Goal: Information Seeking & Learning: Learn about a topic

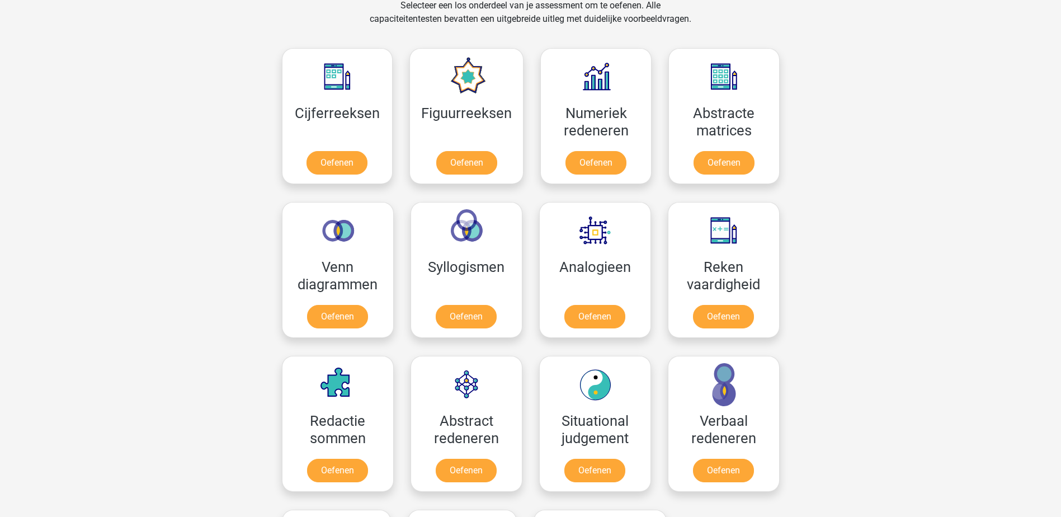
scroll to position [531, 0]
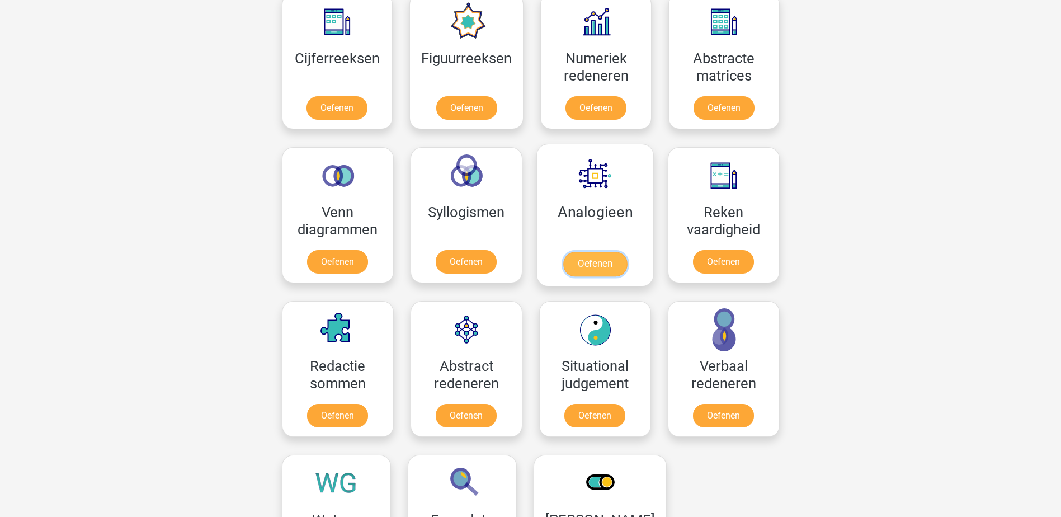
click at [582, 261] on link "Oefenen" at bounding box center [595, 264] width 64 height 25
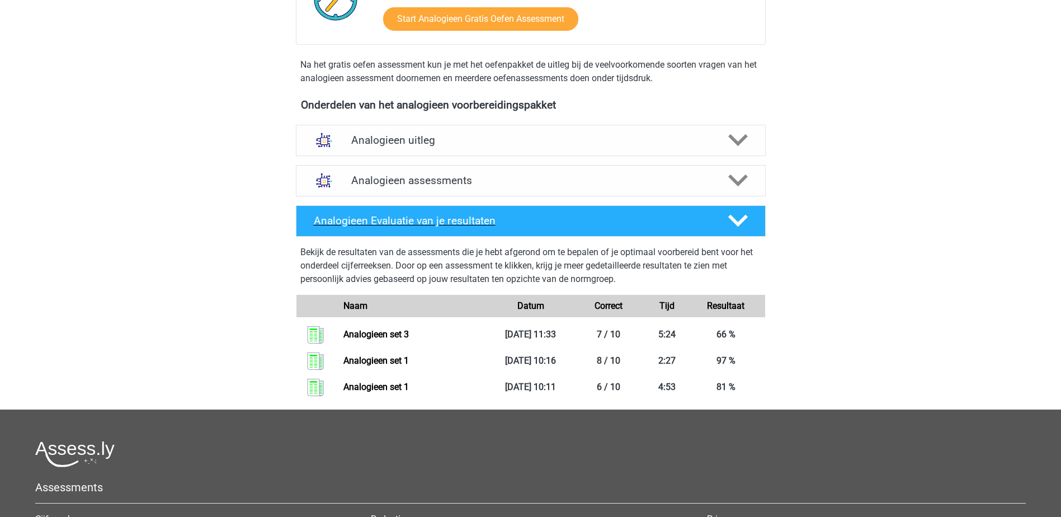
scroll to position [280, 0]
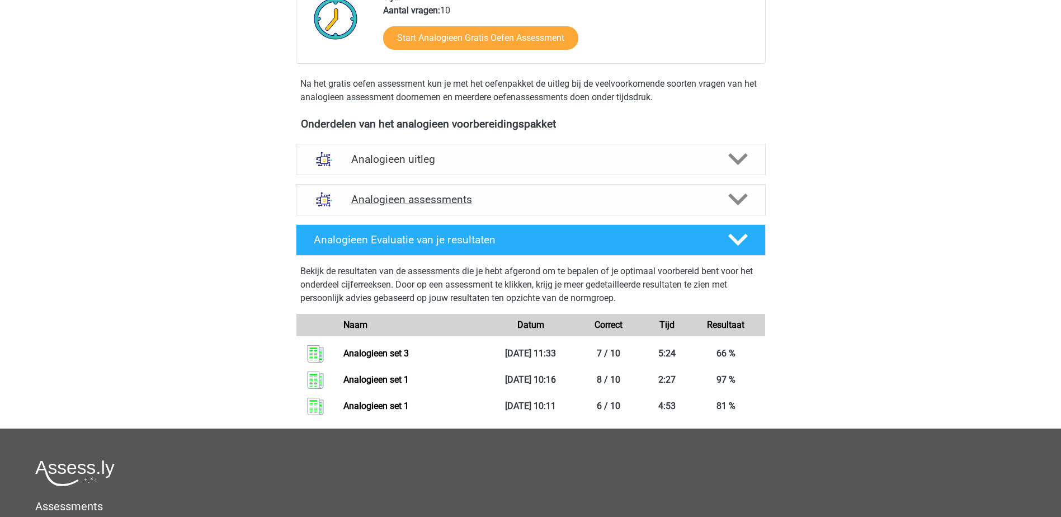
click at [739, 203] on polygon at bounding box center [738, 200] width 20 height 12
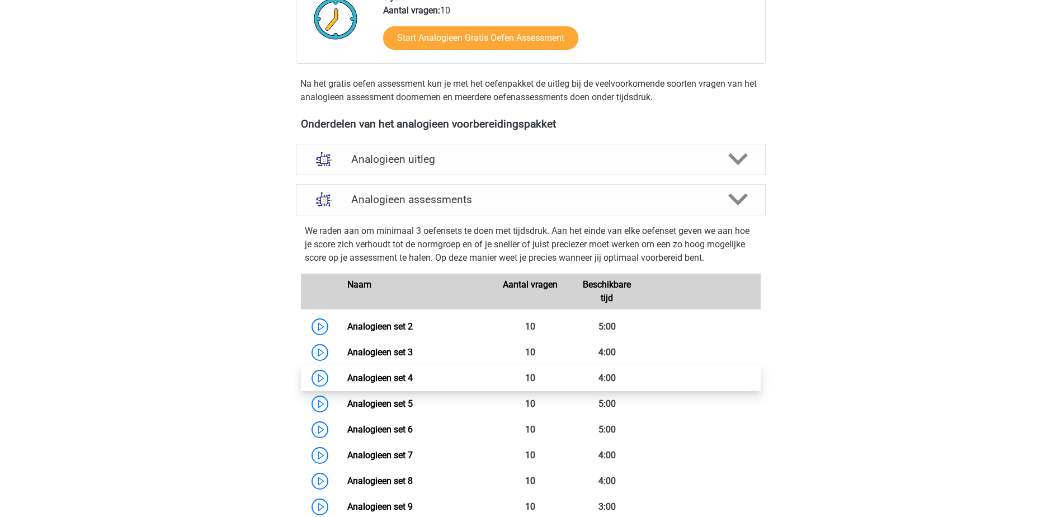
click at [412, 377] on link "Analogieen set 4" at bounding box center [379, 378] width 65 height 11
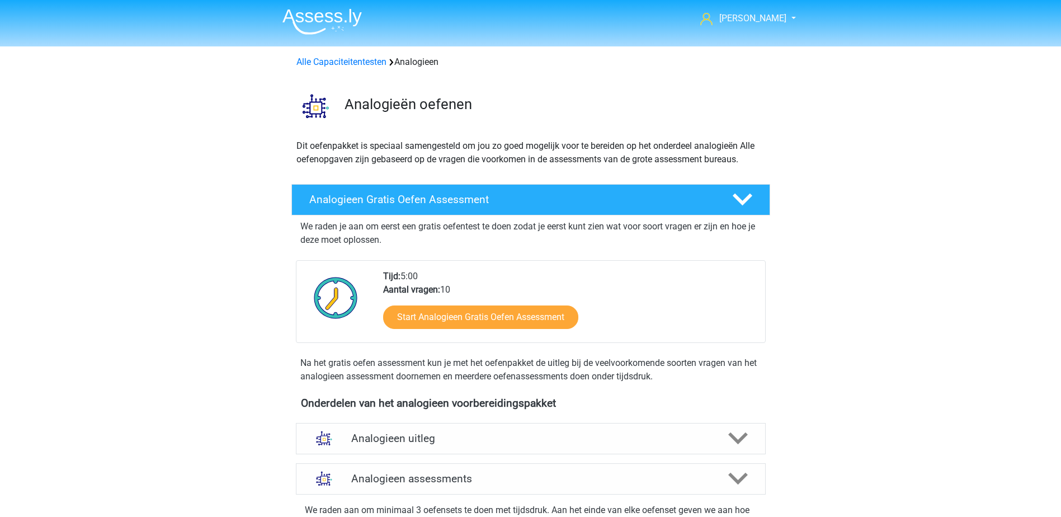
scroll to position [0, 0]
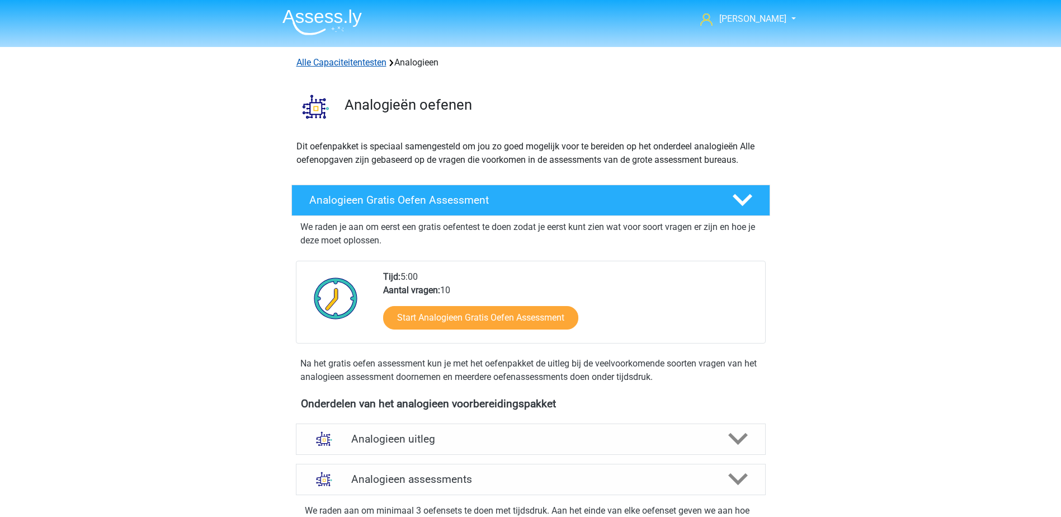
click at [336, 61] on link "Alle Capaciteitentesten" at bounding box center [342, 62] width 90 height 11
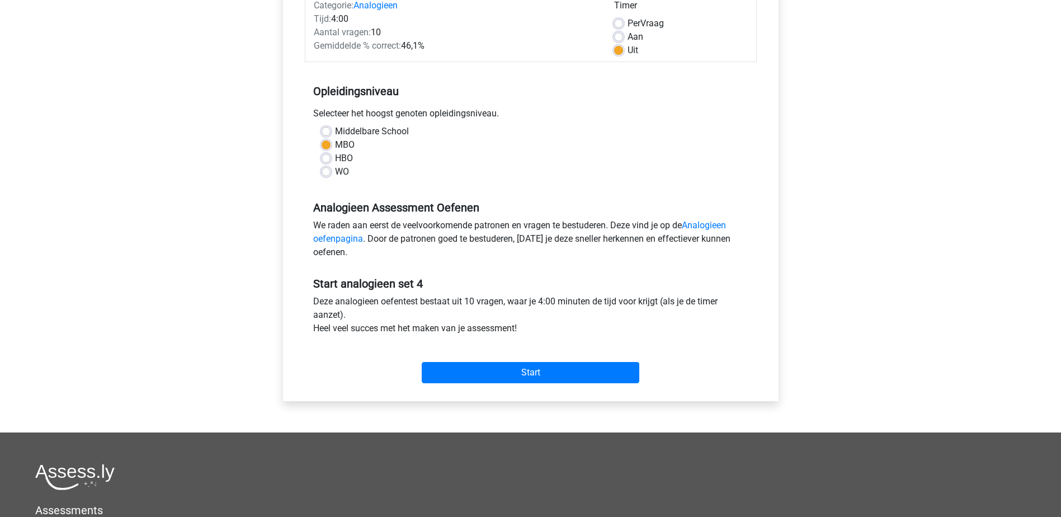
scroll to position [168, 0]
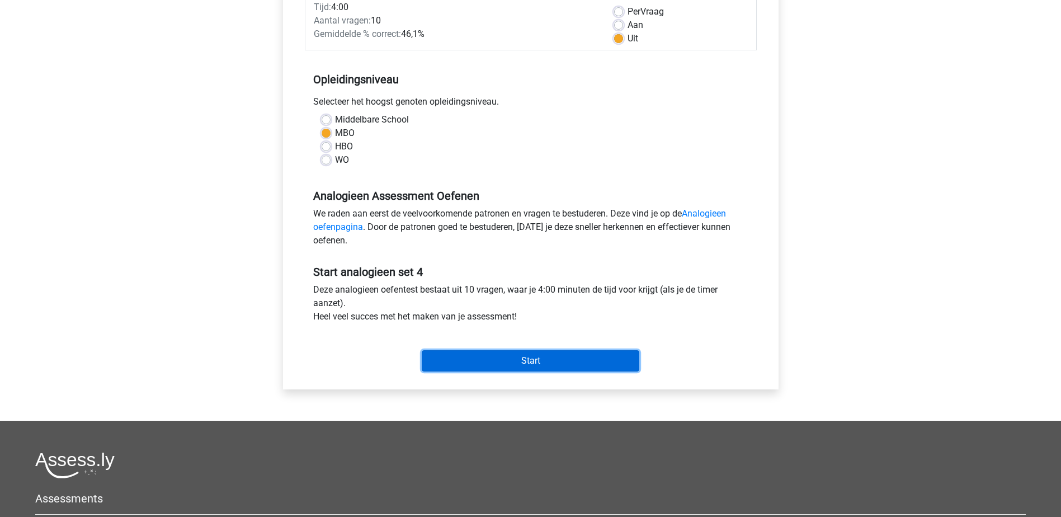
click at [511, 359] on input "Start" at bounding box center [531, 360] width 218 height 21
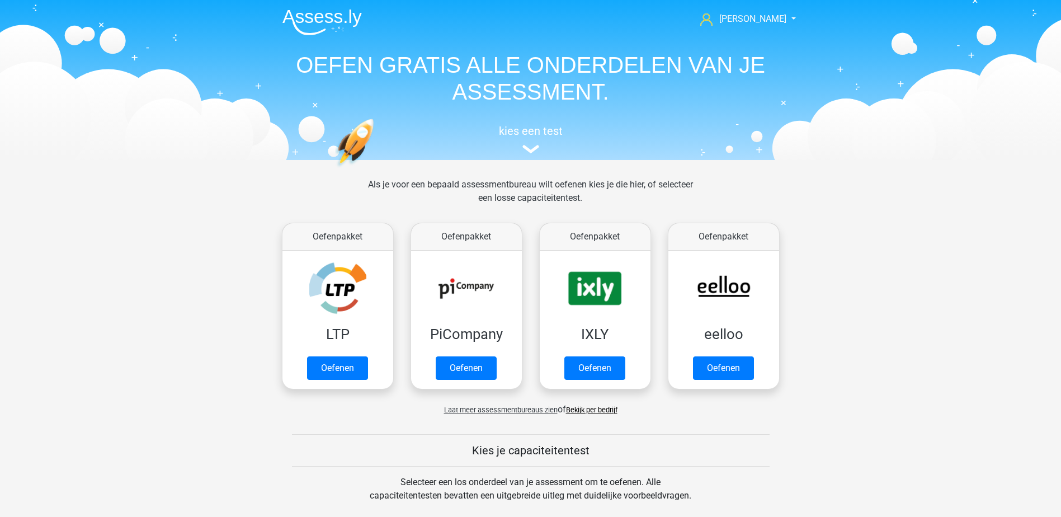
scroll to position [476, 0]
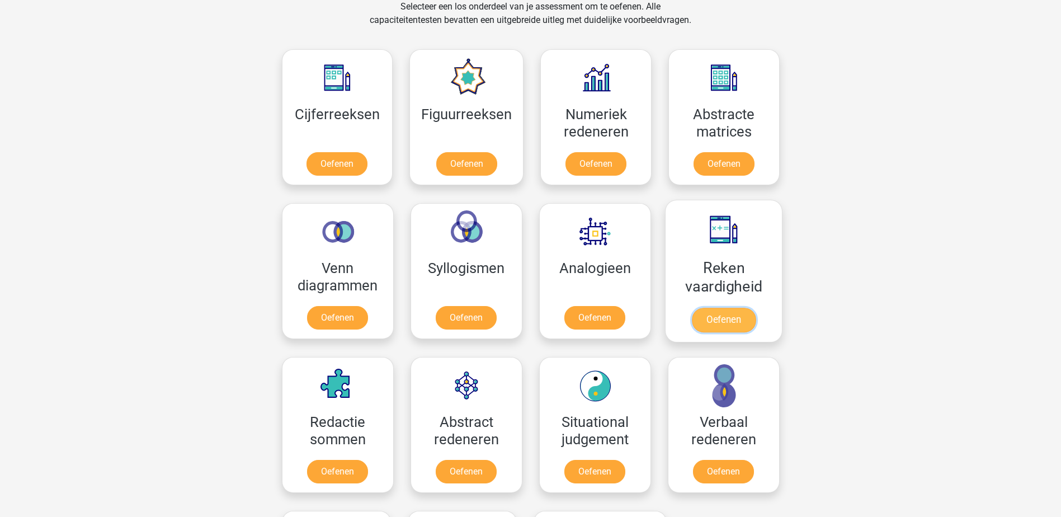
click at [718, 317] on link "Oefenen" at bounding box center [723, 320] width 64 height 25
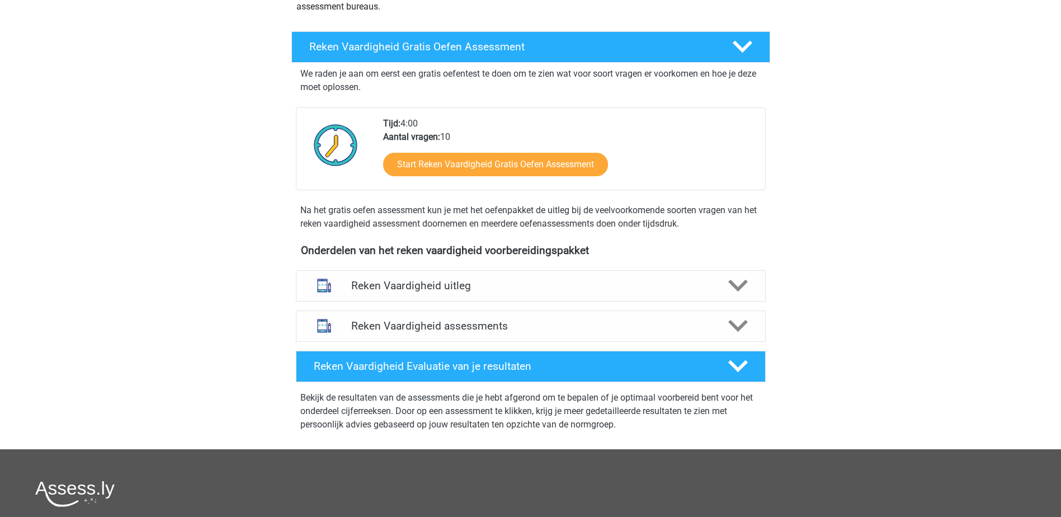
scroll to position [168, 0]
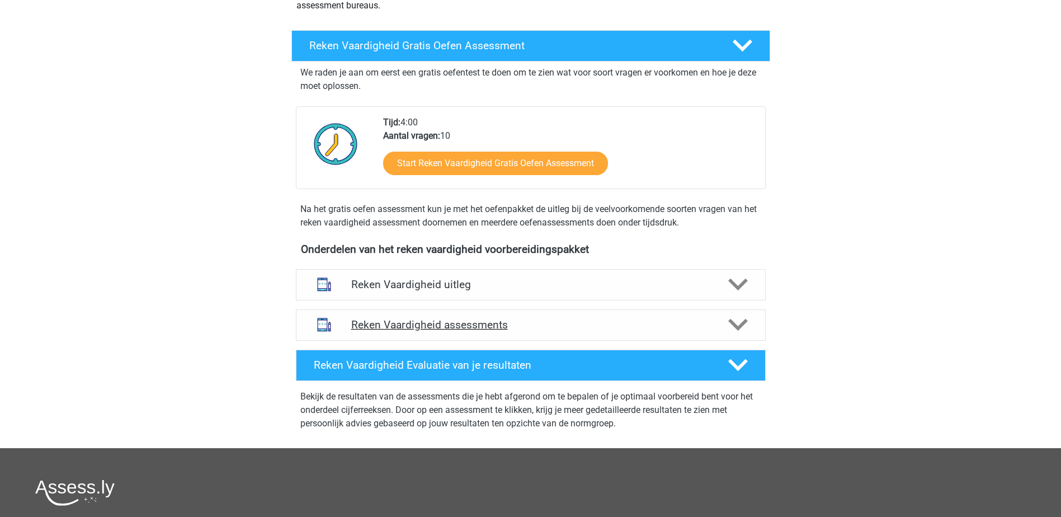
click at [738, 322] on icon at bounding box center [738, 325] width 20 height 20
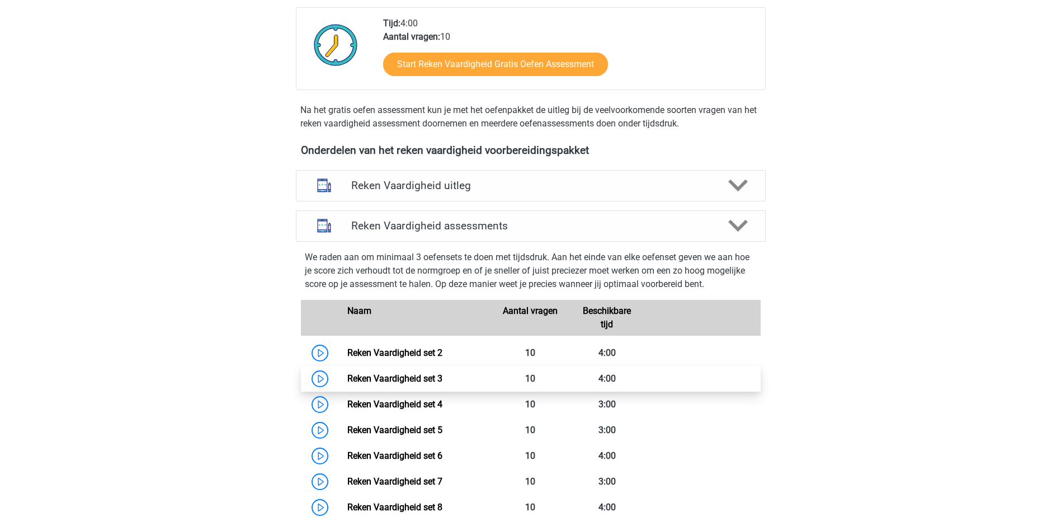
scroll to position [280, 0]
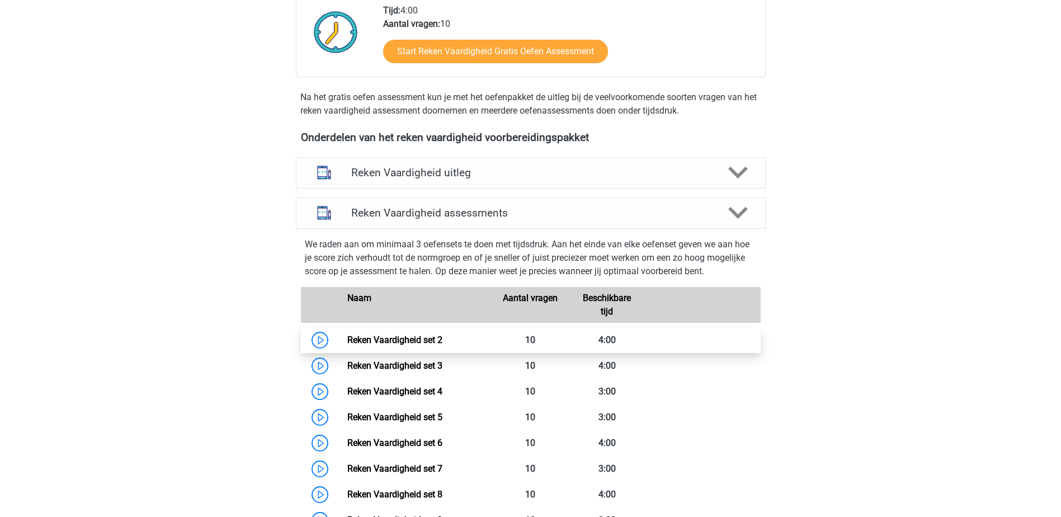
click at [426, 337] on link "Reken Vaardigheid set 2" at bounding box center [394, 340] width 95 height 11
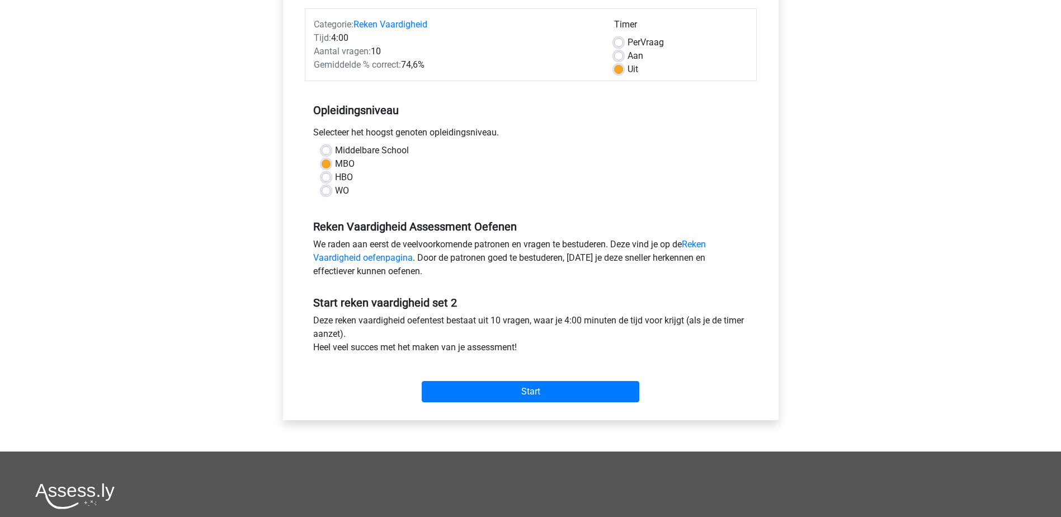
scroll to position [168, 0]
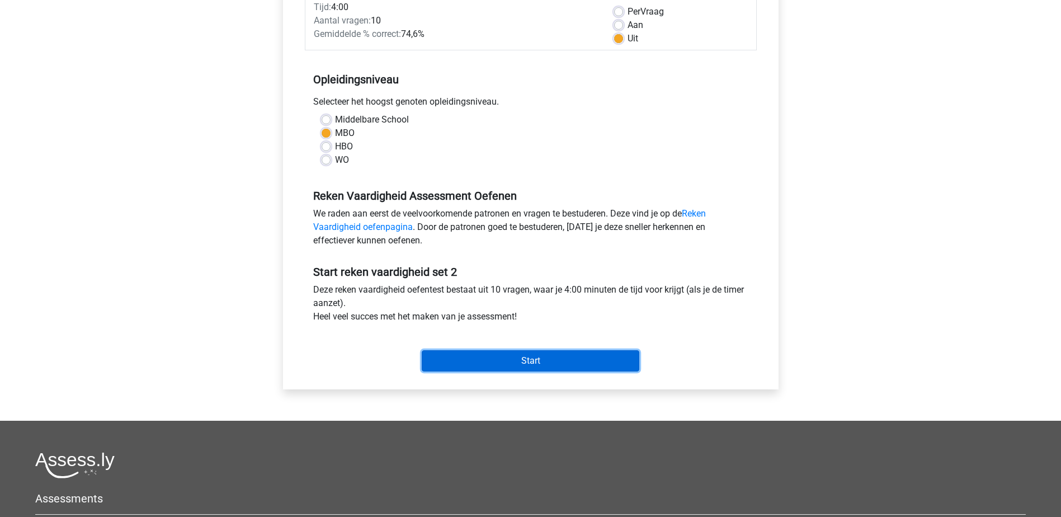
click at [492, 357] on input "Start" at bounding box center [531, 360] width 218 height 21
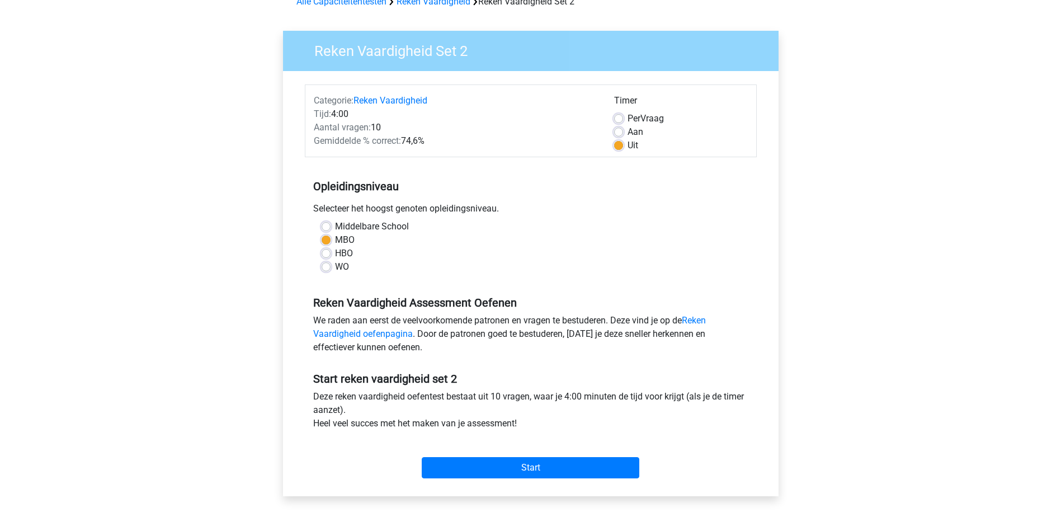
scroll to position [0, 0]
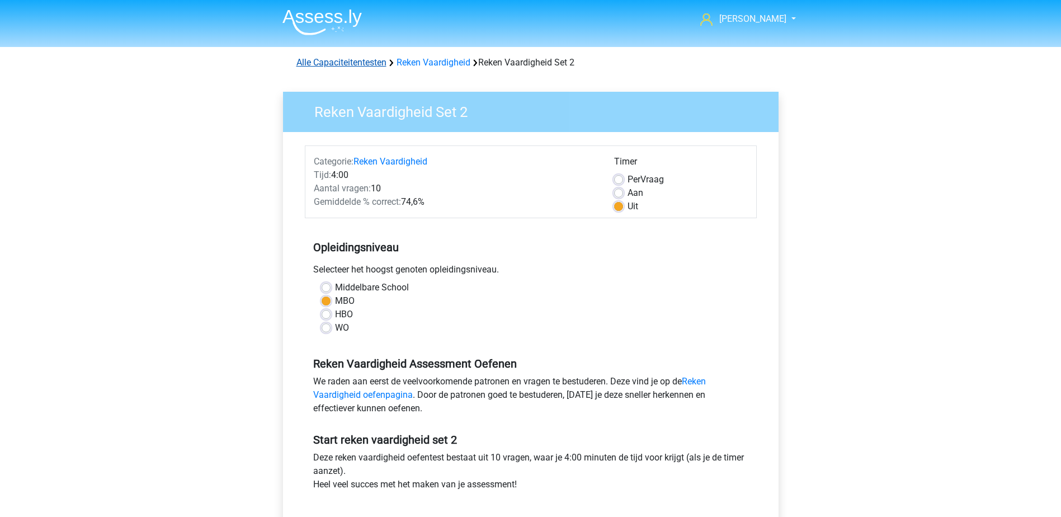
click at [363, 59] on link "Alle Capaciteitentesten" at bounding box center [342, 62] width 90 height 11
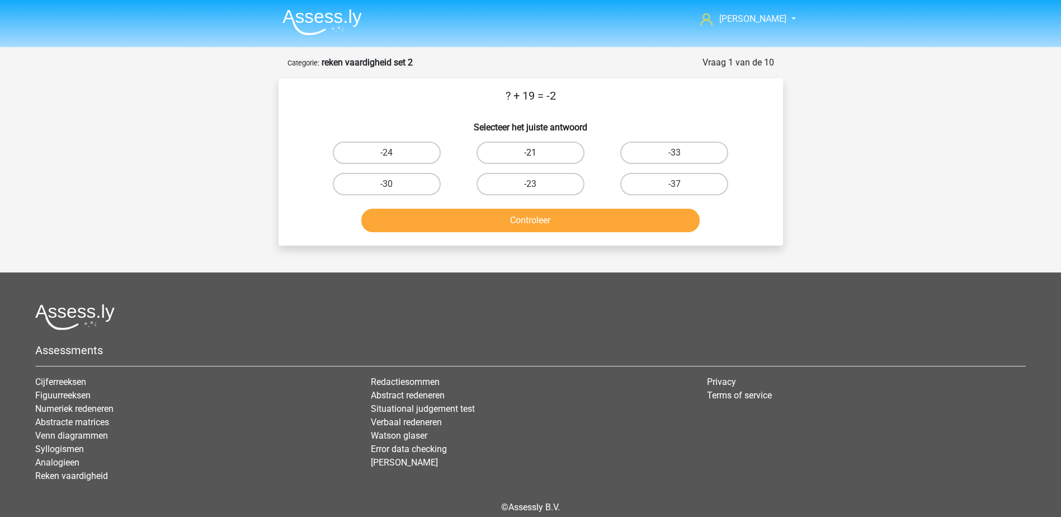
click at [519, 148] on label "-21" at bounding box center [531, 153] width 108 height 22
click at [530, 153] on input "-21" at bounding box center [533, 156] width 7 height 7
radio input "true"
click at [524, 214] on button "Controleer" at bounding box center [530, 220] width 338 height 23
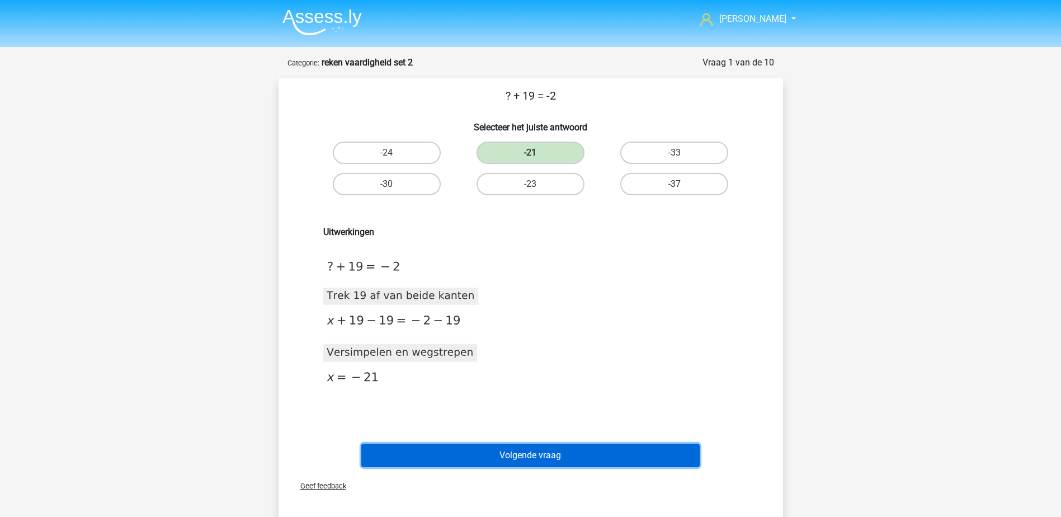
click at [509, 446] on button "Volgende vraag" at bounding box center [530, 455] width 338 height 23
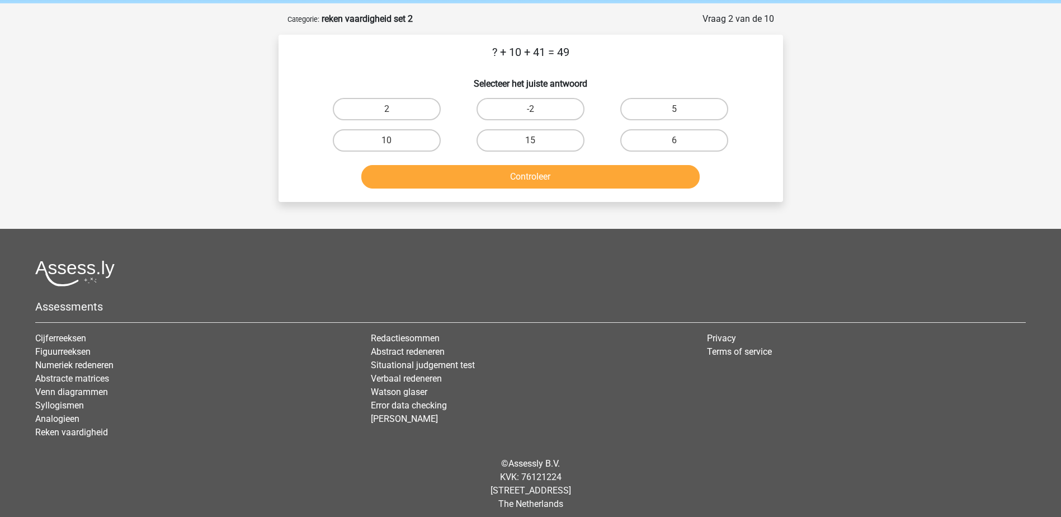
scroll to position [51, 0]
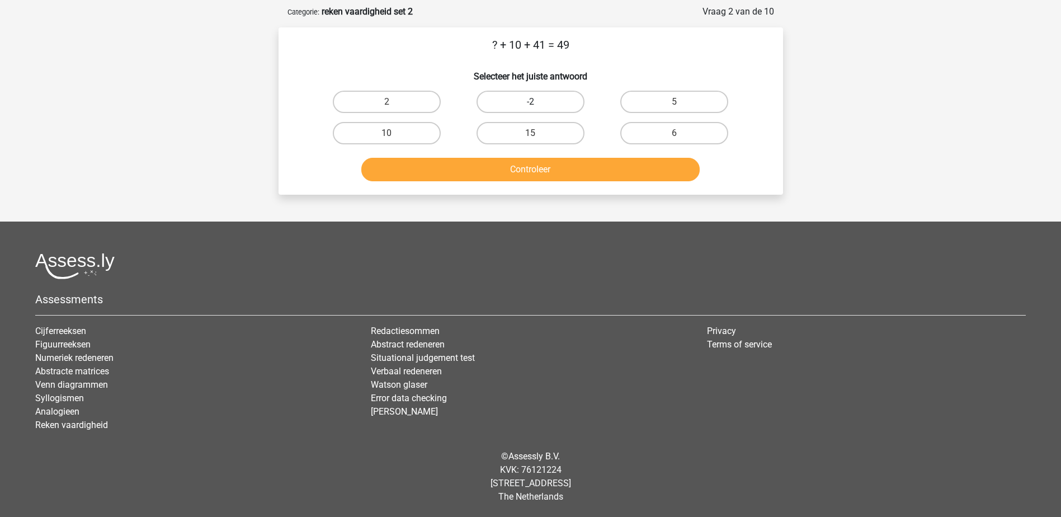
drag, startPoint x: 509, startPoint y: 92, endPoint x: 508, endPoint y: 100, distance: 7.9
click at [509, 92] on label "-2" at bounding box center [531, 102] width 108 height 22
click at [530, 102] on input "-2" at bounding box center [533, 105] width 7 height 7
radio input "true"
click at [501, 170] on button "Controleer" at bounding box center [530, 169] width 338 height 23
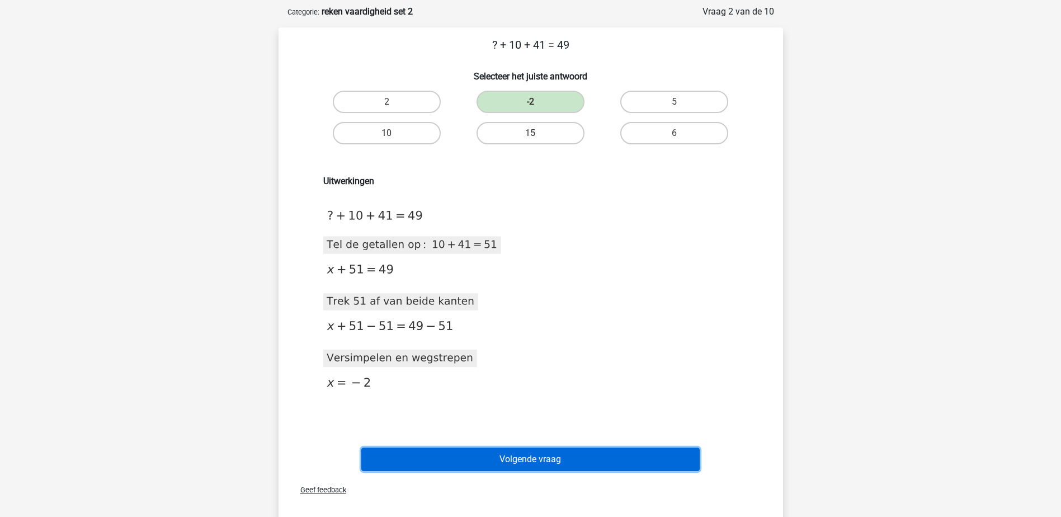
click at [480, 459] on button "Volgende vraag" at bounding box center [530, 459] width 338 height 23
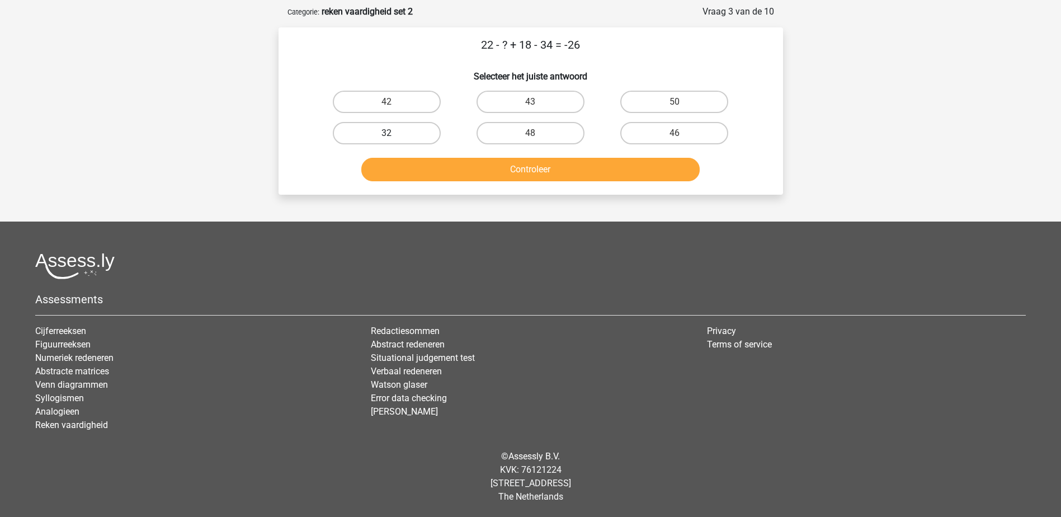
drag, startPoint x: 430, startPoint y: 133, endPoint x: 430, endPoint y: 142, distance: 9.0
click at [430, 134] on label "32" at bounding box center [387, 133] width 108 height 22
click at [394, 134] on input "32" at bounding box center [390, 136] width 7 height 7
radio input "true"
click at [381, 168] on button "Controleer" at bounding box center [530, 169] width 338 height 23
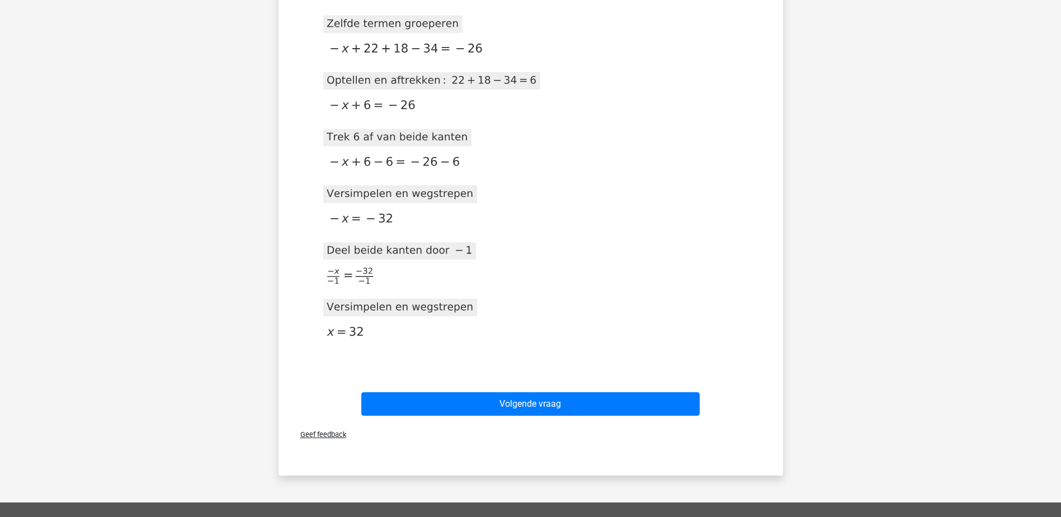
scroll to position [275, 0]
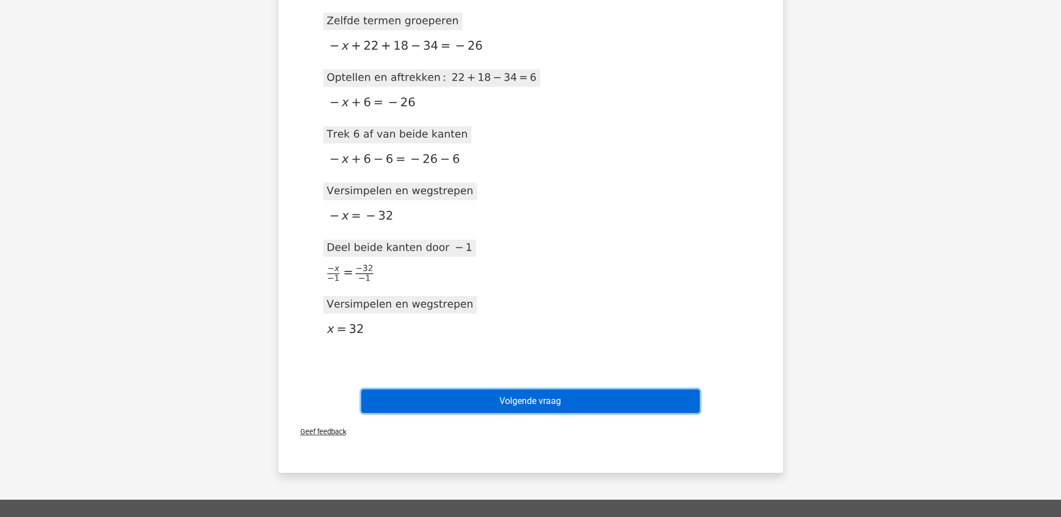
click at [511, 398] on button "Volgende vraag" at bounding box center [530, 400] width 338 height 23
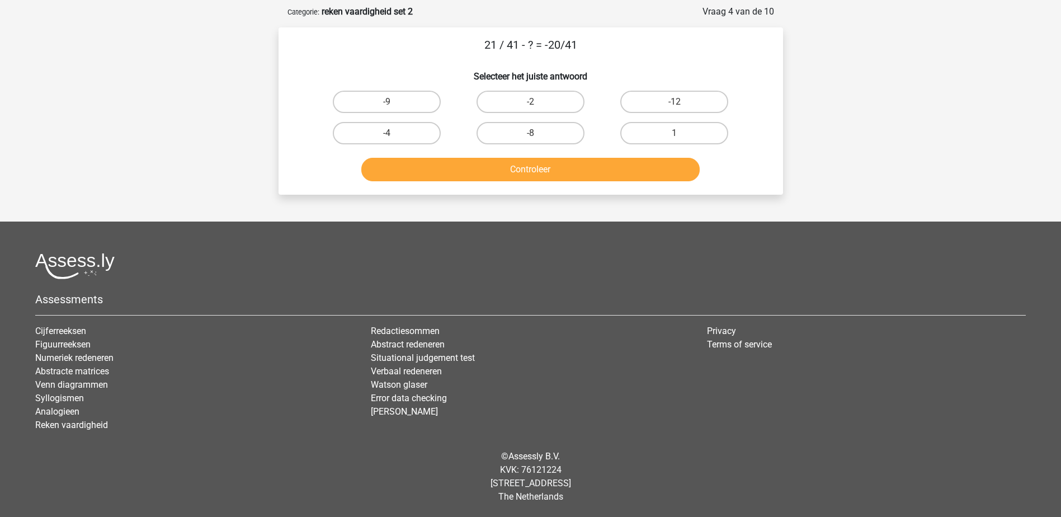
scroll to position [51, 0]
click at [631, 127] on label "1" at bounding box center [674, 133] width 108 height 22
click at [675, 133] on input "1" at bounding box center [678, 136] width 7 height 7
radio input "true"
click at [611, 164] on button "Controleer" at bounding box center [530, 169] width 338 height 23
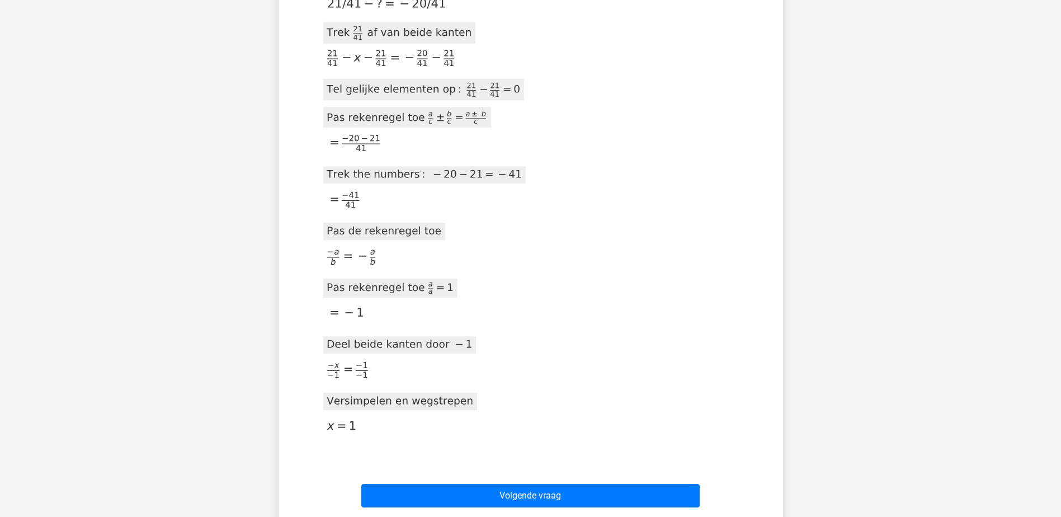
scroll to position [331, 0]
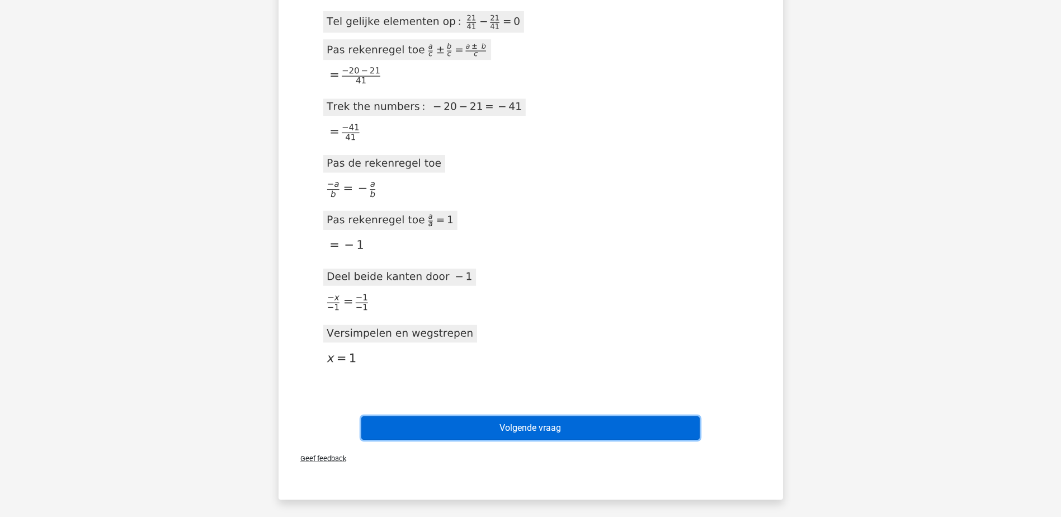
click at [529, 422] on button "Volgende vraag" at bounding box center [530, 427] width 338 height 23
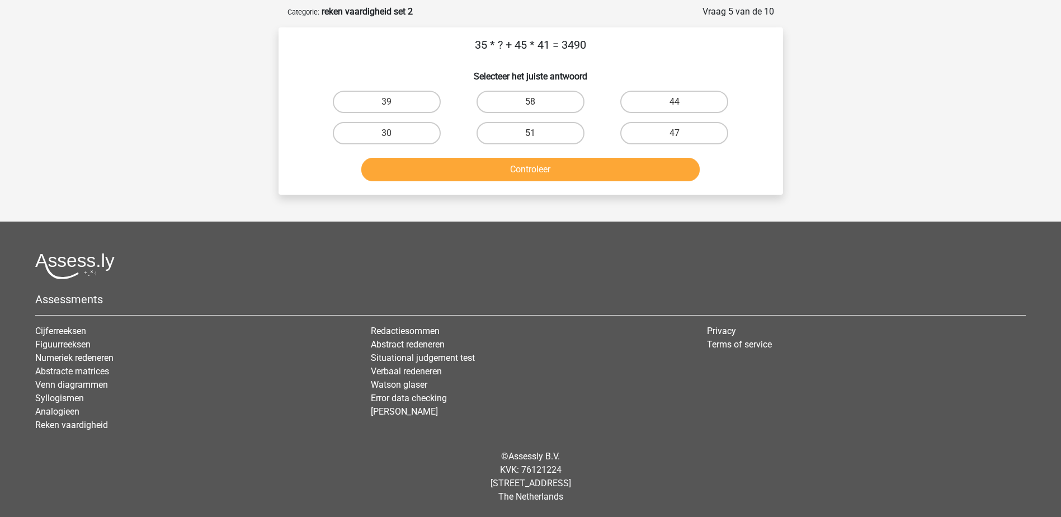
scroll to position [51, 0]
drag, startPoint x: 653, startPoint y: 129, endPoint x: 644, endPoint y: 145, distance: 18.8
click at [652, 131] on label "47" at bounding box center [674, 133] width 108 height 22
click at [675, 133] on input "47" at bounding box center [678, 136] width 7 height 7
radio input "true"
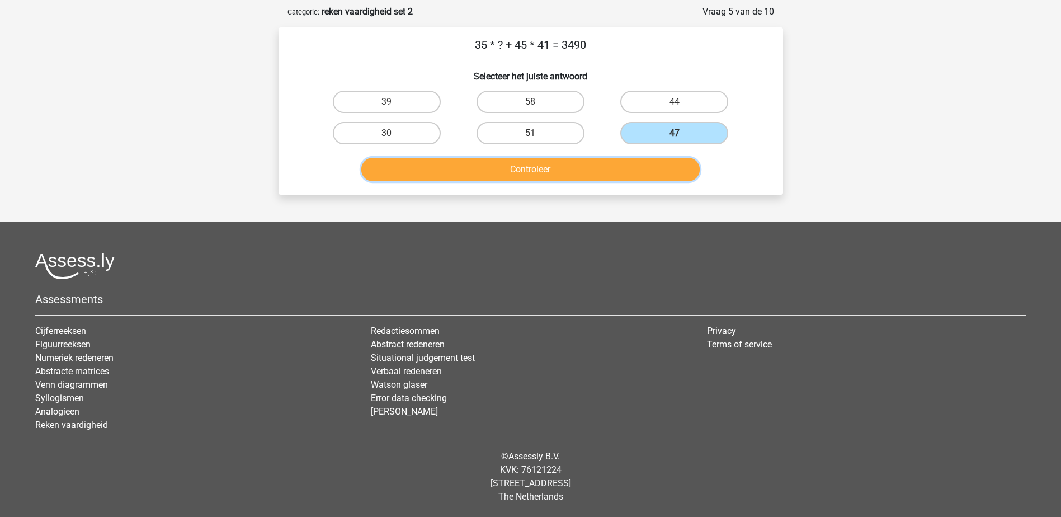
click at [628, 169] on button "Controleer" at bounding box center [530, 169] width 338 height 23
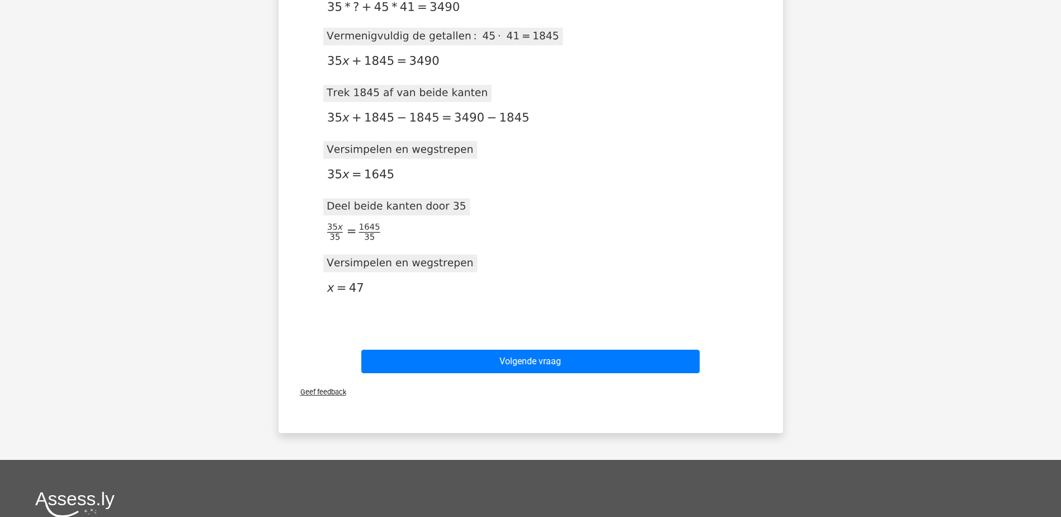
scroll to position [275, 0]
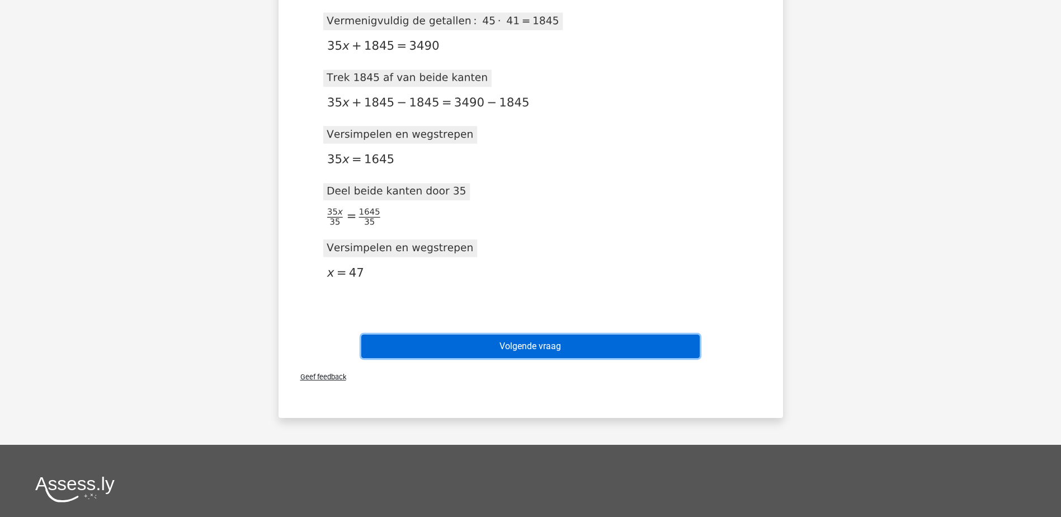
click at [493, 346] on button "Volgende vraag" at bounding box center [530, 346] width 338 height 23
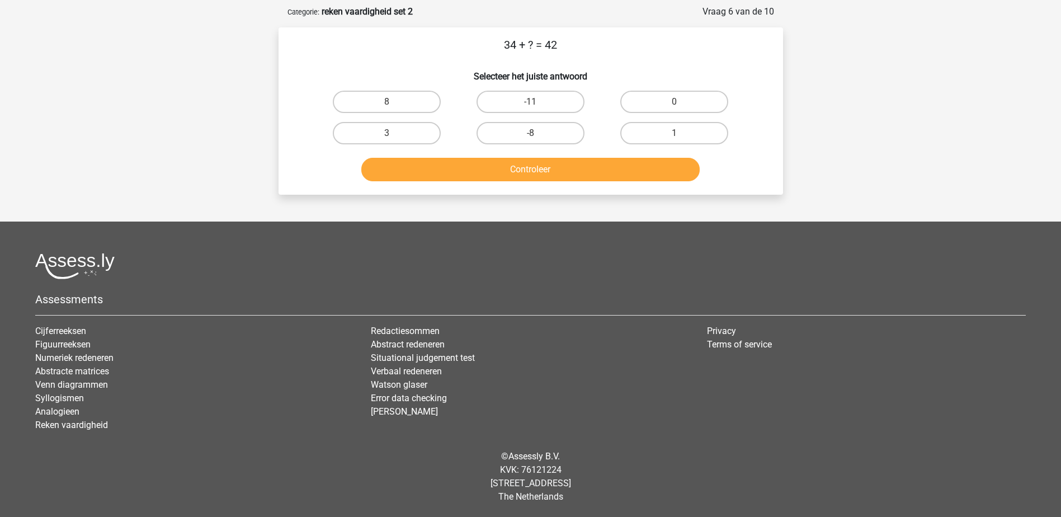
scroll to position [51, 0]
click at [391, 100] on label "8" at bounding box center [387, 102] width 108 height 22
click at [391, 102] on input "8" at bounding box center [390, 105] width 7 height 7
radio input "true"
click at [444, 172] on button "Controleer" at bounding box center [530, 169] width 338 height 23
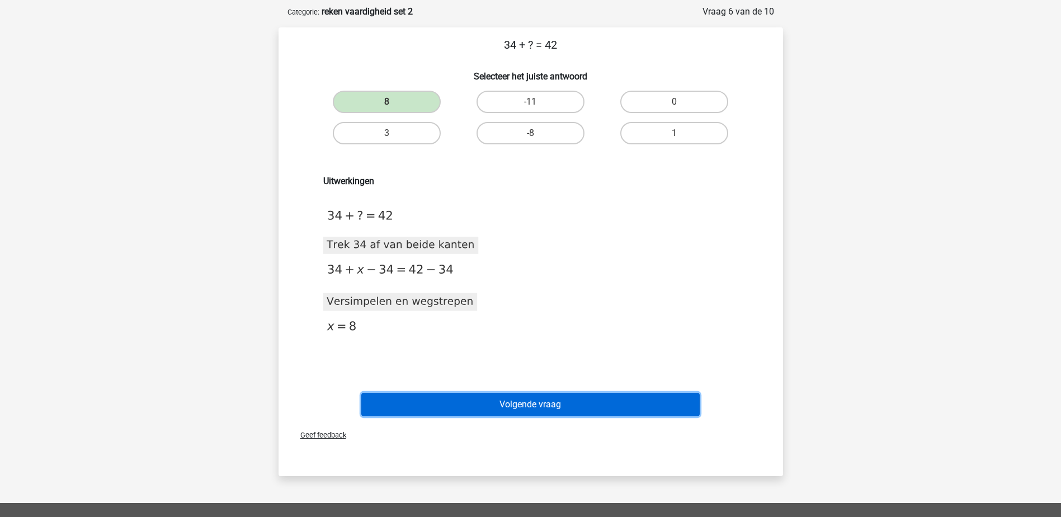
click at [504, 398] on button "Volgende vraag" at bounding box center [530, 404] width 338 height 23
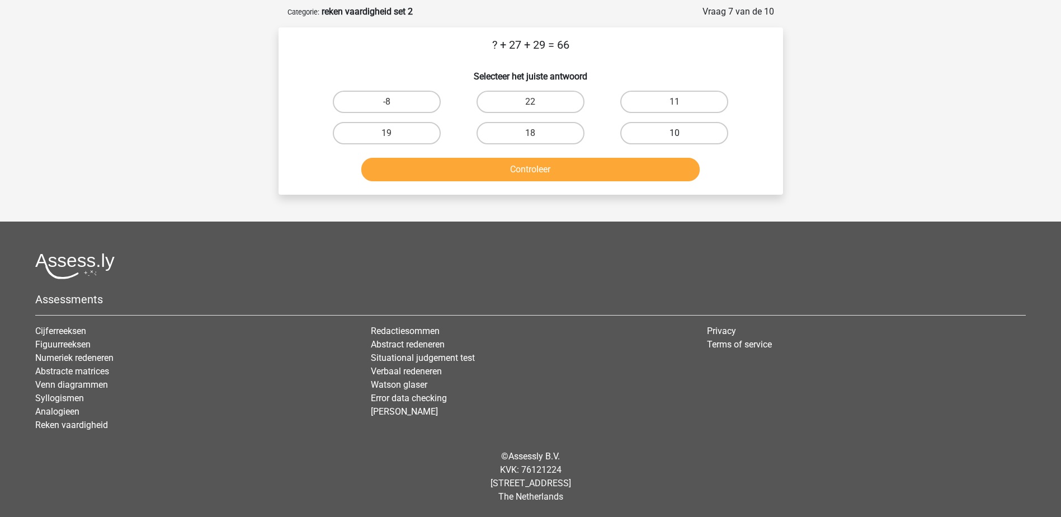
drag, startPoint x: 655, startPoint y: 128, endPoint x: 655, endPoint y: 134, distance: 6.2
click at [655, 130] on label "10" at bounding box center [674, 133] width 108 height 22
click at [675, 133] on input "10" at bounding box center [678, 136] width 7 height 7
radio input "true"
click at [649, 170] on button "Controleer" at bounding box center [530, 169] width 338 height 23
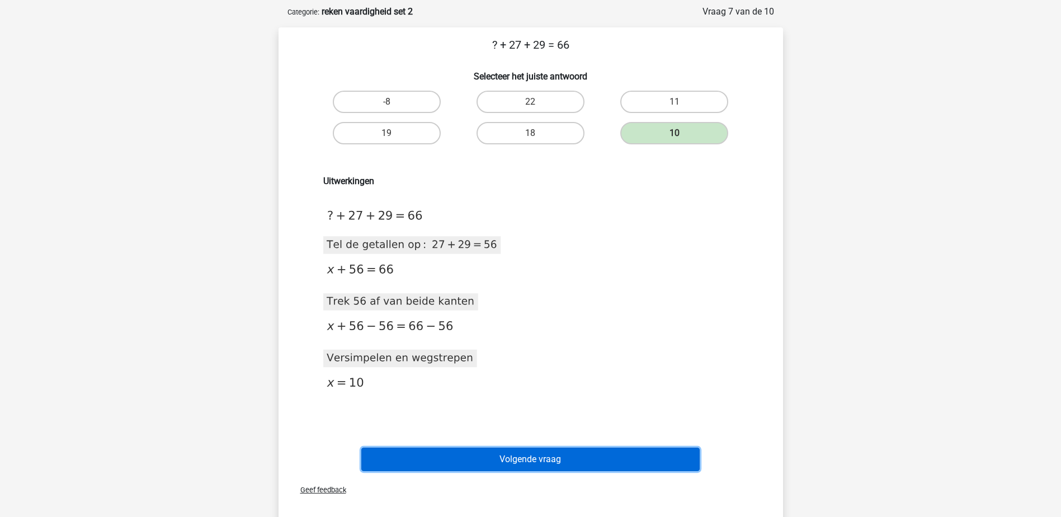
click at [537, 460] on button "Volgende vraag" at bounding box center [530, 459] width 338 height 23
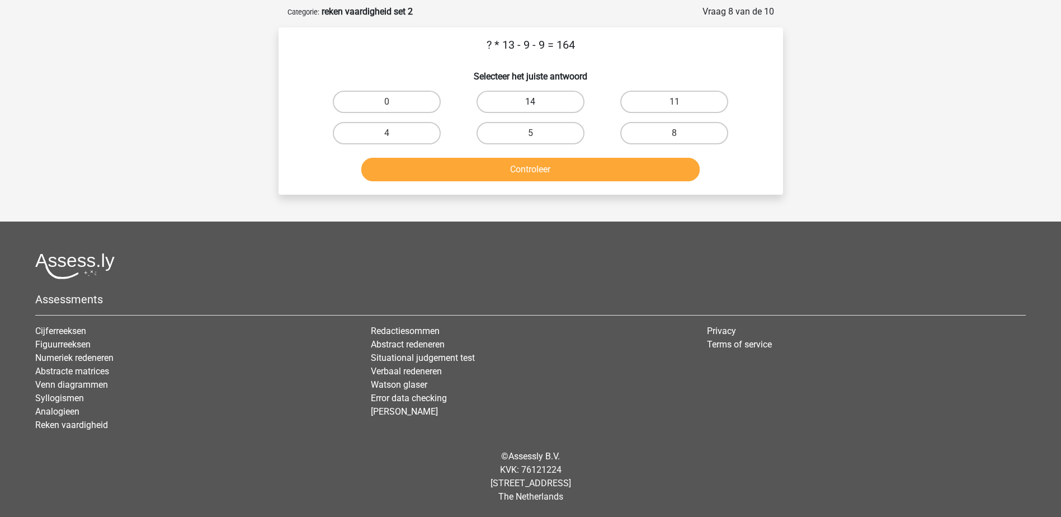
click at [539, 102] on label "14" at bounding box center [531, 102] width 108 height 22
click at [538, 102] on input "14" at bounding box center [533, 105] width 7 height 7
radio input "true"
click at [539, 166] on button "Controleer" at bounding box center [530, 169] width 338 height 23
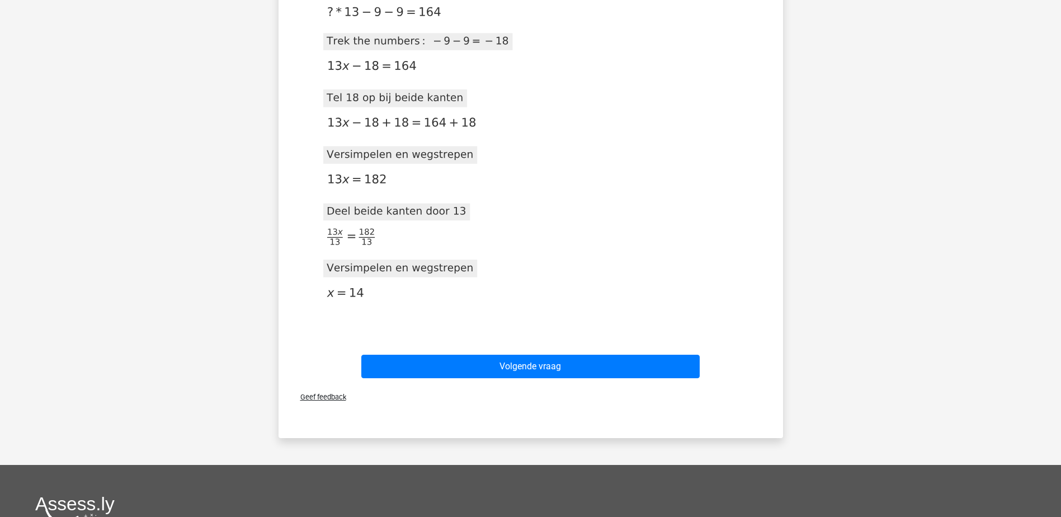
scroll to position [275, 0]
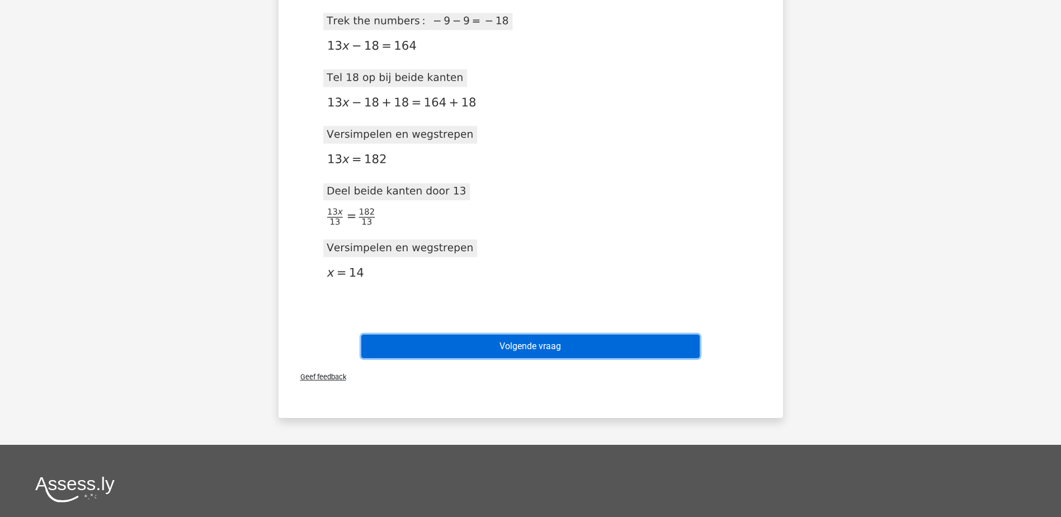
click at [528, 336] on button "Volgende vraag" at bounding box center [530, 346] width 338 height 23
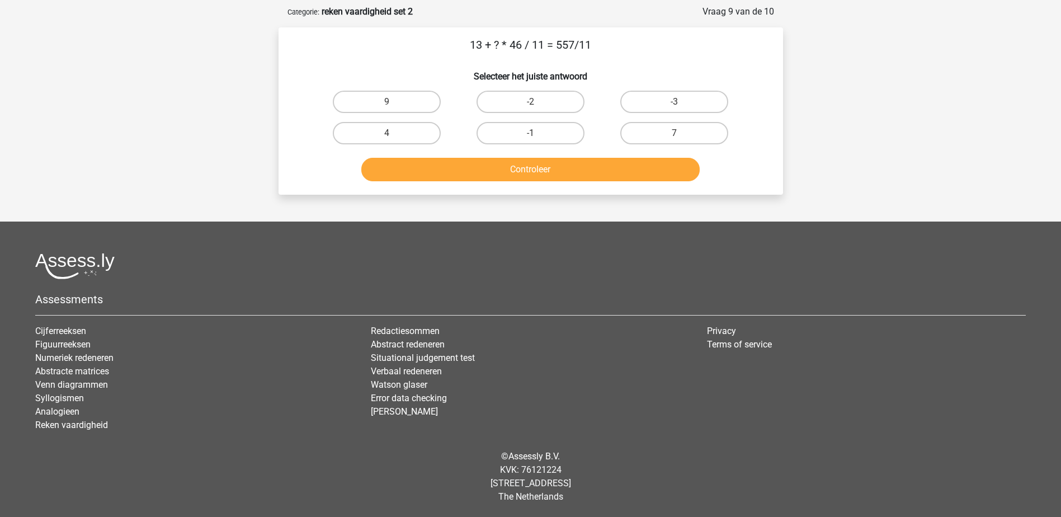
scroll to position [51, 0]
click at [366, 95] on label "9" at bounding box center [387, 102] width 108 height 22
click at [387, 102] on input "9" at bounding box center [390, 105] width 7 height 7
radio input "true"
click at [410, 167] on button "Controleer" at bounding box center [530, 169] width 338 height 23
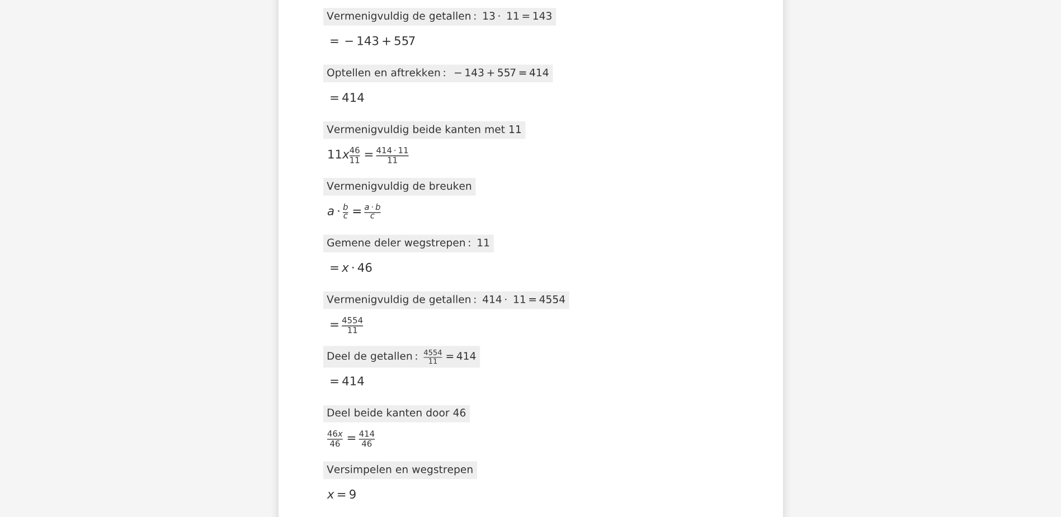
scroll to position [554, 0]
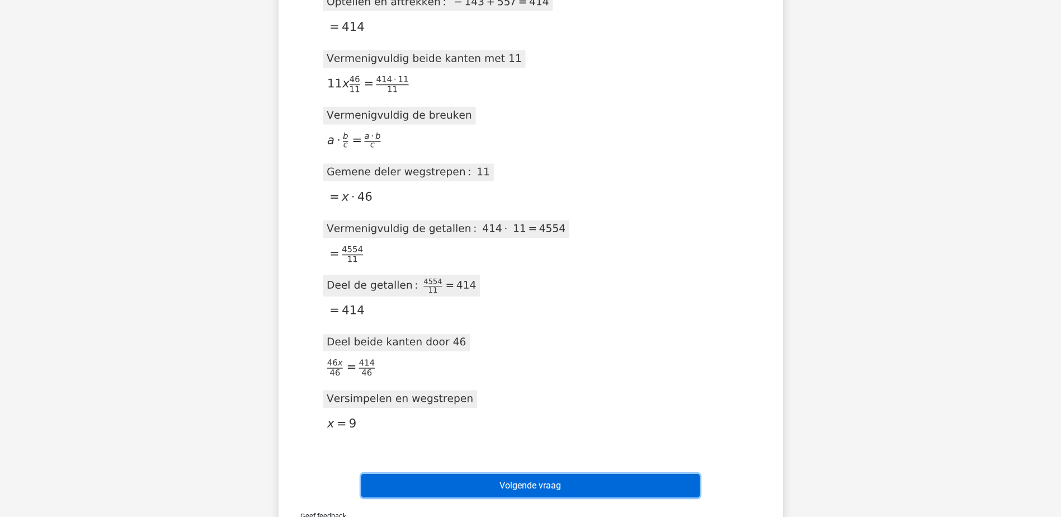
click at [414, 478] on button "Volgende vraag" at bounding box center [530, 485] width 338 height 23
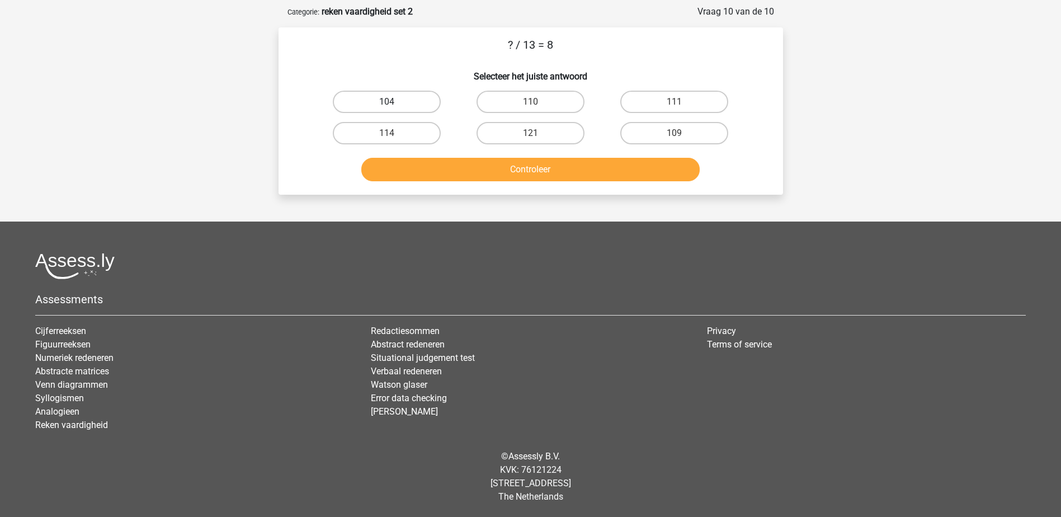
click at [378, 100] on label "104" at bounding box center [387, 102] width 108 height 22
click at [387, 102] on input "104" at bounding box center [390, 105] width 7 height 7
radio input "true"
click at [421, 168] on button "Controleer" at bounding box center [530, 169] width 338 height 23
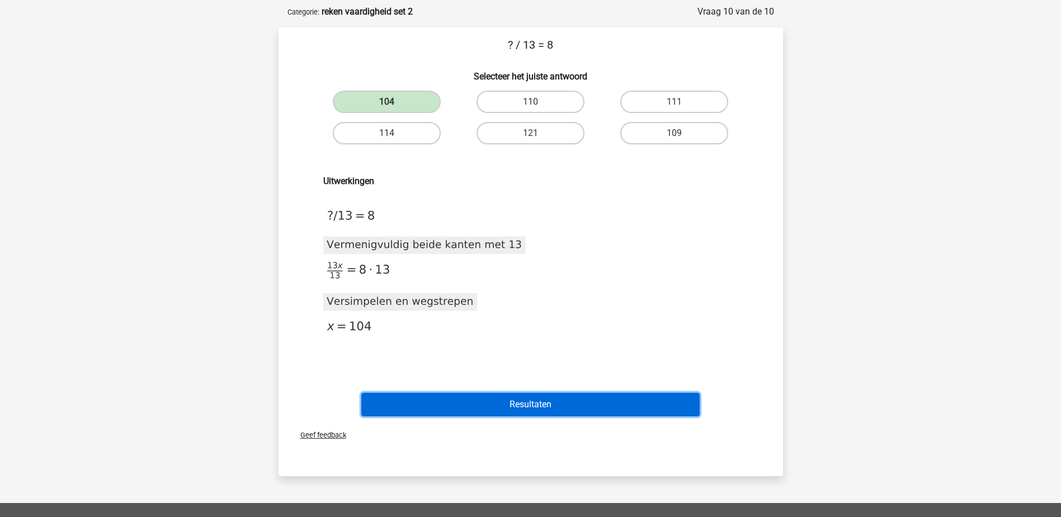
click at [457, 406] on button "Resultaten" at bounding box center [530, 404] width 338 height 23
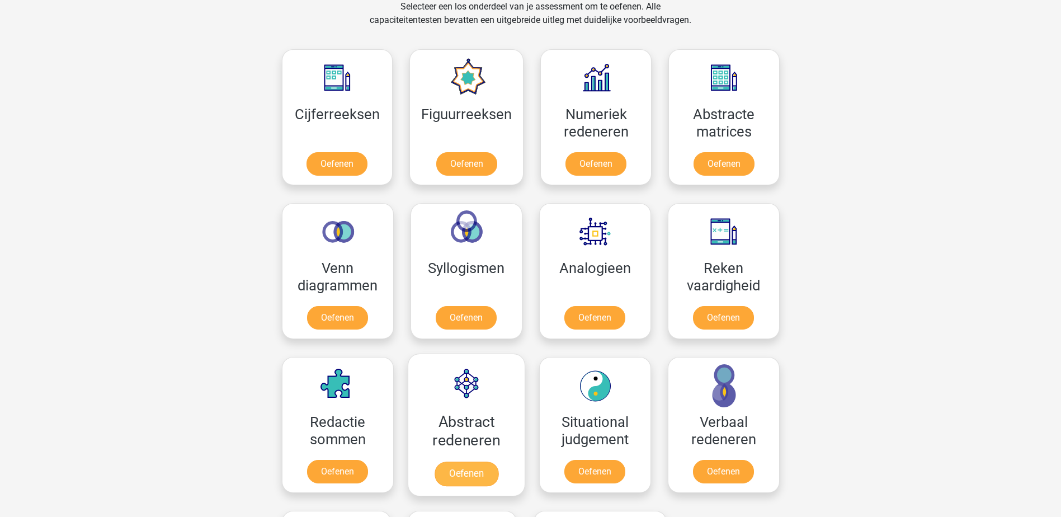
scroll to position [531, 0]
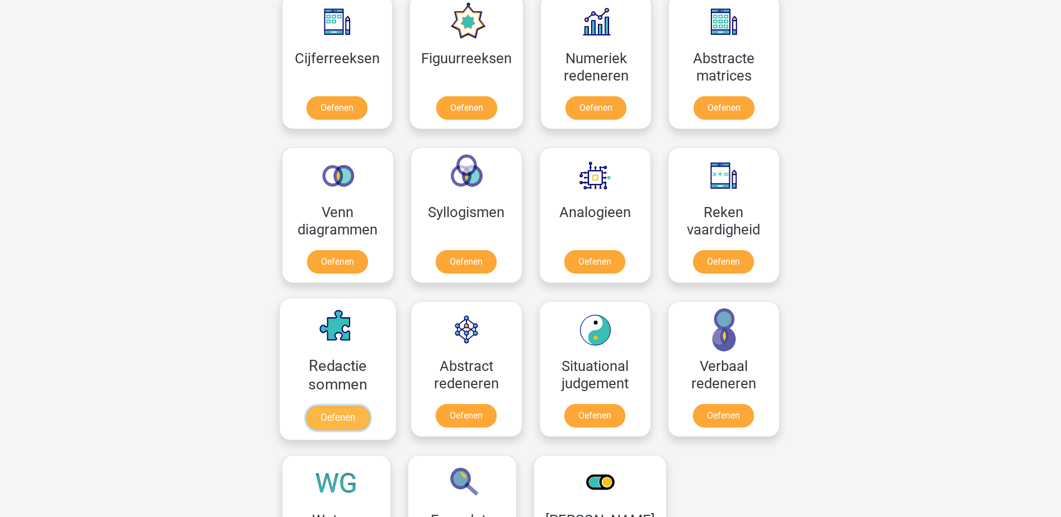
click at [348, 416] on link "Oefenen" at bounding box center [337, 418] width 64 height 25
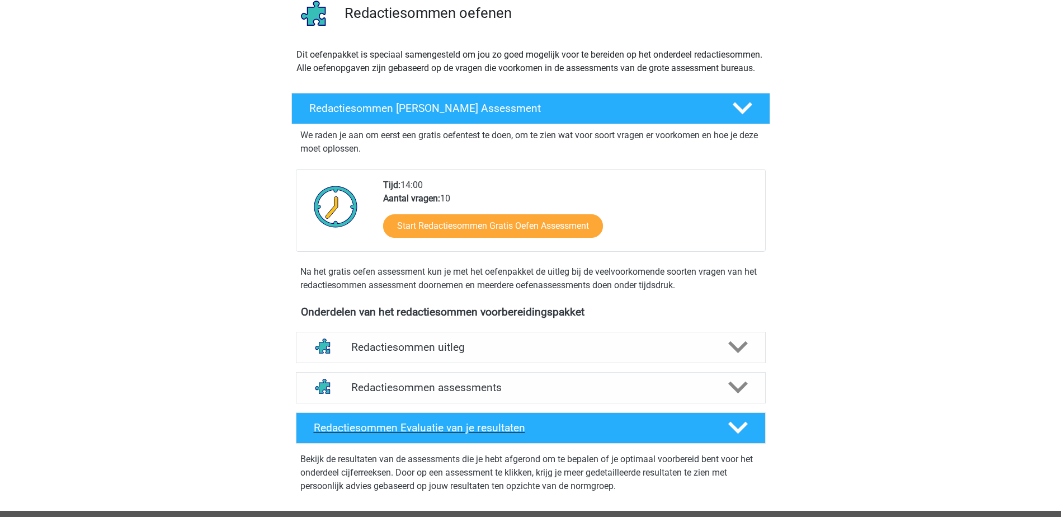
scroll to position [112, 0]
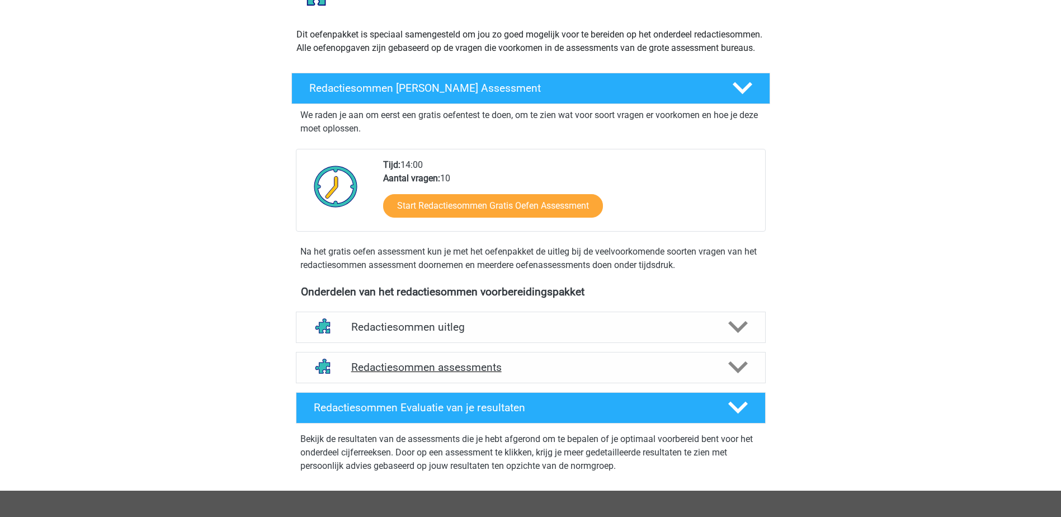
click at [728, 376] on icon at bounding box center [738, 367] width 20 height 20
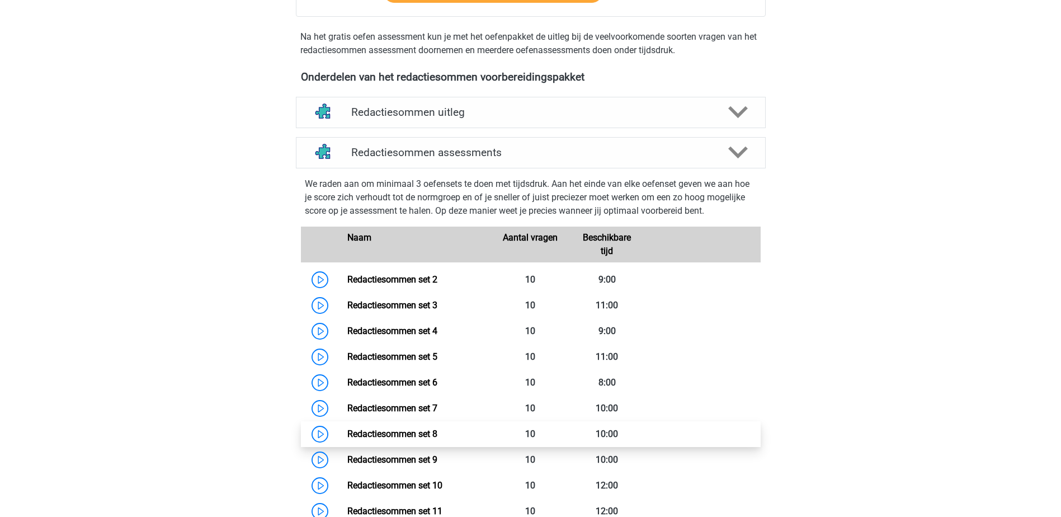
scroll to position [392, 0]
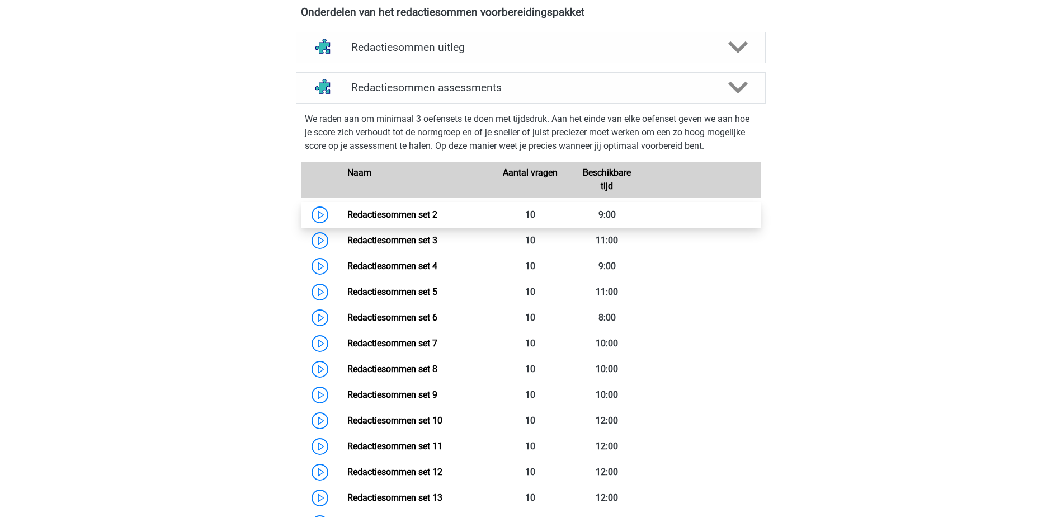
click at [426, 220] on link "Redactiesommen set 2" at bounding box center [392, 214] width 90 height 11
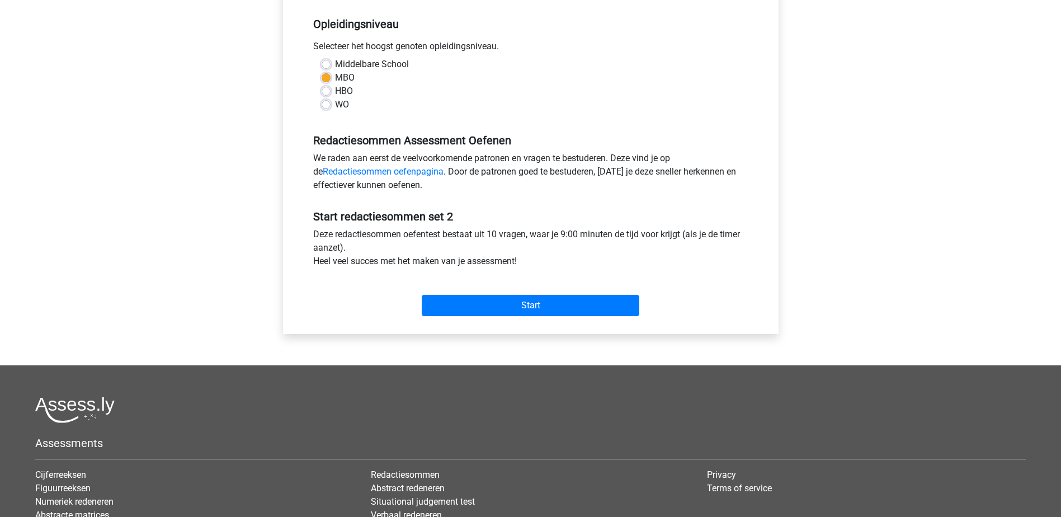
scroll to position [224, 0]
click at [535, 305] on input "Start" at bounding box center [531, 304] width 218 height 21
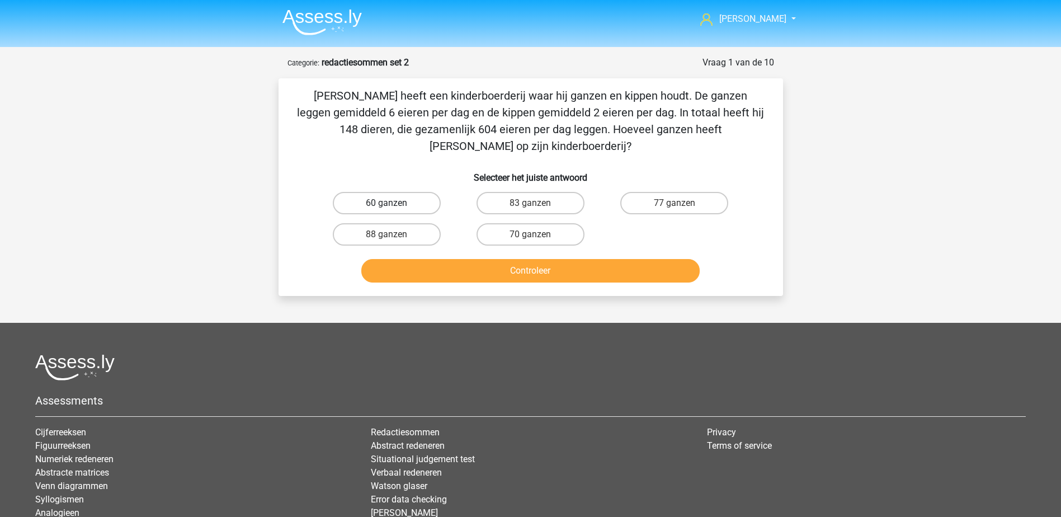
click at [378, 192] on label "60 ganzen" at bounding box center [387, 203] width 108 height 22
click at [387, 203] on input "60 ganzen" at bounding box center [390, 206] width 7 height 7
radio input "true"
click at [420, 259] on button "Controleer" at bounding box center [530, 270] width 338 height 23
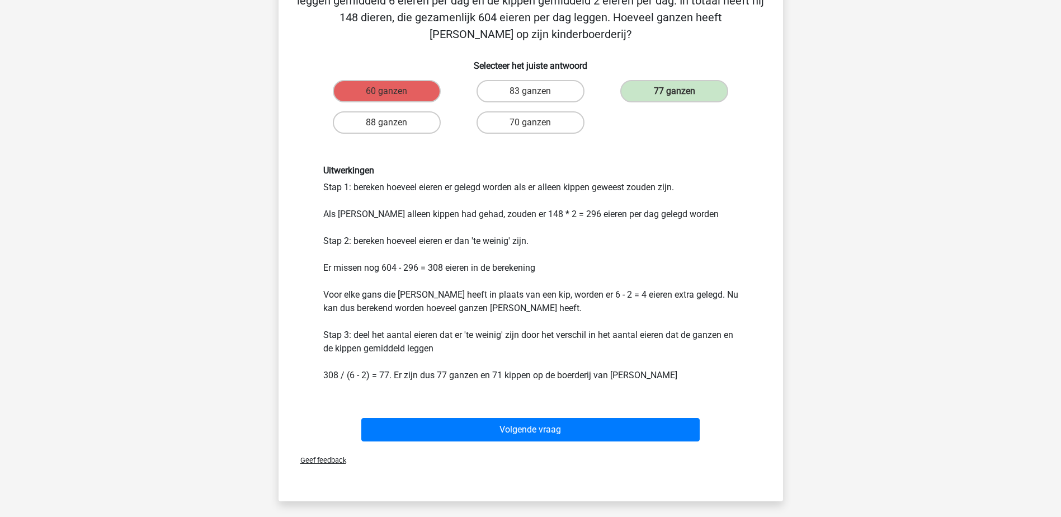
scroll to position [168, 0]
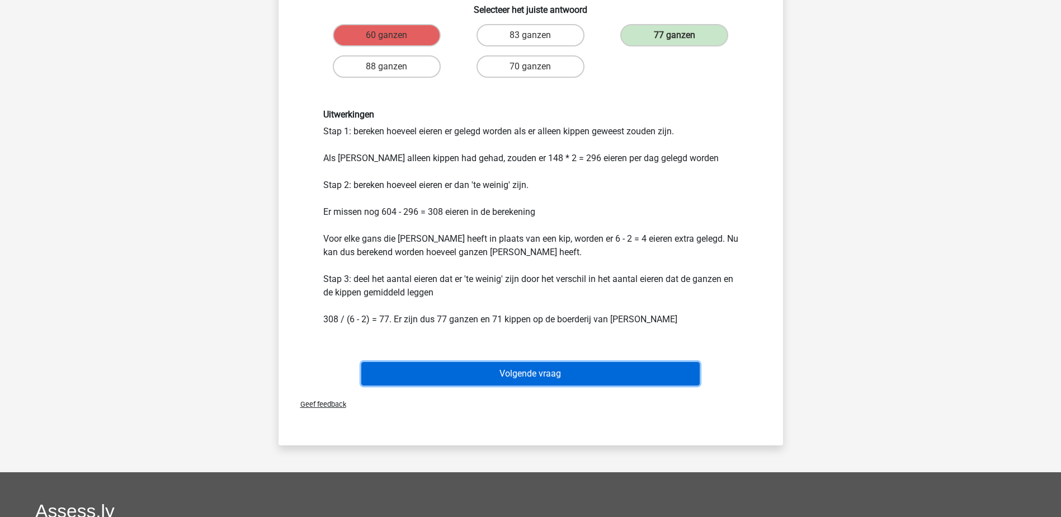
click at [472, 362] on button "Volgende vraag" at bounding box center [530, 373] width 338 height 23
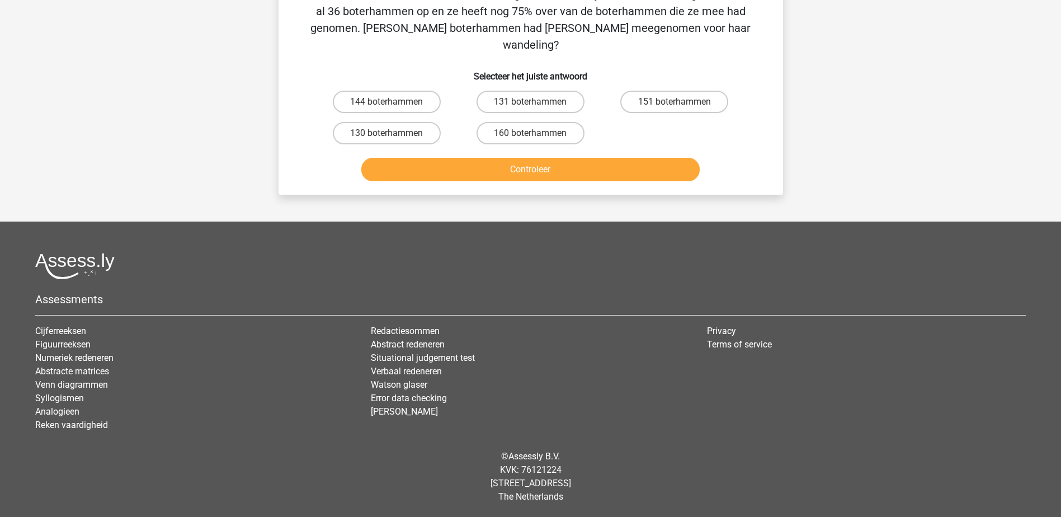
scroll to position [56, 0]
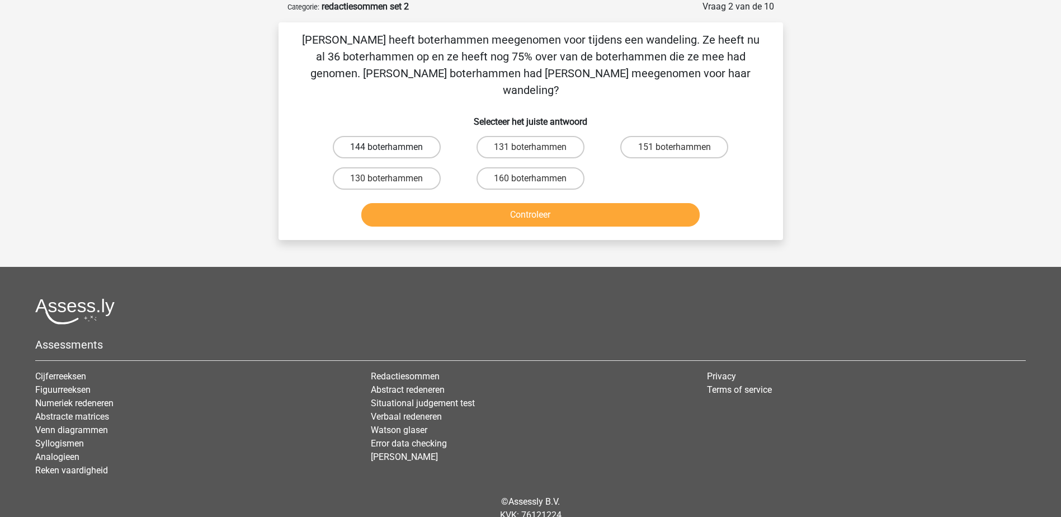
click at [372, 136] on label "144 boterhammen" at bounding box center [387, 147] width 108 height 22
click at [387, 147] on input "144 boterhammen" at bounding box center [390, 150] width 7 height 7
radio input "true"
click at [404, 203] on button "Controleer" at bounding box center [530, 214] width 338 height 23
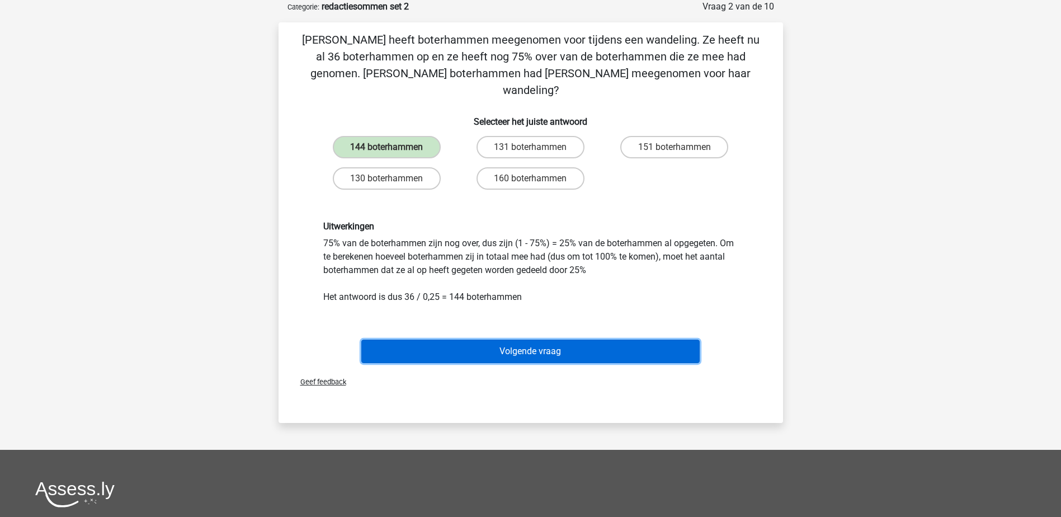
click at [507, 340] on button "Volgende vraag" at bounding box center [530, 351] width 338 height 23
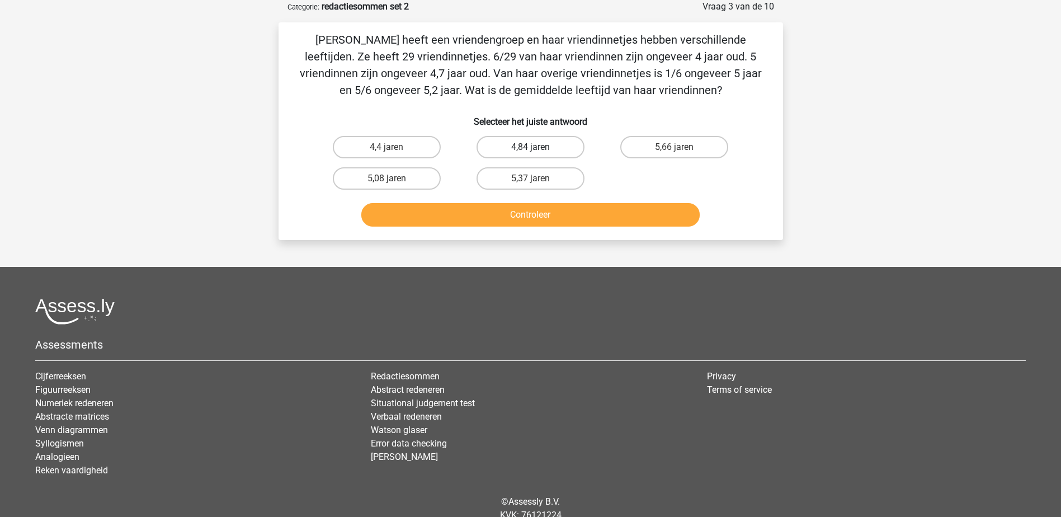
click at [525, 147] on label "4,84 jaren" at bounding box center [531, 147] width 108 height 22
click at [530, 147] on input "4,84 jaren" at bounding box center [533, 150] width 7 height 7
radio input "true"
click at [542, 211] on button "Controleer" at bounding box center [530, 214] width 338 height 23
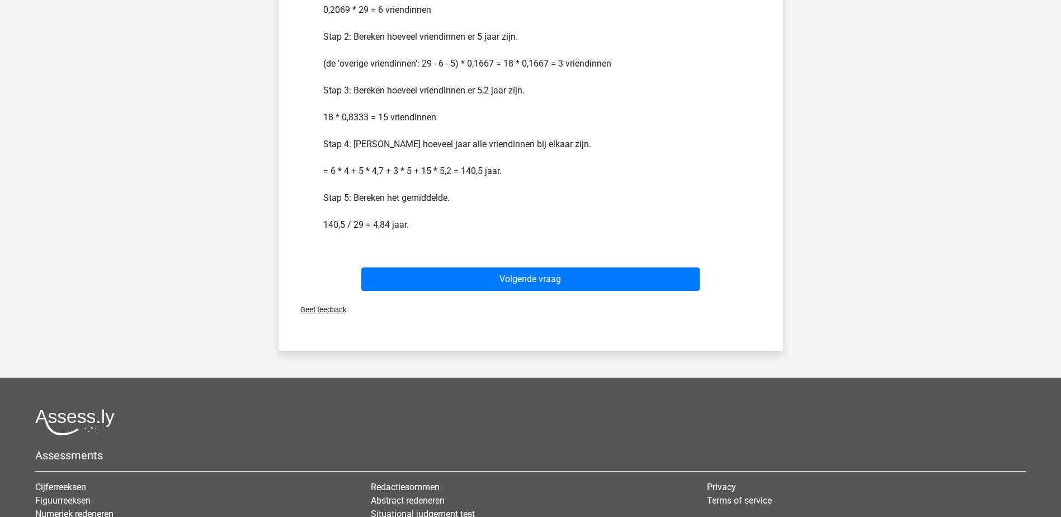
scroll to position [336, 0]
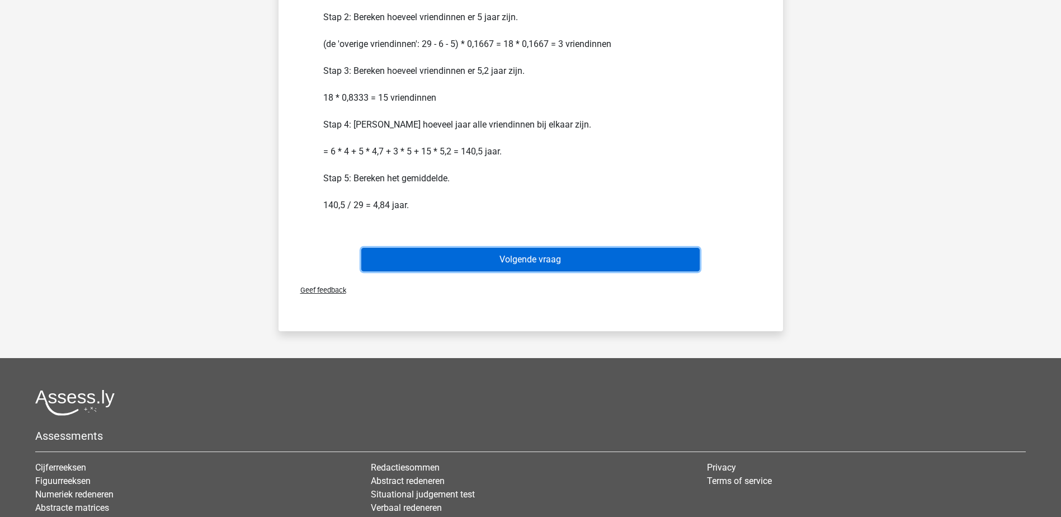
click at [520, 250] on button "Volgende vraag" at bounding box center [530, 259] width 338 height 23
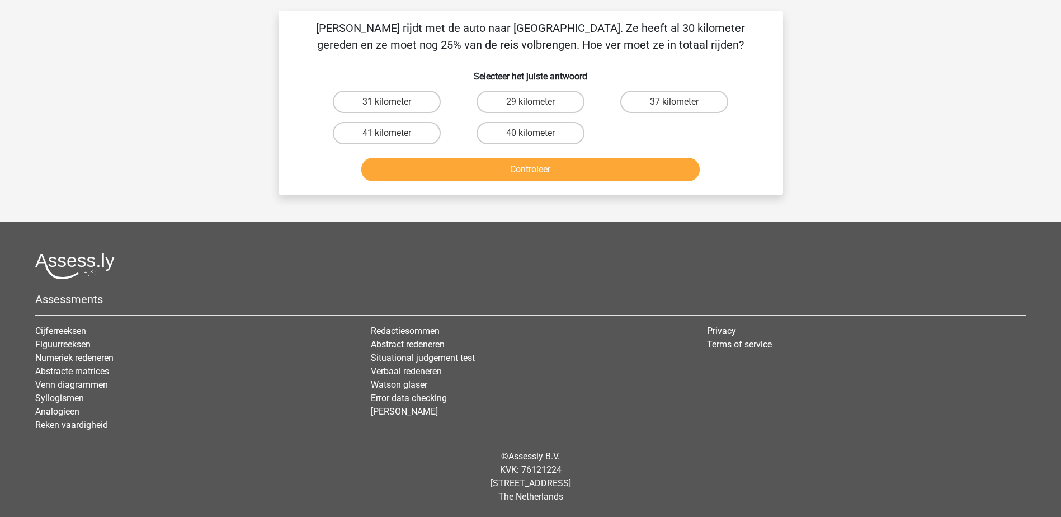
scroll to position [56, 0]
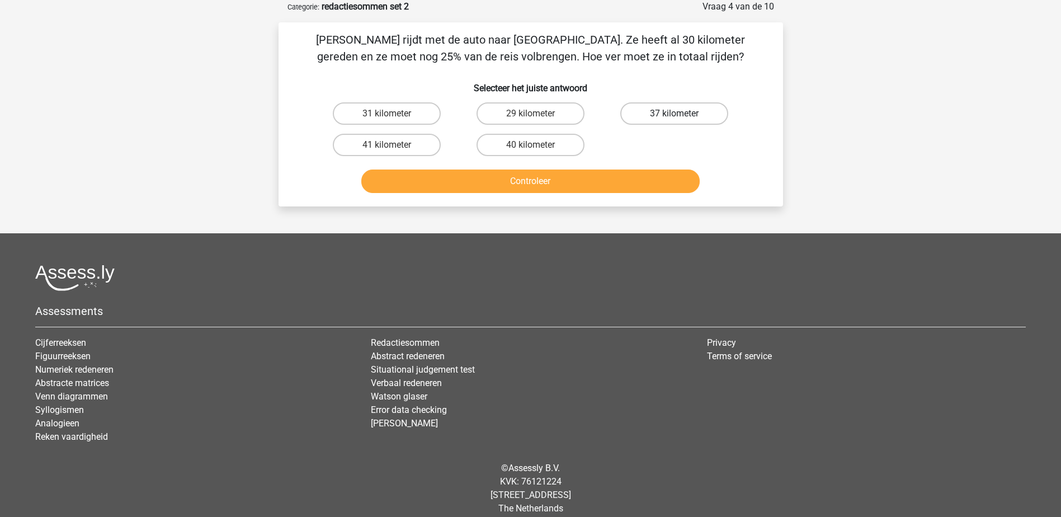
click at [664, 110] on label "37 kilometer" at bounding box center [674, 113] width 108 height 22
click at [675, 114] on input "37 kilometer" at bounding box center [678, 117] width 7 height 7
radio input "true"
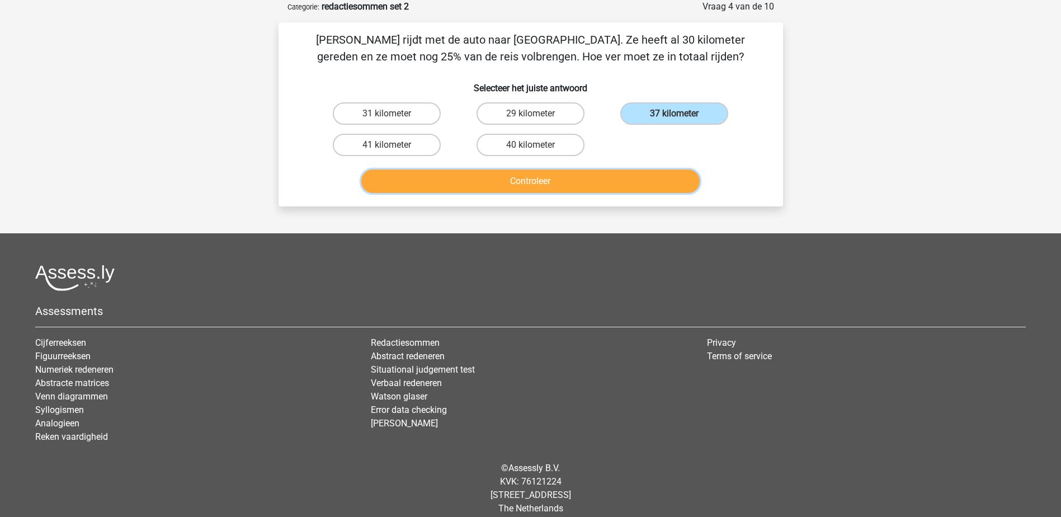
click at [643, 181] on button "Controleer" at bounding box center [530, 181] width 338 height 23
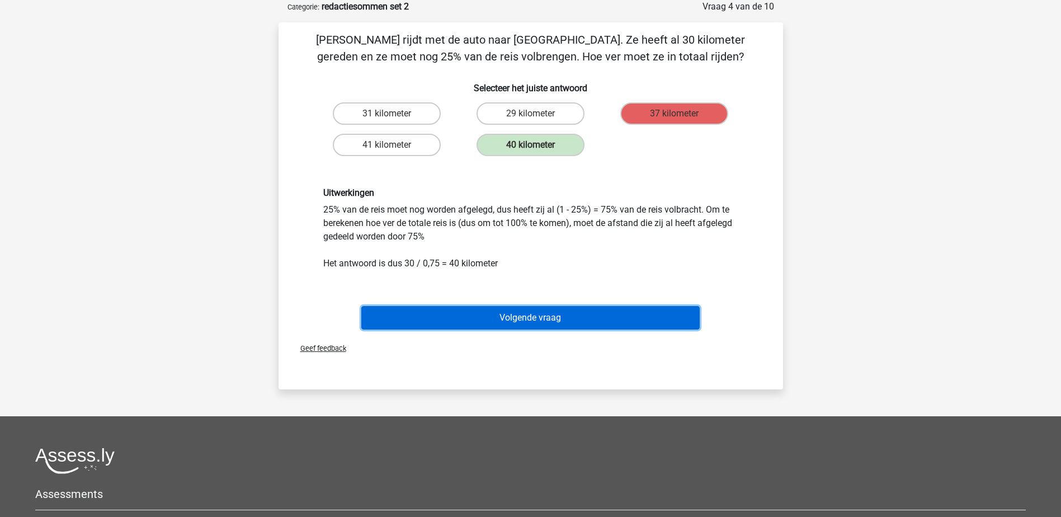
click at [464, 318] on button "Volgende vraag" at bounding box center [530, 317] width 338 height 23
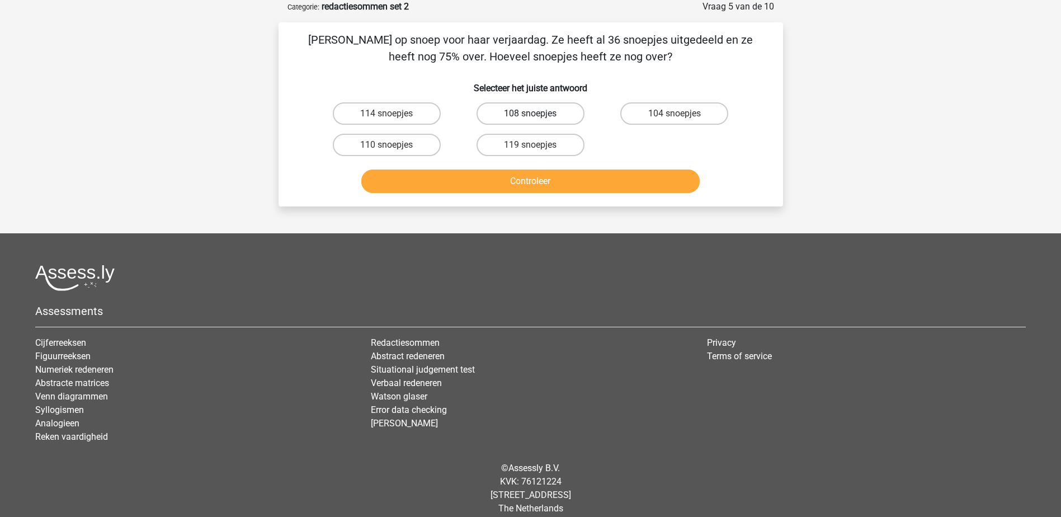
click at [525, 110] on label "108 snoepjes" at bounding box center [531, 113] width 108 height 22
click at [530, 114] on input "108 snoepjes" at bounding box center [533, 117] width 7 height 7
radio input "true"
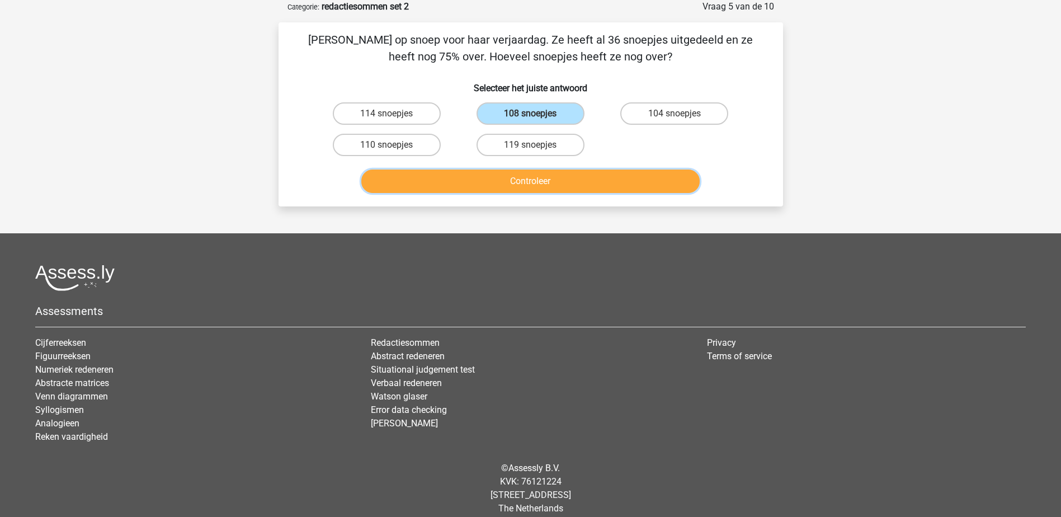
click at [549, 183] on button "Controleer" at bounding box center [530, 181] width 338 height 23
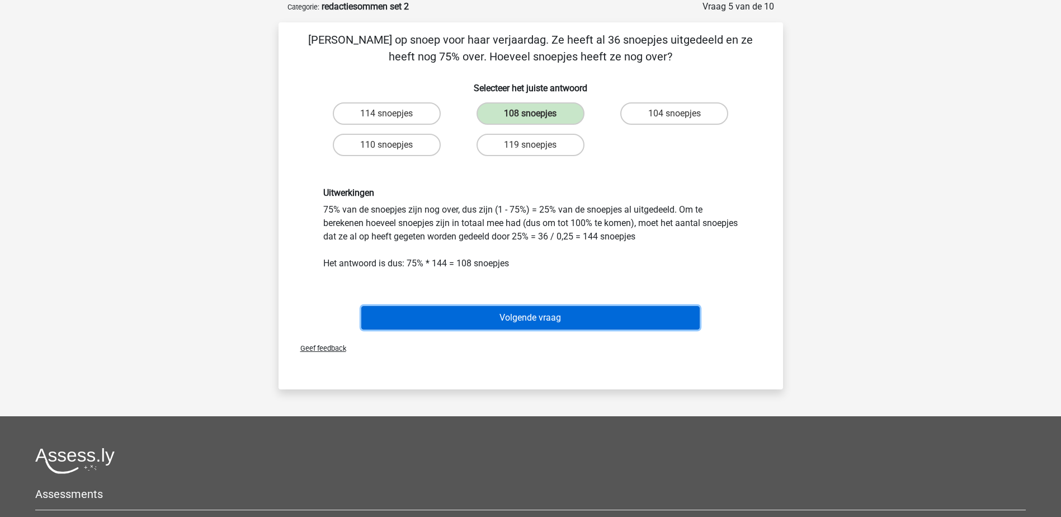
click at [481, 312] on button "Volgende vraag" at bounding box center [530, 317] width 338 height 23
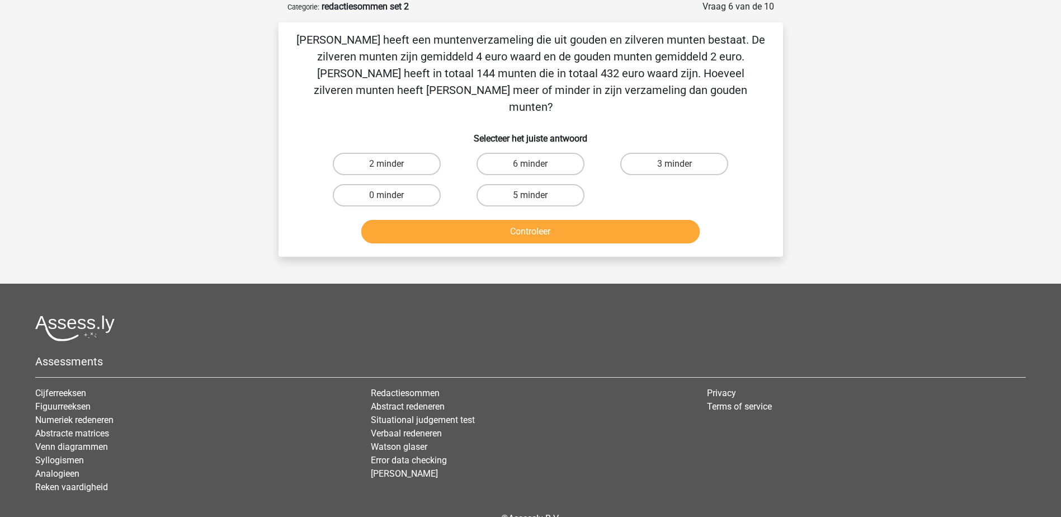
drag, startPoint x: 341, startPoint y: 175, endPoint x: 384, endPoint y: 197, distance: 48.5
click at [344, 184] on label "0 minder" at bounding box center [387, 195] width 108 height 22
click at [387, 195] on input "0 minder" at bounding box center [390, 198] width 7 height 7
radio input "true"
click at [418, 220] on button "Controleer" at bounding box center [530, 231] width 338 height 23
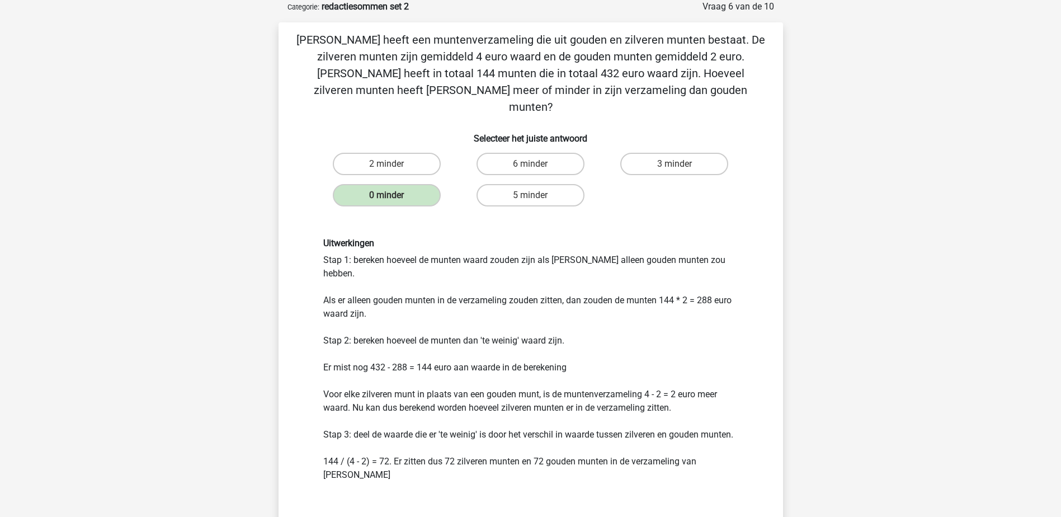
scroll to position [112, 0]
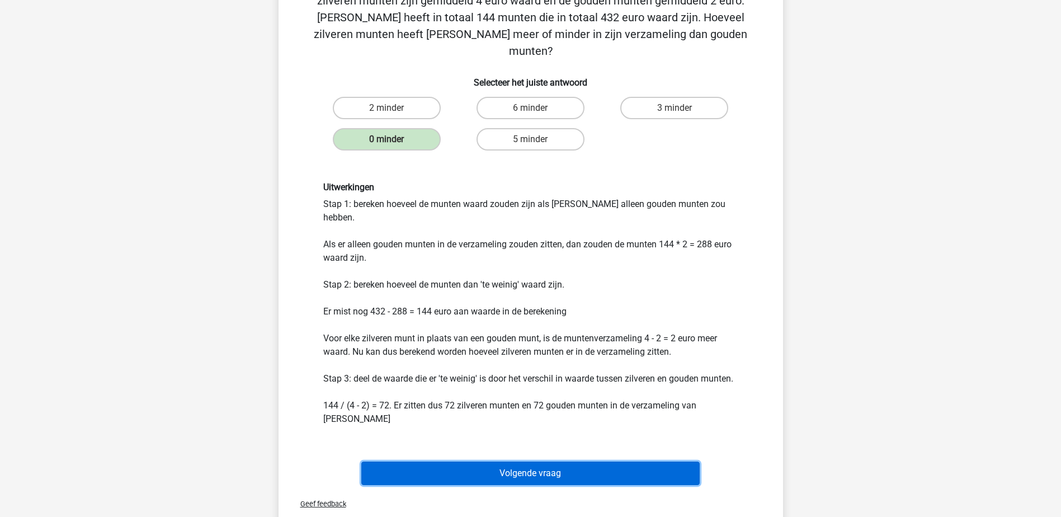
click at [472, 462] on button "Volgende vraag" at bounding box center [530, 473] width 338 height 23
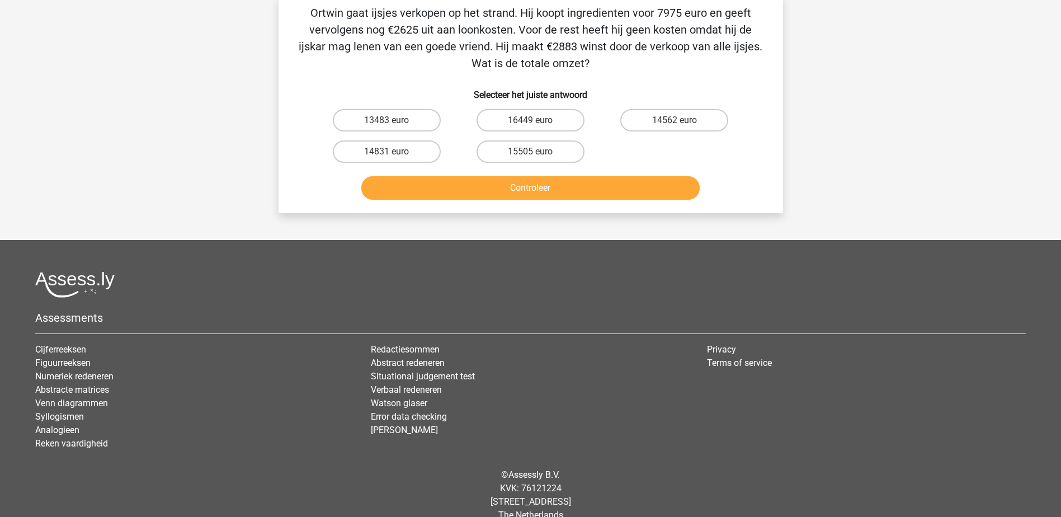
scroll to position [56, 0]
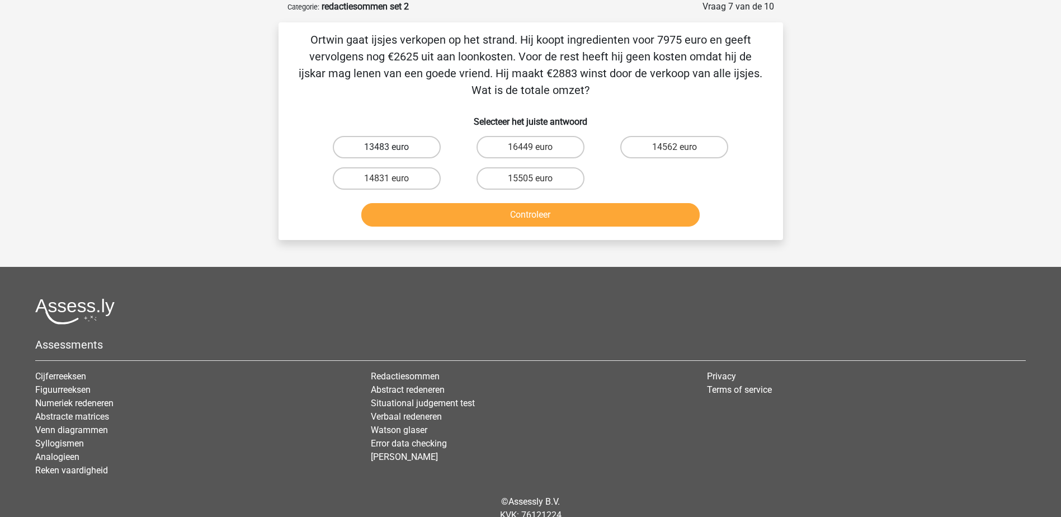
click at [390, 143] on label "13483 euro" at bounding box center [387, 147] width 108 height 22
click at [390, 147] on input "13483 euro" at bounding box center [390, 150] width 7 height 7
radio input "true"
click at [435, 210] on button "Controleer" at bounding box center [530, 214] width 338 height 23
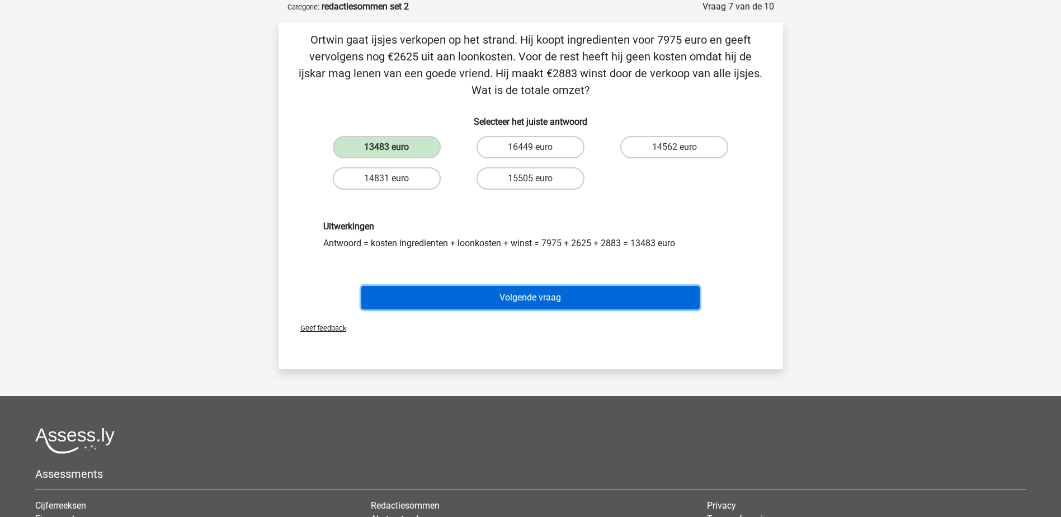
click at [422, 297] on button "Volgende vraag" at bounding box center [530, 297] width 338 height 23
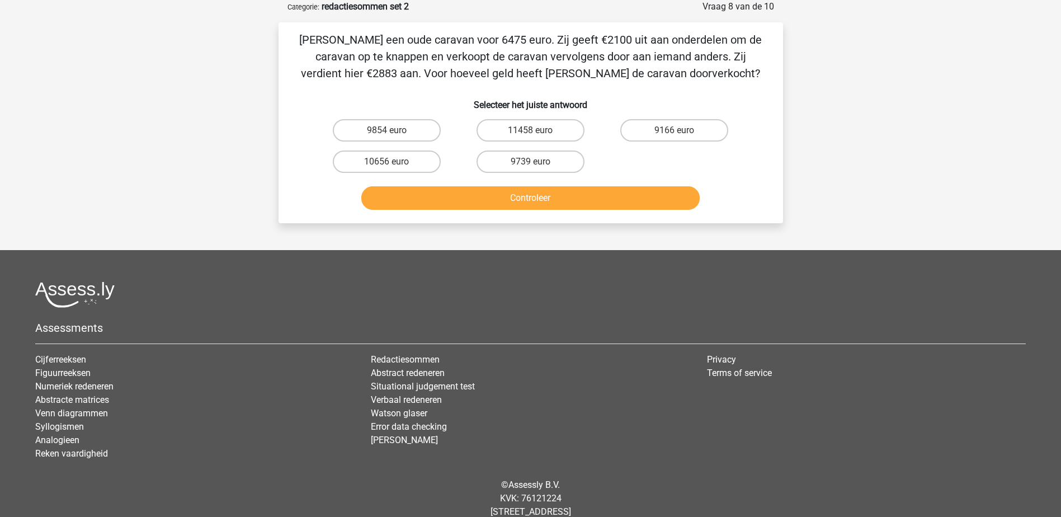
click at [533, 133] on input "11458 euro" at bounding box center [533, 133] width 7 height 7
radio input "true"
click at [542, 196] on button "Controleer" at bounding box center [530, 197] width 338 height 23
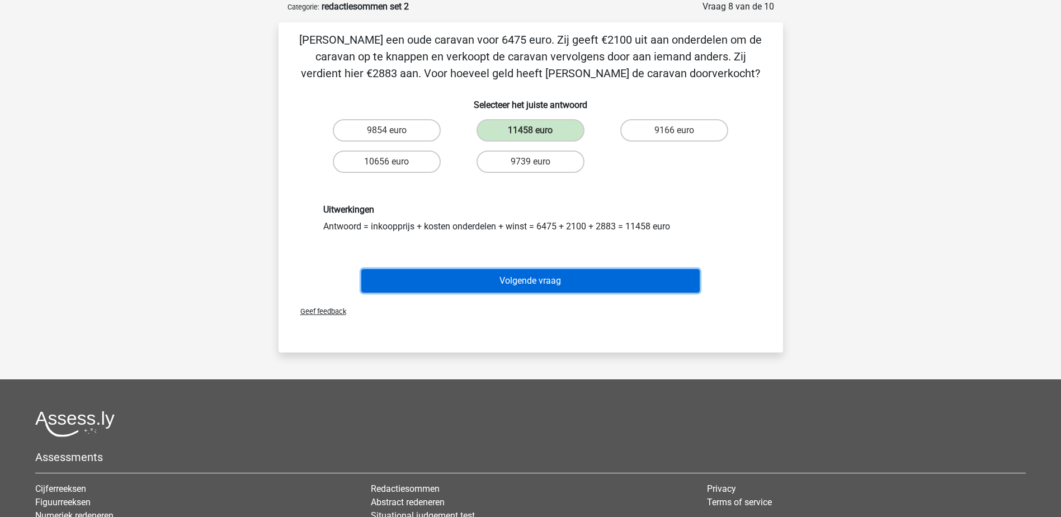
click at [519, 280] on button "Volgende vraag" at bounding box center [530, 280] width 338 height 23
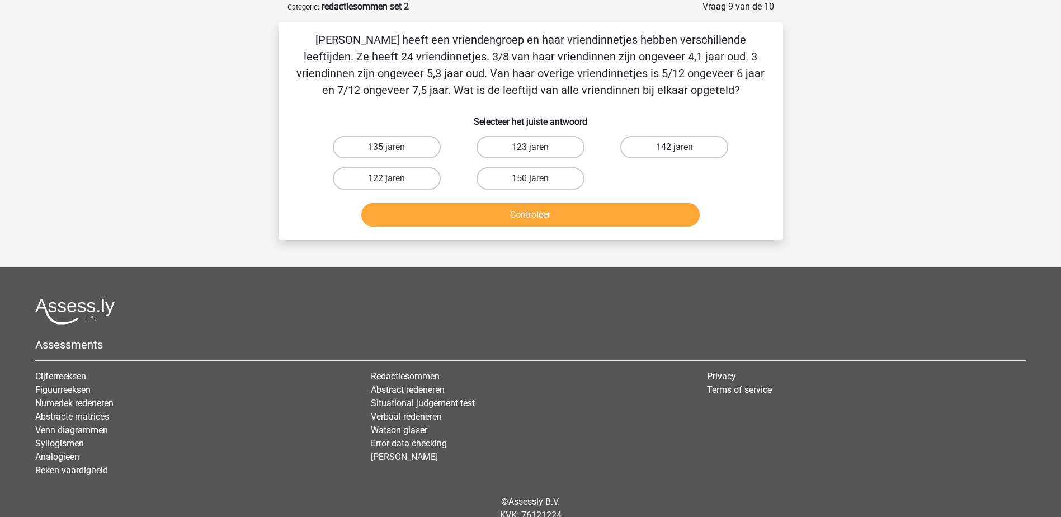
click at [637, 142] on label "142 jaren" at bounding box center [674, 147] width 108 height 22
click at [675, 147] on input "142 jaren" at bounding box center [678, 150] width 7 height 7
radio input "true"
click at [638, 210] on button "Controleer" at bounding box center [530, 214] width 338 height 23
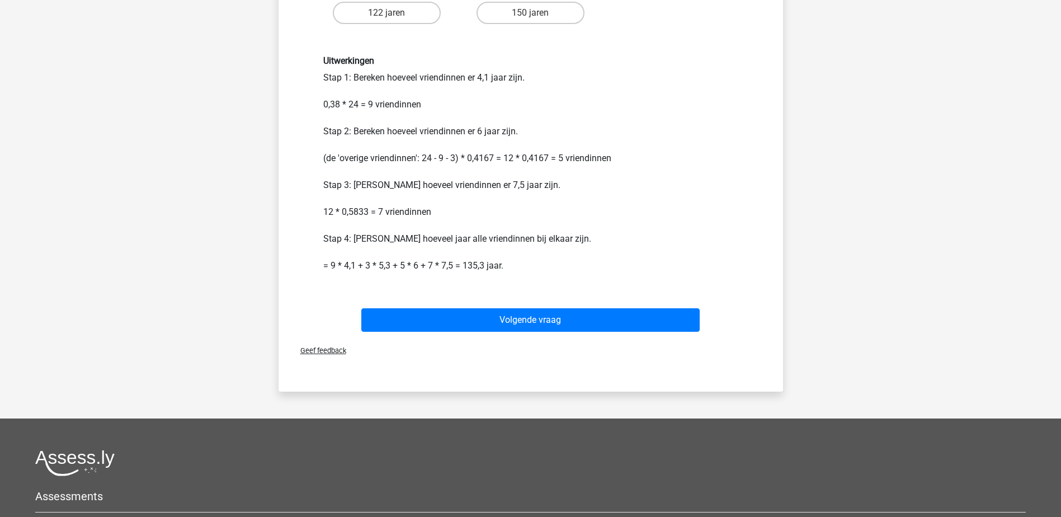
scroll to position [224, 0]
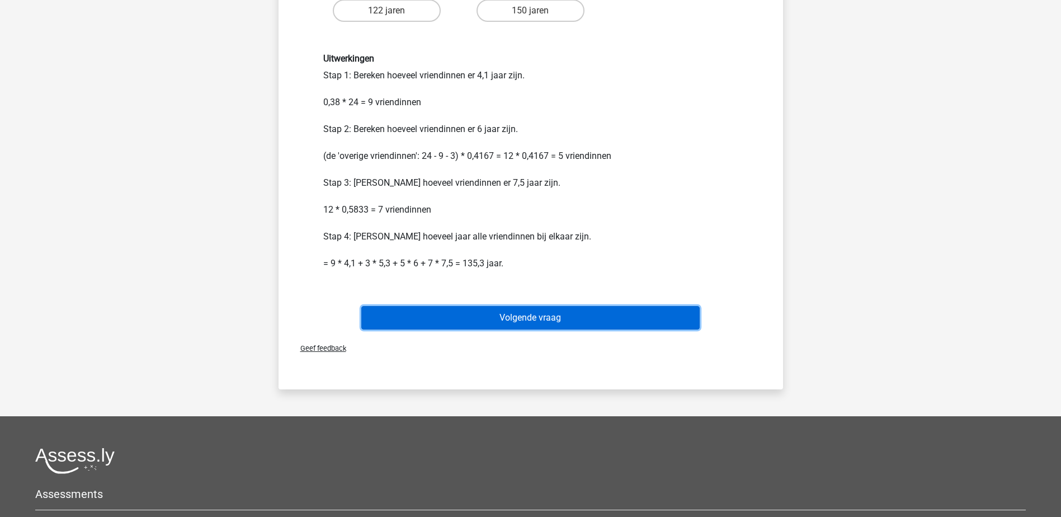
click at [497, 319] on button "Volgende vraag" at bounding box center [530, 317] width 338 height 23
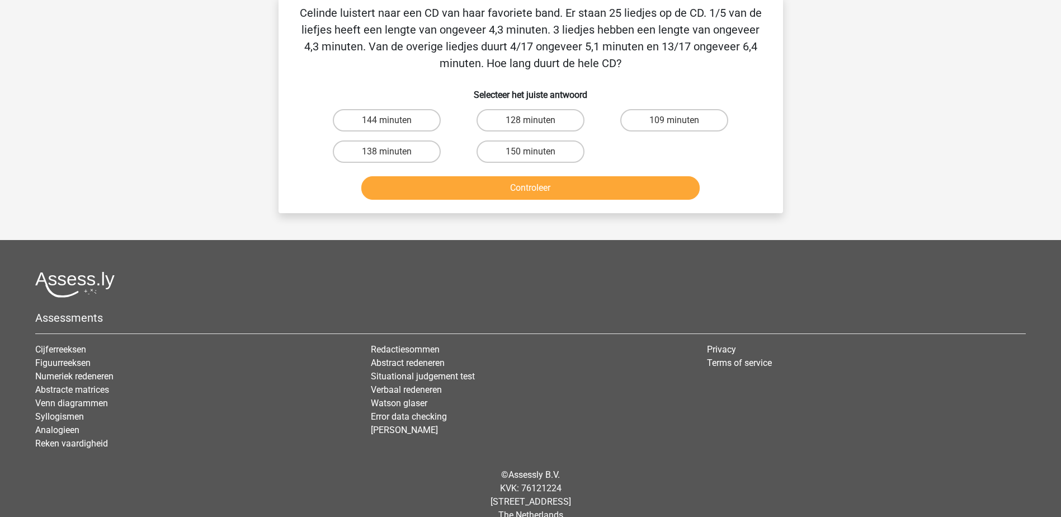
scroll to position [56, 0]
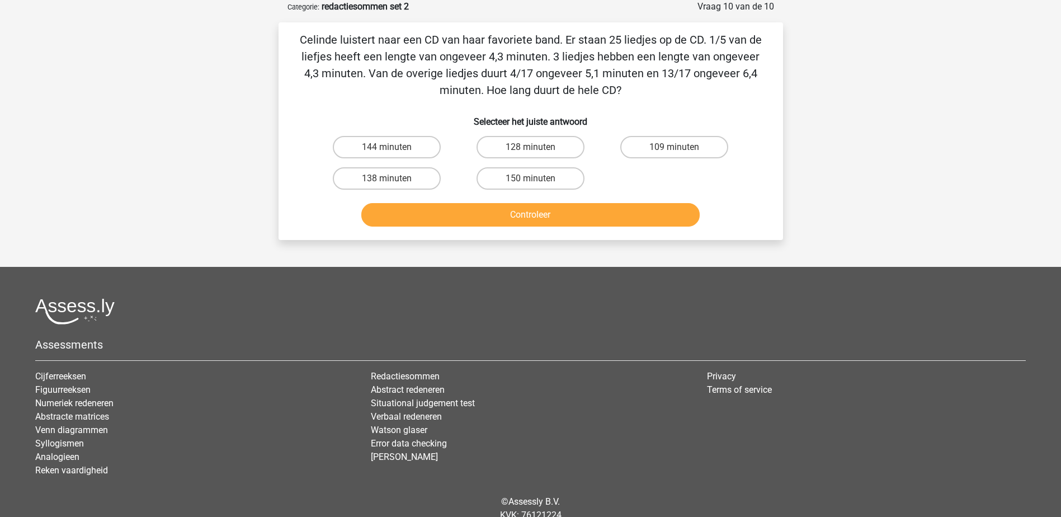
drag, startPoint x: 370, startPoint y: 173, endPoint x: 382, endPoint y: 205, distance: 33.5
click at [376, 180] on label "138 minuten" at bounding box center [387, 178] width 108 height 22
click at [387, 180] on input "138 minuten" at bounding box center [390, 181] width 7 height 7
radio input "true"
click at [385, 211] on button "Controleer" at bounding box center [530, 214] width 338 height 23
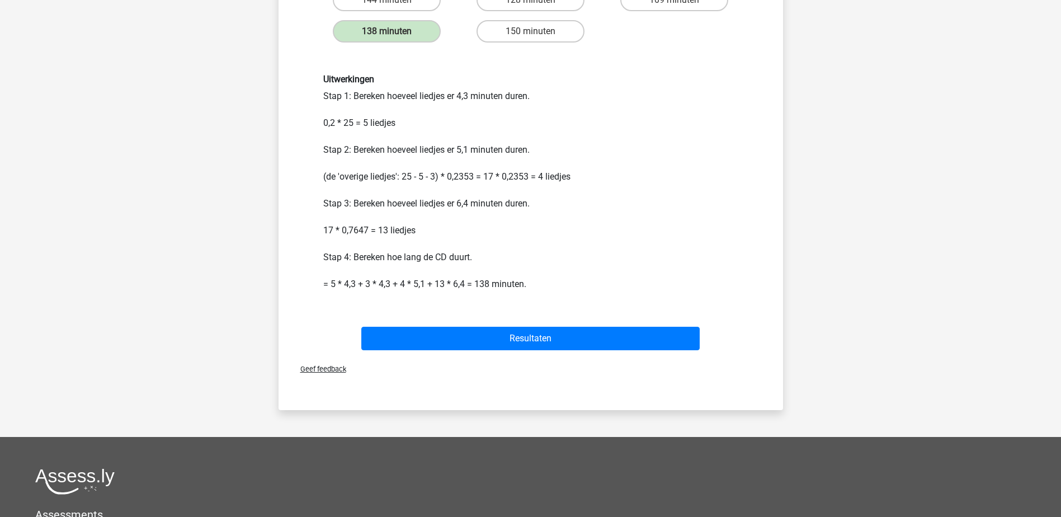
scroll to position [224, 0]
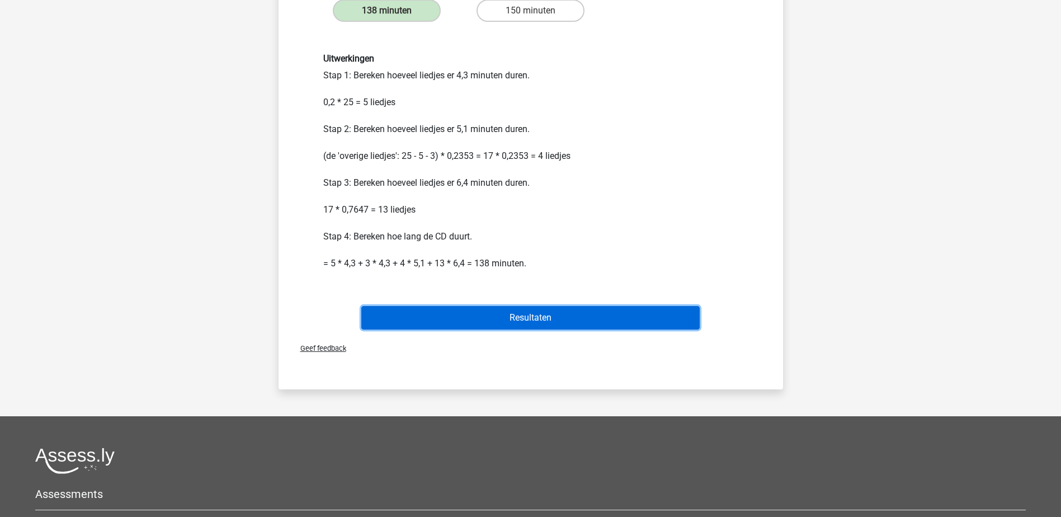
click at [445, 316] on button "Resultaten" at bounding box center [530, 317] width 338 height 23
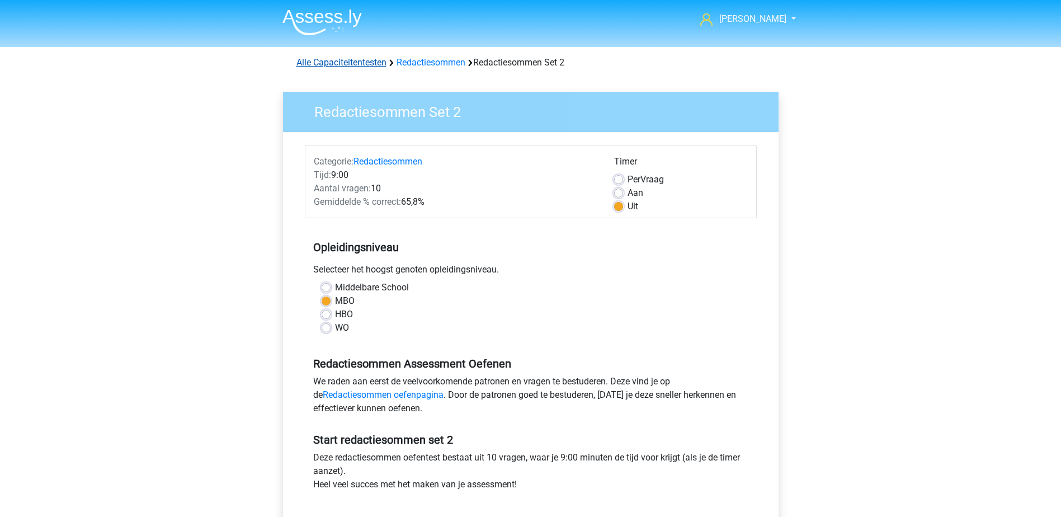
click at [360, 65] on link "Alle Capaciteitentesten" at bounding box center [342, 62] width 90 height 11
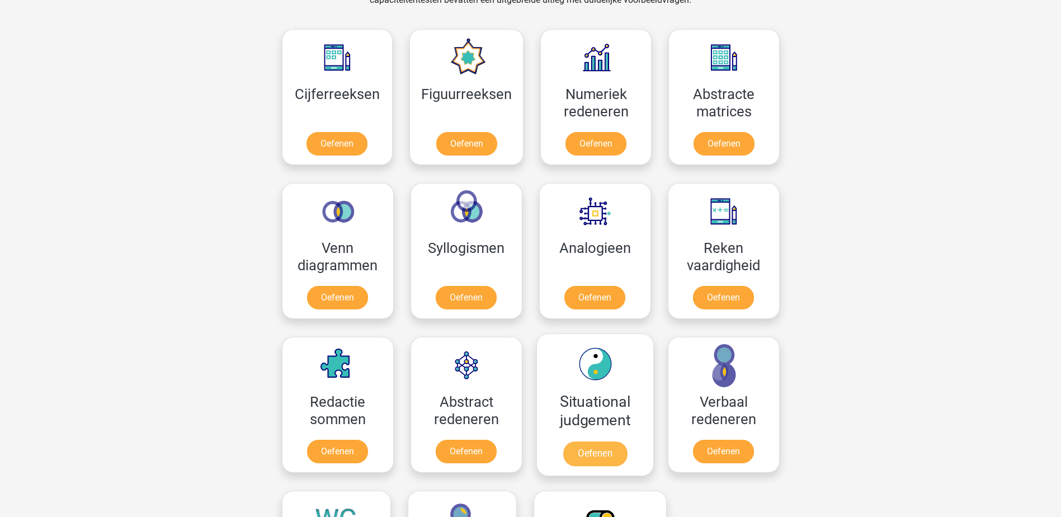
scroll to position [531, 0]
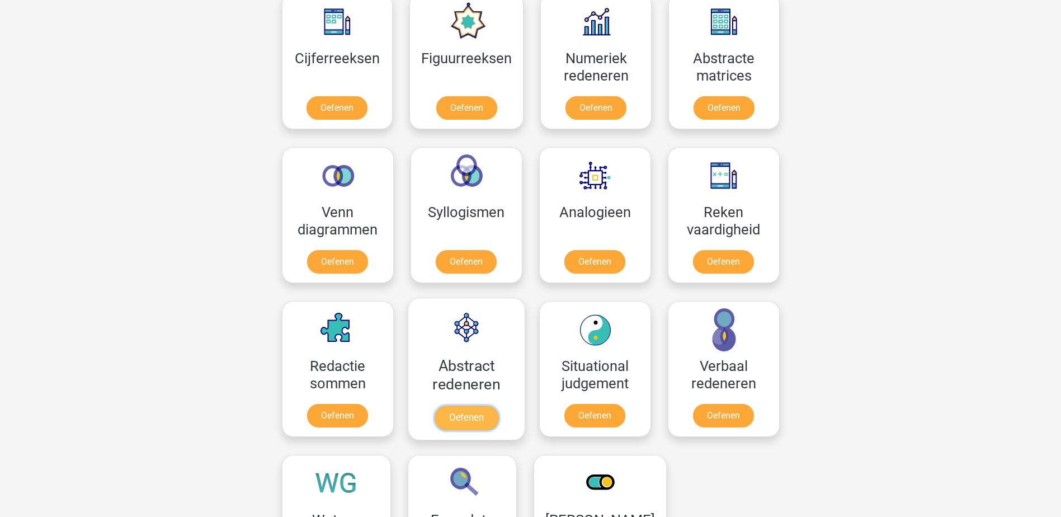
click at [478, 417] on link "Oefenen" at bounding box center [466, 418] width 64 height 25
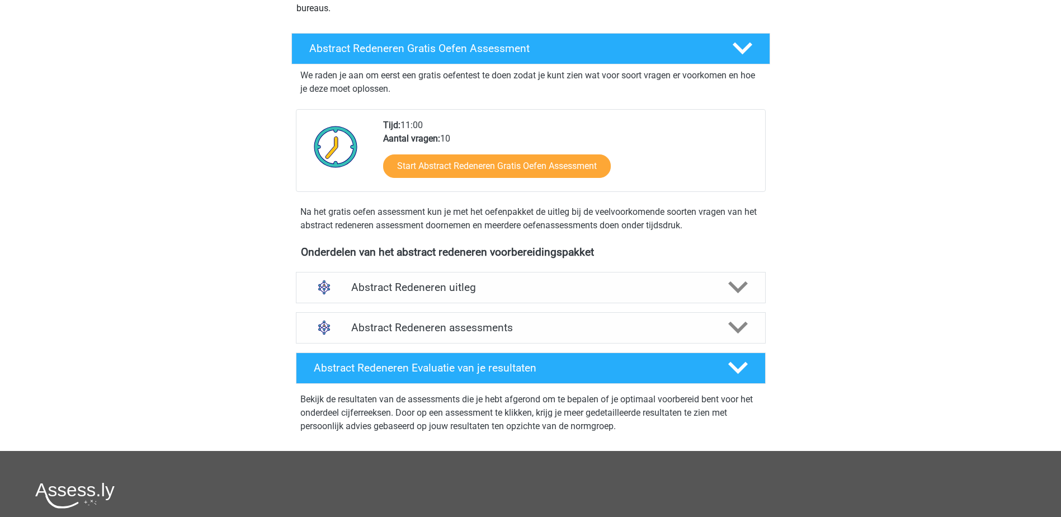
scroll to position [168, 0]
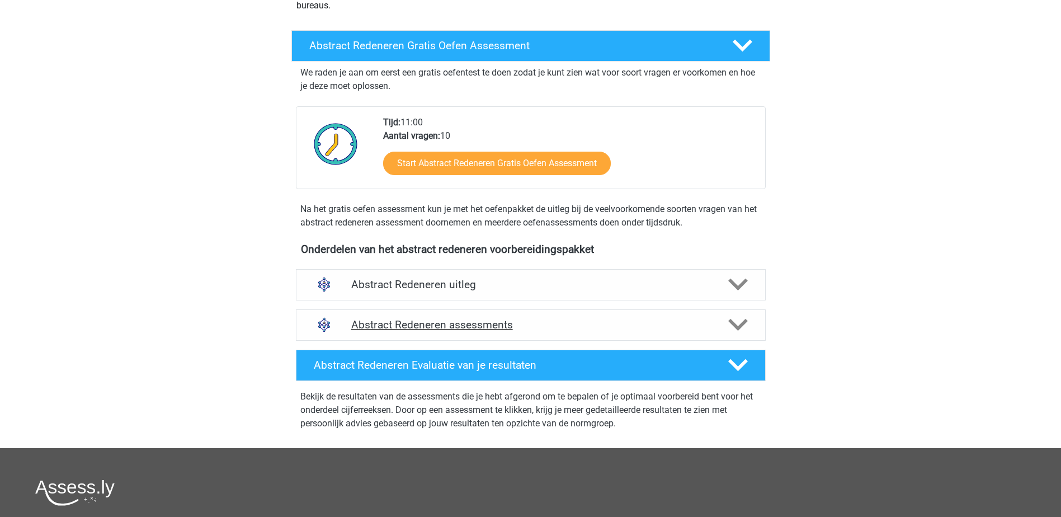
click at [736, 323] on icon at bounding box center [738, 325] width 20 height 20
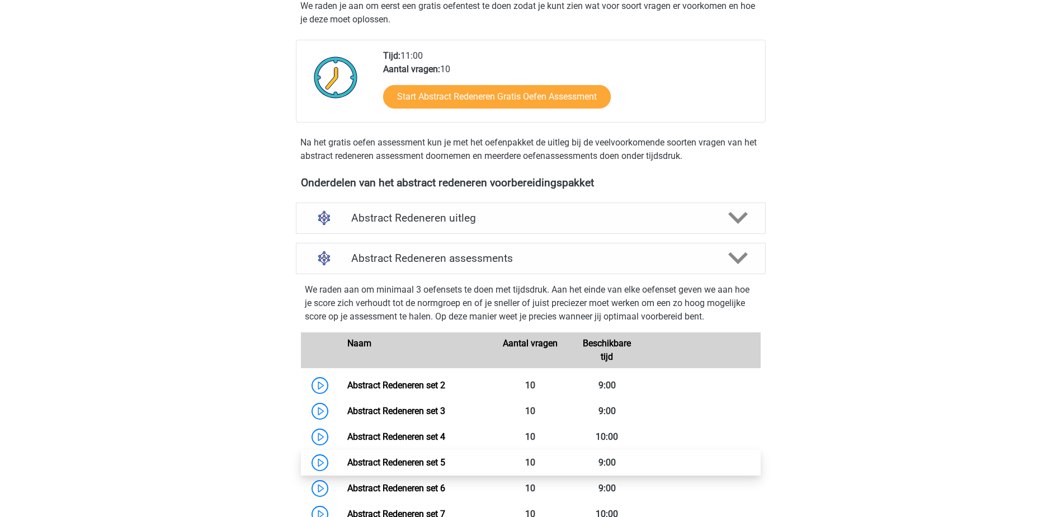
scroll to position [336, 0]
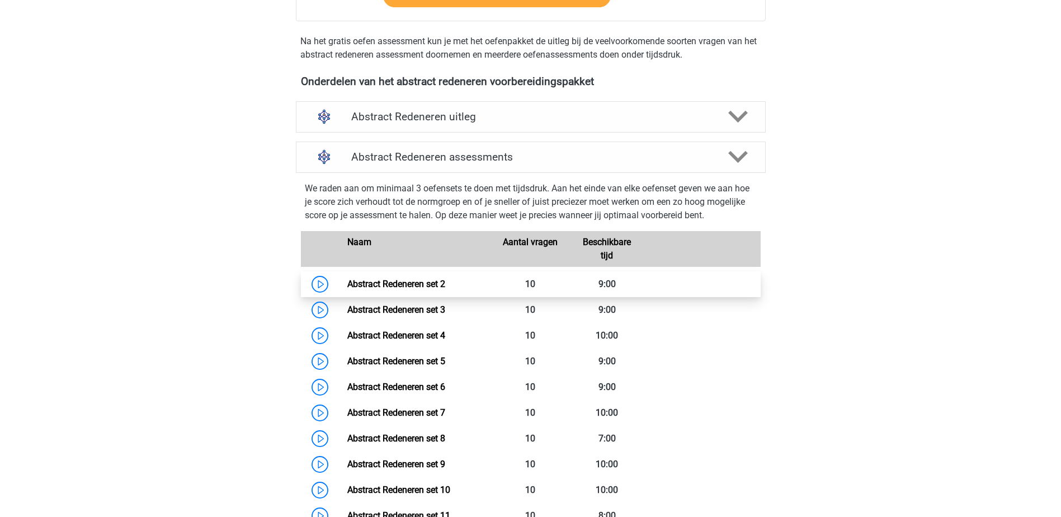
click at [433, 284] on link "Abstract Redeneren set 2" at bounding box center [396, 284] width 98 height 11
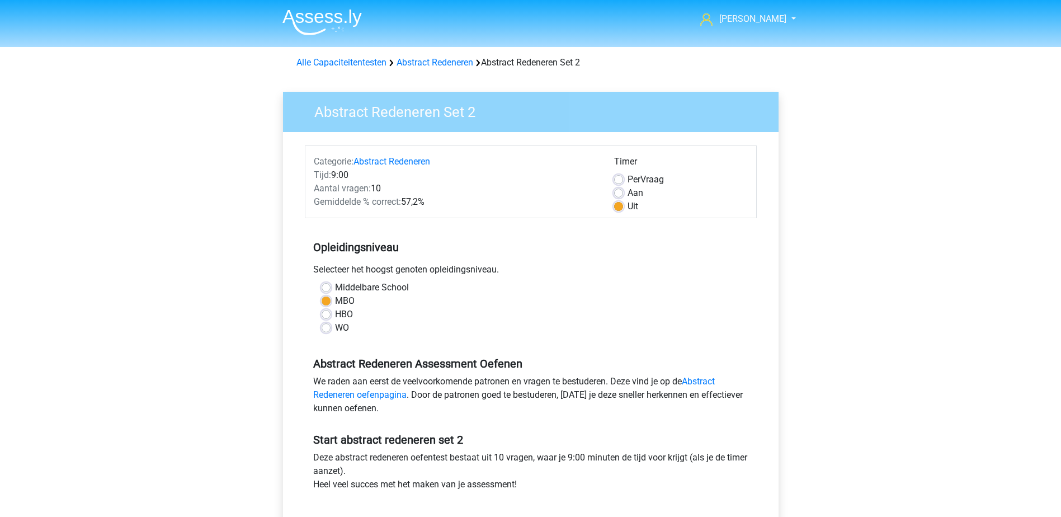
scroll to position [280, 0]
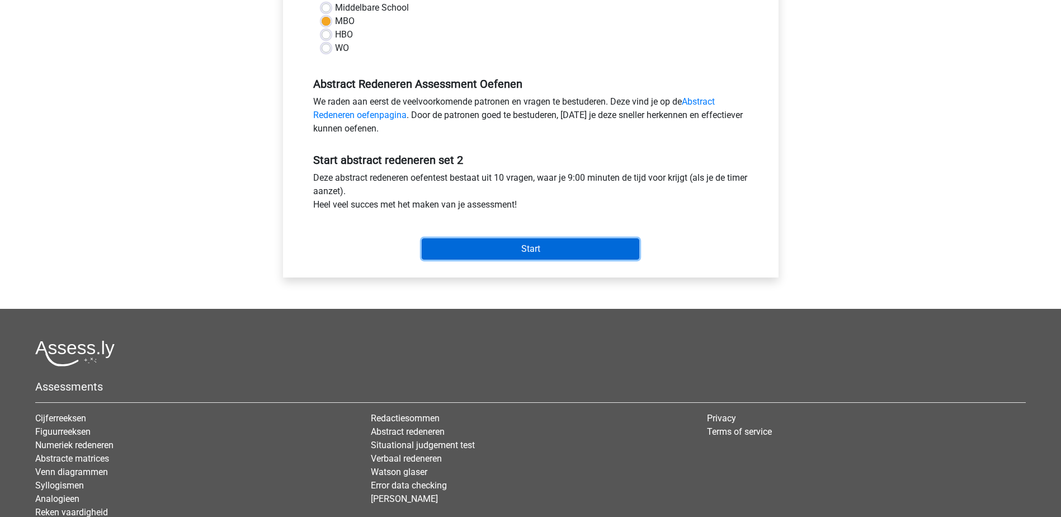
click at [526, 249] on input "Start" at bounding box center [531, 248] width 218 height 21
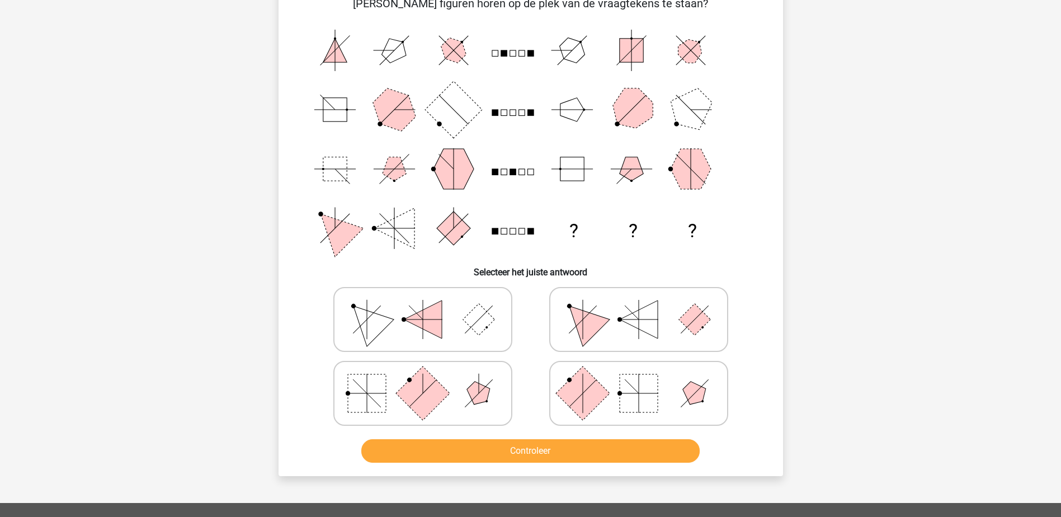
scroll to position [112, 0]
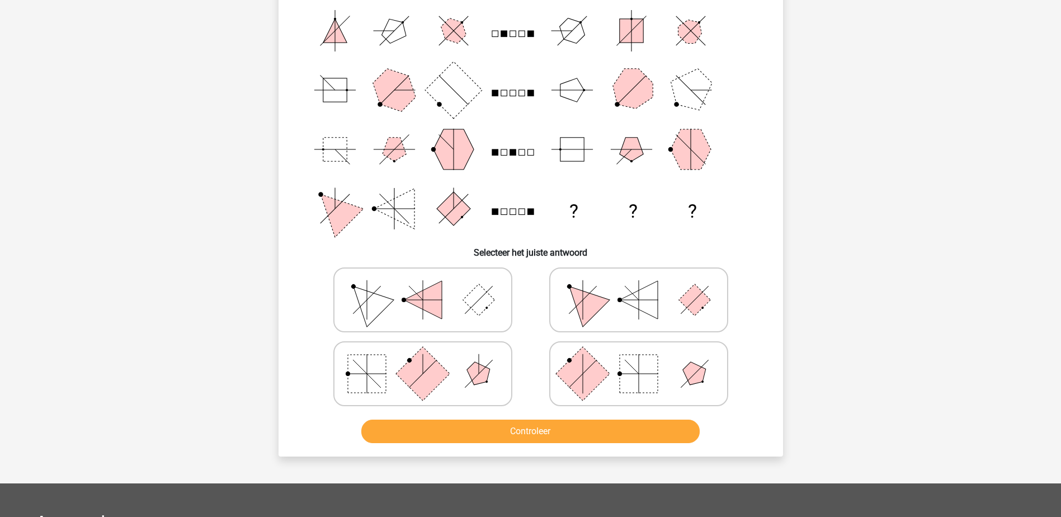
click at [402, 290] on icon at bounding box center [423, 300] width 168 height 56
click at [423, 286] on input "radio" at bounding box center [426, 282] width 7 height 7
radio input "true"
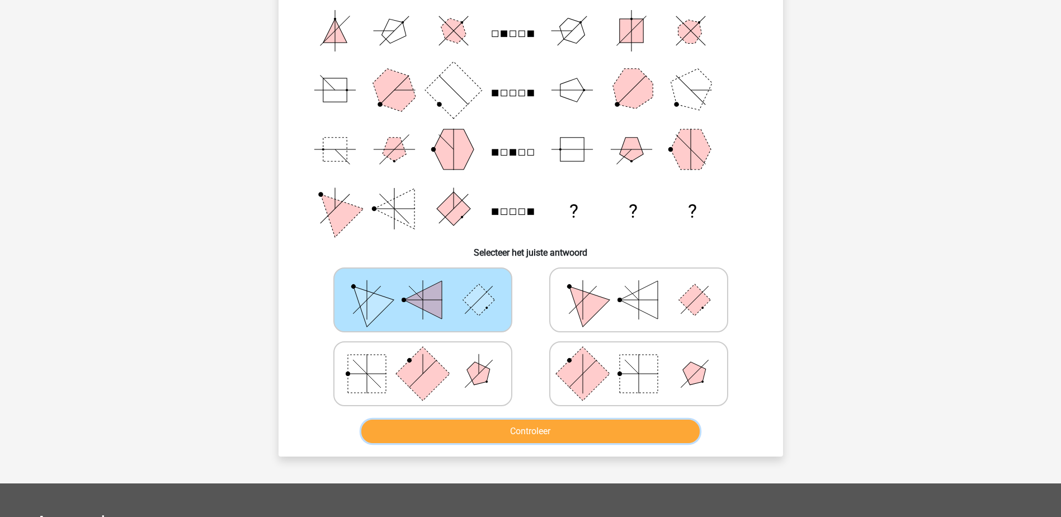
click at [470, 432] on button "Controleer" at bounding box center [530, 431] width 338 height 23
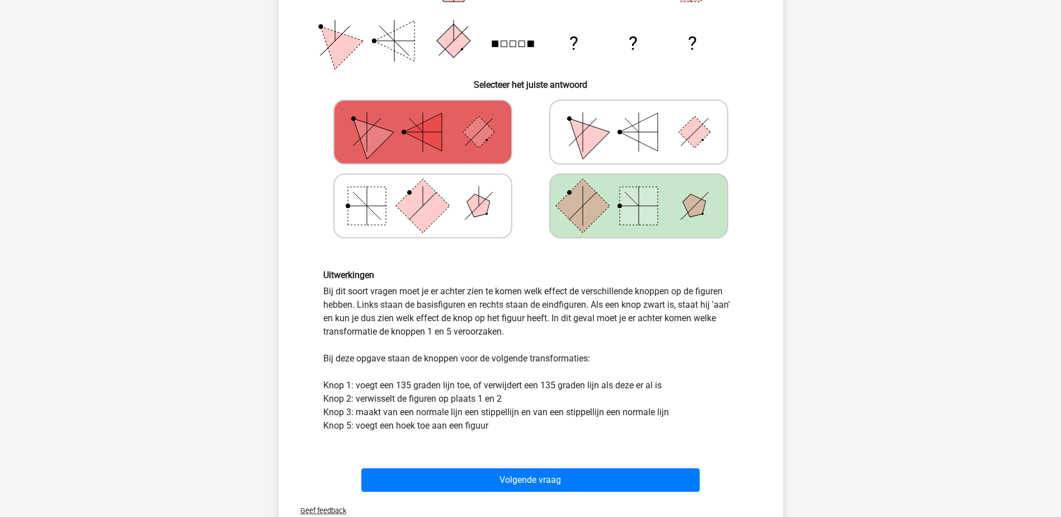
scroll to position [336, 0]
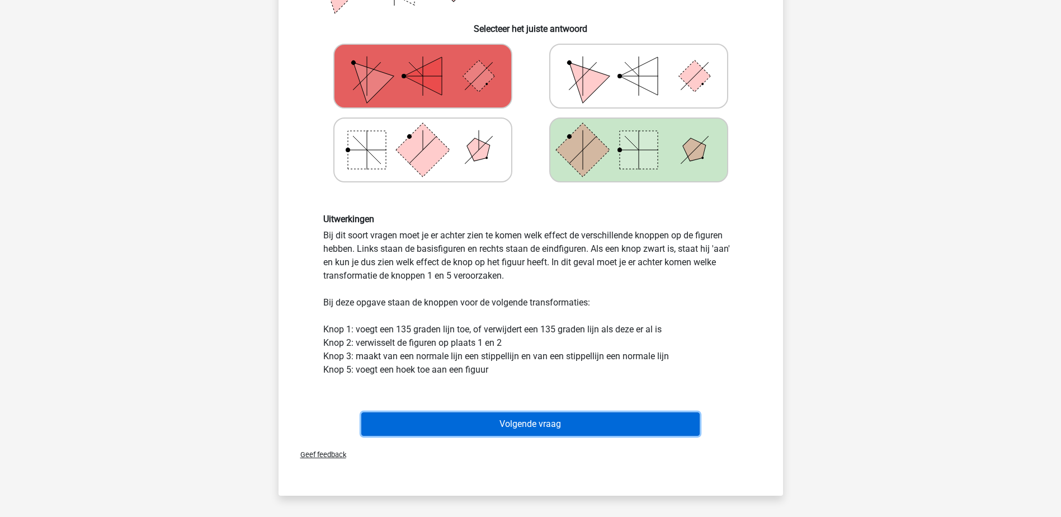
click at [461, 421] on button "Volgende vraag" at bounding box center [530, 423] width 338 height 23
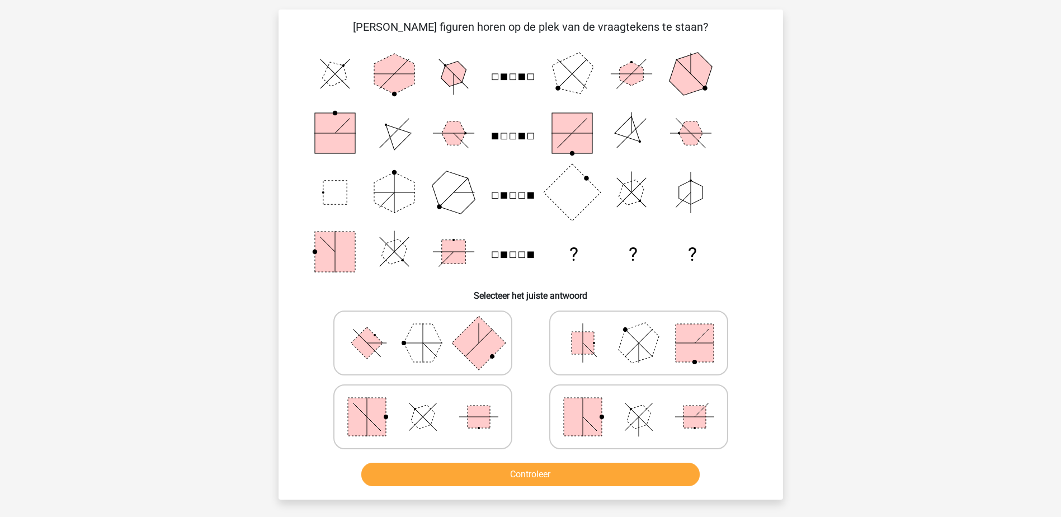
scroll to position [56, 0]
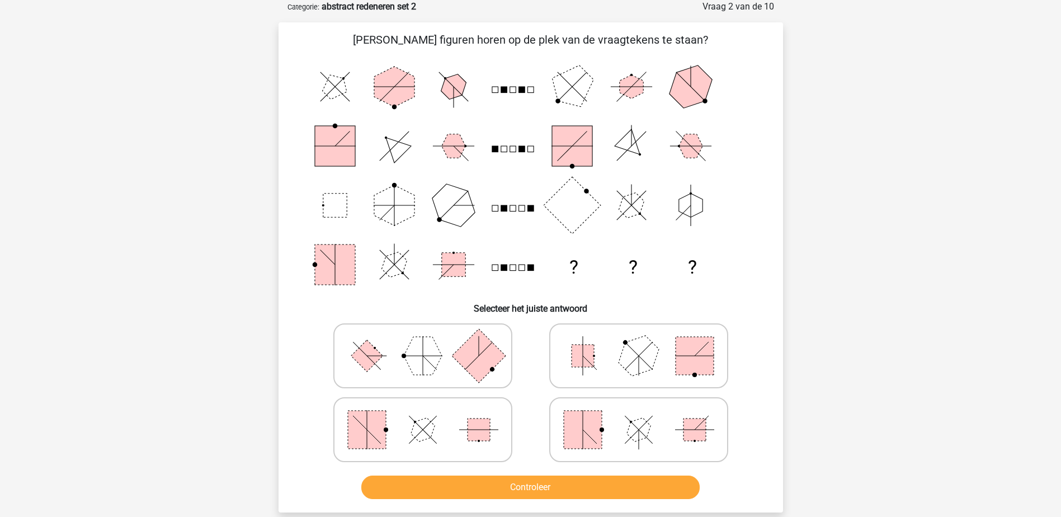
click at [420, 359] on polygon at bounding box center [423, 356] width 38 height 38
click at [423, 342] on input "radio" at bounding box center [426, 338] width 7 height 7
radio input "true"
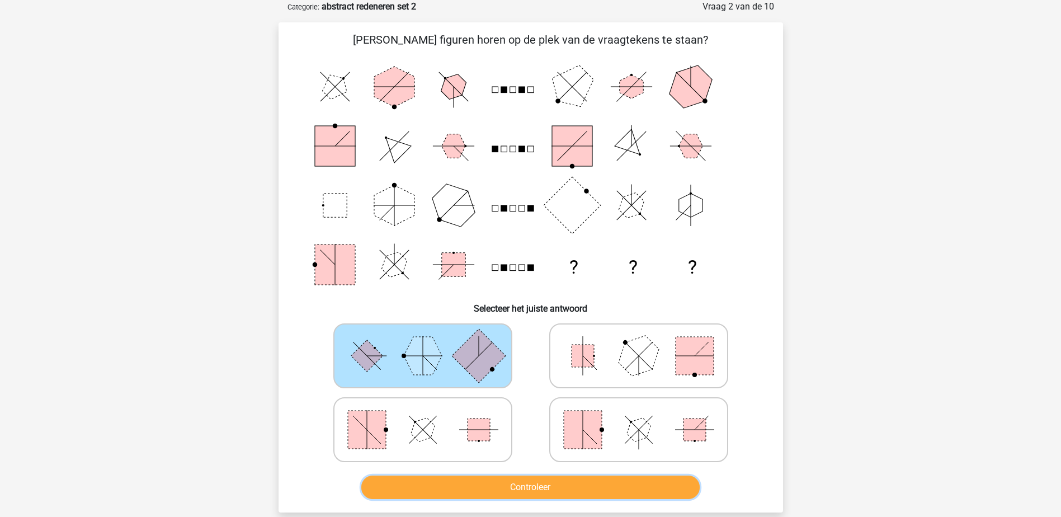
click at [459, 480] on button "Controleer" at bounding box center [530, 487] width 338 height 23
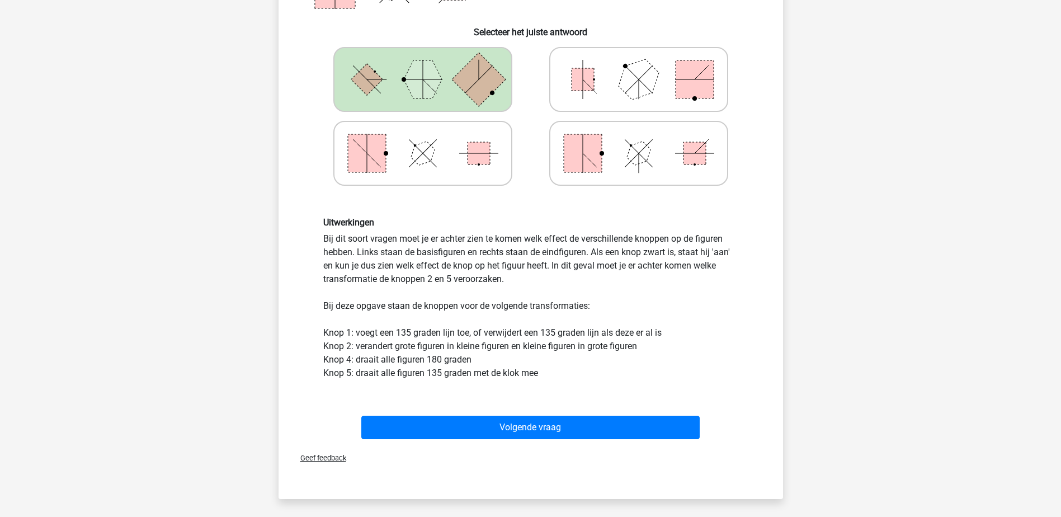
scroll to position [336, 0]
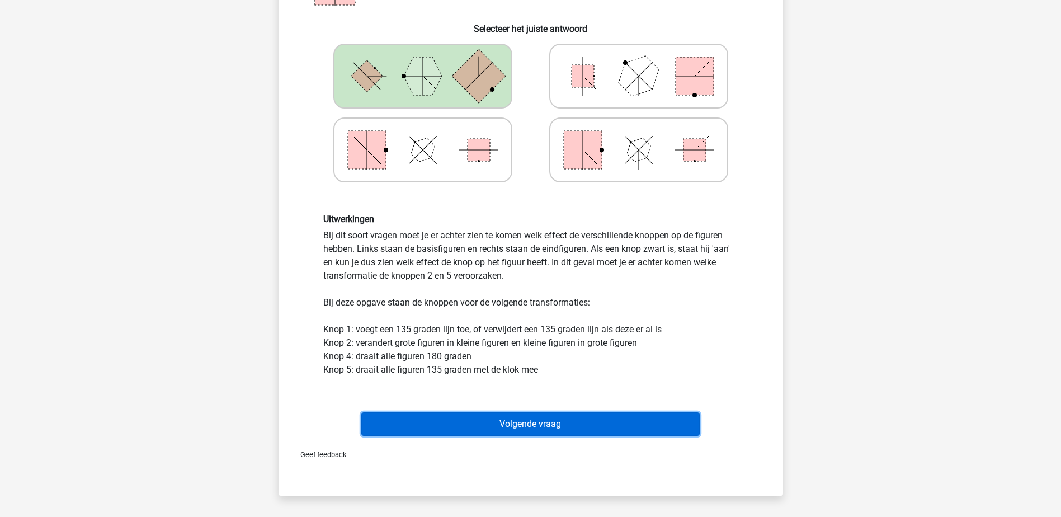
click at [480, 422] on button "Volgende vraag" at bounding box center [530, 423] width 338 height 23
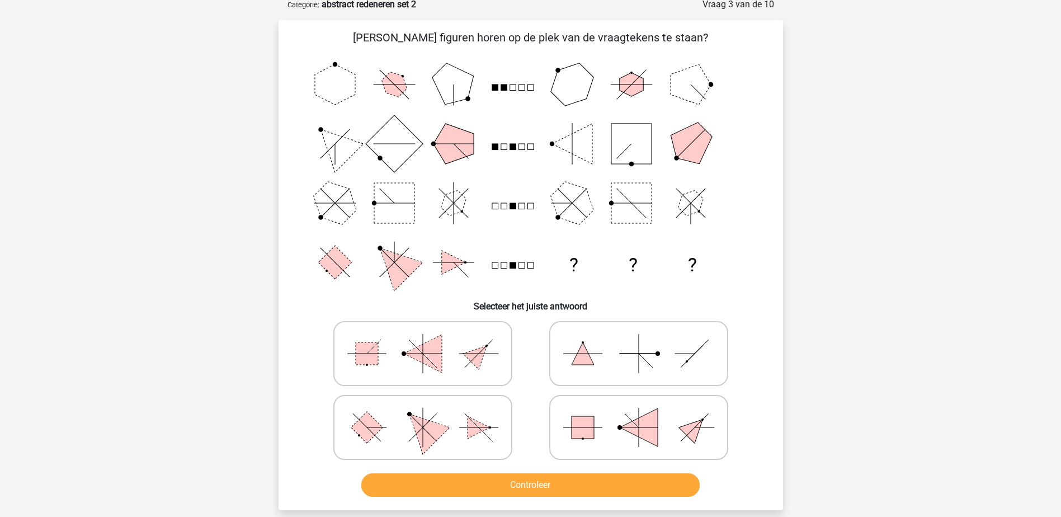
scroll to position [56, 0]
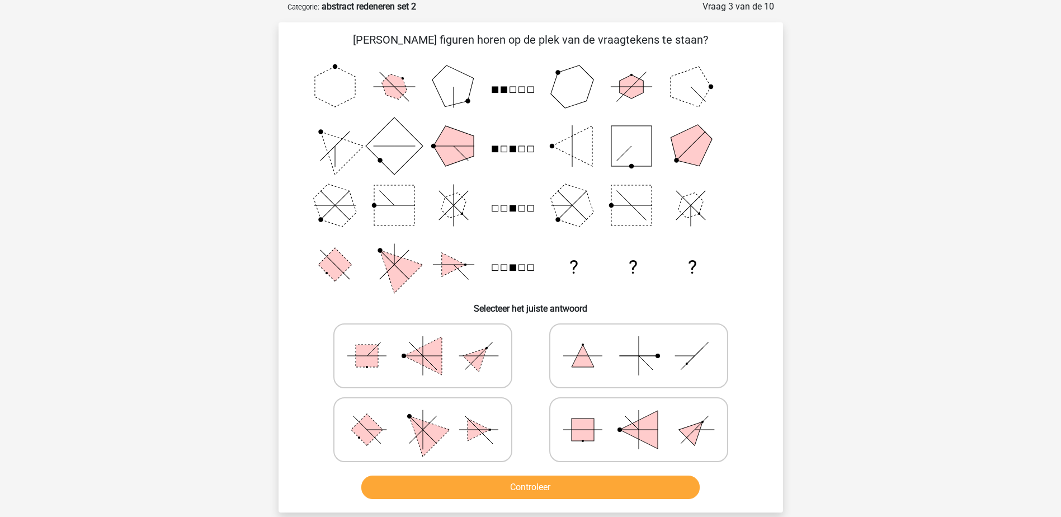
click at [642, 440] on polygon at bounding box center [639, 430] width 38 height 38
click at [642, 416] on input "radio" at bounding box center [642, 411] width 7 height 7
radio input "true"
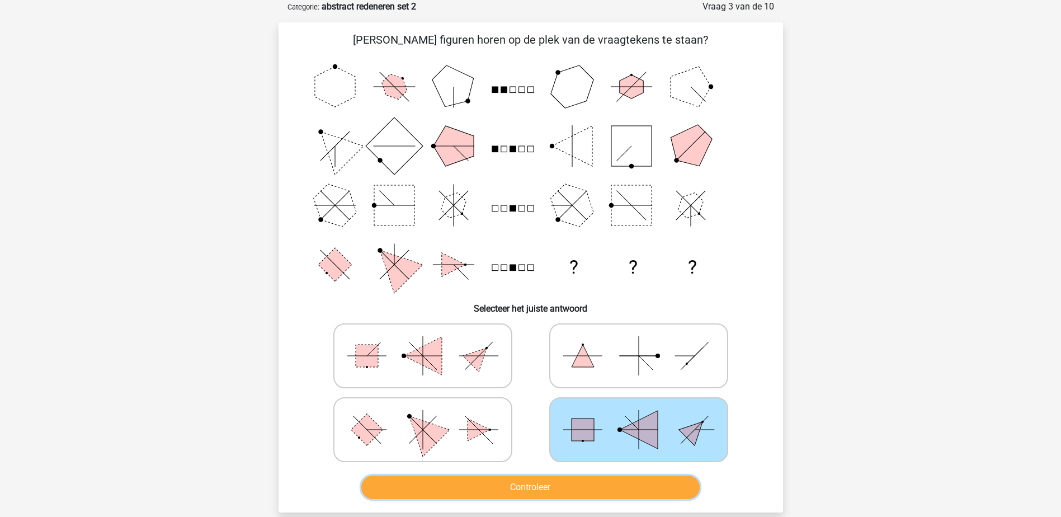
click at [614, 482] on button "Controleer" at bounding box center [530, 487] width 338 height 23
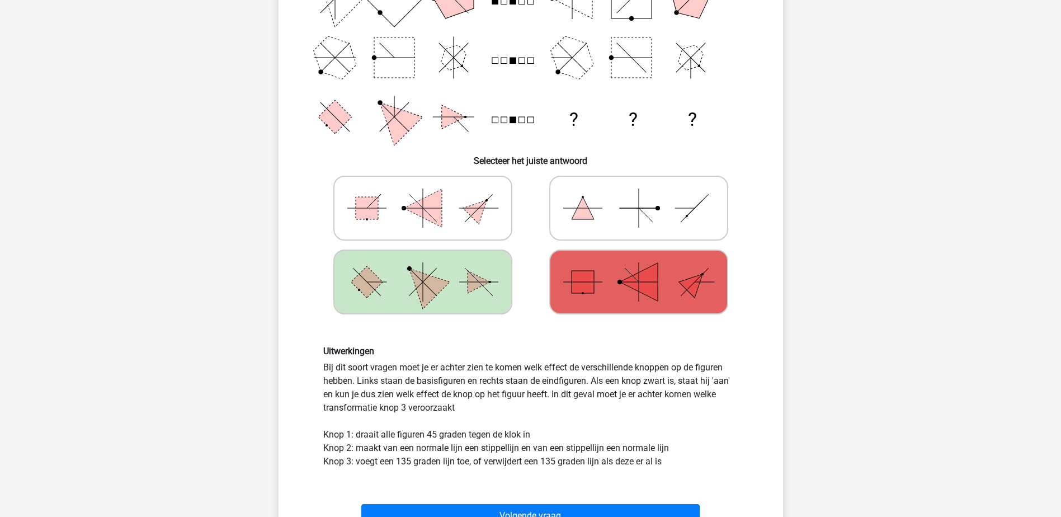
scroll to position [224, 0]
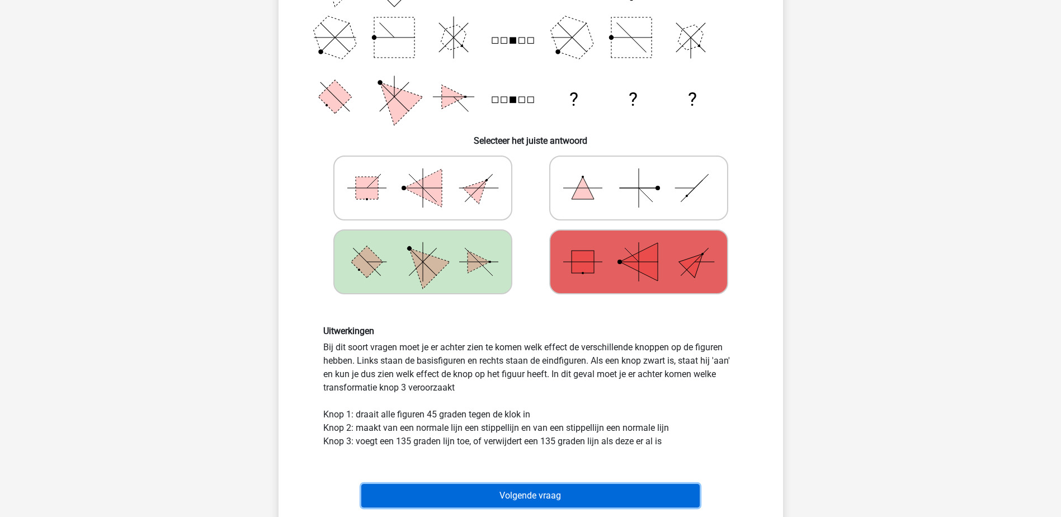
click at [445, 494] on button "Volgende vraag" at bounding box center [530, 495] width 338 height 23
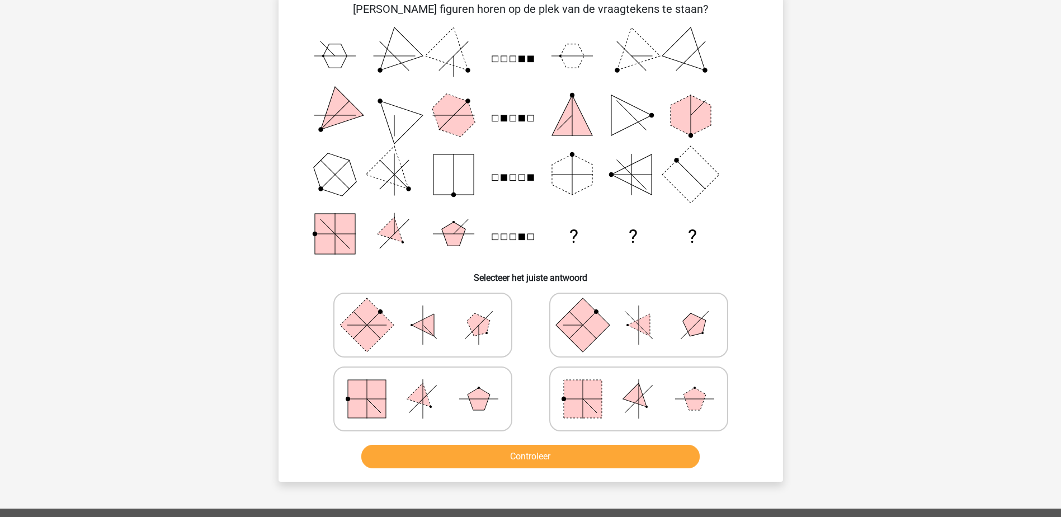
scroll to position [112, 0]
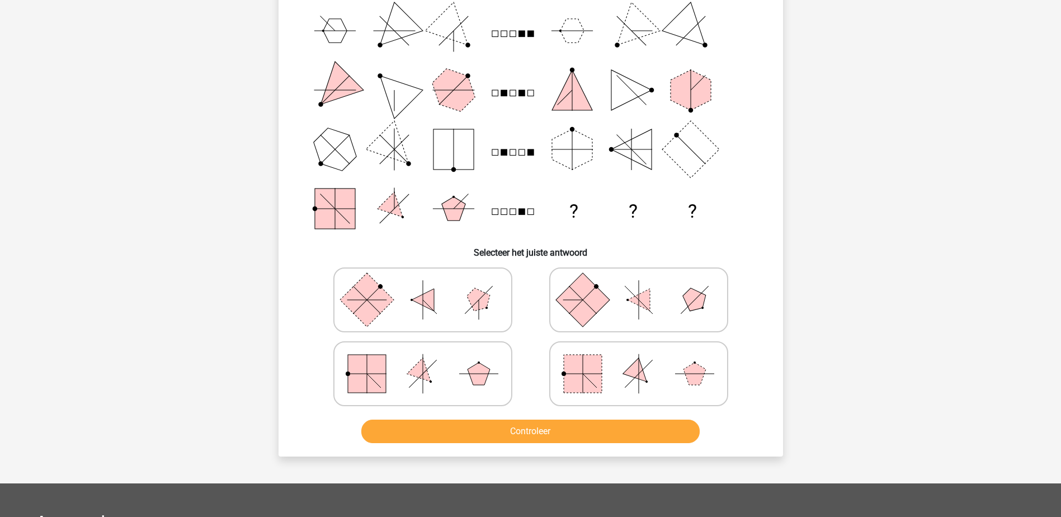
click at [376, 360] on rect at bounding box center [367, 374] width 38 height 38
click at [423, 360] on input "radio" at bounding box center [426, 355] width 7 height 7
radio input "true"
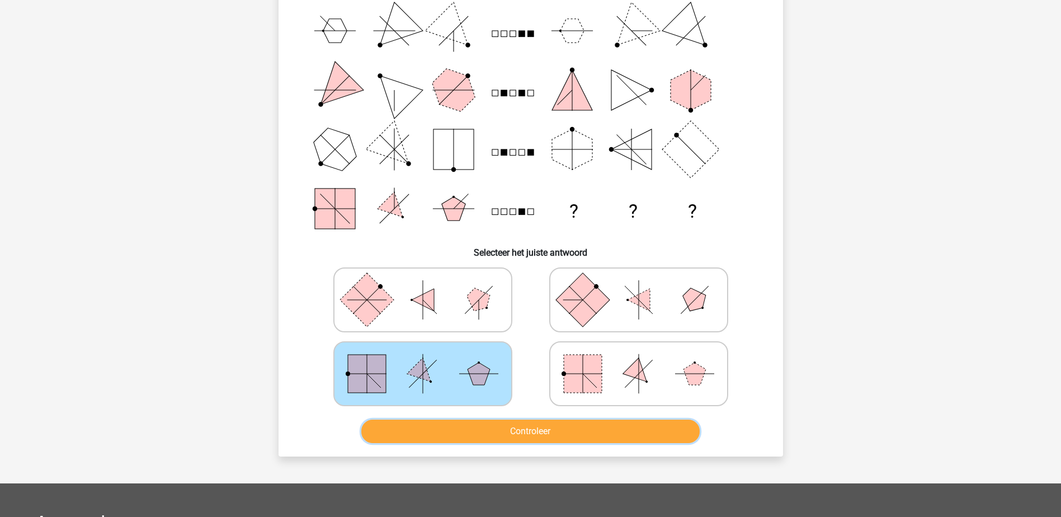
click at [406, 426] on button "Controleer" at bounding box center [530, 431] width 338 height 23
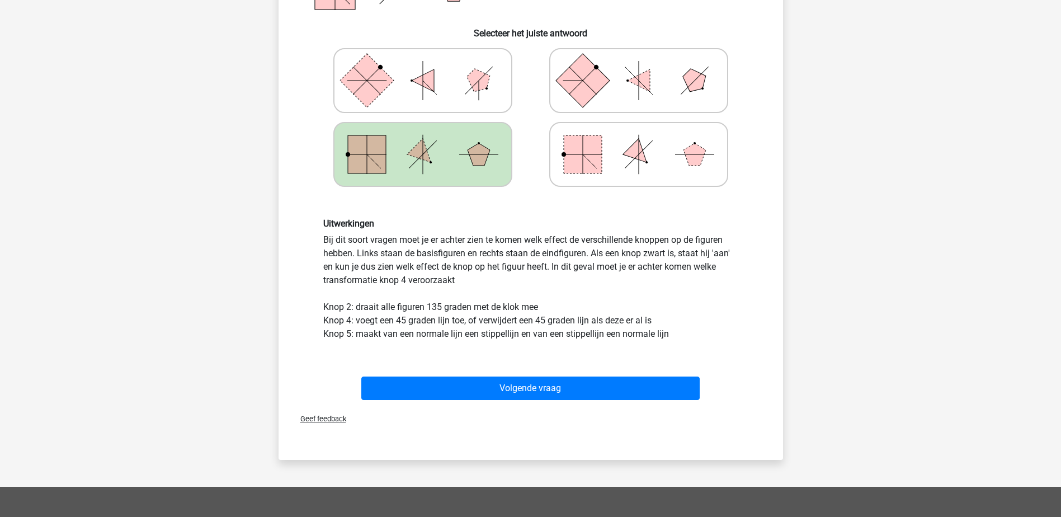
scroll to position [336, 0]
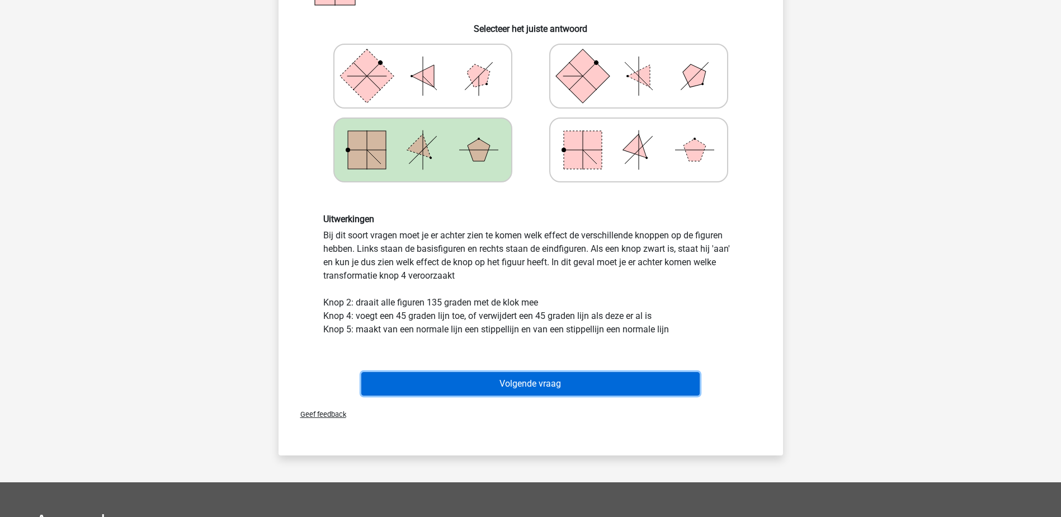
click at [441, 385] on button "Volgende vraag" at bounding box center [530, 383] width 338 height 23
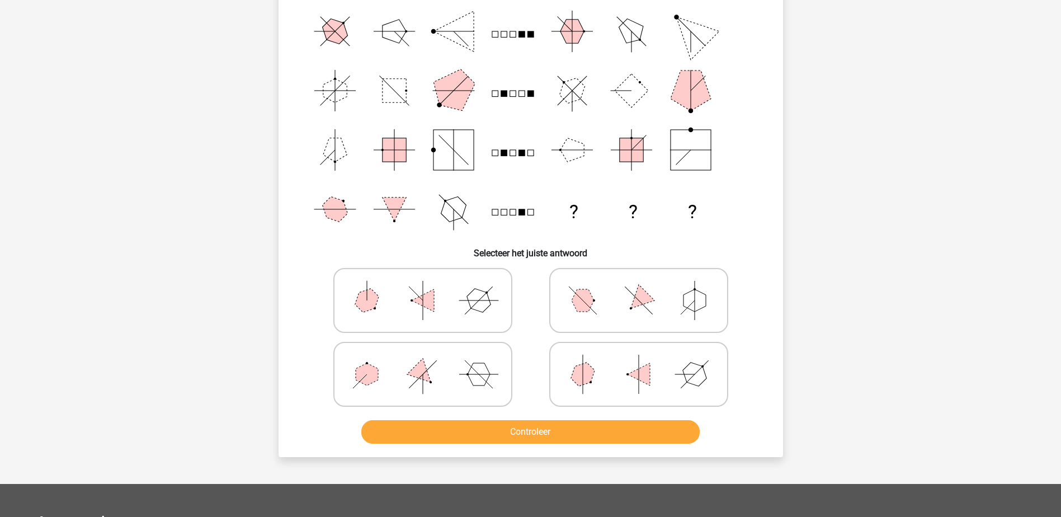
scroll to position [112, 0]
drag, startPoint x: 609, startPoint y: 302, endPoint x: 610, endPoint y: 313, distance: 10.8
click at [609, 303] on icon at bounding box center [639, 300] width 168 height 56
click at [639, 286] on input "radio" at bounding box center [642, 282] width 7 height 7
radio input "true"
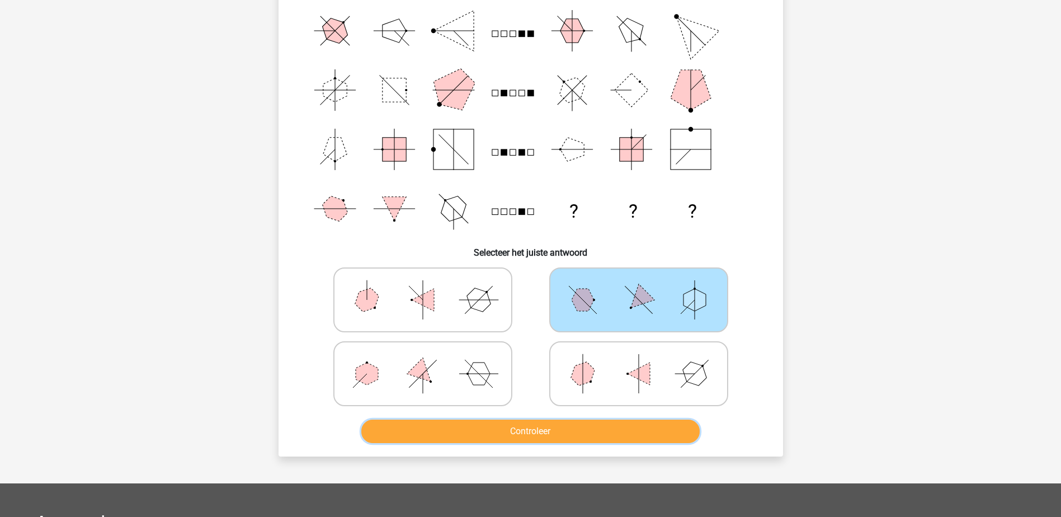
click at [603, 429] on button "Controleer" at bounding box center [530, 431] width 338 height 23
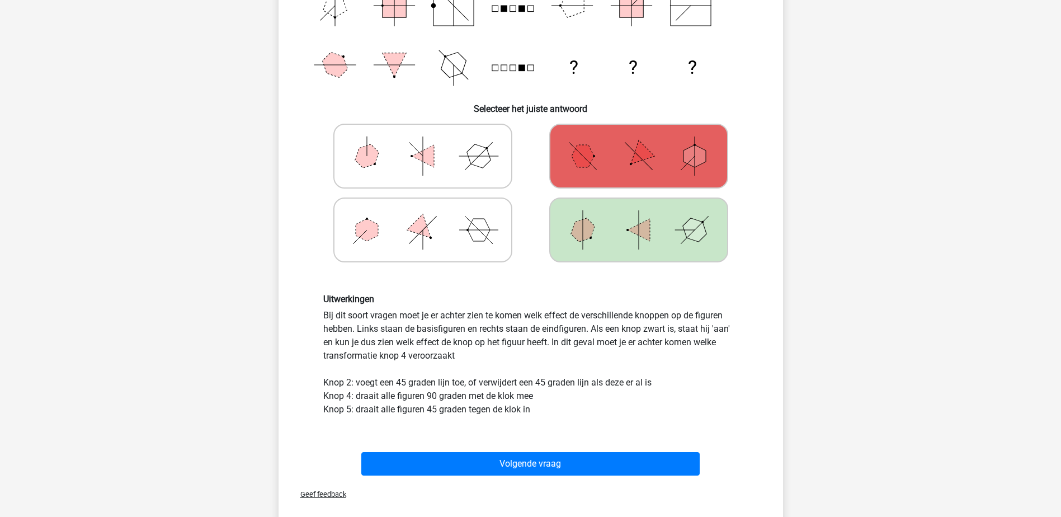
scroll to position [280, 0]
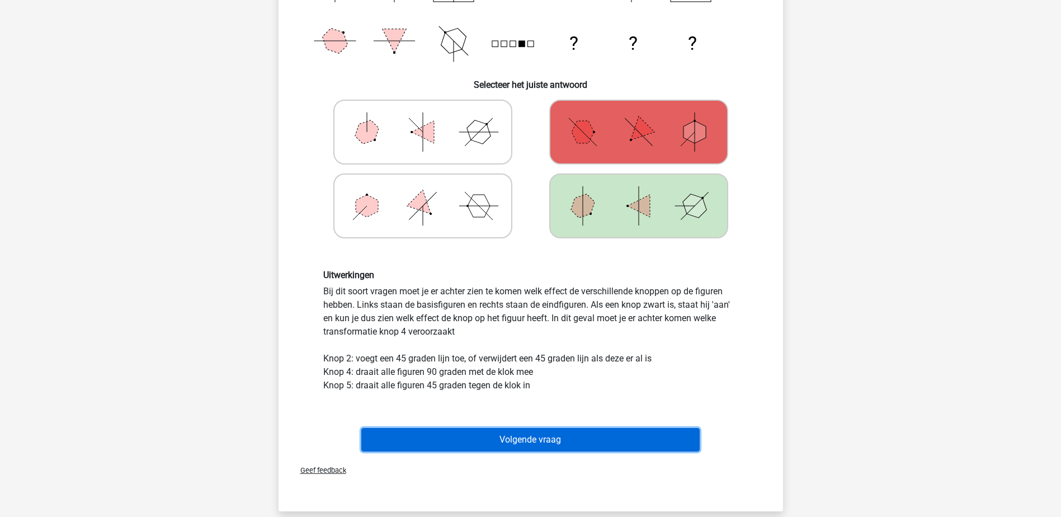
click at [576, 436] on button "Volgende vraag" at bounding box center [530, 439] width 338 height 23
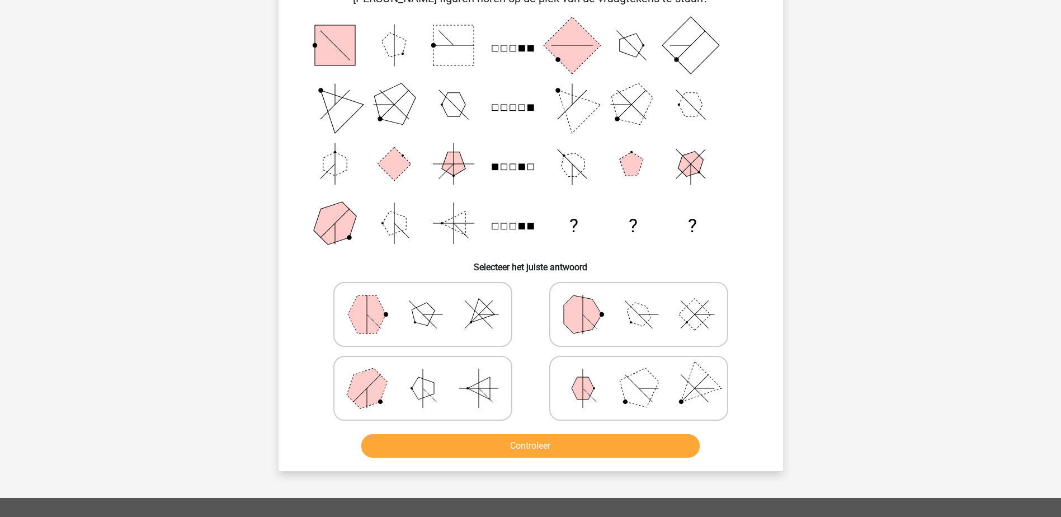
scroll to position [56, 0]
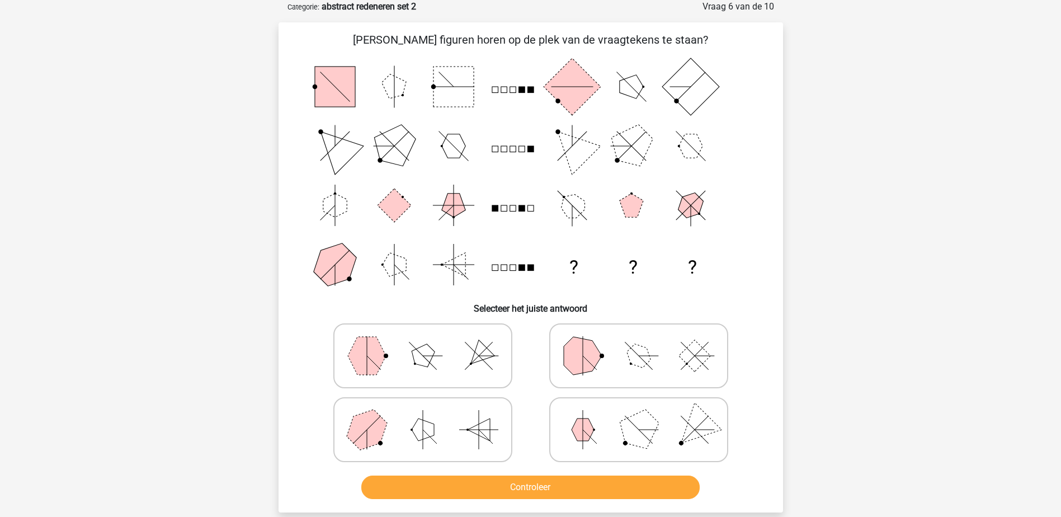
click at [403, 341] on icon at bounding box center [423, 356] width 168 height 56
click at [423, 341] on input "radio" at bounding box center [426, 338] width 7 height 7
radio input "true"
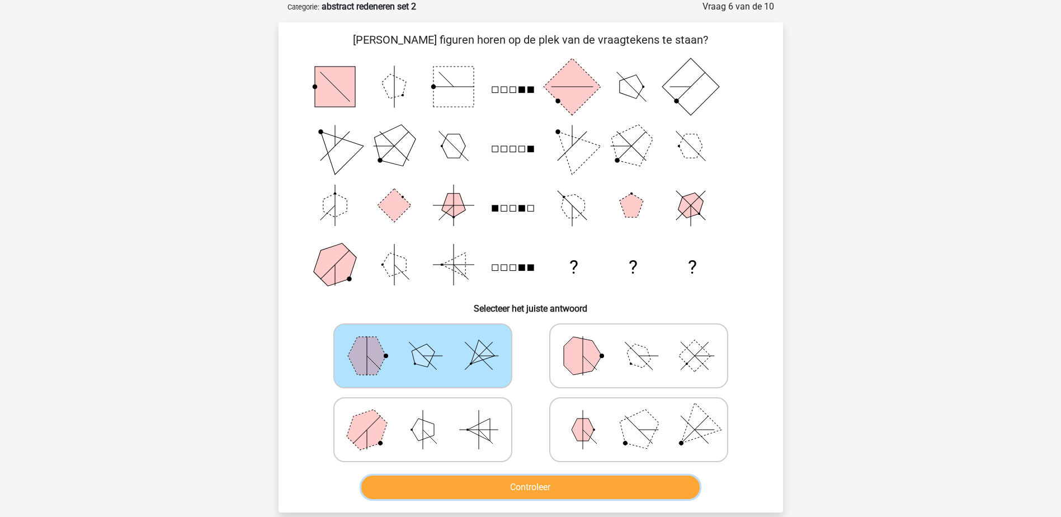
click at [409, 481] on button "Controleer" at bounding box center [530, 487] width 338 height 23
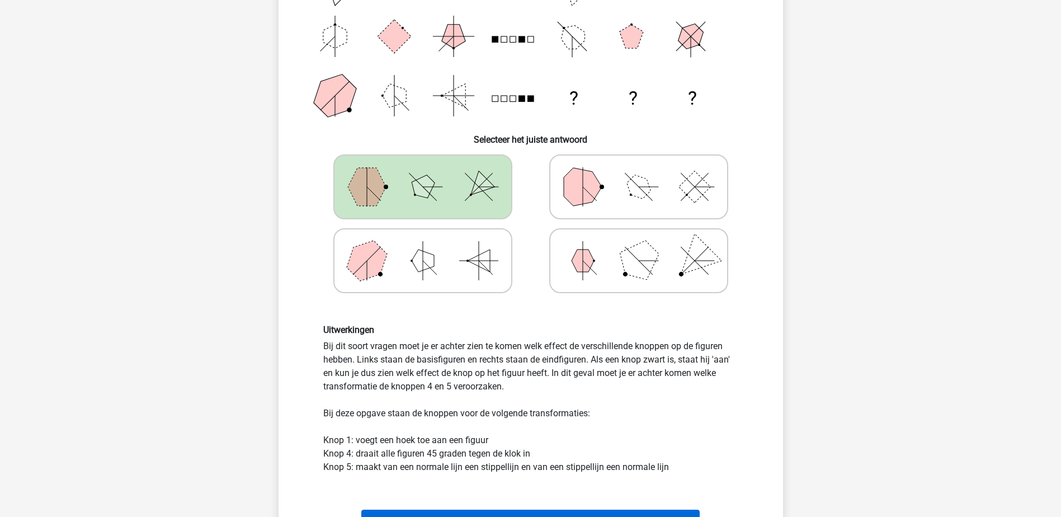
scroll to position [280, 0]
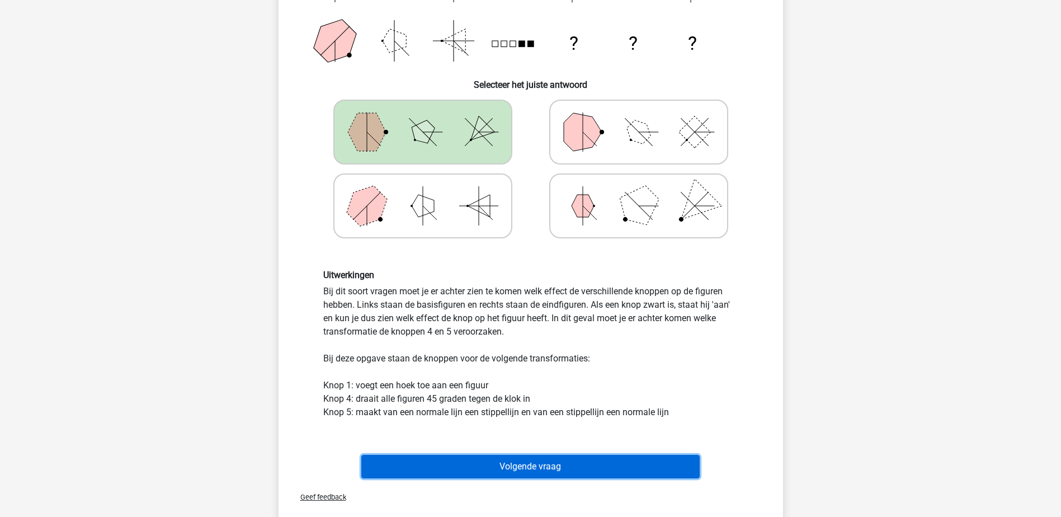
click at [456, 465] on button "Volgende vraag" at bounding box center [530, 466] width 338 height 23
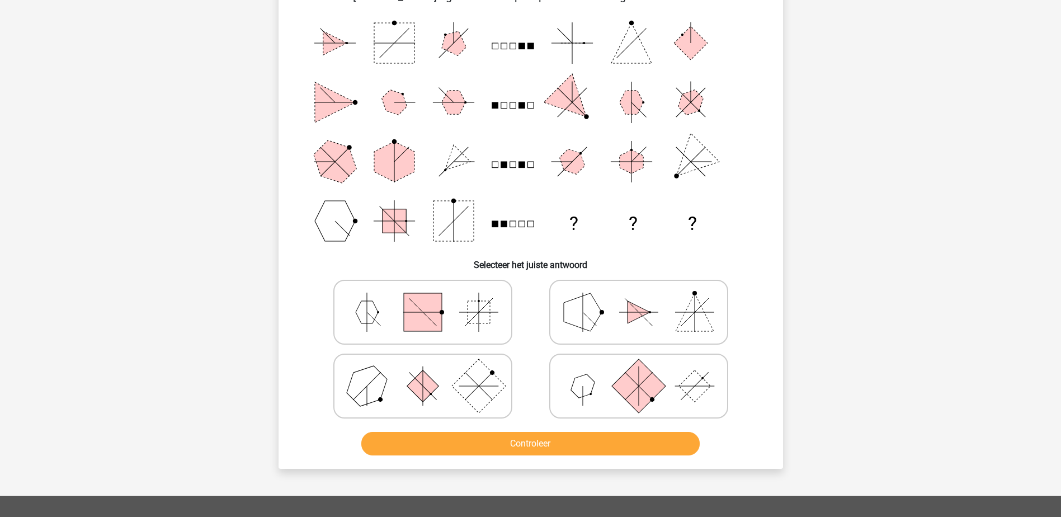
scroll to position [112, 0]
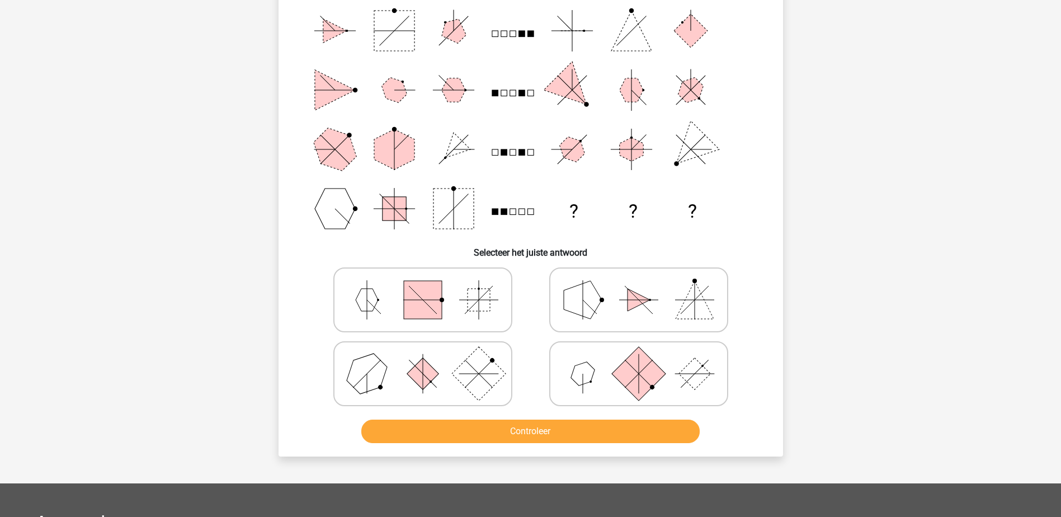
drag, startPoint x: 366, startPoint y: 297, endPoint x: 374, endPoint y: 309, distance: 15.1
click at [368, 297] on icon at bounding box center [423, 300] width 168 height 56
click at [423, 286] on input "radio" at bounding box center [426, 282] width 7 height 7
radio input "true"
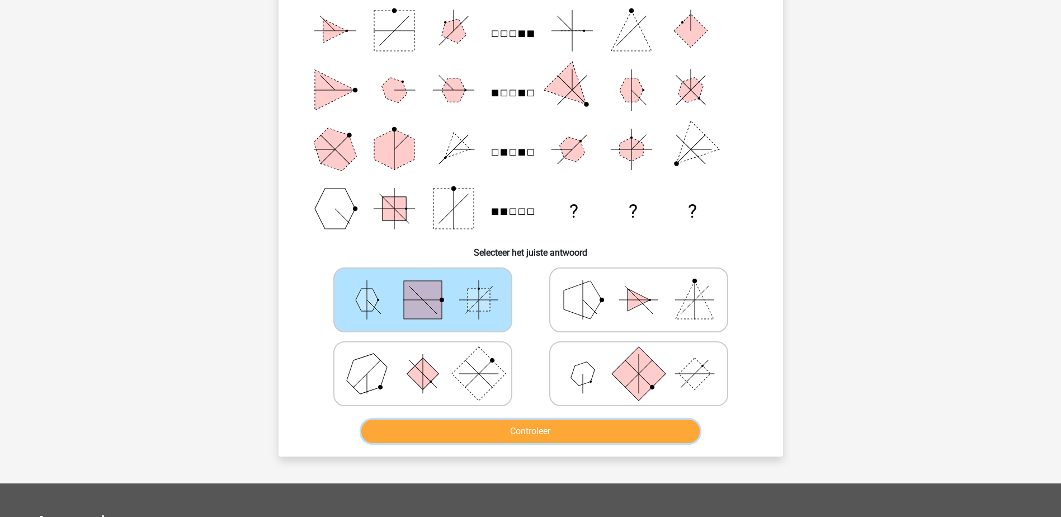
click at [433, 427] on button "Controleer" at bounding box center [530, 431] width 338 height 23
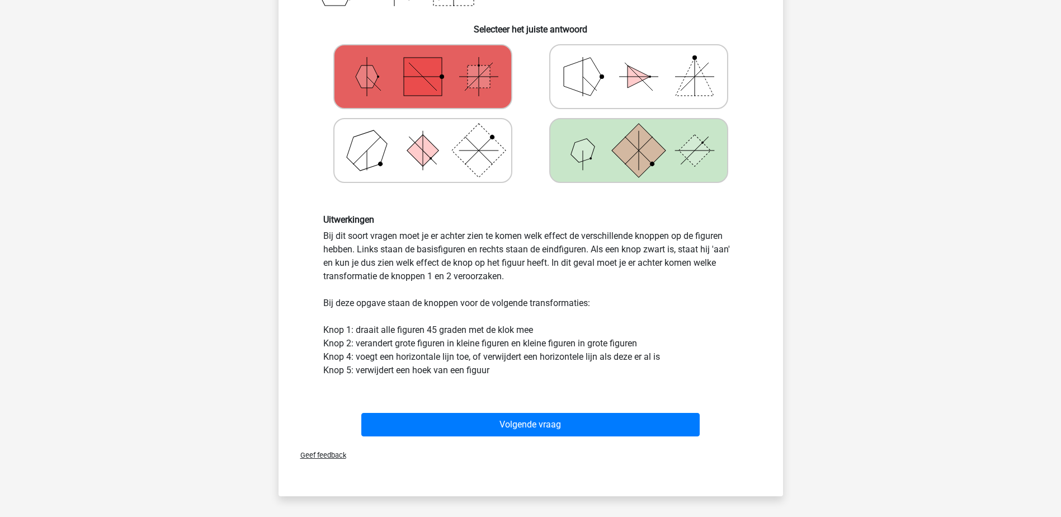
scroll to position [336, 0]
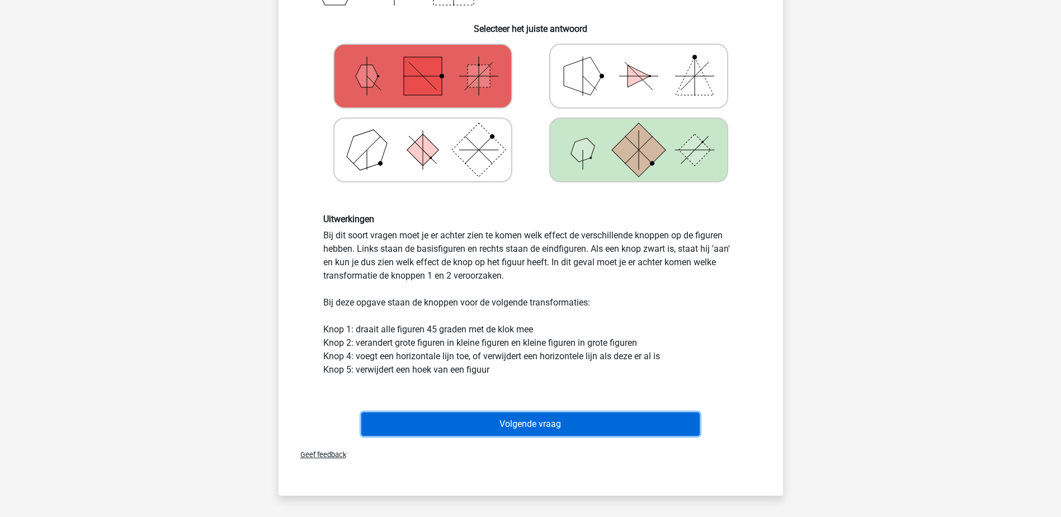
click at [598, 421] on button "Volgende vraag" at bounding box center [530, 423] width 338 height 23
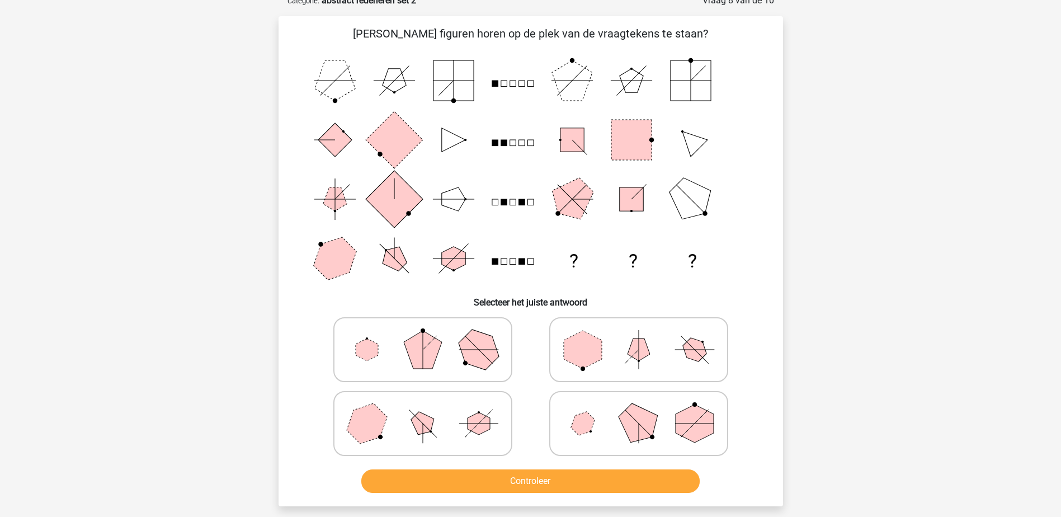
scroll to position [56, 0]
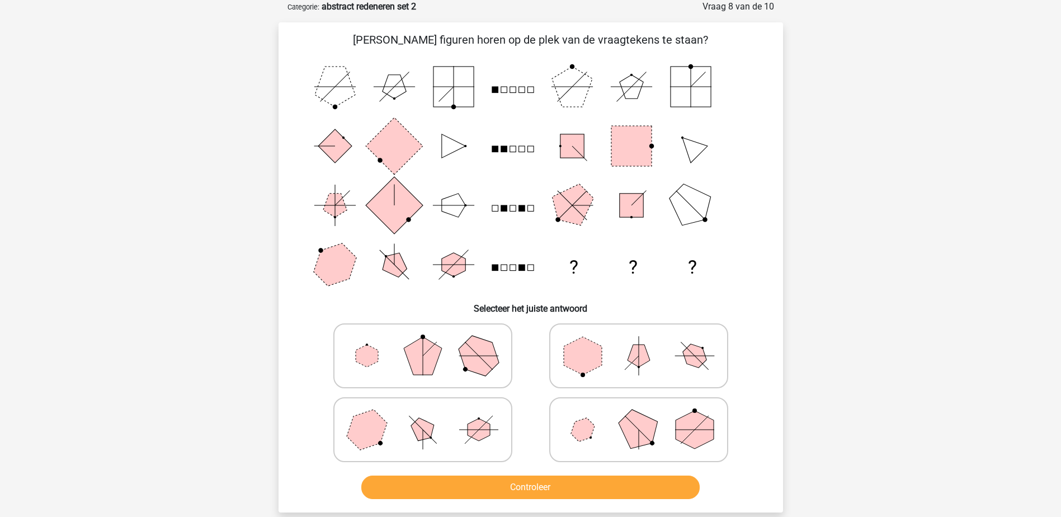
click at [477, 422] on polygon at bounding box center [479, 429] width 22 height 22
click at [430, 416] on input "radio" at bounding box center [426, 411] width 7 height 7
radio input "true"
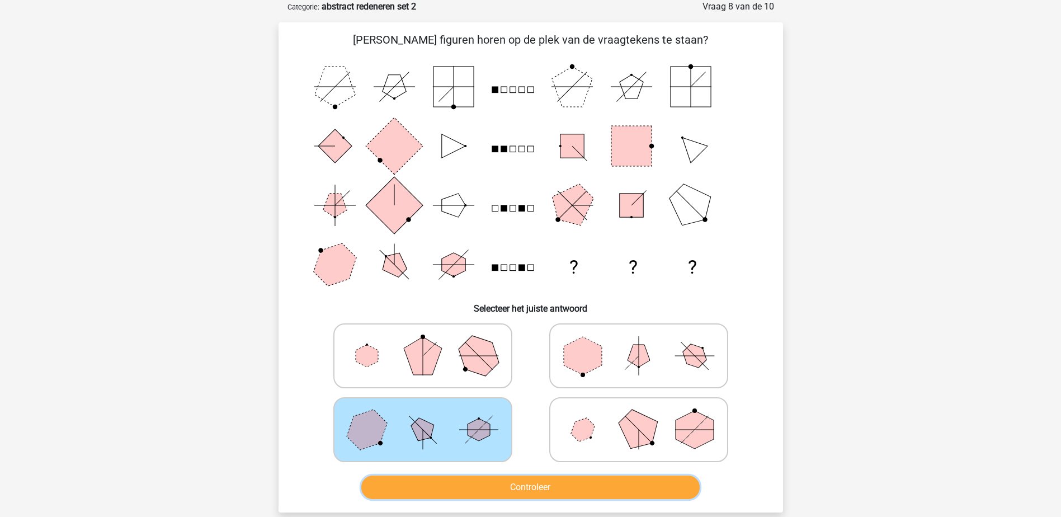
click at [503, 488] on button "Controleer" at bounding box center [530, 487] width 338 height 23
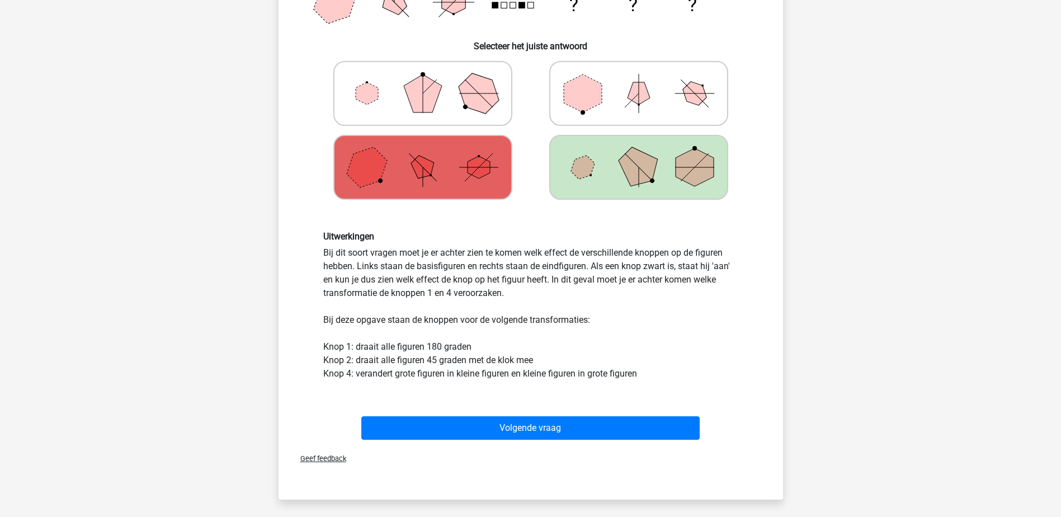
scroll to position [336, 0]
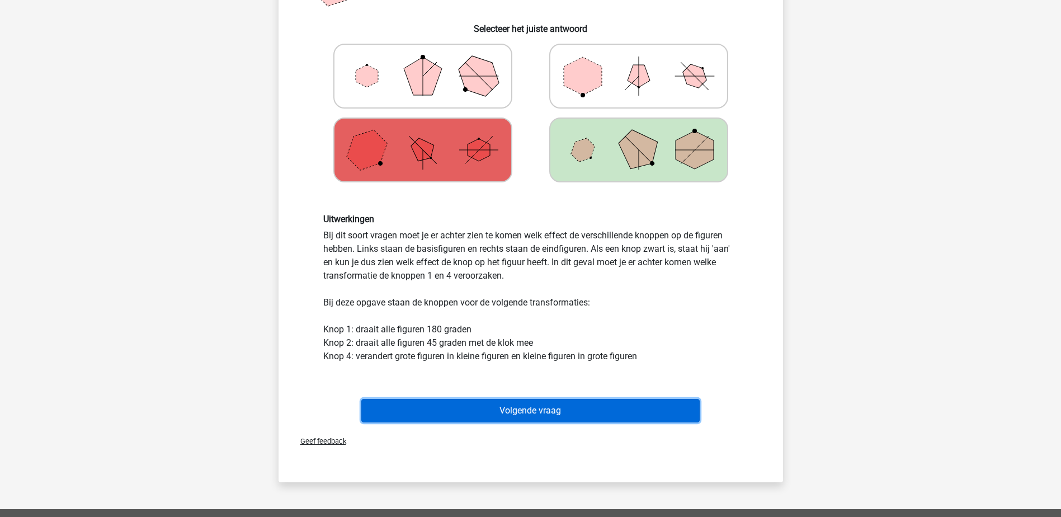
click at [432, 410] on button "Volgende vraag" at bounding box center [530, 410] width 338 height 23
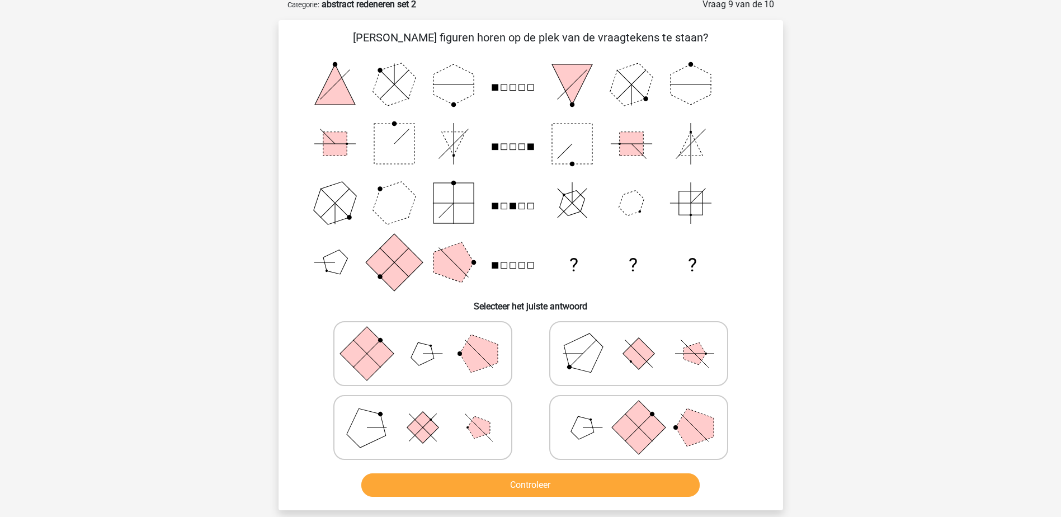
scroll to position [56, 0]
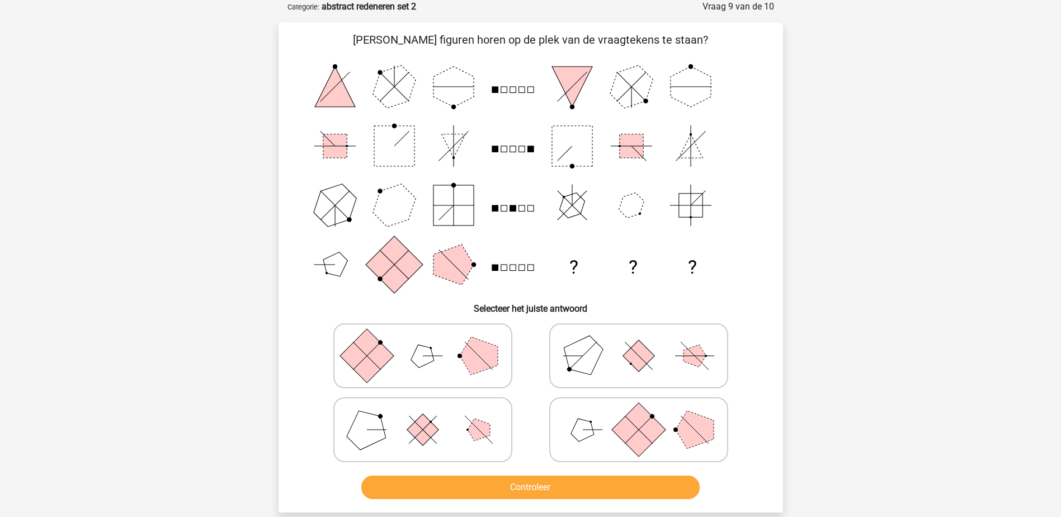
click at [604, 426] on icon at bounding box center [639, 430] width 168 height 56
click at [639, 416] on input "radio" at bounding box center [642, 411] width 7 height 7
radio input "true"
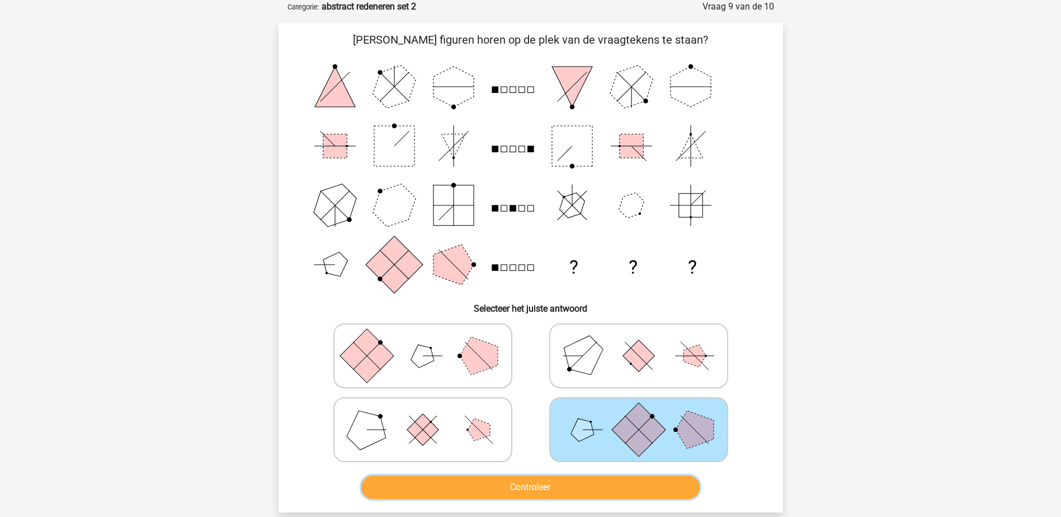
click at [598, 483] on button "Controleer" at bounding box center [530, 487] width 338 height 23
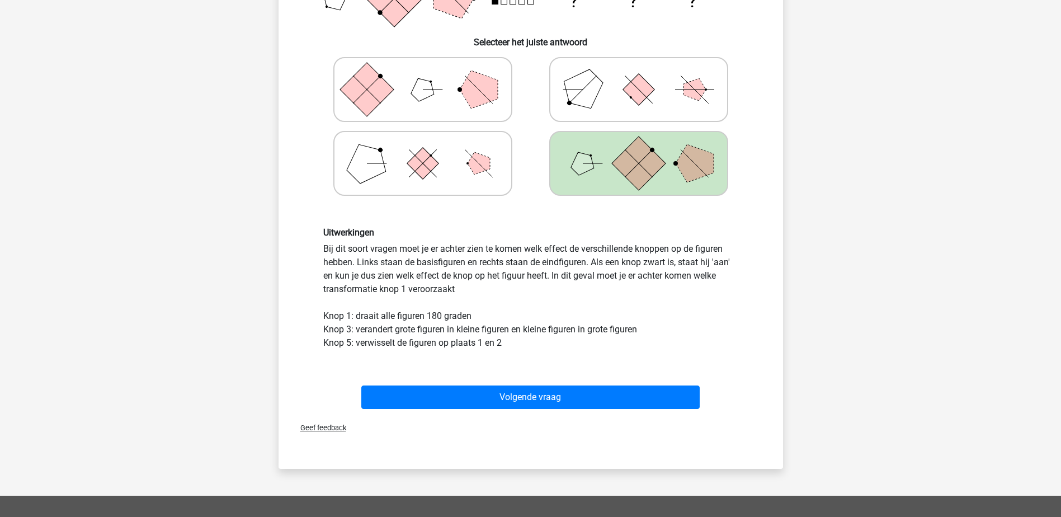
scroll to position [336, 0]
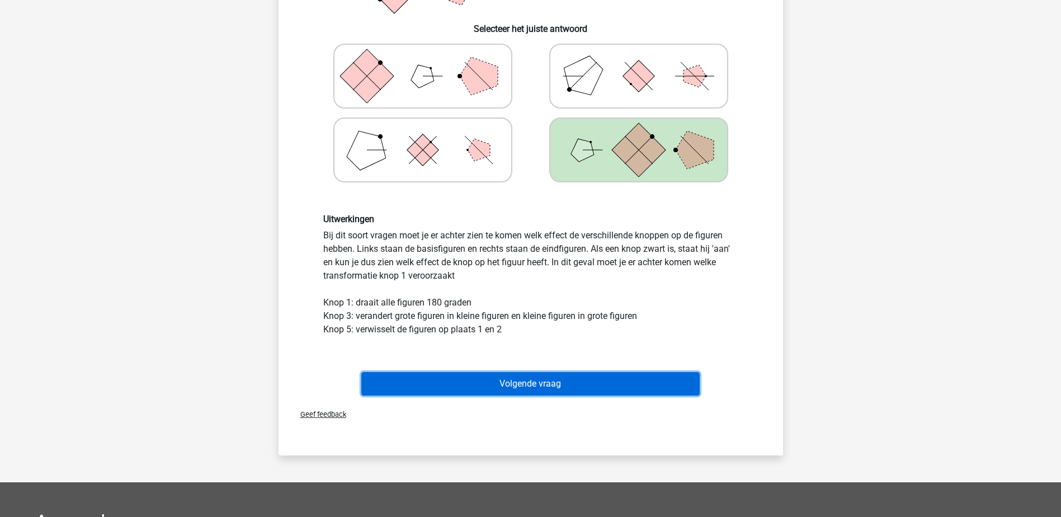
click at [552, 378] on button "Volgende vraag" at bounding box center [530, 383] width 338 height 23
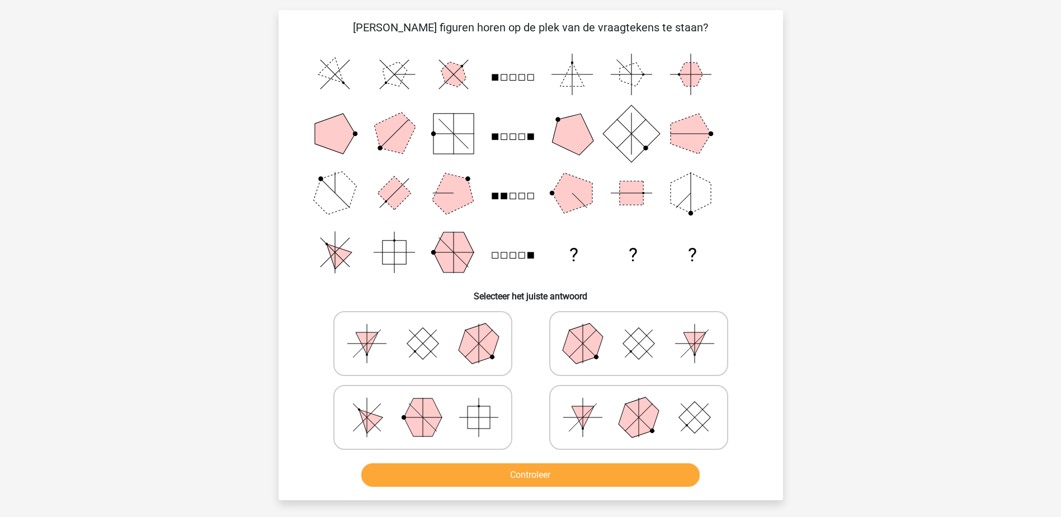
scroll to position [56, 0]
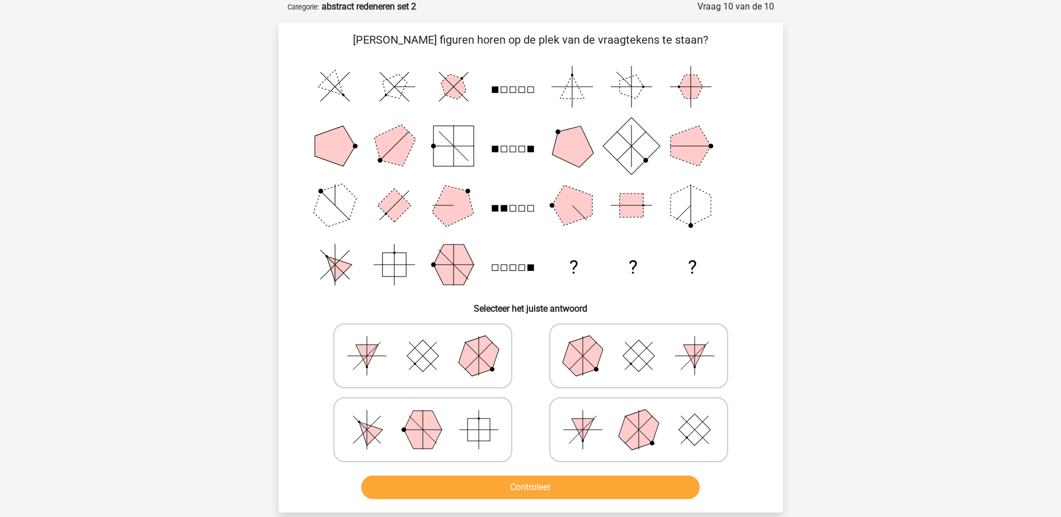
click at [427, 421] on polygon at bounding box center [423, 430] width 38 height 38
click at [427, 416] on input "radio" at bounding box center [426, 411] width 7 height 7
radio input "true"
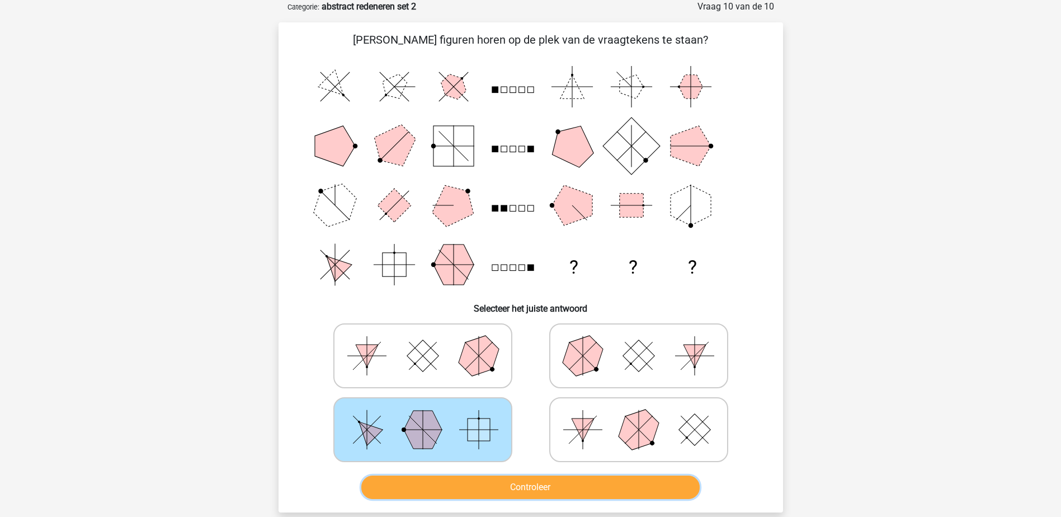
click at [451, 488] on button "Controleer" at bounding box center [530, 487] width 338 height 23
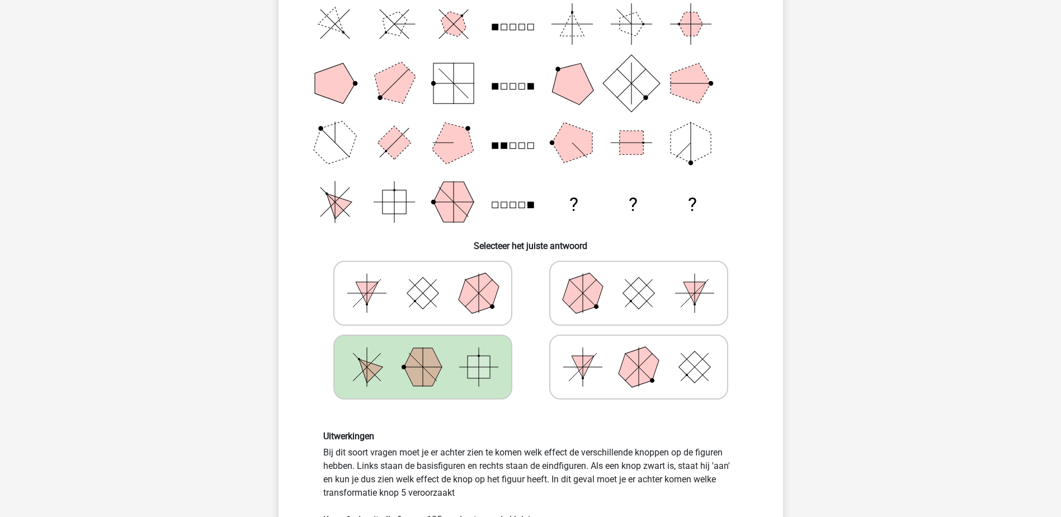
scroll to position [224, 0]
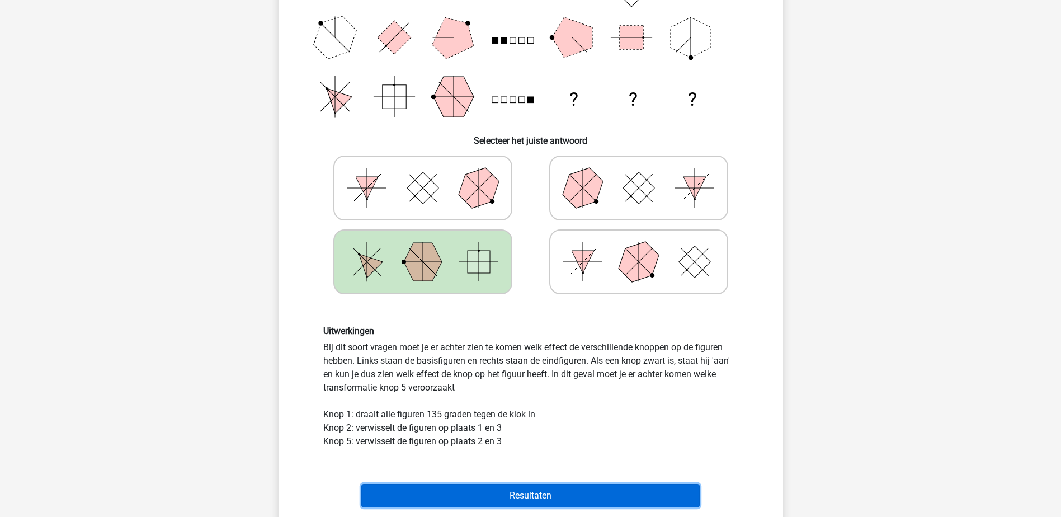
click at [471, 495] on button "Resultaten" at bounding box center [530, 495] width 338 height 23
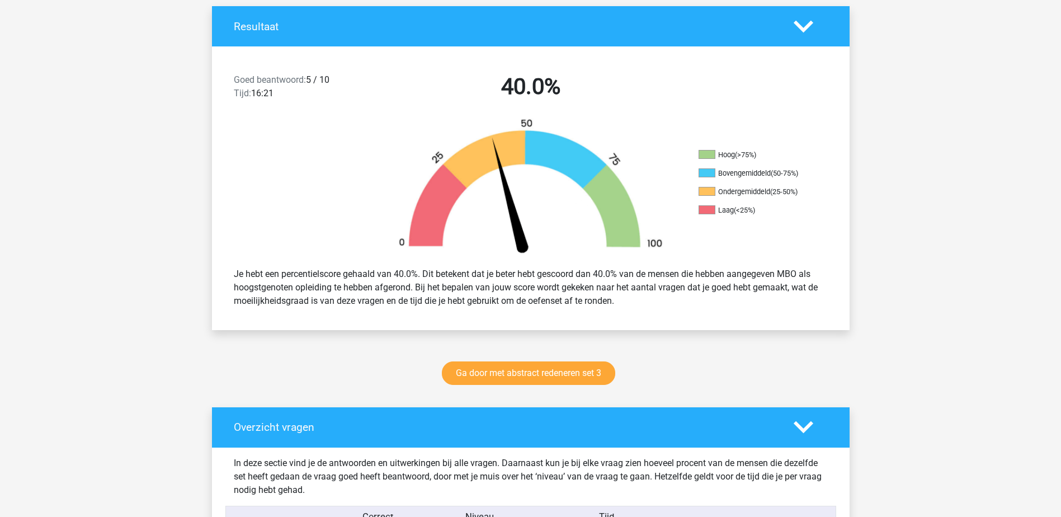
scroll to position [336, 0]
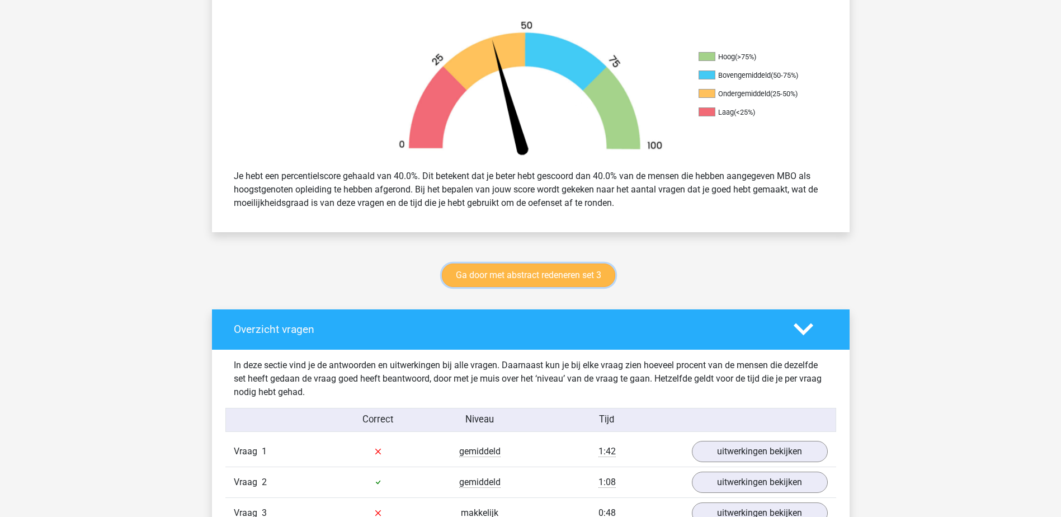
click at [548, 271] on link "Ga door met abstract redeneren set 3" at bounding box center [528, 275] width 173 height 23
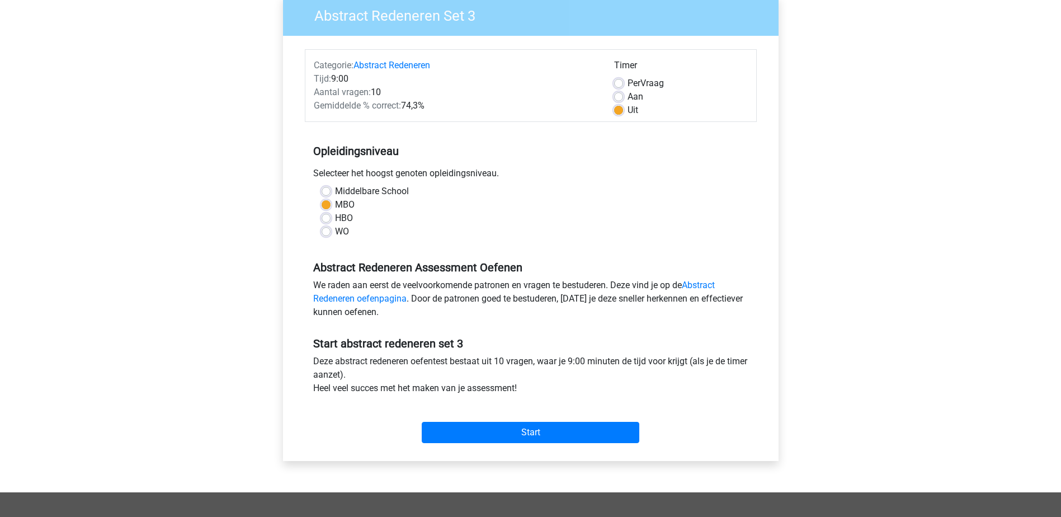
scroll to position [224, 0]
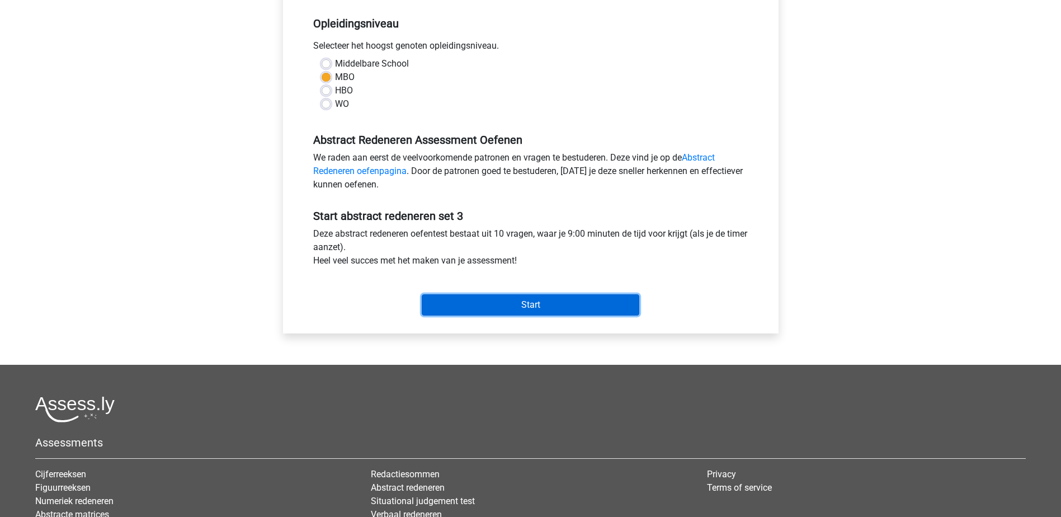
click at [551, 304] on input "Start" at bounding box center [531, 304] width 218 height 21
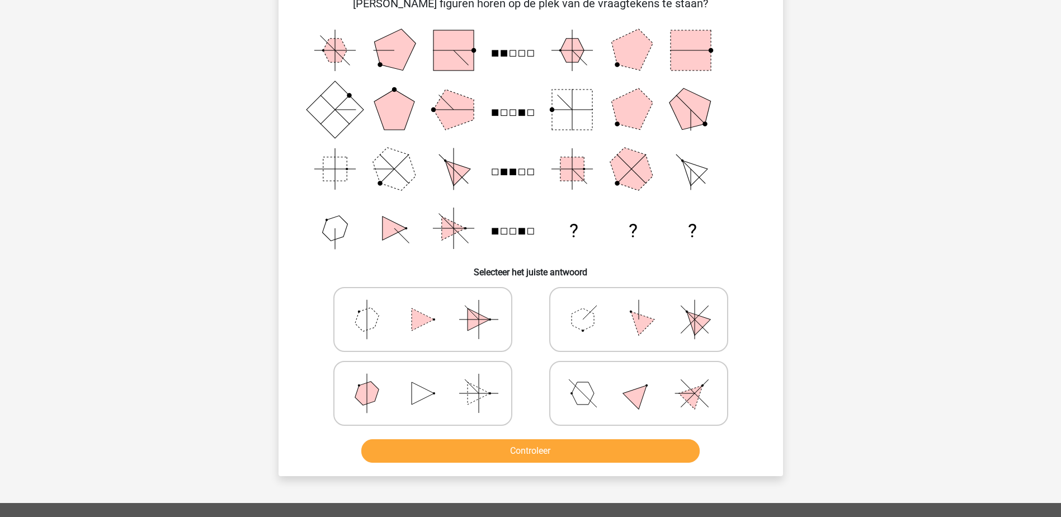
scroll to position [112, 0]
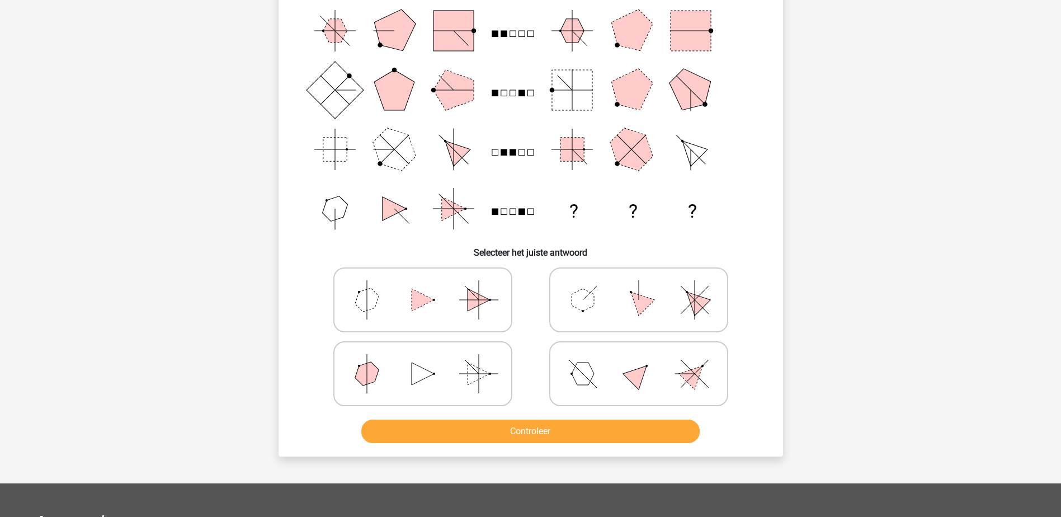
click at [640, 304] on polygon at bounding box center [639, 300] width 32 height 32
click at [640, 286] on input "radio" at bounding box center [642, 282] width 7 height 7
radio input "true"
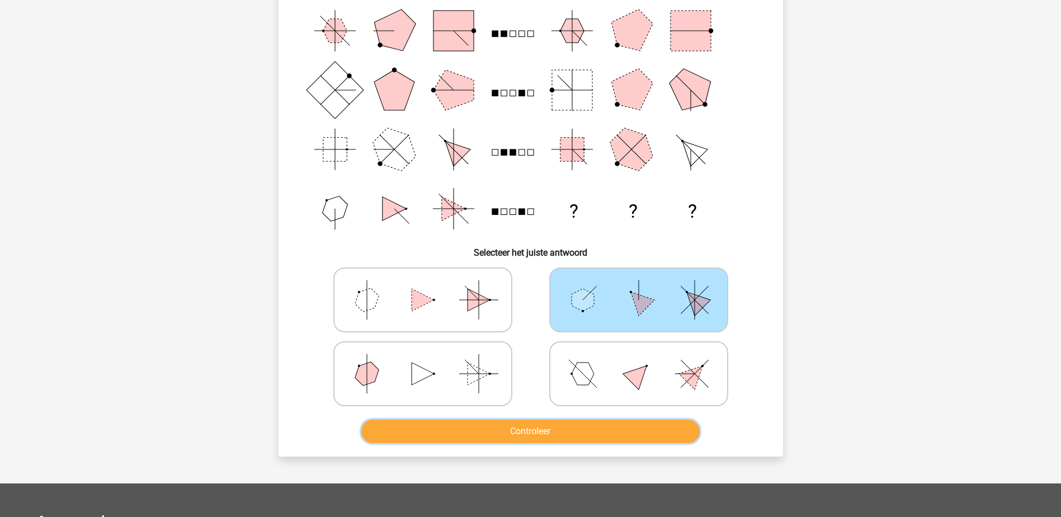
click at [603, 423] on button "Controleer" at bounding box center [530, 431] width 338 height 23
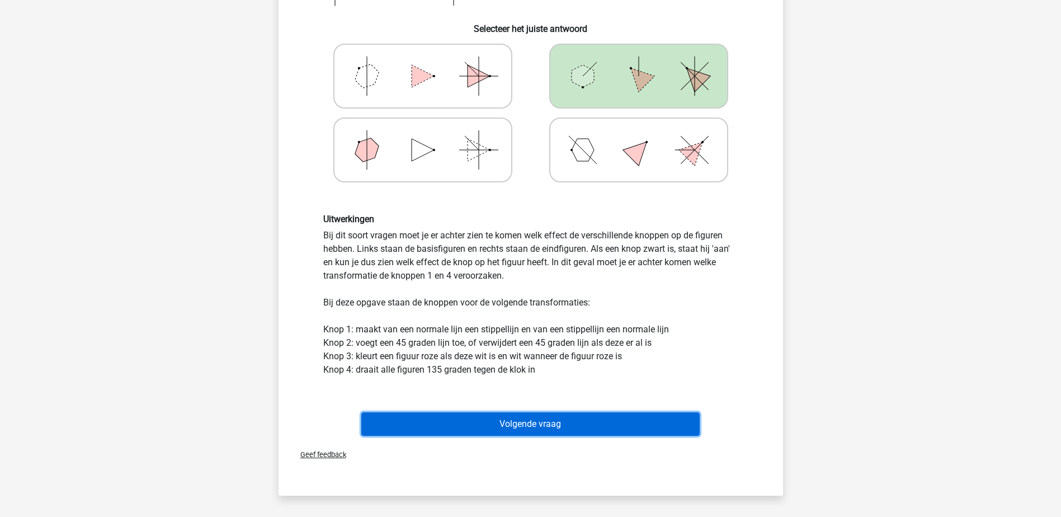
click at [587, 422] on button "Volgende vraag" at bounding box center [530, 423] width 338 height 23
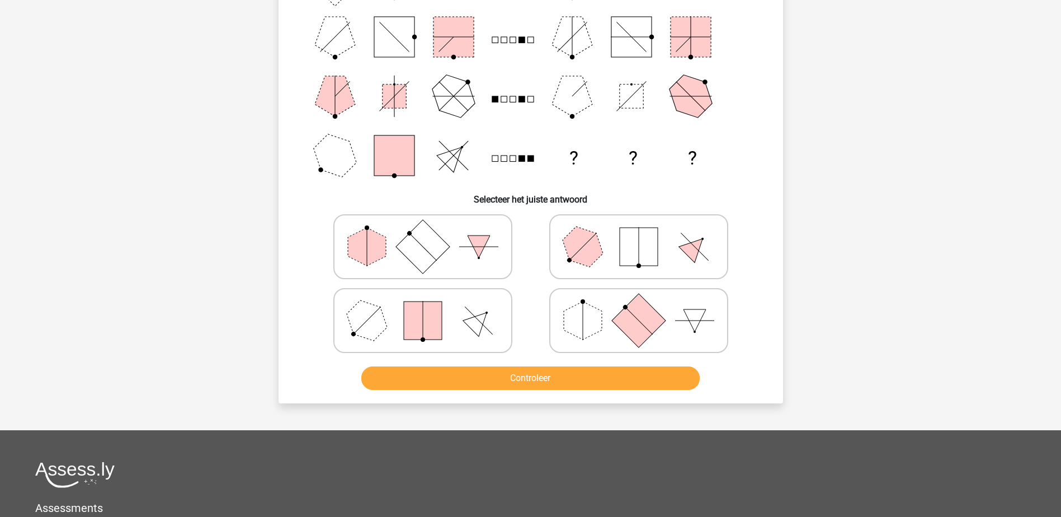
scroll to position [168, 0]
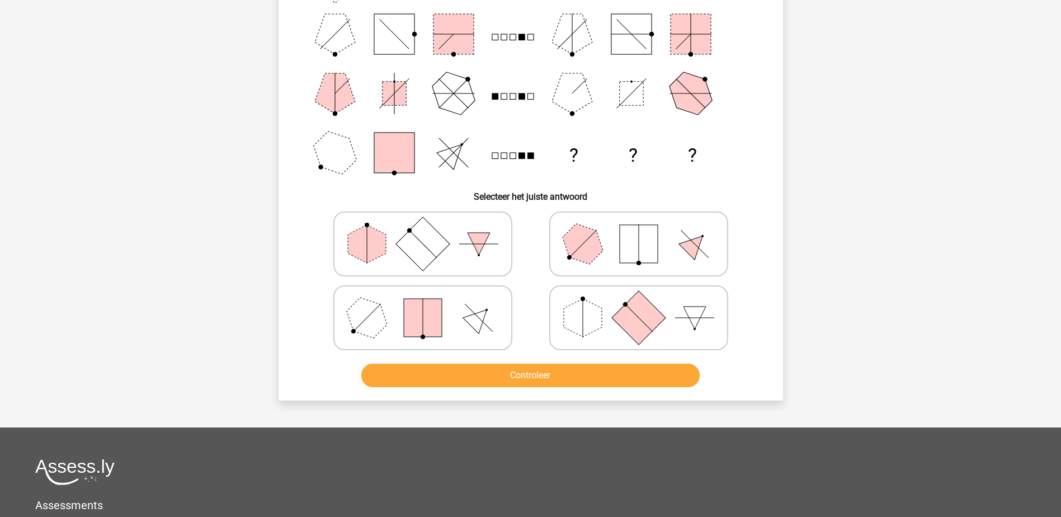
click at [581, 317] on polygon at bounding box center [583, 318] width 38 height 38
click at [639, 304] on input "radio" at bounding box center [642, 300] width 7 height 7
radio input "true"
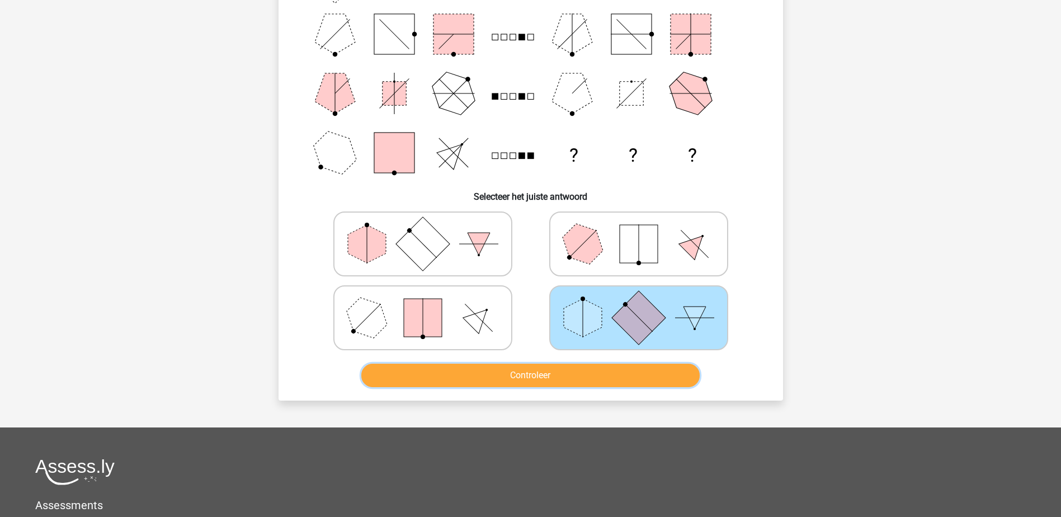
click at [571, 368] on button "Controleer" at bounding box center [530, 375] width 338 height 23
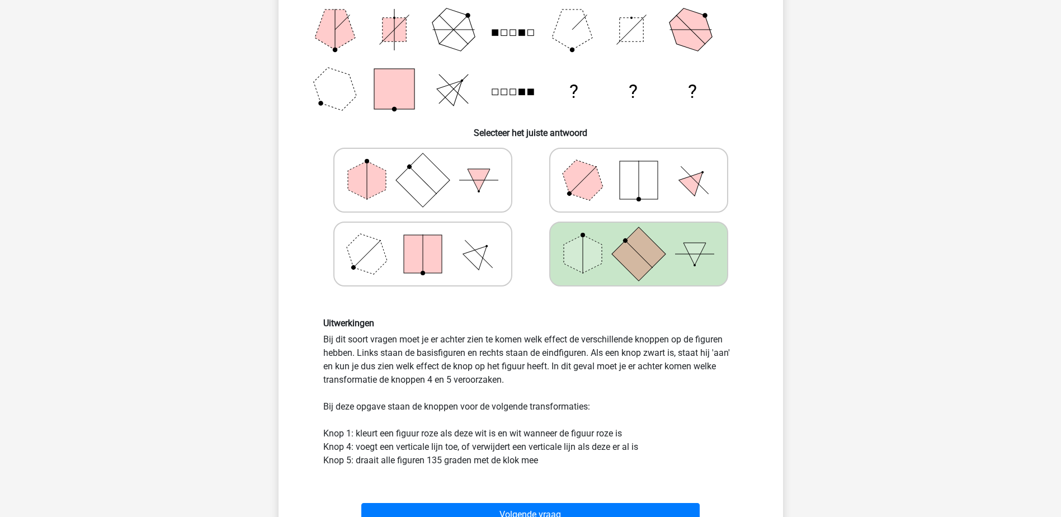
scroll to position [392, 0]
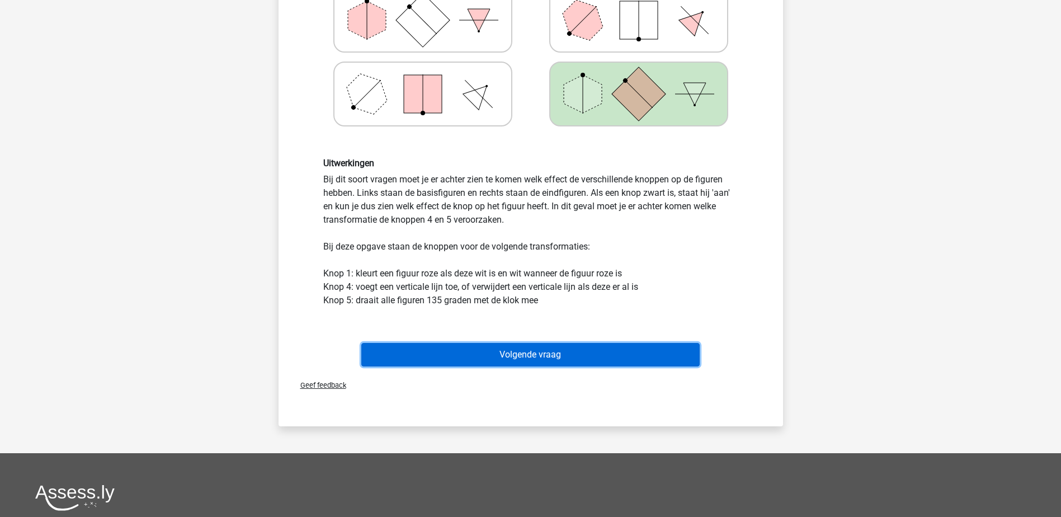
click at [561, 354] on button "Volgende vraag" at bounding box center [530, 354] width 338 height 23
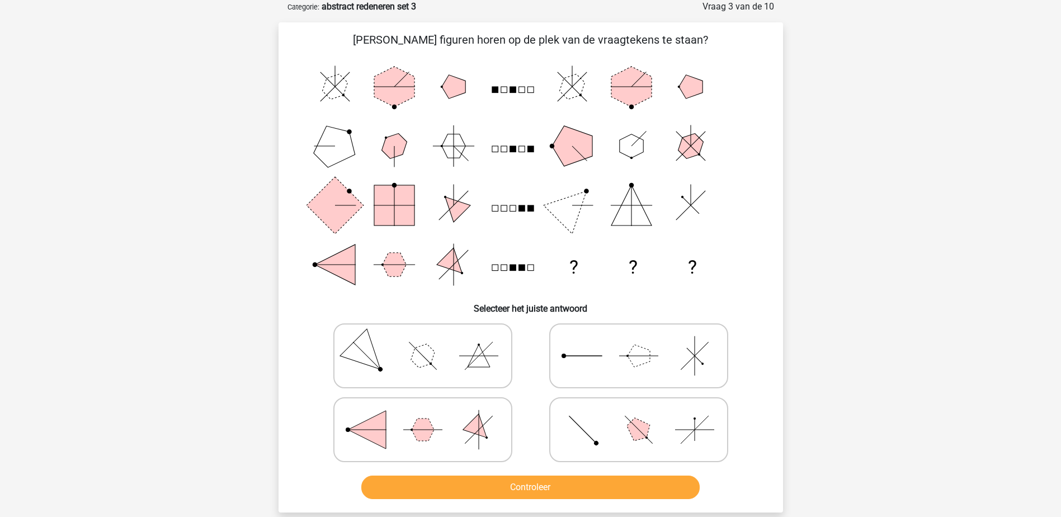
scroll to position [112, 0]
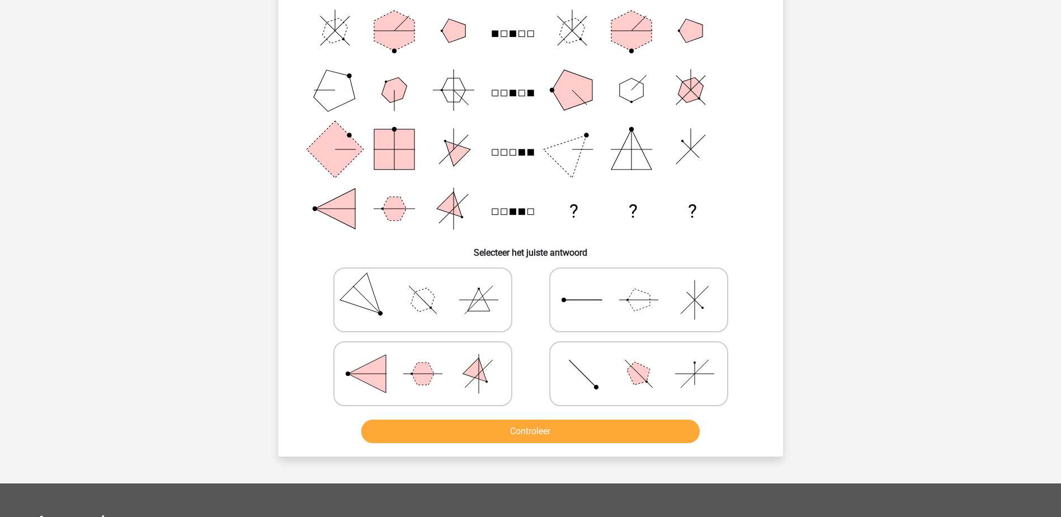
drag, startPoint x: 411, startPoint y: 298, endPoint x: 442, endPoint y: 384, distance: 91.2
click at [411, 298] on icon at bounding box center [423, 300] width 168 height 56
click at [423, 286] on input "radio" at bounding box center [426, 282] width 7 height 7
radio input "true"
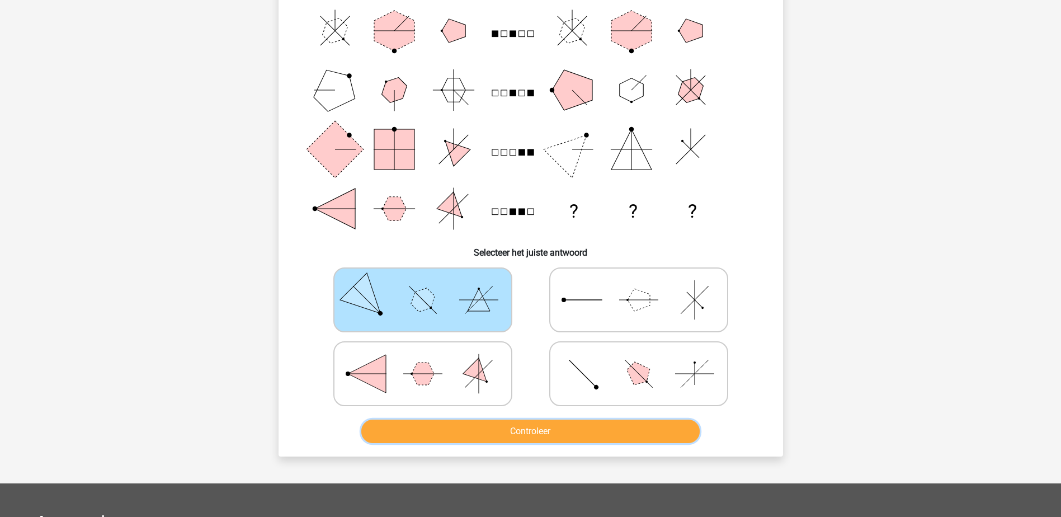
click at [469, 425] on button "Controleer" at bounding box center [530, 431] width 338 height 23
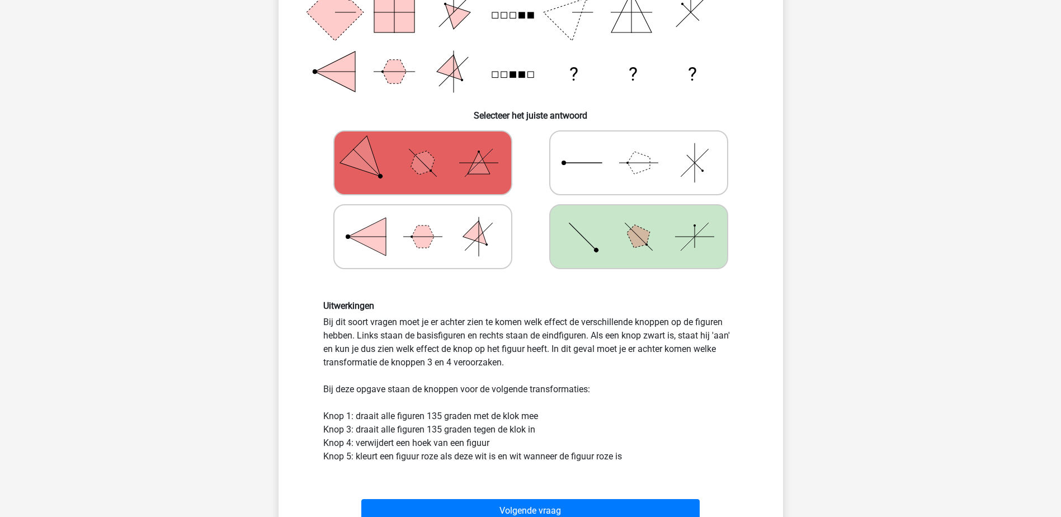
scroll to position [280, 0]
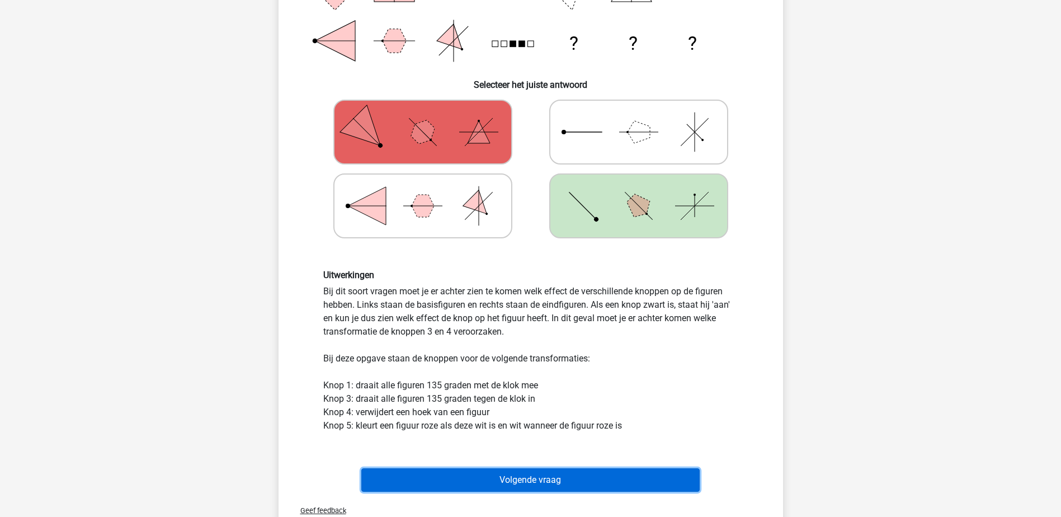
click at [473, 472] on button "Volgende vraag" at bounding box center [530, 479] width 338 height 23
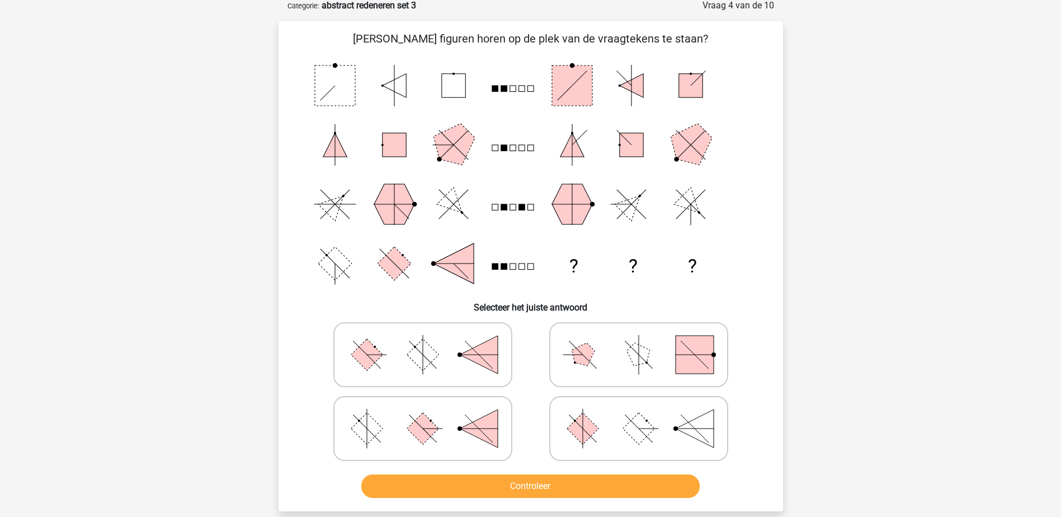
scroll to position [56, 0]
drag, startPoint x: 643, startPoint y: 419, endPoint x: 641, endPoint y: 447, distance: 28.0
click at [643, 425] on rect at bounding box center [639, 429] width 32 height 32
click at [643, 416] on input "radio" at bounding box center [642, 411] width 7 height 7
radio input "true"
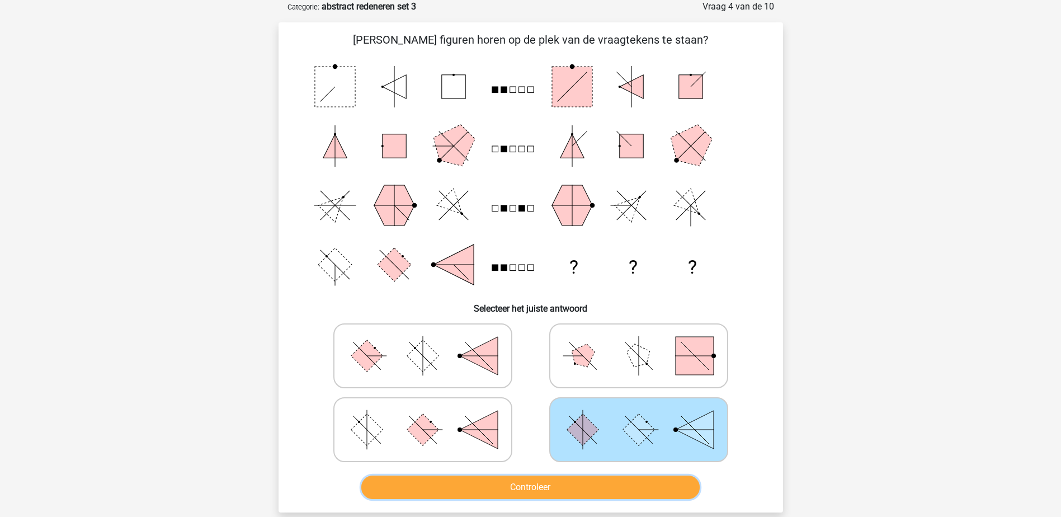
click at [634, 488] on button "Controleer" at bounding box center [530, 487] width 338 height 23
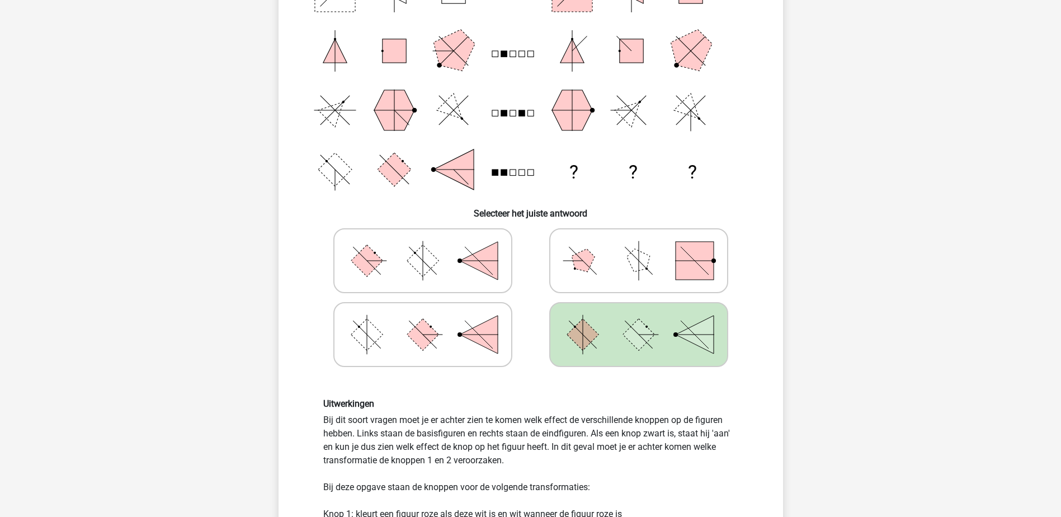
scroll to position [280, 0]
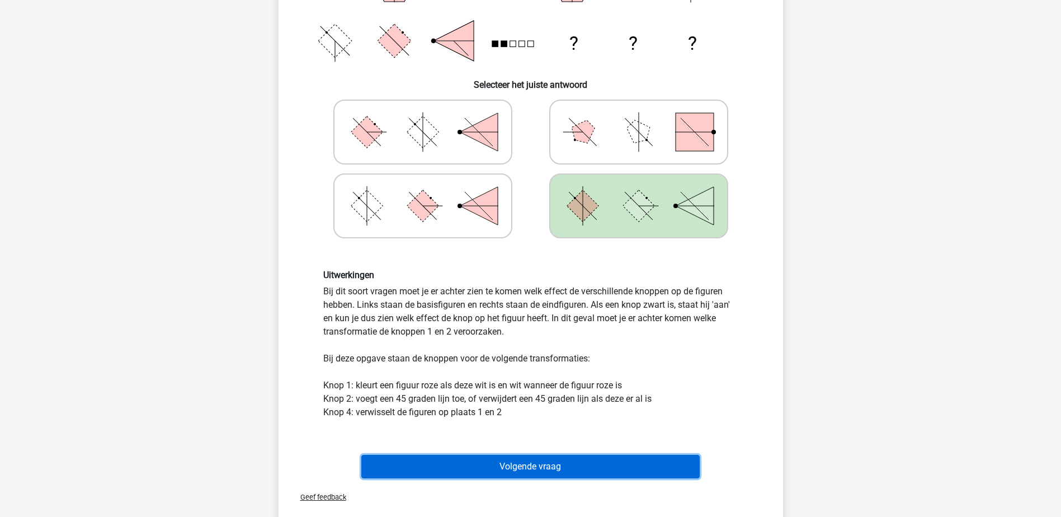
click at [554, 465] on button "Volgende vraag" at bounding box center [530, 466] width 338 height 23
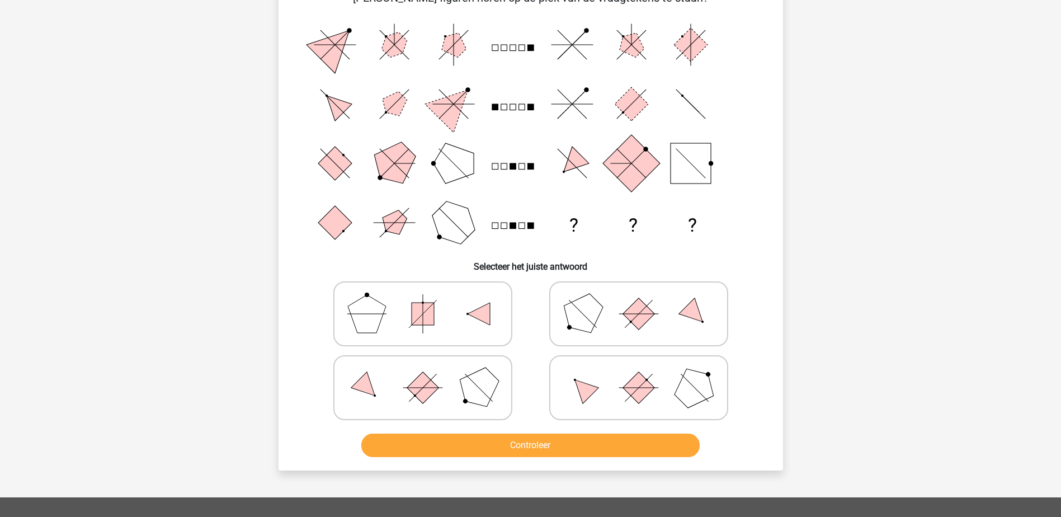
scroll to position [56, 0]
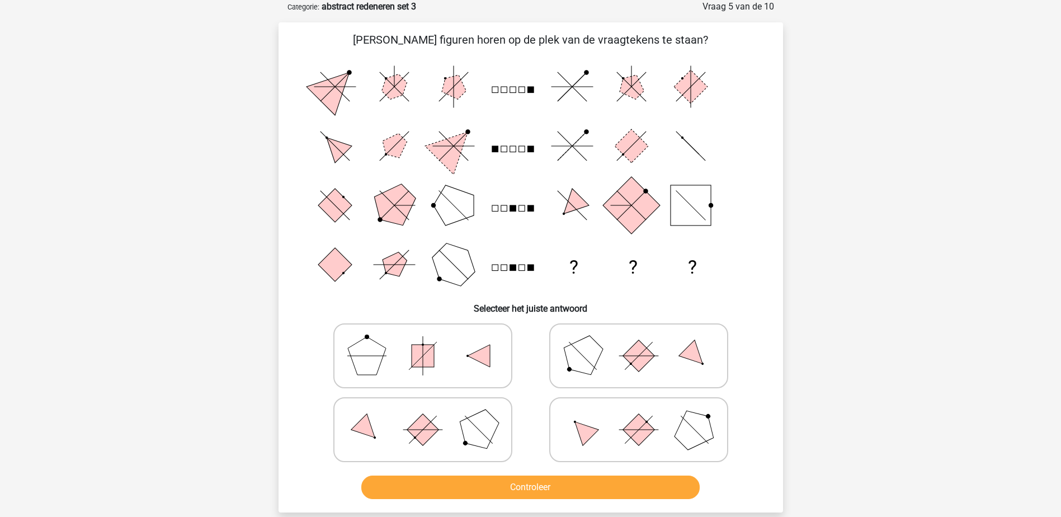
click at [621, 425] on icon at bounding box center [639, 430] width 168 height 56
click at [639, 416] on input "radio" at bounding box center [642, 411] width 7 height 7
radio input "true"
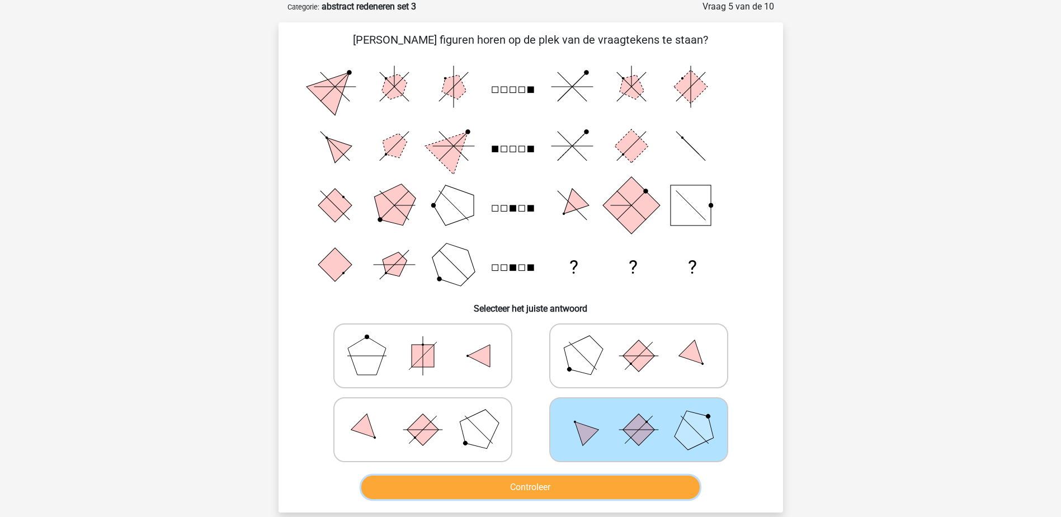
click at [626, 485] on button "Controleer" at bounding box center [530, 487] width 338 height 23
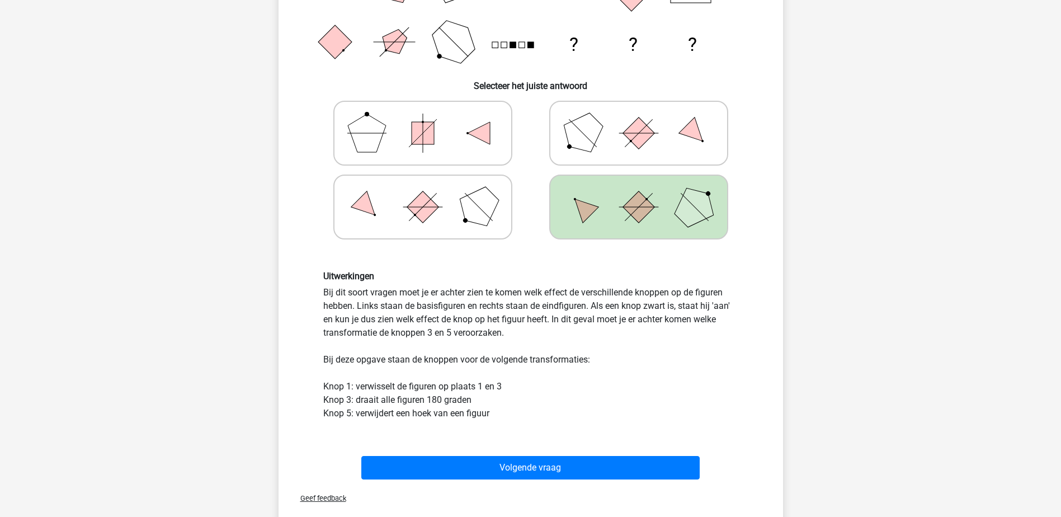
scroll to position [280, 0]
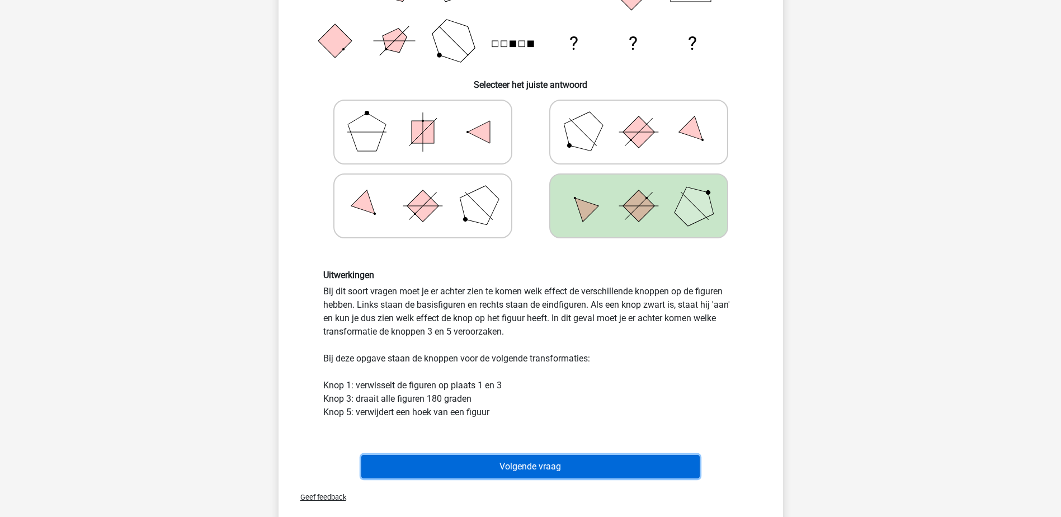
click at [581, 460] on button "Volgende vraag" at bounding box center [530, 466] width 338 height 23
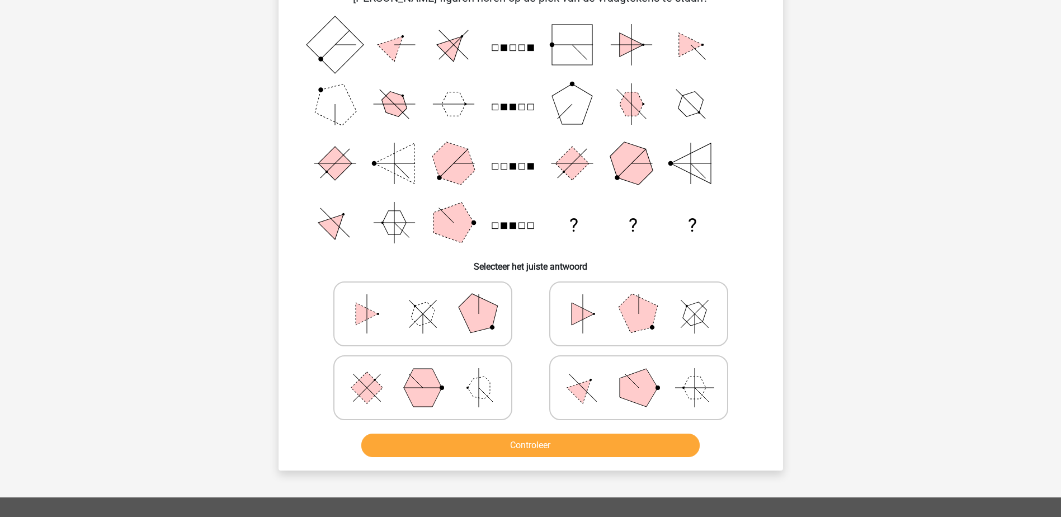
scroll to position [56, 0]
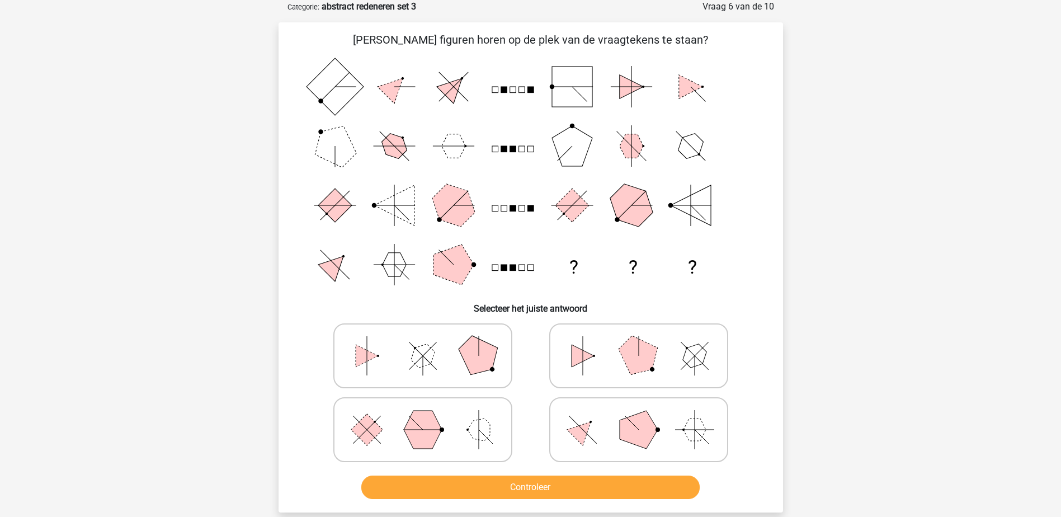
drag, startPoint x: 429, startPoint y: 363, endPoint x: 478, endPoint y: 479, distance: 126.4
click at [435, 371] on icon at bounding box center [423, 356] width 168 height 56
click at [430, 342] on input "radio" at bounding box center [426, 338] width 7 height 7
radio input "true"
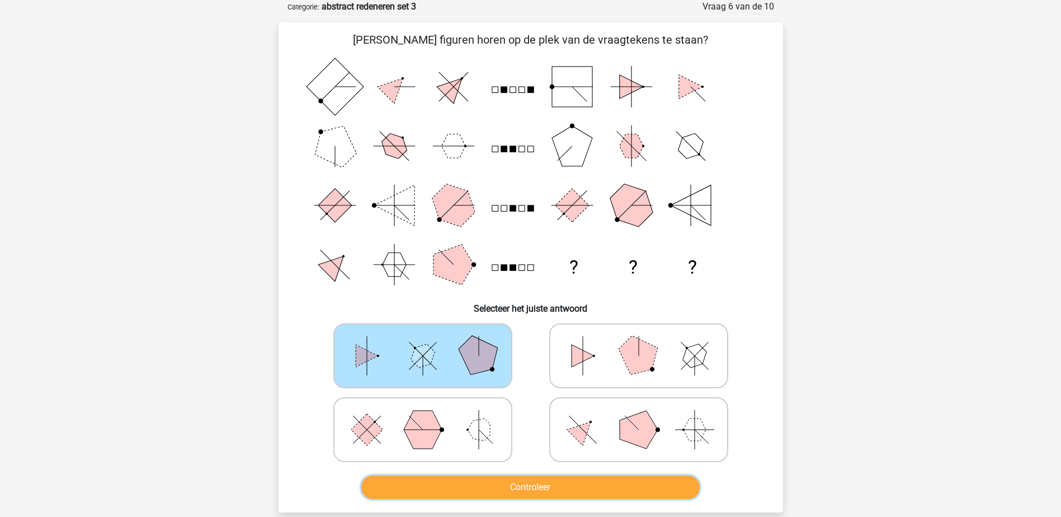
click at [495, 489] on button "Controleer" at bounding box center [530, 487] width 338 height 23
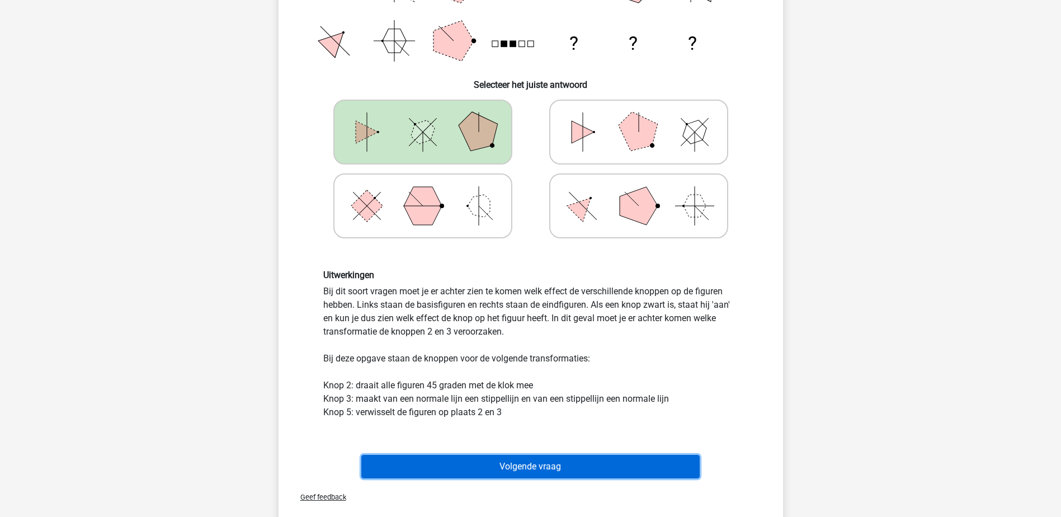
click at [503, 464] on button "Volgende vraag" at bounding box center [530, 466] width 338 height 23
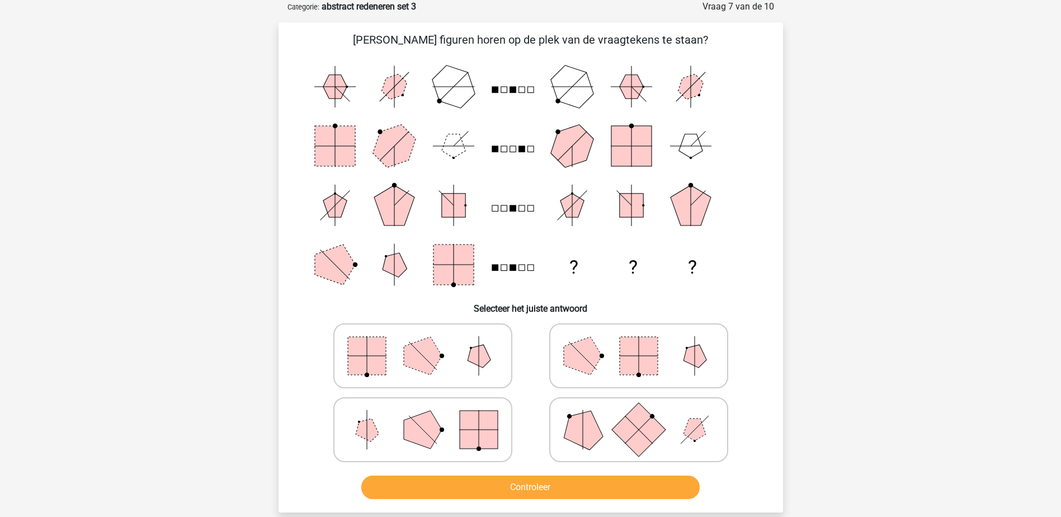
drag, startPoint x: 599, startPoint y: 337, endPoint x: 594, endPoint y: 491, distance: 153.9
click at [599, 340] on icon at bounding box center [639, 356] width 168 height 56
click at [639, 340] on input "radio" at bounding box center [642, 338] width 7 height 7
radio input "true"
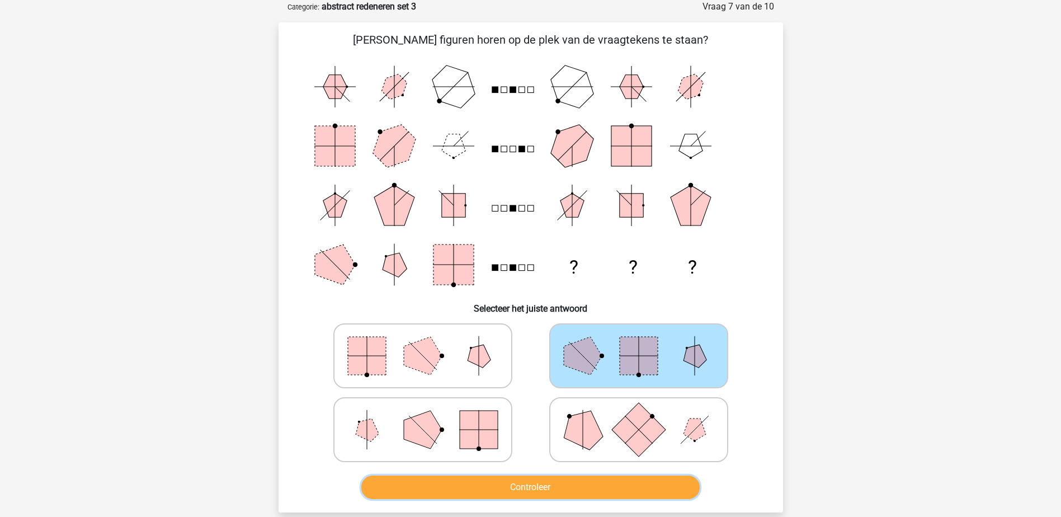
click at [606, 484] on button "Controleer" at bounding box center [530, 487] width 338 height 23
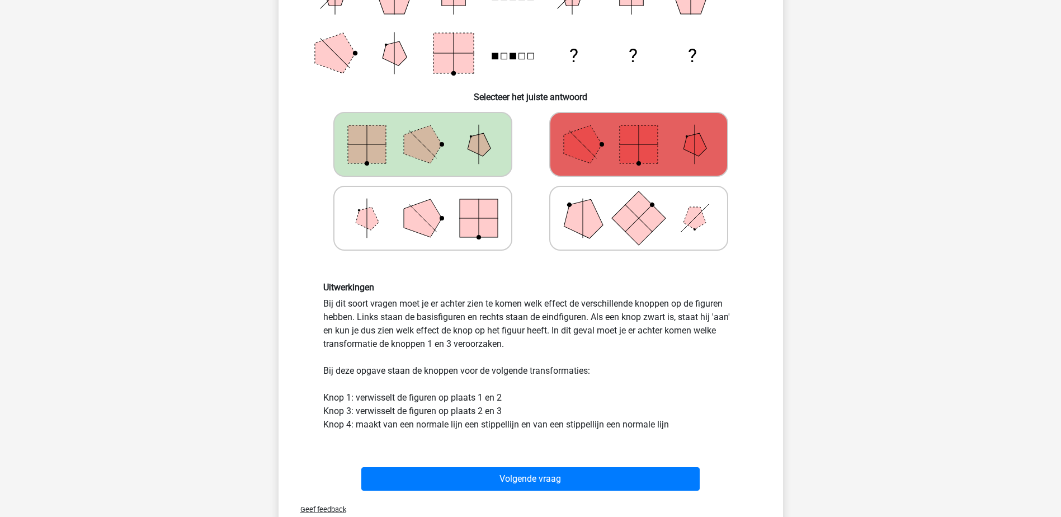
scroll to position [280, 0]
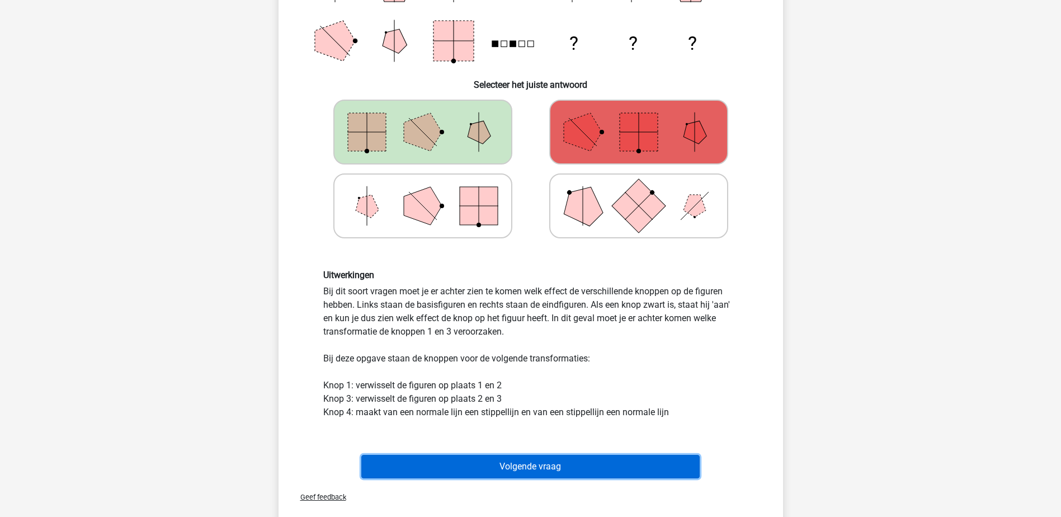
click at [399, 458] on button "Volgende vraag" at bounding box center [530, 466] width 338 height 23
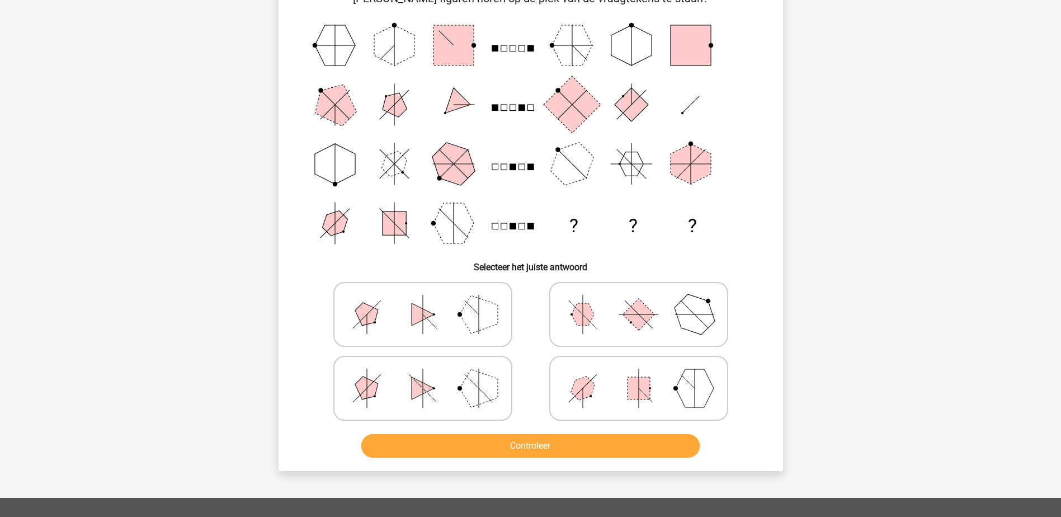
scroll to position [56, 0]
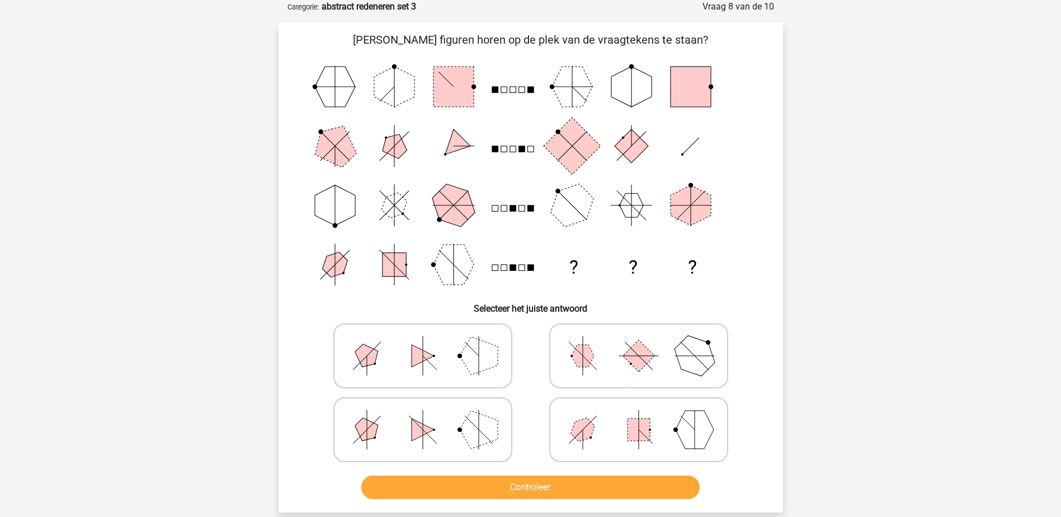
click at [573, 349] on icon at bounding box center [639, 356] width 168 height 56
click at [639, 342] on input "radio" at bounding box center [642, 338] width 7 height 7
radio input "true"
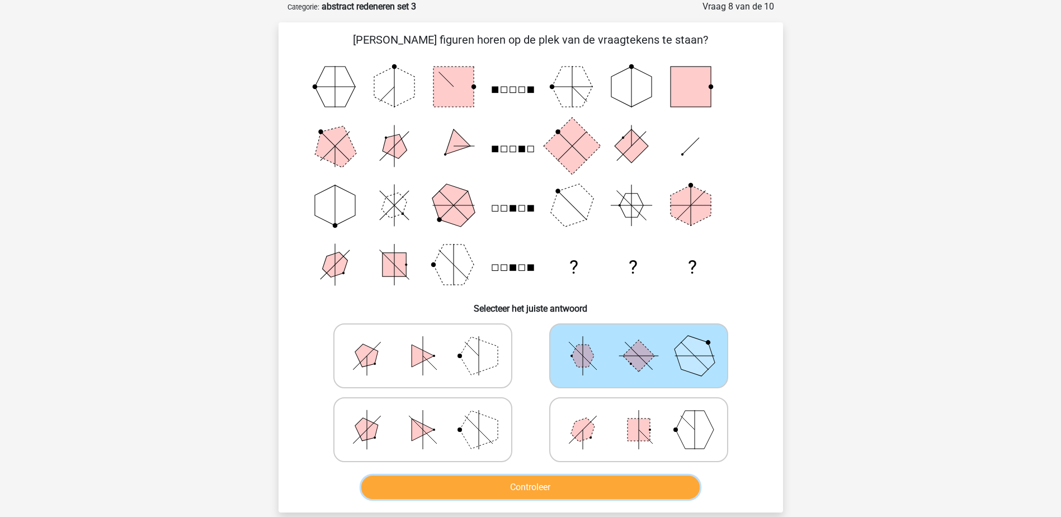
click at [598, 484] on button "Controleer" at bounding box center [530, 487] width 338 height 23
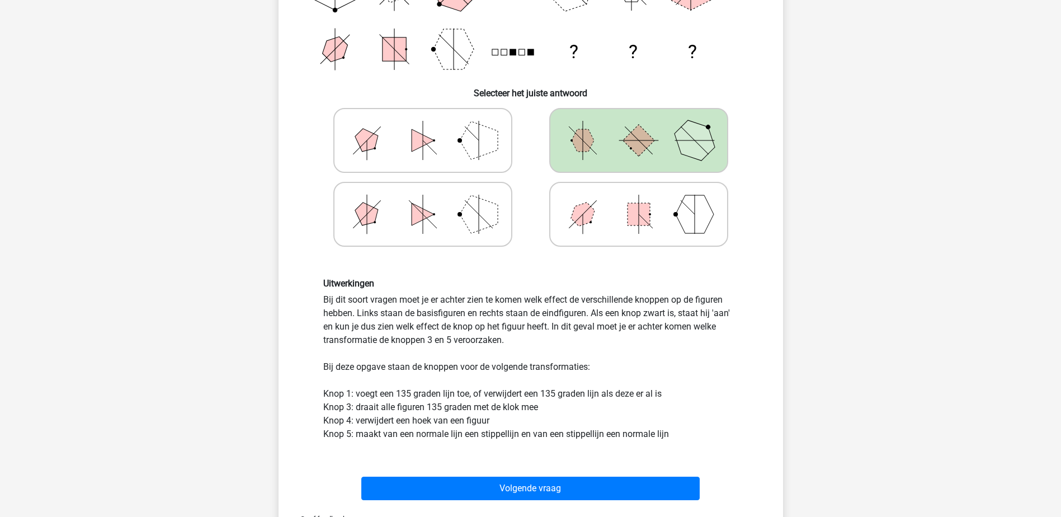
scroll to position [336, 0]
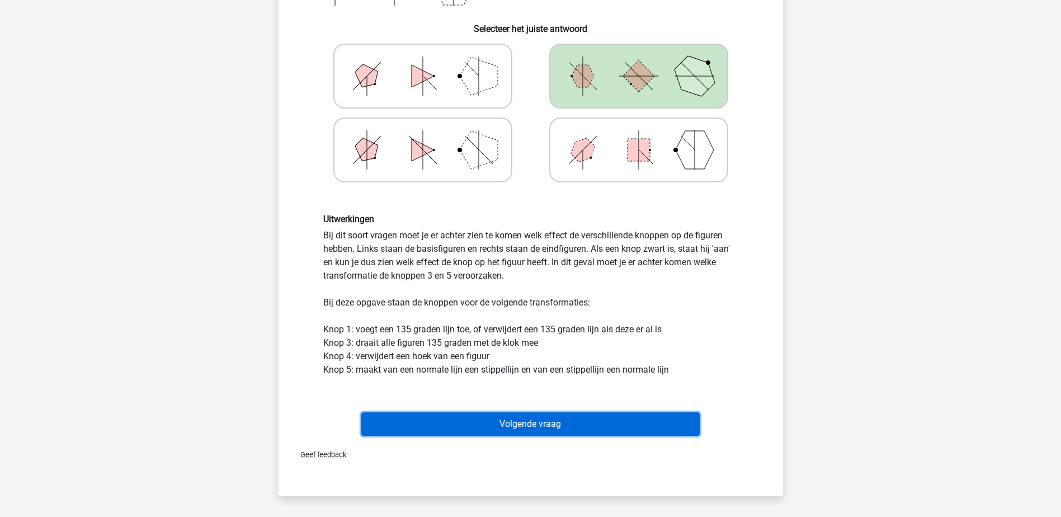
click at [552, 422] on button "Volgende vraag" at bounding box center [530, 423] width 338 height 23
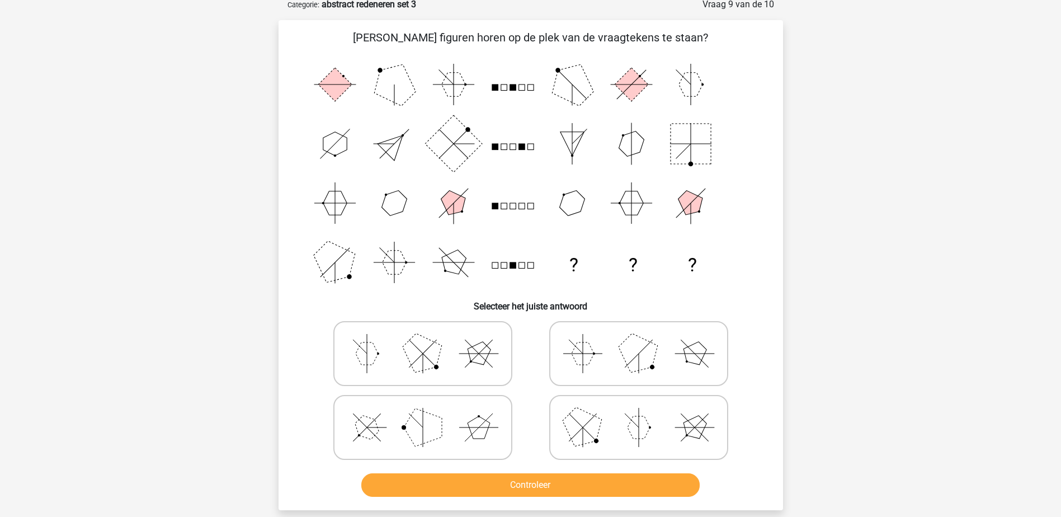
scroll to position [56, 0]
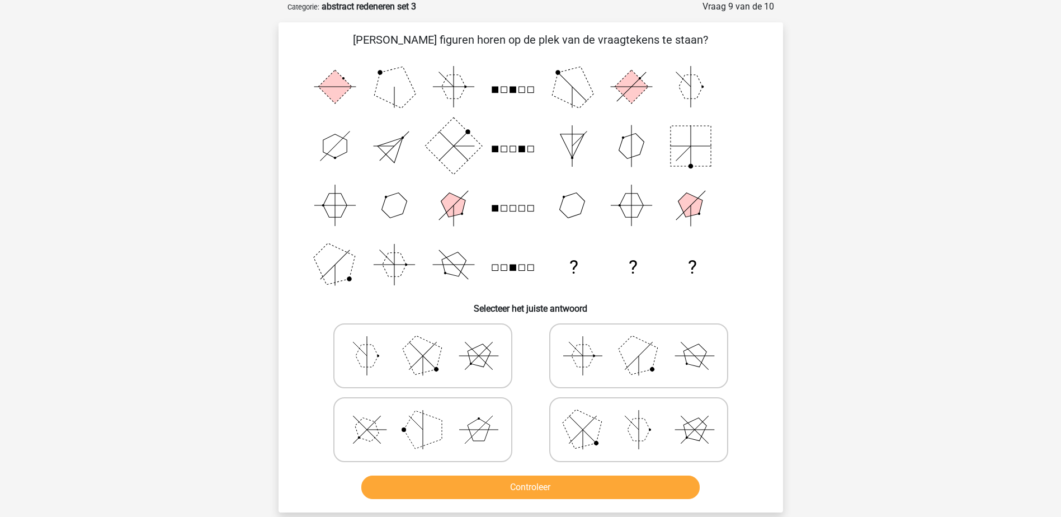
click at [644, 432] on polygon at bounding box center [639, 429] width 22 height 22
click at [644, 416] on input "radio" at bounding box center [642, 411] width 7 height 7
radio input "true"
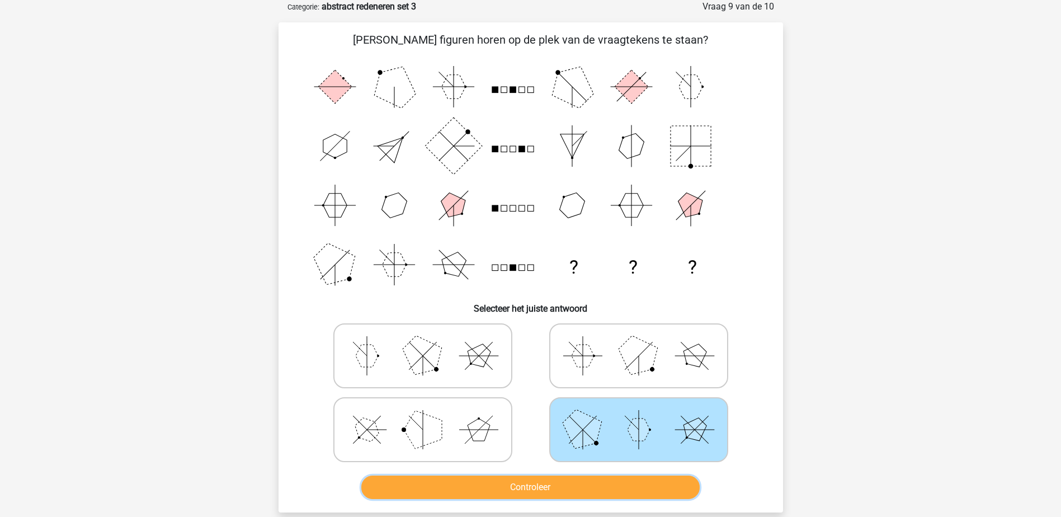
click at [630, 478] on button "Controleer" at bounding box center [530, 487] width 338 height 23
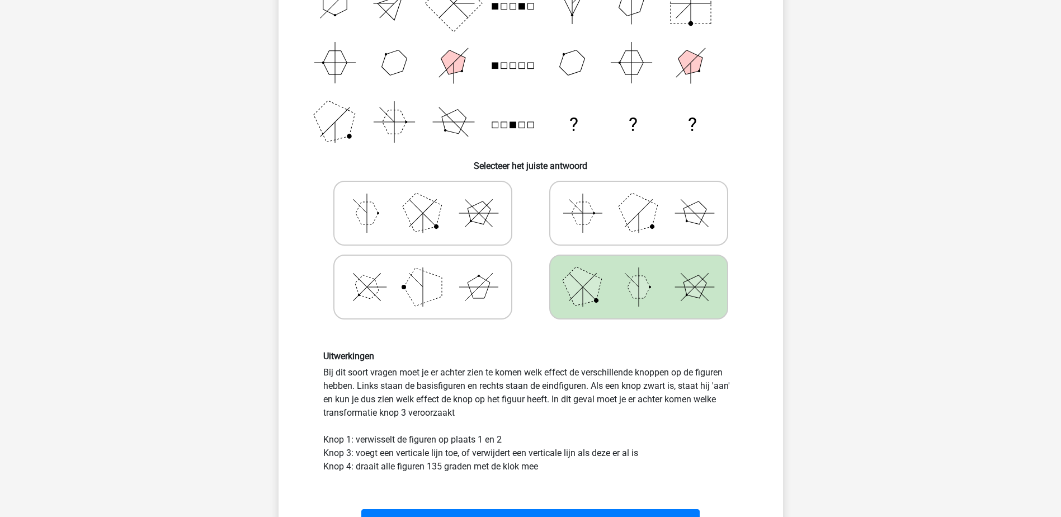
scroll to position [224, 0]
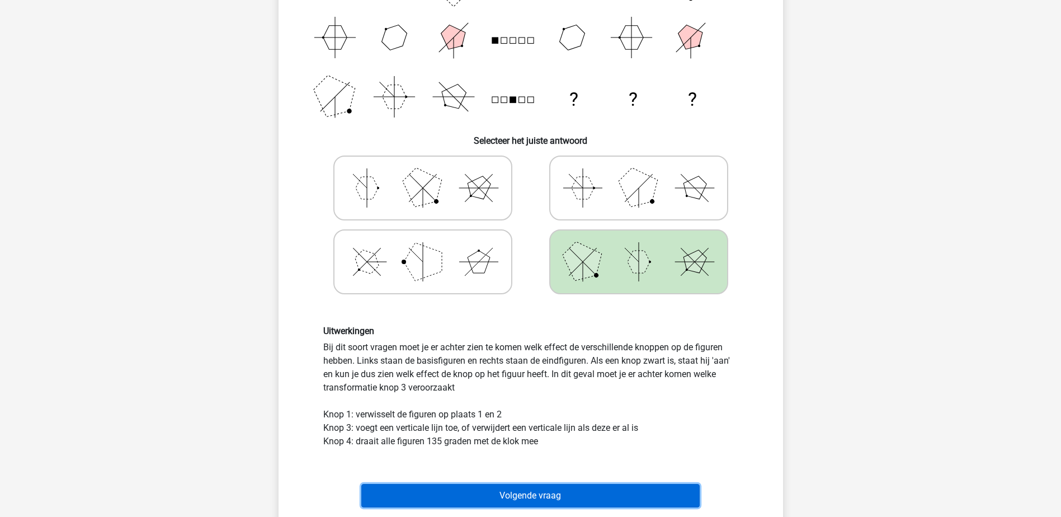
click at [598, 490] on button "Volgende vraag" at bounding box center [530, 495] width 338 height 23
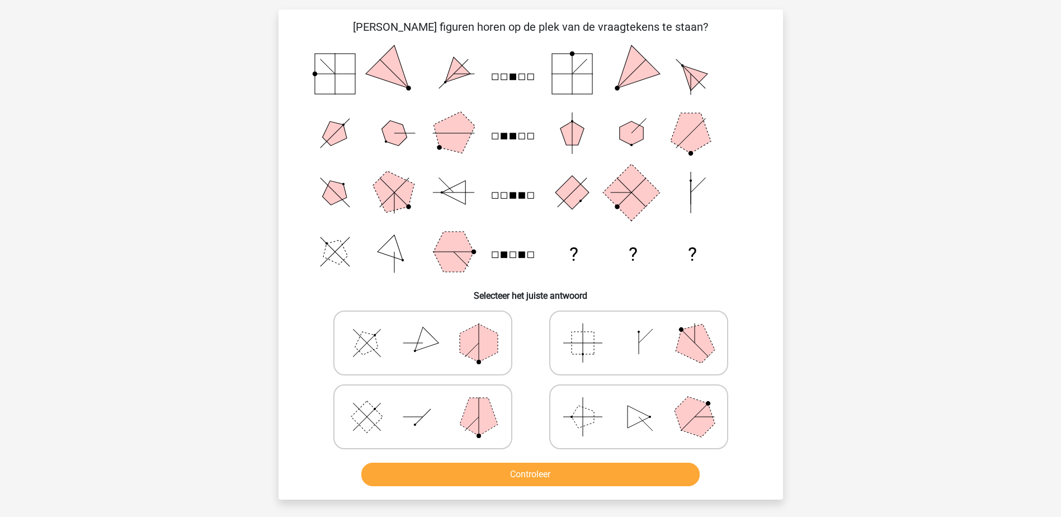
scroll to position [56, 0]
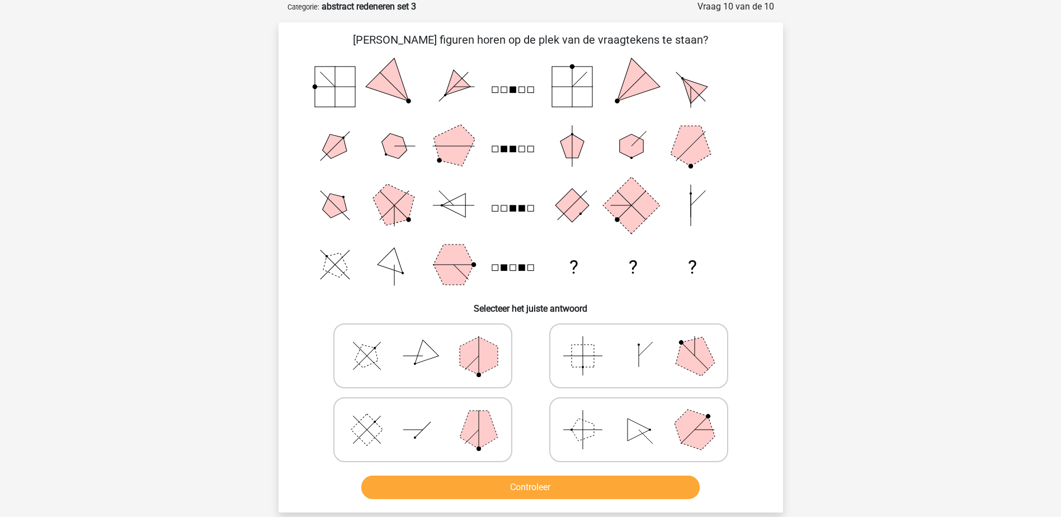
click at [625, 341] on icon at bounding box center [639, 356] width 168 height 56
click at [639, 341] on input "radio" at bounding box center [642, 338] width 7 height 7
radio input "true"
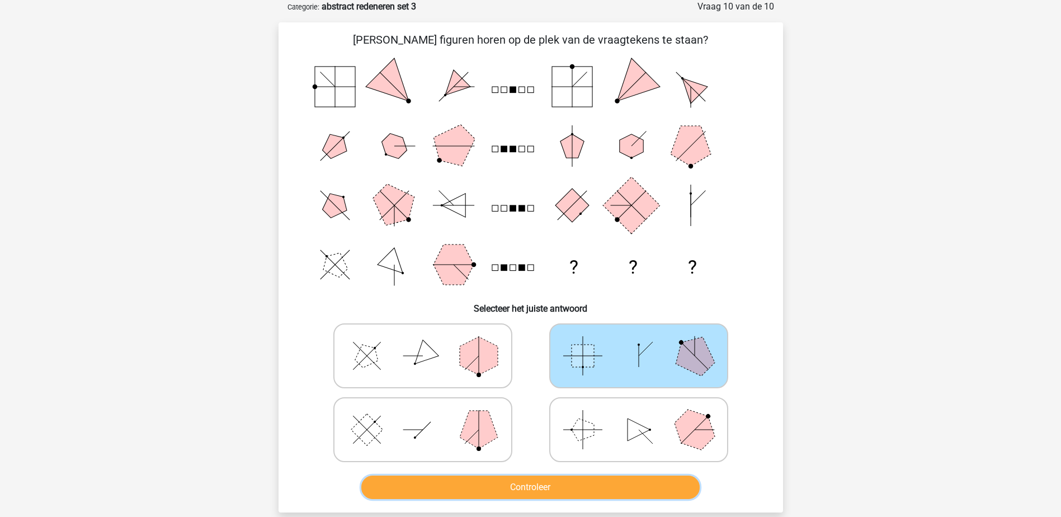
click at [597, 484] on button "Controleer" at bounding box center [530, 487] width 338 height 23
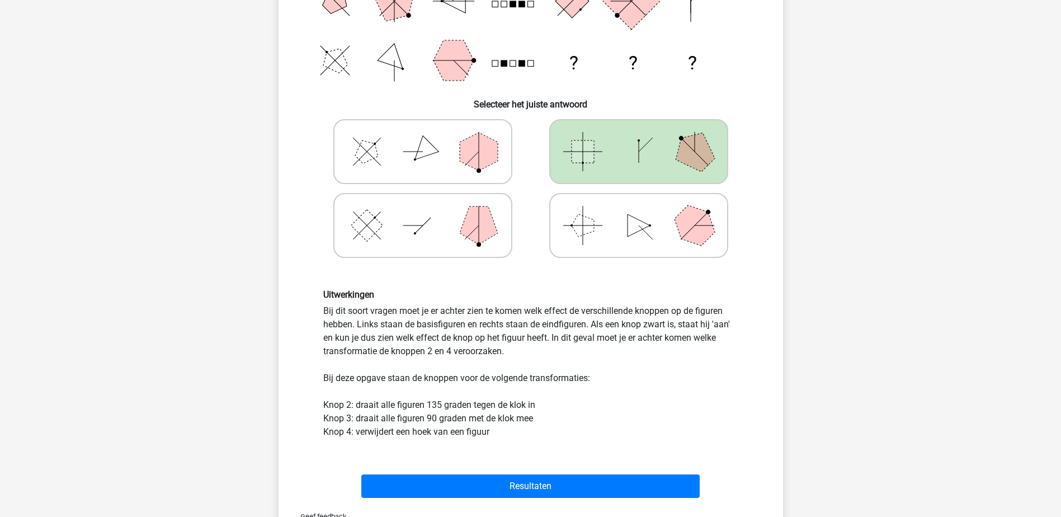
scroll to position [280, 0]
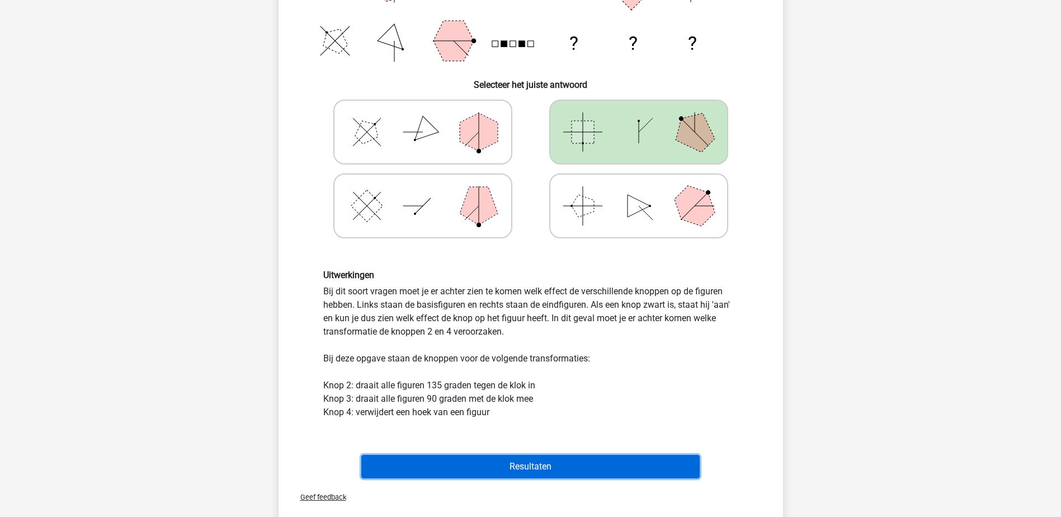
click at [561, 466] on button "Resultaten" at bounding box center [530, 466] width 338 height 23
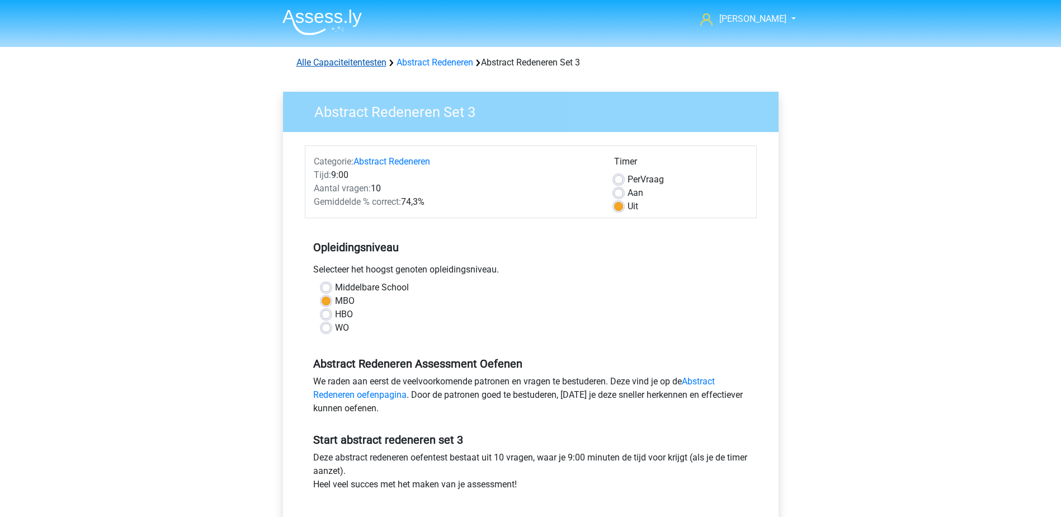
click at [351, 57] on link "Alle Capaciteitentesten" at bounding box center [342, 62] width 90 height 11
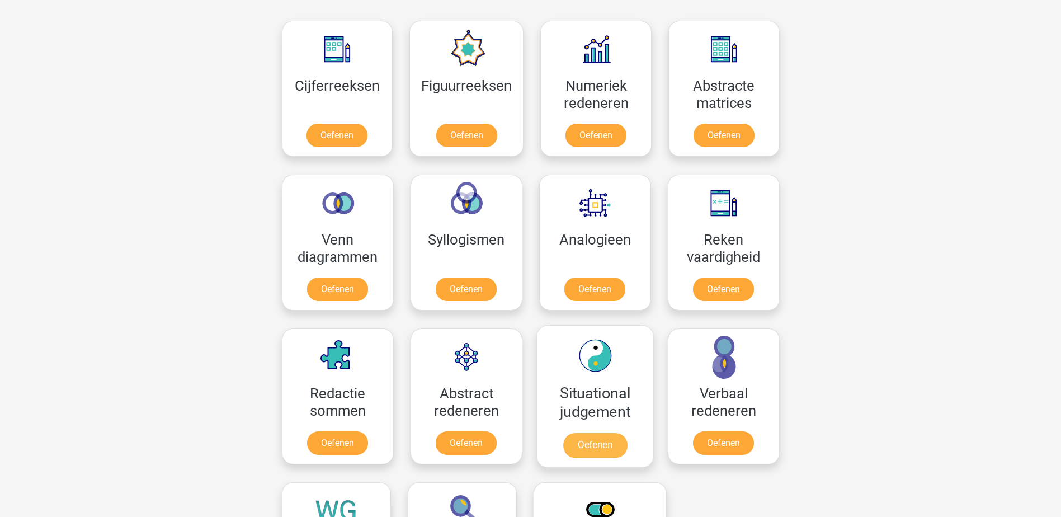
scroll to position [531, 0]
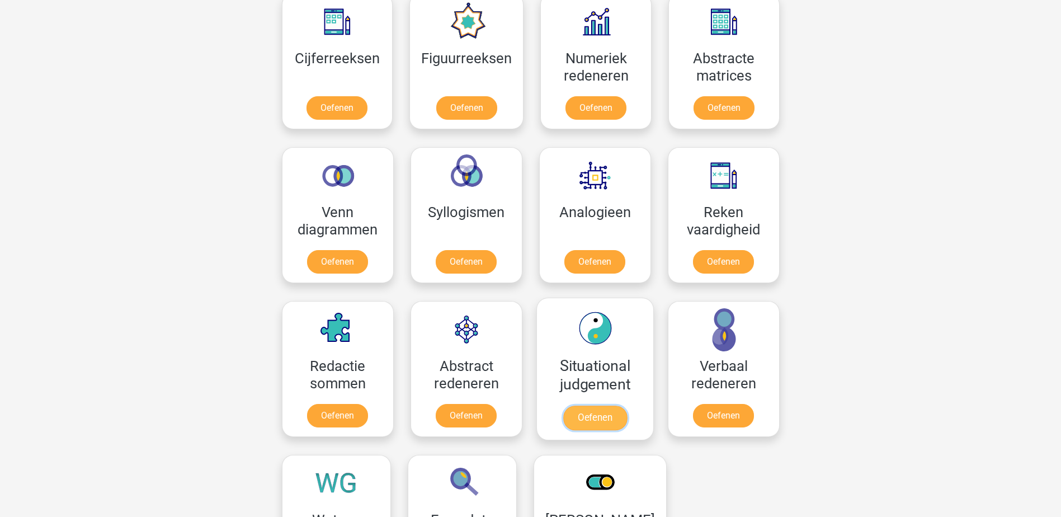
click at [589, 417] on link "Oefenen" at bounding box center [595, 418] width 64 height 25
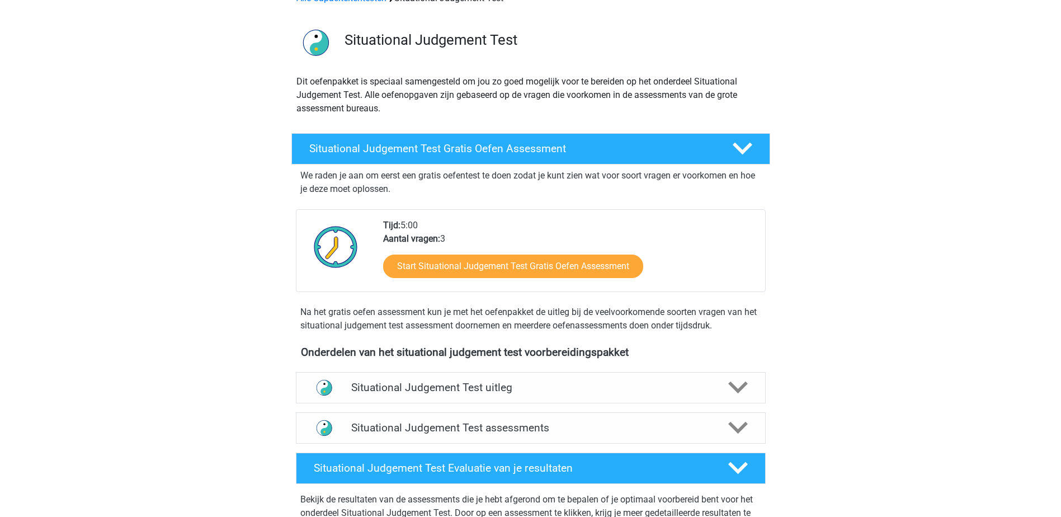
scroll to position [168, 0]
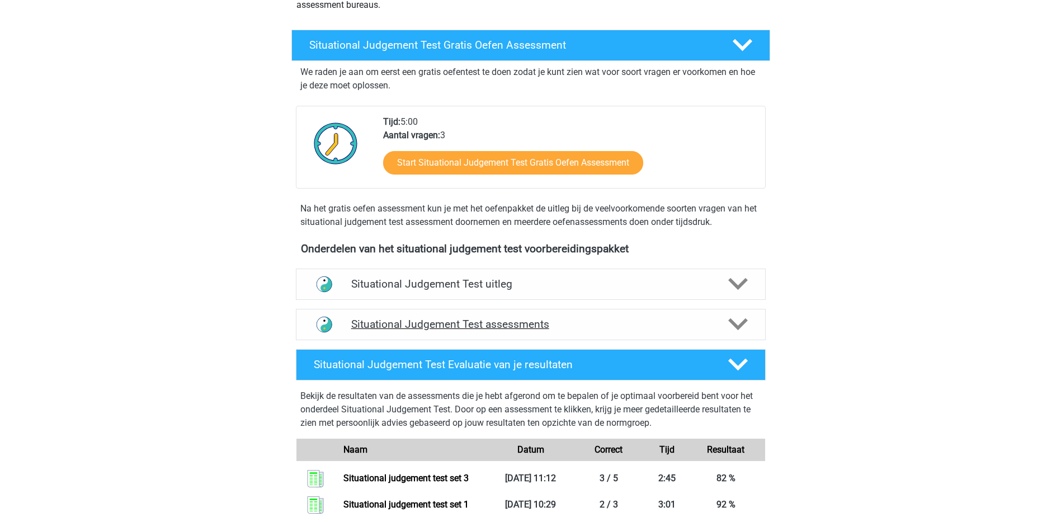
click at [736, 321] on icon at bounding box center [738, 324] width 20 height 20
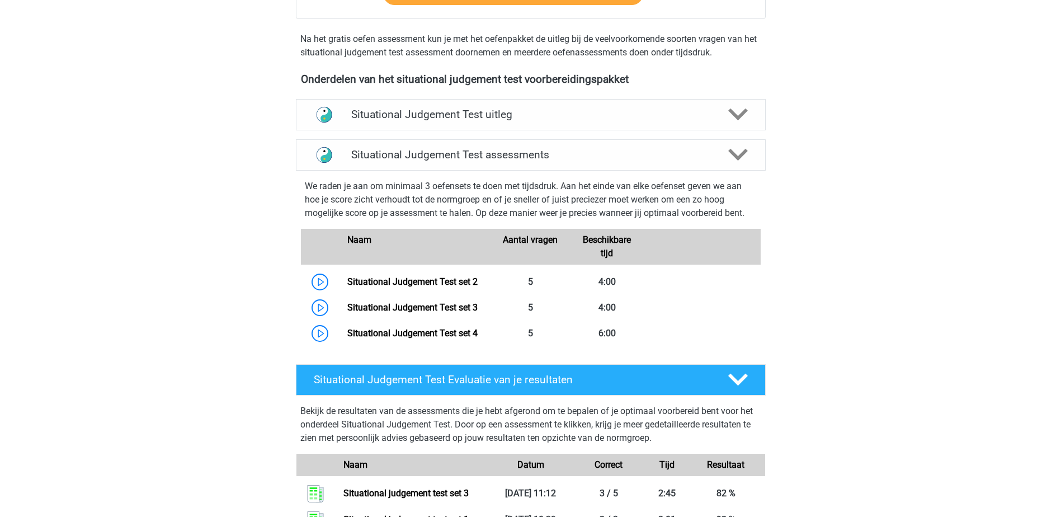
scroll to position [336, 0]
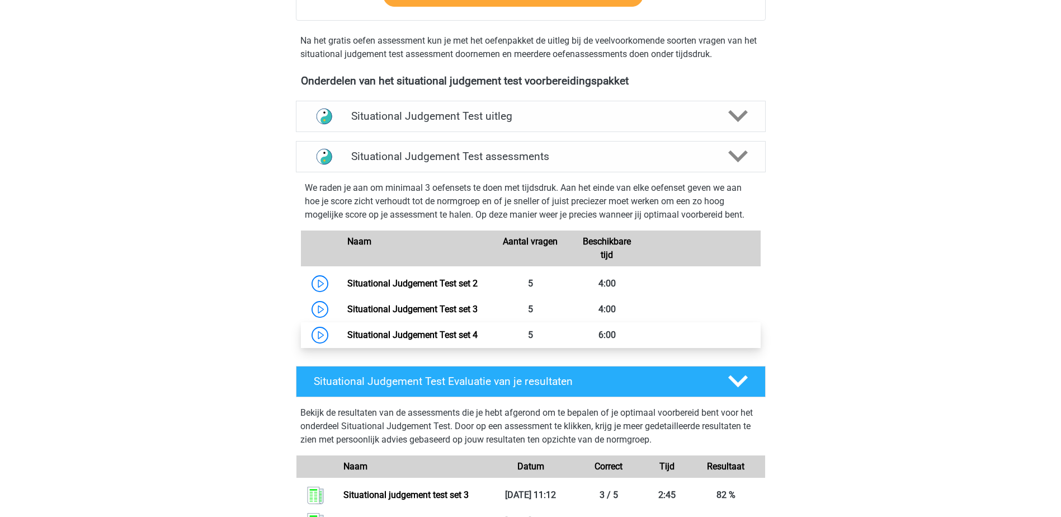
click at [430, 336] on link "Situational Judgement Test set 4" at bounding box center [412, 335] width 130 height 11
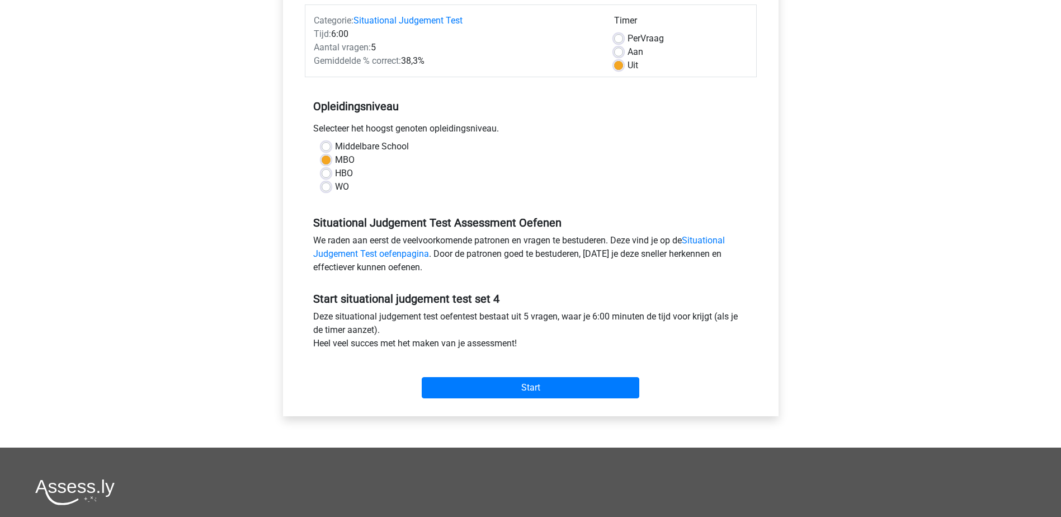
scroll to position [168, 0]
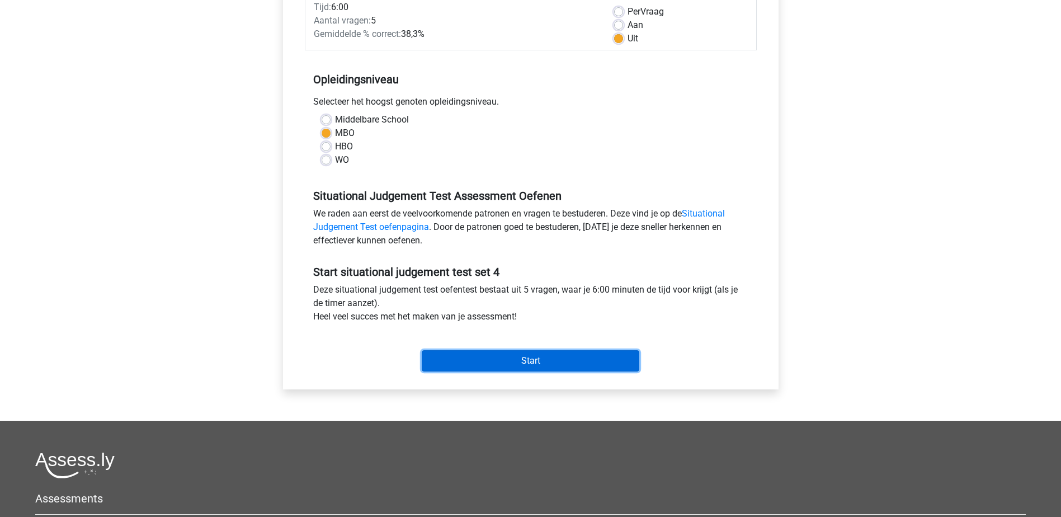
click at [481, 354] on input "Start" at bounding box center [531, 360] width 218 height 21
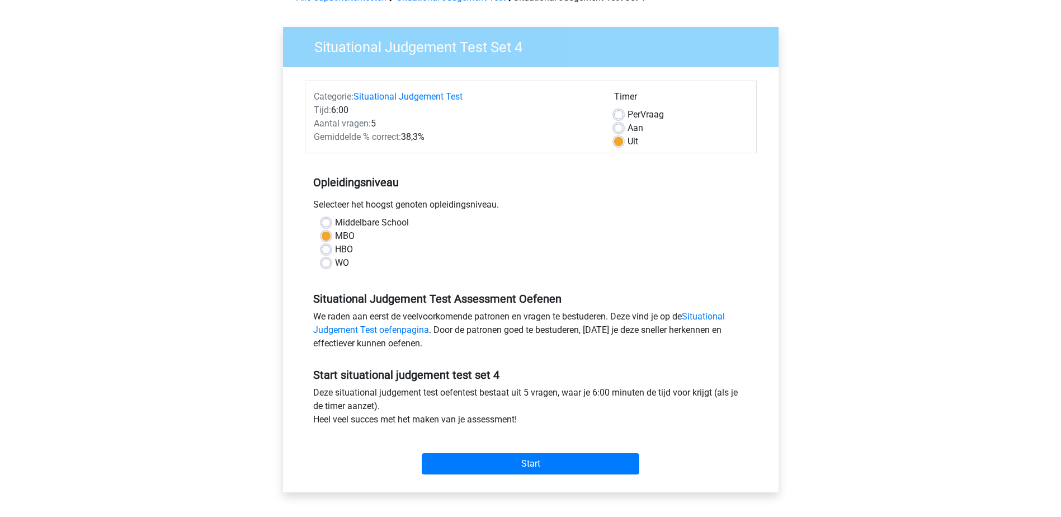
scroll to position [0, 0]
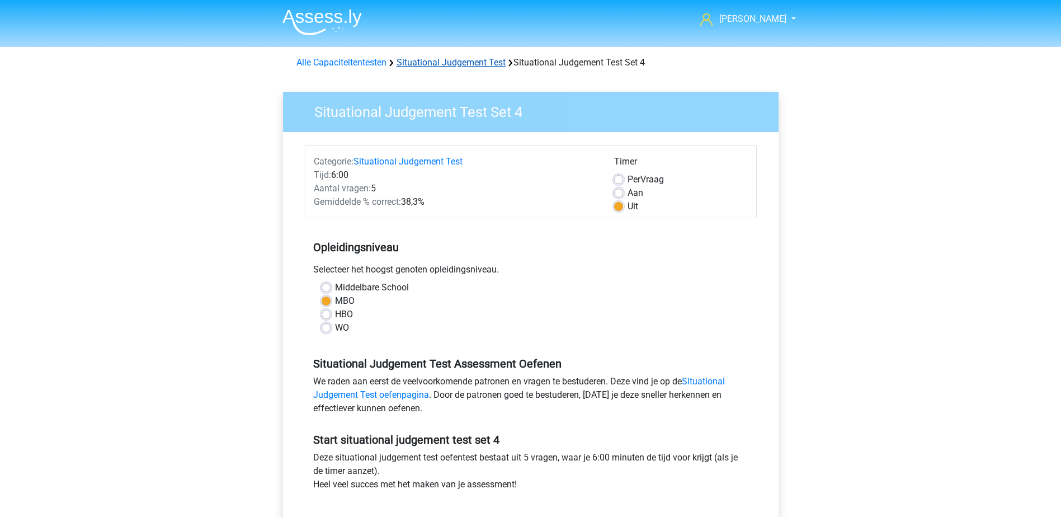
click at [434, 60] on link "Situational Judgement Test" at bounding box center [451, 62] width 109 height 11
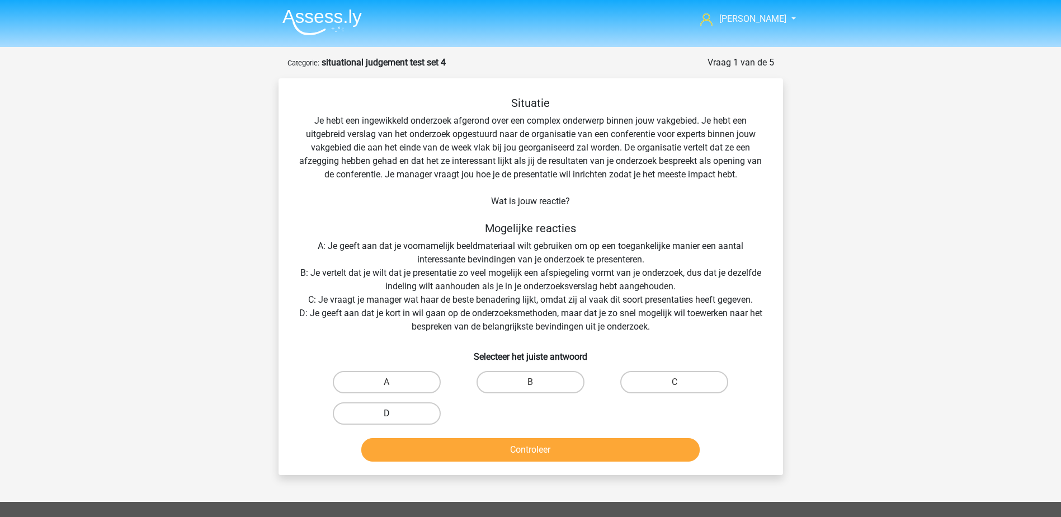
click at [409, 411] on label "D" at bounding box center [387, 413] width 108 height 22
click at [394, 413] on input "D" at bounding box center [390, 416] width 7 height 7
radio input "true"
click at [427, 444] on button "Controleer" at bounding box center [530, 449] width 338 height 23
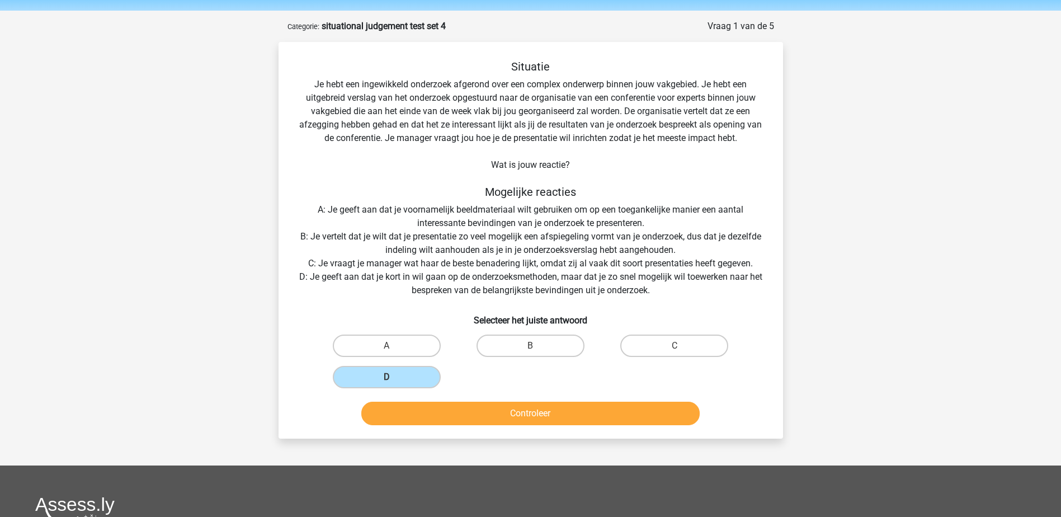
scroll to position [112, 0]
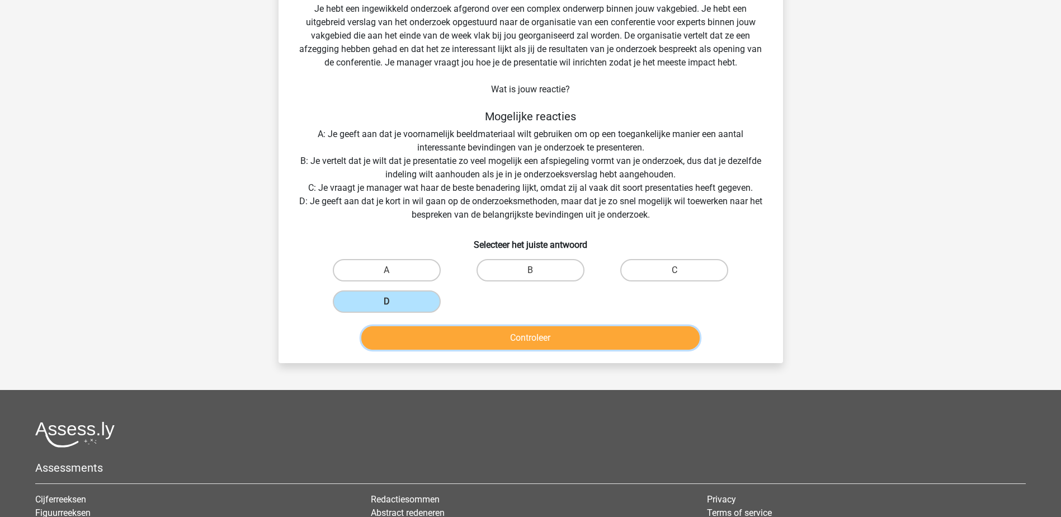
click at [534, 338] on button "Controleer" at bounding box center [530, 337] width 338 height 23
click at [664, 272] on label "C" at bounding box center [674, 270] width 108 height 22
click at [675, 272] on input "C" at bounding box center [678, 273] width 7 height 7
radio input "true"
click at [599, 330] on button "Controleer" at bounding box center [530, 337] width 338 height 23
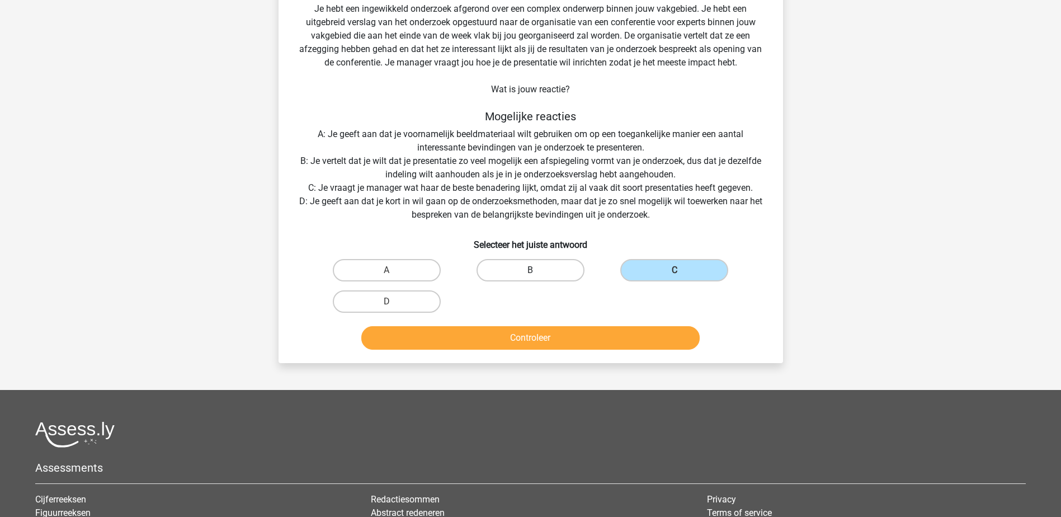
click at [523, 266] on label "B" at bounding box center [531, 270] width 108 height 22
click at [530, 270] on input "B" at bounding box center [533, 273] width 7 height 7
radio input "true"
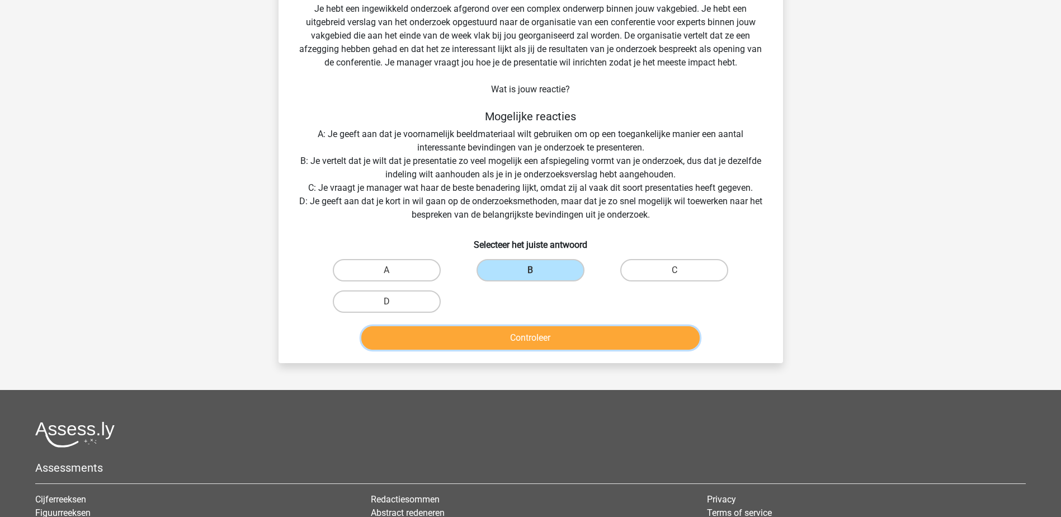
click at [516, 336] on button "Controleer" at bounding box center [530, 337] width 338 height 23
click at [368, 265] on label "A" at bounding box center [387, 270] width 108 height 22
click at [387, 270] on input "A" at bounding box center [390, 273] width 7 height 7
radio input "true"
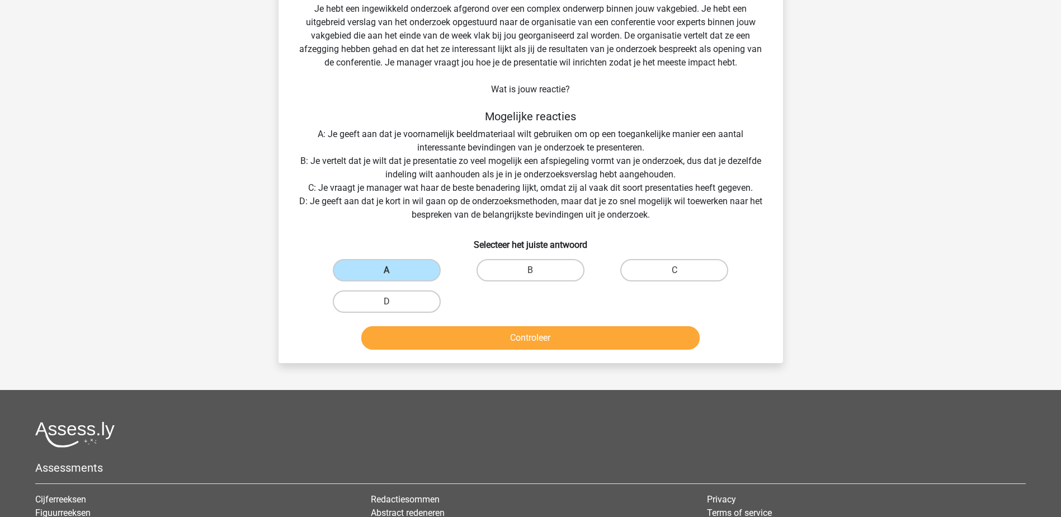
click at [417, 325] on div "Controleer" at bounding box center [531, 335] width 469 height 37
click at [421, 335] on button "Controleer" at bounding box center [530, 337] width 338 height 23
click at [422, 335] on button "Controleer" at bounding box center [530, 337] width 338 height 23
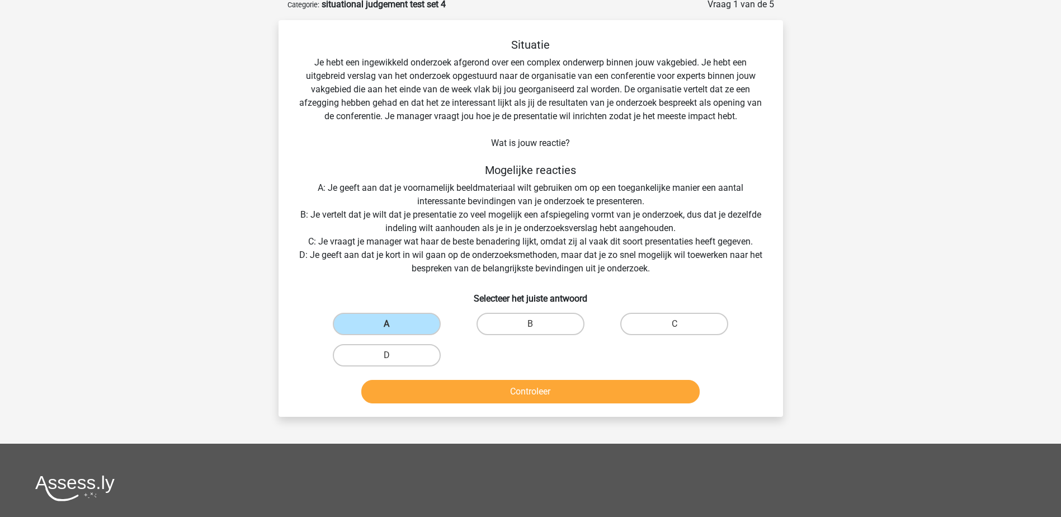
scroll to position [0, 0]
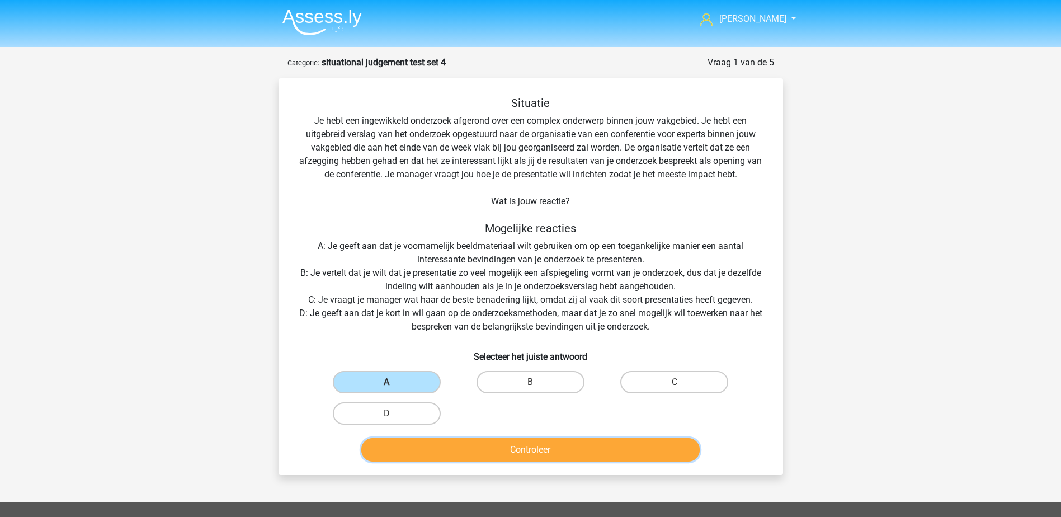
click at [543, 449] on button "Controleer" at bounding box center [530, 449] width 338 height 23
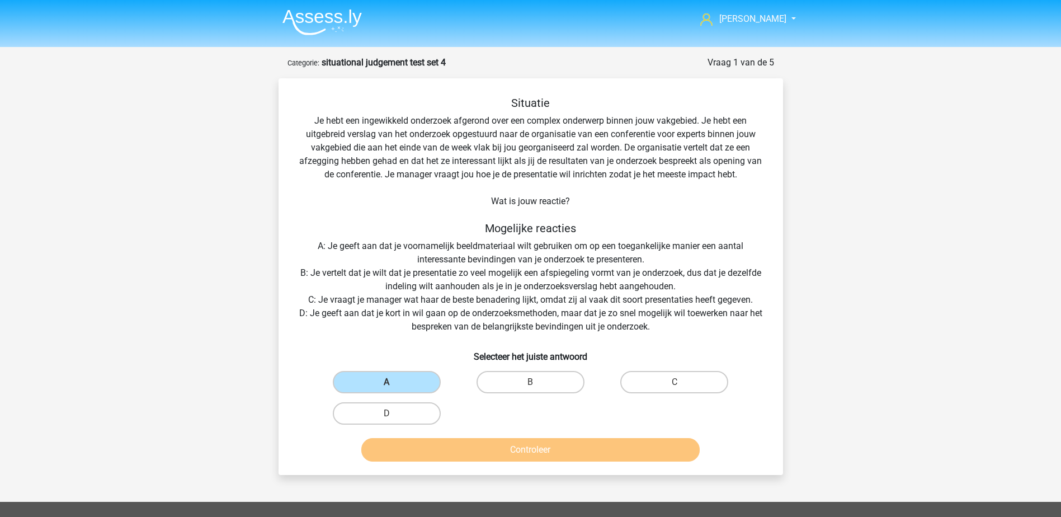
click at [543, 449] on button "Controleer" at bounding box center [530, 449] width 338 height 23
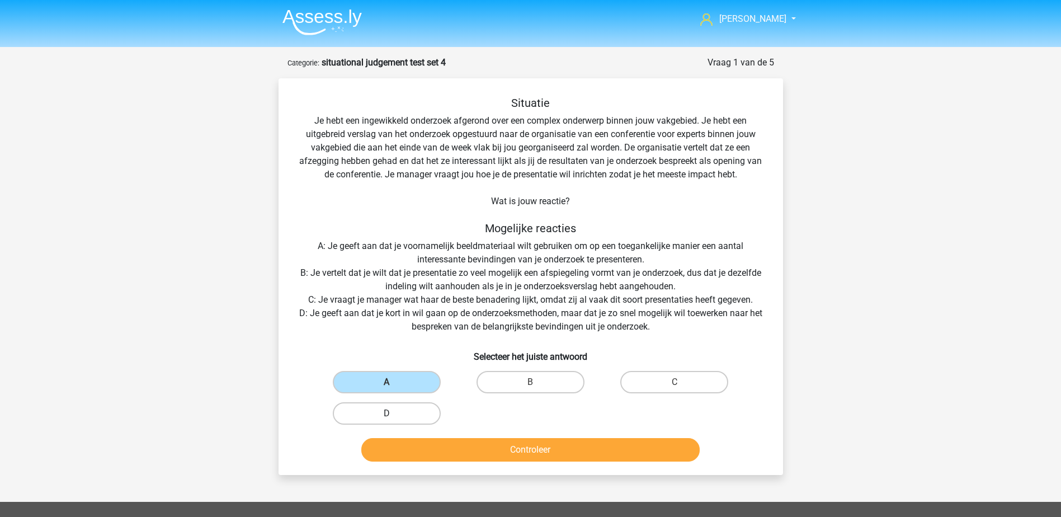
click at [415, 413] on label "D" at bounding box center [387, 413] width 108 height 22
click at [394, 413] on input "D" at bounding box center [390, 416] width 7 height 7
radio input "true"
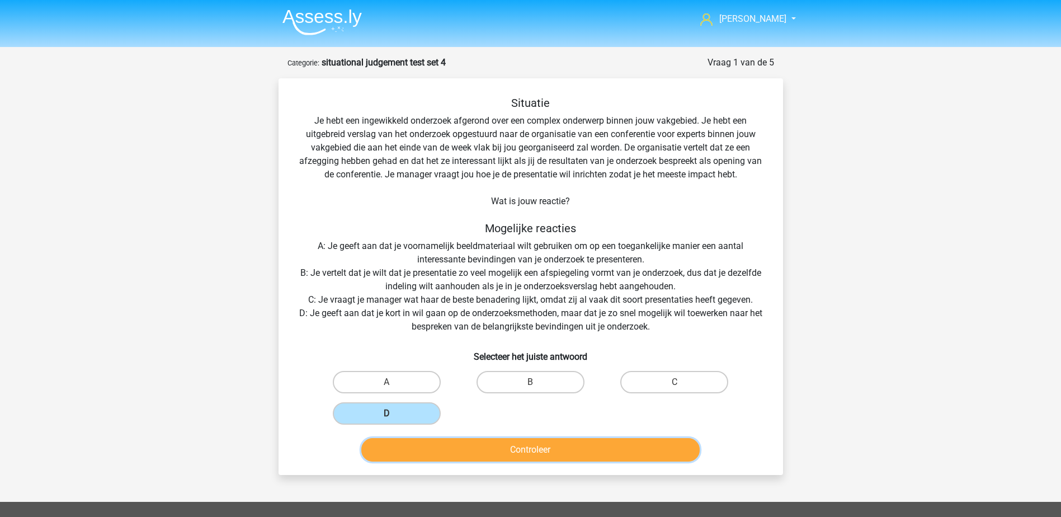
click at [431, 450] on button "Controleer" at bounding box center [530, 449] width 338 height 23
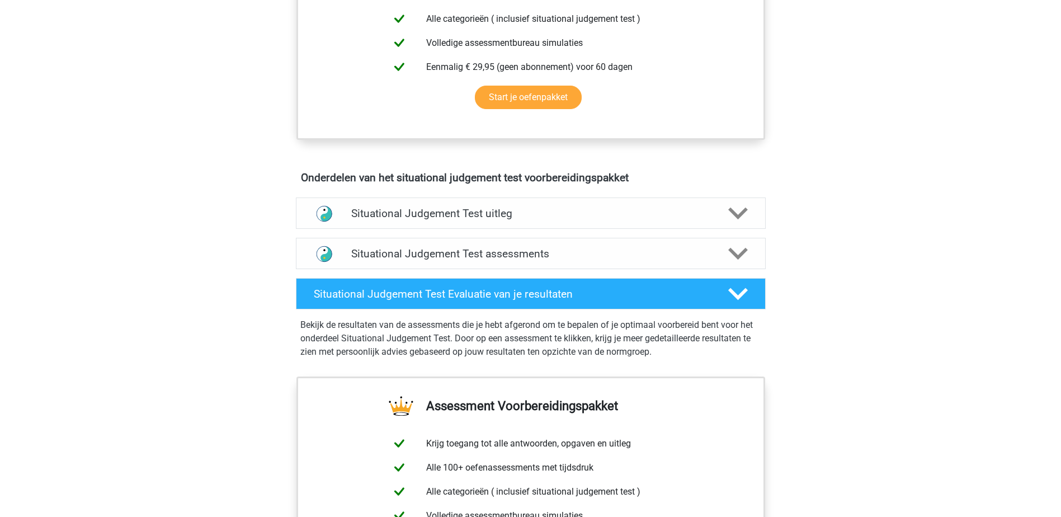
scroll to position [504, 0]
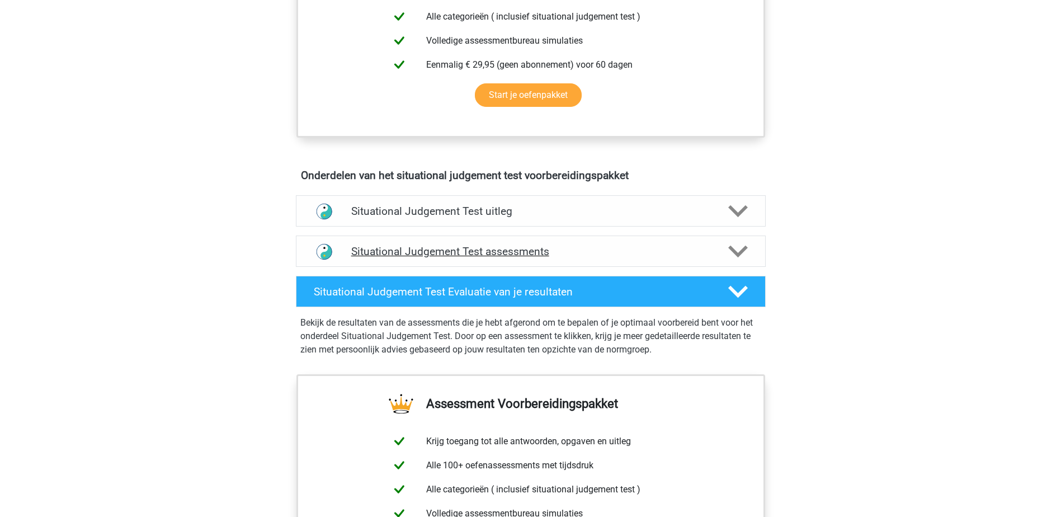
click at [518, 256] on h4 "Situational Judgement Test assessments" at bounding box center [530, 251] width 359 height 13
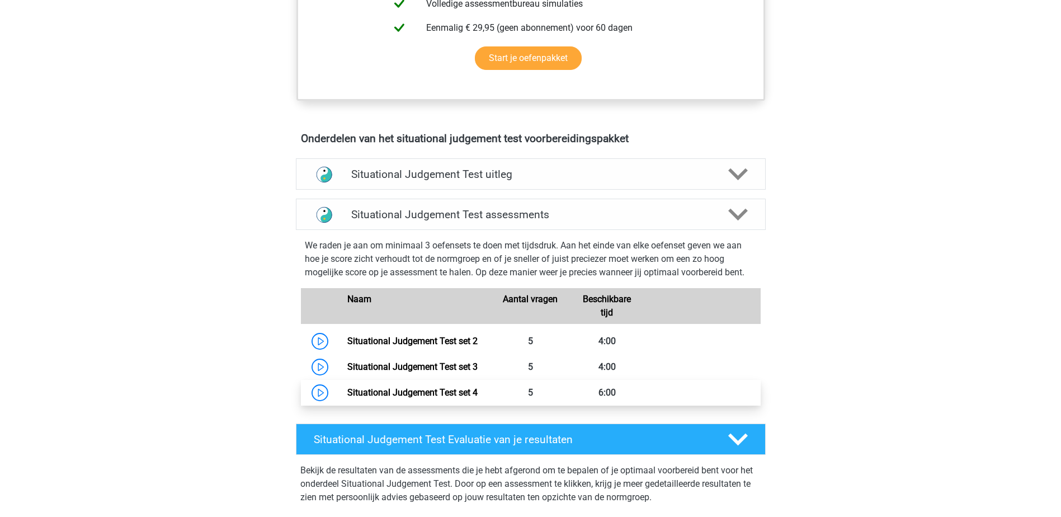
scroll to position [559, 0]
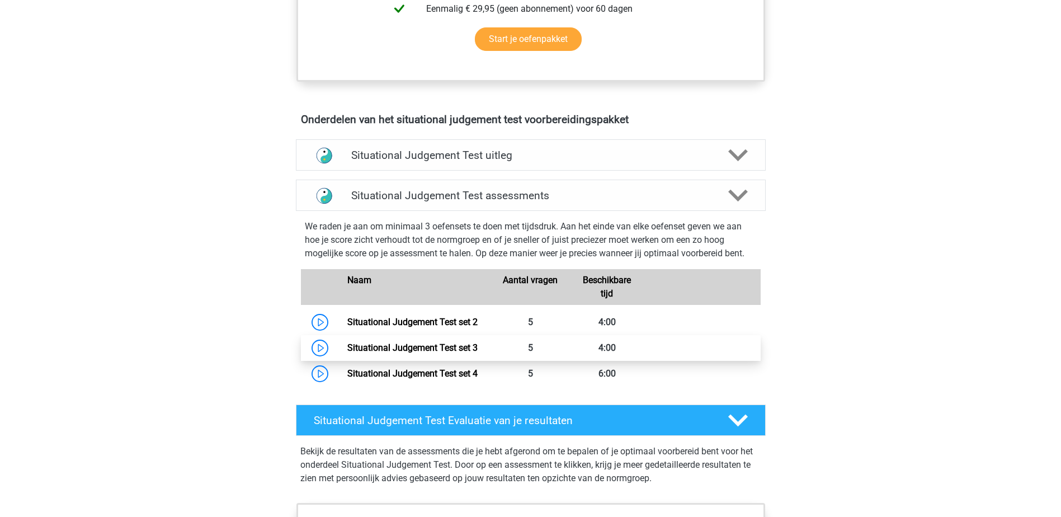
click at [468, 349] on link "Situational Judgement Test set 3" at bounding box center [412, 347] width 130 height 11
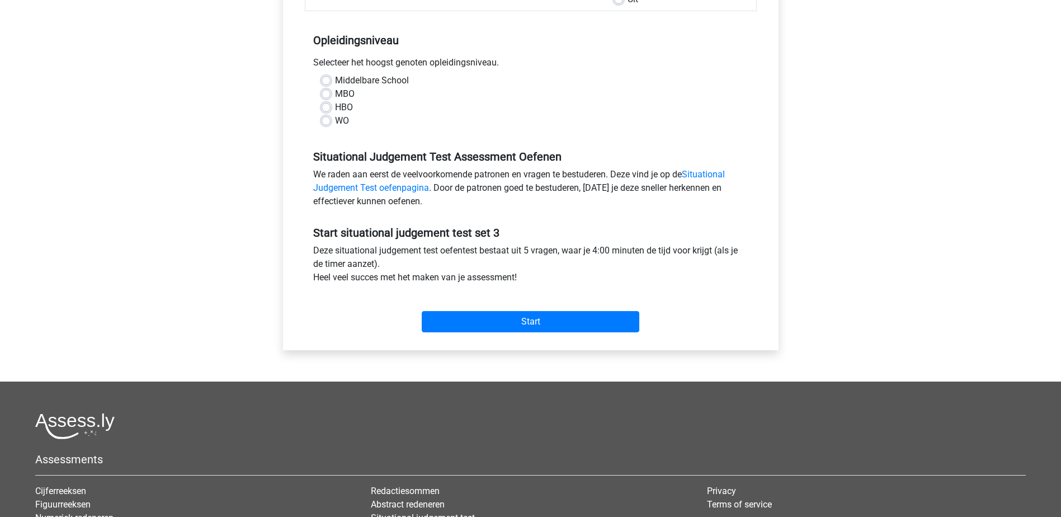
scroll to position [224, 0]
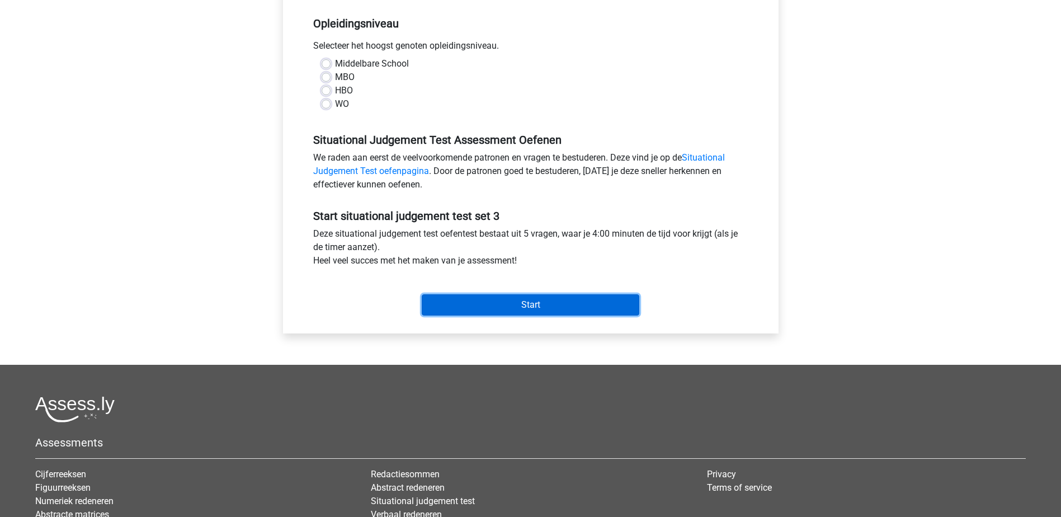
click at [483, 307] on input "Start" at bounding box center [531, 304] width 218 height 21
click at [444, 117] on div "Middelbare School MBO HBO WO" at bounding box center [531, 88] width 452 height 63
click at [335, 75] on label "MBO" at bounding box center [345, 76] width 20 height 13
click at [325, 75] on input "MBO" at bounding box center [326, 75] width 9 height 11
radio input "true"
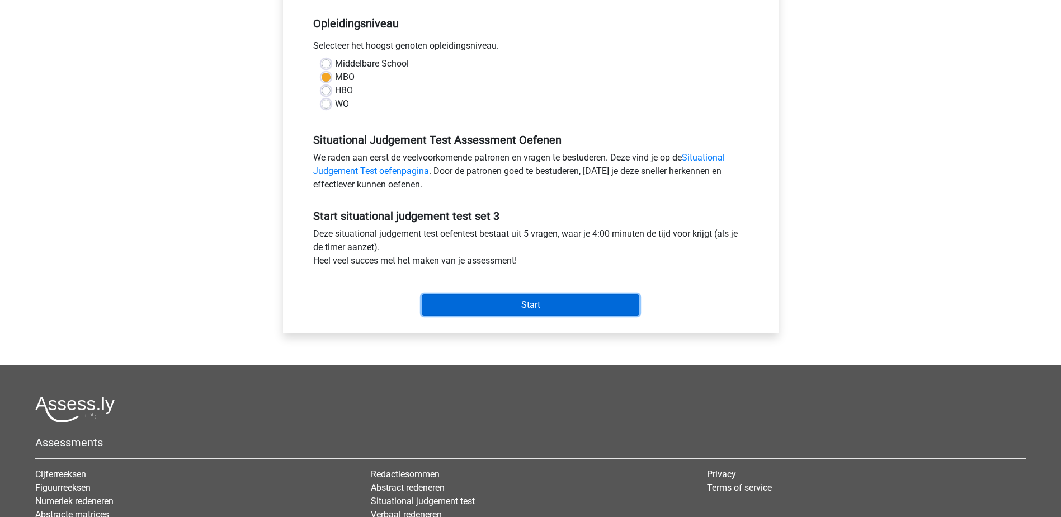
click at [530, 302] on input "Start" at bounding box center [531, 304] width 218 height 21
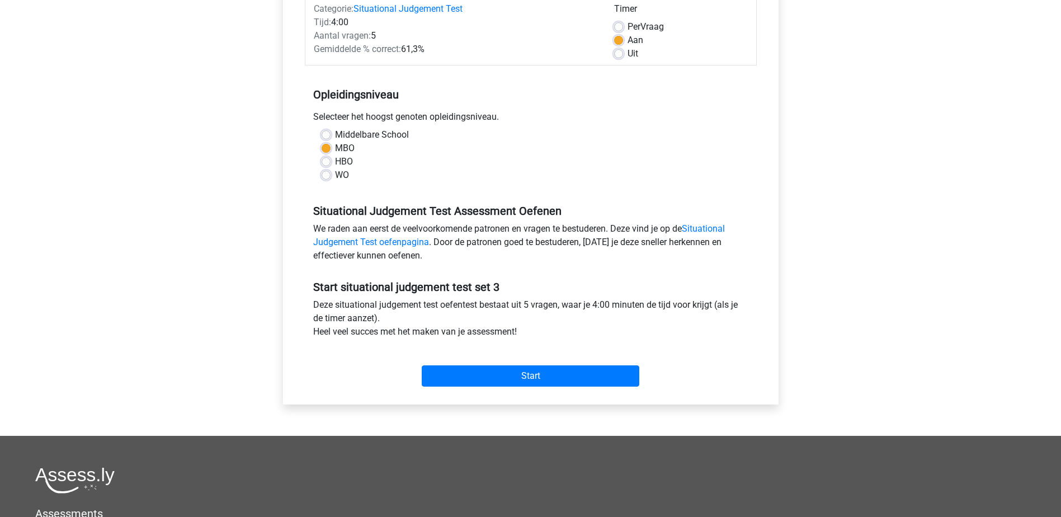
scroll to position [0, 0]
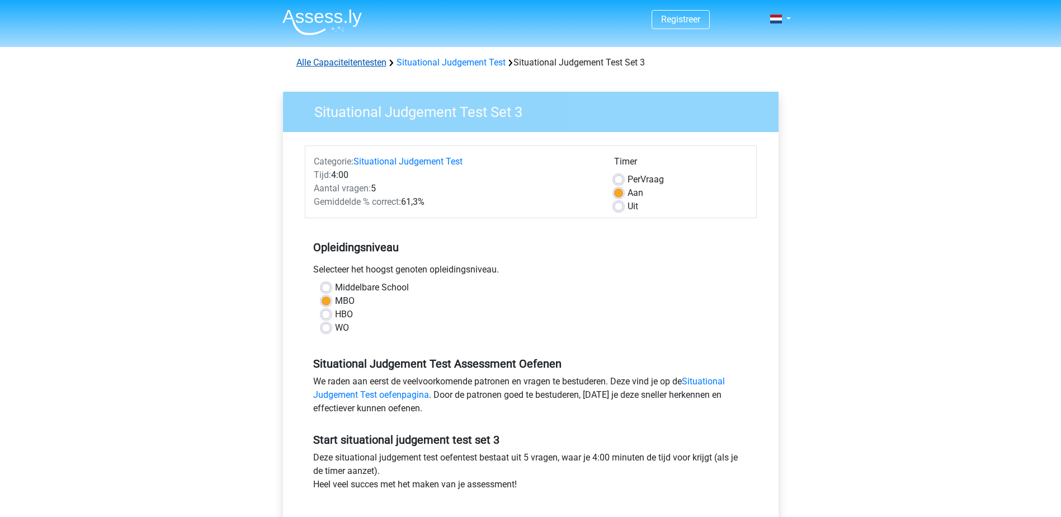
click at [342, 65] on link "Alle Capaciteitentesten" at bounding box center [342, 62] width 90 height 11
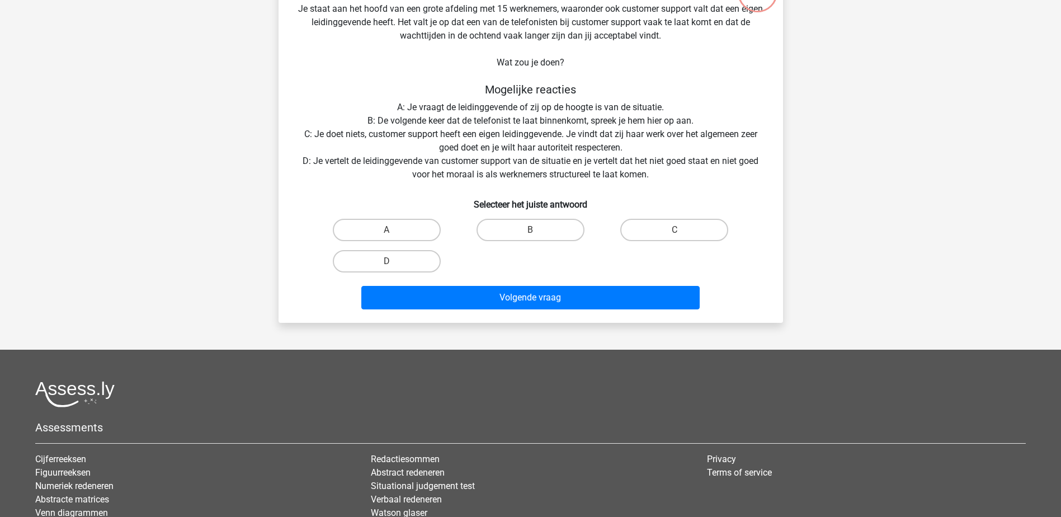
scroll to position [56, 0]
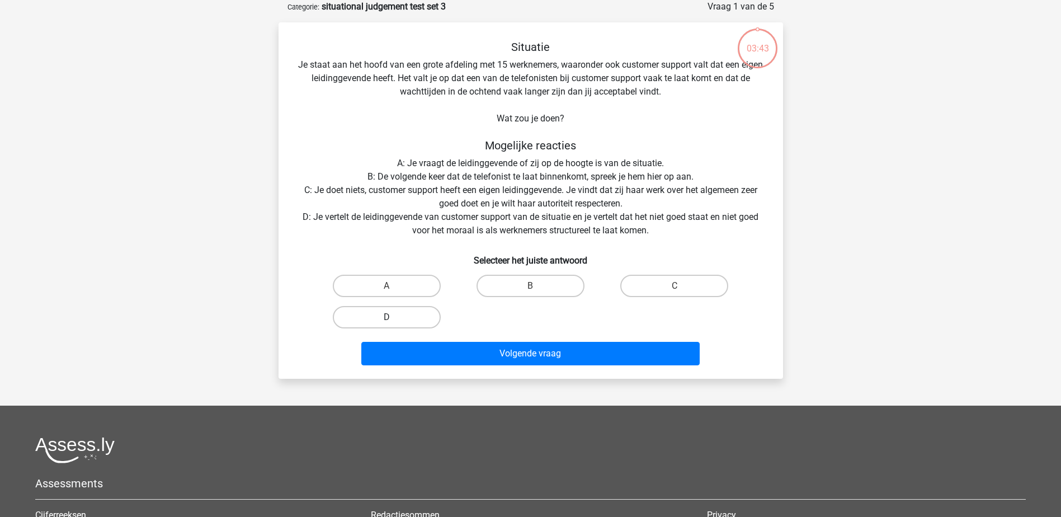
click at [359, 307] on label "D" at bounding box center [387, 317] width 108 height 22
click at [387, 317] on input "D" at bounding box center [390, 320] width 7 height 7
radio input "true"
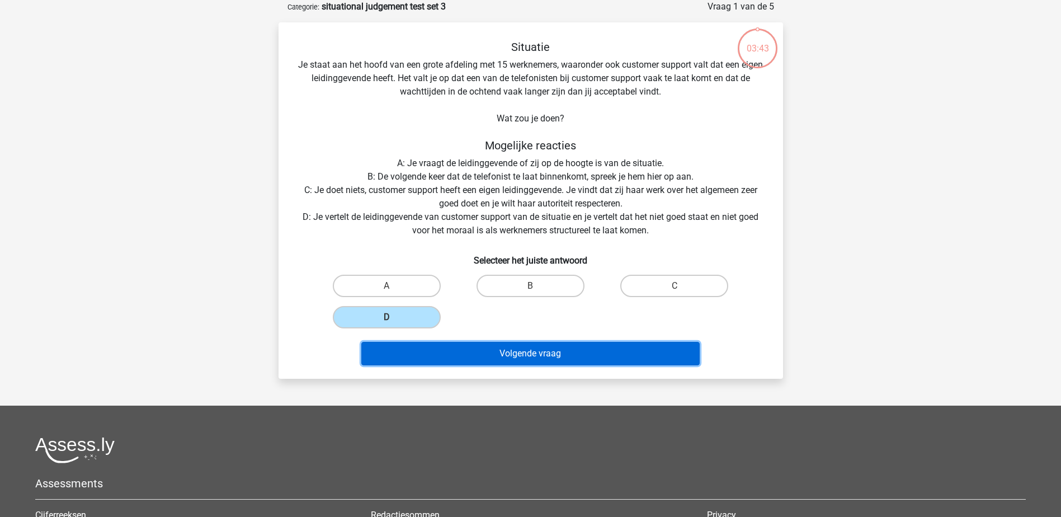
click at [400, 350] on button "Volgende vraag" at bounding box center [530, 353] width 338 height 23
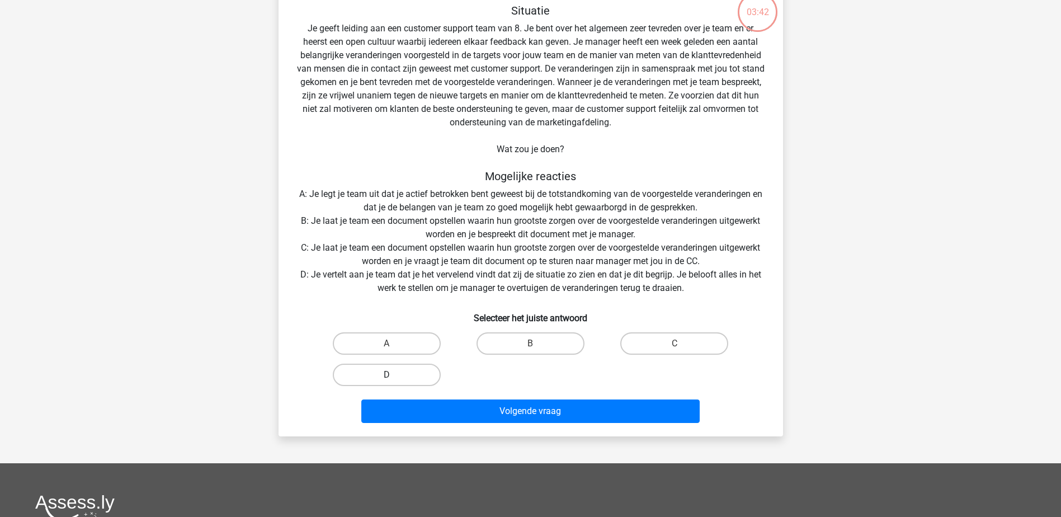
scroll to position [112, 0]
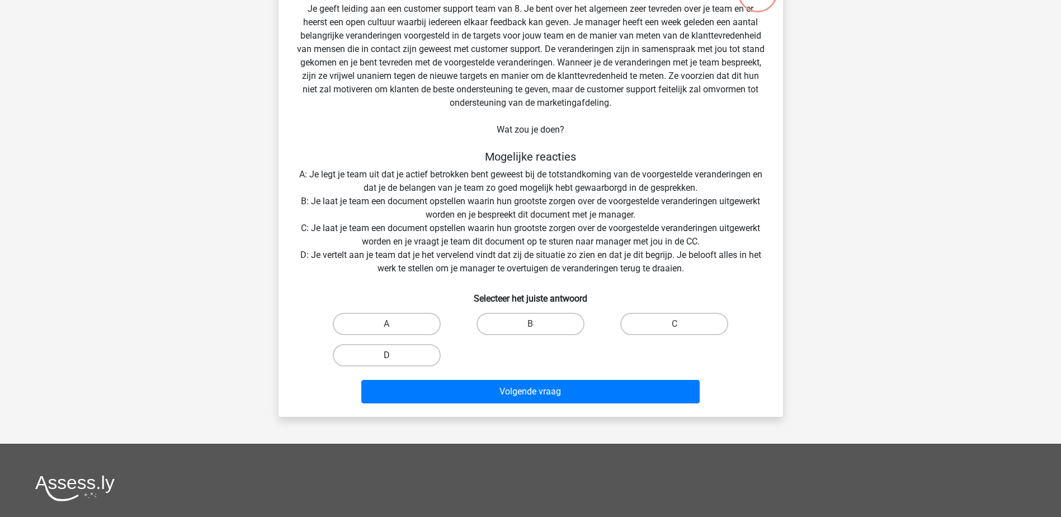
click at [412, 355] on label "D" at bounding box center [387, 355] width 108 height 22
click at [394, 355] on input "D" at bounding box center [390, 358] width 7 height 7
radio input "true"
click at [501, 322] on label "B" at bounding box center [531, 324] width 108 height 22
click at [530, 324] on input "B" at bounding box center [533, 327] width 7 height 7
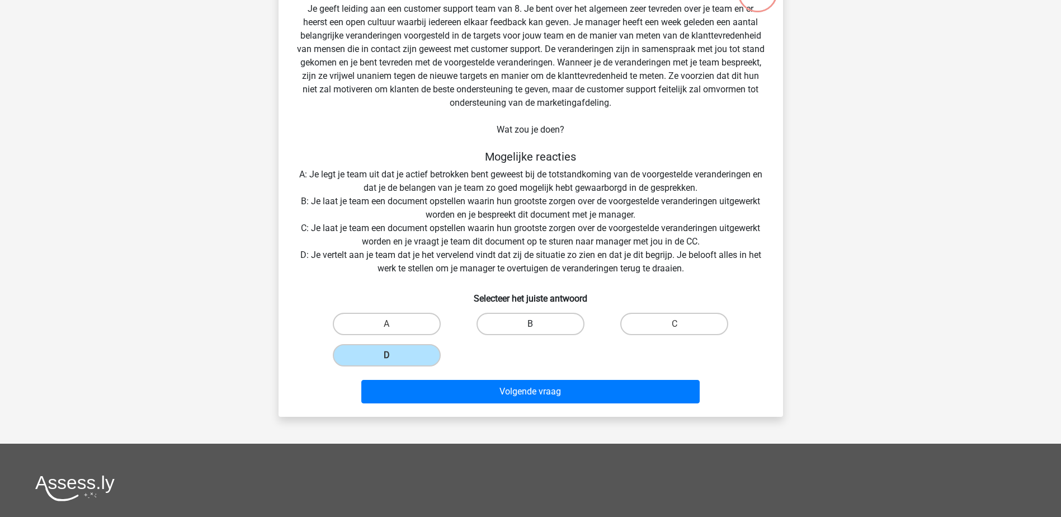
radio input "true"
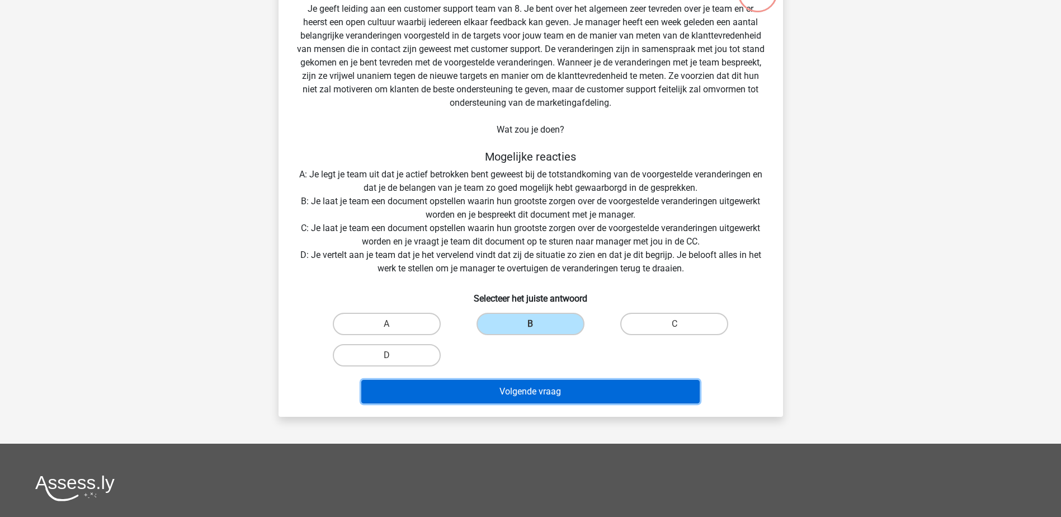
click at [506, 386] on button "Volgende vraag" at bounding box center [530, 391] width 338 height 23
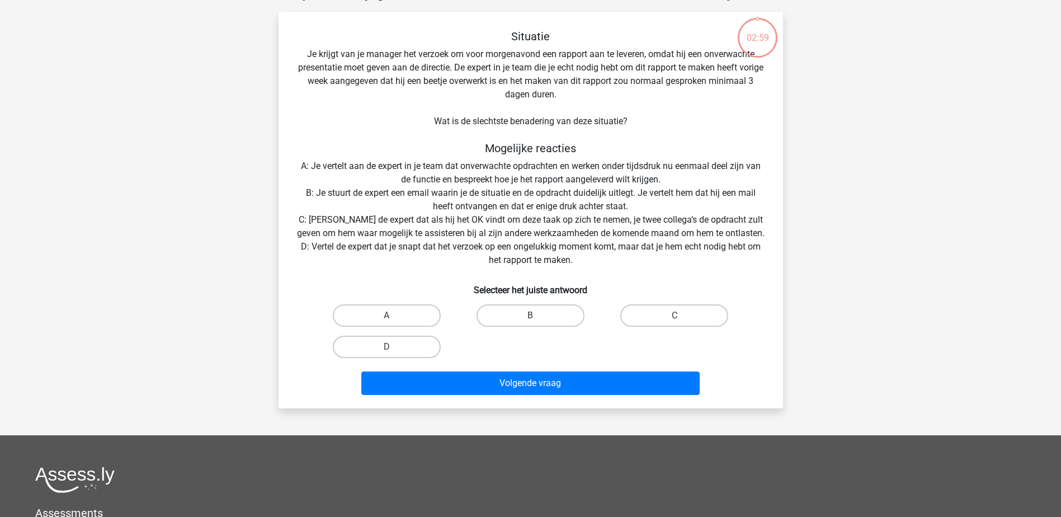
scroll to position [56, 0]
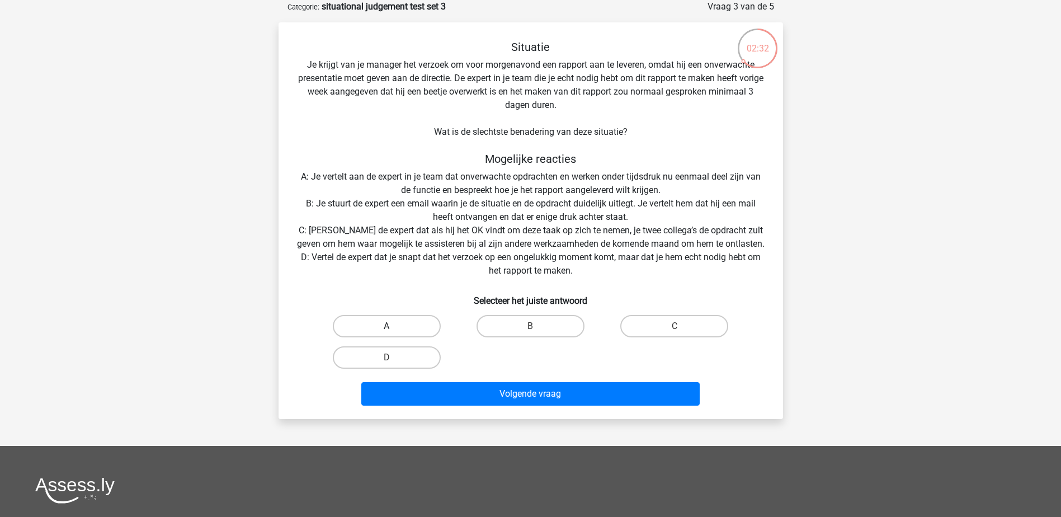
click at [392, 324] on label "A" at bounding box center [387, 326] width 108 height 22
click at [392, 326] on input "A" at bounding box center [390, 329] width 7 height 7
radio input "true"
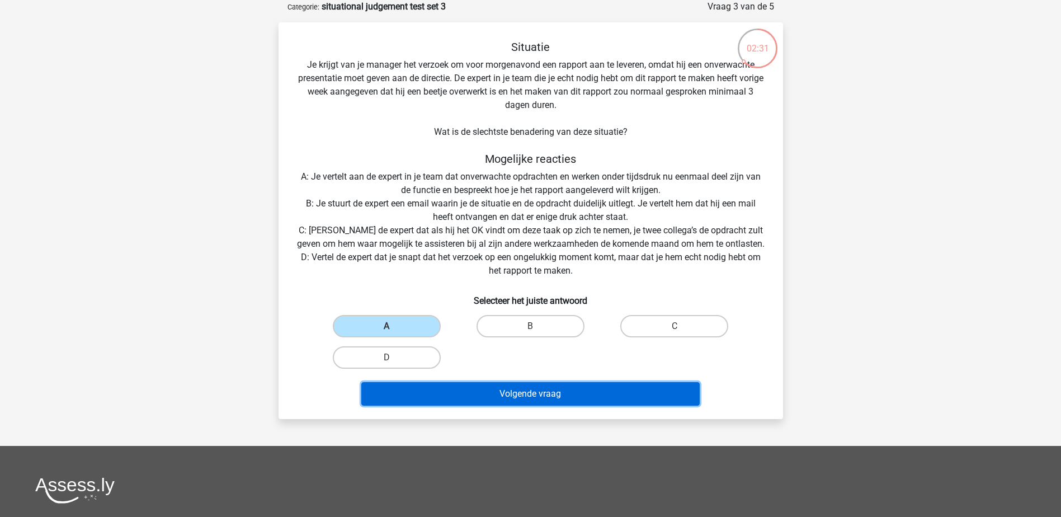
click at [435, 394] on button "Volgende vraag" at bounding box center [530, 393] width 338 height 23
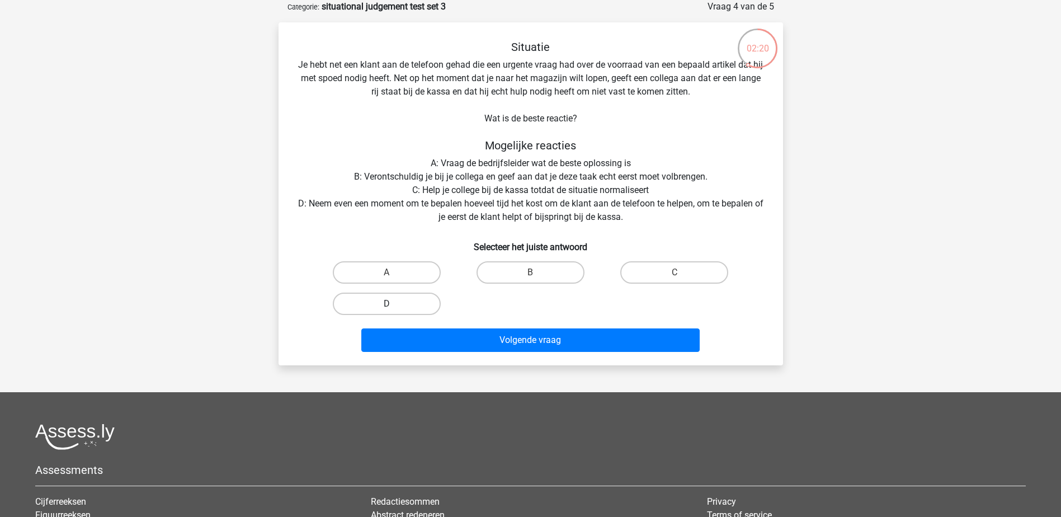
click at [376, 303] on label "D" at bounding box center [387, 304] width 108 height 22
click at [387, 304] on input "D" at bounding box center [390, 307] width 7 height 7
radio input "true"
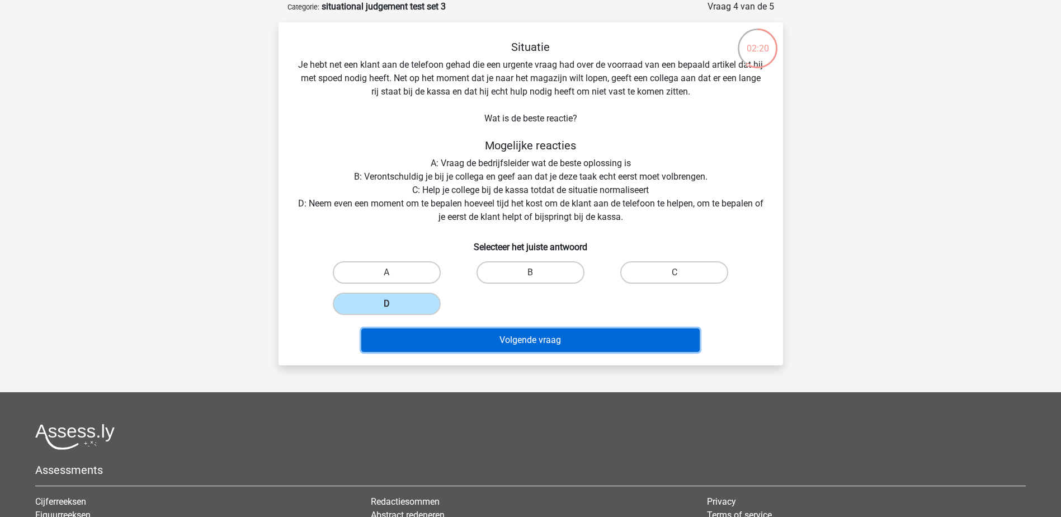
click at [430, 337] on button "Volgende vraag" at bounding box center [530, 339] width 338 height 23
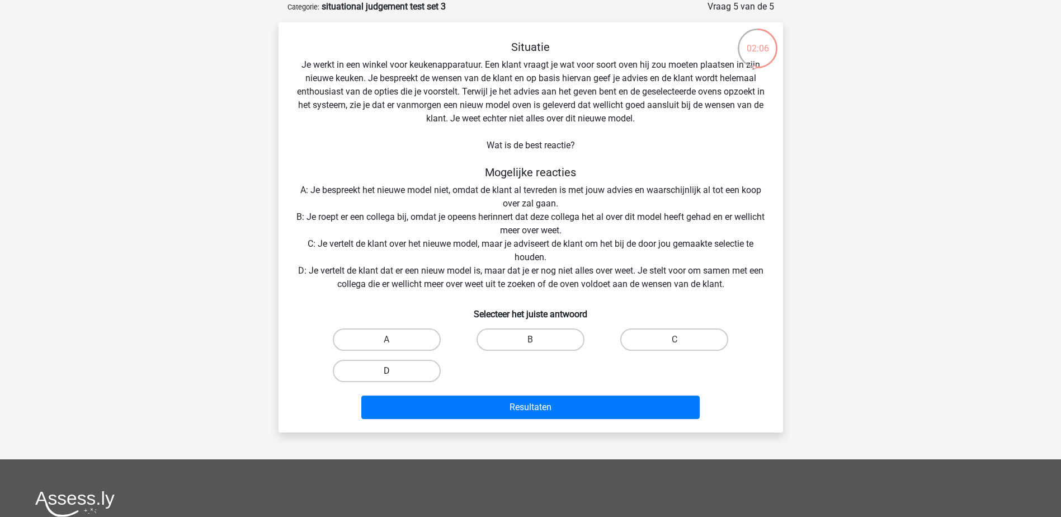
click at [360, 366] on label "D" at bounding box center [387, 371] width 108 height 22
click at [387, 371] on input "D" at bounding box center [390, 374] width 7 height 7
radio input "true"
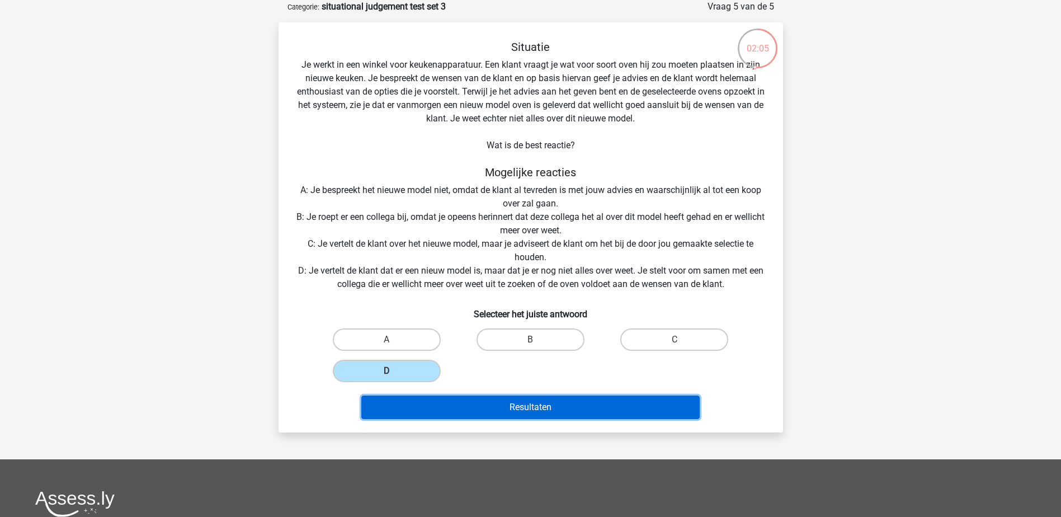
click at [397, 407] on button "Resultaten" at bounding box center [530, 407] width 338 height 23
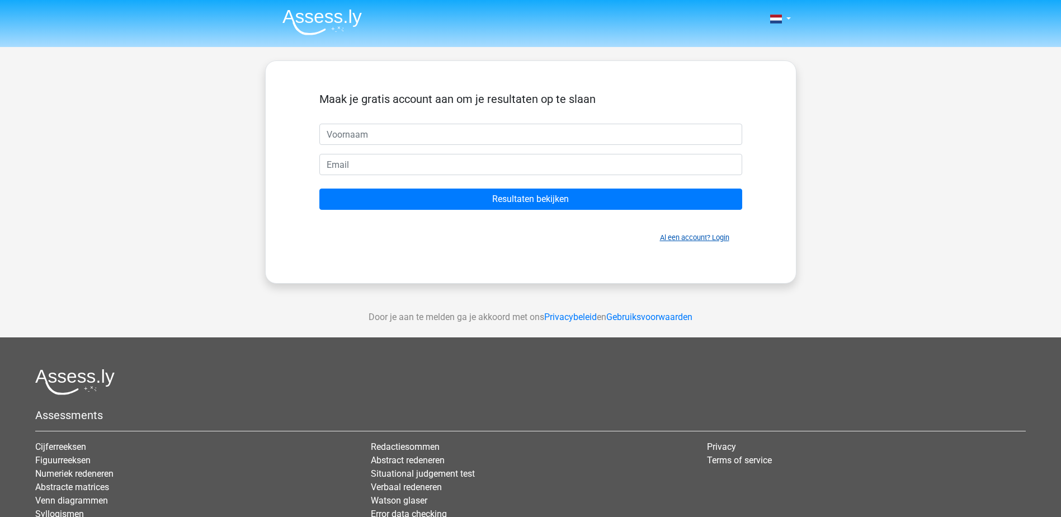
click at [721, 236] on link "Al een account? Login" at bounding box center [694, 237] width 69 height 8
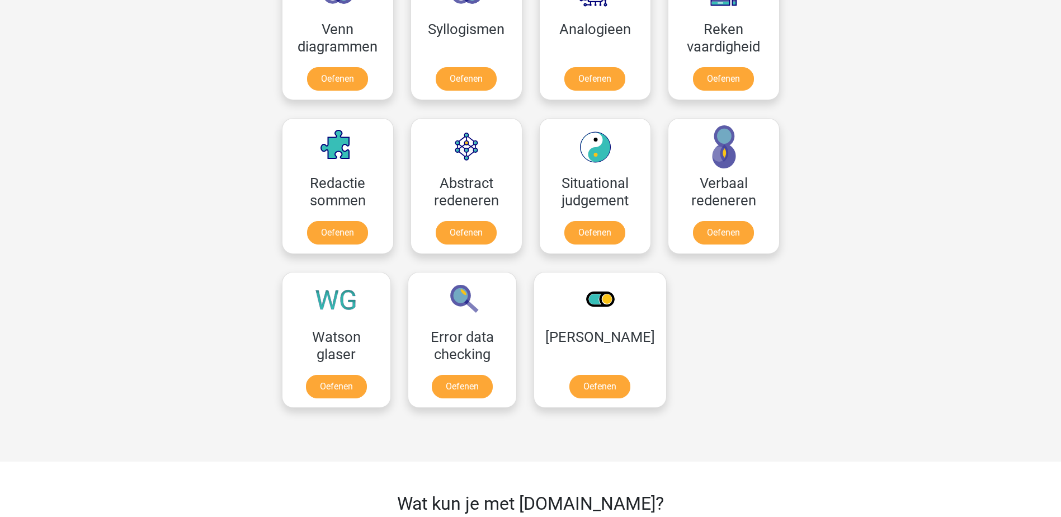
scroll to position [727, 0]
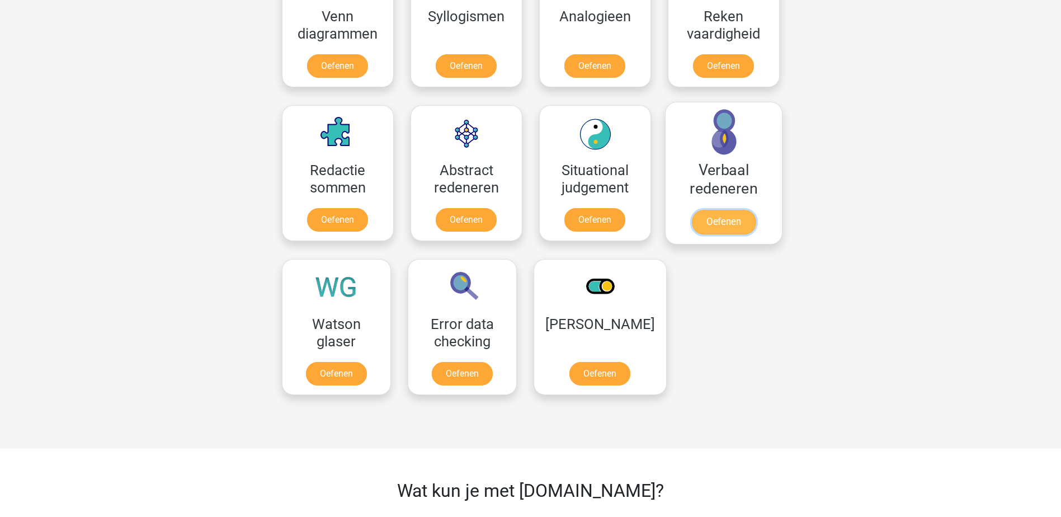
click at [723, 216] on link "Oefenen" at bounding box center [723, 222] width 64 height 25
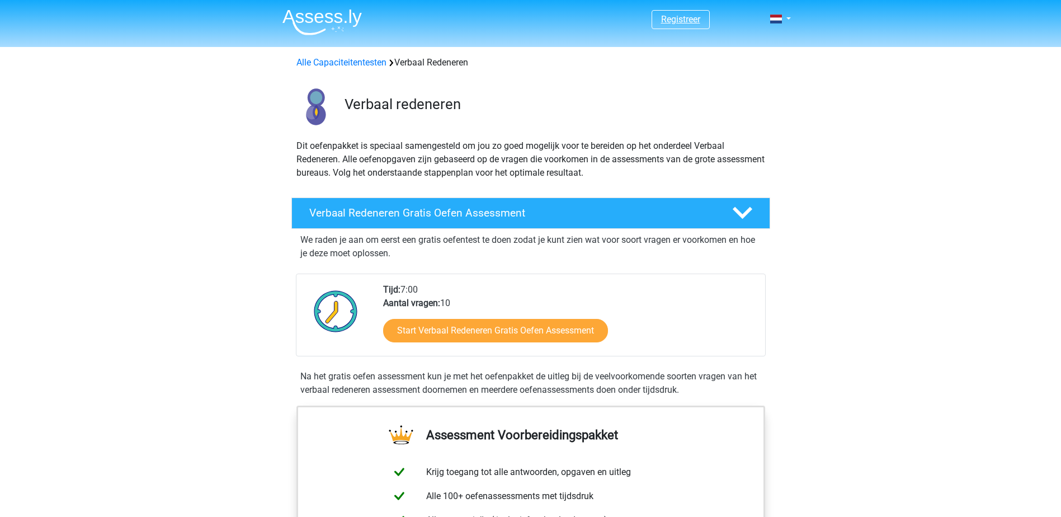
click at [691, 21] on link "Registreer" at bounding box center [680, 19] width 39 height 11
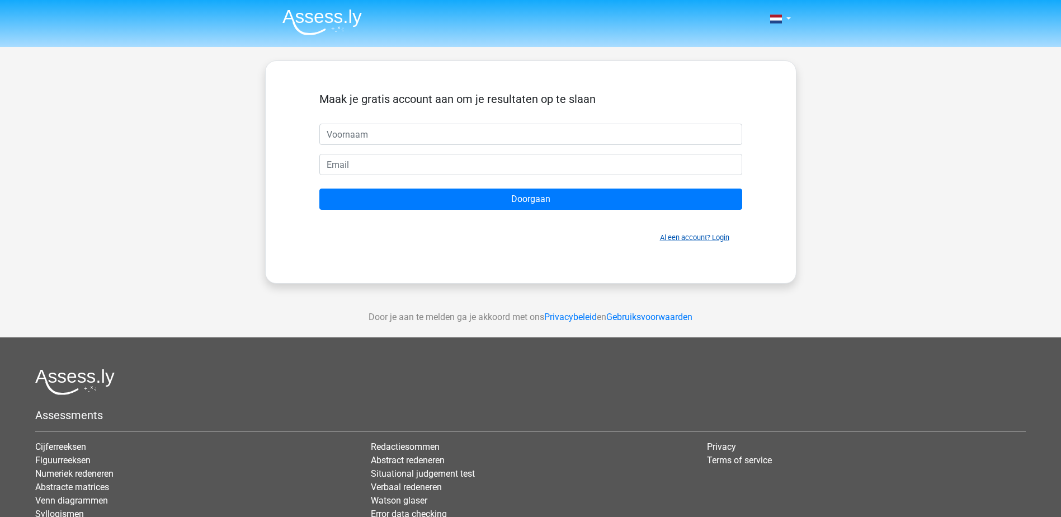
click at [727, 240] on link "Al een account? Login" at bounding box center [694, 237] width 69 height 8
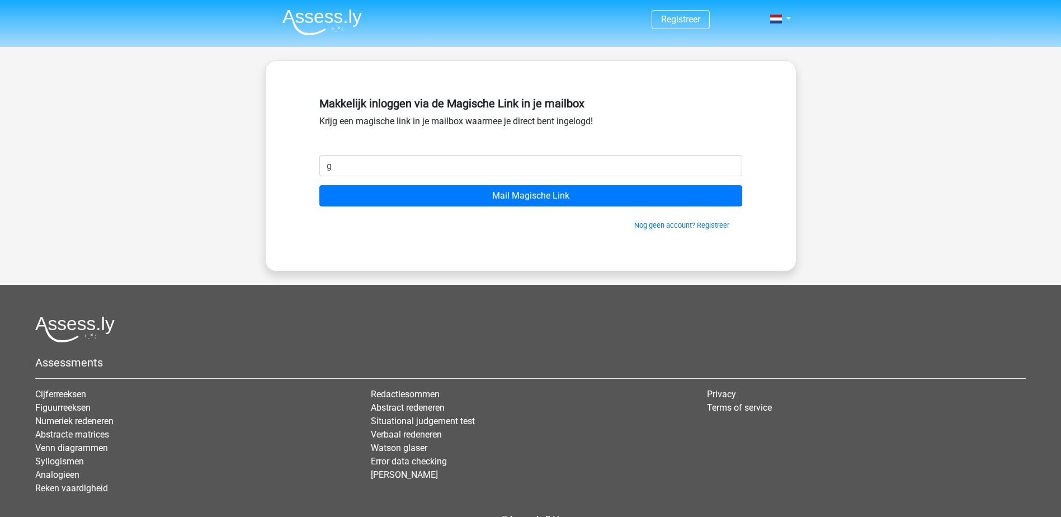
type input "[EMAIL_ADDRESS][DOMAIN_NAME]"
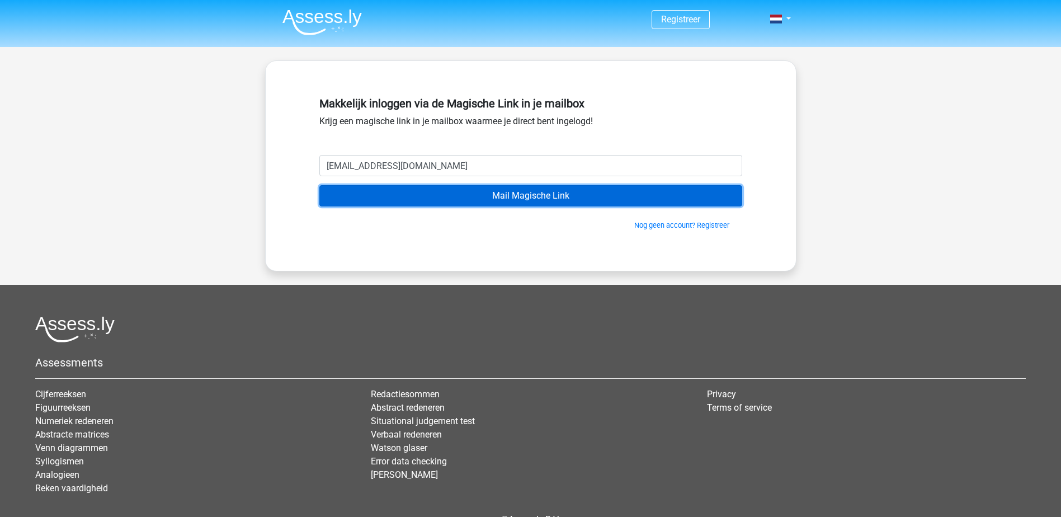
click at [552, 199] on input "Mail Magische Link" at bounding box center [530, 195] width 423 height 21
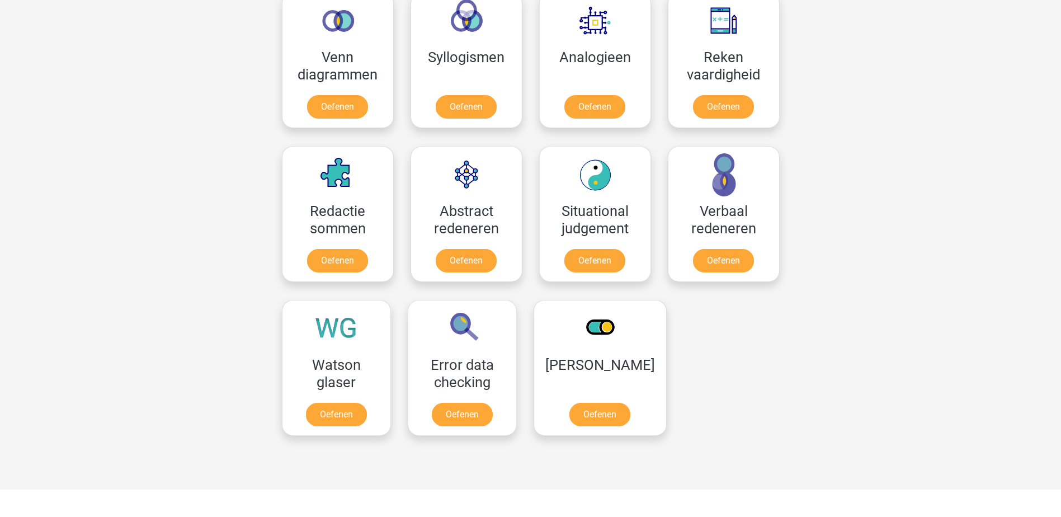
scroll to position [783, 0]
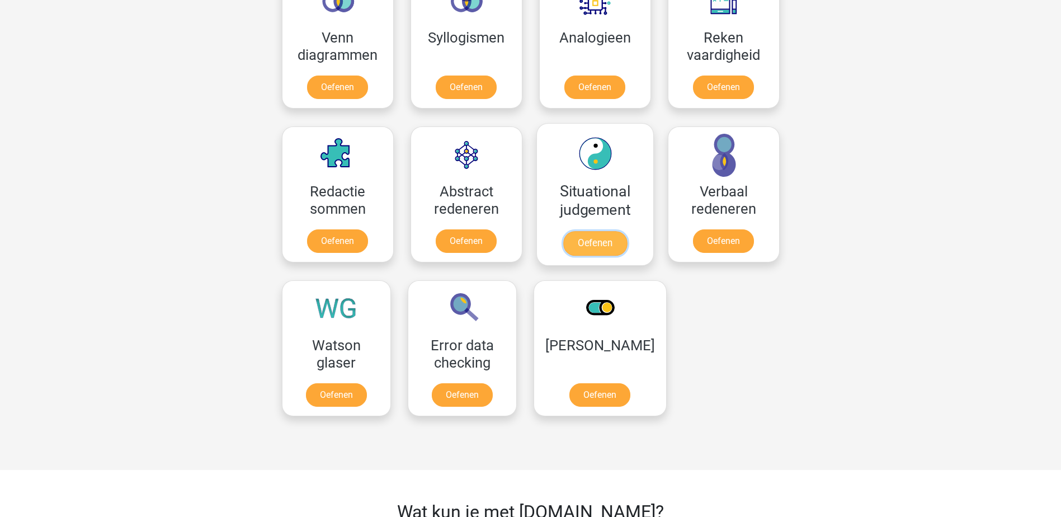
click at [599, 242] on link "Oefenen" at bounding box center [595, 243] width 64 height 25
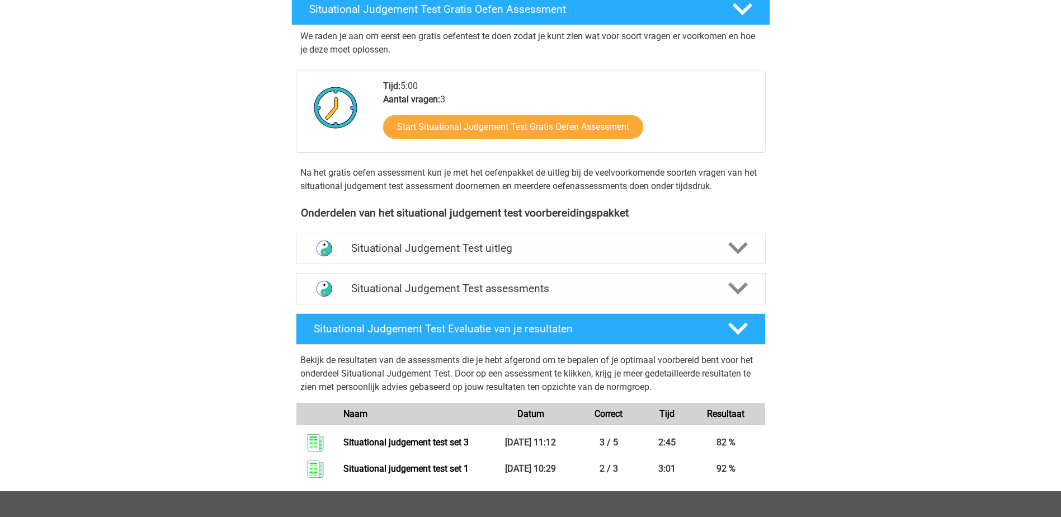
scroll to position [224, 0]
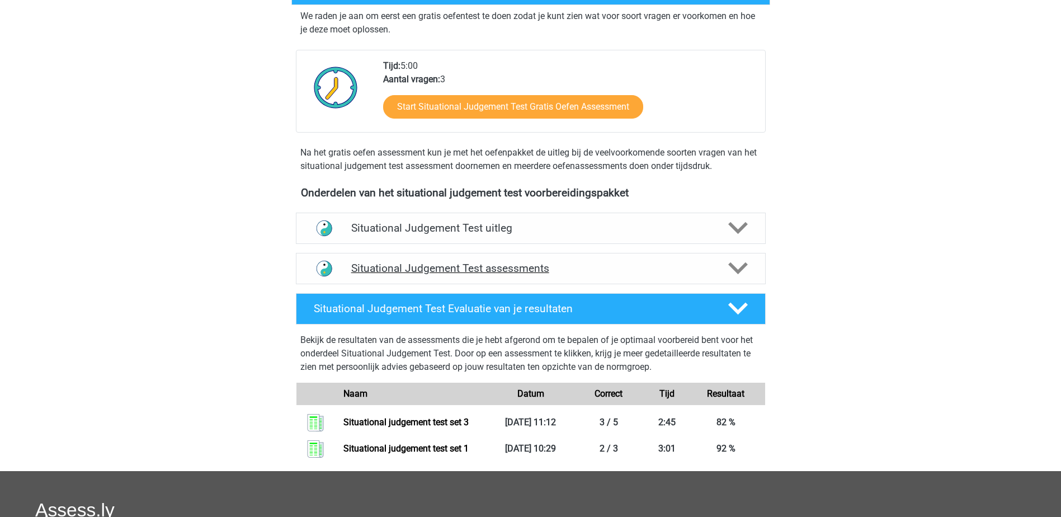
click at [606, 269] on h4 "Situational Judgement Test assessments" at bounding box center [530, 268] width 359 height 13
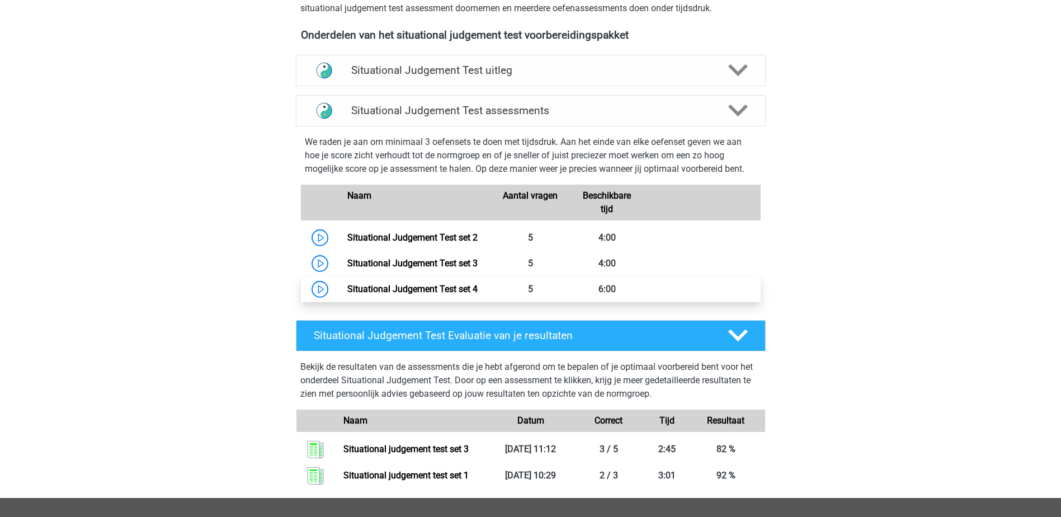
scroll to position [392, 0]
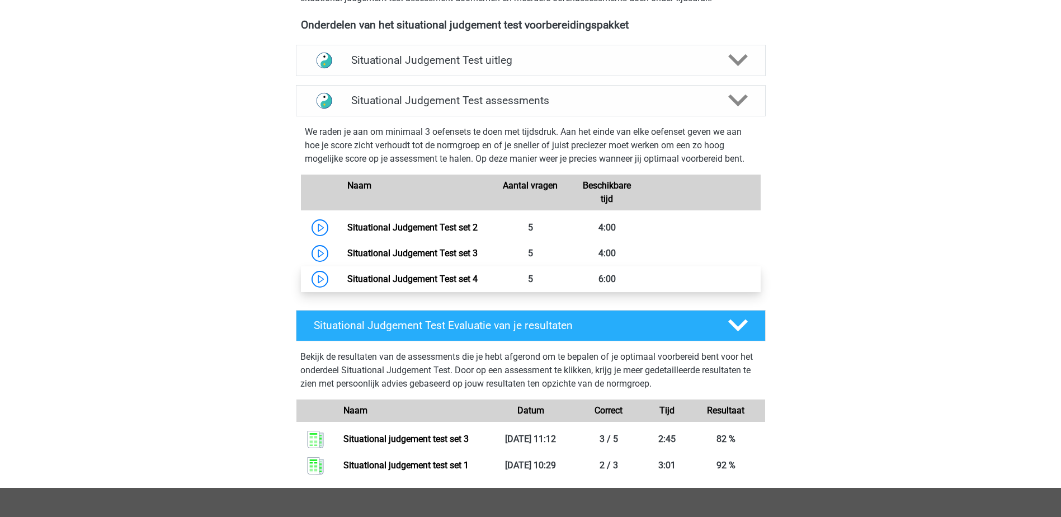
click at [466, 275] on link "Situational Judgement Test set 4" at bounding box center [412, 279] width 130 height 11
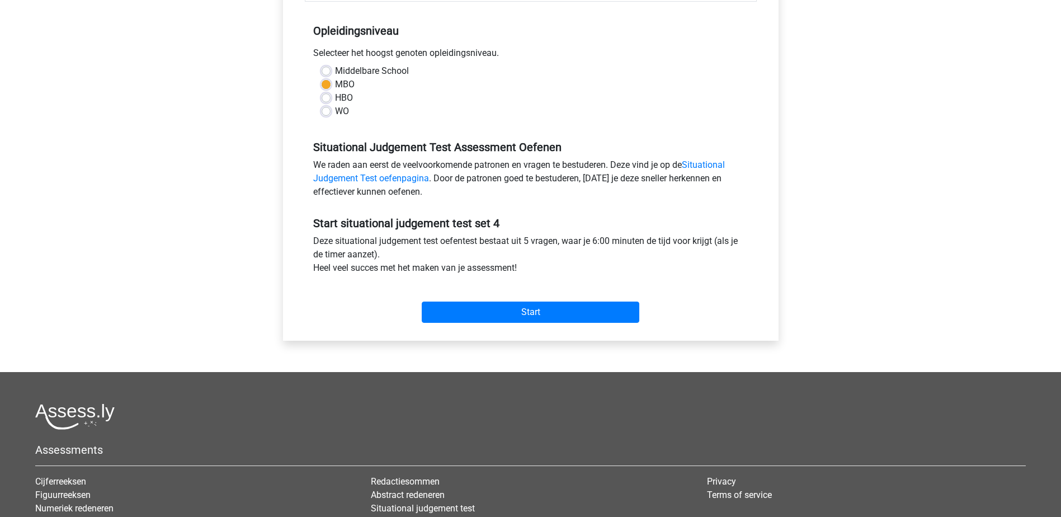
scroll to position [224, 0]
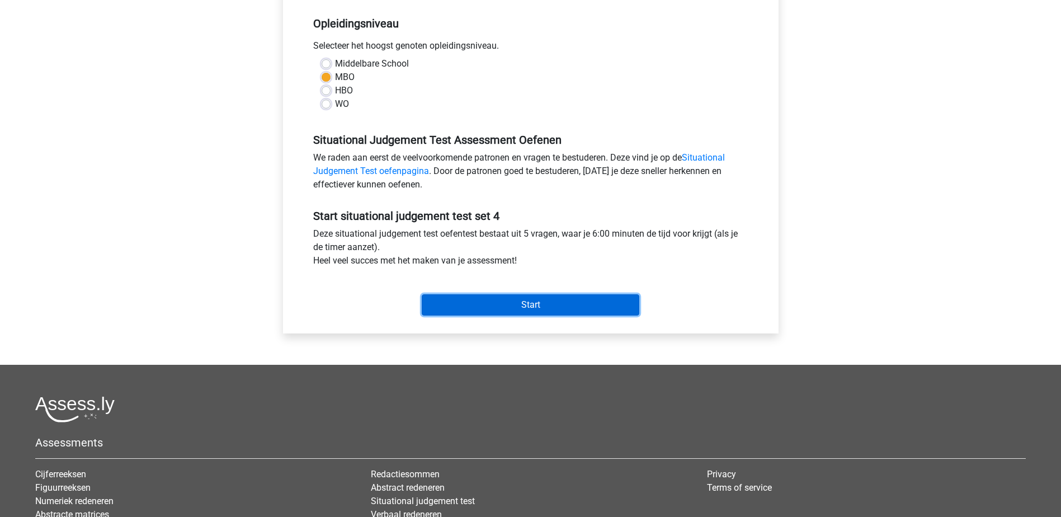
click at [529, 303] on input "Start" at bounding box center [531, 304] width 218 height 21
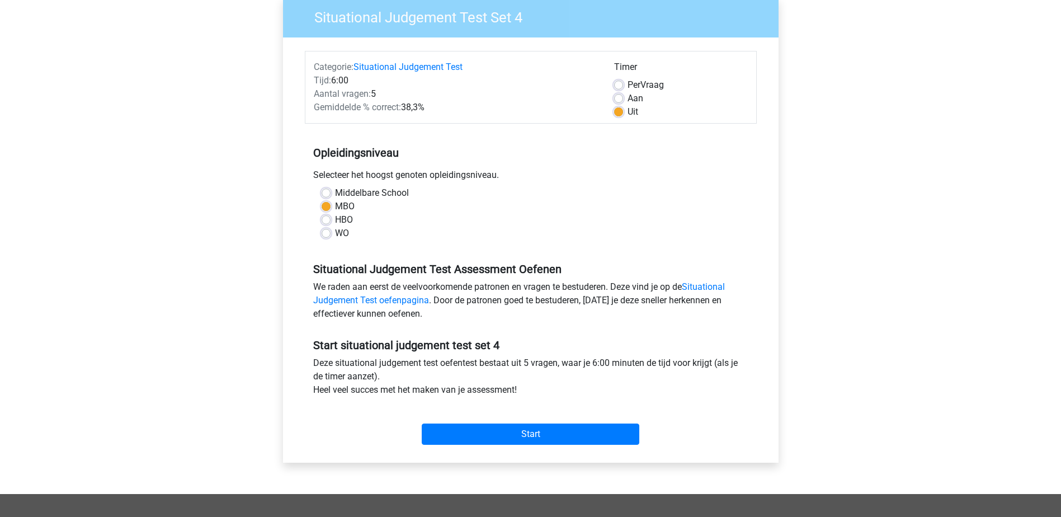
scroll to position [0, 0]
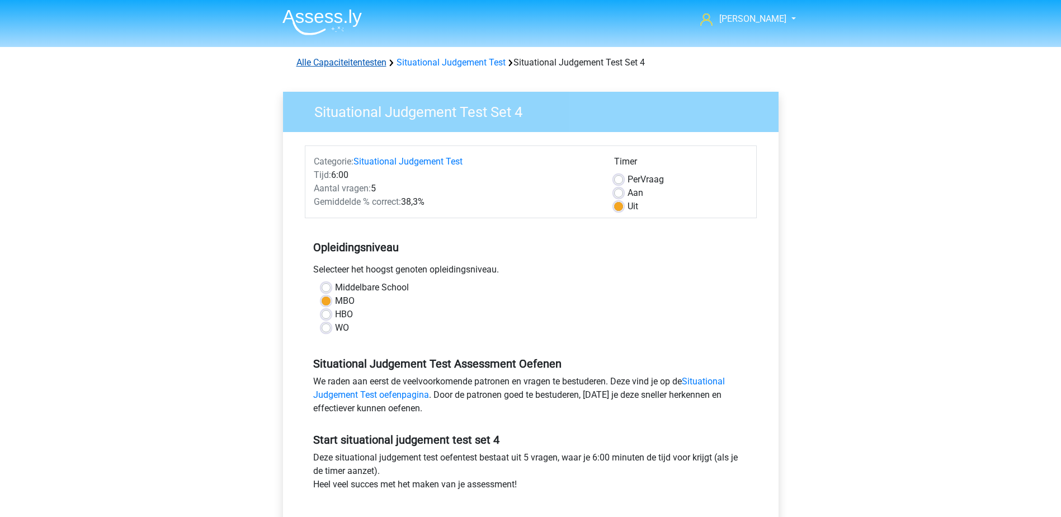
click at [364, 62] on link "Alle Capaciteitentesten" at bounding box center [342, 62] width 90 height 11
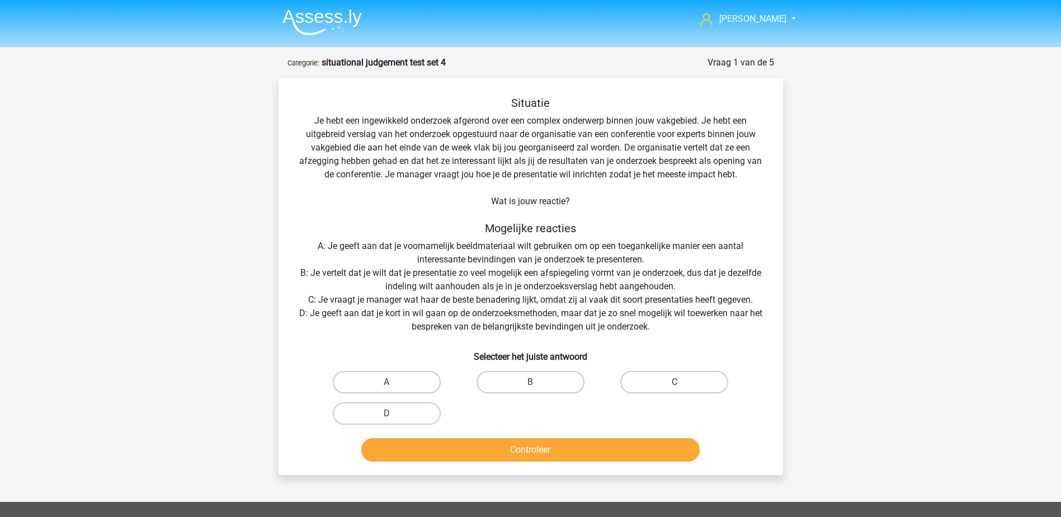
scroll to position [56, 0]
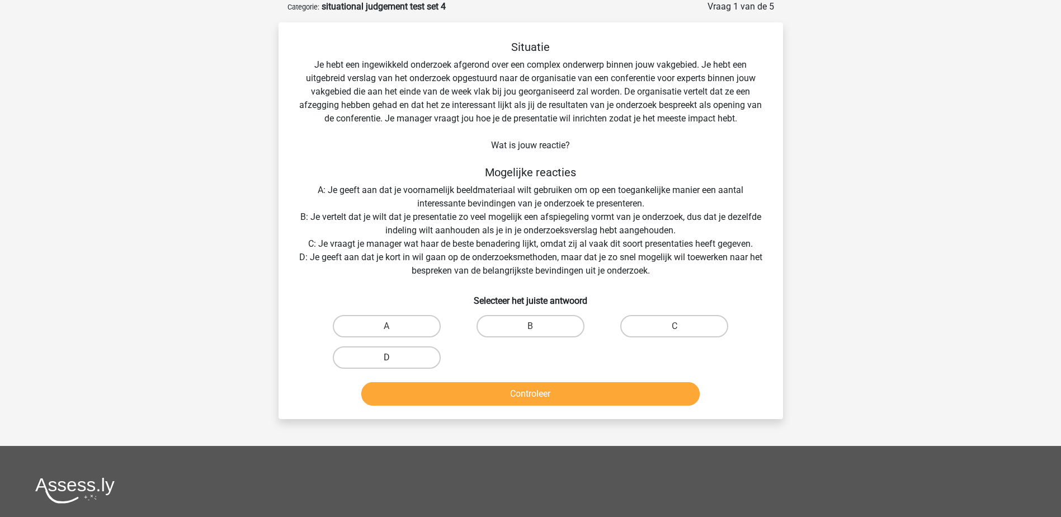
drag, startPoint x: 383, startPoint y: 356, endPoint x: 396, endPoint y: 361, distance: 13.3
click at [384, 356] on label "D" at bounding box center [387, 357] width 108 height 22
click at [387, 357] on input "D" at bounding box center [390, 360] width 7 height 7
radio input "true"
click at [458, 394] on button "Controleer" at bounding box center [530, 393] width 338 height 23
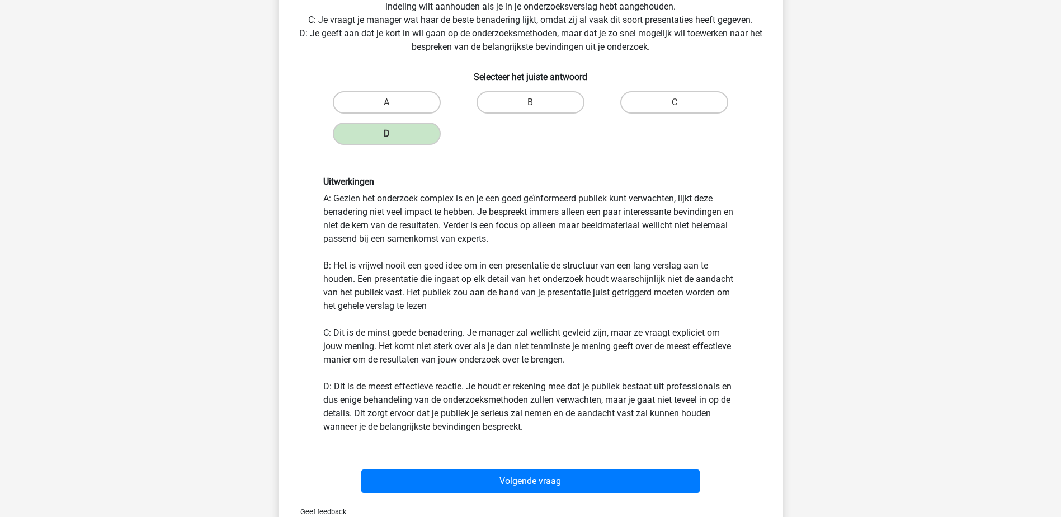
scroll to position [336, 0]
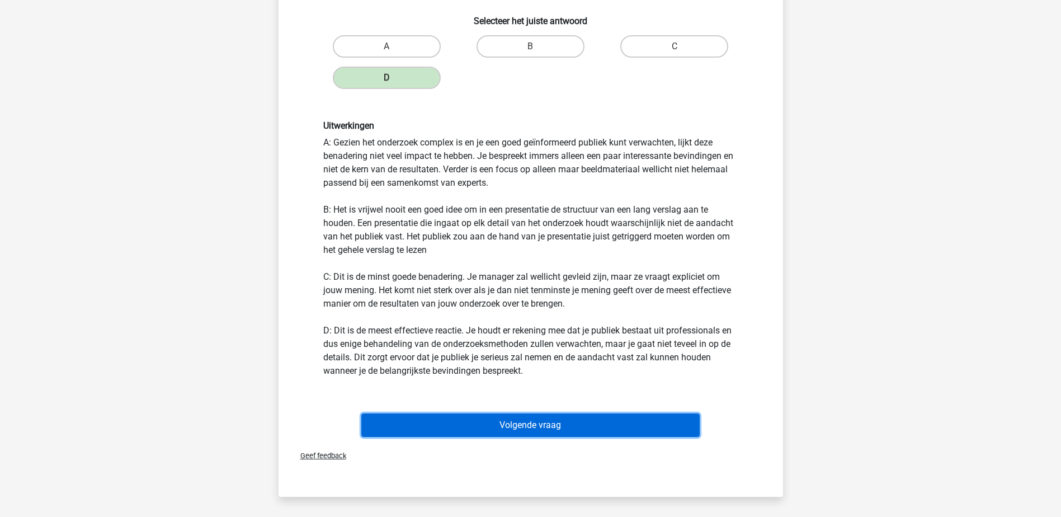
click at [432, 419] on button "Volgende vraag" at bounding box center [530, 424] width 338 height 23
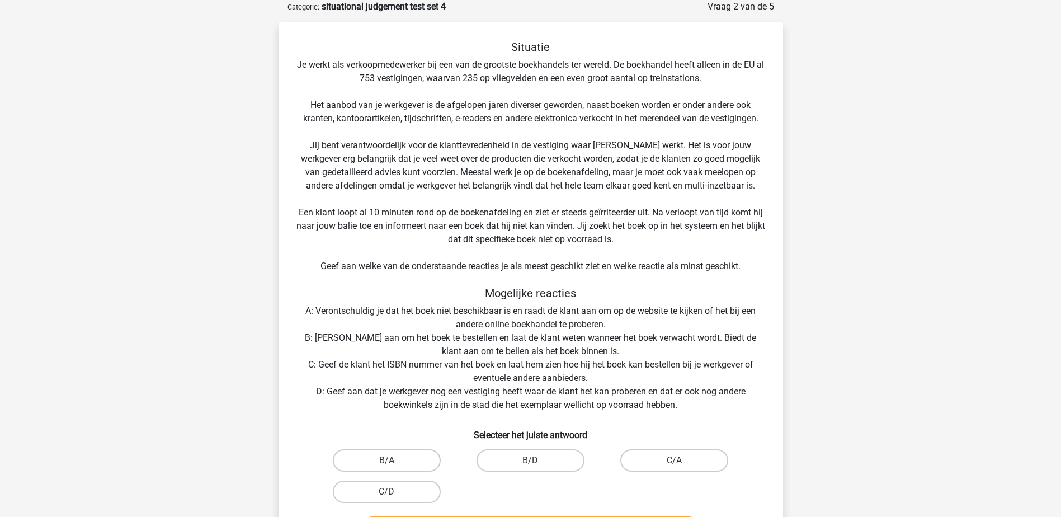
scroll to position [112, 0]
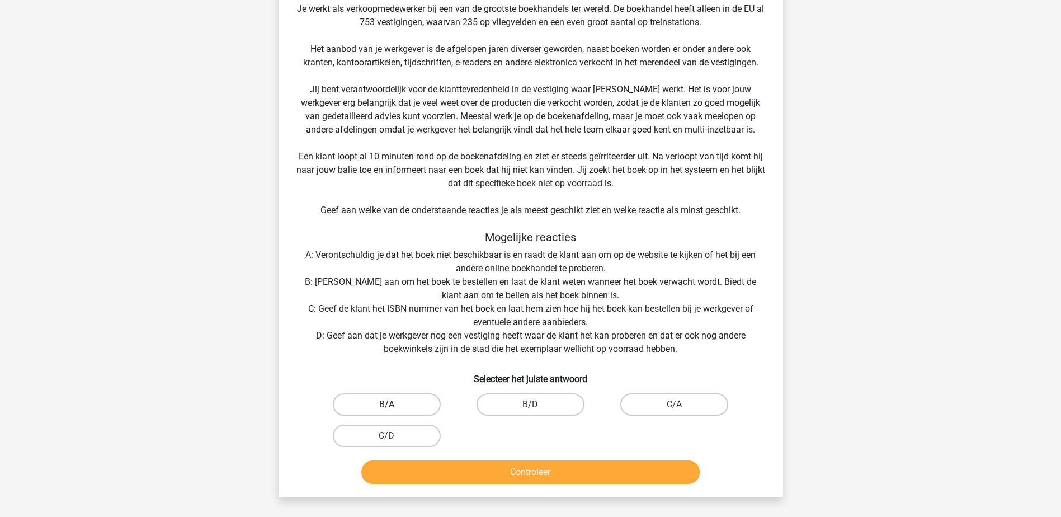
click at [361, 403] on label "B/A" at bounding box center [387, 404] width 108 height 22
click at [387, 404] on input "B/A" at bounding box center [390, 407] width 7 height 7
radio input "true"
click at [408, 468] on button "Controleer" at bounding box center [530, 471] width 338 height 23
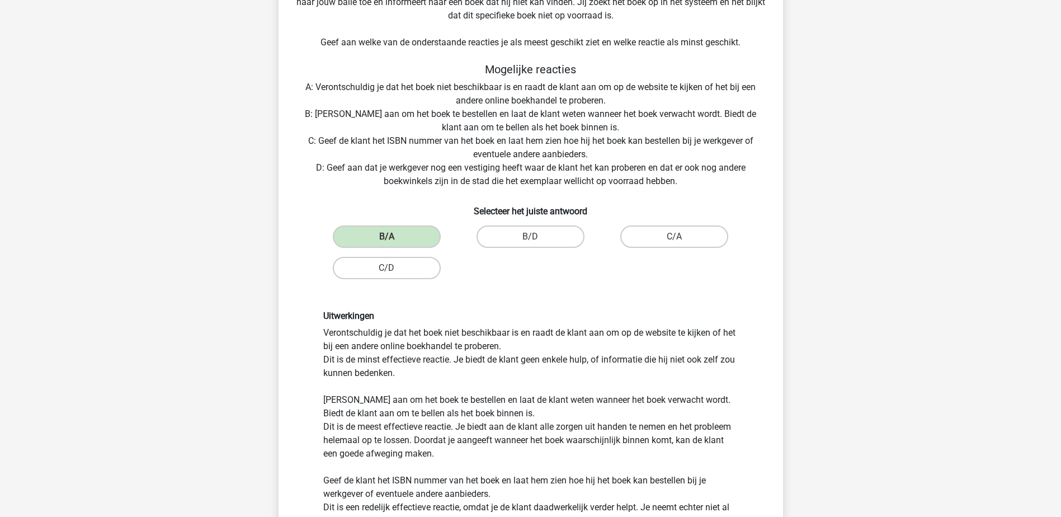
scroll to position [448, 0]
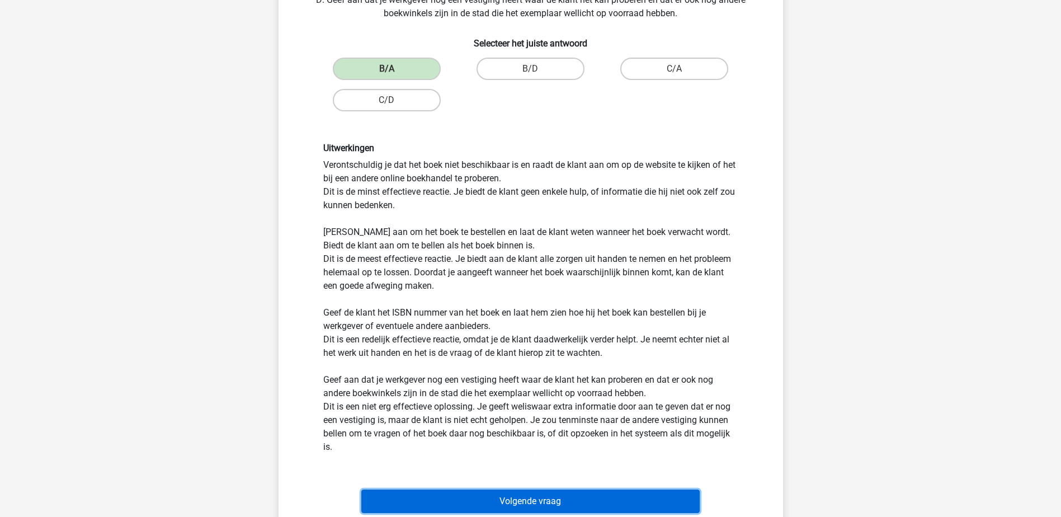
click at [448, 491] on button "Volgende vraag" at bounding box center [530, 501] width 338 height 23
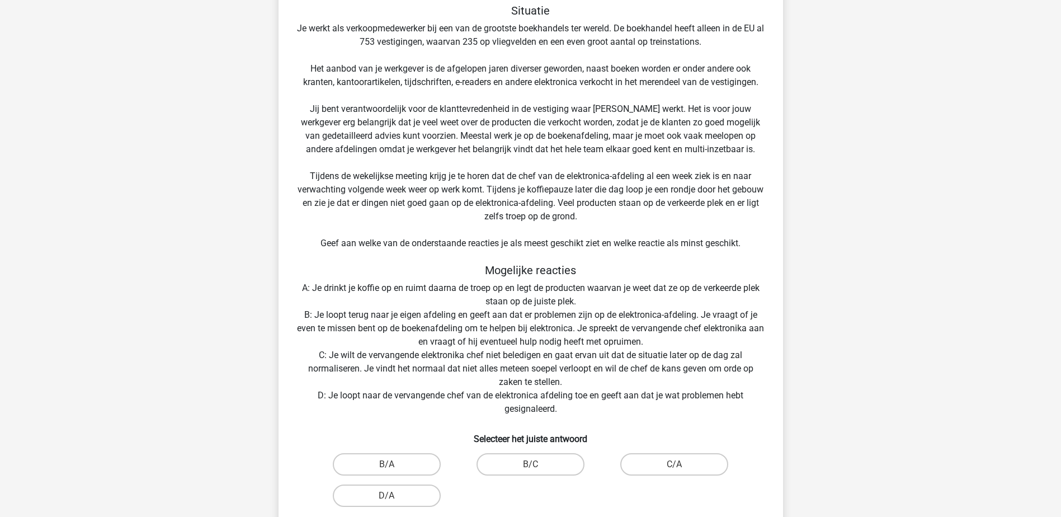
scroll to position [112, 0]
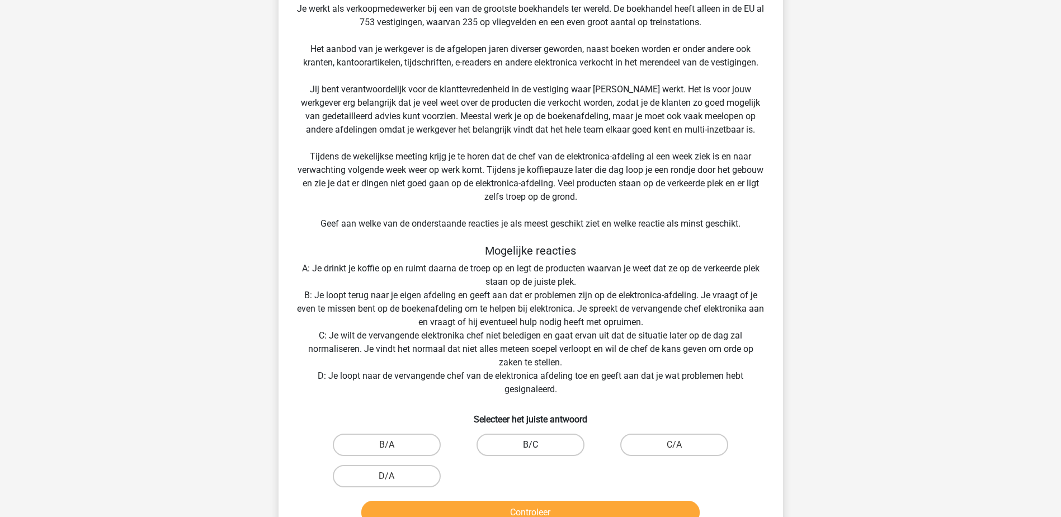
click at [510, 445] on label "B/C" at bounding box center [531, 445] width 108 height 22
click at [530, 445] on input "B/C" at bounding box center [533, 448] width 7 height 7
radio input "true"
click at [514, 505] on button "Controleer" at bounding box center [530, 512] width 338 height 23
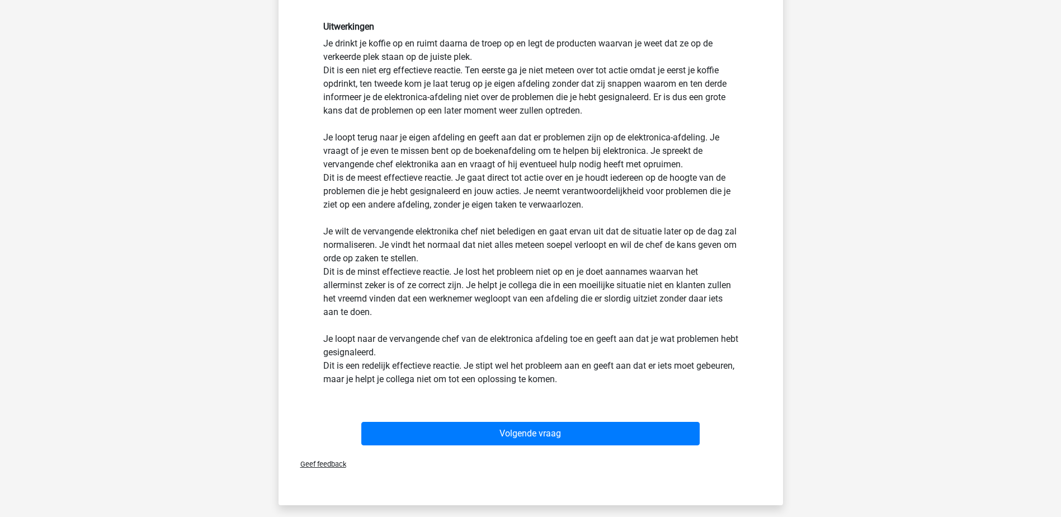
scroll to position [615, 0]
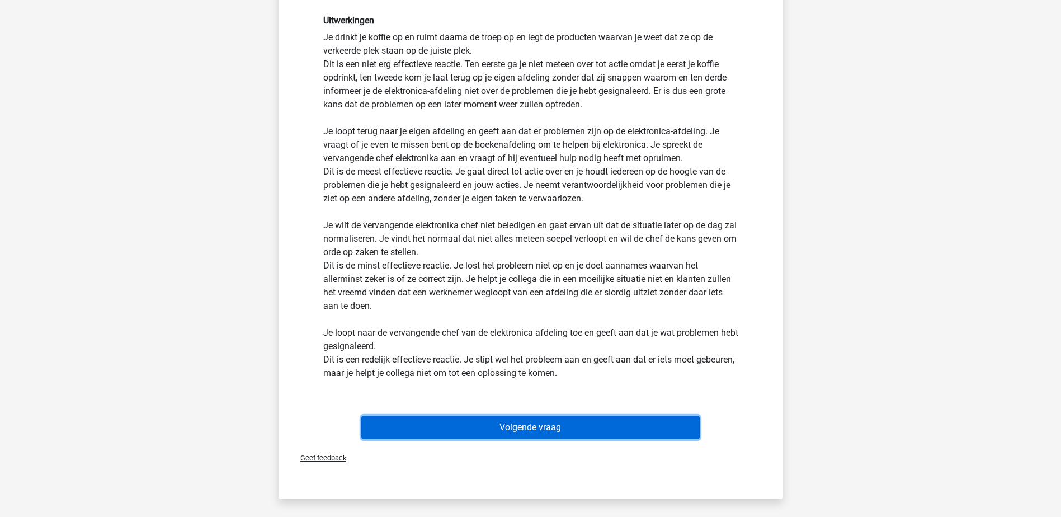
click at [520, 427] on button "Volgende vraag" at bounding box center [530, 427] width 338 height 23
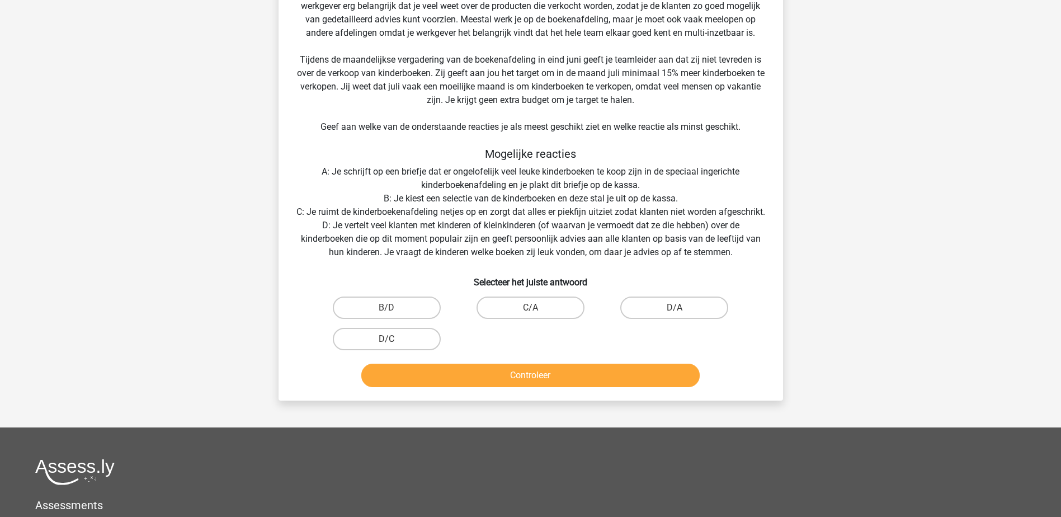
scroll to position [224, 0]
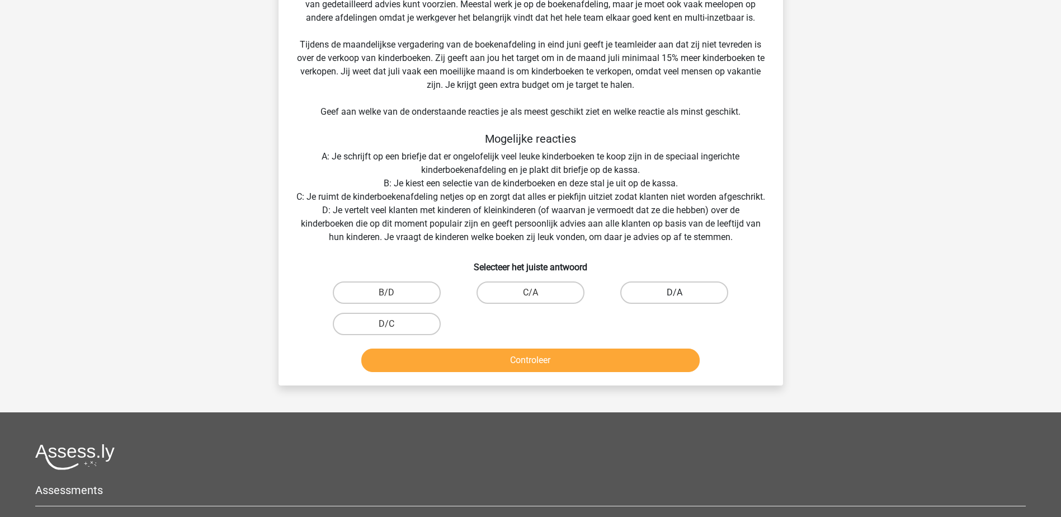
click at [666, 304] on label "D/A" at bounding box center [674, 292] width 108 height 22
click at [675, 300] on input "D/A" at bounding box center [678, 296] width 7 height 7
radio input "true"
click at [650, 372] on button "Controleer" at bounding box center [530, 360] width 338 height 23
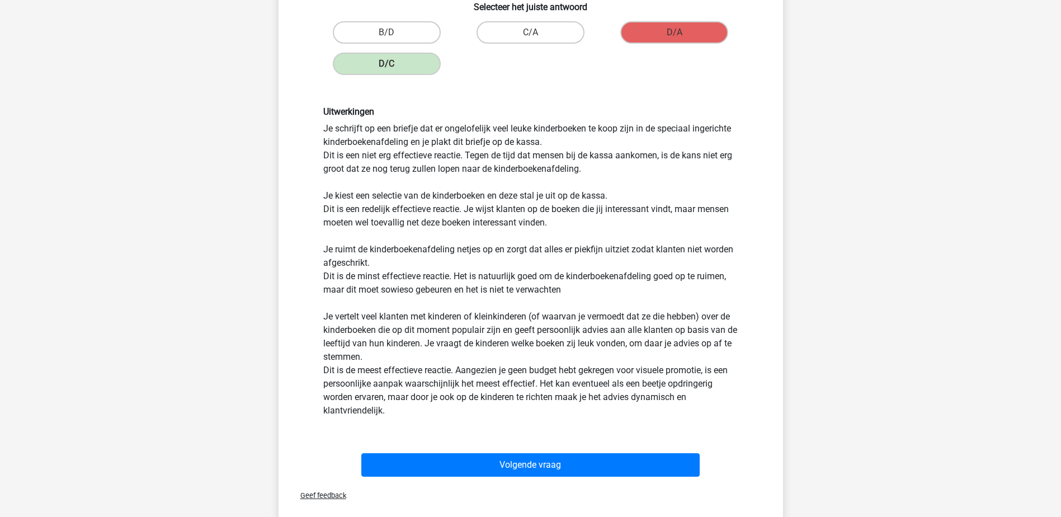
scroll to position [504, 0]
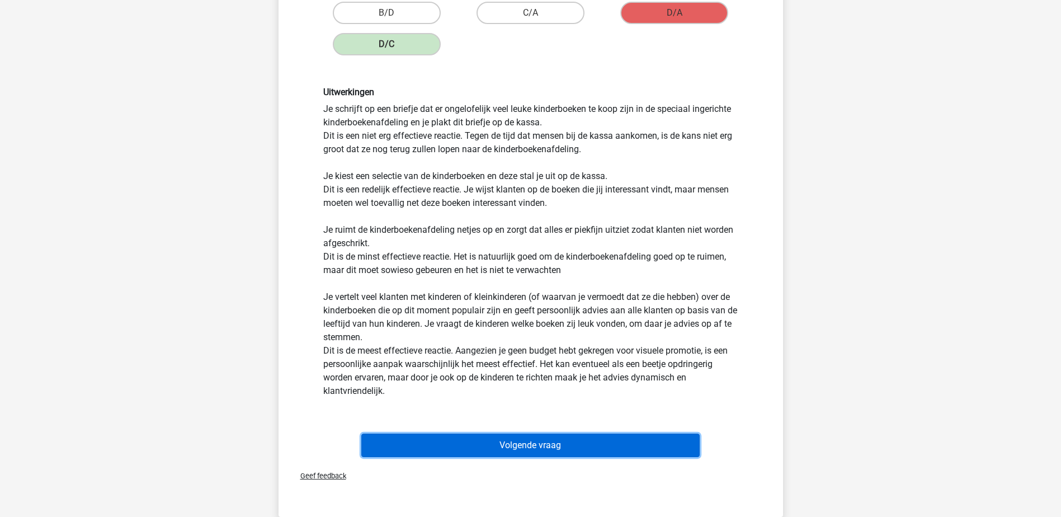
click at [562, 453] on button "Volgende vraag" at bounding box center [530, 445] width 338 height 23
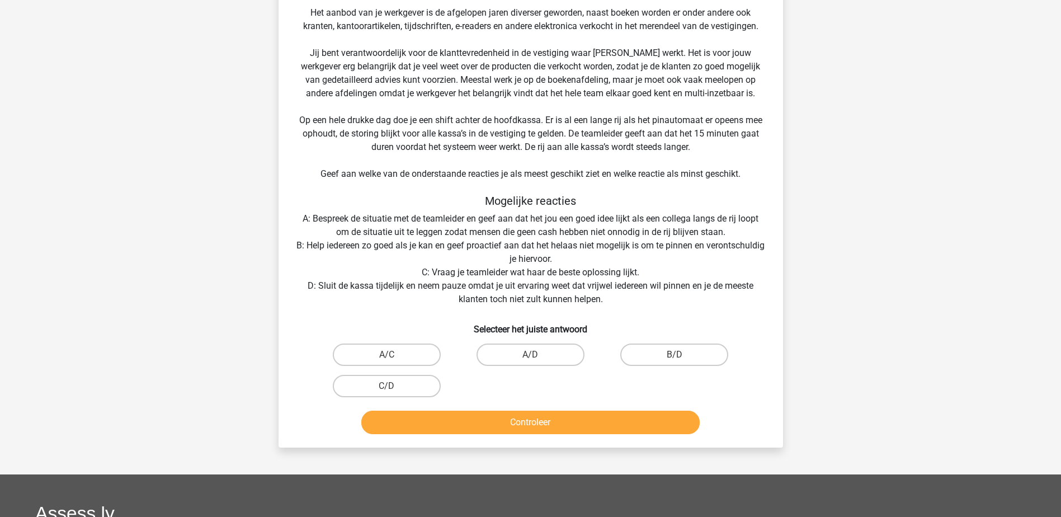
scroll to position [168, 0]
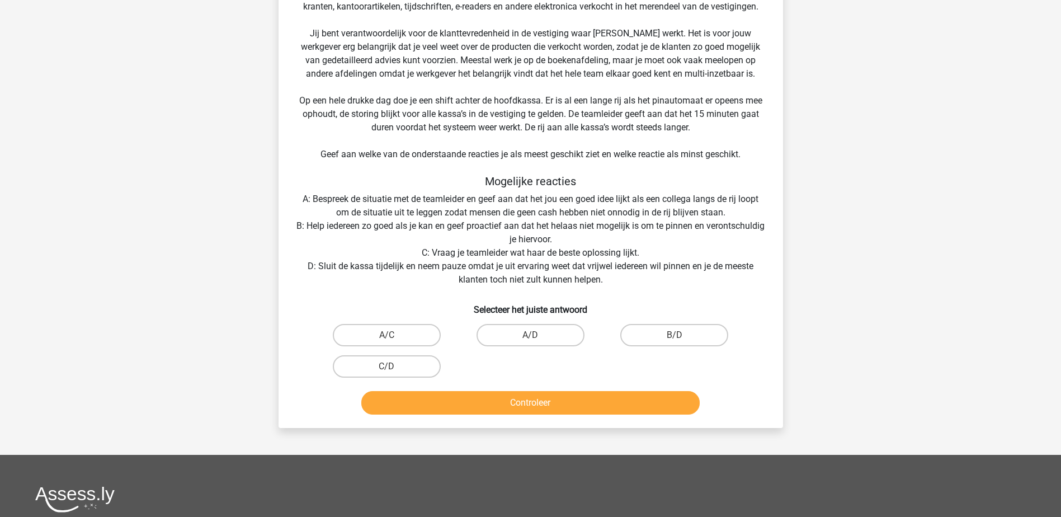
drag, startPoint x: 655, startPoint y: 335, endPoint x: 640, endPoint y: 374, distance: 42.5
click at [655, 335] on label "B/D" at bounding box center [674, 335] width 108 height 22
click at [675, 335] on input "B/D" at bounding box center [678, 338] width 7 height 7
radio input "true"
click at [631, 401] on button "Controleer" at bounding box center [530, 402] width 338 height 23
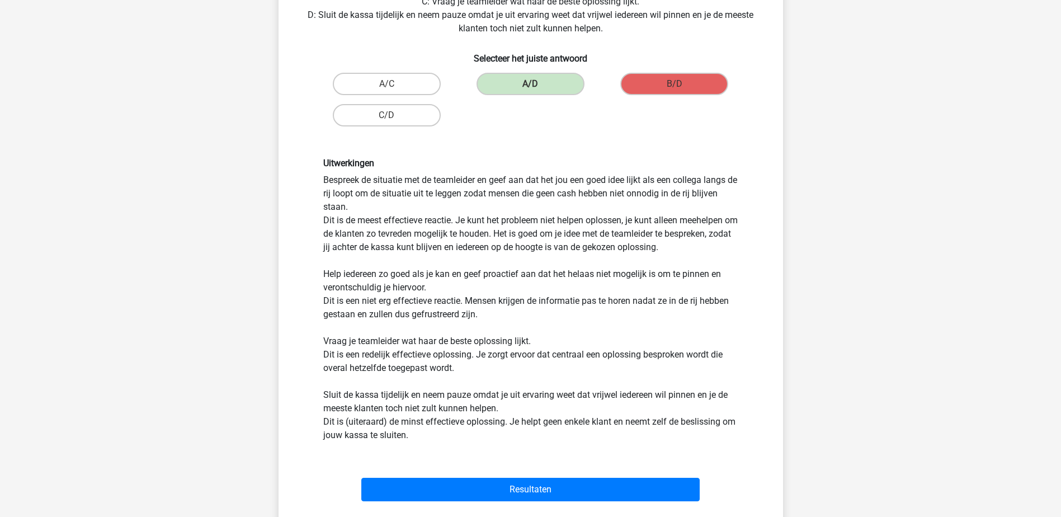
scroll to position [504, 0]
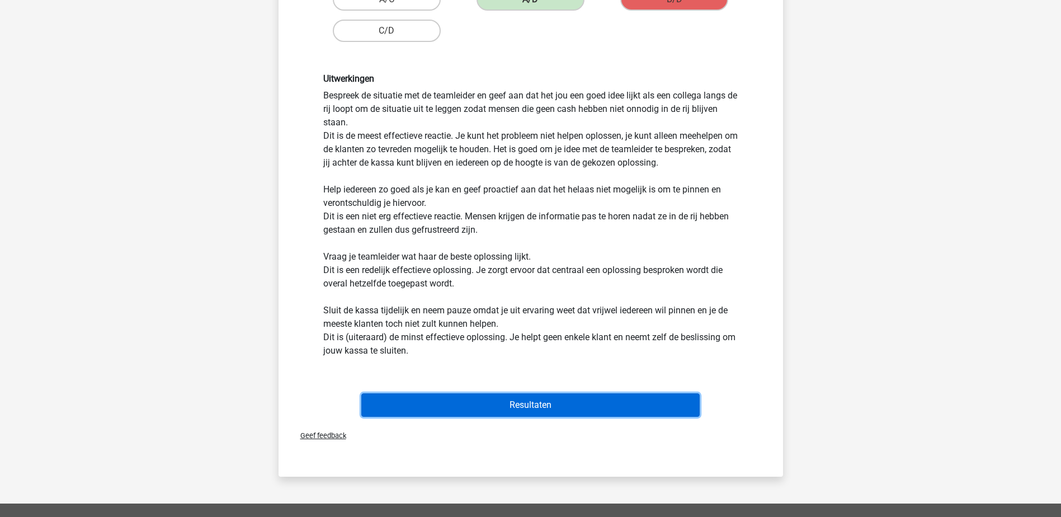
click at [616, 406] on button "Resultaten" at bounding box center [530, 404] width 338 height 23
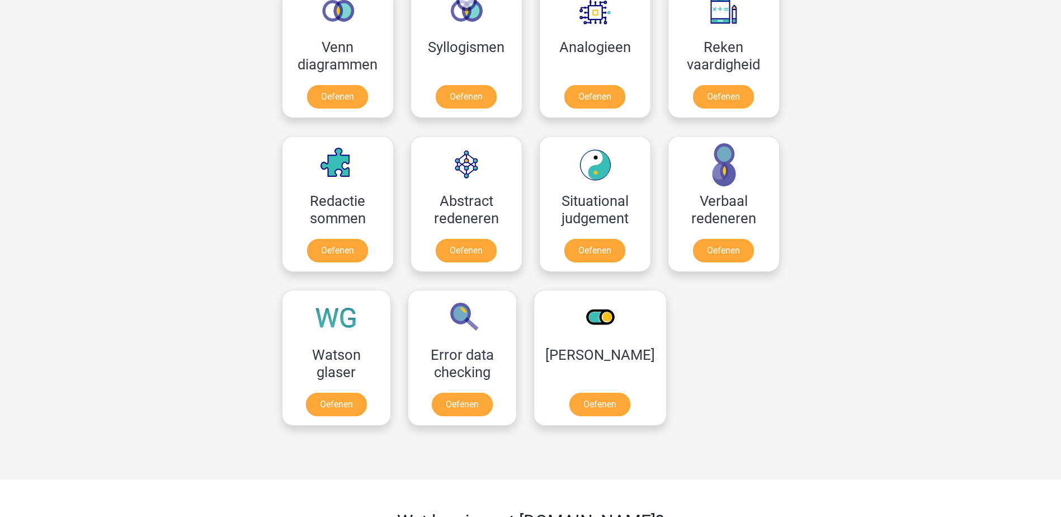
scroll to position [699, 0]
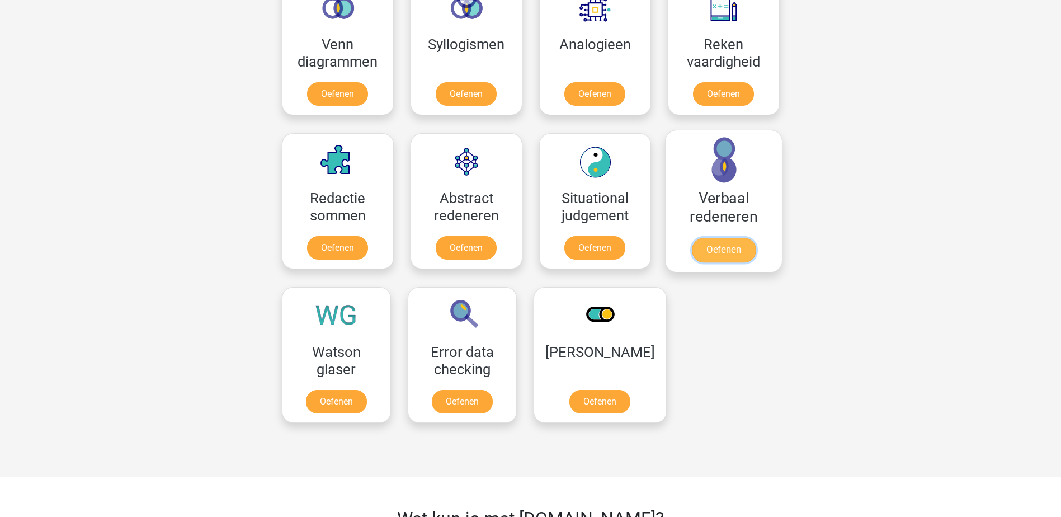
click at [742, 251] on link "Oefenen" at bounding box center [723, 250] width 64 height 25
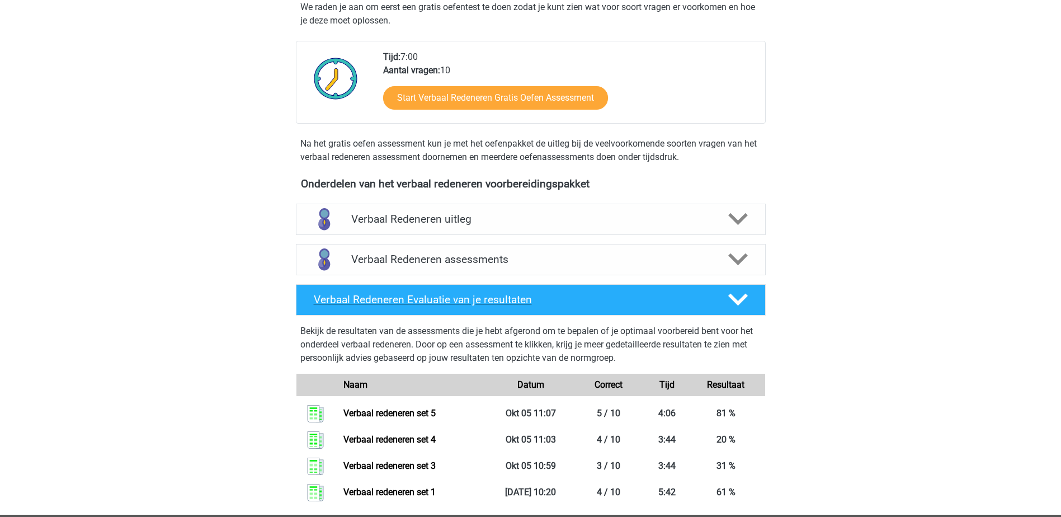
scroll to position [224, 0]
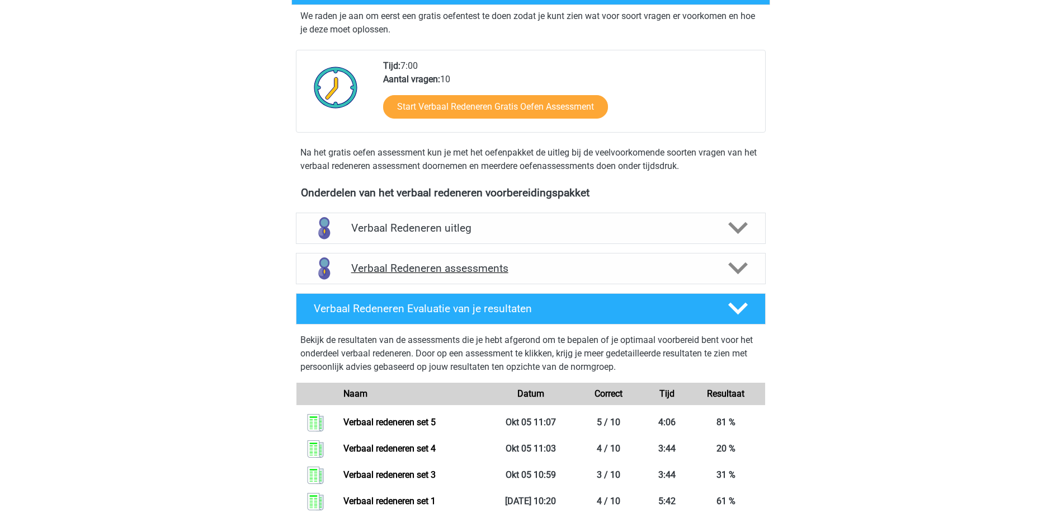
click at [678, 264] on h4 "Verbaal Redeneren assessments" at bounding box center [530, 268] width 359 height 13
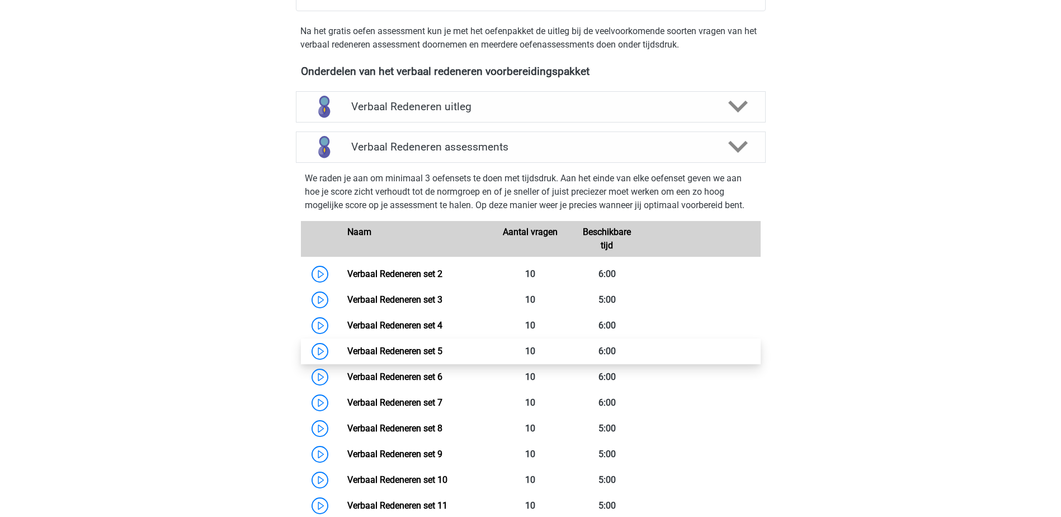
scroll to position [392, 0]
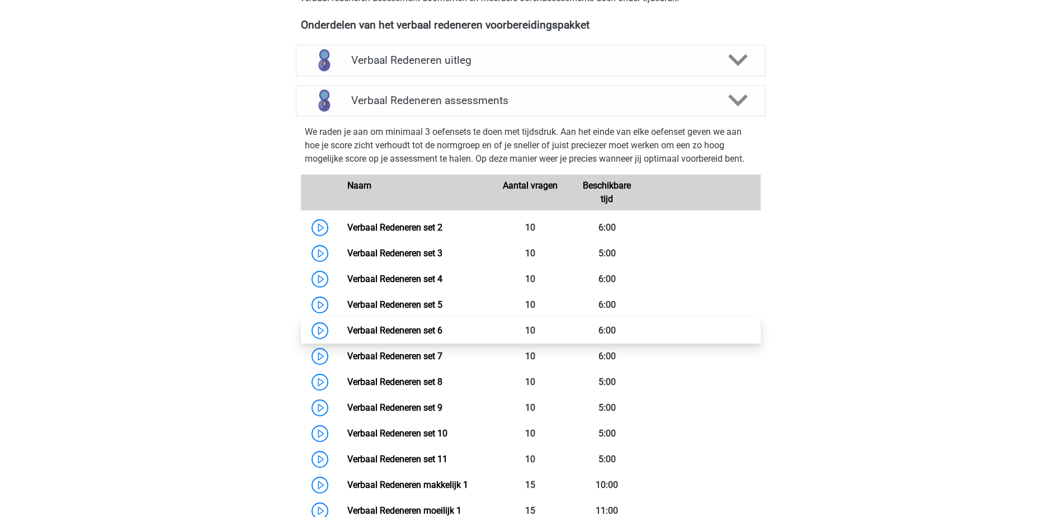
click at [430, 327] on link "Verbaal Redeneren set 6" at bounding box center [394, 330] width 95 height 11
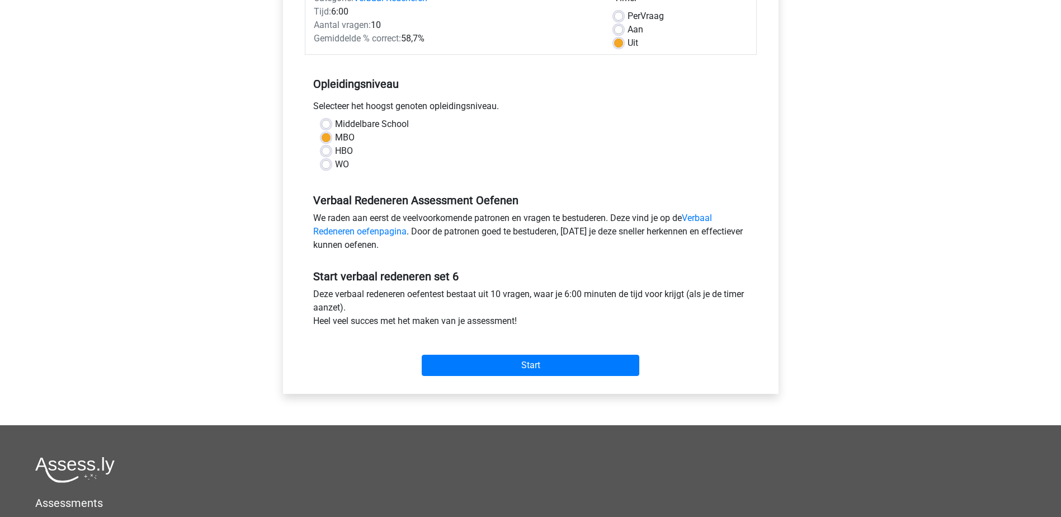
scroll to position [168, 0]
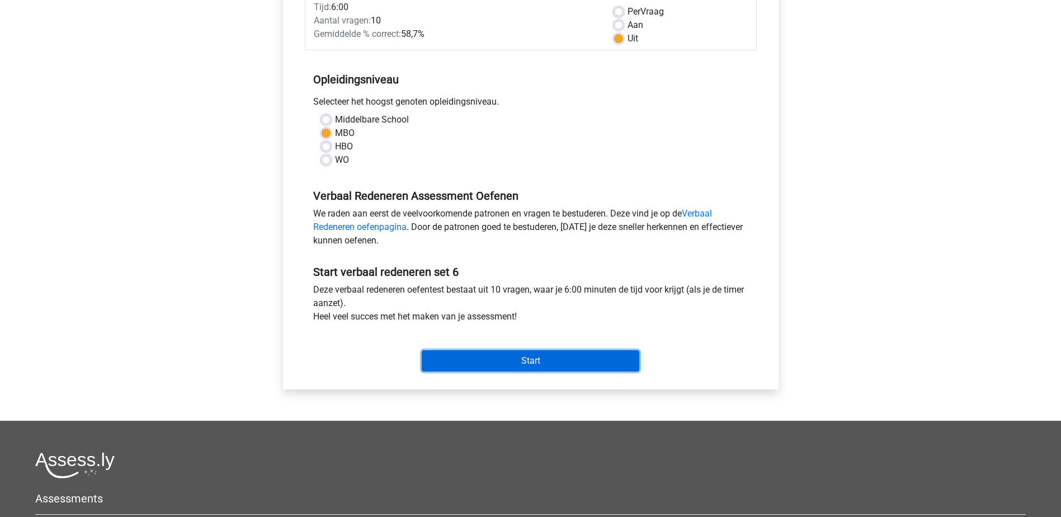
click at [488, 356] on input "Start" at bounding box center [531, 360] width 218 height 21
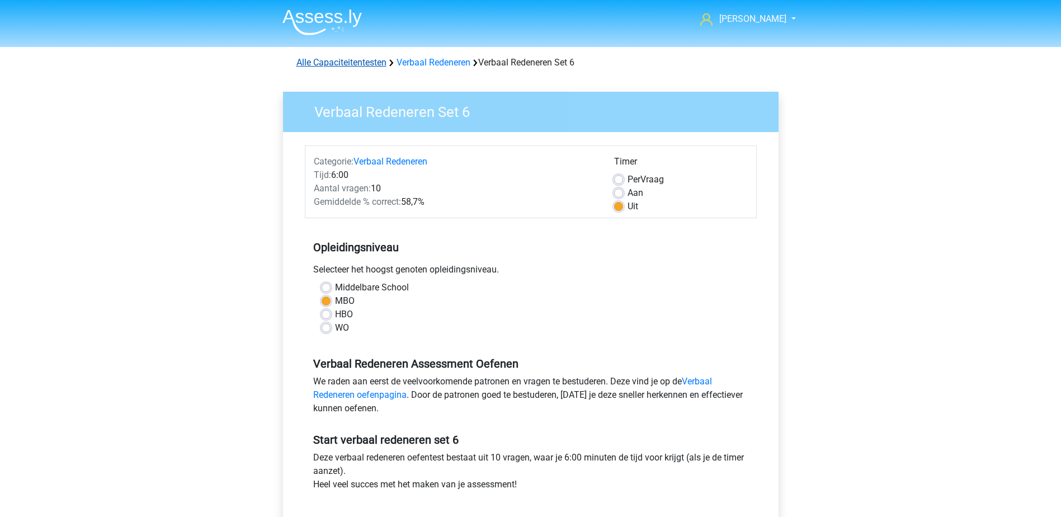
click at [344, 64] on link "Alle Capaciteitentesten" at bounding box center [342, 62] width 90 height 11
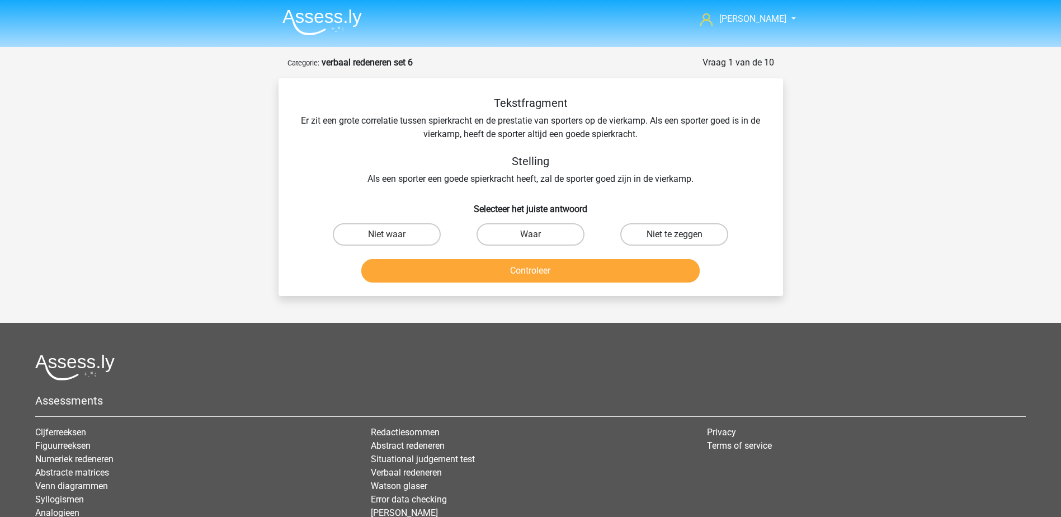
click at [654, 232] on label "Niet te zeggen" at bounding box center [674, 234] width 108 height 22
click at [675, 234] on input "Niet te zeggen" at bounding box center [678, 237] width 7 height 7
radio input "true"
click at [642, 272] on button "Controleer" at bounding box center [530, 270] width 338 height 23
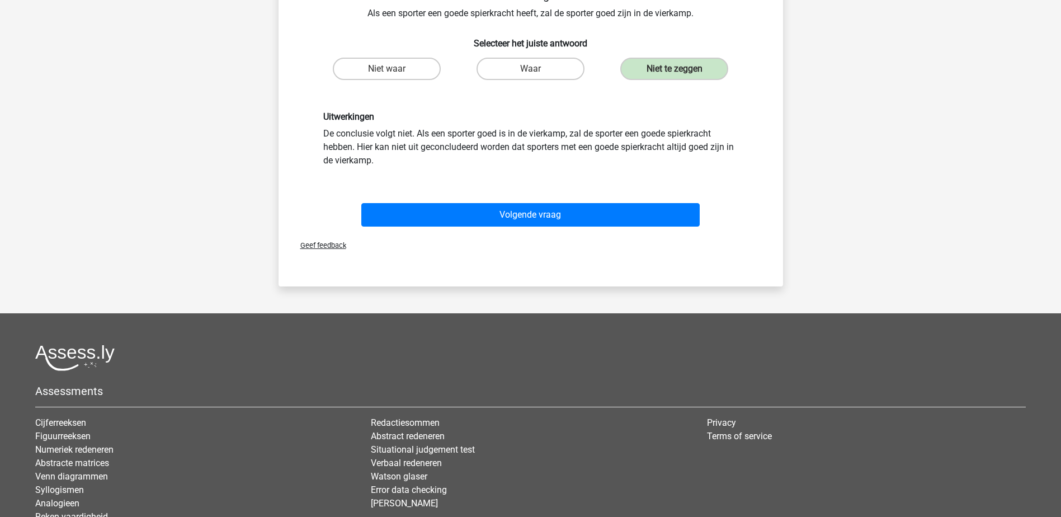
scroll to position [168, 0]
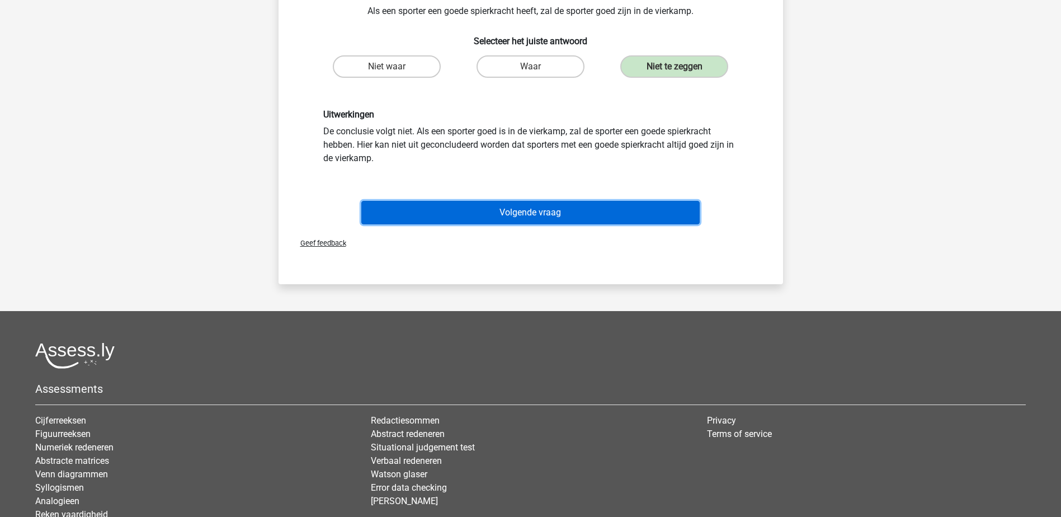
click at [605, 203] on button "Volgende vraag" at bounding box center [530, 212] width 338 height 23
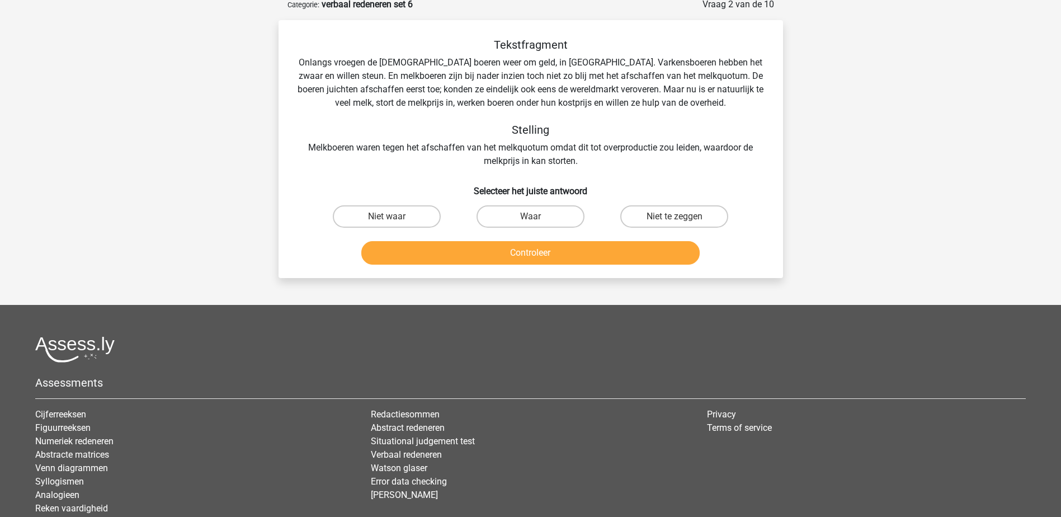
scroll to position [56, 0]
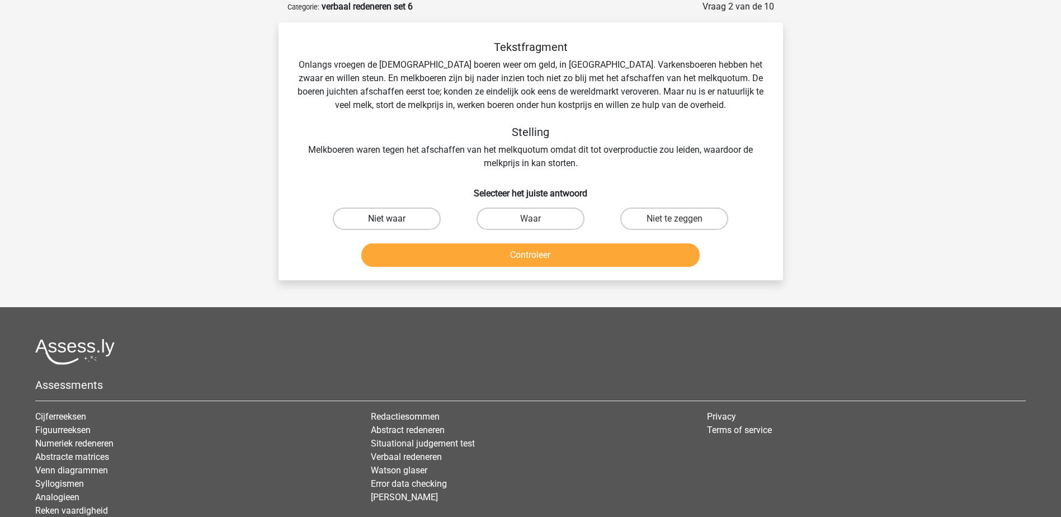
click at [407, 213] on label "Niet waar" at bounding box center [387, 219] width 108 height 22
click at [394, 219] on input "Niet waar" at bounding box center [390, 222] width 7 height 7
radio input "true"
click at [414, 251] on button "Controleer" at bounding box center [530, 254] width 338 height 23
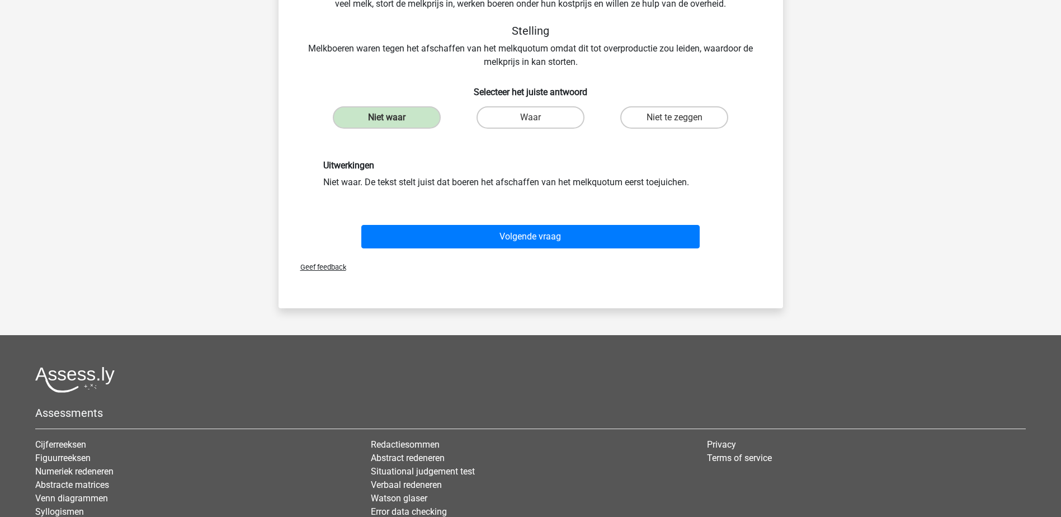
scroll to position [168, 0]
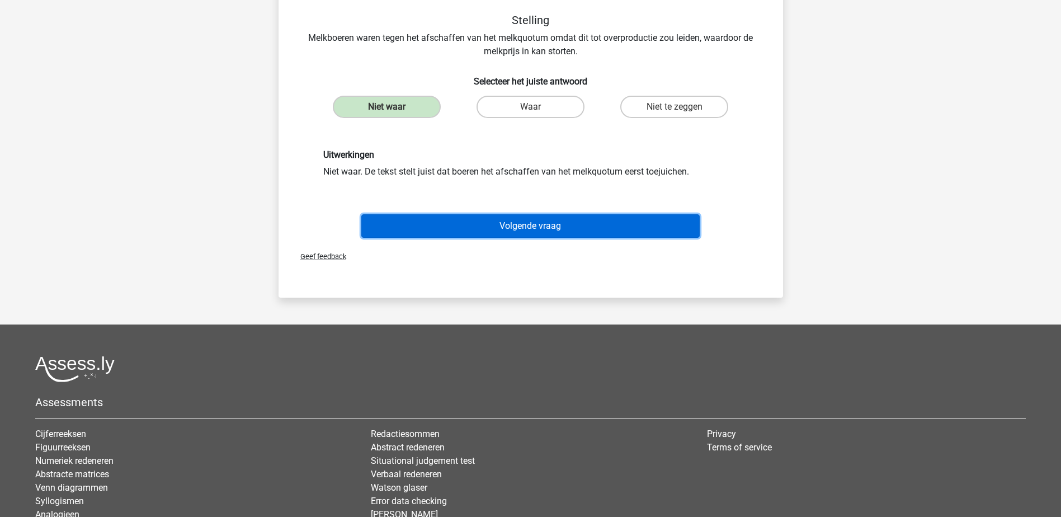
click at [472, 225] on button "Volgende vraag" at bounding box center [530, 225] width 338 height 23
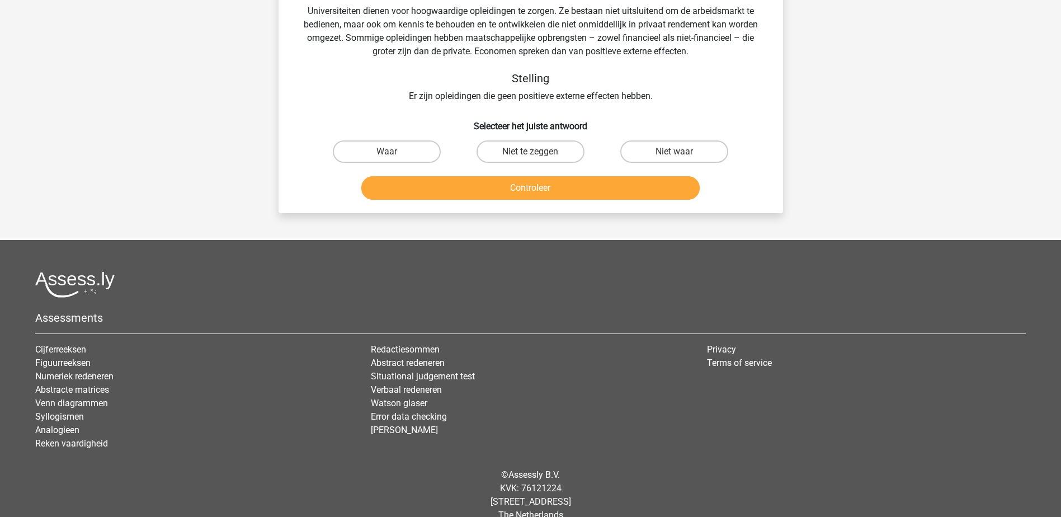
scroll to position [56, 0]
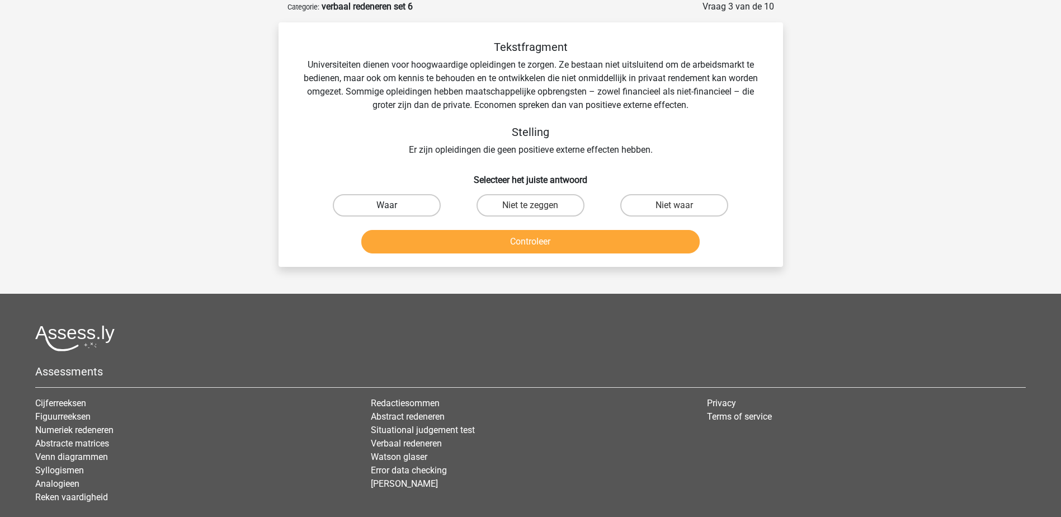
click at [410, 206] on label "Waar" at bounding box center [387, 205] width 108 height 22
click at [394, 206] on input "Waar" at bounding box center [390, 208] width 7 height 7
radio input "true"
click at [426, 235] on button "Controleer" at bounding box center [530, 241] width 338 height 23
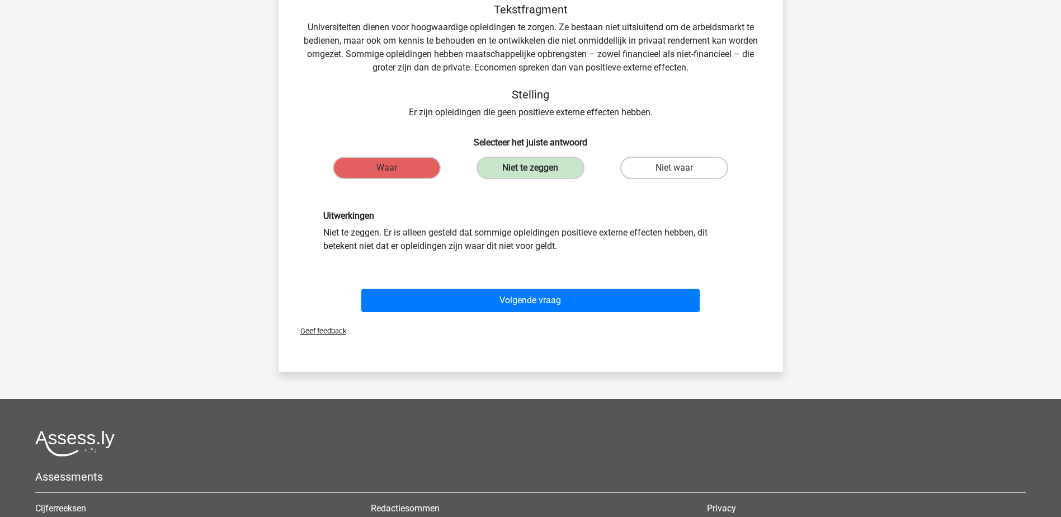
scroll to position [112, 0]
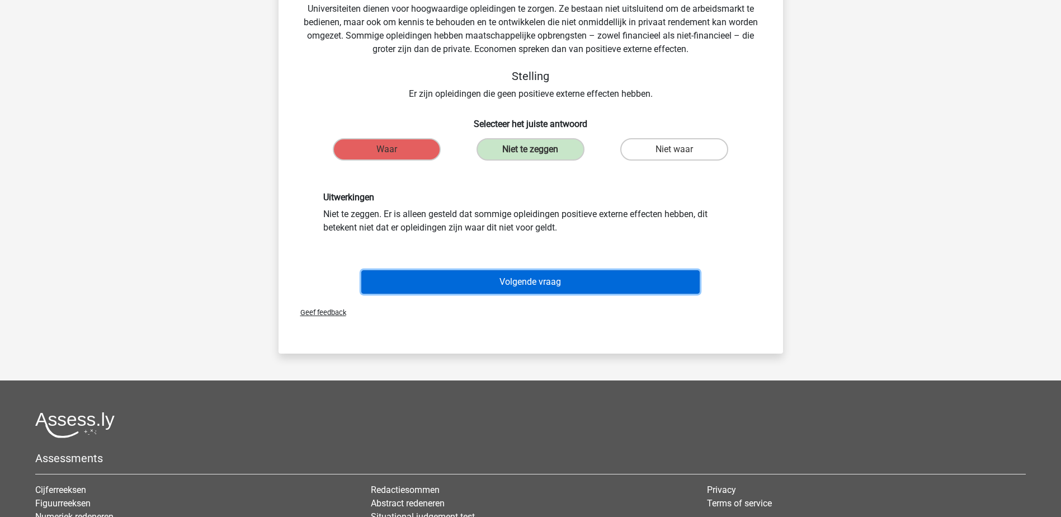
click at [463, 283] on button "Volgende vraag" at bounding box center [530, 281] width 338 height 23
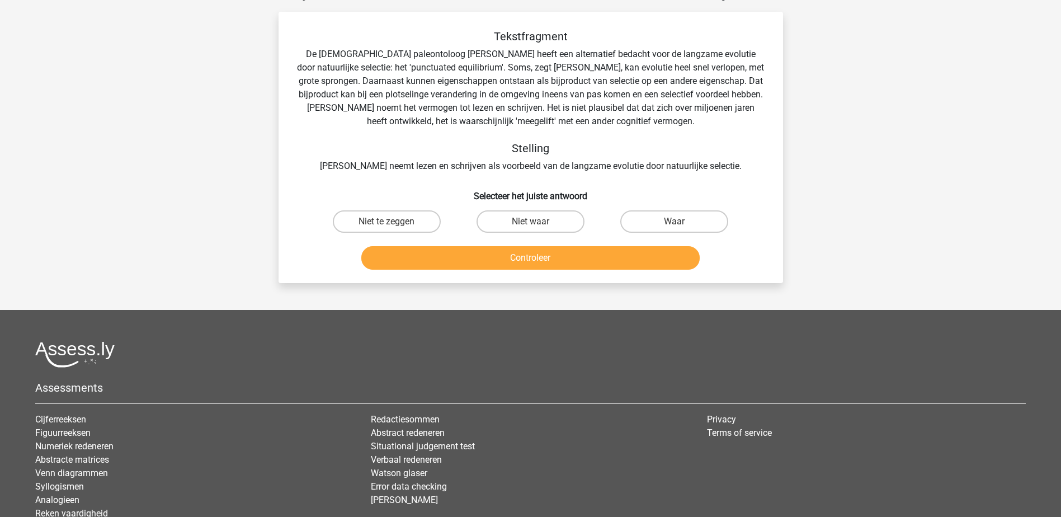
scroll to position [56, 0]
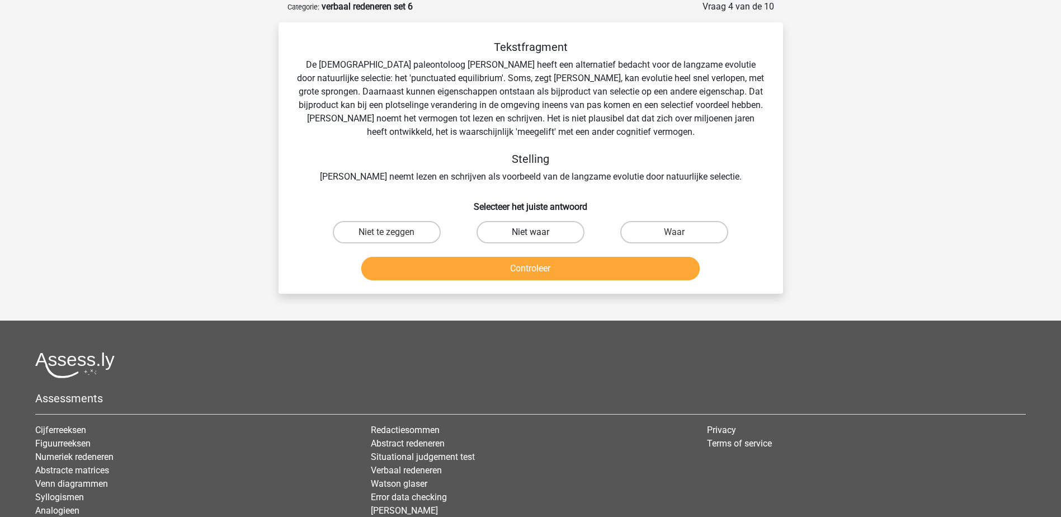
click at [523, 233] on label "Niet waar" at bounding box center [531, 232] width 108 height 22
click at [530, 233] on input "Niet waar" at bounding box center [533, 235] width 7 height 7
radio input "true"
click at [530, 264] on button "Controleer" at bounding box center [530, 268] width 338 height 23
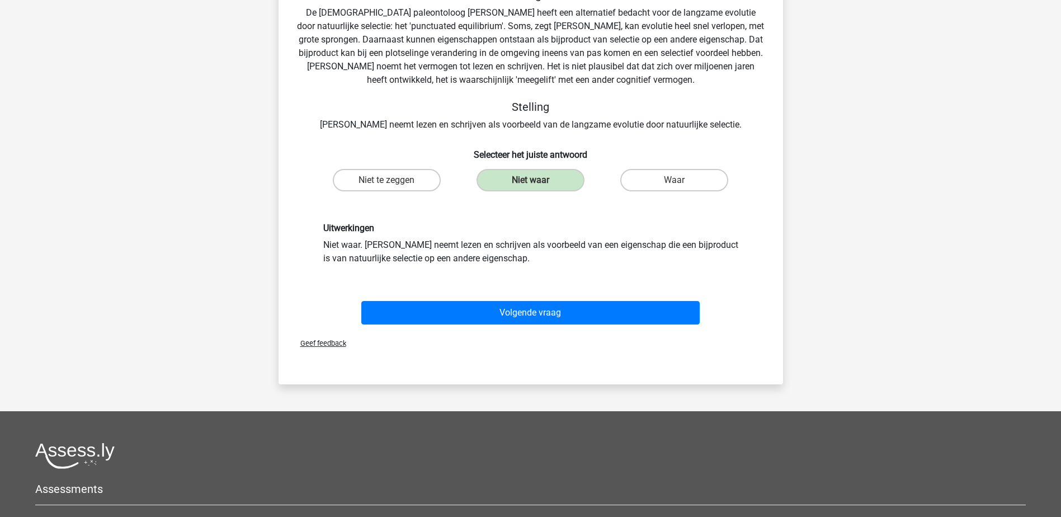
scroll to position [168, 0]
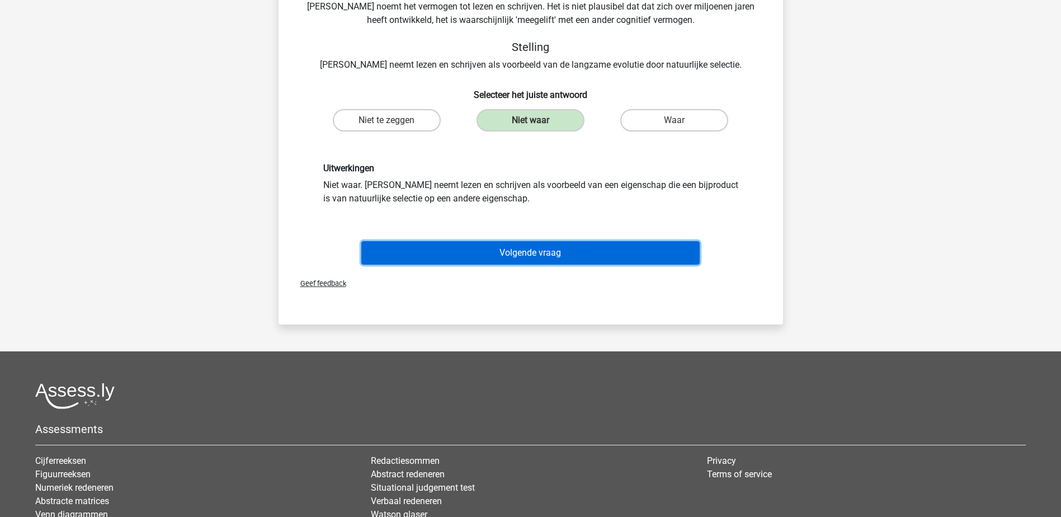
click at [543, 254] on button "Volgende vraag" at bounding box center [530, 252] width 338 height 23
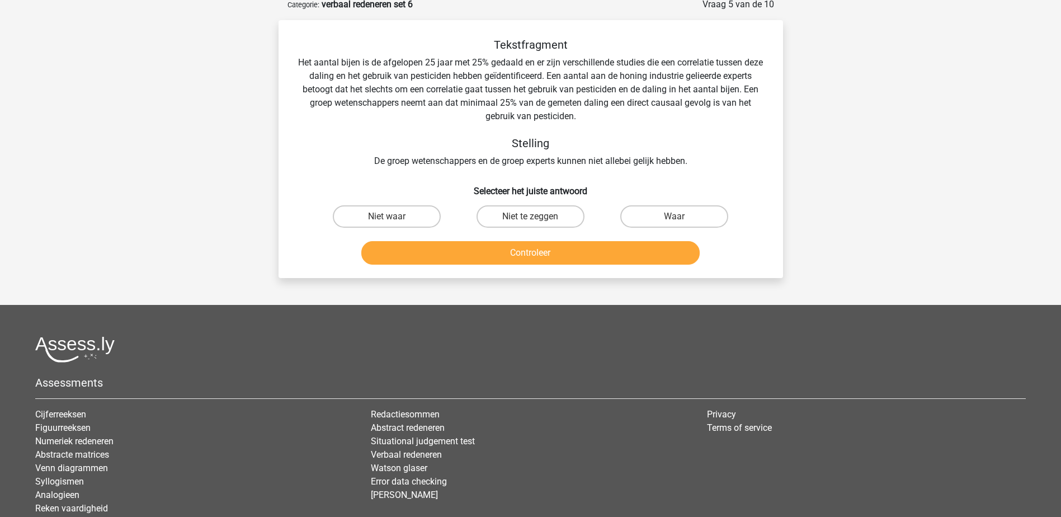
scroll to position [56, 0]
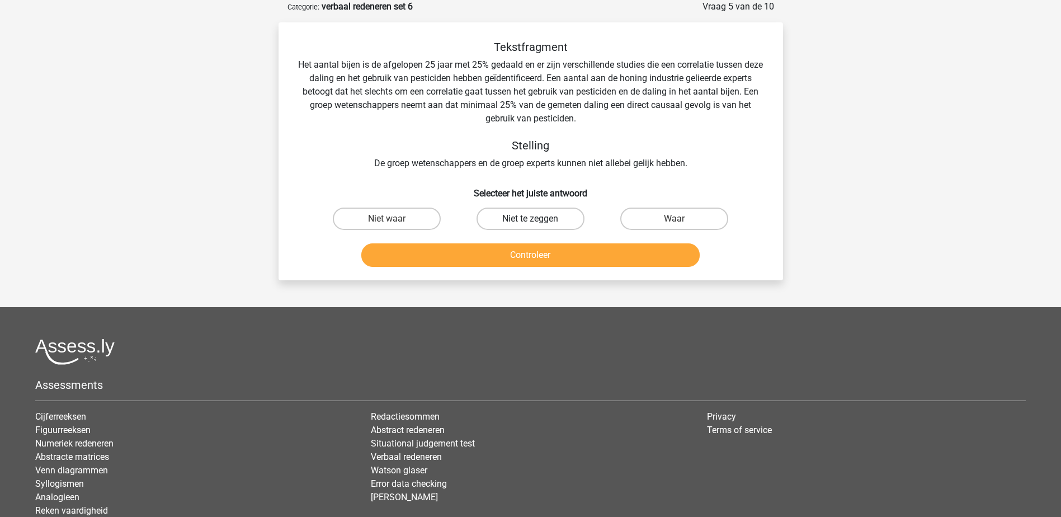
click at [530, 218] on label "Niet te zeggen" at bounding box center [531, 219] width 108 height 22
click at [530, 219] on input "Niet te zeggen" at bounding box center [533, 222] width 7 height 7
radio input "true"
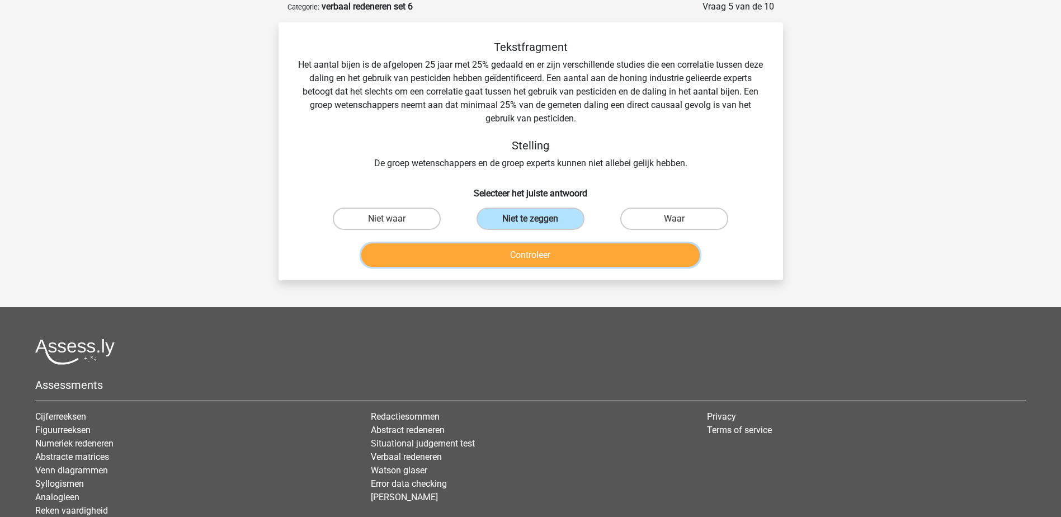
click at [549, 258] on button "Controleer" at bounding box center [530, 254] width 338 height 23
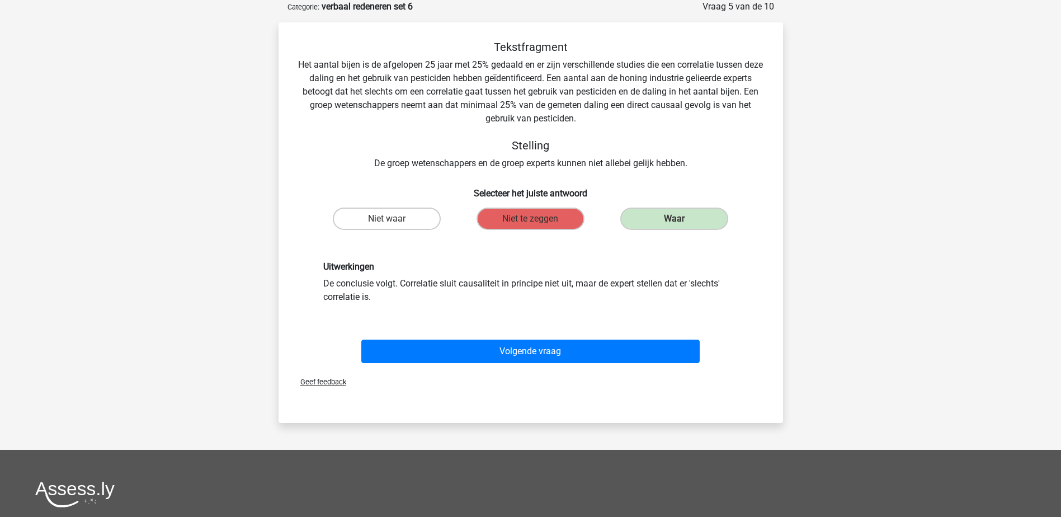
scroll to position [112, 0]
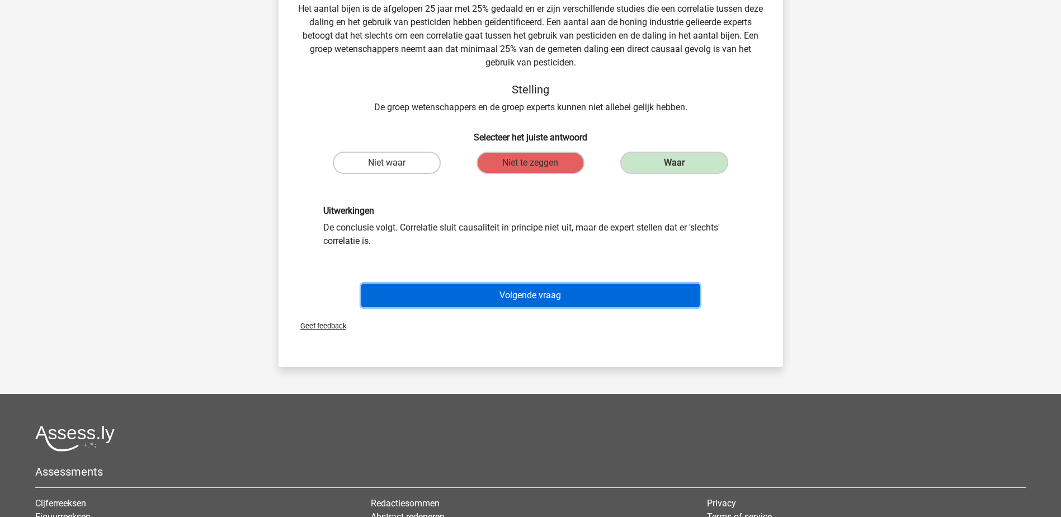
click at [544, 289] on button "Volgende vraag" at bounding box center [530, 295] width 338 height 23
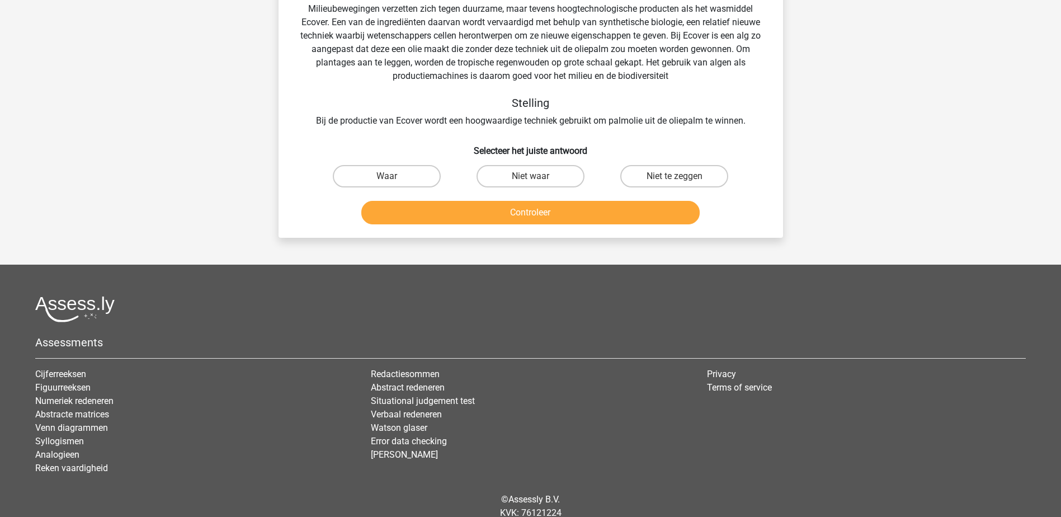
scroll to position [56, 0]
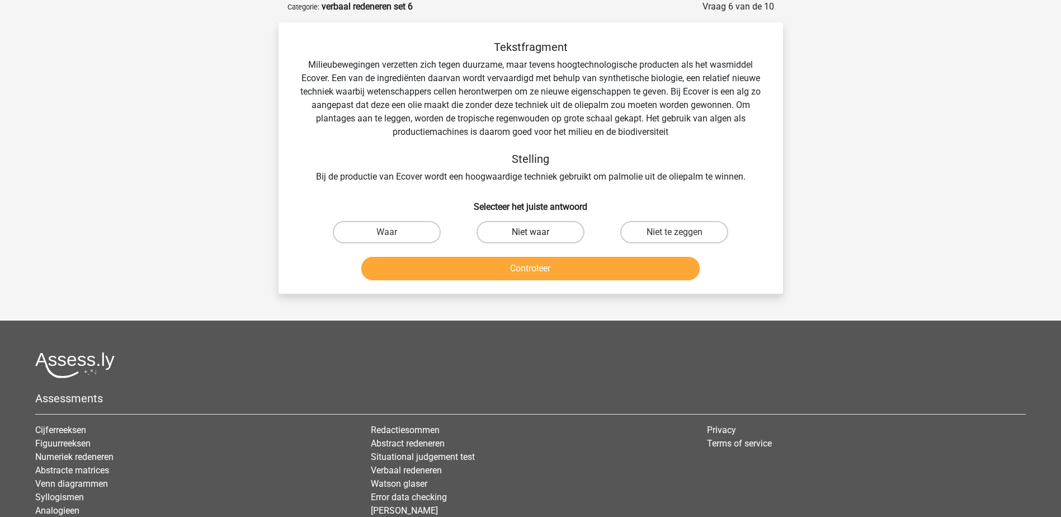
drag, startPoint x: 497, startPoint y: 232, endPoint x: 508, endPoint y: 252, distance: 23.3
click at [498, 232] on label "Niet waar" at bounding box center [531, 232] width 108 height 22
click at [530, 232] on input "Niet waar" at bounding box center [533, 235] width 7 height 7
radio input "true"
click at [496, 267] on button "Controleer" at bounding box center [530, 268] width 338 height 23
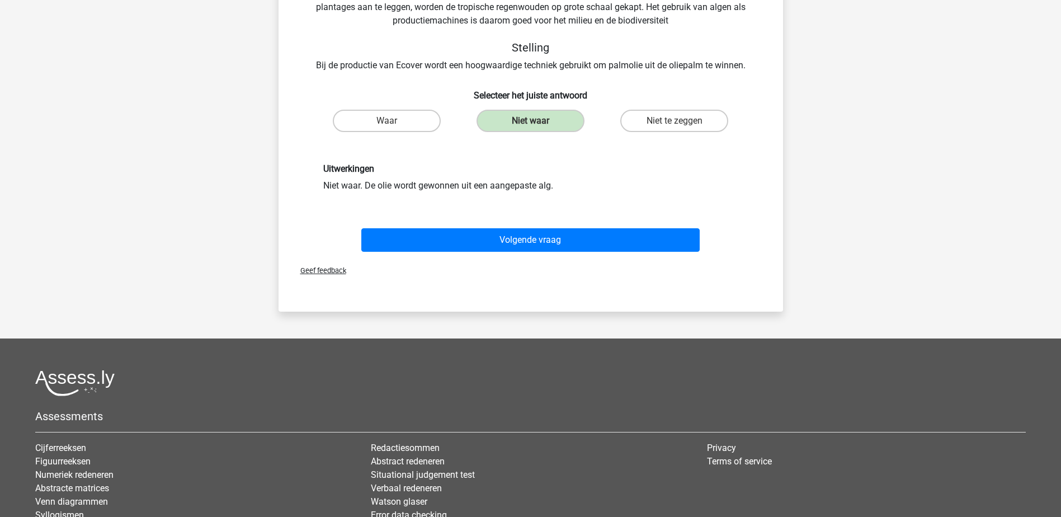
scroll to position [168, 0]
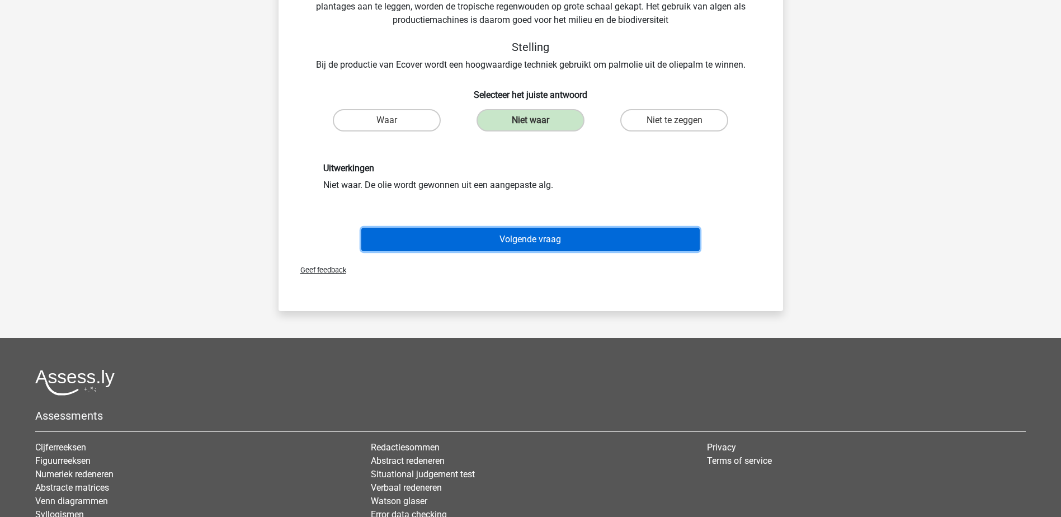
click at [495, 239] on button "Volgende vraag" at bounding box center [530, 239] width 338 height 23
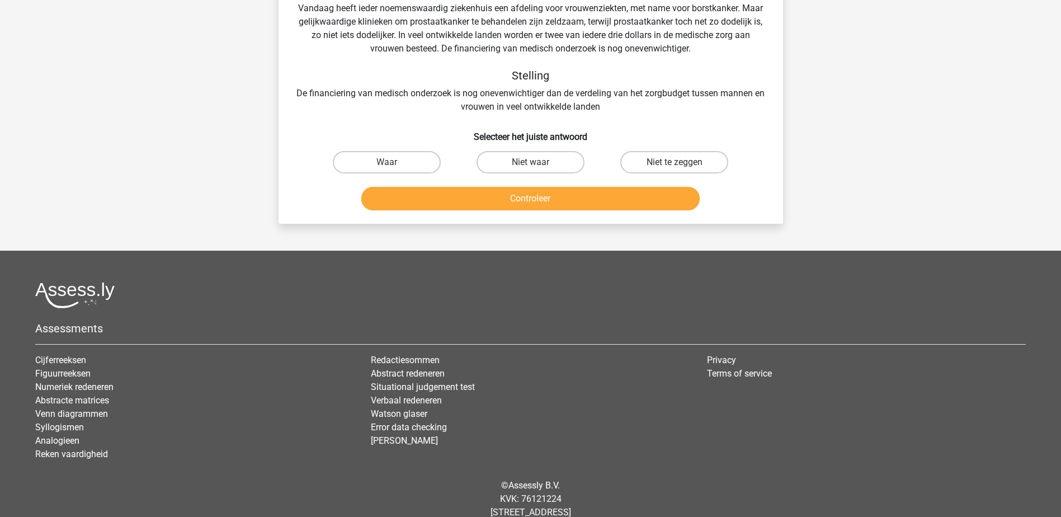
scroll to position [56, 0]
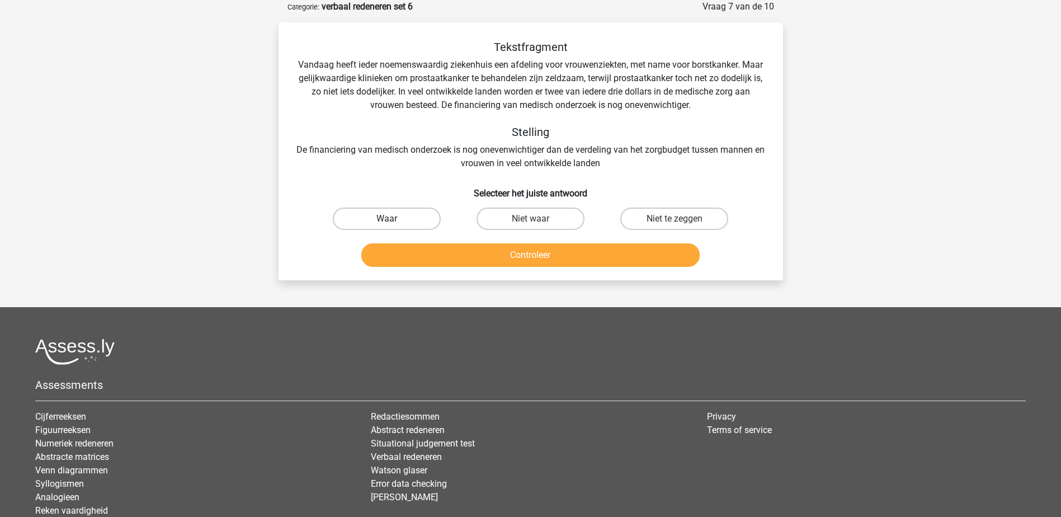
click at [374, 211] on label "Waar" at bounding box center [387, 219] width 108 height 22
click at [387, 219] on input "Waar" at bounding box center [390, 222] width 7 height 7
radio input "true"
click at [402, 251] on button "Controleer" at bounding box center [530, 254] width 338 height 23
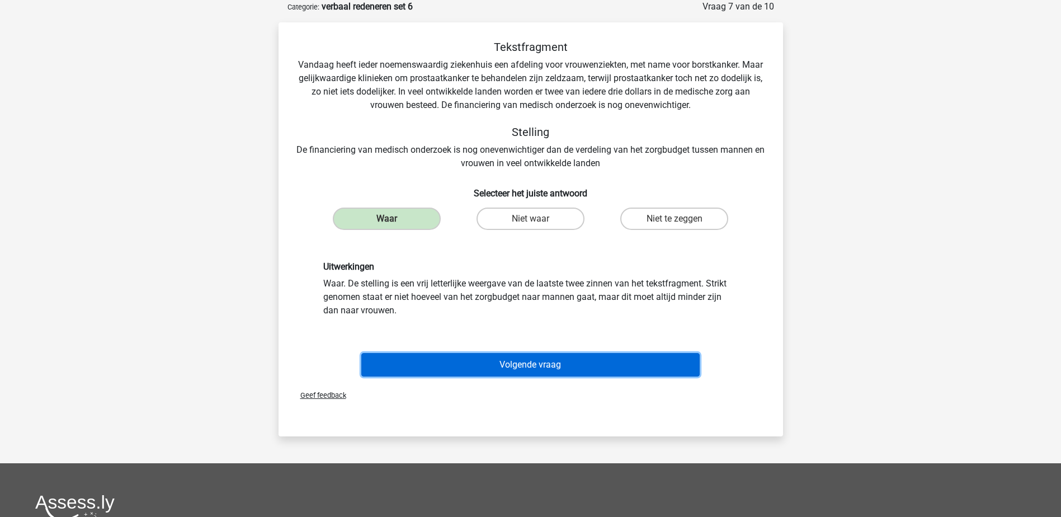
click at [457, 363] on button "Volgende vraag" at bounding box center [530, 364] width 338 height 23
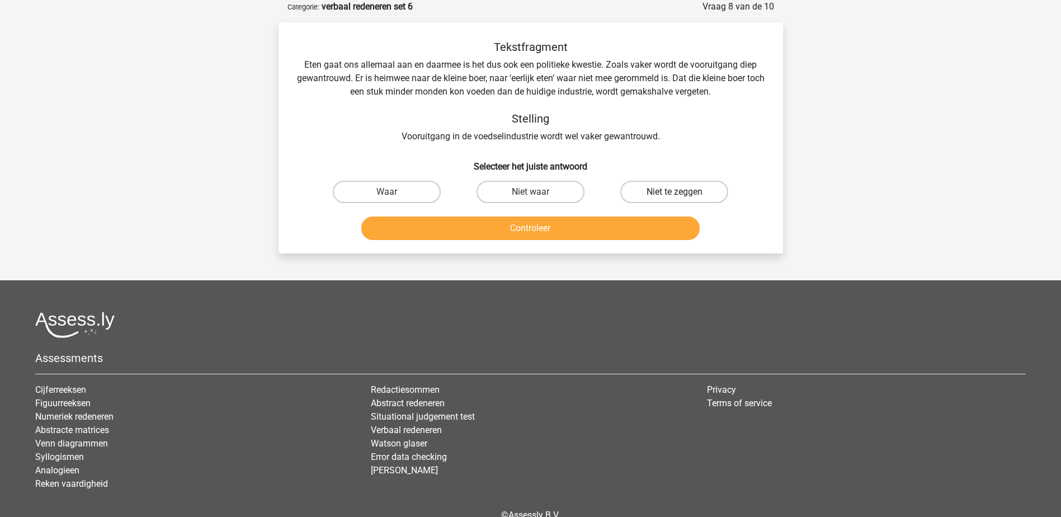
click at [655, 190] on label "Niet te zeggen" at bounding box center [674, 192] width 108 height 22
click at [675, 192] on input "Niet te zeggen" at bounding box center [678, 195] width 7 height 7
radio input "true"
click at [655, 226] on button "Controleer" at bounding box center [530, 228] width 338 height 23
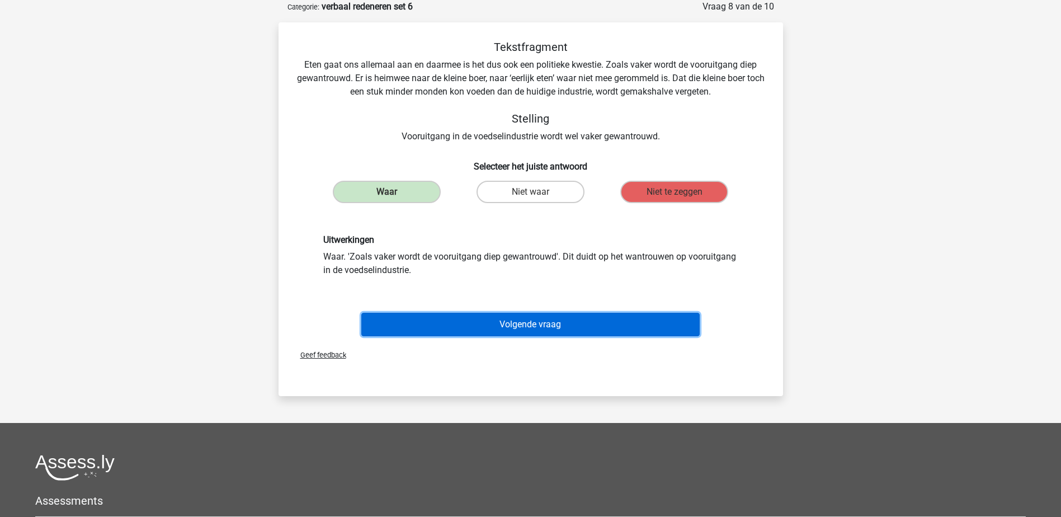
click at [543, 320] on button "Volgende vraag" at bounding box center [530, 324] width 338 height 23
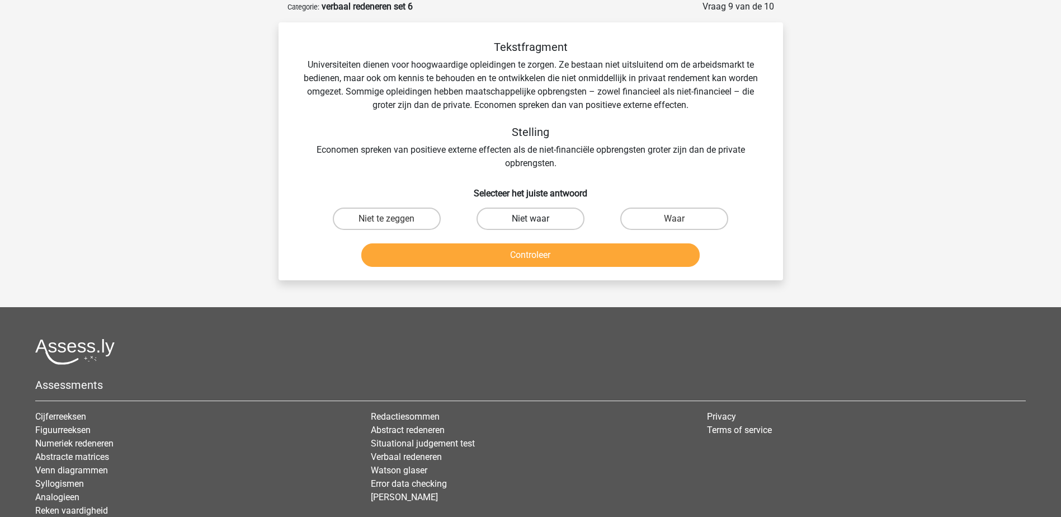
click at [502, 219] on label "Niet waar" at bounding box center [531, 219] width 108 height 22
click at [530, 219] on input "Niet waar" at bounding box center [533, 222] width 7 height 7
radio input "true"
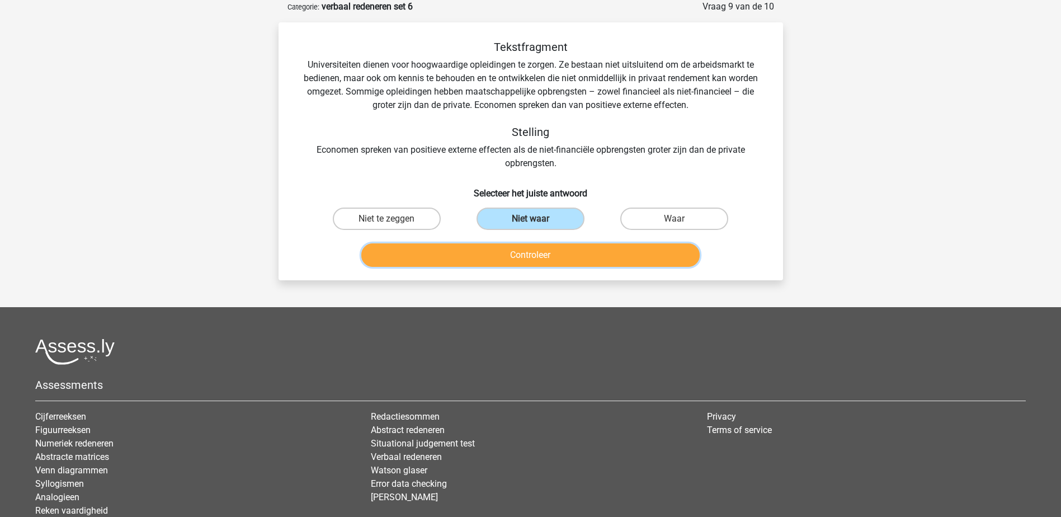
click at [503, 252] on button "Controleer" at bounding box center [530, 254] width 338 height 23
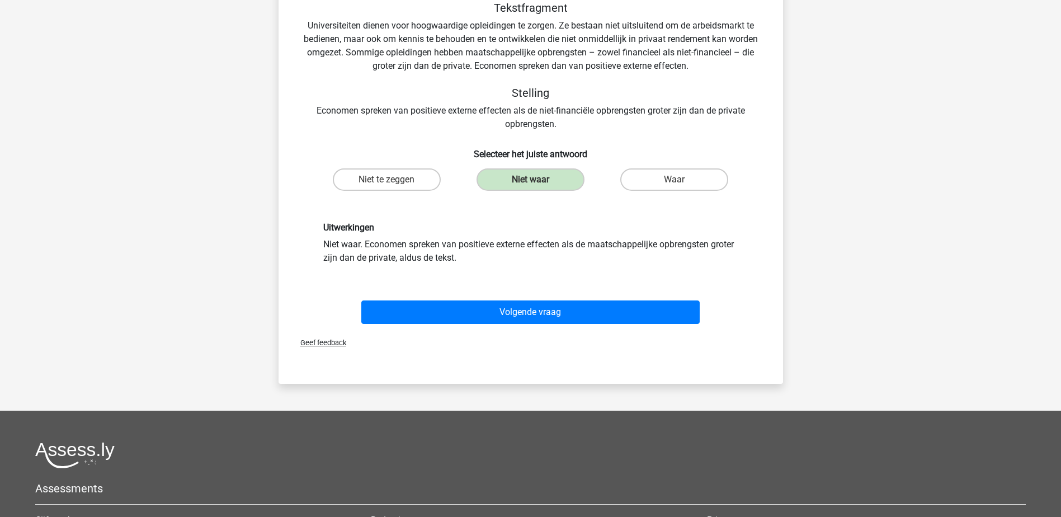
scroll to position [112, 0]
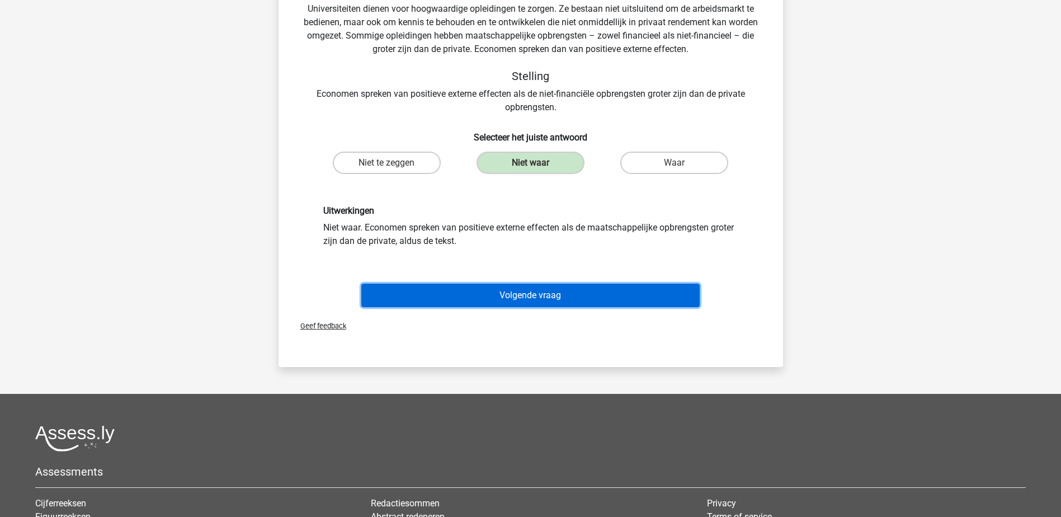
click at [502, 295] on button "Volgende vraag" at bounding box center [530, 295] width 338 height 23
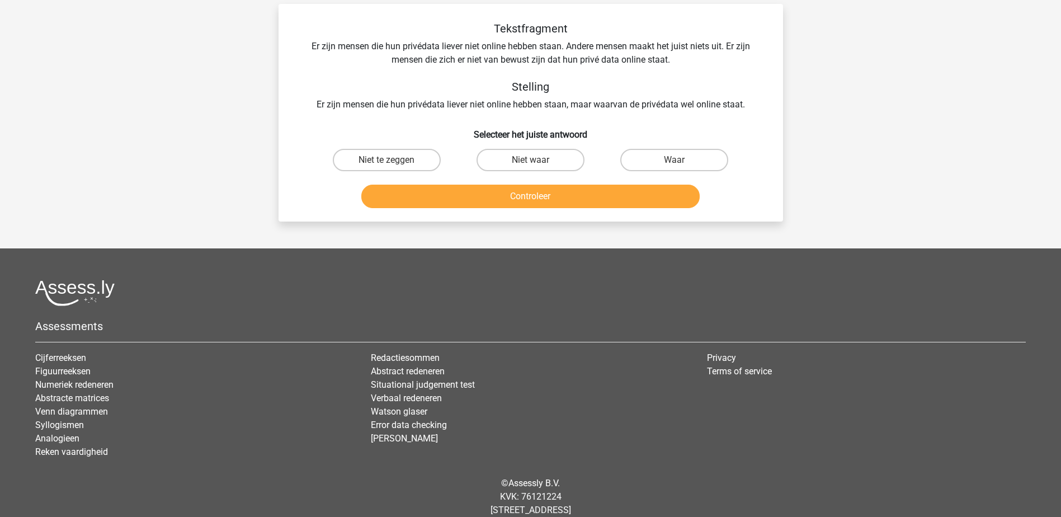
scroll to position [56, 0]
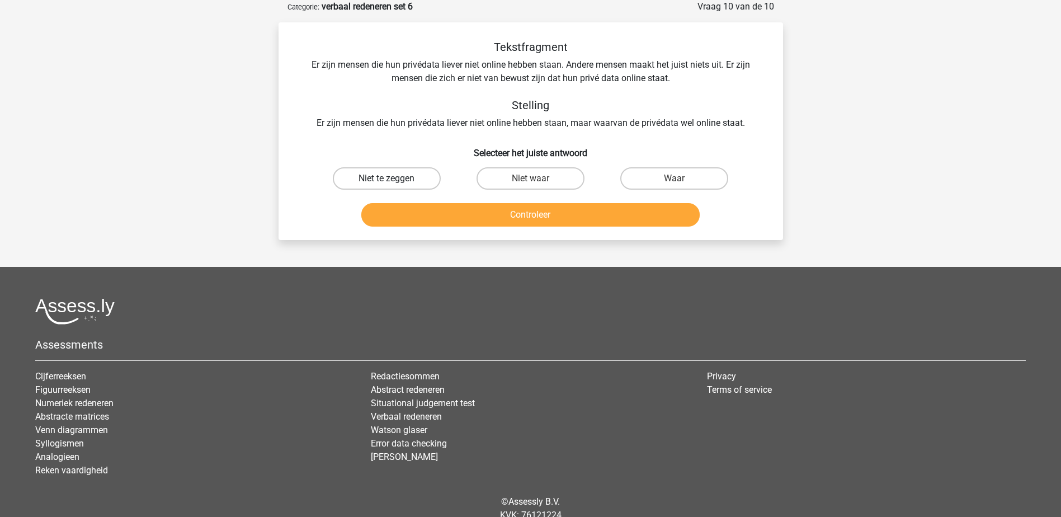
click at [411, 176] on label "Niet te zeggen" at bounding box center [387, 178] width 108 height 22
click at [394, 178] on input "Niet te zeggen" at bounding box center [390, 181] width 7 height 7
radio input "true"
click at [434, 210] on button "Controleer" at bounding box center [530, 214] width 338 height 23
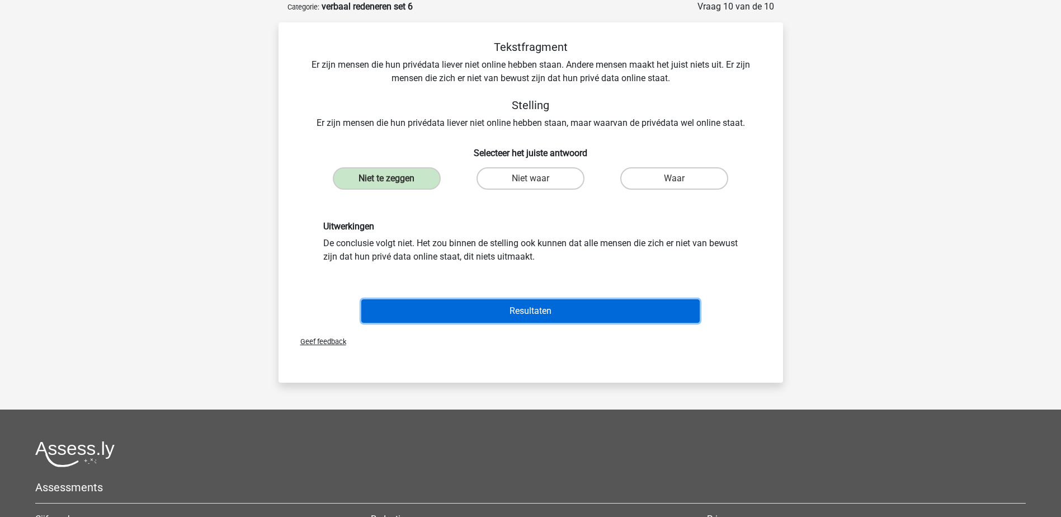
click at [479, 305] on button "Resultaten" at bounding box center [530, 310] width 338 height 23
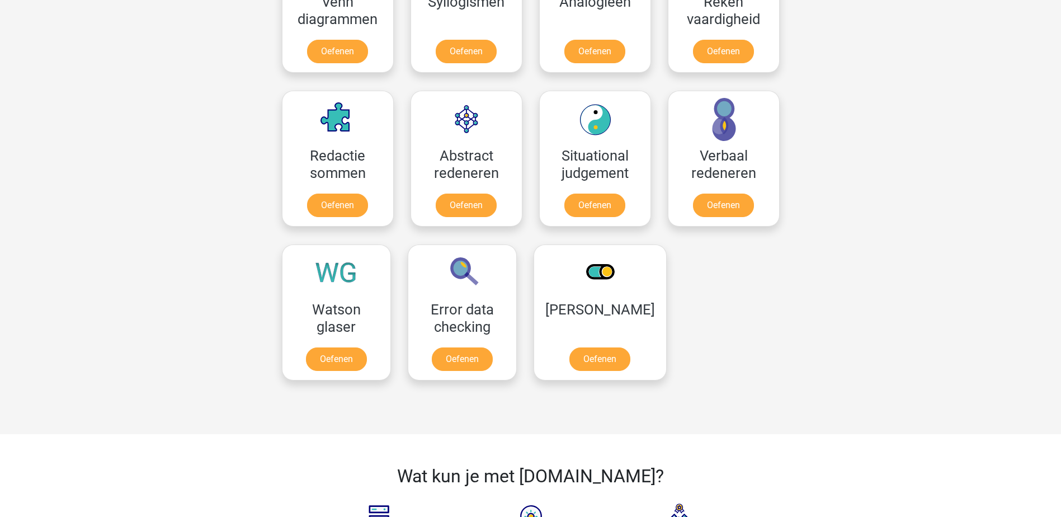
scroll to position [755, 0]
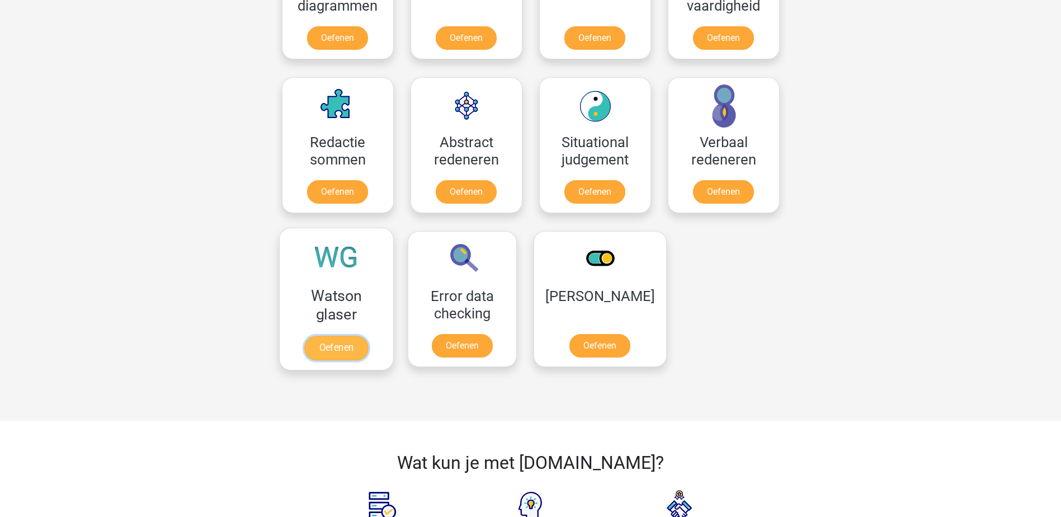
click at [332, 344] on link "Oefenen" at bounding box center [336, 348] width 64 height 25
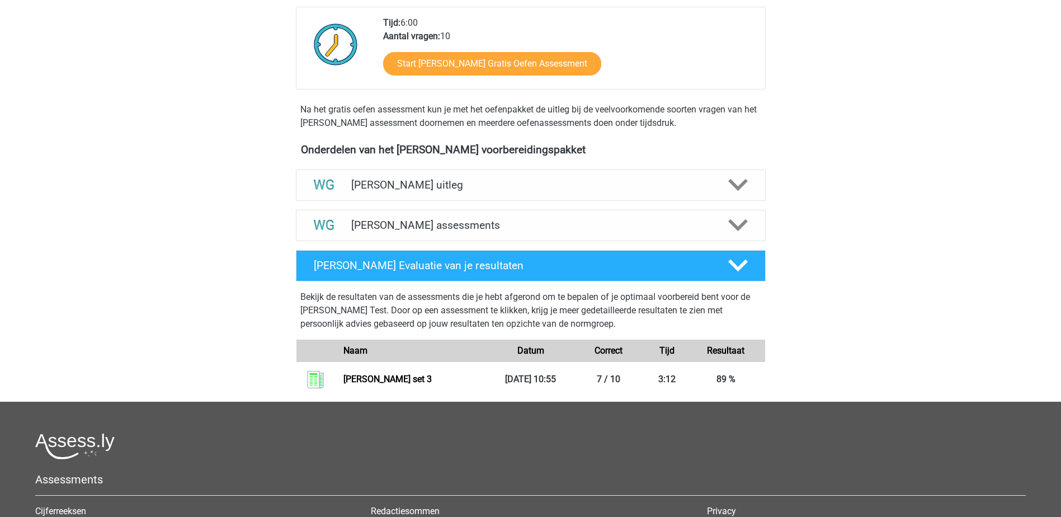
scroll to position [280, 0]
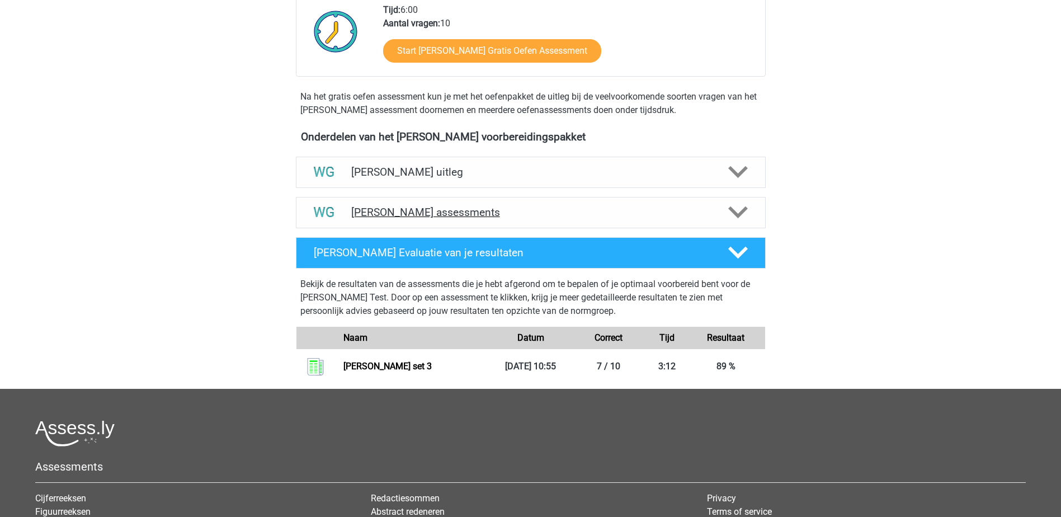
click at [604, 216] on h4 "[PERSON_NAME] assessments" at bounding box center [530, 212] width 359 height 13
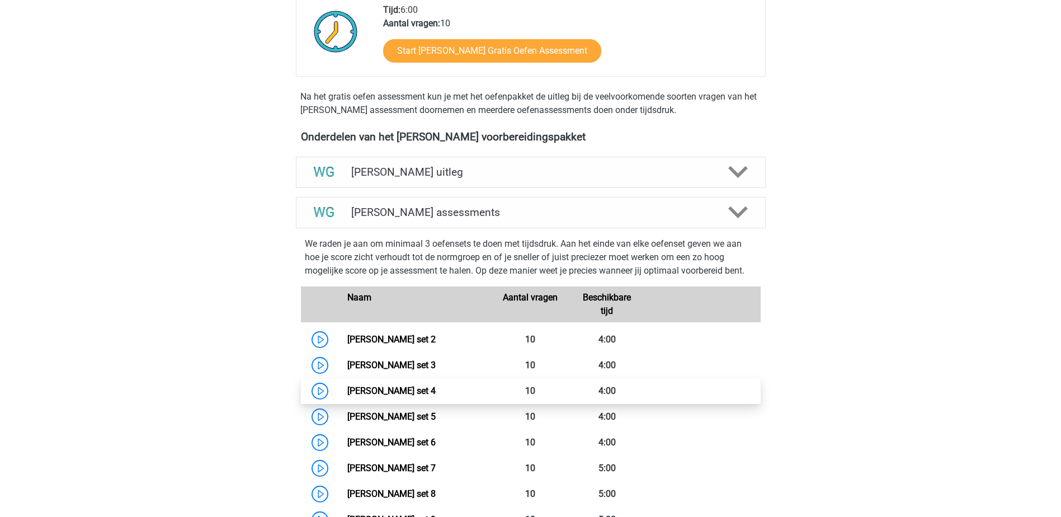
click at [402, 390] on link "[PERSON_NAME] set 4" at bounding box center [391, 390] width 88 height 11
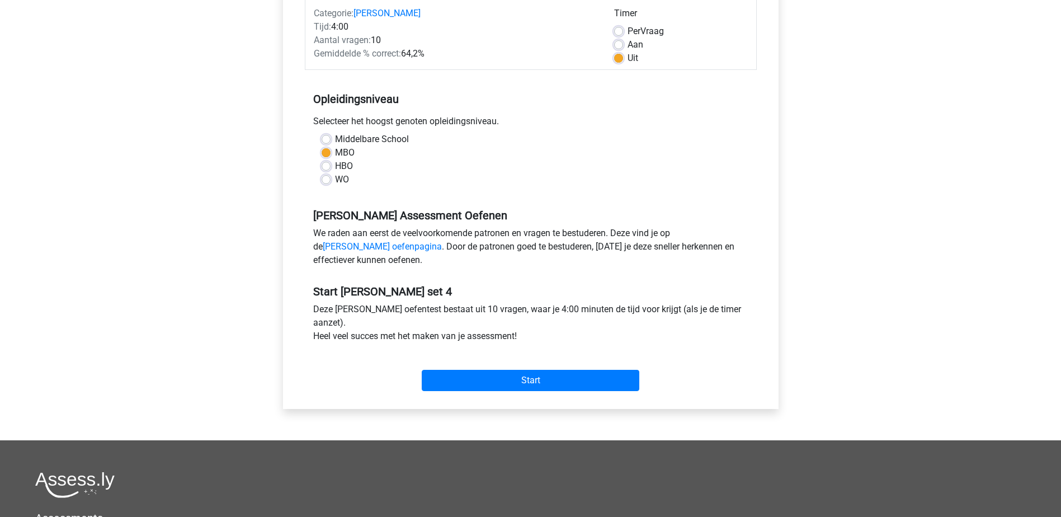
scroll to position [168, 0]
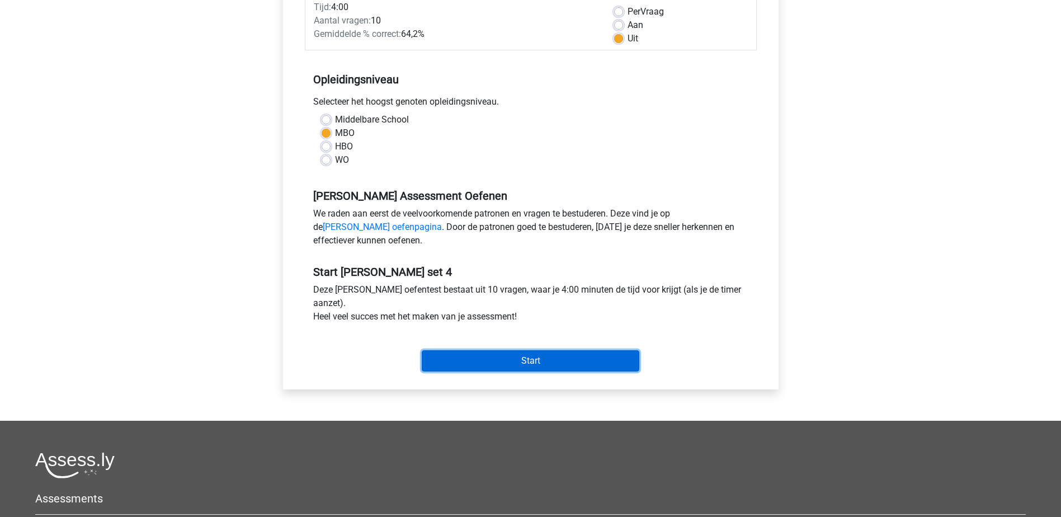
click at [476, 362] on input "Start" at bounding box center [531, 360] width 218 height 21
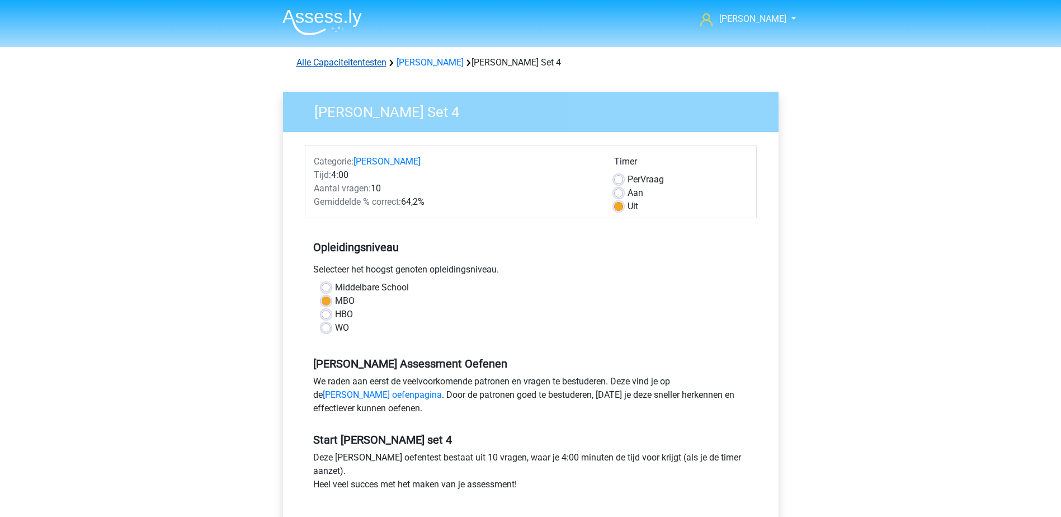
click at [344, 60] on link "Alle Capaciteitentesten" at bounding box center [342, 62] width 90 height 11
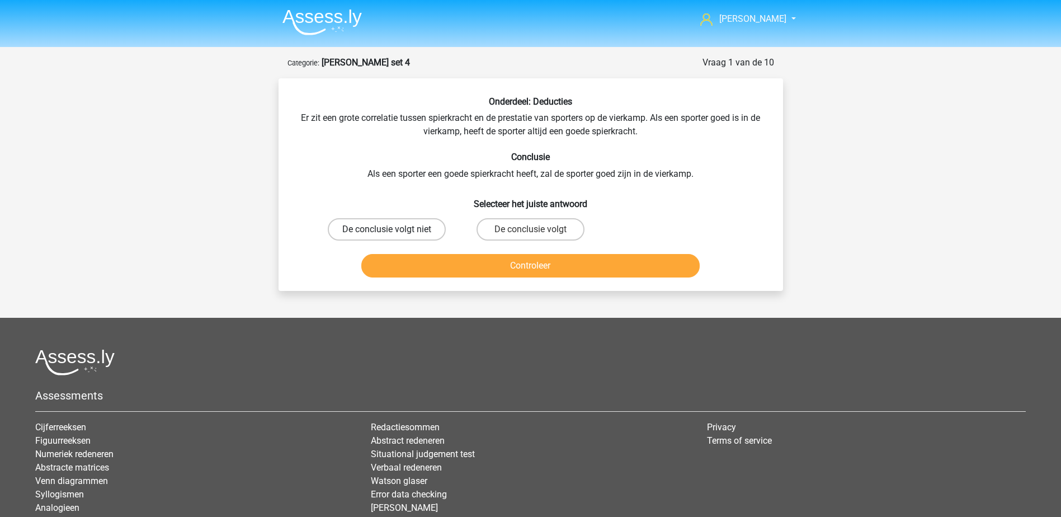
click at [375, 230] on label "De conclusie volgt niet" at bounding box center [387, 229] width 118 height 22
click at [387, 230] on input "De conclusie volgt niet" at bounding box center [390, 232] width 7 height 7
radio input "true"
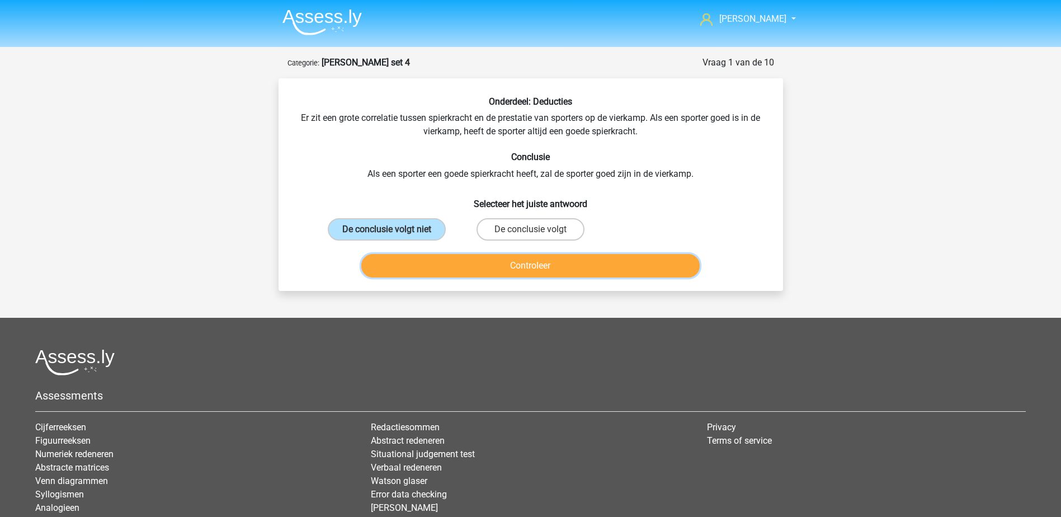
click at [388, 262] on button "Controleer" at bounding box center [530, 265] width 338 height 23
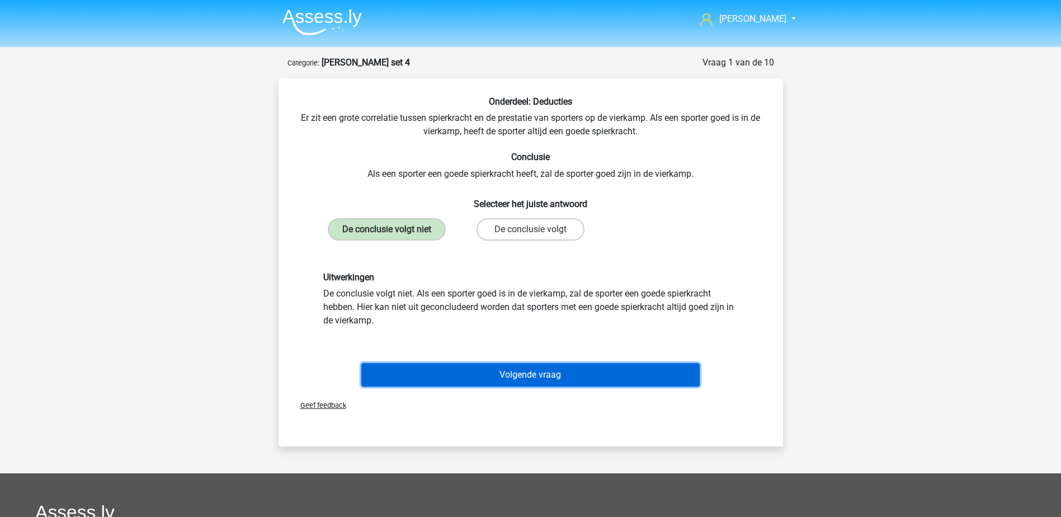
click at [463, 373] on button "Volgende vraag" at bounding box center [530, 374] width 338 height 23
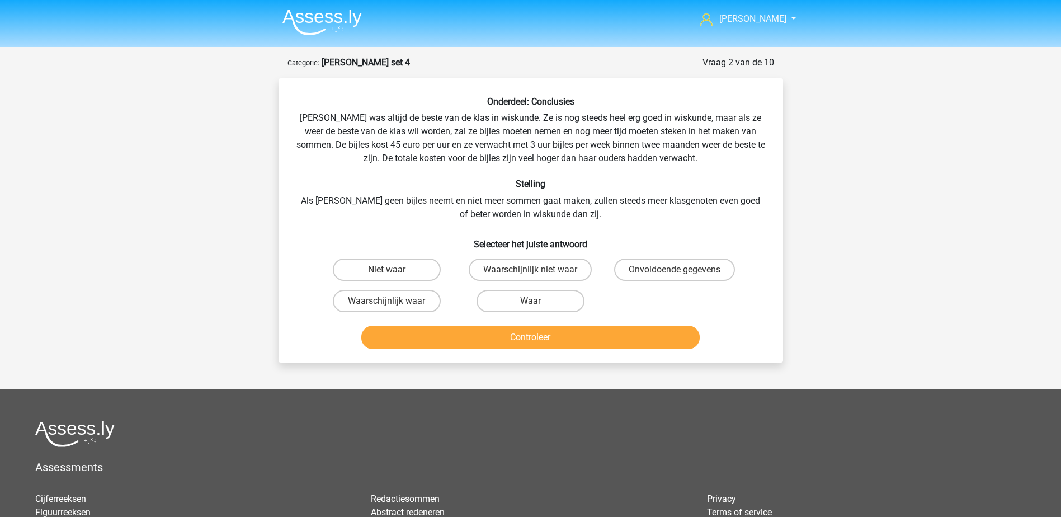
scroll to position [56, 0]
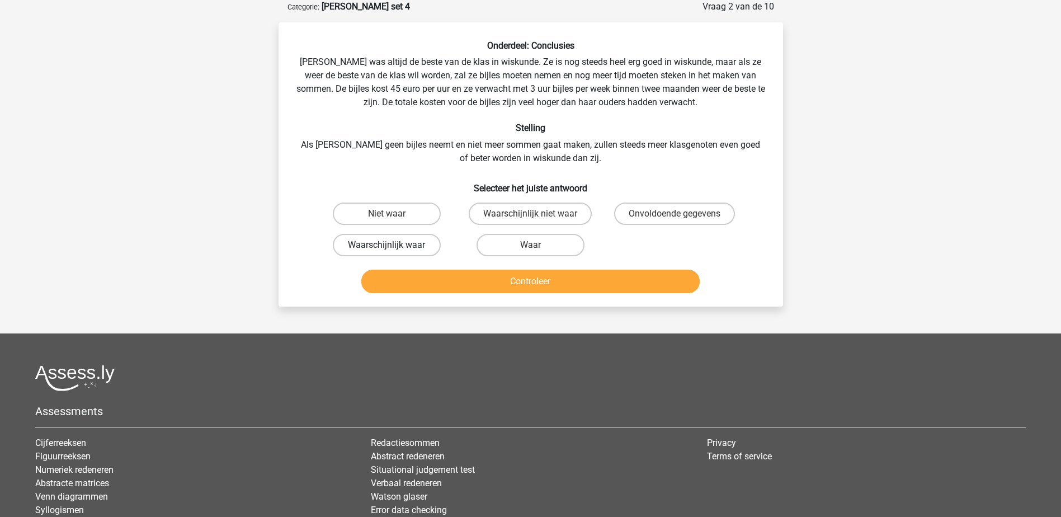
click at [381, 247] on label "Waarschijnlijk waar" at bounding box center [387, 245] width 108 height 22
click at [387, 247] on input "Waarschijnlijk waar" at bounding box center [390, 248] width 7 height 7
radio input "true"
click at [428, 279] on button "Controleer" at bounding box center [530, 281] width 338 height 23
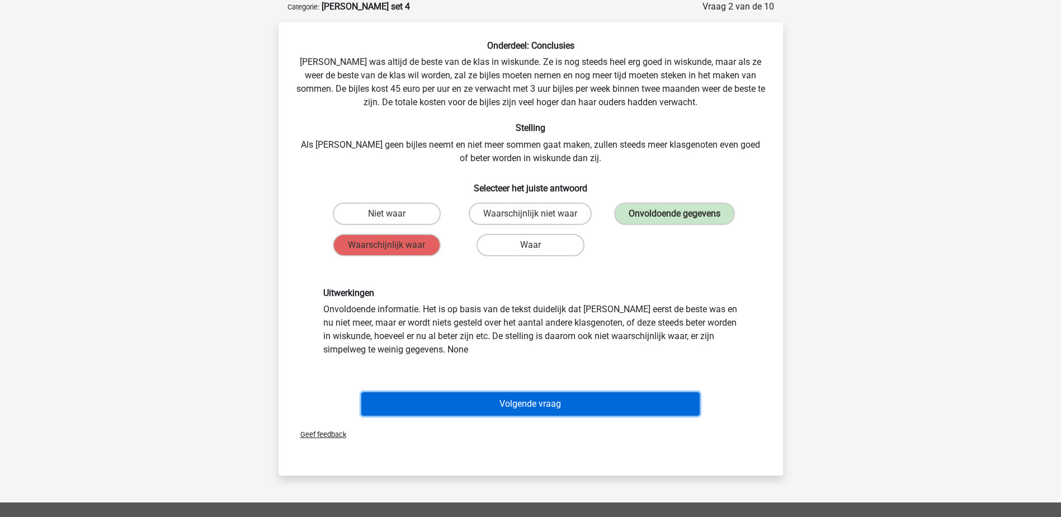
click at [540, 402] on button "Volgende vraag" at bounding box center [530, 403] width 338 height 23
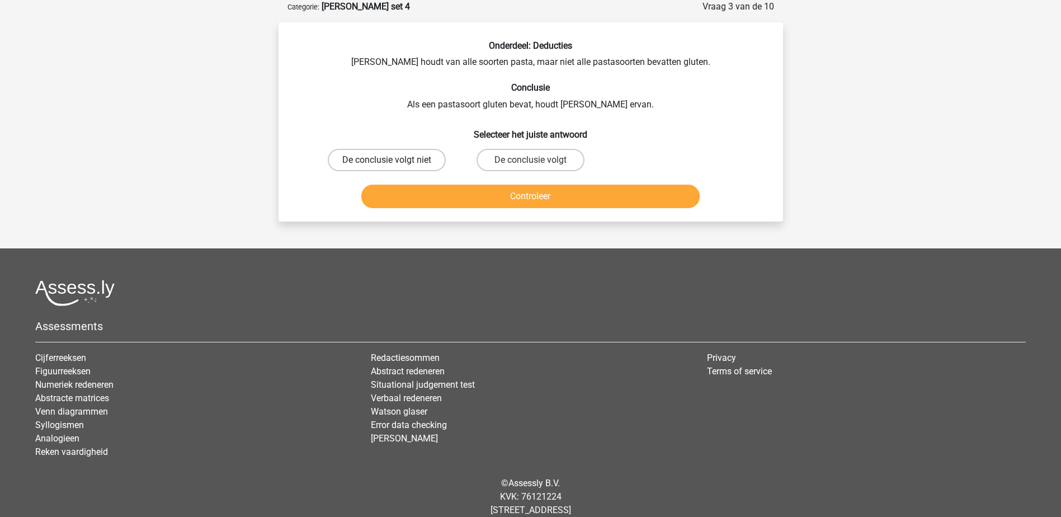
click at [348, 157] on label "De conclusie volgt niet" at bounding box center [387, 160] width 118 height 22
click at [387, 160] on input "De conclusie volgt niet" at bounding box center [390, 163] width 7 height 7
radio input "true"
click at [392, 195] on button "Controleer" at bounding box center [530, 196] width 338 height 23
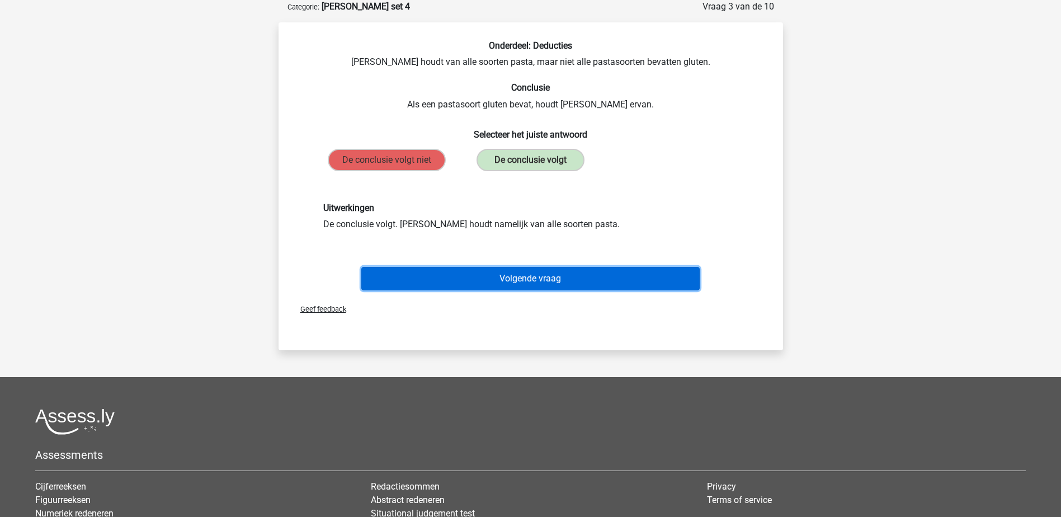
click at [440, 270] on button "Volgende vraag" at bounding box center [530, 278] width 338 height 23
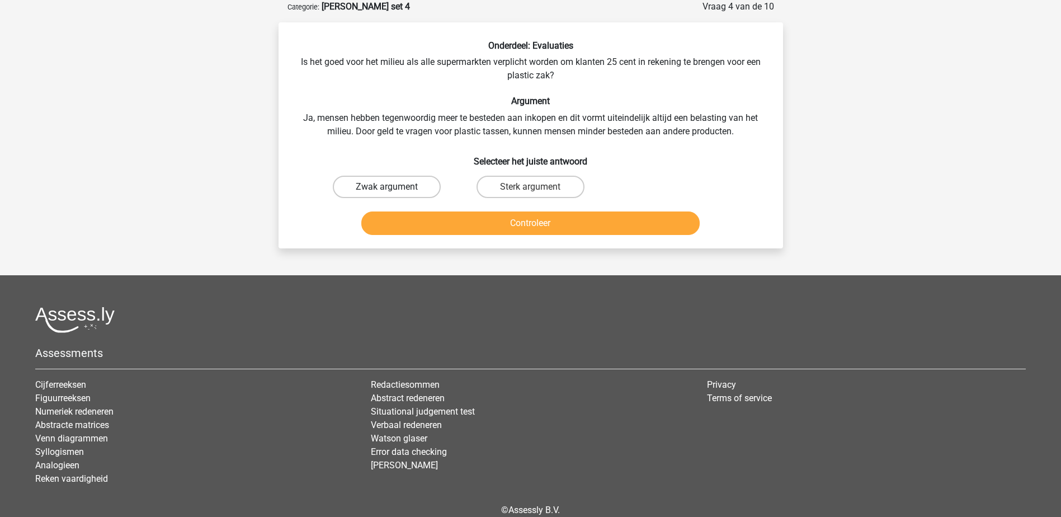
click at [384, 183] on label "Zwak argument" at bounding box center [387, 187] width 108 height 22
click at [387, 187] on input "Zwak argument" at bounding box center [390, 190] width 7 height 7
radio input "true"
click at [426, 223] on button "Controleer" at bounding box center [530, 222] width 338 height 23
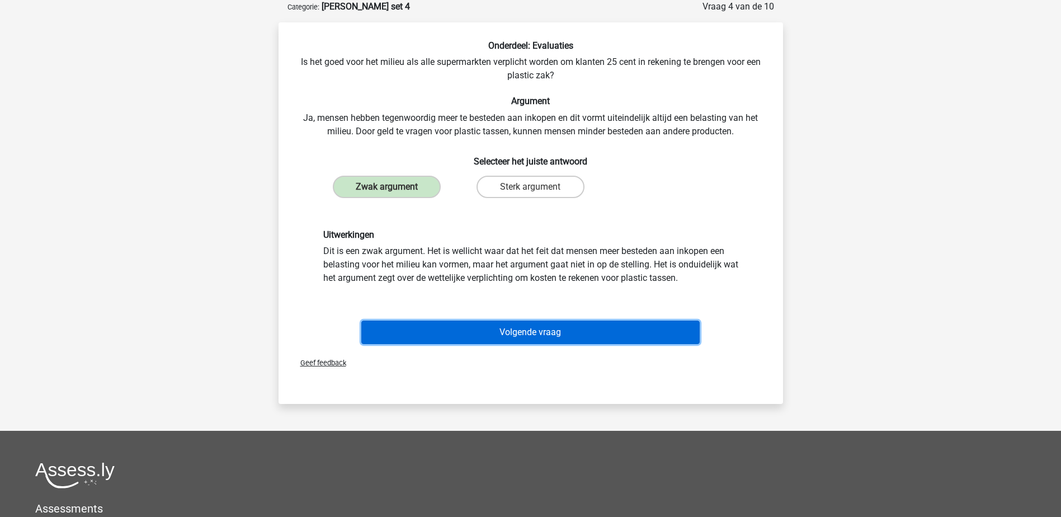
click at [480, 327] on button "Volgende vraag" at bounding box center [530, 332] width 338 height 23
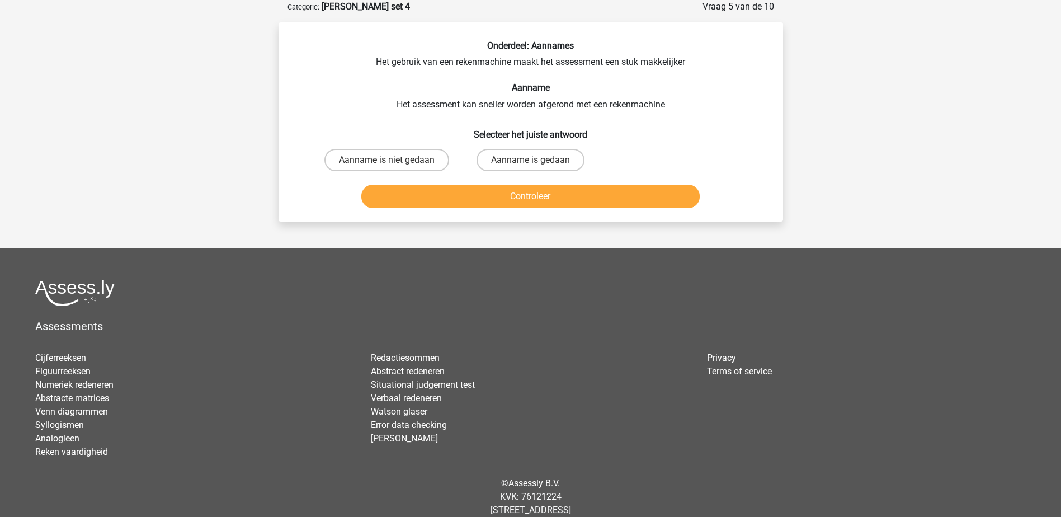
drag, startPoint x: 337, startPoint y: 156, endPoint x: 363, endPoint y: 184, distance: 38.4
click at [338, 156] on label "Aanname is niet gedaan" at bounding box center [386, 160] width 125 height 22
click at [387, 160] on input "Aanname is niet gedaan" at bounding box center [390, 163] width 7 height 7
radio input "true"
click at [387, 199] on button "Controleer" at bounding box center [530, 196] width 338 height 23
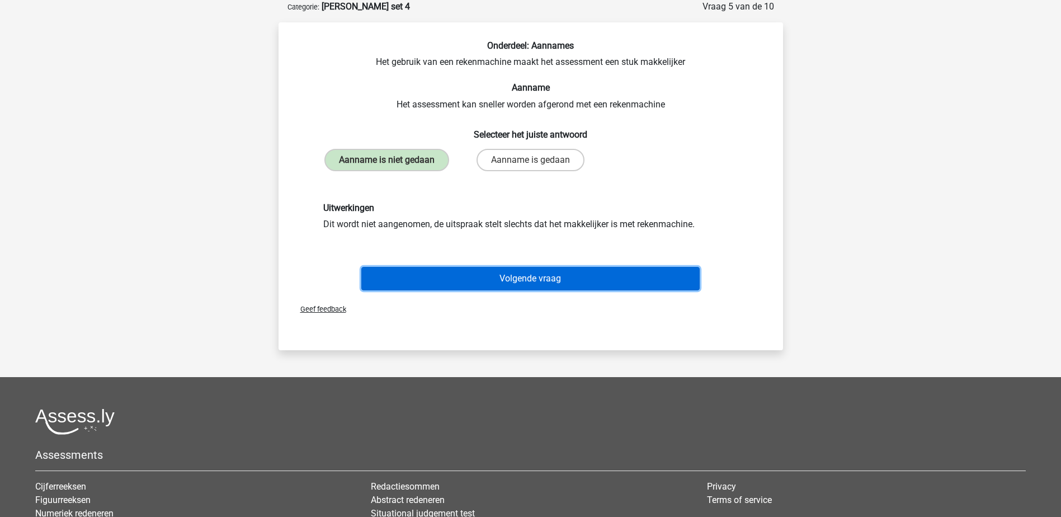
click at [425, 273] on button "Volgende vraag" at bounding box center [530, 278] width 338 height 23
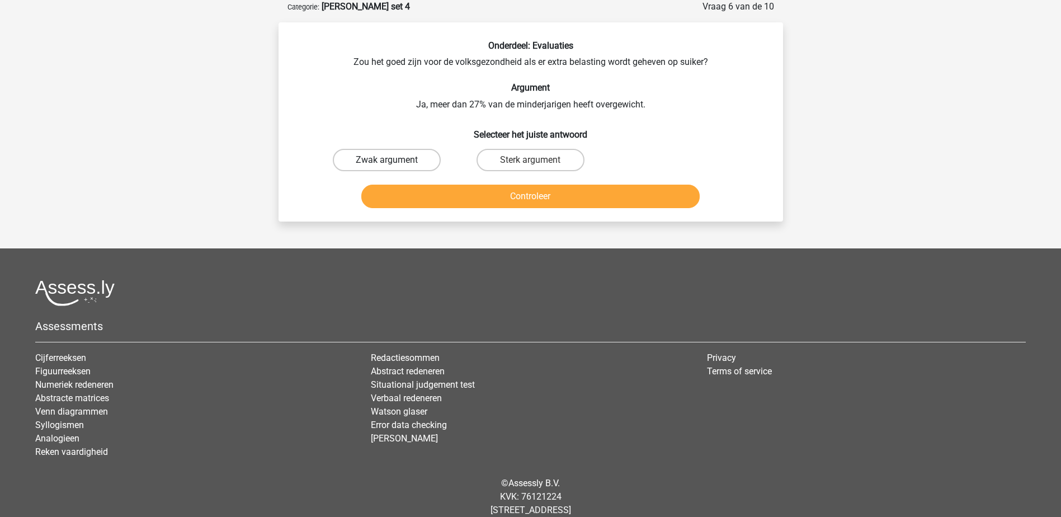
click at [364, 161] on label "Zwak argument" at bounding box center [387, 160] width 108 height 22
click at [387, 161] on input "Zwak argument" at bounding box center [390, 163] width 7 height 7
radio input "true"
click at [420, 195] on button "Controleer" at bounding box center [530, 196] width 338 height 23
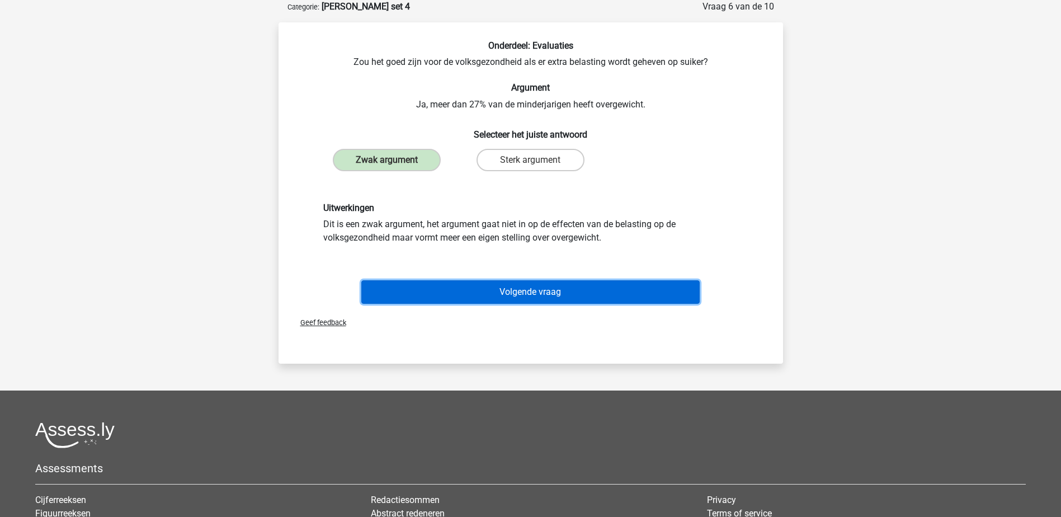
click at [438, 290] on button "Volgende vraag" at bounding box center [530, 291] width 338 height 23
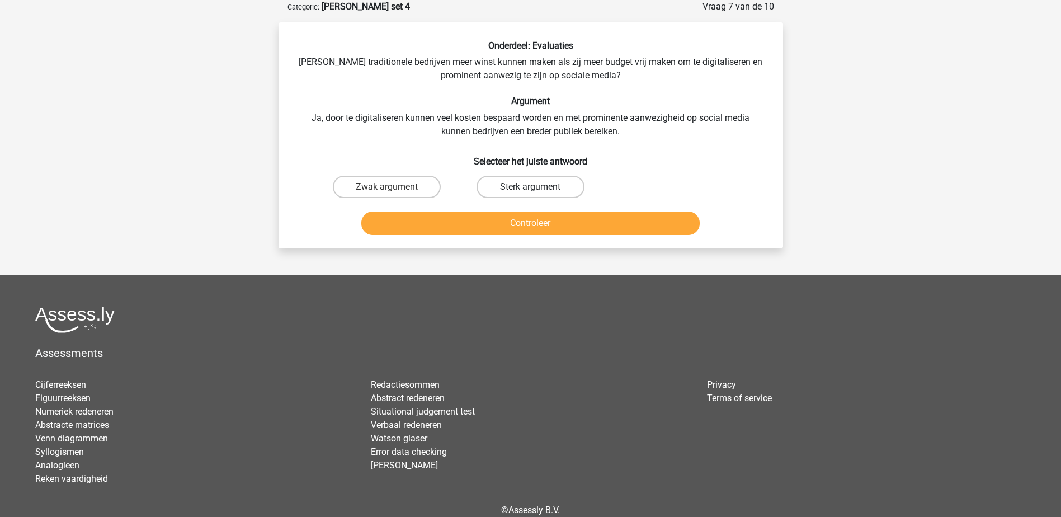
click at [508, 185] on label "Sterk argument" at bounding box center [531, 187] width 108 height 22
click at [530, 187] on input "Sterk argument" at bounding box center [533, 190] width 7 height 7
radio input "true"
click at [526, 220] on button "Controleer" at bounding box center [530, 222] width 338 height 23
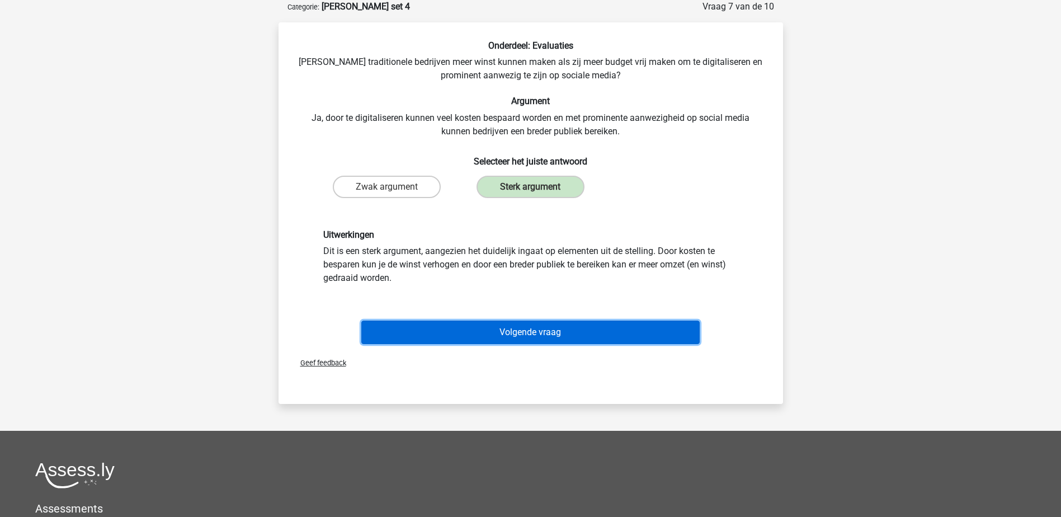
click at [523, 332] on button "Volgende vraag" at bounding box center [530, 332] width 338 height 23
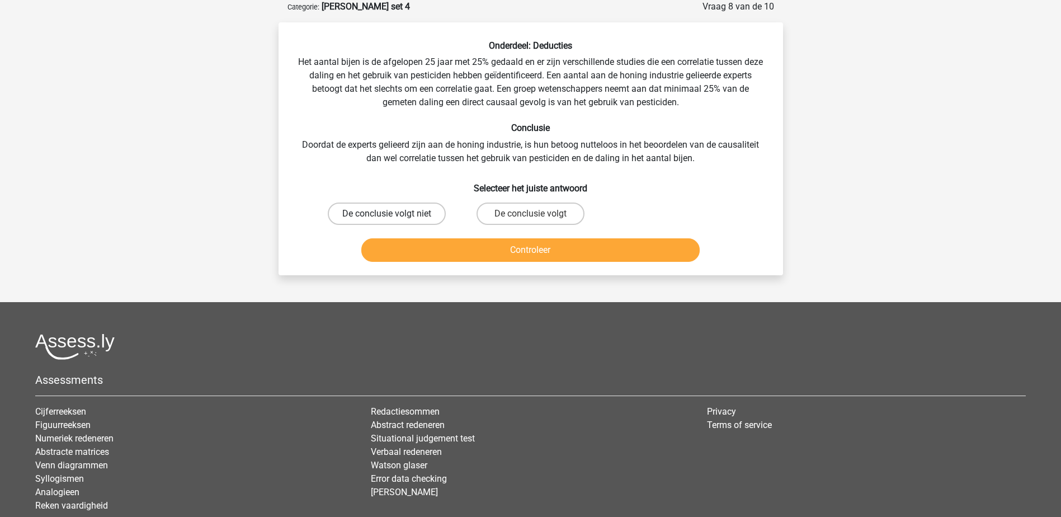
click at [422, 211] on label "De conclusie volgt niet" at bounding box center [387, 214] width 118 height 22
click at [394, 214] on input "De conclusie volgt niet" at bounding box center [390, 217] width 7 height 7
radio input "true"
click at [441, 247] on button "Controleer" at bounding box center [530, 249] width 338 height 23
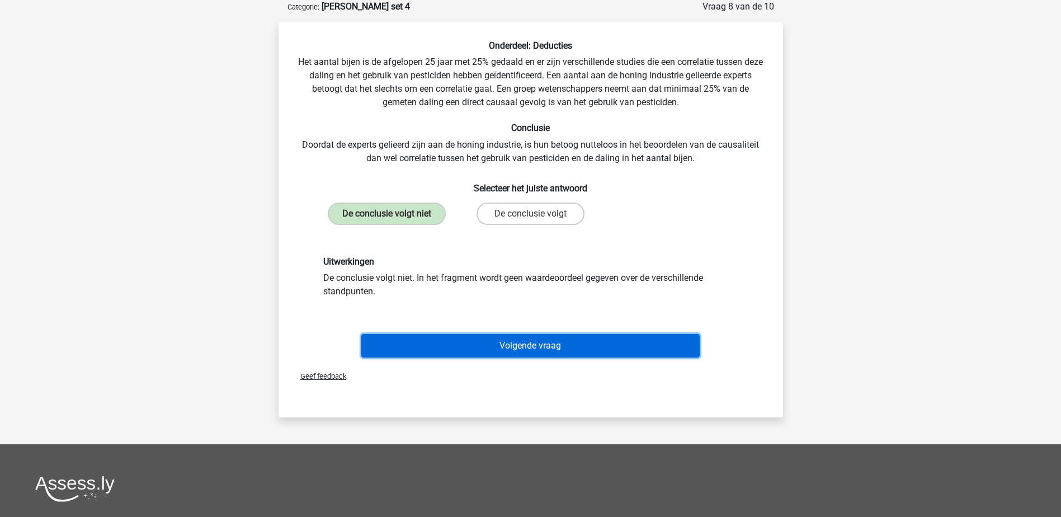
click at [477, 341] on button "Volgende vraag" at bounding box center [530, 345] width 338 height 23
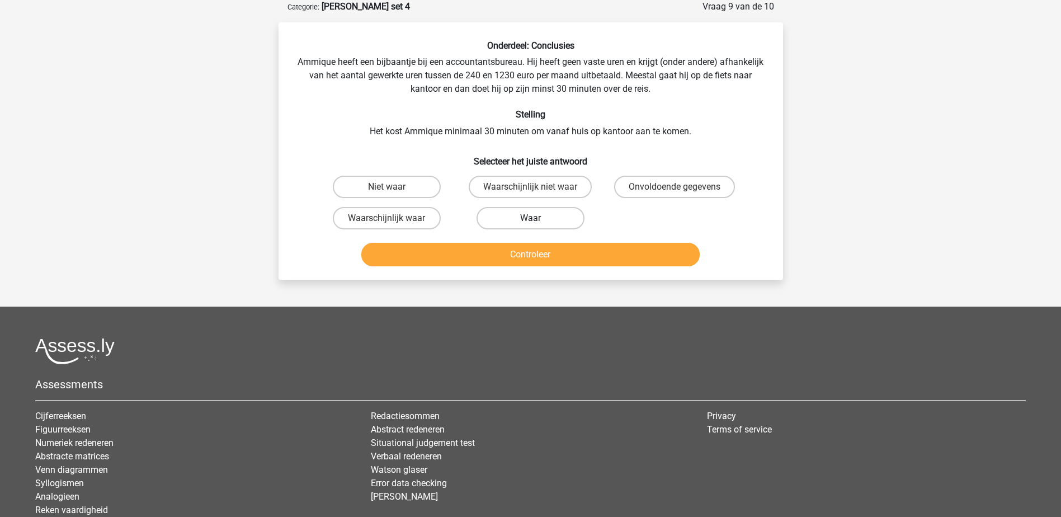
click at [498, 214] on label "Waar" at bounding box center [531, 218] width 108 height 22
click at [530, 218] on input "Waar" at bounding box center [533, 221] width 7 height 7
radio input "true"
click at [486, 255] on button "Controleer" at bounding box center [530, 254] width 338 height 23
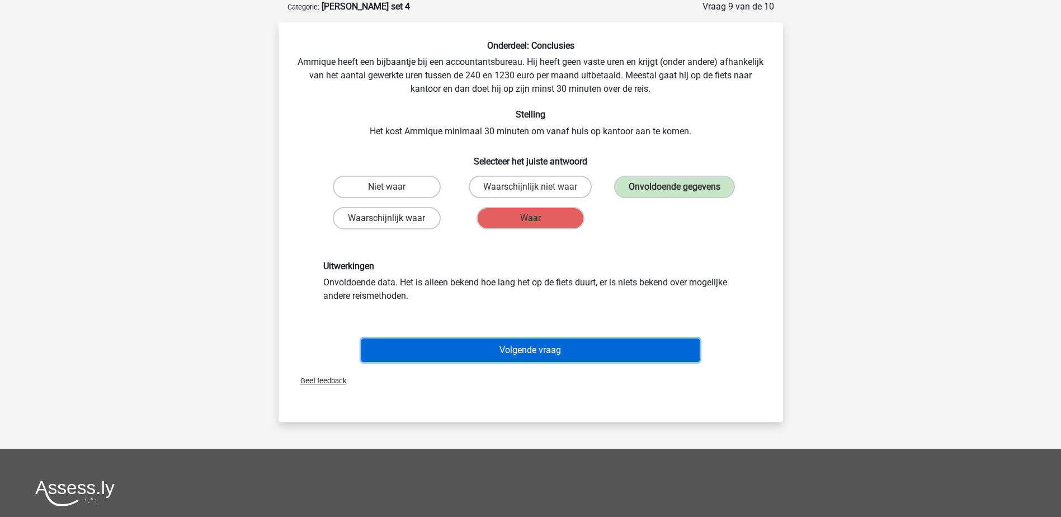
click at [500, 344] on button "Volgende vraag" at bounding box center [530, 349] width 338 height 23
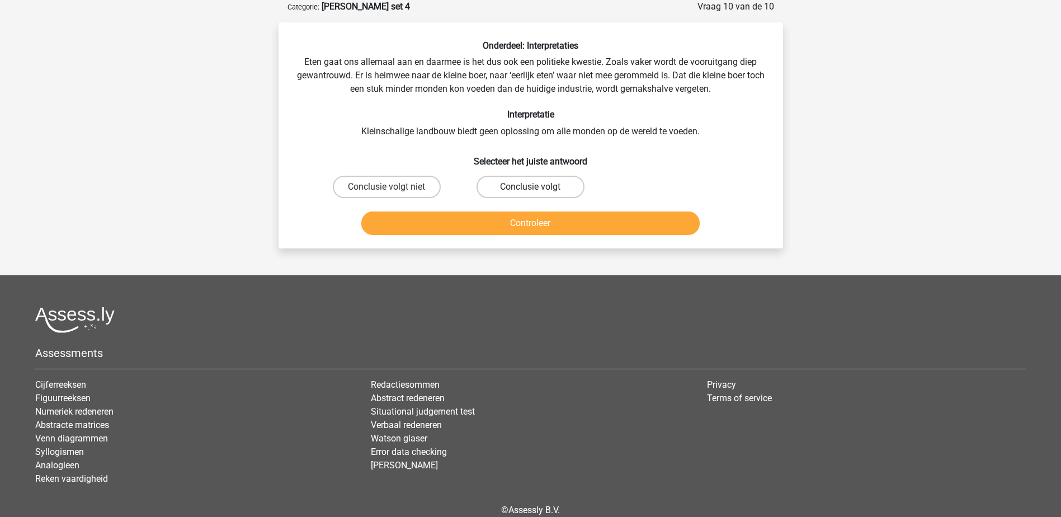
click at [493, 184] on label "Conclusie volgt" at bounding box center [531, 187] width 108 height 22
click at [530, 187] on input "Conclusie volgt" at bounding box center [533, 190] width 7 height 7
radio input "true"
click at [484, 223] on button "Controleer" at bounding box center [530, 222] width 338 height 23
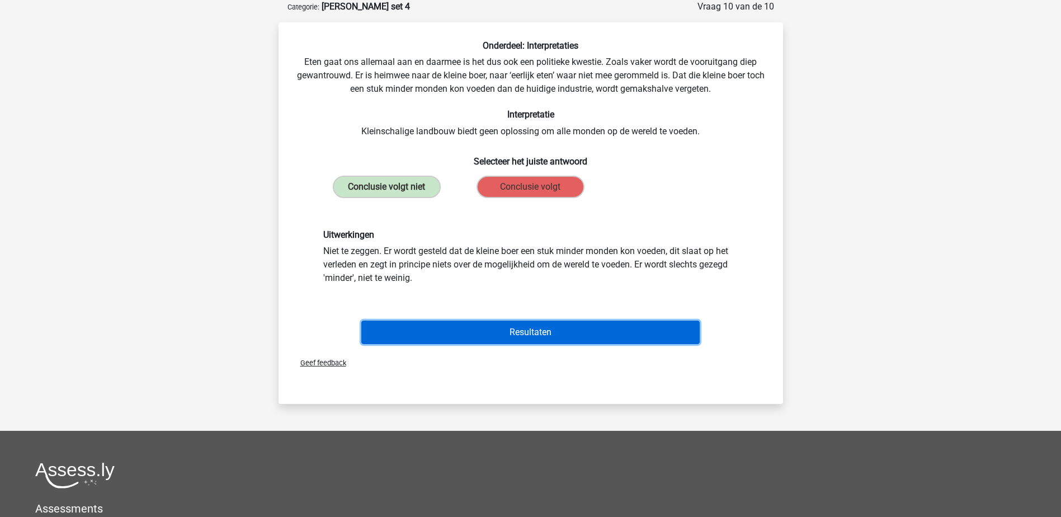
click at [508, 330] on button "Resultaten" at bounding box center [530, 332] width 338 height 23
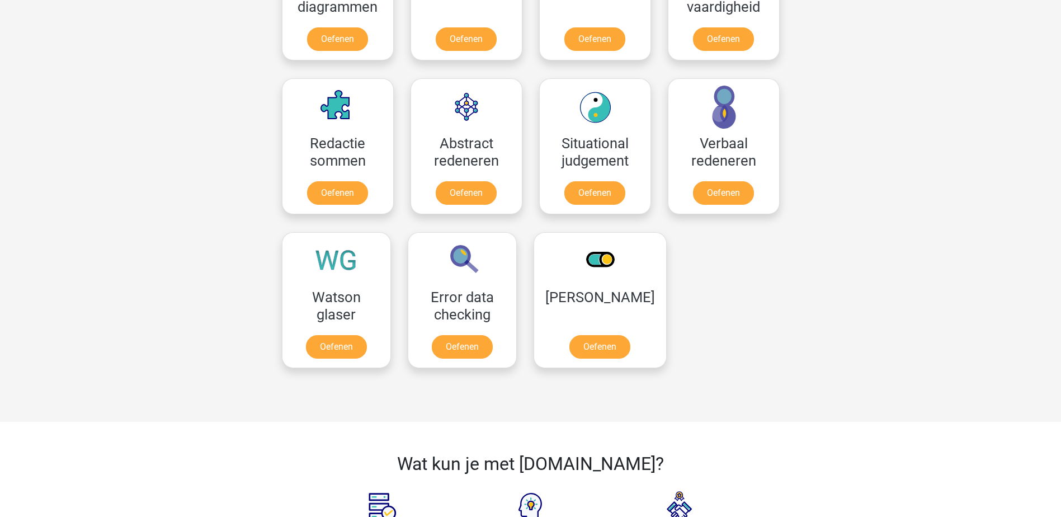
scroll to position [755, 0]
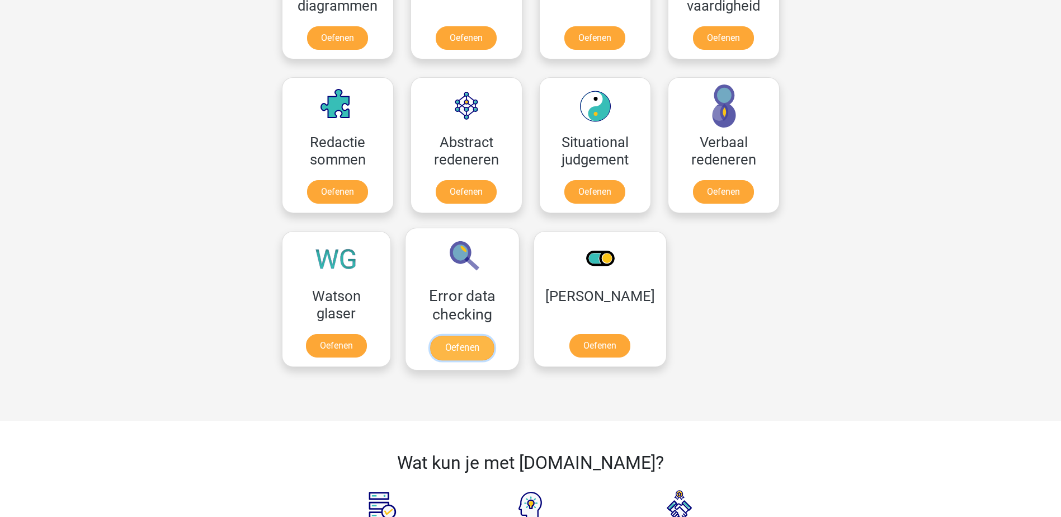
click at [474, 341] on link "Oefenen" at bounding box center [462, 348] width 64 height 25
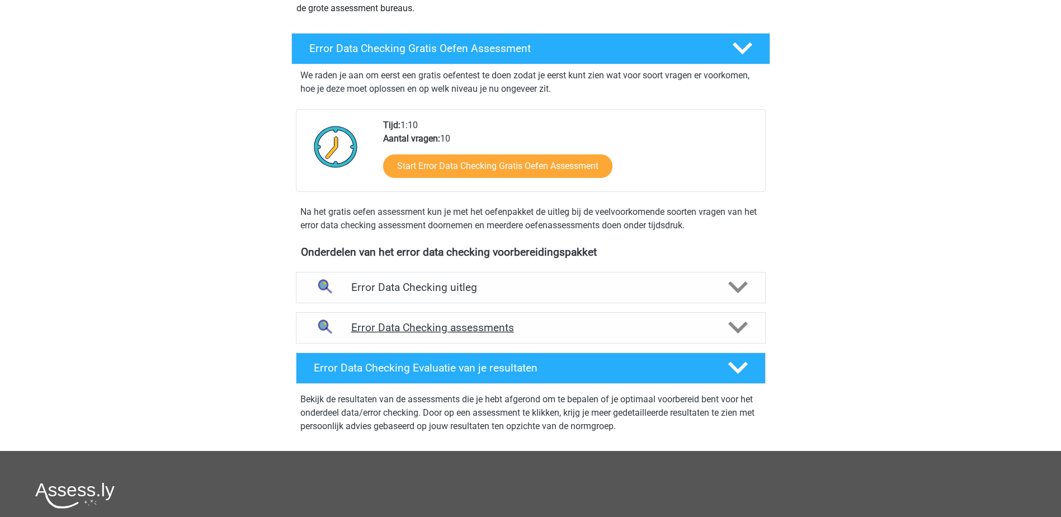
scroll to position [168, 0]
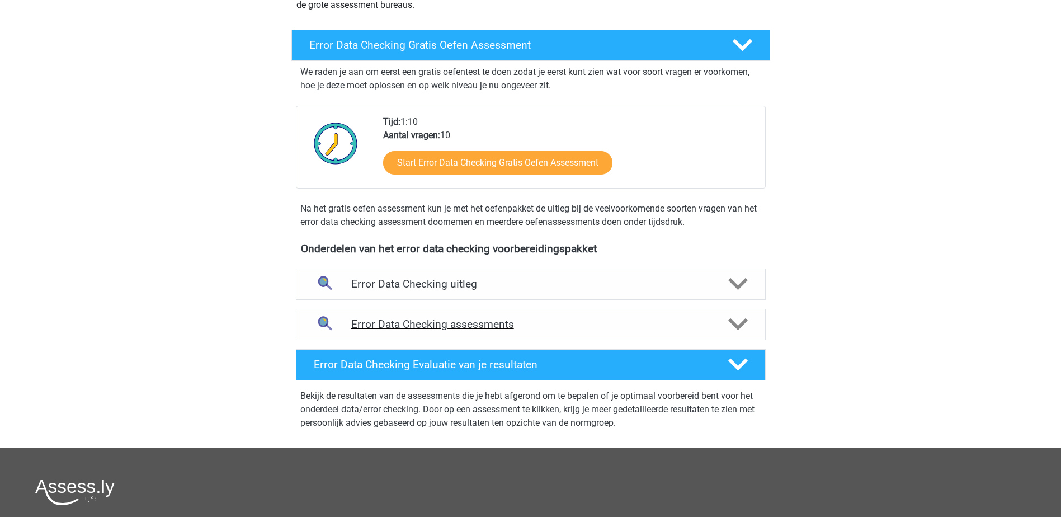
click at [740, 327] on polygon at bounding box center [738, 324] width 20 height 12
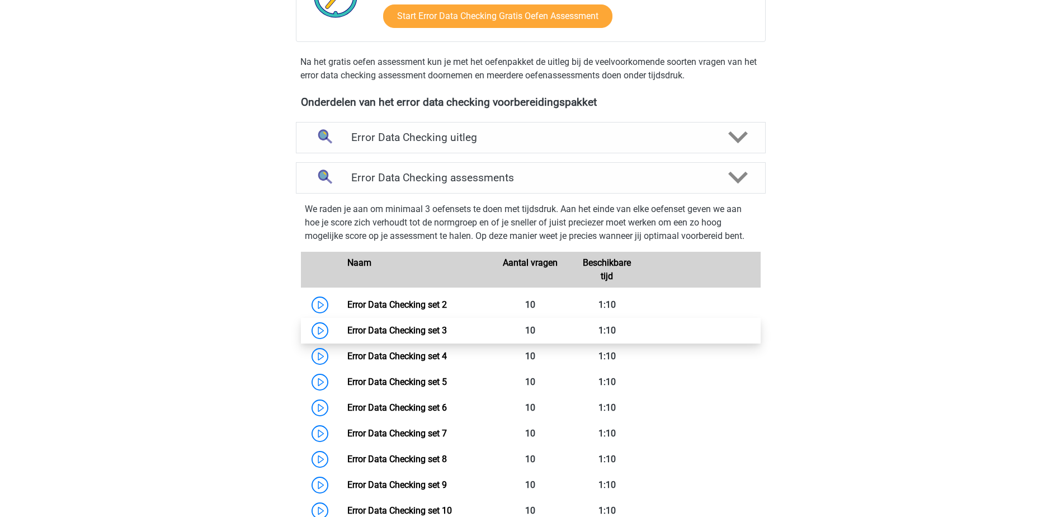
scroll to position [336, 0]
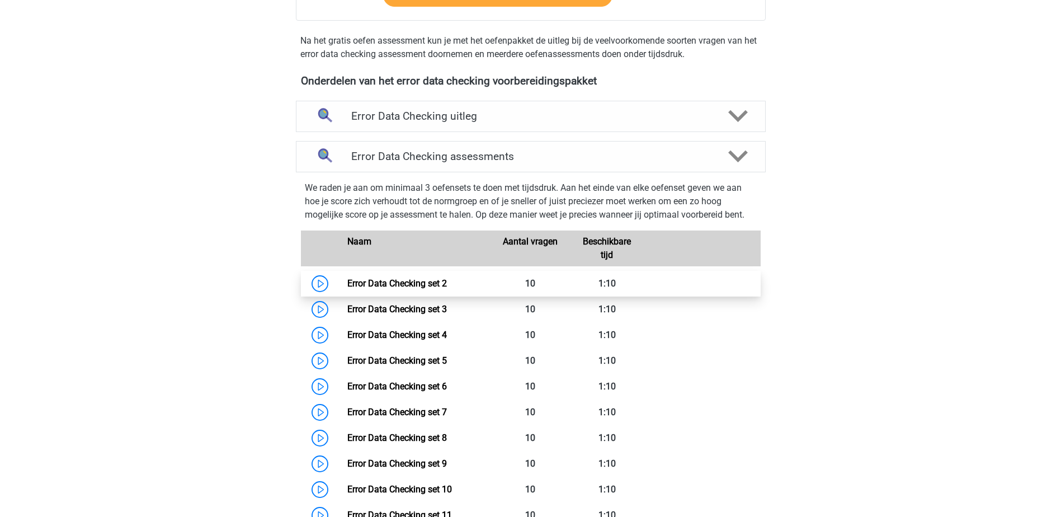
click at [435, 283] on link "Error Data Checking set 2" at bounding box center [397, 283] width 100 height 11
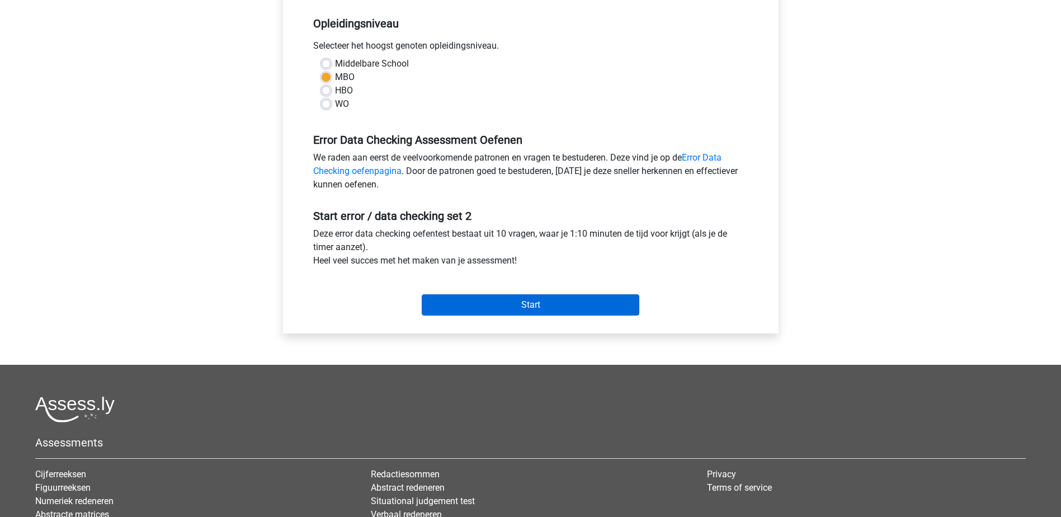
scroll to position [224, 0]
click at [457, 299] on input "Start" at bounding box center [531, 304] width 218 height 21
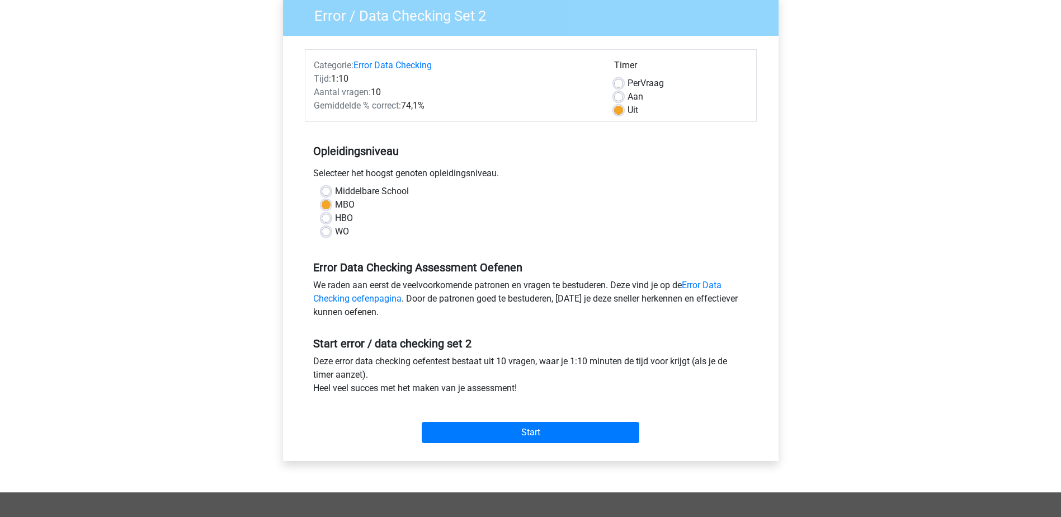
scroll to position [0, 0]
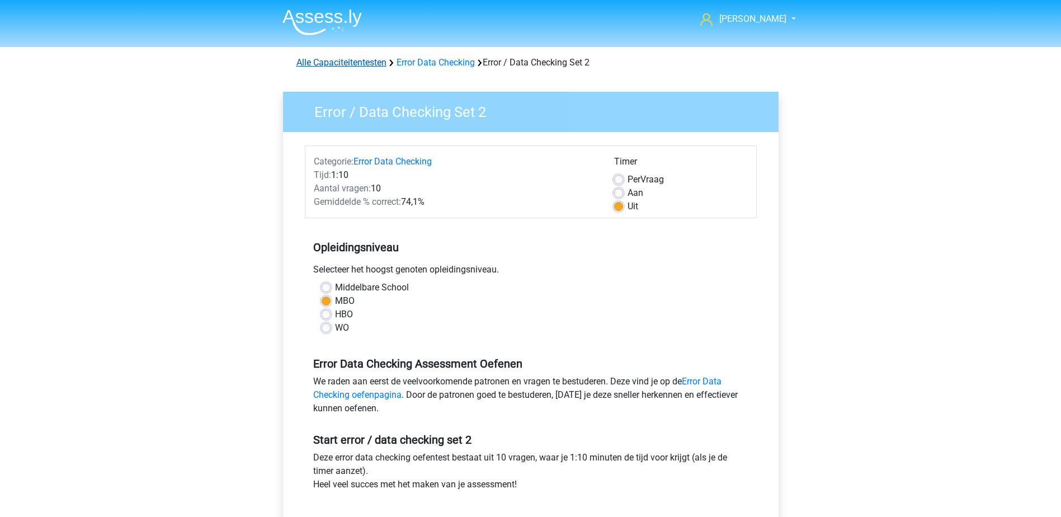
click at [355, 65] on link "Alle Capaciteitentesten" at bounding box center [342, 62] width 90 height 11
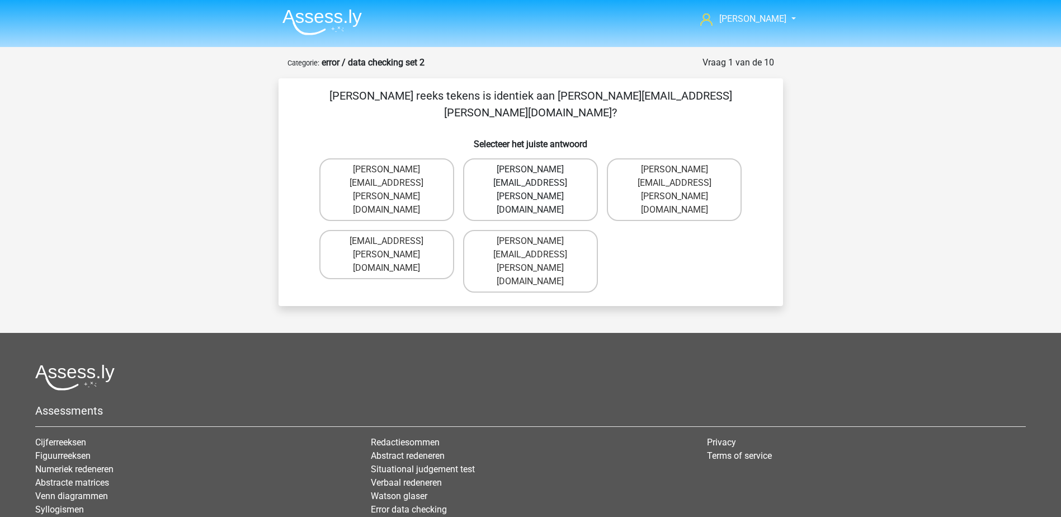
click at [525, 158] on label "[PERSON_NAME][EMAIL_ADDRESS][PERSON_NAME][DOMAIN_NAME]" at bounding box center [530, 189] width 135 height 63
click at [530, 170] on input "Connor.Patterson@gmail.co.uk" at bounding box center [533, 173] width 7 height 7
radio input "true"
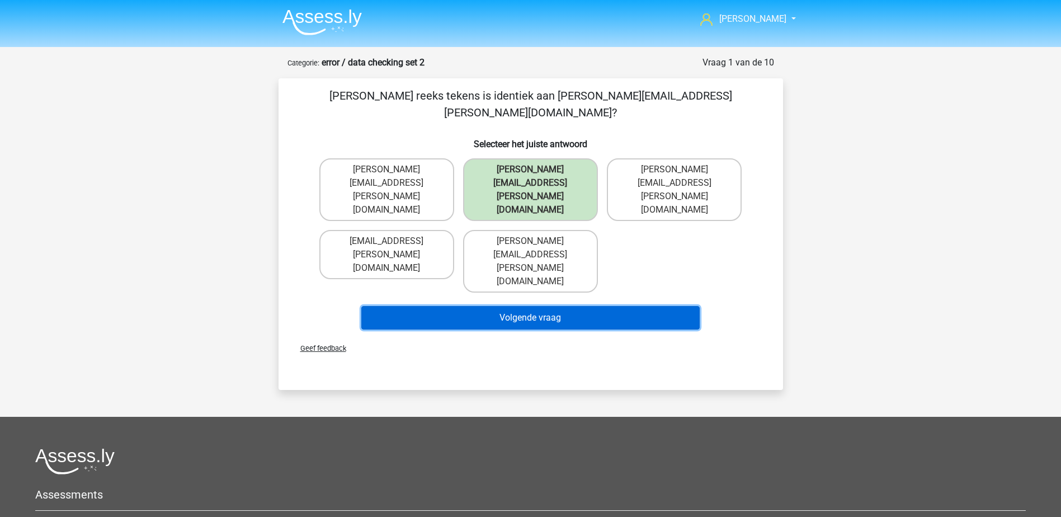
click at [518, 306] on button "Volgende vraag" at bounding box center [530, 317] width 338 height 23
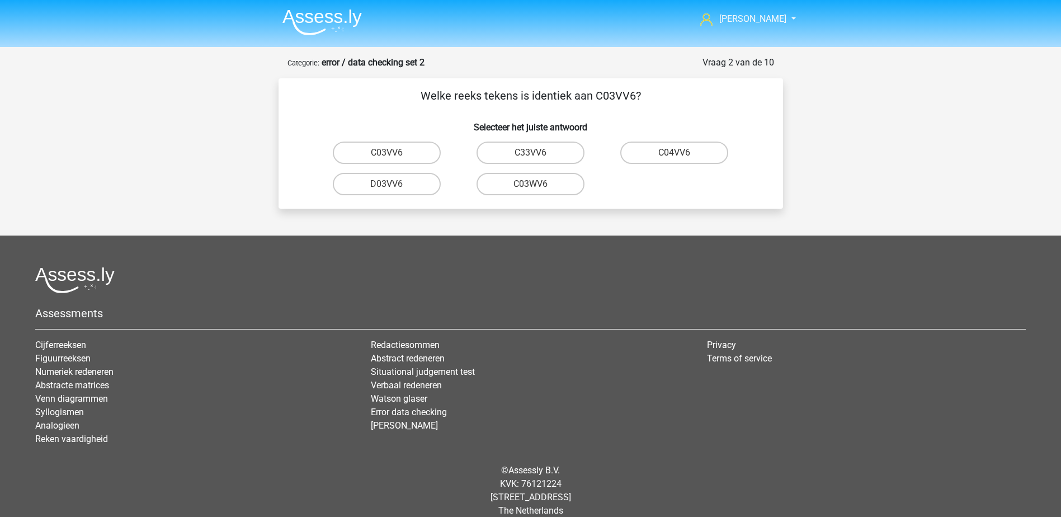
scroll to position [14, 0]
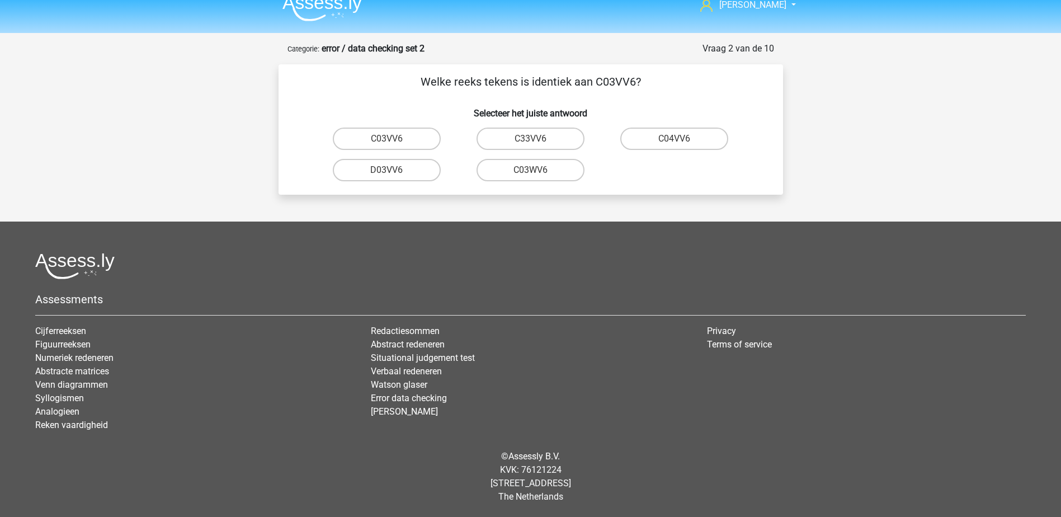
drag, startPoint x: 372, startPoint y: 129, endPoint x: 408, endPoint y: 152, distance: 42.2
click at [373, 129] on label "C03VV6" at bounding box center [387, 139] width 108 height 22
click at [387, 139] on input "C03VV6" at bounding box center [390, 142] width 7 height 7
radio input "true"
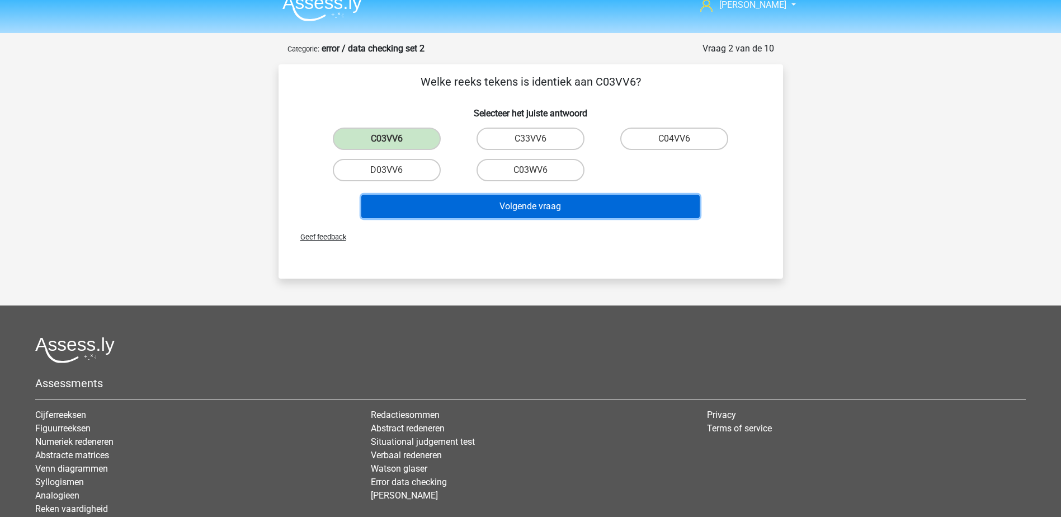
click at [508, 209] on button "Volgende vraag" at bounding box center [530, 206] width 338 height 23
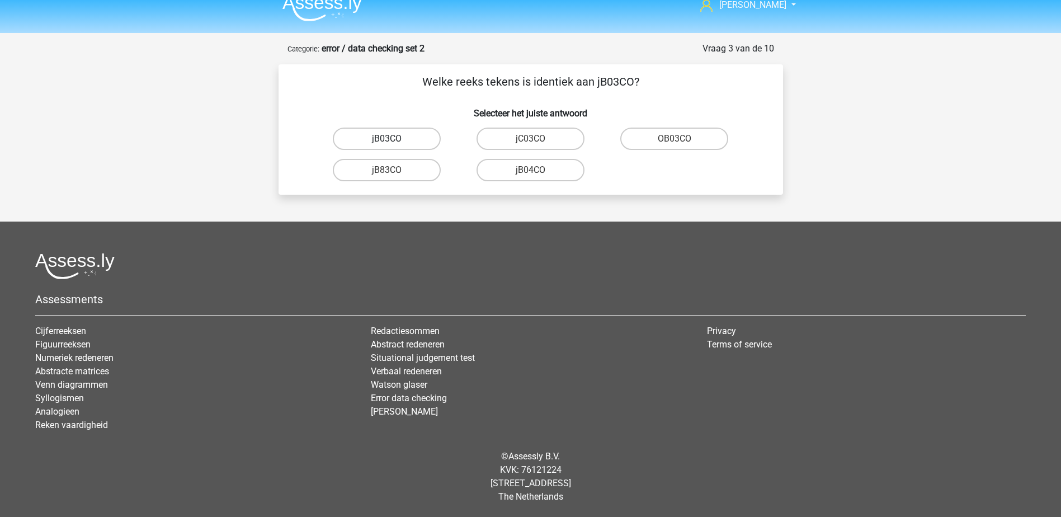
click at [363, 135] on label "jB03CO" at bounding box center [387, 139] width 108 height 22
click at [387, 139] on input "jB03CO" at bounding box center [390, 142] width 7 height 7
radio input "true"
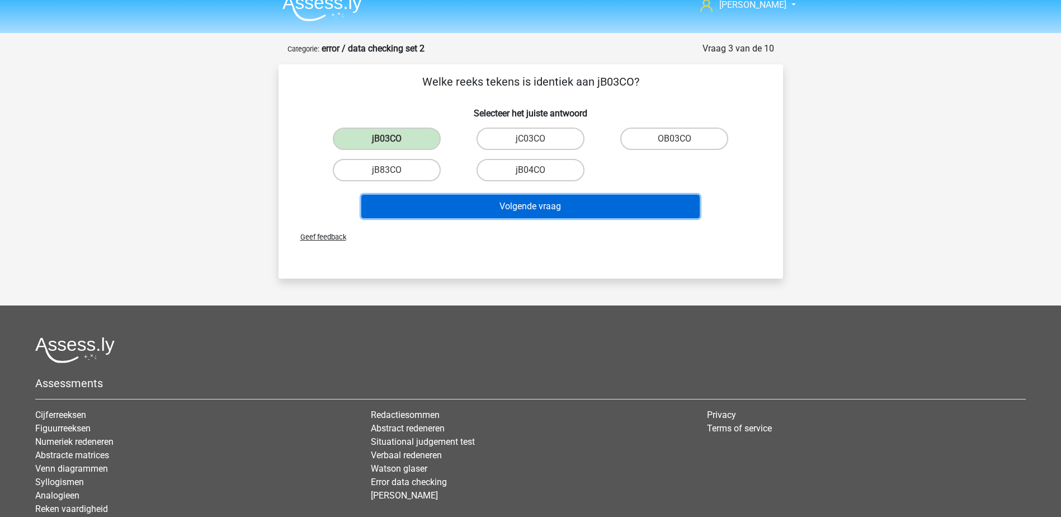
click at [470, 203] on button "Volgende vraag" at bounding box center [530, 206] width 338 height 23
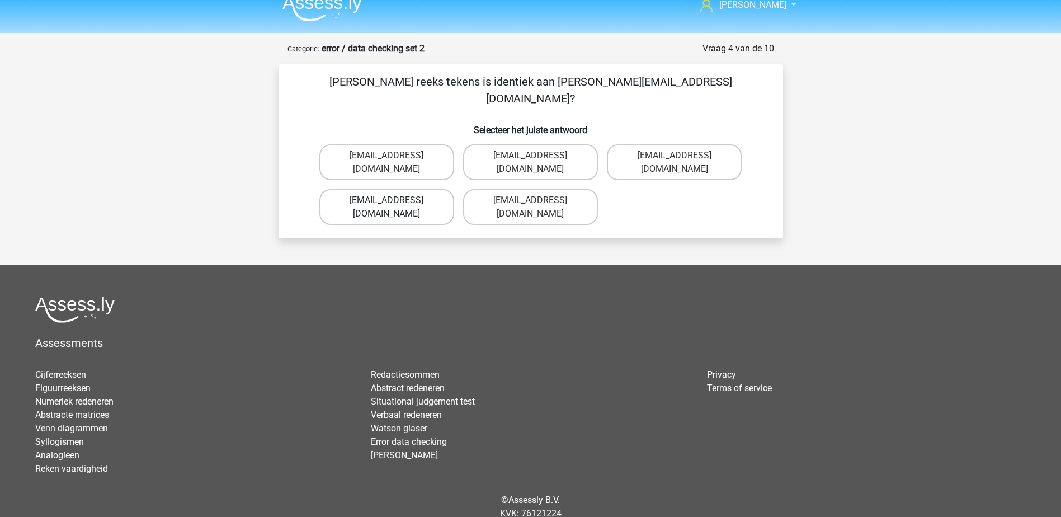
click at [380, 189] on label "Jack_Conly@hotmail.uk.com" at bounding box center [386, 207] width 135 height 36
click at [387, 200] on input "Jack_Conly@hotmail.uk.com" at bounding box center [390, 203] width 7 height 7
radio input "true"
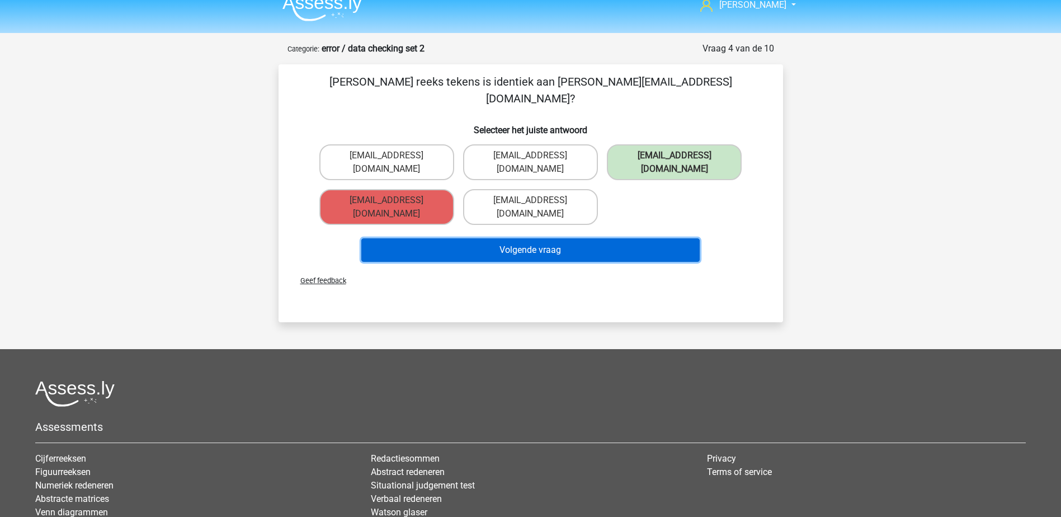
click at [473, 238] on button "Volgende vraag" at bounding box center [530, 249] width 338 height 23
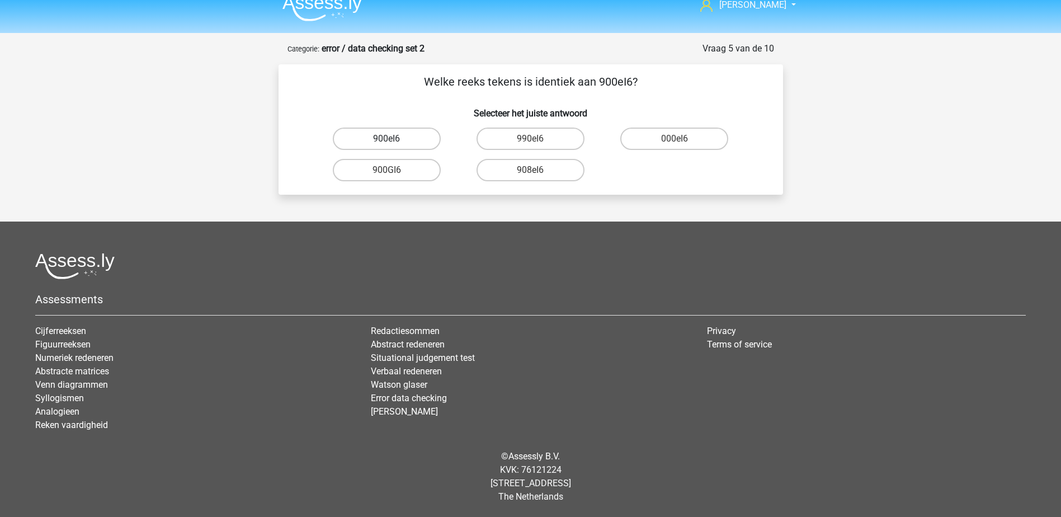
click at [349, 130] on label "900eI6" at bounding box center [387, 139] width 108 height 22
click at [387, 139] on input "900eI6" at bounding box center [390, 142] width 7 height 7
radio input "true"
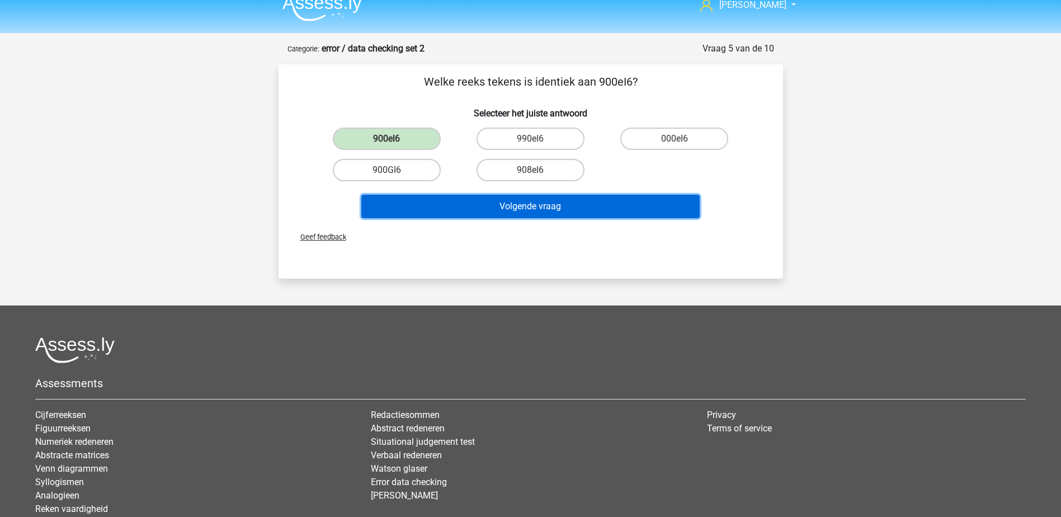
click at [454, 204] on button "Volgende vraag" at bounding box center [530, 206] width 338 height 23
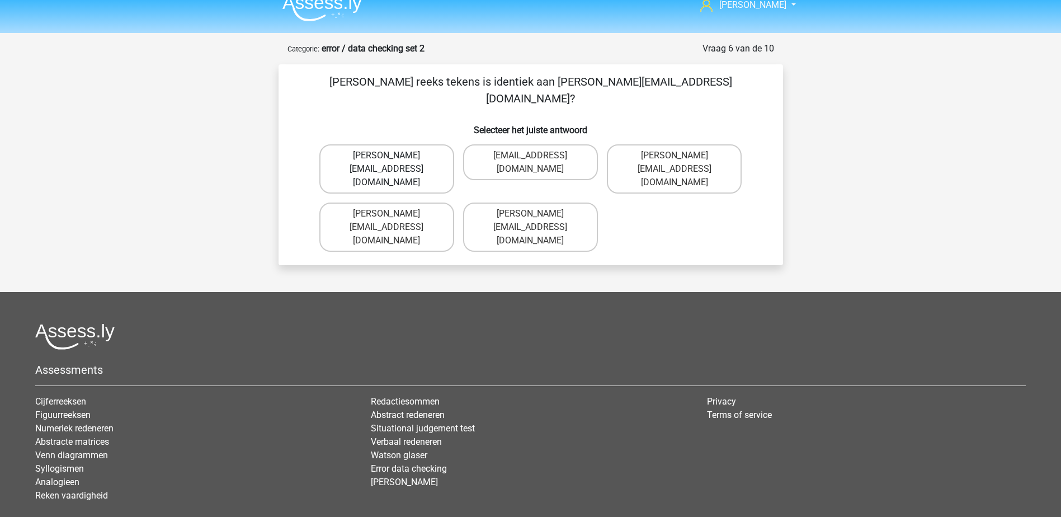
click at [361, 144] on label "Michael_Meade@joymail.gr" at bounding box center [386, 168] width 135 height 49
click at [387, 156] on input "Michael_Meade@joymail.gr" at bounding box center [390, 159] width 7 height 7
radio input "true"
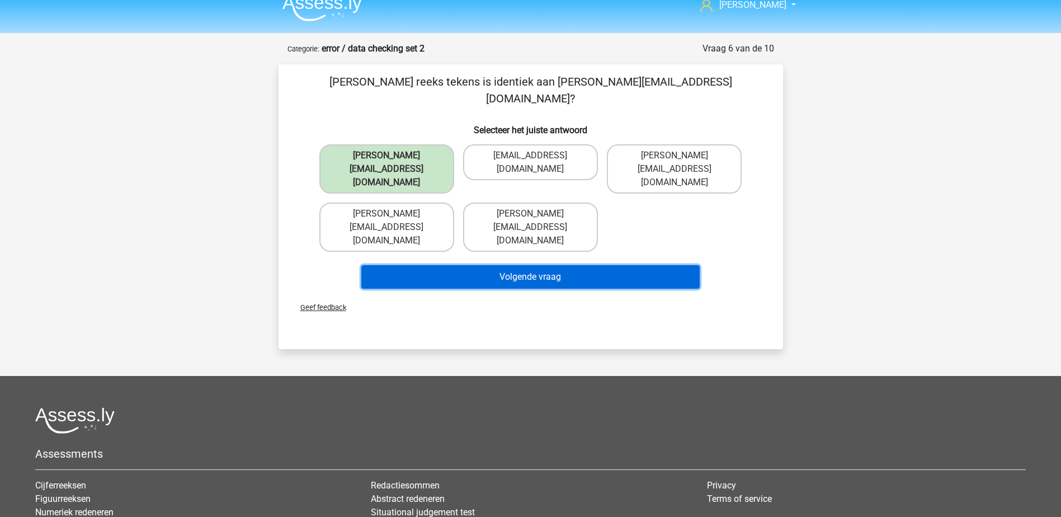
click at [422, 265] on button "Volgende vraag" at bounding box center [530, 276] width 338 height 23
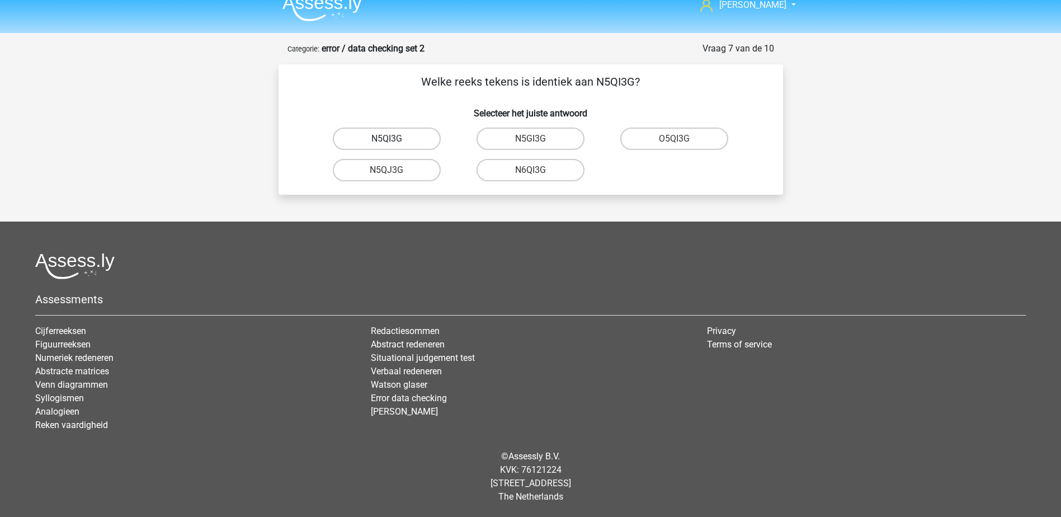
click at [382, 134] on label "N5QI3G" at bounding box center [387, 139] width 108 height 22
click at [387, 139] on input "N5QI3G" at bounding box center [390, 142] width 7 height 7
radio input "true"
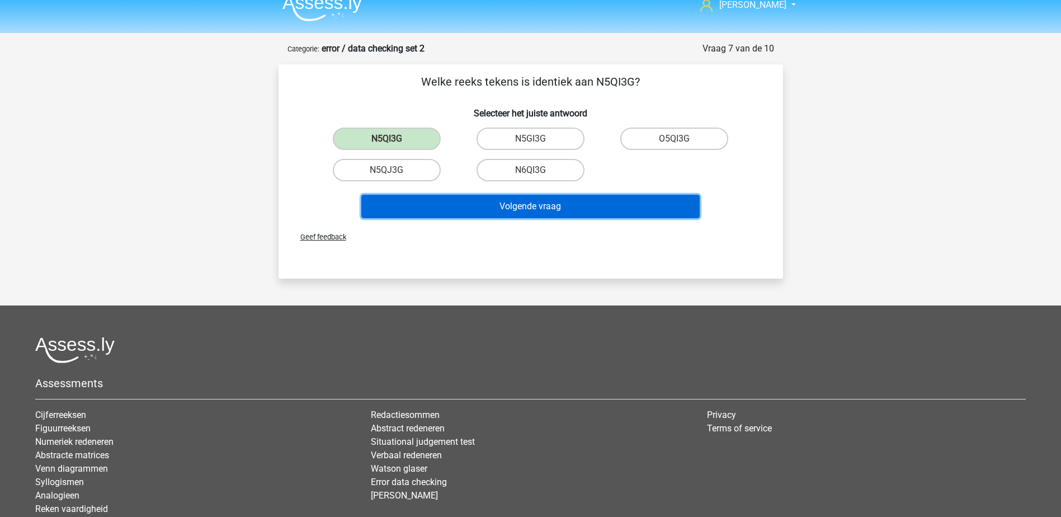
click at [380, 197] on button "Volgende vraag" at bounding box center [530, 206] width 338 height 23
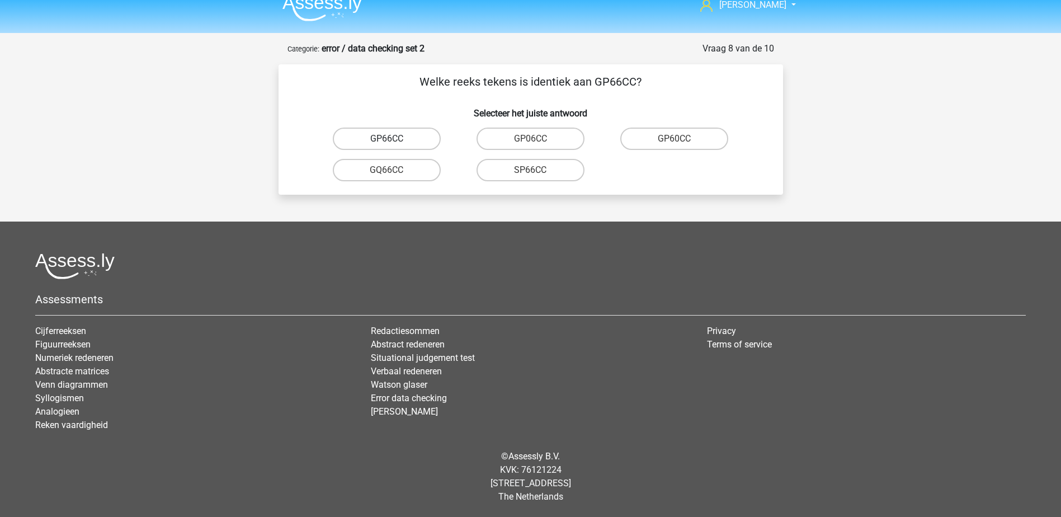
click at [363, 137] on label "GP66CC" at bounding box center [387, 139] width 108 height 22
click at [387, 139] on input "GP66CC" at bounding box center [390, 142] width 7 height 7
radio input "true"
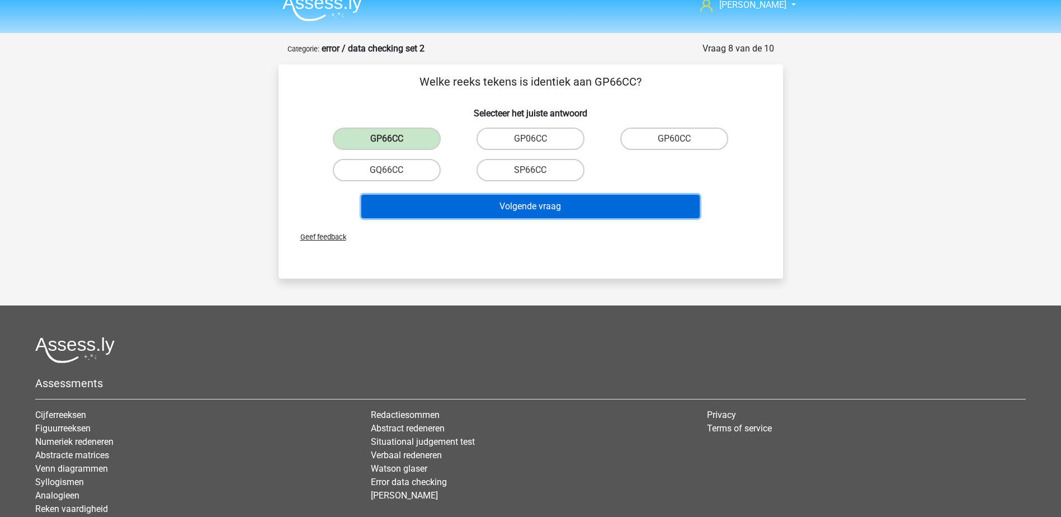
click at [451, 197] on button "Volgende vraag" at bounding box center [530, 206] width 338 height 23
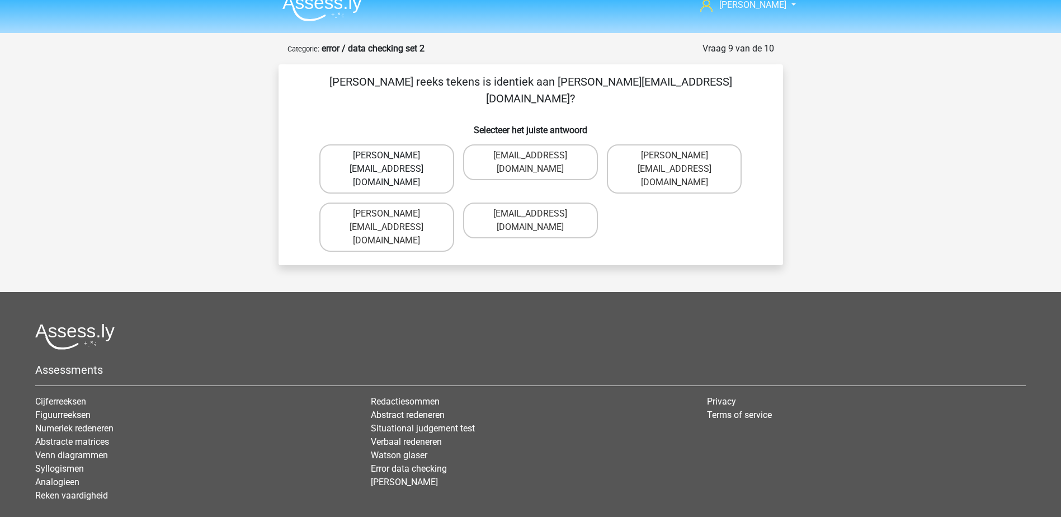
click at [352, 144] on label "Thomas_Maed@joinmail.uk.co" at bounding box center [386, 168] width 135 height 49
click at [387, 156] on input "Thomas_Maed@joinmail.uk.co" at bounding box center [390, 159] width 7 height 7
radio input "true"
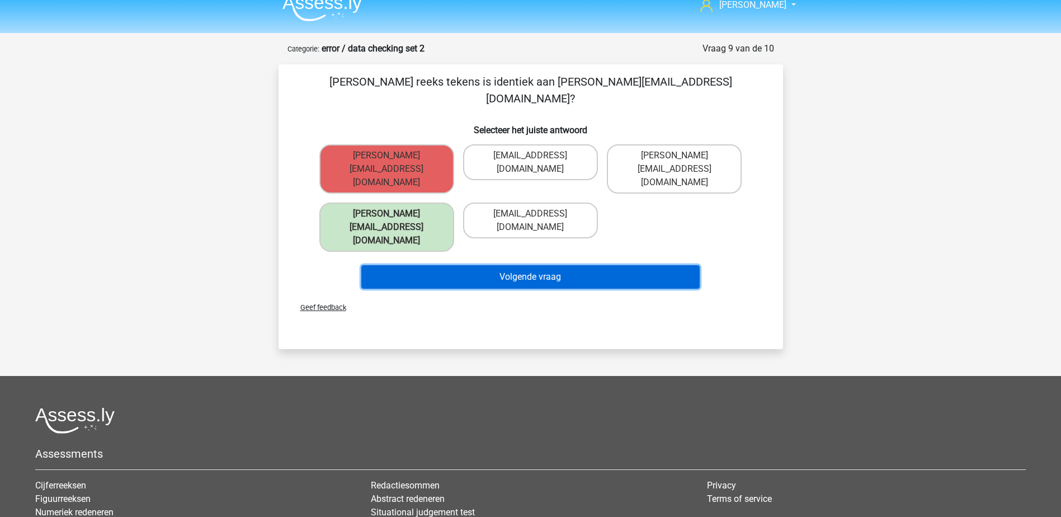
click at [442, 265] on button "Volgende vraag" at bounding box center [530, 276] width 338 height 23
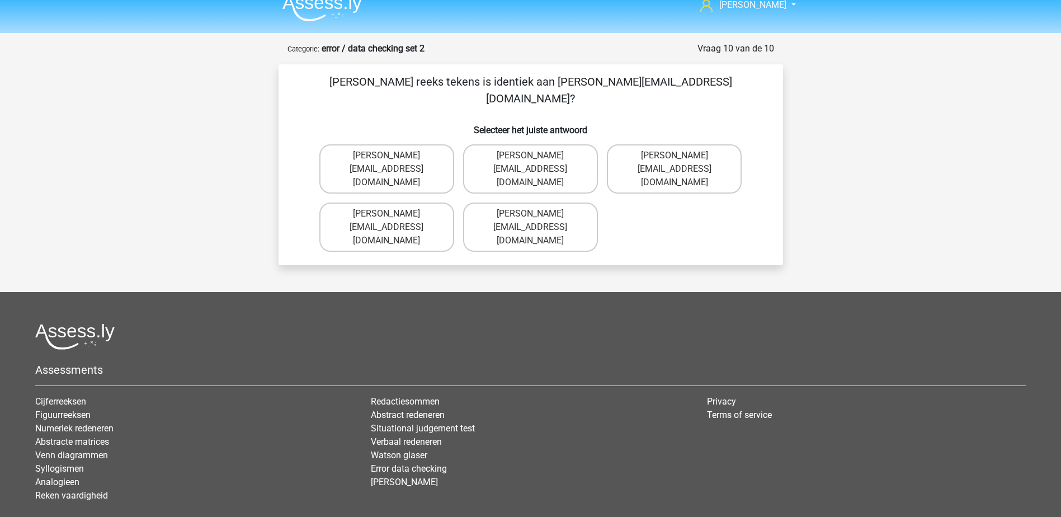
scroll to position [41, 0]
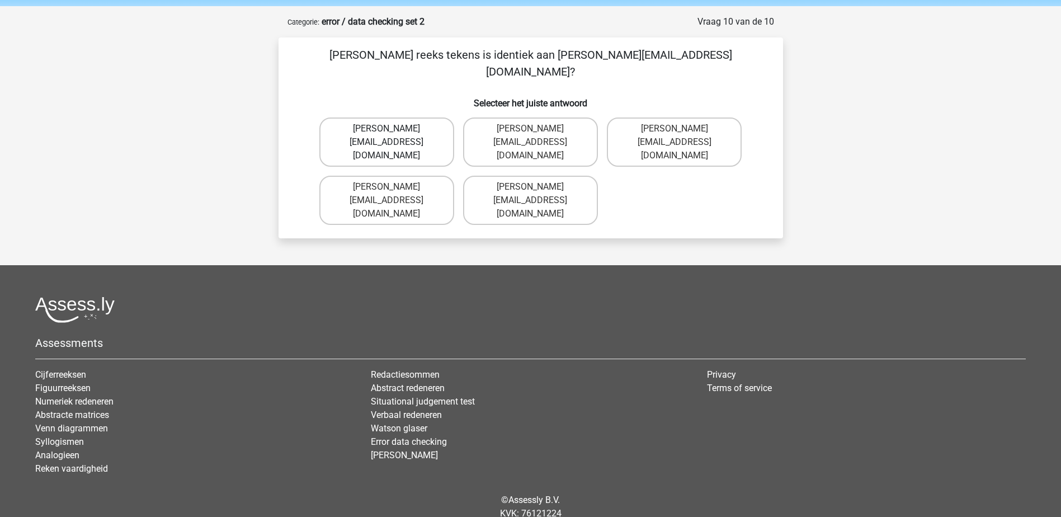
click at [357, 120] on label "Richard-Pierson@hotmails.co.com" at bounding box center [386, 141] width 135 height 49
click at [387, 129] on input "Richard-Pierson@hotmails.co.com" at bounding box center [390, 132] width 7 height 7
radio input "true"
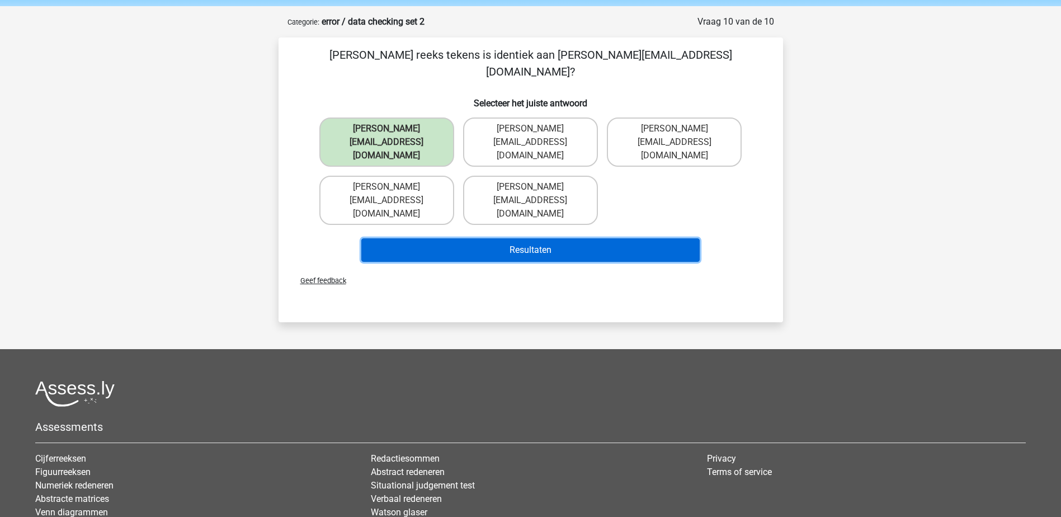
click at [468, 238] on button "Resultaten" at bounding box center [530, 249] width 338 height 23
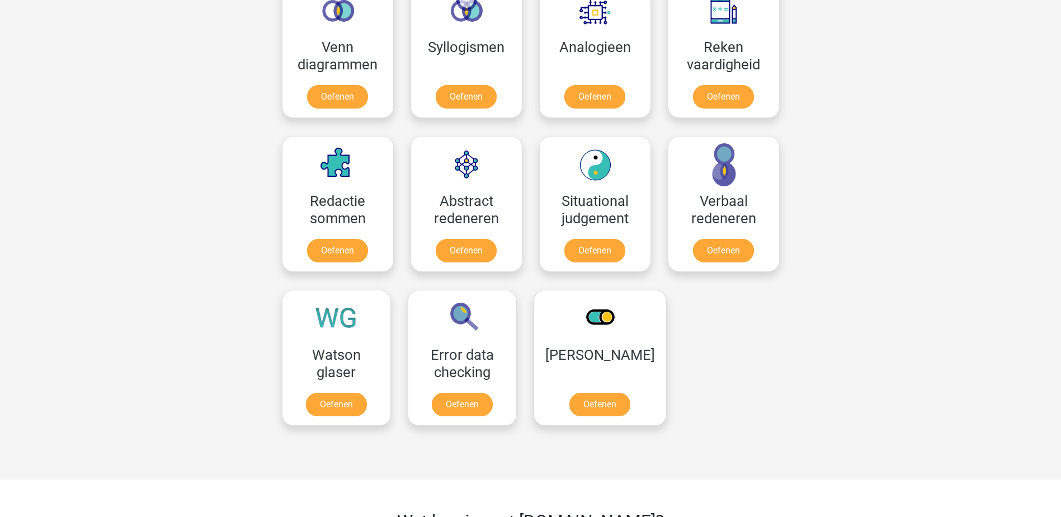
scroll to position [699, 0]
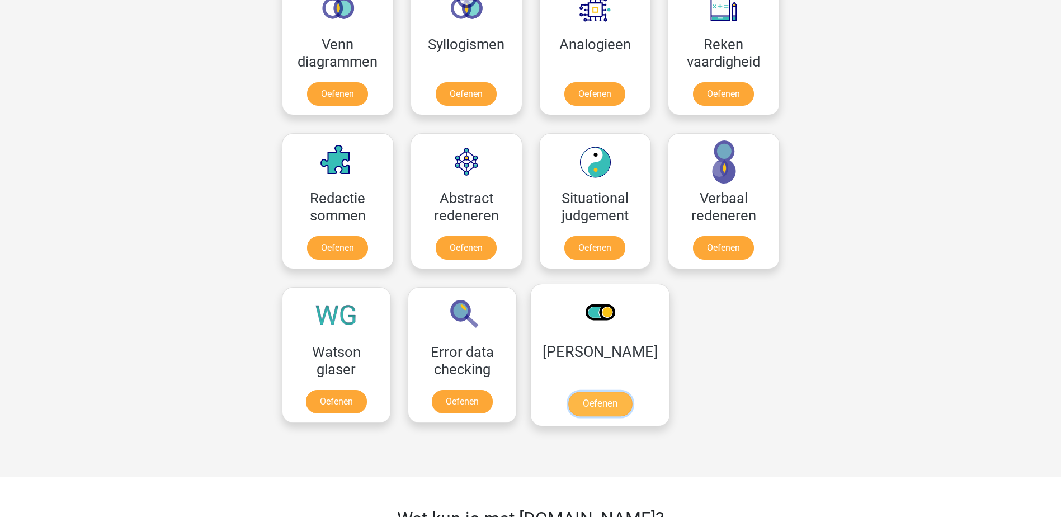
click at [592, 401] on link "Oefenen" at bounding box center [600, 404] width 64 height 25
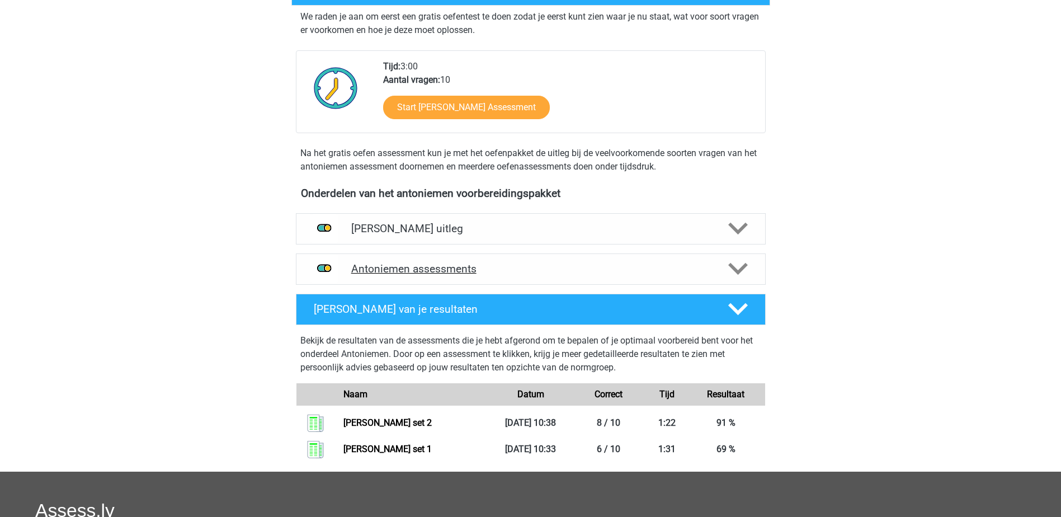
scroll to position [168, 0]
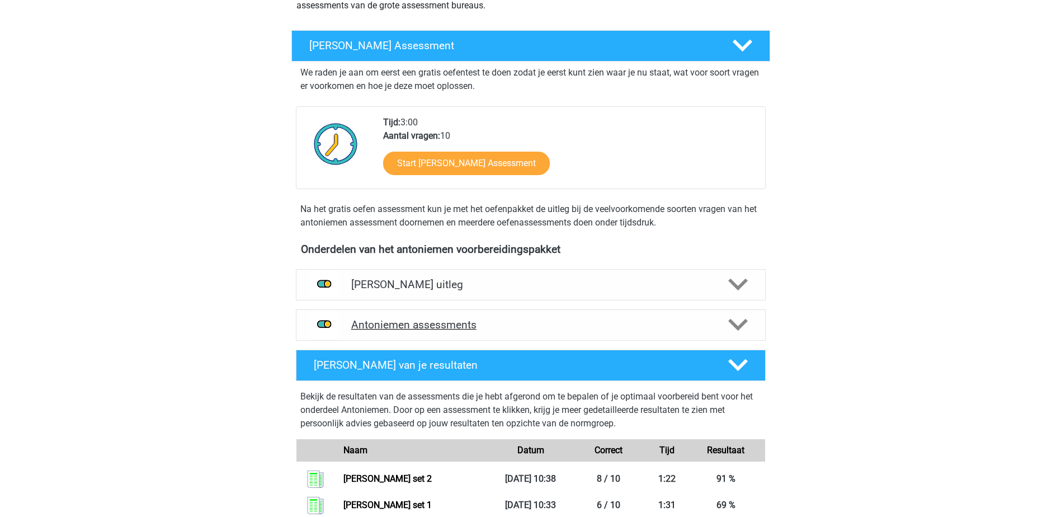
click at [636, 321] on h4 "Antoniemen assessments" at bounding box center [530, 324] width 359 height 13
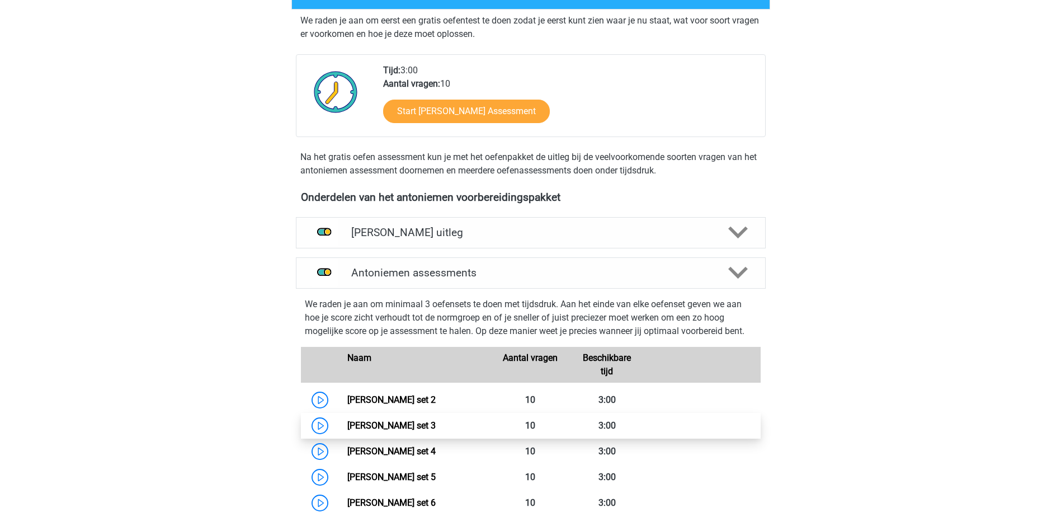
scroll to position [280, 0]
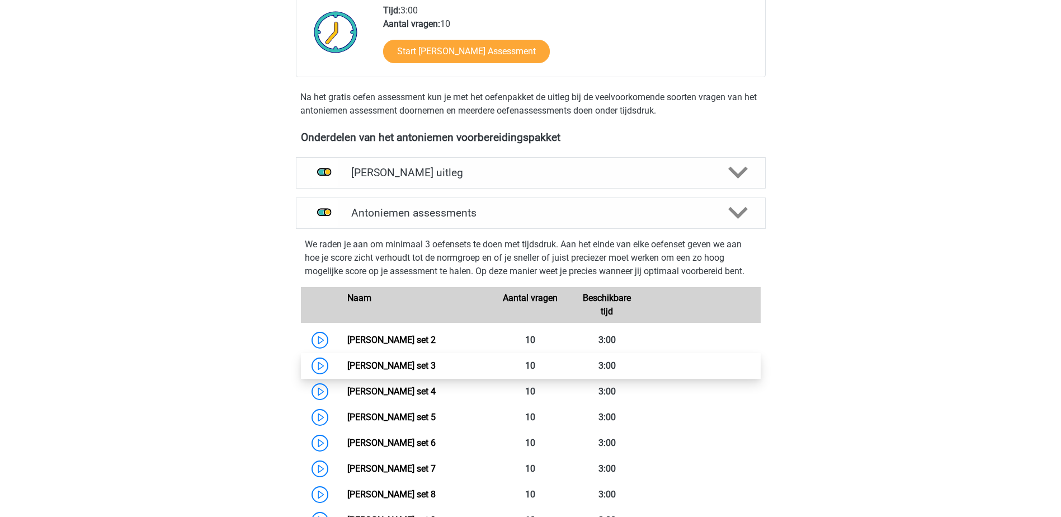
click at [399, 361] on link "[PERSON_NAME] set 3" at bounding box center [391, 365] width 88 height 11
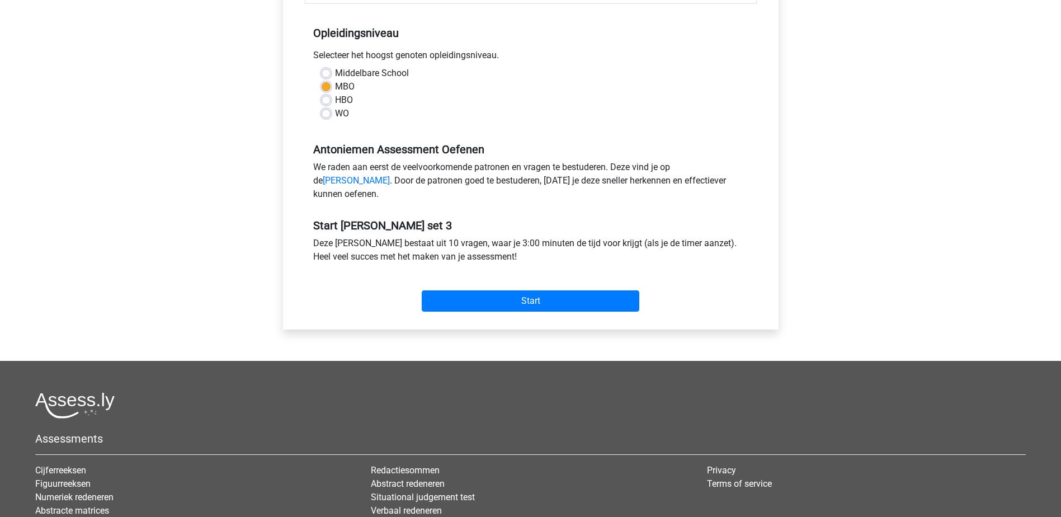
scroll to position [224, 0]
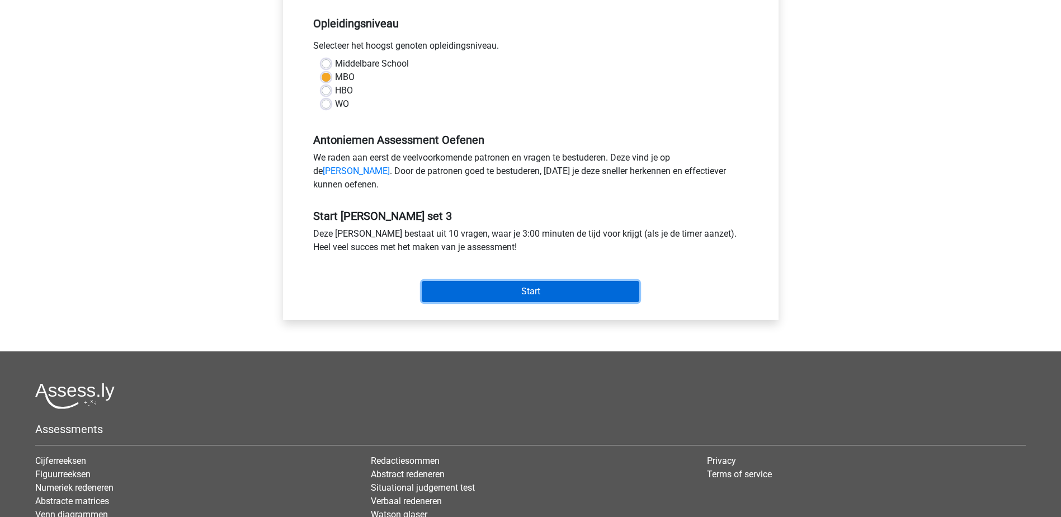
click at [511, 302] on input "Start" at bounding box center [531, 291] width 218 height 21
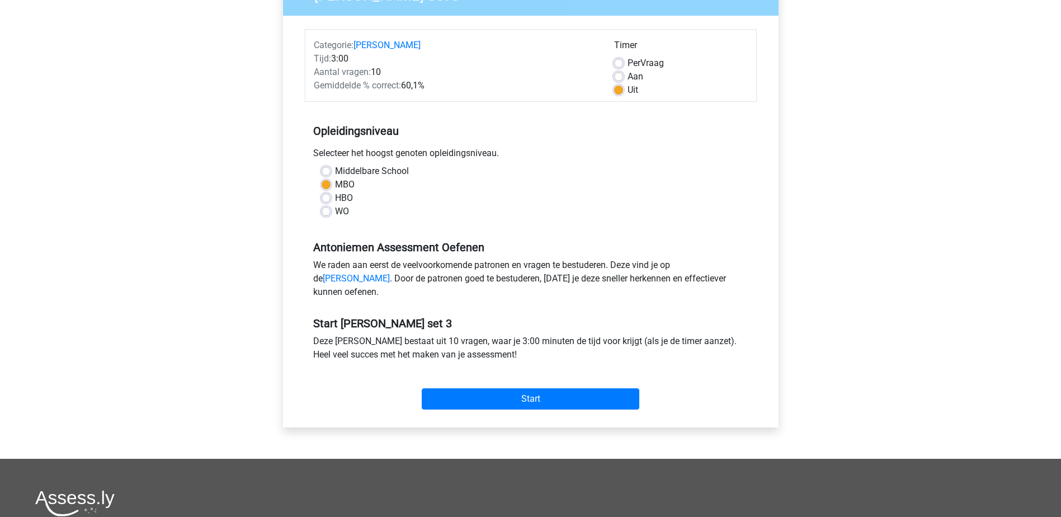
scroll to position [0, 0]
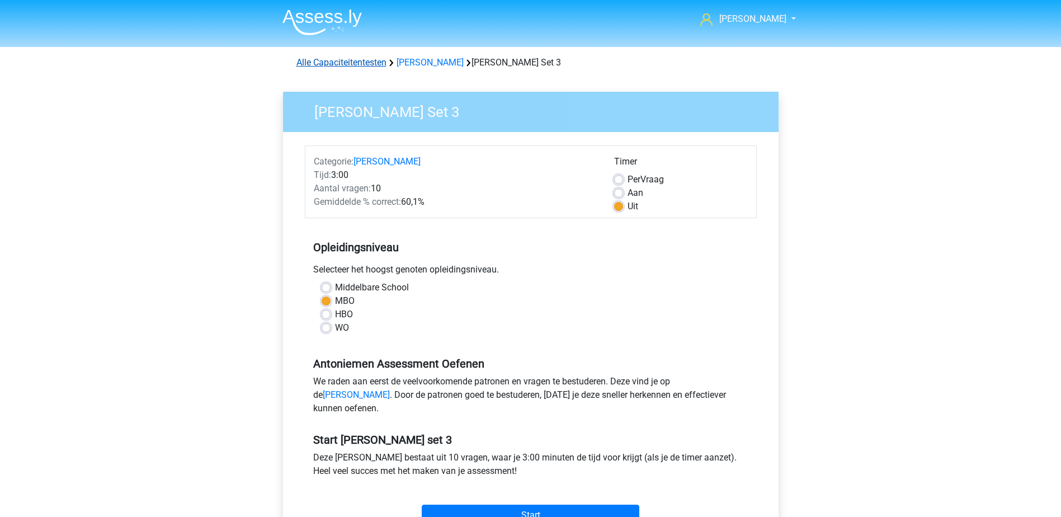
click at [351, 62] on link "Alle Capaciteitentesten" at bounding box center [342, 62] width 90 height 11
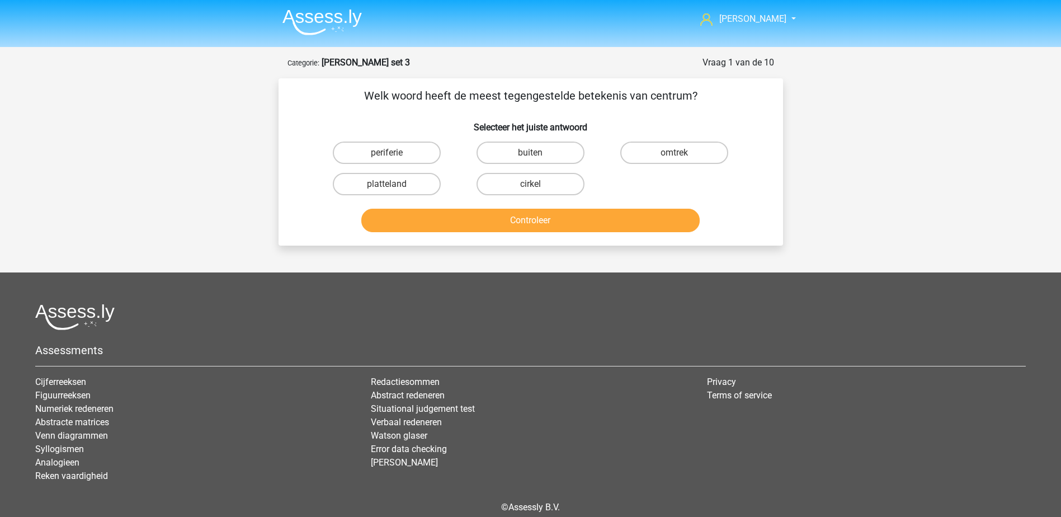
click at [393, 187] on input "platteland" at bounding box center [390, 187] width 7 height 7
radio input "true"
click at [413, 220] on button "Controleer" at bounding box center [530, 220] width 338 height 23
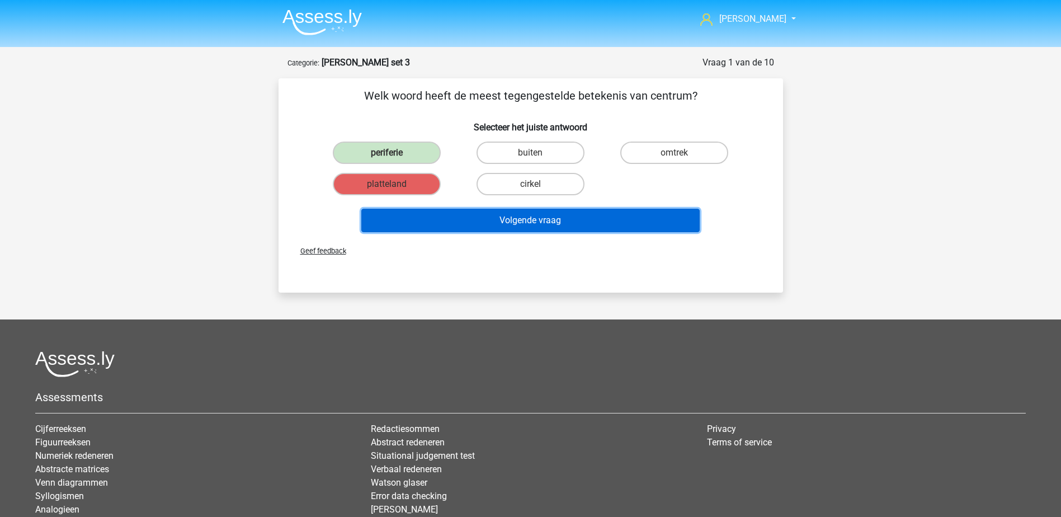
click at [413, 218] on button "Volgende vraag" at bounding box center [530, 220] width 338 height 23
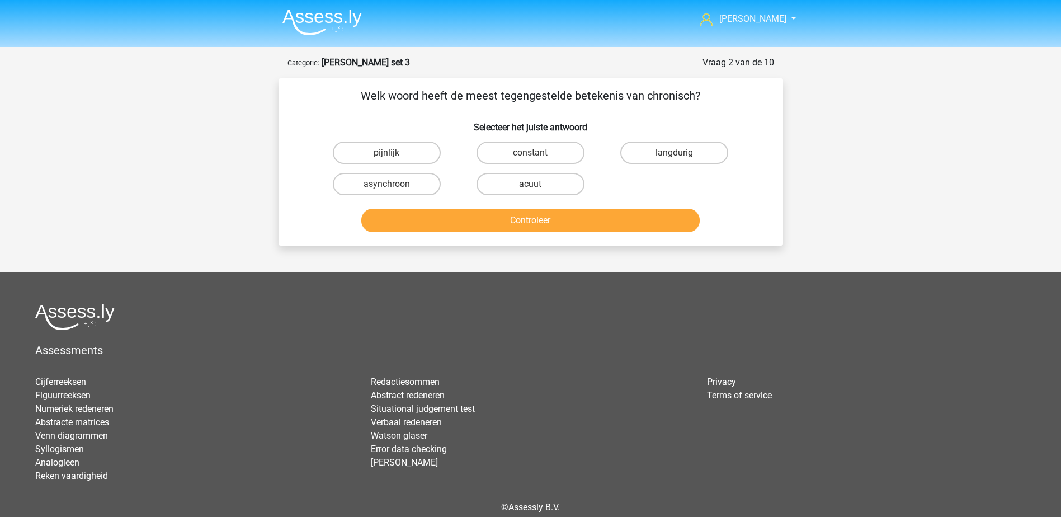
scroll to position [51, 0]
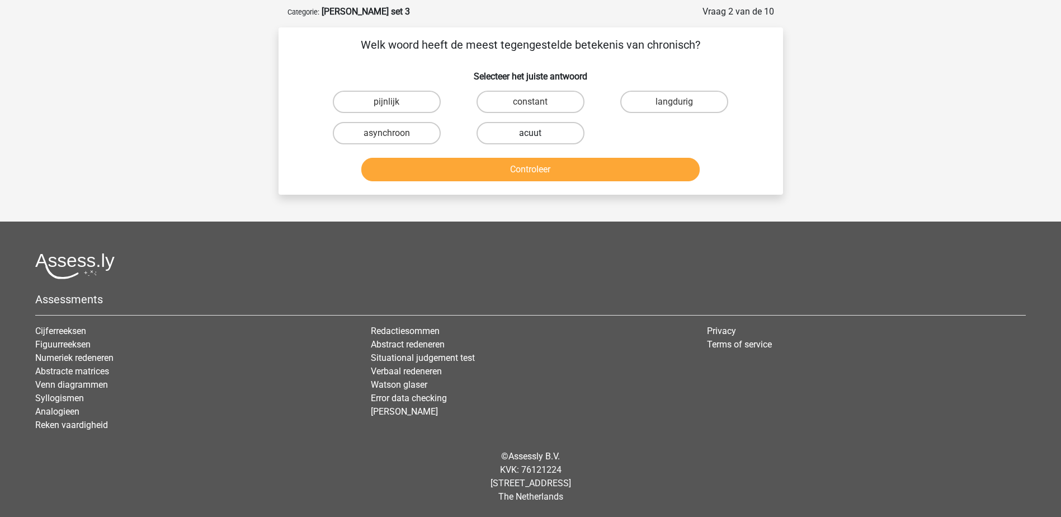
click at [528, 135] on label "acuut" at bounding box center [531, 133] width 108 height 22
click at [530, 135] on input "acuut" at bounding box center [533, 136] width 7 height 7
radio input "true"
click at [556, 175] on button "Controleer" at bounding box center [530, 169] width 338 height 23
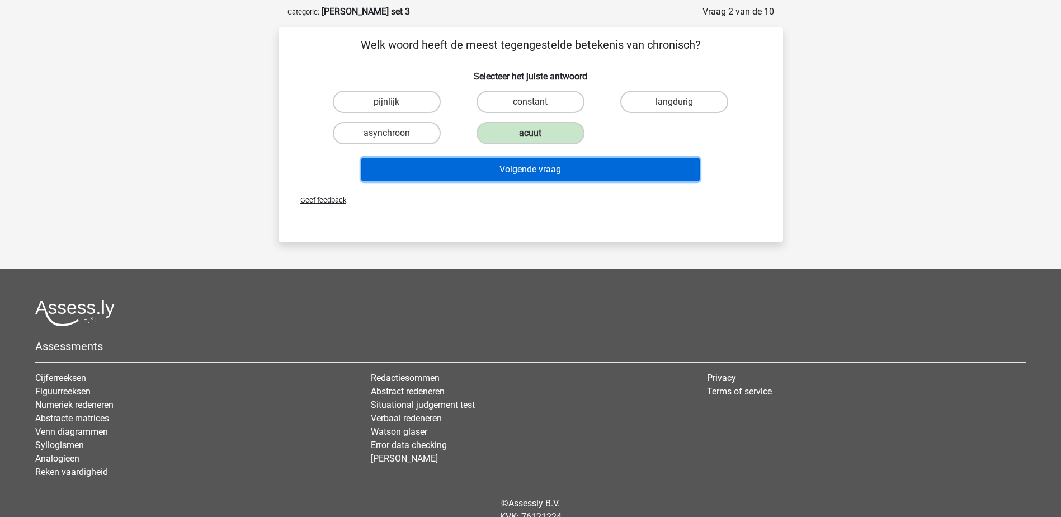
click at [555, 169] on button "Volgende vraag" at bounding box center [530, 169] width 338 height 23
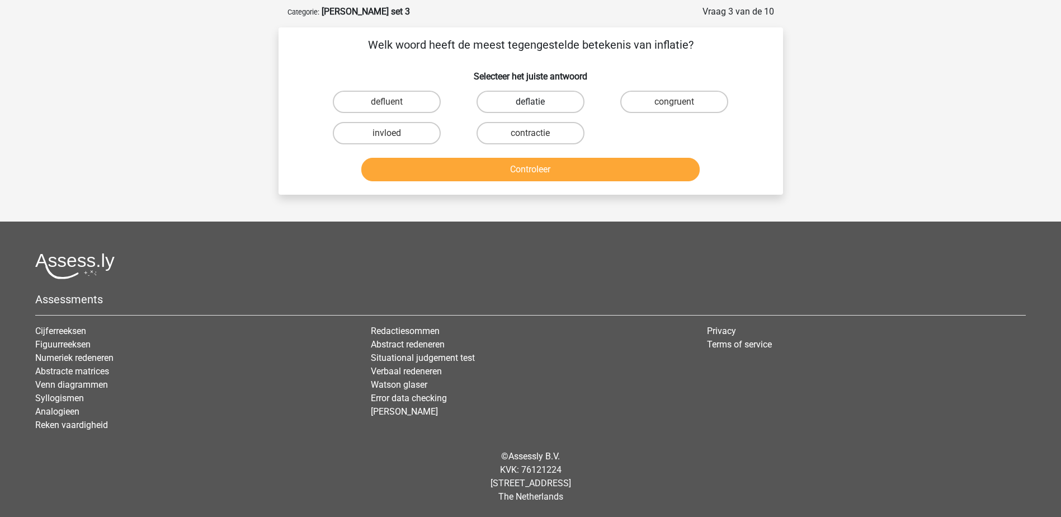
click at [535, 99] on label "deflatie" at bounding box center [531, 102] width 108 height 22
click at [535, 102] on input "deflatie" at bounding box center [533, 105] width 7 height 7
radio input "true"
click at [553, 167] on button "Controleer" at bounding box center [530, 169] width 338 height 23
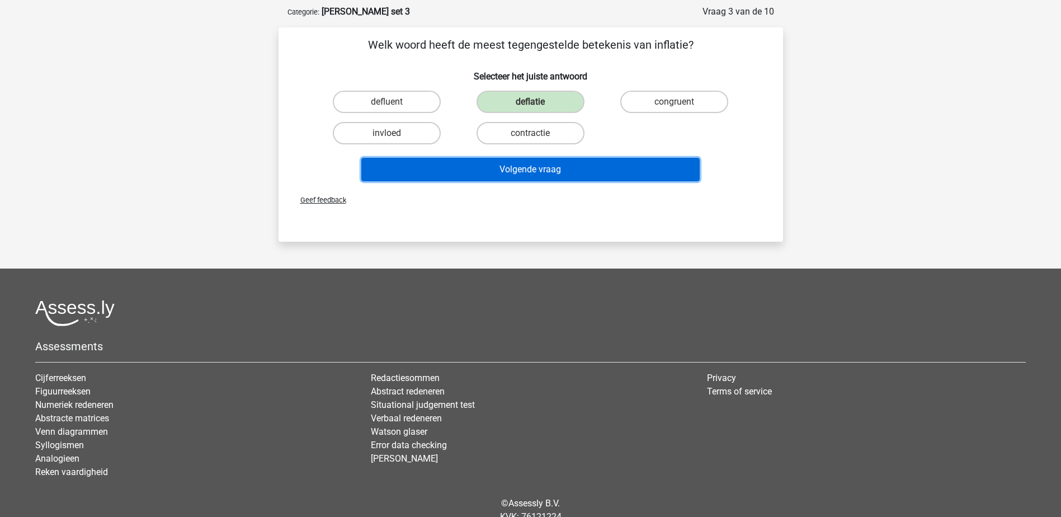
click at [554, 167] on button "Volgende vraag" at bounding box center [530, 169] width 338 height 23
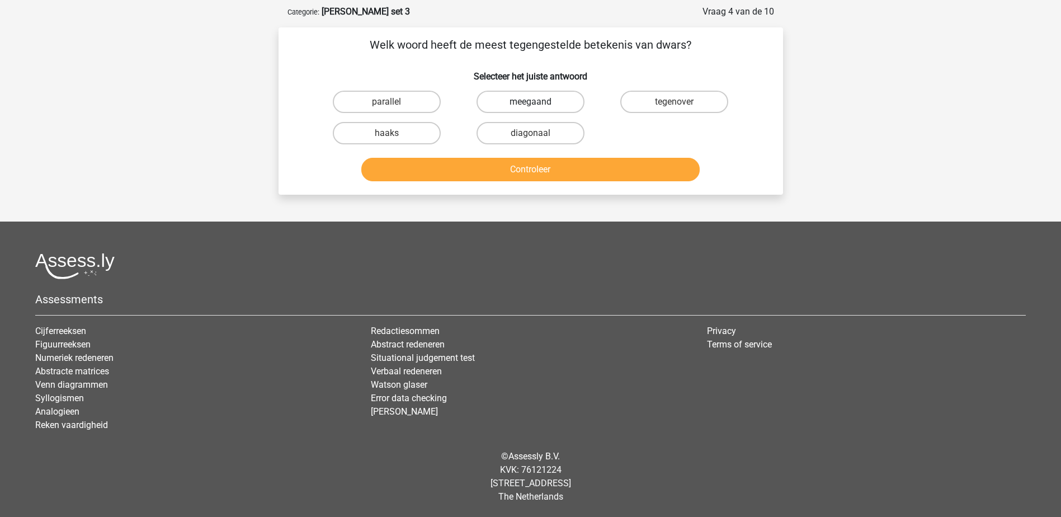
click at [538, 100] on label "meegaand" at bounding box center [531, 102] width 108 height 22
click at [538, 102] on input "meegaand" at bounding box center [533, 105] width 7 height 7
radio input "true"
click at [547, 168] on button "Controleer" at bounding box center [530, 169] width 338 height 23
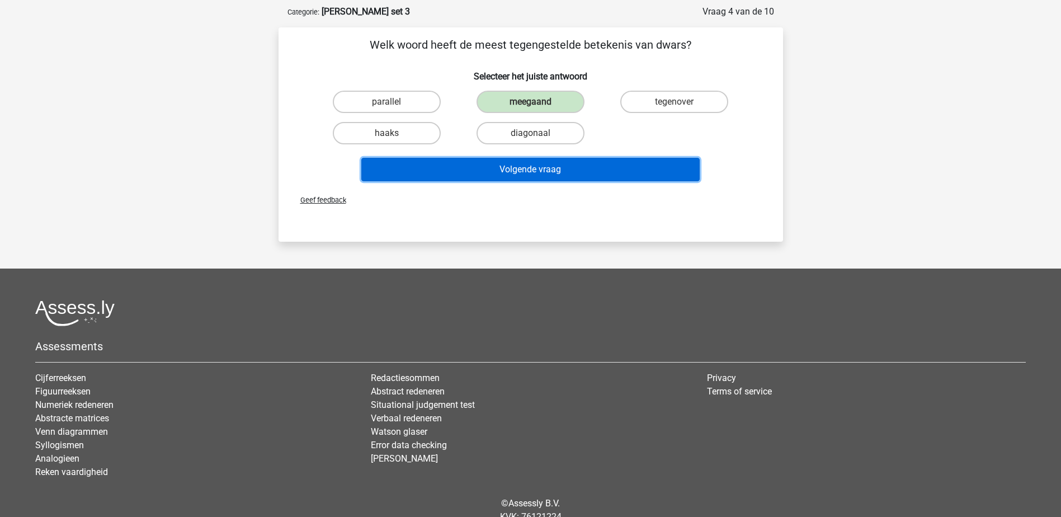
click at [548, 168] on button "Volgende vraag" at bounding box center [530, 169] width 338 height 23
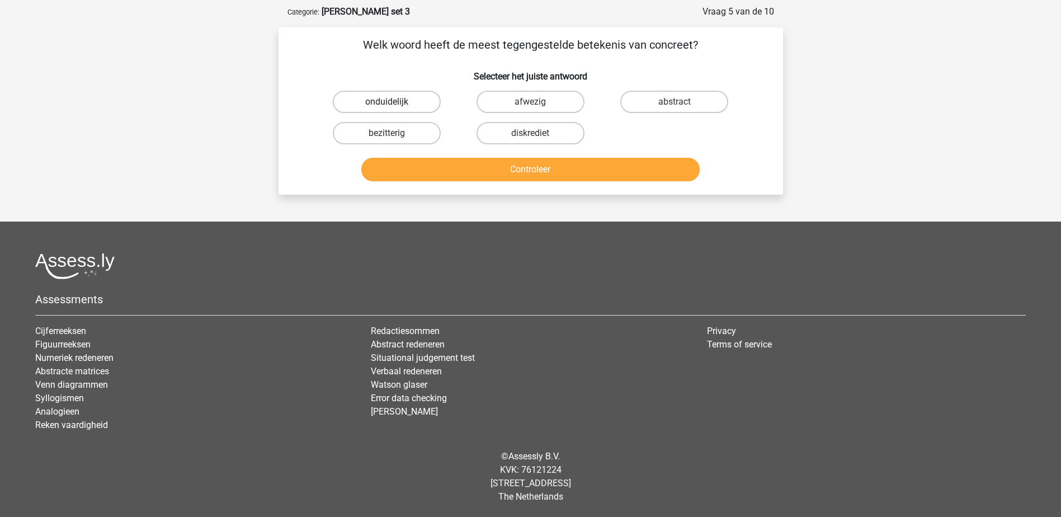
click at [369, 102] on label "onduidelijk" at bounding box center [387, 102] width 108 height 22
click at [387, 102] on input "onduidelijk" at bounding box center [390, 105] width 7 height 7
radio input "true"
click at [436, 161] on button "Controleer" at bounding box center [530, 169] width 338 height 23
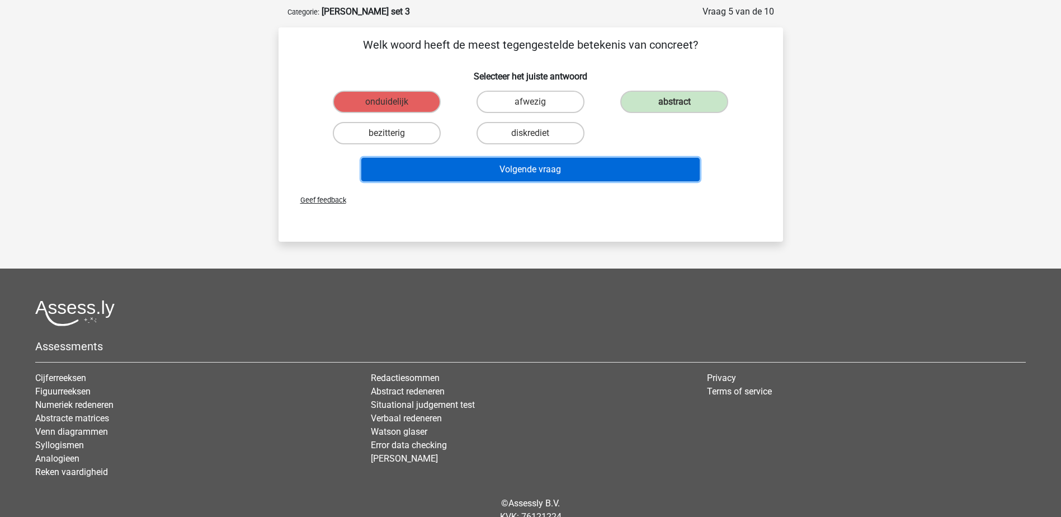
click at [448, 166] on button "Volgende vraag" at bounding box center [530, 169] width 338 height 23
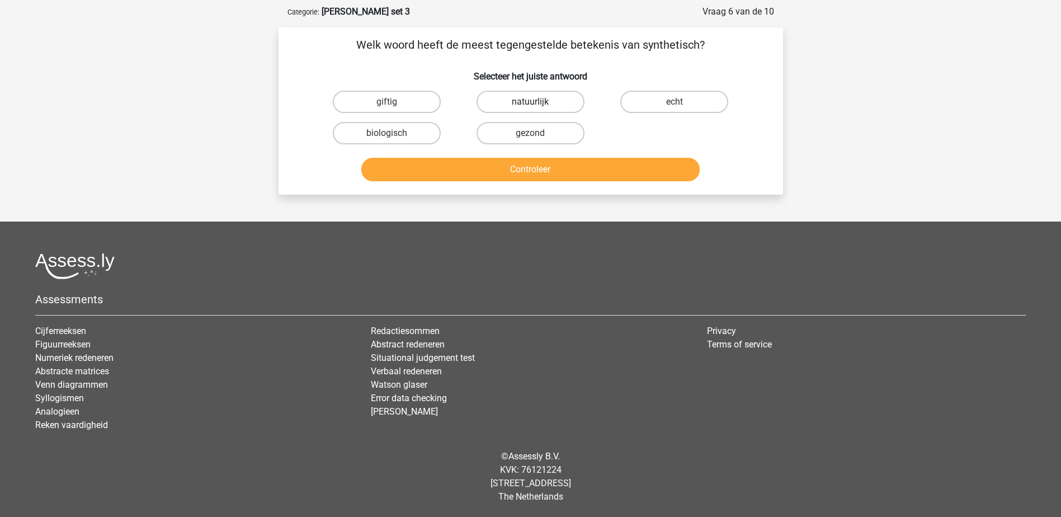
click at [554, 102] on label "natuurlijk" at bounding box center [531, 102] width 108 height 22
click at [538, 102] on input "natuurlijk" at bounding box center [533, 105] width 7 height 7
radio input "true"
click at [580, 167] on button "Controleer" at bounding box center [530, 169] width 338 height 23
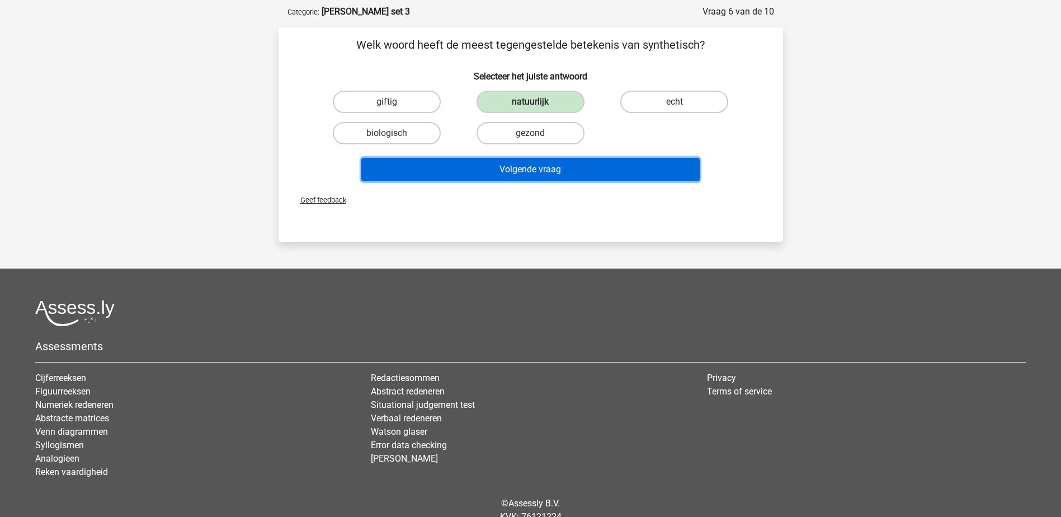
click at [580, 168] on button "Volgende vraag" at bounding box center [530, 169] width 338 height 23
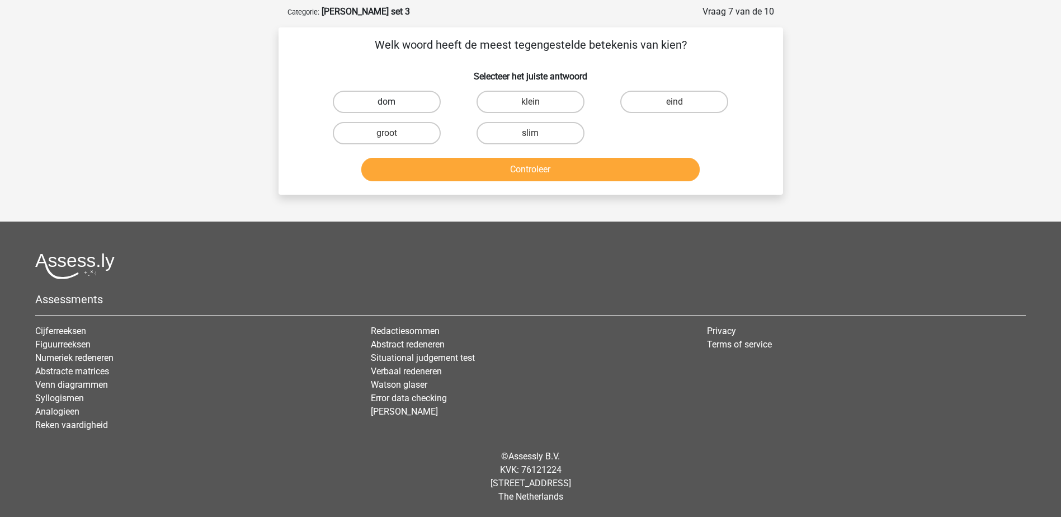
drag, startPoint x: 381, startPoint y: 95, endPoint x: 393, endPoint y: 101, distance: 13.0
click at [387, 98] on label "dom" at bounding box center [387, 102] width 108 height 22
click at [387, 102] on input "dom" at bounding box center [390, 105] width 7 height 7
radio input "true"
click at [397, 165] on button "Controleer" at bounding box center [530, 169] width 338 height 23
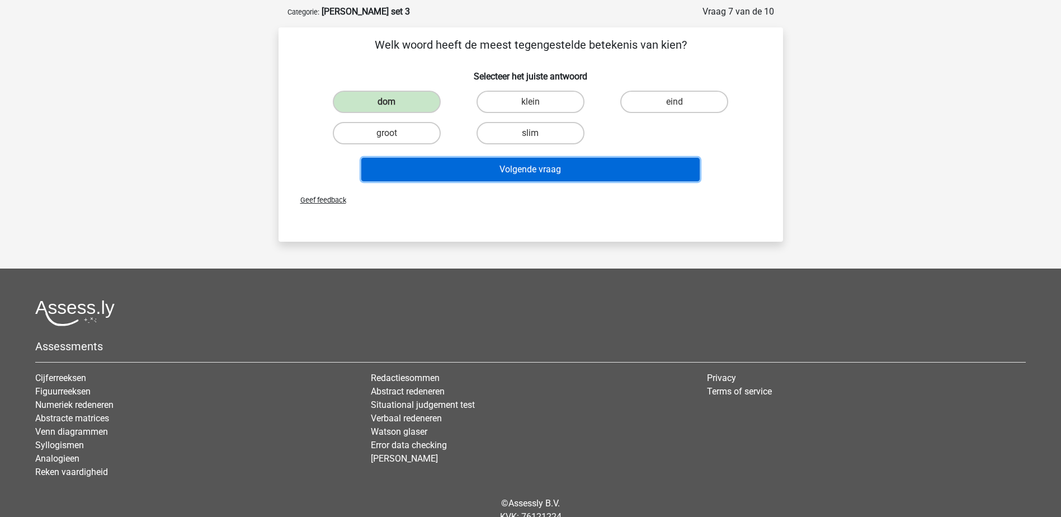
click at [417, 169] on button "Volgende vraag" at bounding box center [530, 169] width 338 height 23
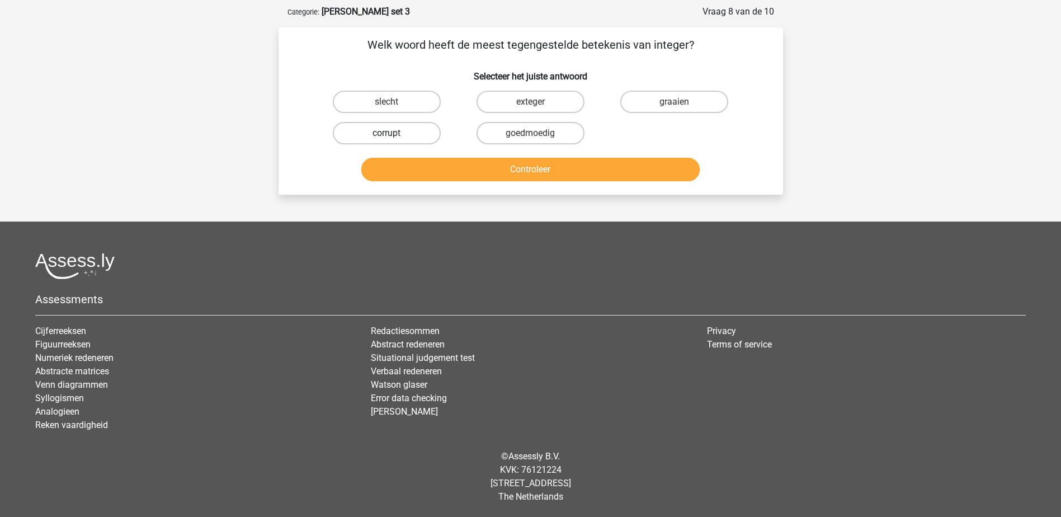
click at [357, 129] on label "corrupt" at bounding box center [387, 133] width 108 height 22
click at [387, 133] on input "corrupt" at bounding box center [390, 136] width 7 height 7
radio input "true"
click at [432, 166] on button "Controleer" at bounding box center [530, 169] width 338 height 23
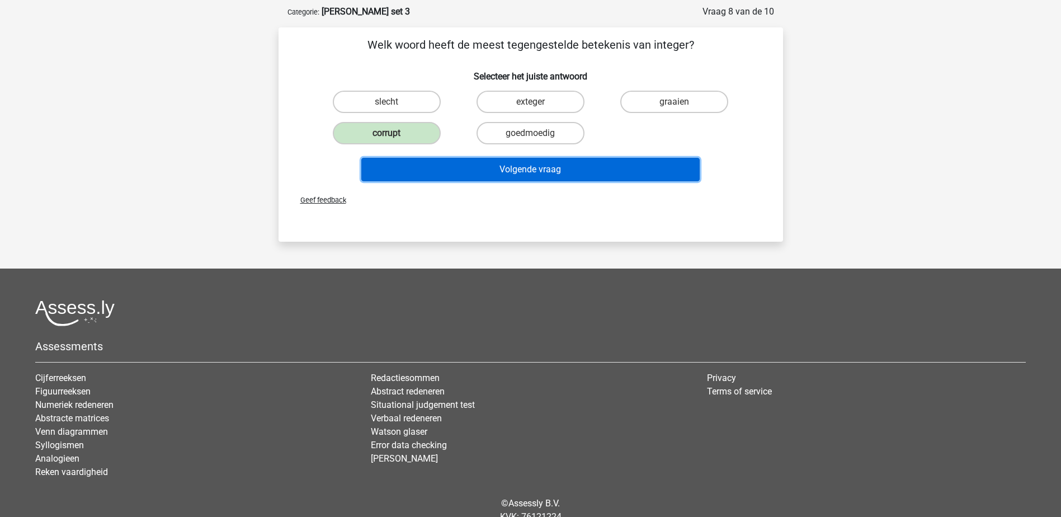
click at [437, 169] on button "Volgende vraag" at bounding box center [530, 169] width 338 height 23
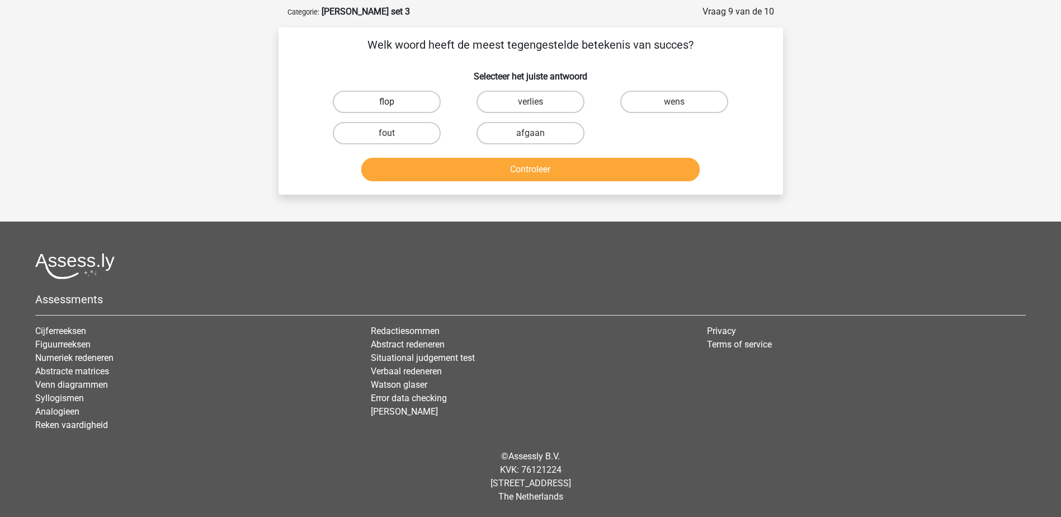
click at [375, 98] on label "flop" at bounding box center [387, 102] width 108 height 22
click at [387, 102] on input "flop" at bounding box center [390, 105] width 7 height 7
radio input "true"
click at [423, 163] on button "Controleer" at bounding box center [530, 169] width 338 height 23
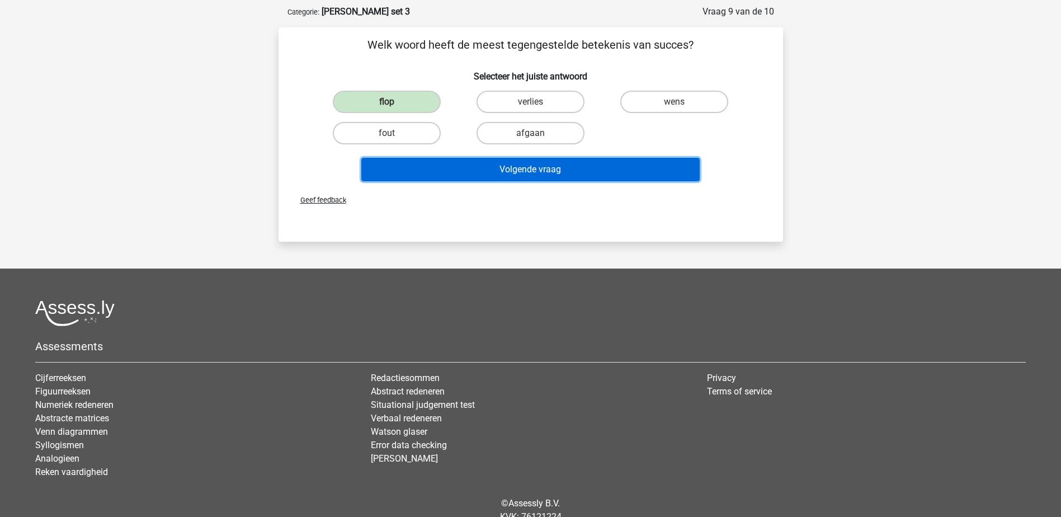
click at [424, 164] on button "Volgende vraag" at bounding box center [530, 169] width 338 height 23
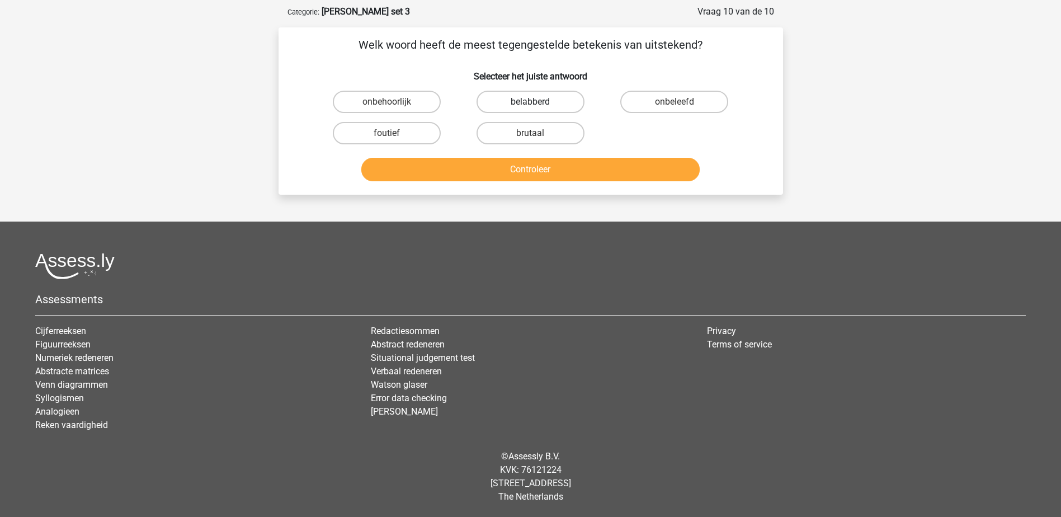
click at [530, 101] on label "belabberd" at bounding box center [531, 102] width 108 height 22
click at [530, 102] on input "belabberd" at bounding box center [533, 105] width 7 height 7
radio input "true"
click at [529, 167] on button "Controleer" at bounding box center [530, 169] width 338 height 23
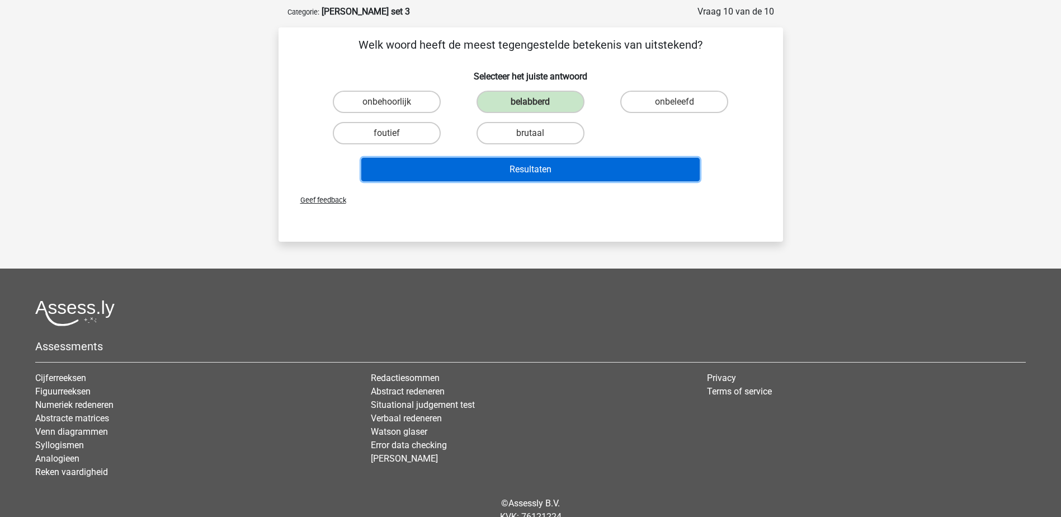
click at [529, 167] on button "Resultaten" at bounding box center [530, 169] width 338 height 23
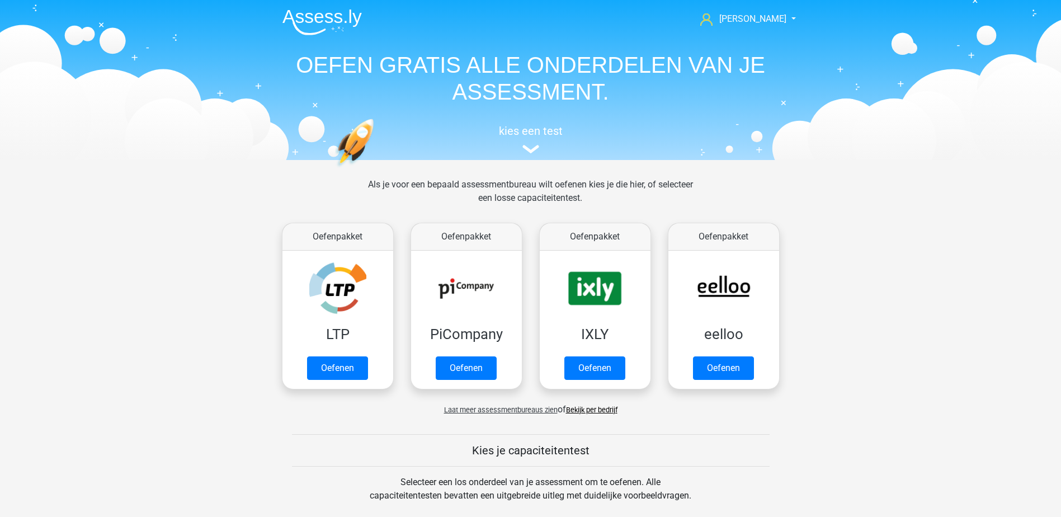
scroll to position [476, 0]
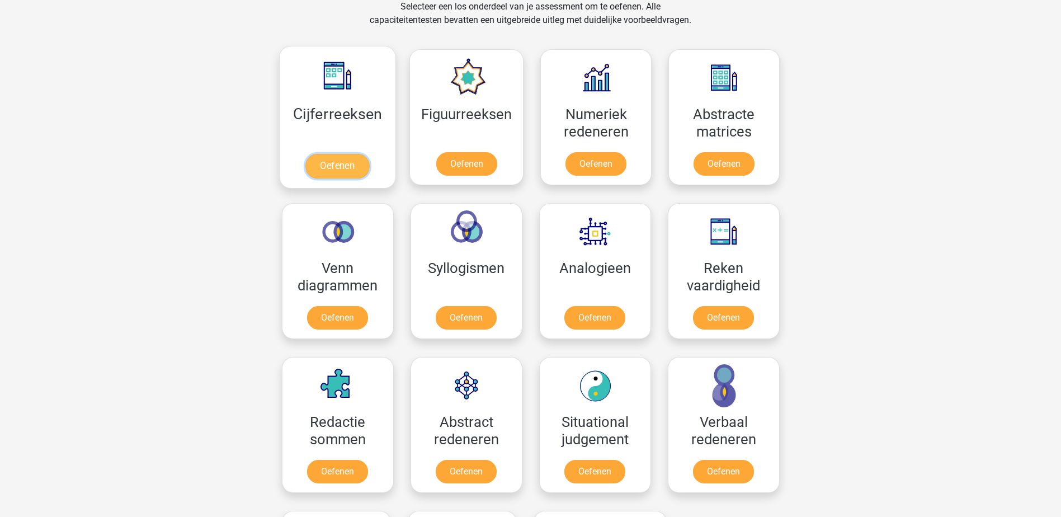
click at [350, 165] on link "Oefenen" at bounding box center [337, 166] width 64 height 25
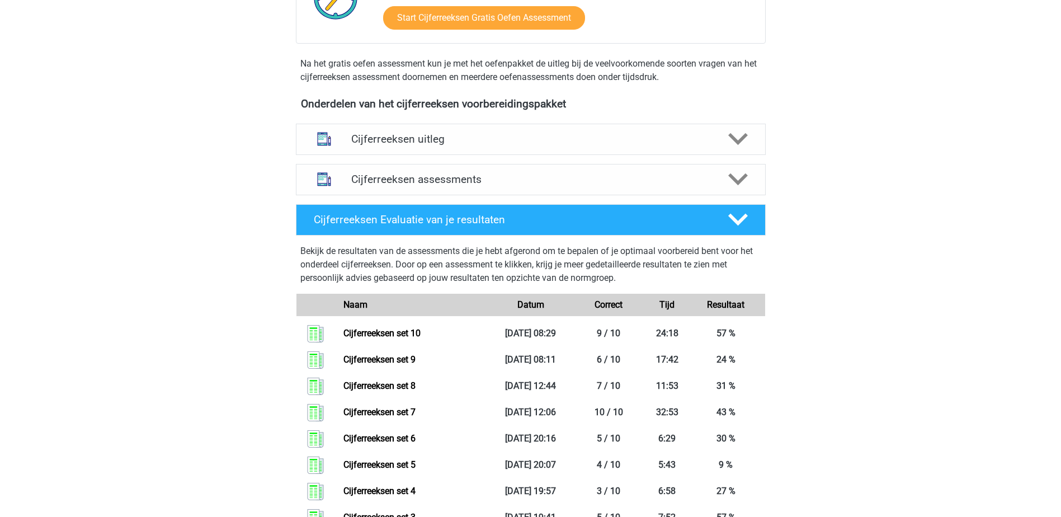
scroll to position [392, 0]
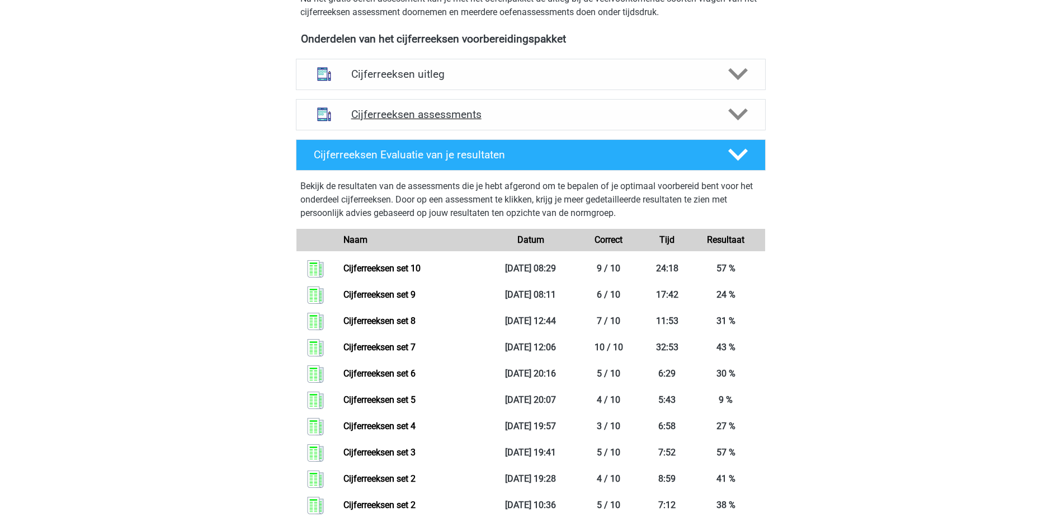
click at [419, 121] on h4 "Cijferreeksen assessments" at bounding box center [530, 114] width 359 height 13
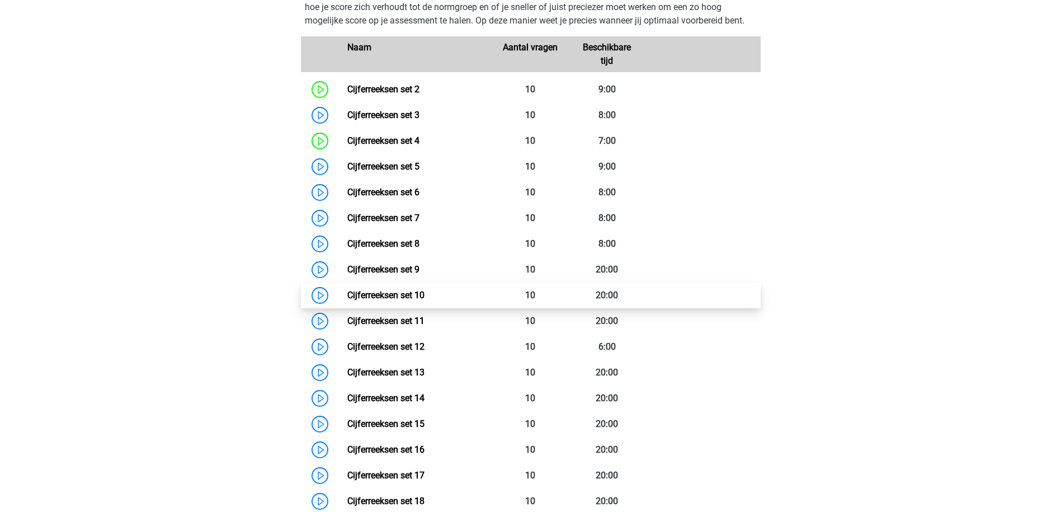
scroll to position [559, 0]
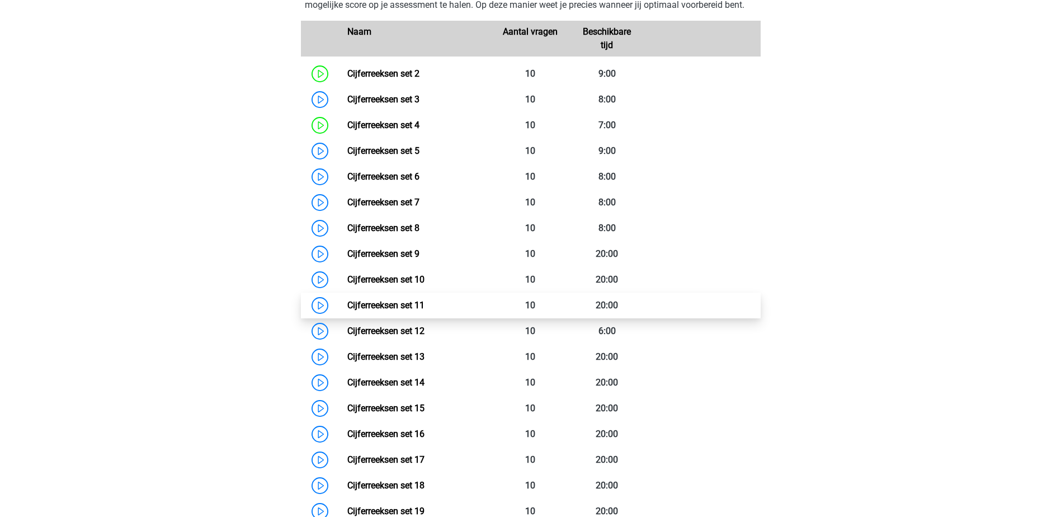
click at [399, 311] on link "Cijferreeksen set 11" at bounding box center [385, 305] width 77 height 11
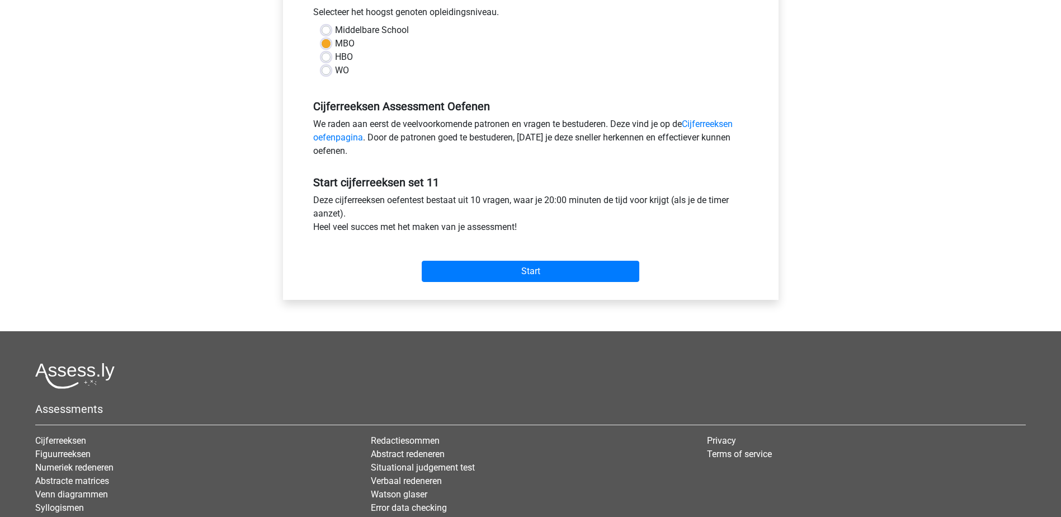
scroll to position [280, 0]
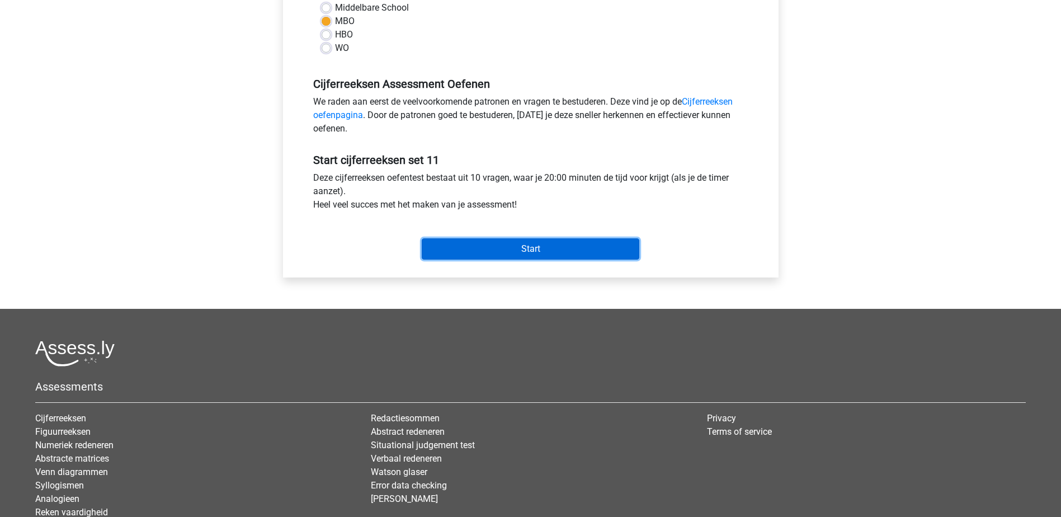
click at [468, 247] on input "Start" at bounding box center [531, 248] width 218 height 21
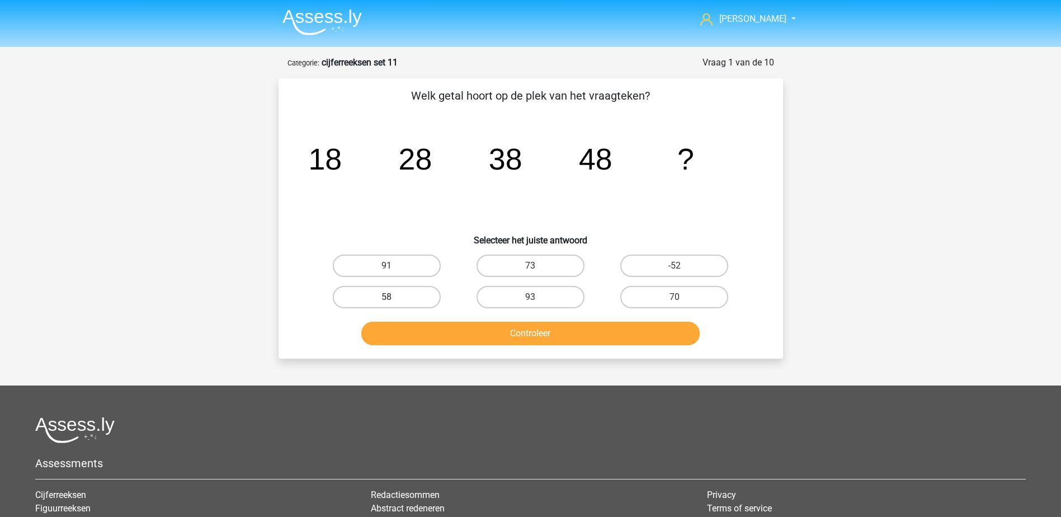
click at [424, 295] on label "58" at bounding box center [387, 297] width 108 height 22
click at [394, 297] on input "58" at bounding box center [390, 300] width 7 height 7
radio input "true"
click at [430, 337] on button "Controleer" at bounding box center [530, 333] width 338 height 23
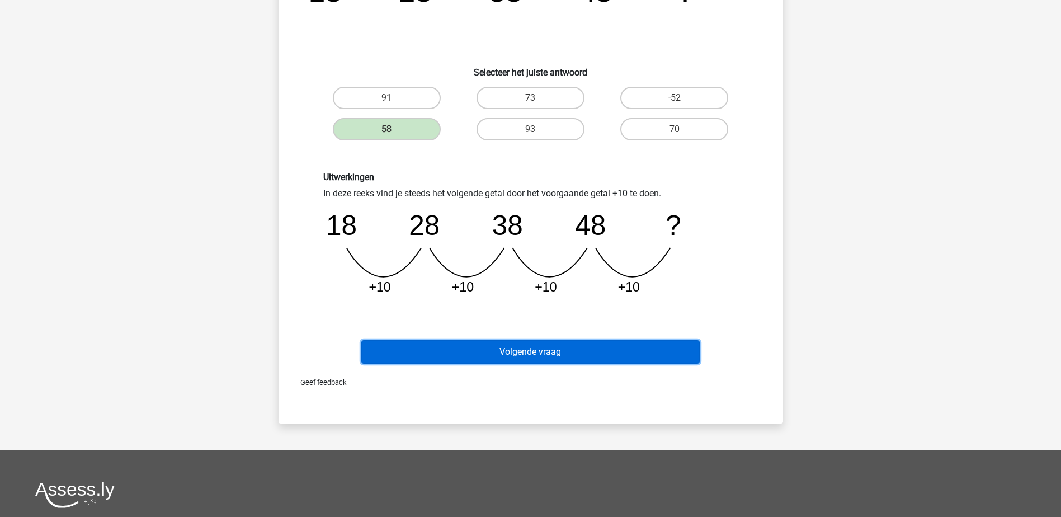
click at [449, 354] on button "Volgende vraag" at bounding box center [530, 351] width 338 height 23
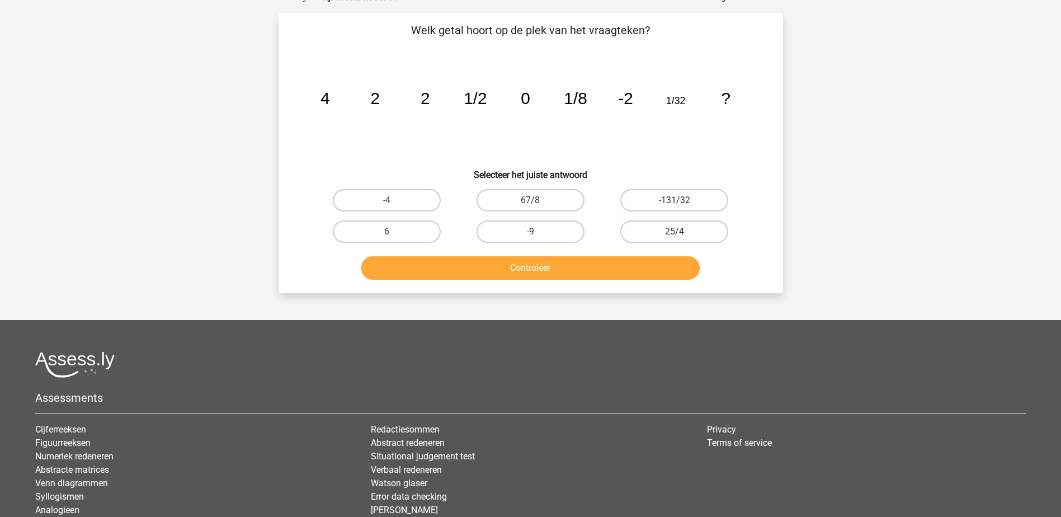
scroll to position [56, 0]
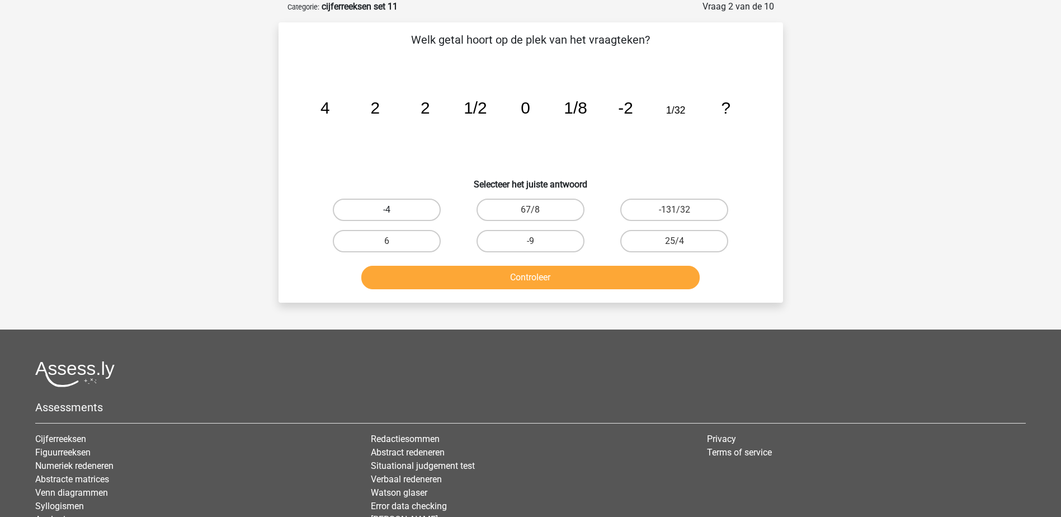
click at [382, 212] on label "-4" at bounding box center [387, 210] width 108 height 22
click at [387, 212] on input "-4" at bounding box center [390, 213] width 7 height 7
radio input "true"
click at [438, 271] on button "Controleer" at bounding box center [530, 277] width 338 height 23
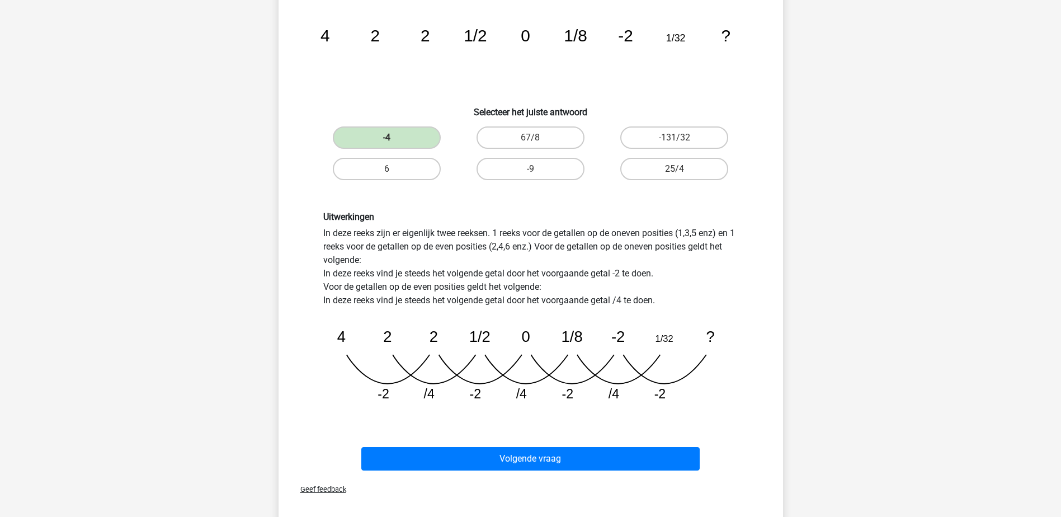
scroll to position [336, 0]
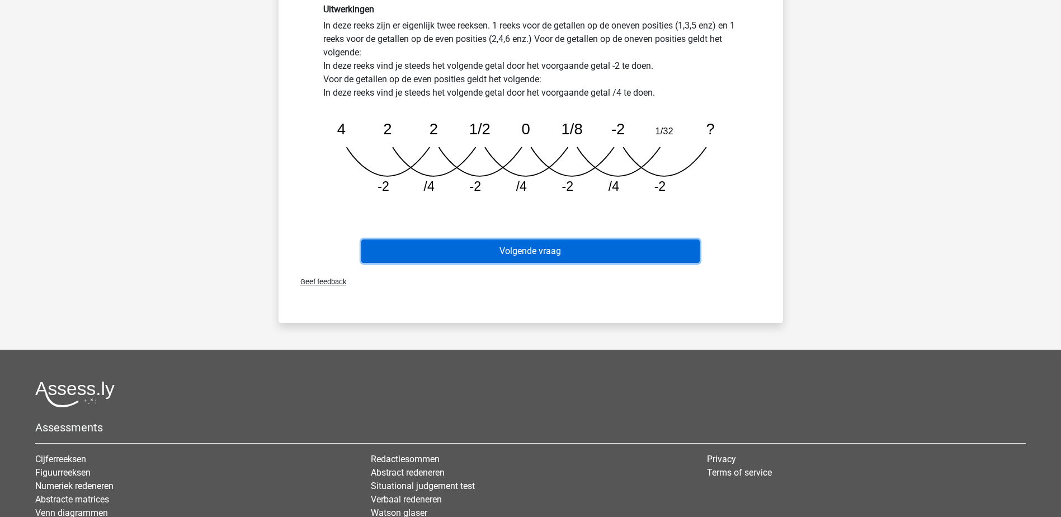
click at [498, 250] on button "Volgende vraag" at bounding box center [530, 250] width 338 height 23
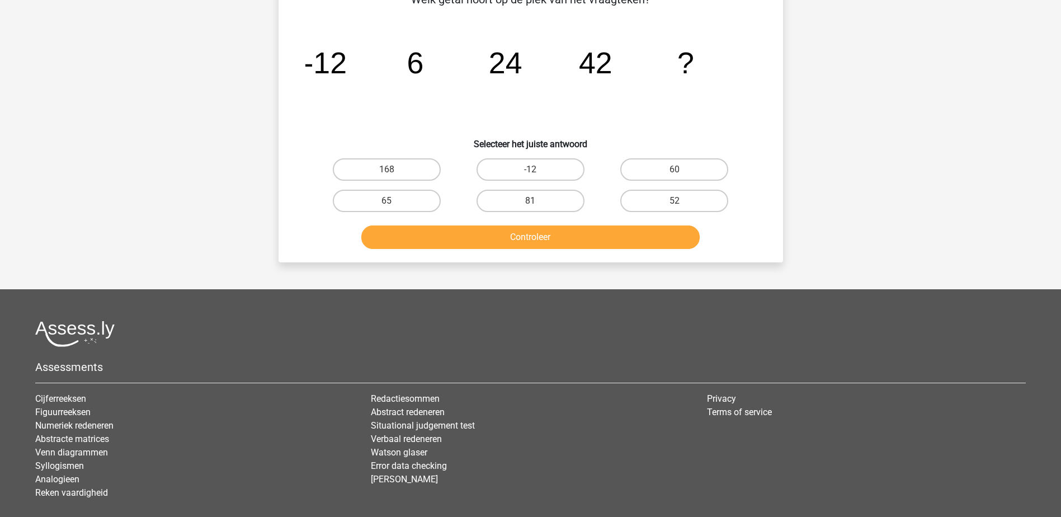
scroll to position [56, 0]
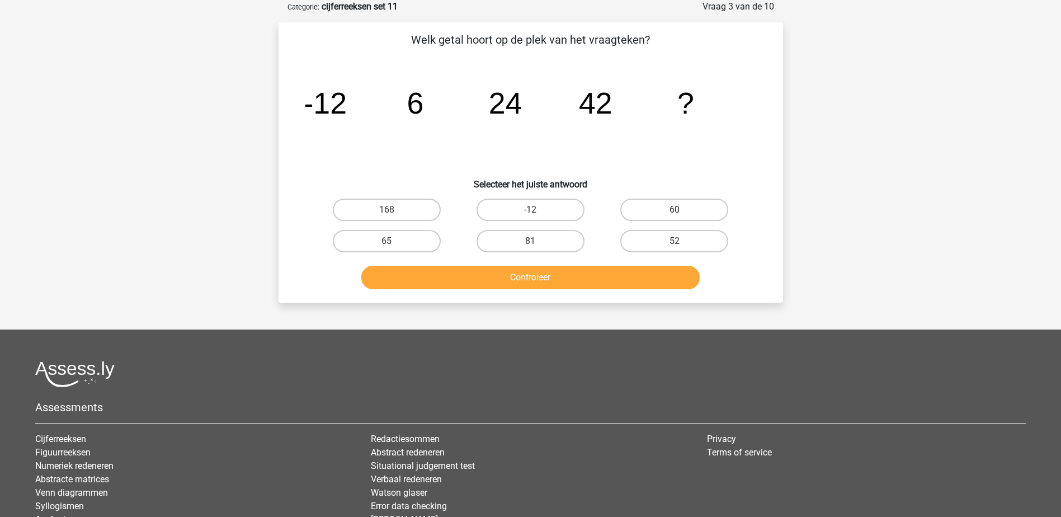
click at [648, 206] on label "60" at bounding box center [674, 210] width 108 height 22
click at [675, 210] on input "60" at bounding box center [678, 213] width 7 height 7
radio input "true"
click at [628, 274] on button "Controleer" at bounding box center [530, 277] width 338 height 23
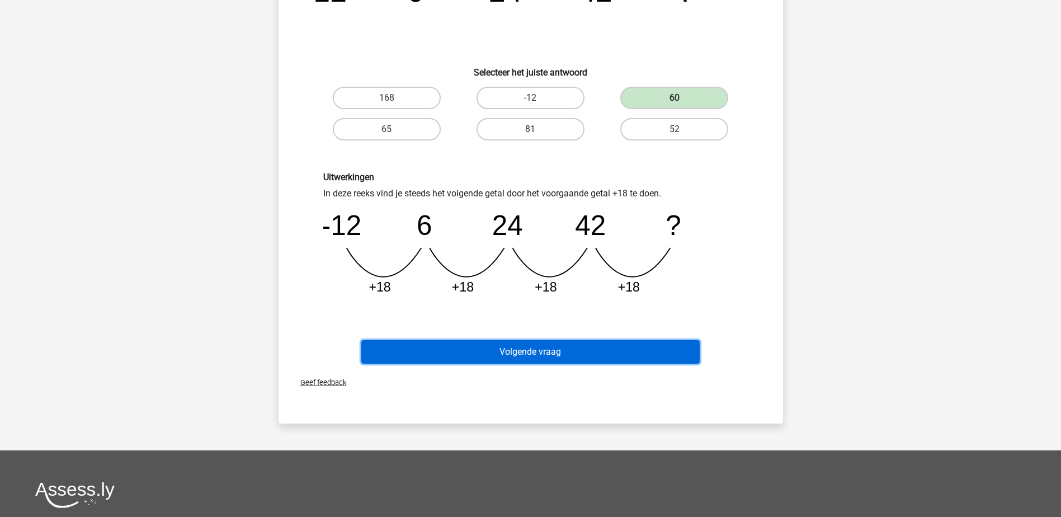
click at [593, 352] on button "Volgende vraag" at bounding box center [530, 351] width 338 height 23
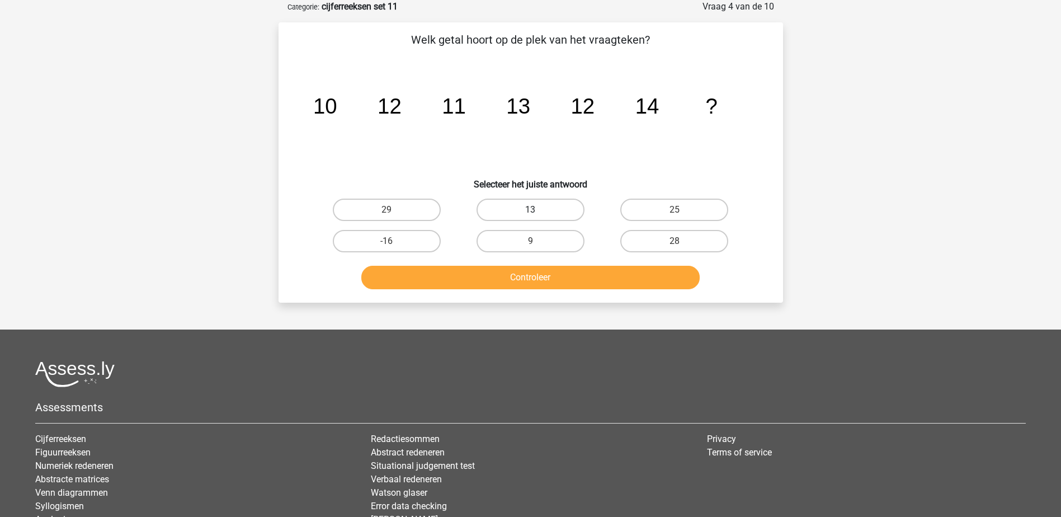
click at [572, 210] on label "13" at bounding box center [531, 210] width 108 height 22
click at [538, 210] on input "13" at bounding box center [533, 213] width 7 height 7
radio input "true"
click at [585, 277] on button "Controleer" at bounding box center [530, 277] width 338 height 23
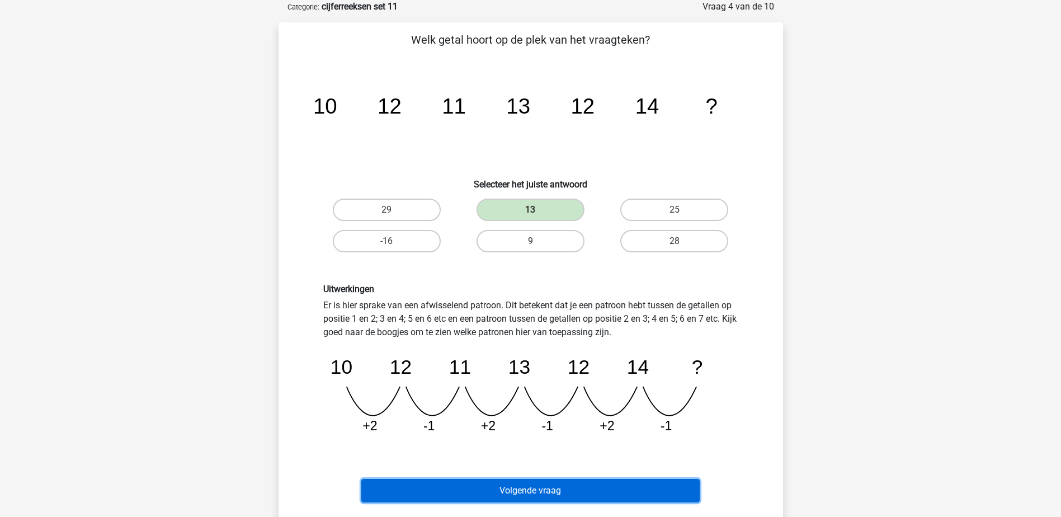
click at [549, 483] on button "Volgende vraag" at bounding box center [530, 490] width 338 height 23
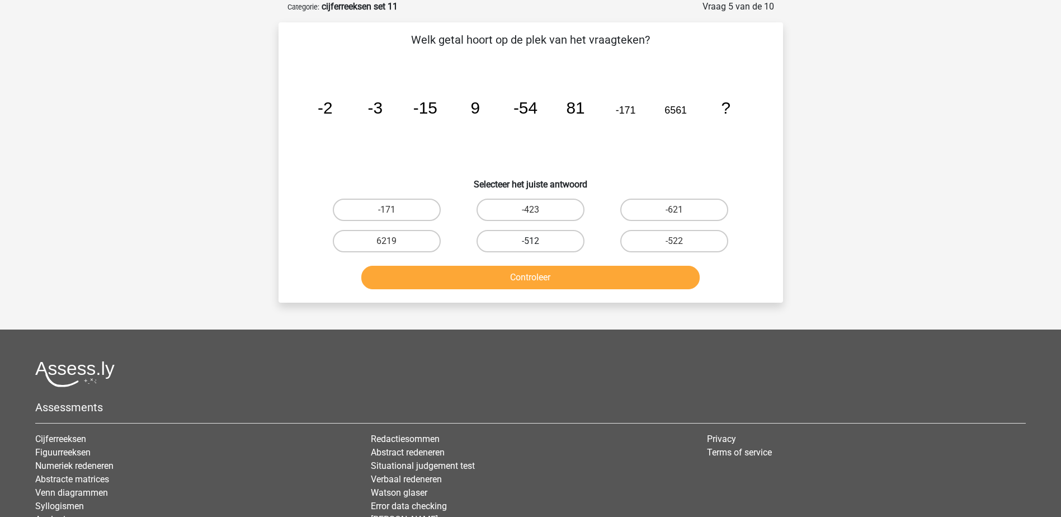
click at [554, 241] on label "-512" at bounding box center [531, 241] width 108 height 22
click at [538, 241] on input "-512" at bounding box center [533, 244] width 7 height 7
radio input "true"
click at [557, 277] on button "Controleer" at bounding box center [530, 277] width 338 height 23
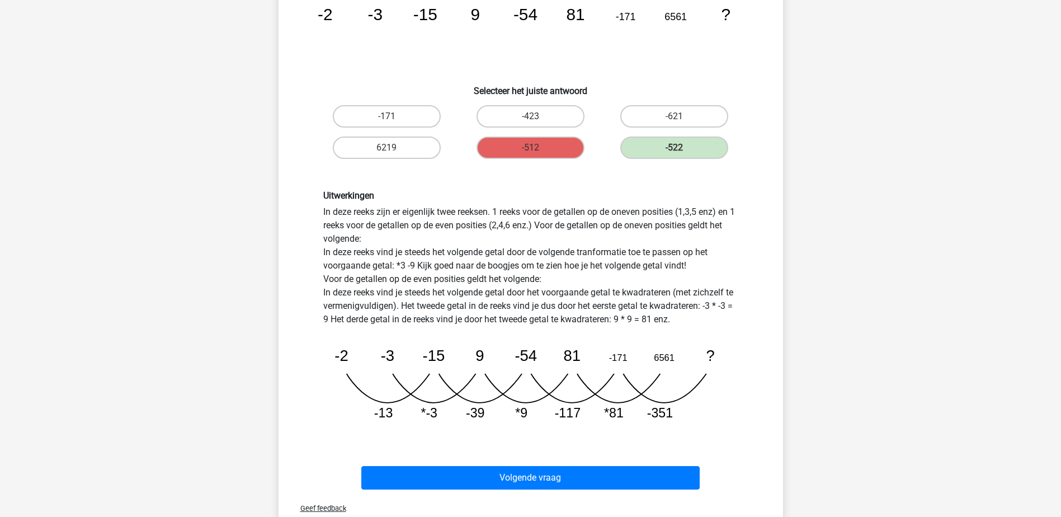
scroll to position [168, 0]
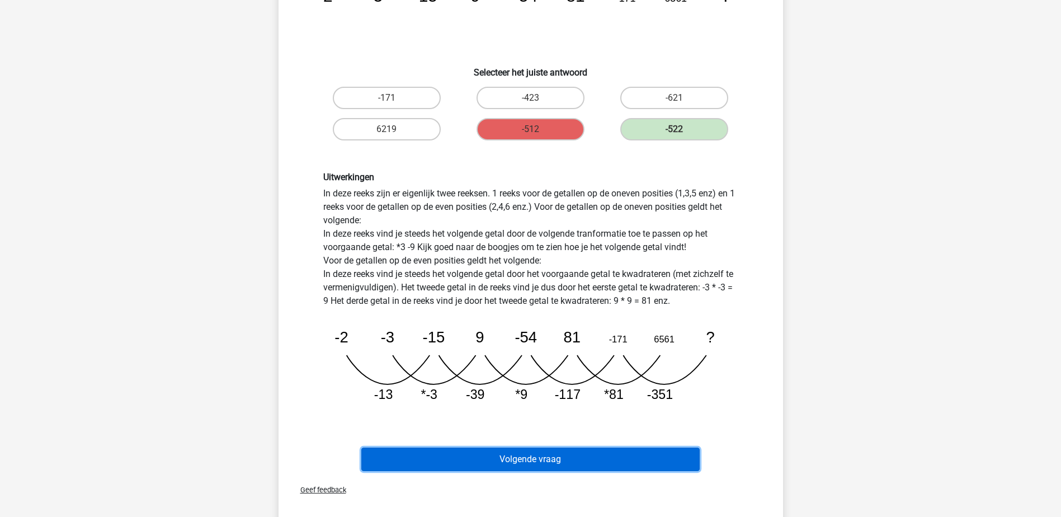
click at [504, 457] on button "Volgende vraag" at bounding box center [530, 459] width 338 height 23
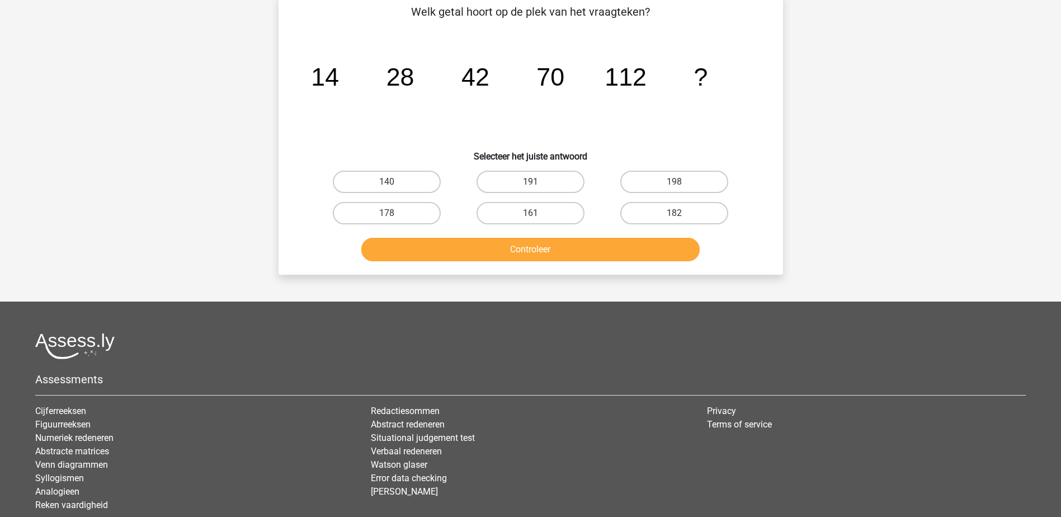
scroll to position [56, 0]
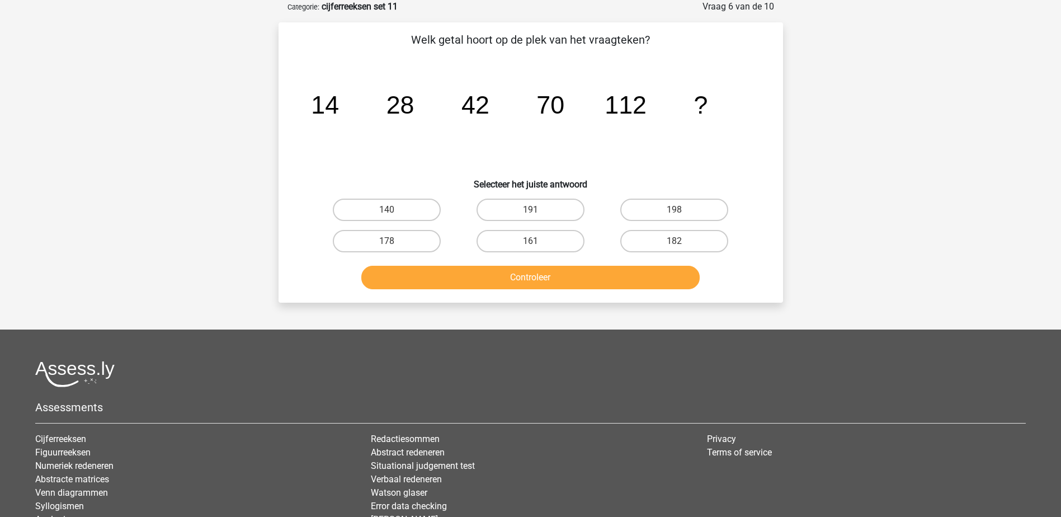
drag, startPoint x: 693, startPoint y: 237, endPoint x: 660, endPoint y: 256, distance: 37.6
click at [691, 238] on label "182" at bounding box center [674, 241] width 108 height 22
click at [682, 241] on input "182" at bounding box center [678, 244] width 7 height 7
radio input "true"
click at [624, 274] on button "Controleer" at bounding box center [530, 277] width 338 height 23
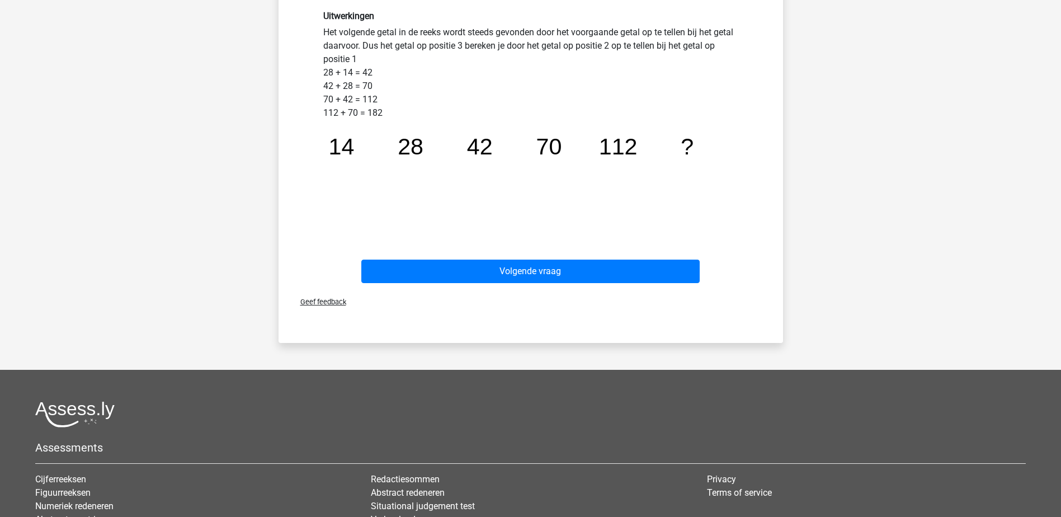
scroll to position [336, 0]
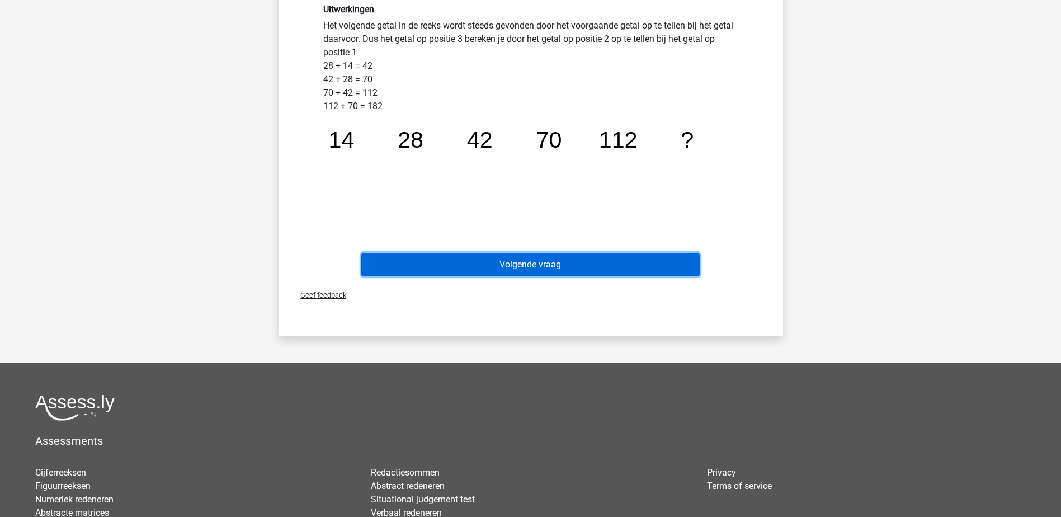
click at [592, 258] on button "Volgende vraag" at bounding box center [530, 264] width 338 height 23
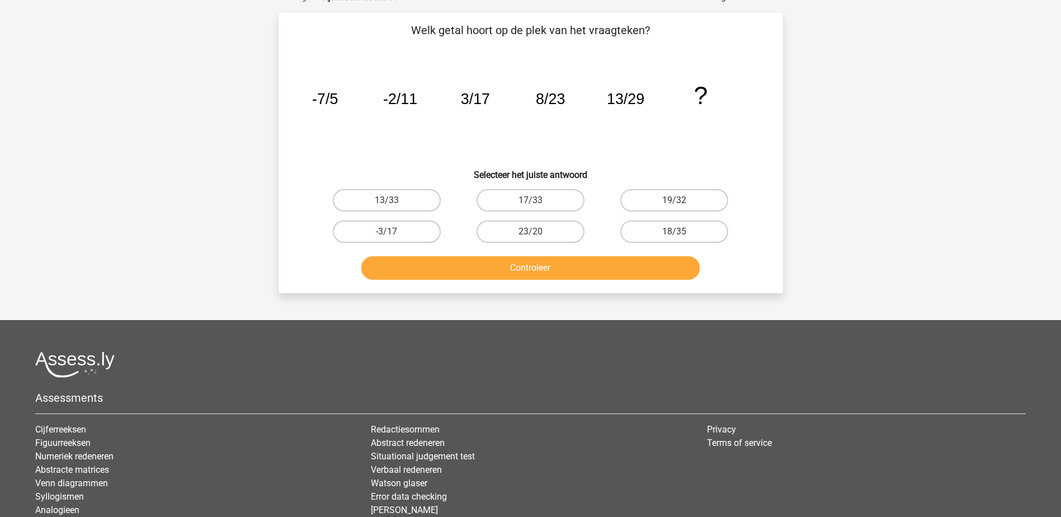
scroll to position [56, 0]
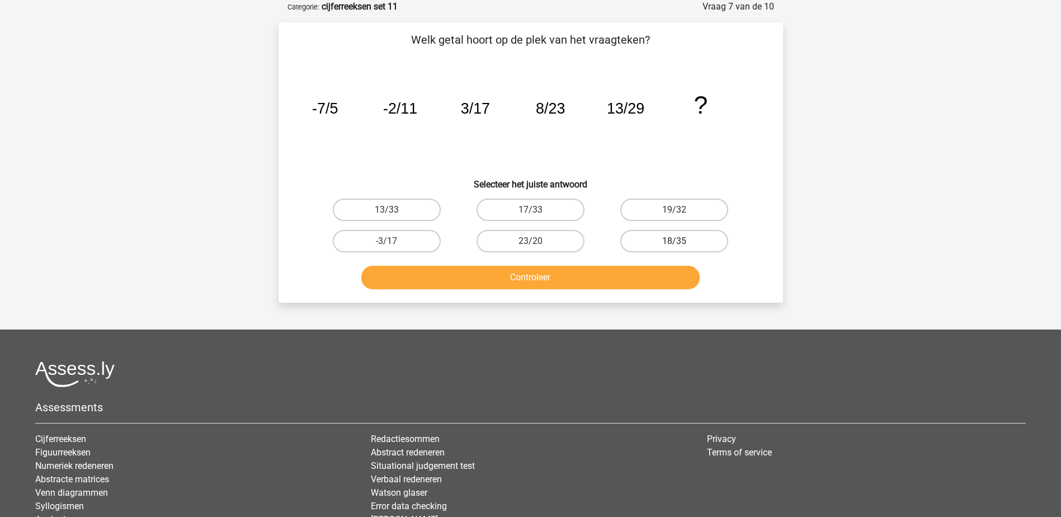
click at [678, 238] on label "18/35" at bounding box center [674, 241] width 108 height 22
click at [678, 241] on input "18/35" at bounding box center [678, 244] width 7 height 7
radio input "true"
click at [658, 278] on button "Controleer" at bounding box center [530, 277] width 338 height 23
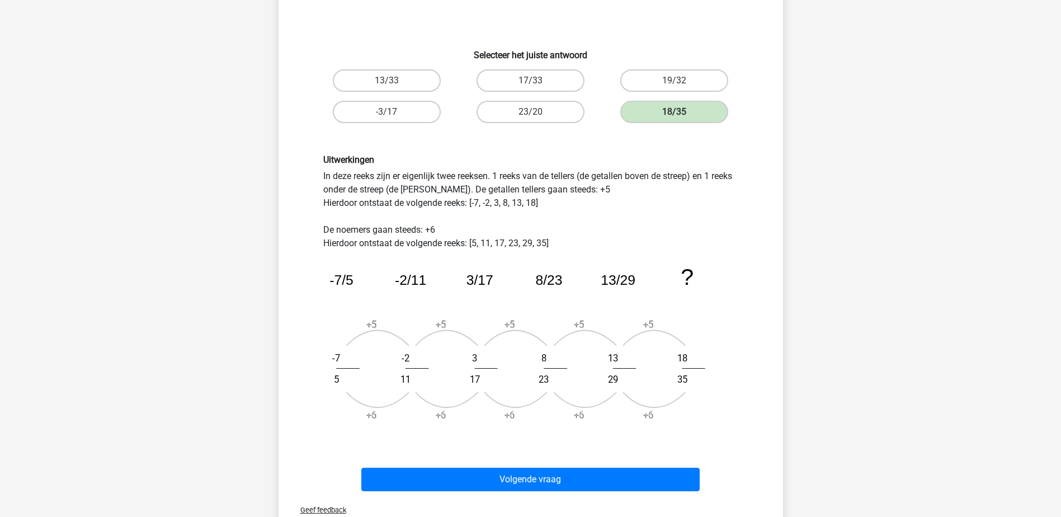
scroll to position [280, 0]
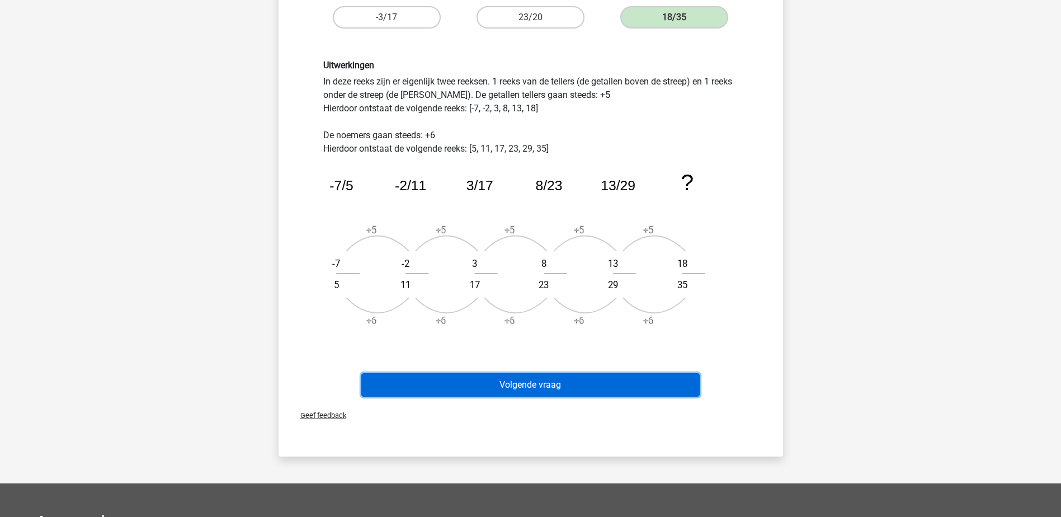
click at [624, 387] on button "Volgende vraag" at bounding box center [530, 384] width 338 height 23
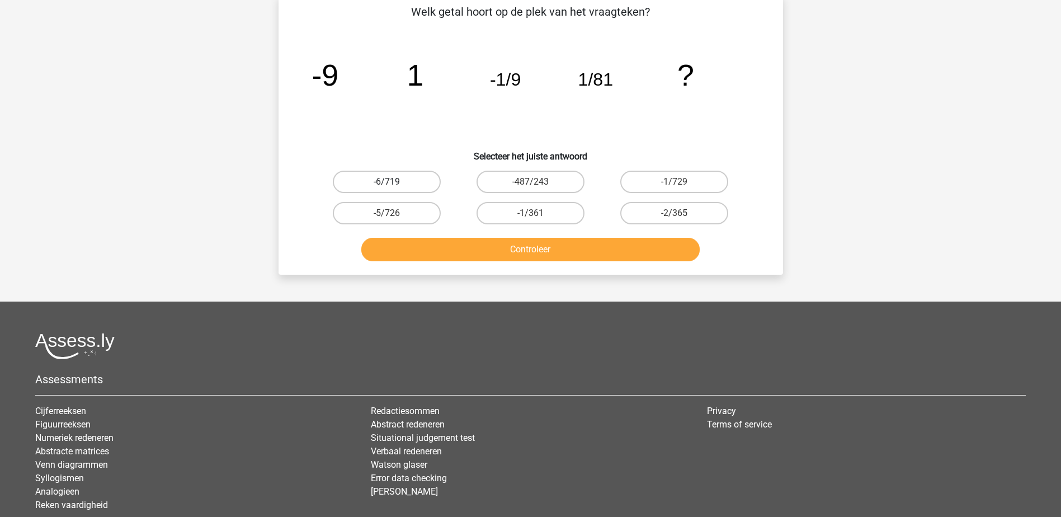
scroll to position [56, 0]
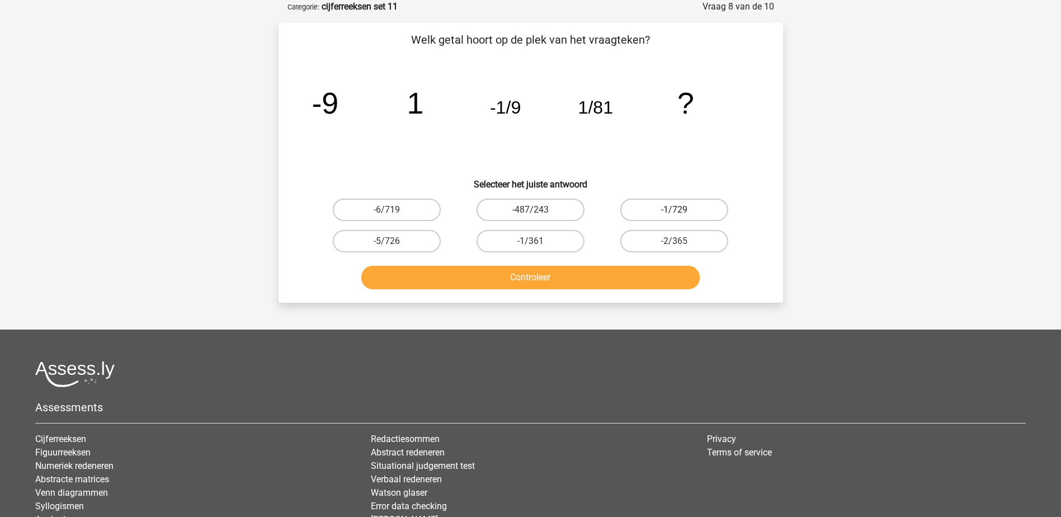
click at [650, 210] on label "-1/729" at bounding box center [674, 210] width 108 height 22
click at [675, 210] on input "-1/729" at bounding box center [678, 213] width 7 height 7
radio input "true"
click at [627, 274] on button "Controleer" at bounding box center [530, 277] width 338 height 23
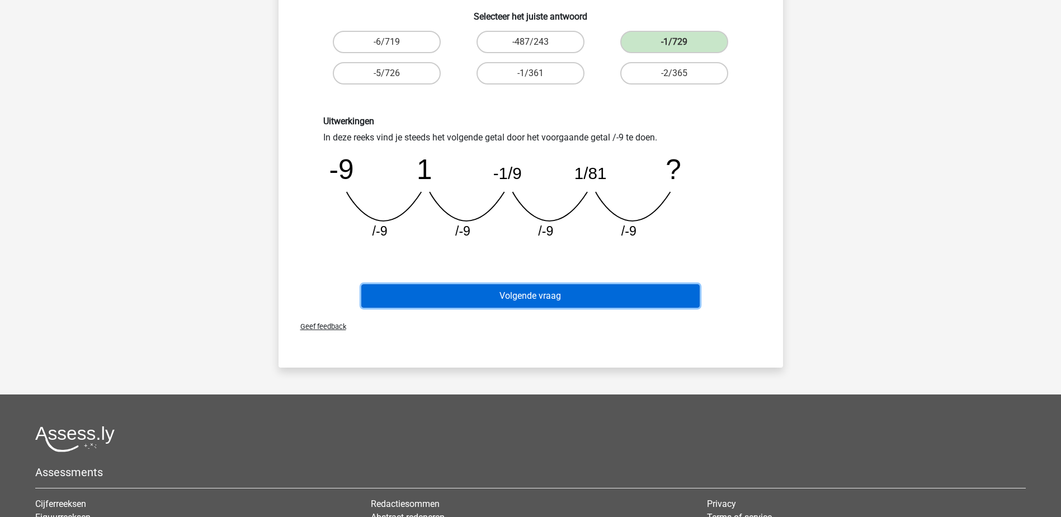
click at [580, 294] on button "Volgende vraag" at bounding box center [530, 295] width 338 height 23
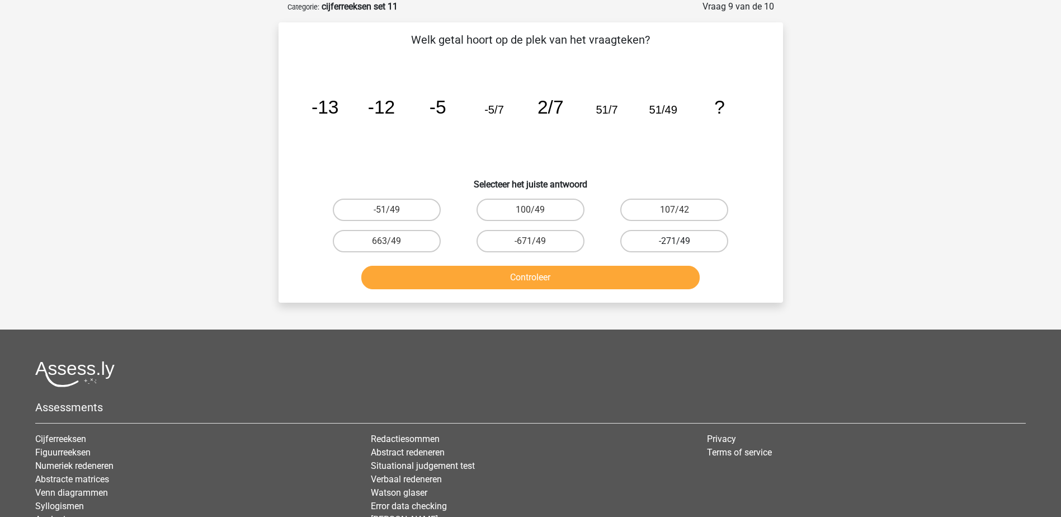
click at [672, 239] on label "-271/49" at bounding box center [674, 241] width 108 height 22
click at [675, 241] on input "-271/49" at bounding box center [678, 244] width 7 height 7
radio input "true"
click at [674, 276] on button "Controleer" at bounding box center [530, 277] width 338 height 23
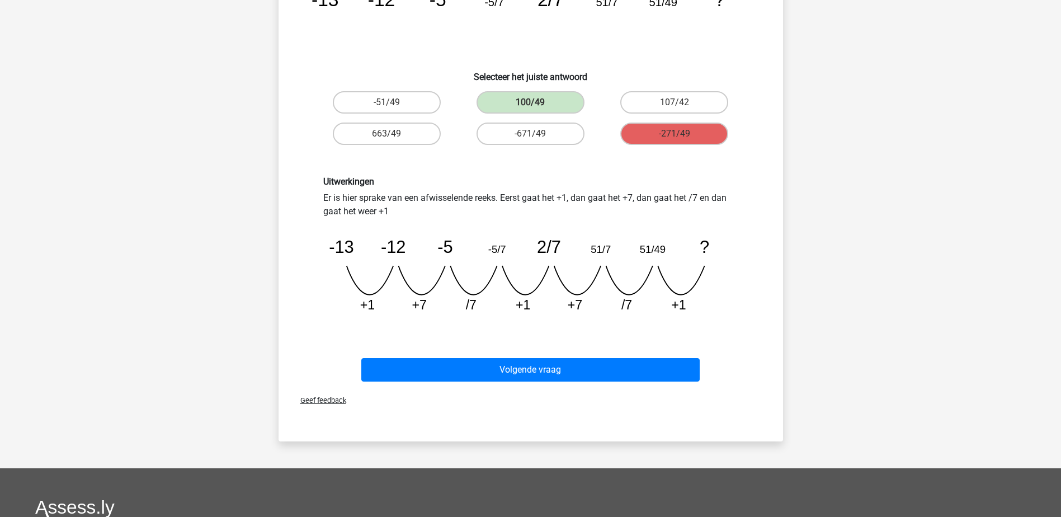
scroll to position [168, 0]
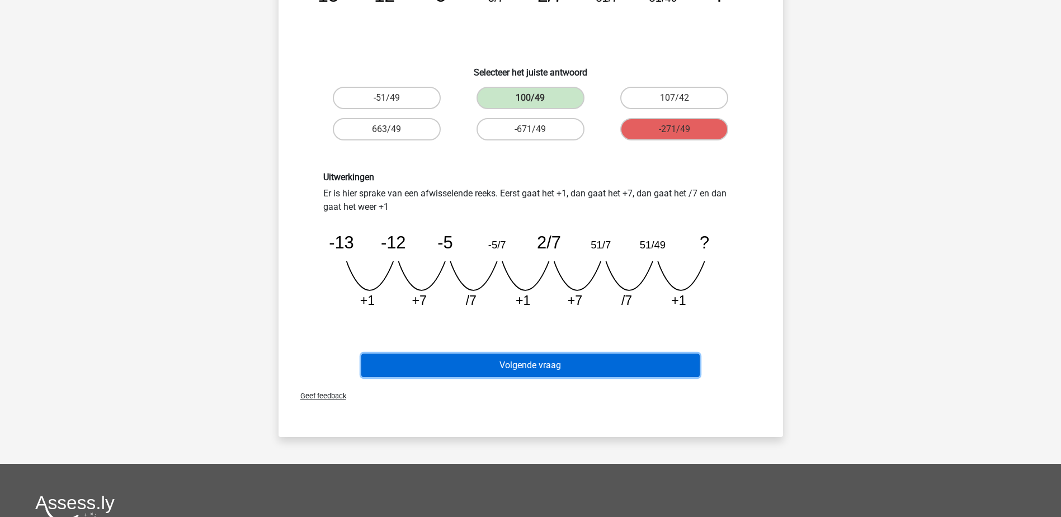
click at [435, 361] on button "Volgende vraag" at bounding box center [530, 365] width 338 height 23
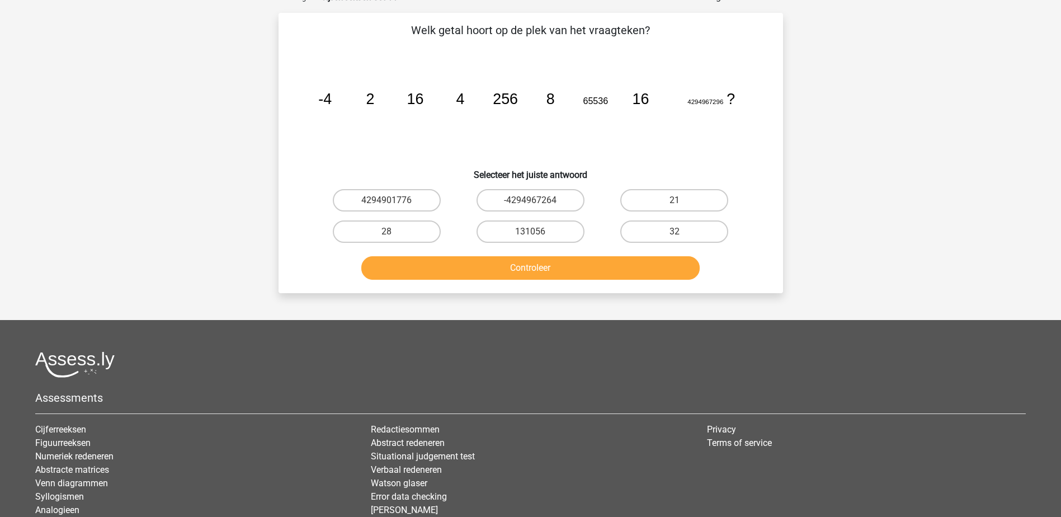
scroll to position [56, 0]
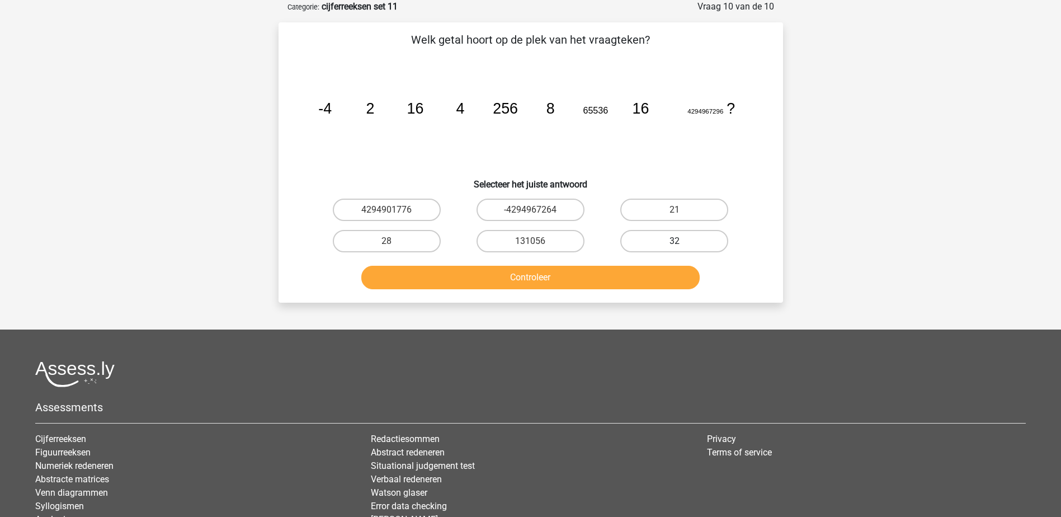
click at [689, 242] on label "32" at bounding box center [674, 241] width 108 height 22
click at [682, 242] on input "32" at bounding box center [678, 244] width 7 height 7
radio input "true"
click at [671, 281] on button "Controleer" at bounding box center [530, 277] width 338 height 23
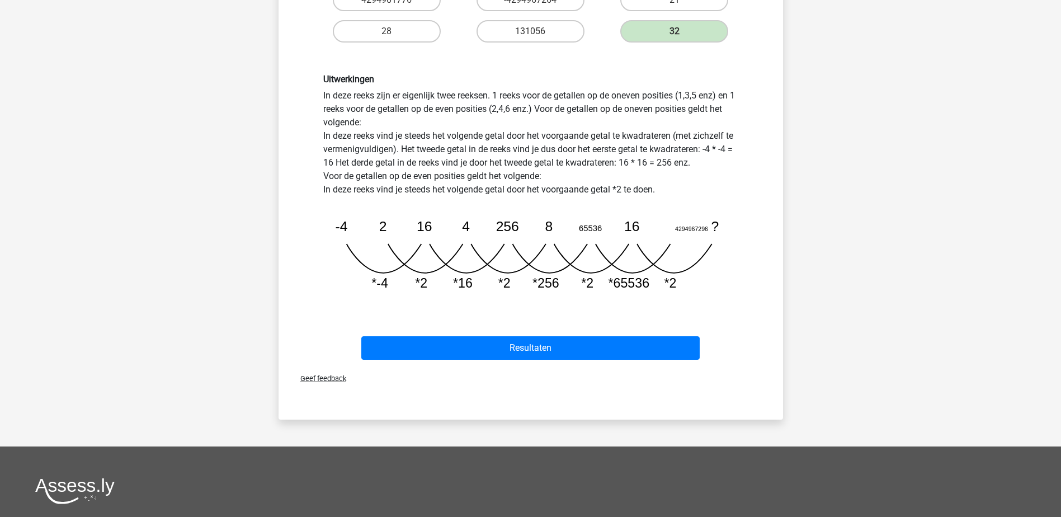
scroll to position [336, 0]
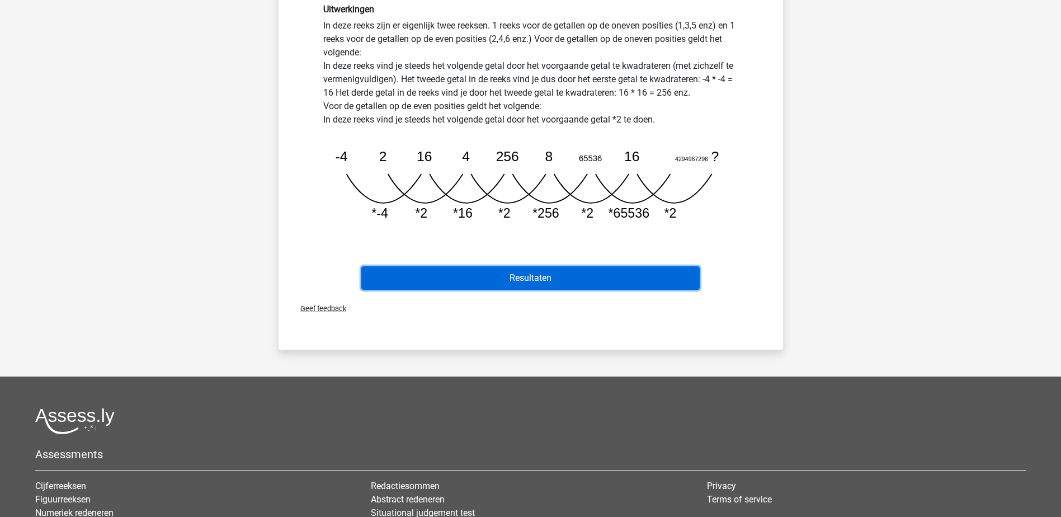
click at [595, 272] on button "Resultaten" at bounding box center [530, 277] width 338 height 23
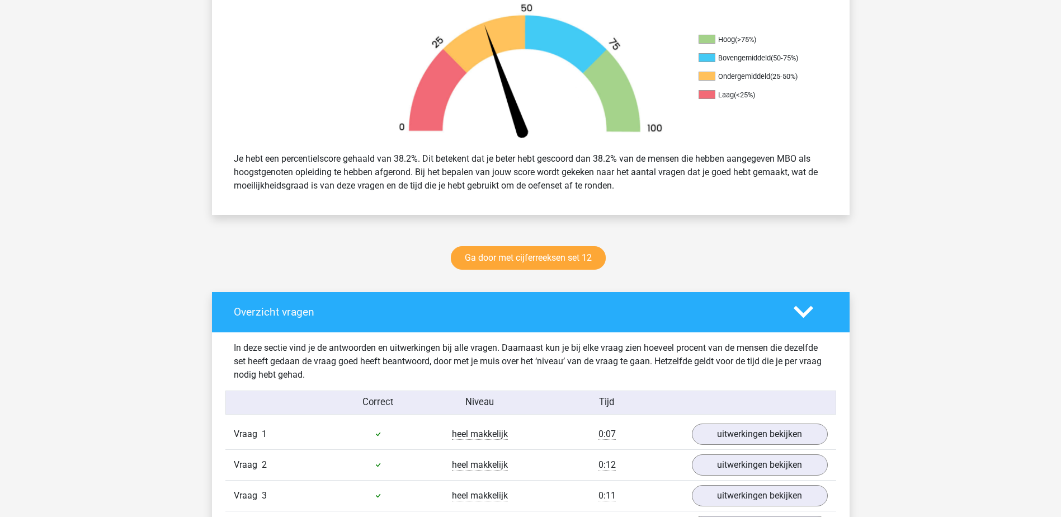
scroll to position [336, 0]
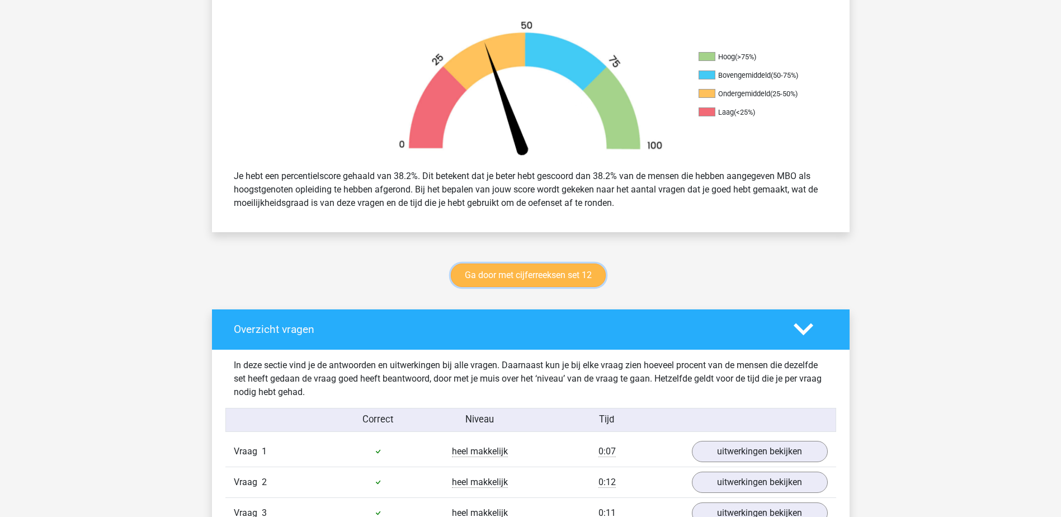
click at [479, 270] on link "Ga door met cijferreeksen set 12" at bounding box center [528, 275] width 155 height 23
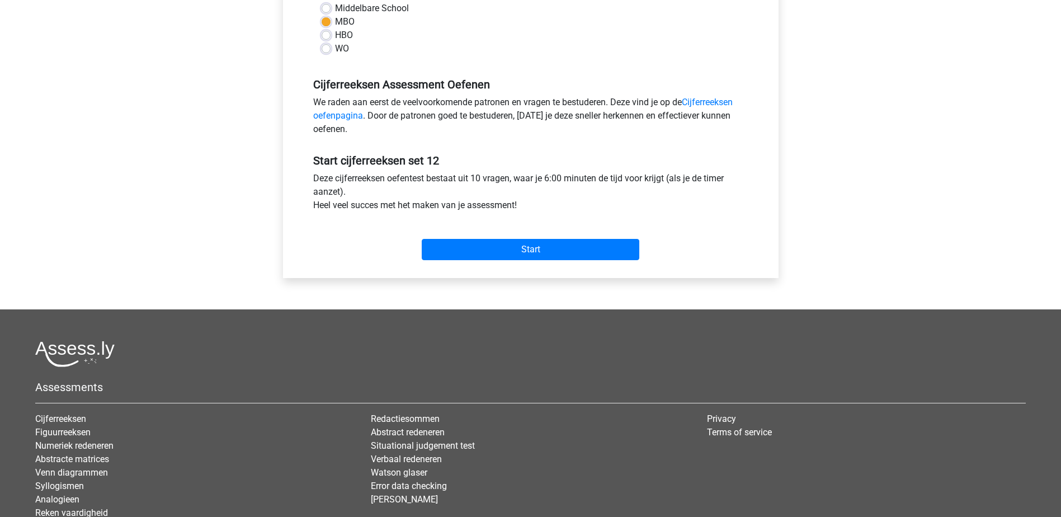
scroll to position [280, 0]
click at [504, 248] on input "Start" at bounding box center [531, 248] width 218 height 21
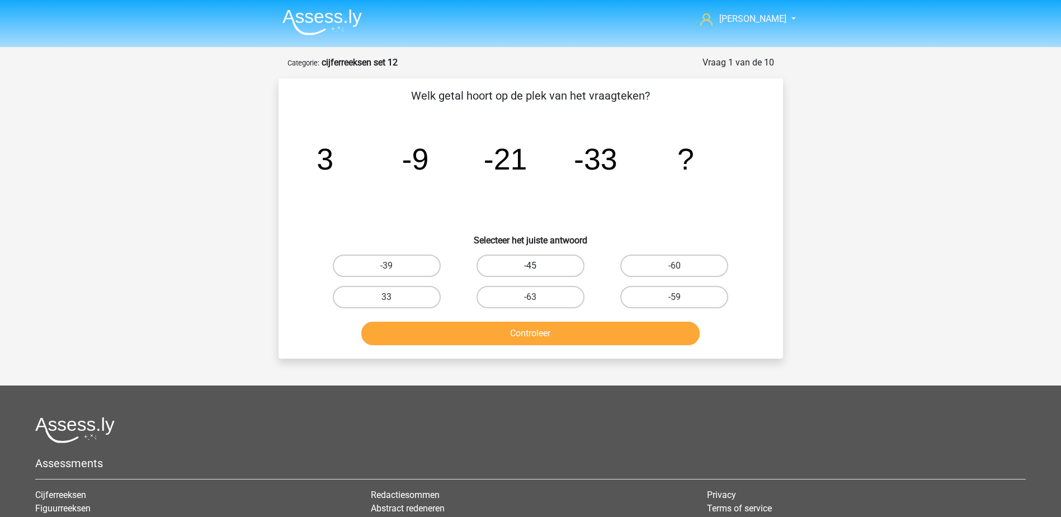
drag, startPoint x: 554, startPoint y: 264, endPoint x: 566, endPoint y: 315, distance: 52.2
click at [556, 265] on label "-45" at bounding box center [531, 266] width 108 height 22
click at [538, 266] on input "-45" at bounding box center [533, 269] width 7 height 7
radio input "true"
click at [563, 328] on button "Controleer" at bounding box center [530, 333] width 338 height 23
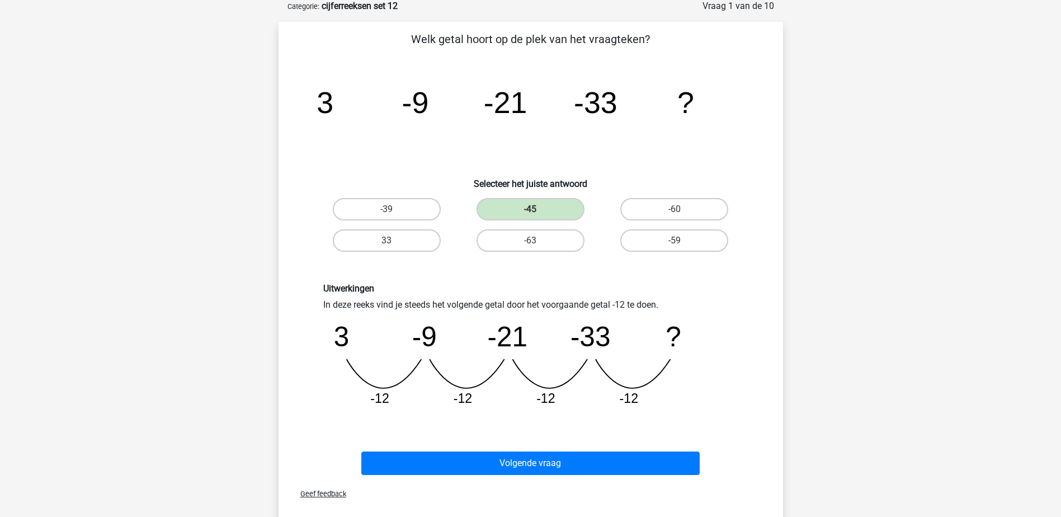
scroll to position [224, 0]
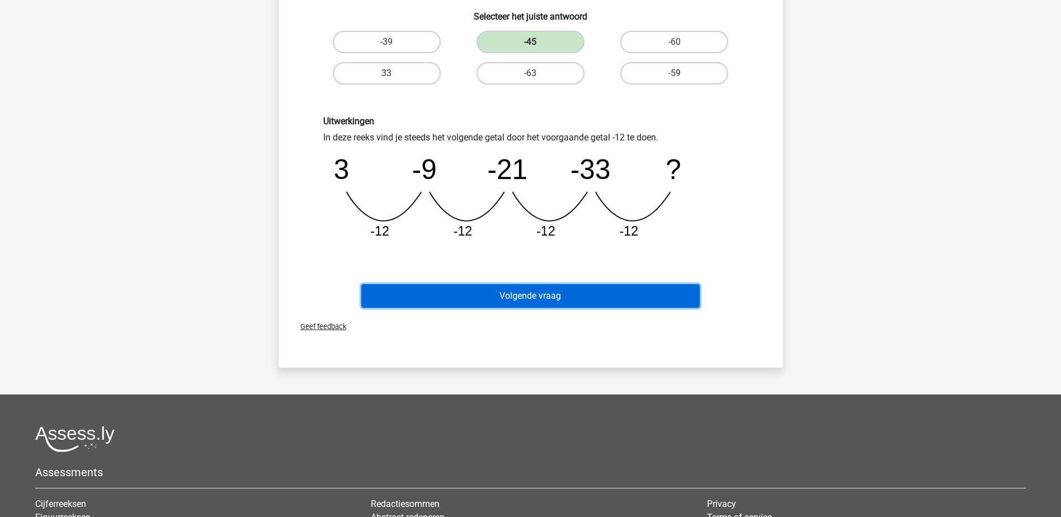
click at [581, 292] on button "Volgende vraag" at bounding box center [530, 295] width 338 height 23
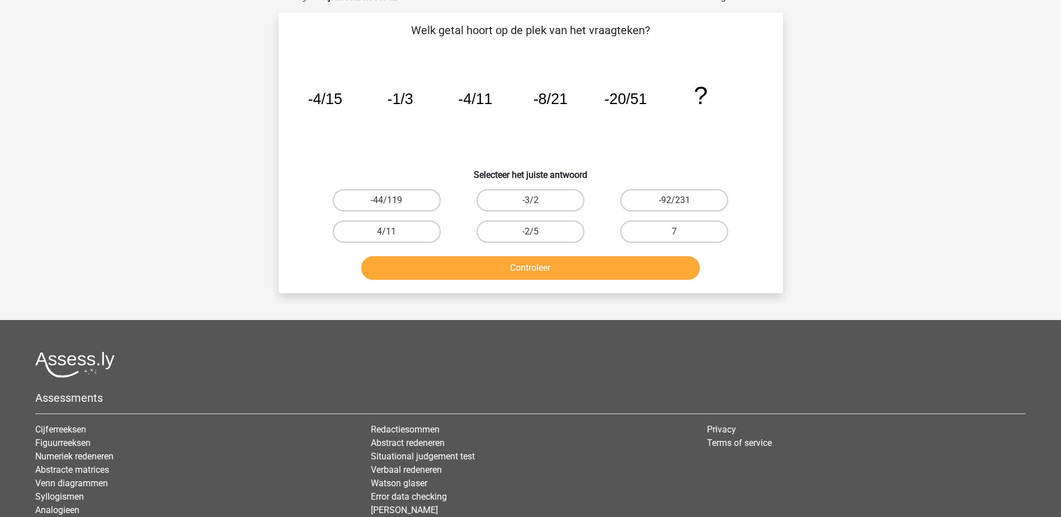
scroll to position [56, 0]
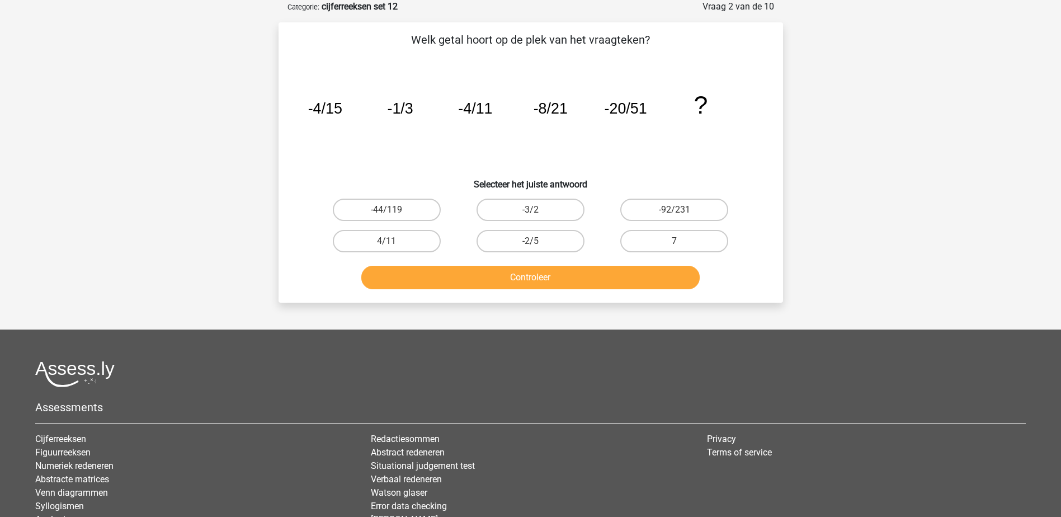
drag, startPoint x: 413, startPoint y: 241, endPoint x: 458, endPoint y: 272, distance: 53.9
click at [416, 241] on label "4/11" at bounding box center [387, 241] width 108 height 22
click at [394, 241] on input "4/11" at bounding box center [390, 244] width 7 height 7
radio input "true"
click at [459, 274] on button "Controleer" at bounding box center [530, 277] width 338 height 23
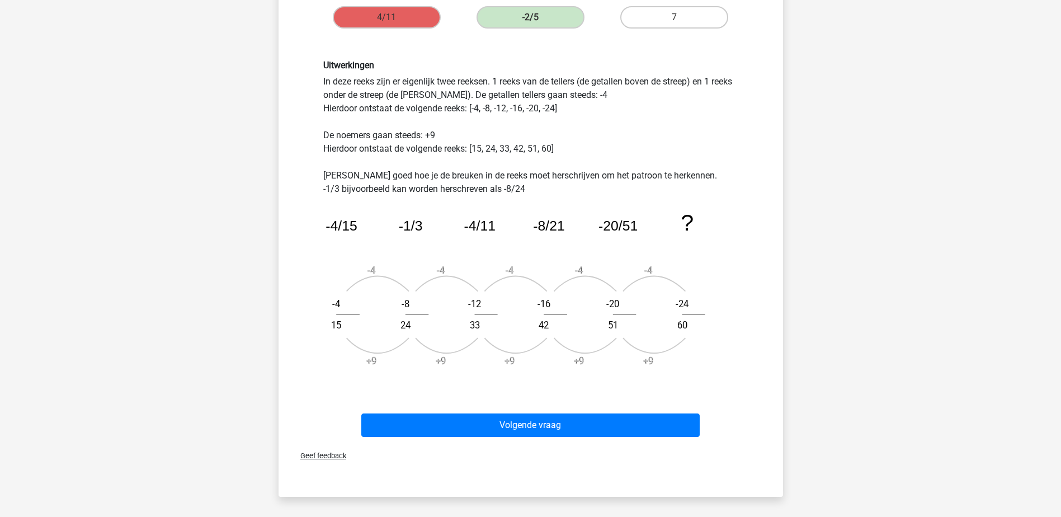
scroll to position [336, 0]
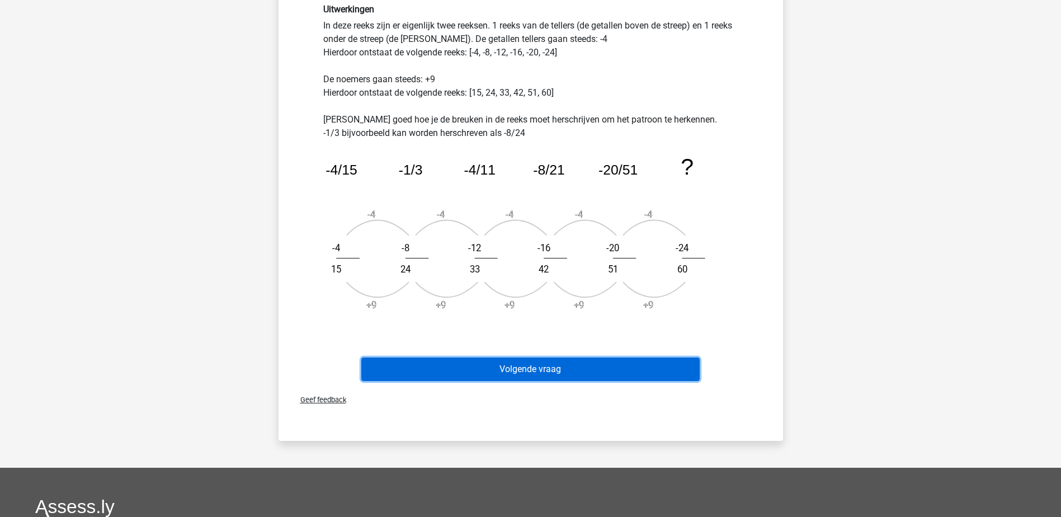
click at [469, 372] on button "Volgende vraag" at bounding box center [530, 368] width 338 height 23
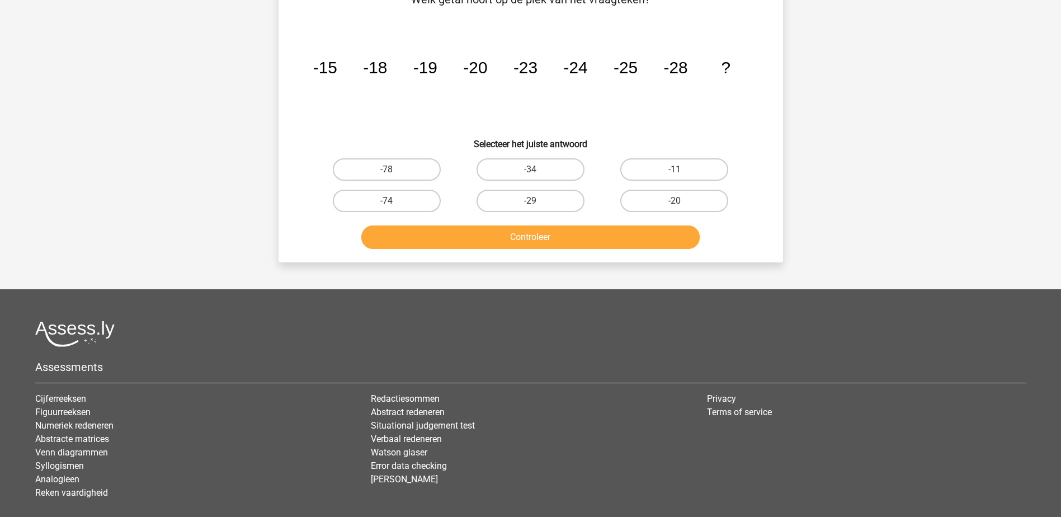
scroll to position [56, 0]
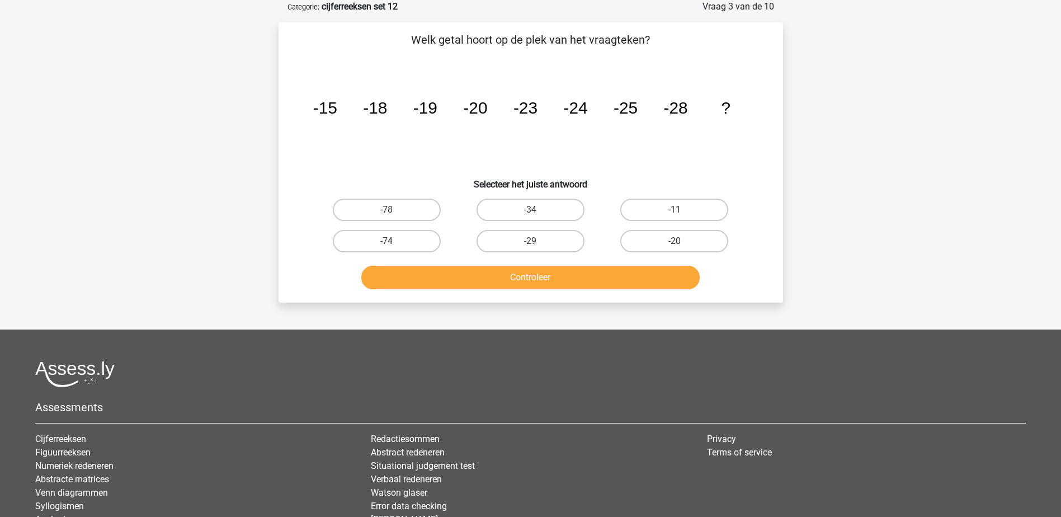
drag, startPoint x: 513, startPoint y: 241, endPoint x: 531, endPoint y: 282, distance: 44.8
click at [514, 241] on label "-29" at bounding box center [531, 241] width 108 height 22
click at [530, 241] on input "-29" at bounding box center [533, 244] width 7 height 7
radio input "true"
click at [536, 274] on button "Controleer" at bounding box center [530, 277] width 338 height 23
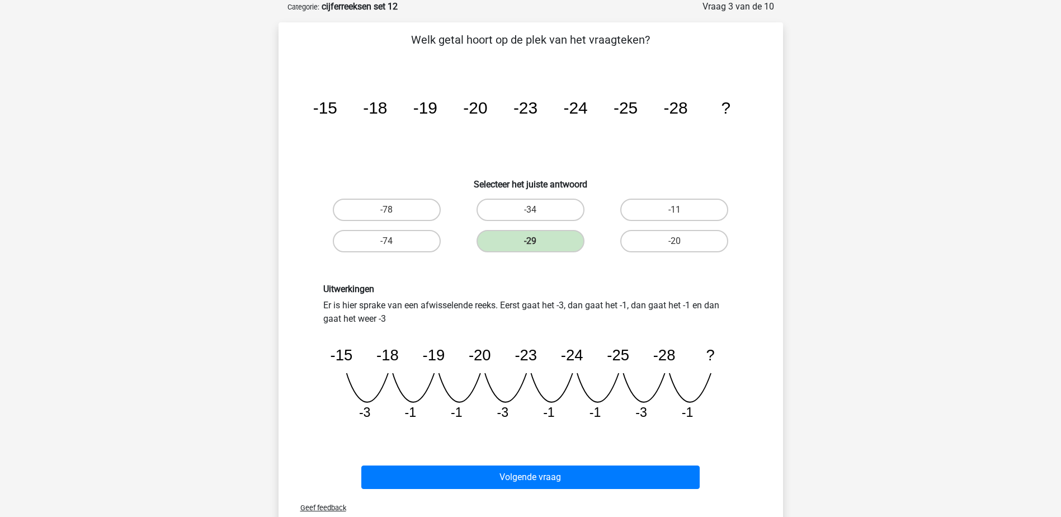
scroll to position [224, 0]
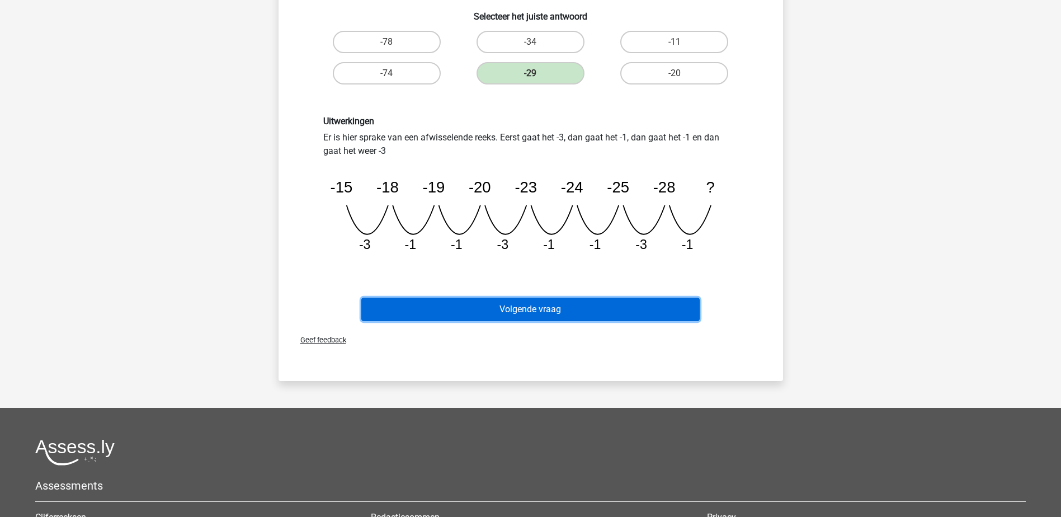
click at [530, 308] on button "Volgende vraag" at bounding box center [530, 309] width 338 height 23
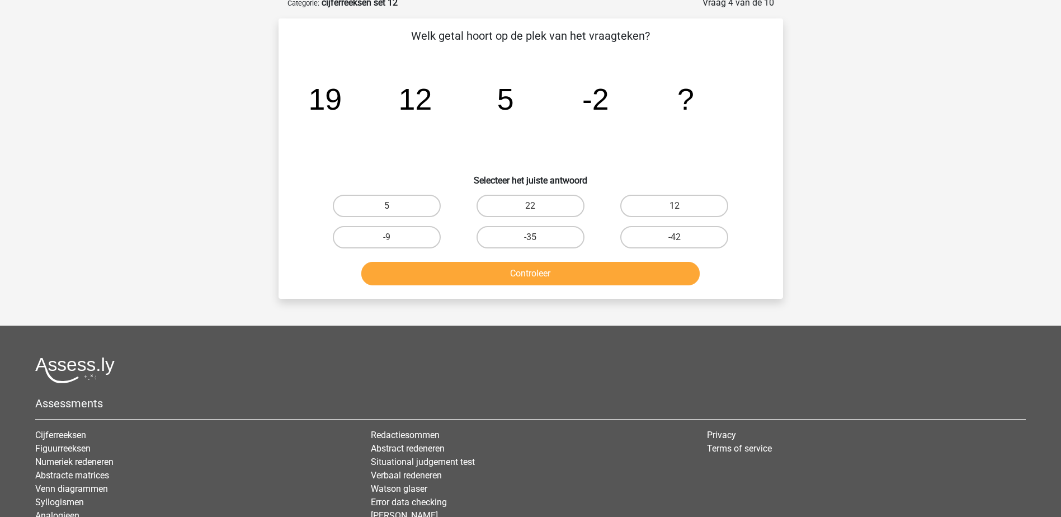
scroll to position [56, 0]
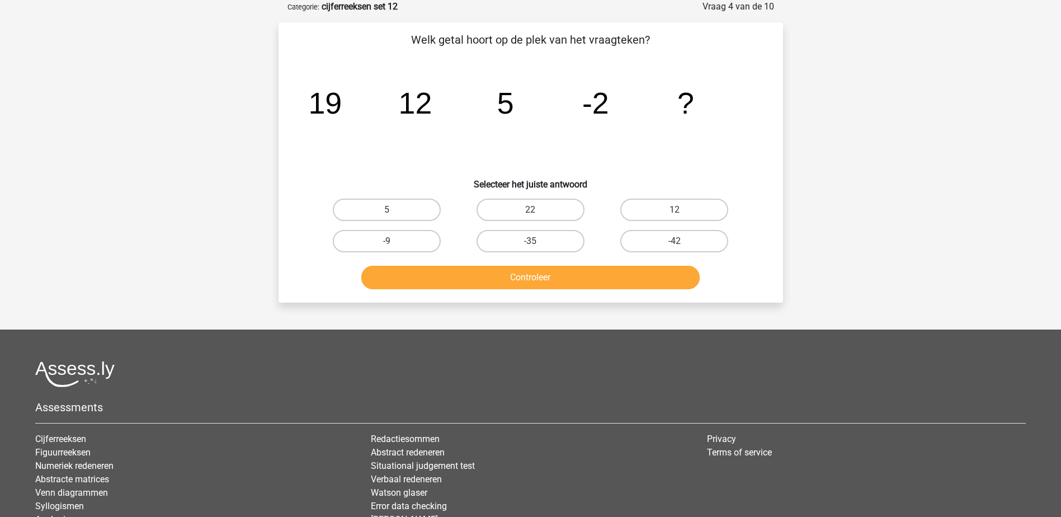
drag, startPoint x: 411, startPoint y: 236, endPoint x: 424, endPoint y: 260, distance: 27.8
click at [411, 237] on label "-9" at bounding box center [387, 241] width 108 height 22
click at [394, 241] on input "-9" at bounding box center [390, 244] width 7 height 7
radio input "true"
click at [429, 272] on button "Controleer" at bounding box center [530, 277] width 338 height 23
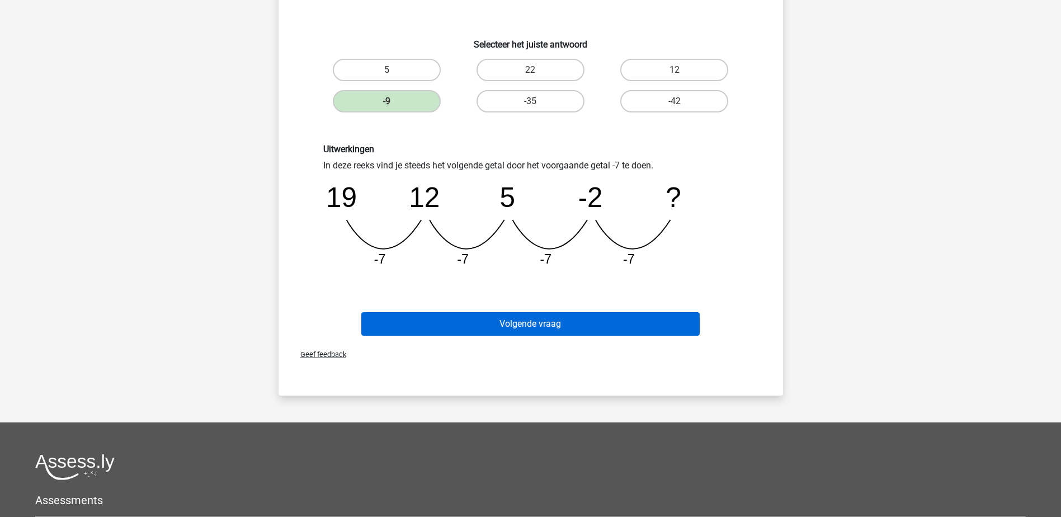
scroll to position [224, 0]
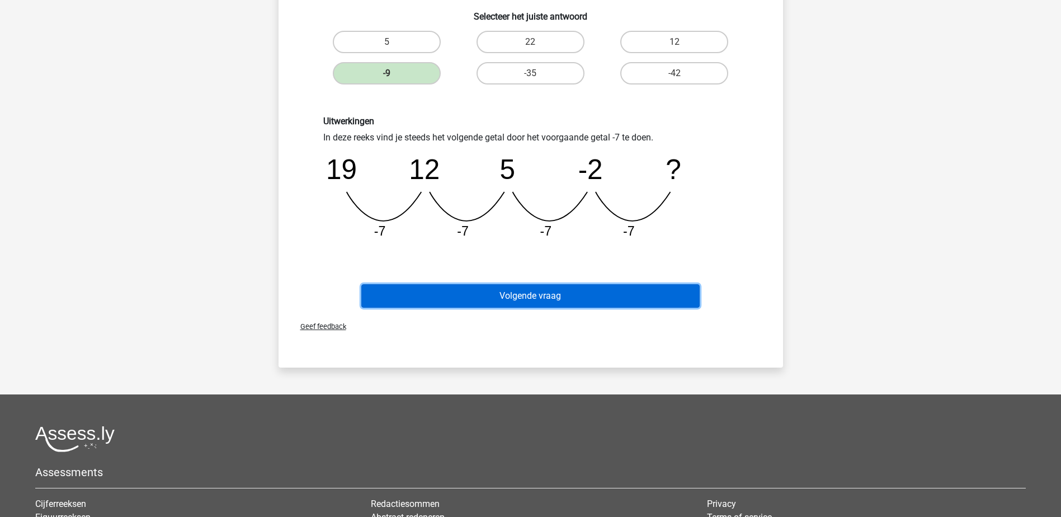
click at [477, 297] on button "Volgende vraag" at bounding box center [530, 295] width 338 height 23
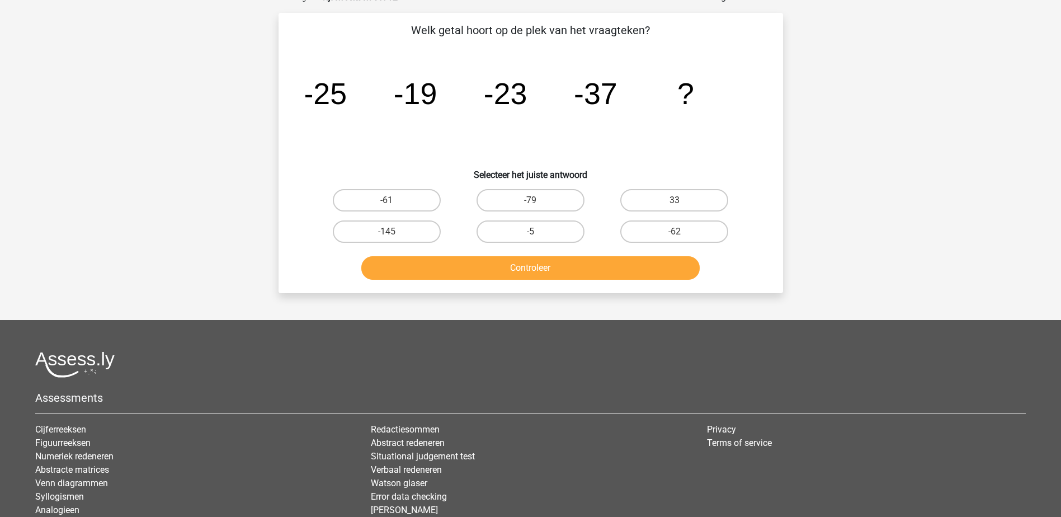
scroll to position [56, 0]
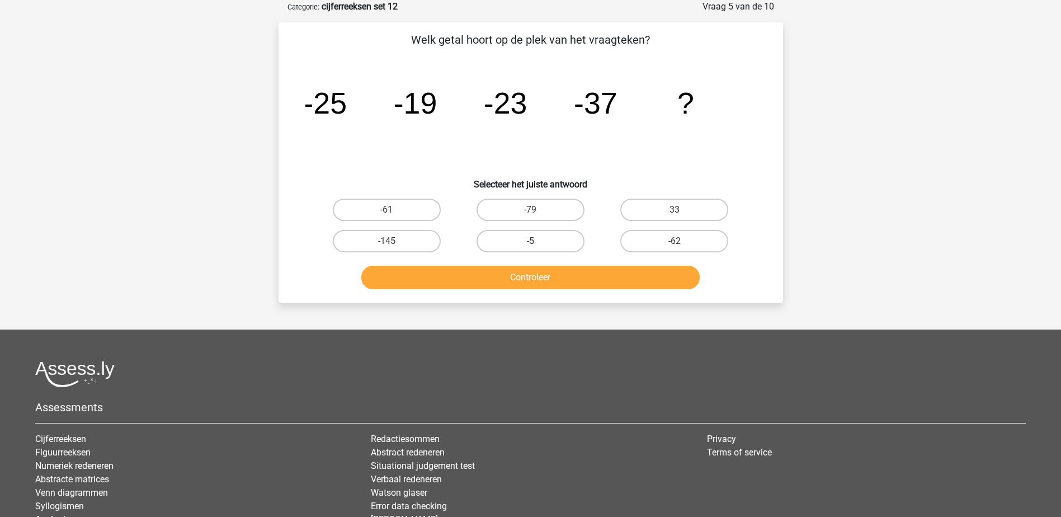
click at [389, 238] on label "-145" at bounding box center [387, 241] width 108 height 22
click at [389, 241] on input "-145" at bounding box center [390, 244] width 7 height 7
radio input "true"
click at [434, 279] on button "Controleer" at bounding box center [530, 277] width 338 height 23
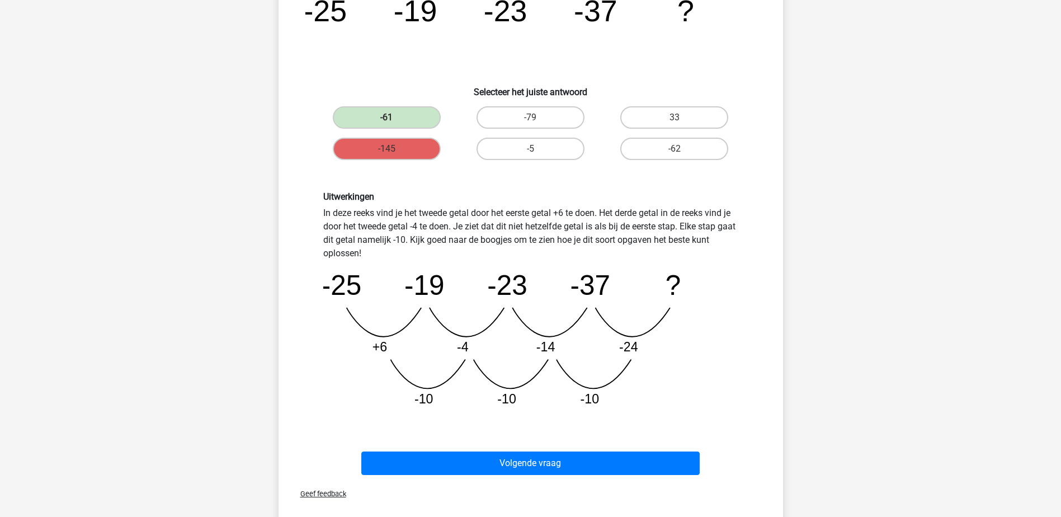
scroll to position [168, 0]
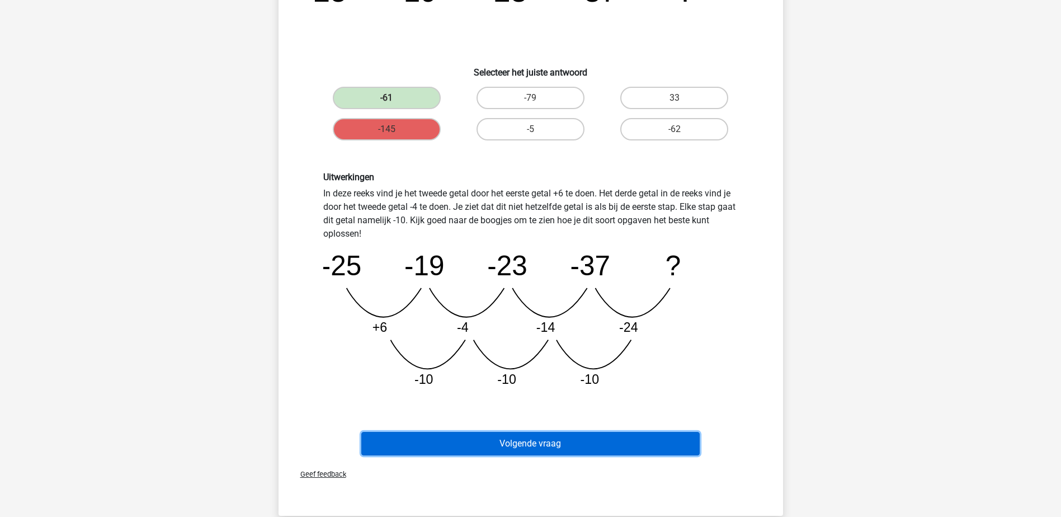
click at [471, 437] on button "Volgende vraag" at bounding box center [530, 443] width 338 height 23
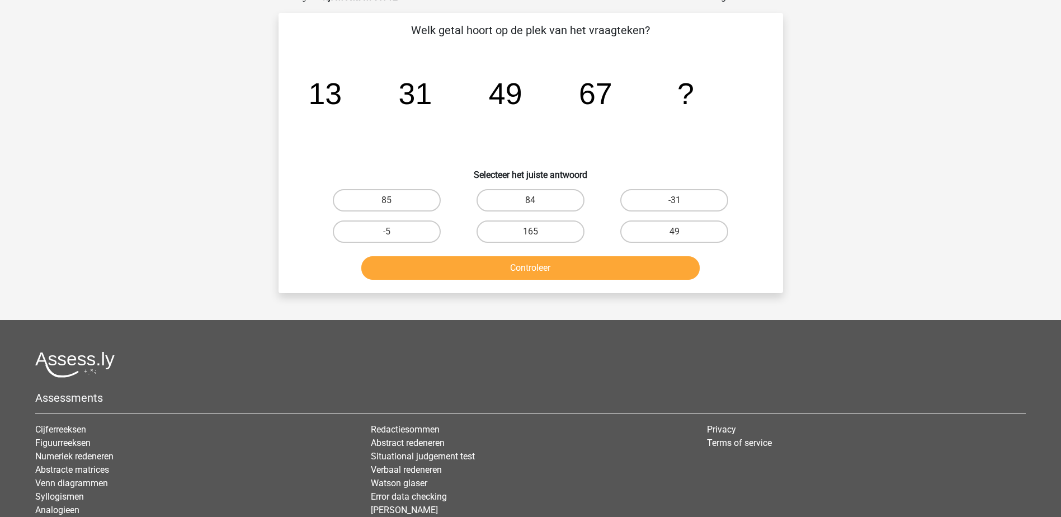
scroll to position [56, 0]
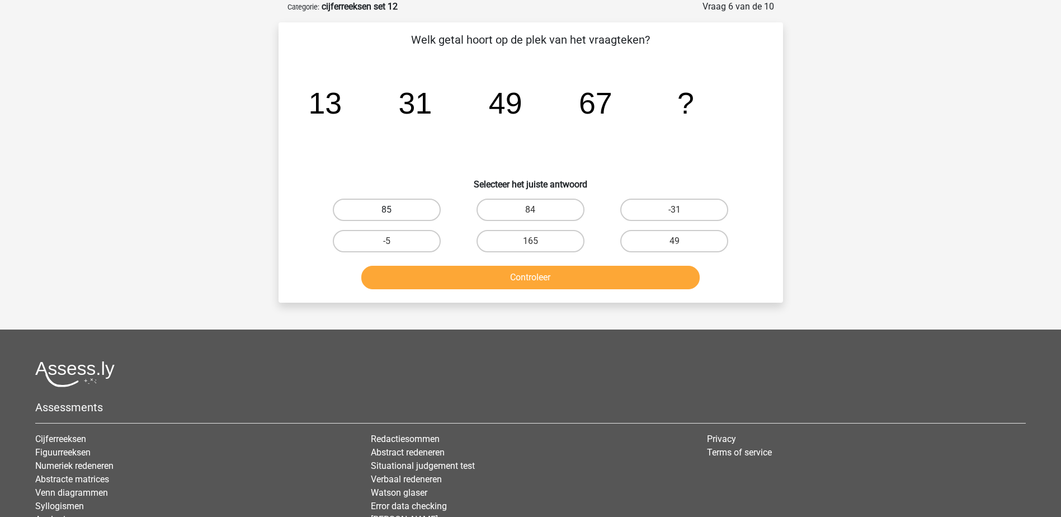
click at [429, 208] on label "85" at bounding box center [387, 210] width 108 height 22
click at [394, 210] on input "85" at bounding box center [390, 213] width 7 height 7
radio input "true"
click at [454, 272] on button "Controleer" at bounding box center [530, 277] width 338 height 23
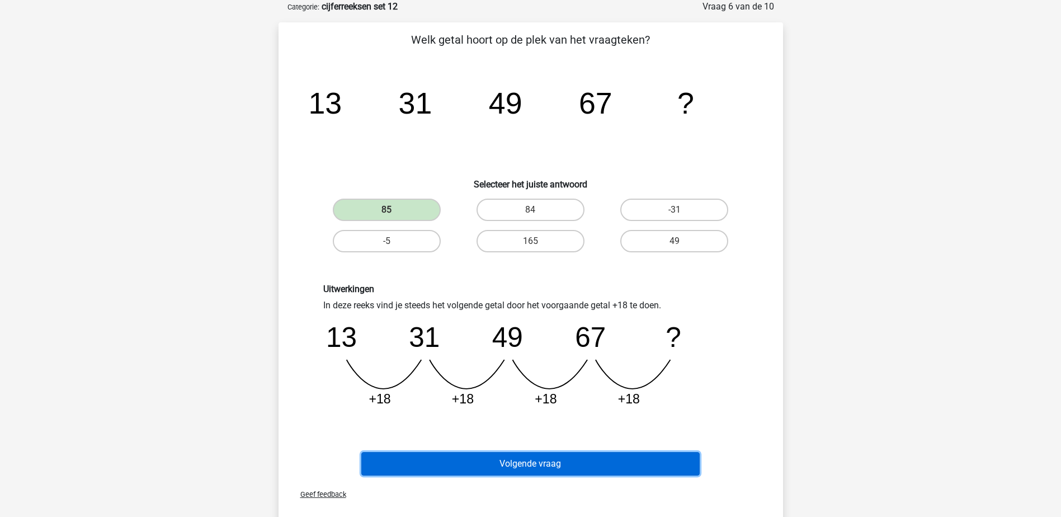
click at [465, 458] on button "Volgende vraag" at bounding box center [530, 463] width 338 height 23
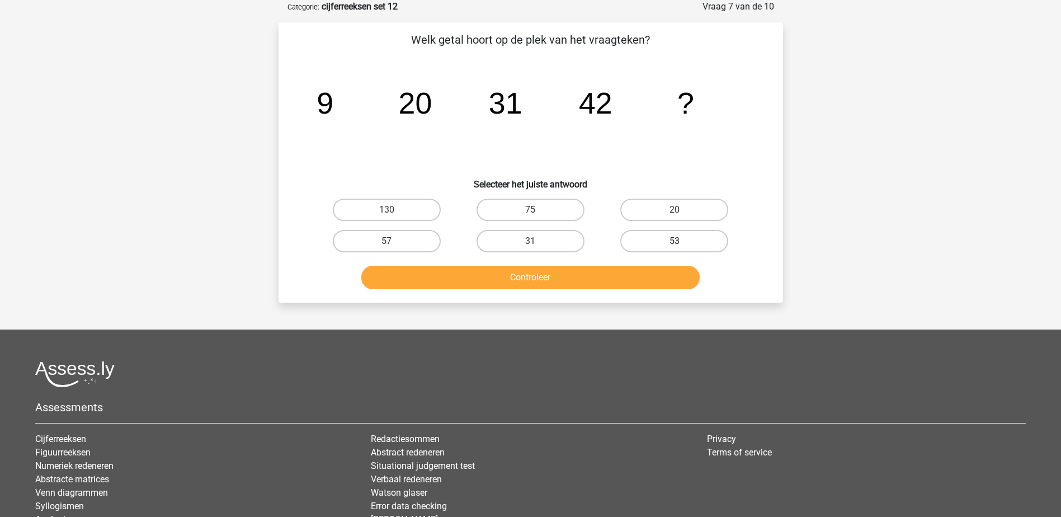
drag, startPoint x: 648, startPoint y: 241, endPoint x: 651, endPoint y: 281, distance: 39.8
click at [648, 244] on label "53" at bounding box center [674, 241] width 108 height 22
click at [675, 244] on input "53" at bounding box center [678, 244] width 7 height 7
radio input "true"
click at [651, 281] on button "Controleer" at bounding box center [530, 277] width 338 height 23
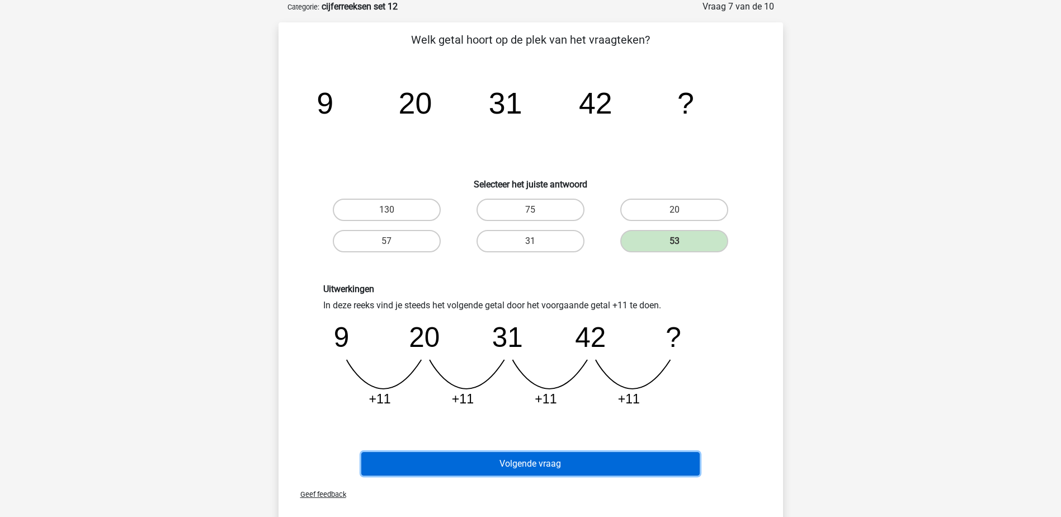
click at [559, 460] on button "Volgende vraag" at bounding box center [530, 463] width 338 height 23
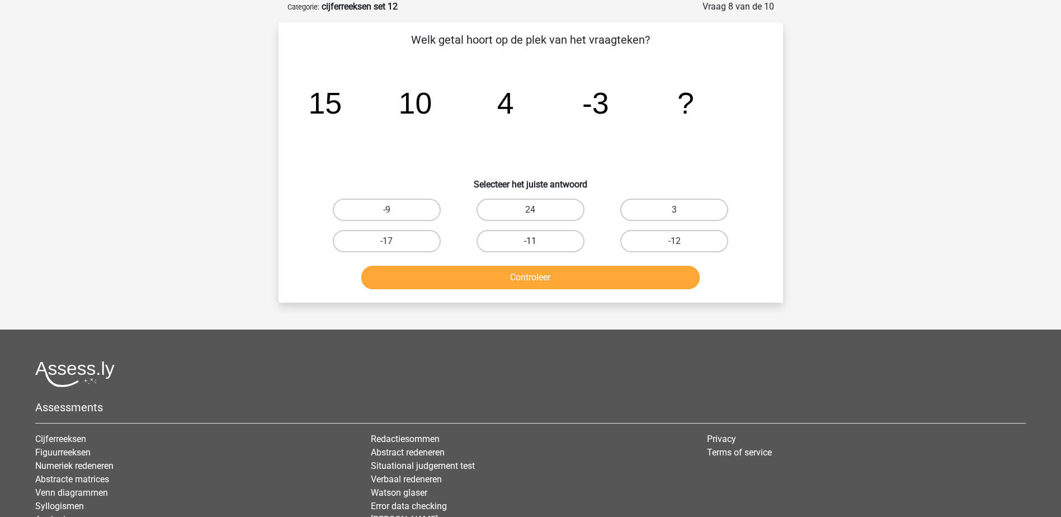
drag, startPoint x: 515, startPoint y: 235, endPoint x: 518, endPoint y: 244, distance: 9.4
click at [516, 235] on label "-11" at bounding box center [531, 241] width 108 height 22
click at [530, 241] on input "-11" at bounding box center [533, 244] width 7 height 7
radio input "true"
click at [526, 276] on button "Controleer" at bounding box center [530, 277] width 338 height 23
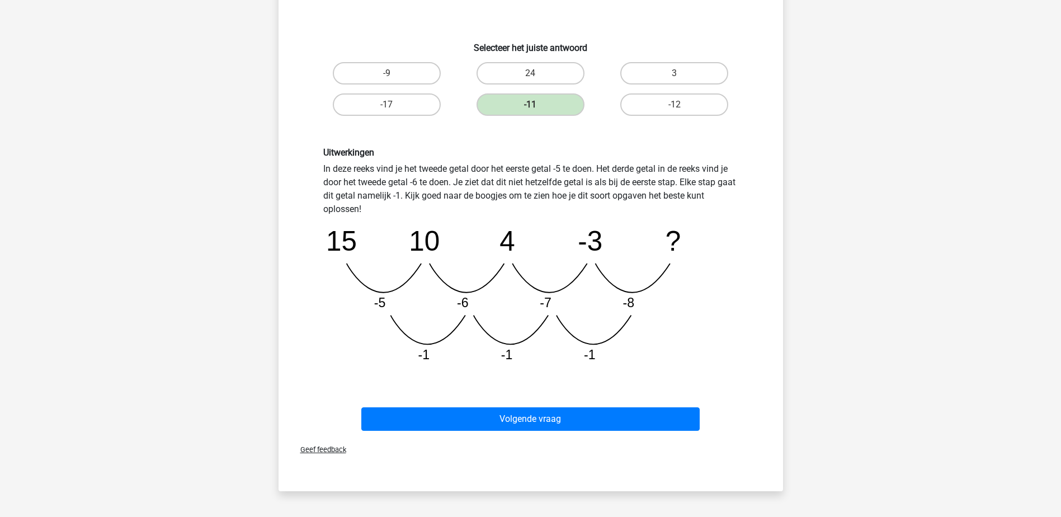
scroll to position [224, 0]
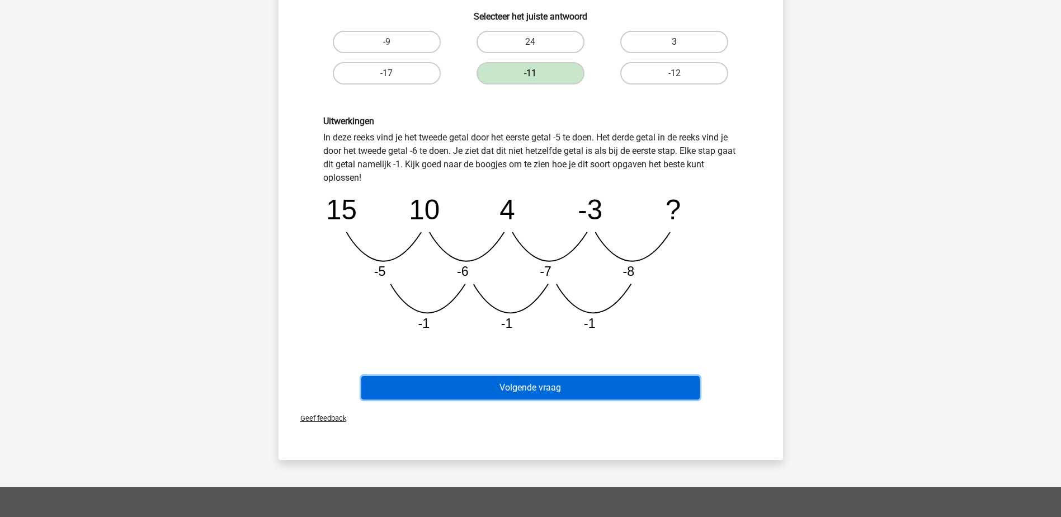
click at [560, 388] on button "Volgende vraag" at bounding box center [530, 387] width 338 height 23
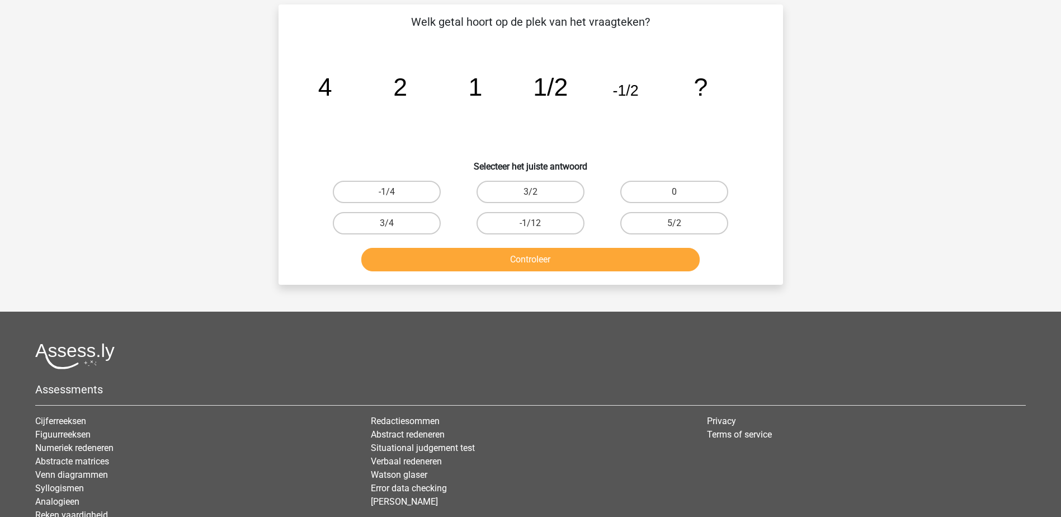
scroll to position [56, 0]
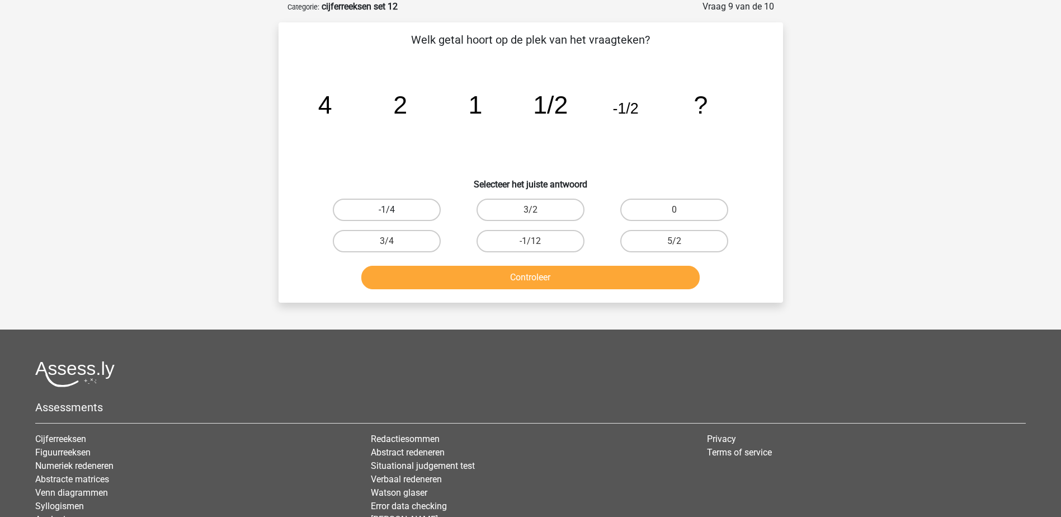
click at [363, 206] on label "-1/4" at bounding box center [387, 210] width 108 height 22
click at [387, 210] on input "-1/4" at bounding box center [390, 213] width 7 height 7
radio input "true"
click at [450, 278] on button "Controleer" at bounding box center [530, 277] width 338 height 23
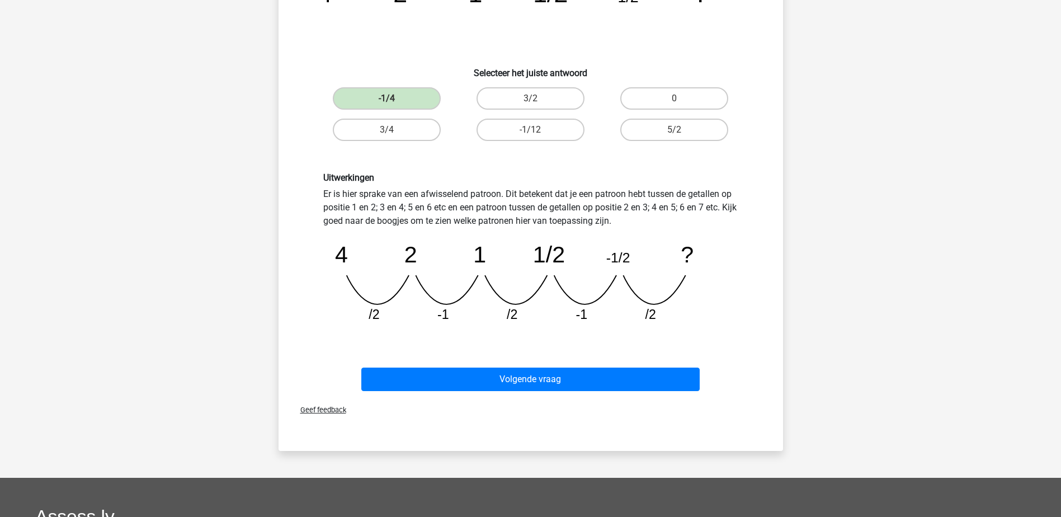
scroll to position [168, 0]
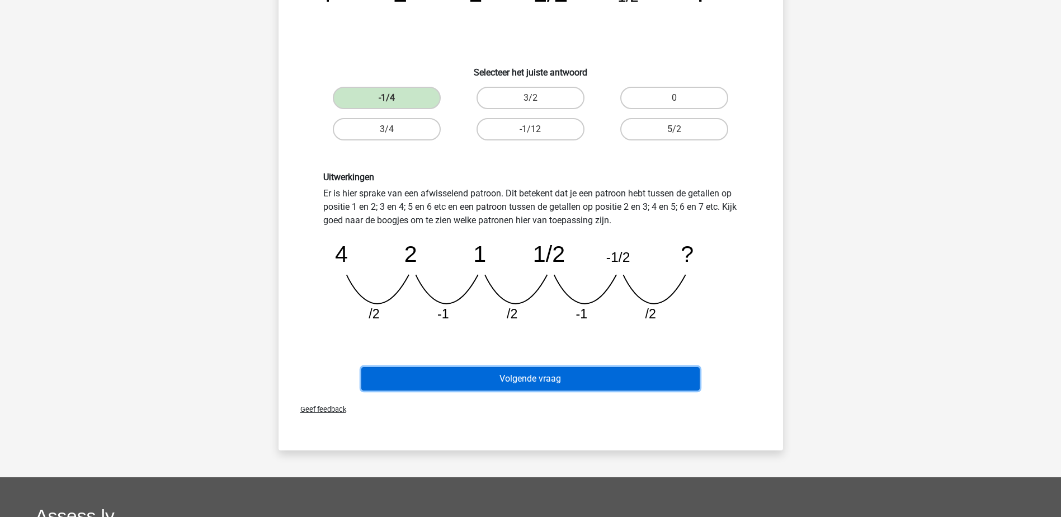
click at [494, 377] on button "Volgende vraag" at bounding box center [530, 378] width 338 height 23
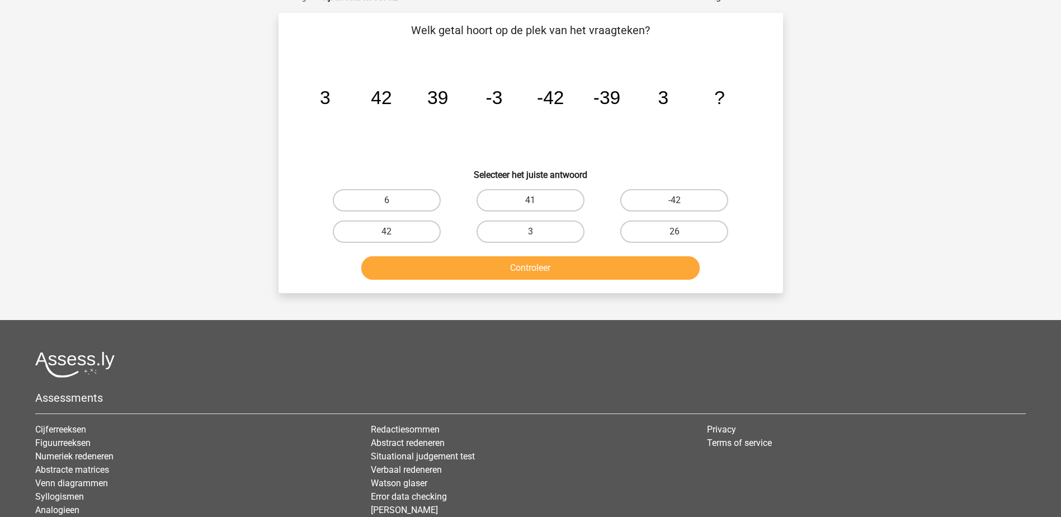
scroll to position [56, 0]
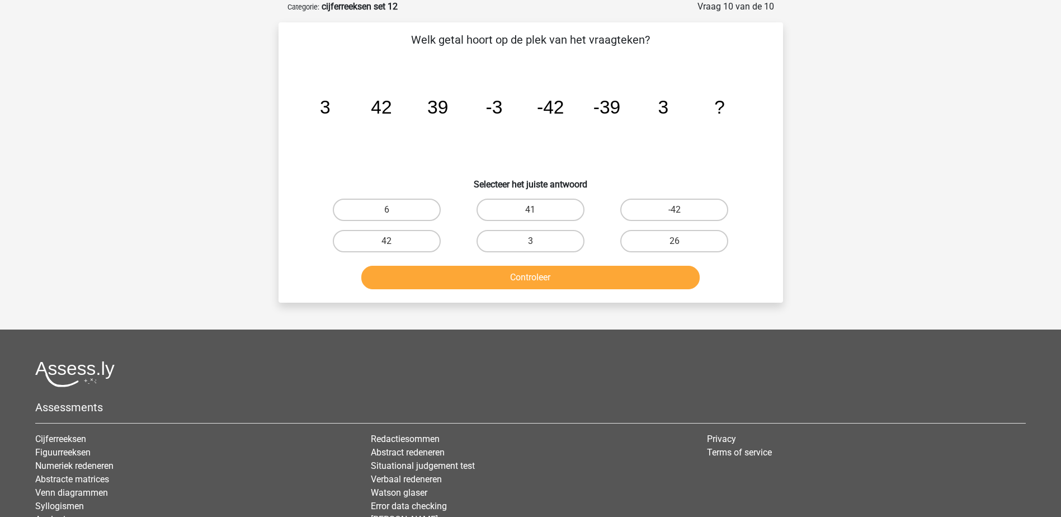
drag, startPoint x: 421, startPoint y: 236, endPoint x: 453, endPoint y: 277, distance: 52.7
click at [423, 239] on label "42" at bounding box center [387, 241] width 108 height 22
click at [394, 241] on input "42" at bounding box center [390, 244] width 7 height 7
radio input "true"
click at [458, 280] on button "Controleer" at bounding box center [530, 277] width 338 height 23
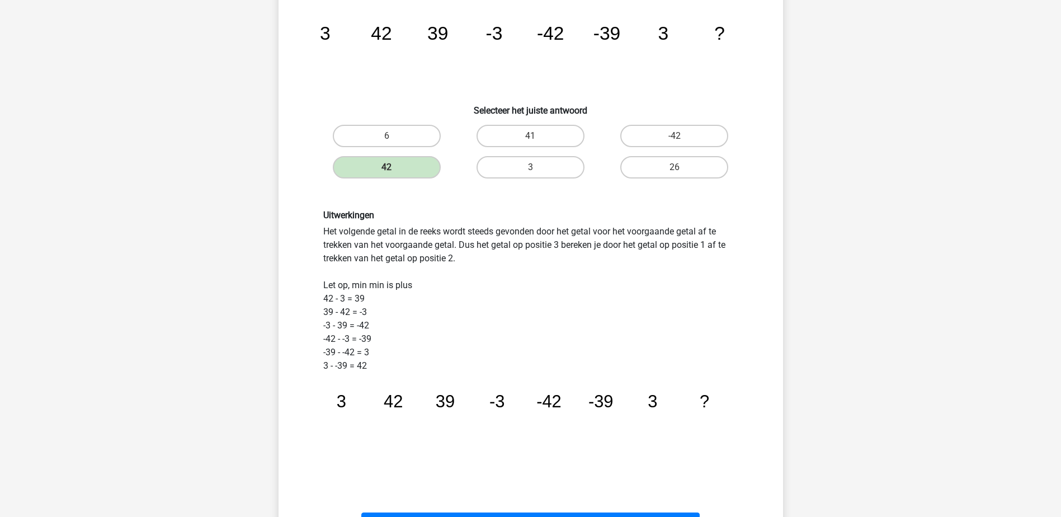
scroll to position [280, 0]
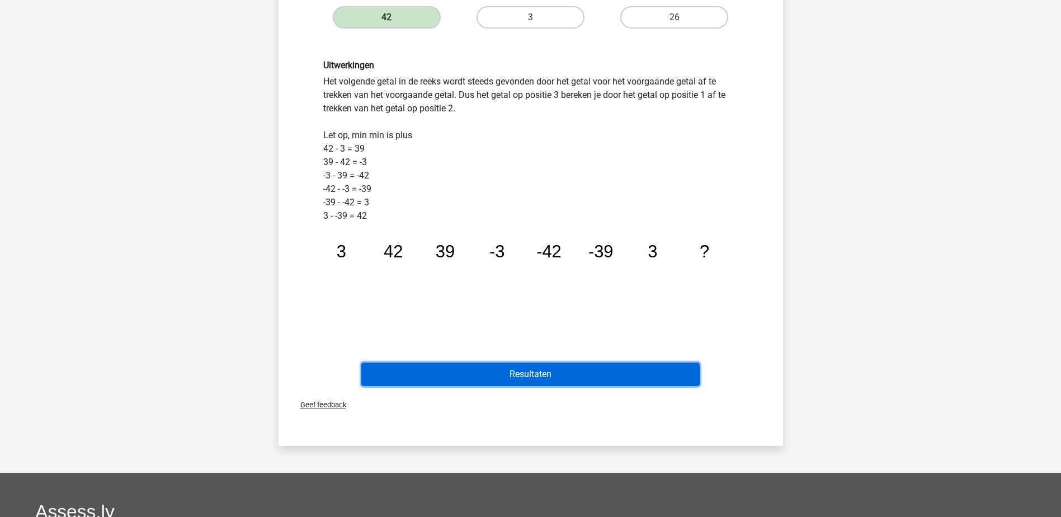
click at [484, 375] on button "Resultaten" at bounding box center [530, 374] width 338 height 23
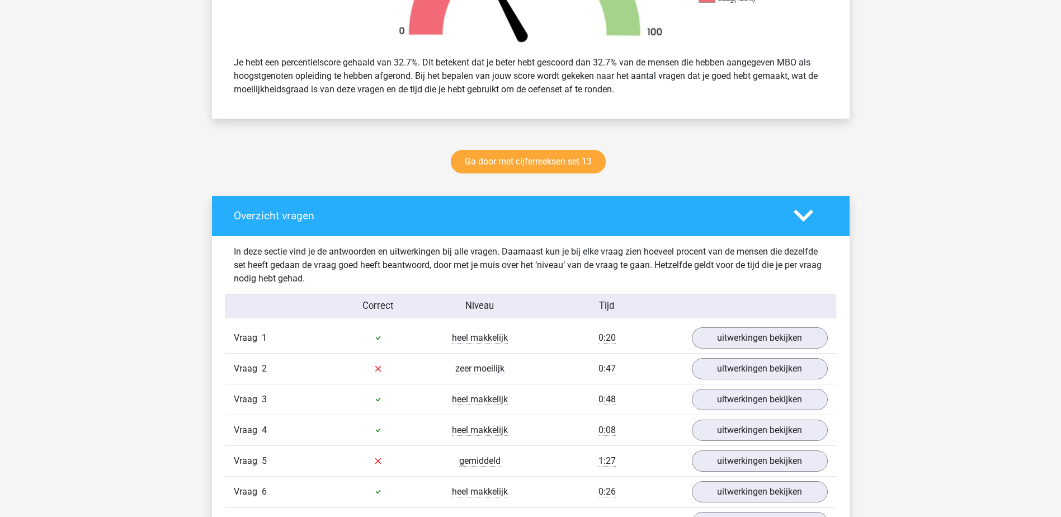
scroll to position [448, 0]
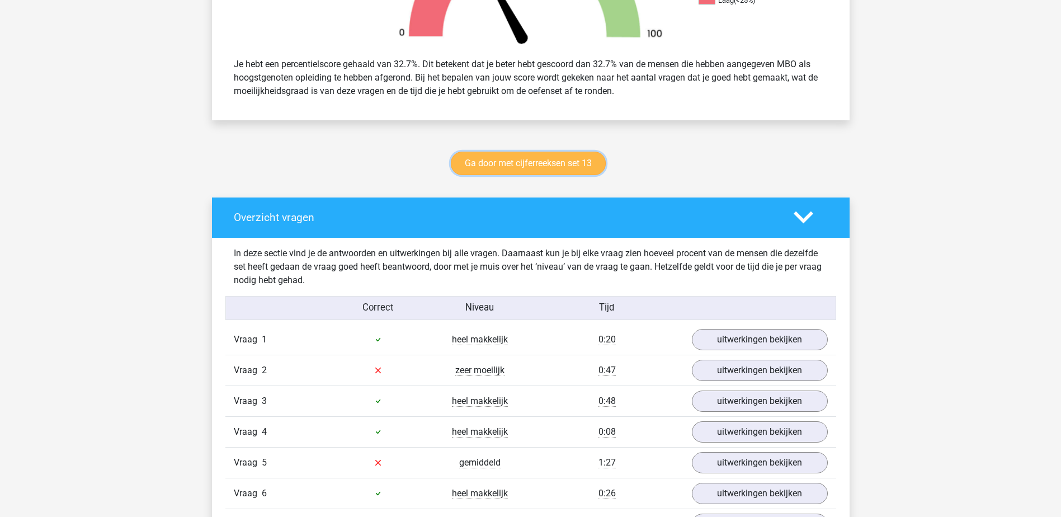
click at [516, 161] on link "Ga door met cijferreeksen set 13" at bounding box center [528, 163] width 155 height 23
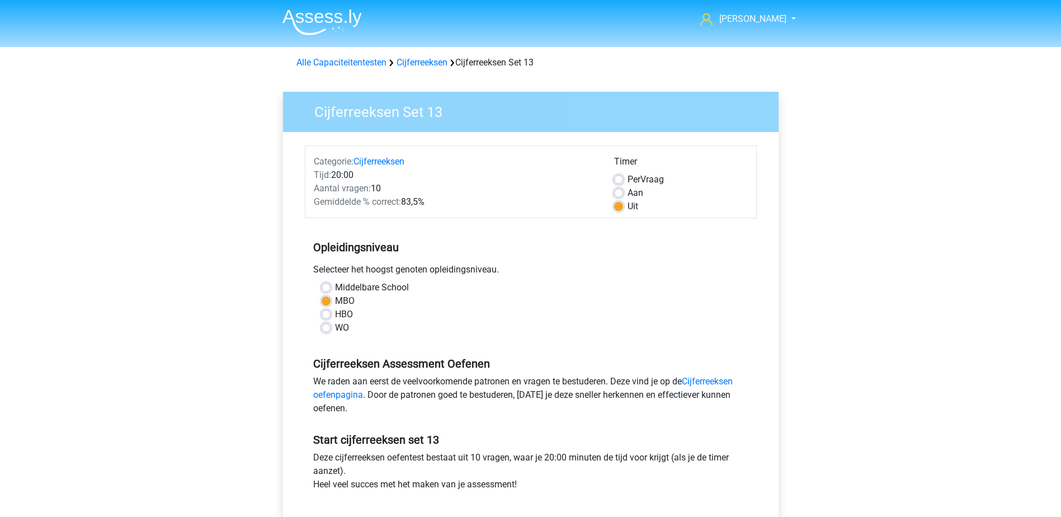
click at [628, 192] on label "Aan" at bounding box center [636, 192] width 16 height 13
click at [619, 192] on input "Aan" at bounding box center [618, 191] width 9 height 11
radio input "true"
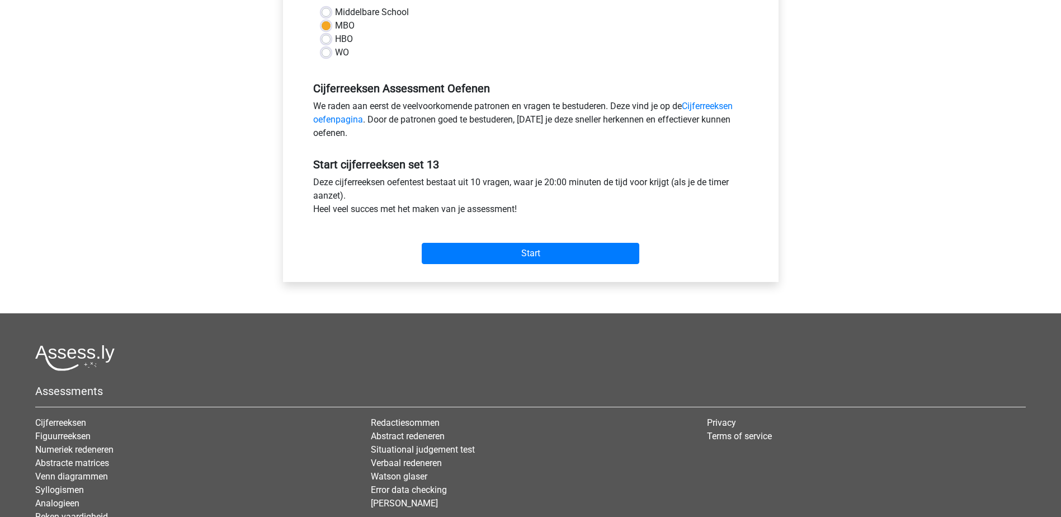
scroll to position [280, 0]
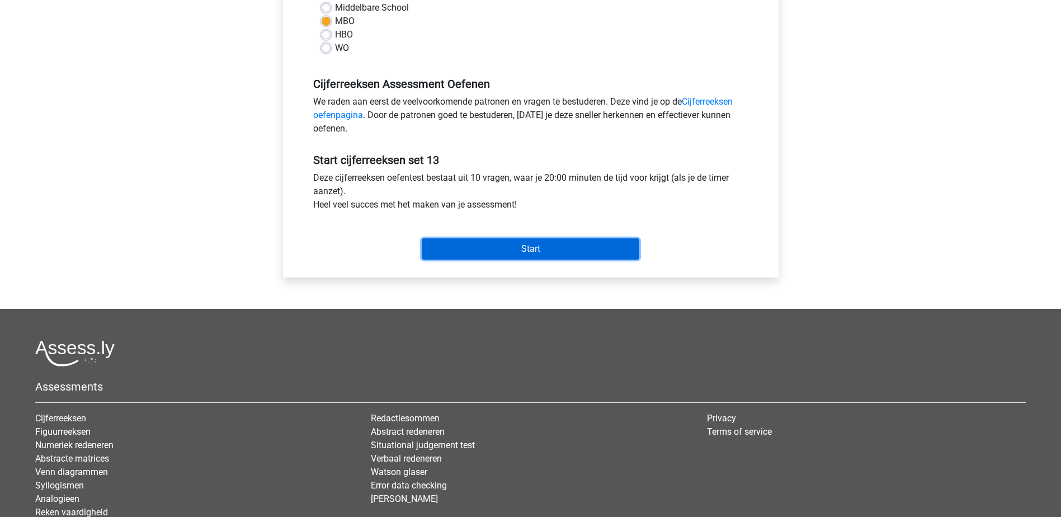
click at [575, 244] on input "Start" at bounding box center [531, 248] width 218 height 21
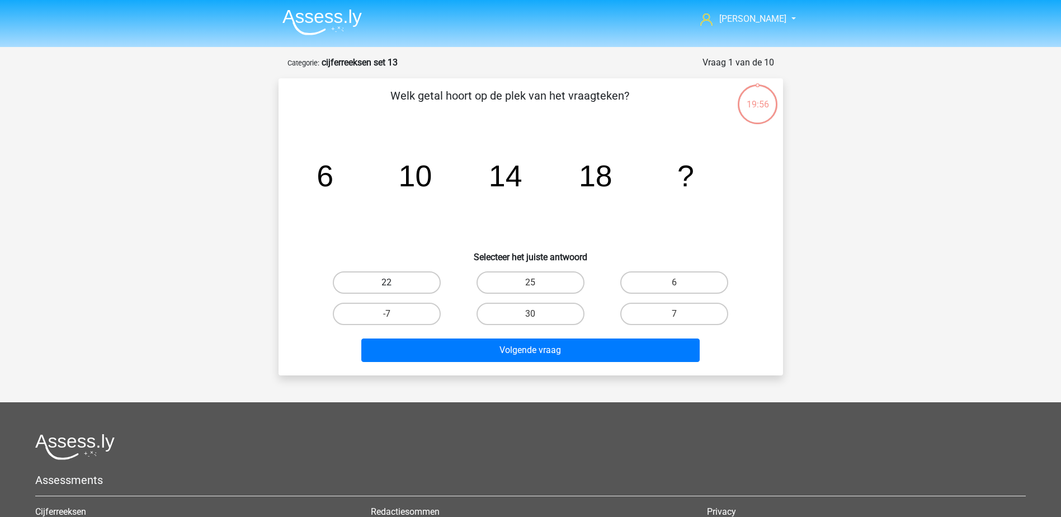
drag, startPoint x: 426, startPoint y: 277, endPoint x: 437, endPoint y: 311, distance: 35.2
click at [426, 278] on label "22" at bounding box center [387, 282] width 108 height 22
click at [394, 283] on input "22" at bounding box center [390, 286] width 7 height 7
radio input "true"
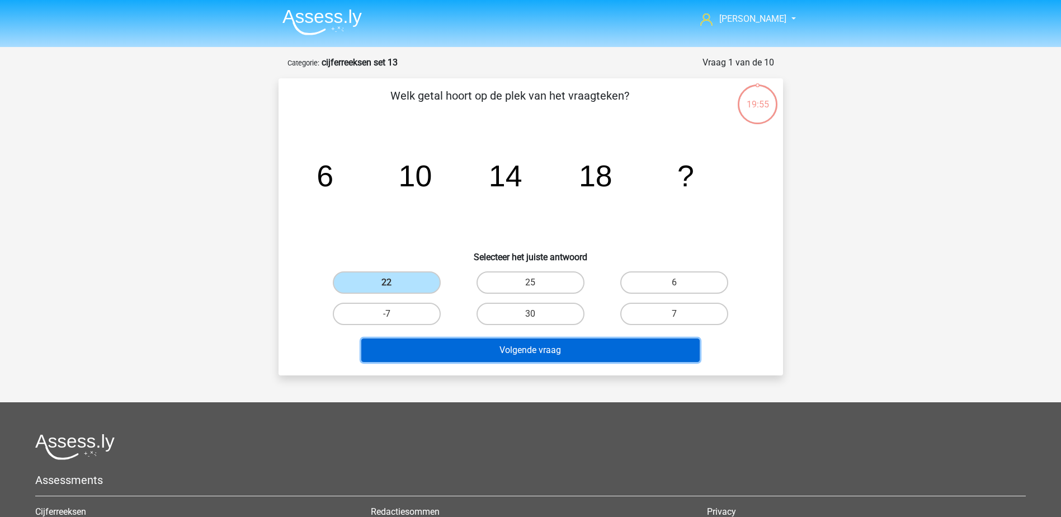
click at [444, 345] on button "Volgende vraag" at bounding box center [530, 349] width 338 height 23
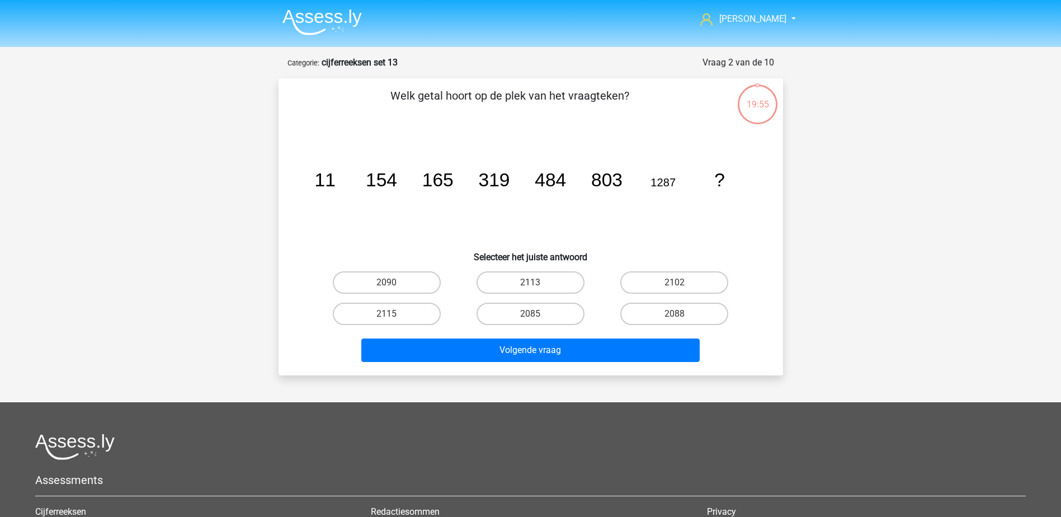
scroll to position [56, 0]
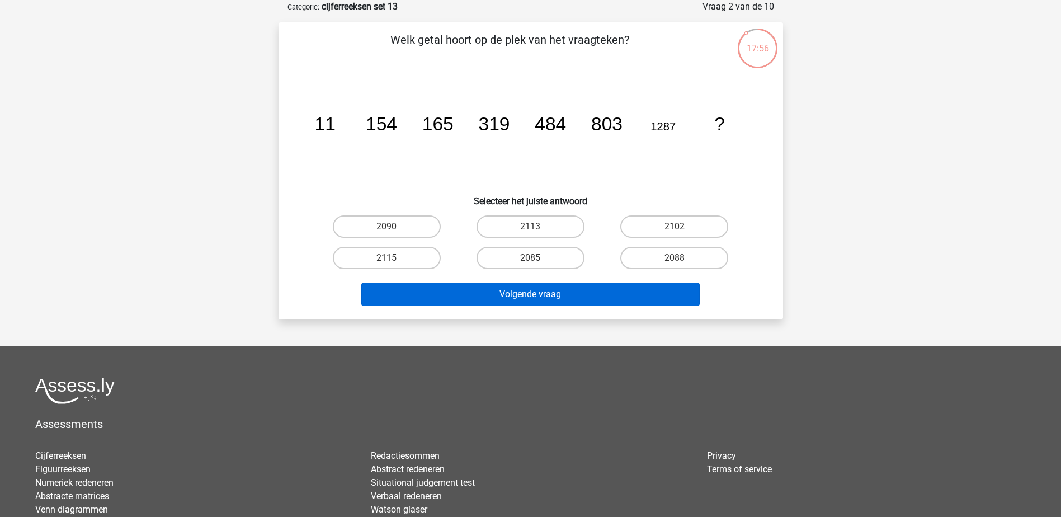
drag, startPoint x: 653, startPoint y: 251, endPoint x: 622, endPoint y: 304, distance: 61.4
click at [651, 263] on label "2088" at bounding box center [674, 258] width 108 height 22
click at [675, 263] on input "2088" at bounding box center [678, 261] width 7 height 7
radio input "true"
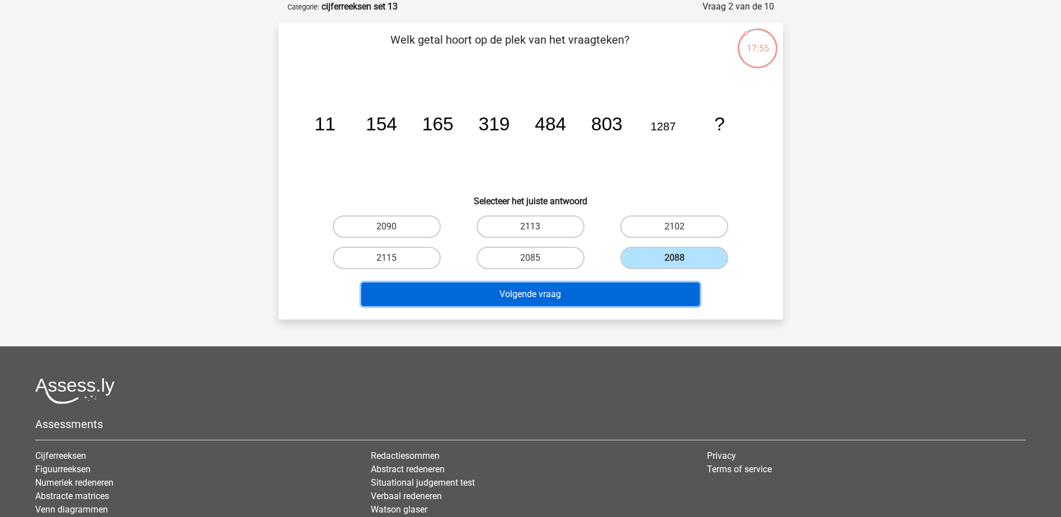
click at [651, 294] on button "Volgende vraag" at bounding box center [530, 294] width 338 height 23
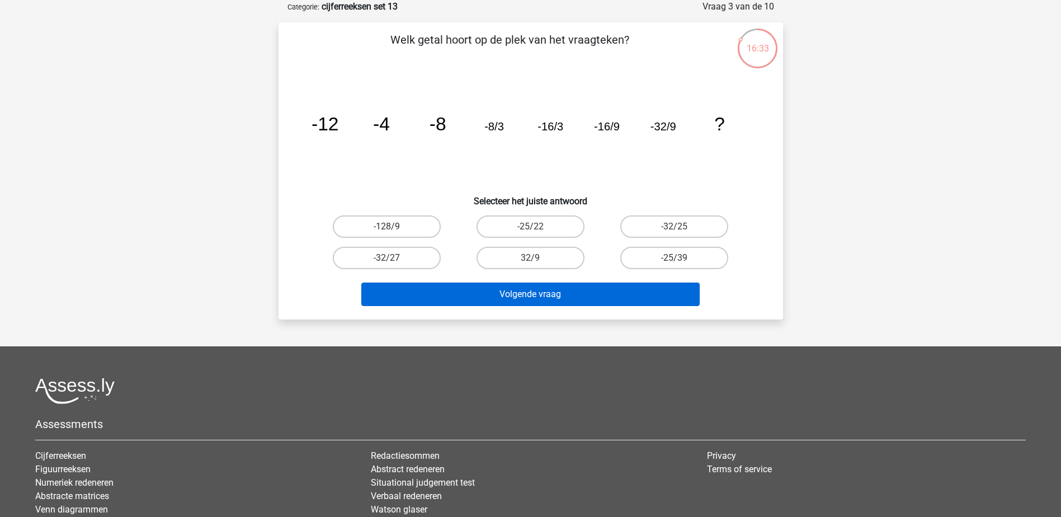
drag, startPoint x: 365, startPoint y: 251, endPoint x: 384, endPoint y: 288, distance: 41.3
click at [370, 256] on label "-32/27" at bounding box center [387, 258] width 108 height 22
click at [387, 258] on input "-32/27" at bounding box center [390, 261] width 7 height 7
radio input "true"
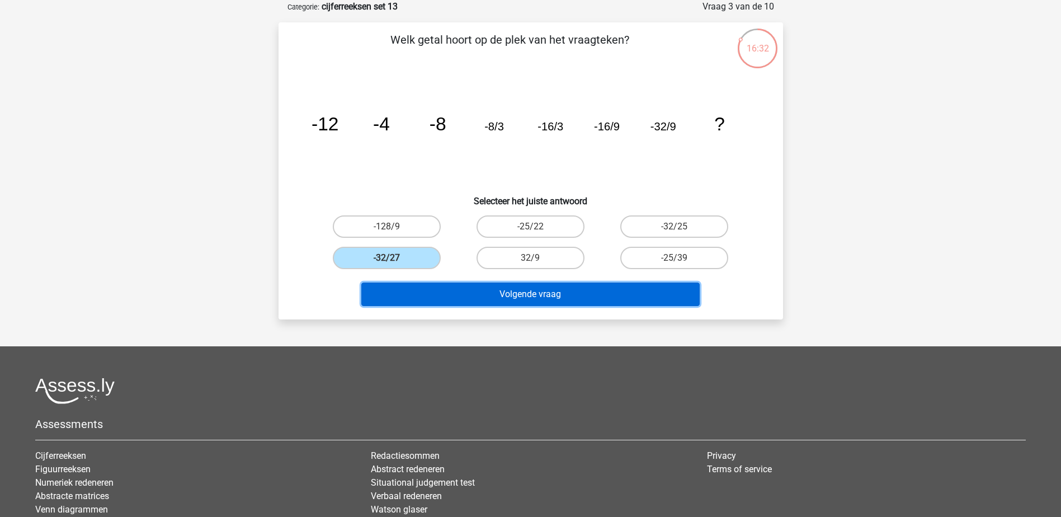
click at [387, 291] on button "Volgende vraag" at bounding box center [530, 294] width 338 height 23
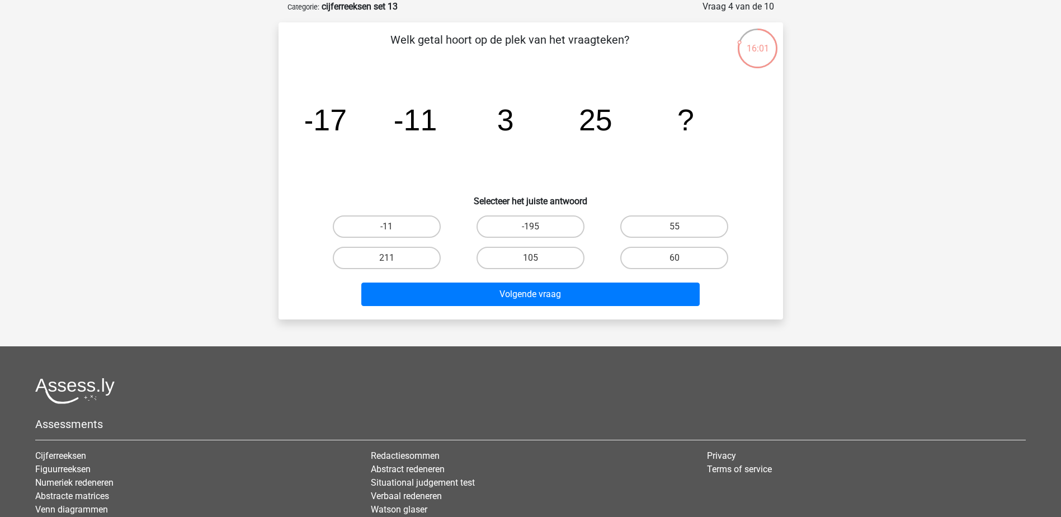
drag, startPoint x: 684, startPoint y: 223, endPoint x: 675, endPoint y: 281, distance: 58.4
click at [684, 224] on label "55" at bounding box center [674, 226] width 108 height 22
click at [682, 227] on input "55" at bounding box center [678, 230] width 7 height 7
radio input "true"
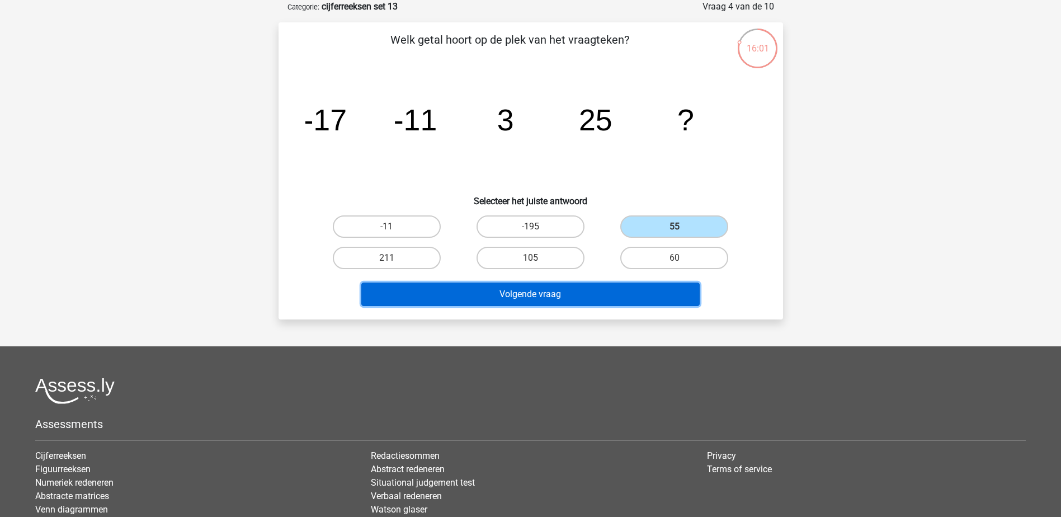
click at [664, 291] on button "Volgende vraag" at bounding box center [530, 294] width 338 height 23
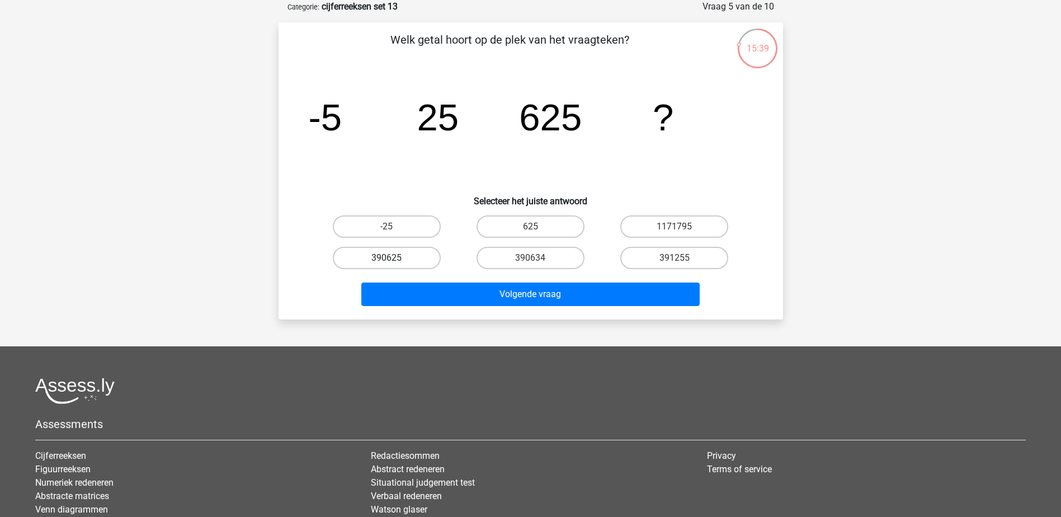
drag, startPoint x: 408, startPoint y: 253, endPoint x: 419, endPoint y: 276, distance: 25.3
click at [408, 255] on label "390625" at bounding box center [387, 258] width 108 height 22
click at [394, 258] on input "390625" at bounding box center [390, 261] width 7 height 7
radio input "true"
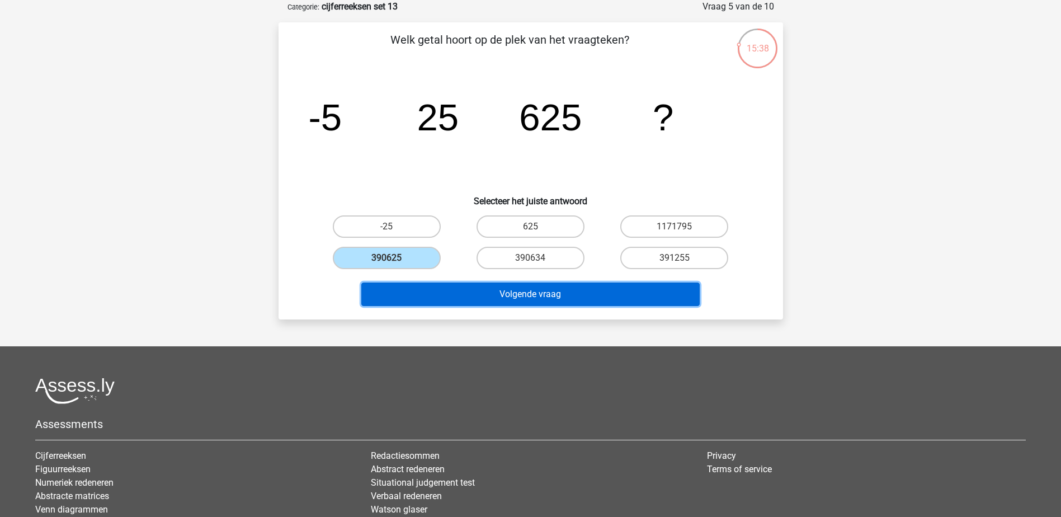
click at [421, 292] on button "Volgende vraag" at bounding box center [530, 294] width 338 height 23
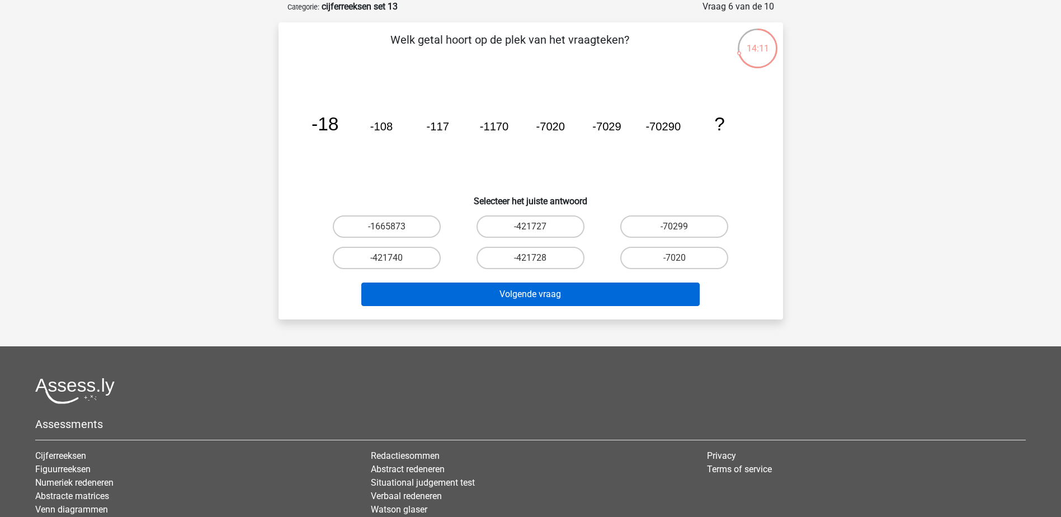
drag, startPoint x: 524, startPoint y: 269, endPoint x: 518, endPoint y: 295, distance: 27.1
click at [521, 283] on div "Welk getal hoort op de plek van het vraagteken? image/svg+xml -18 -108 -117 -11…" at bounding box center [531, 170] width 496 height 279
click at [517, 296] on button "Volgende vraag" at bounding box center [530, 294] width 338 height 23
drag, startPoint x: 504, startPoint y: 251, endPoint x: 493, endPoint y: 290, distance: 40.6
click at [504, 251] on label "-421728" at bounding box center [531, 258] width 108 height 22
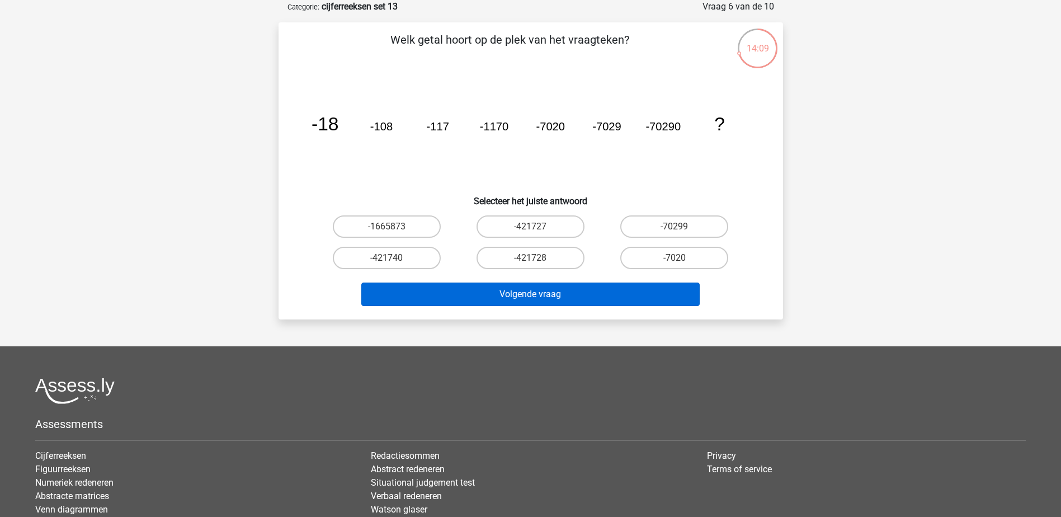
click at [530, 258] on input "-421728" at bounding box center [533, 261] width 7 height 7
radio input "true"
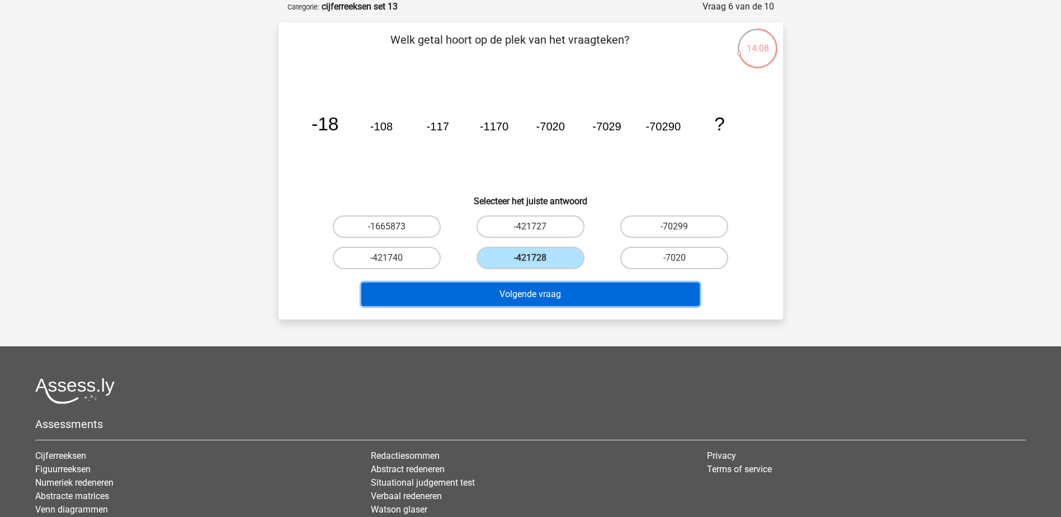
click at [493, 290] on button "Volgende vraag" at bounding box center [530, 294] width 338 height 23
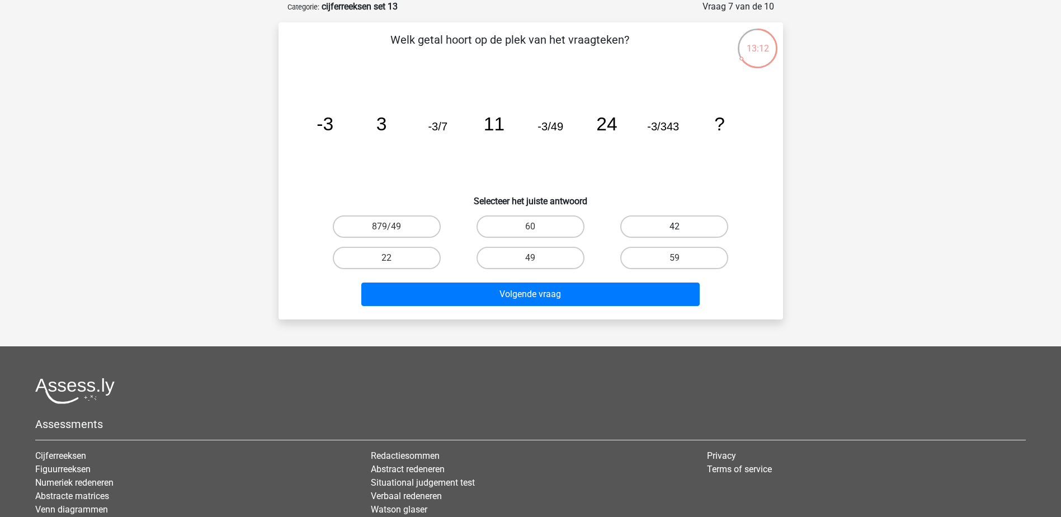
click at [639, 228] on label "42" at bounding box center [674, 226] width 108 height 22
click at [675, 228] on input "42" at bounding box center [678, 230] width 7 height 7
radio input "true"
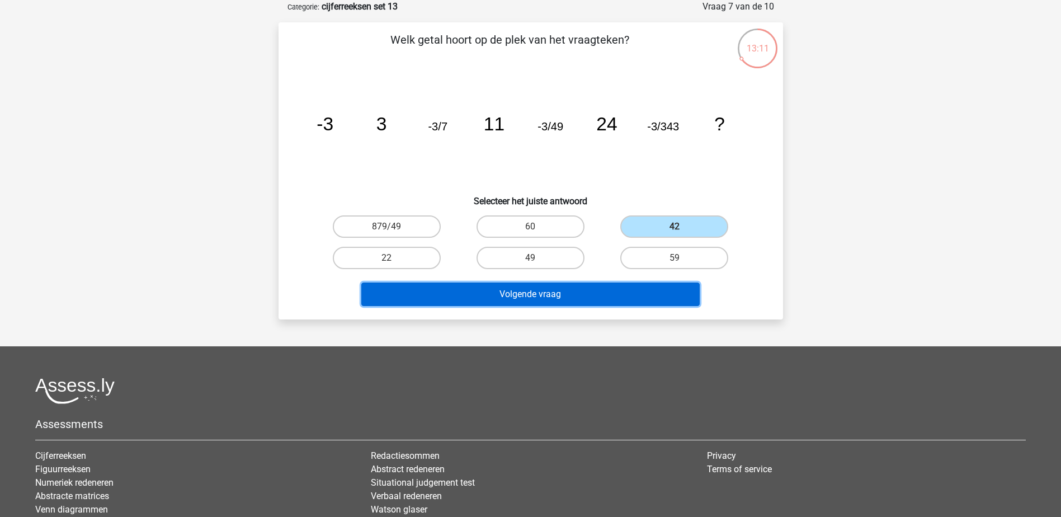
click at [607, 288] on button "Volgende vraag" at bounding box center [530, 294] width 338 height 23
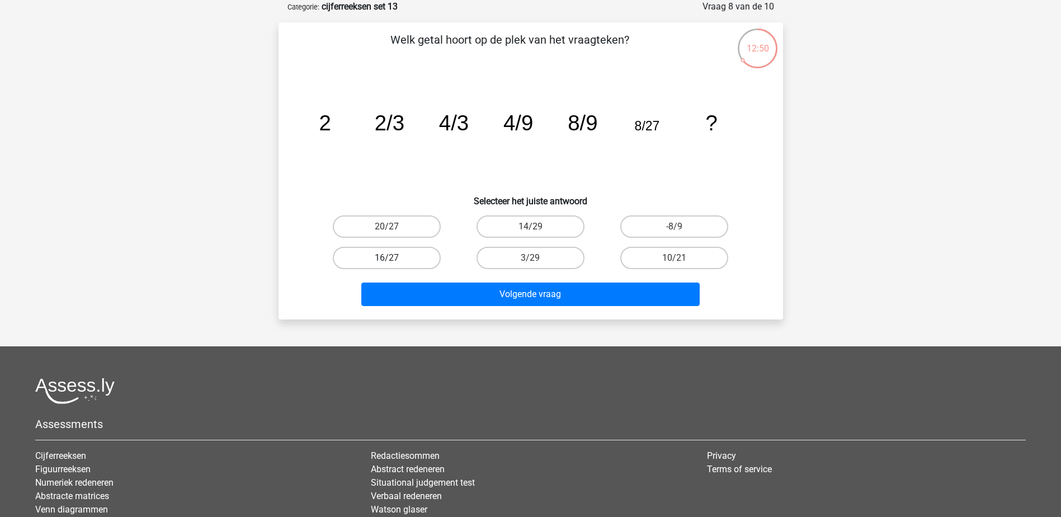
drag, startPoint x: 377, startPoint y: 253, endPoint x: 381, endPoint y: 261, distance: 9.3
click at [378, 253] on label "16/27" at bounding box center [387, 258] width 108 height 22
click at [387, 258] on input "16/27" at bounding box center [390, 261] width 7 height 7
radio input "true"
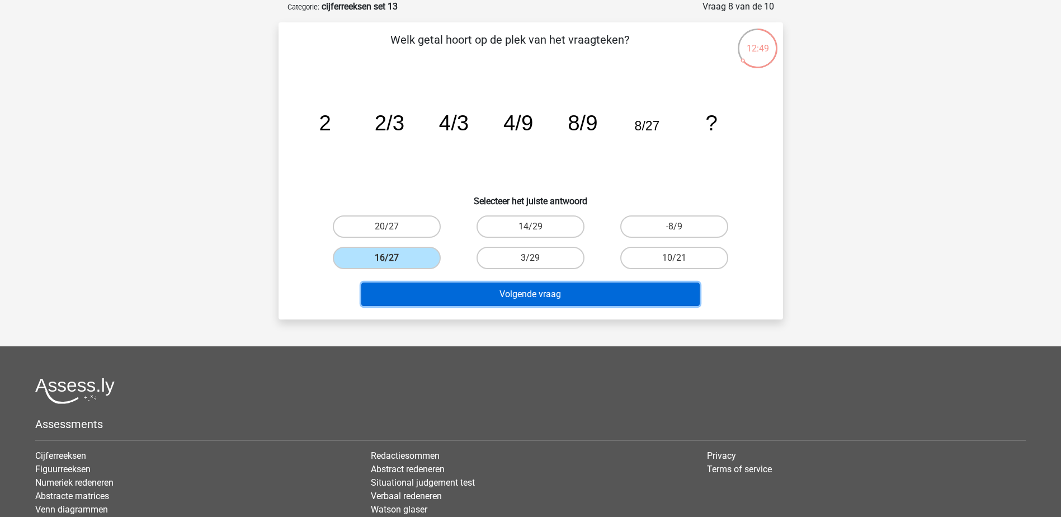
click at [394, 290] on button "Volgende vraag" at bounding box center [530, 294] width 338 height 23
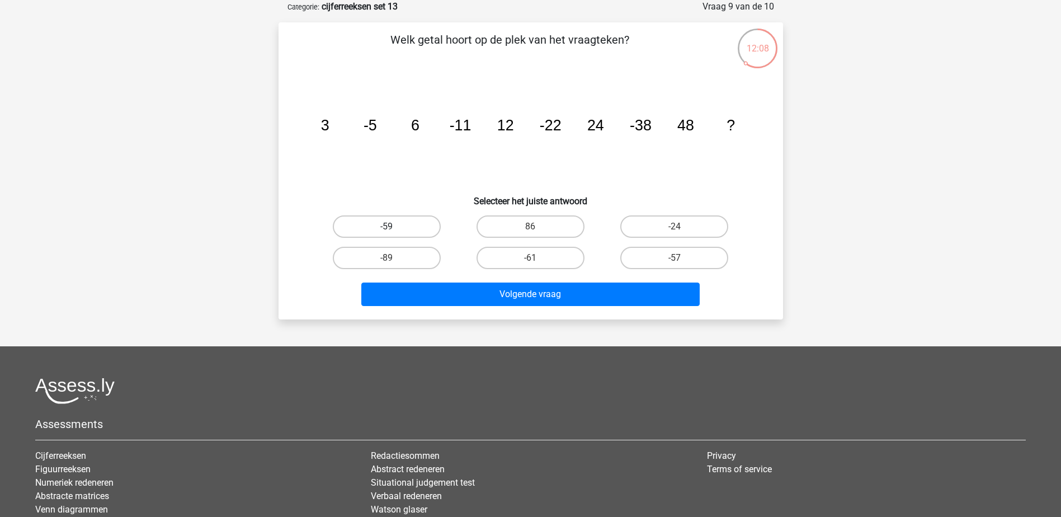
click at [383, 225] on label "-59" at bounding box center [387, 226] width 108 height 22
click at [387, 227] on input "-59" at bounding box center [390, 230] width 7 height 7
radio input "true"
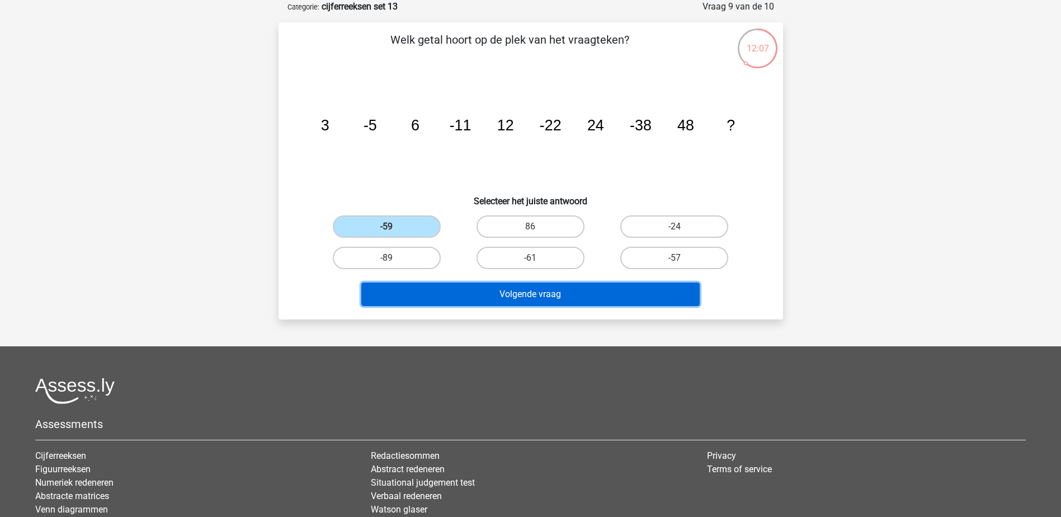
click at [413, 291] on button "Volgende vraag" at bounding box center [530, 294] width 338 height 23
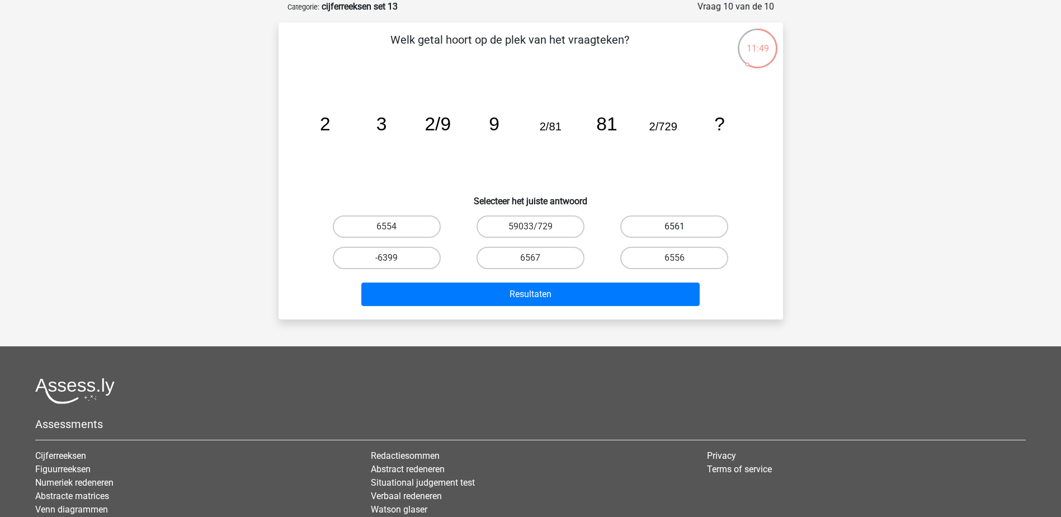
click at [643, 218] on label "6561" at bounding box center [674, 226] width 108 height 22
click at [675, 227] on input "6561" at bounding box center [678, 230] width 7 height 7
radio input "true"
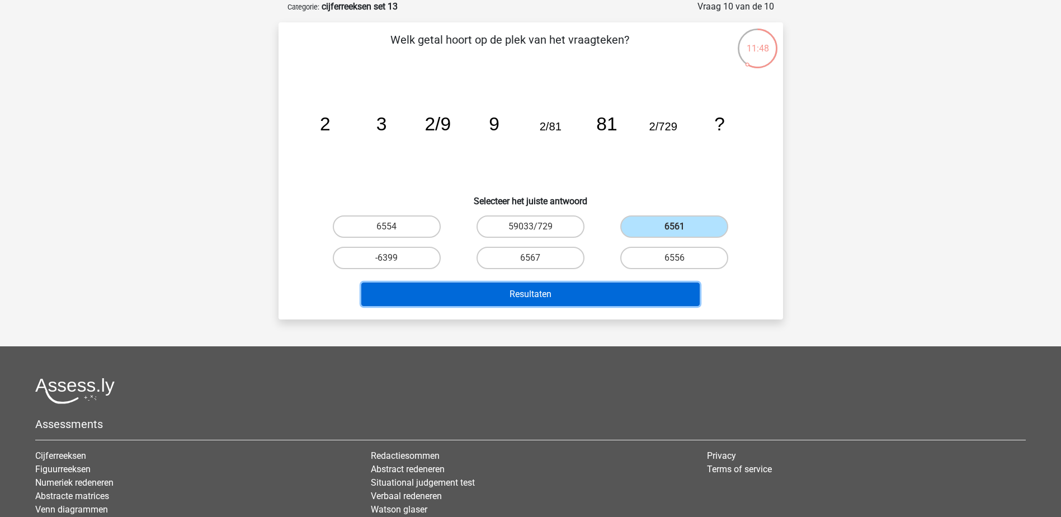
click at [572, 289] on button "Resultaten" at bounding box center [530, 294] width 338 height 23
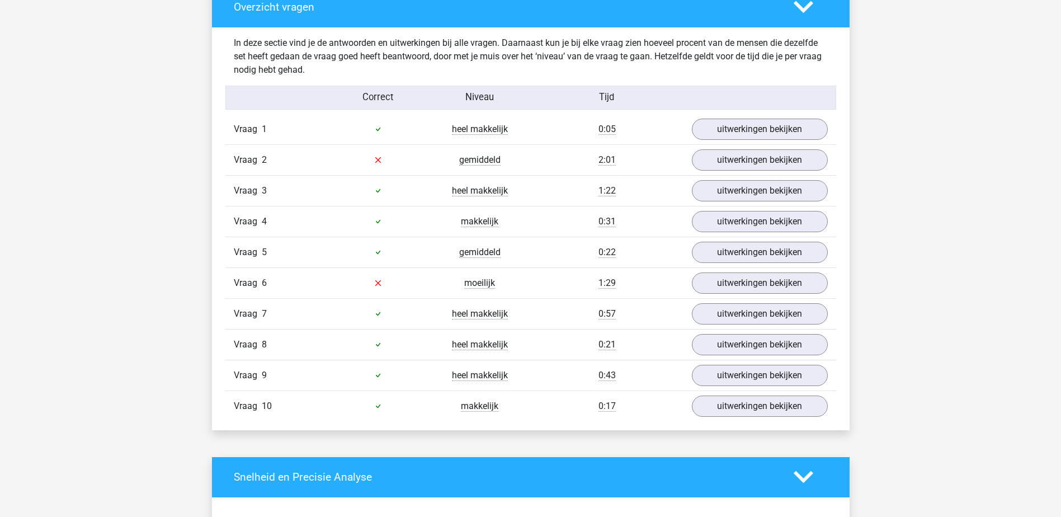
scroll to position [671, 0]
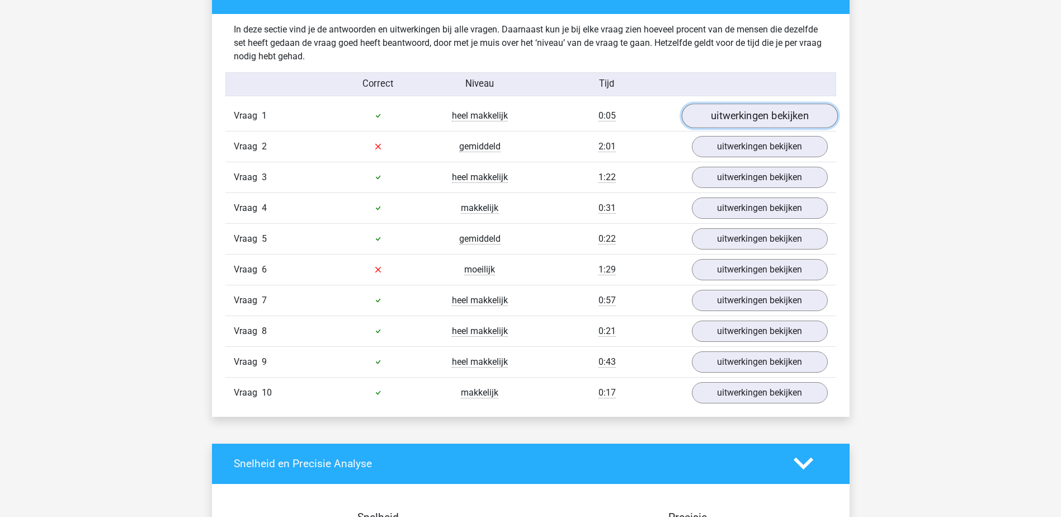
click at [772, 117] on link "uitwerkingen bekijken" at bounding box center [759, 116] width 156 height 25
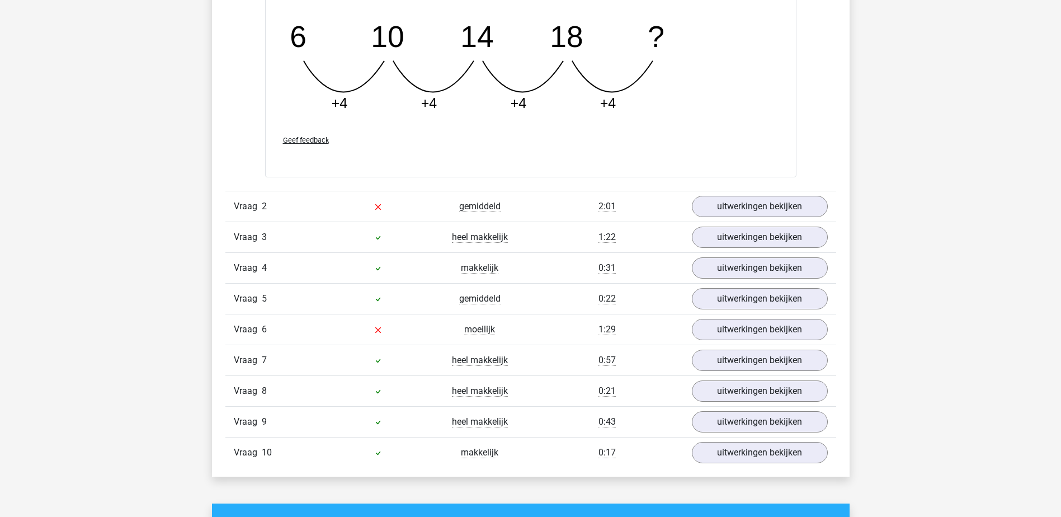
scroll to position [1119, 0]
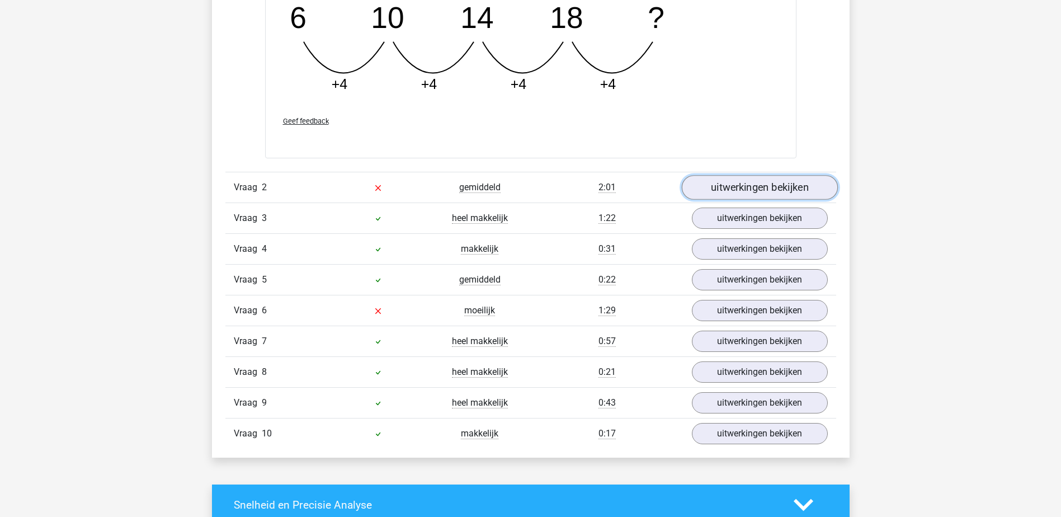
click at [778, 182] on link "uitwerkingen bekijken" at bounding box center [759, 188] width 156 height 25
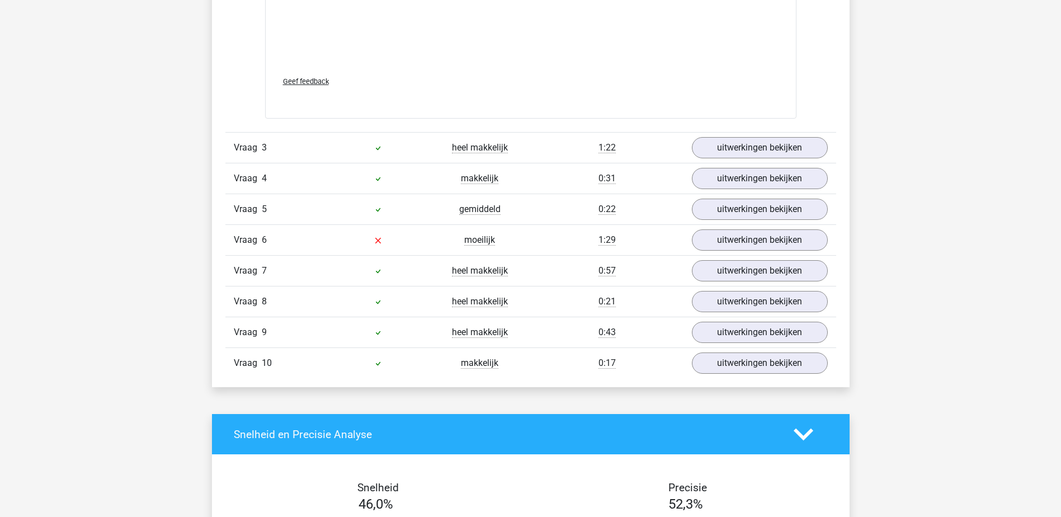
scroll to position [1790, 0]
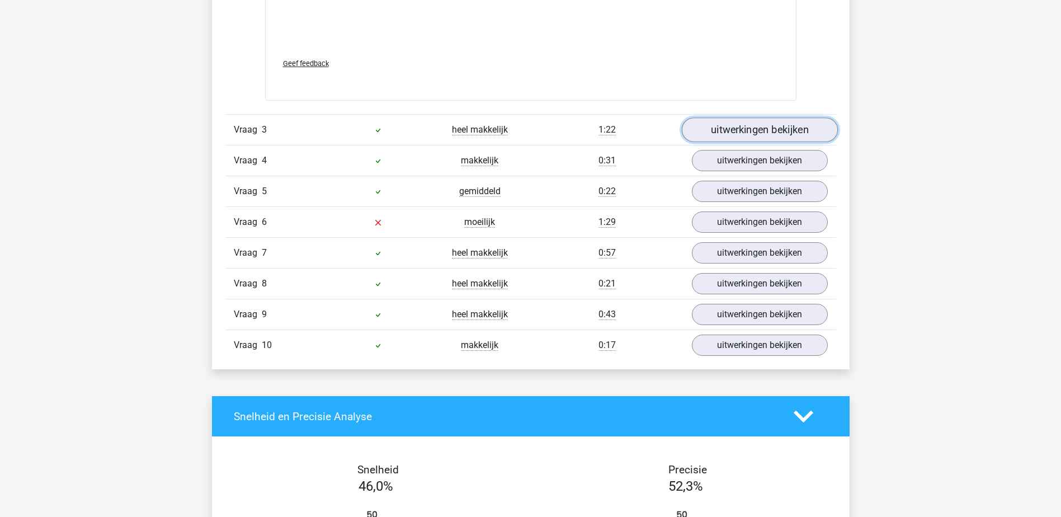
click at [776, 129] on link "uitwerkingen bekijken" at bounding box center [759, 129] width 156 height 25
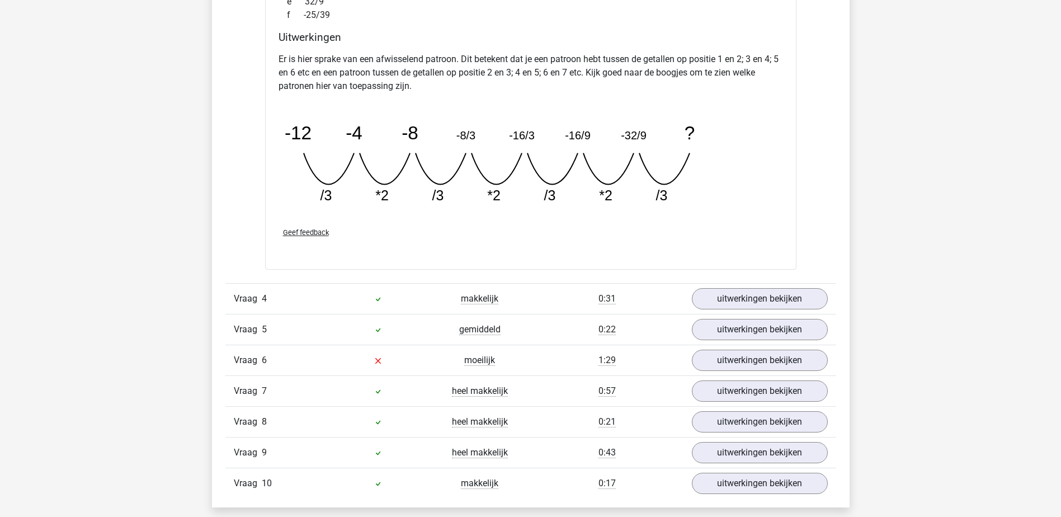
scroll to position [2294, 0]
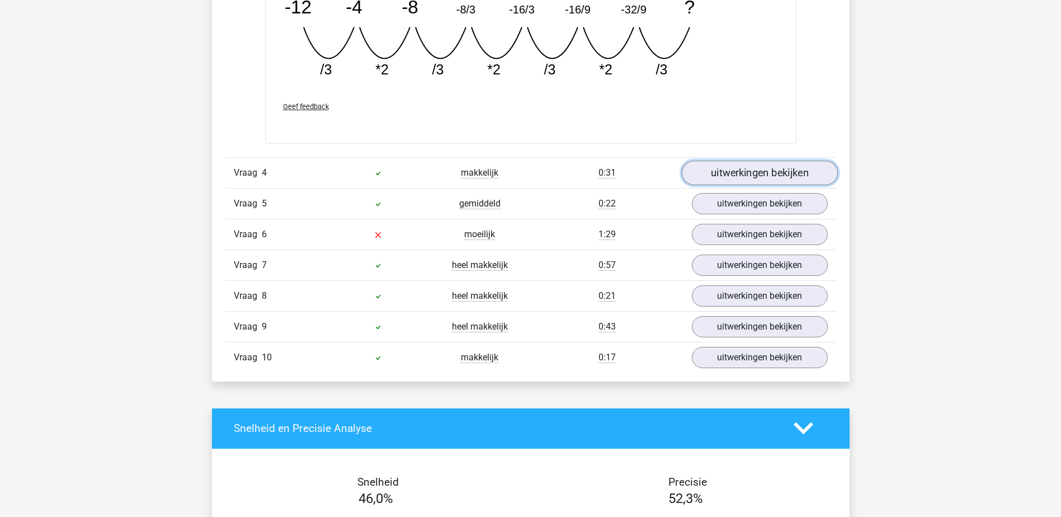
click at [806, 172] on link "uitwerkingen bekijken" at bounding box center [759, 173] width 156 height 25
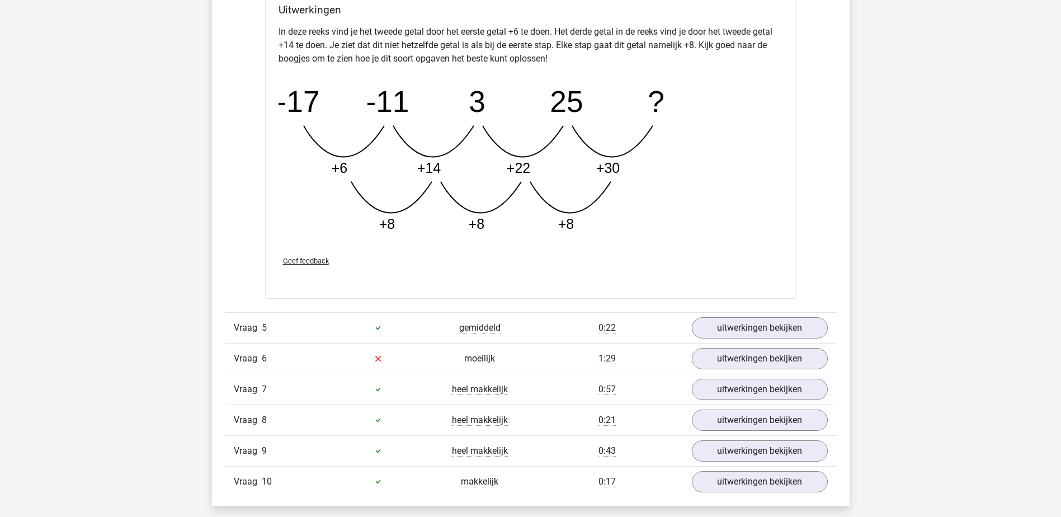
scroll to position [2797, 0]
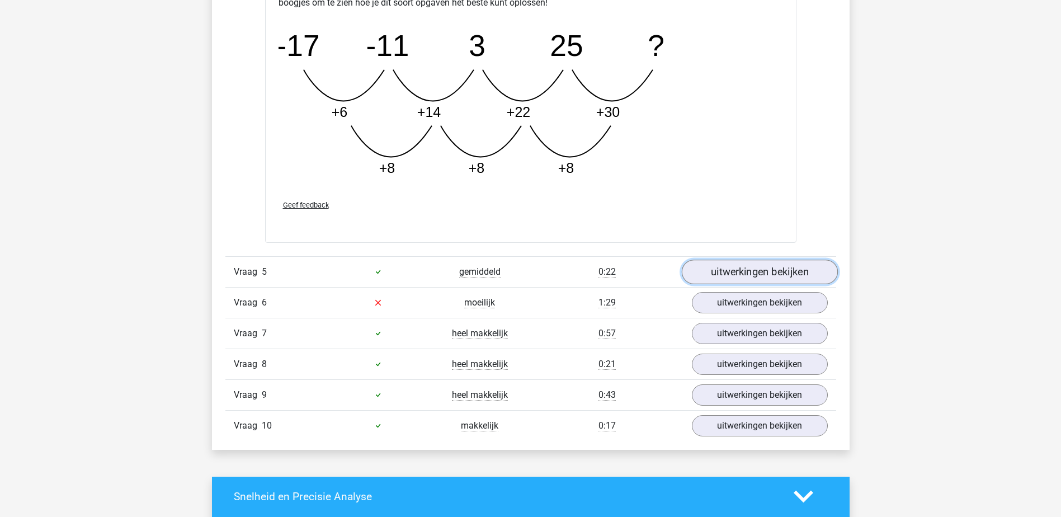
click at [804, 266] on link "uitwerkingen bekijken" at bounding box center [759, 272] width 156 height 25
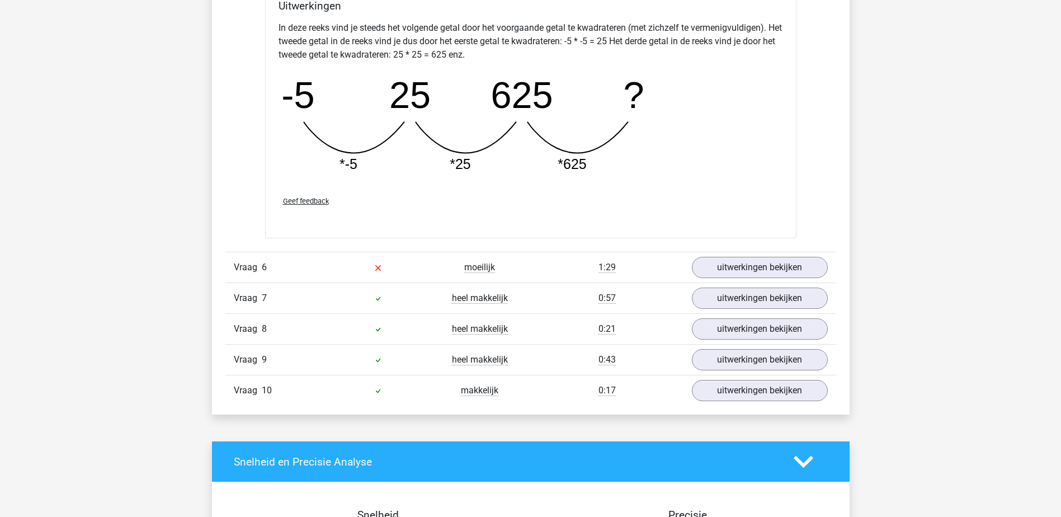
scroll to position [3357, 0]
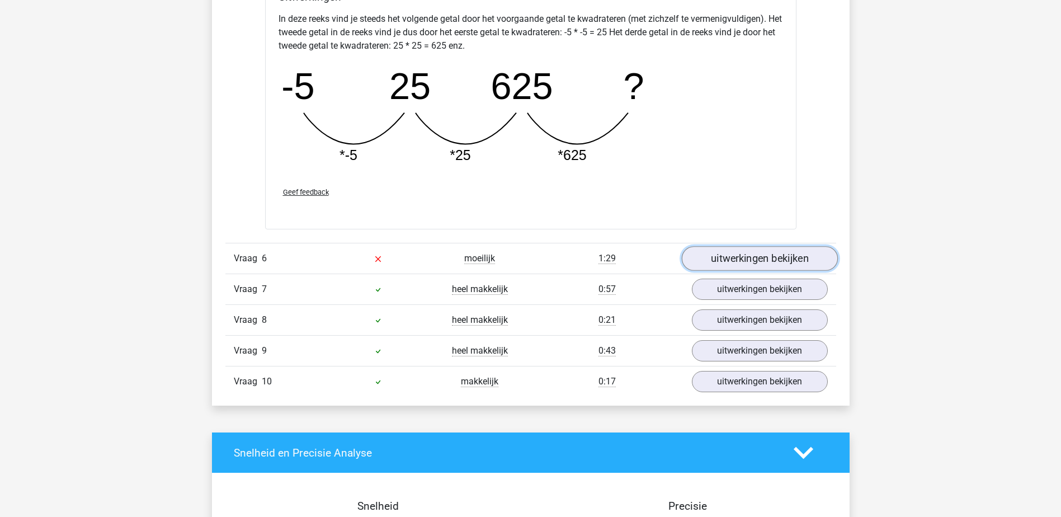
click at [807, 256] on link "uitwerkingen bekijken" at bounding box center [759, 258] width 156 height 25
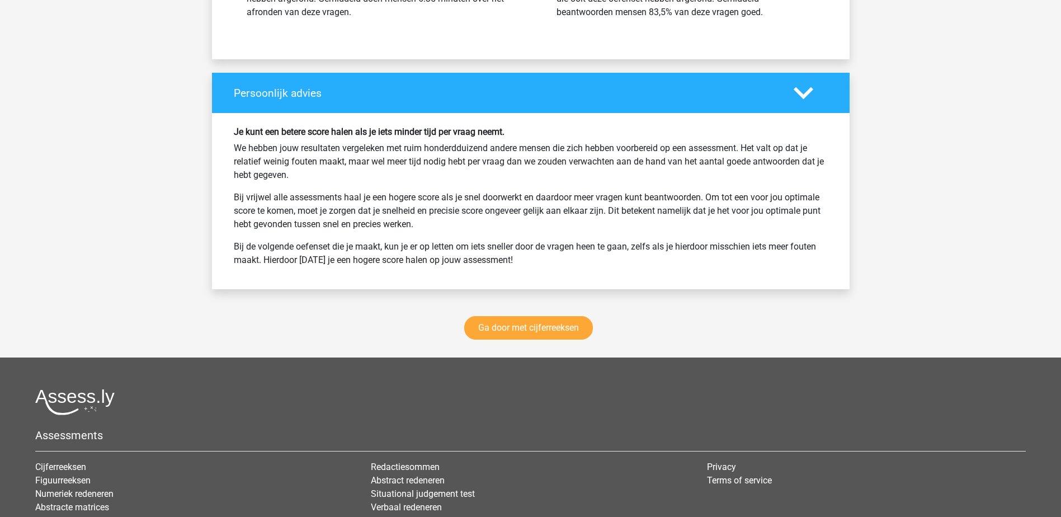
scroll to position [4588, 0]
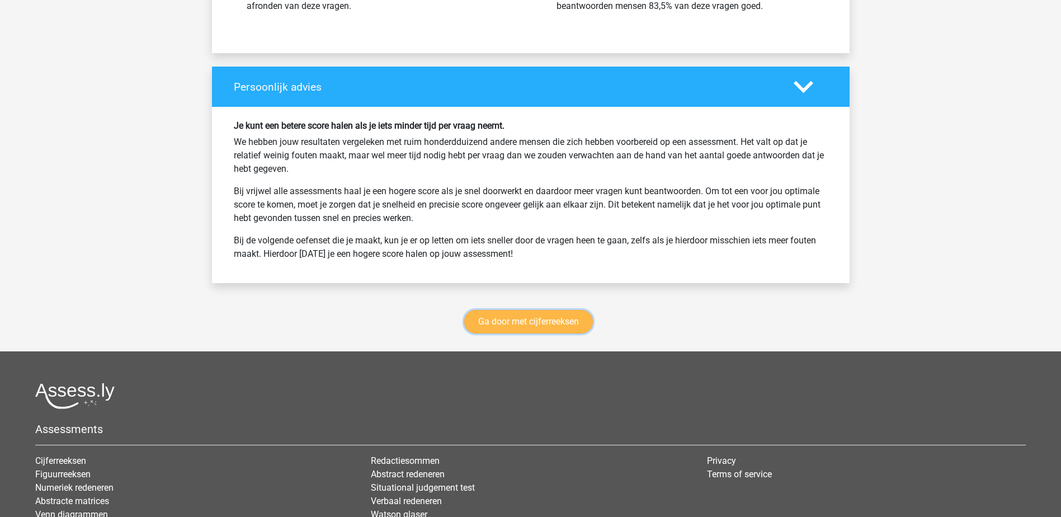
click at [568, 318] on link "Ga door met cijferreeksen" at bounding box center [528, 321] width 129 height 23
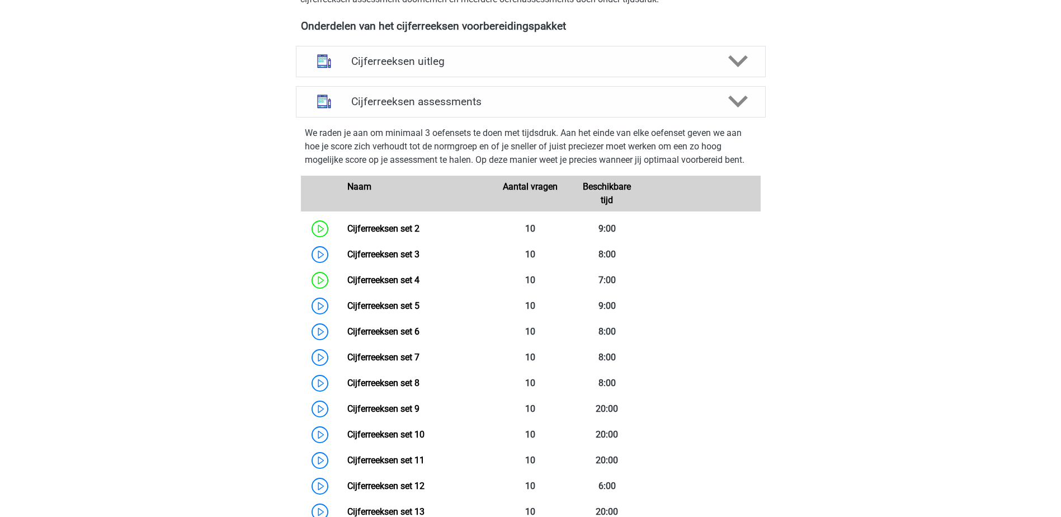
scroll to position [388, 0]
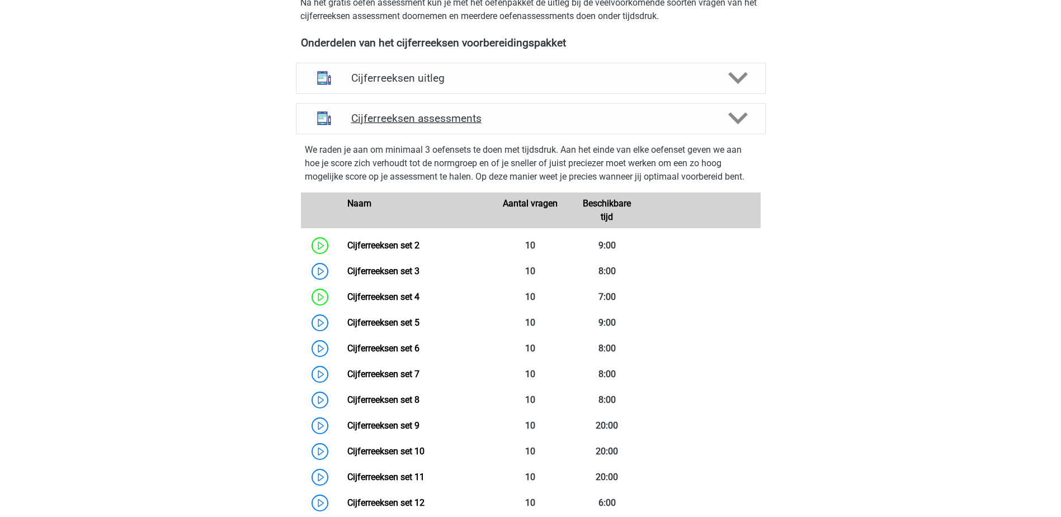
click at [739, 125] on polygon at bounding box center [738, 118] width 20 height 12
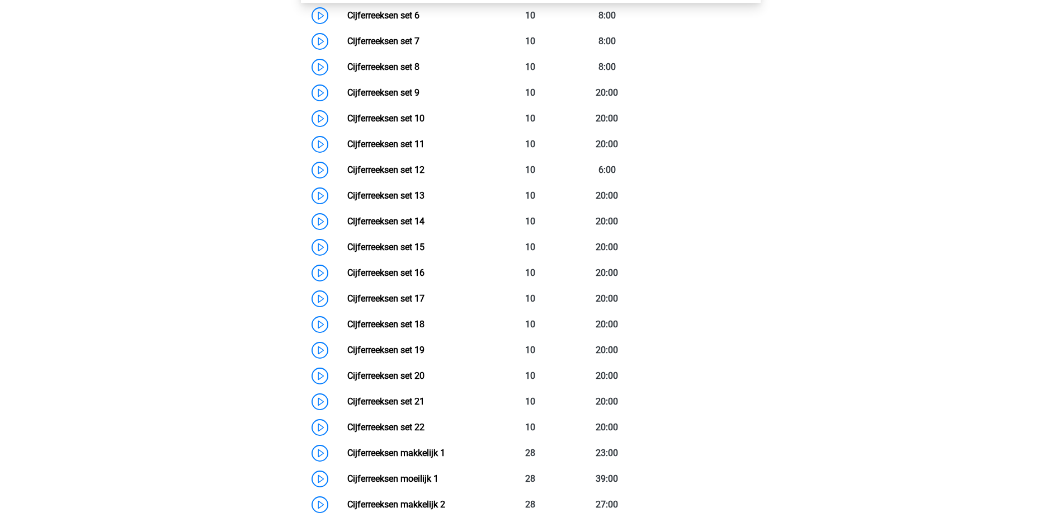
scroll to position [727, 0]
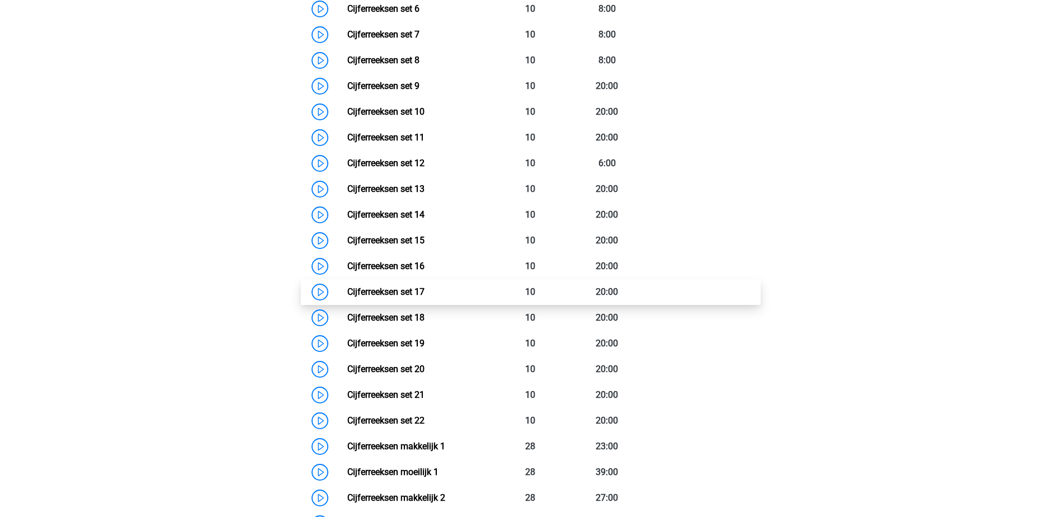
click at [368, 297] on link "Cijferreeksen set 17" at bounding box center [385, 291] width 77 height 11
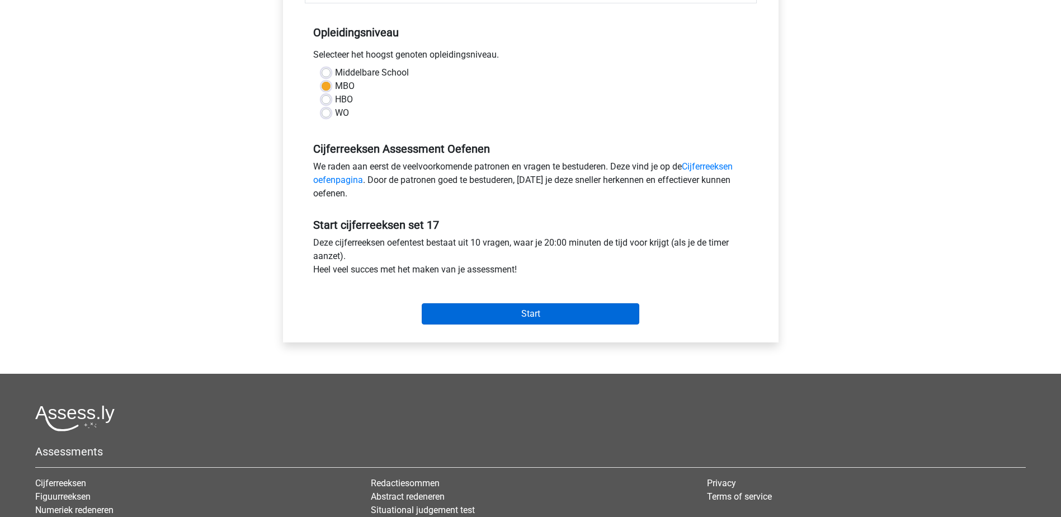
scroll to position [224, 0]
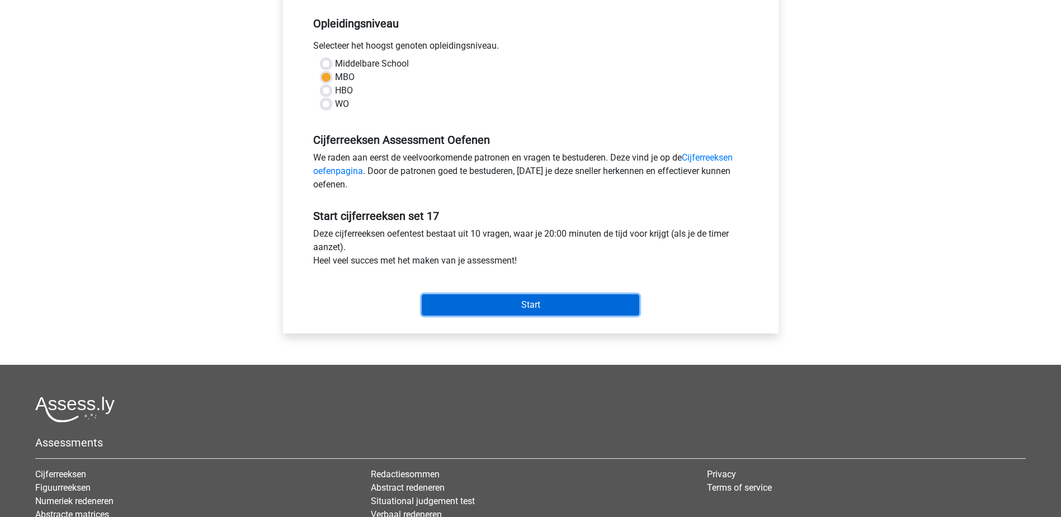
click at [472, 300] on input "Start" at bounding box center [531, 304] width 218 height 21
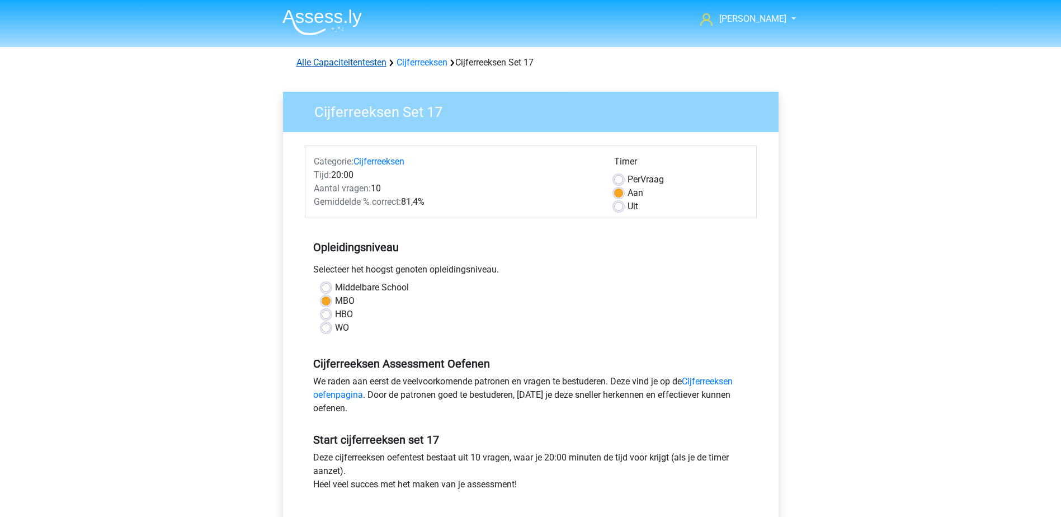
click at [362, 62] on link "Alle Capaciteitentesten" at bounding box center [342, 62] width 90 height 11
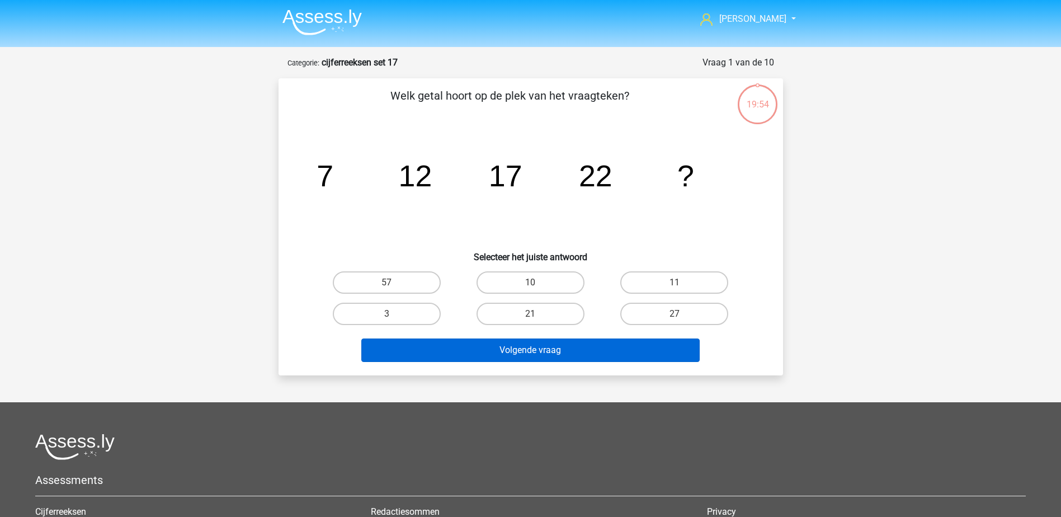
drag, startPoint x: 630, startPoint y: 312, endPoint x: 619, endPoint y: 341, distance: 31.2
click at [631, 313] on label "27" at bounding box center [674, 314] width 108 height 22
click at [675, 314] on input "27" at bounding box center [678, 317] width 7 height 7
radio input "true"
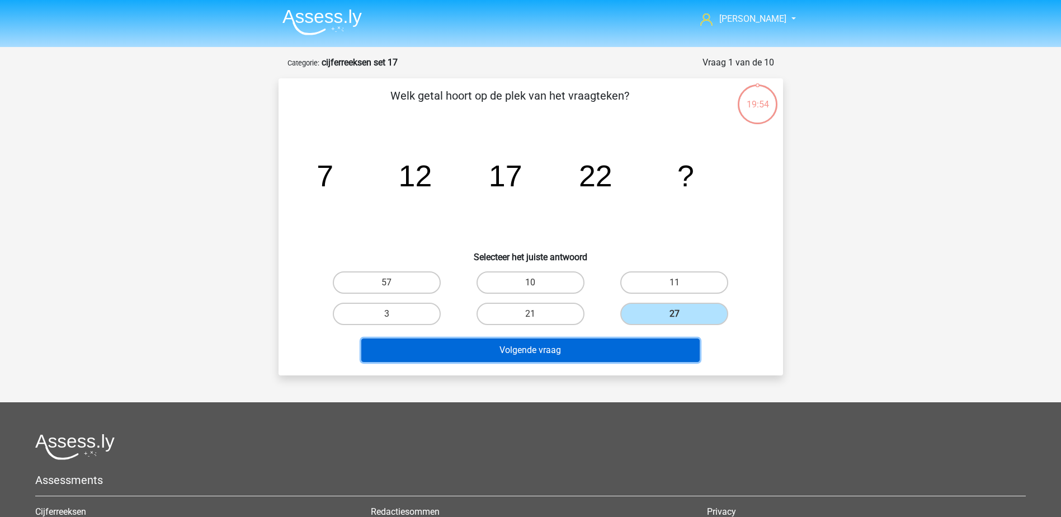
click at [613, 347] on button "Volgende vraag" at bounding box center [530, 349] width 338 height 23
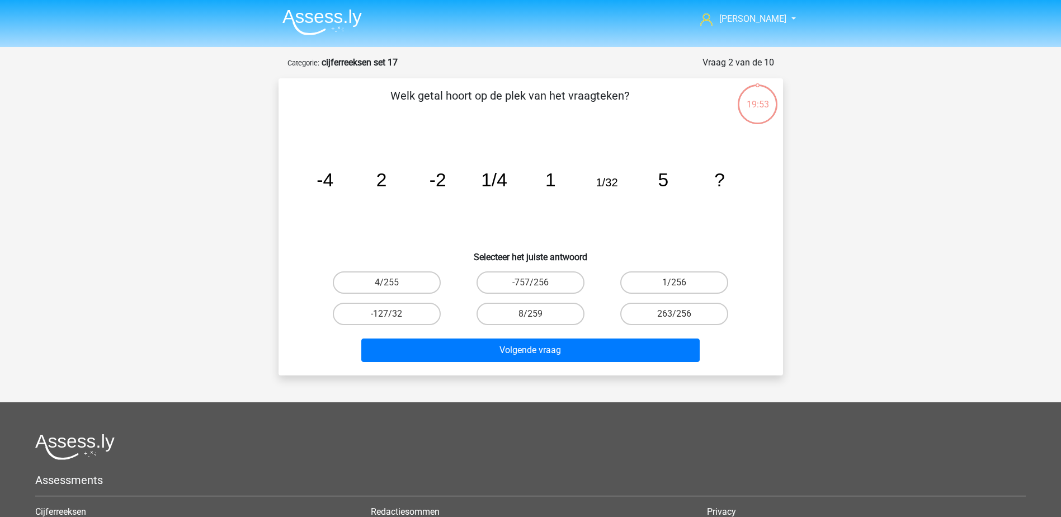
scroll to position [56, 0]
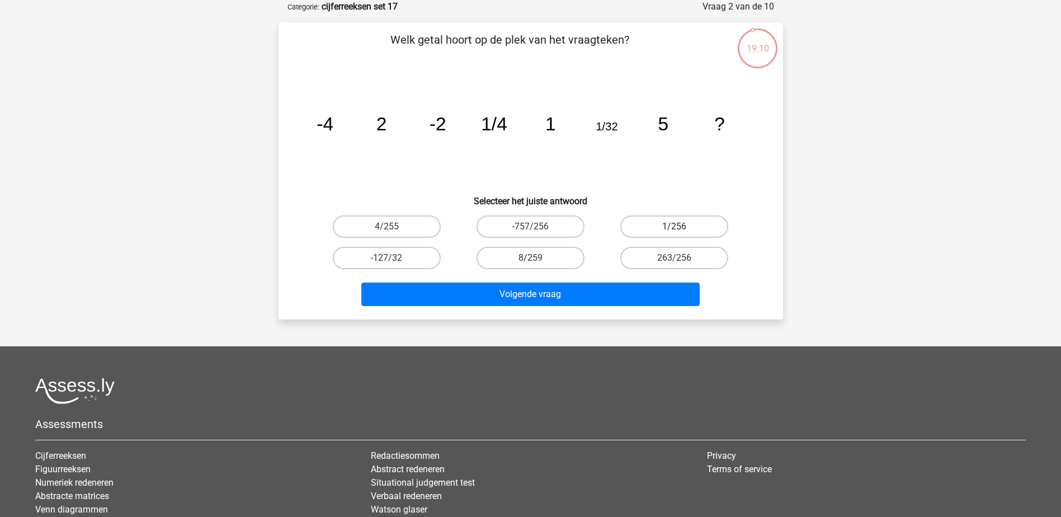
click at [679, 225] on label "1/256" at bounding box center [674, 226] width 108 height 22
click at [679, 227] on input "1/256" at bounding box center [678, 230] width 7 height 7
radio input "true"
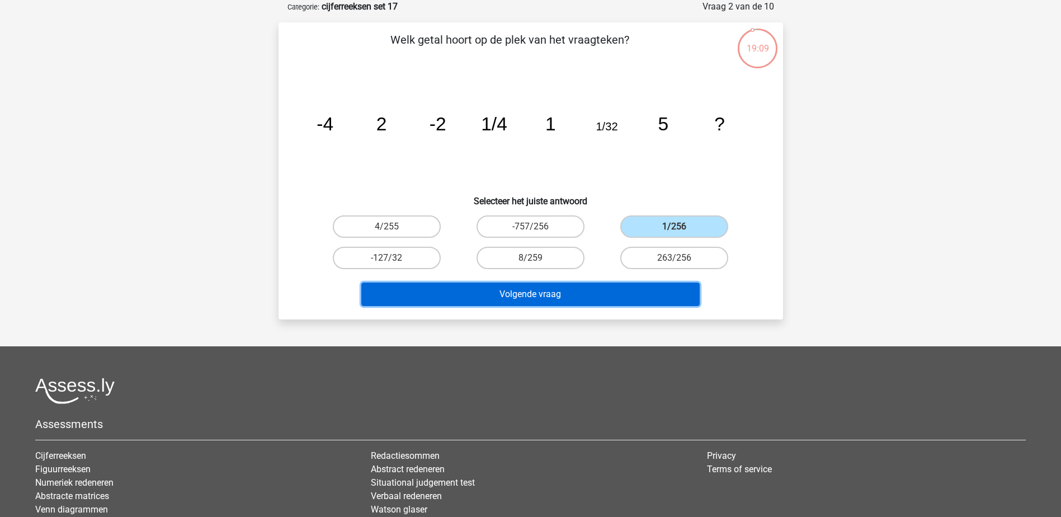
click at [662, 293] on button "Volgende vraag" at bounding box center [530, 294] width 338 height 23
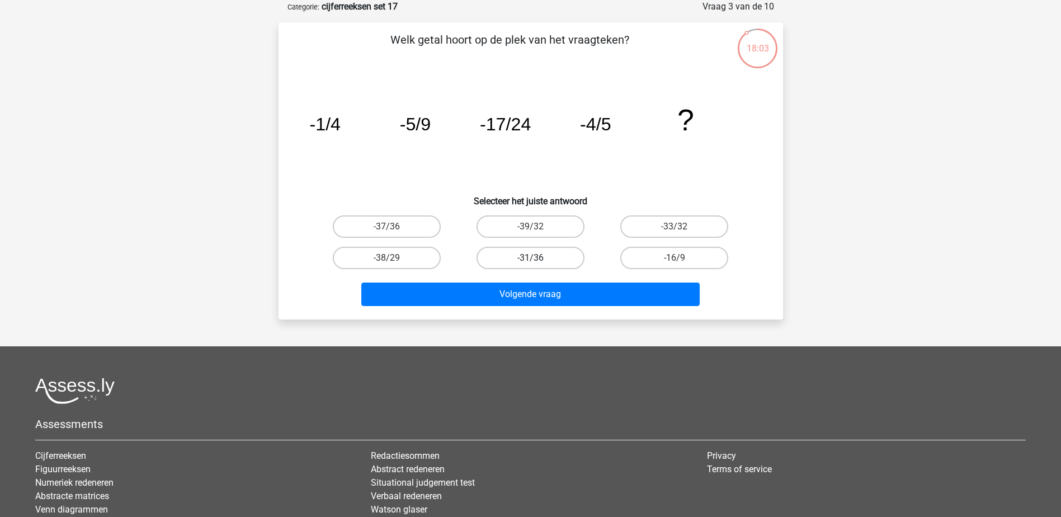
click at [507, 254] on label "-31/36" at bounding box center [531, 258] width 108 height 22
click at [530, 258] on input "-31/36" at bounding box center [533, 261] width 7 height 7
radio input "true"
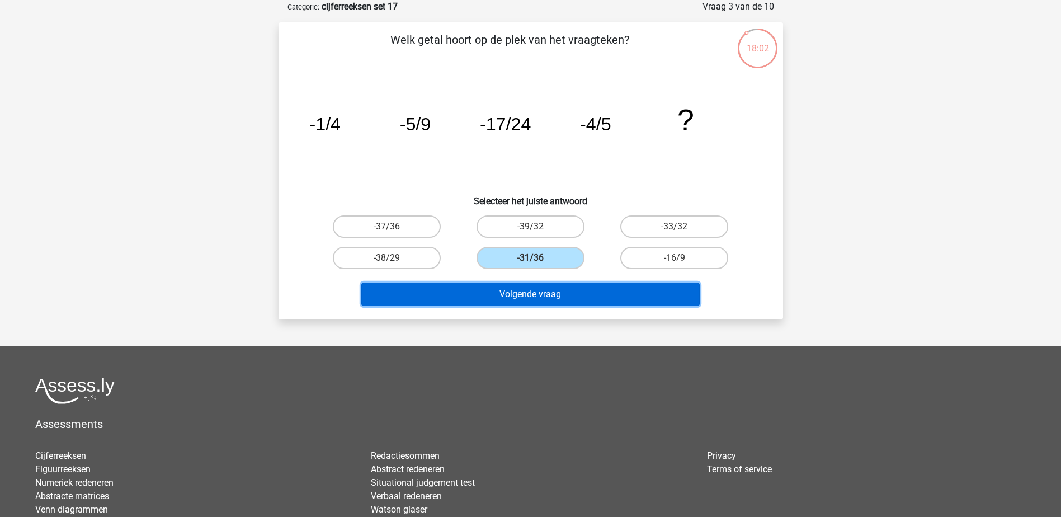
click at [553, 294] on button "Volgende vraag" at bounding box center [530, 294] width 338 height 23
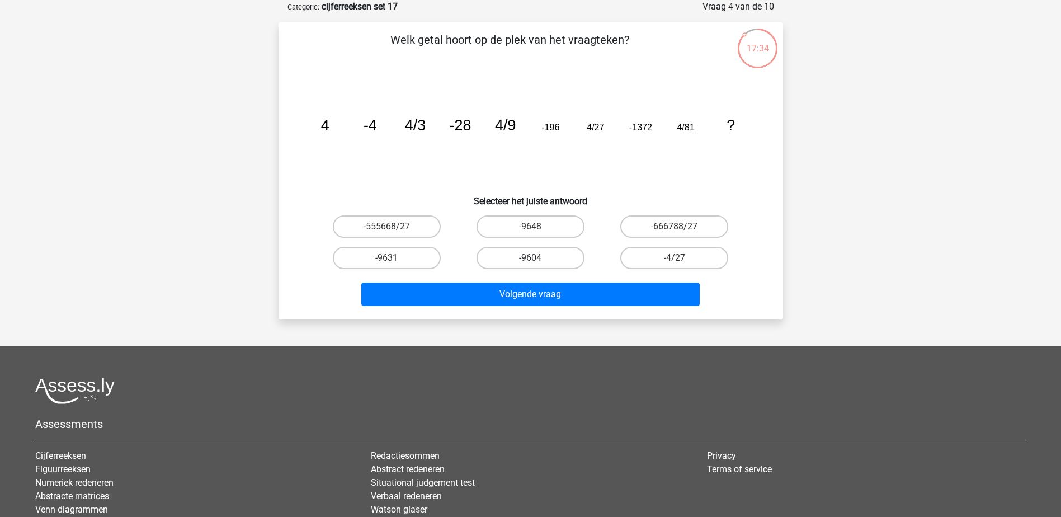
click at [517, 257] on label "-9604" at bounding box center [531, 258] width 108 height 22
click at [530, 258] on input "-9604" at bounding box center [533, 261] width 7 height 7
radio input "true"
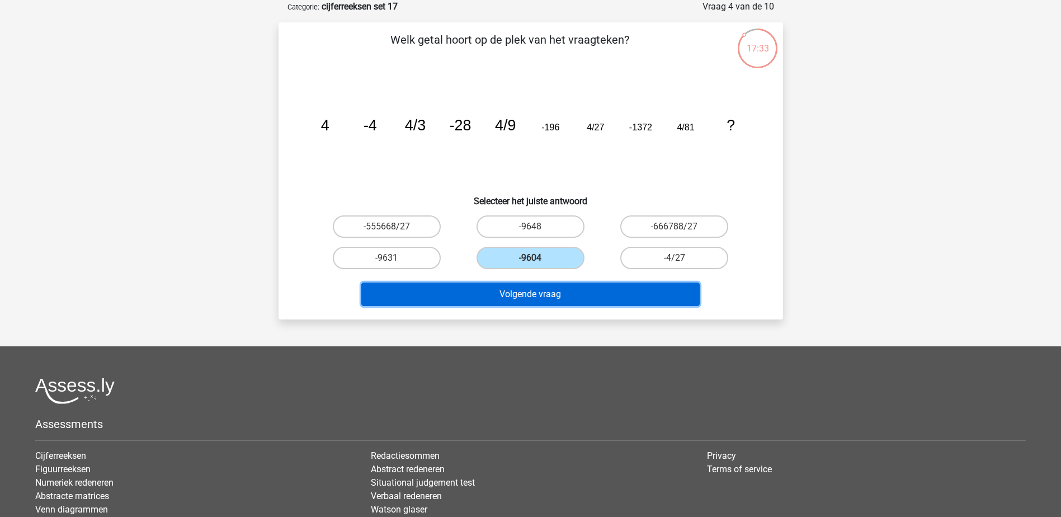
click at [524, 292] on button "Volgende vraag" at bounding box center [530, 294] width 338 height 23
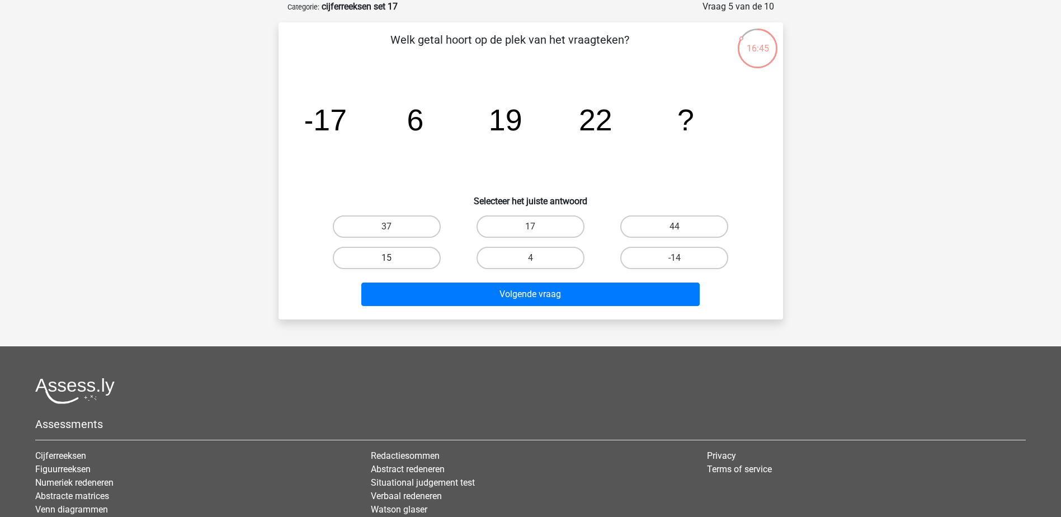
click at [382, 251] on label "15" at bounding box center [387, 258] width 108 height 22
click at [387, 258] on input "15" at bounding box center [390, 261] width 7 height 7
radio input "true"
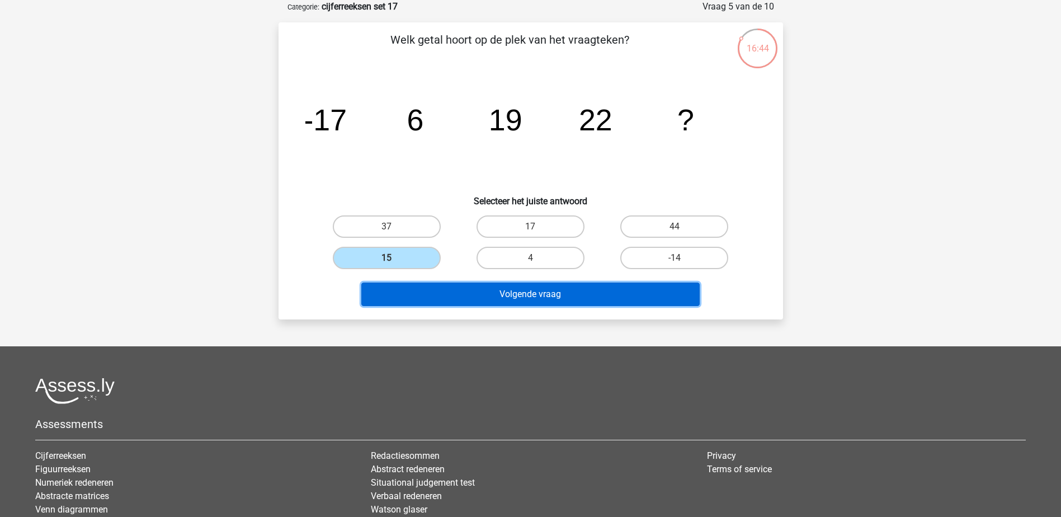
click at [400, 292] on button "Volgende vraag" at bounding box center [530, 294] width 338 height 23
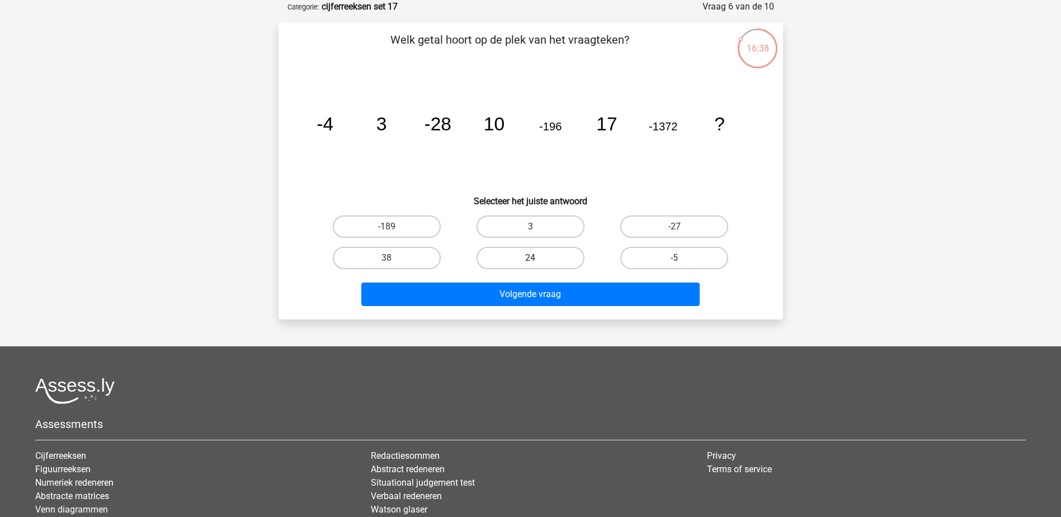
click at [549, 261] on label "24" at bounding box center [531, 258] width 108 height 22
click at [538, 261] on input "24" at bounding box center [533, 261] width 7 height 7
radio input "true"
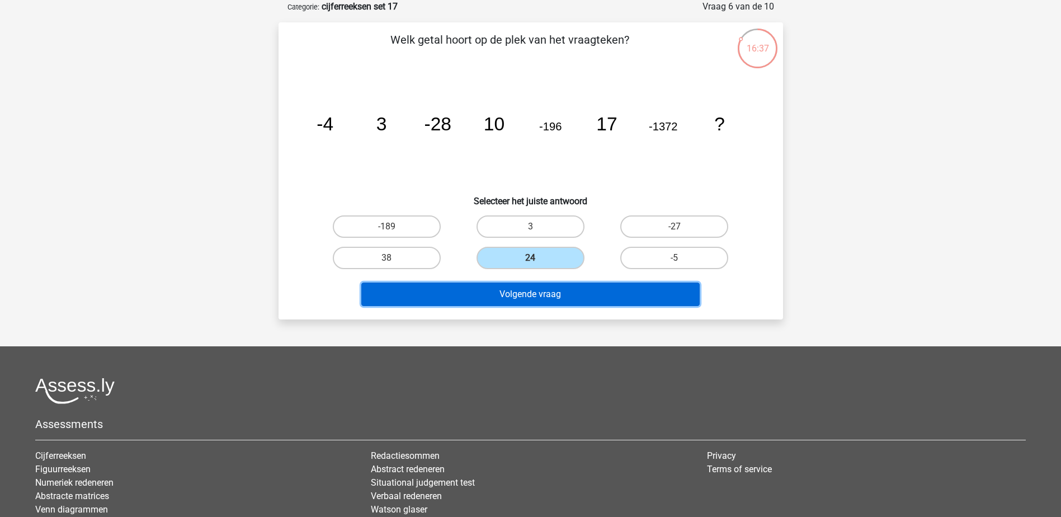
click at [552, 290] on button "Volgende vraag" at bounding box center [530, 294] width 338 height 23
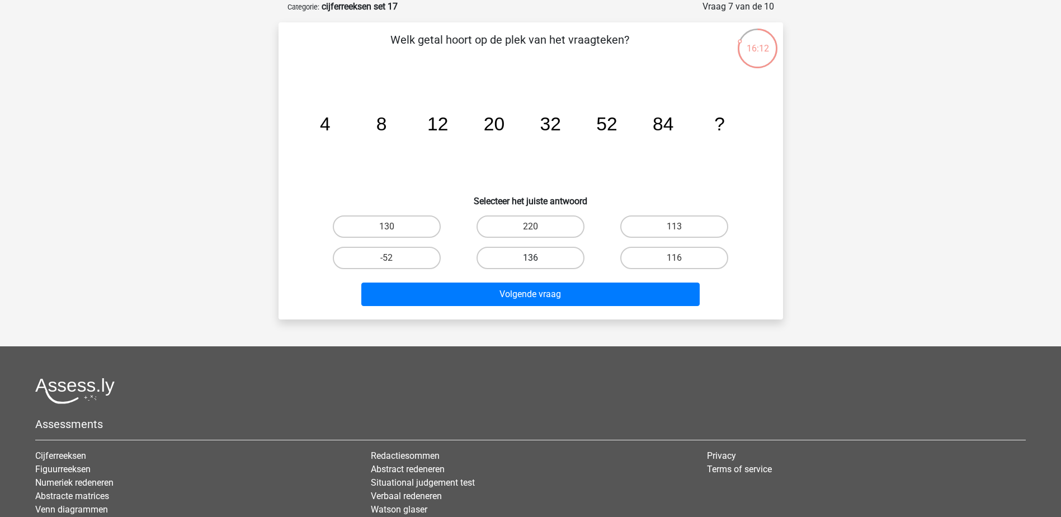
click at [495, 253] on label "136" at bounding box center [531, 258] width 108 height 22
click at [530, 258] on input "136" at bounding box center [533, 261] width 7 height 7
radio input "true"
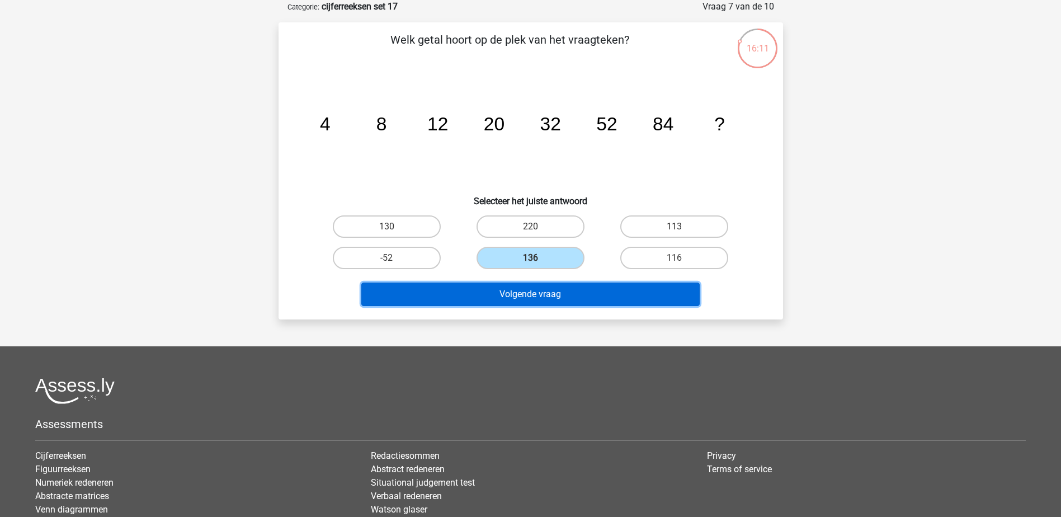
click at [497, 290] on button "Volgende vraag" at bounding box center [530, 294] width 338 height 23
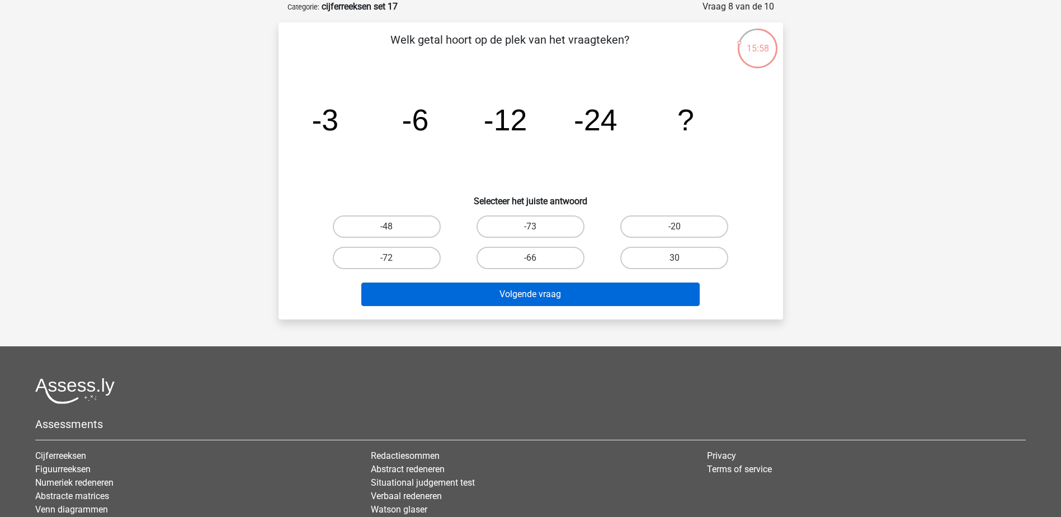
drag, startPoint x: 378, startPoint y: 226, endPoint x: 405, endPoint y: 283, distance: 63.3
click at [380, 230] on label "-48" at bounding box center [387, 226] width 108 height 22
click at [387, 230] on input "-48" at bounding box center [390, 230] width 7 height 7
radio input "true"
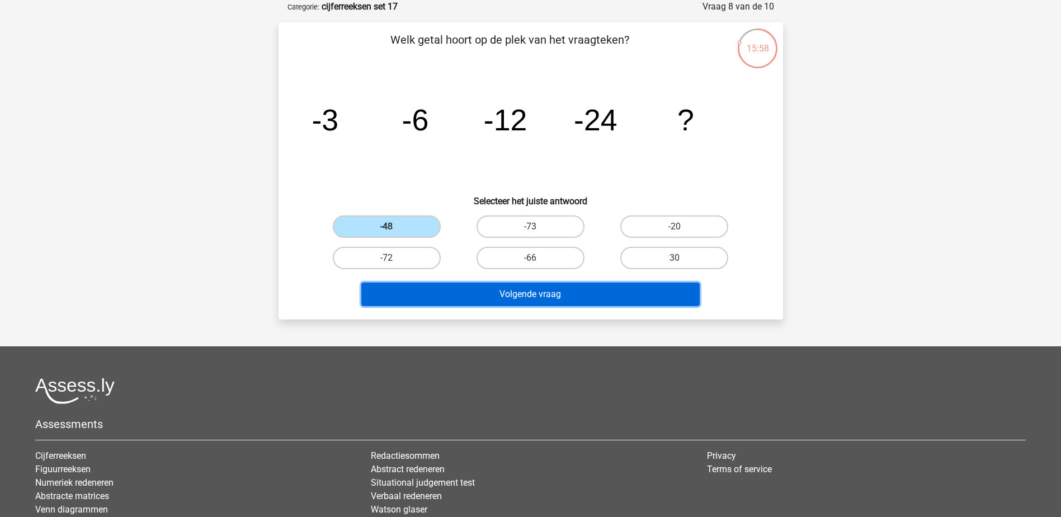
click at [407, 293] on button "Volgende vraag" at bounding box center [530, 294] width 338 height 23
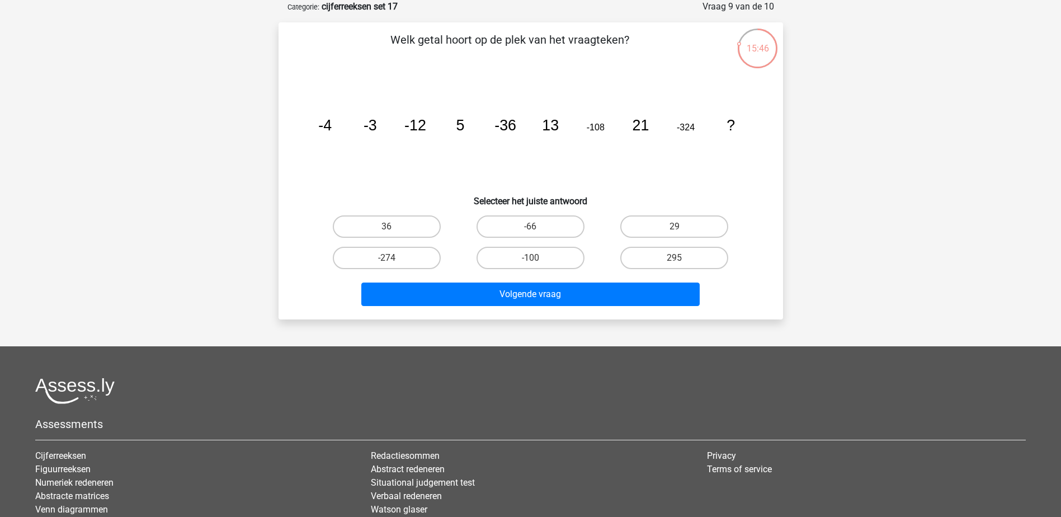
drag, startPoint x: 678, startPoint y: 226, endPoint x: 672, endPoint y: 275, distance: 49.1
click at [678, 227] on input "29" at bounding box center [678, 230] width 7 height 7
radio input "true"
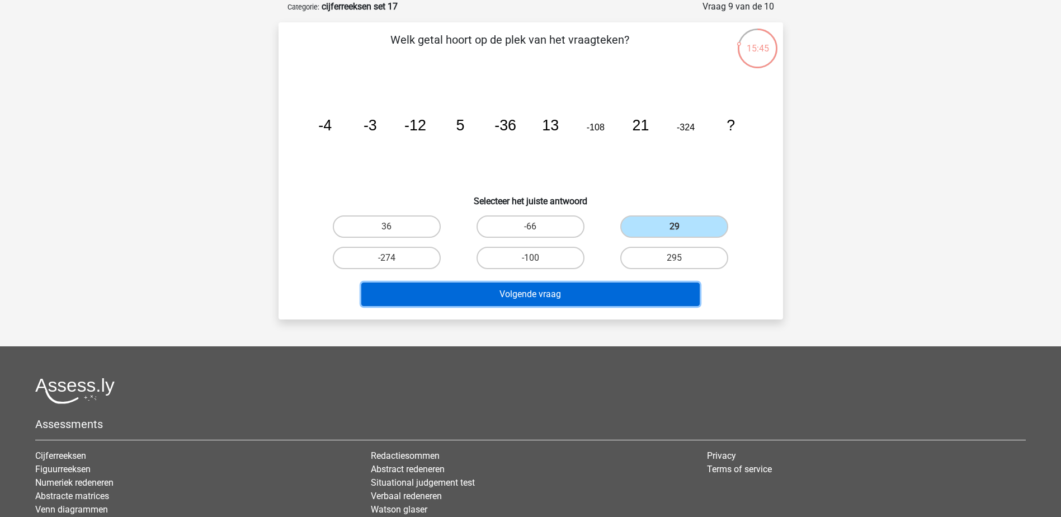
click at [661, 290] on button "Volgende vraag" at bounding box center [530, 294] width 338 height 23
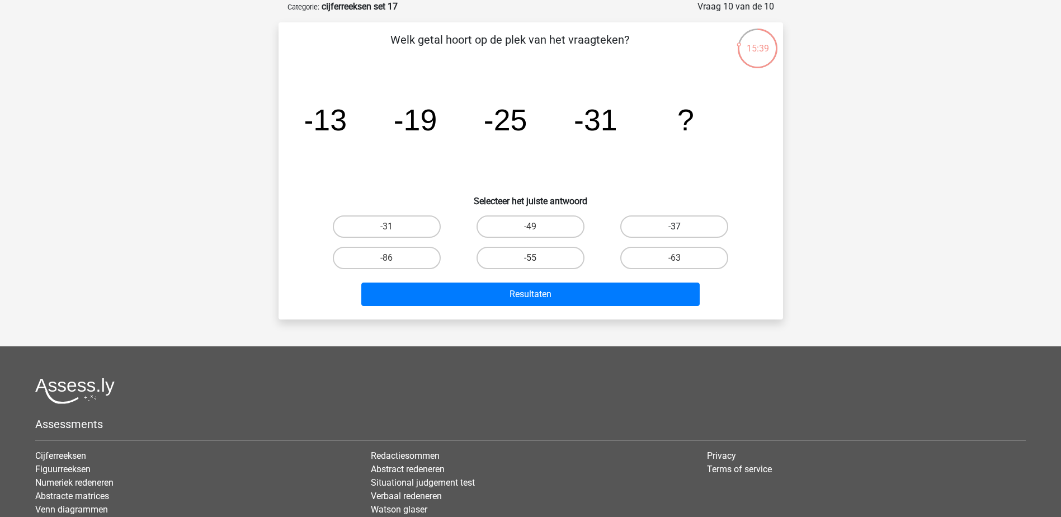
click at [658, 225] on label "-37" at bounding box center [674, 226] width 108 height 22
click at [675, 227] on input "-37" at bounding box center [678, 230] width 7 height 7
radio input "true"
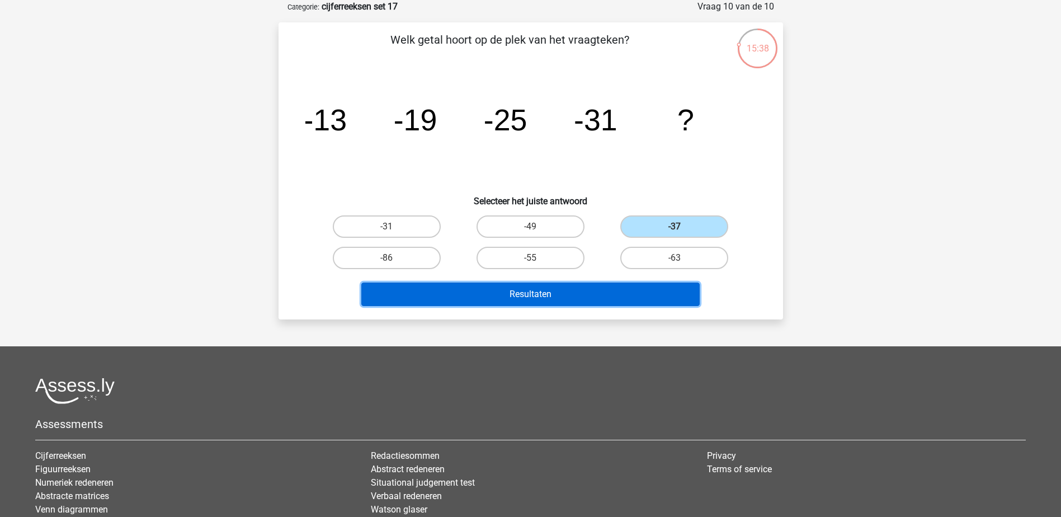
click at [642, 295] on button "Resultaten" at bounding box center [530, 294] width 338 height 23
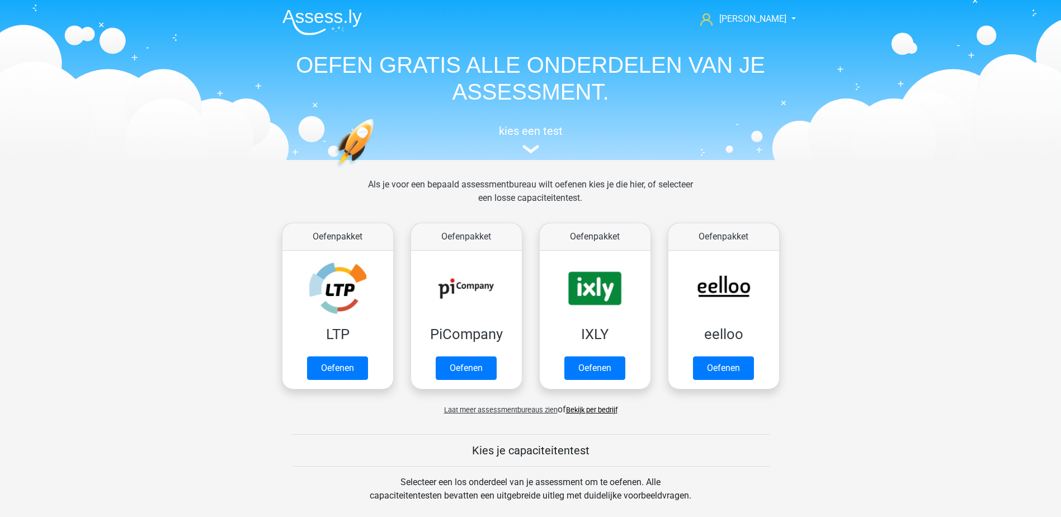
scroll to position [476, 0]
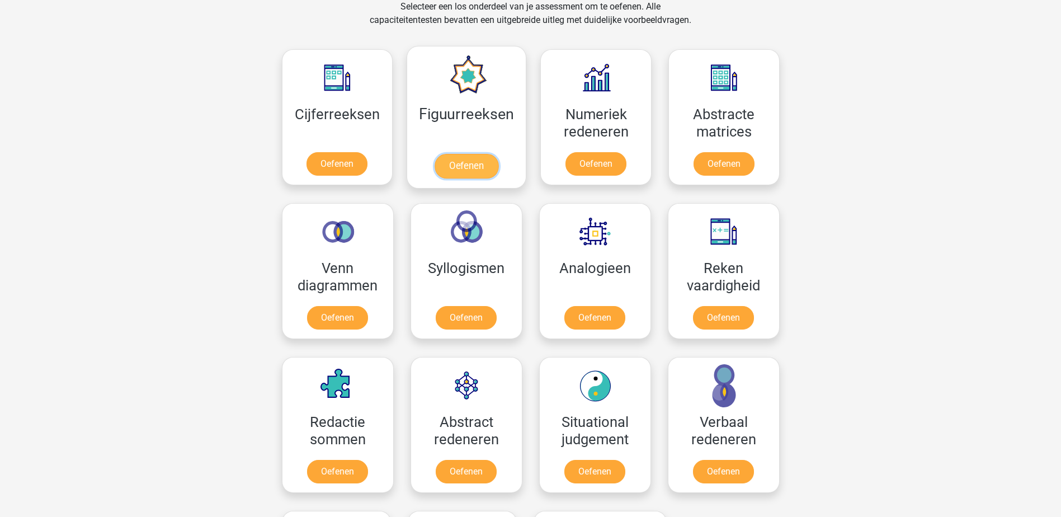
click at [473, 159] on link "Oefenen" at bounding box center [467, 166] width 64 height 25
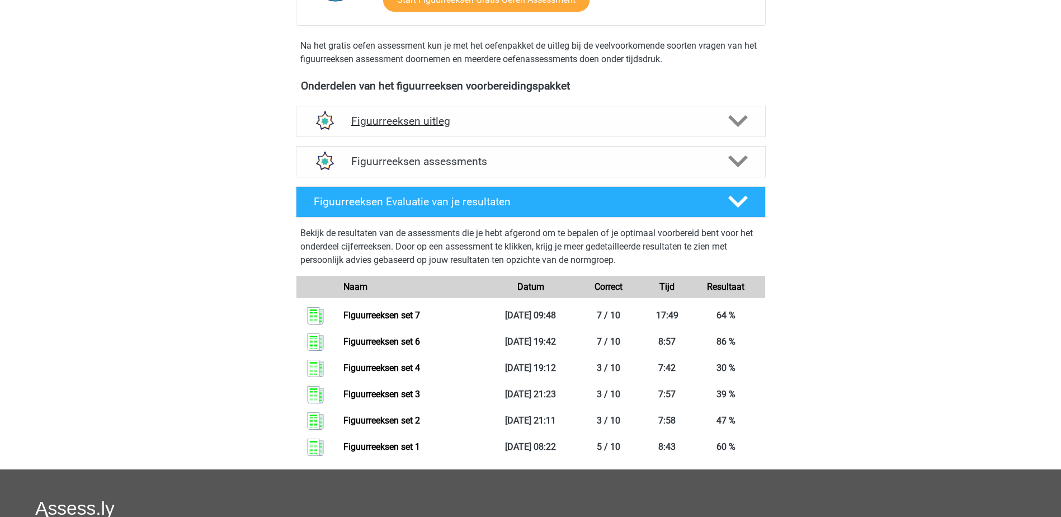
scroll to position [336, 0]
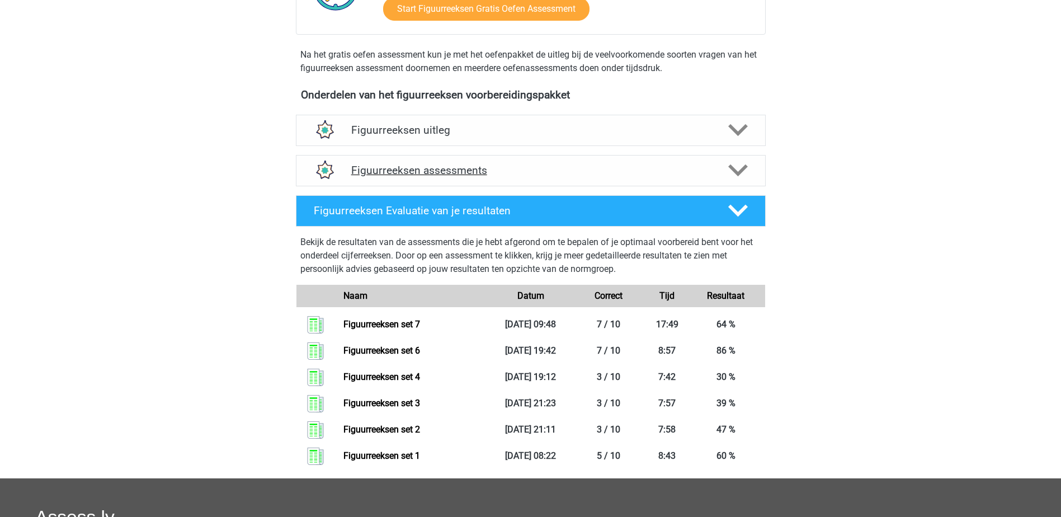
click at [554, 173] on h4 "Figuurreeksen assessments" at bounding box center [530, 170] width 359 height 13
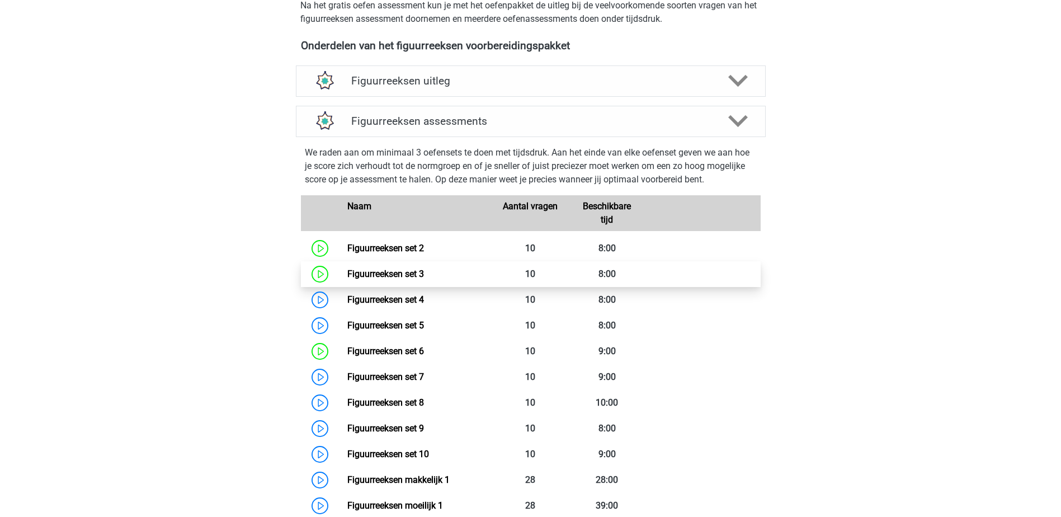
scroll to position [448, 0]
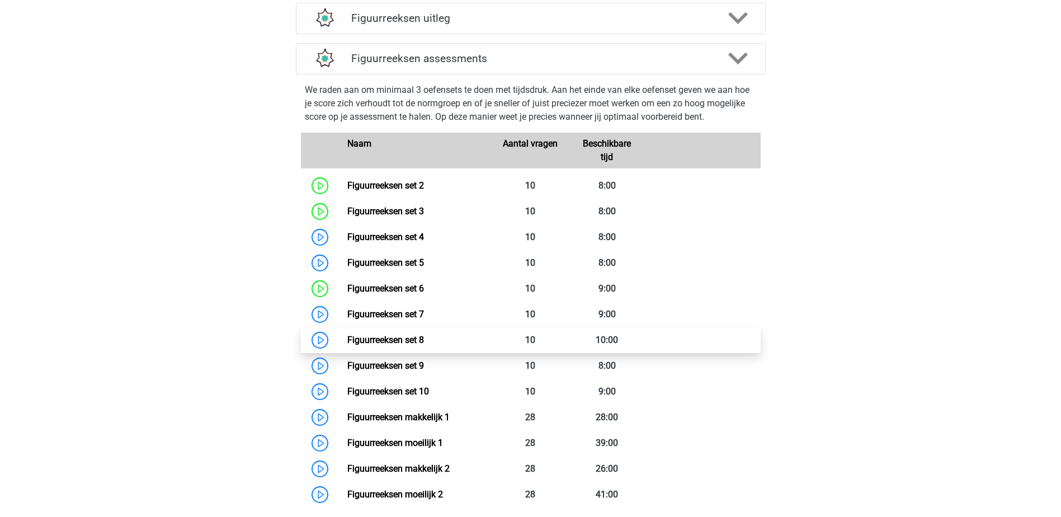
click at [413, 341] on link "Figuurreeksen set 8" at bounding box center [385, 340] width 77 height 11
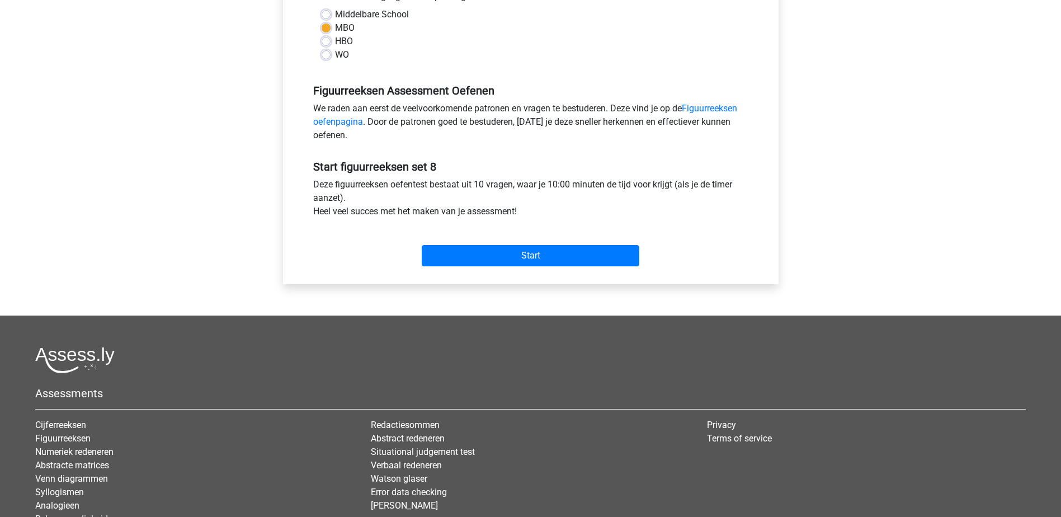
scroll to position [280, 0]
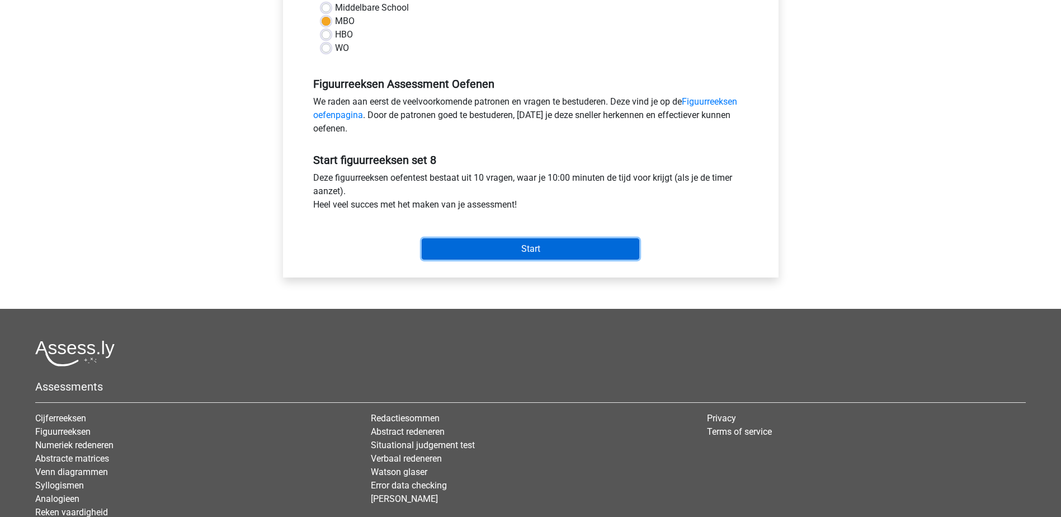
click at [615, 244] on input "Start" at bounding box center [531, 248] width 218 height 21
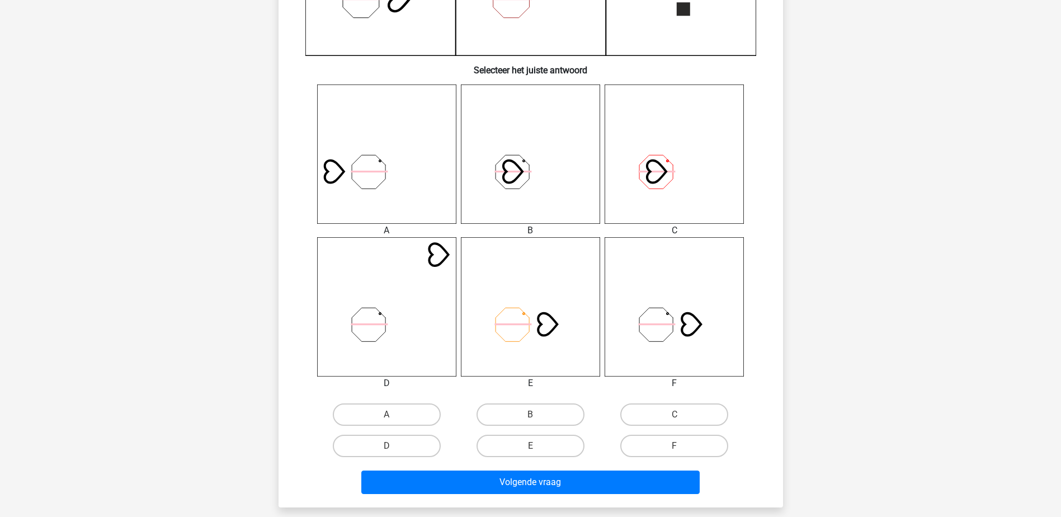
scroll to position [392, 0]
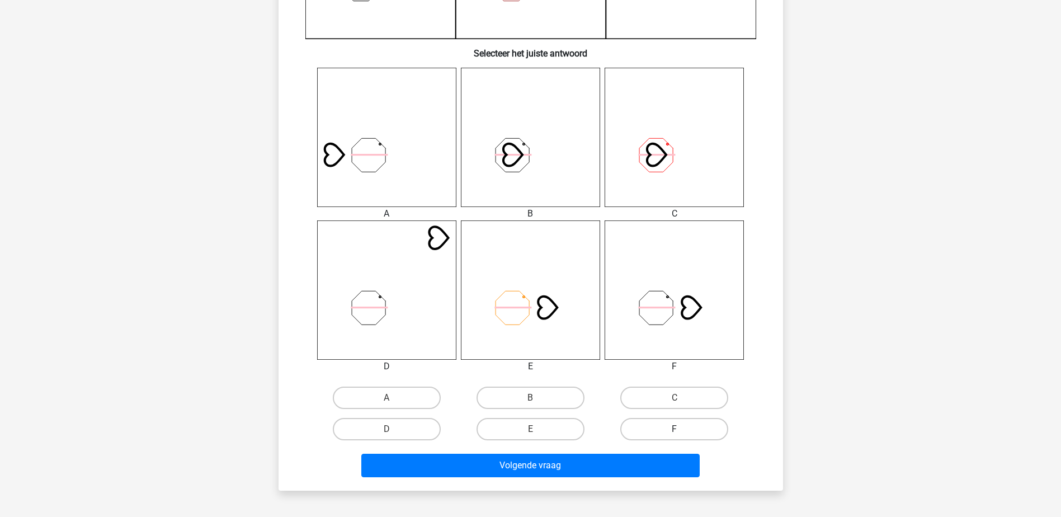
click at [666, 422] on label "F" at bounding box center [674, 429] width 108 height 22
click at [675, 429] on input "F" at bounding box center [678, 432] width 7 height 7
radio input "true"
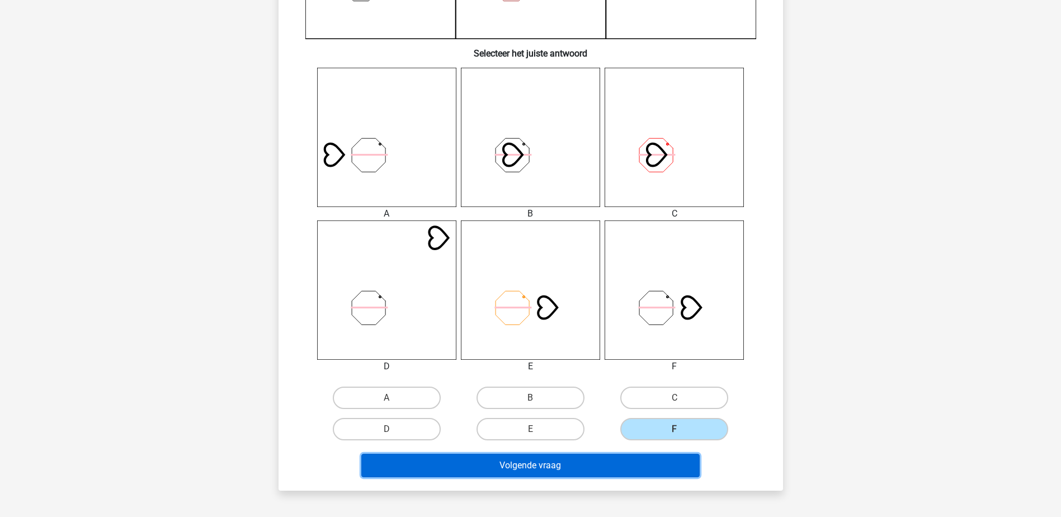
click at [629, 461] on button "Volgende vraag" at bounding box center [530, 465] width 338 height 23
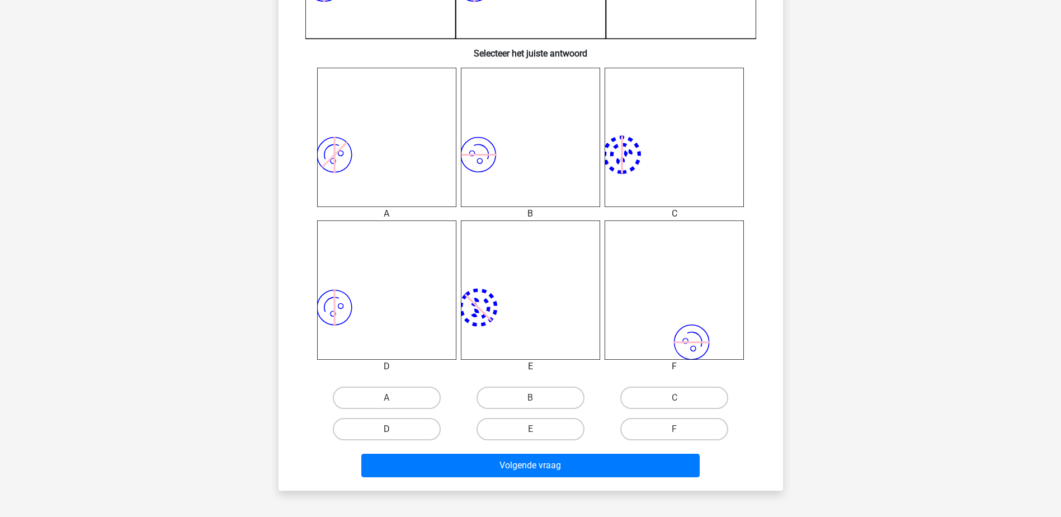
click at [396, 426] on label "D" at bounding box center [387, 429] width 108 height 22
click at [394, 429] on input "D" at bounding box center [390, 432] width 7 height 7
radio input "true"
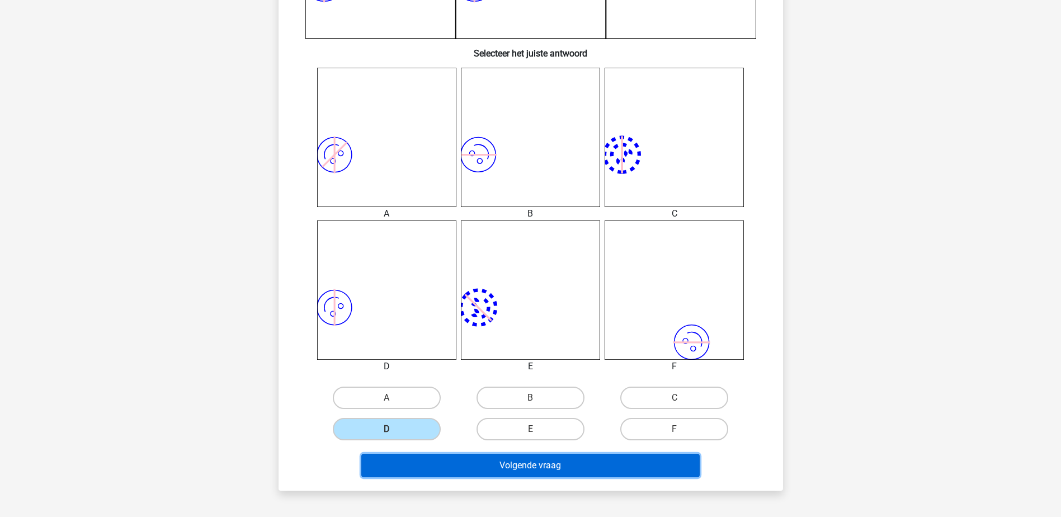
click at [407, 467] on button "Volgende vraag" at bounding box center [530, 465] width 338 height 23
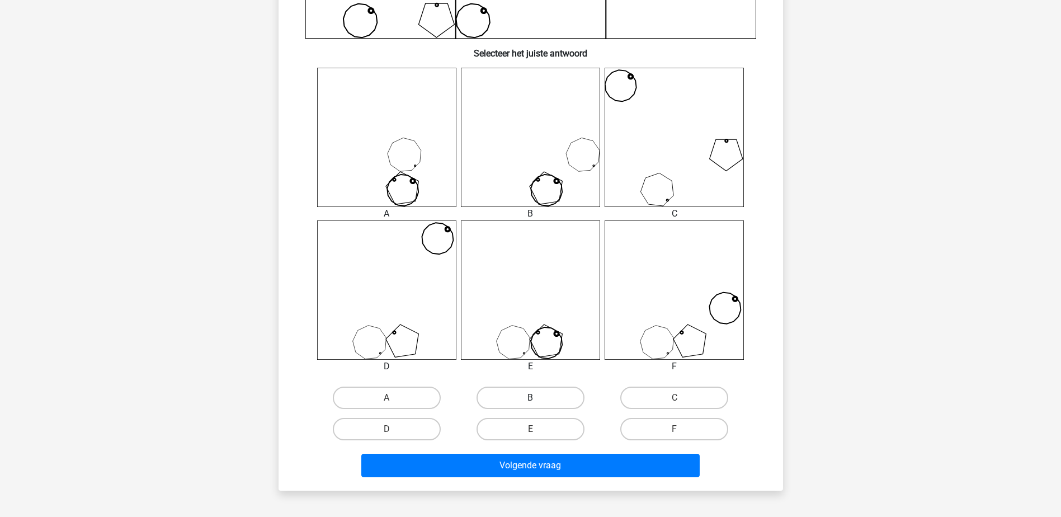
click at [500, 393] on label "B" at bounding box center [531, 398] width 108 height 22
click at [530, 398] on input "B" at bounding box center [533, 401] width 7 height 7
radio input "true"
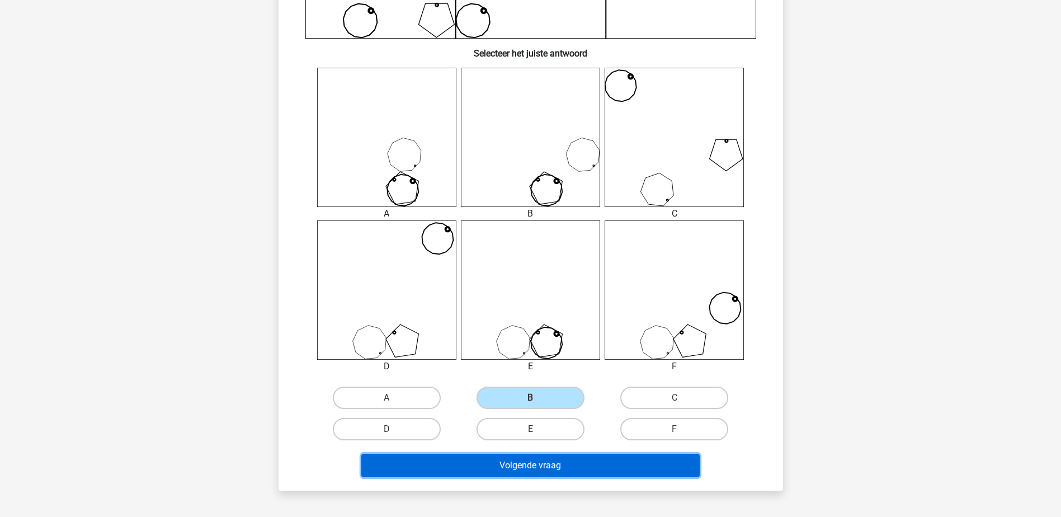
click at [493, 464] on button "Volgende vraag" at bounding box center [530, 465] width 338 height 23
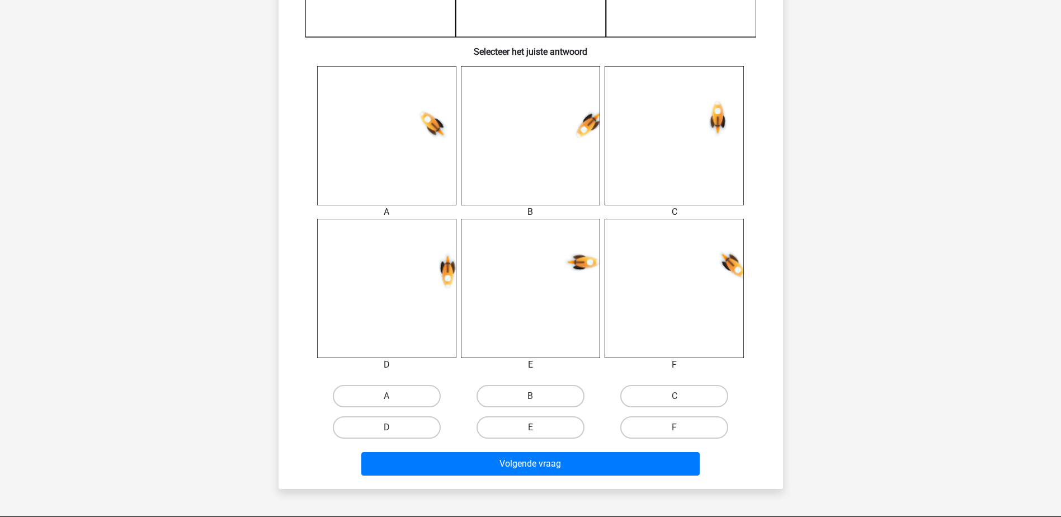
scroll to position [448, 0]
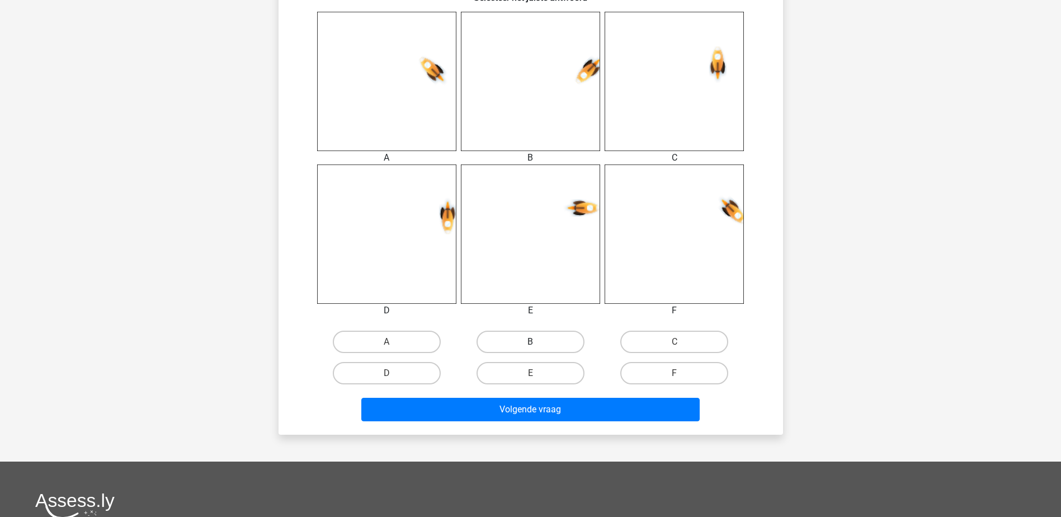
click at [560, 338] on label "B" at bounding box center [531, 342] width 108 height 22
click at [538, 342] on input "B" at bounding box center [533, 345] width 7 height 7
radio input "true"
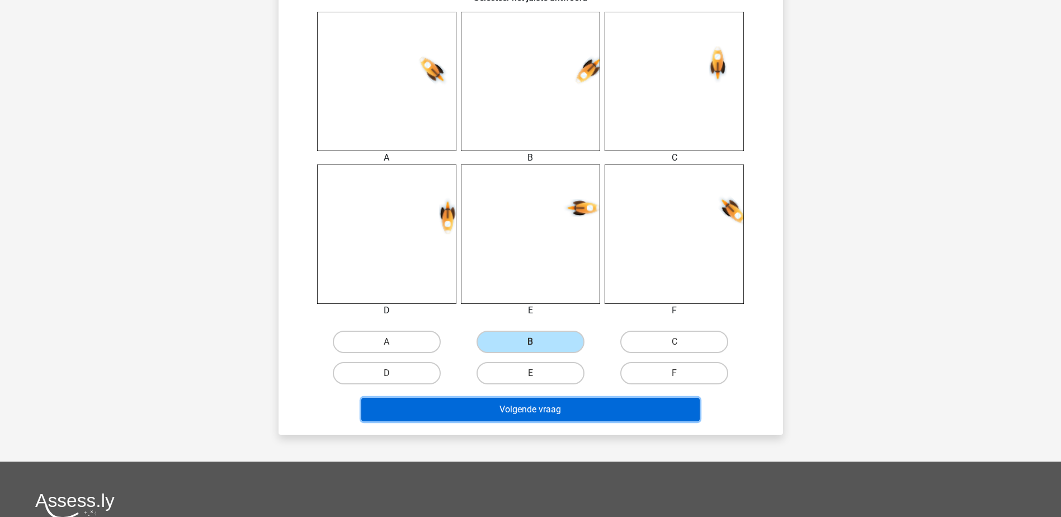
click at [544, 404] on button "Volgende vraag" at bounding box center [530, 409] width 338 height 23
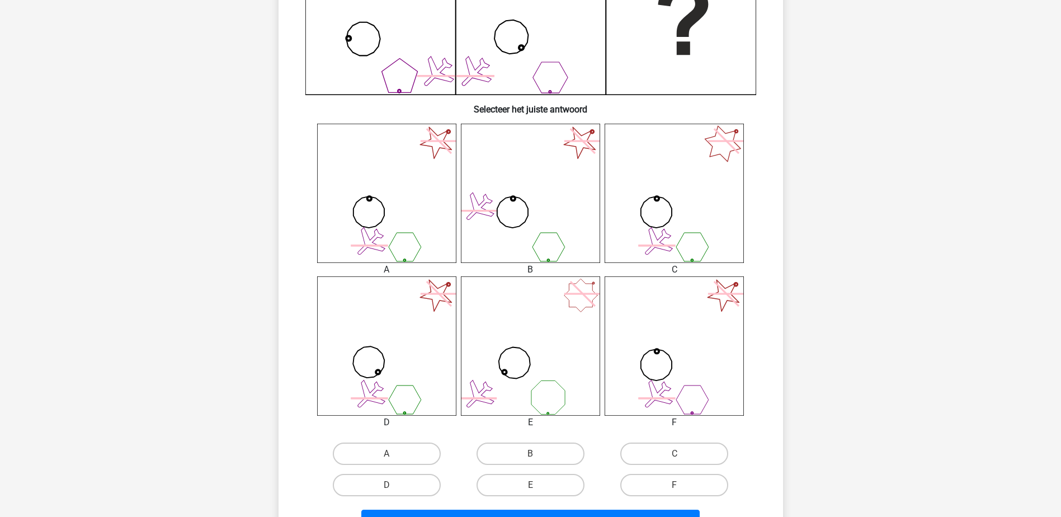
scroll to position [392, 0]
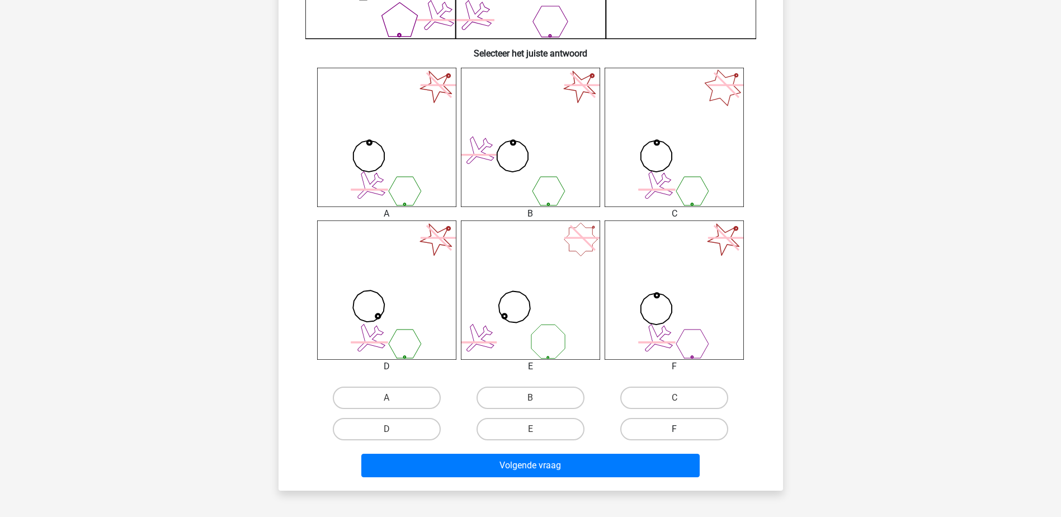
click at [644, 422] on label "F" at bounding box center [674, 429] width 108 height 22
click at [675, 429] on input "F" at bounding box center [678, 432] width 7 height 7
radio input "true"
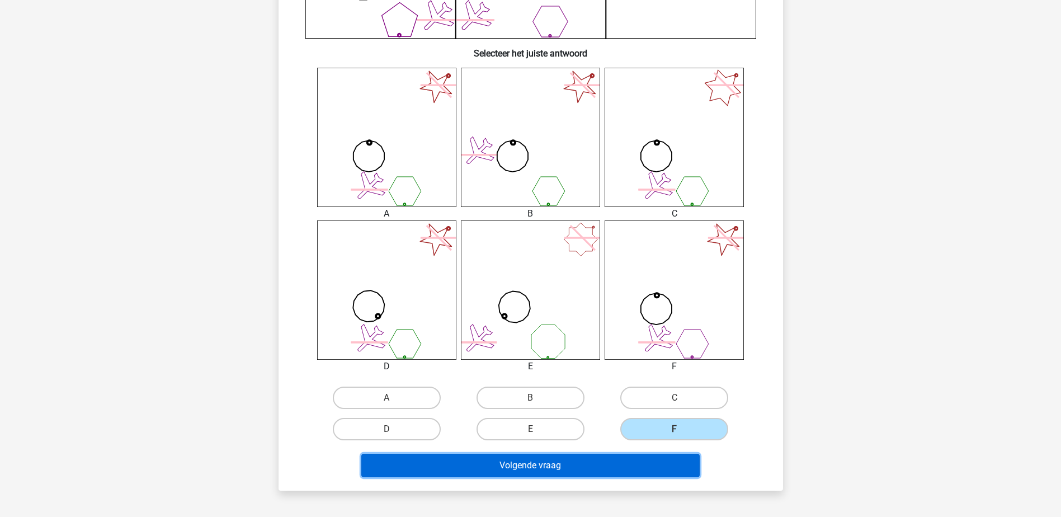
click at [575, 464] on button "Volgende vraag" at bounding box center [530, 465] width 338 height 23
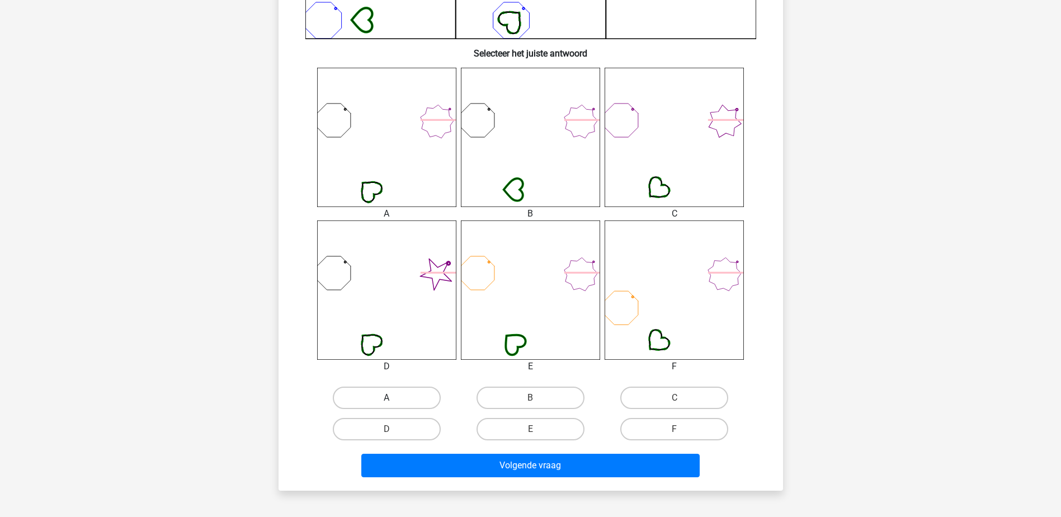
click at [399, 395] on label "A" at bounding box center [387, 398] width 108 height 22
click at [394, 398] on input "A" at bounding box center [390, 401] width 7 height 7
radio input "true"
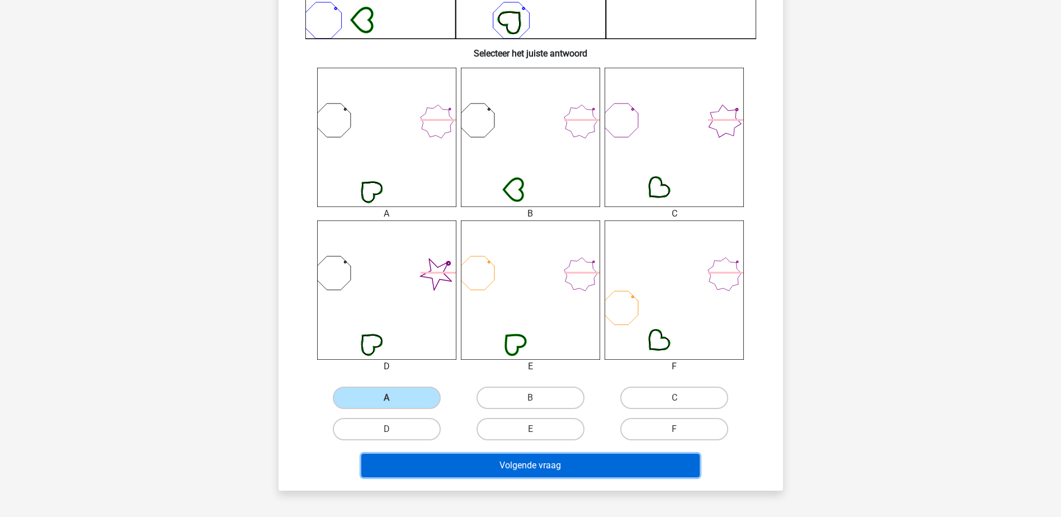
click at [428, 459] on button "Volgende vraag" at bounding box center [530, 465] width 338 height 23
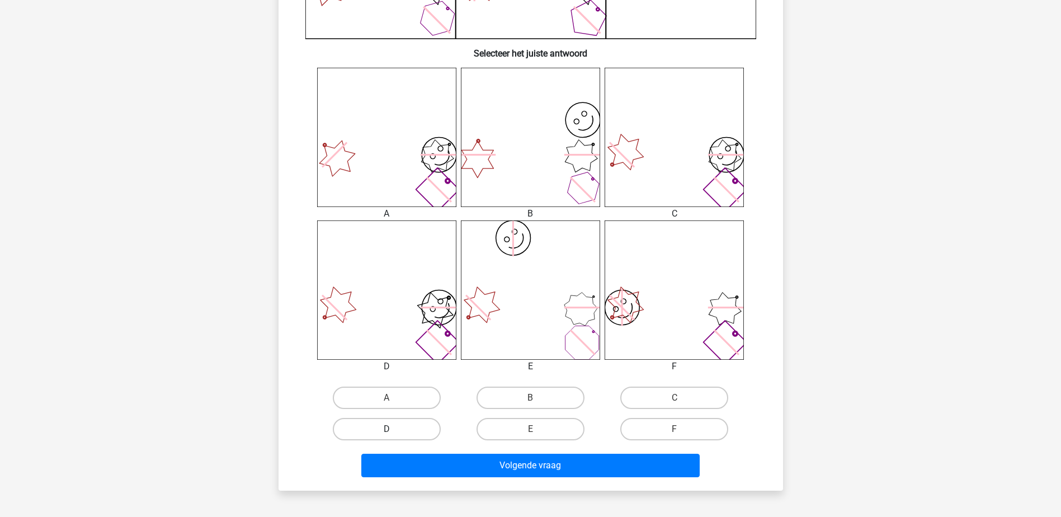
click at [397, 424] on label "D" at bounding box center [387, 429] width 108 height 22
click at [394, 429] on input "D" at bounding box center [390, 432] width 7 height 7
radio input "true"
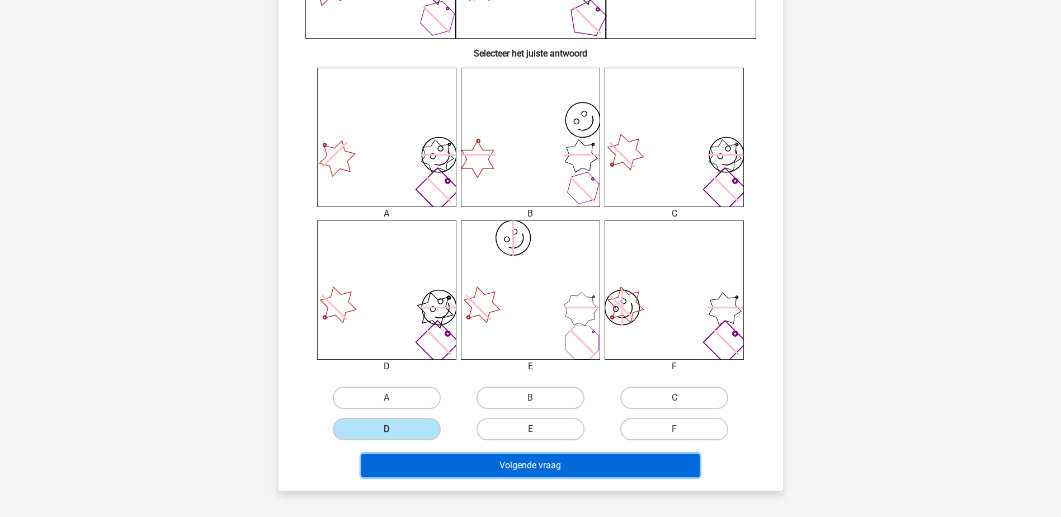
click at [396, 458] on button "Volgende vraag" at bounding box center [530, 465] width 338 height 23
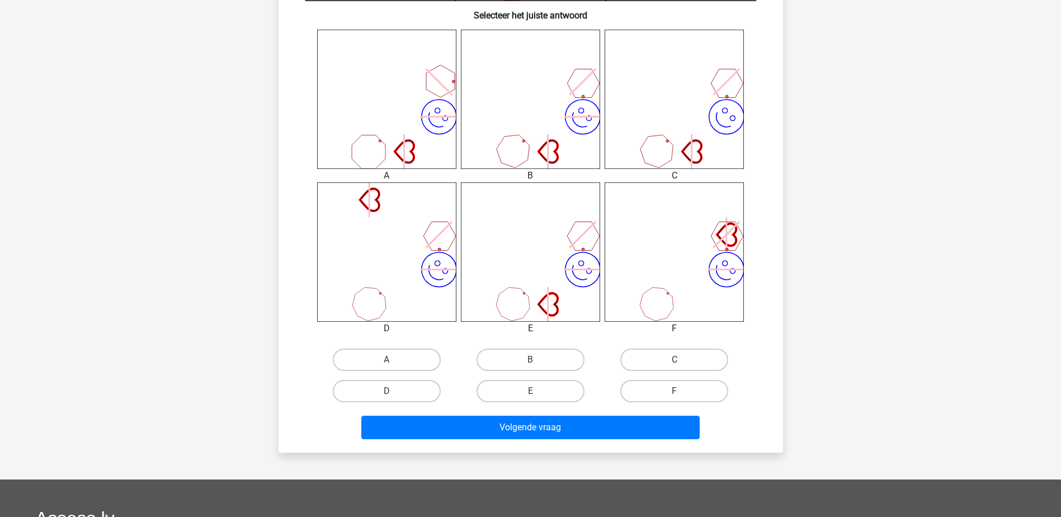
scroll to position [448, 0]
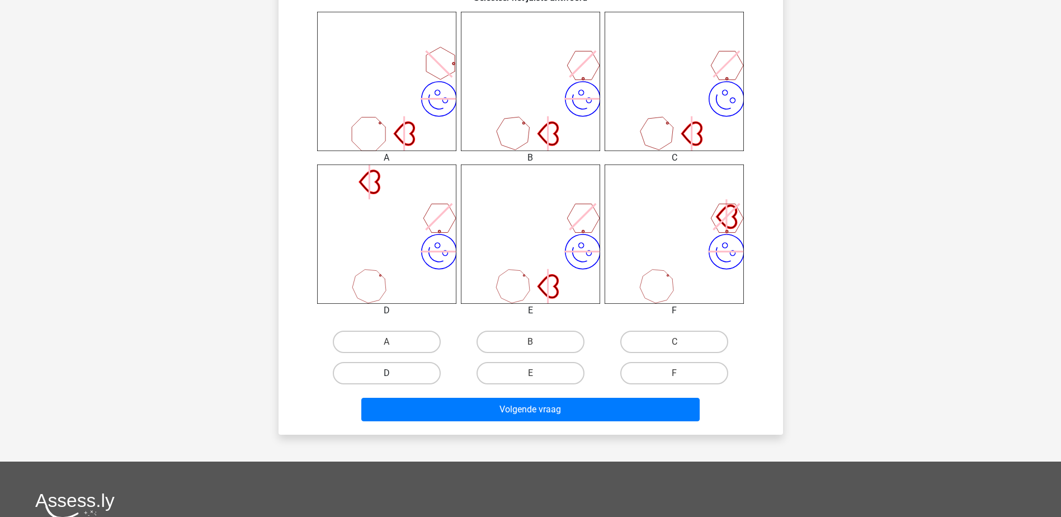
click at [402, 368] on label "D" at bounding box center [387, 373] width 108 height 22
click at [394, 373] on input "D" at bounding box center [390, 376] width 7 height 7
radio input "true"
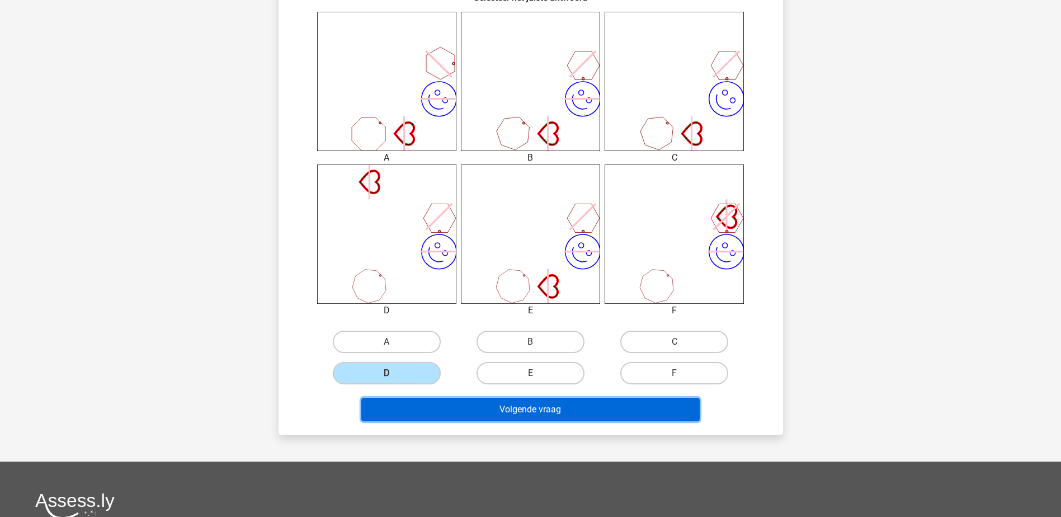
click at [425, 406] on button "Volgende vraag" at bounding box center [530, 409] width 338 height 23
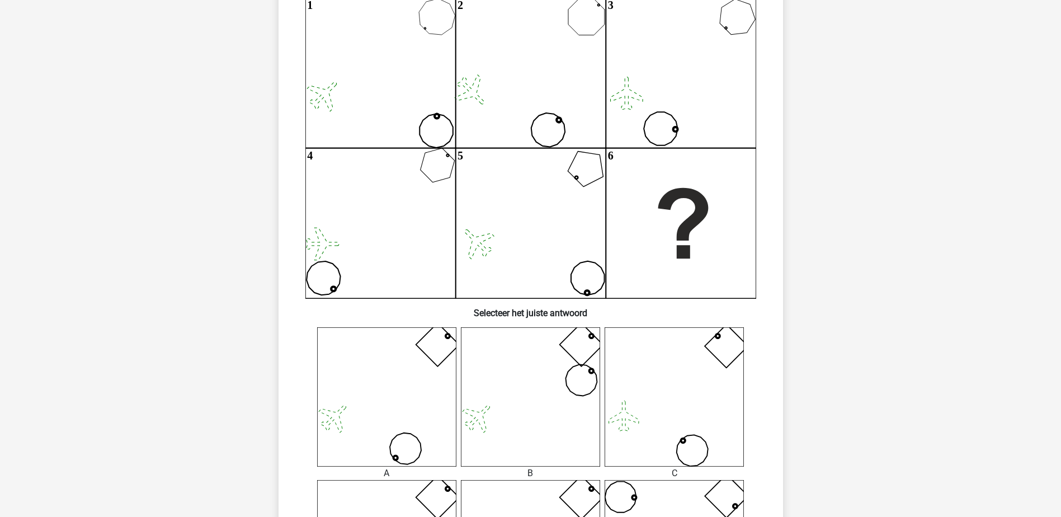
scroll to position [112, 0]
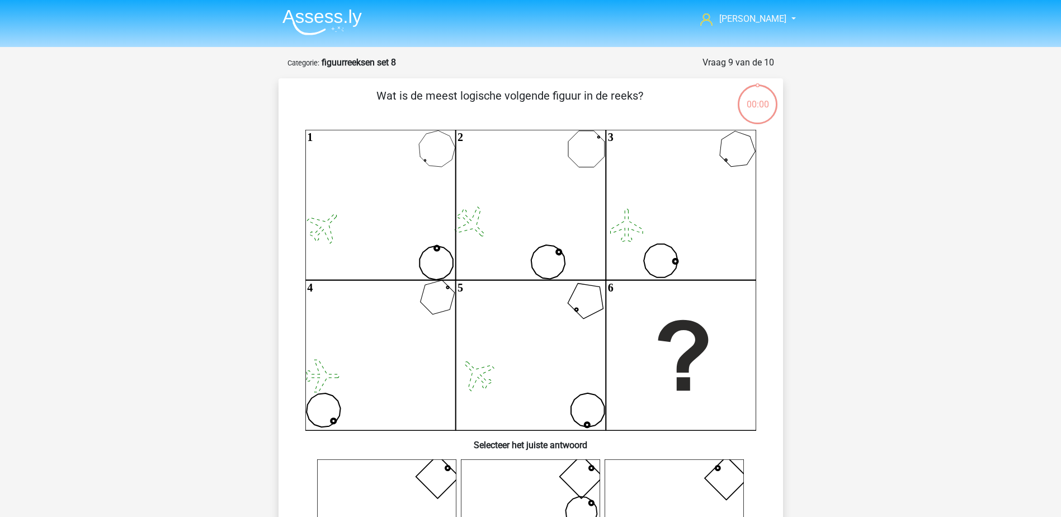
scroll to position [112, 0]
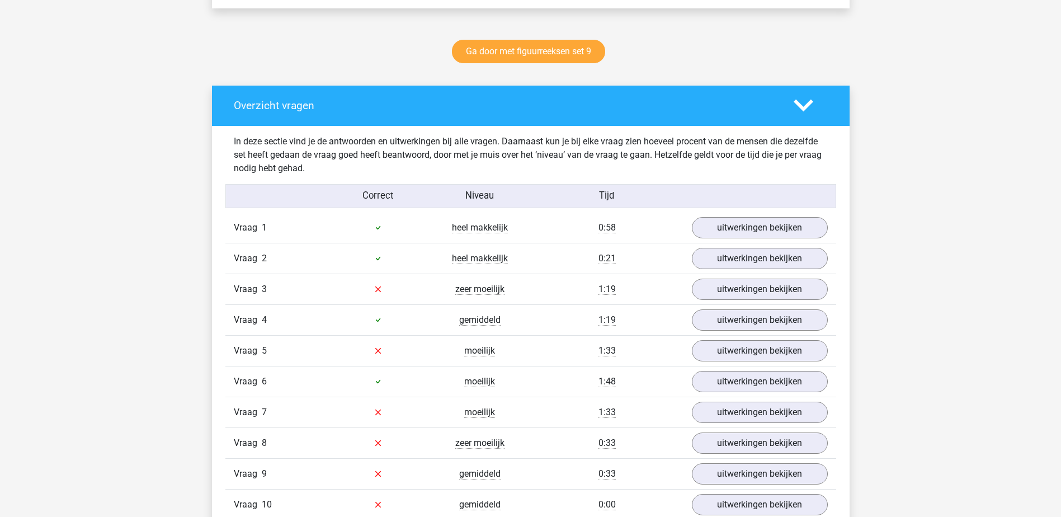
scroll to position [671, 0]
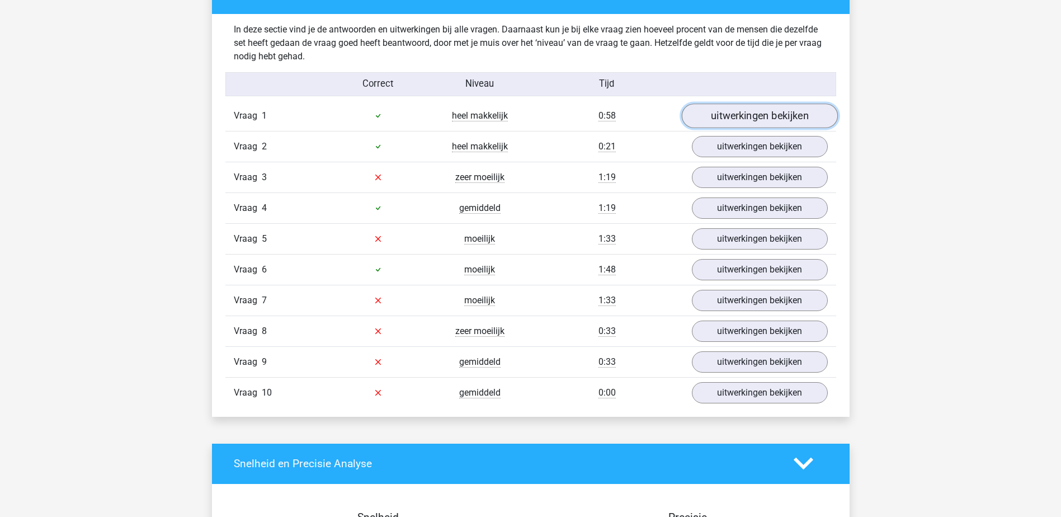
click at [779, 110] on link "uitwerkingen bekijken" at bounding box center [759, 116] width 156 height 25
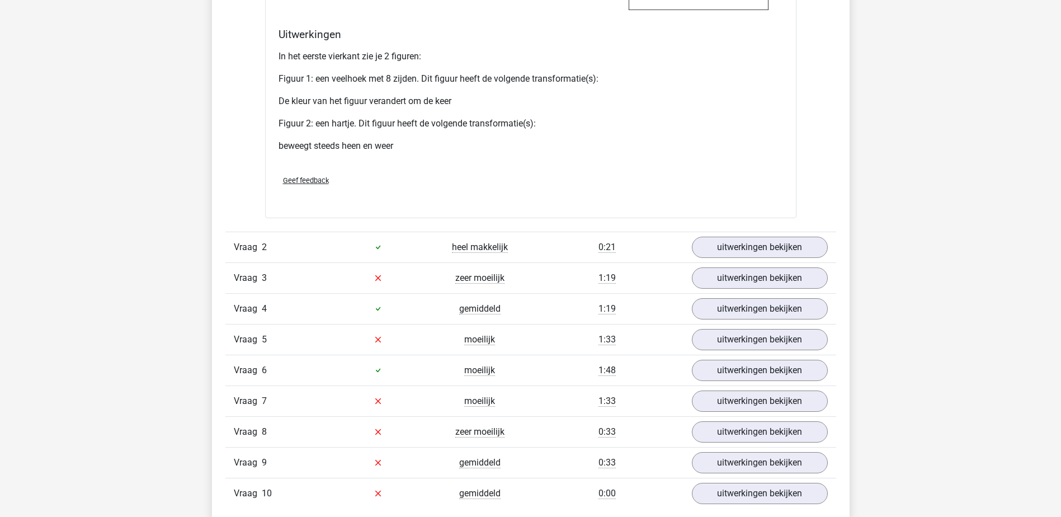
scroll to position [1511, 0]
click at [779, 241] on link "uitwerkingen bekijken" at bounding box center [759, 246] width 156 height 25
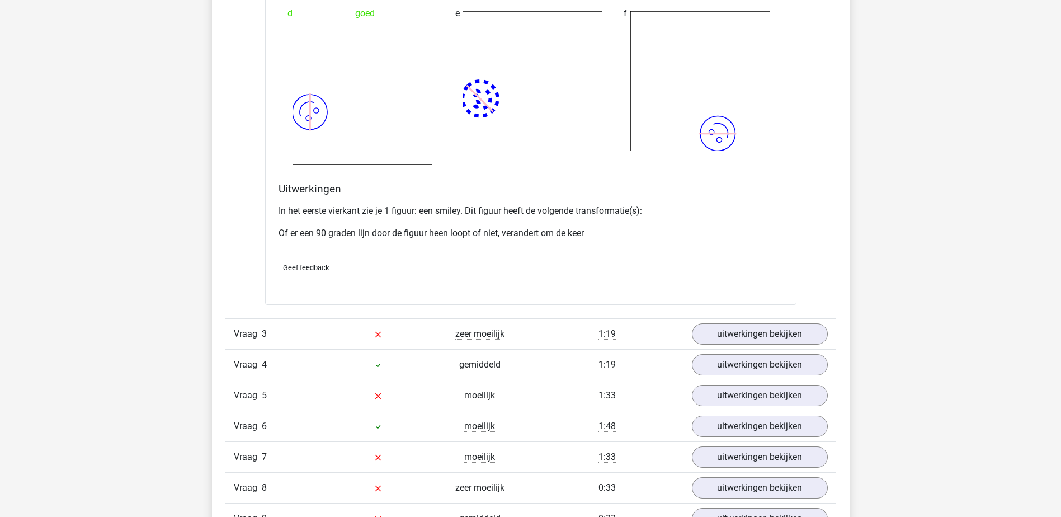
scroll to position [2462, 0]
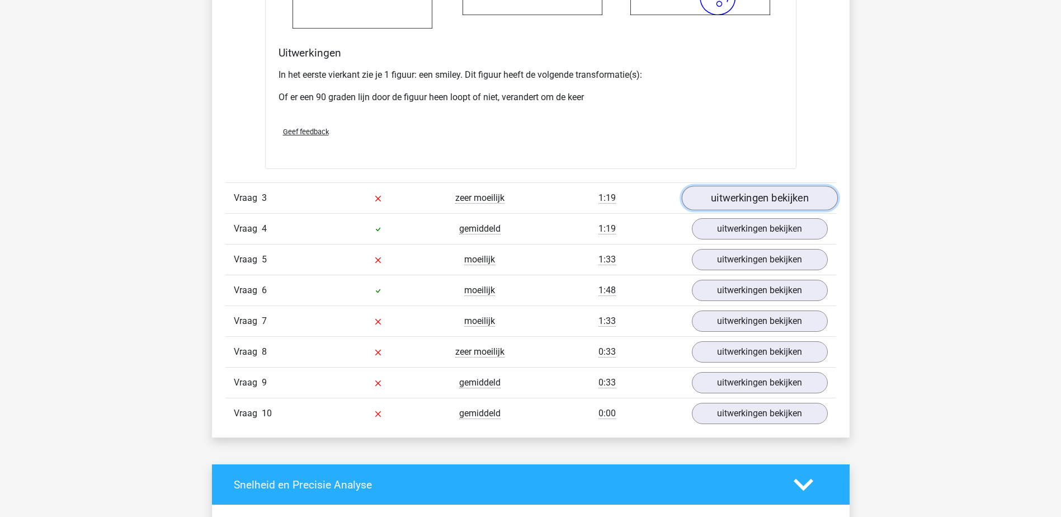
click at [777, 194] on link "uitwerkingen bekijken" at bounding box center [759, 198] width 156 height 25
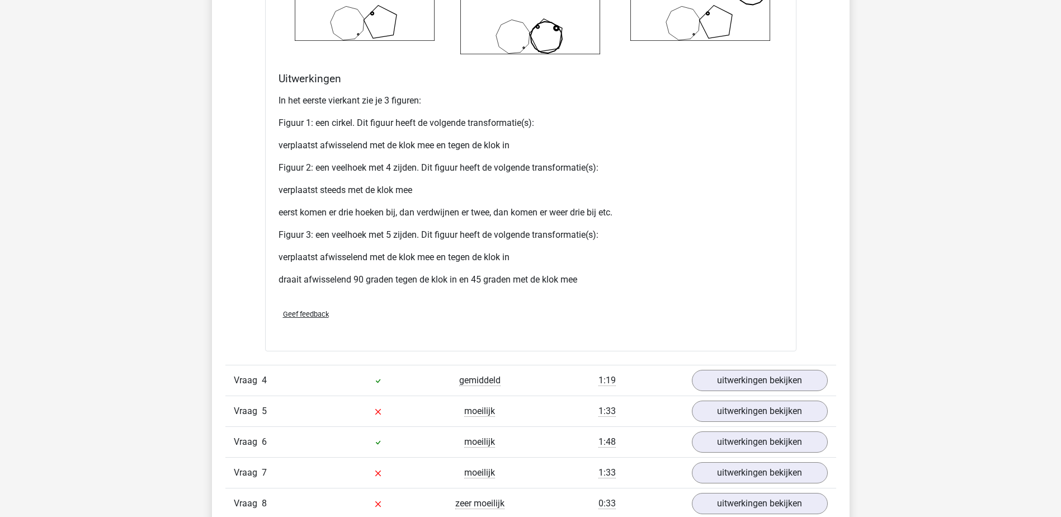
scroll to position [3469, 0]
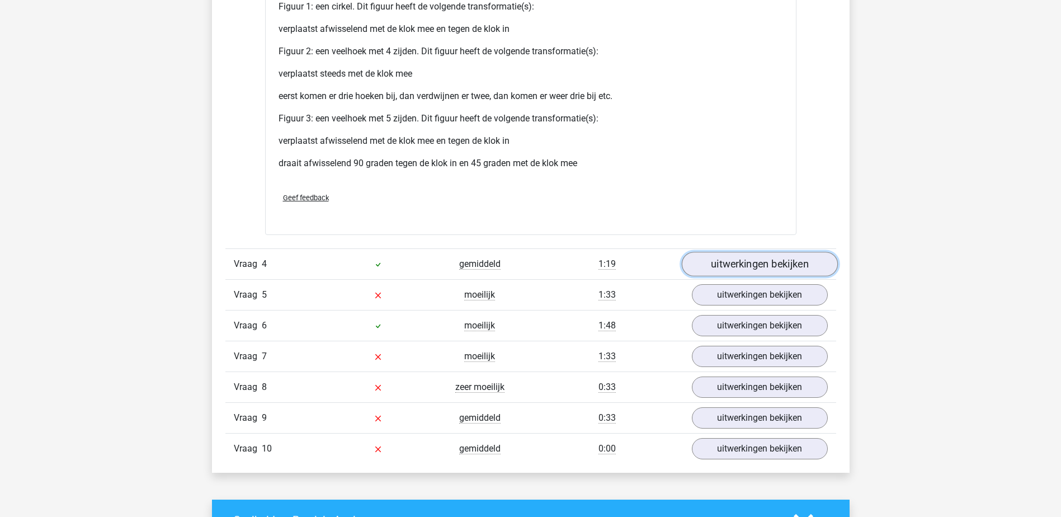
click at [793, 258] on link "uitwerkingen bekijken" at bounding box center [759, 264] width 156 height 25
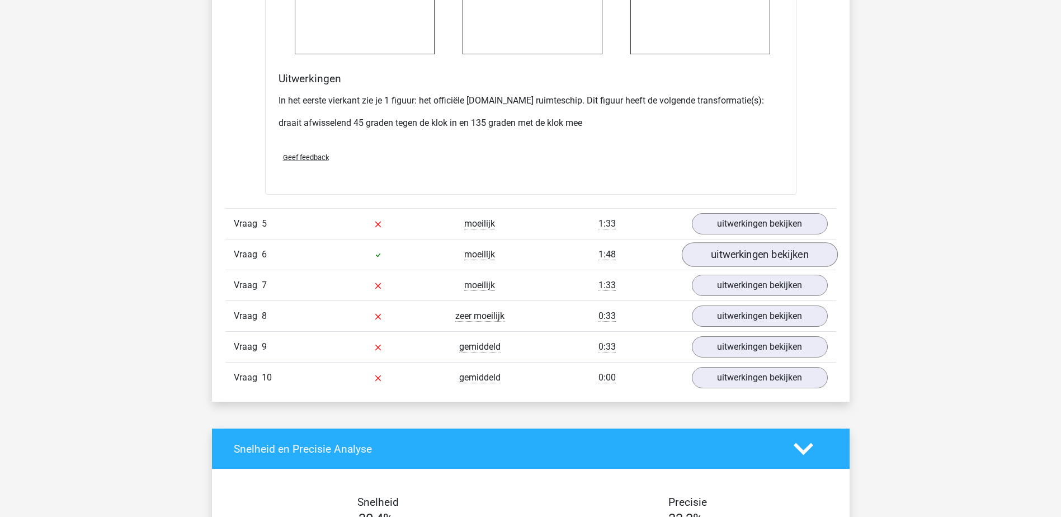
scroll to position [4420, 0]
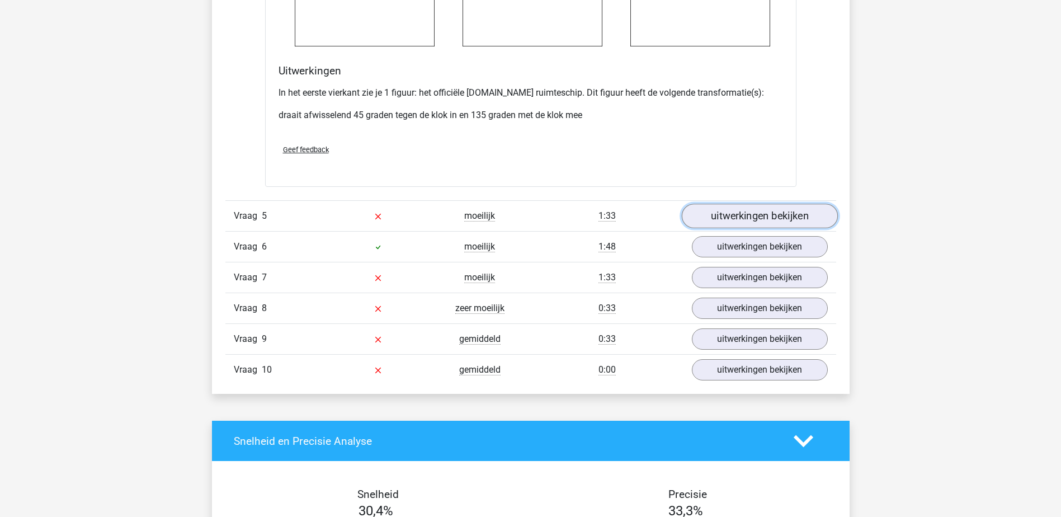
click at [798, 206] on link "uitwerkingen bekijken" at bounding box center [759, 216] width 156 height 25
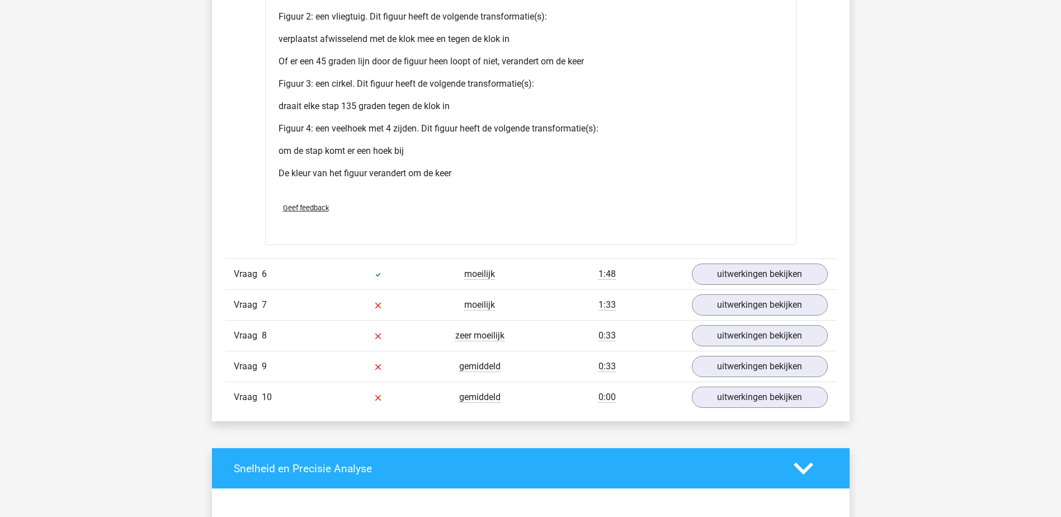
scroll to position [5483, 0]
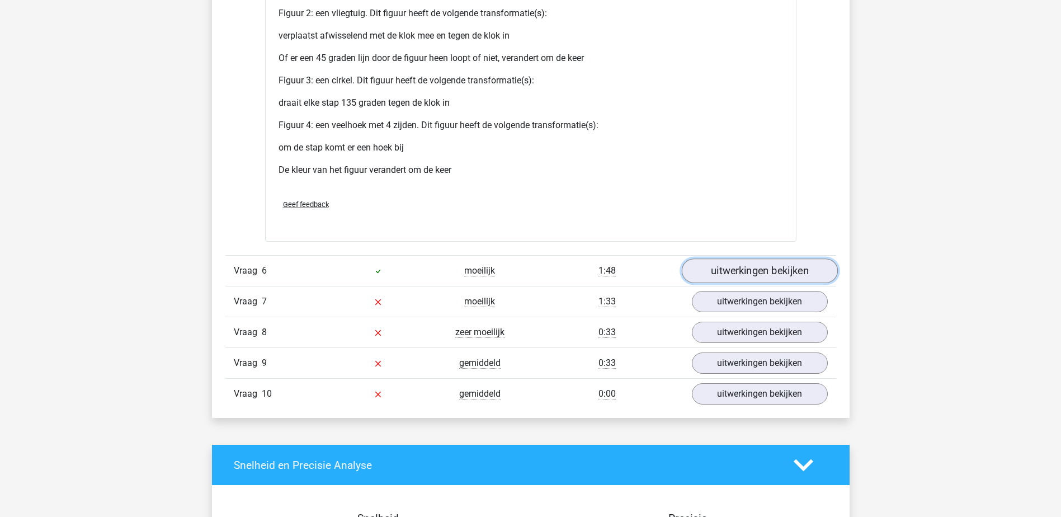
click at [803, 274] on link "uitwerkingen bekijken" at bounding box center [759, 270] width 156 height 25
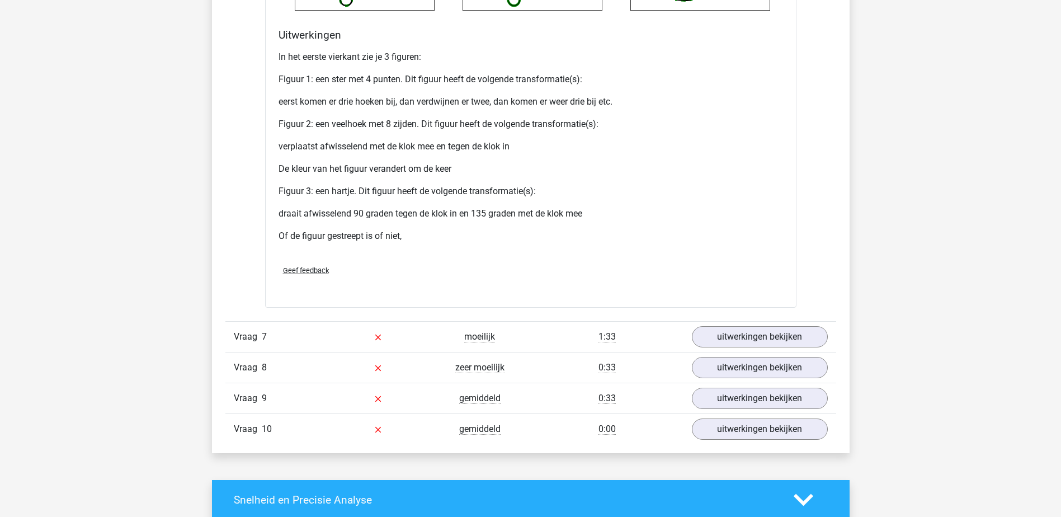
scroll to position [6602, 0]
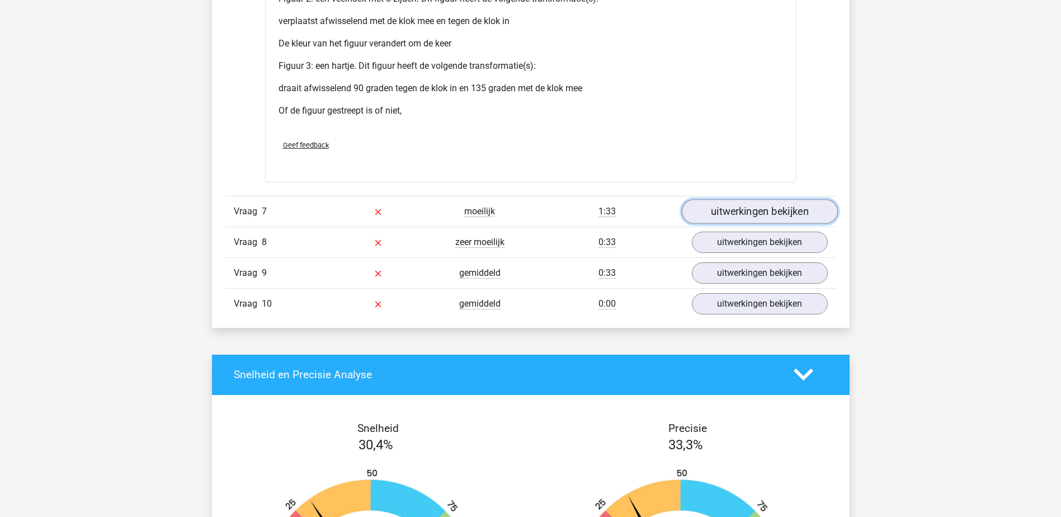
click at [775, 210] on link "uitwerkingen bekijken" at bounding box center [759, 211] width 156 height 25
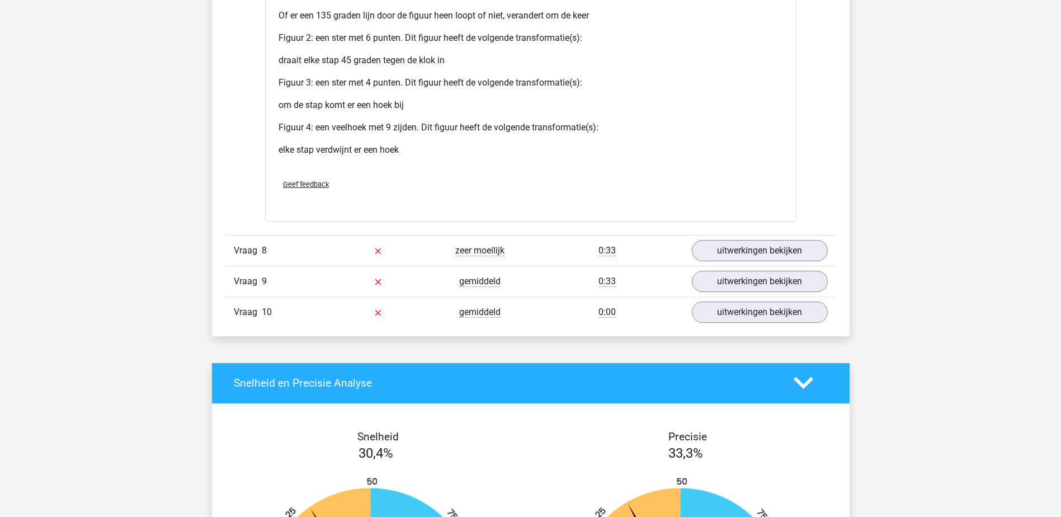
scroll to position [7665, 0]
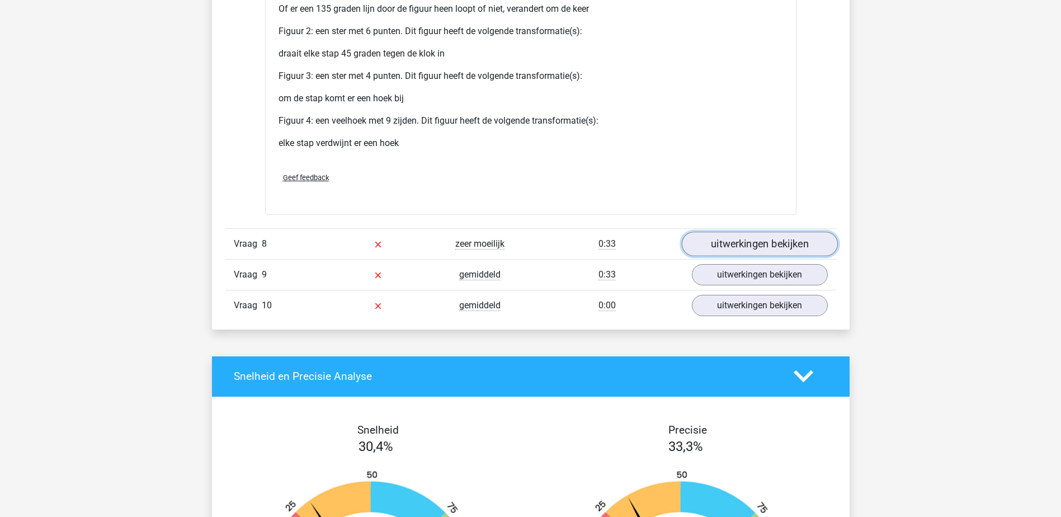
click at [803, 243] on link "uitwerkingen bekijken" at bounding box center [759, 244] width 156 height 25
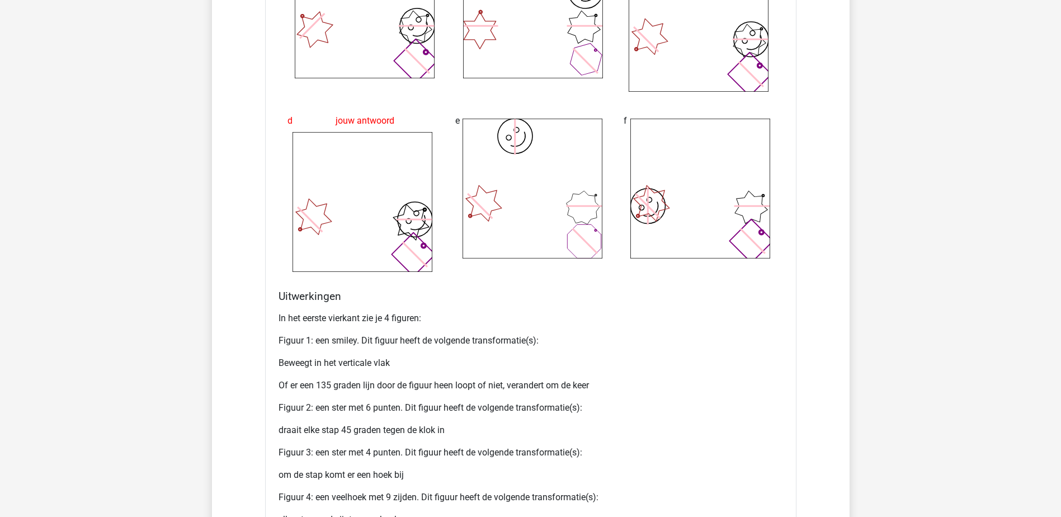
scroll to position [7273, 0]
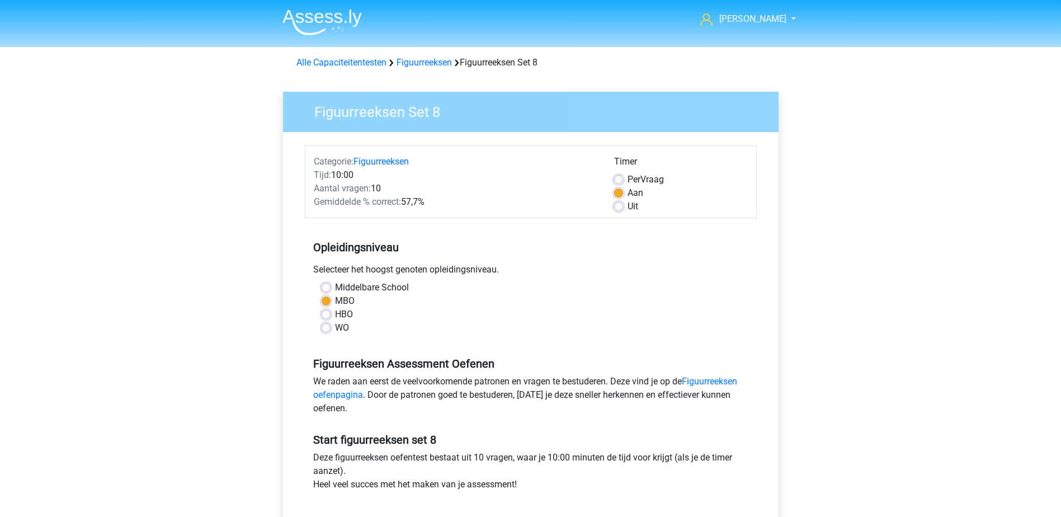
scroll to position [280, 0]
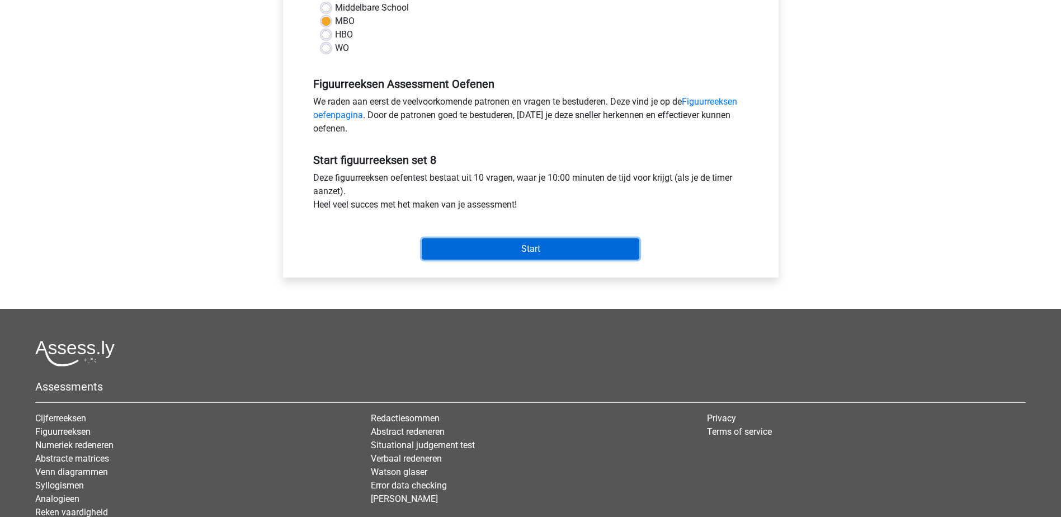
click at [566, 246] on input "Start" at bounding box center [531, 248] width 218 height 21
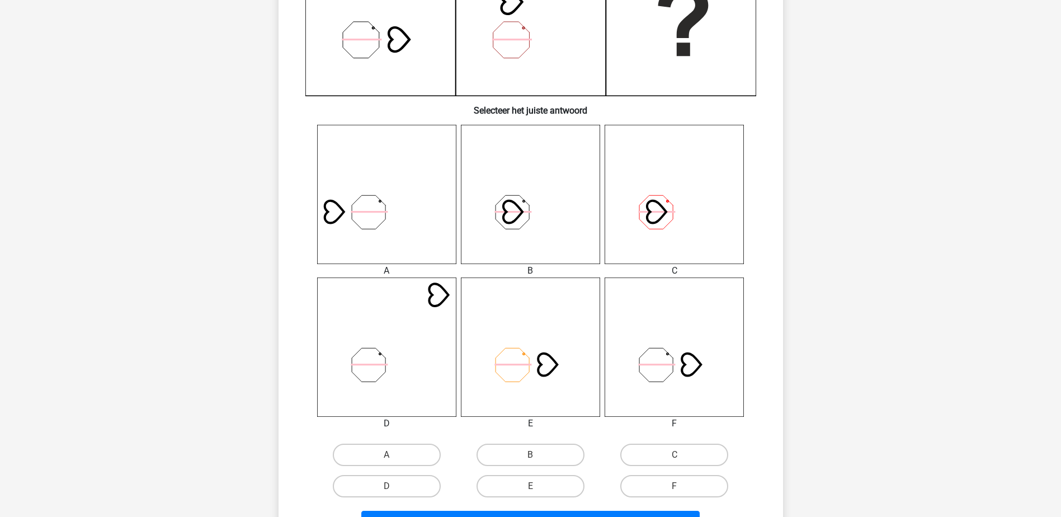
scroll to position [336, 0]
click at [668, 476] on label "F" at bounding box center [674, 485] width 108 height 22
click at [675, 485] on input "F" at bounding box center [678, 488] width 7 height 7
radio input "true"
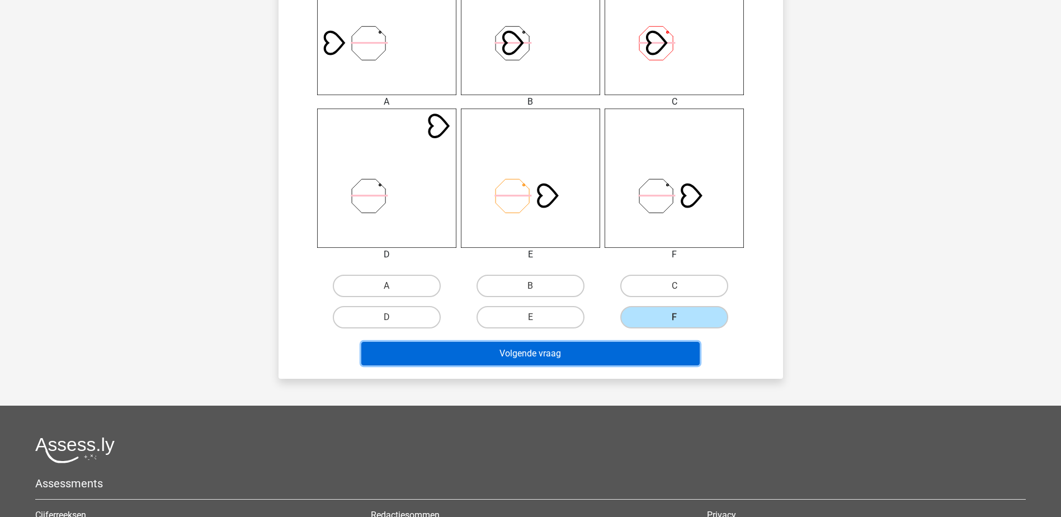
click at [583, 348] on button "Volgende vraag" at bounding box center [530, 353] width 338 height 23
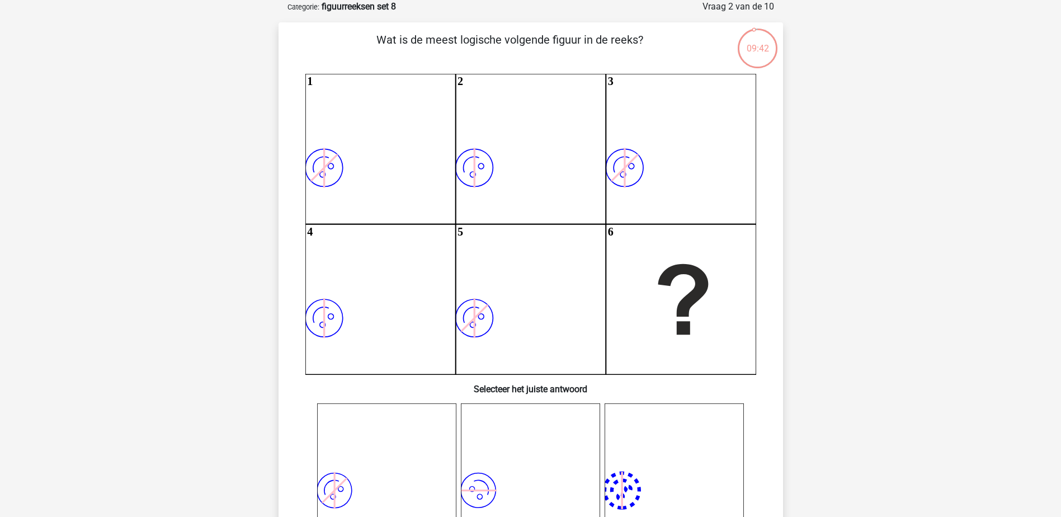
scroll to position [0, 0]
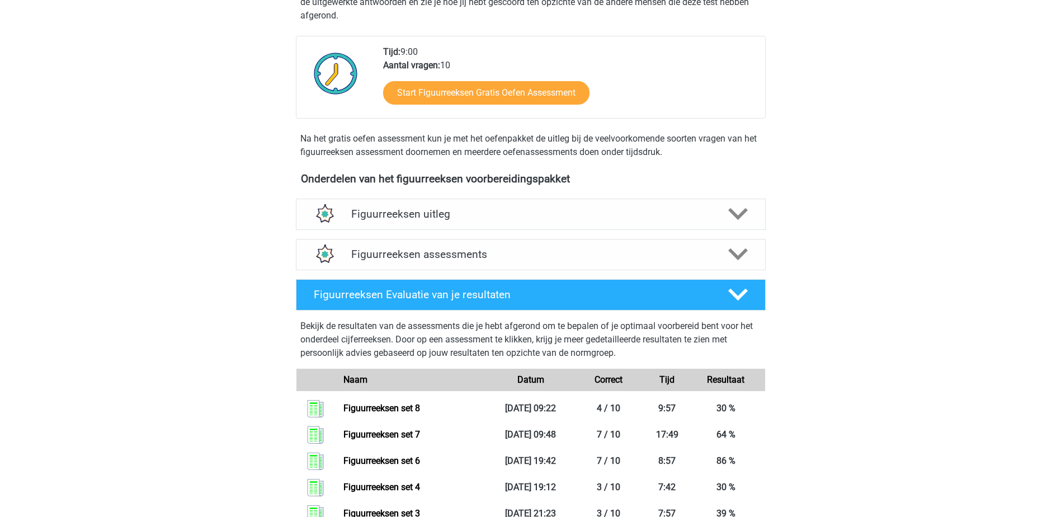
scroll to position [224, 0]
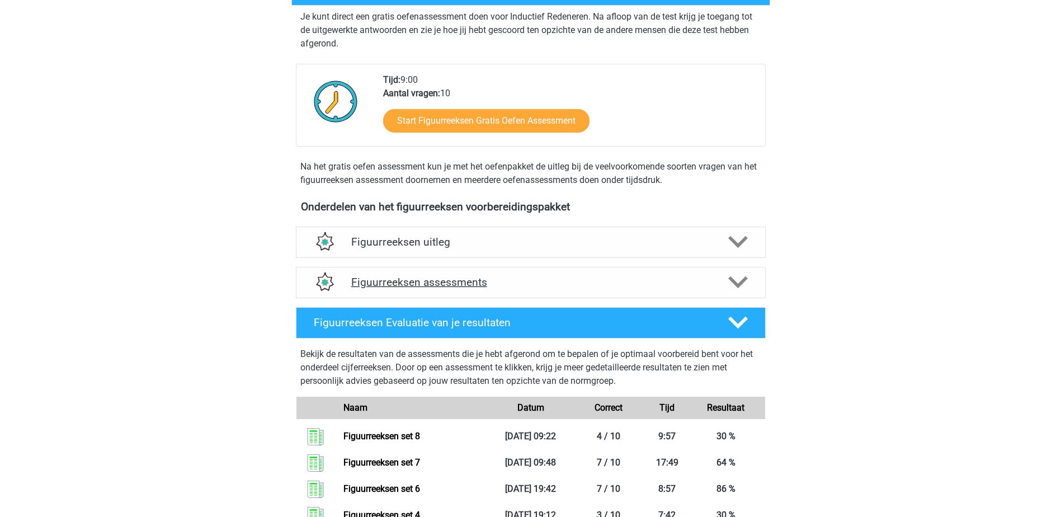
click at [454, 284] on h4 "Figuurreeksen assessments" at bounding box center [530, 282] width 359 height 13
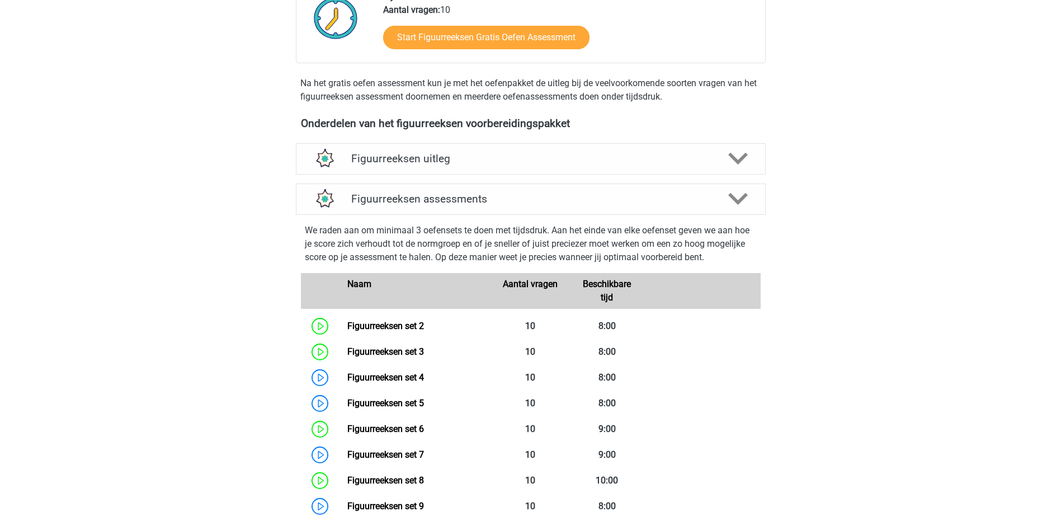
scroll to position [448, 0]
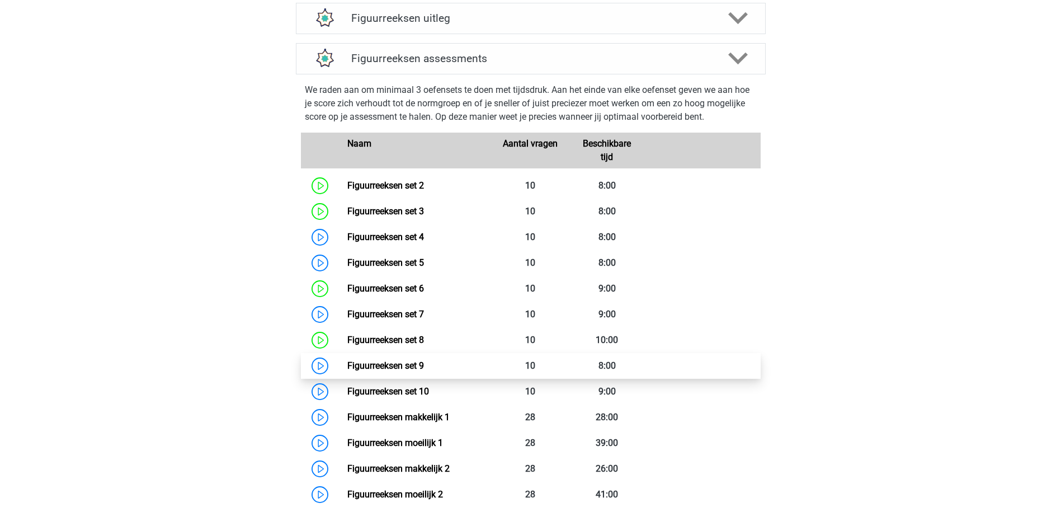
click at [404, 365] on link "Figuurreeksen set 9" at bounding box center [385, 365] width 77 height 11
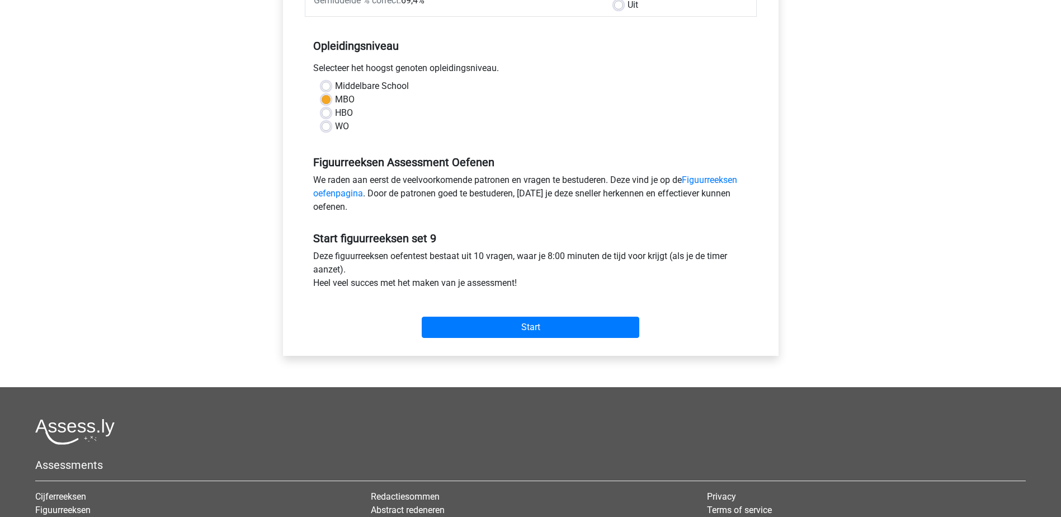
scroll to position [224, 0]
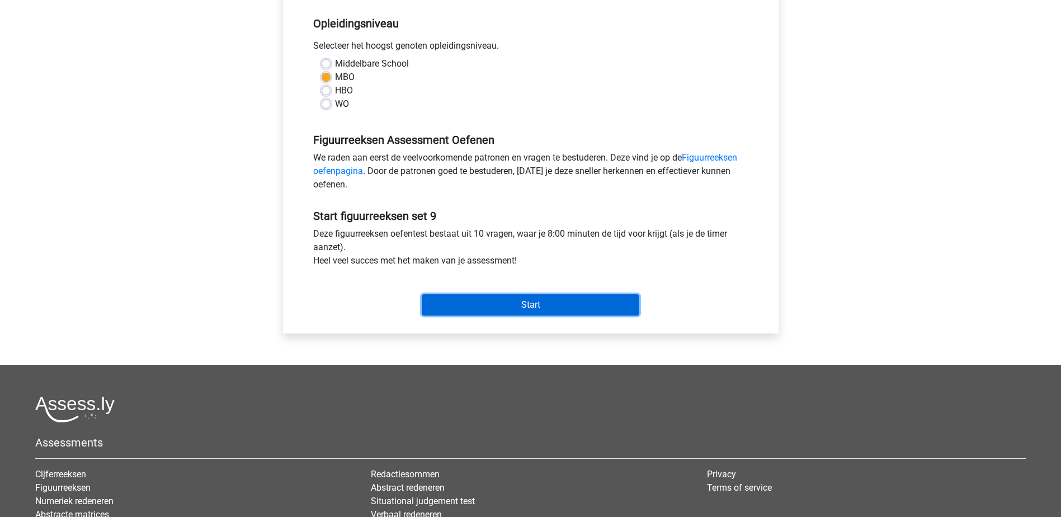
click at [467, 303] on input "Start" at bounding box center [531, 304] width 218 height 21
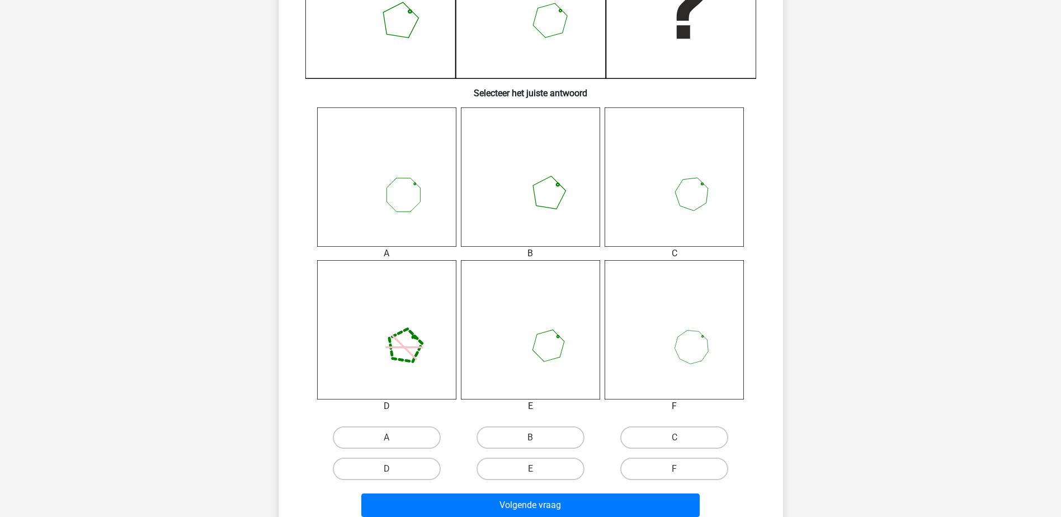
scroll to position [392, 0]
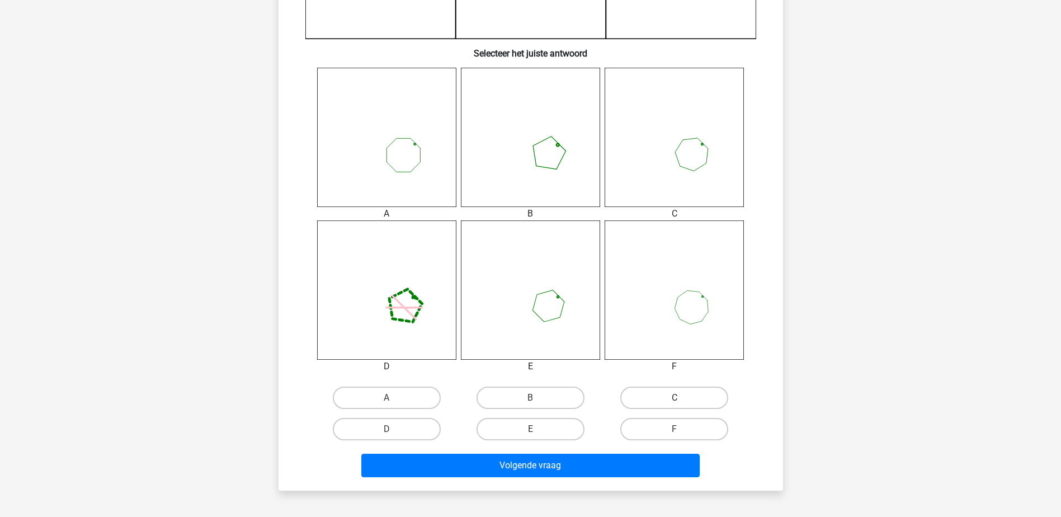
click at [662, 392] on label "C" at bounding box center [674, 398] width 108 height 22
click at [675, 398] on input "C" at bounding box center [678, 401] width 7 height 7
radio input "true"
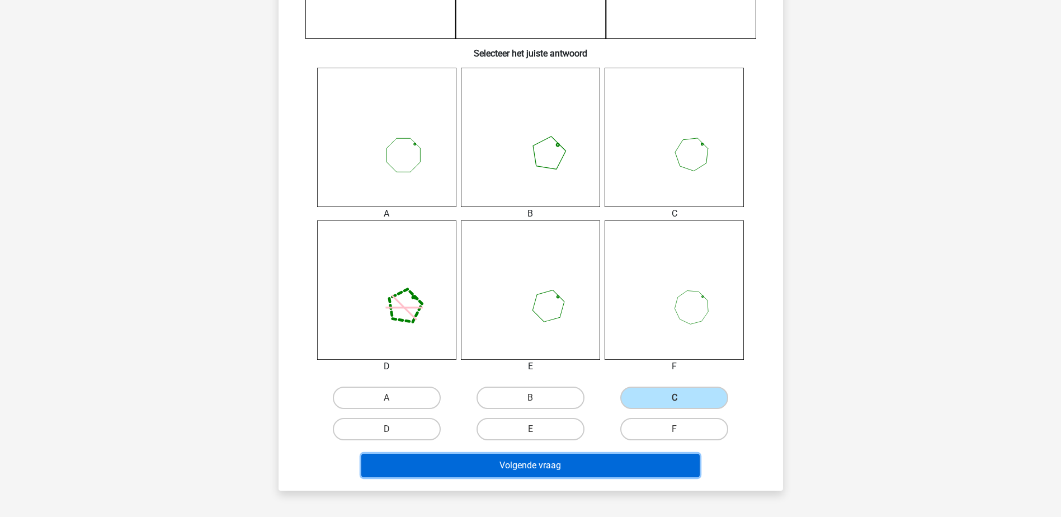
click at [651, 463] on button "Volgende vraag" at bounding box center [530, 465] width 338 height 23
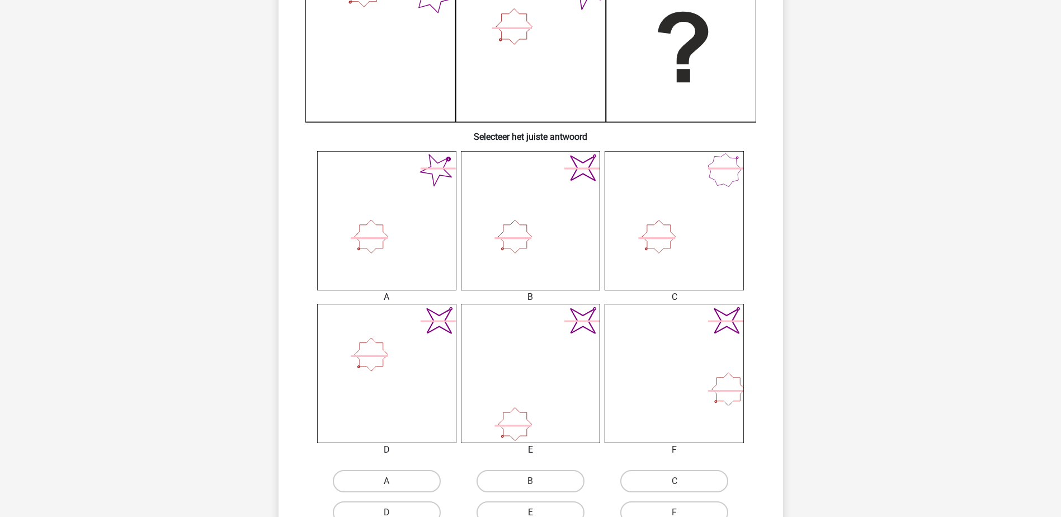
scroll to position [336, 0]
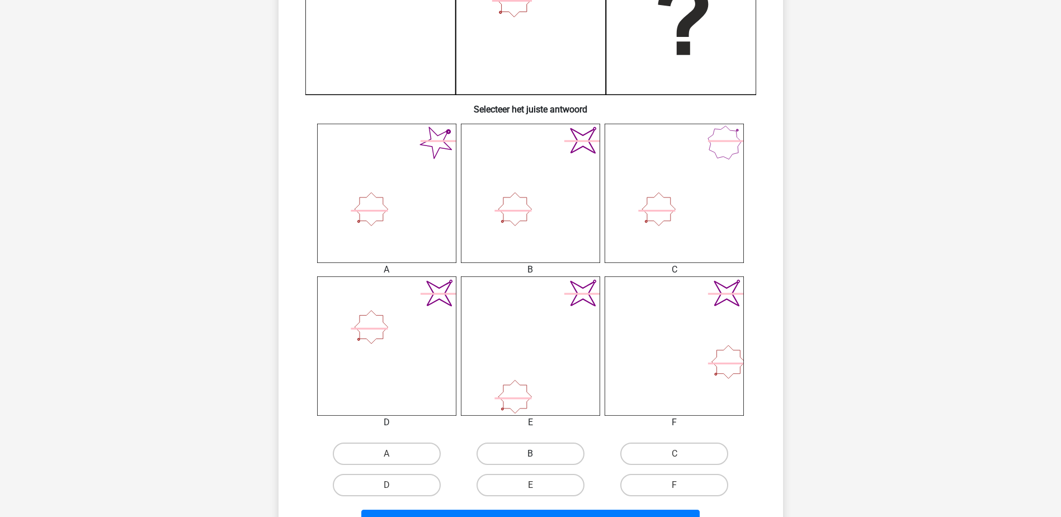
click at [511, 449] on label "B" at bounding box center [531, 454] width 108 height 22
click at [530, 454] on input "B" at bounding box center [533, 457] width 7 height 7
radio input "true"
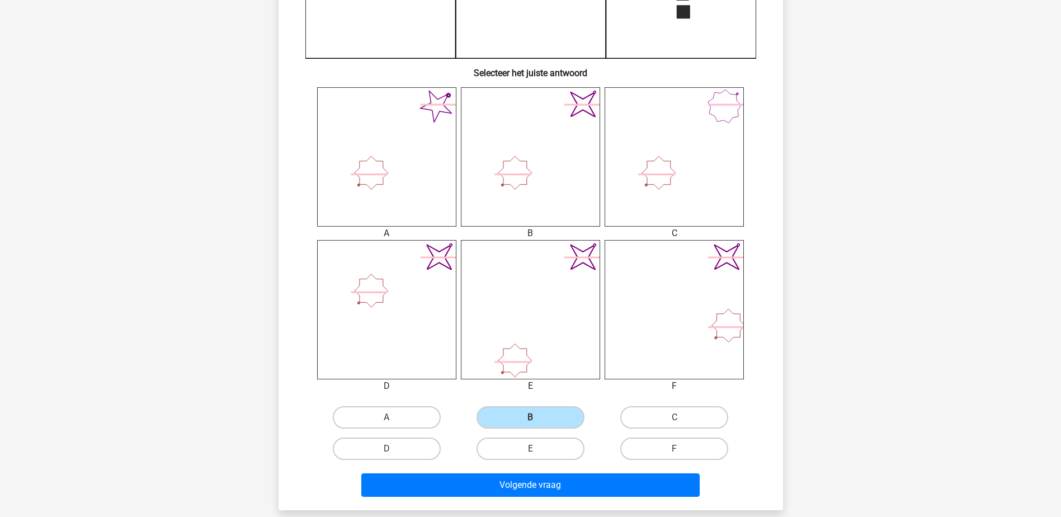
scroll to position [392, 0]
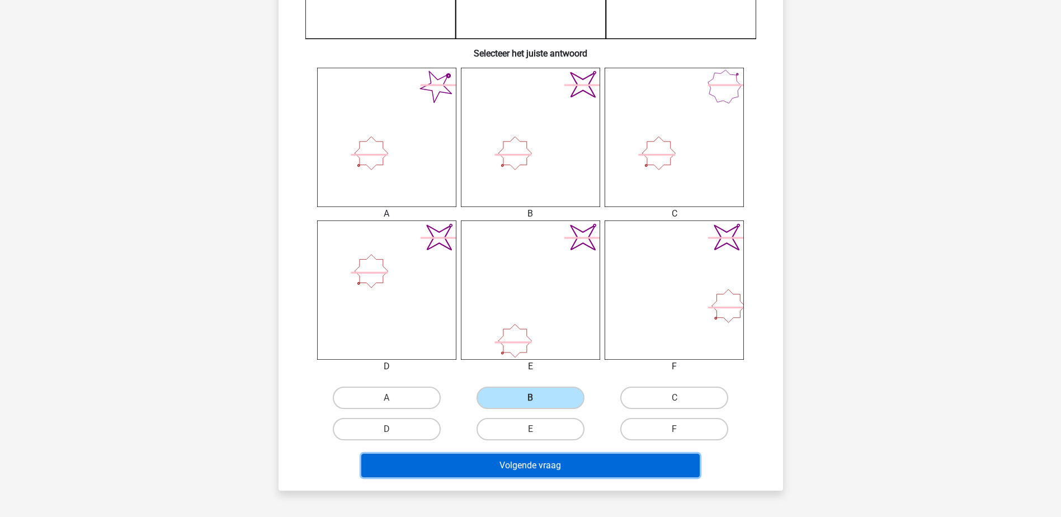
click at [521, 466] on button "Volgende vraag" at bounding box center [530, 465] width 338 height 23
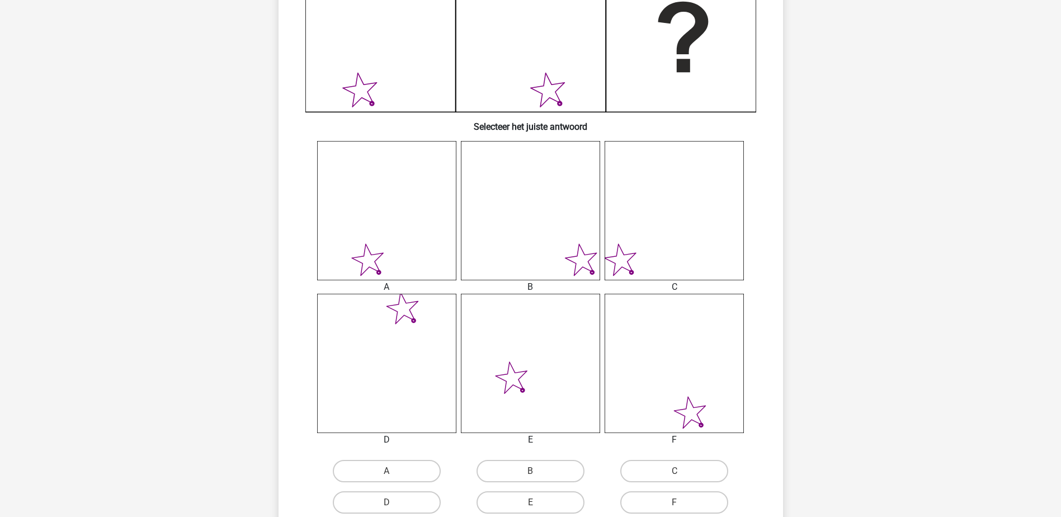
scroll to position [336, 0]
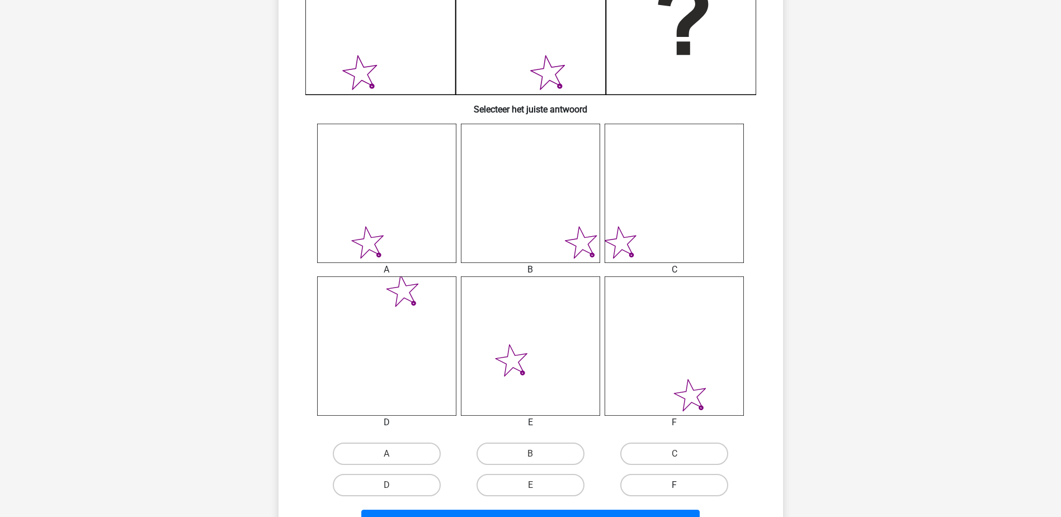
click at [671, 487] on label "F" at bounding box center [674, 485] width 108 height 22
click at [675, 487] on input "F" at bounding box center [678, 488] width 7 height 7
radio input "true"
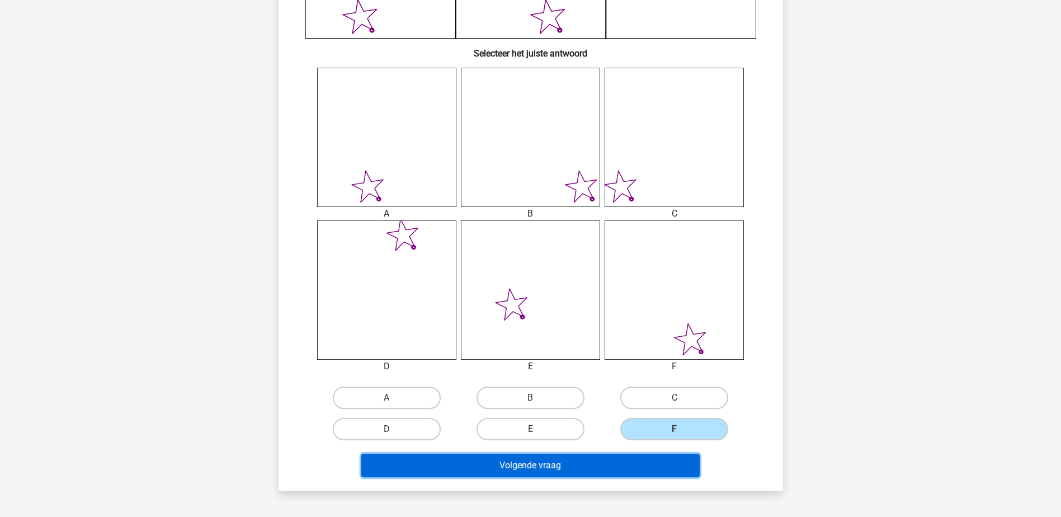
click at [639, 465] on button "Volgende vraag" at bounding box center [530, 465] width 338 height 23
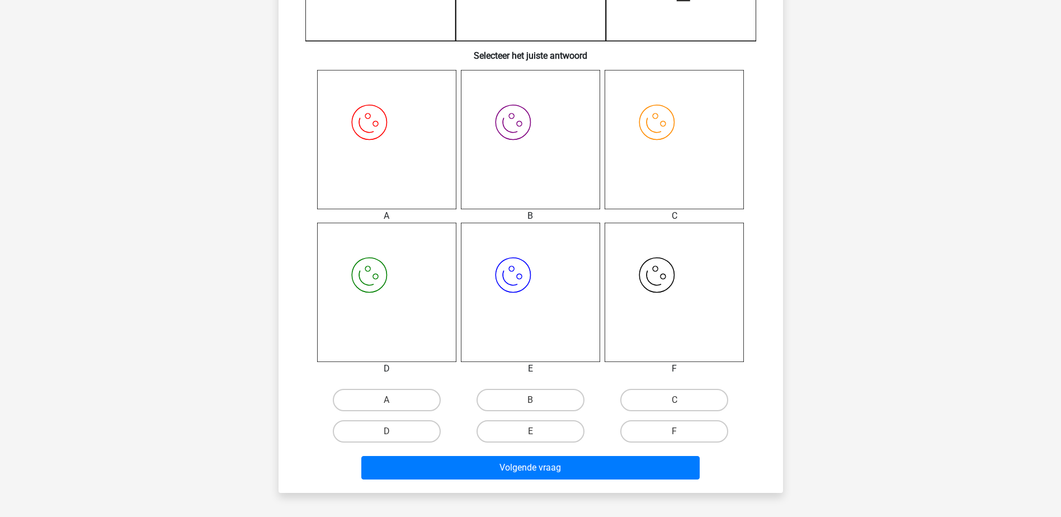
scroll to position [392, 0]
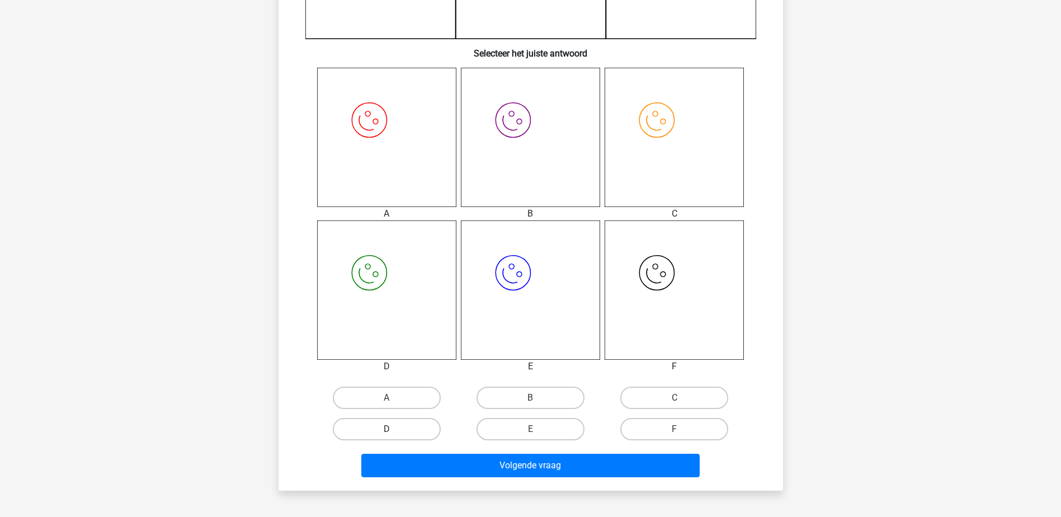
click at [394, 424] on label "D" at bounding box center [387, 429] width 108 height 22
click at [394, 429] on input "D" at bounding box center [390, 432] width 7 height 7
radio input "true"
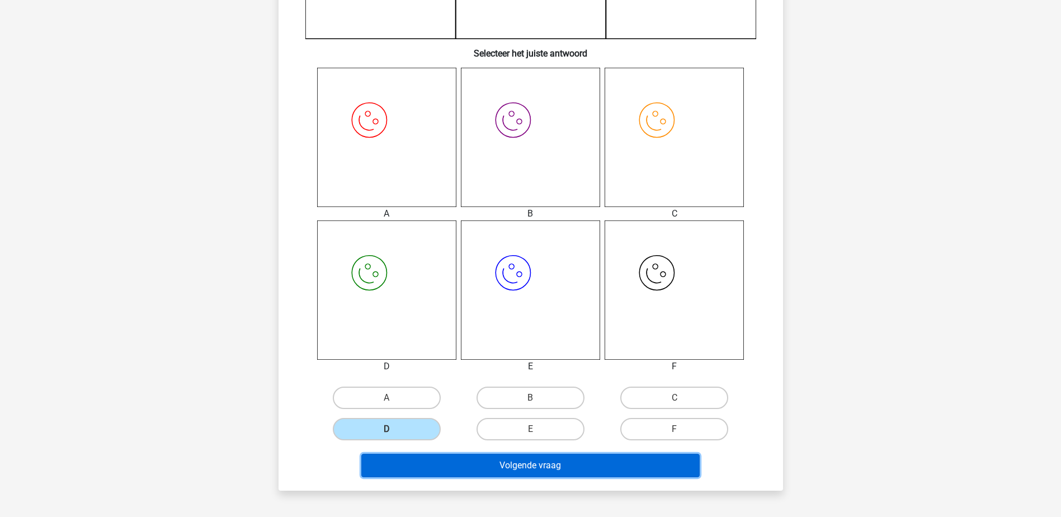
click at [403, 467] on button "Volgende vraag" at bounding box center [530, 465] width 338 height 23
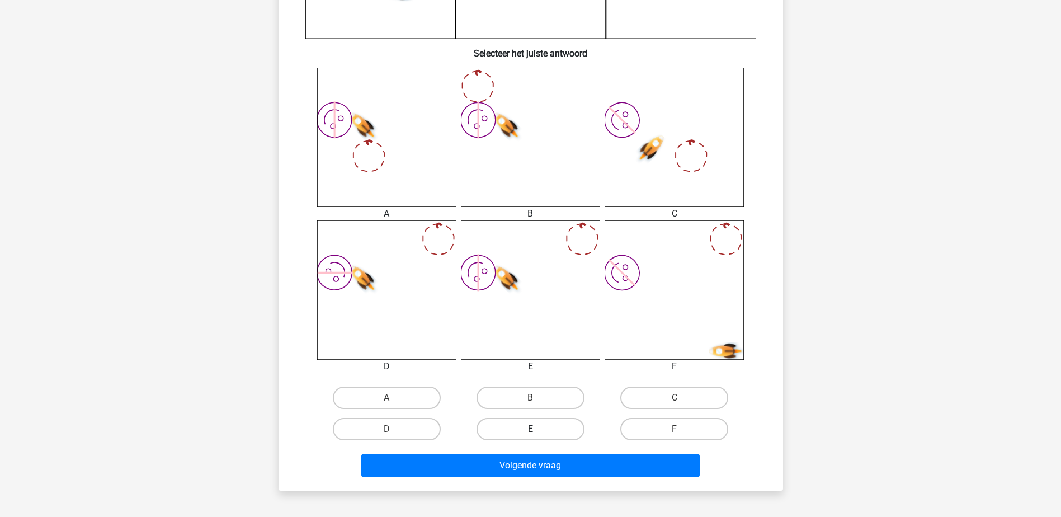
click at [552, 427] on label "E" at bounding box center [531, 429] width 108 height 22
click at [538, 429] on input "E" at bounding box center [533, 432] width 7 height 7
radio input "true"
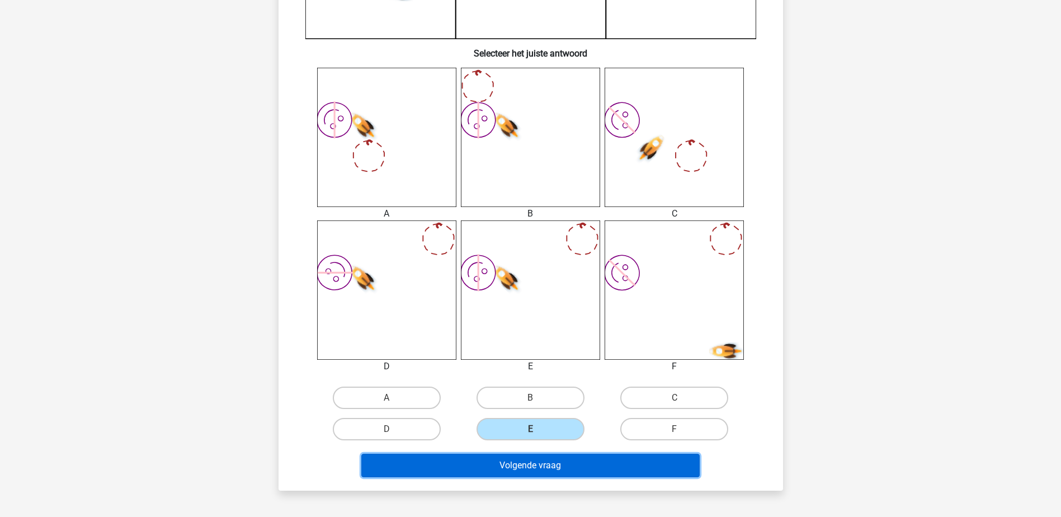
click at [546, 461] on button "Volgende vraag" at bounding box center [530, 465] width 338 height 23
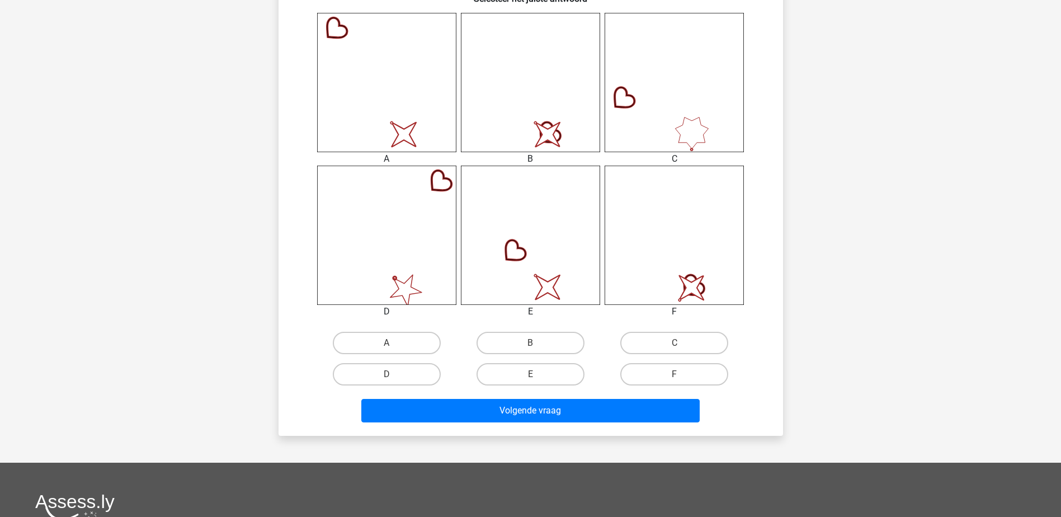
scroll to position [448, 0]
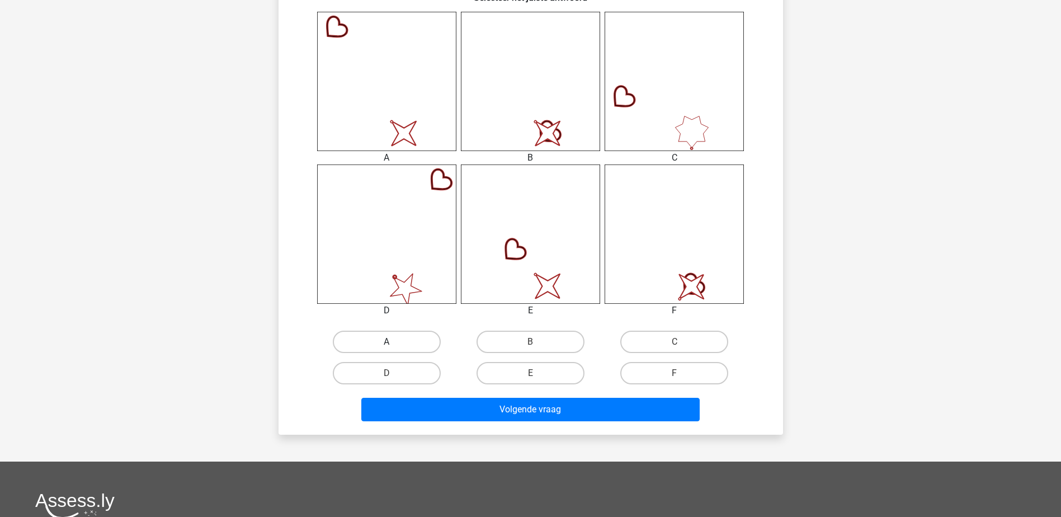
click at [398, 333] on label "A" at bounding box center [387, 342] width 108 height 22
click at [394, 342] on input "A" at bounding box center [390, 345] width 7 height 7
radio input "true"
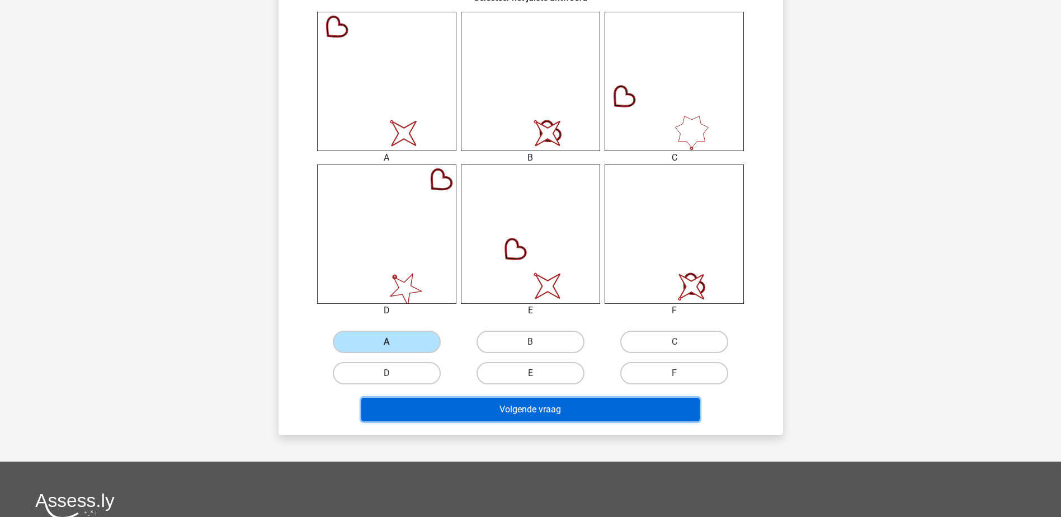
click at [388, 406] on button "Volgende vraag" at bounding box center [530, 409] width 338 height 23
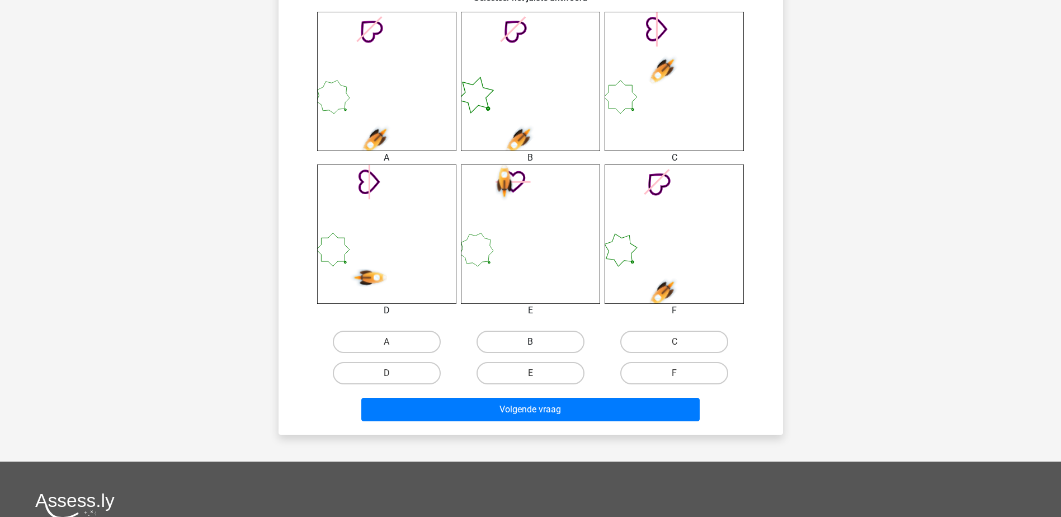
click at [553, 344] on label "B" at bounding box center [531, 342] width 108 height 22
click at [538, 344] on input "B" at bounding box center [533, 345] width 7 height 7
radio input "true"
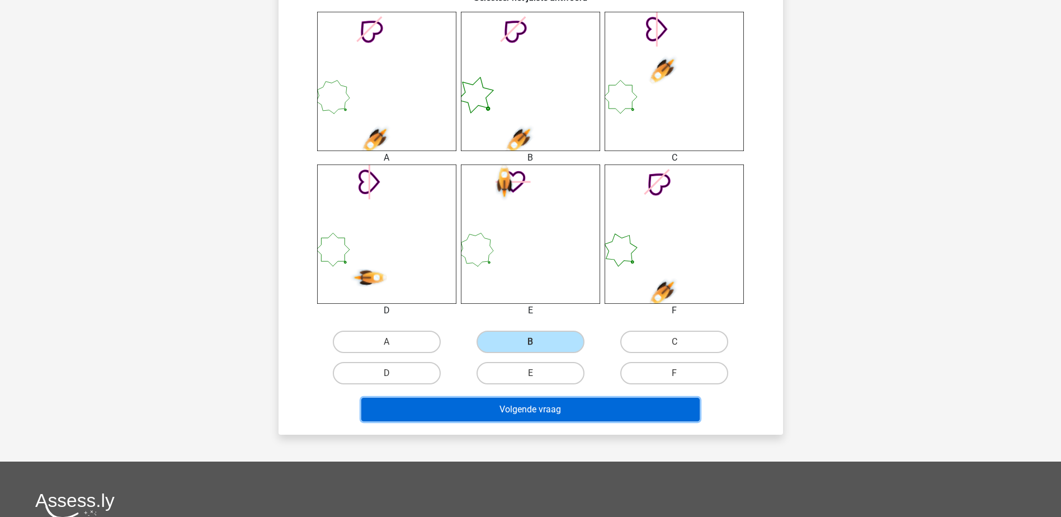
click at [544, 408] on button "Volgende vraag" at bounding box center [530, 409] width 338 height 23
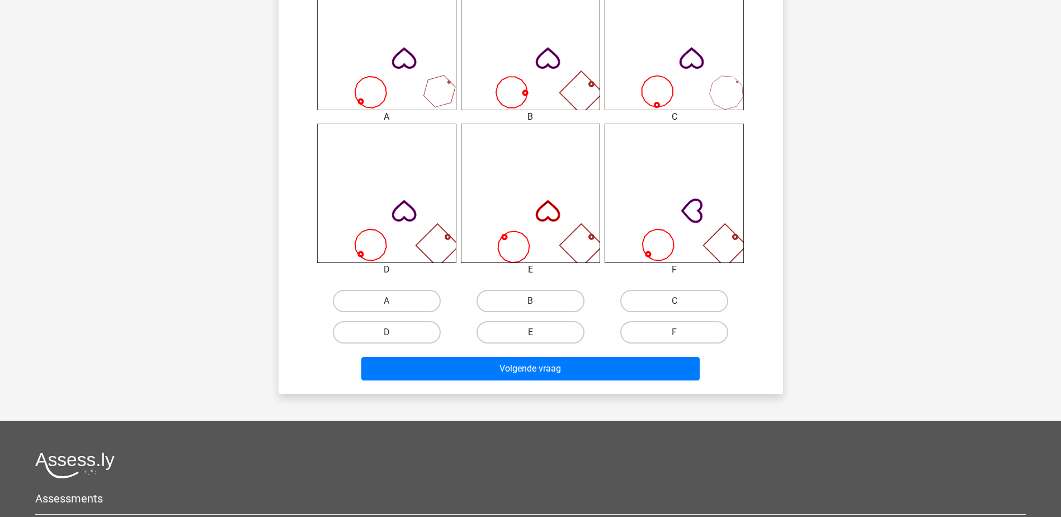
scroll to position [504, 0]
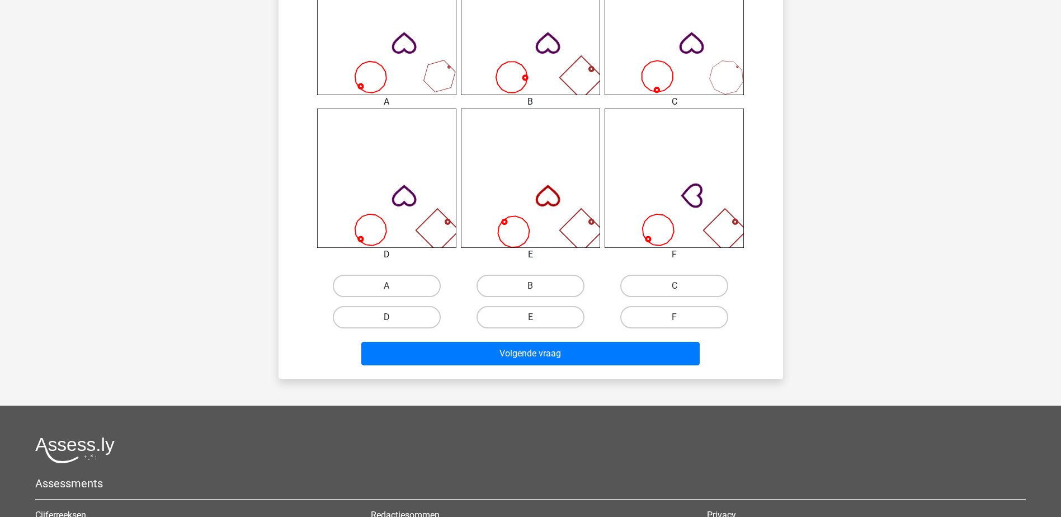
click at [361, 317] on label "D" at bounding box center [387, 317] width 108 height 22
click at [387, 317] on input "D" at bounding box center [390, 320] width 7 height 7
radio input "true"
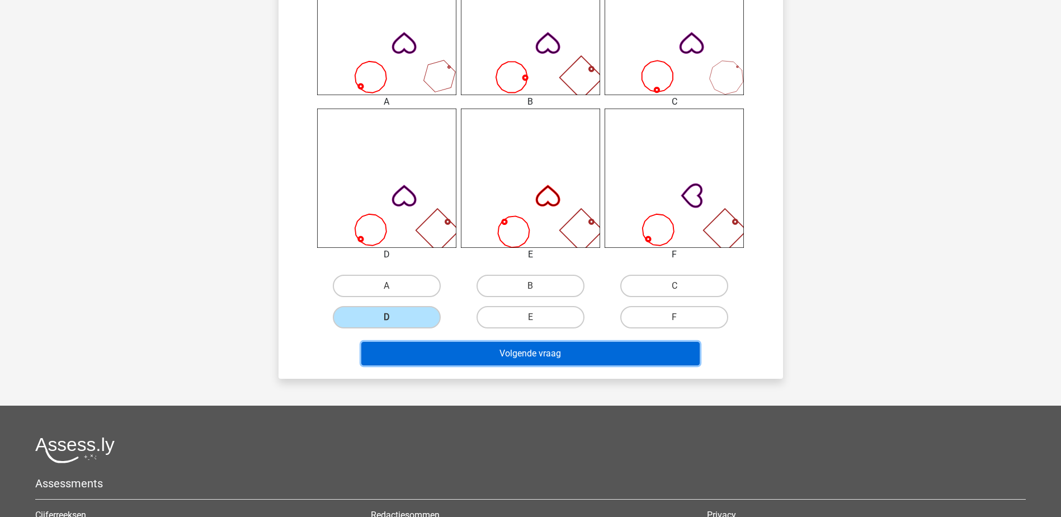
click at [406, 352] on button "Volgende vraag" at bounding box center [530, 353] width 338 height 23
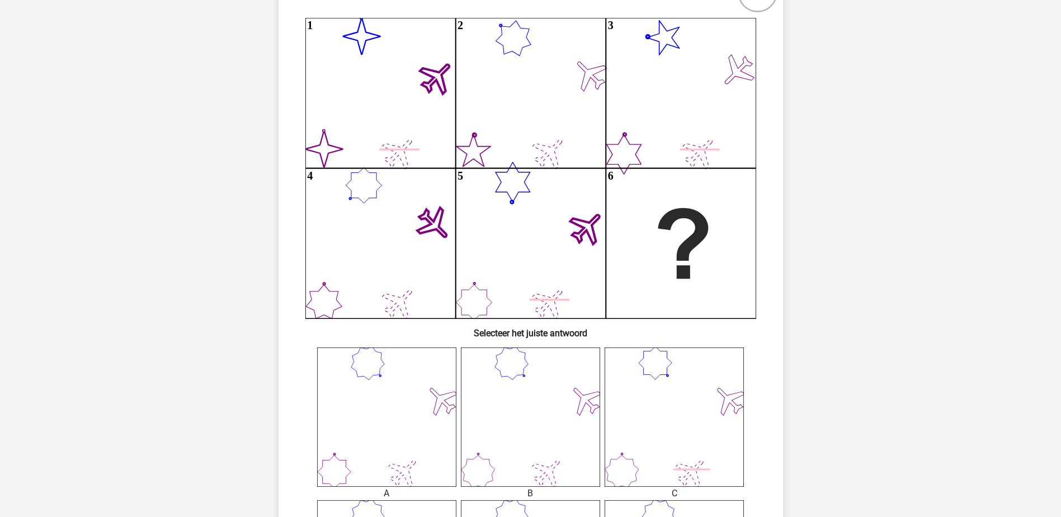
scroll to position [208, 0]
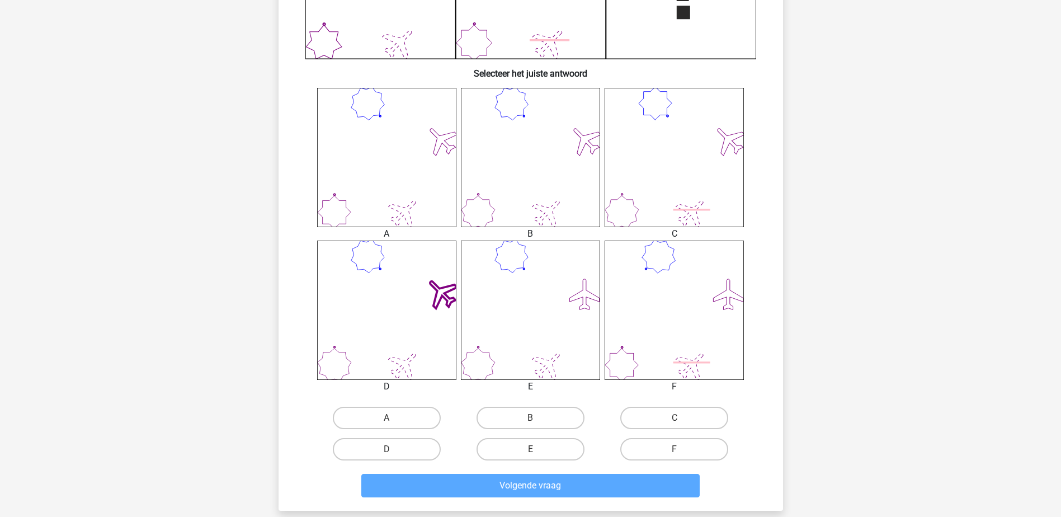
scroll to position [392, 0]
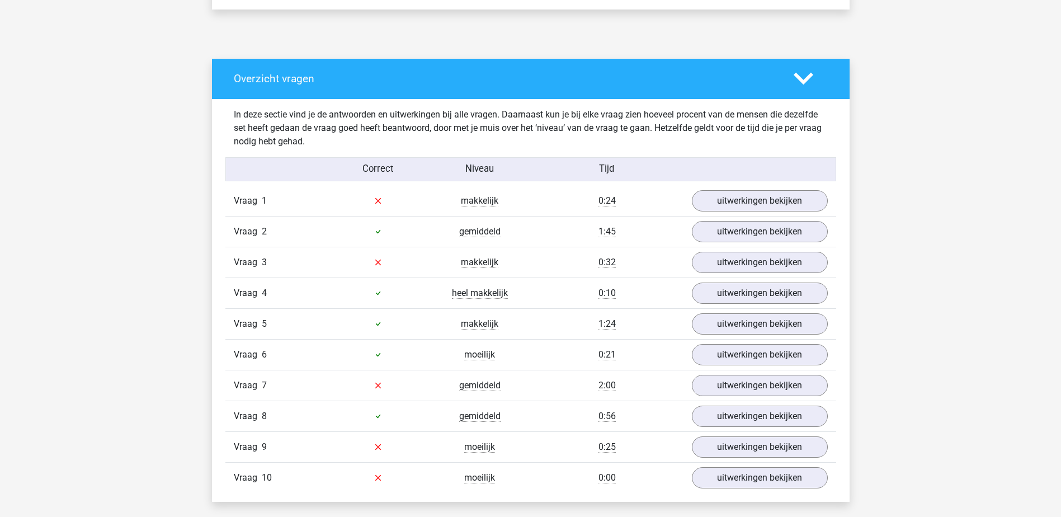
scroll to position [559, 0]
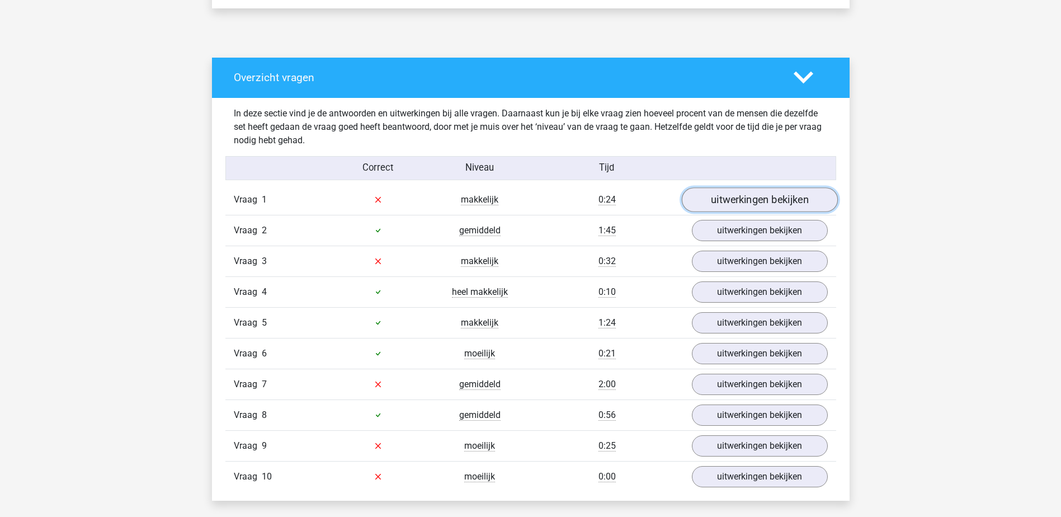
click at [784, 198] on link "uitwerkingen bekijken" at bounding box center [759, 199] width 156 height 25
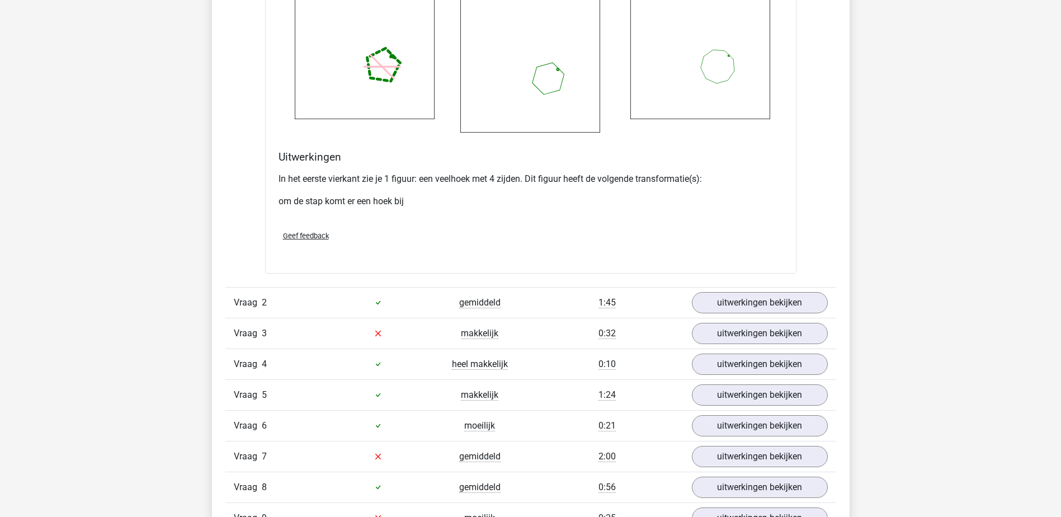
scroll to position [1399, 0]
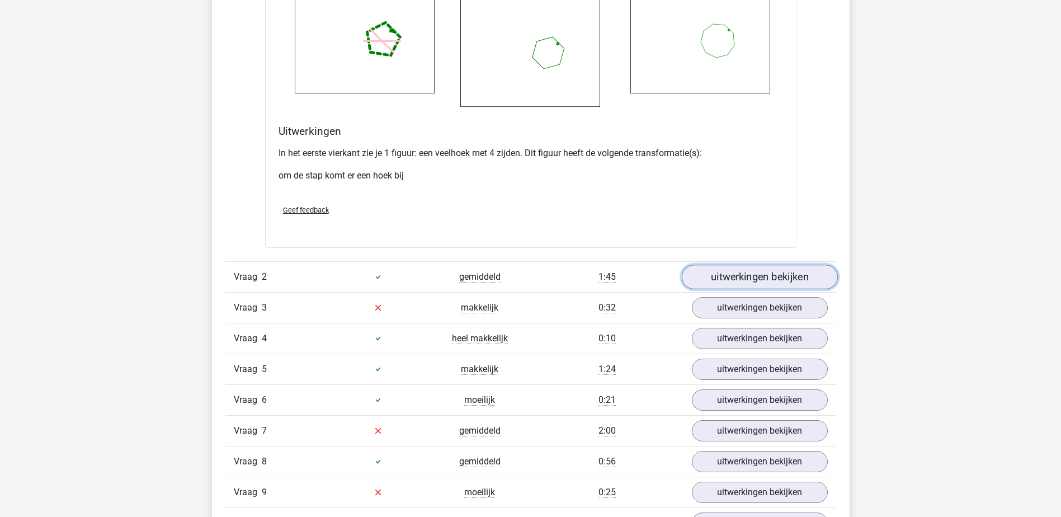
click at [782, 277] on link "uitwerkingen bekijken" at bounding box center [759, 277] width 156 height 25
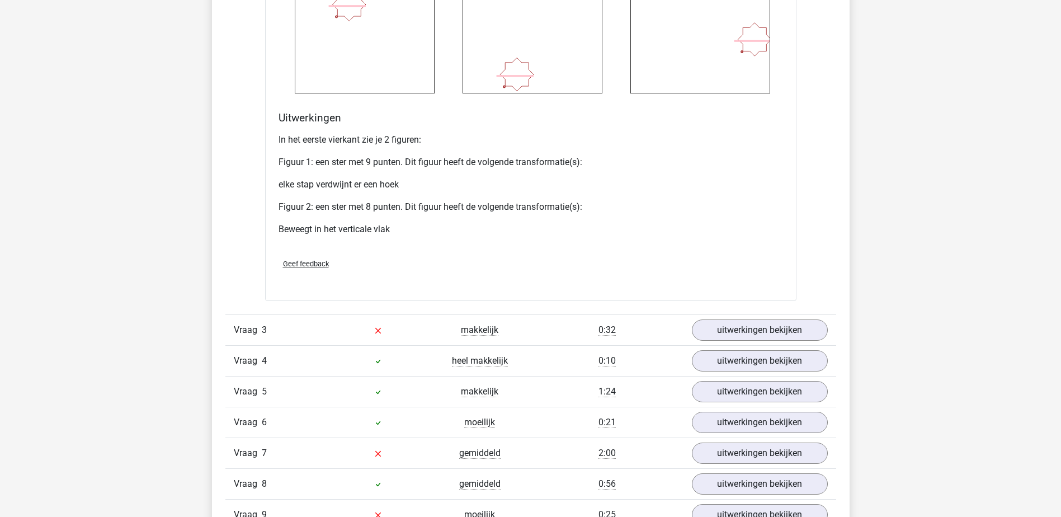
scroll to position [2406, 0]
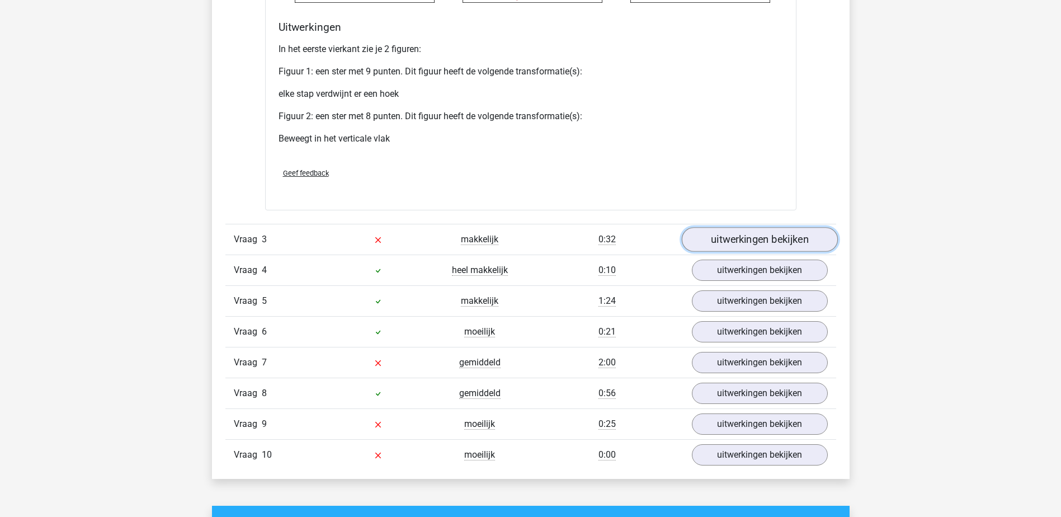
click at [769, 240] on link "uitwerkingen bekijken" at bounding box center [759, 240] width 156 height 25
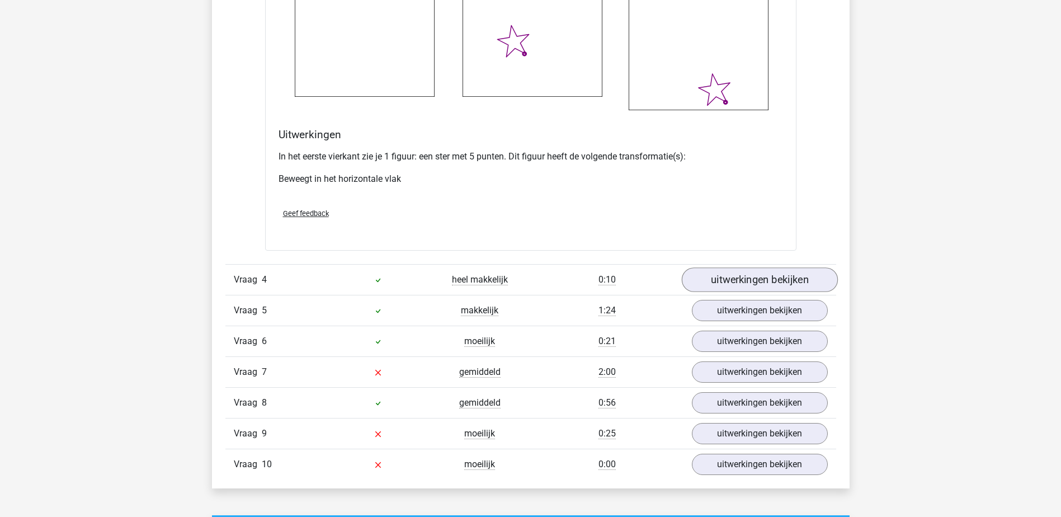
scroll to position [3413, 0]
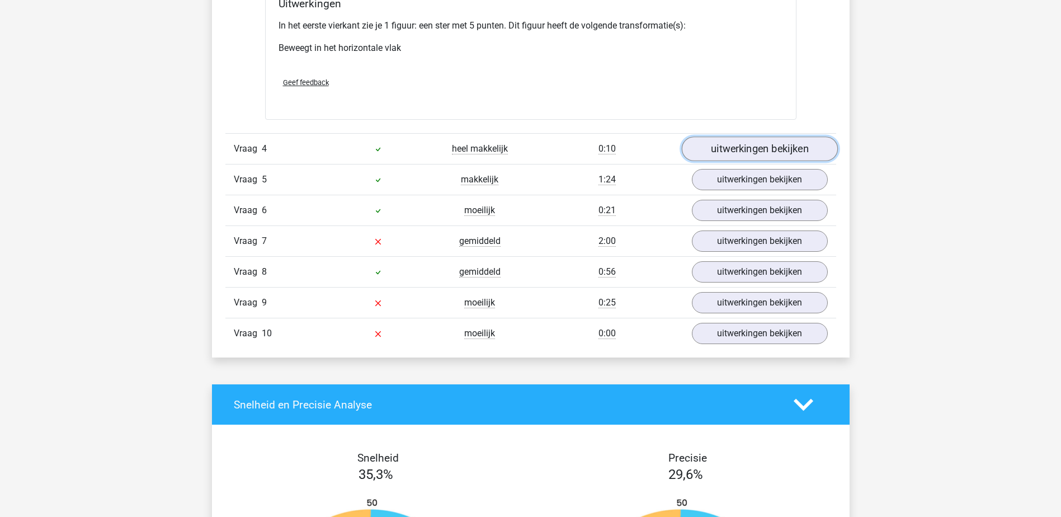
click at [738, 149] on link "uitwerkingen bekijken" at bounding box center [759, 149] width 156 height 25
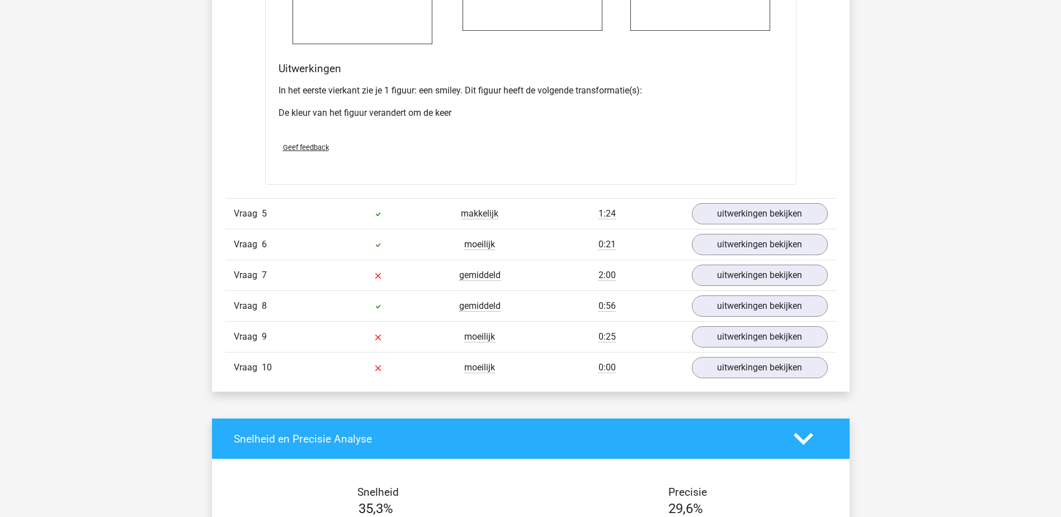
scroll to position [4252, 0]
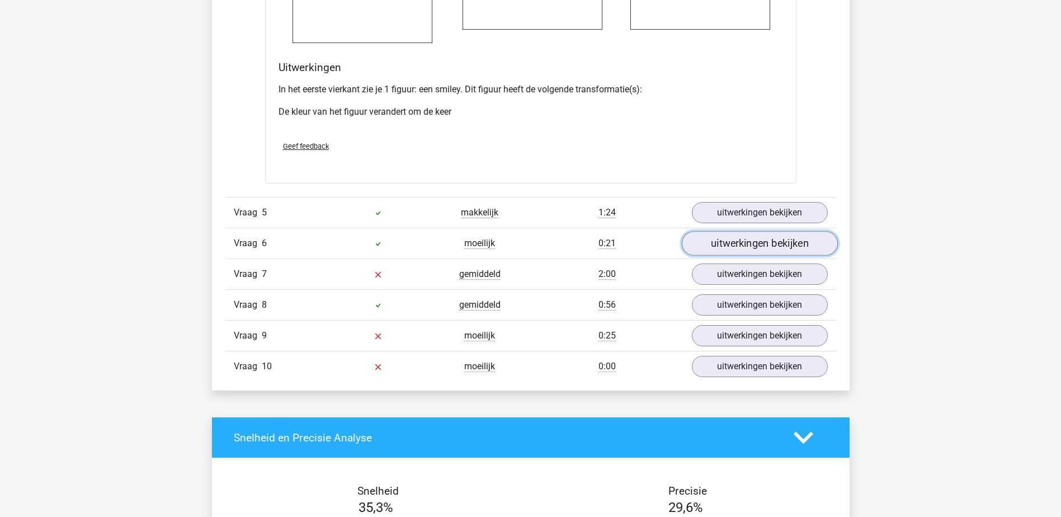
click at [750, 245] on link "uitwerkingen bekijken" at bounding box center [759, 243] width 156 height 25
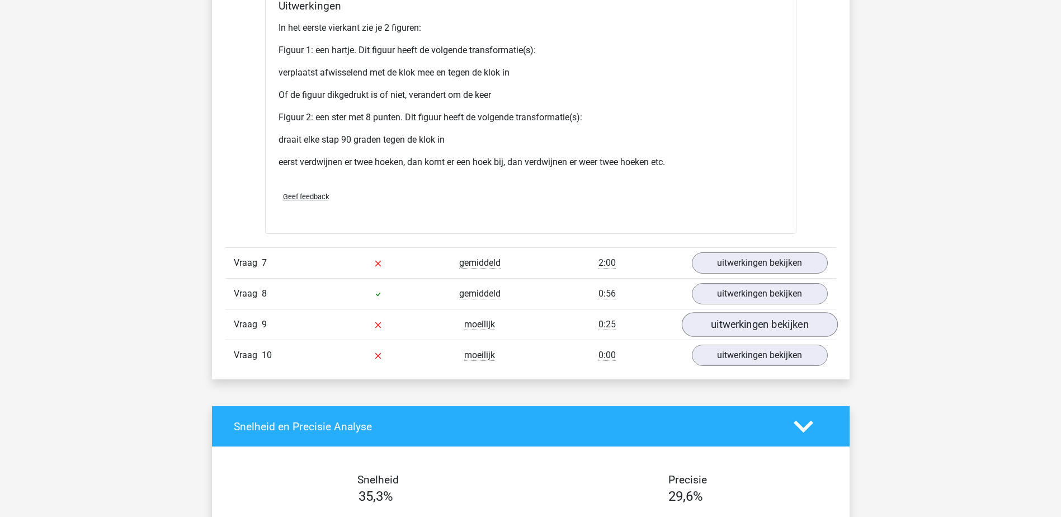
scroll to position [5315, 0]
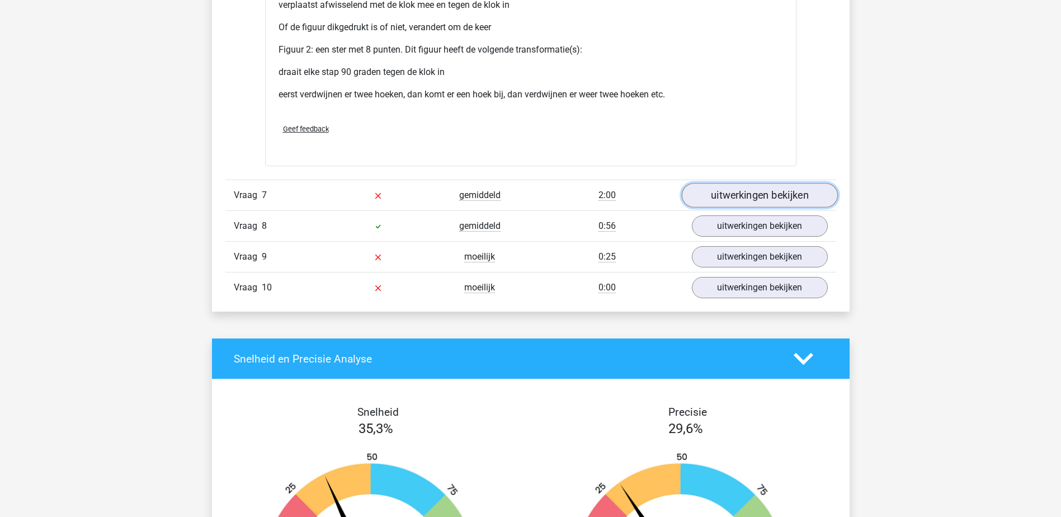
click at [795, 190] on link "uitwerkingen bekijken" at bounding box center [759, 195] width 156 height 25
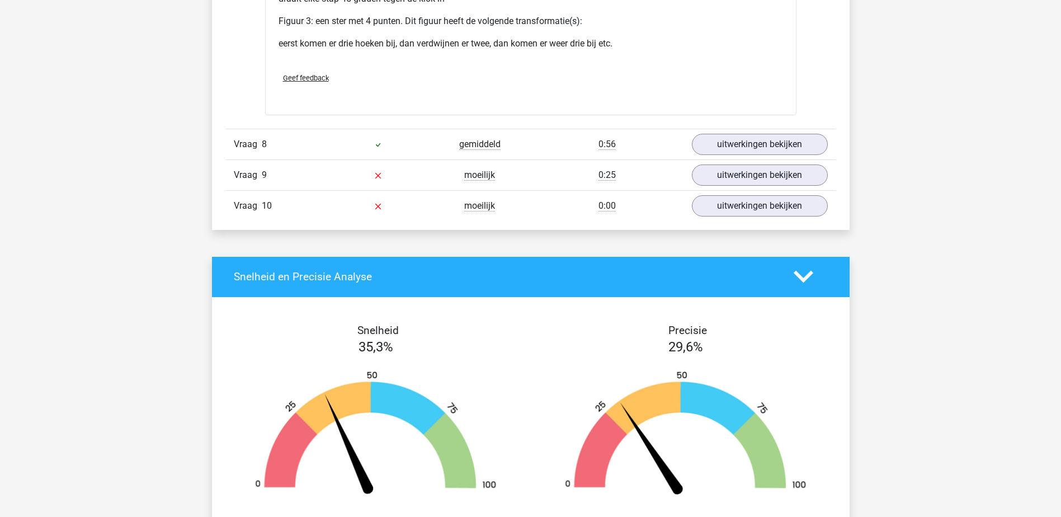
scroll to position [6434, 0]
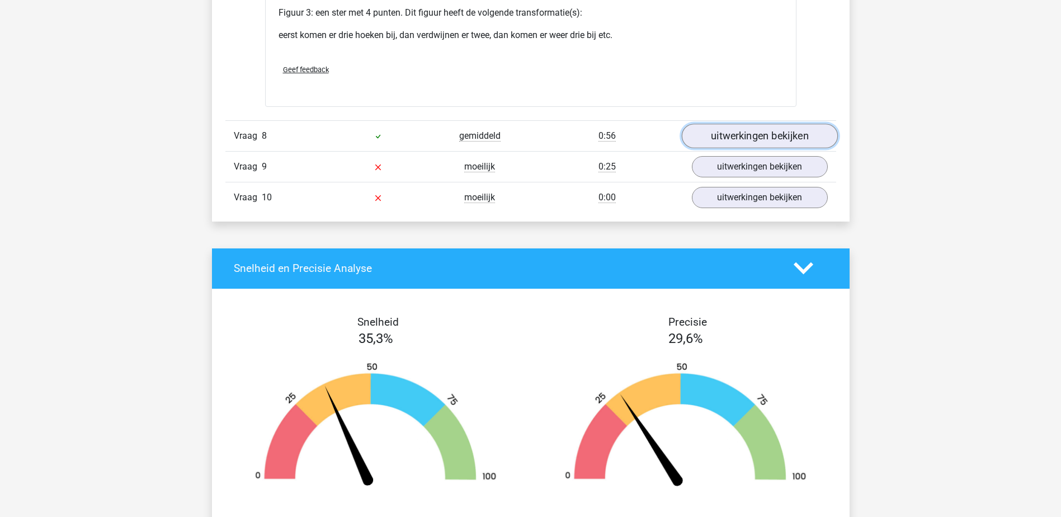
click at [795, 133] on link "uitwerkingen bekijken" at bounding box center [759, 136] width 156 height 25
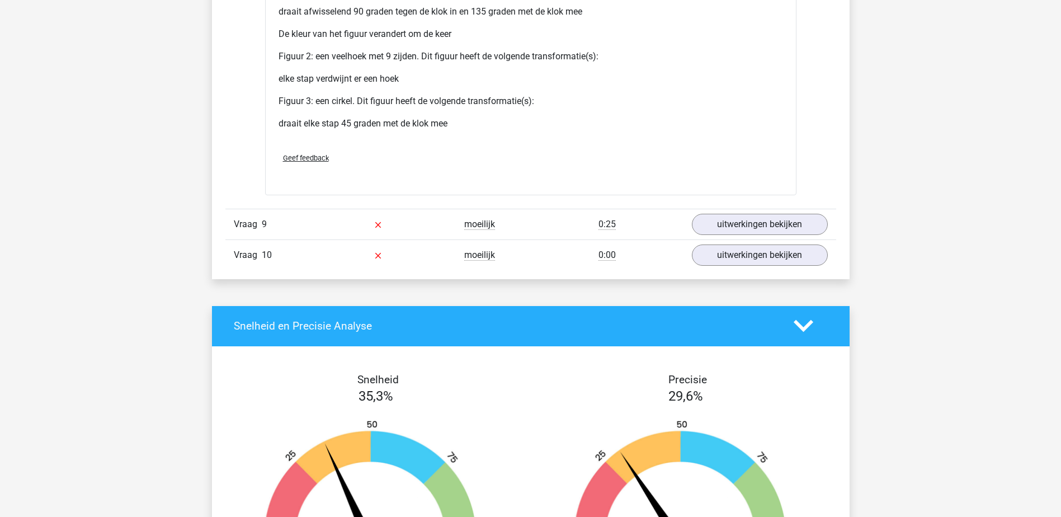
scroll to position [7385, 0]
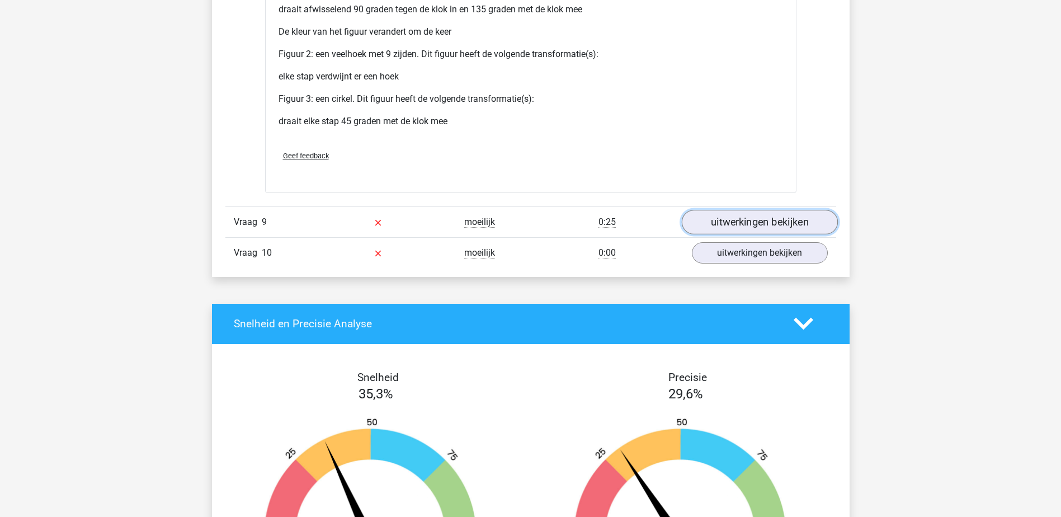
click at [774, 218] on link "uitwerkingen bekijken" at bounding box center [759, 222] width 156 height 25
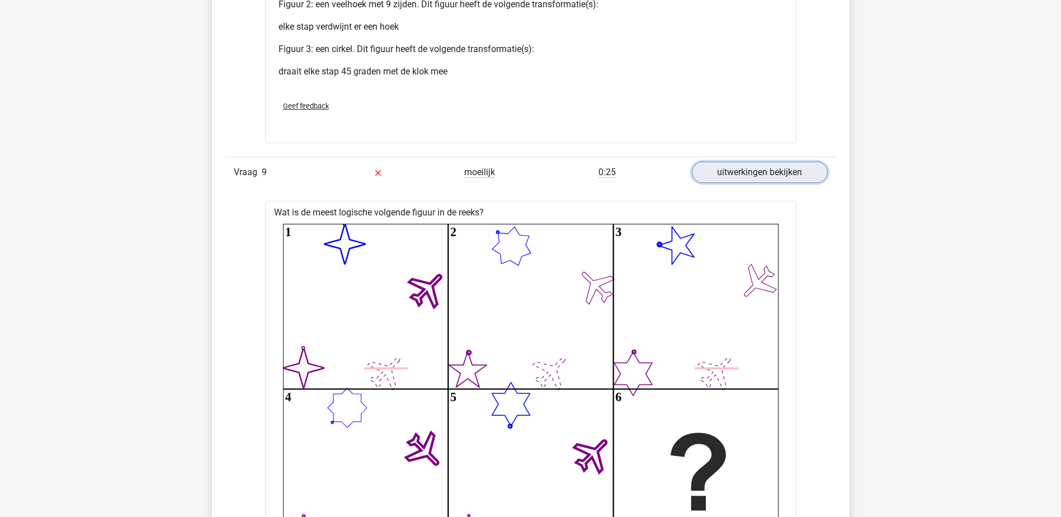
scroll to position [7273, 0]
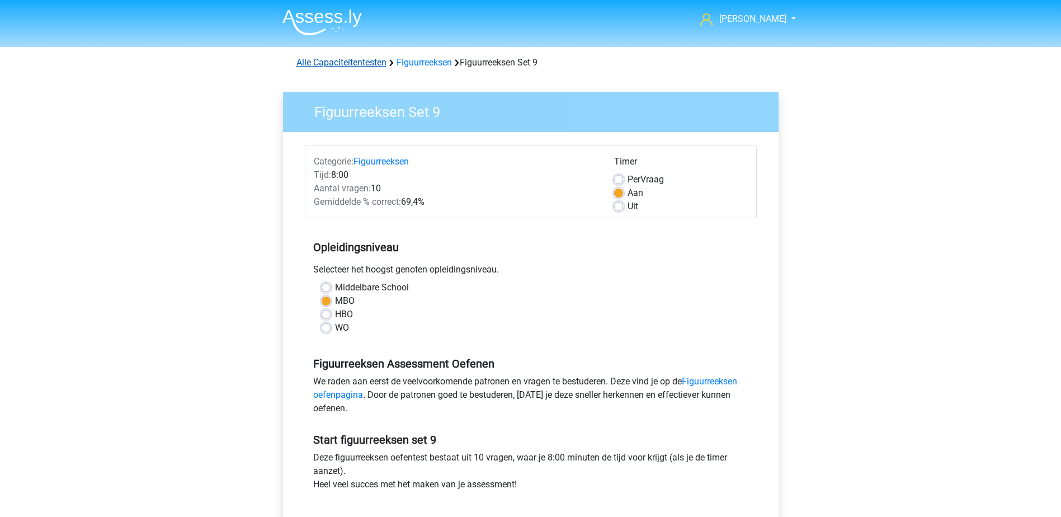
click at [337, 64] on link "Alle Capaciteitentesten" at bounding box center [342, 62] width 90 height 11
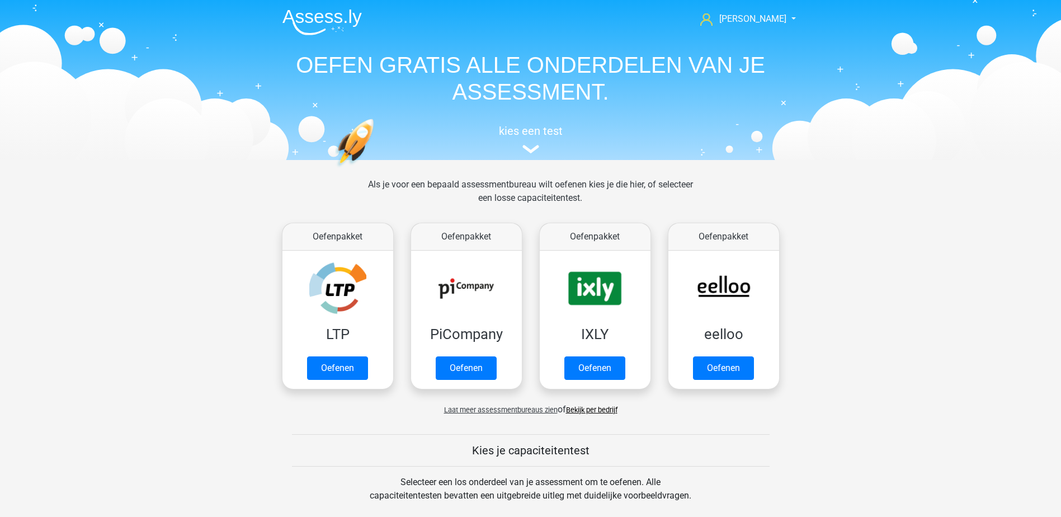
scroll to position [476, 0]
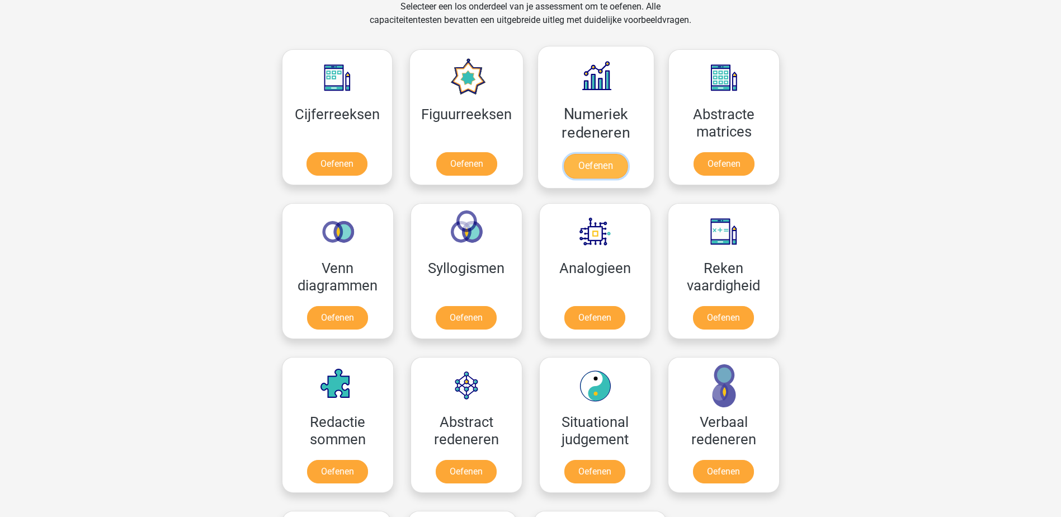
click at [591, 163] on link "Oefenen" at bounding box center [596, 166] width 64 height 25
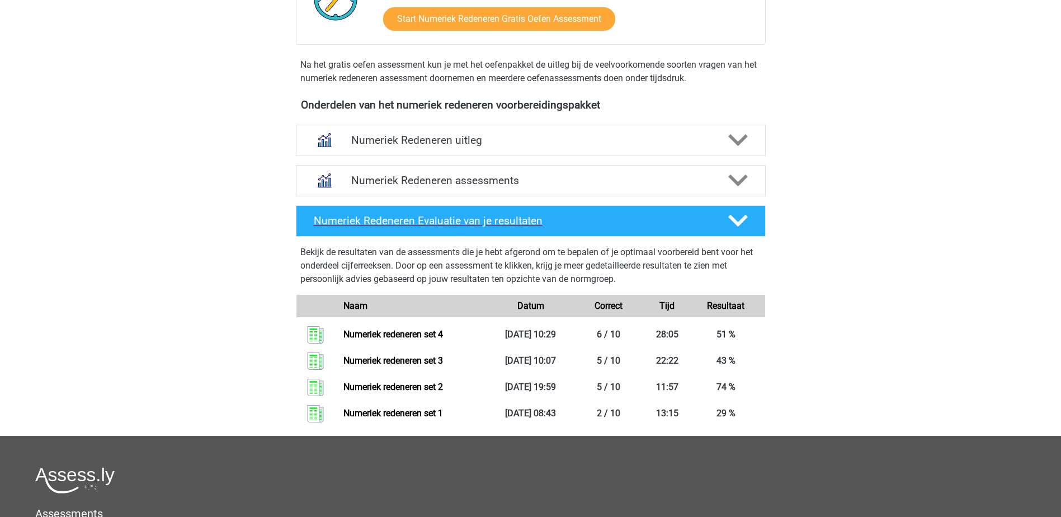
scroll to position [392, 0]
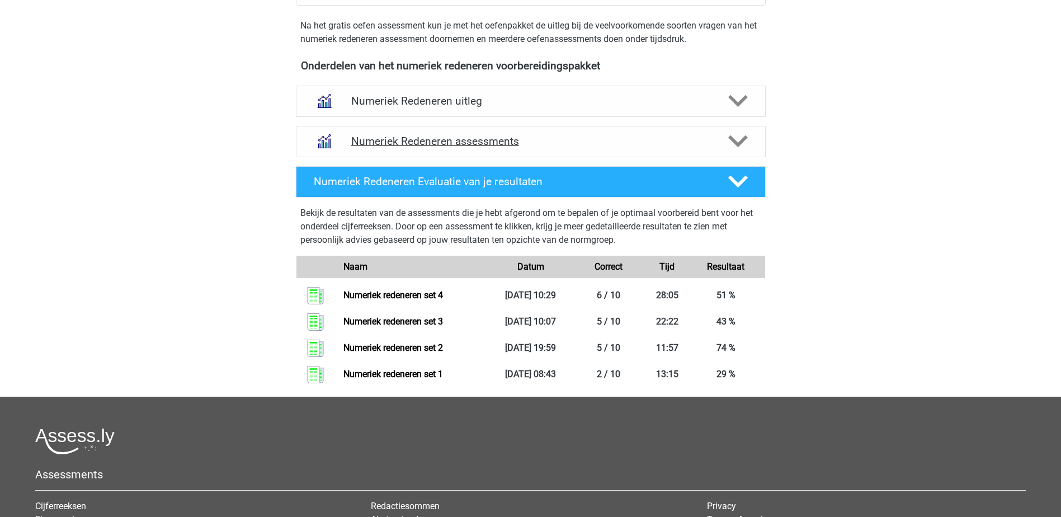
click at [556, 144] on h4 "Numeriek Redeneren assessments" at bounding box center [530, 141] width 359 height 13
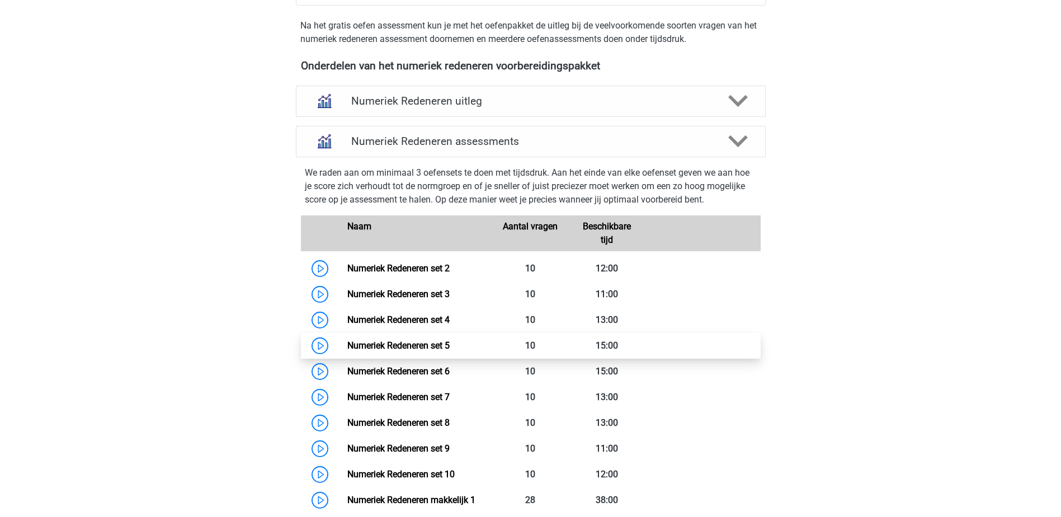
click at [441, 341] on link "Numeriek Redeneren set 5" at bounding box center [398, 345] width 102 height 11
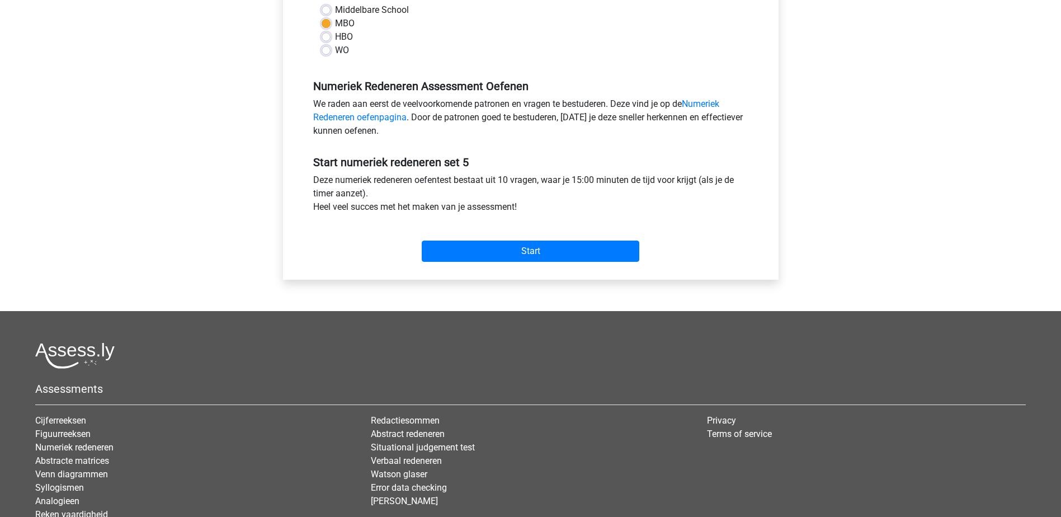
scroll to position [280, 0]
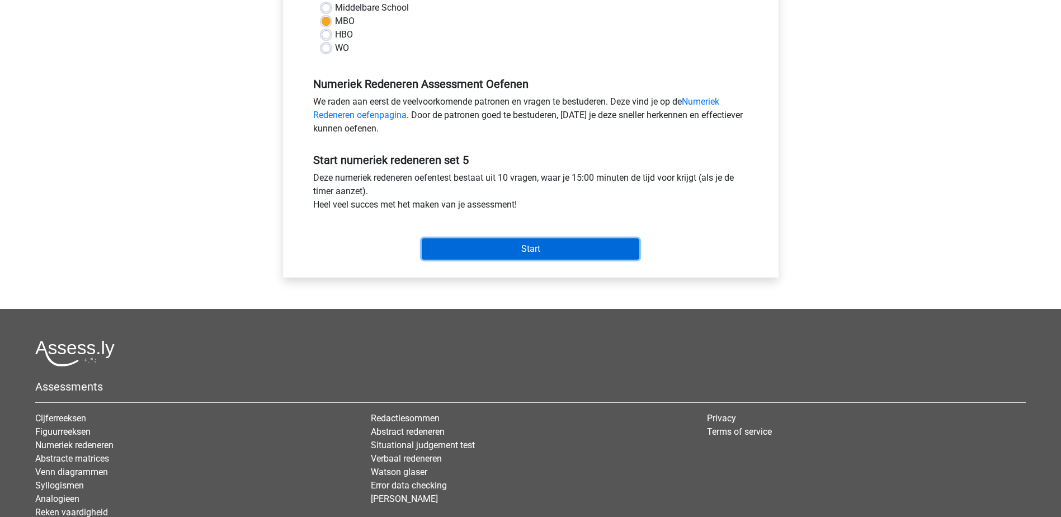
click at [524, 246] on input "Start" at bounding box center [531, 248] width 218 height 21
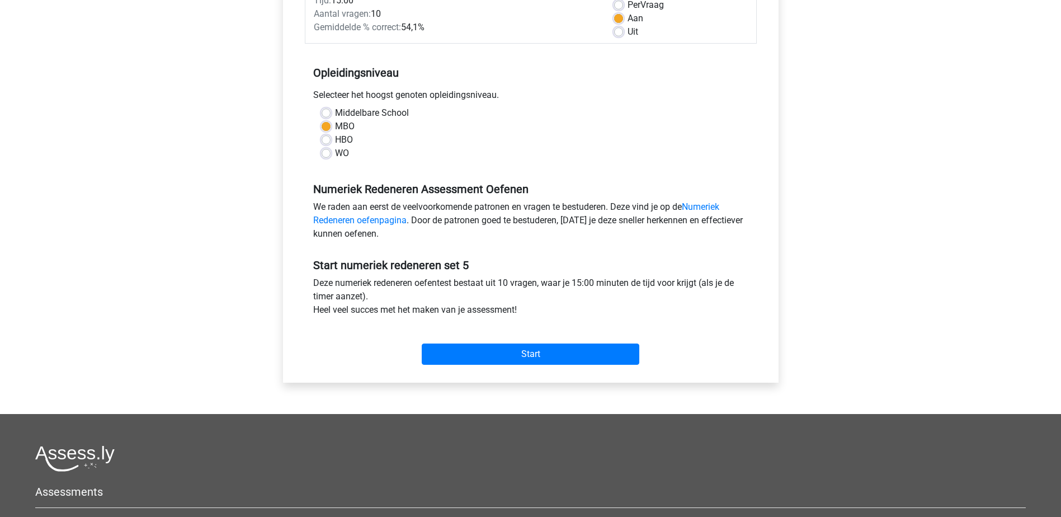
scroll to position [0, 0]
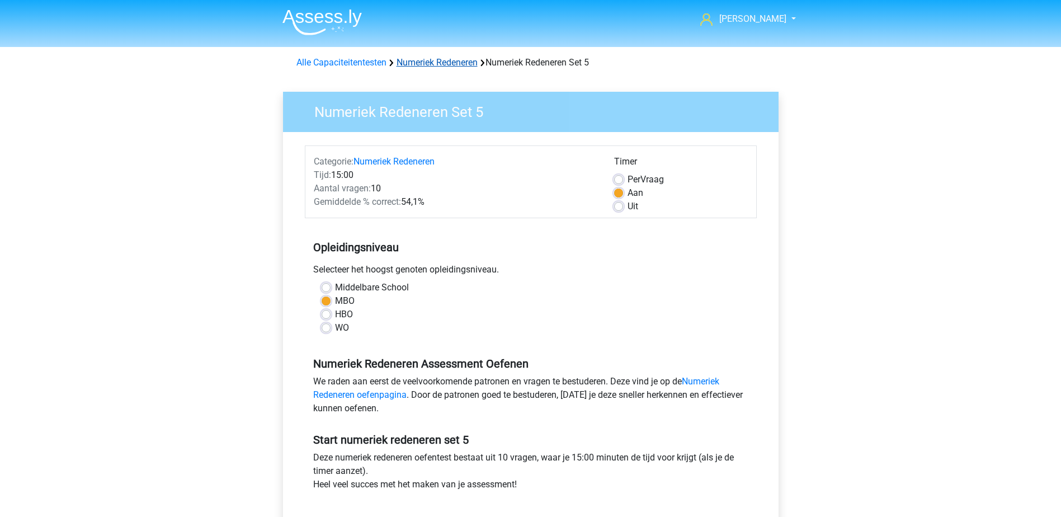
click at [446, 62] on link "Numeriek Redeneren" at bounding box center [437, 62] width 81 height 11
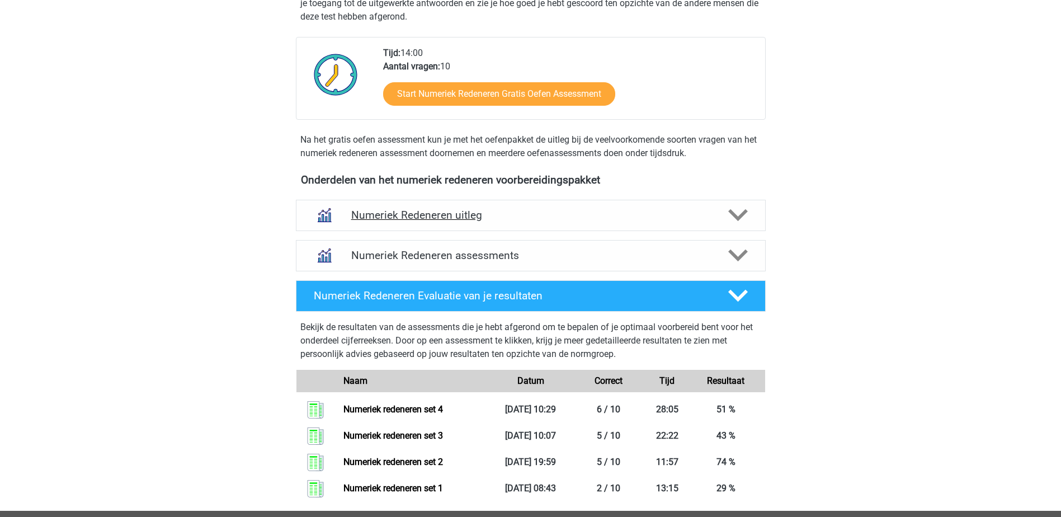
scroll to position [280, 0]
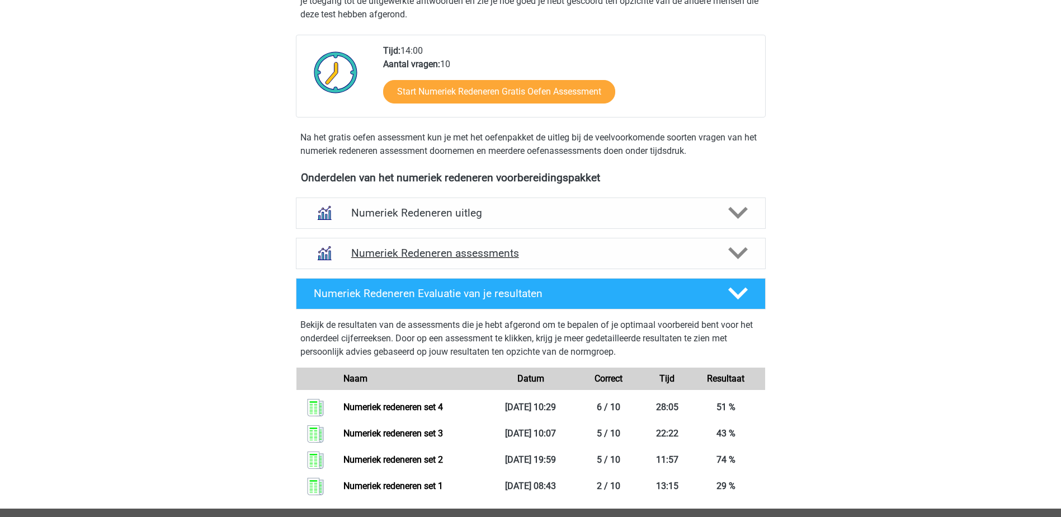
click at [558, 255] on h4 "Numeriek Redeneren assessments" at bounding box center [530, 253] width 359 height 13
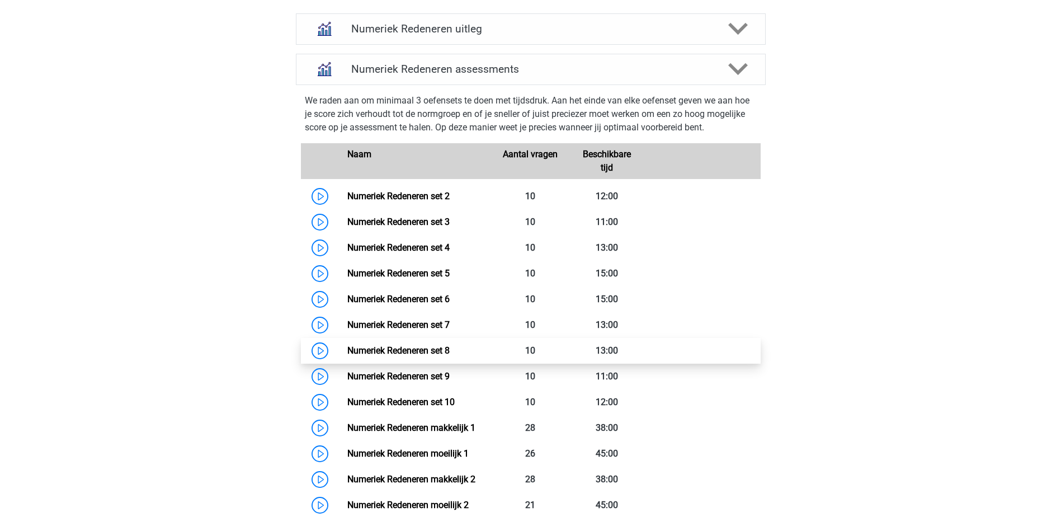
scroll to position [559, 0]
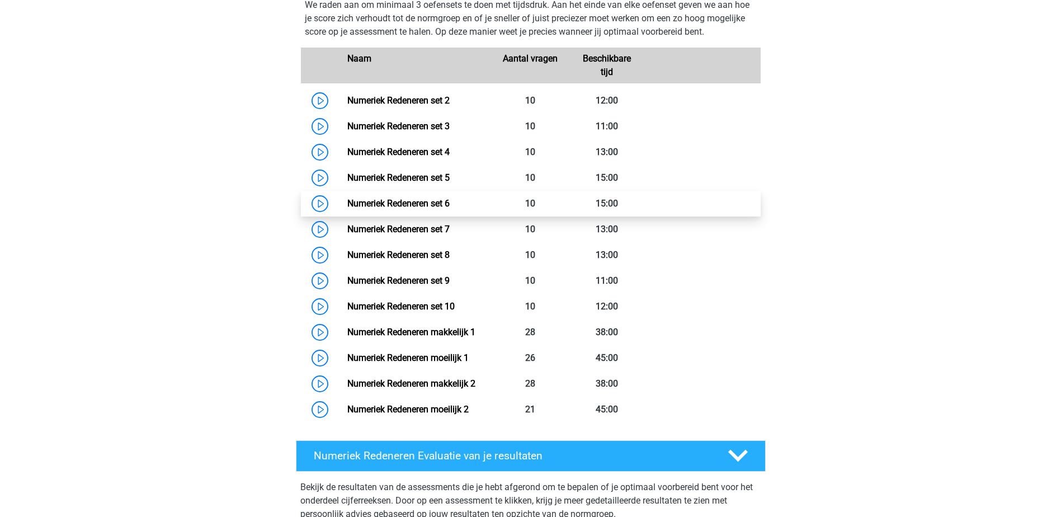
click at [430, 203] on link "Numeriek Redeneren set 6" at bounding box center [398, 203] width 102 height 11
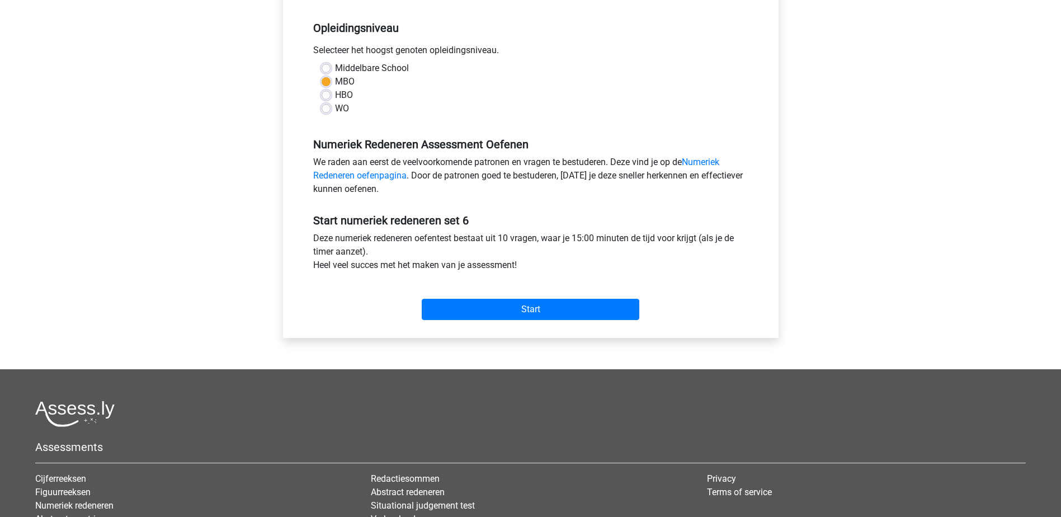
scroll to position [224, 0]
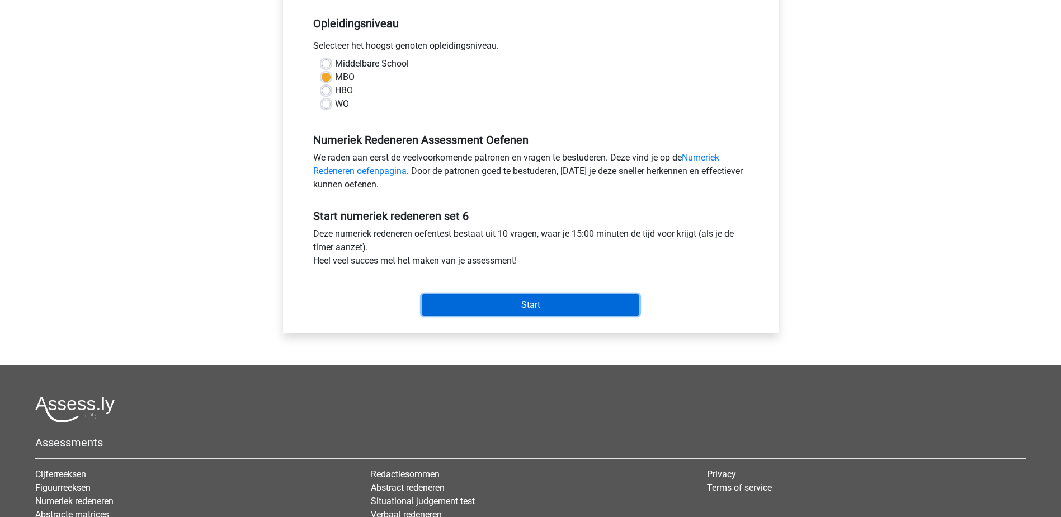
click at [495, 300] on input "Start" at bounding box center [531, 304] width 218 height 21
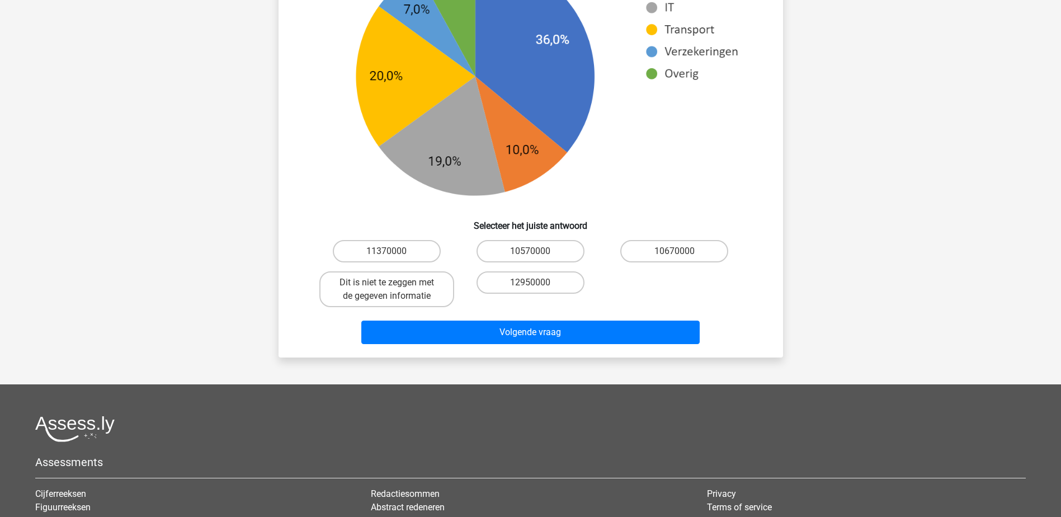
scroll to position [504, 0]
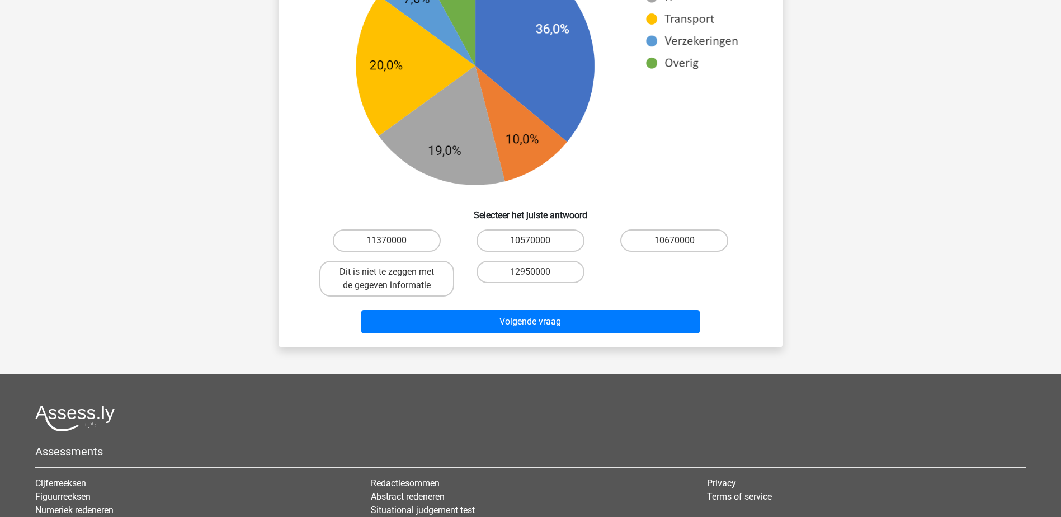
click at [388, 274] on input "Dit is niet te zeggen met de gegeven informatie" at bounding box center [390, 275] width 7 height 7
radio input "true"
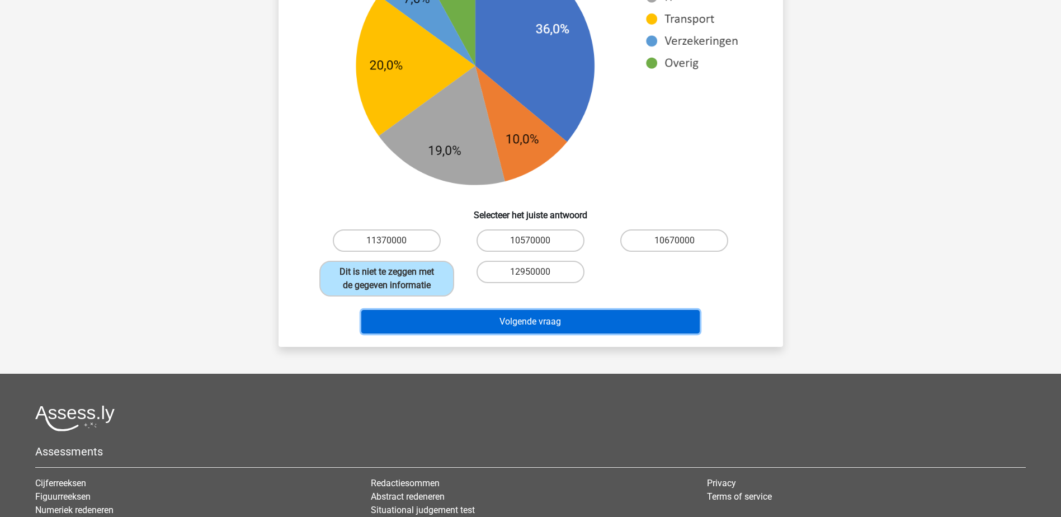
click at [386, 315] on button "Volgende vraag" at bounding box center [530, 321] width 338 height 23
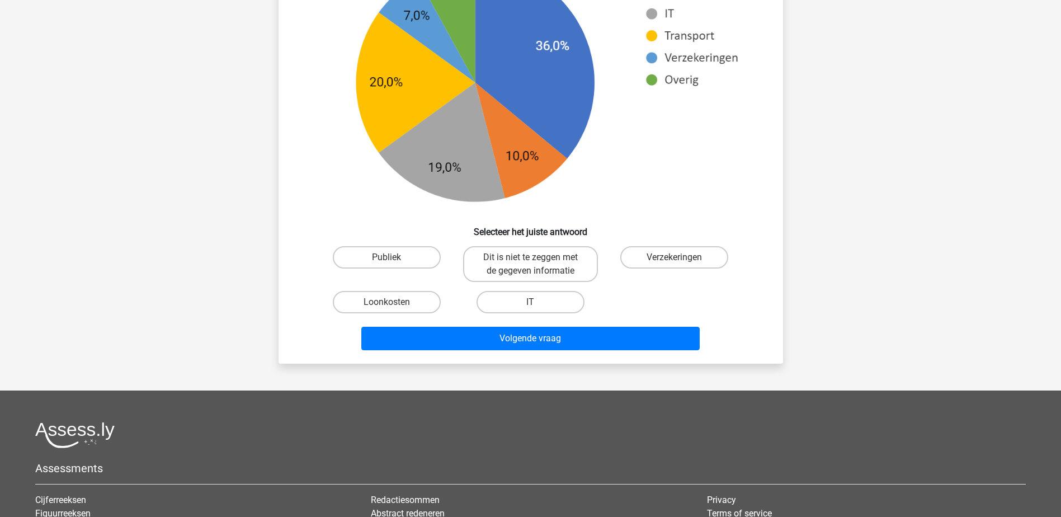
drag, startPoint x: 398, startPoint y: 302, endPoint x: 407, endPoint y: 316, distance: 16.1
click at [398, 302] on label "Loonkosten" at bounding box center [387, 302] width 108 height 22
click at [394, 302] on input "Loonkosten" at bounding box center [390, 305] width 7 height 7
radio input "true"
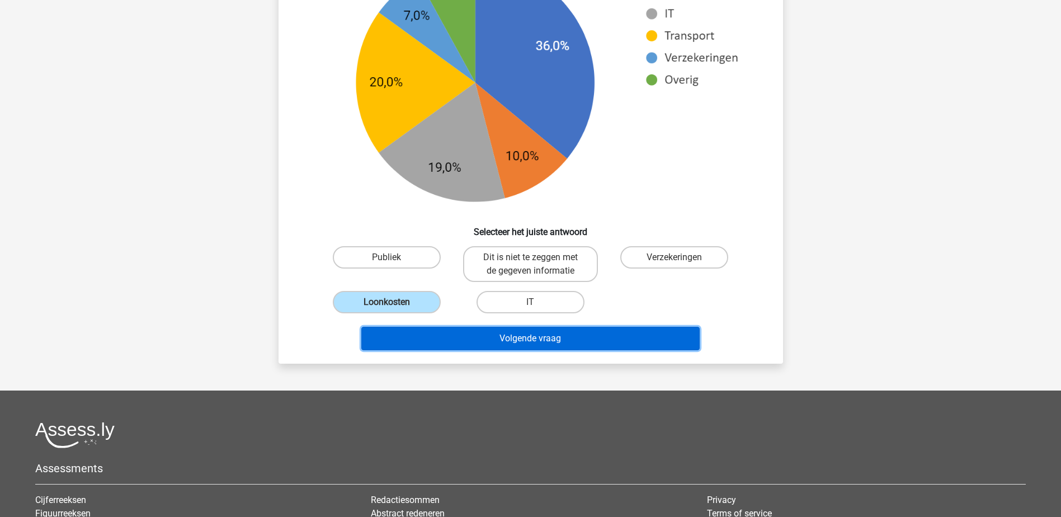
click at [411, 333] on button "Volgende vraag" at bounding box center [530, 338] width 338 height 23
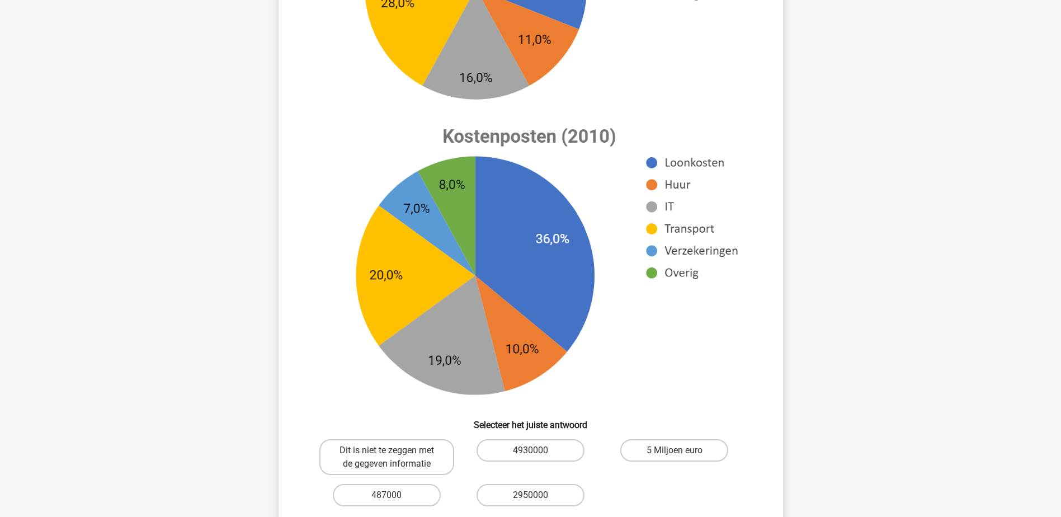
scroll to position [392, 0]
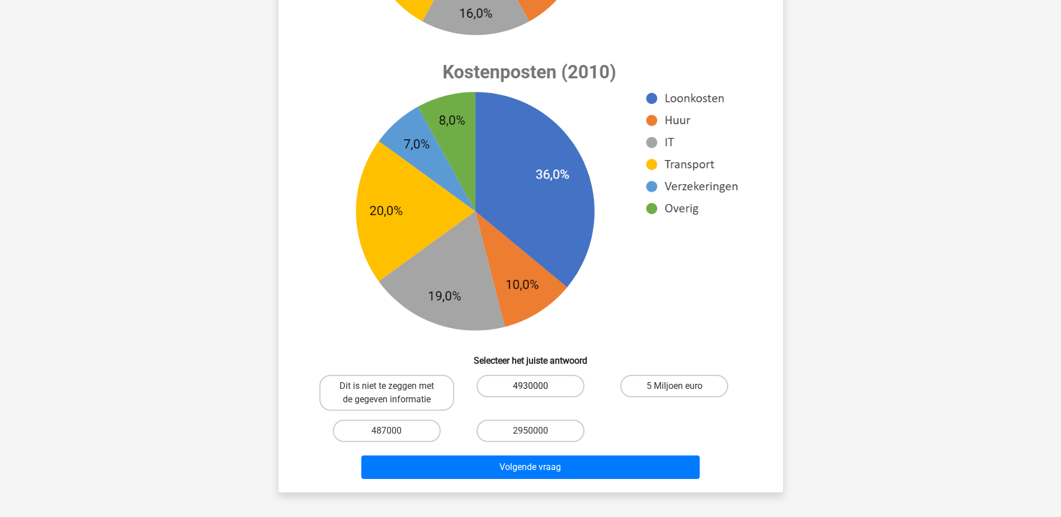
click at [498, 383] on label "4930000" at bounding box center [531, 386] width 108 height 22
click at [530, 386] on input "4930000" at bounding box center [533, 389] width 7 height 7
radio input "true"
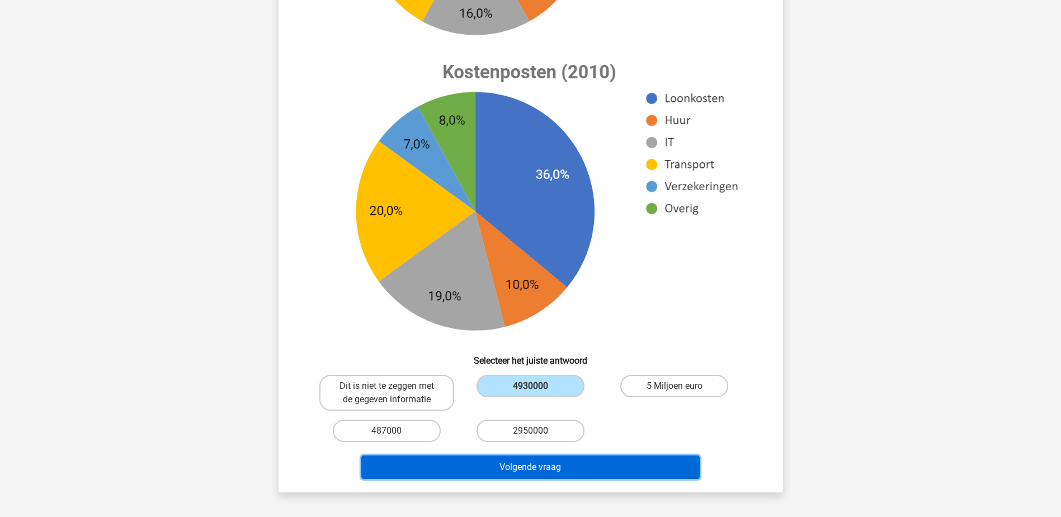
click at [511, 459] on button "Volgende vraag" at bounding box center [530, 466] width 338 height 23
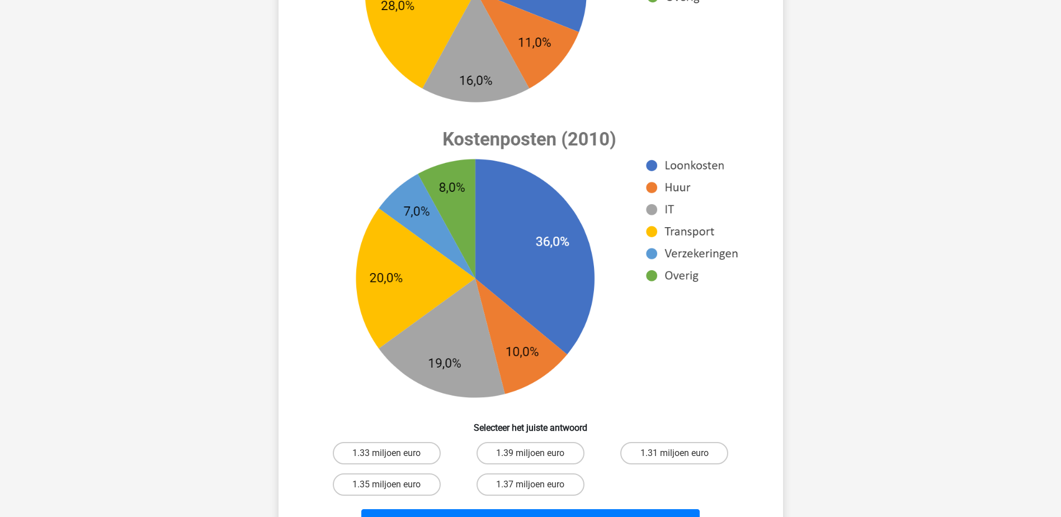
scroll to position [336, 0]
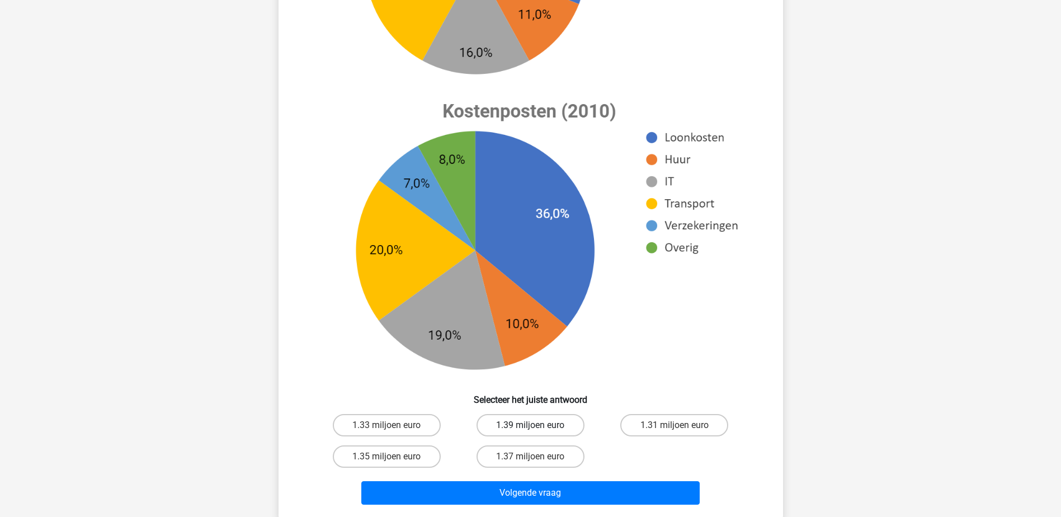
click at [558, 428] on label "1.39 miljoen euro" at bounding box center [531, 425] width 108 height 22
click at [538, 428] on input "1.39 miljoen euro" at bounding box center [533, 428] width 7 height 7
radio input "true"
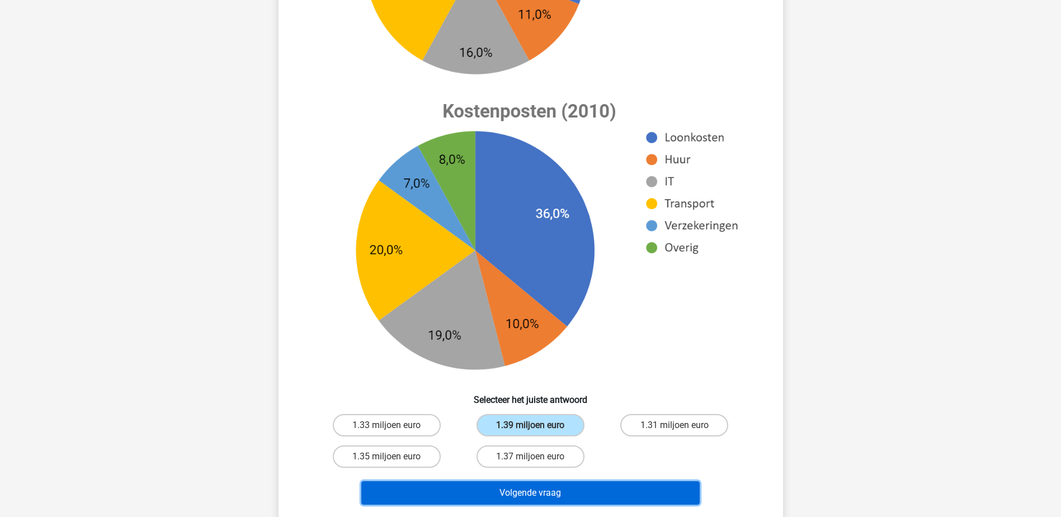
click at [555, 486] on button "Volgende vraag" at bounding box center [530, 492] width 338 height 23
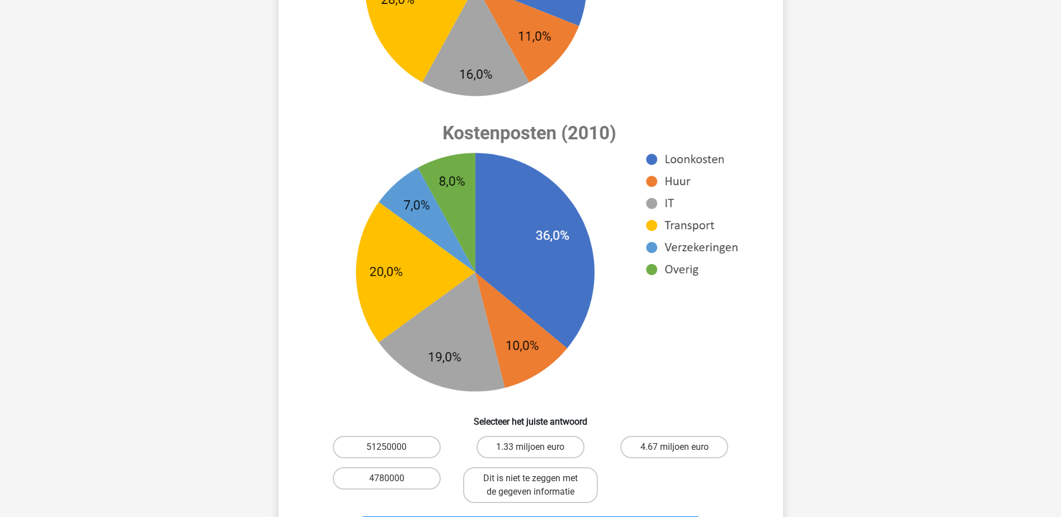
scroll to position [448, 0]
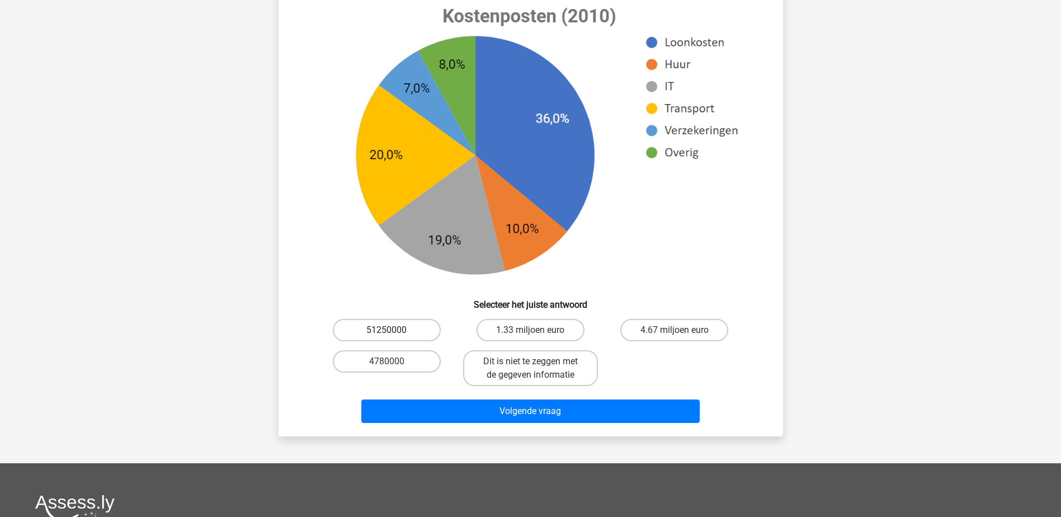
click at [406, 326] on label "51250000" at bounding box center [387, 330] width 108 height 22
click at [394, 330] on input "51250000" at bounding box center [390, 333] width 7 height 7
radio input "true"
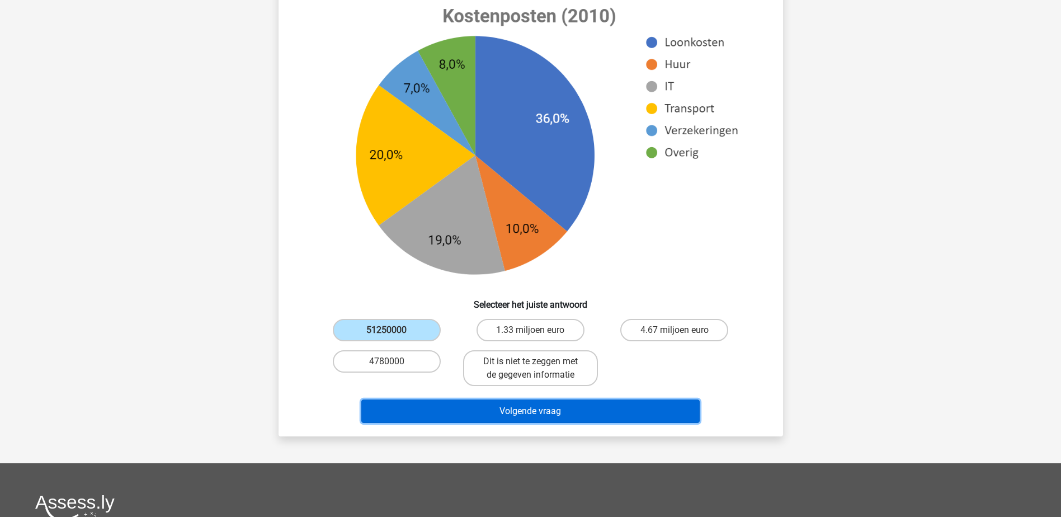
click at [447, 407] on button "Volgende vraag" at bounding box center [530, 410] width 338 height 23
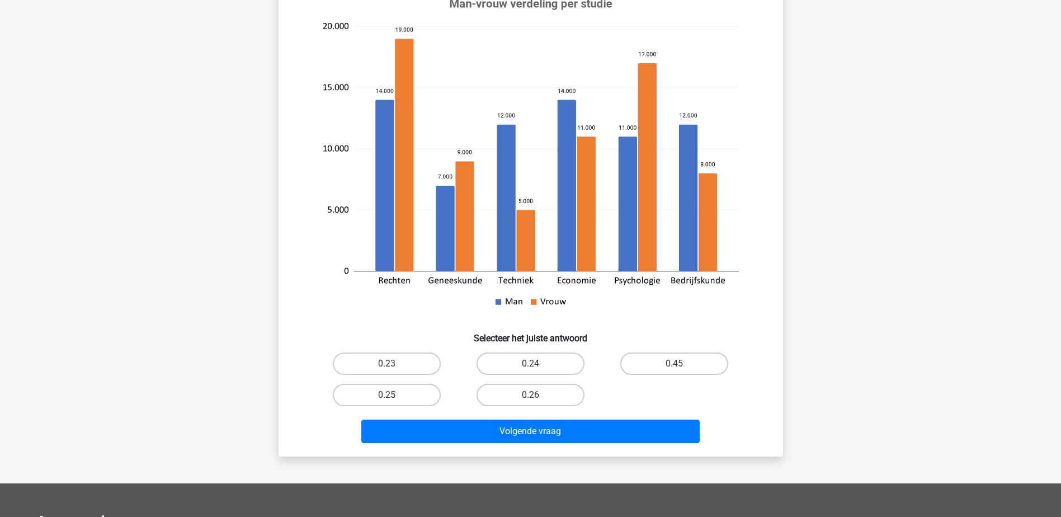
scroll to position [168, 0]
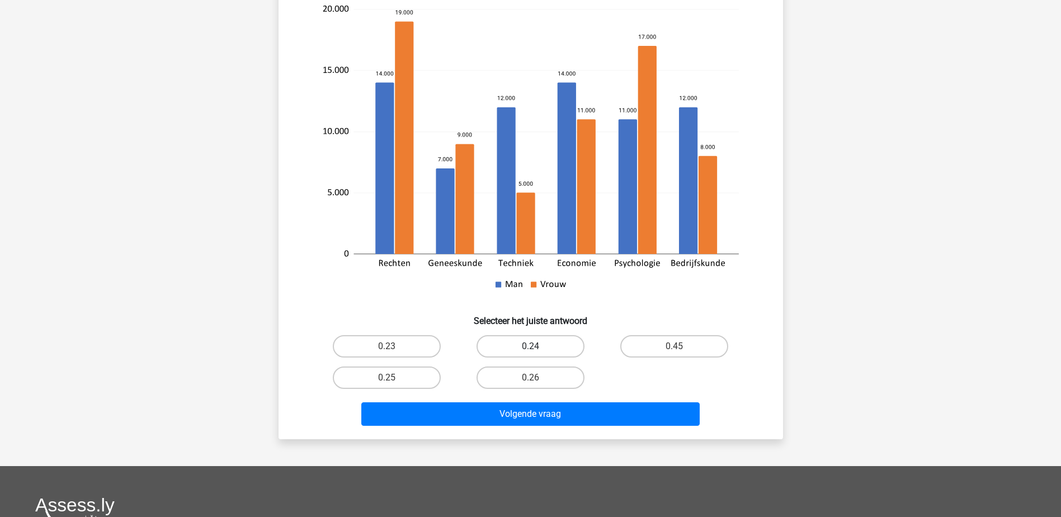
drag, startPoint x: 572, startPoint y: 347, endPoint x: 572, endPoint y: 353, distance: 6.2
click at [572, 347] on label "0.24" at bounding box center [531, 346] width 108 height 22
click at [538, 347] on input "0.24" at bounding box center [533, 349] width 7 height 7
radio input "true"
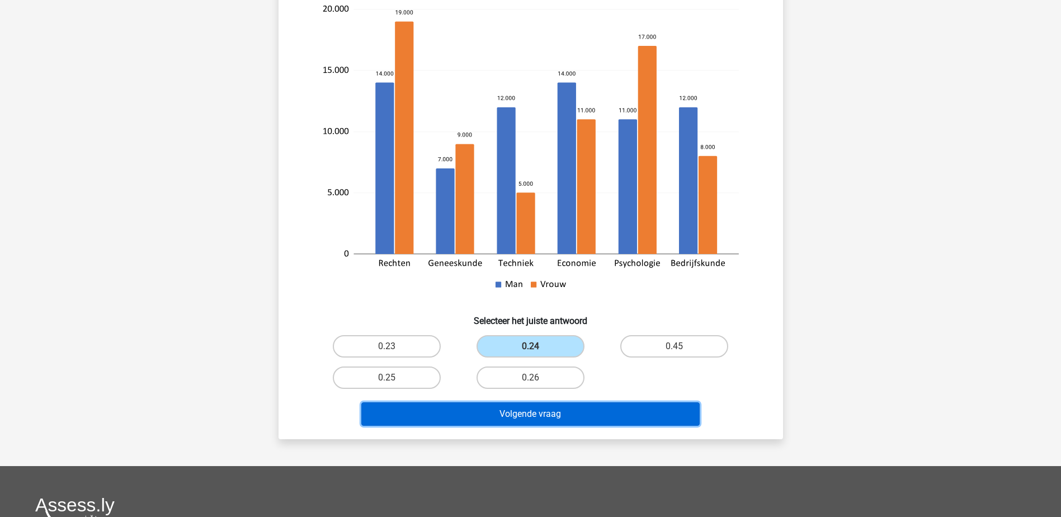
click at [543, 411] on button "Volgende vraag" at bounding box center [530, 413] width 338 height 23
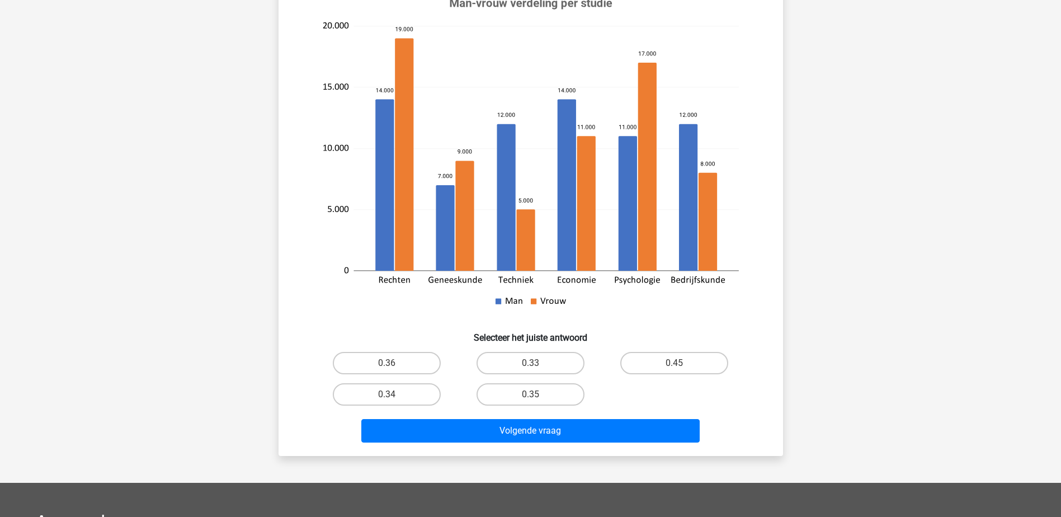
scroll to position [112, 0]
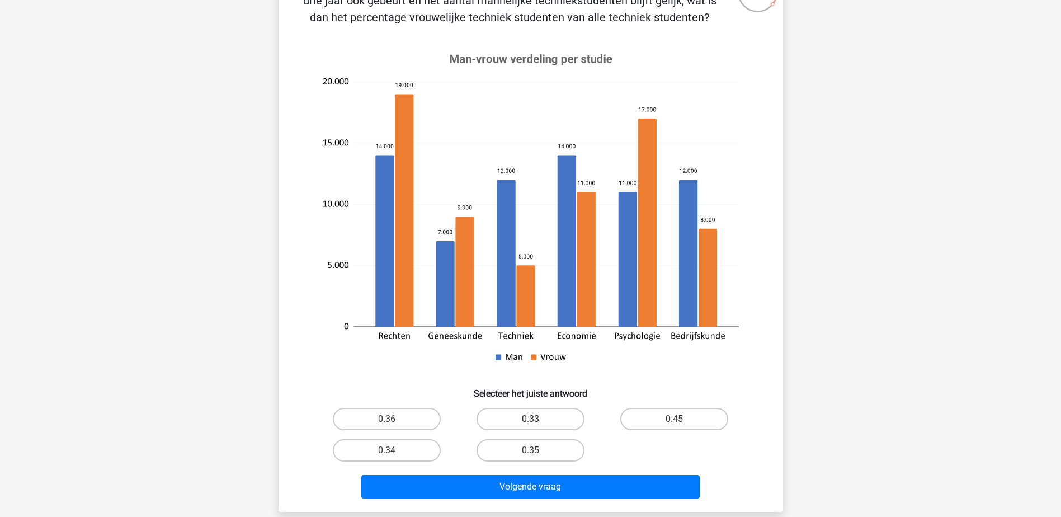
click at [537, 417] on label "0.33" at bounding box center [531, 419] width 108 height 22
click at [537, 419] on input "0.33" at bounding box center [533, 422] width 7 height 7
radio input "true"
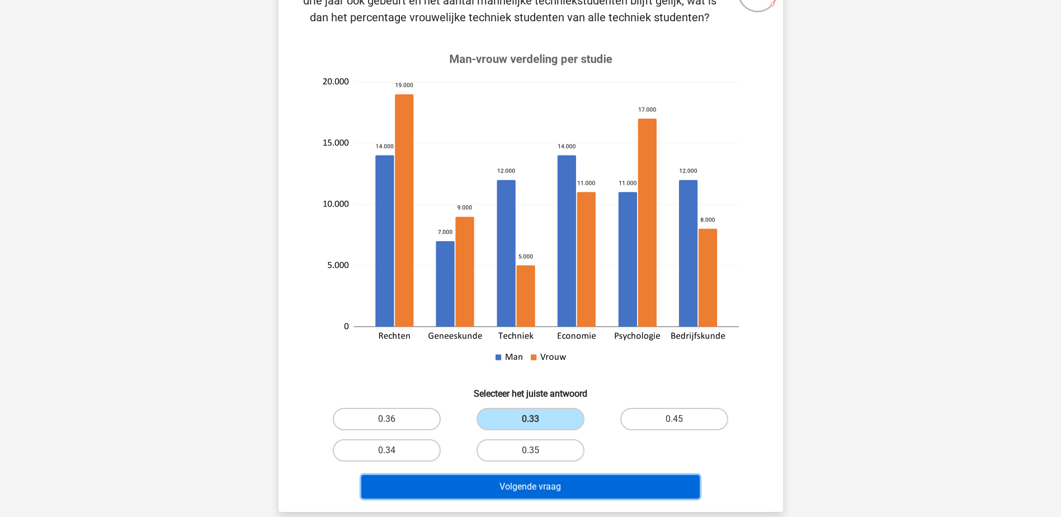
click at [472, 479] on button "Volgende vraag" at bounding box center [530, 486] width 338 height 23
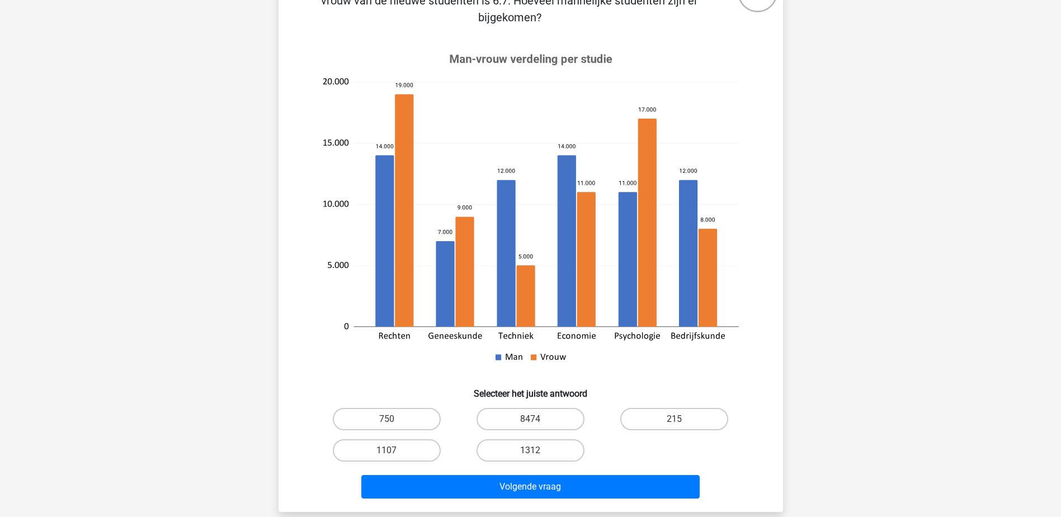
scroll to position [168, 0]
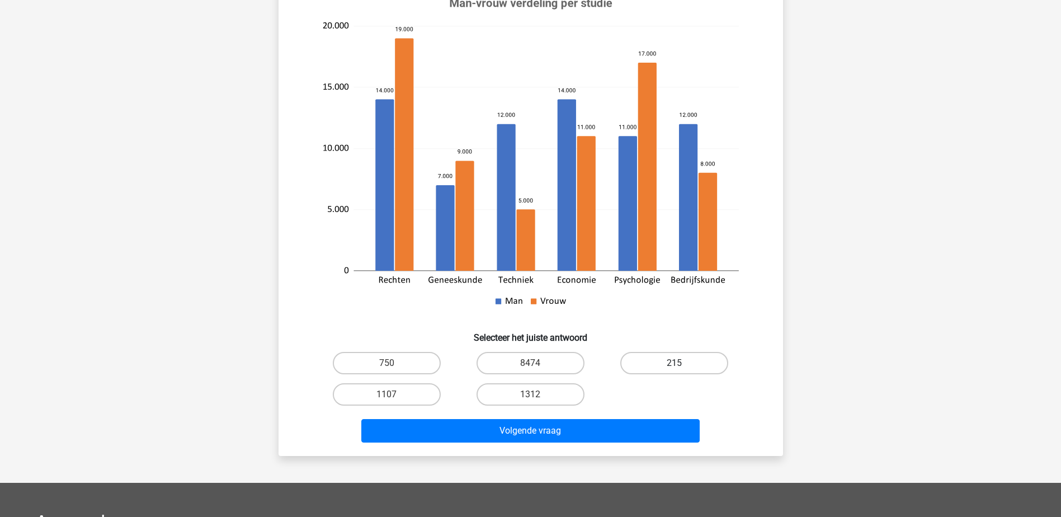
drag, startPoint x: 644, startPoint y: 360, endPoint x: 608, endPoint y: 425, distance: 73.9
click at [643, 361] on label "215" at bounding box center [674, 363] width 108 height 22
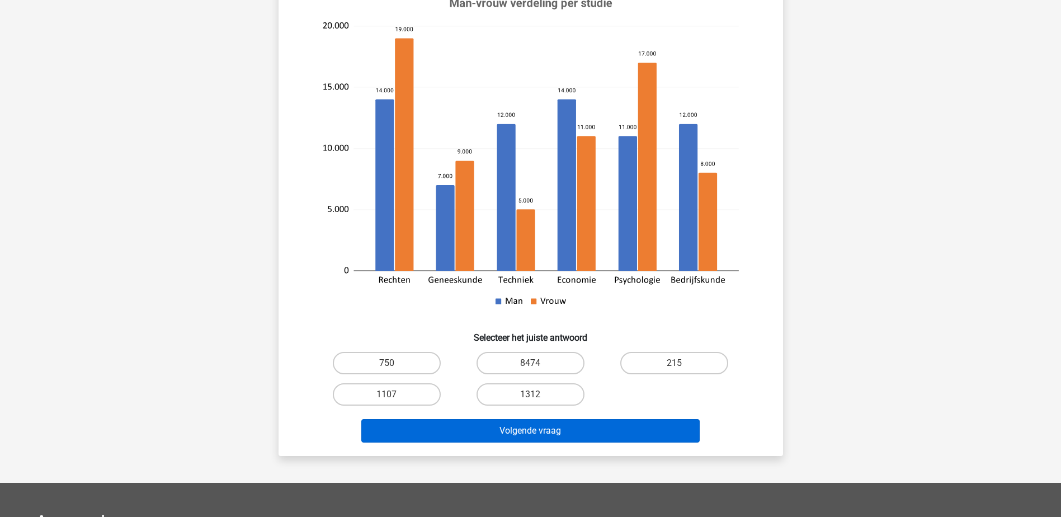
click at [675, 363] on input "215" at bounding box center [678, 366] width 7 height 7
radio input "true"
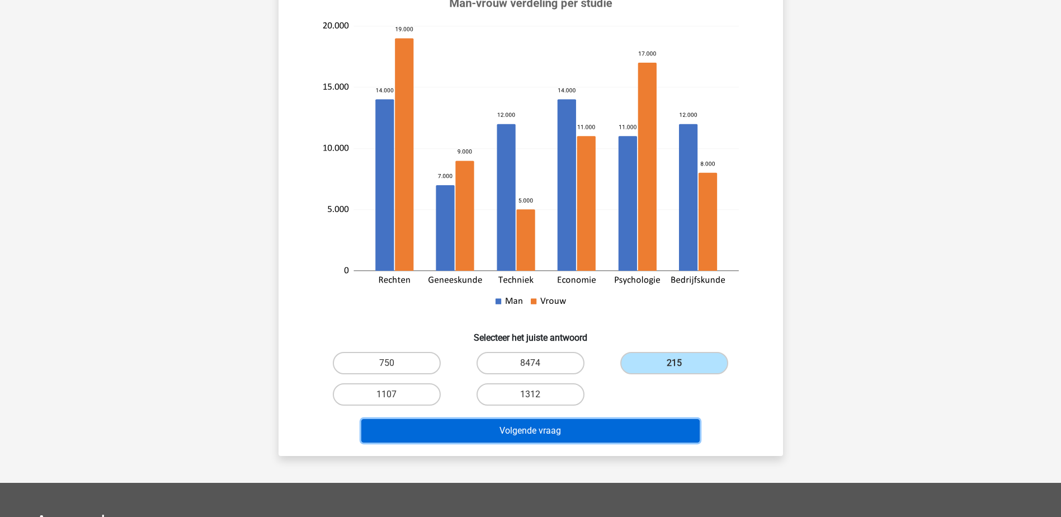
click at [595, 427] on button "Volgende vraag" at bounding box center [530, 430] width 338 height 23
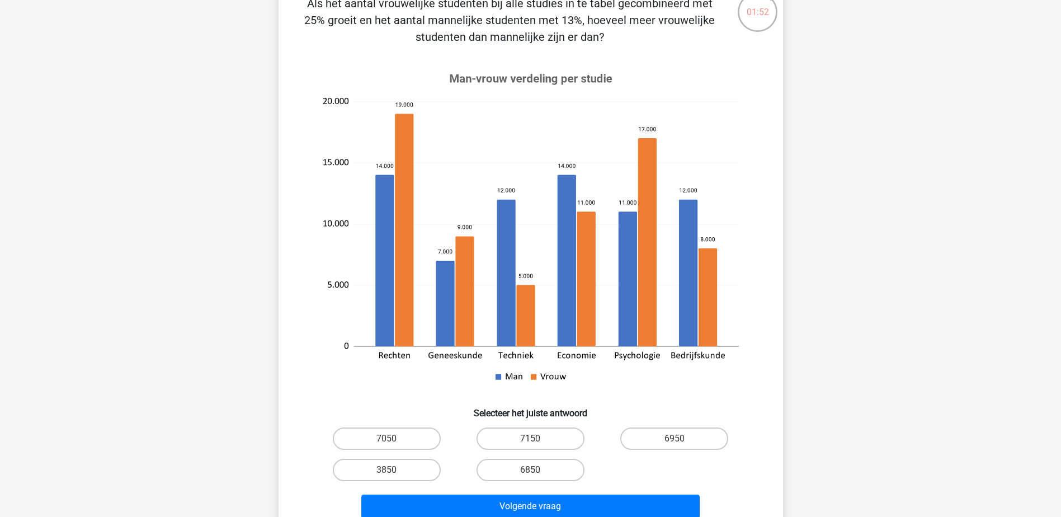
scroll to position [112, 0]
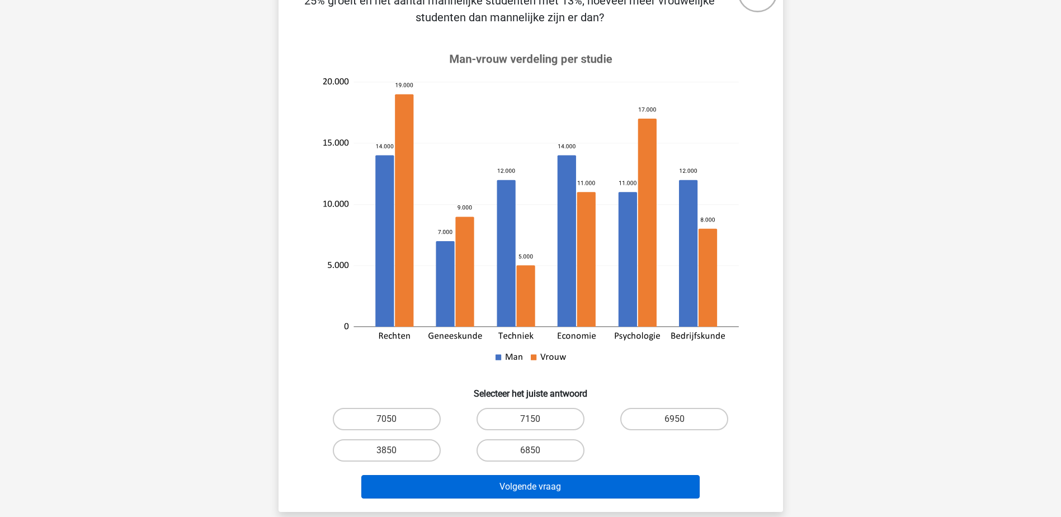
drag, startPoint x: 547, startPoint y: 413, endPoint x: 553, endPoint y: 484, distance: 71.3
click at [547, 419] on label "7150" at bounding box center [531, 419] width 108 height 22
click at [538, 419] on input "7150" at bounding box center [533, 422] width 7 height 7
radio input "true"
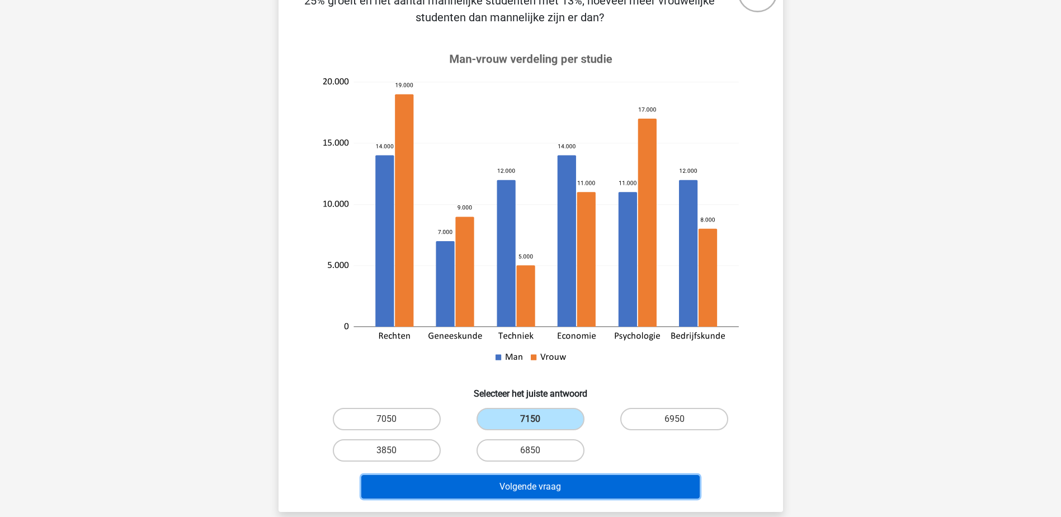
click at [553, 486] on button "Volgende vraag" at bounding box center [530, 486] width 338 height 23
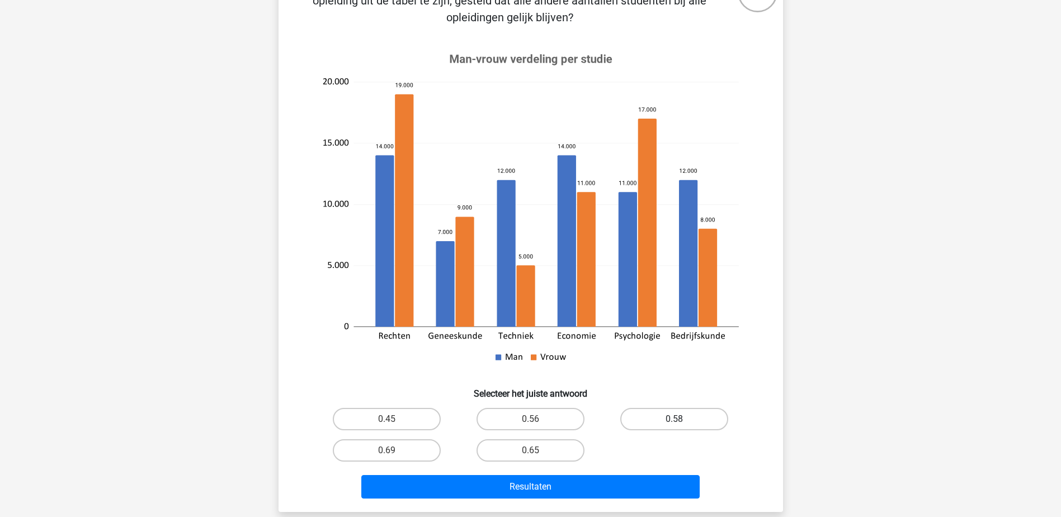
click at [650, 417] on label "0.58" at bounding box center [674, 419] width 108 height 22
click at [675, 419] on input "0.58" at bounding box center [678, 422] width 7 height 7
radio input "true"
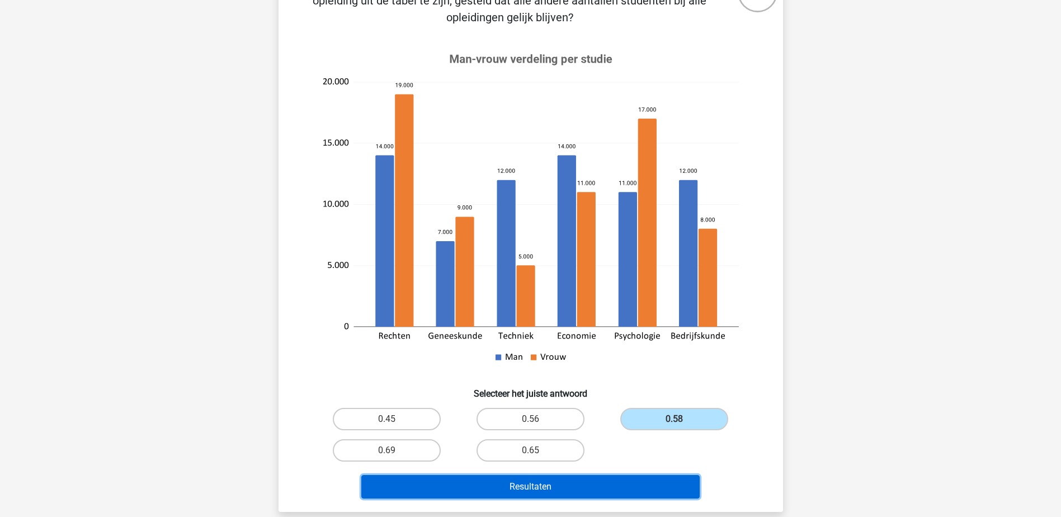
click at [587, 482] on button "Resultaten" at bounding box center [530, 486] width 338 height 23
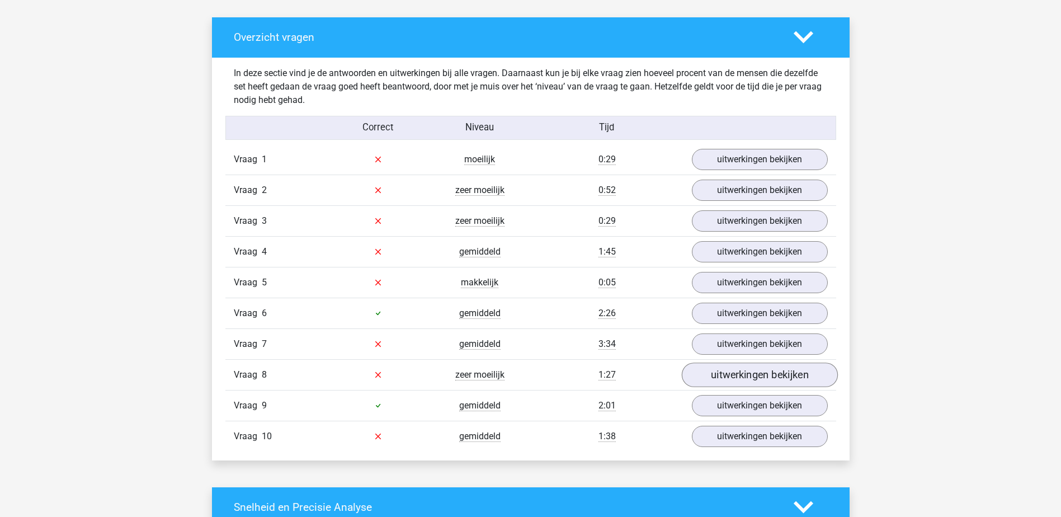
scroll to position [727, 0]
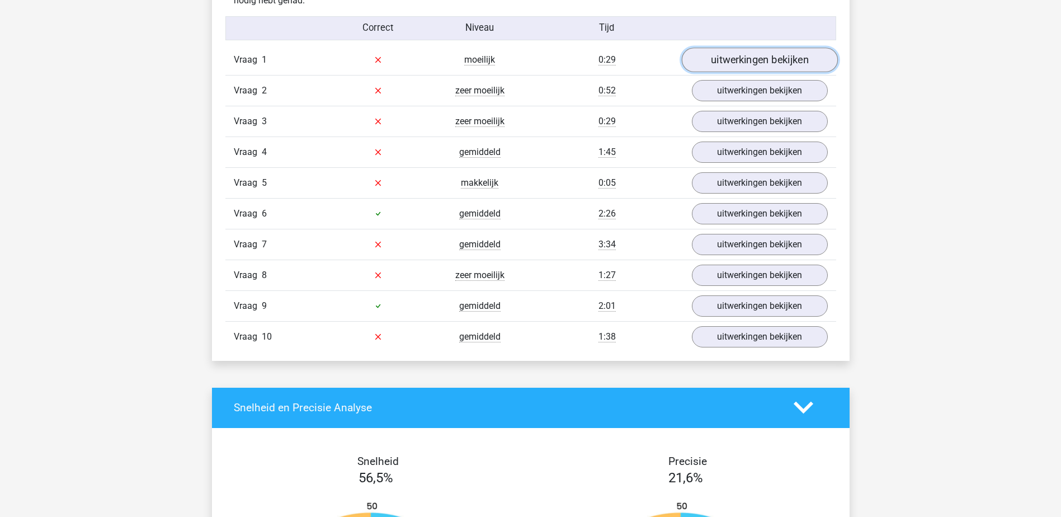
click at [782, 56] on link "uitwerkingen bekijken" at bounding box center [759, 60] width 156 height 25
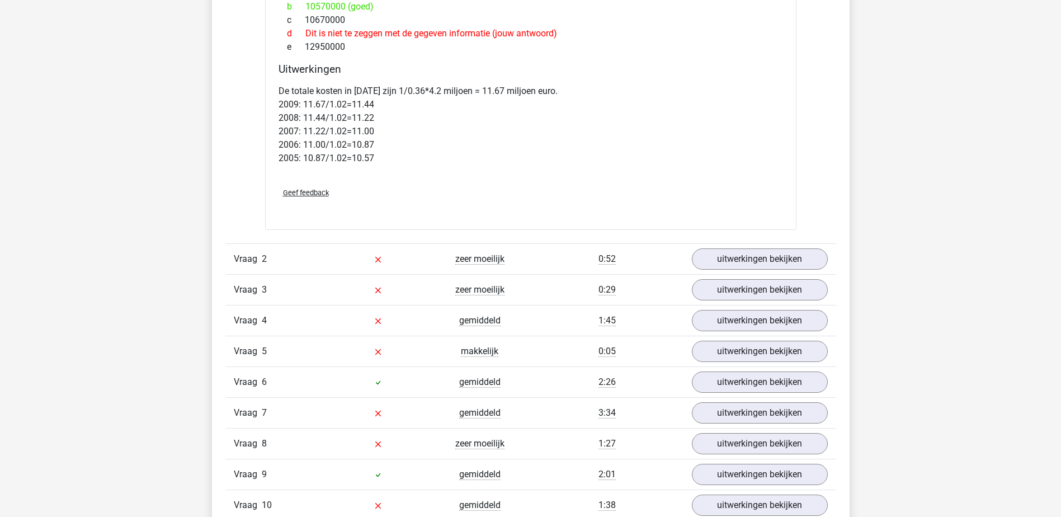
scroll to position [1567, 0]
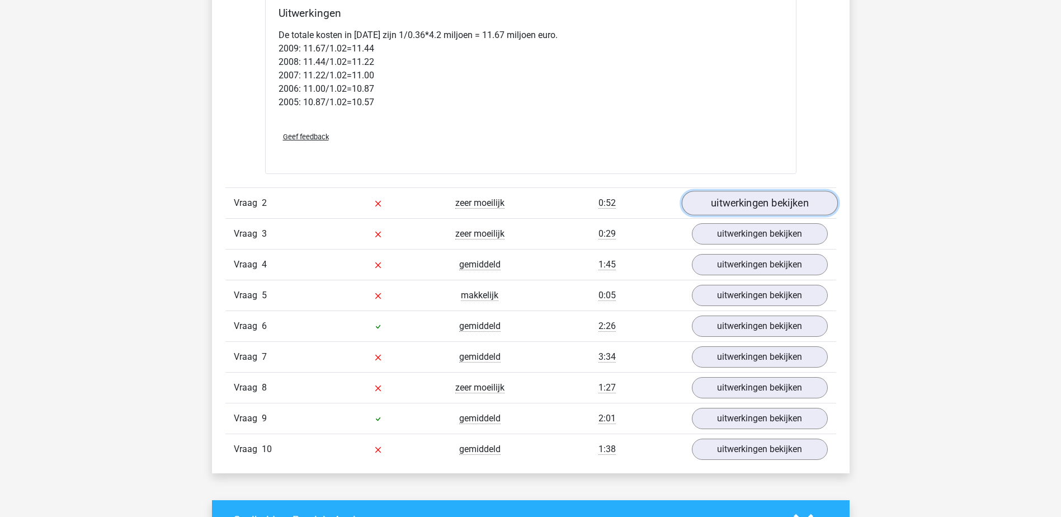
click at [762, 199] on link "uitwerkingen bekijken" at bounding box center [759, 203] width 156 height 25
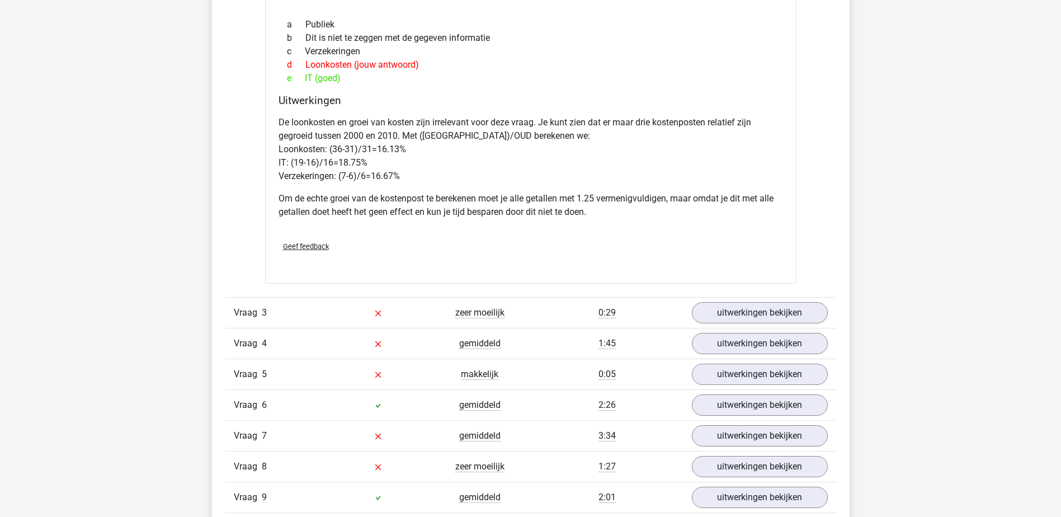
scroll to position [2518, 0]
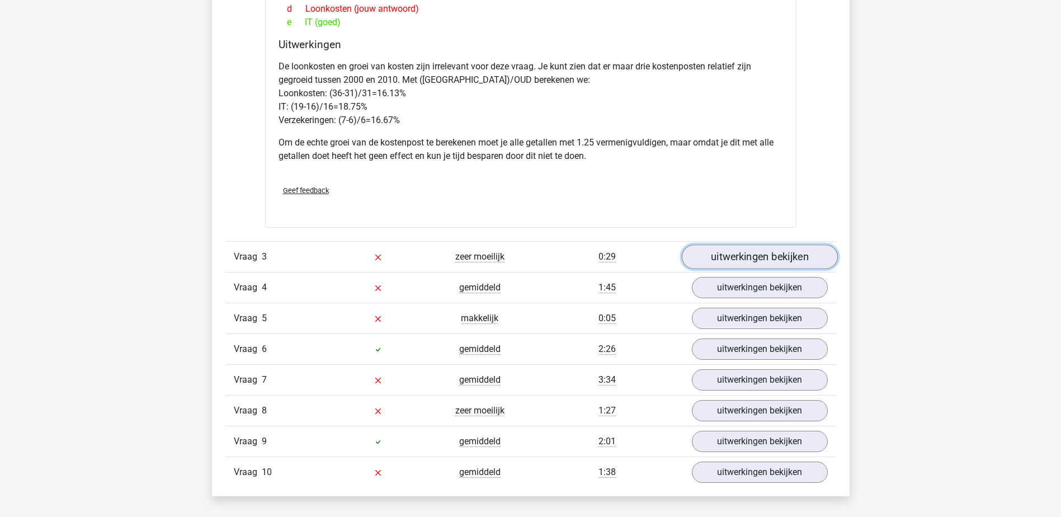
click at [742, 253] on link "uitwerkingen bekijken" at bounding box center [759, 256] width 156 height 25
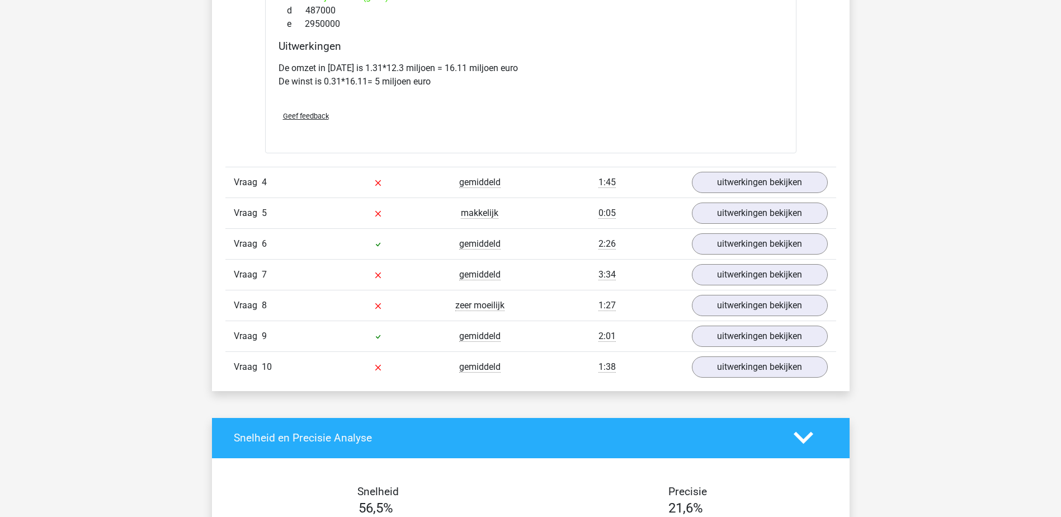
scroll to position [3581, 0]
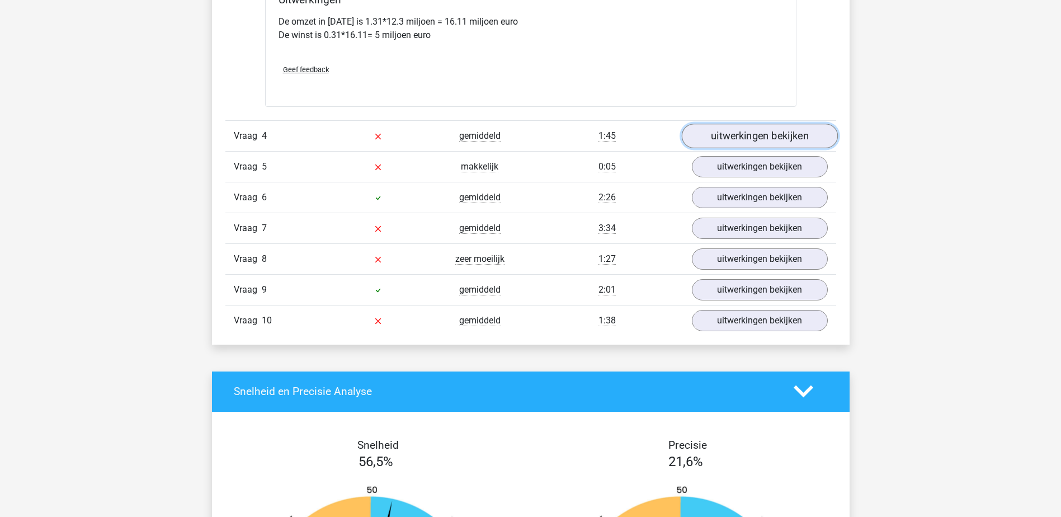
click at [742, 128] on link "uitwerkingen bekijken" at bounding box center [759, 136] width 156 height 25
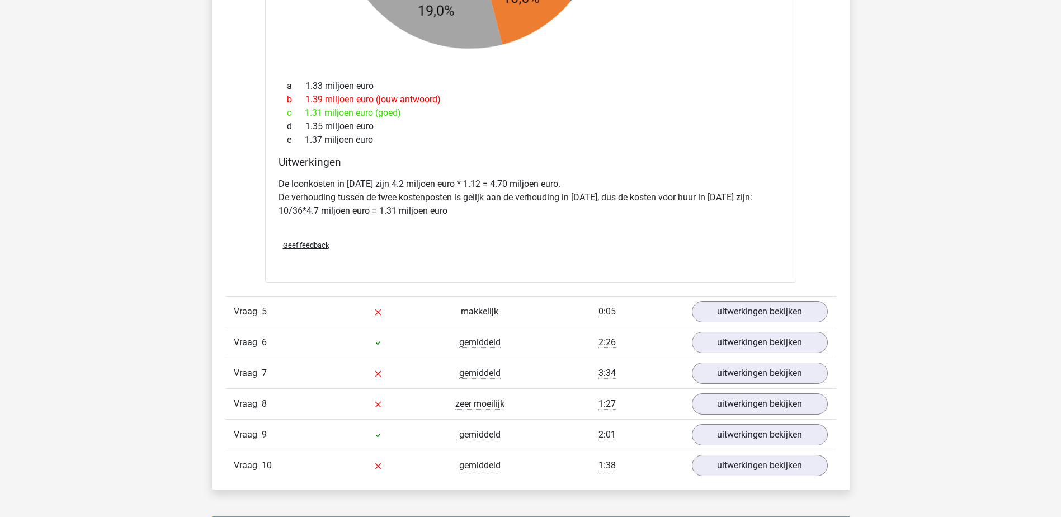
scroll to position [4476, 0]
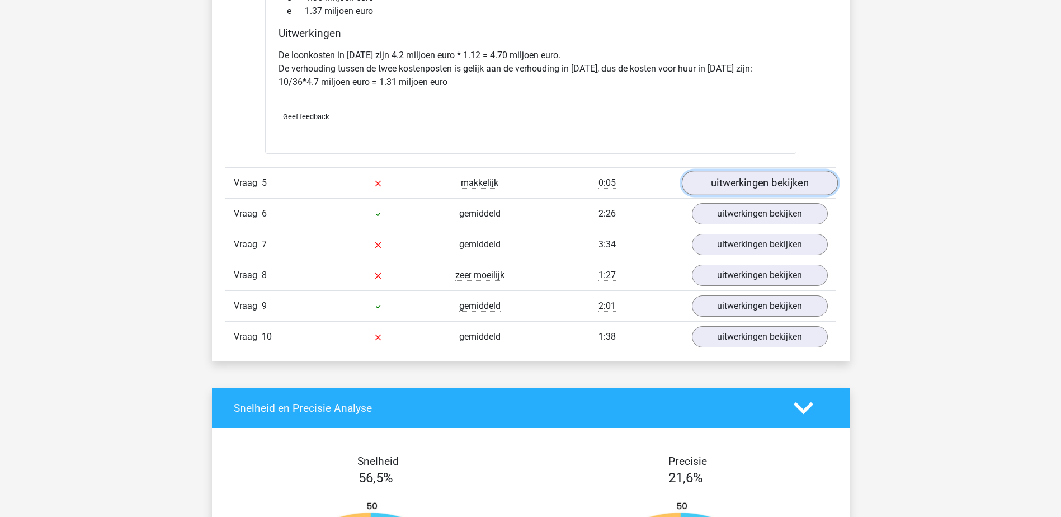
click at [747, 180] on link "uitwerkingen bekijken" at bounding box center [759, 183] width 156 height 25
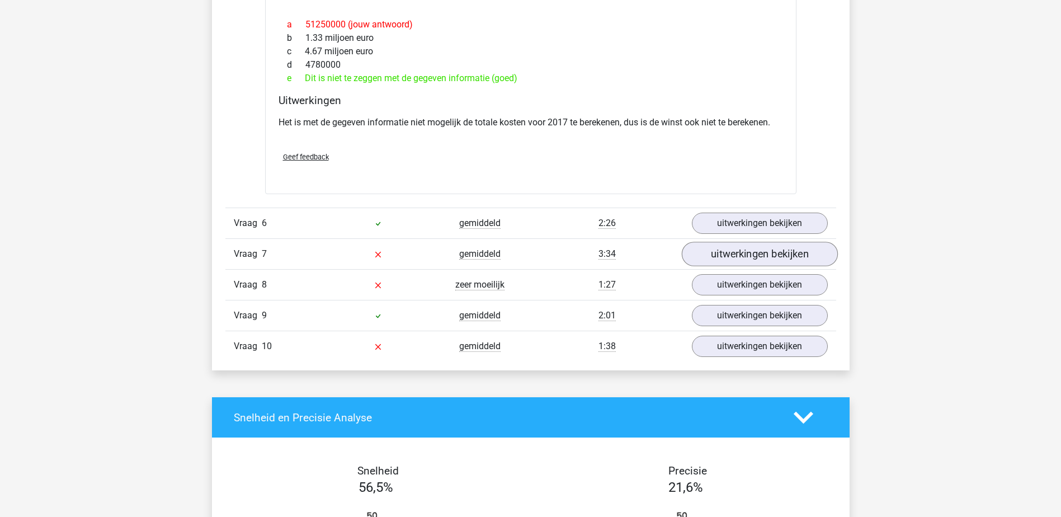
scroll to position [5315, 0]
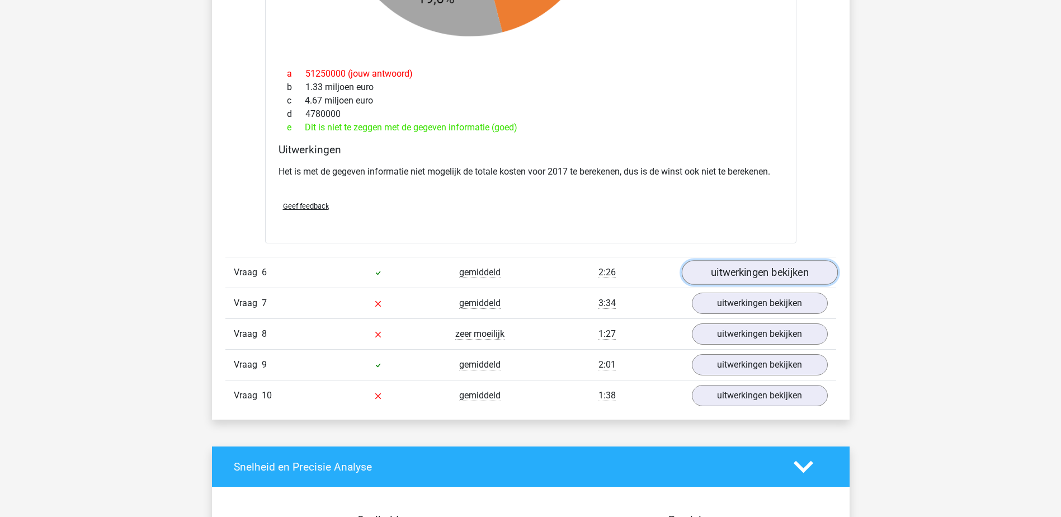
click at [760, 266] on link "uitwerkingen bekijken" at bounding box center [759, 272] width 156 height 25
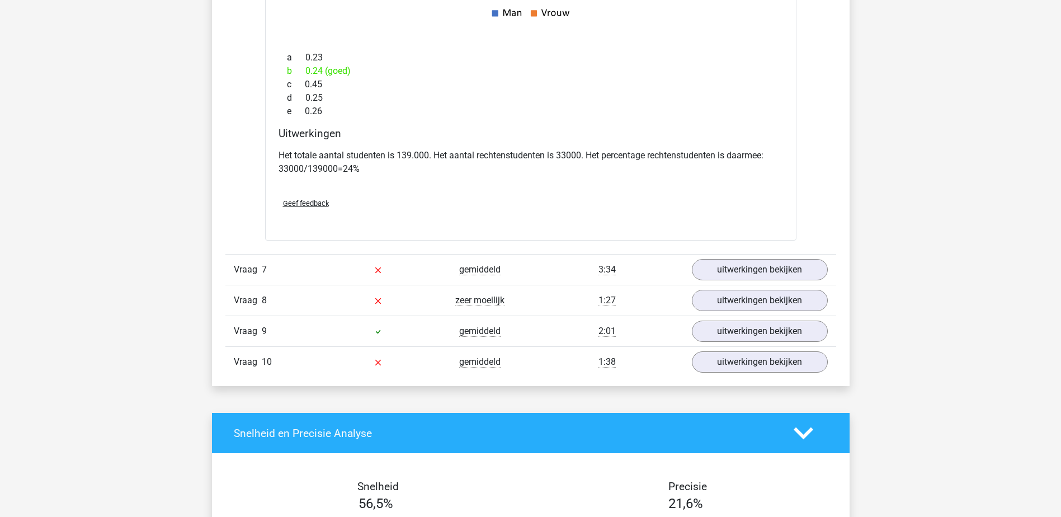
scroll to position [5986, 0]
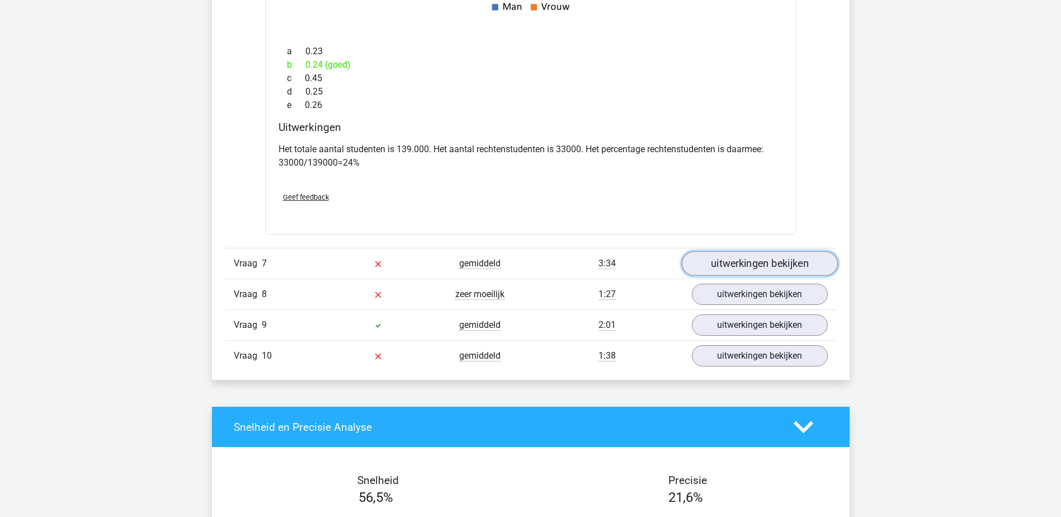
click at [750, 257] on link "uitwerkingen bekijken" at bounding box center [759, 264] width 156 height 25
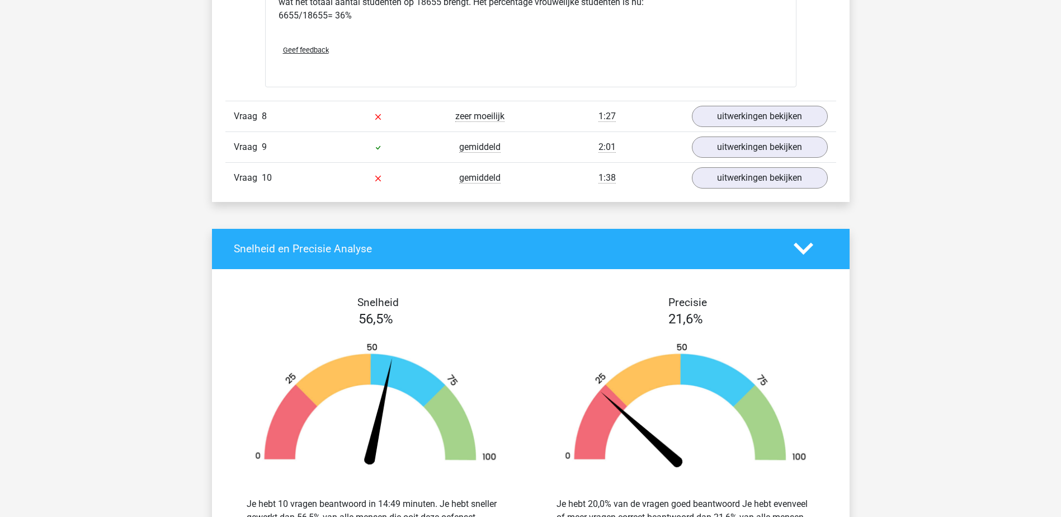
scroll to position [6825, 0]
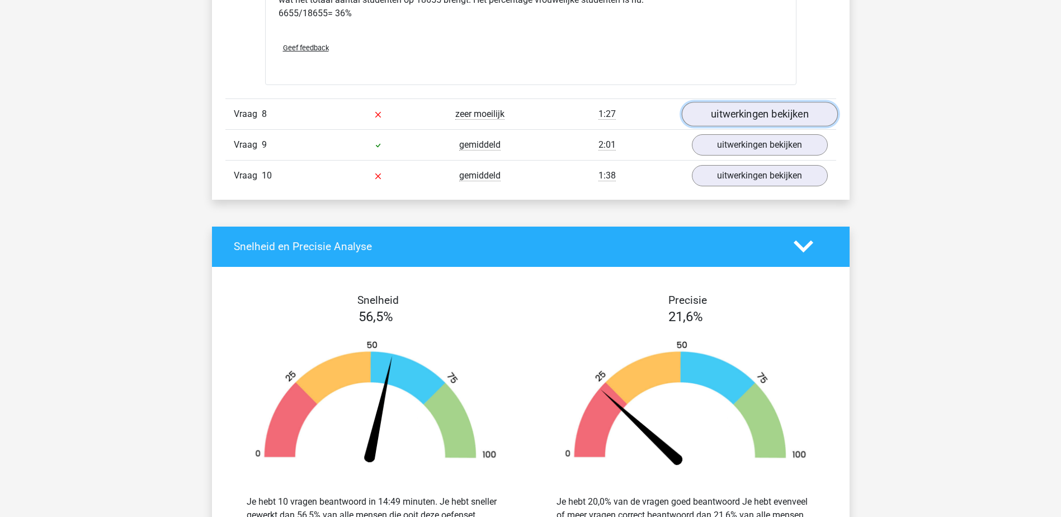
click at [791, 115] on link "uitwerkingen bekijken" at bounding box center [759, 114] width 156 height 25
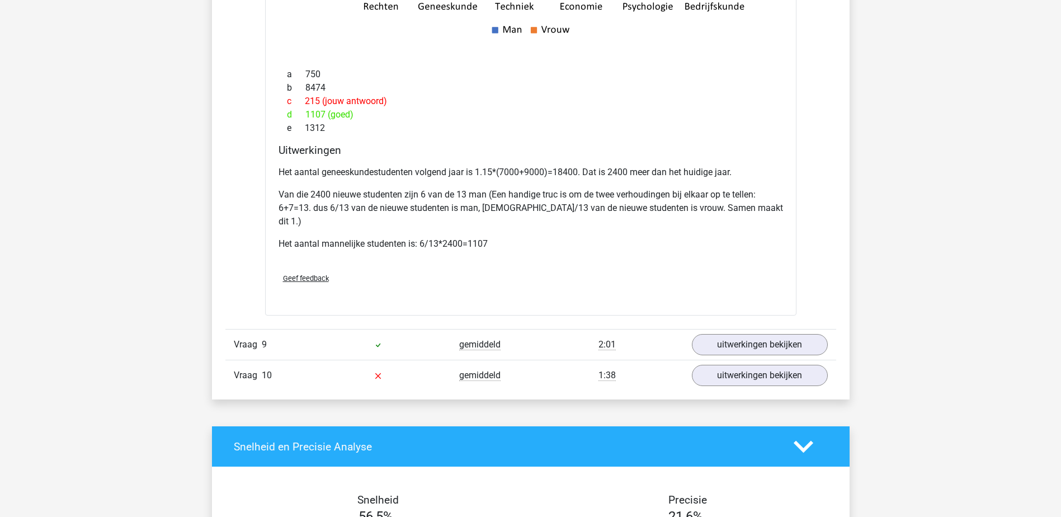
scroll to position [7385, 0]
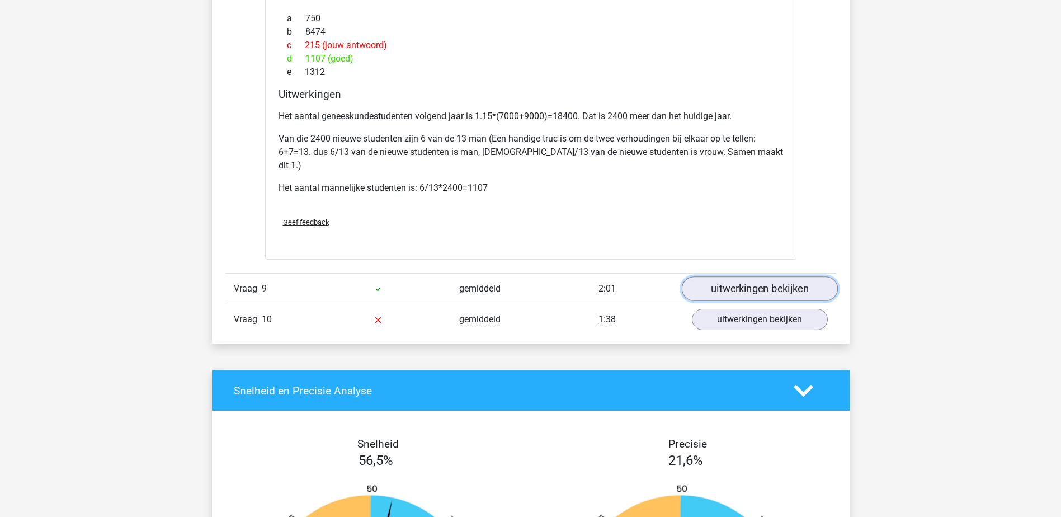
click at [709, 276] on link "uitwerkingen bekijken" at bounding box center [759, 288] width 156 height 25
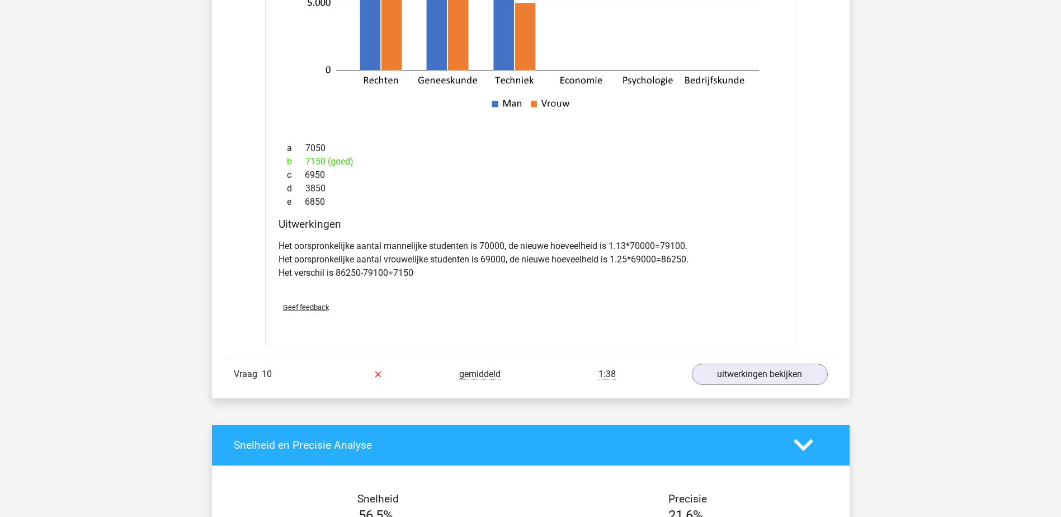
scroll to position [8000, 0]
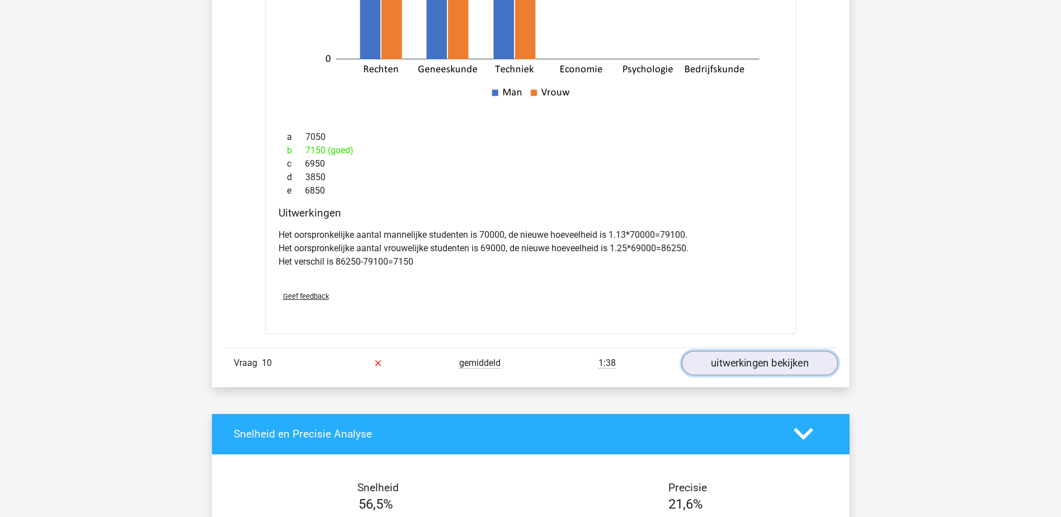
click at [736, 351] on link "uitwerkingen bekijken" at bounding box center [759, 363] width 156 height 25
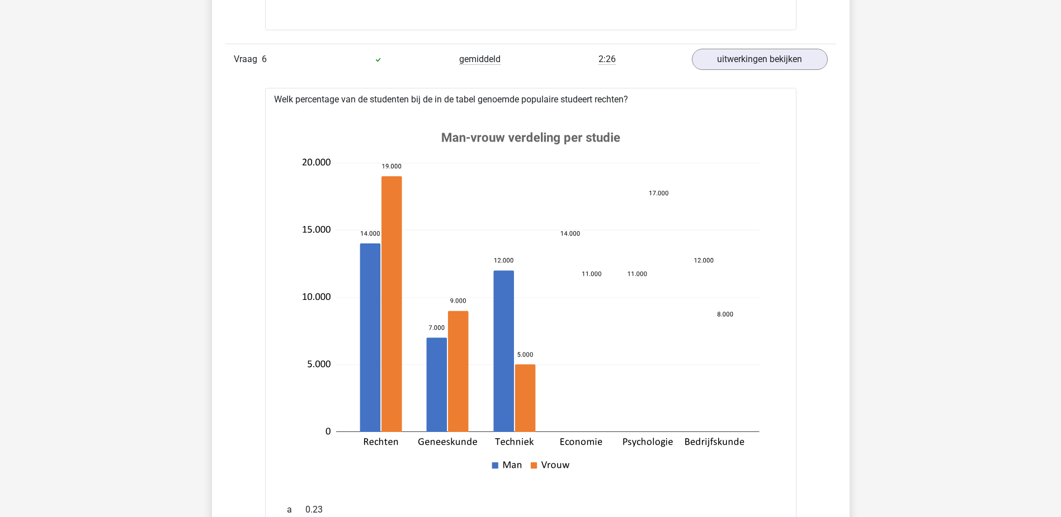
scroll to position [5483, 0]
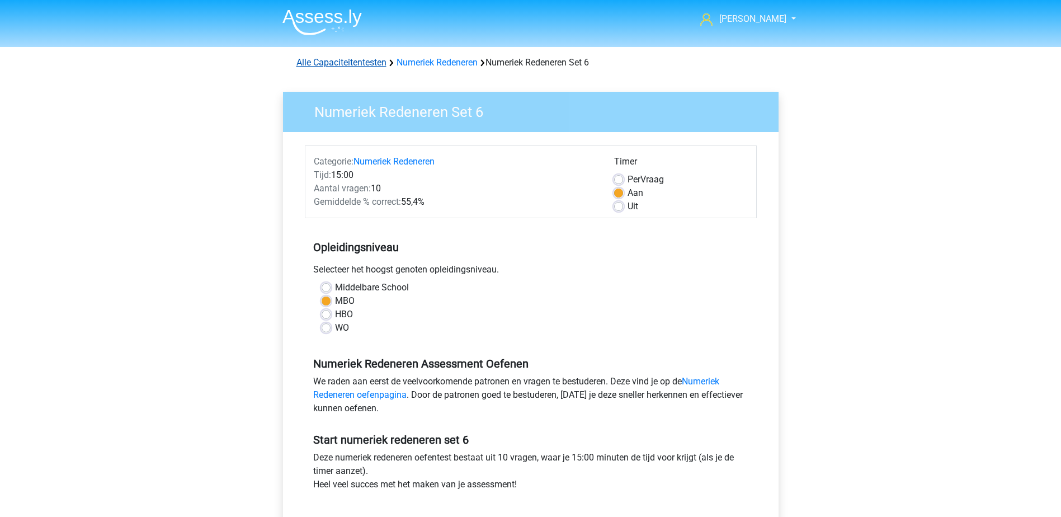
click at [351, 62] on link "Alle Capaciteitentesten" at bounding box center [342, 62] width 90 height 11
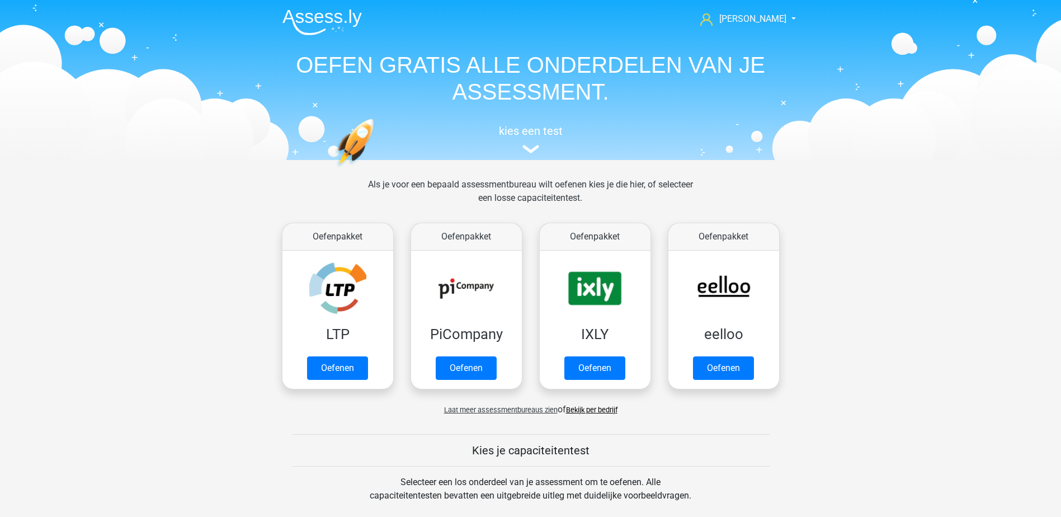
scroll to position [476, 0]
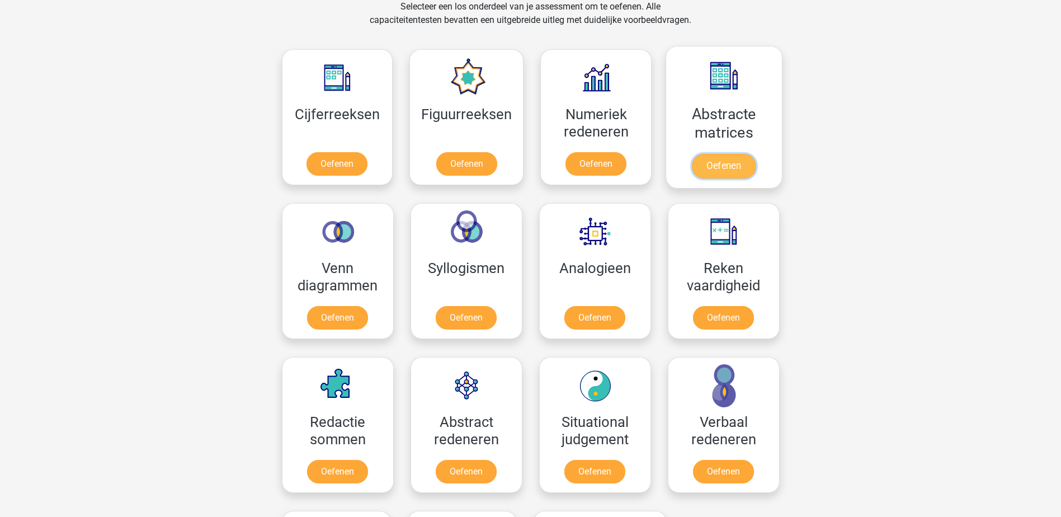
click at [710, 163] on link "Oefenen" at bounding box center [724, 166] width 64 height 25
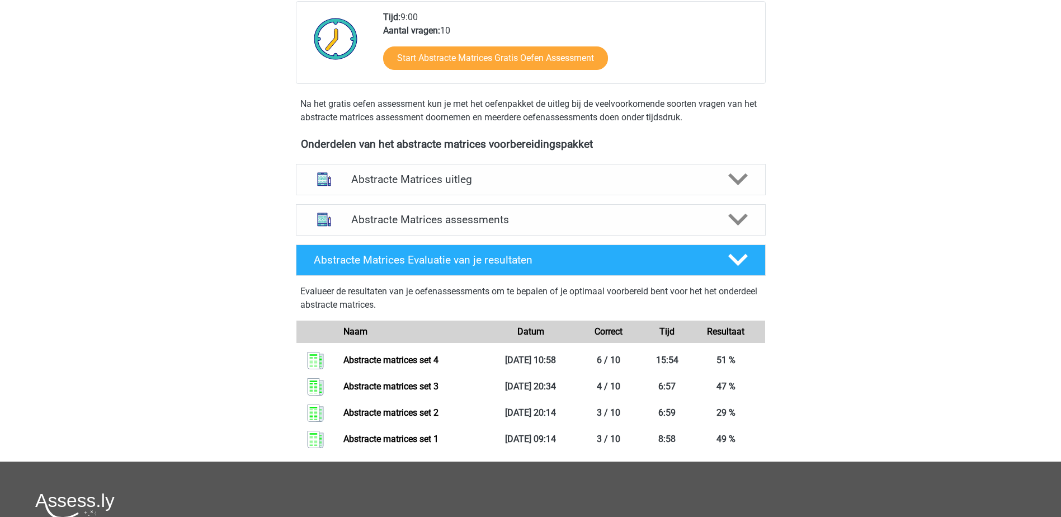
scroll to position [280, 0]
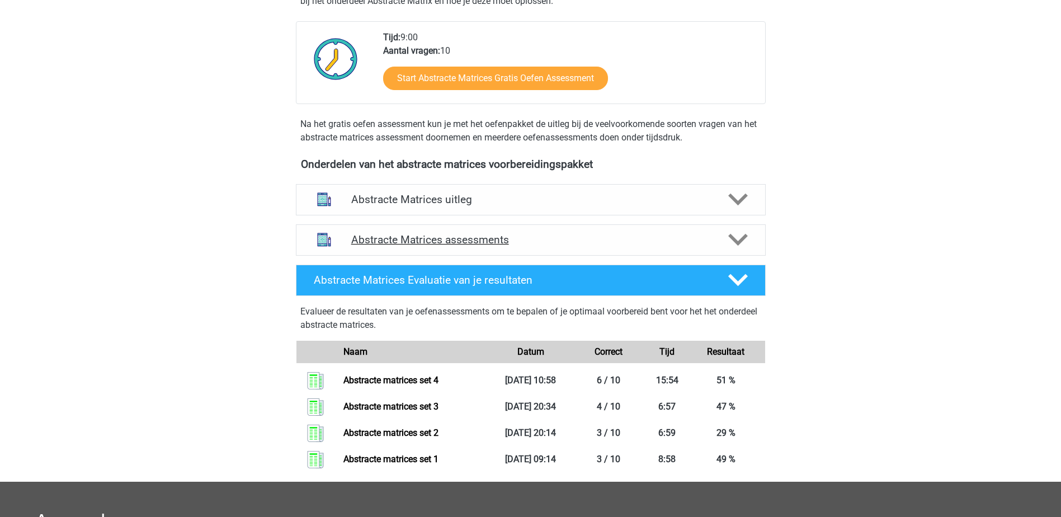
click at [655, 239] on h4 "Abstracte Matrices assessments" at bounding box center [530, 239] width 359 height 13
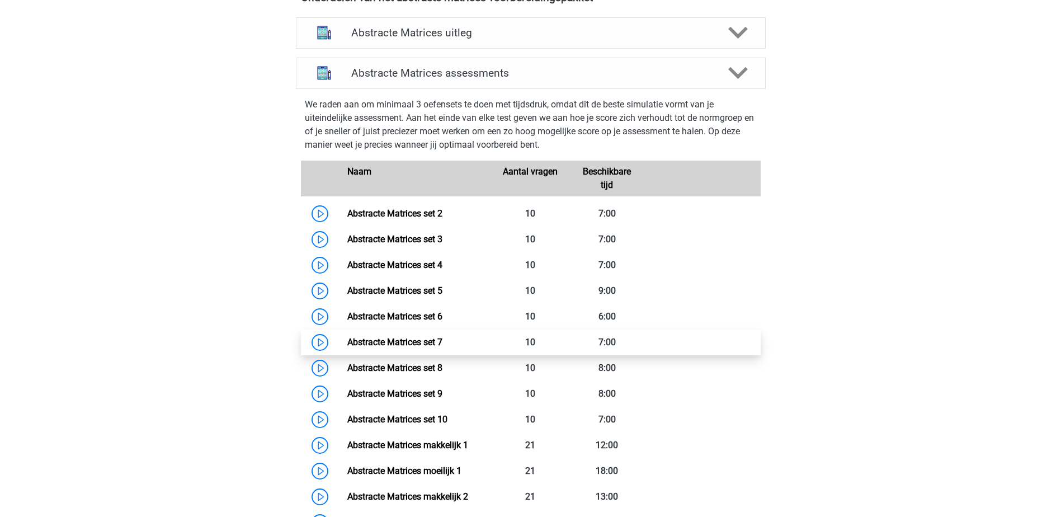
scroll to position [448, 0]
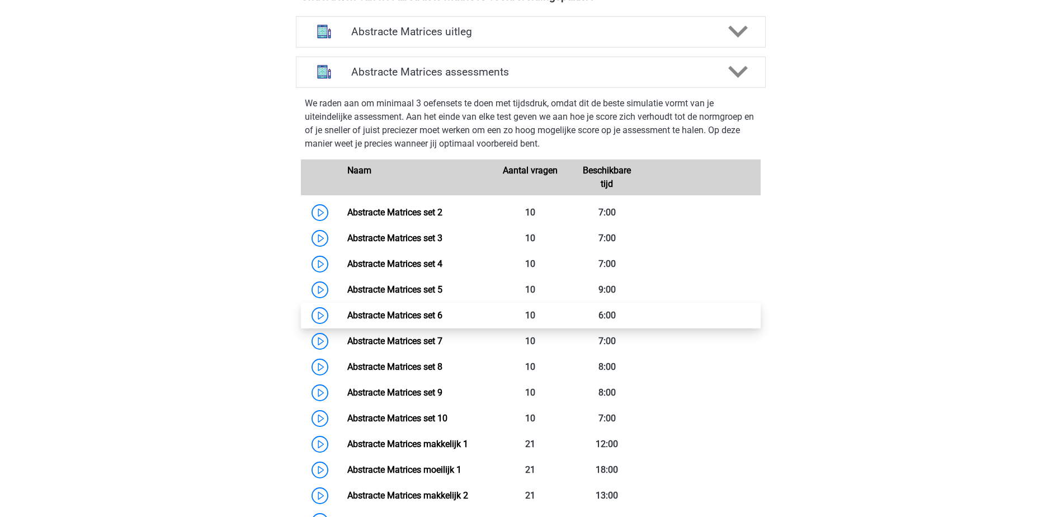
click at [379, 312] on link "Abstracte Matrices set 6" at bounding box center [394, 315] width 95 height 11
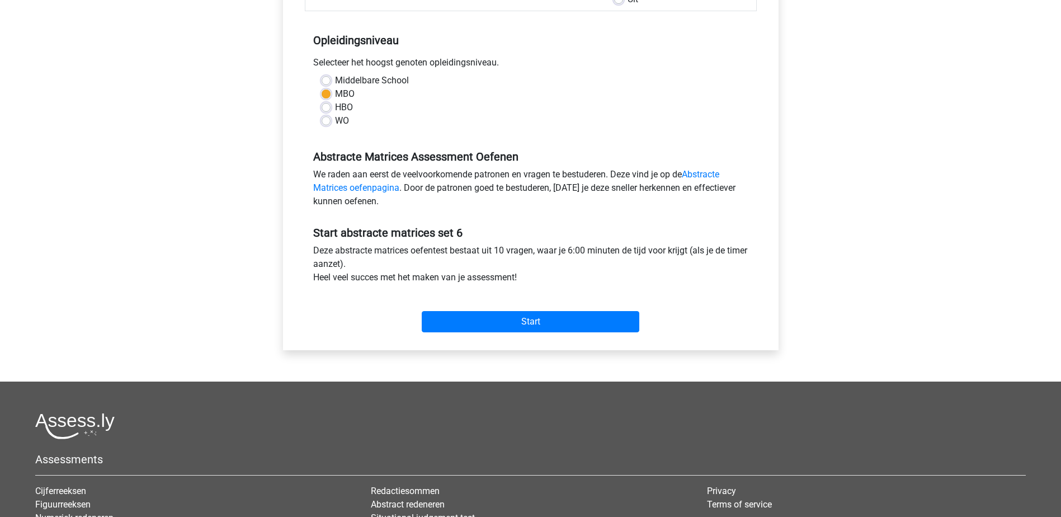
scroll to position [280, 0]
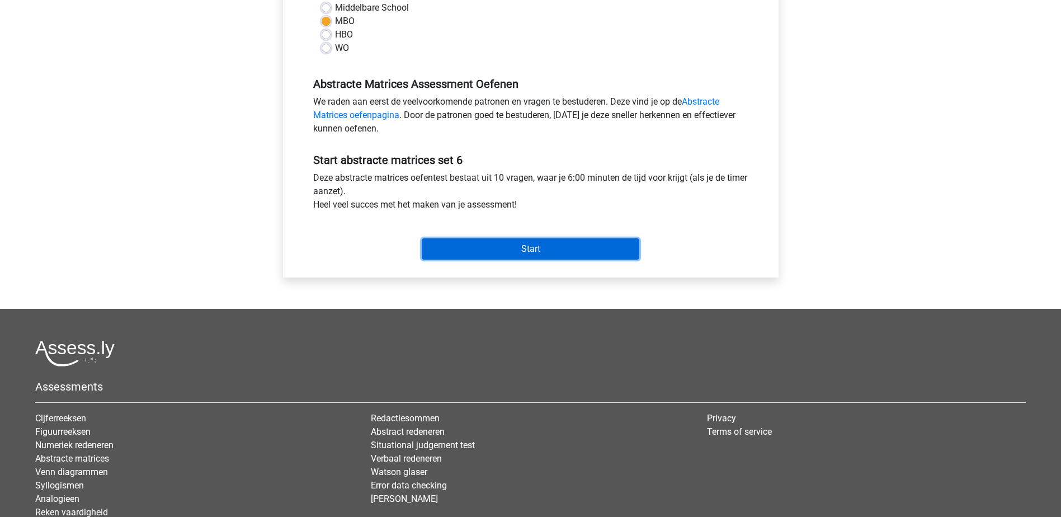
click at [506, 246] on input "Start" at bounding box center [531, 248] width 218 height 21
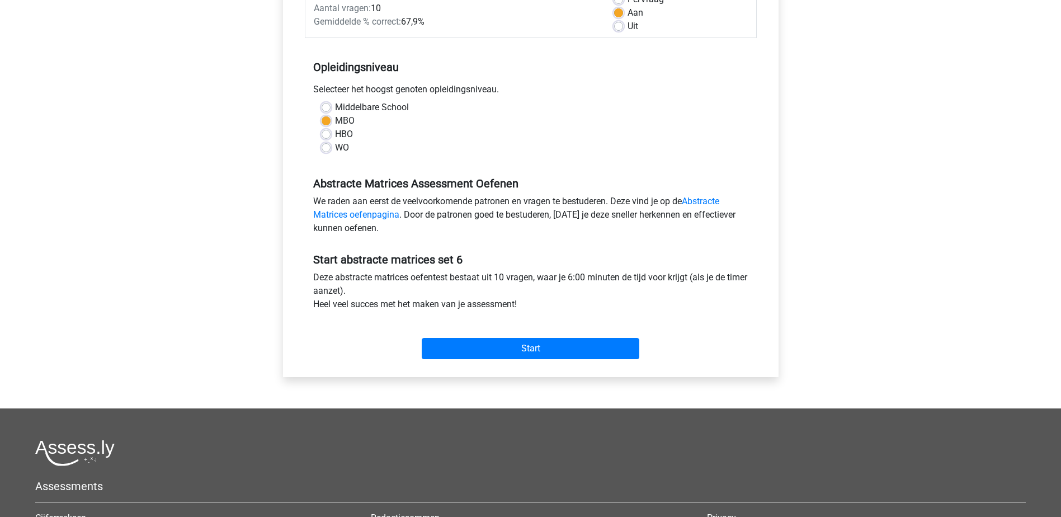
scroll to position [0, 0]
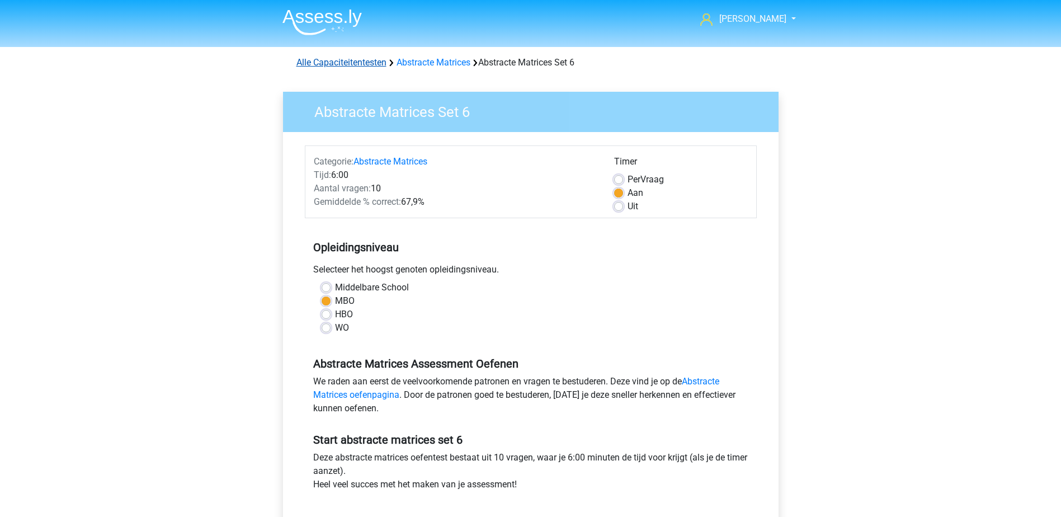
click at [349, 61] on link "Alle Capaciteitentesten" at bounding box center [342, 62] width 90 height 11
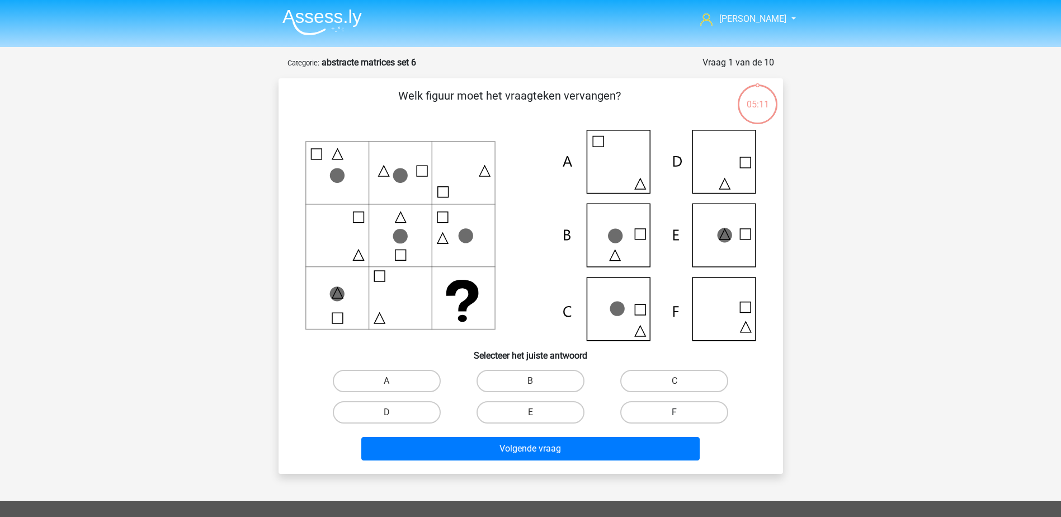
click at [633, 411] on label "F" at bounding box center [674, 412] width 108 height 22
click at [675, 412] on input "F" at bounding box center [678, 415] width 7 height 7
radio input "true"
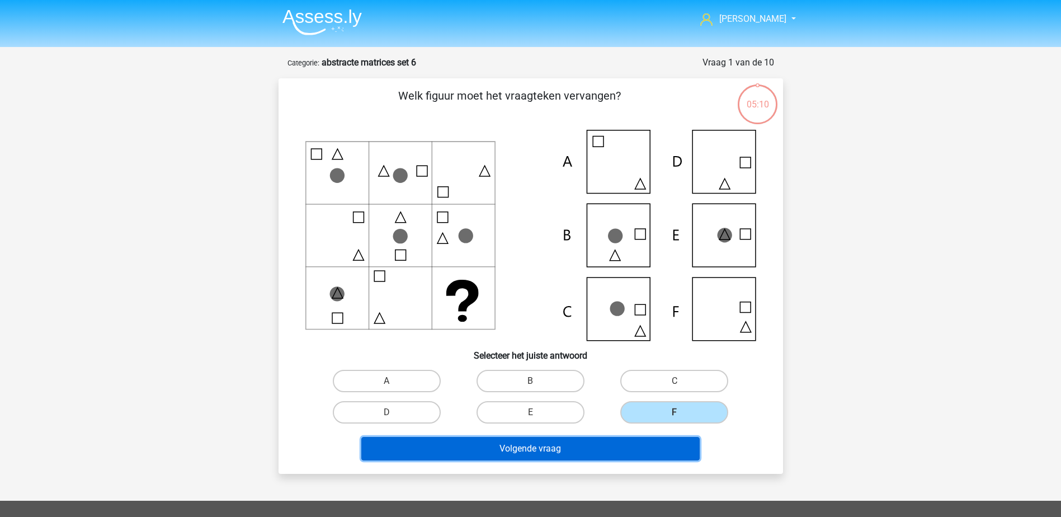
click at [580, 448] on button "Volgende vraag" at bounding box center [530, 448] width 338 height 23
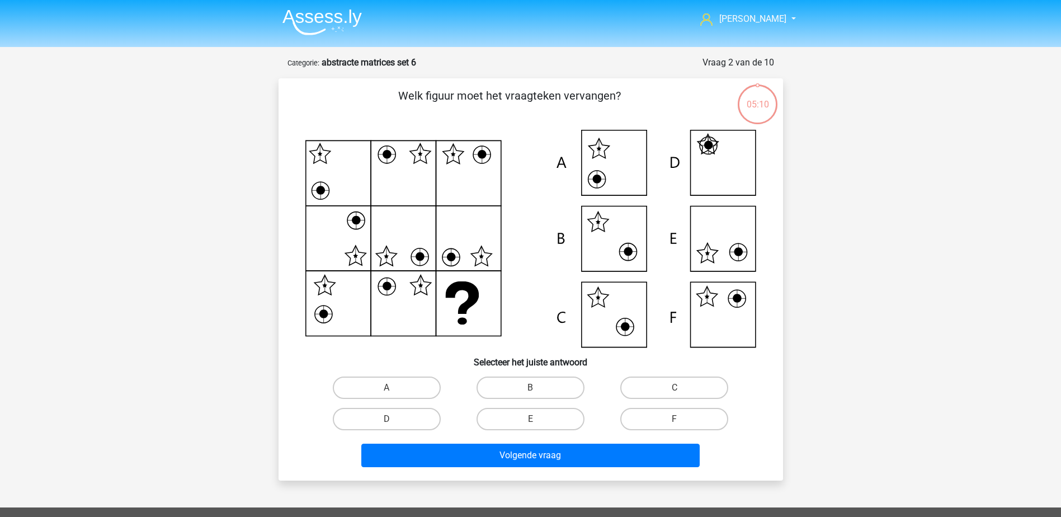
scroll to position [56, 0]
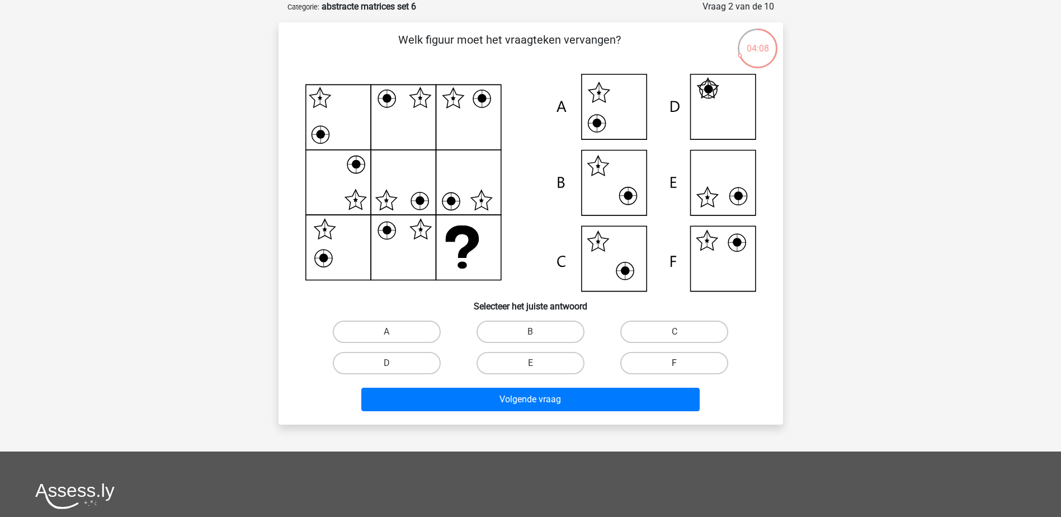
drag, startPoint x: 642, startPoint y: 356, endPoint x: 635, endPoint y: 370, distance: 15.5
click at [642, 356] on label "F" at bounding box center [674, 363] width 108 height 22
click at [675, 363] on input "F" at bounding box center [678, 366] width 7 height 7
radio input "true"
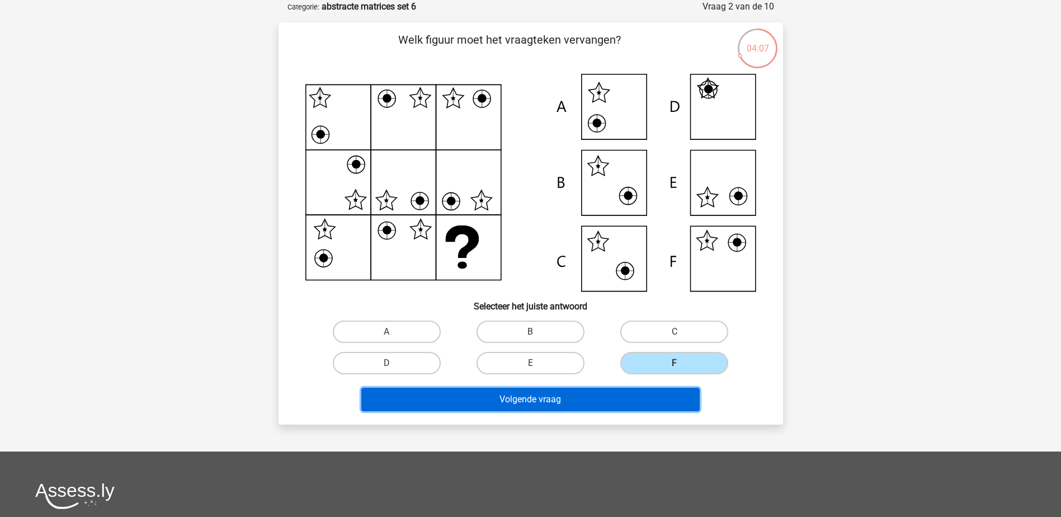
click at [617, 397] on button "Volgende vraag" at bounding box center [530, 399] width 338 height 23
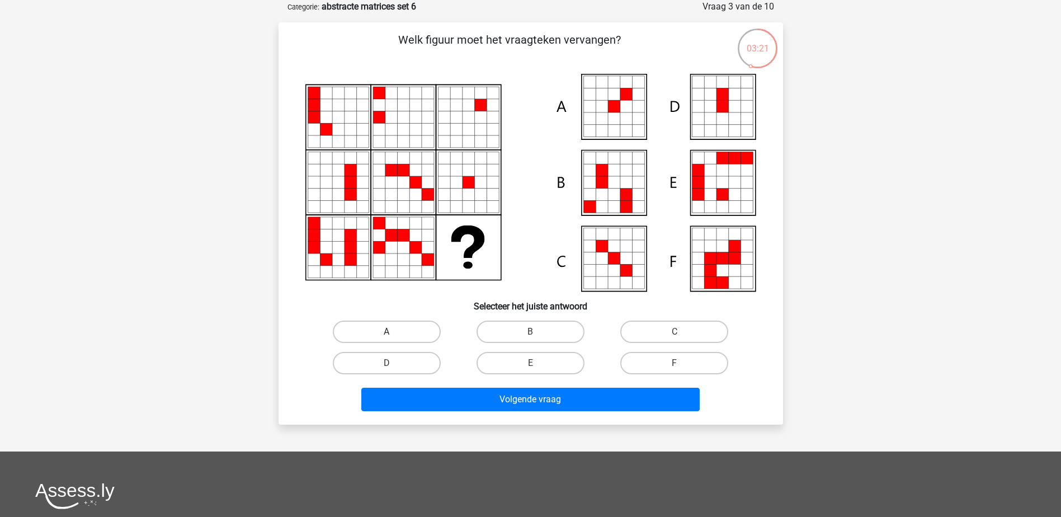
click at [408, 332] on label "A" at bounding box center [387, 332] width 108 height 22
click at [394, 332] on input "A" at bounding box center [390, 335] width 7 height 7
radio input "true"
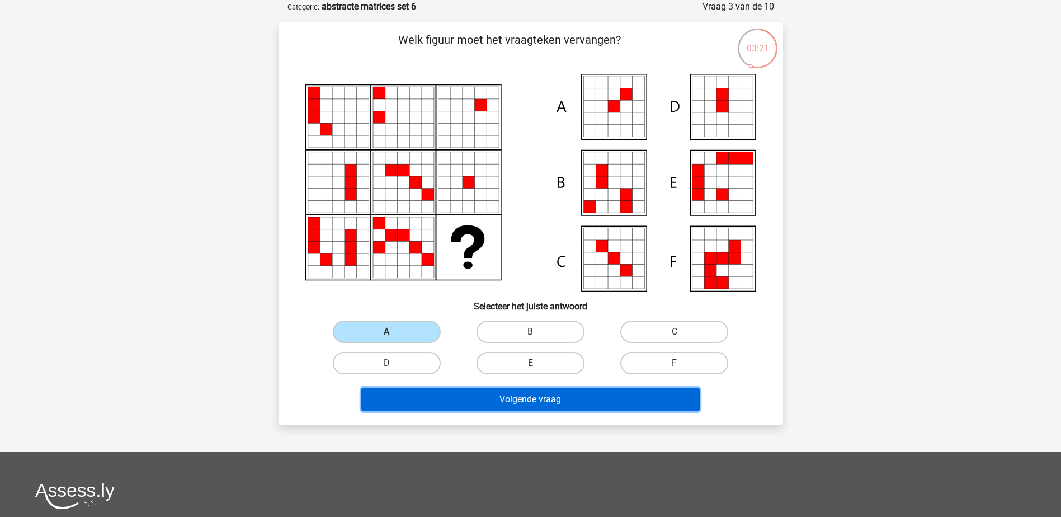
click at [416, 391] on button "Volgende vraag" at bounding box center [530, 399] width 338 height 23
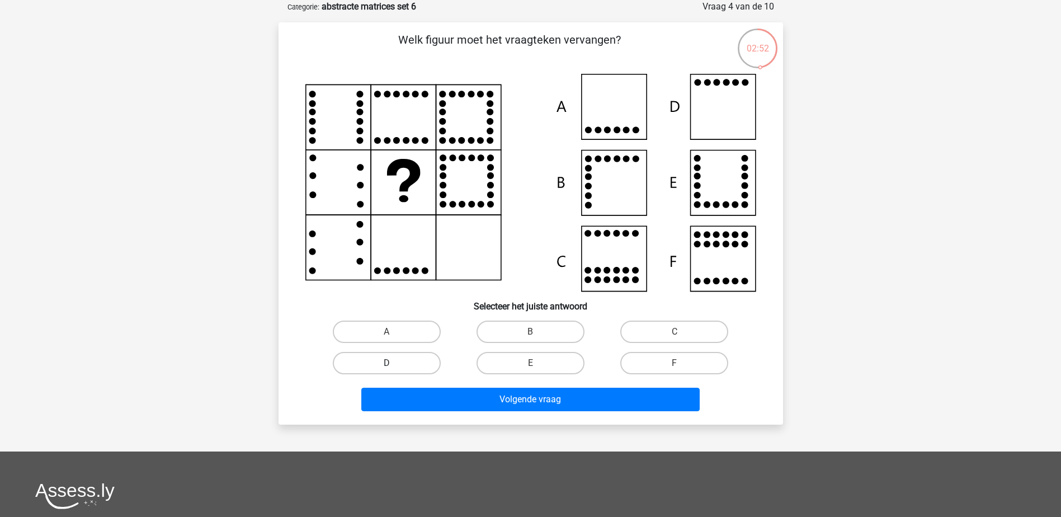
click at [420, 359] on label "D" at bounding box center [387, 363] width 108 height 22
click at [394, 363] on input "D" at bounding box center [390, 366] width 7 height 7
radio input "true"
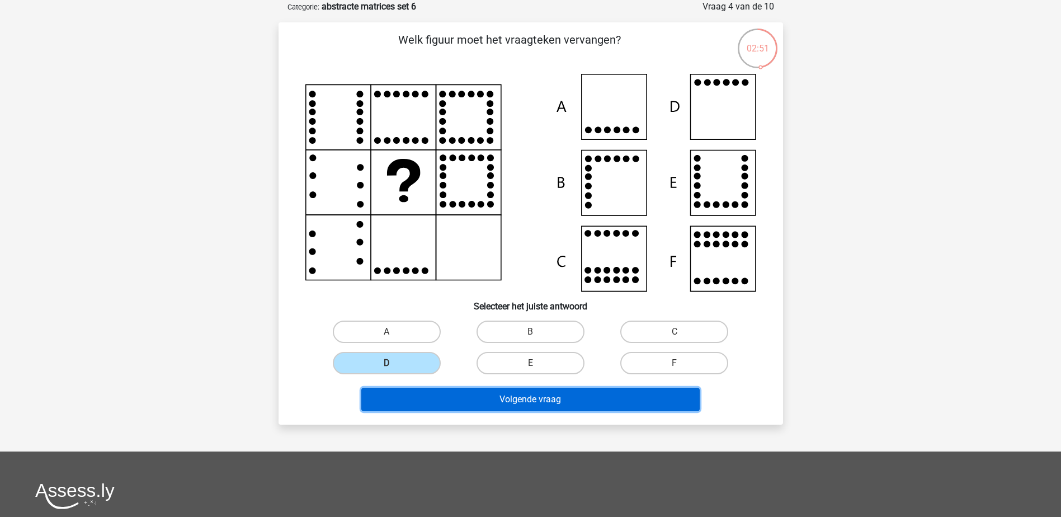
click at [425, 398] on button "Volgende vraag" at bounding box center [530, 399] width 338 height 23
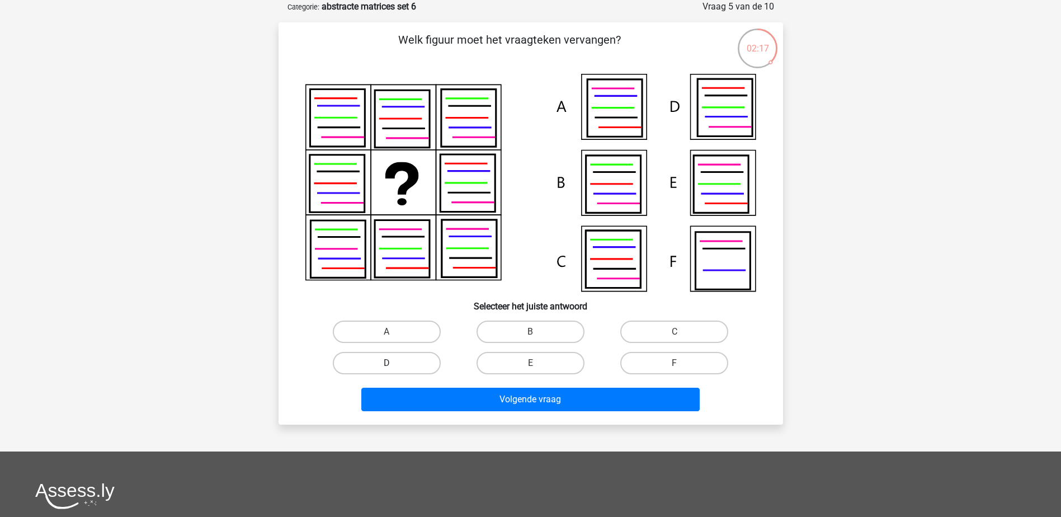
click at [410, 365] on label "D" at bounding box center [387, 363] width 108 height 22
click at [394, 365] on input "D" at bounding box center [390, 366] width 7 height 7
radio input "true"
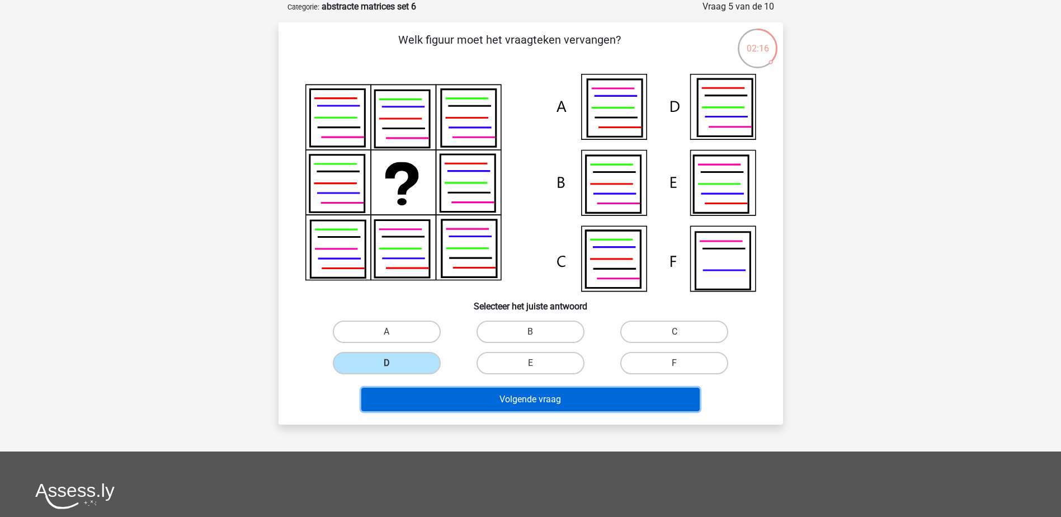
click at [407, 398] on button "Volgende vraag" at bounding box center [530, 399] width 338 height 23
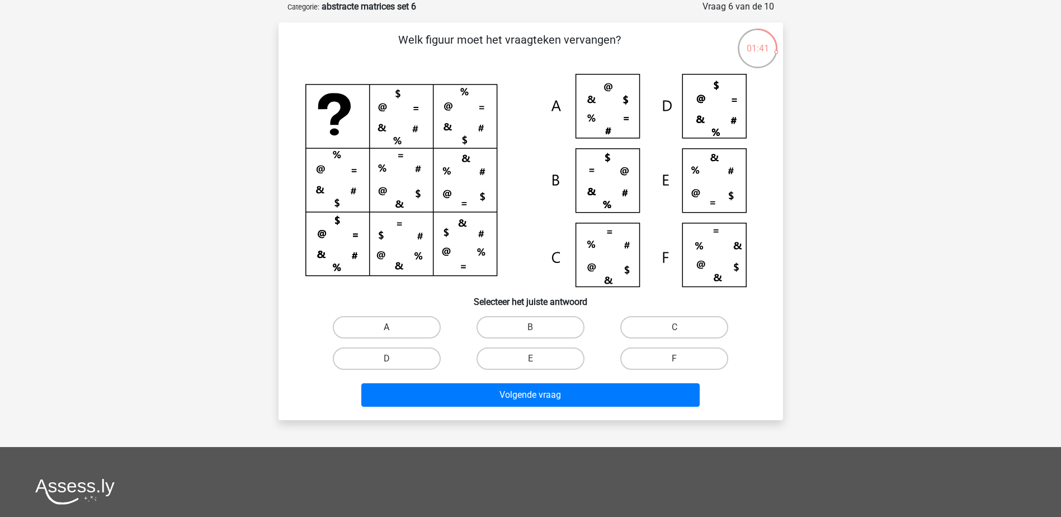
click at [386, 325] on label "A" at bounding box center [387, 327] width 108 height 22
click at [387, 327] on input "A" at bounding box center [390, 330] width 7 height 7
radio input "true"
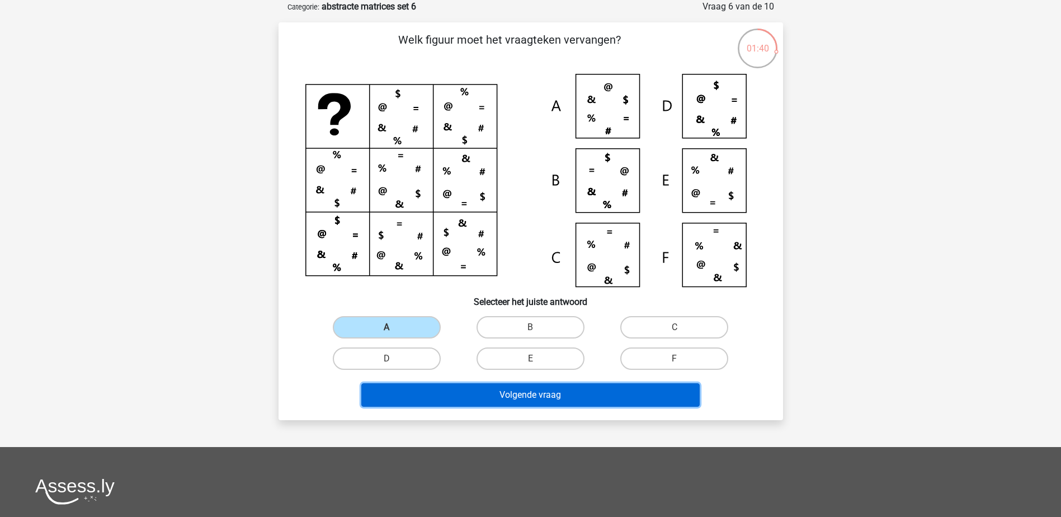
click at [401, 394] on button "Volgende vraag" at bounding box center [530, 394] width 338 height 23
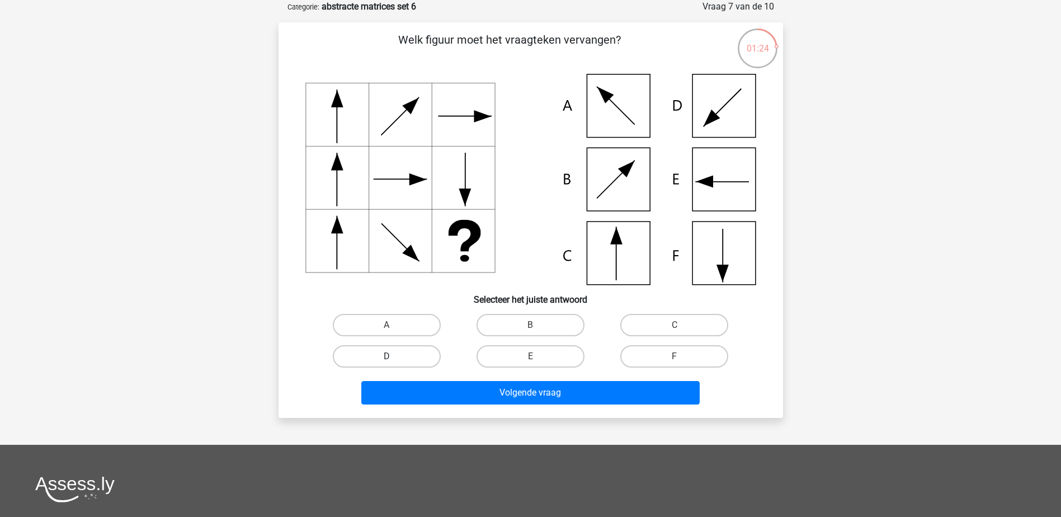
click at [413, 354] on label "D" at bounding box center [387, 356] width 108 height 22
click at [394, 356] on input "D" at bounding box center [390, 359] width 7 height 7
radio input "true"
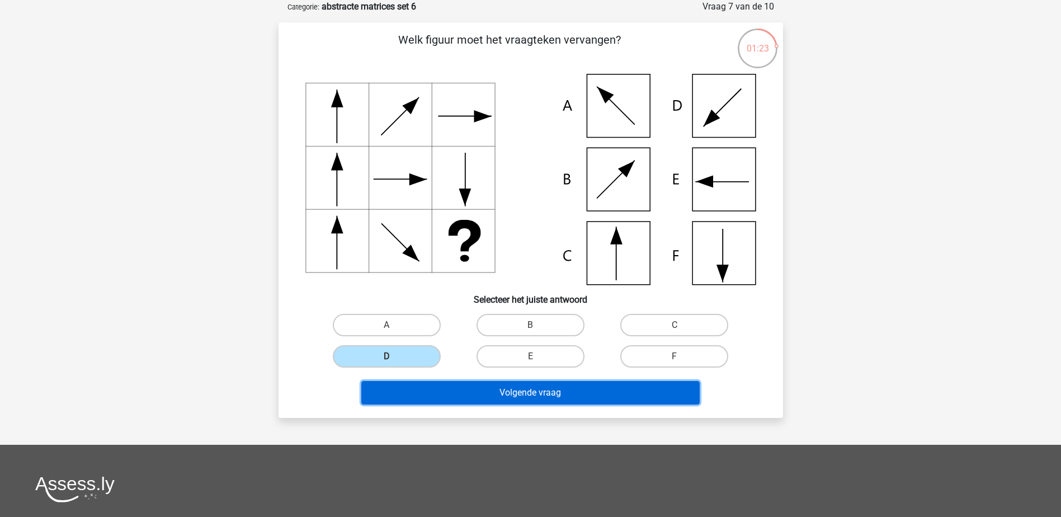
click at [420, 394] on button "Volgende vraag" at bounding box center [530, 392] width 338 height 23
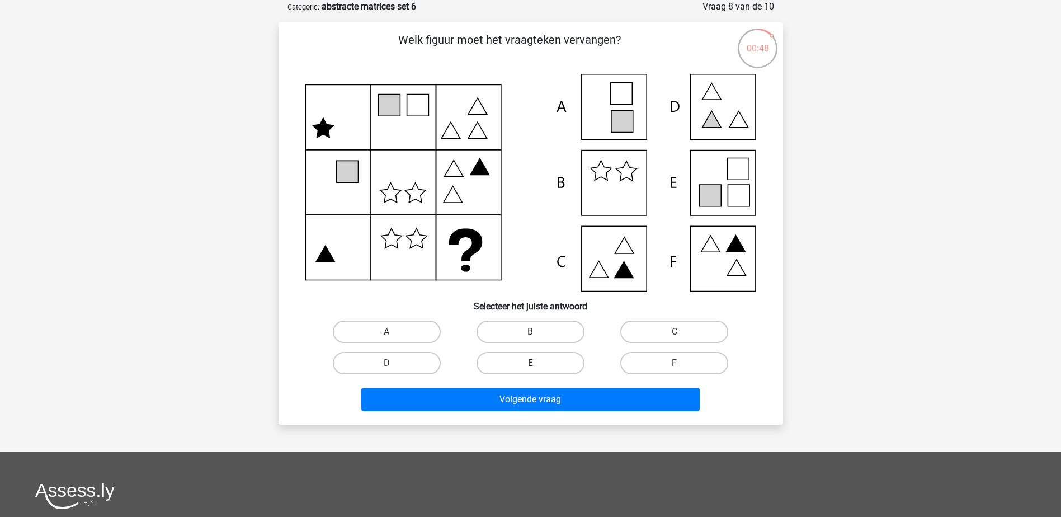
click at [542, 358] on label "E" at bounding box center [531, 363] width 108 height 22
click at [538, 363] on input "E" at bounding box center [533, 366] width 7 height 7
radio input "true"
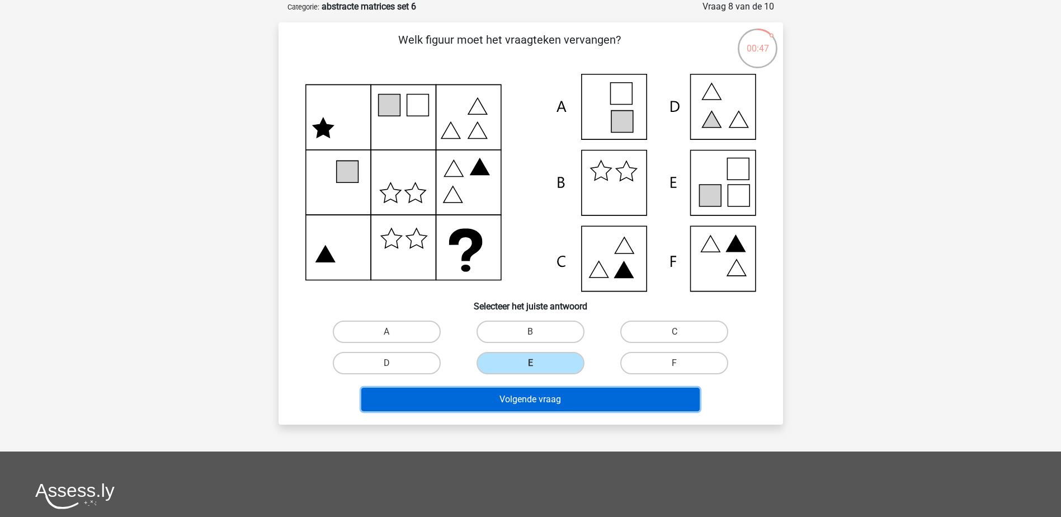
click at [519, 394] on button "Volgende vraag" at bounding box center [530, 399] width 338 height 23
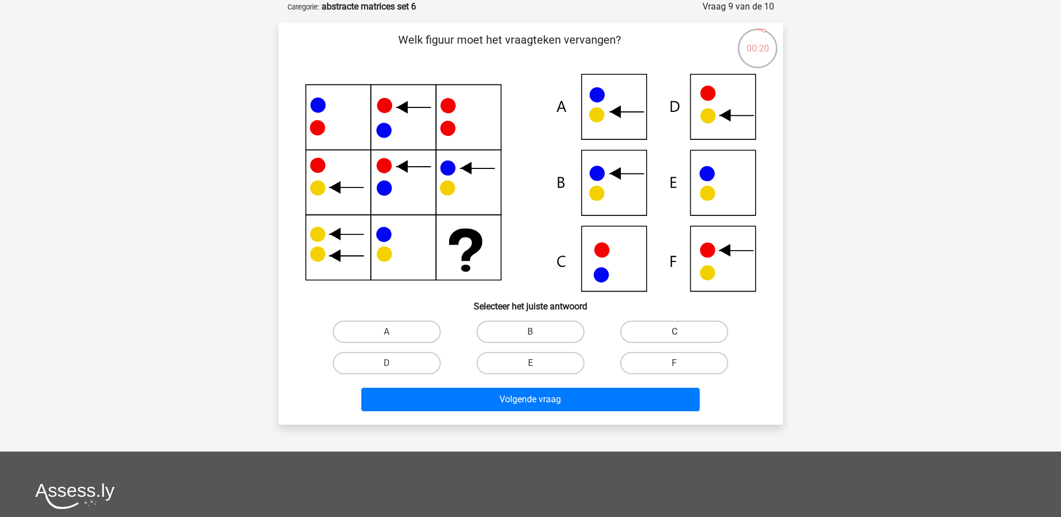
click at [698, 332] on label "C" at bounding box center [674, 332] width 108 height 22
click at [682, 332] on input "C" at bounding box center [678, 335] width 7 height 7
radio input "true"
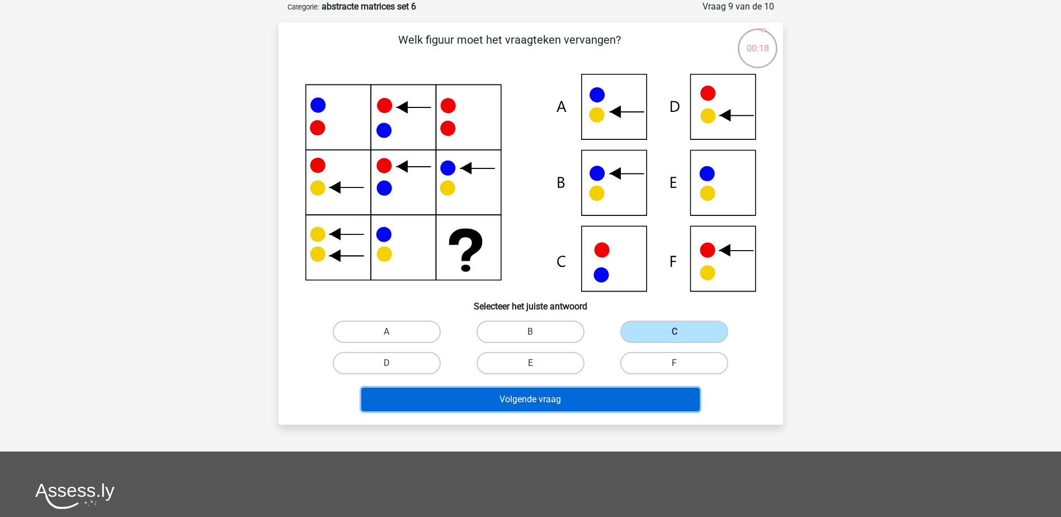
click at [620, 401] on button "Volgende vraag" at bounding box center [530, 399] width 338 height 23
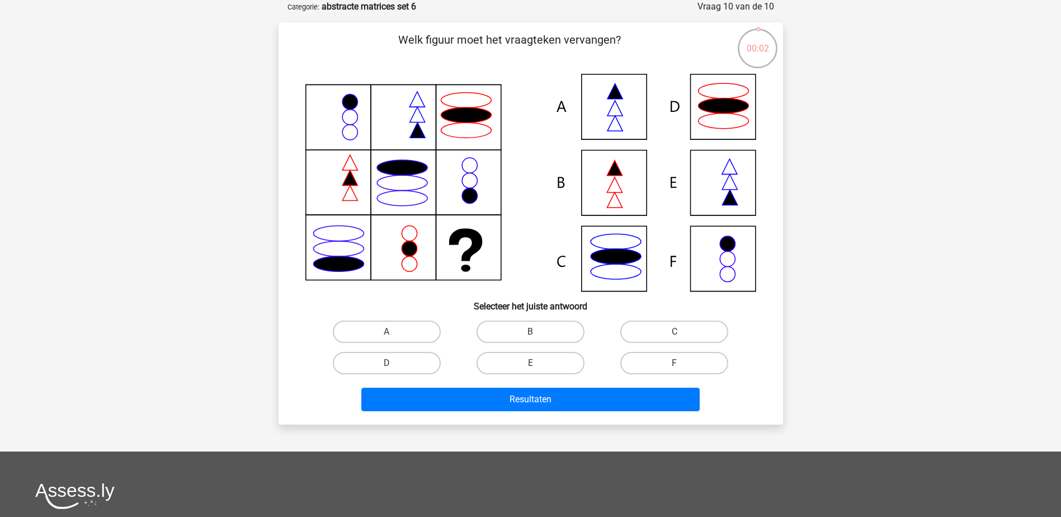
drag, startPoint x: 413, startPoint y: 330, endPoint x: 394, endPoint y: 384, distance: 57.3
click at [413, 332] on label "A" at bounding box center [387, 332] width 108 height 22
click at [394, 332] on input "A" at bounding box center [390, 335] width 7 height 7
radio input "true"
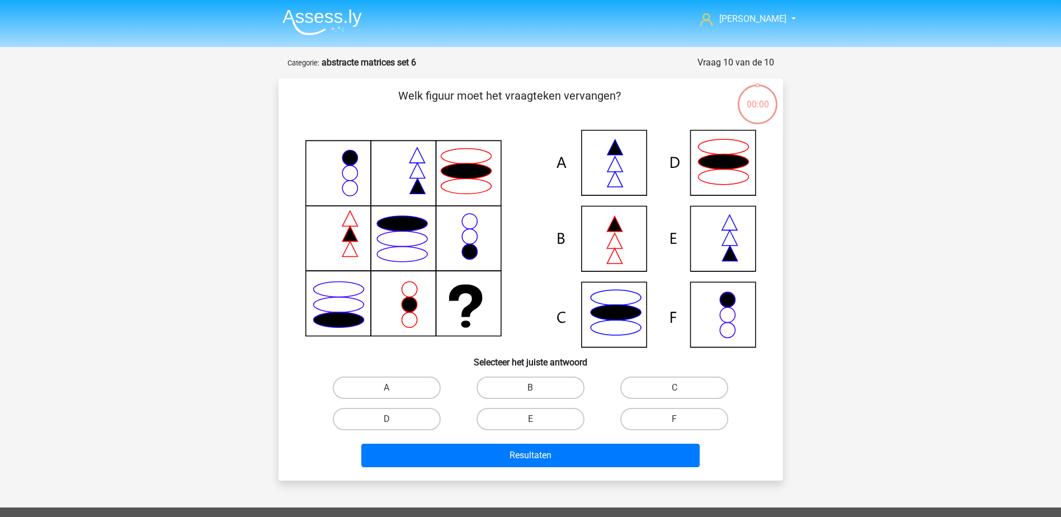
scroll to position [56, 0]
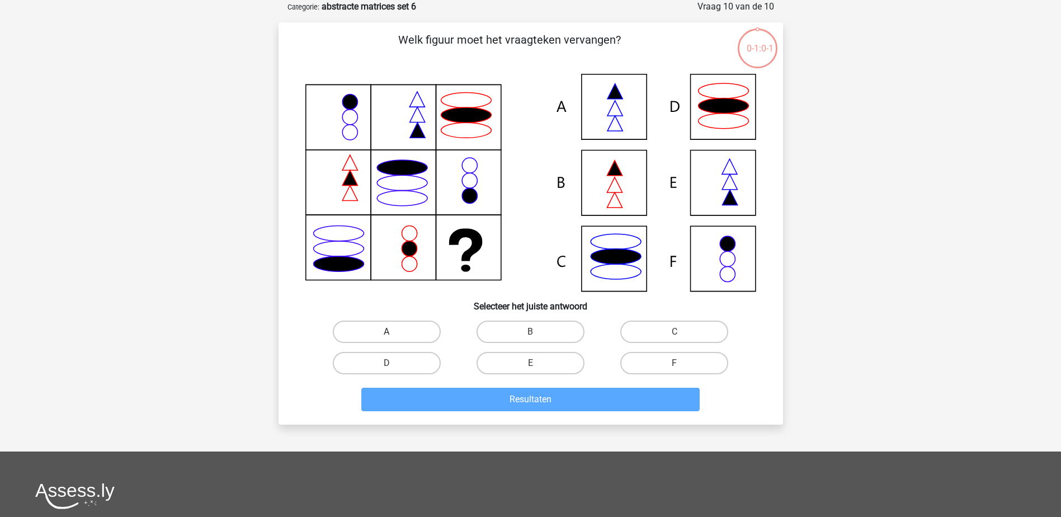
click at [422, 331] on label "A" at bounding box center [387, 332] width 108 height 22
click at [394, 332] on input "A" at bounding box center [390, 335] width 7 height 7
radio input "true"
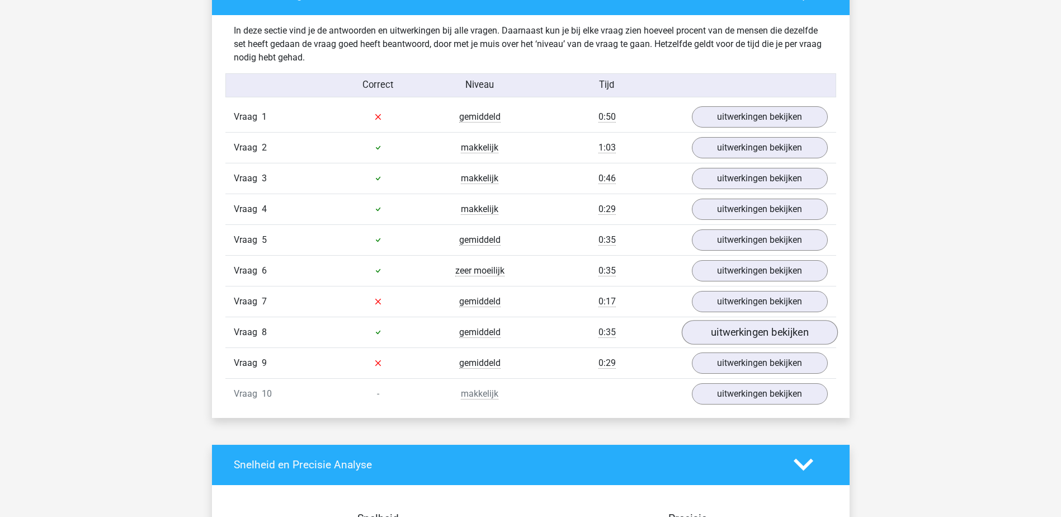
scroll to position [671, 0]
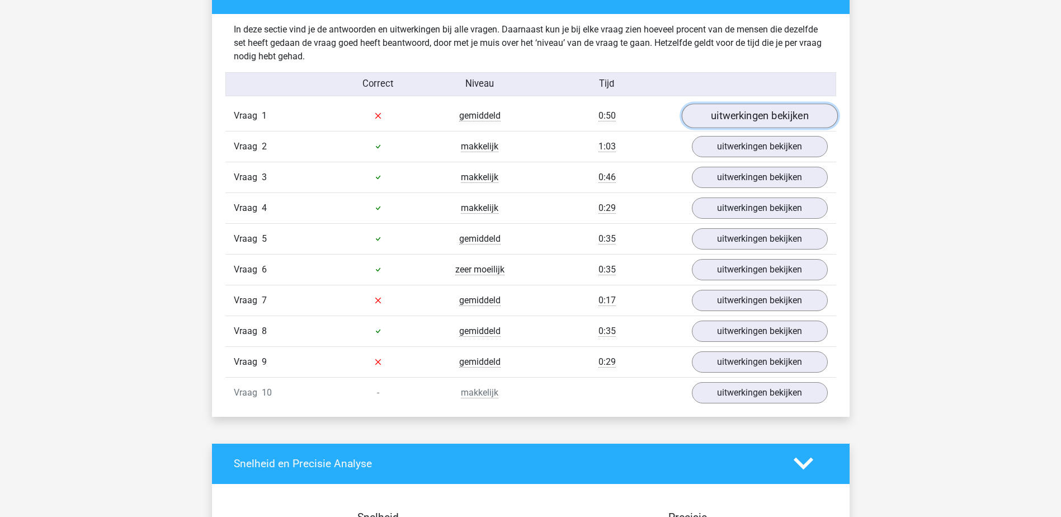
click at [808, 120] on link "uitwerkingen bekijken" at bounding box center [759, 116] width 156 height 25
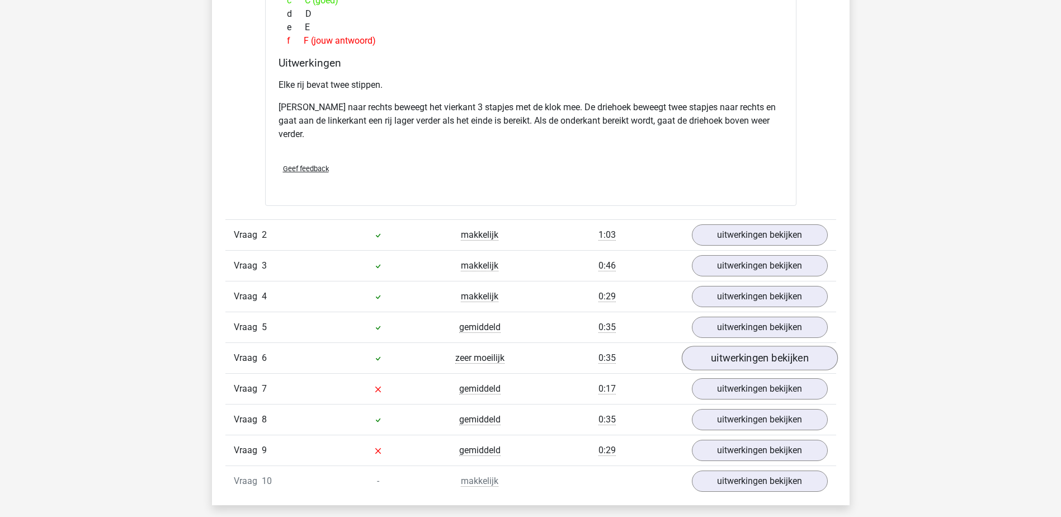
scroll to position [1175, 0]
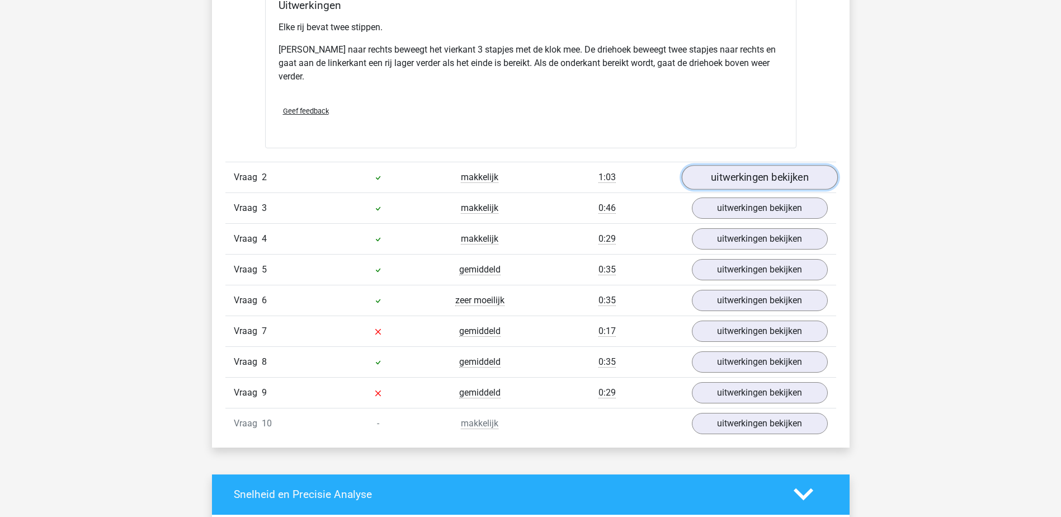
click at [749, 178] on link "uitwerkingen bekijken" at bounding box center [759, 177] width 156 height 25
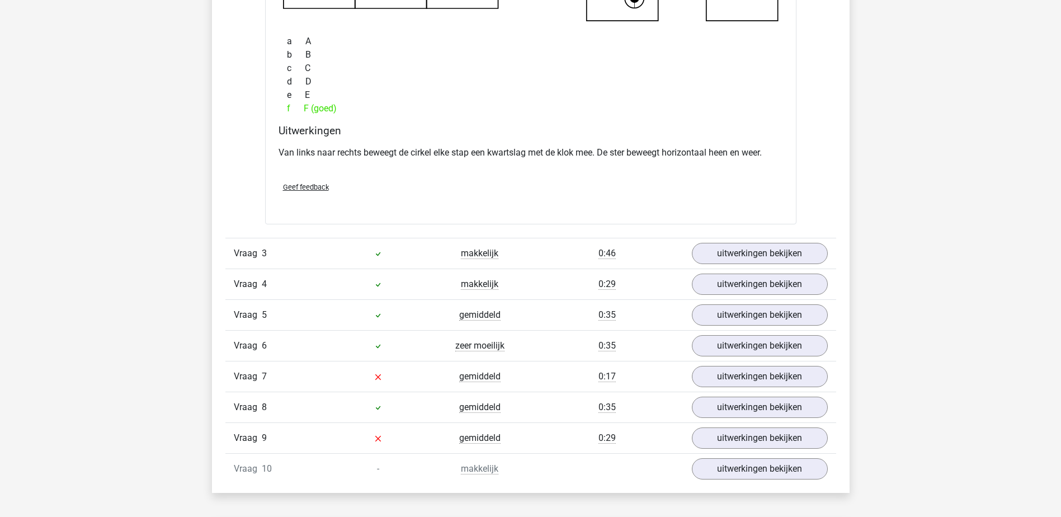
scroll to position [1622, 0]
click at [710, 249] on link "uitwerkingen bekijken" at bounding box center [759, 253] width 156 height 25
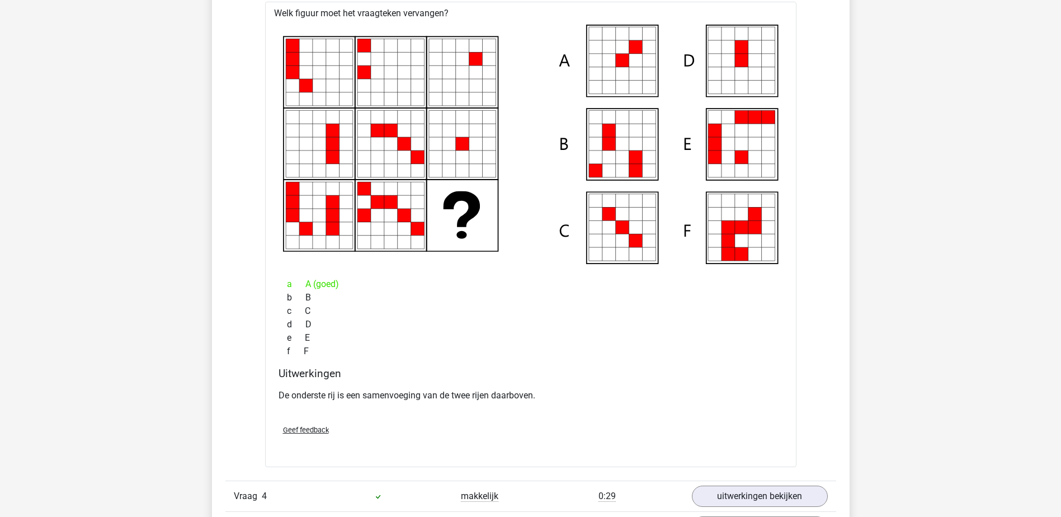
scroll to position [2070, 0]
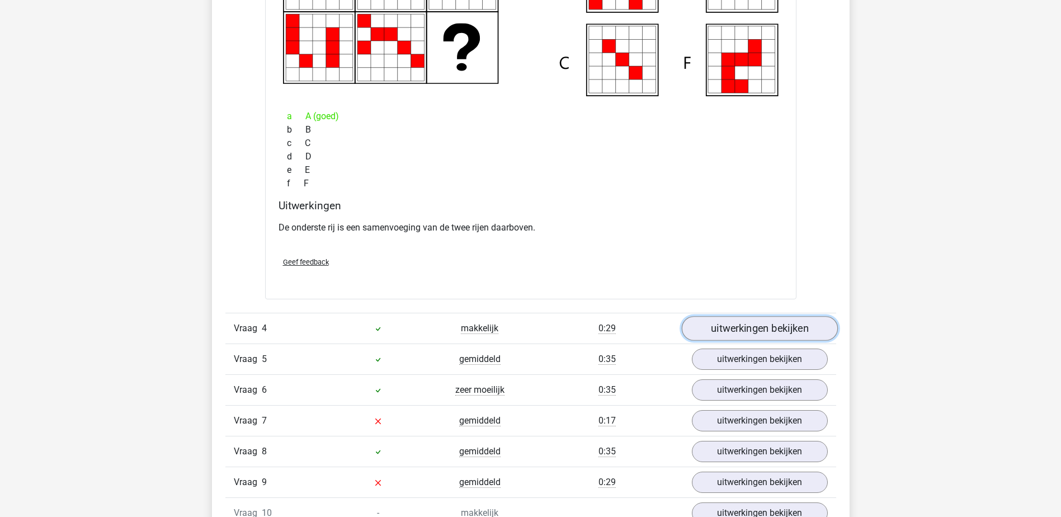
click at [727, 322] on link "uitwerkingen bekijken" at bounding box center [759, 329] width 156 height 25
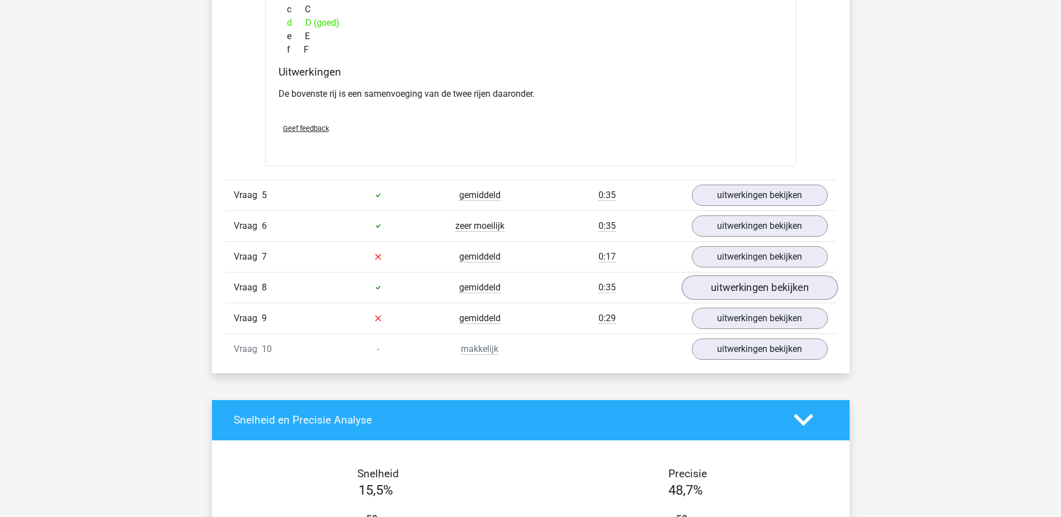
scroll to position [2741, 0]
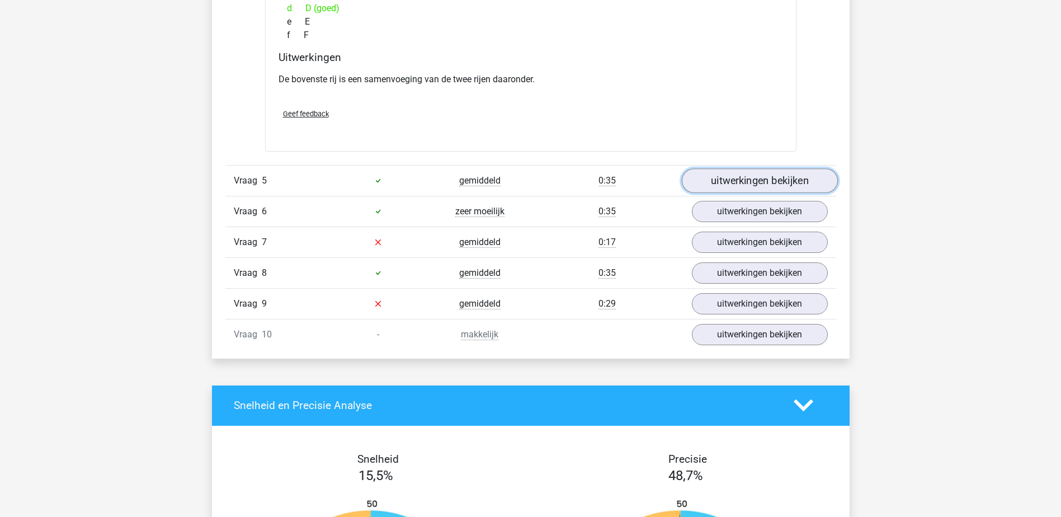
click at [769, 175] on link "uitwerkingen bekijken" at bounding box center [759, 180] width 156 height 25
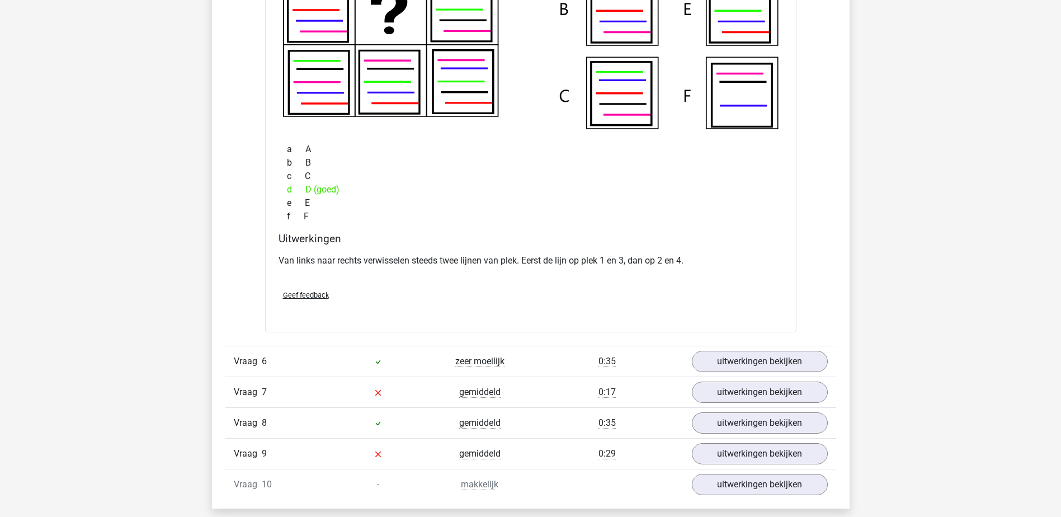
scroll to position [3189, 0]
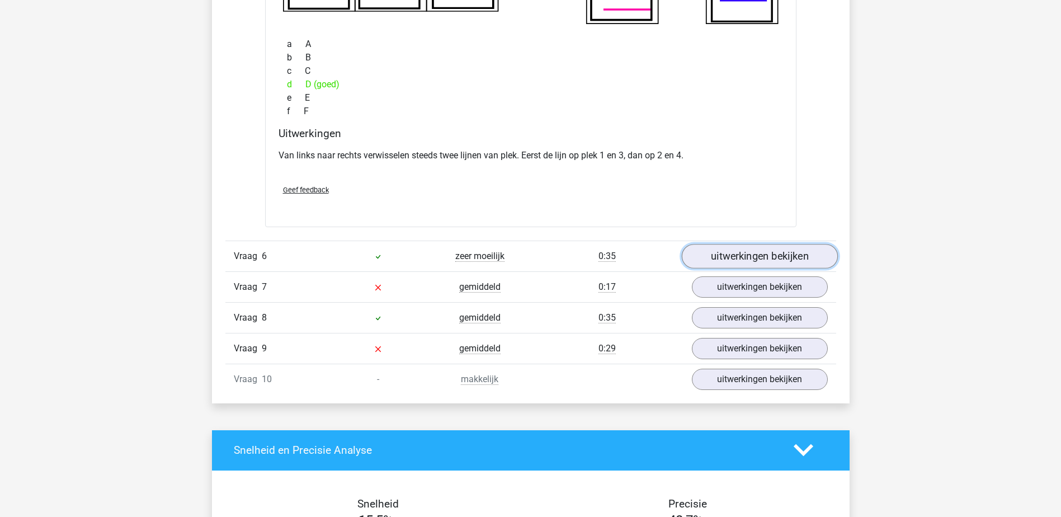
click at [741, 249] on link "uitwerkingen bekijken" at bounding box center [759, 256] width 156 height 25
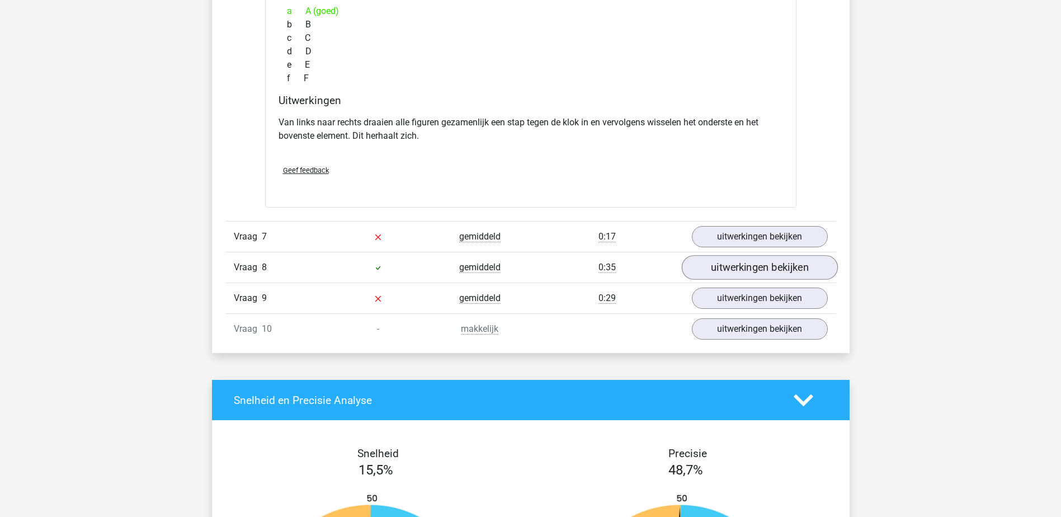
scroll to position [3748, 0]
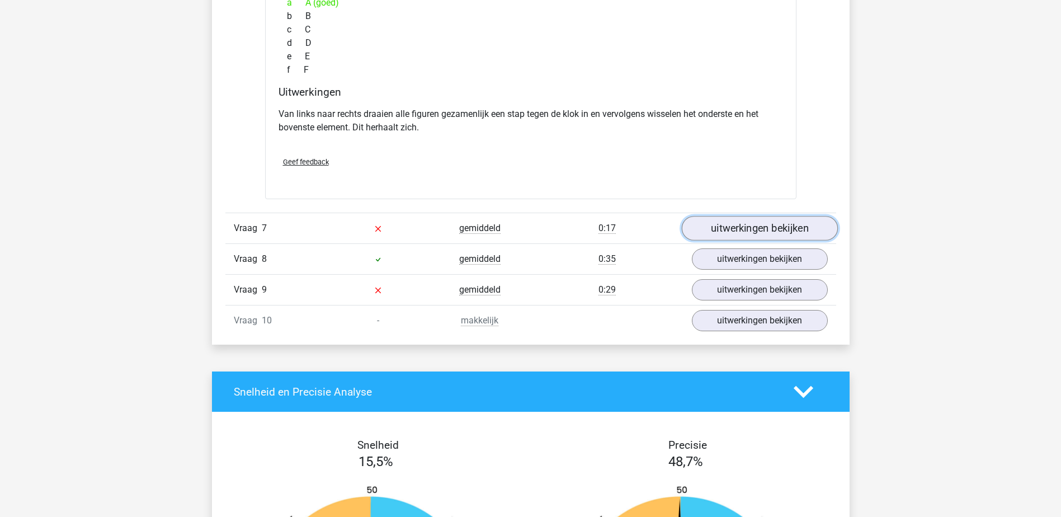
click at [751, 228] on link "uitwerkingen bekijken" at bounding box center [759, 229] width 156 height 25
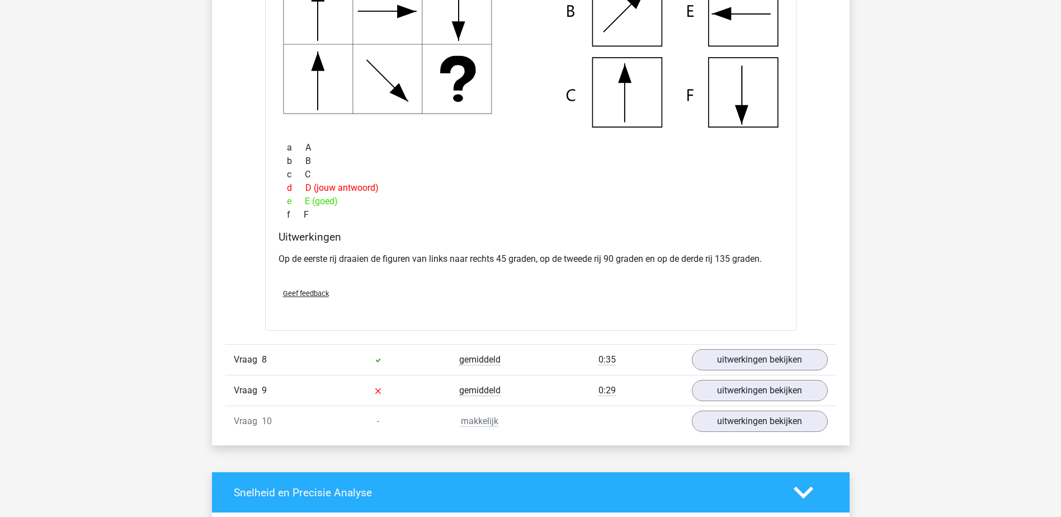
scroll to position [4140, 0]
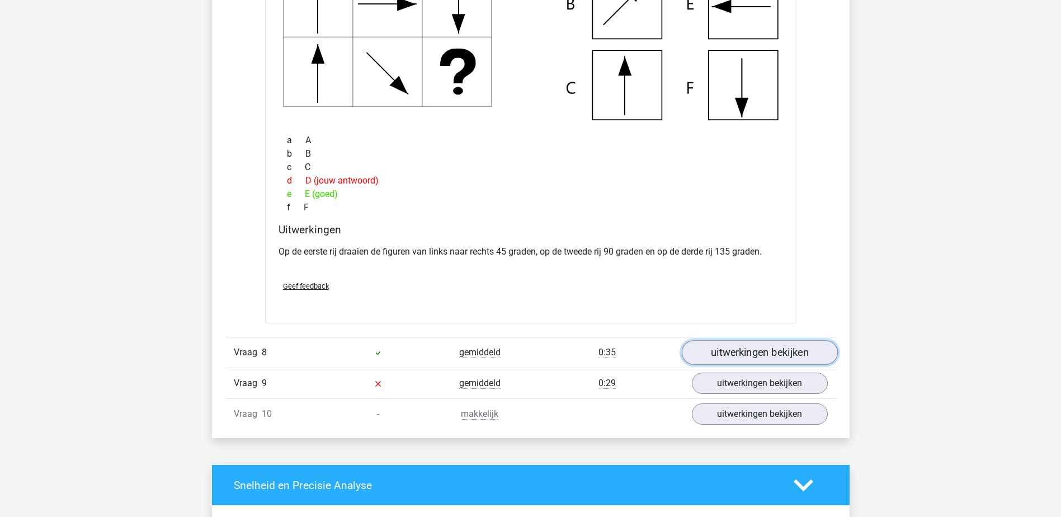
click at [735, 349] on link "uitwerkingen bekijken" at bounding box center [759, 353] width 156 height 25
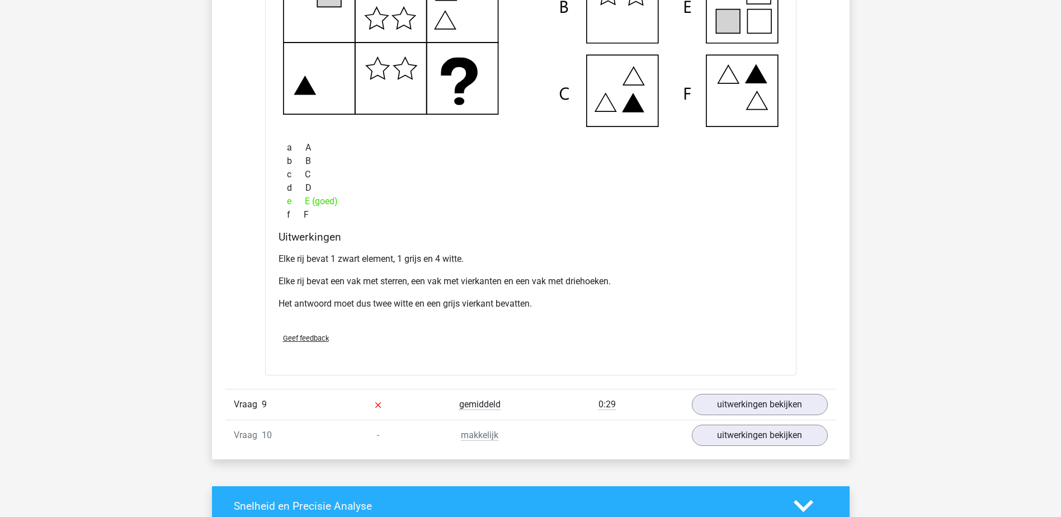
scroll to position [4700, 0]
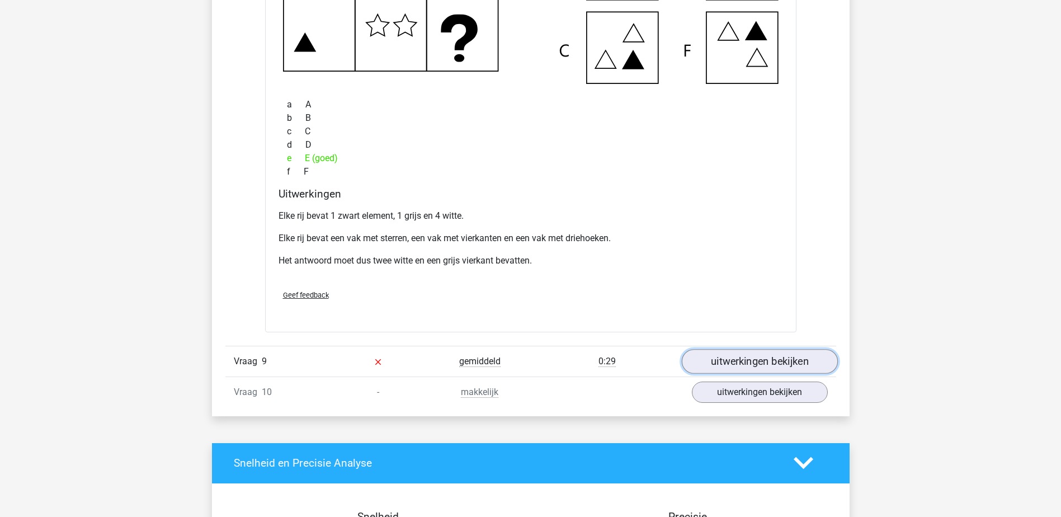
click at [723, 353] on link "uitwerkingen bekijken" at bounding box center [759, 361] width 156 height 25
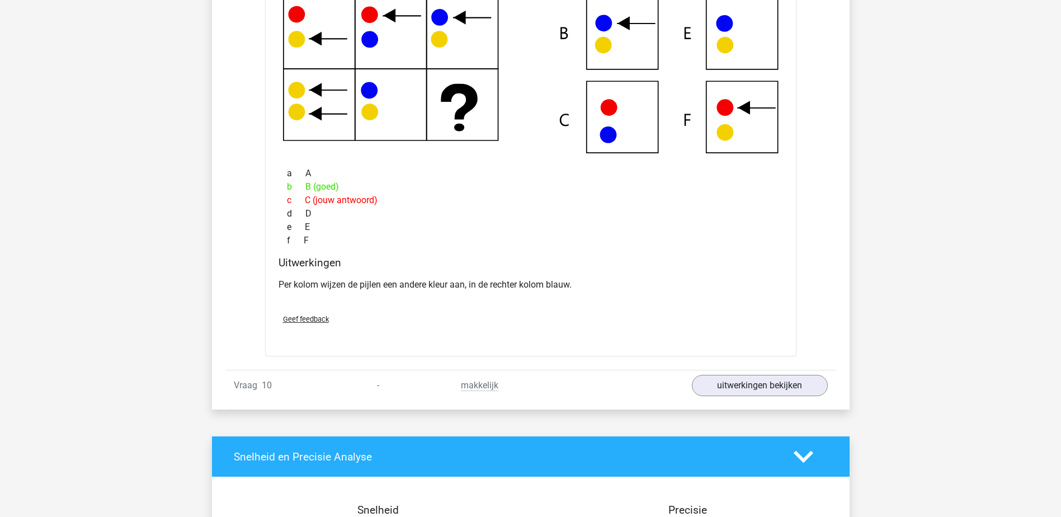
scroll to position [5203, 0]
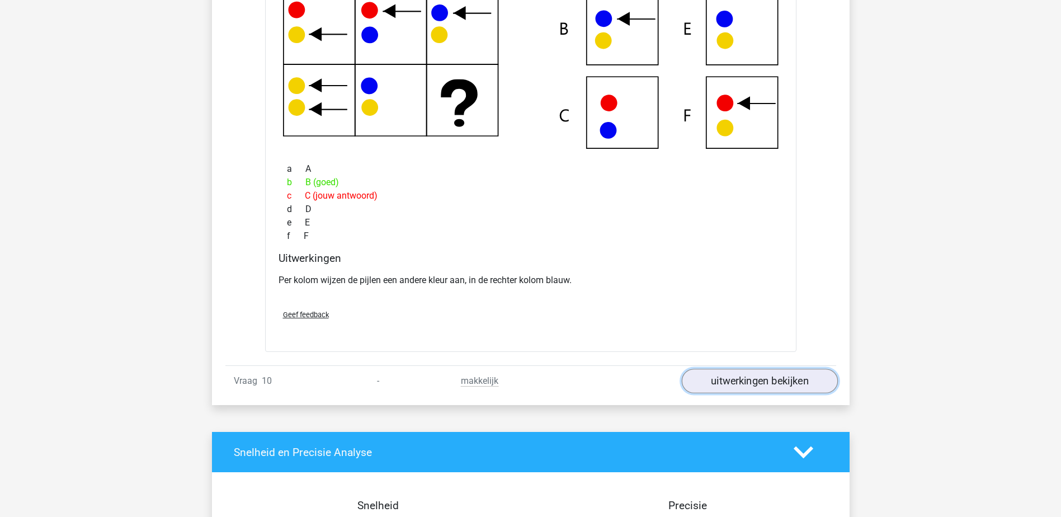
click at [712, 380] on link "uitwerkingen bekijken" at bounding box center [759, 381] width 156 height 25
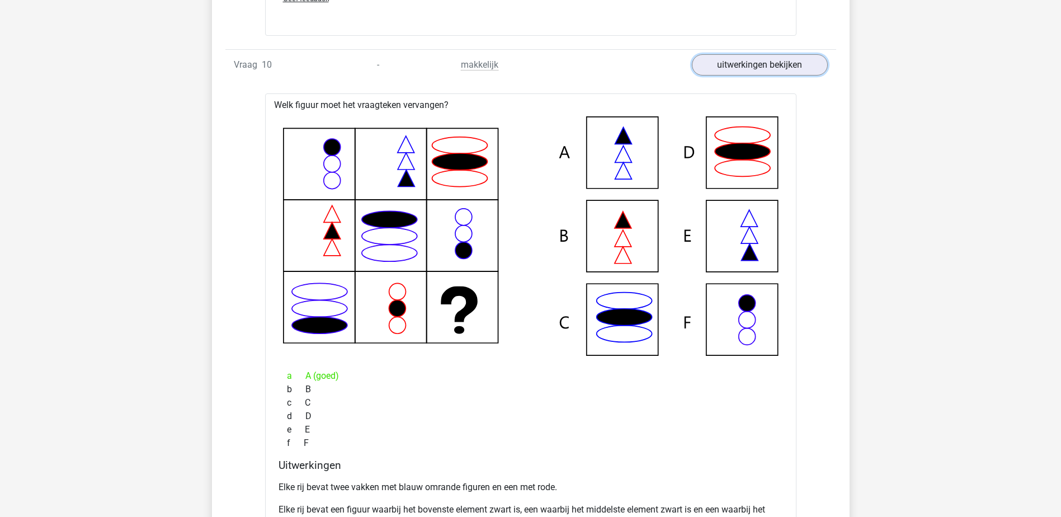
scroll to position [5371, 0]
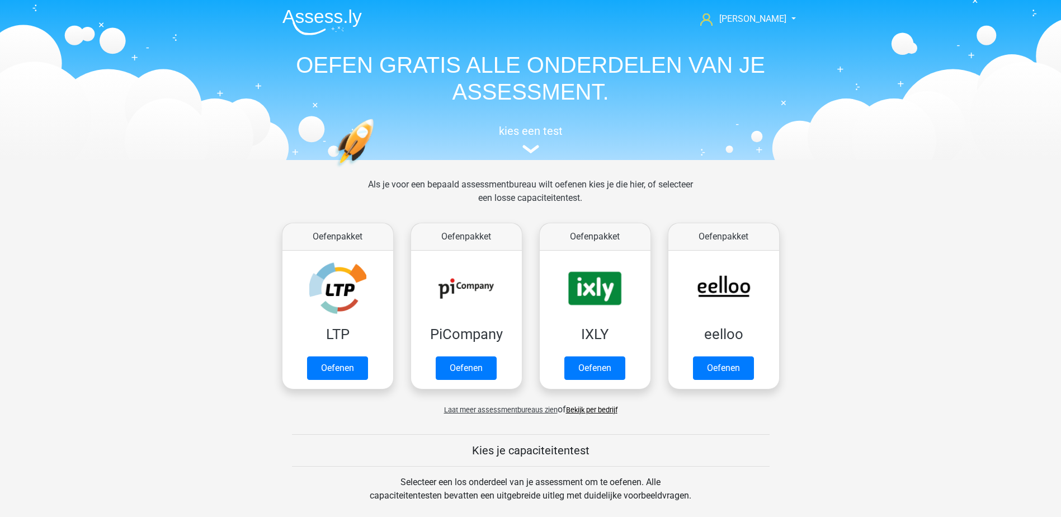
scroll to position [476, 0]
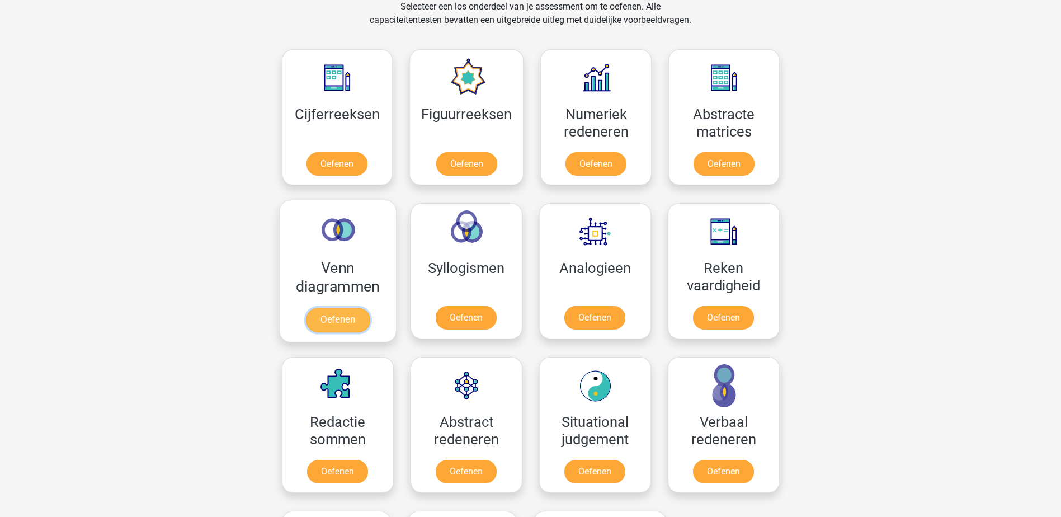
click at [342, 316] on link "Oefenen" at bounding box center [337, 320] width 64 height 25
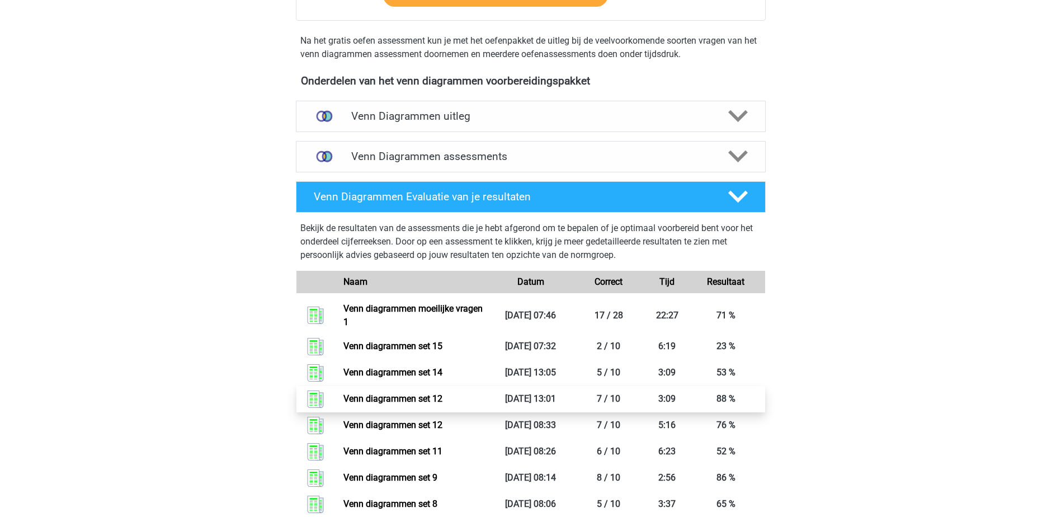
scroll to position [280, 0]
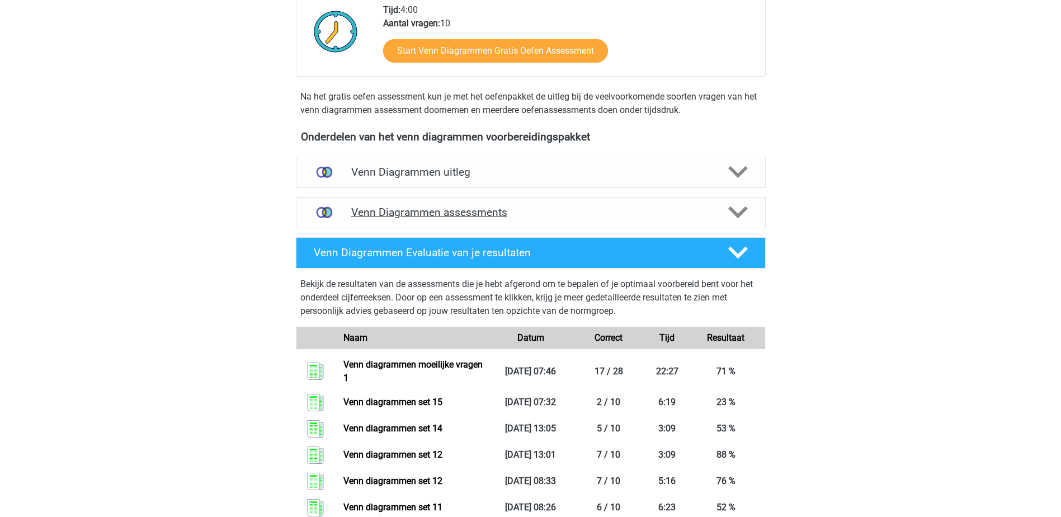
click at [521, 212] on h4 "Venn Diagrammen assessments" at bounding box center [530, 212] width 359 height 13
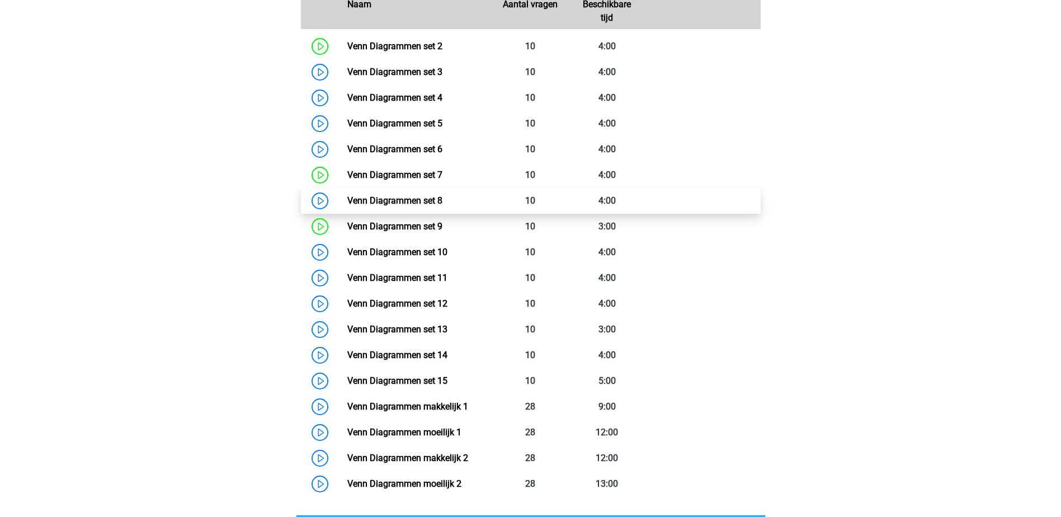
scroll to position [727, 0]
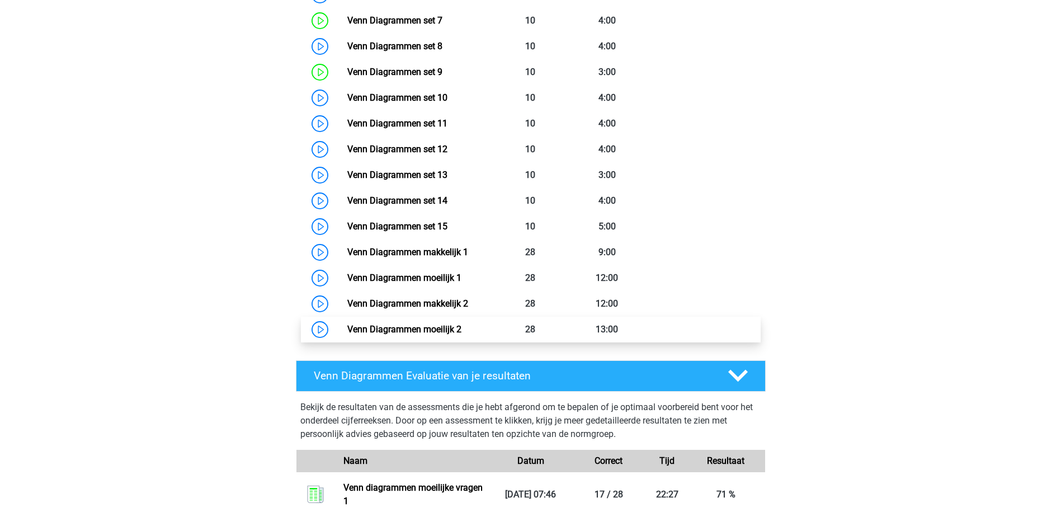
click at [419, 330] on link "Venn Diagrammen moeilijk 2" at bounding box center [404, 329] width 114 height 11
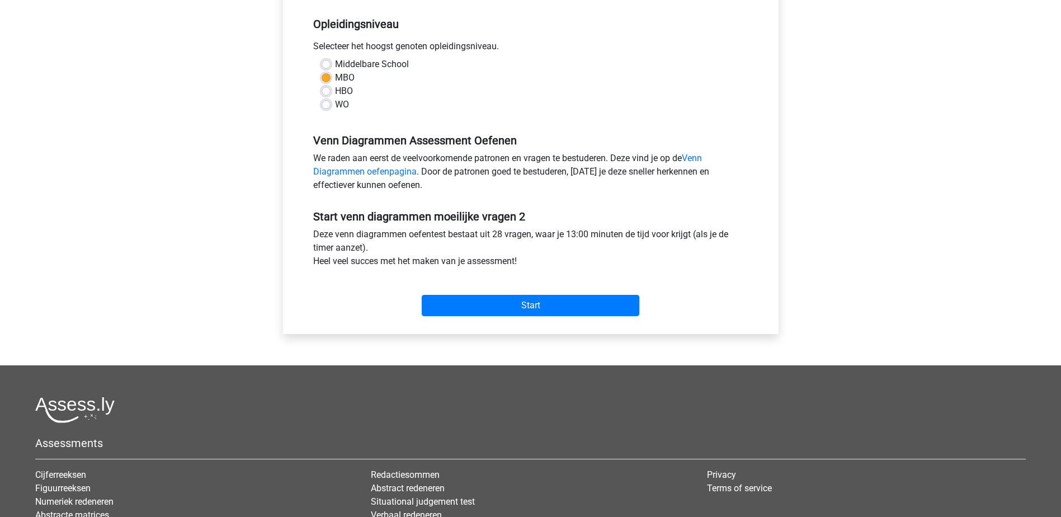
scroll to position [224, 0]
click at [529, 304] on input "Start" at bounding box center [531, 304] width 218 height 21
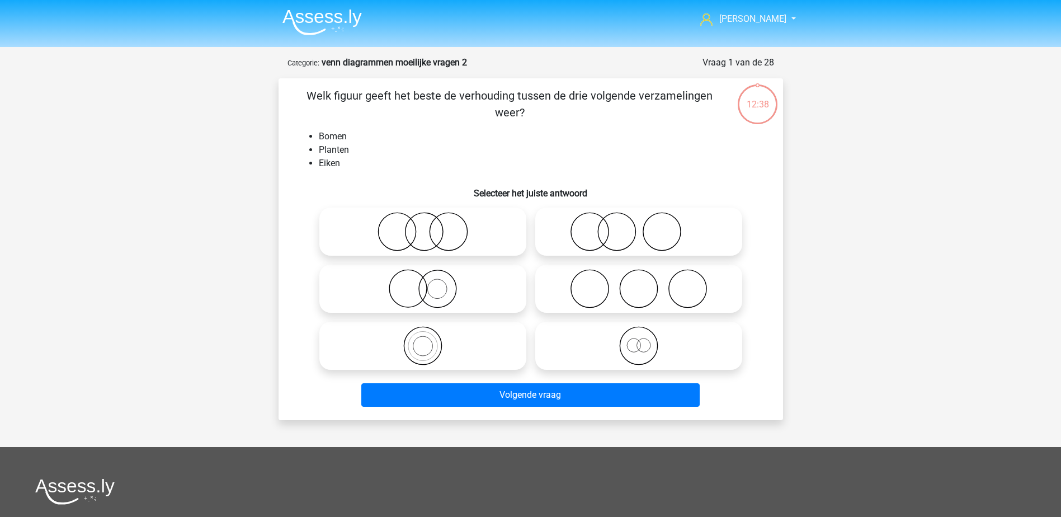
click at [599, 235] on icon at bounding box center [639, 231] width 198 height 39
click at [639, 226] on input "radio" at bounding box center [642, 222] width 7 height 7
radio input "true"
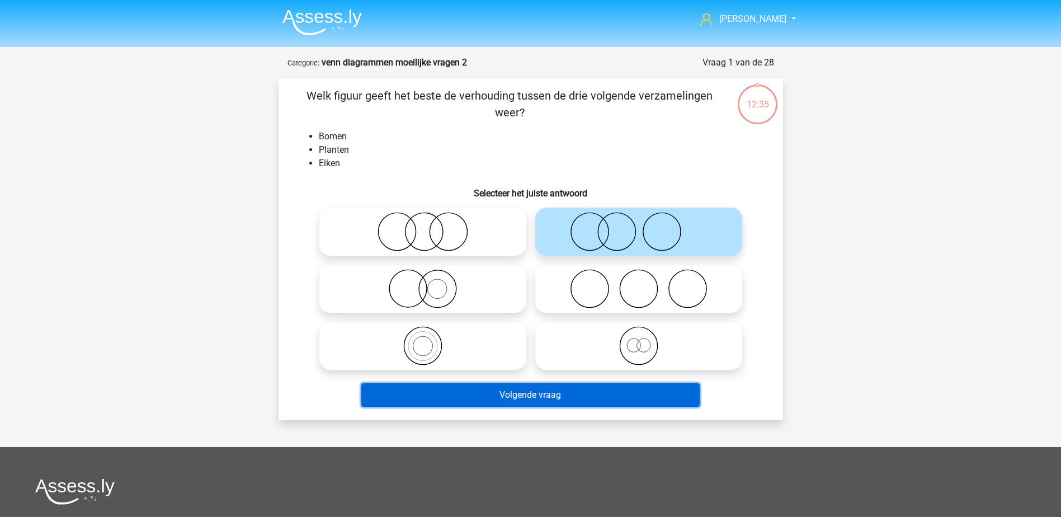
click at [604, 392] on button "Volgende vraag" at bounding box center [530, 394] width 338 height 23
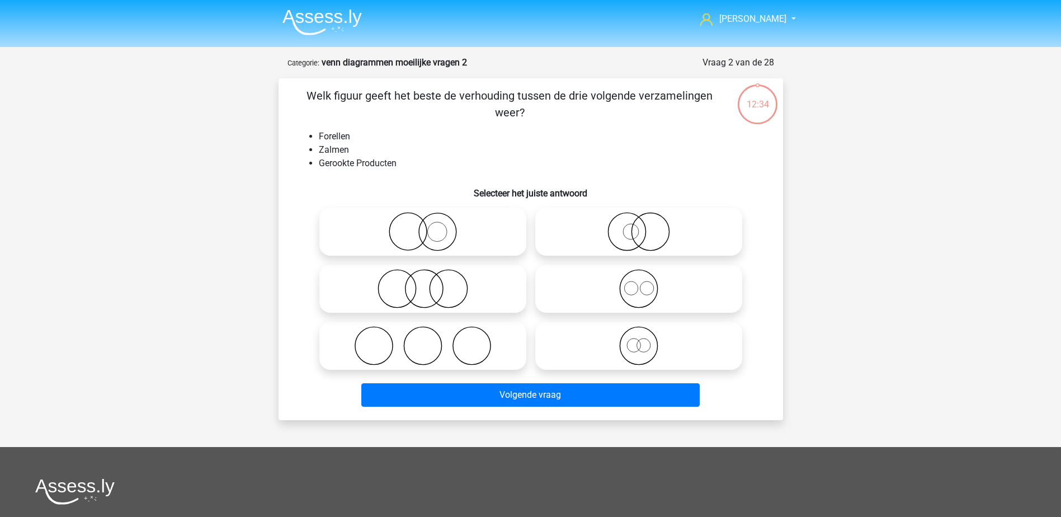
scroll to position [56, 0]
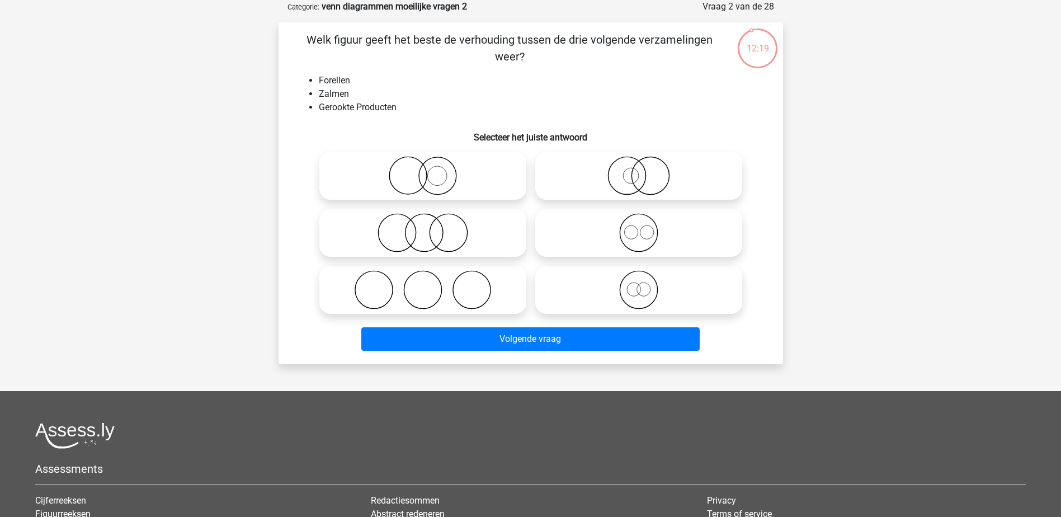
click at [382, 222] on icon at bounding box center [423, 232] width 198 height 39
click at [423, 222] on input "radio" at bounding box center [426, 223] width 7 height 7
radio input "true"
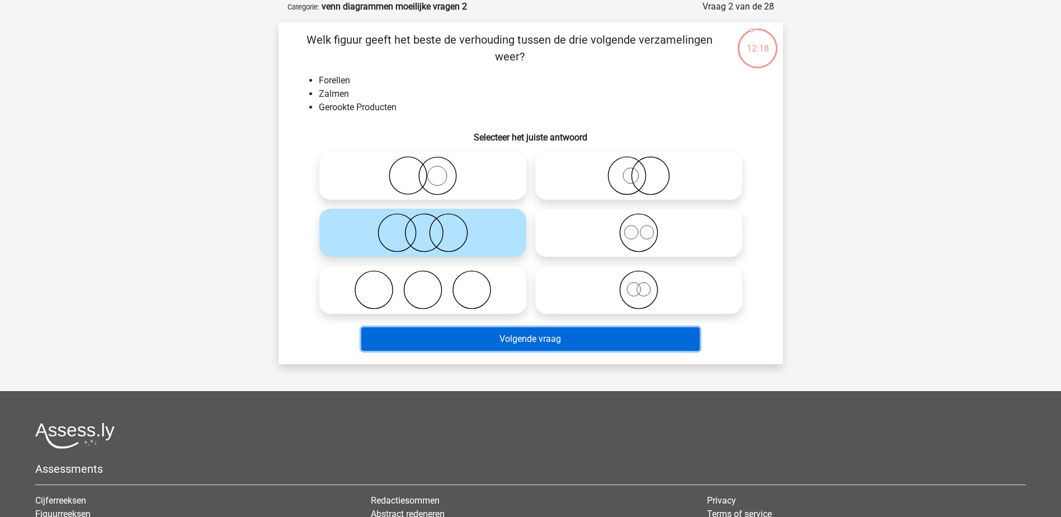
click at [432, 331] on button "Volgende vraag" at bounding box center [530, 338] width 338 height 23
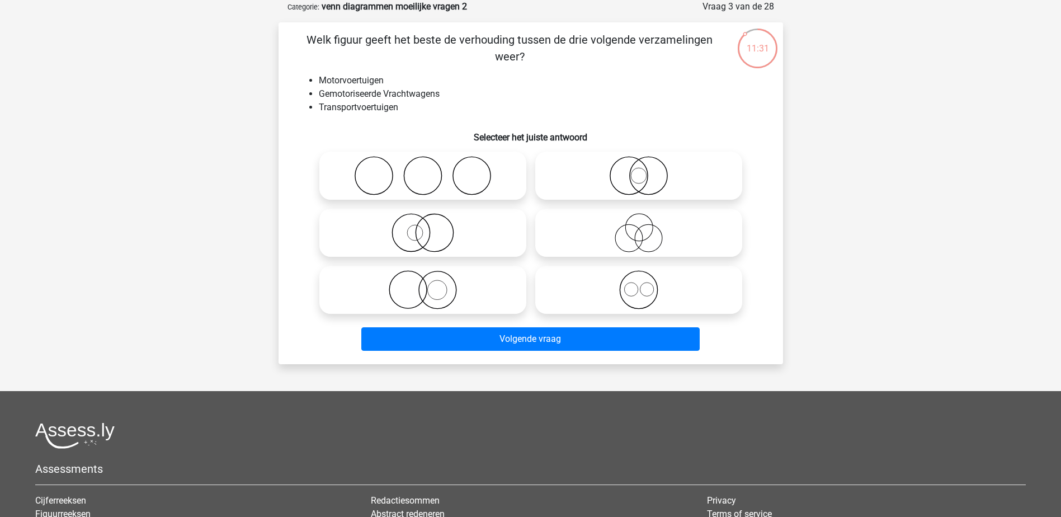
click at [581, 182] on icon at bounding box center [639, 175] width 198 height 39
click at [639, 170] on input "radio" at bounding box center [642, 166] width 7 height 7
radio input "true"
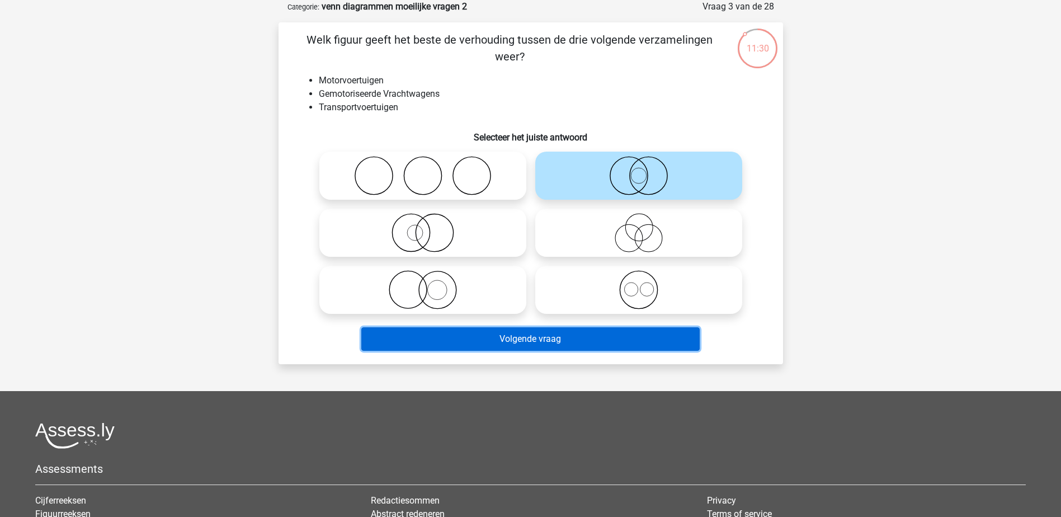
click at [575, 337] on button "Volgende vraag" at bounding box center [530, 338] width 338 height 23
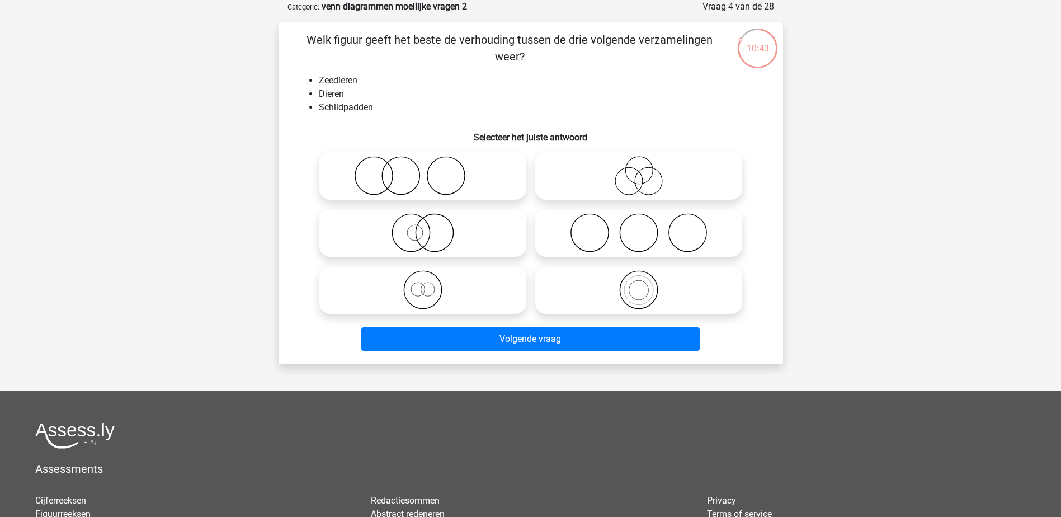
drag, startPoint x: 363, startPoint y: 285, endPoint x: 391, endPoint y: 323, distance: 46.9
click at [364, 285] on icon at bounding box center [423, 289] width 198 height 39
click at [423, 284] on input "radio" at bounding box center [426, 280] width 7 height 7
radio input "true"
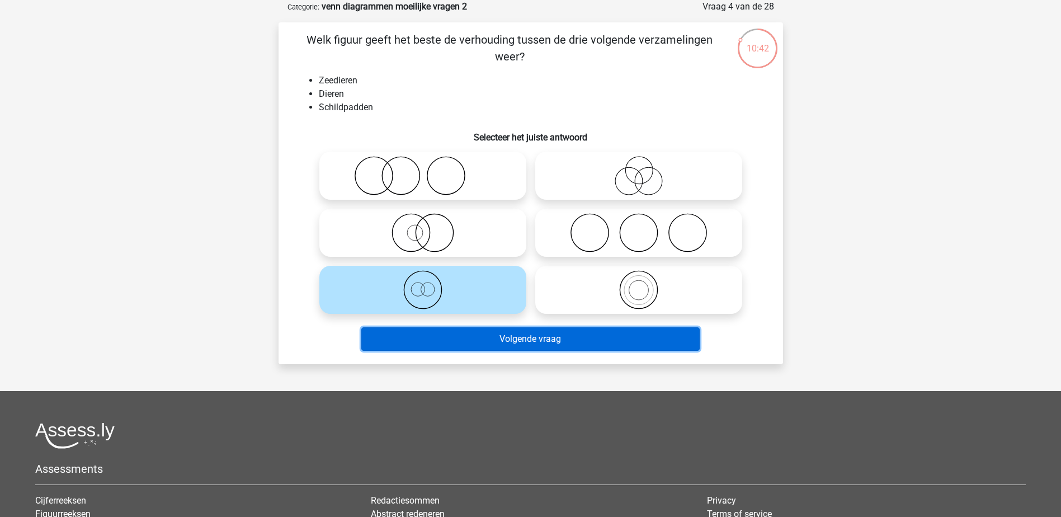
click at [388, 330] on button "Volgende vraag" at bounding box center [530, 338] width 338 height 23
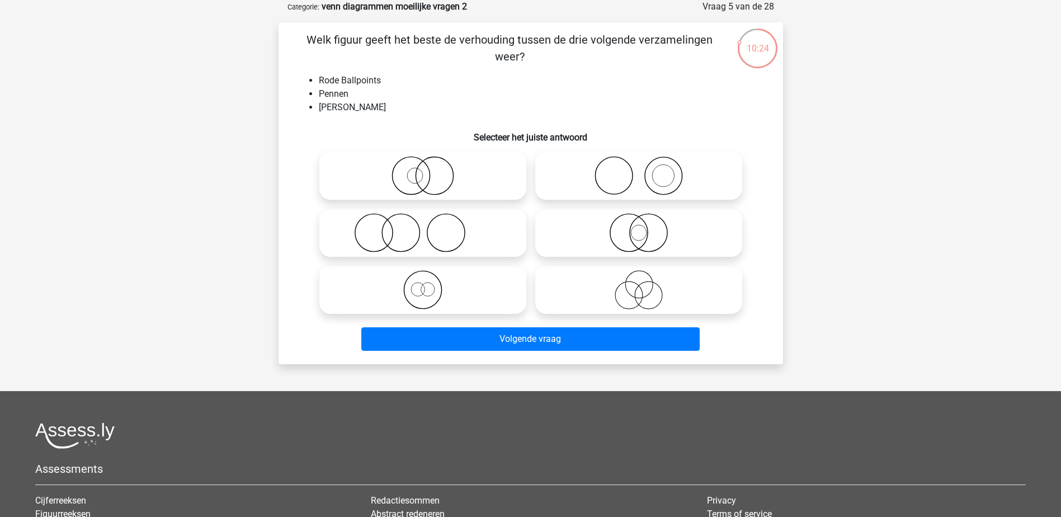
click at [618, 230] on icon at bounding box center [639, 232] width 198 height 39
click at [639, 227] on input "radio" at bounding box center [642, 223] width 7 height 7
radio input "true"
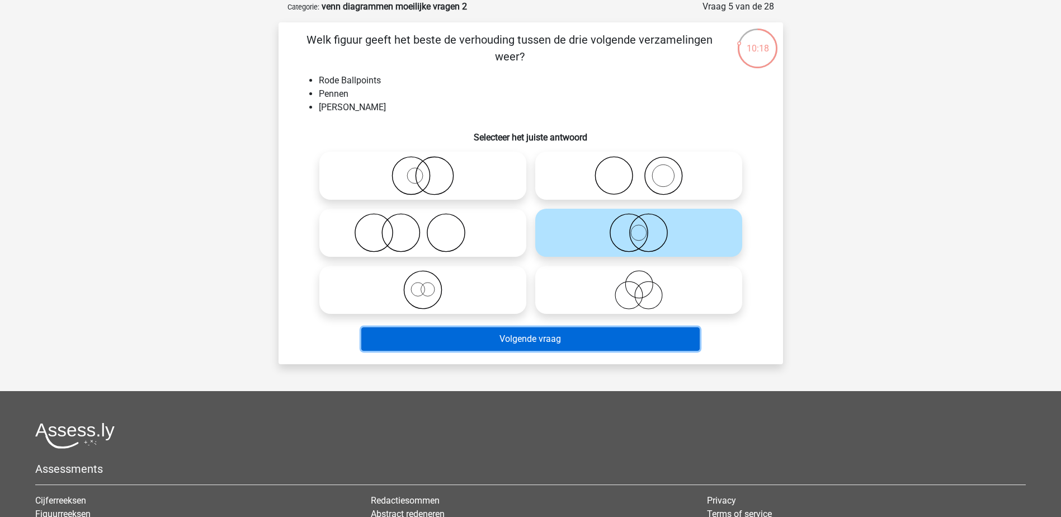
click at [524, 335] on button "Volgende vraag" at bounding box center [530, 338] width 338 height 23
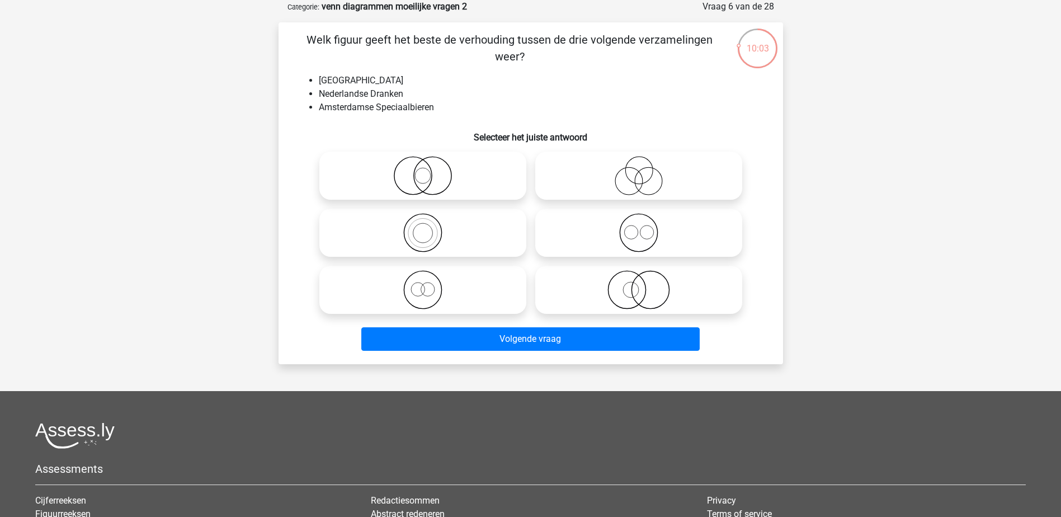
click at [602, 177] on icon at bounding box center [639, 175] width 198 height 39
click at [639, 170] on input "radio" at bounding box center [642, 166] width 7 height 7
radio input "true"
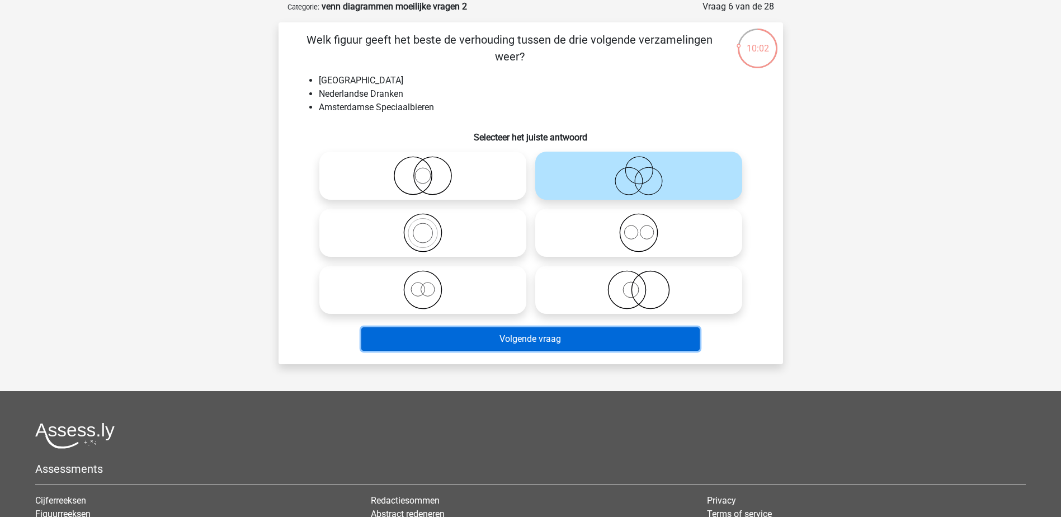
click at [556, 336] on button "Volgende vraag" at bounding box center [530, 338] width 338 height 23
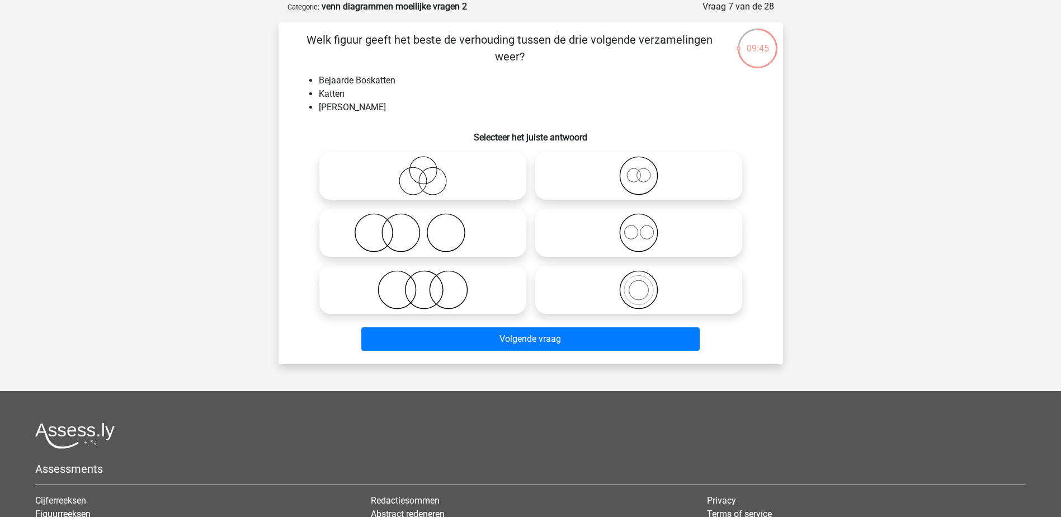
click at [450, 292] on icon at bounding box center [423, 289] width 198 height 39
click at [430, 284] on input "radio" at bounding box center [426, 280] width 7 height 7
radio input "true"
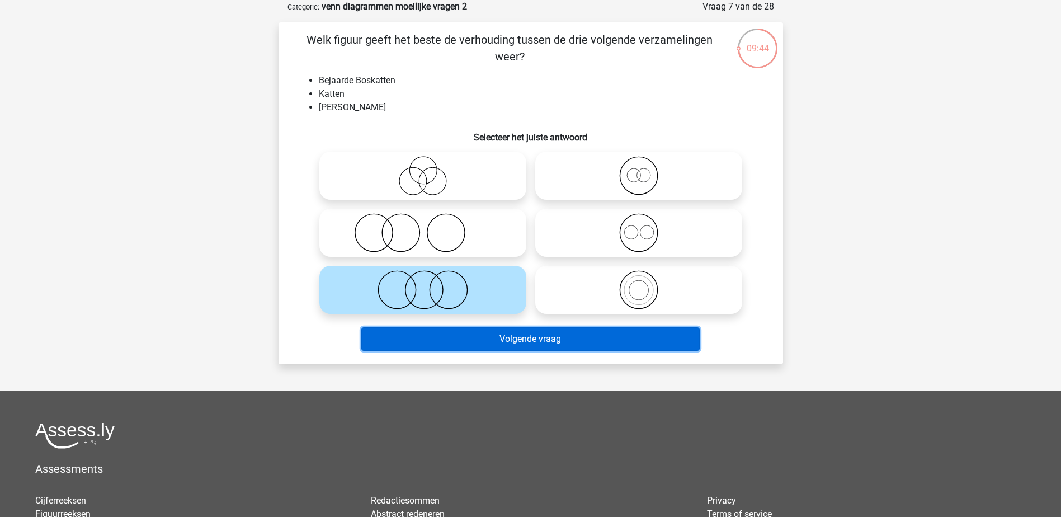
click at [463, 335] on button "Volgende vraag" at bounding box center [530, 338] width 338 height 23
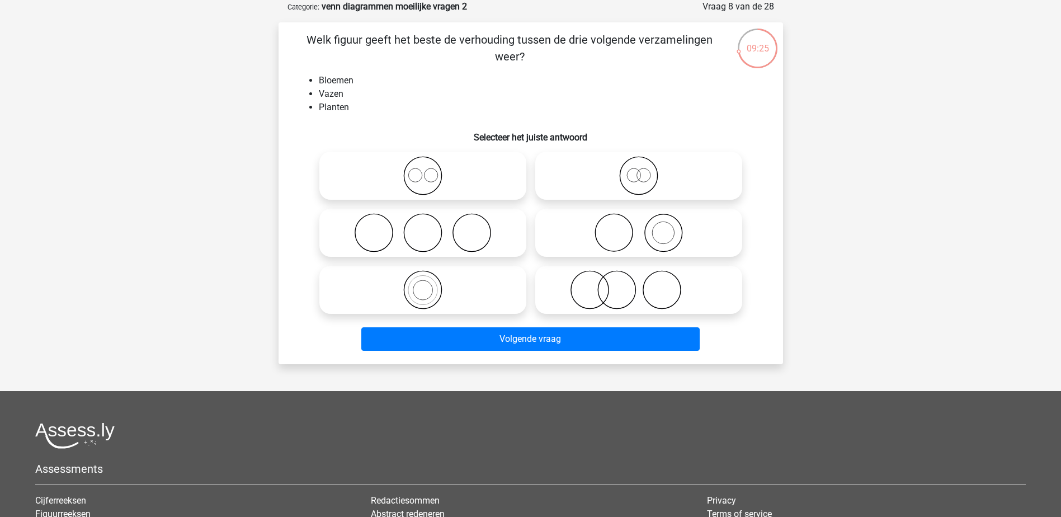
click at [604, 295] on icon at bounding box center [639, 289] width 198 height 39
click at [639, 284] on input "radio" at bounding box center [642, 280] width 7 height 7
radio input "true"
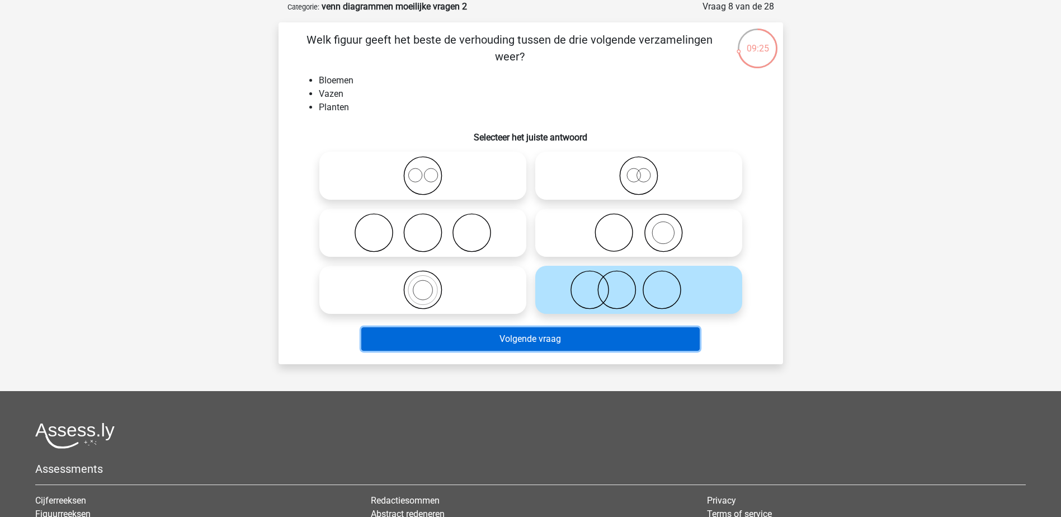
click at [589, 337] on button "Volgende vraag" at bounding box center [530, 338] width 338 height 23
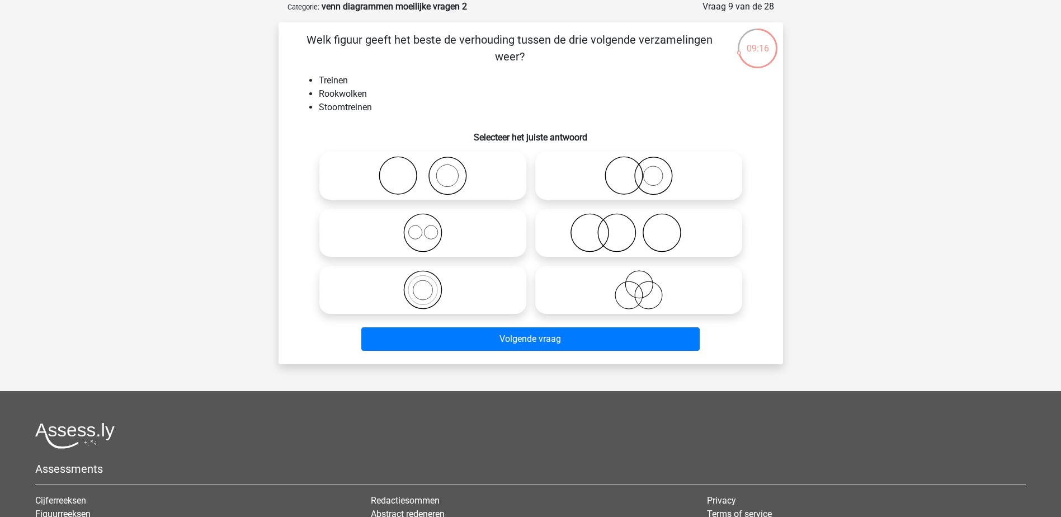
drag, startPoint x: 365, startPoint y: 164, endPoint x: 393, endPoint y: 202, distance: 47.2
click at [366, 164] on icon at bounding box center [423, 175] width 198 height 39
click at [423, 164] on input "radio" at bounding box center [426, 166] width 7 height 7
radio input "true"
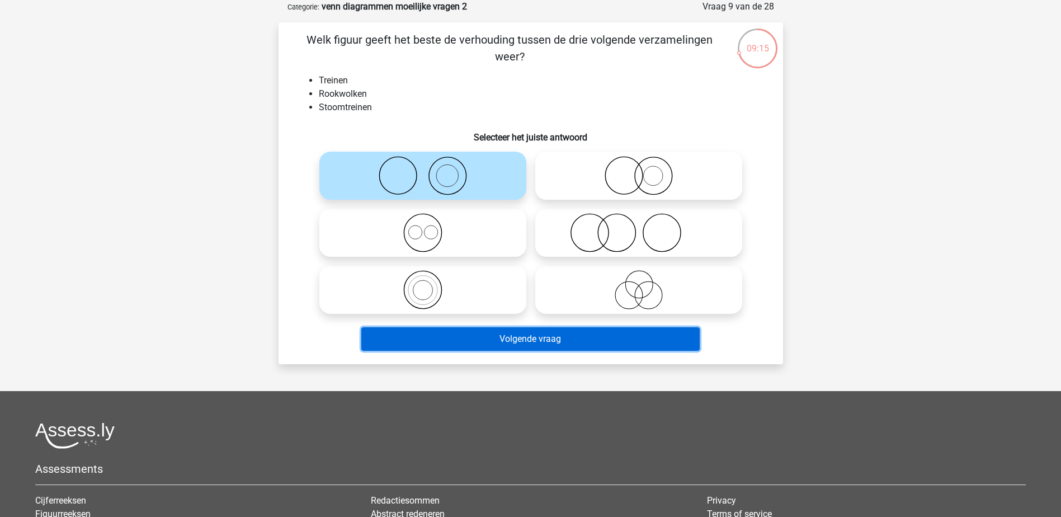
click at [424, 331] on button "Volgende vraag" at bounding box center [530, 338] width 338 height 23
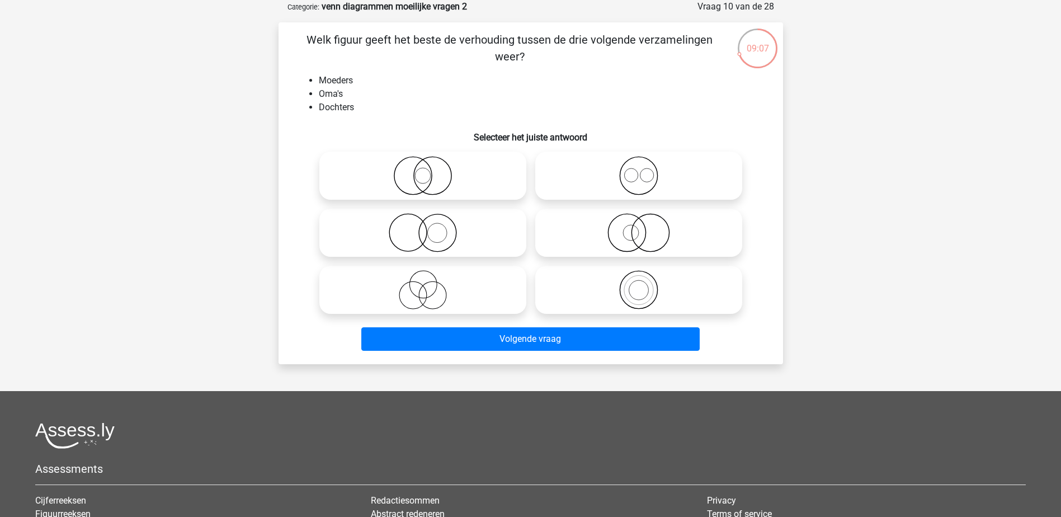
click at [625, 288] on icon at bounding box center [639, 289] width 198 height 39
click at [639, 284] on input "radio" at bounding box center [642, 280] width 7 height 7
radio input "true"
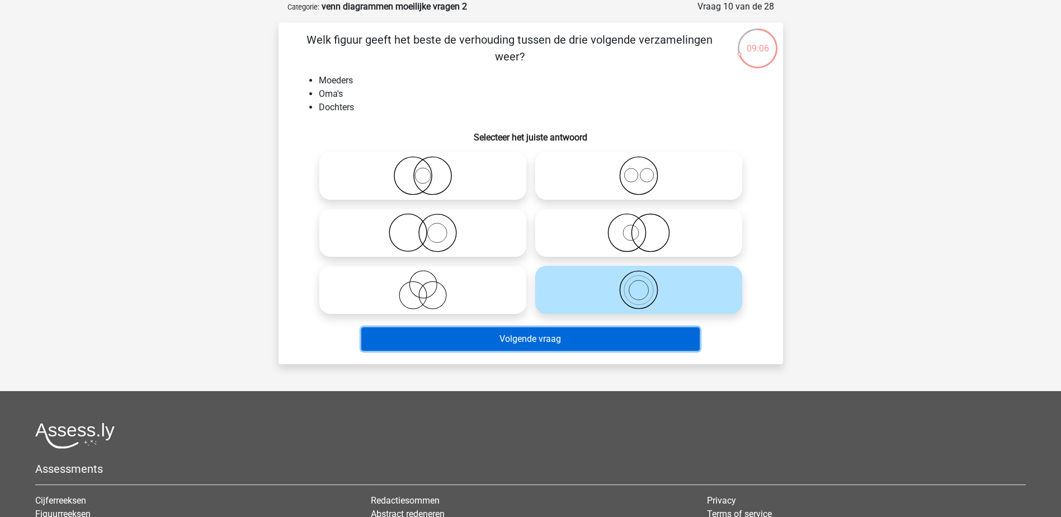
click at [600, 335] on button "Volgende vraag" at bounding box center [530, 338] width 338 height 23
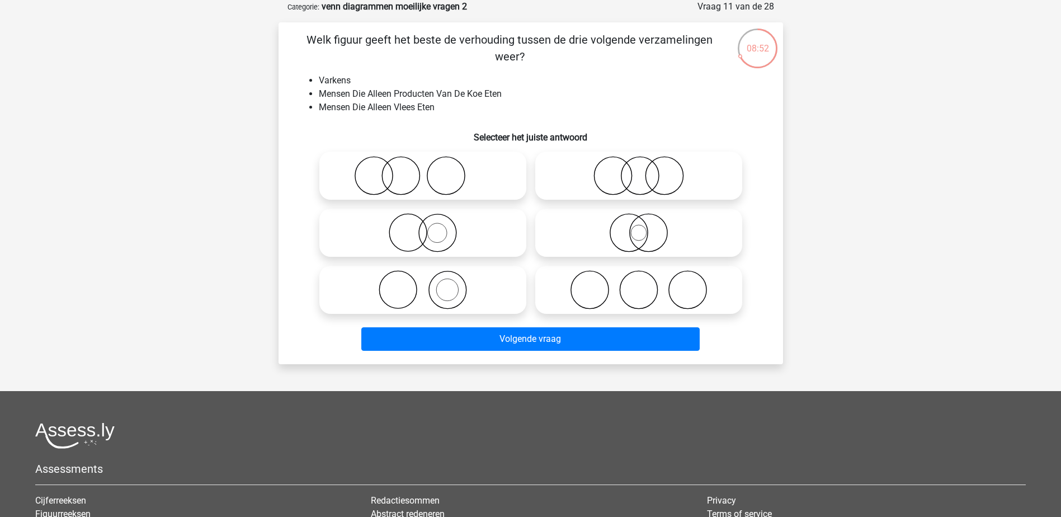
click at [431, 283] on circle at bounding box center [447, 289] width 37 height 37
click at [430, 283] on input "radio" at bounding box center [426, 280] width 7 height 7
radio input "true"
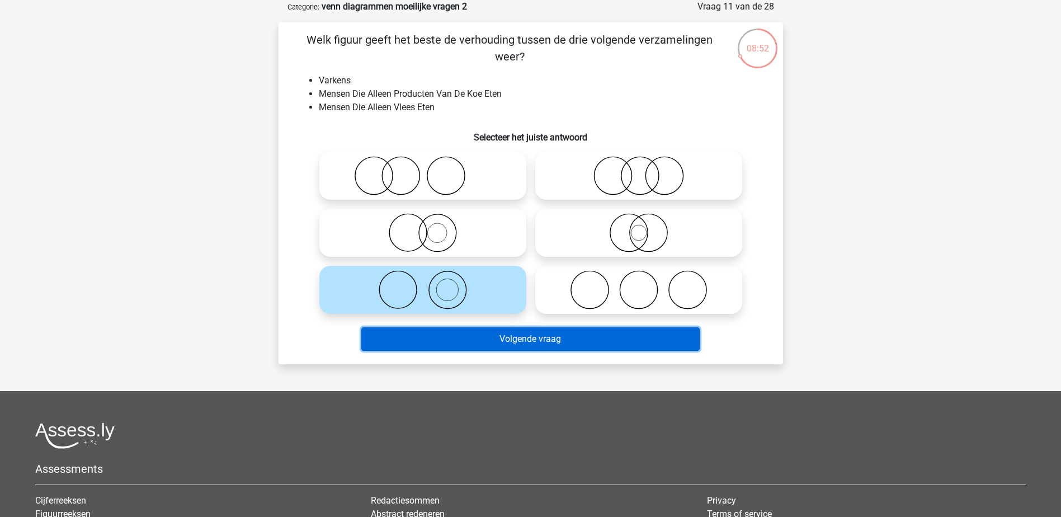
click at [442, 336] on button "Volgende vraag" at bounding box center [530, 338] width 338 height 23
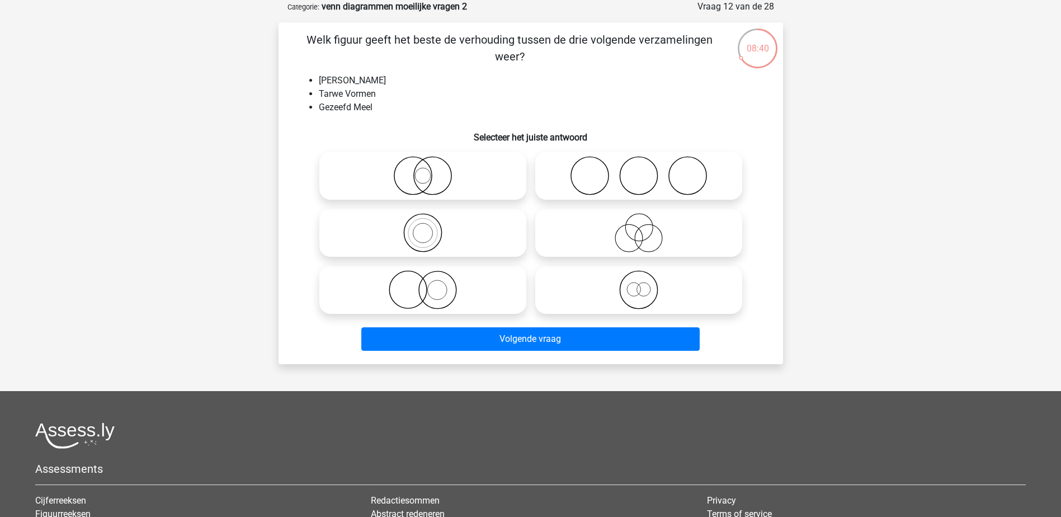
click at [576, 297] on icon at bounding box center [639, 289] width 198 height 39
click at [639, 284] on input "radio" at bounding box center [642, 280] width 7 height 7
radio input "true"
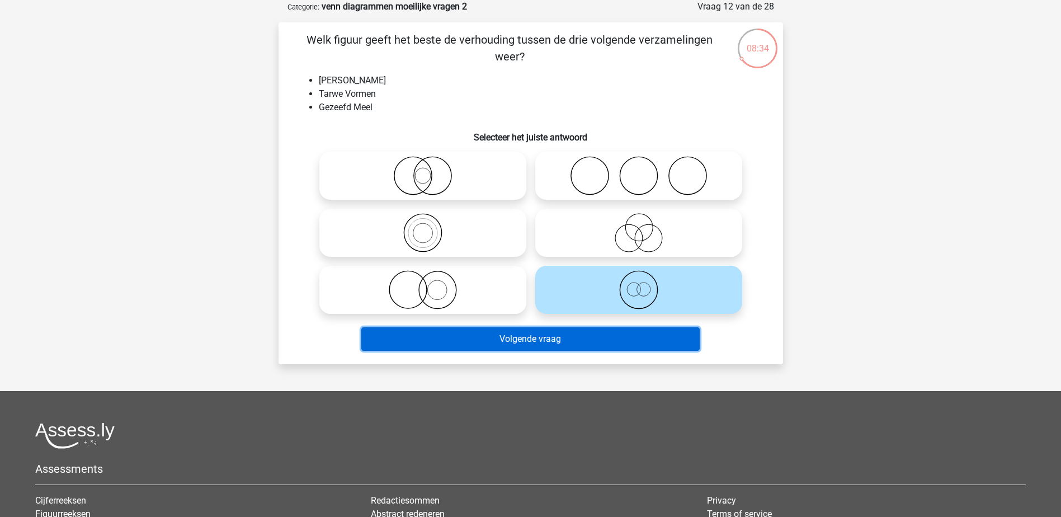
click at [573, 337] on button "Volgende vraag" at bounding box center [530, 338] width 338 height 23
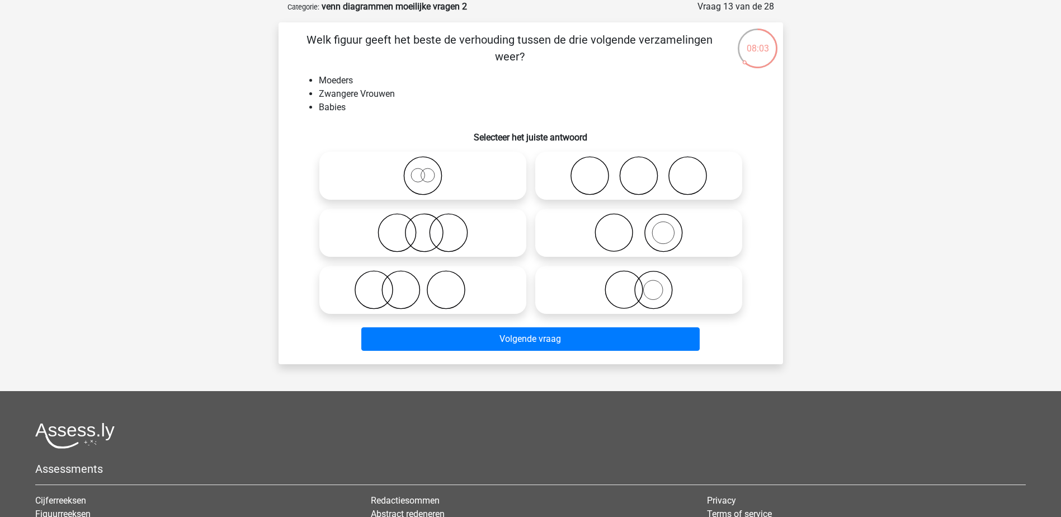
click at [419, 291] on icon at bounding box center [423, 289] width 198 height 39
click at [423, 284] on input "radio" at bounding box center [426, 280] width 7 height 7
radio input "true"
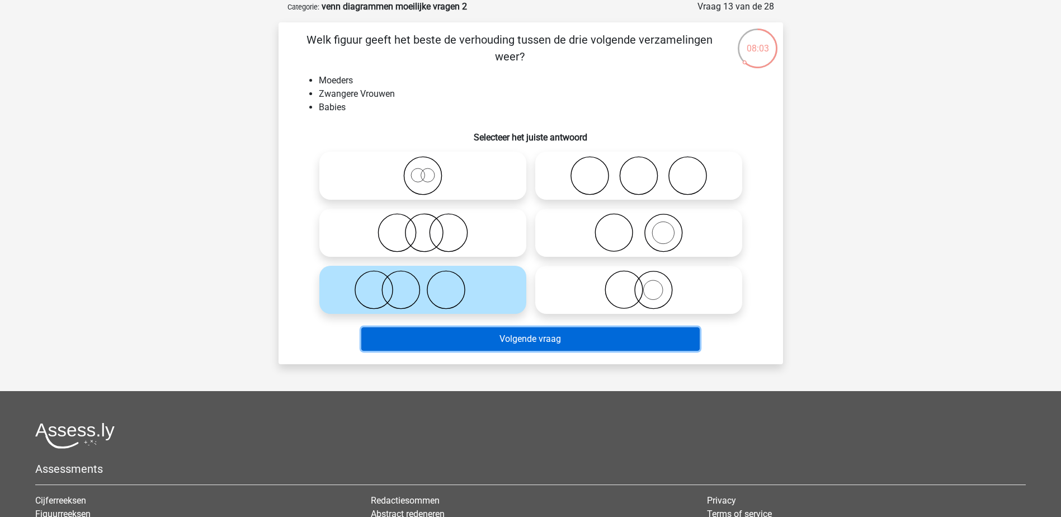
click at [453, 340] on button "Volgende vraag" at bounding box center [530, 338] width 338 height 23
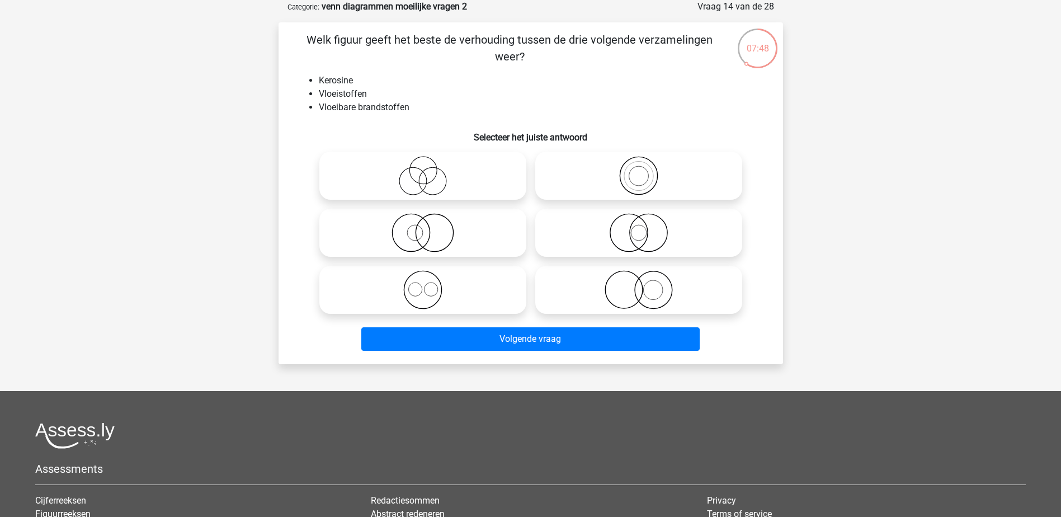
click at [386, 221] on icon at bounding box center [423, 232] width 198 height 39
click at [423, 221] on input "radio" at bounding box center [426, 223] width 7 height 7
radio input "true"
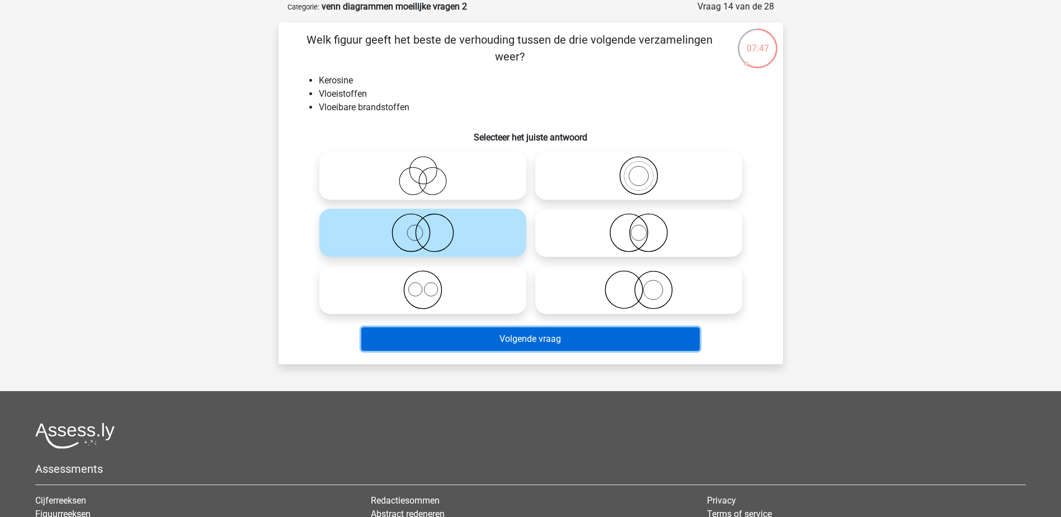
click at [416, 333] on button "Volgende vraag" at bounding box center [530, 338] width 338 height 23
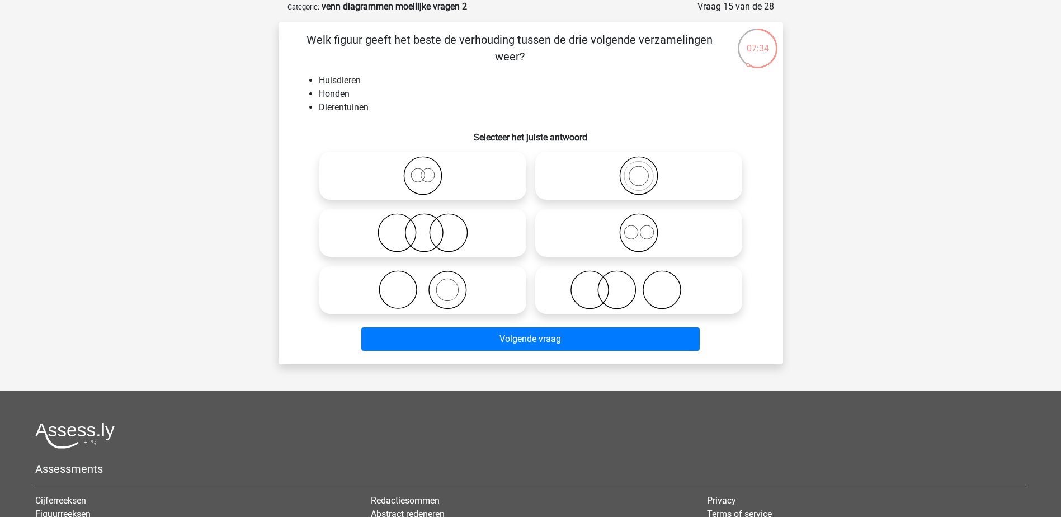
click at [390, 289] on icon at bounding box center [423, 289] width 198 height 39
click at [423, 284] on input "radio" at bounding box center [426, 280] width 7 height 7
radio input "true"
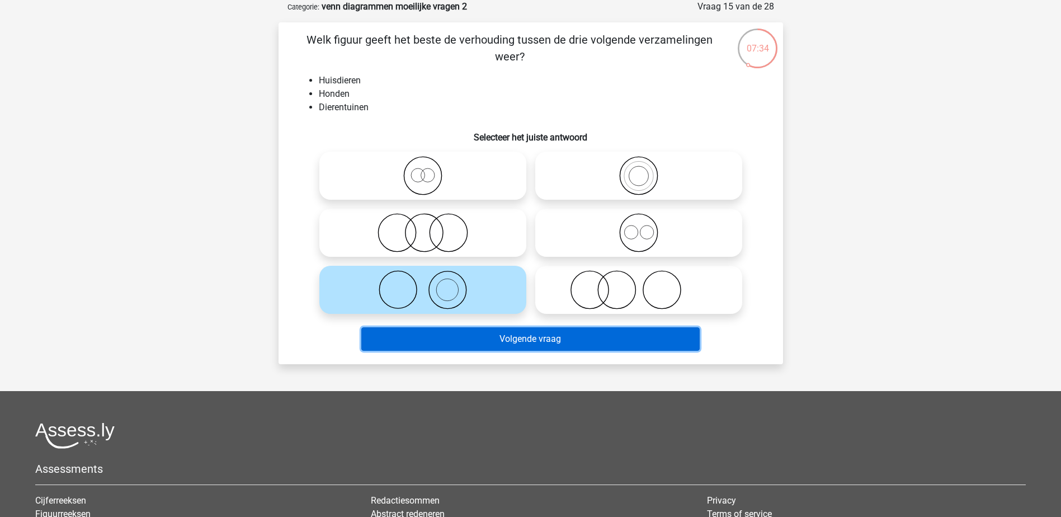
click at [422, 342] on button "Volgende vraag" at bounding box center [530, 338] width 338 height 23
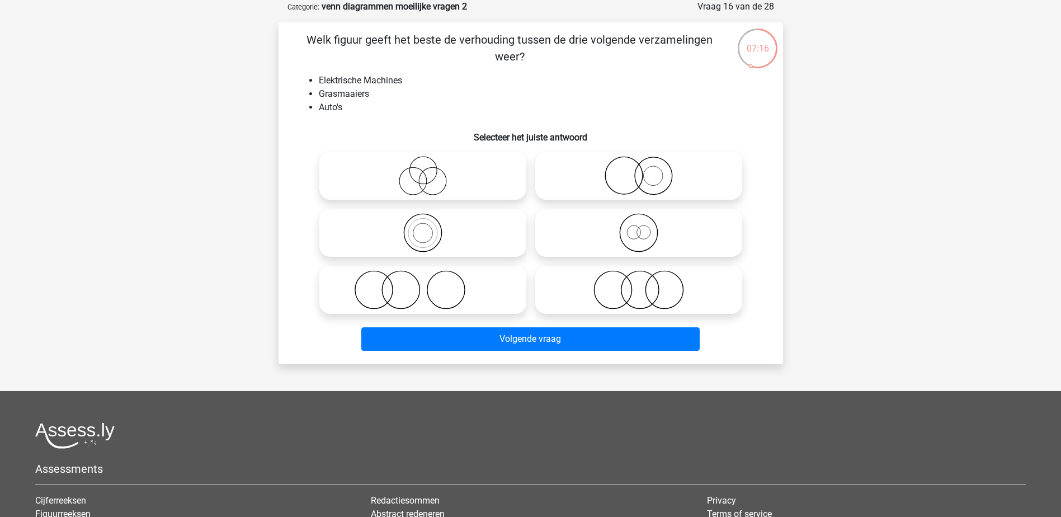
drag, startPoint x: 380, startPoint y: 175, endPoint x: 391, endPoint y: 205, distance: 31.7
click at [380, 175] on icon at bounding box center [423, 175] width 198 height 39
click at [423, 170] on input "radio" at bounding box center [426, 166] width 7 height 7
radio input "true"
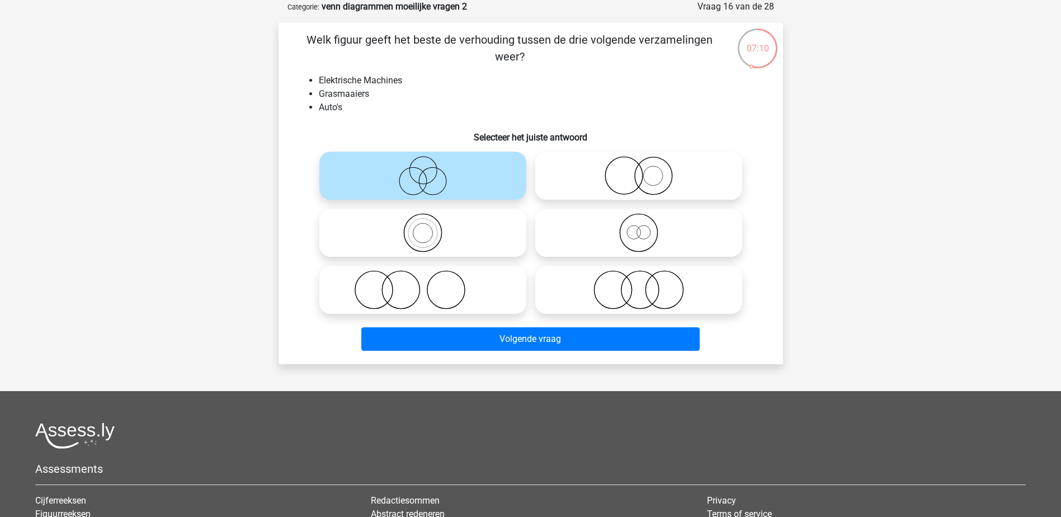
click at [580, 286] on icon at bounding box center [639, 289] width 198 height 39
click at [639, 284] on input "radio" at bounding box center [642, 280] width 7 height 7
radio input "true"
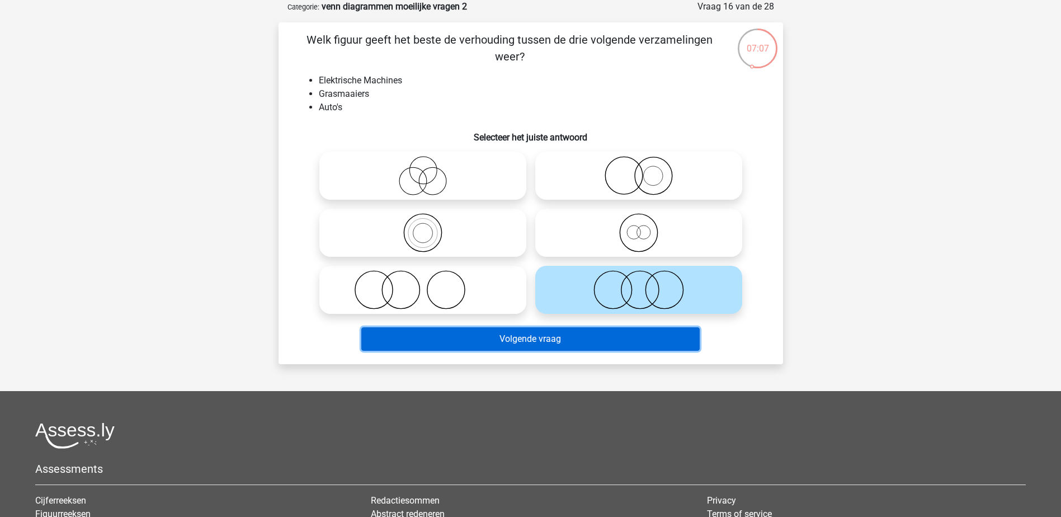
click at [506, 335] on button "Volgende vraag" at bounding box center [530, 338] width 338 height 23
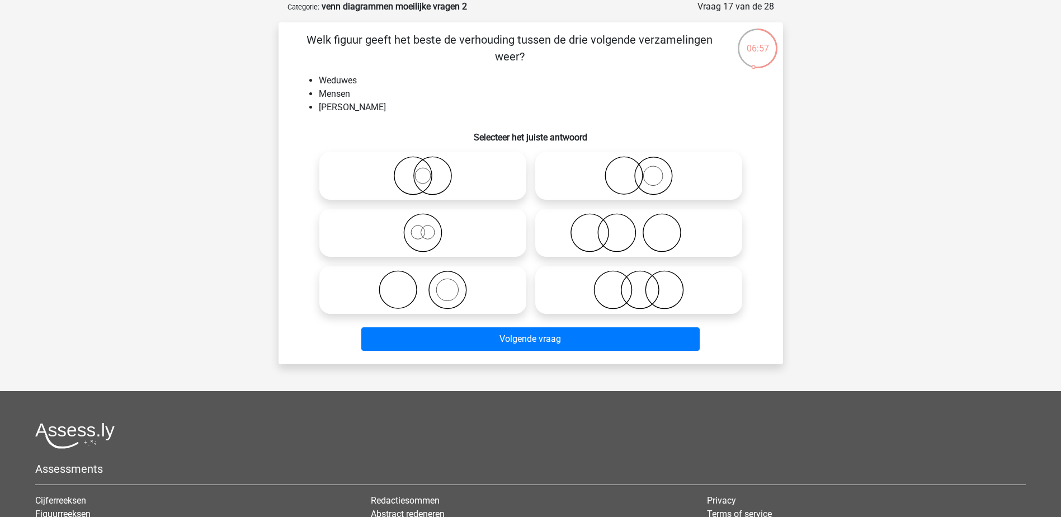
click at [562, 289] on icon at bounding box center [639, 289] width 198 height 39
click at [639, 284] on input "radio" at bounding box center [642, 280] width 7 height 7
radio input "true"
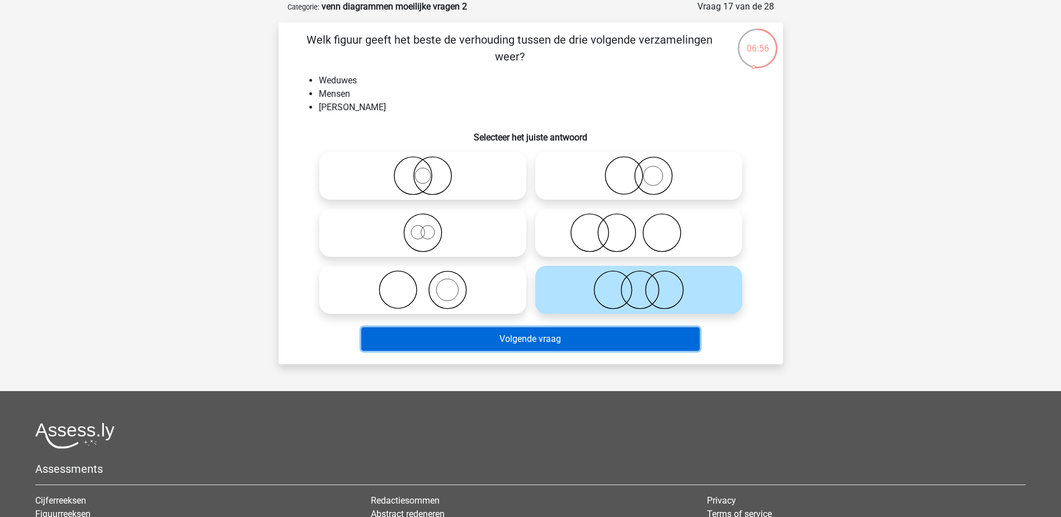
click at [525, 341] on button "Volgende vraag" at bounding box center [530, 338] width 338 height 23
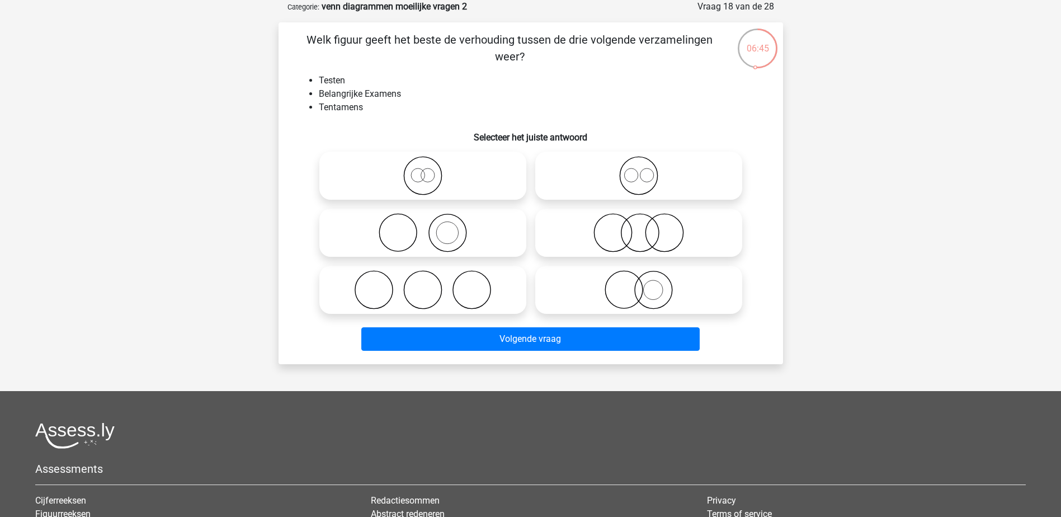
click at [586, 222] on icon at bounding box center [639, 232] width 198 height 39
click at [639, 222] on input "radio" at bounding box center [642, 223] width 7 height 7
radio input "true"
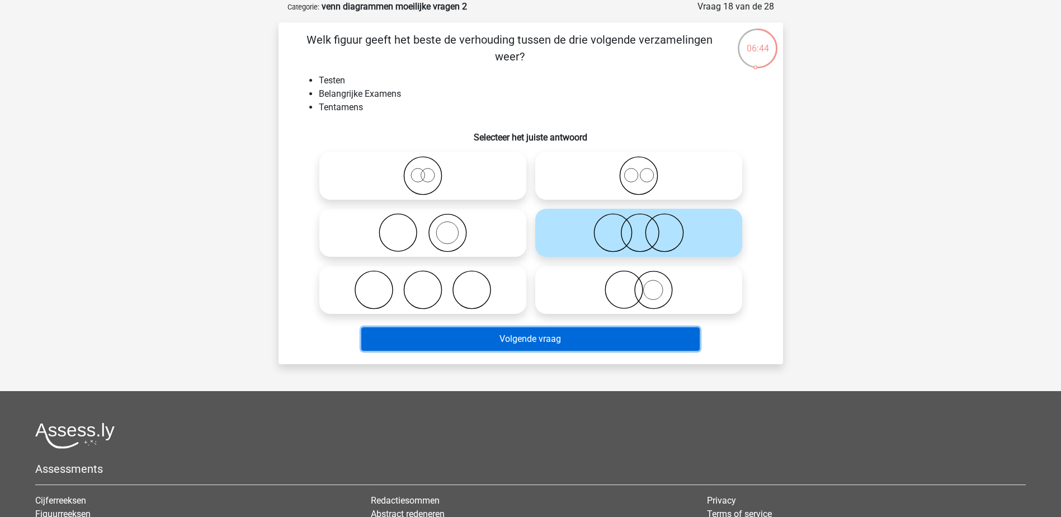
click at [551, 335] on button "Volgende vraag" at bounding box center [530, 338] width 338 height 23
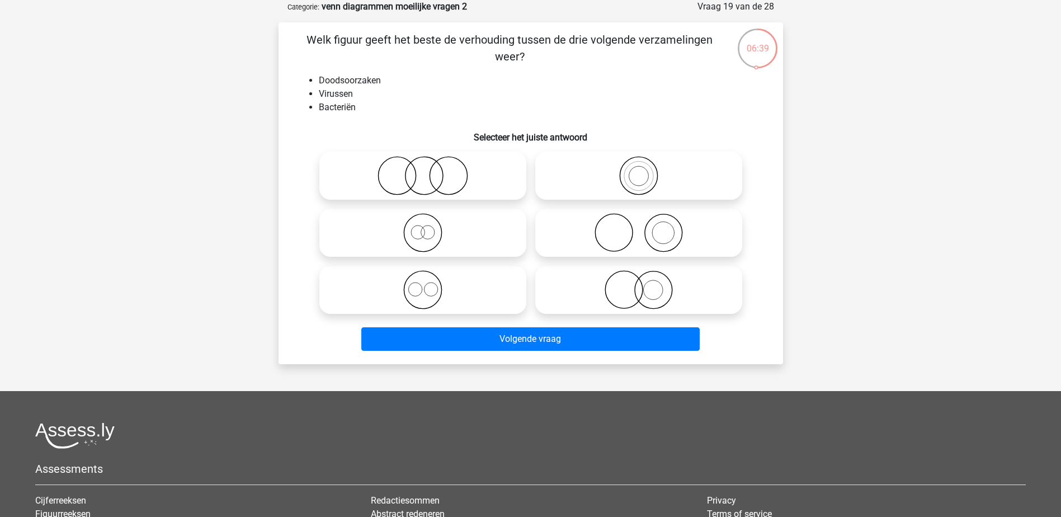
drag, startPoint x: 369, startPoint y: 176, endPoint x: 380, endPoint y: 228, distance: 53.2
click at [370, 176] on icon at bounding box center [423, 175] width 198 height 39
click at [423, 170] on input "radio" at bounding box center [426, 166] width 7 height 7
radio input "true"
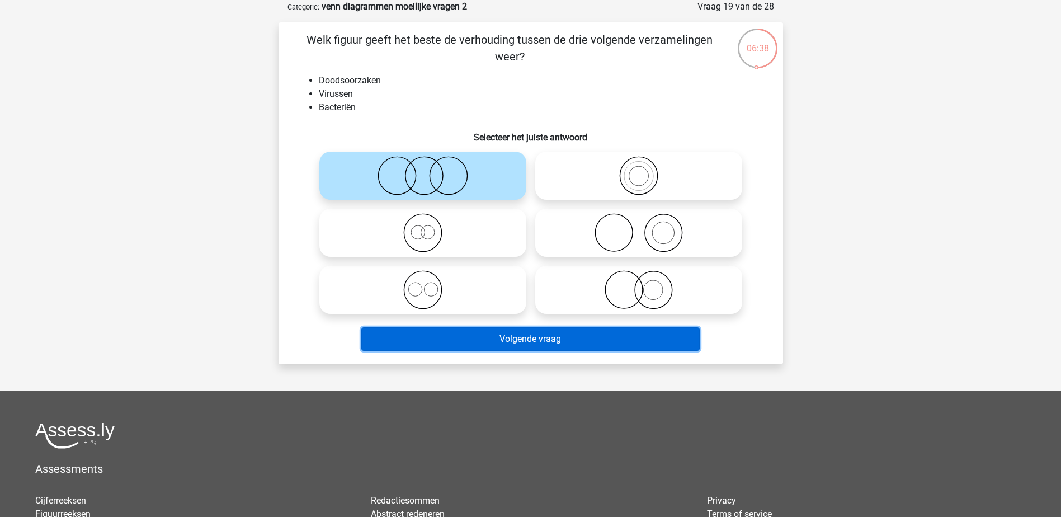
click at [430, 333] on button "Volgende vraag" at bounding box center [530, 338] width 338 height 23
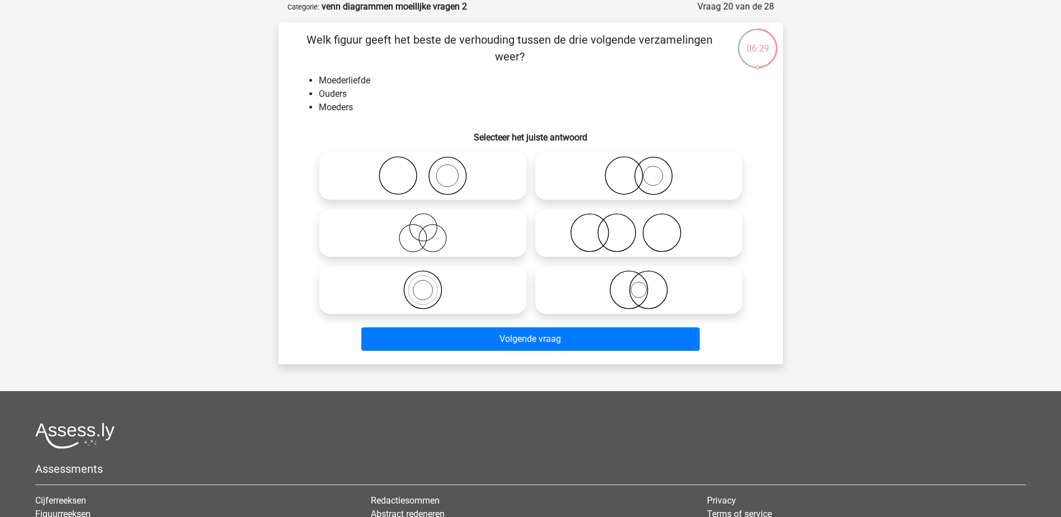
click at [379, 226] on icon at bounding box center [423, 232] width 198 height 39
click at [423, 226] on input "radio" at bounding box center [426, 223] width 7 height 7
radio input "true"
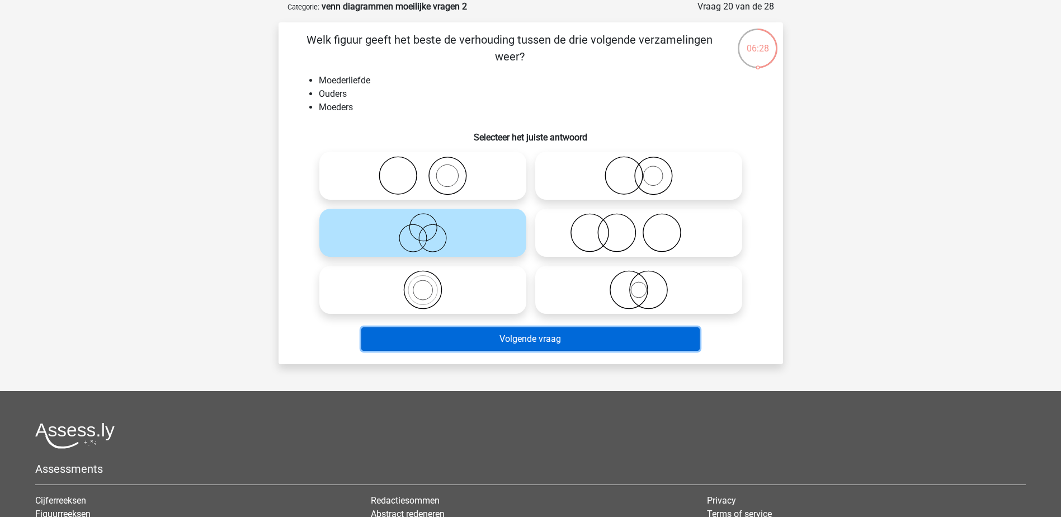
click at [424, 335] on button "Volgende vraag" at bounding box center [530, 338] width 338 height 23
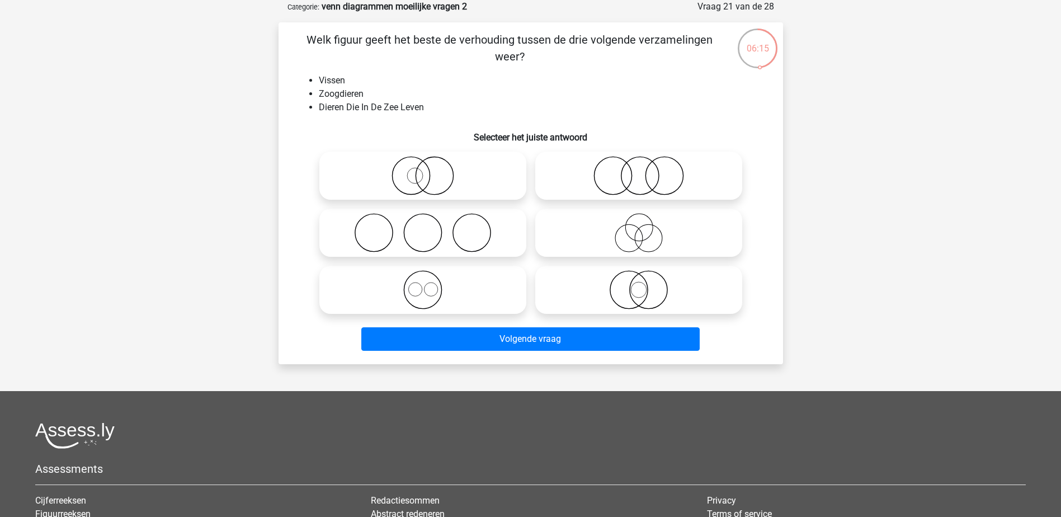
click at [564, 178] on icon at bounding box center [639, 175] width 198 height 39
click at [639, 170] on input "radio" at bounding box center [642, 166] width 7 height 7
radio input "true"
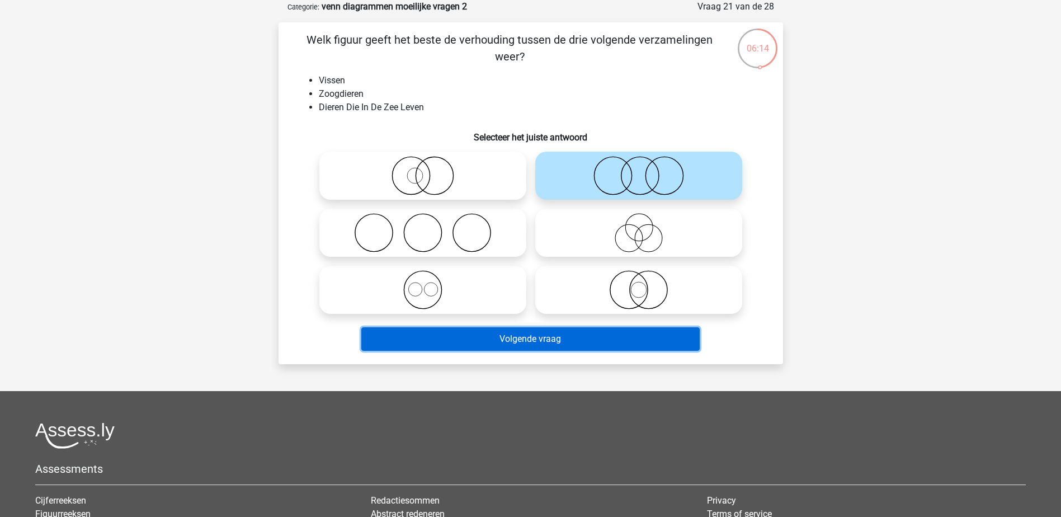
click at [551, 339] on button "Volgende vraag" at bounding box center [530, 338] width 338 height 23
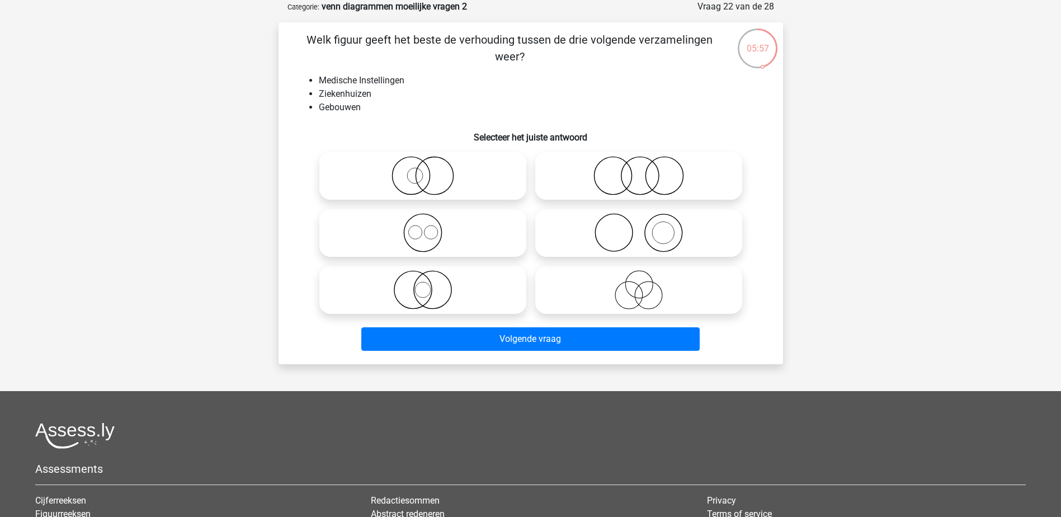
click at [634, 166] on icon at bounding box center [639, 175] width 198 height 39
click at [639, 166] on input "radio" at bounding box center [642, 166] width 7 height 7
radio input "true"
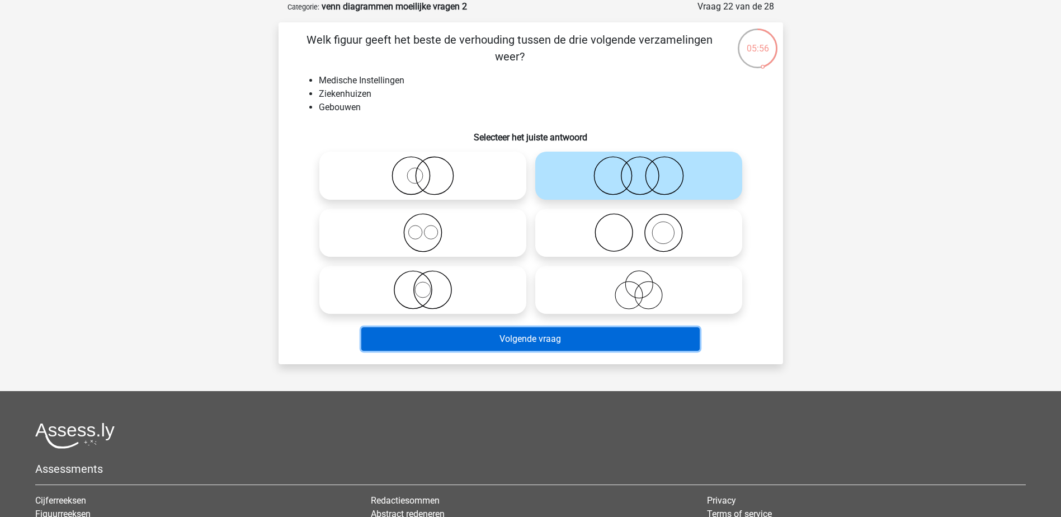
click at [599, 328] on button "Volgende vraag" at bounding box center [530, 338] width 338 height 23
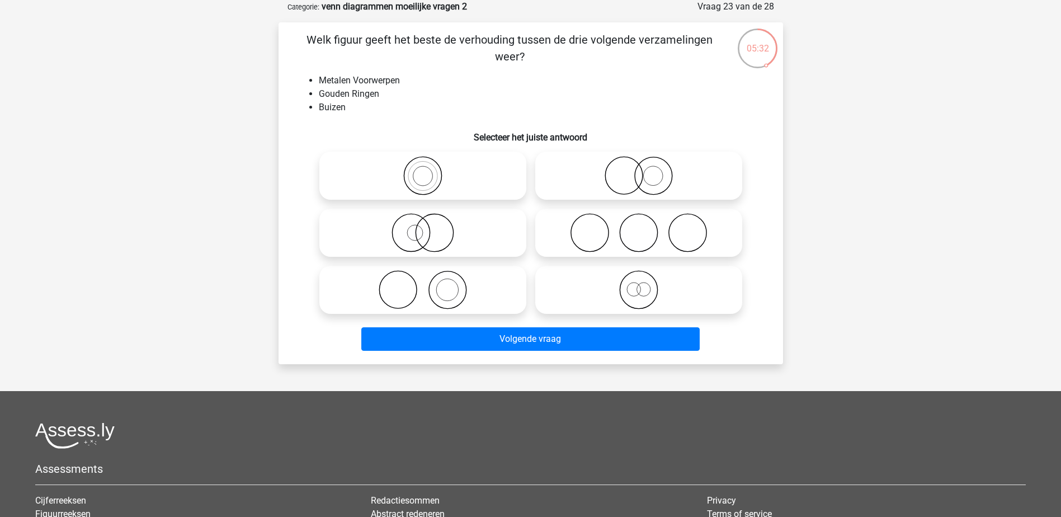
click at [596, 295] on icon at bounding box center [639, 289] width 198 height 39
click at [639, 284] on input "radio" at bounding box center [642, 280] width 7 height 7
radio input "true"
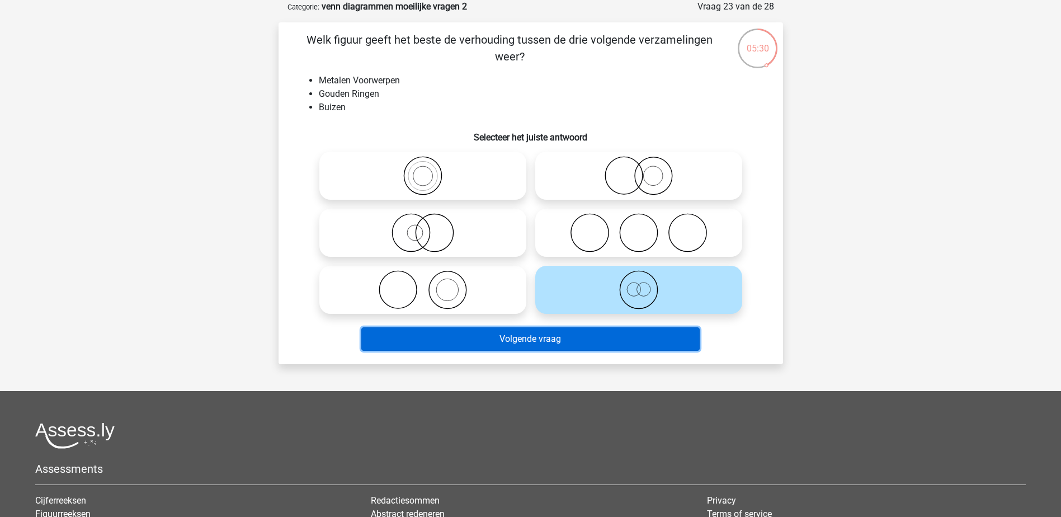
click at [598, 341] on button "Volgende vraag" at bounding box center [530, 338] width 338 height 23
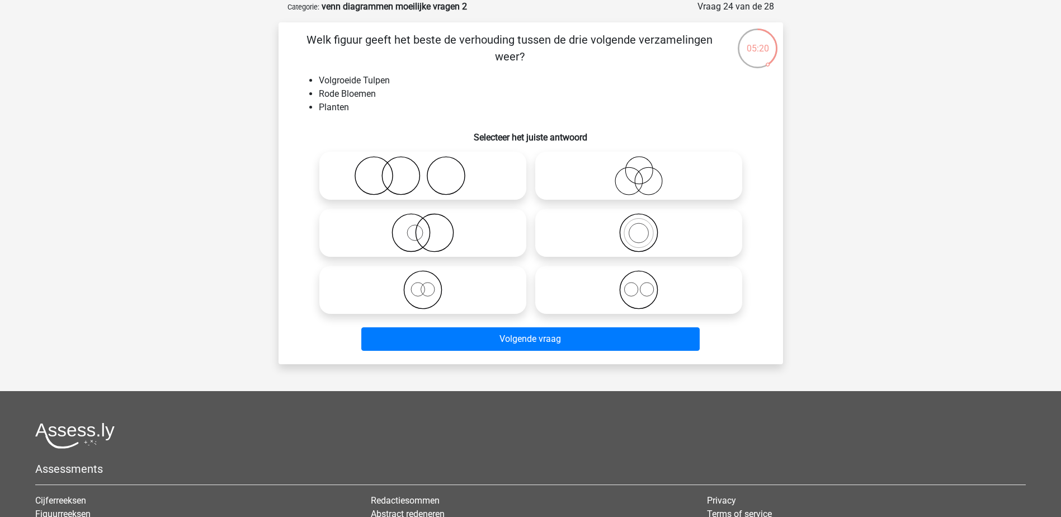
click at [562, 173] on icon at bounding box center [639, 175] width 198 height 39
click at [639, 170] on input "radio" at bounding box center [642, 166] width 7 height 7
radio input "true"
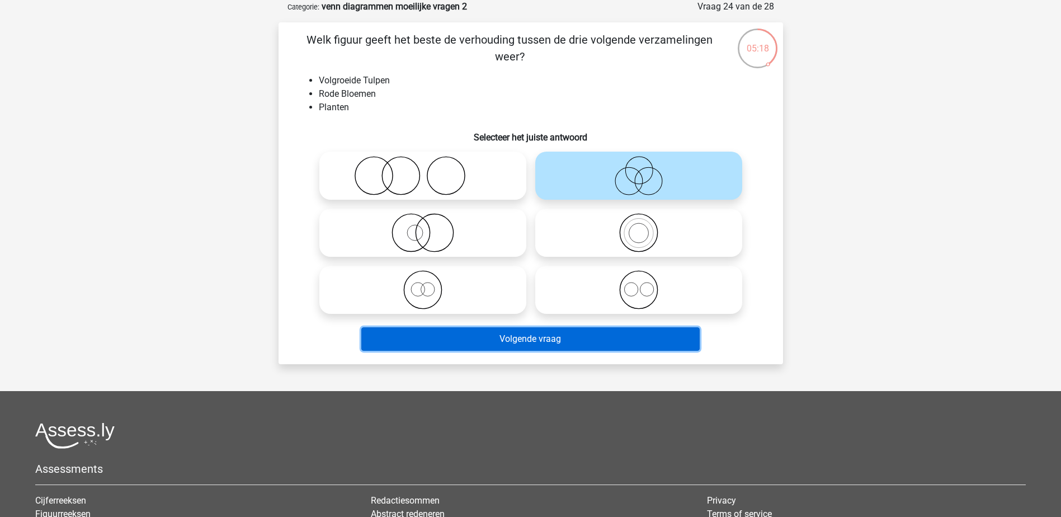
click at [529, 335] on button "Volgende vraag" at bounding box center [530, 338] width 338 height 23
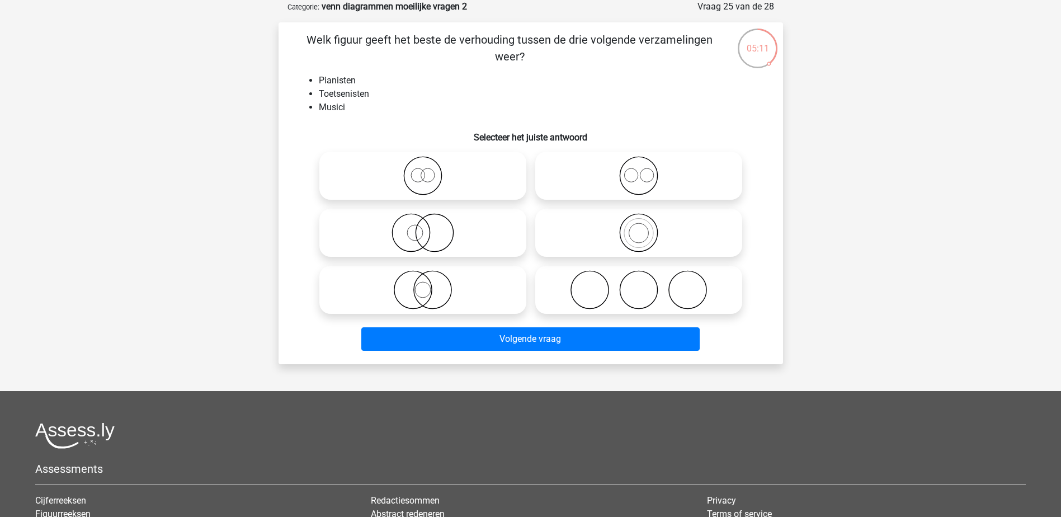
click at [548, 228] on icon at bounding box center [639, 232] width 198 height 39
click at [639, 227] on input "radio" at bounding box center [642, 223] width 7 height 7
radio input "true"
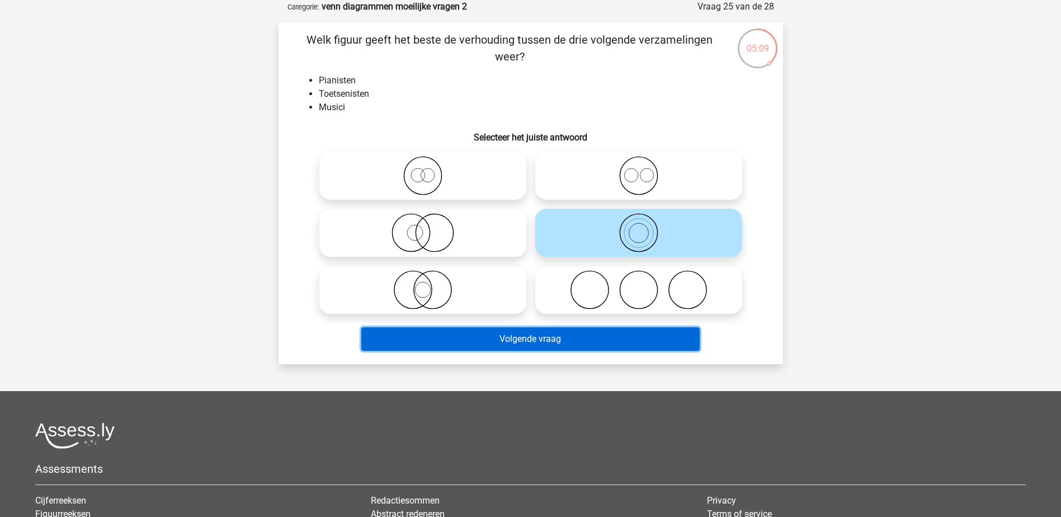
click at [527, 334] on button "Volgende vraag" at bounding box center [530, 338] width 338 height 23
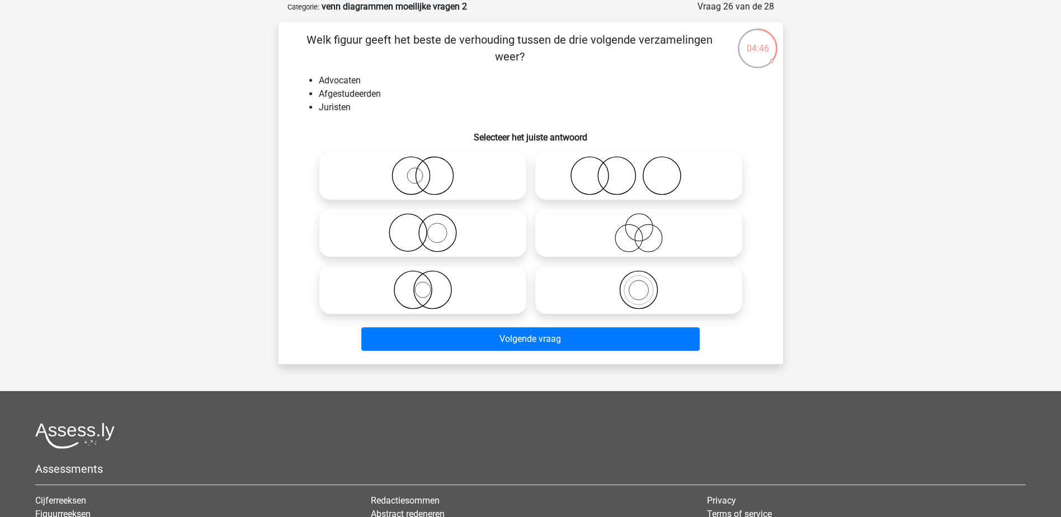
click at [636, 181] on icon at bounding box center [639, 175] width 198 height 39
click at [639, 170] on input "radio" at bounding box center [642, 166] width 7 height 7
radio input "true"
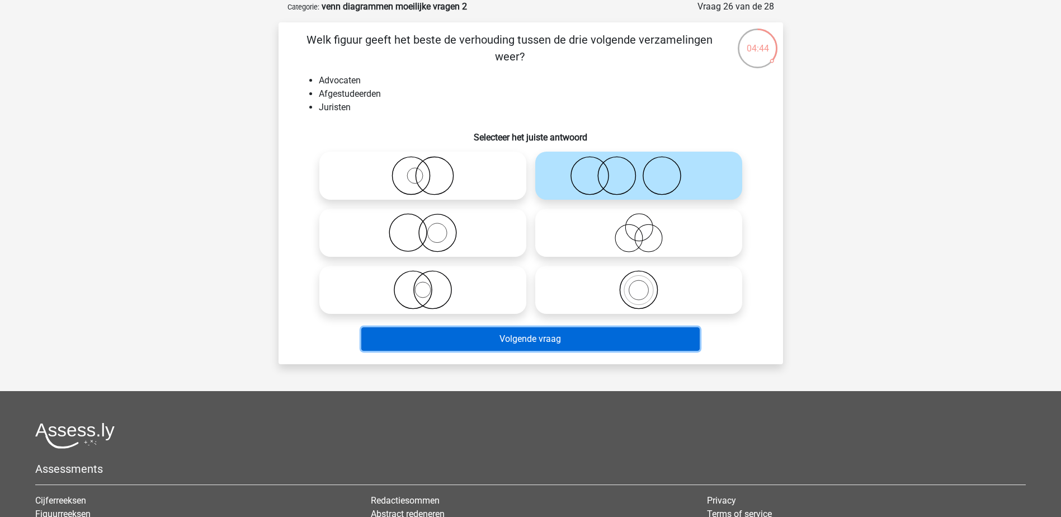
click at [603, 332] on button "Volgende vraag" at bounding box center [530, 338] width 338 height 23
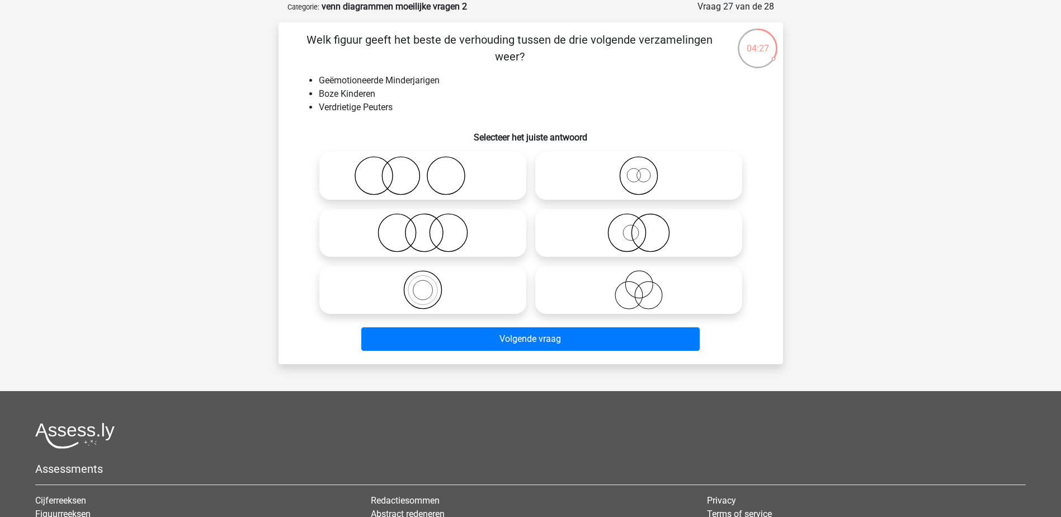
click at [578, 286] on icon at bounding box center [639, 289] width 198 height 39
click at [639, 284] on input "radio" at bounding box center [642, 280] width 7 height 7
radio input "true"
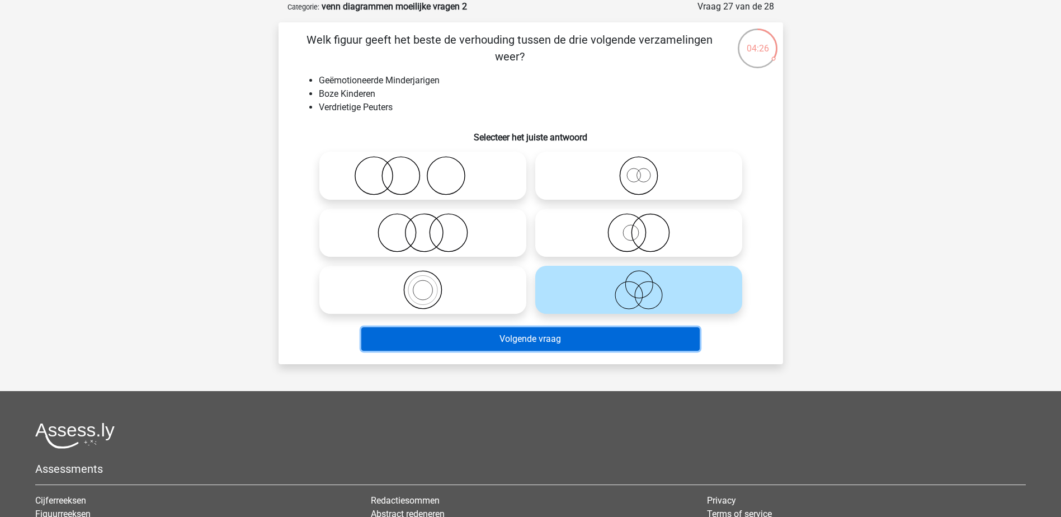
click at [583, 338] on button "Volgende vraag" at bounding box center [530, 338] width 338 height 23
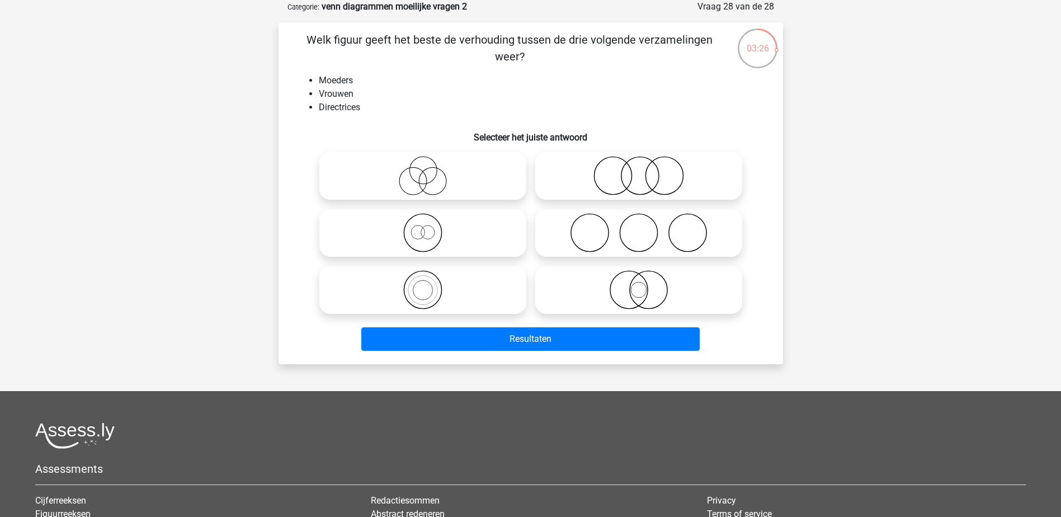
drag, startPoint x: 570, startPoint y: 288, endPoint x: 576, endPoint y: 299, distance: 12.8
click at [573, 287] on icon at bounding box center [639, 289] width 198 height 39
click at [639, 284] on input "radio" at bounding box center [642, 280] width 7 height 7
radio input "true"
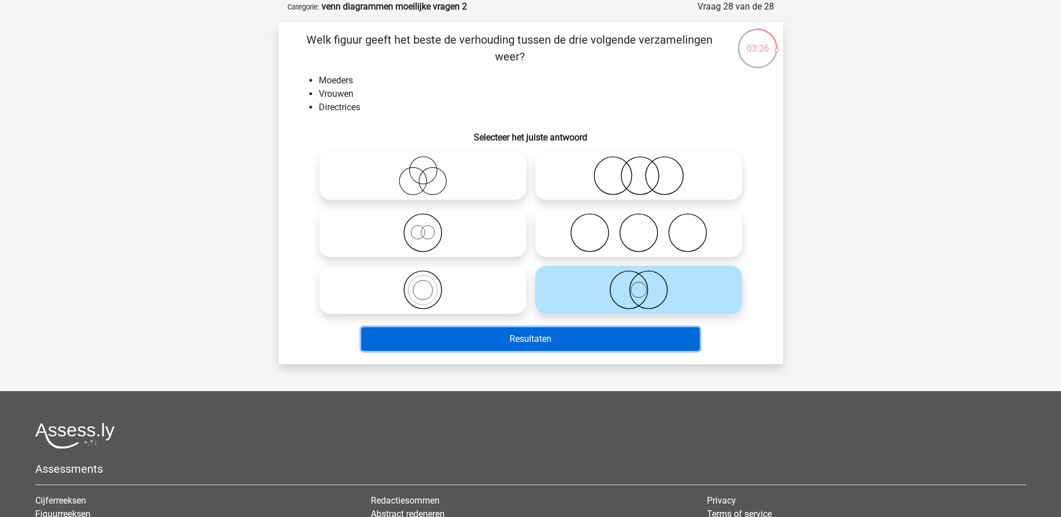
click at [571, 341] on button "Resultaten" at bounding box center [530, 338] width 338 height 23
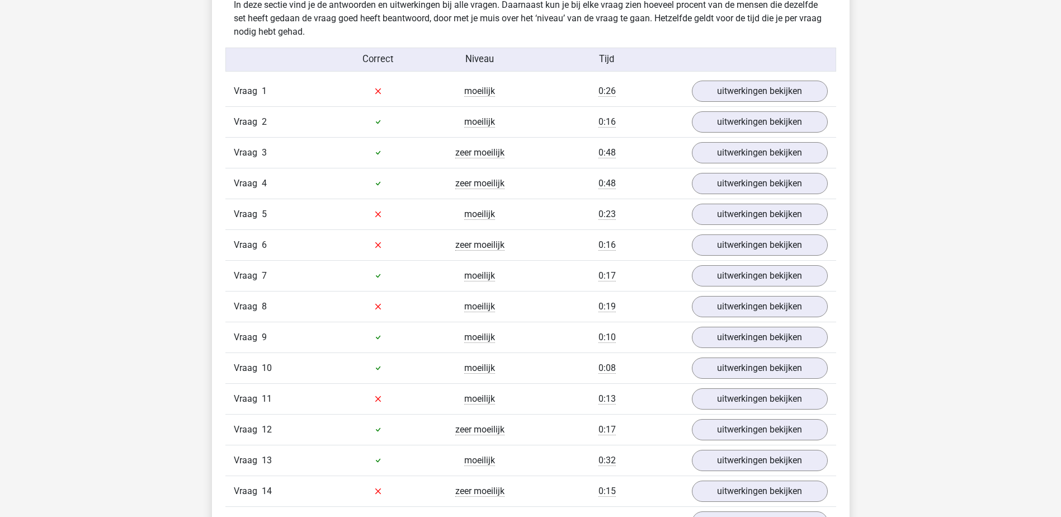
scroll to position [671, 0]
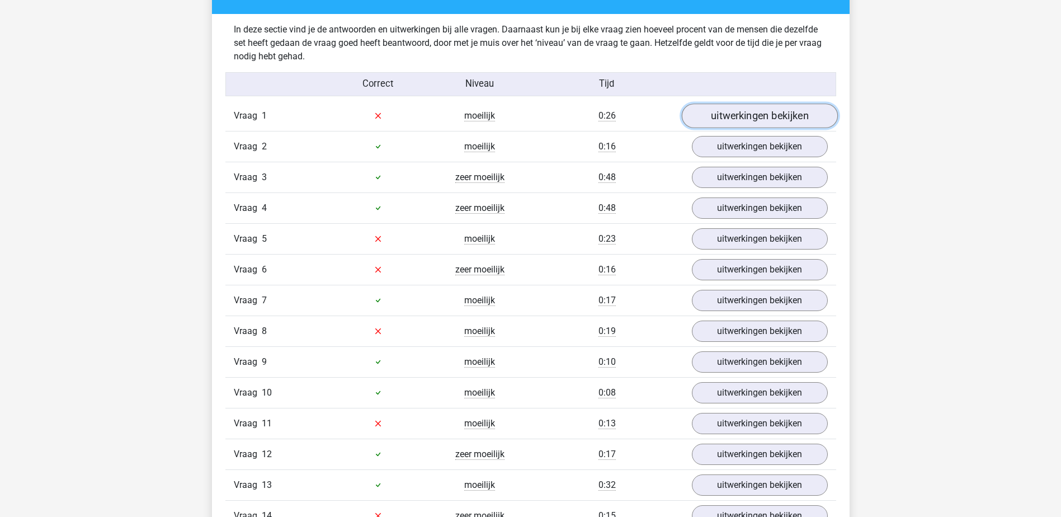
click at [773, 117] on link "uitwerkingen bekijken" at bounding box center [759, 116] width 156 height 25
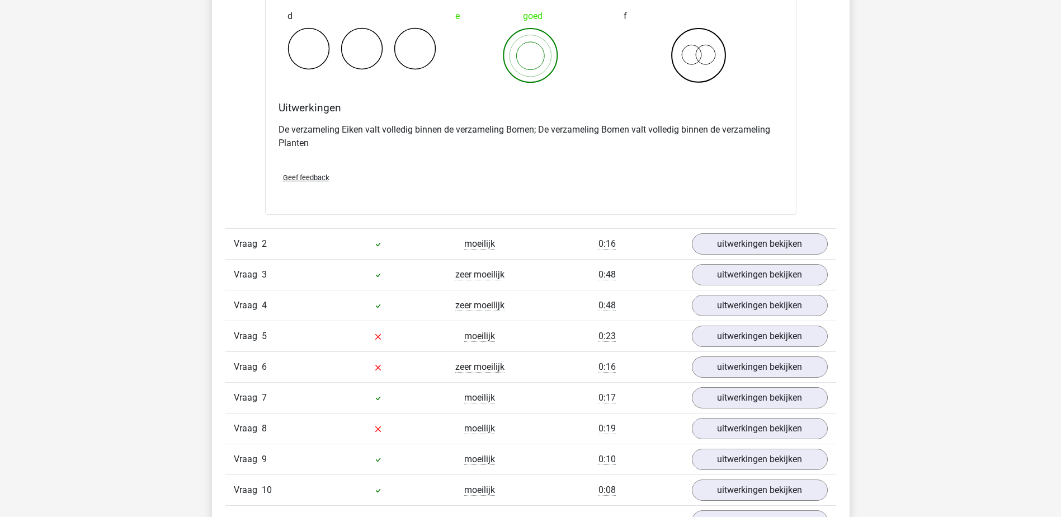
scroll to position [1007, 0]
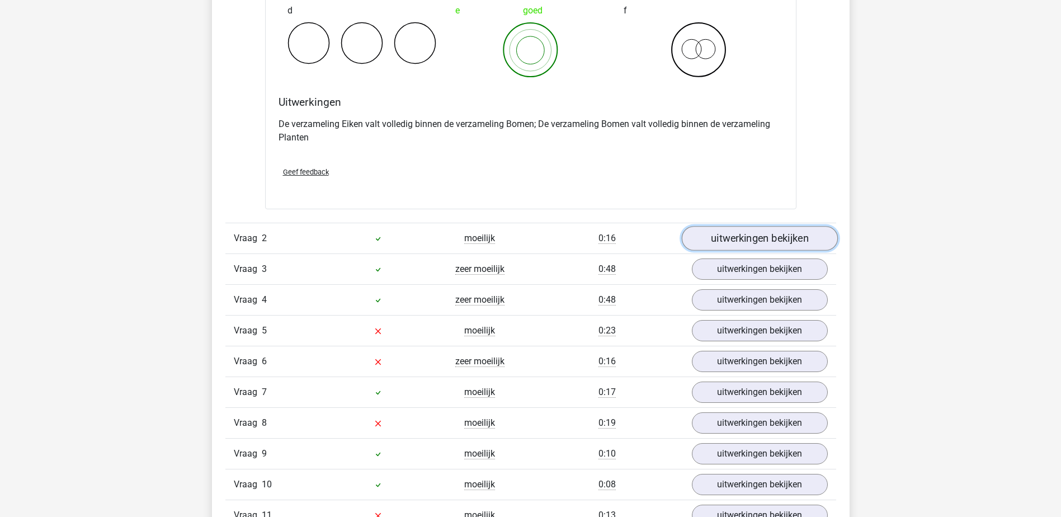
click at [801, 233] on link "uitwerkingen bekijken" at bounding box center [759, 238] width 156 height 25
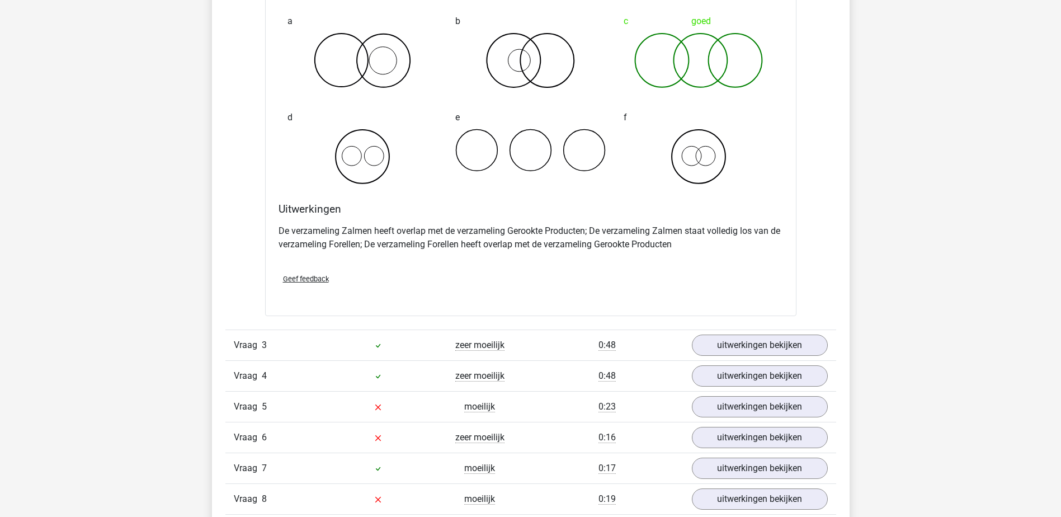
scroll to position [1455, 0]
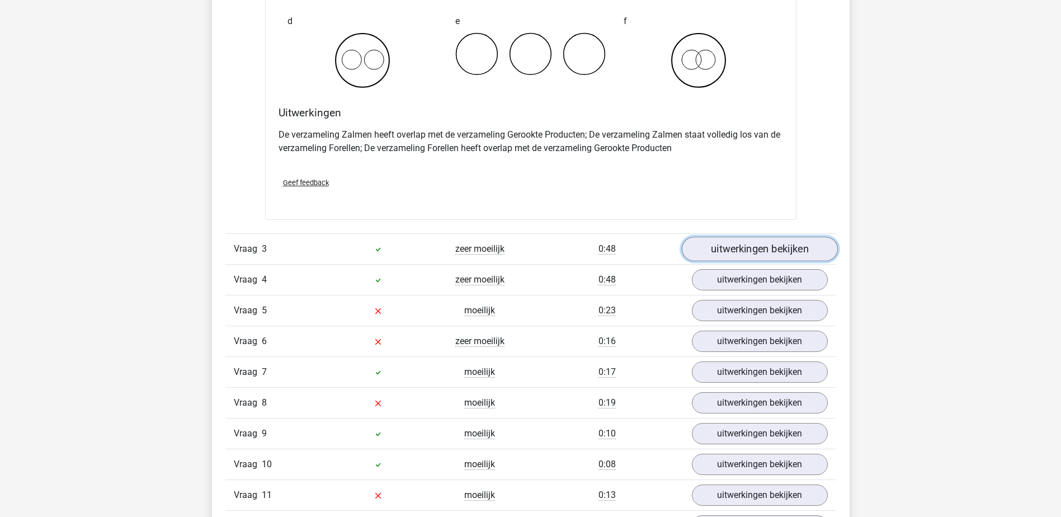
click at [817, 252] on link "uitwerkingen bekijken" at bounding box center [759, 249] width 156 height 25
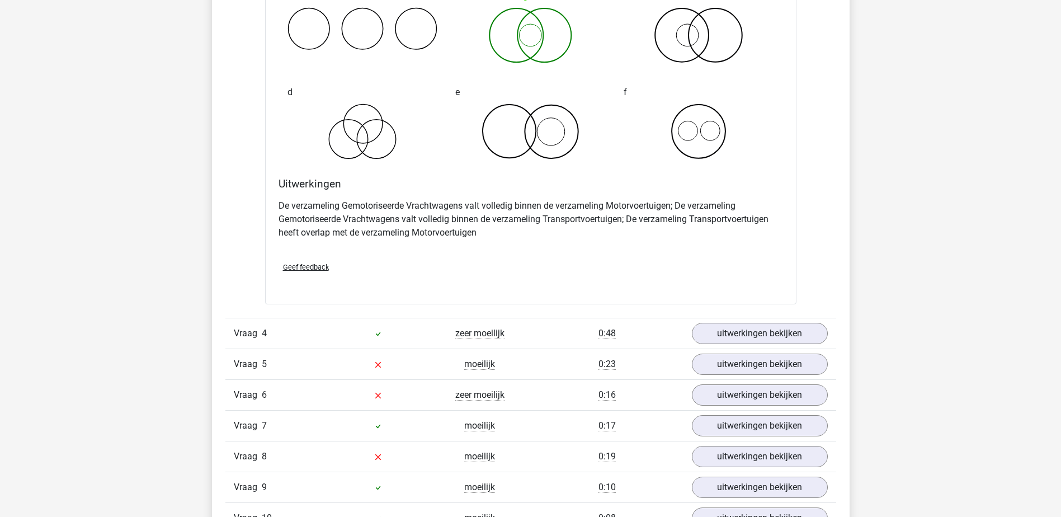
scroll to position [1846, 0]
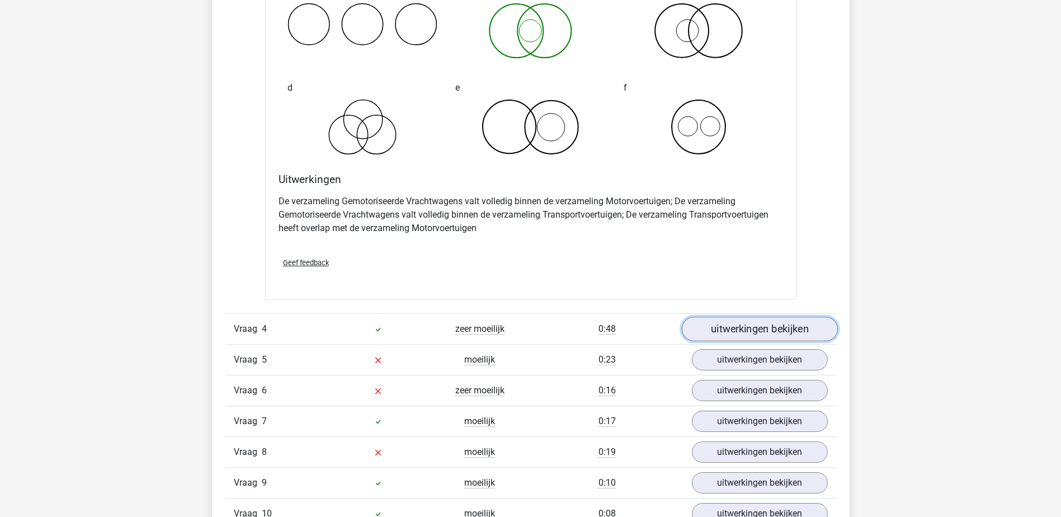
click at [794, 322] on link "uitwerkingen bekijken" at bounding box center [759, 329] width 156 height 25
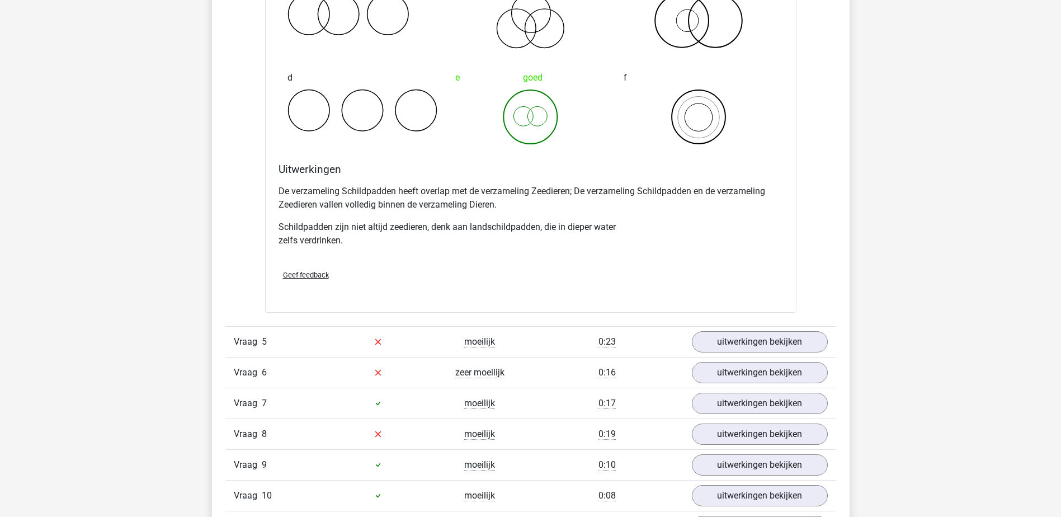
scroll to position [2350, 0]
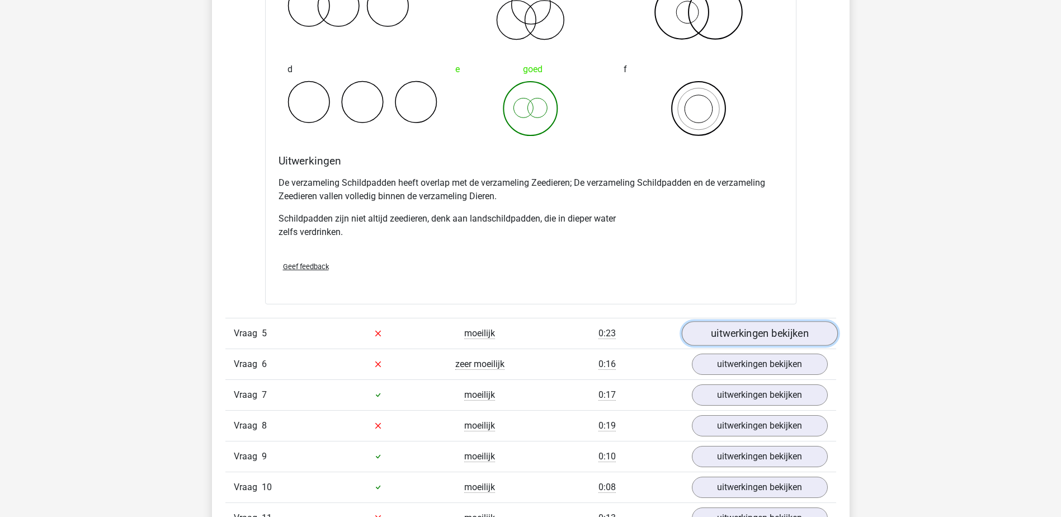
click at [795, 331] on link "uitwerkingen bekijken" at bounding box center [759, 333] width 156 height 25
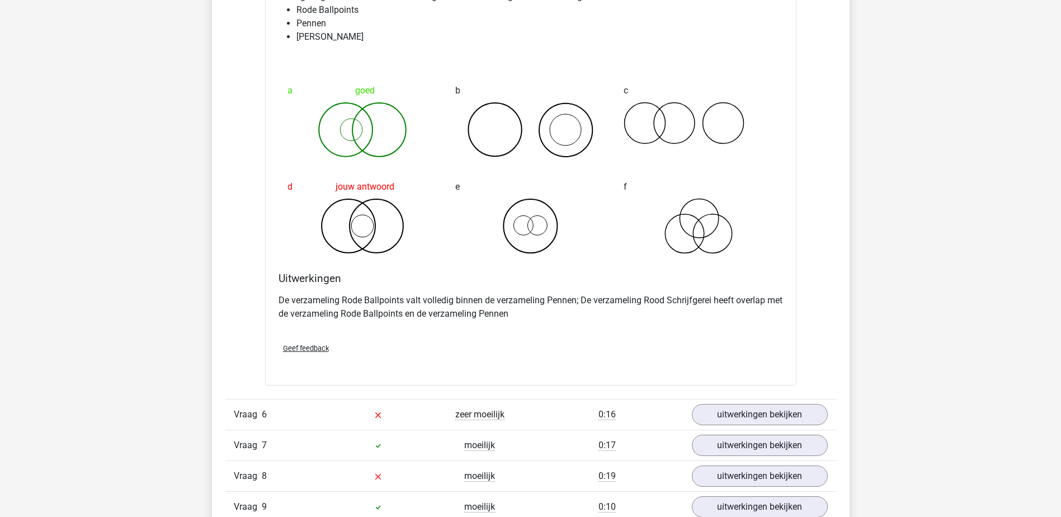
scroll to position [2853, 0]
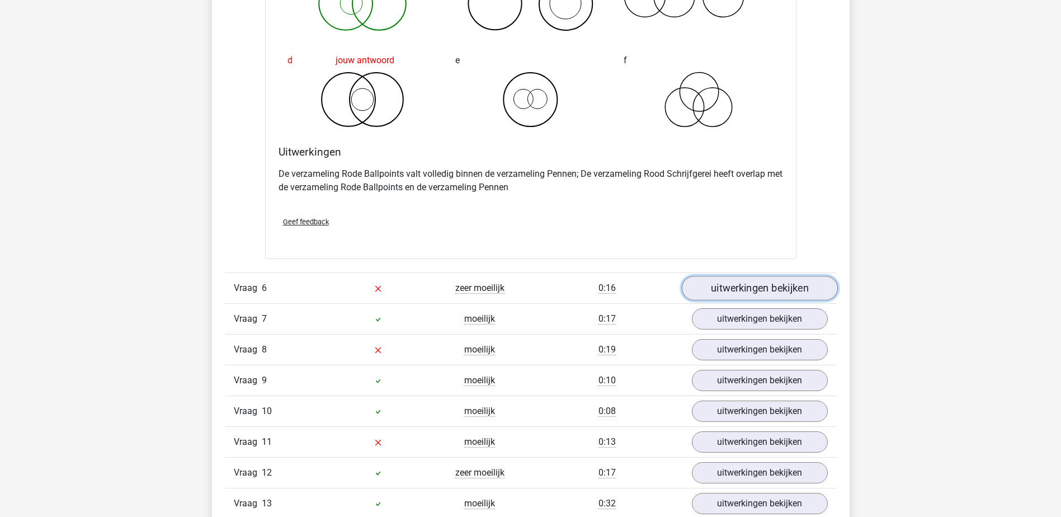
click at [812, 290] on link "uitwerkingen bekijken" at bounding box center [759, 288] width 156 height 25
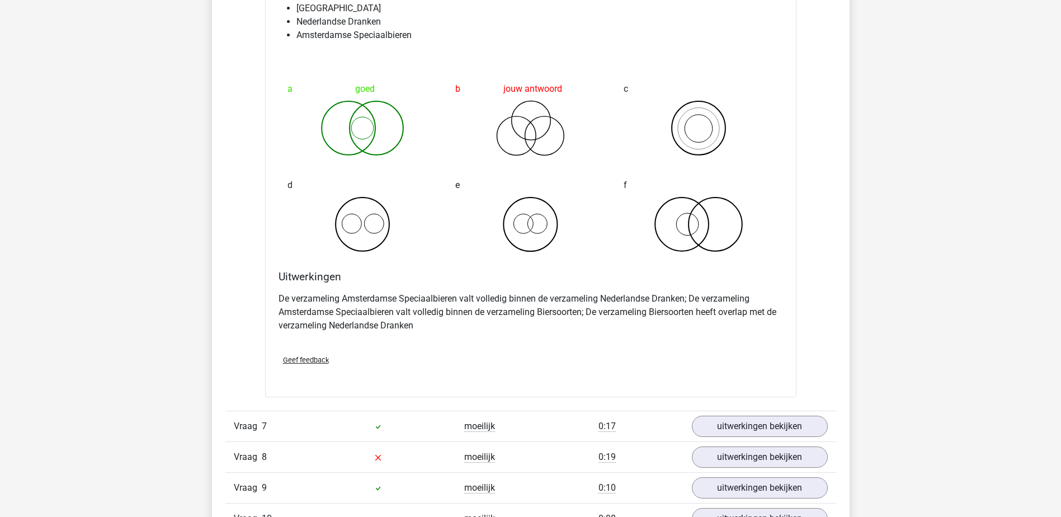
scroll to position [3301, 0]
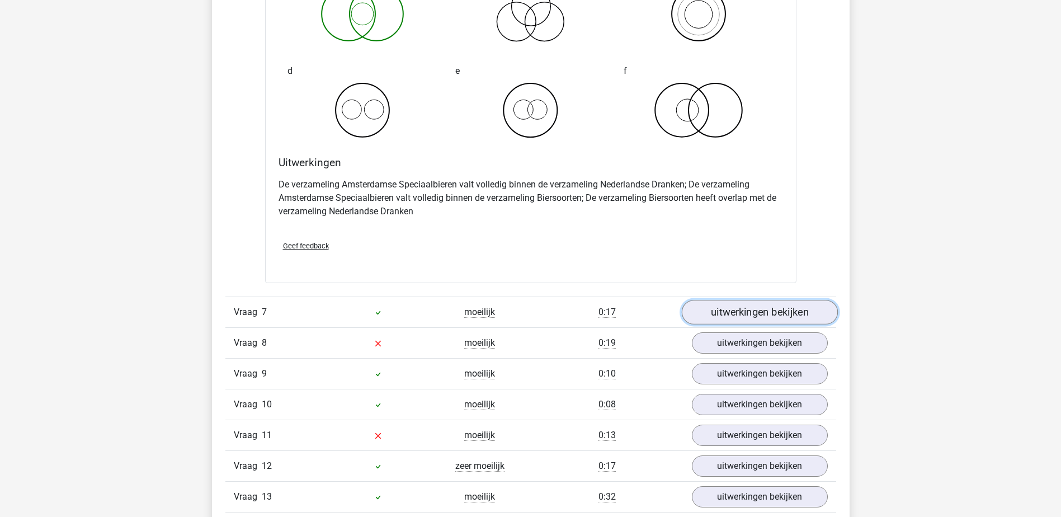
click at [793, 309] on link "uitwerkingen bekijken" at bounding box center [759, 312] width 156 height 25
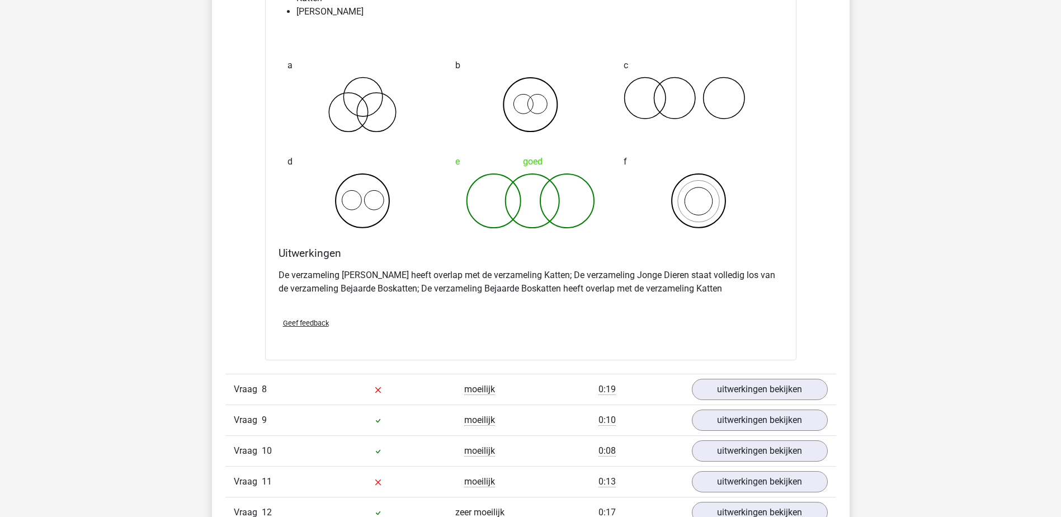
scroll to position [3748, 0]
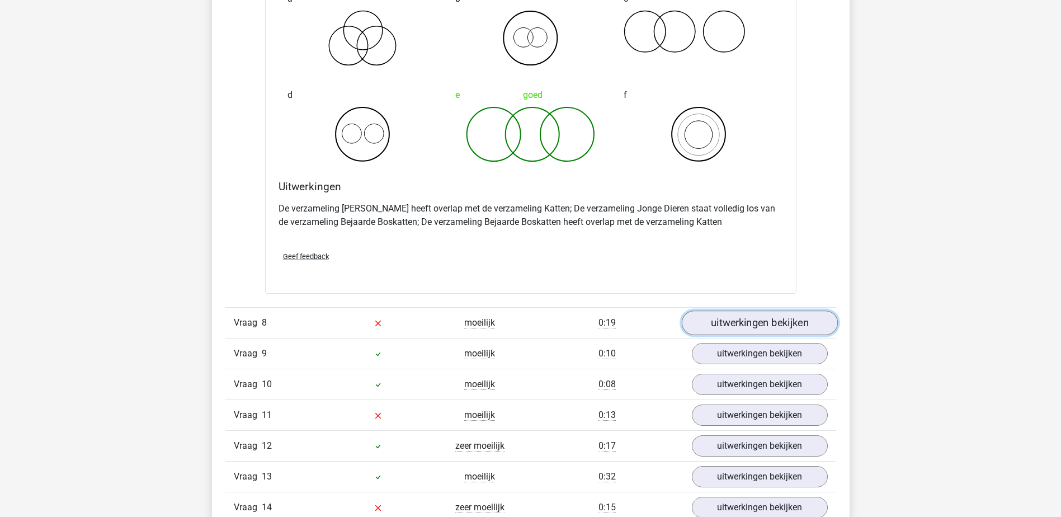
click at [801, 318] on link "uitwerkingen bekijken" at bounding box center [759, 323] width 156 height 25
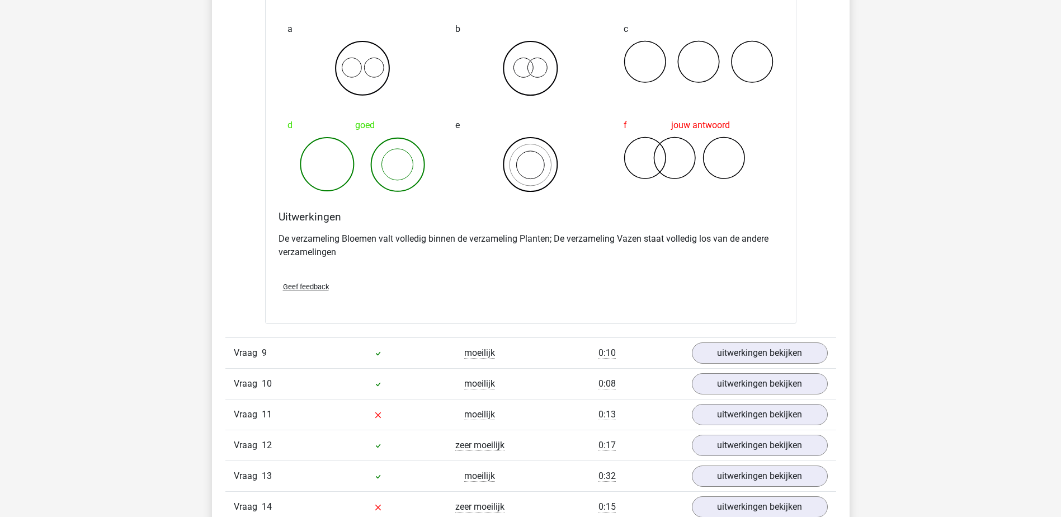
scroll to position [4196, 0]
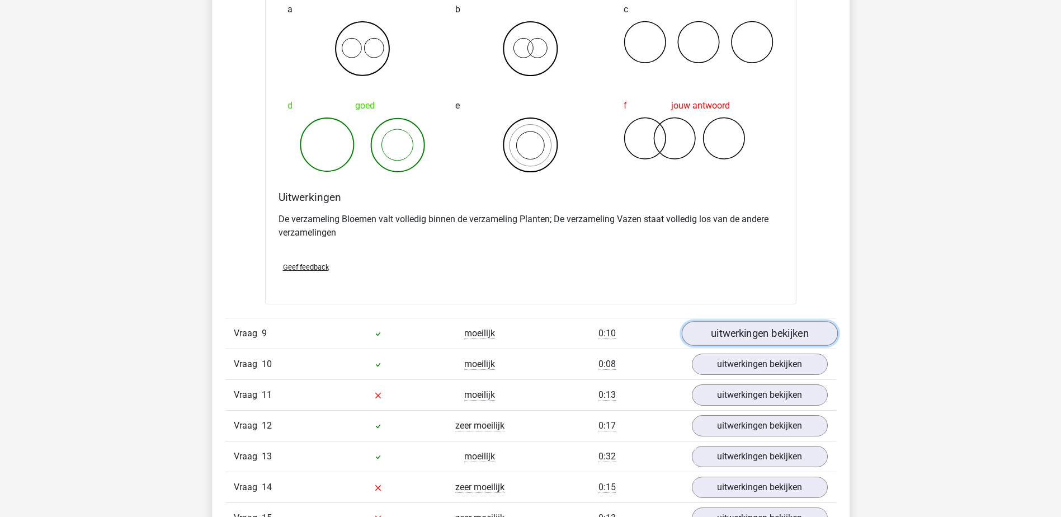
click at [812, 328] on link "uitwerkingen bekijken" at bounding box center [759, 334] width 156 height 25
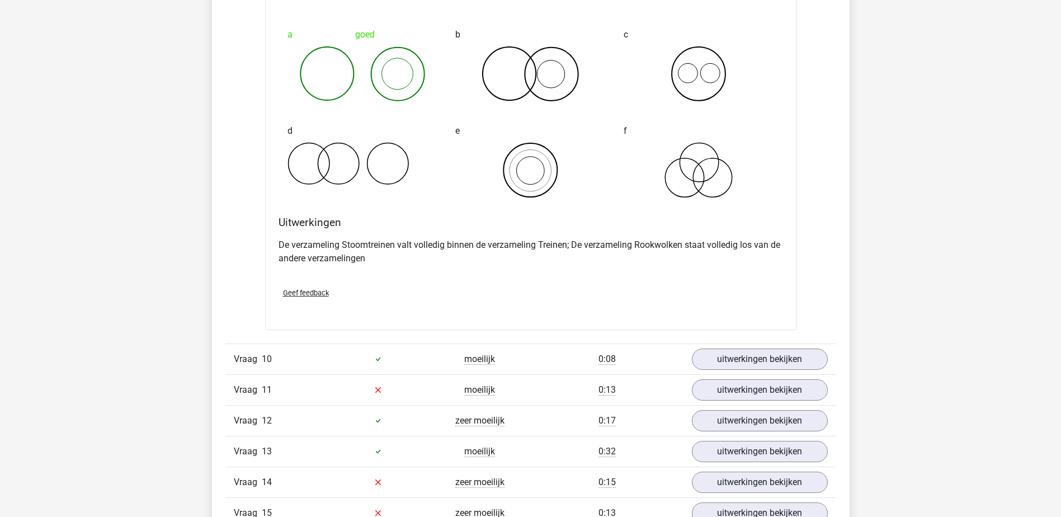
scroll to position [4700, 0]
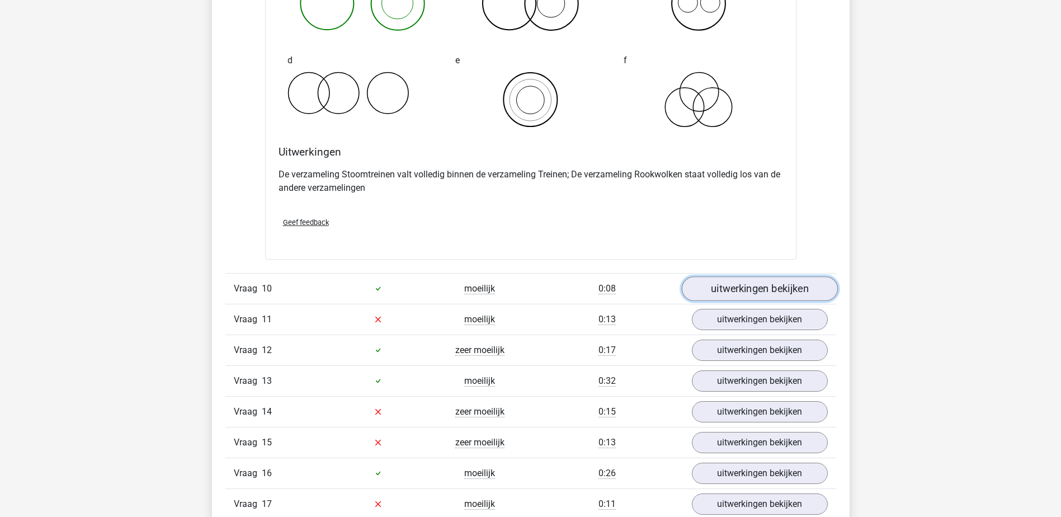
click at [815, 284] on link "uitwerkingen bekijken" at bounding box center [759, 288] width 156 height 25
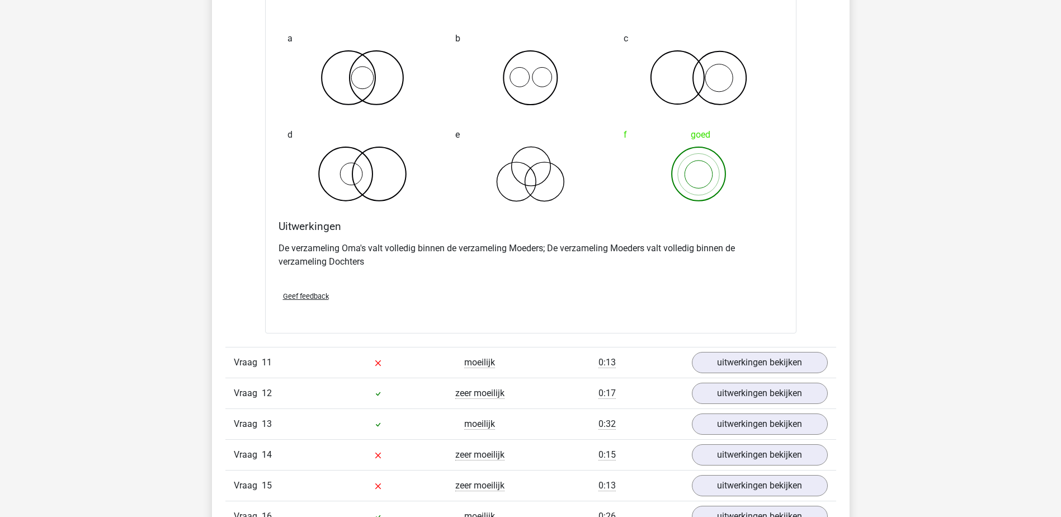
scroll to position [5091, 0]
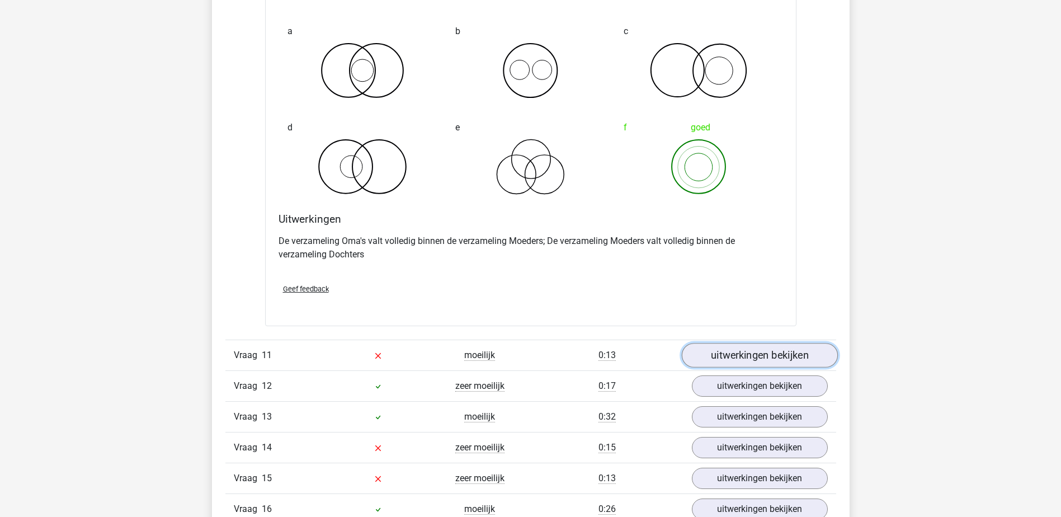
click at [813, 358] on link "uitwerkingen bekijken" at bounding box center [759, 355] width 156 height 25
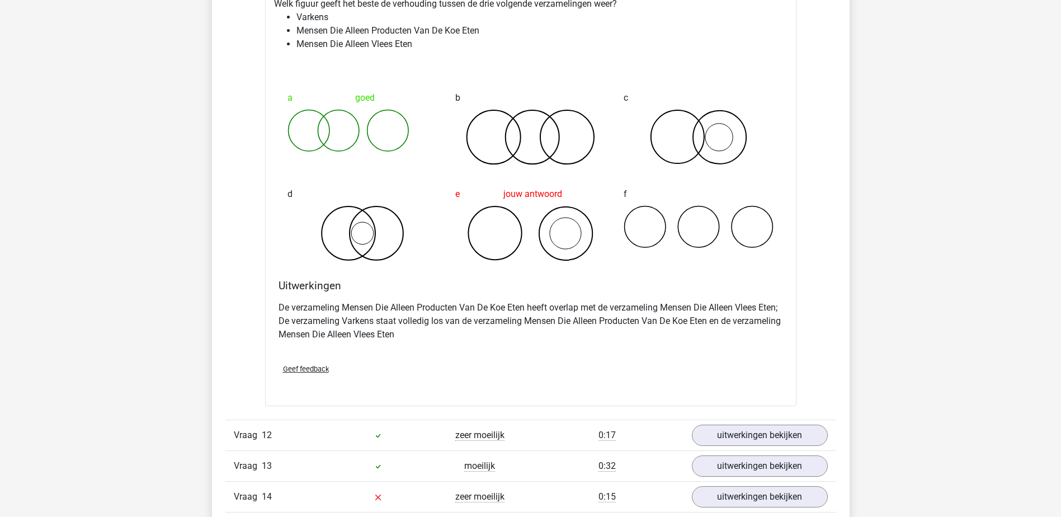
scroll to position [5539, 0]
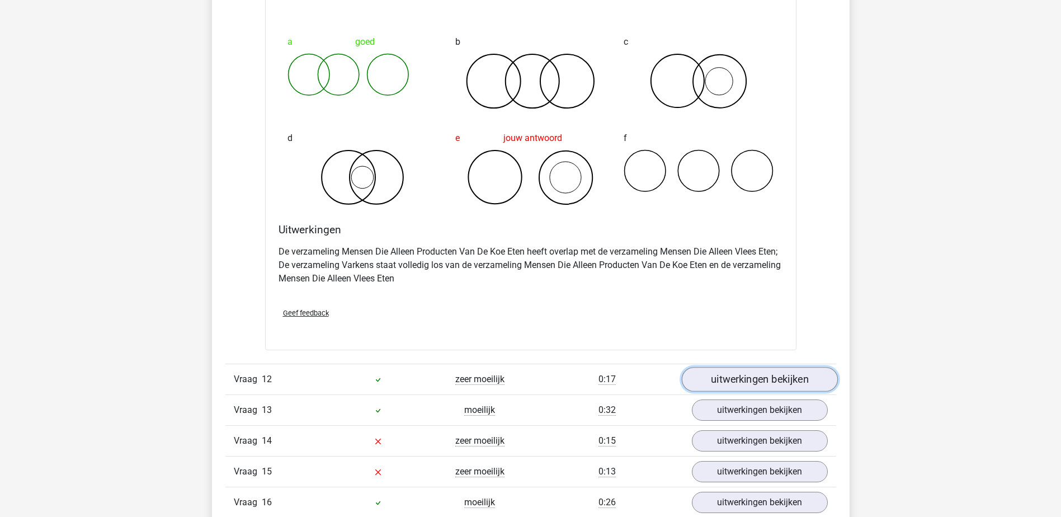
click at [810, 376] on link "uitwerkingen bekijken" at bounding box center [759, 379] width 156 height 25
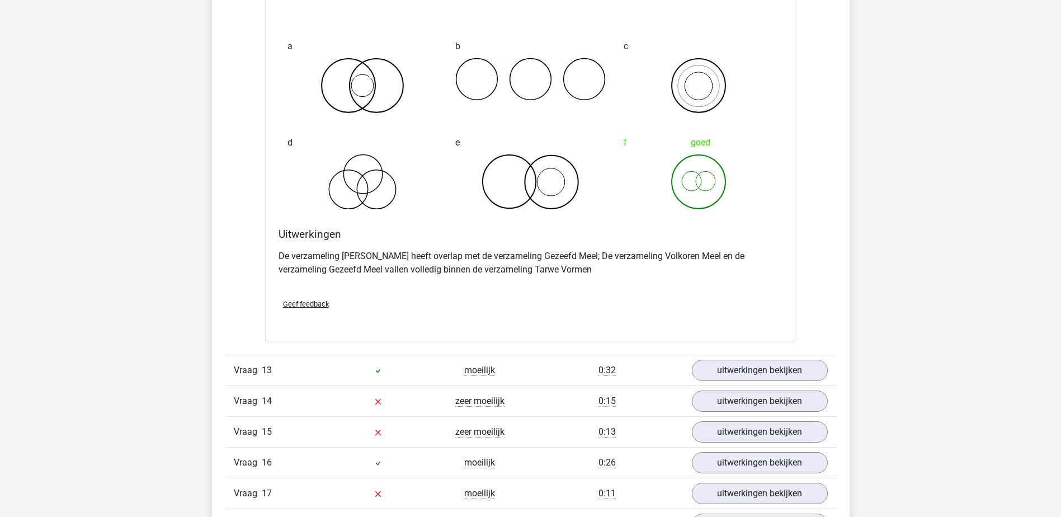
scroll to position [6042, 0]
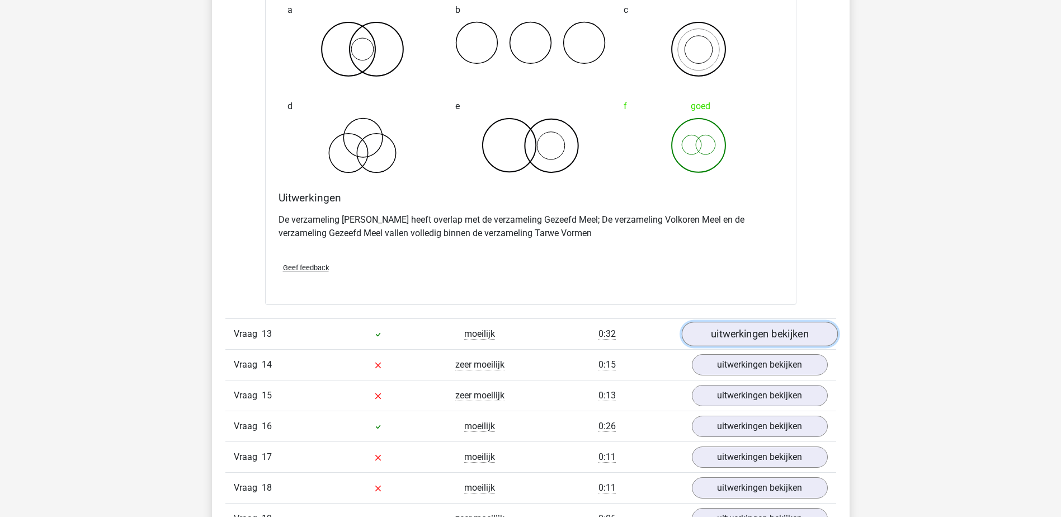
click at [802, 335] on link "uitwerkingen bekijken" at bounding box center [759, 334] width 156 height 25
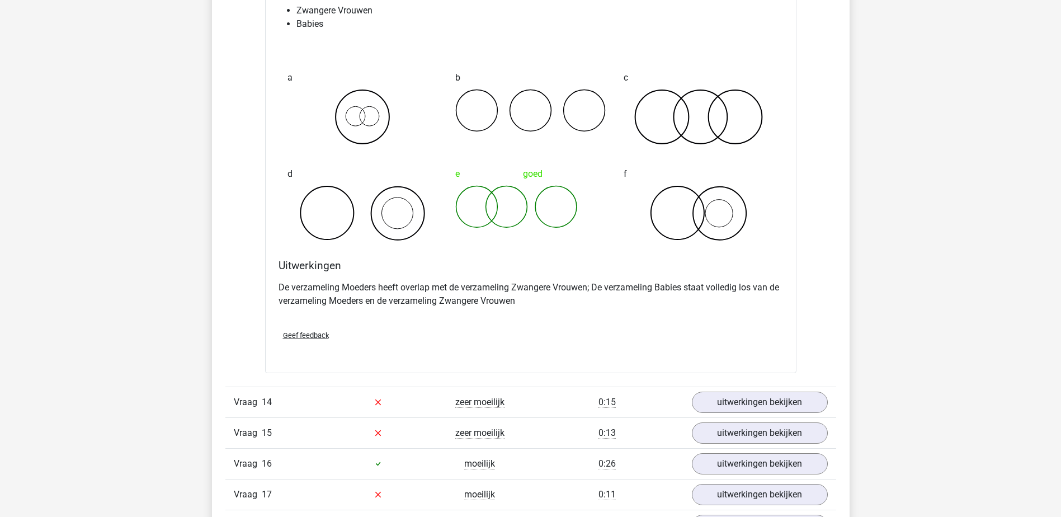
scroll to position [6434, 0]
click at [789, 396] on link "uitwerkingen bekijken" at bounding box center [759, 401] width 156 height 25
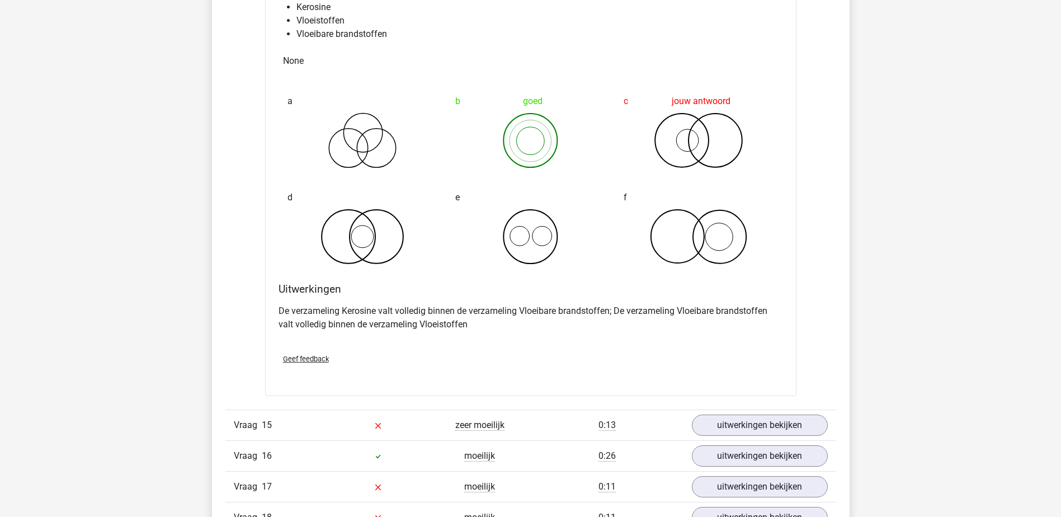
scroll to position [6937, 0]
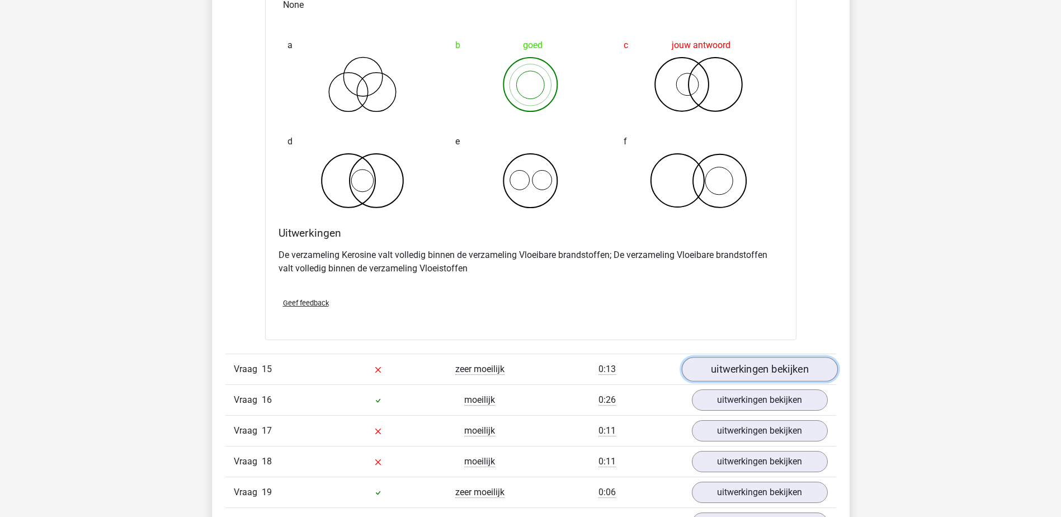
click at [803, 376] on link "uitwerkingen bekijken" at bounding box center [759, 369] width 156 height 25
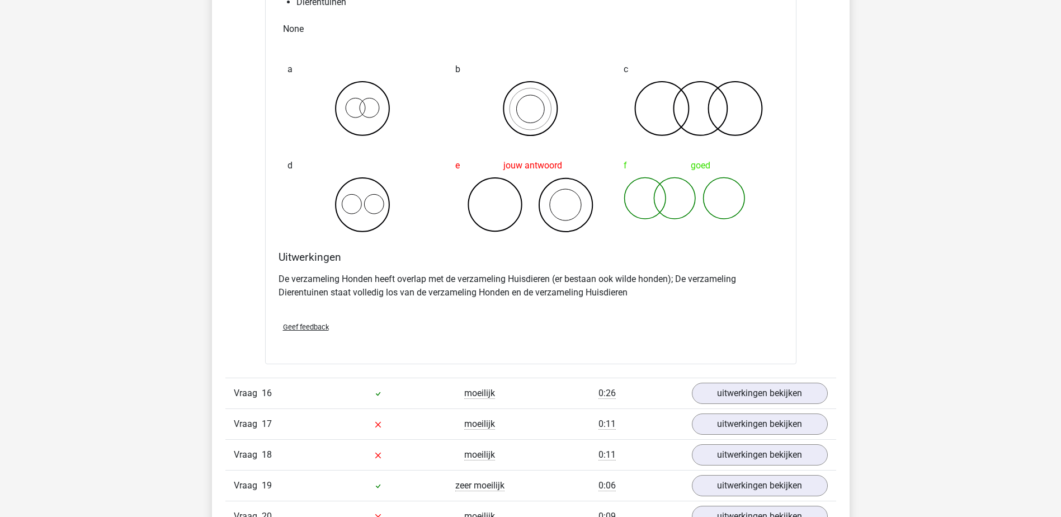
scroll to position [7441, 0]
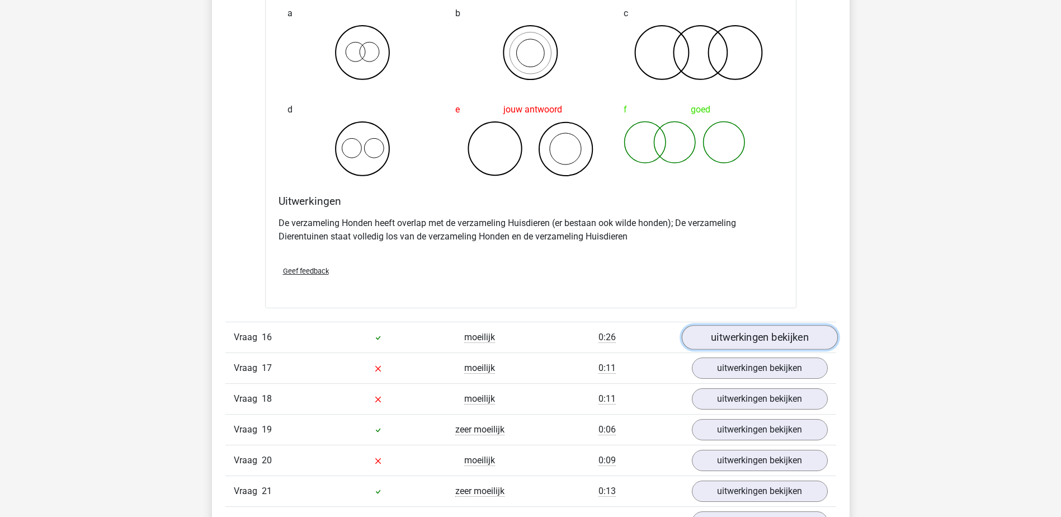
click at [807, 330] on link "uitwerkingen bekijken" at bounding box center [759, 337] width 156 height 25
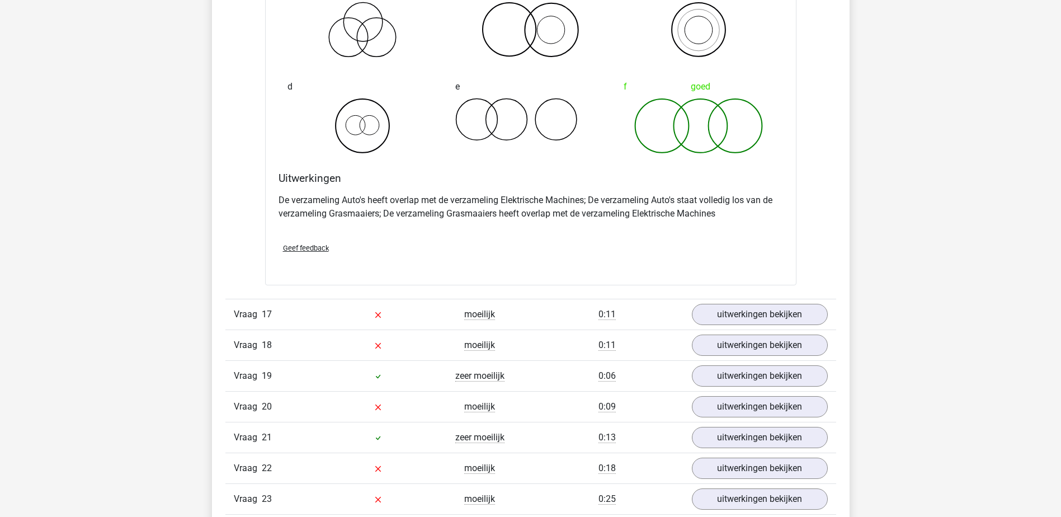
scroll to position [7944, 0]
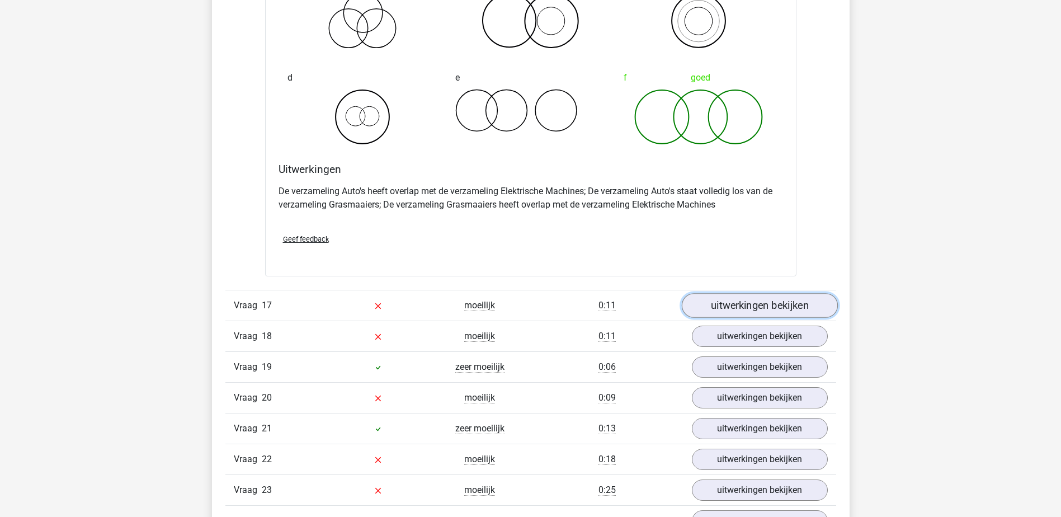
click at [807, 294] on link "uitwerkingen bekijken" at bounding box center [759, 305] width 156 height 25
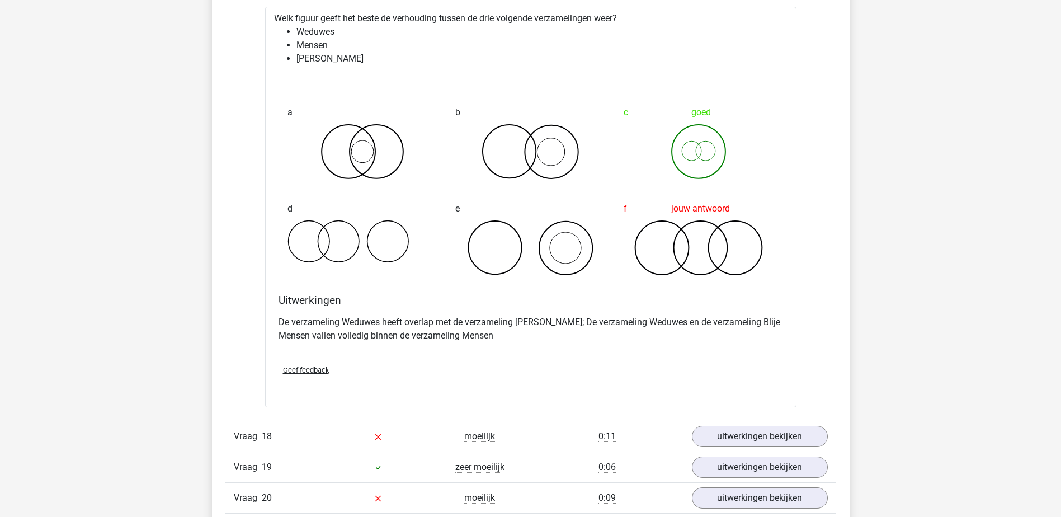
scroll to position [8336, 0]
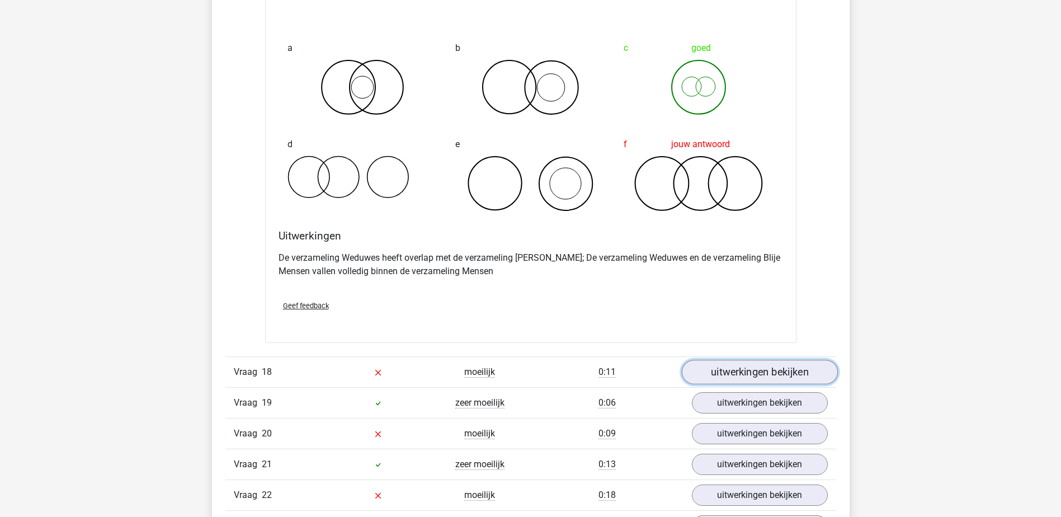
click at [817, 374] on link "uitwerkingen bekijken" at bounding box center [759, 372] width 156 height 25
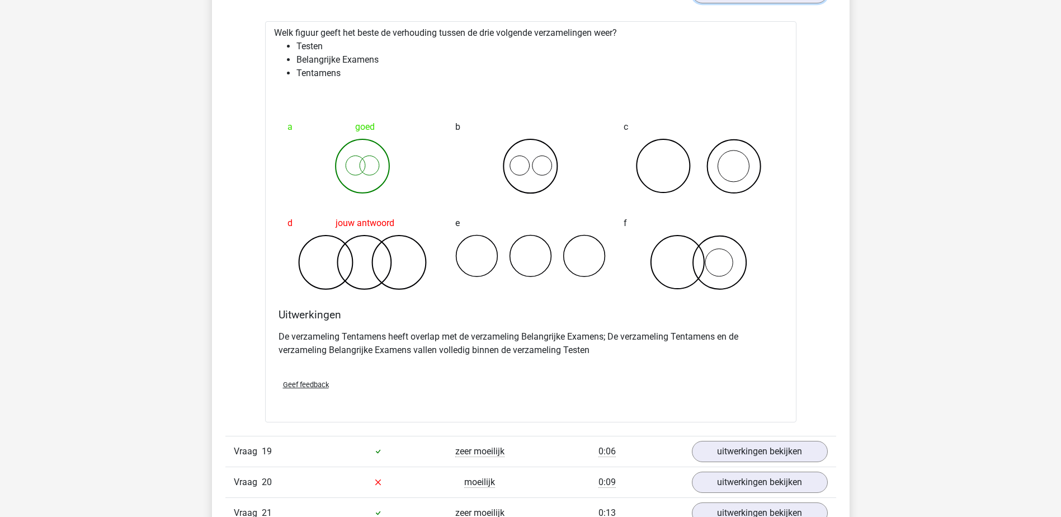
scroll to position [8840, 0]
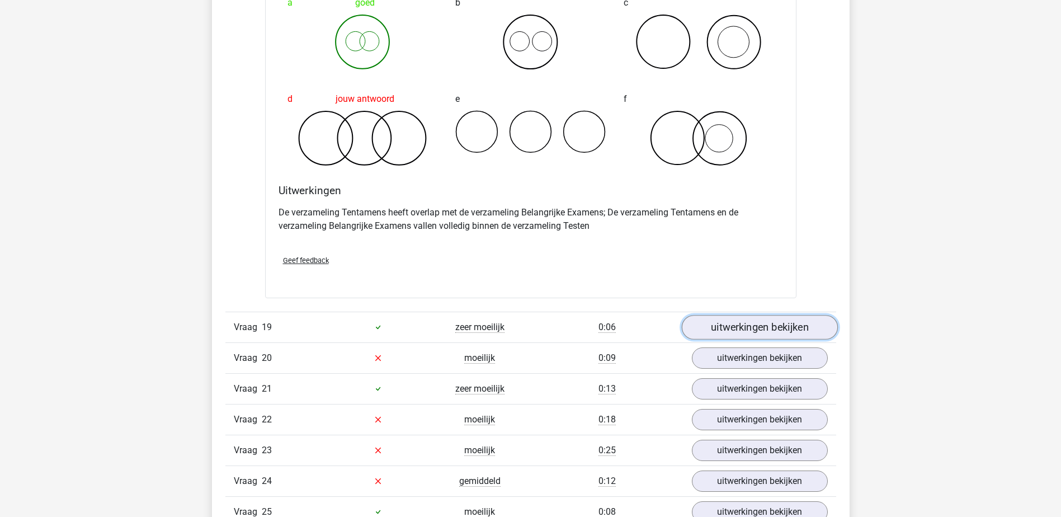
click at [789, 318] on link "uitwerkingen bekijken" at bounding box center [759, 327] width 156 height 25
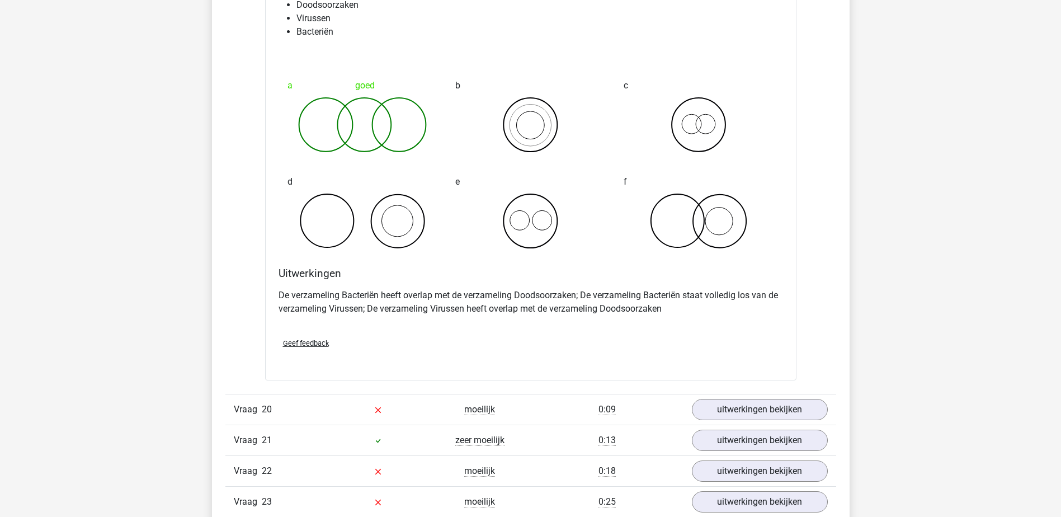
scroll to position [9231, 0]
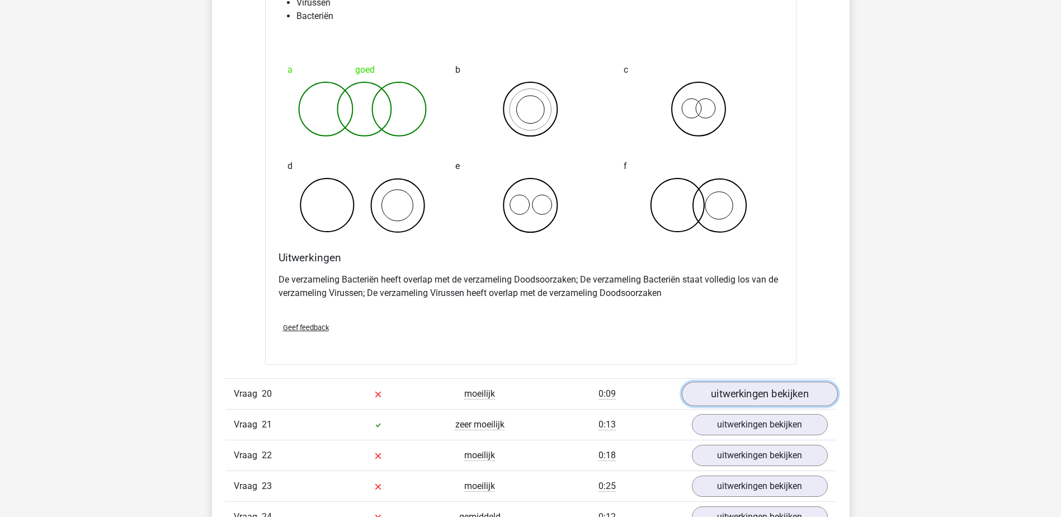
click at [822, 389] on link "uitwerkingen bekijken" at bounding box center [759, 394] width 156 height 25
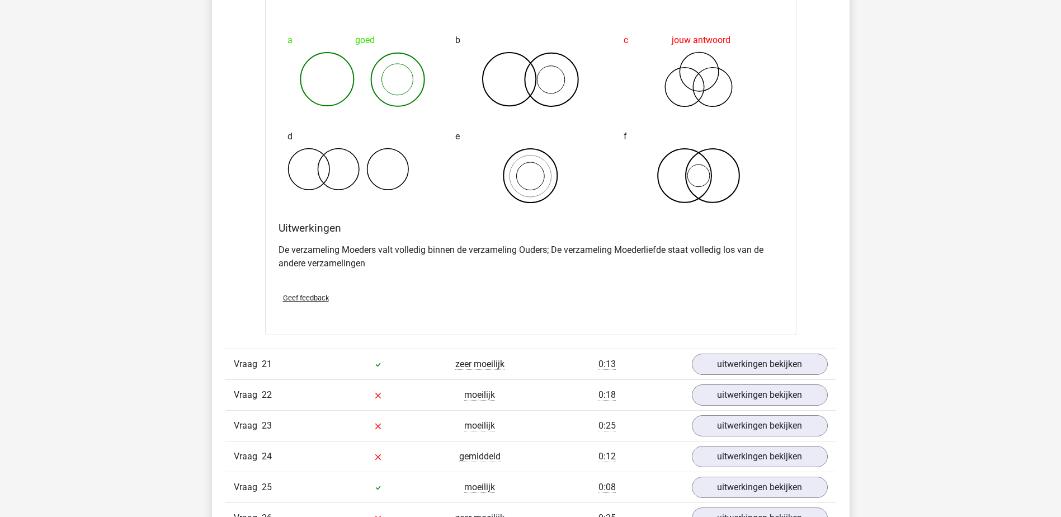
scroll to position [9735, 0]
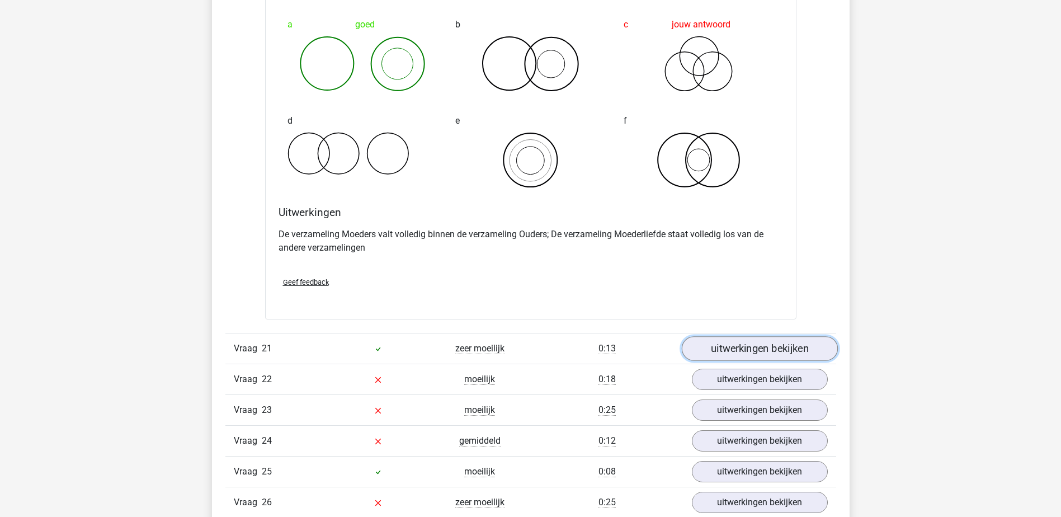
click at [811, 349] on link "uitwerkingen bekijken" at bounding box center [759, 348] width 156 height 25
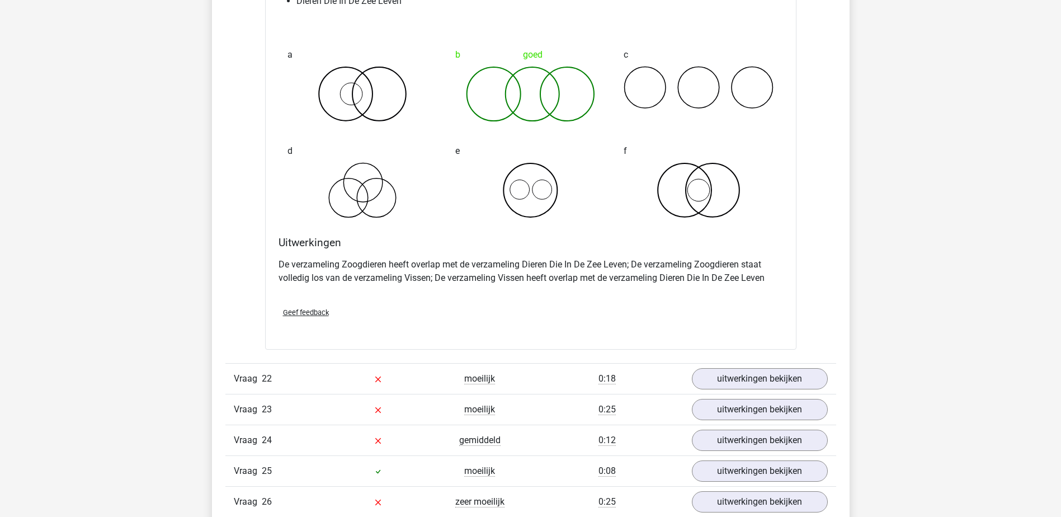
scroll to position [10182, 0]
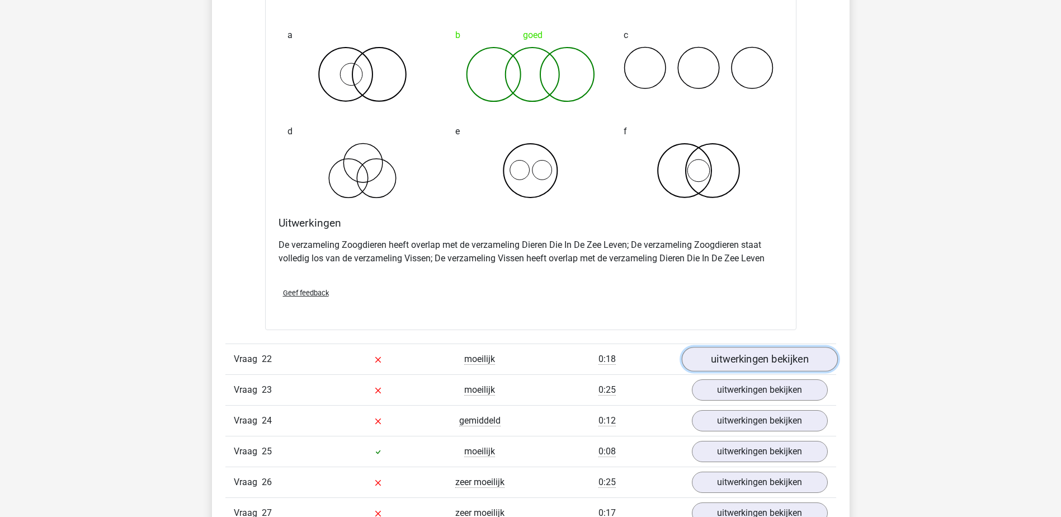
click at [785, 360] on link "uitwerkingen bekijken" at bounding box center [759, 359] width 156 height 25
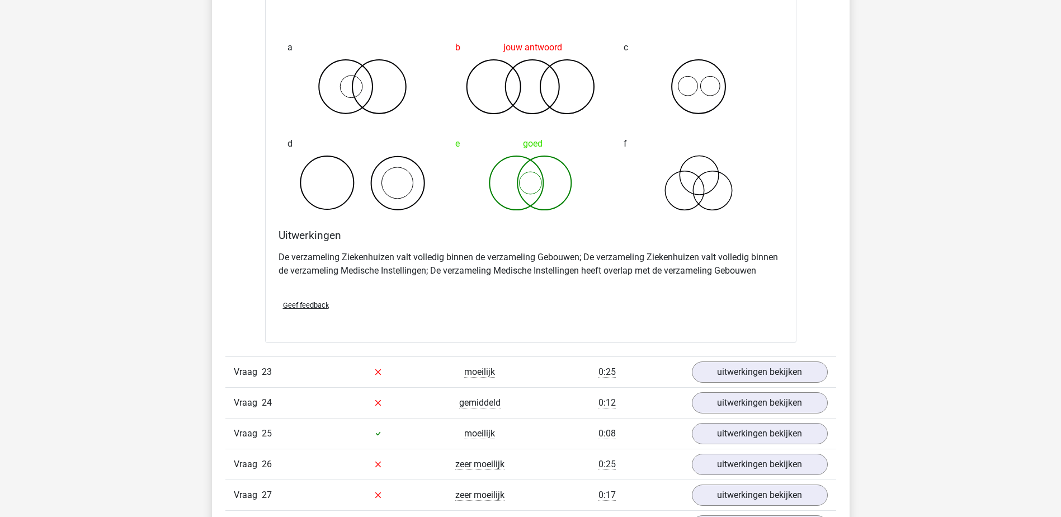
scroll to position [10686, 0]
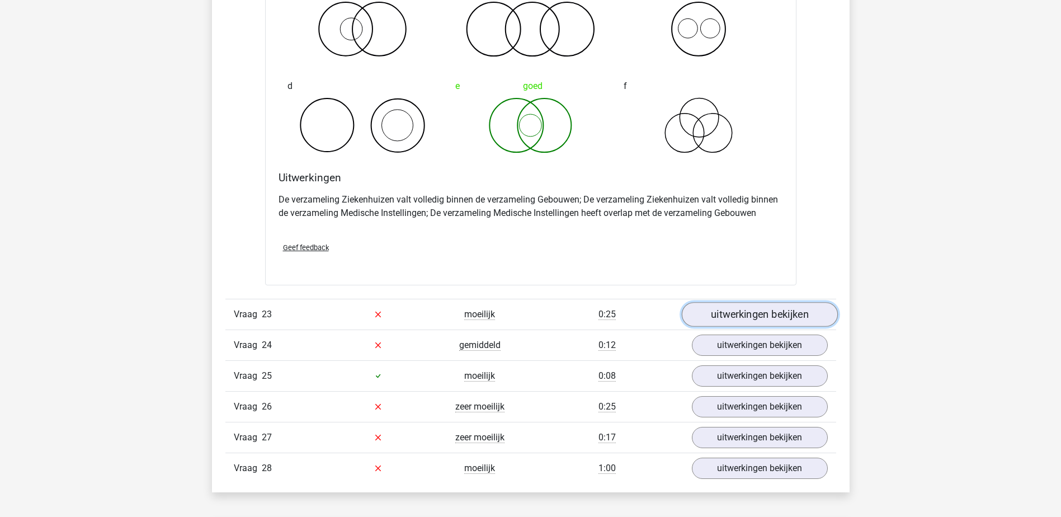
click at [810, 311] on link "uitwerkingen bekijken" at bounding box center [759, 314] width 156 height 25
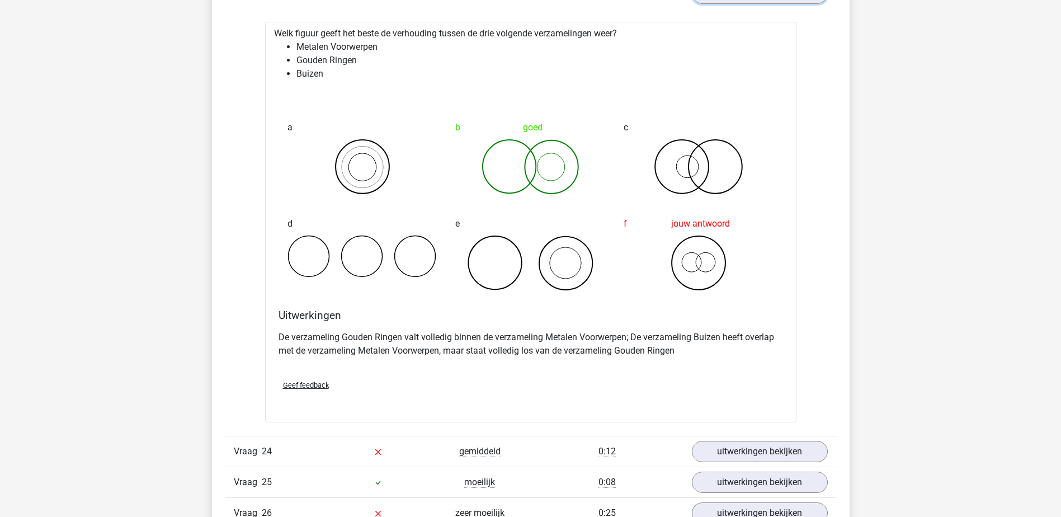
scroll to position [11077, 0]
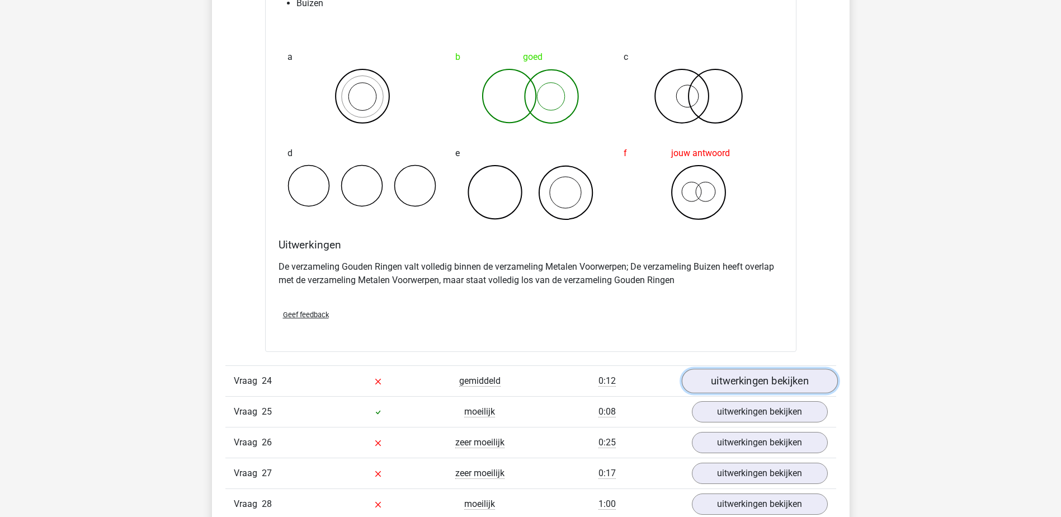
click at [795, 375] on link "uitwerkingen bekijken" at bounding box center [759, 381] width 156 height 25
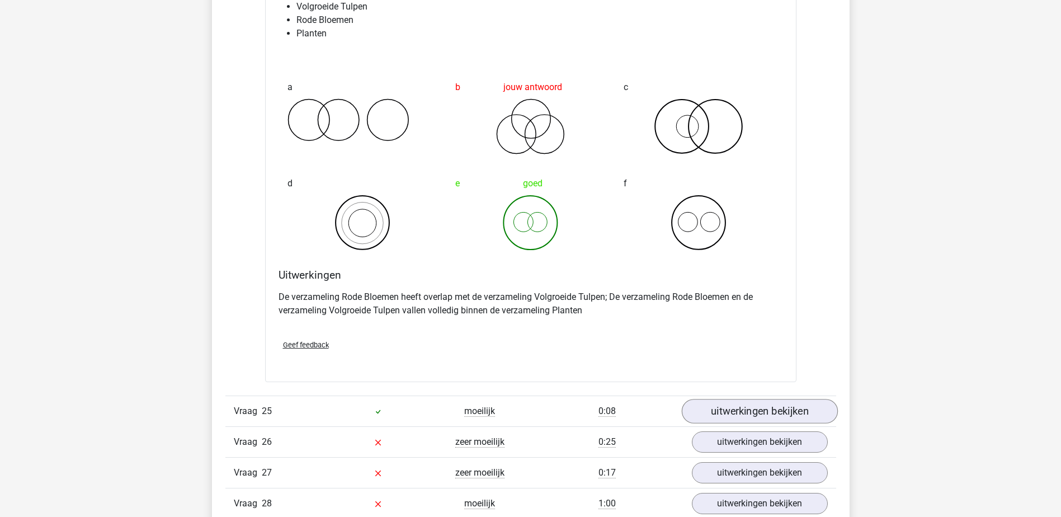
scroll to position [11525, 0]
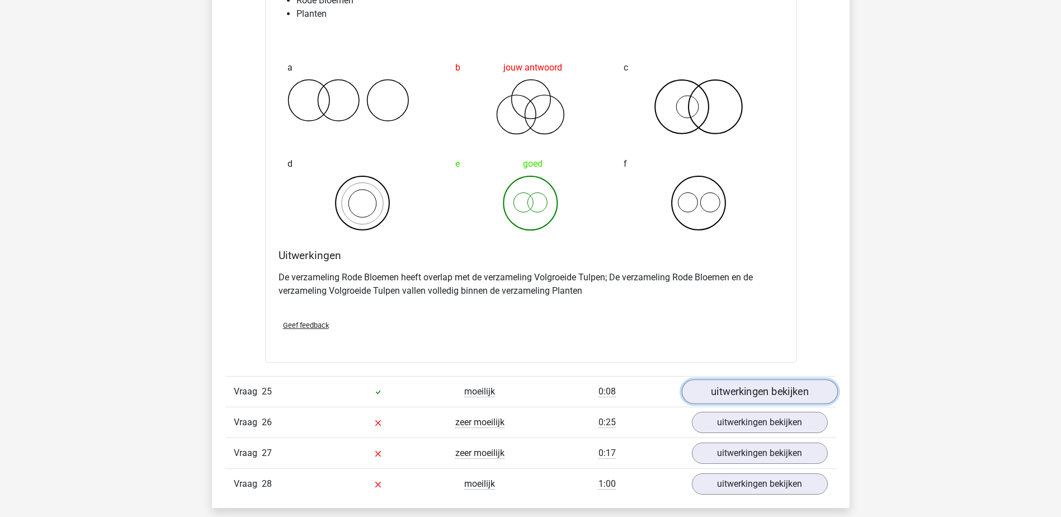
click at [768, 390] on link "uitwerkingen bekijken" at bounding box center [759, 391] width 156 height 25
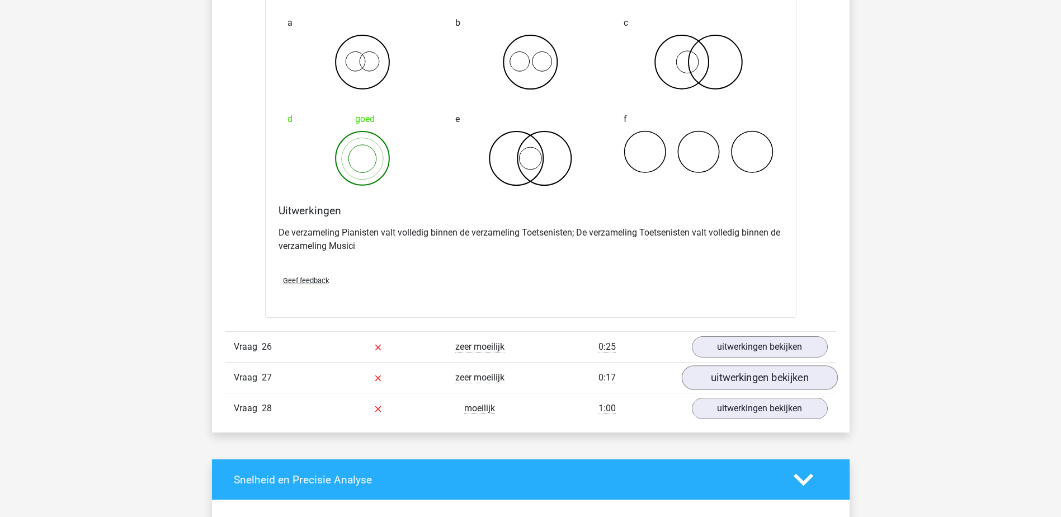
scroll to position [12029, 0]
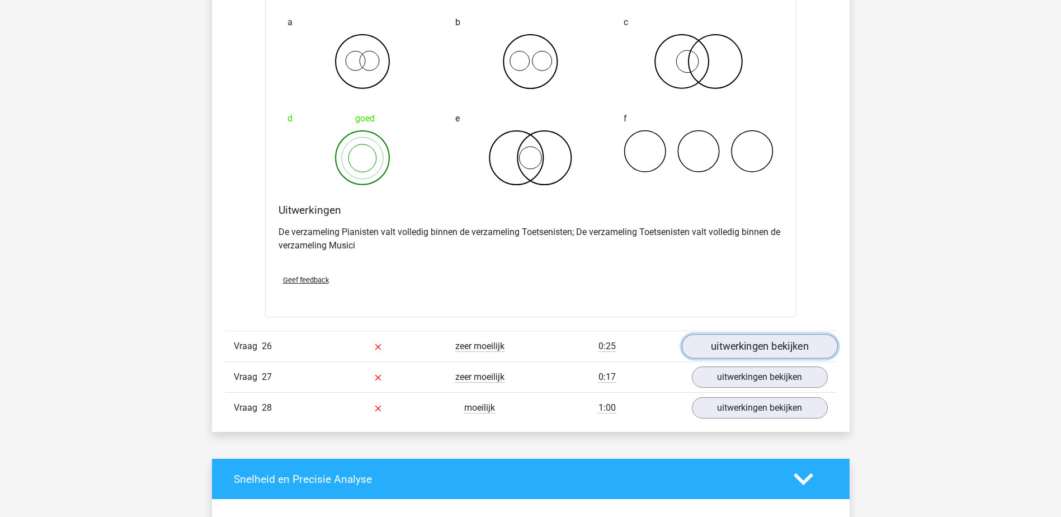
click at [781, 346] on link "uitwerkingen bekijken" at bounding box center [759, 346] width 156 height 25
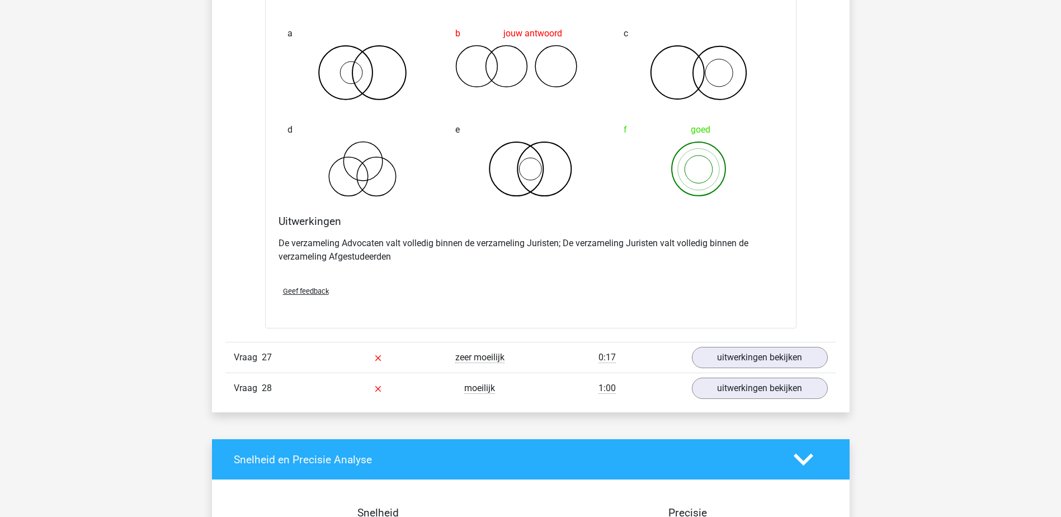
scroll to position [12476, 0]
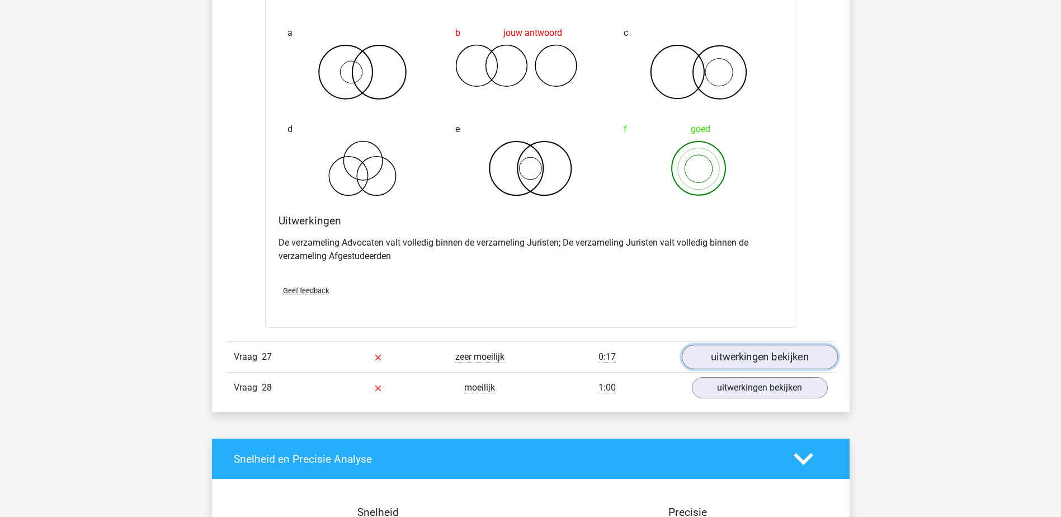
click at [792, 351] on link "uitwerkingen bekijken" at bounding box center [759, 357] width 156 height 25
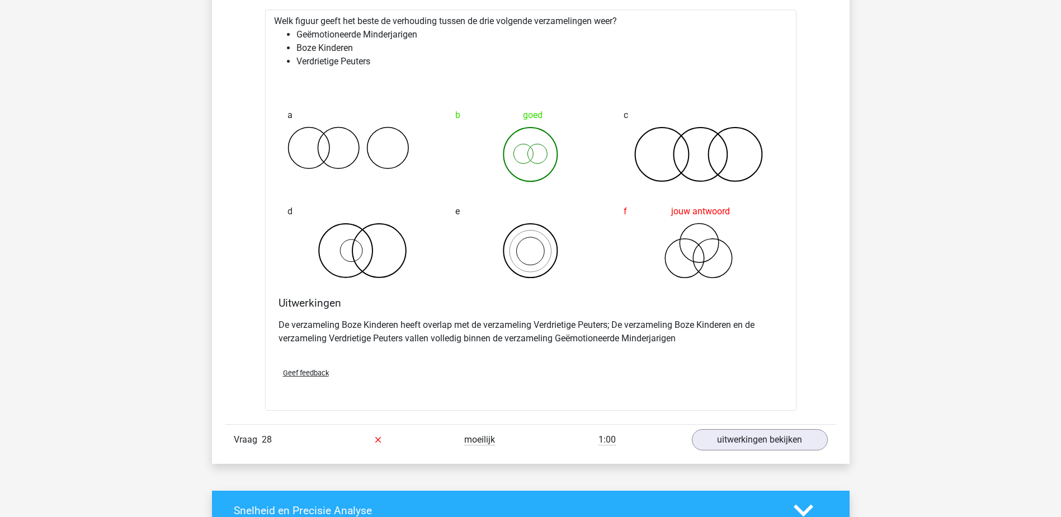
scroll to position [12924, 0]
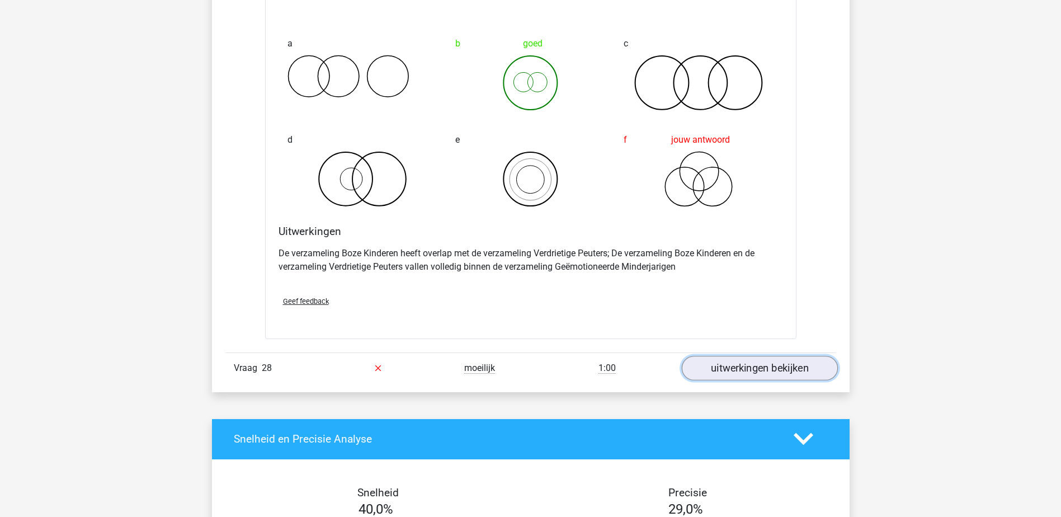
click at [813, 367] on link "uitwerkingen bekijken" at bounding box center [759, 368] width 156 height 25
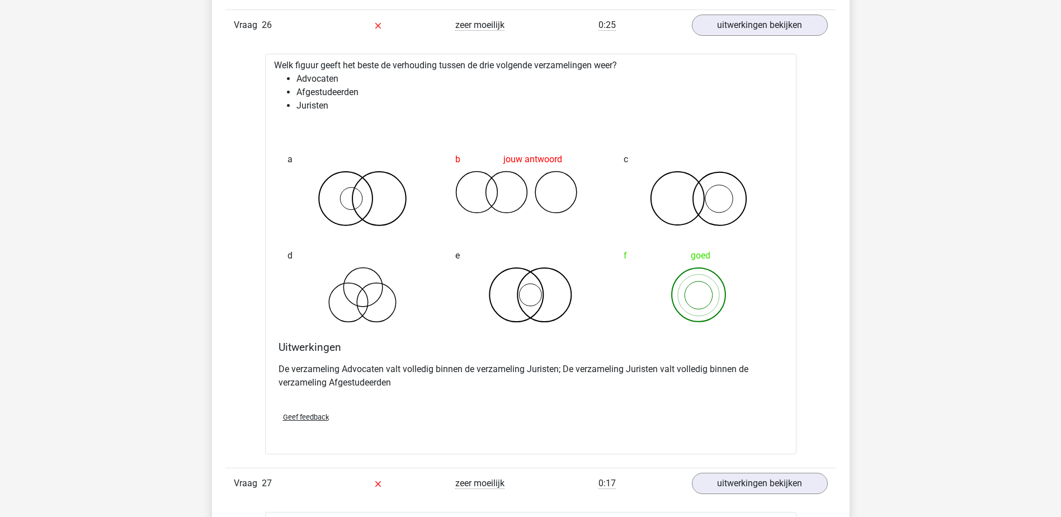
scroll to position [12196, 0]
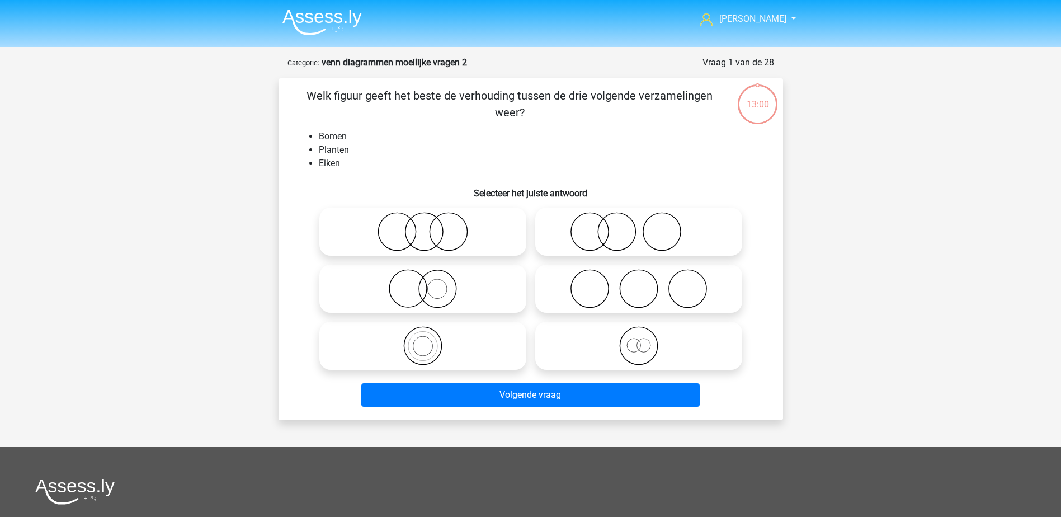
scroll to position [56, 0]
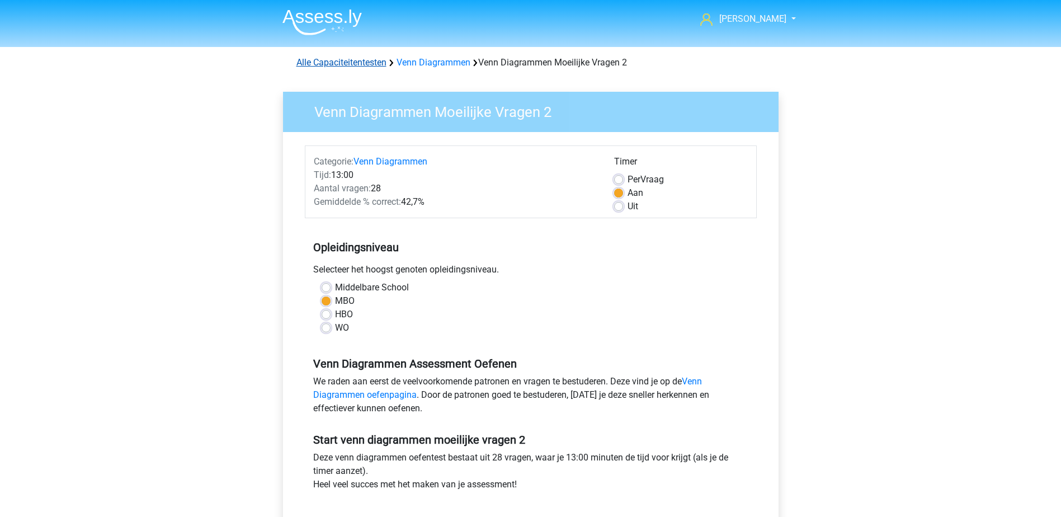
click at [366, 59] on link "Alle Capaciteitentesten" at bounding box center [342, 62] width 90 height 11
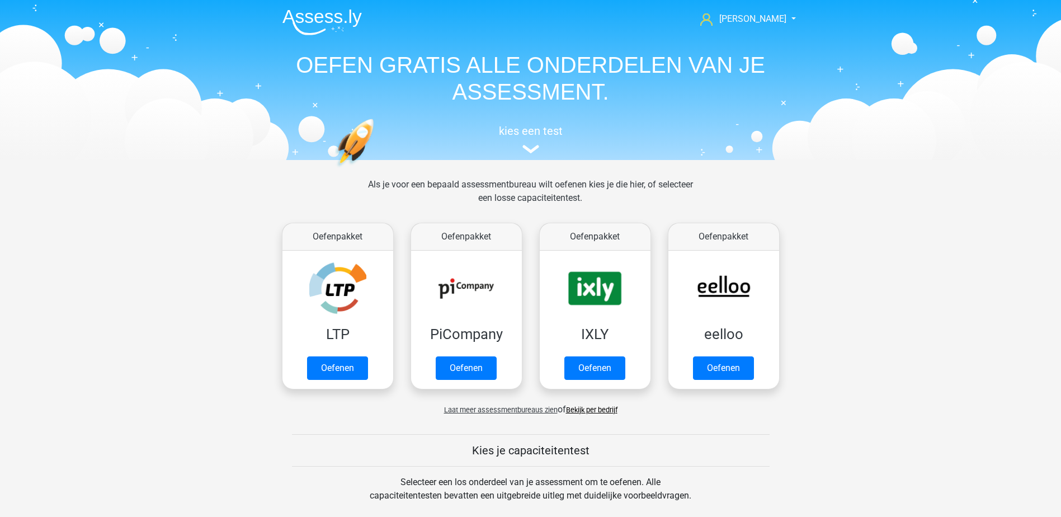
scroll to position [476, 0]
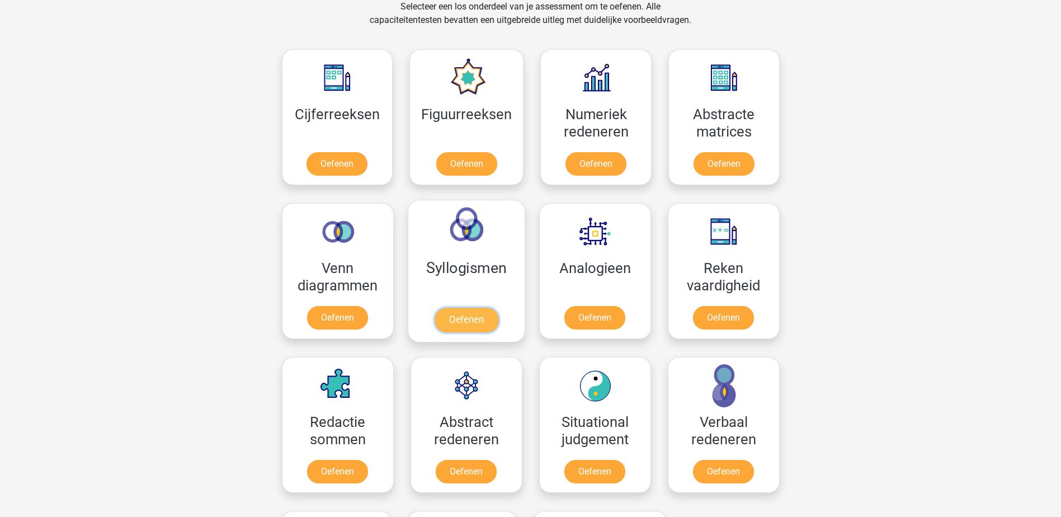
click at [468, 318] on link "Oefenen" at bounding box center [466, 320] width 64 height 25
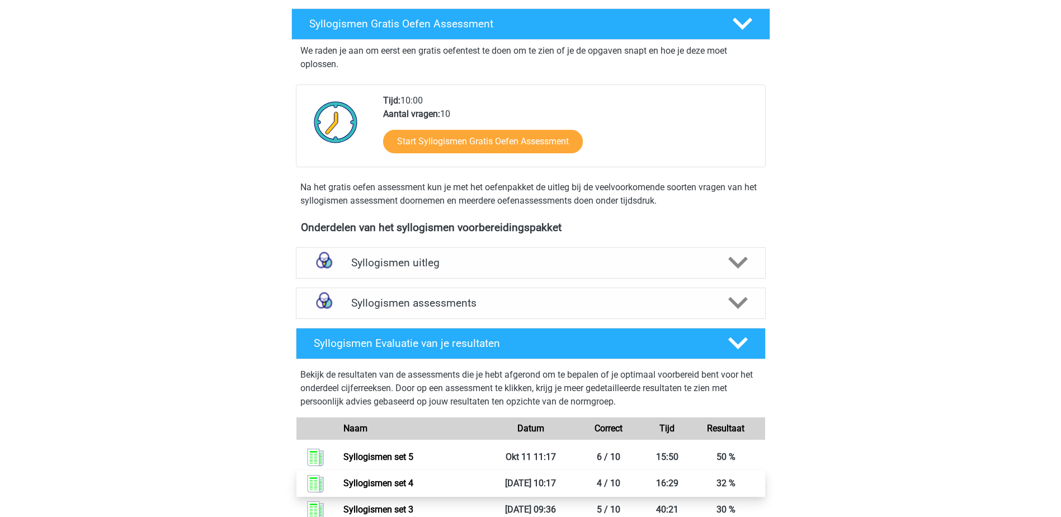
scroll to position [336, 0]
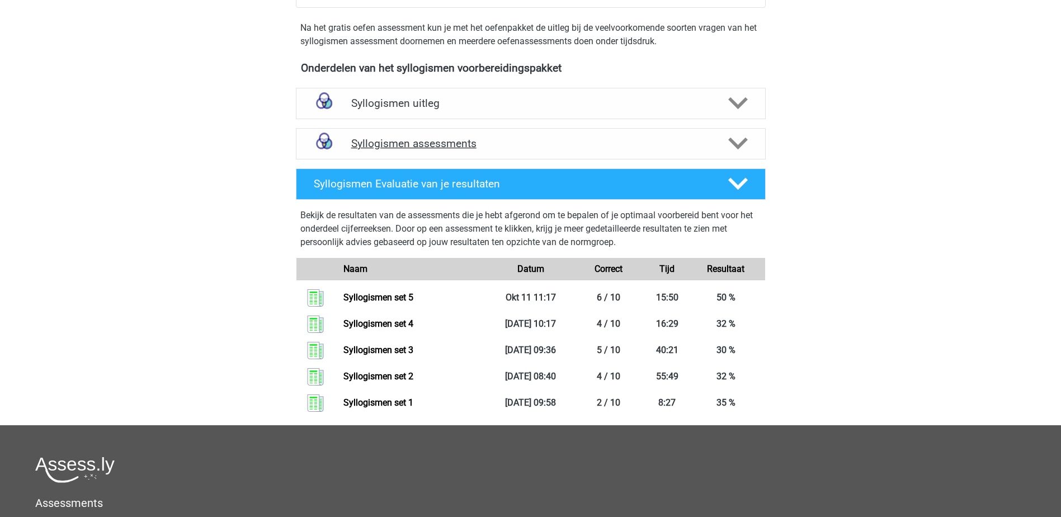
click at [510, 148] on h4 "Syllogismen assessments" at bounding box center [530, 143] width 359 height 13
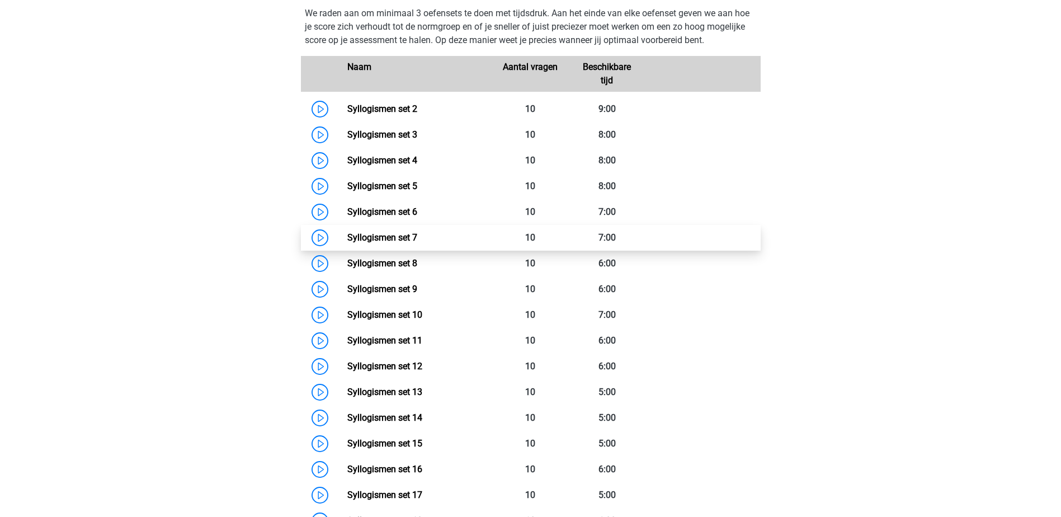
scroll to position [504, 0]
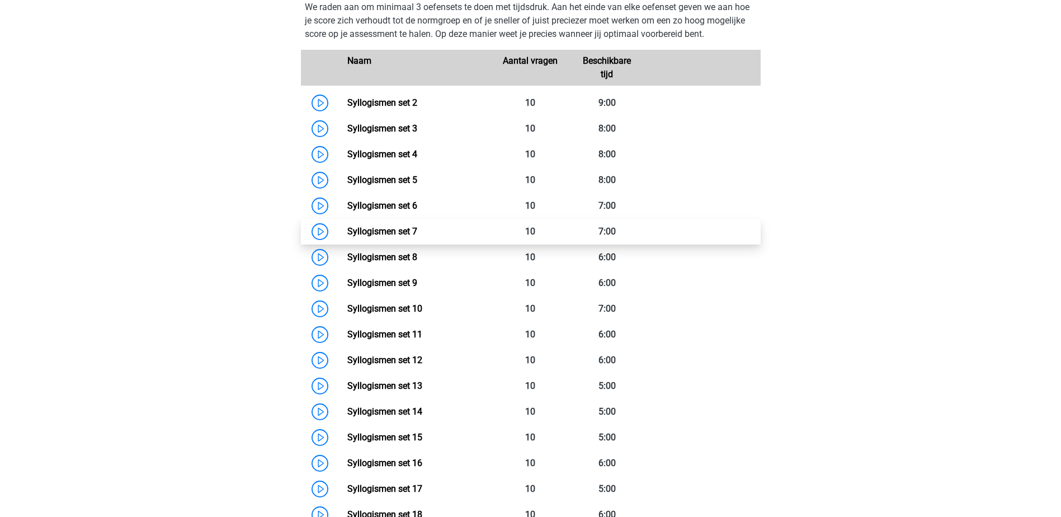
click at [387, 228] on link "Syllogismen set 7" at bounding box center [382, 231] width 70 height 11
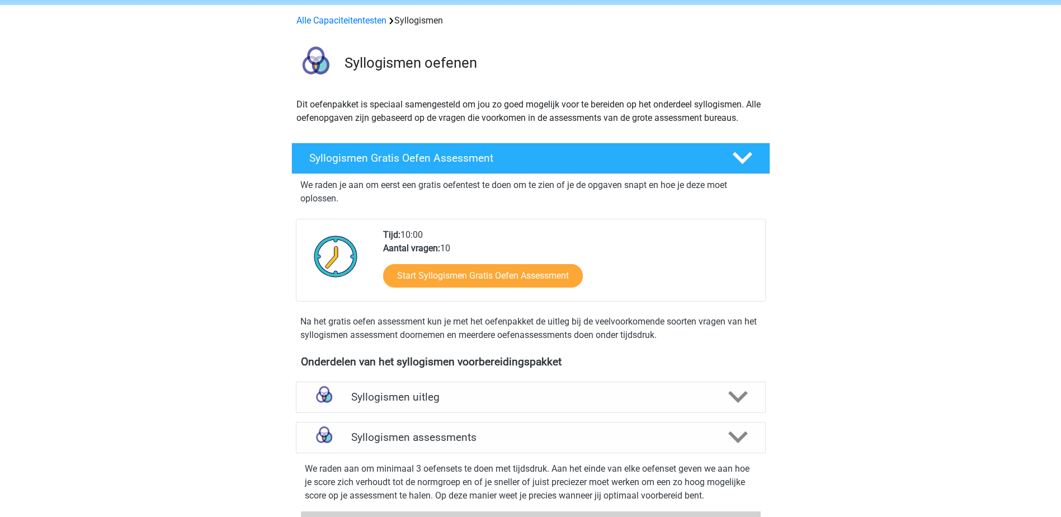
scroll to position [0, 0]
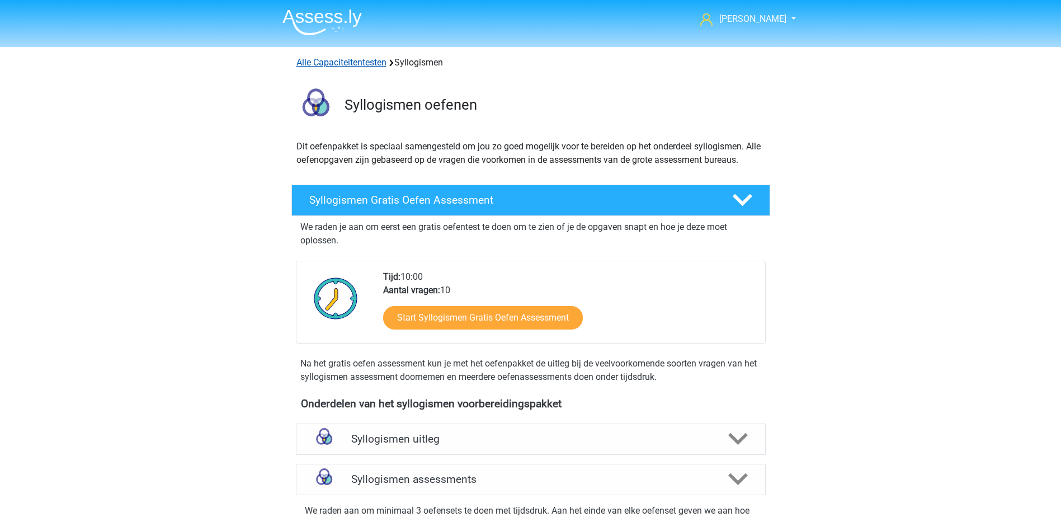
click at [334, 63] on link "Alle Capaciteitentesten" at bounding box center [342, 62] width 90 height 11
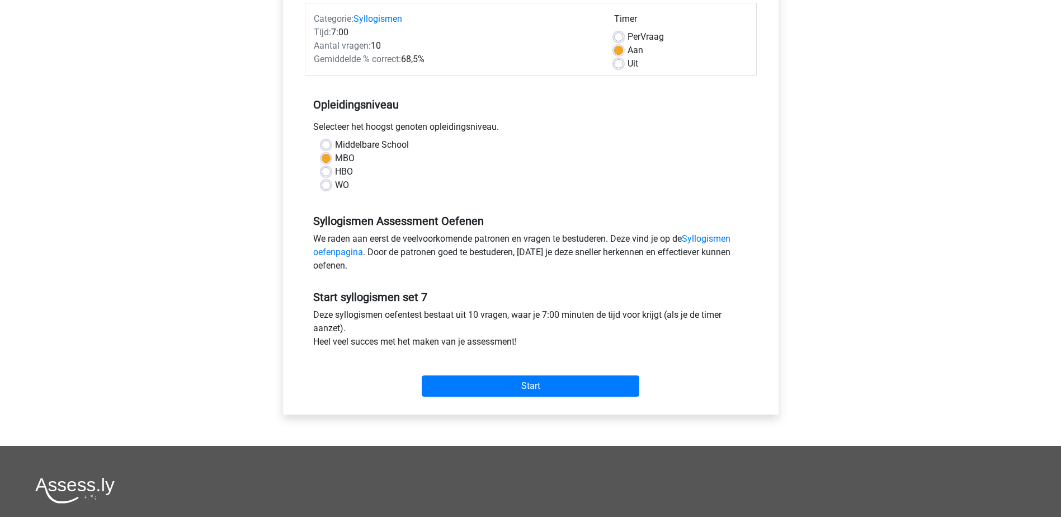
scroll to position [224, 0]
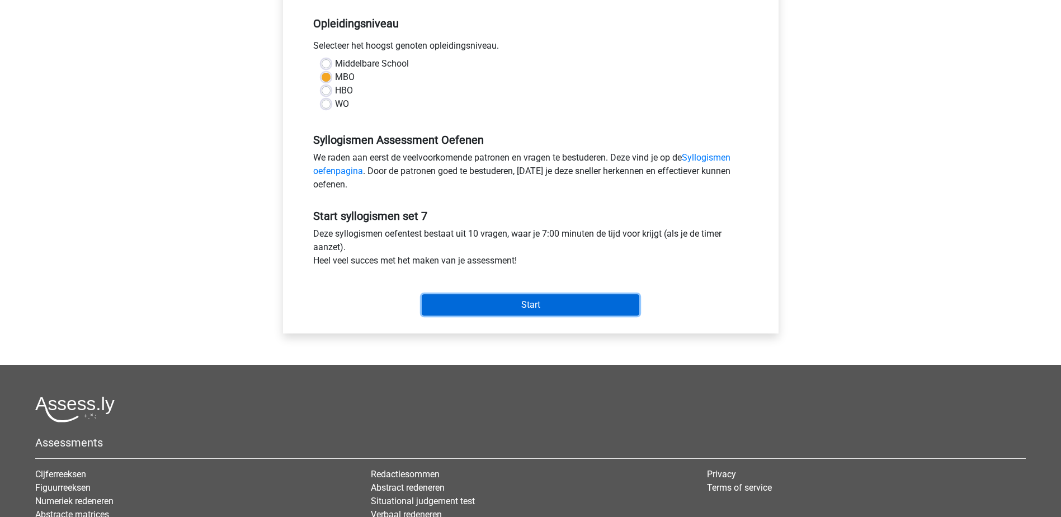
click at [527, 299] on input "Start" at bounding box center [531, 304] width 218 height 21
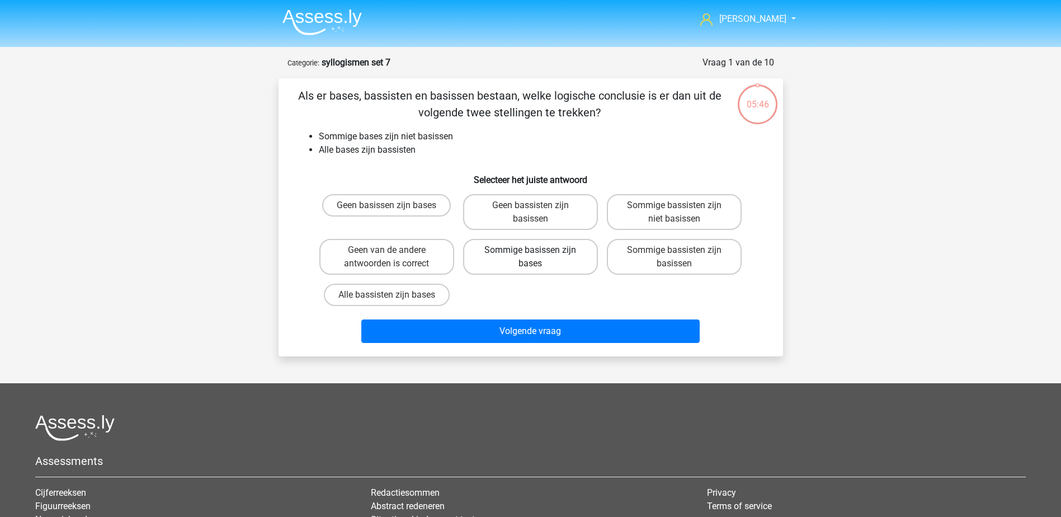
click at [507, 252] on label "Sommige basissen zijn bases" at bounding box center [530, 257] width 135 height 36
click at [530, 252] on input "Sommige basissen zijn bases" at bounding box center [533, 253] width 7 height 7
radio input "true"
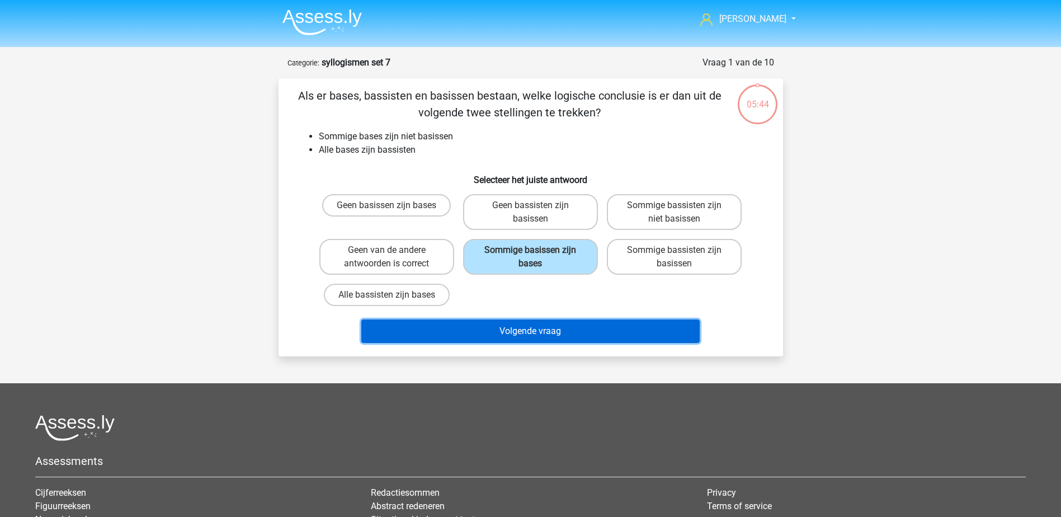
click at [445, 326] on button "Volgende vraag" at bounding box center [530, 330] width 338 height 23
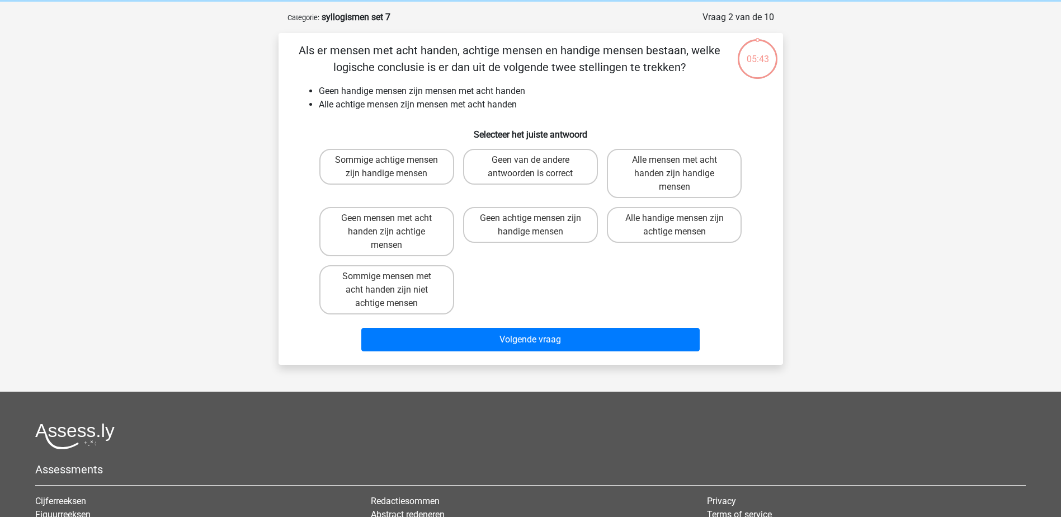
scroll to position [56, 0]
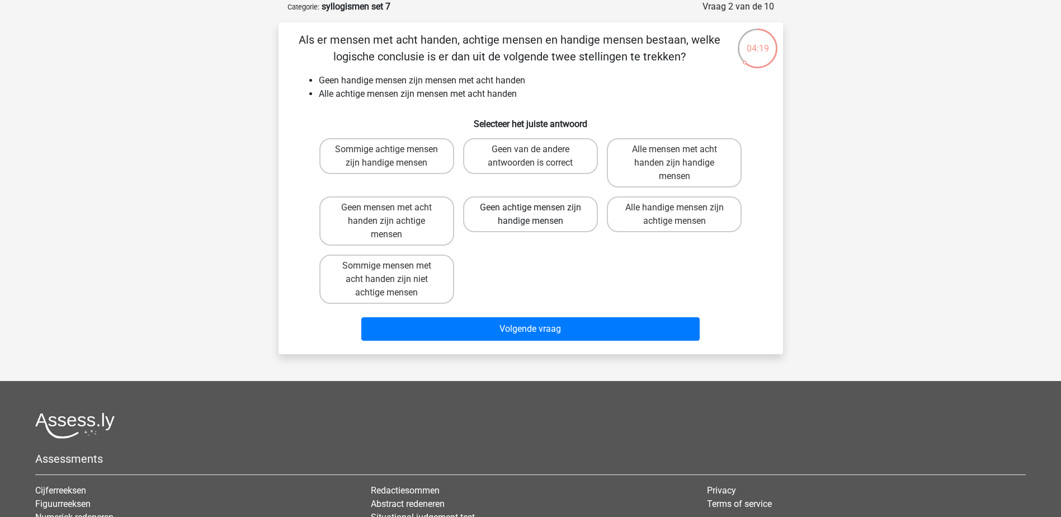
click at [532, 217] on label "Geen achtige mensen zijn handige mensen" at bounding box center [530, 214] width 135 height 36
click at [532, 215] on input "Geen achtige mensen zijn handige mensen" at bounding box center [533, 211] width 7 height 7
radio input "true"
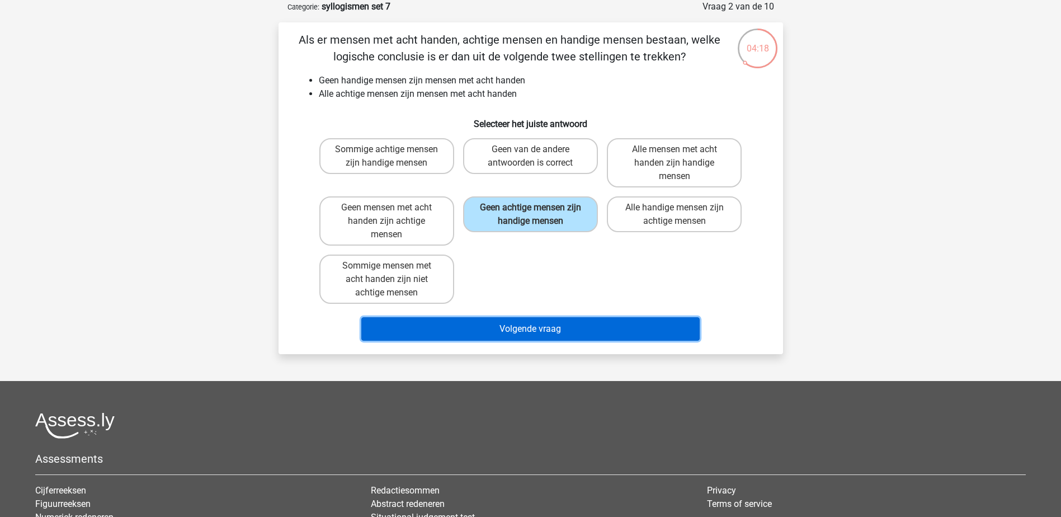
click at [542, 330] on button "Volgende vraag" at bounding box center [530, 328] width 338 height 23
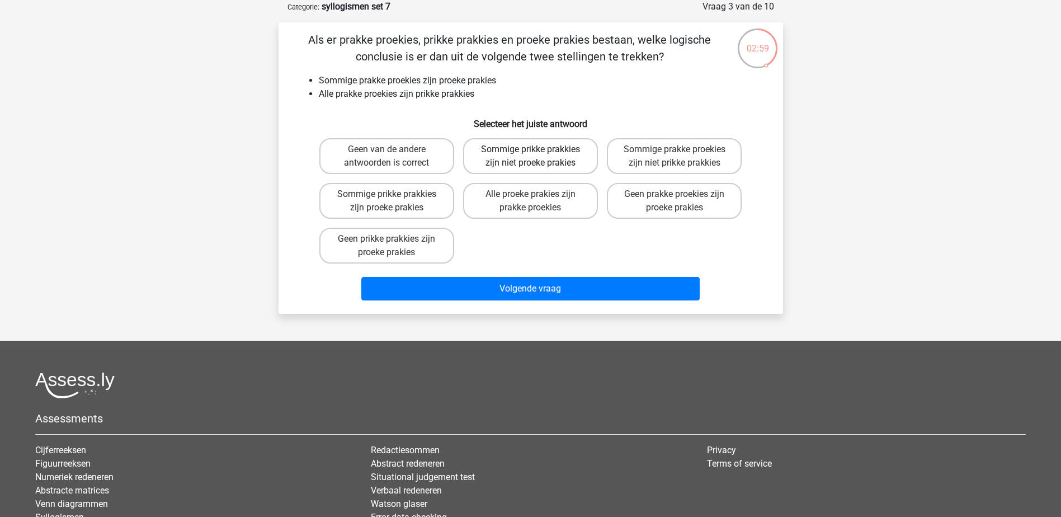
click at [523, 155] on label "Sommige prikke prakkies zijn niet proeke prakies" at bounding box center [530, 156] width 135 height 36
click at [530, 155] on input "Sommige prikke prakkies zijn niet proeke prakies" at bounding box center [533, 152] width 7 height 7
radio input "true"
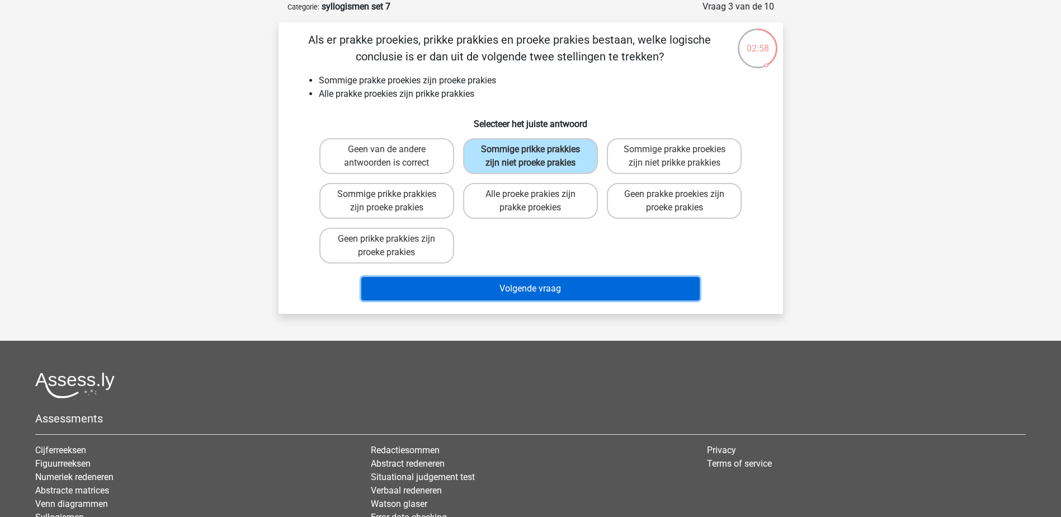
click at [498, 283] on button "Volgende vraag" at bounding box center [530, 288] width 338 height 23
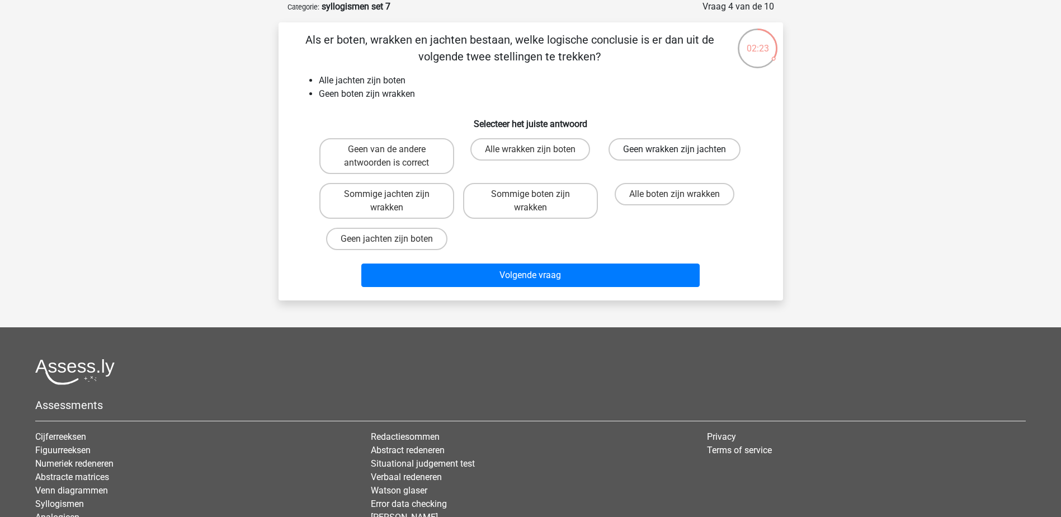
click at [723, 146] on label "Geen wrakken zijn jachten" at bounding box center [675, 149] width 132 height 22
click at [682, 149] on input "Geen wrakken zijn jachten" at bounding box center [678, 152] width 7 height 7
radio input "true"
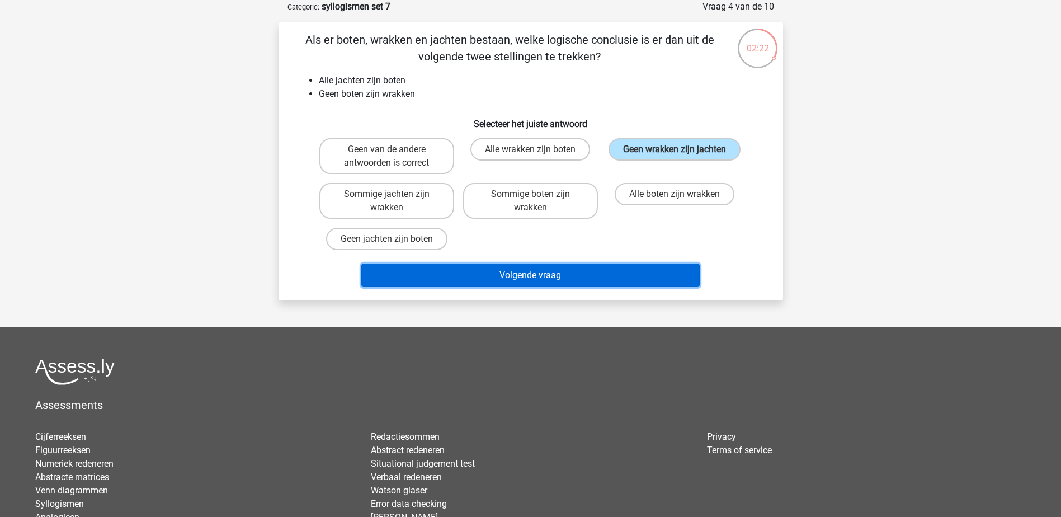
click at [611, 274] on button "Volgende vraag" at bounding box center [530, 275] width 338 height 23
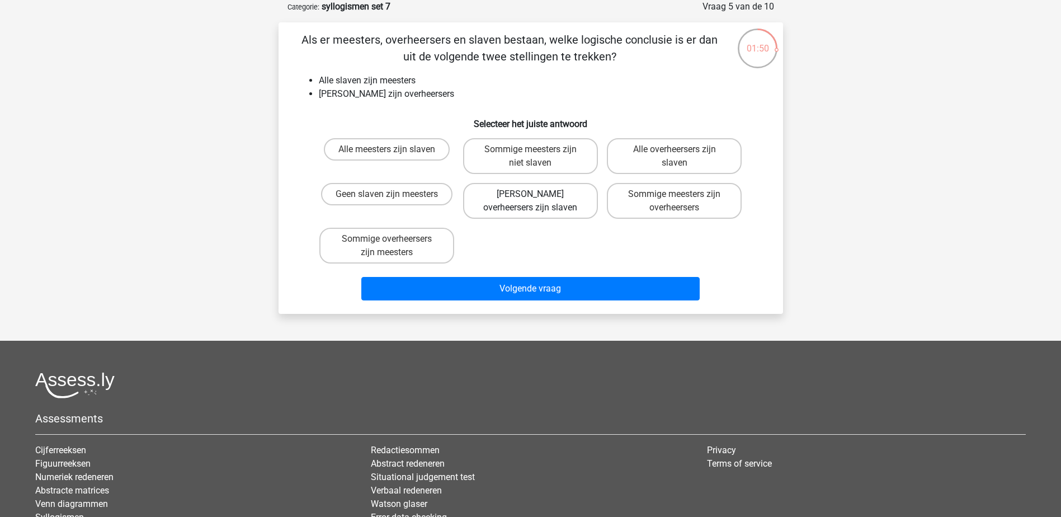
click at [487, 197] on label "Geen overheersers zijn slaven" at bounding box center [530, 201] width 135 height 36
click at [530, 197] on input "Geen overheersers zijn slaven" at bounding box center [533, 197] width 7 height 7
radio input "true"
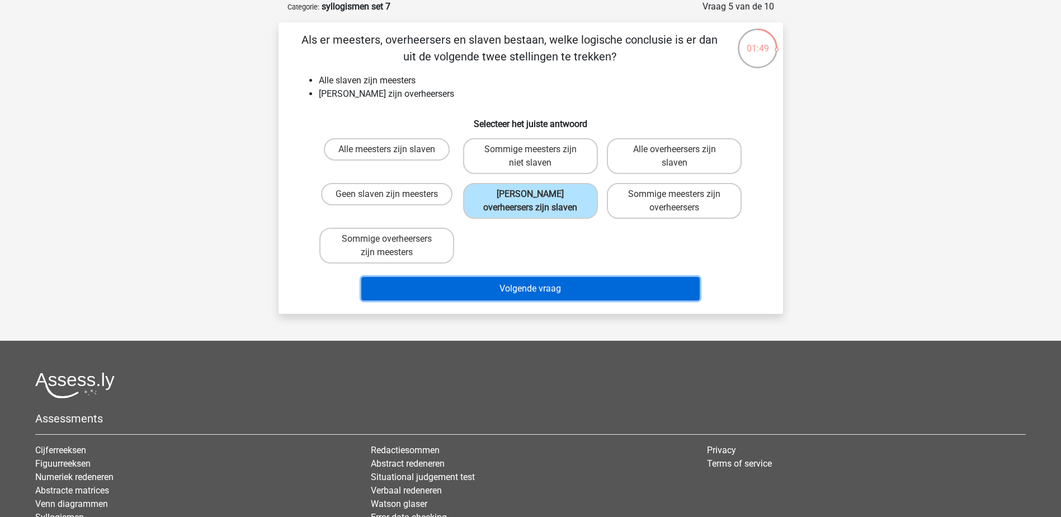
click at [488, 281] on button "Volgende vraag" at bounding box center [530, 288] width 338 height 23
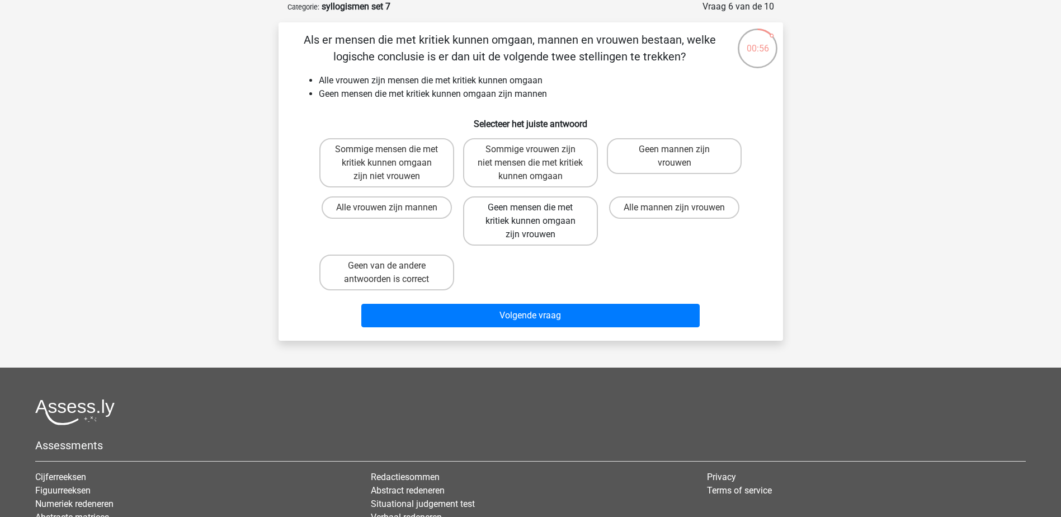
click at [560, 211] on label "Geen mensen die met kritiek kunnen omgaan zijn vrouwen" at bounding box center [530, 220] width 135 height 49
click at [538, 211] on input "Geen mensen die met kritiek kunnen omgaan zijn vrouwen" at bounding box center [533, 211] width 7 height 7
radio input "true"
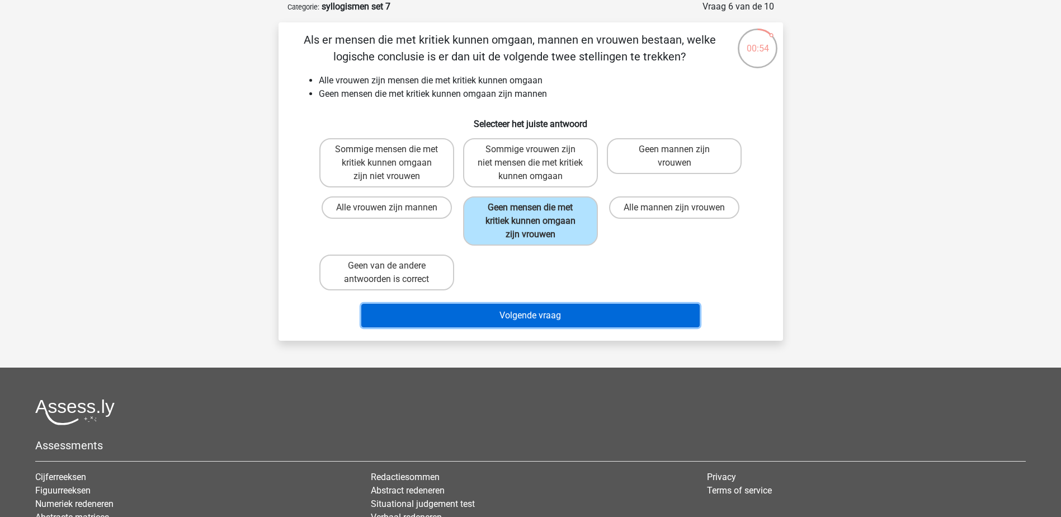
click at [477, 311] on button "Volgende vraag" at bounding box center [530, 315] width 338 height 23
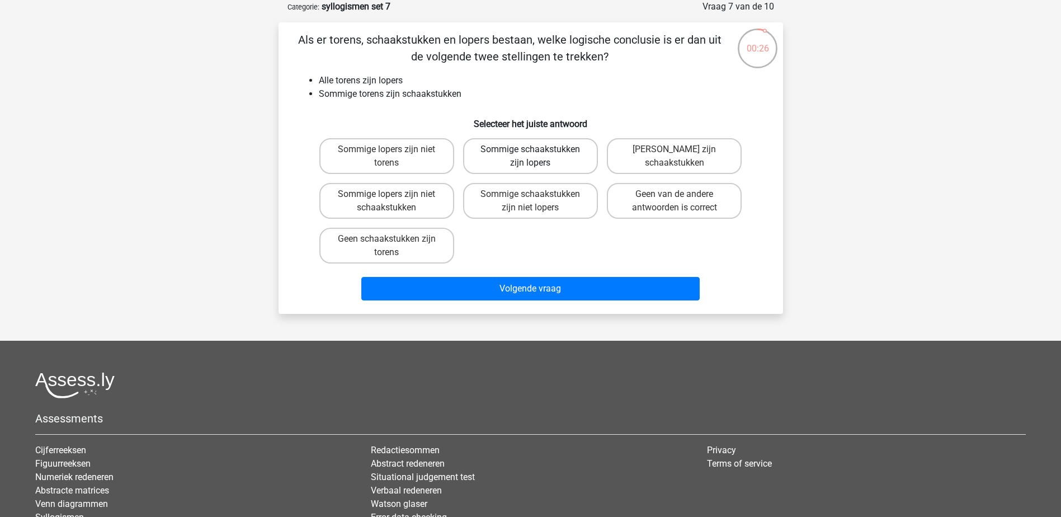
drag, startPoint x: 495, startPoint y: 148, endPoint x: 497, endPoint y: 154, distance: 6.4
click at [496, 151] on label "Sommige schaakstukken zijn lopers" at bounding box center [530, 156] width 135 height 36
click at [530, 151] on input "Sommige schaakstukken zijn lopers" at bounding box center [533, 152] width 7 height 7
radio input "true"
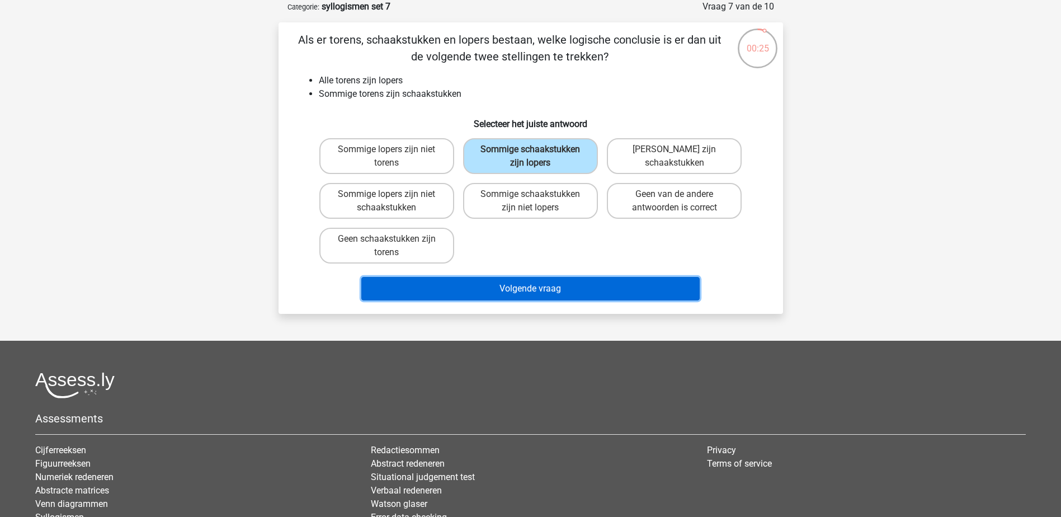
click at [515, 289] on button "Volgende vraag" at bounding box center [530, 288] width 338 height 23
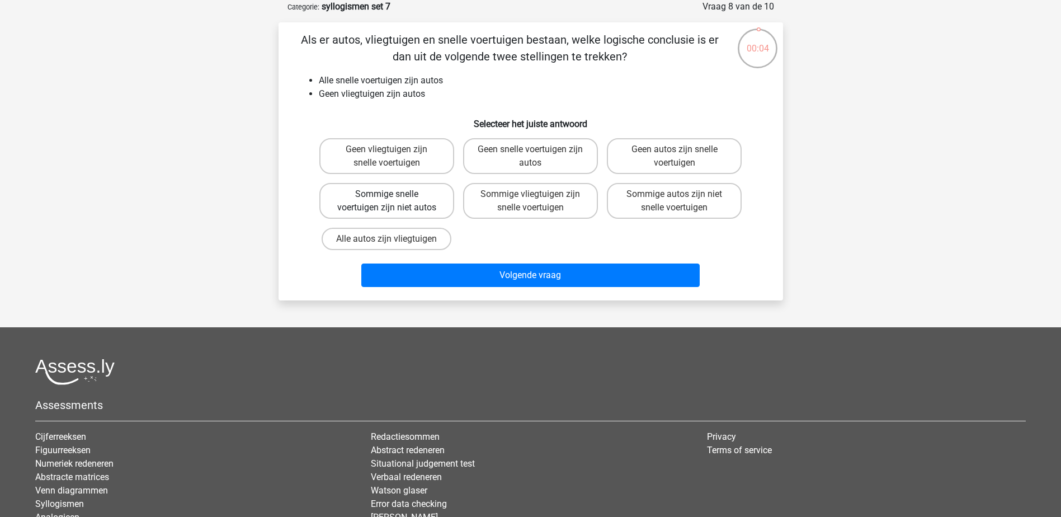
drag, startPoint x: 352, startPoint y: 153, endPoint x: 381, endPoint y: 190, distance: 46.2
click at [356, 152] on label "Geen vliegtuigen zijn snelle voertuigen" at bounding box center [386, 156] width 135 height 36
click at [387, 152] on input "Geen vliegtuigen zijn snelle voertuigen" at bounding box center [390, 152] width 7 height 7
radio input "true"
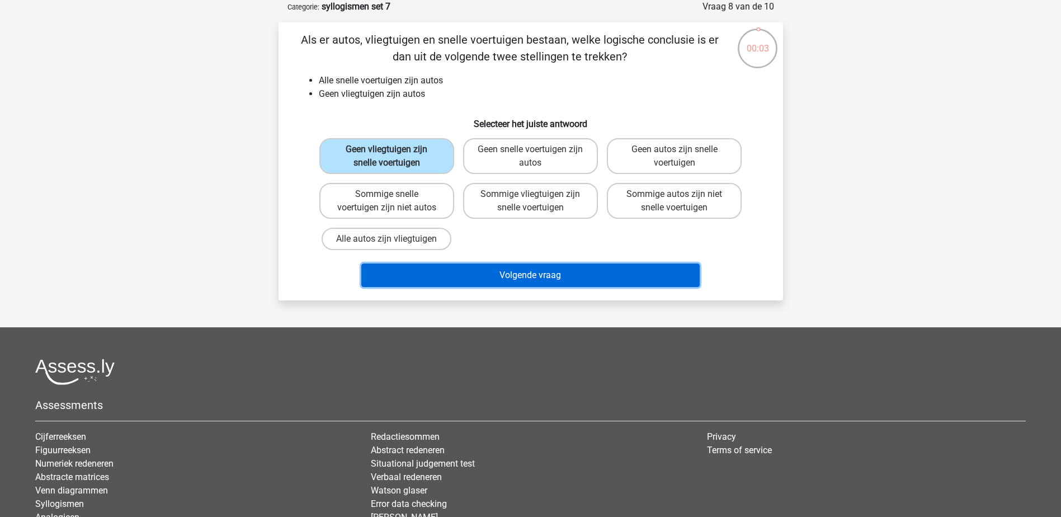
click at [436, 272] on button "Volgende vraag" at bounding box center [530, 275] width 338 height 23
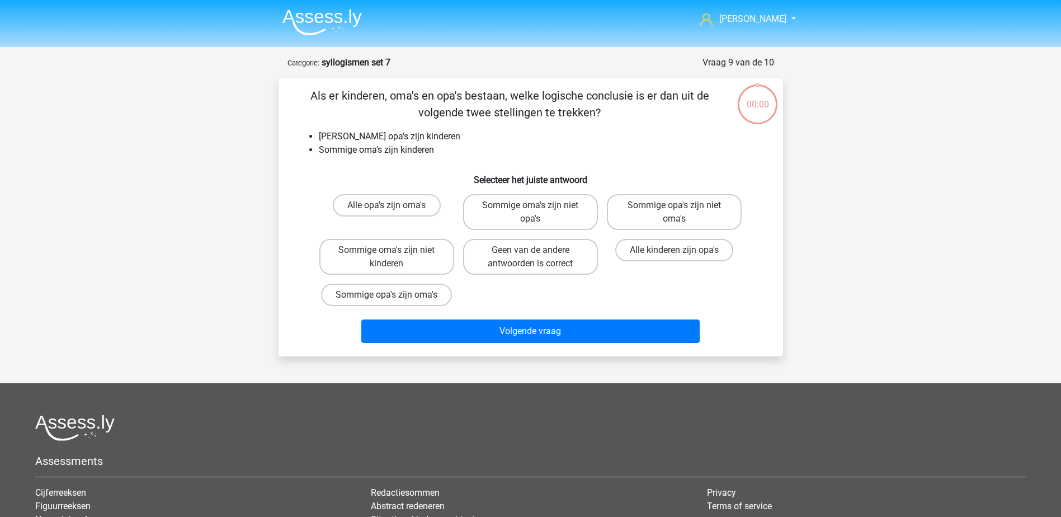
scroll to position [56, 0]
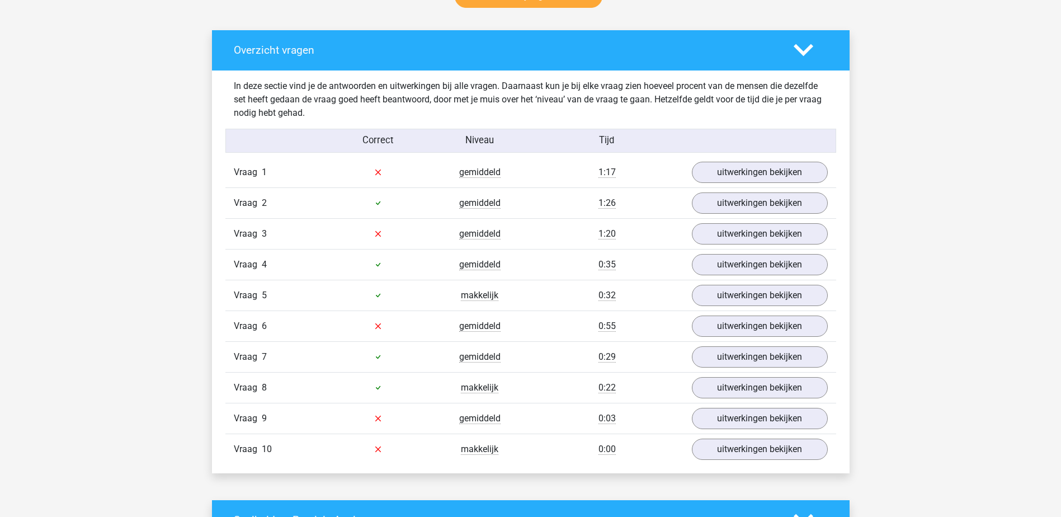
scroll to position [615, 0]
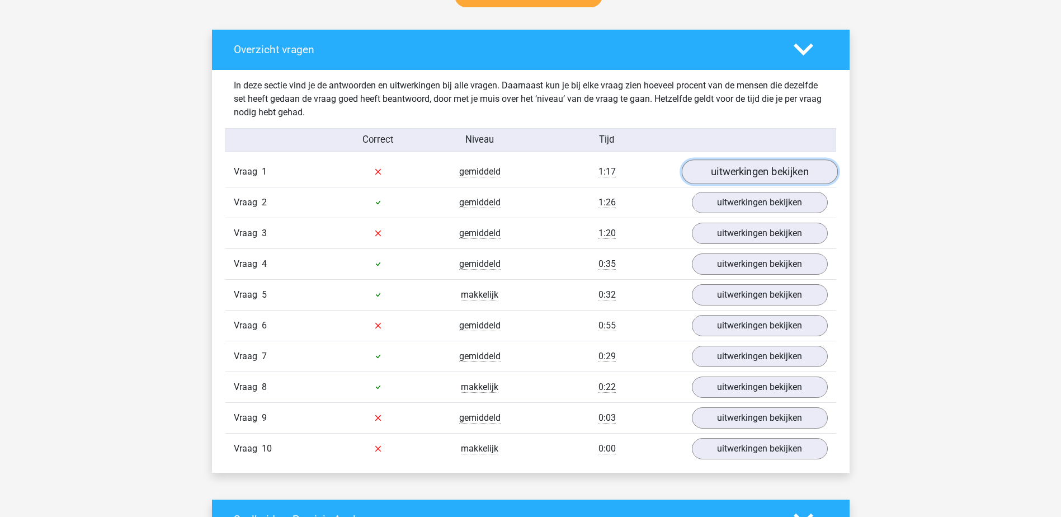
click at [778, 168] on link "uitwerkingen bekijken" at bounding box center [759, 171] width 156 height 25
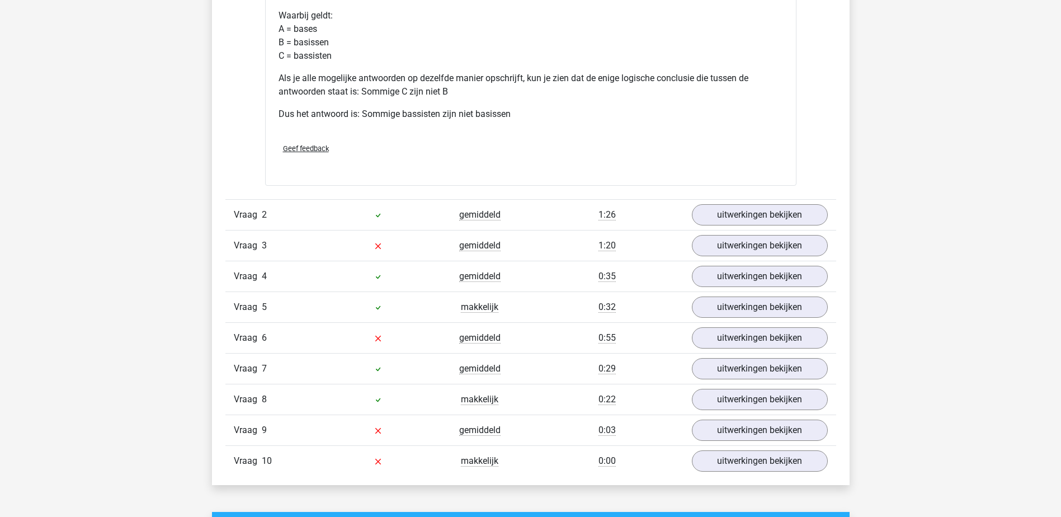
scroll to position [1063, 0]
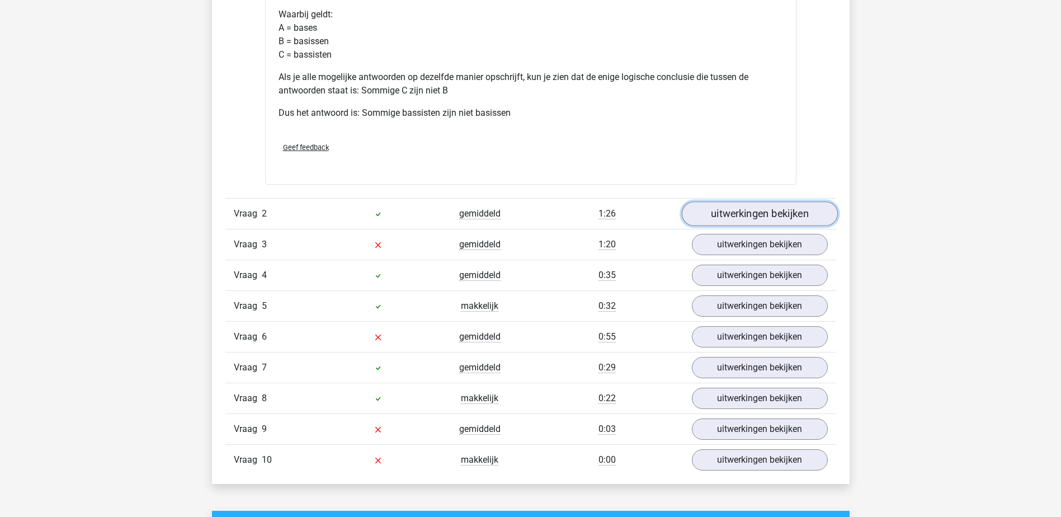
click at [724, 214] on link "uitwerkingen bekijken" at bounding box center [759, 213] width 156 height 25
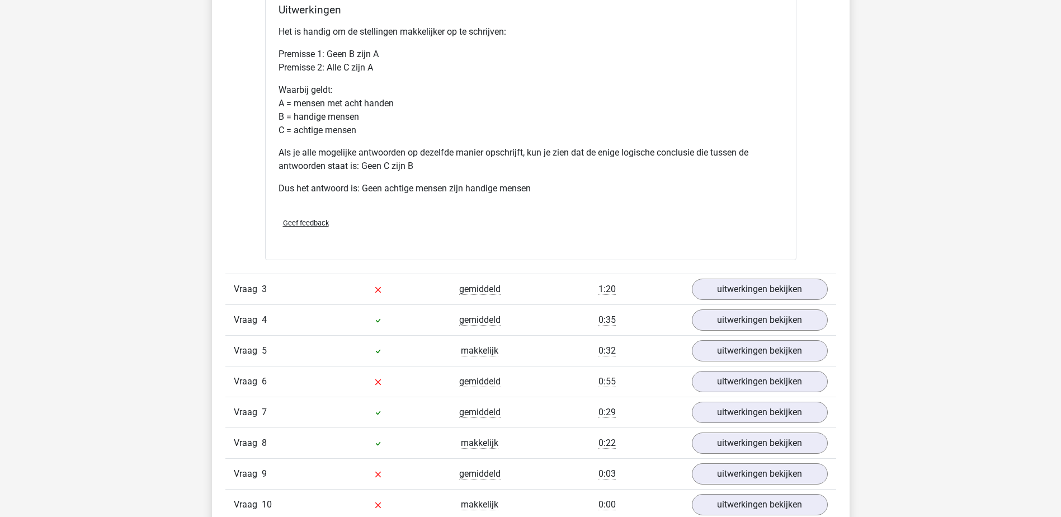
scroll to position [1511, 0]
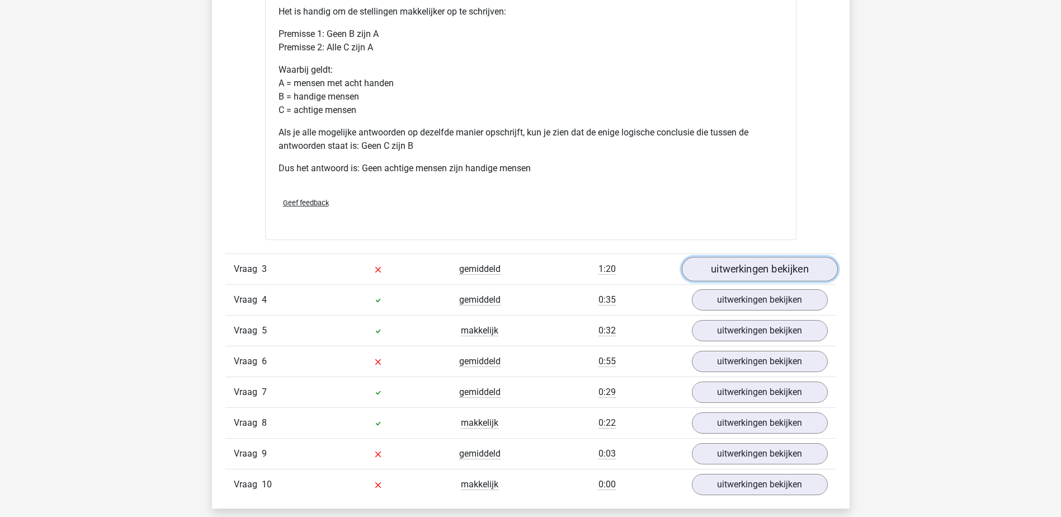
click at [736, 266] on link "uitwerkingen bekijken" at bounding box center [759, 269] width 156 height 25
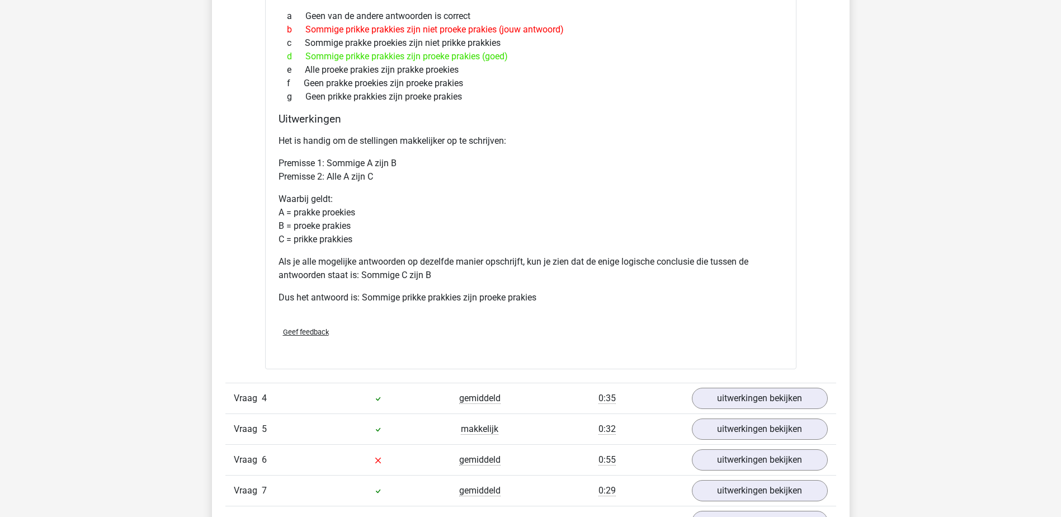
scroll to position [2014, 0]
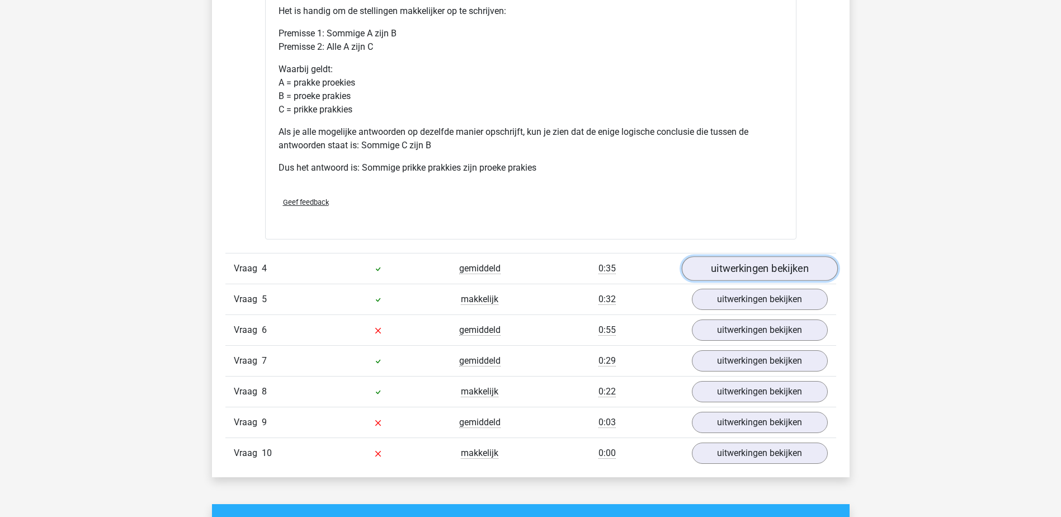
click at [711, 261] on link "uitwerkingen bekijken" at bounding box center [759, 269] width 156 height 25
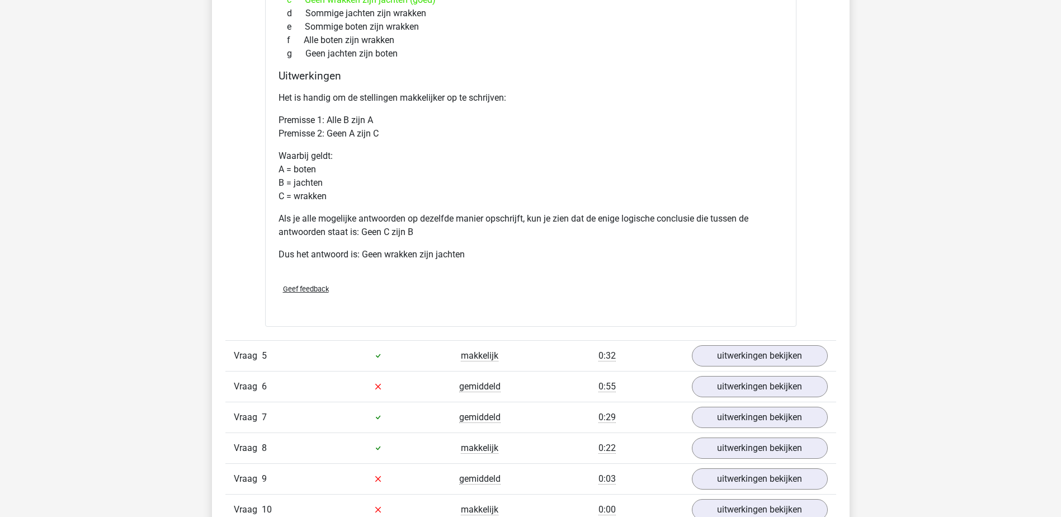
scroll to position [2462, 0]
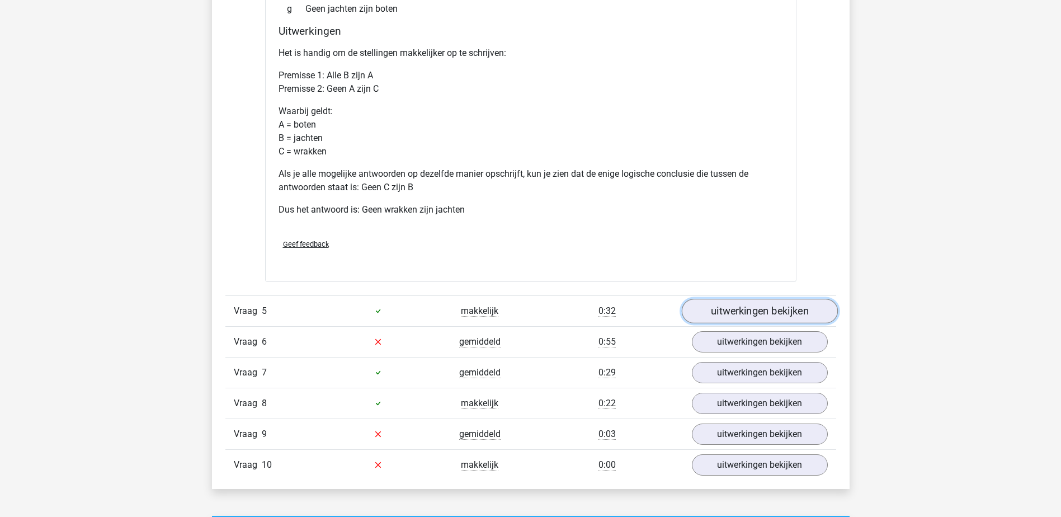
click at [761, 309] on link "uitwerkingen bekijken" at bounding box center [759, 311] width 156 height 25
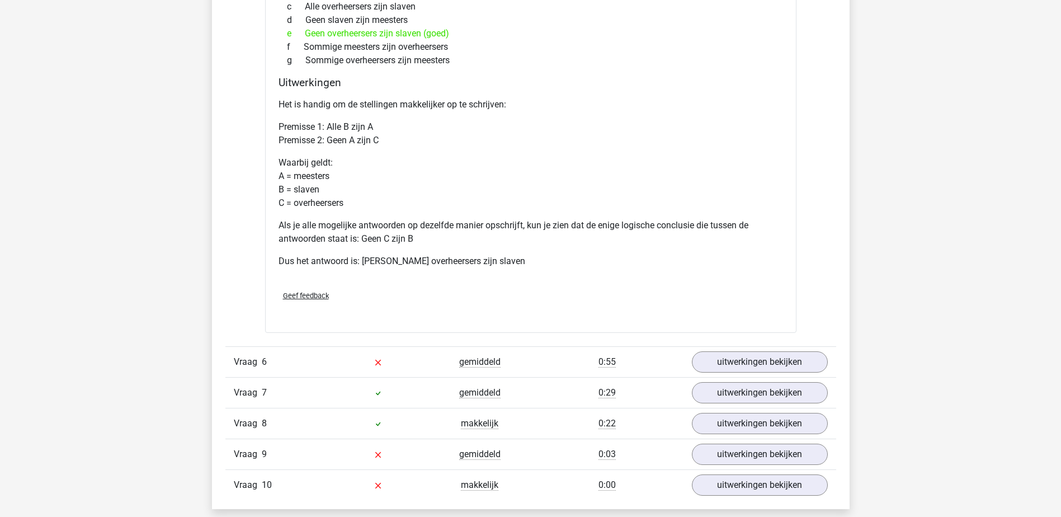
scroll to position [3021, 0]
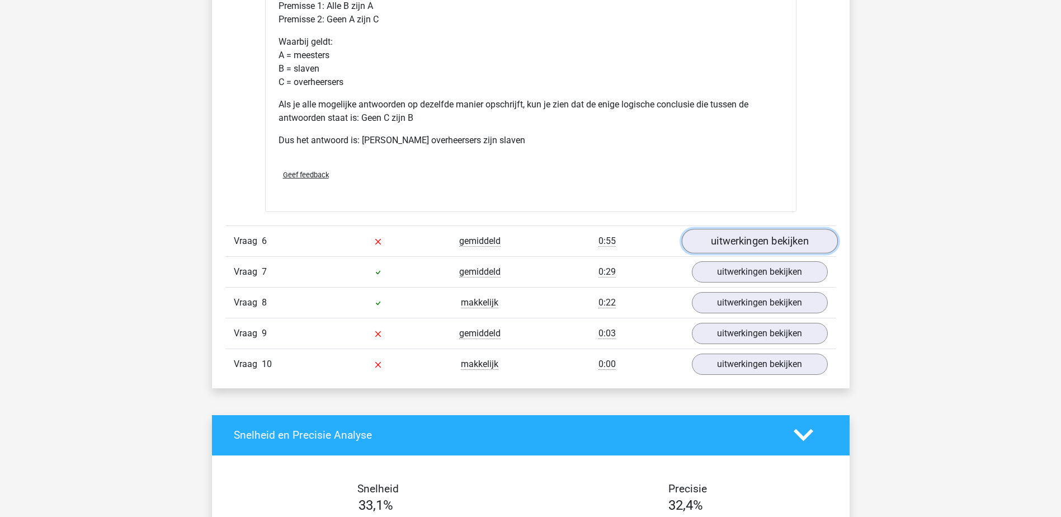
click at [732, 235] on link "uitwerkingen bekijken" at bounding box center [759, 241] width 156 height 25
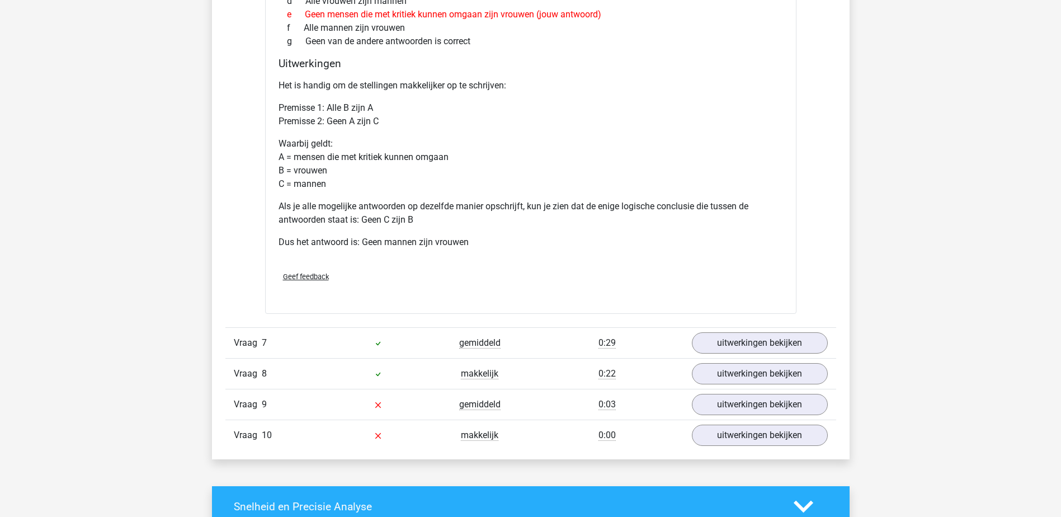
scroll to position [3525, 0]
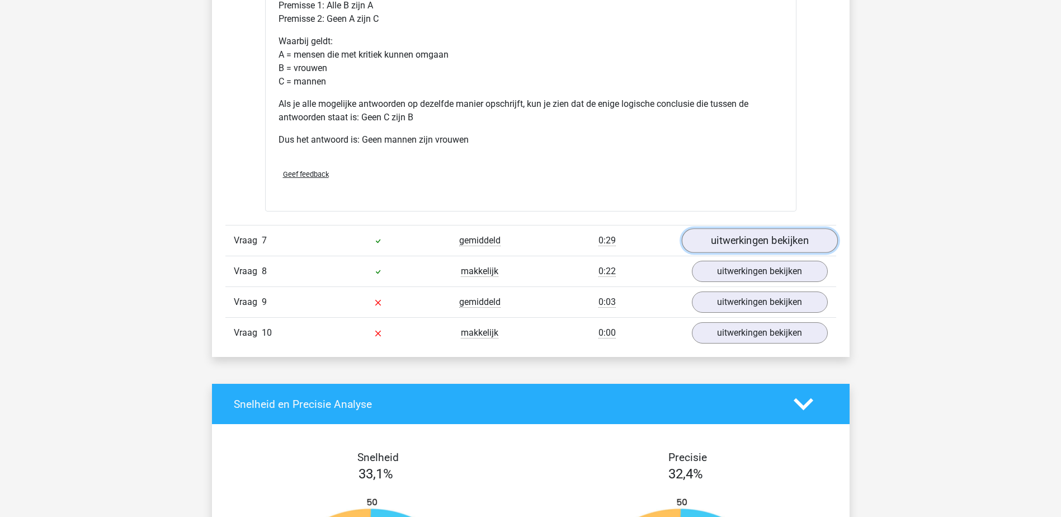
click at [726, 239] on link "uitwerkingen bekijken" at bounding box center [759, 240] width 156 height 25
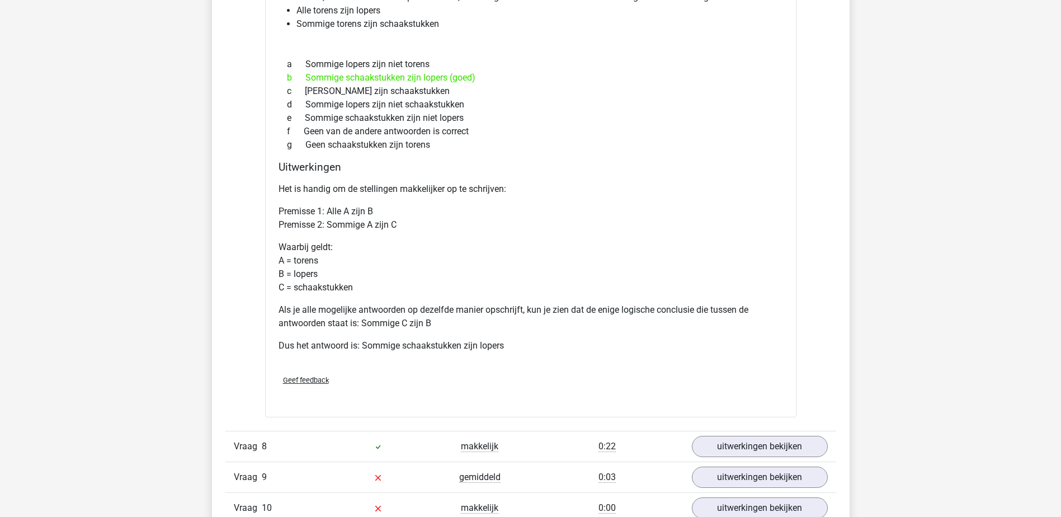
scroll to position [3972, 0]
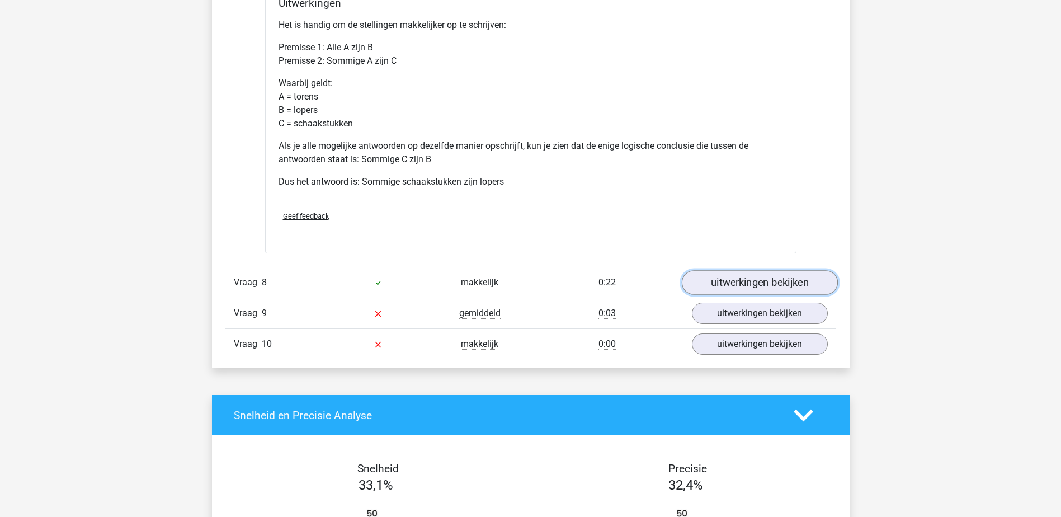
click at [763, 280] on link "uitwerkingen bekijken" at bounding box center [759, 282] width 156 height 25
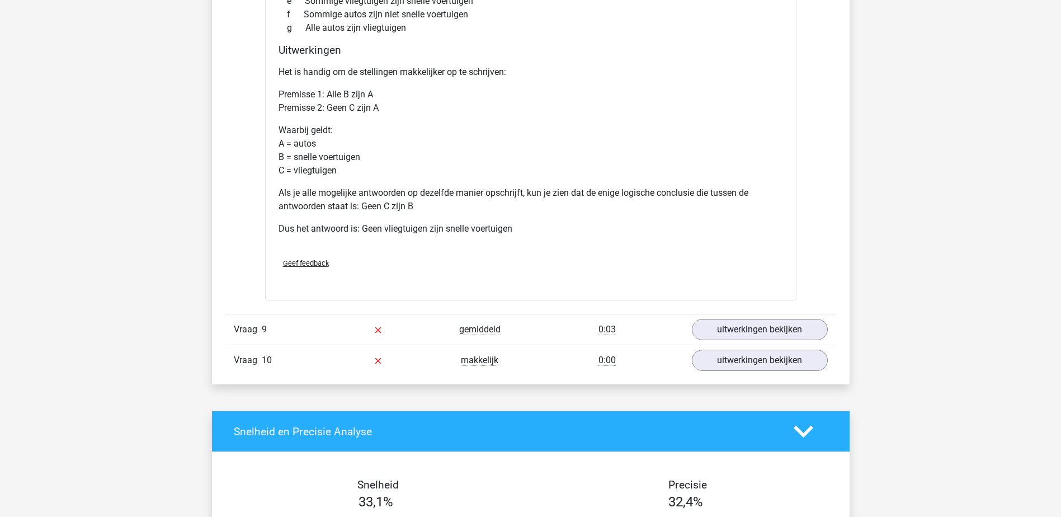
scroll to position [4420, 0]
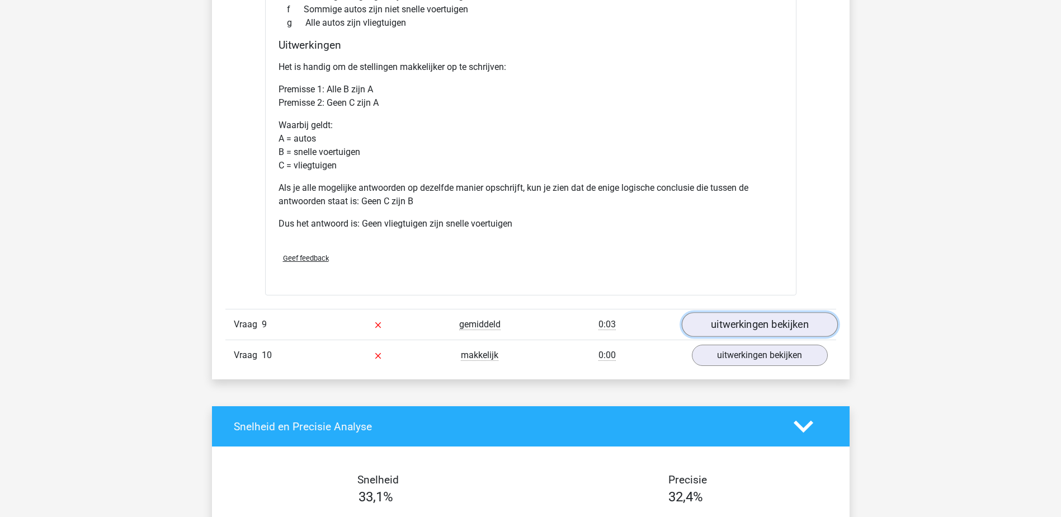
click at [782, 335] on link "uitwerkingen bekijken" at bounding box center [759, 325] width 156 height 25
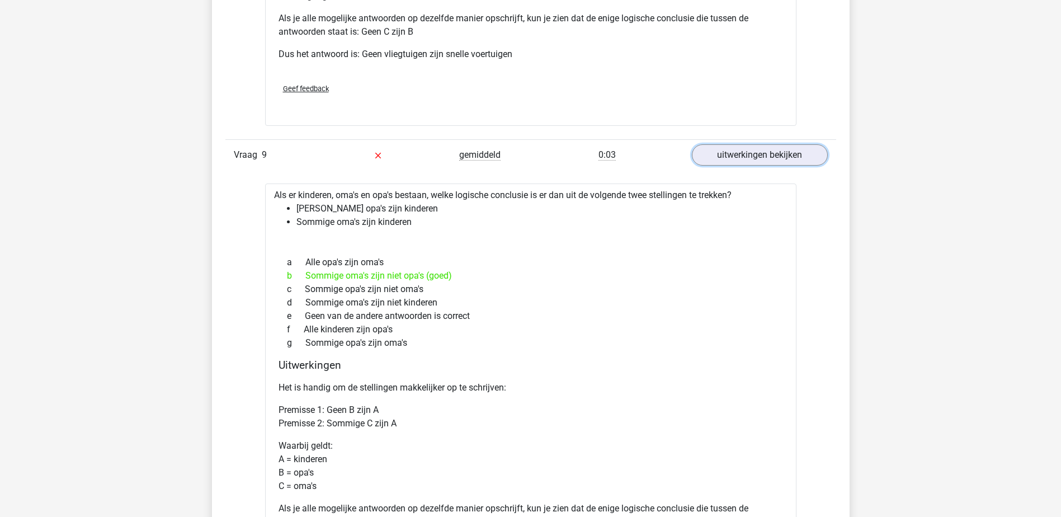
scroll to position [4644, 0]
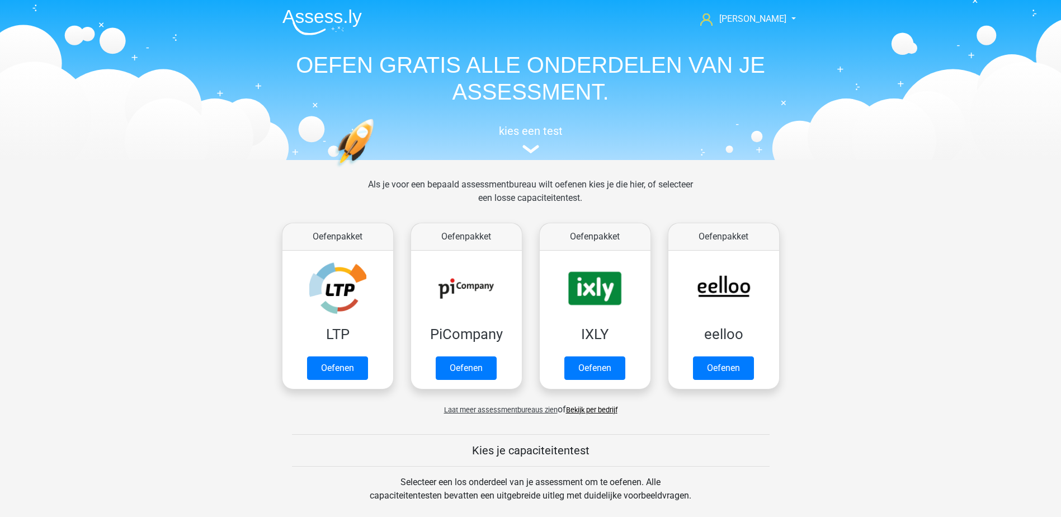
scroll to position [476, 0]
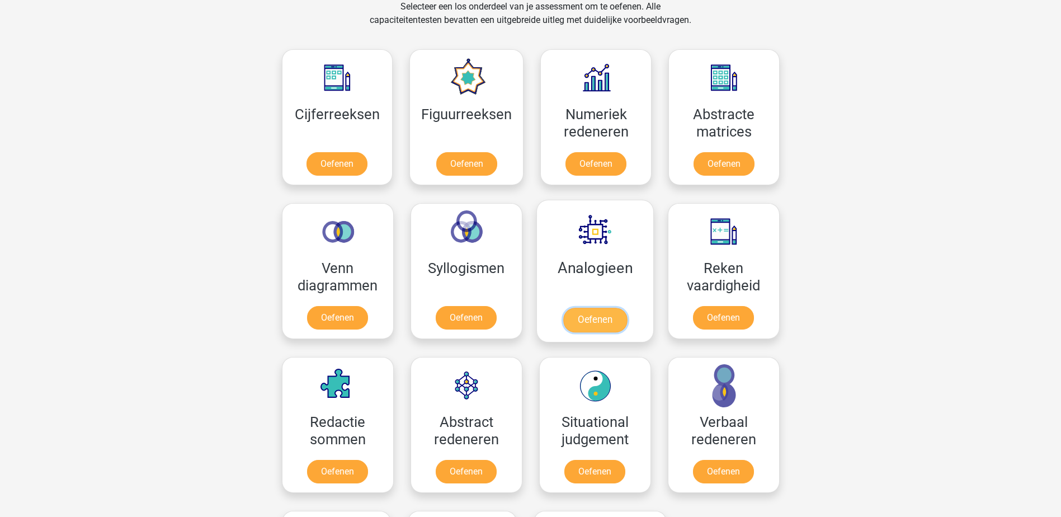
click at [586, 316] on link "Oefenen" at bounding box center [595, 320] width 64 height 25
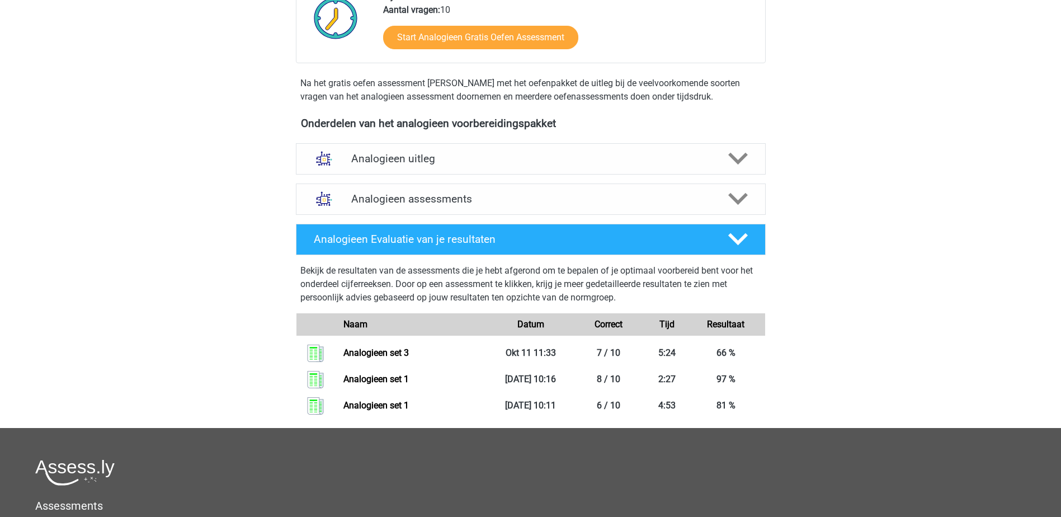
scroll to position [280, 0]
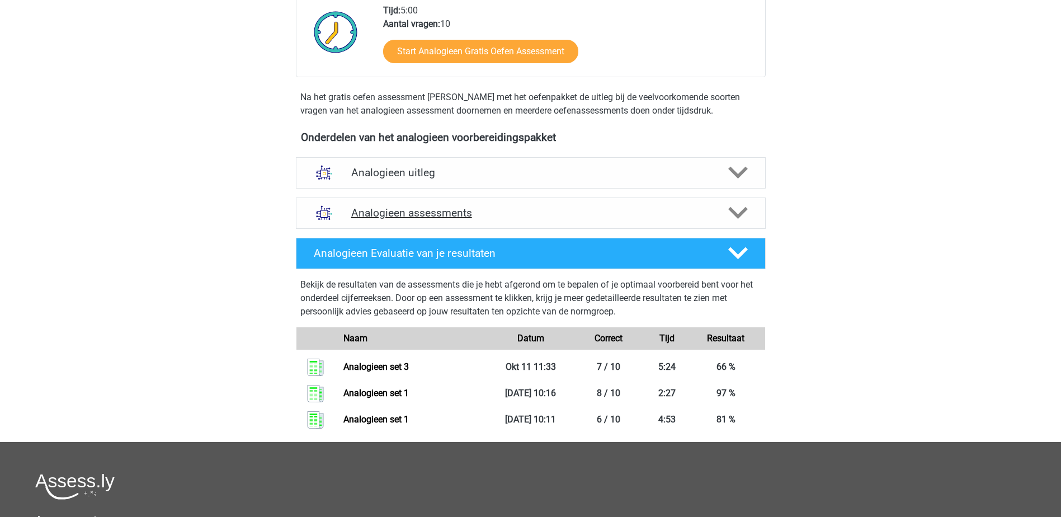
click at [446, 206] on h4 "Analogieen assessments" at bounding box center [530, 212] width 359 height 13
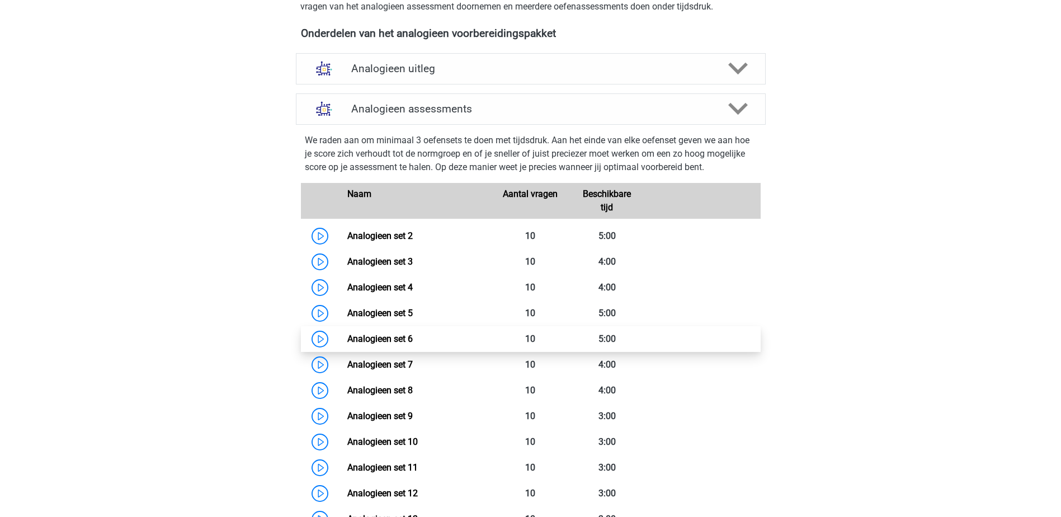
scroll to position [392, 0]
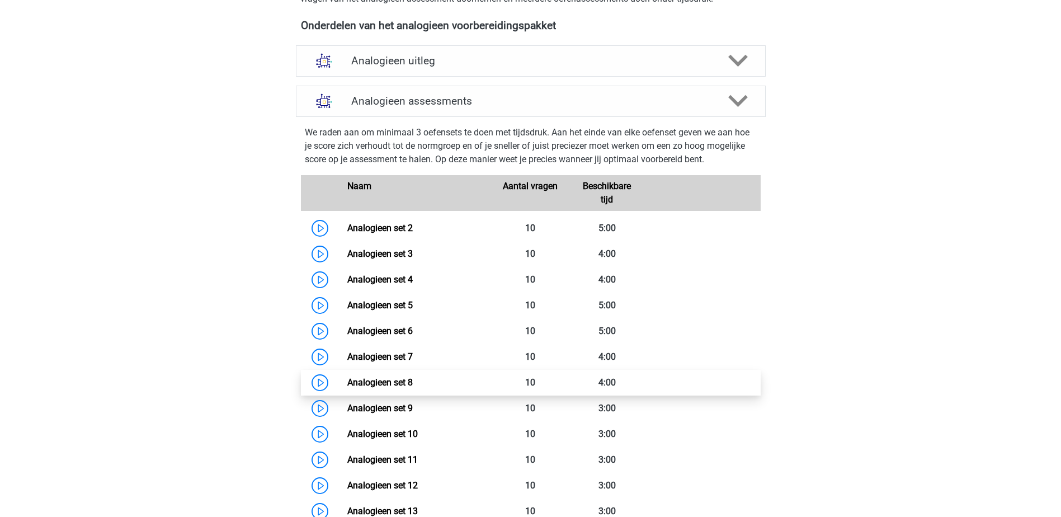
click at [397, 377] on link "Analogieen set 8" at bounding box center [379, 382] width 65 height 11
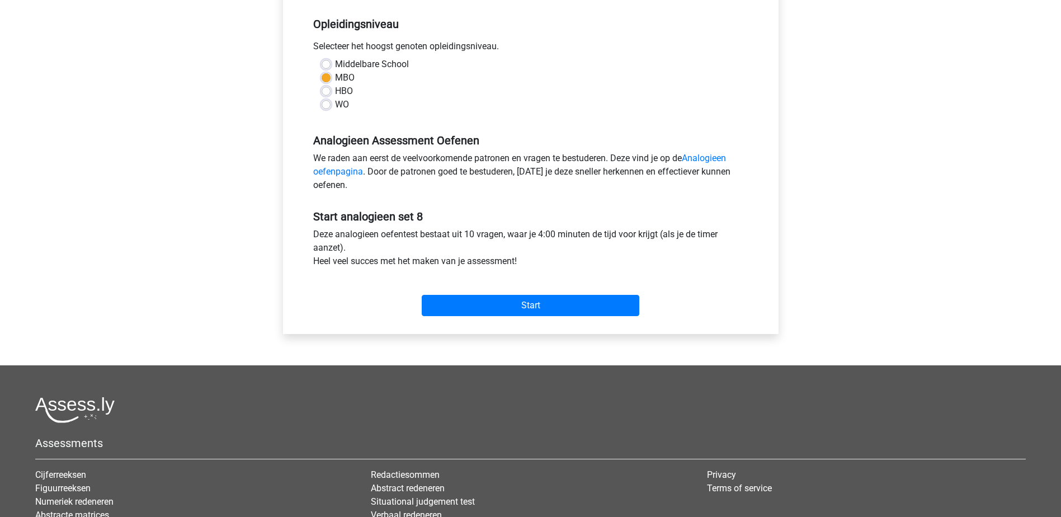
scroll to position [224, 0]
click at [481, 304] on input "Start" at bounding box center [531, 304] width 218 height 21
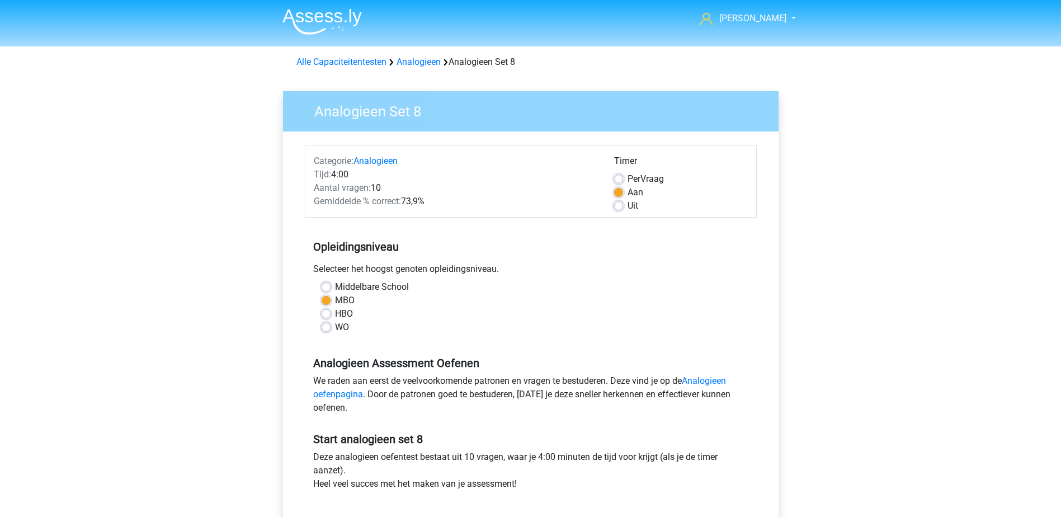
scroll to position [0, 0]
click at [365, 59] on link "Alle Capaciteitentesten" at bounding box center [342, 62] width 90 height 11
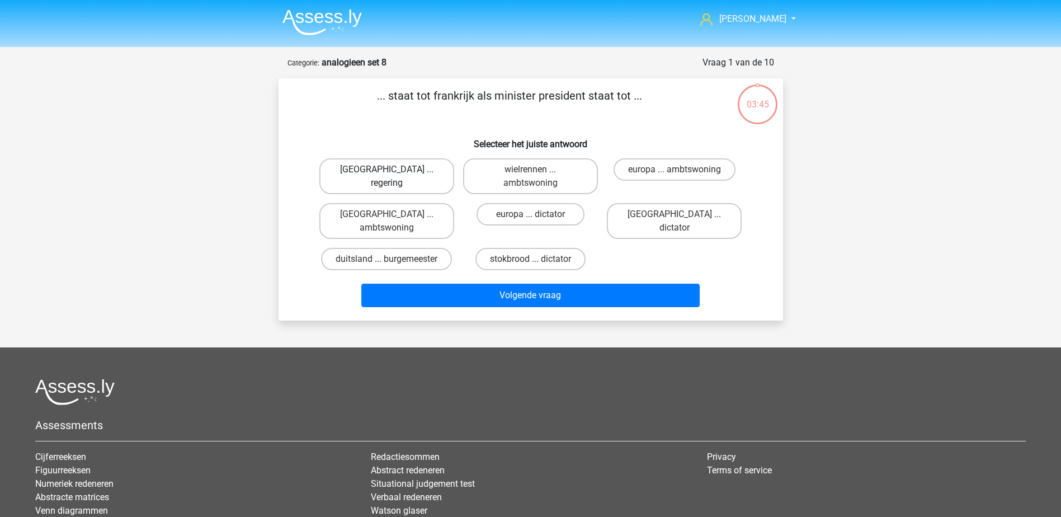
click at [370, 167] on label "parijs ... regering" at bounding box center [386, 176] width 135 height 36
click at [387, 170] on input "parijs ... regering" at bounding box center [390, 173] width 7 height 7
radio input "true"
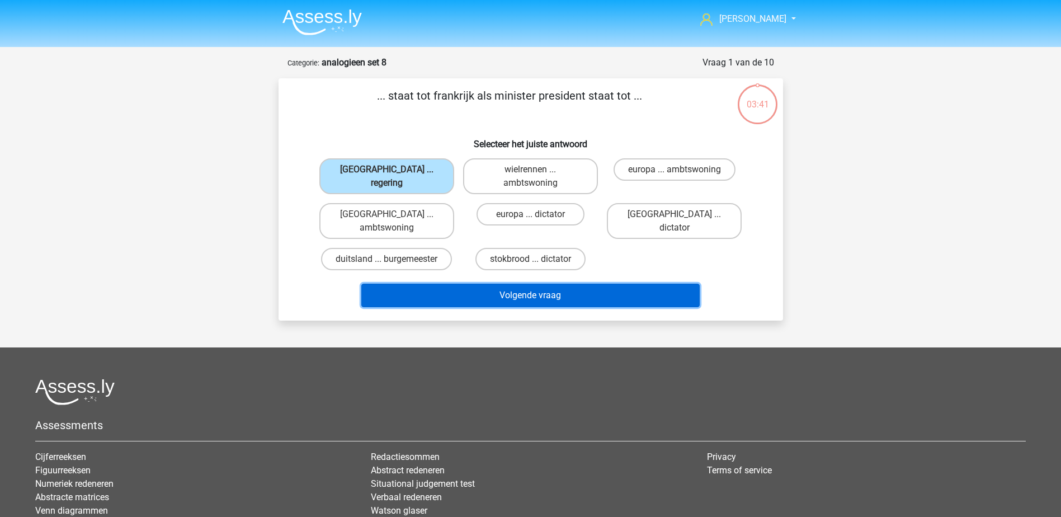
click at [417, 284] on button "Volgende vraag" at bounding box center [530, 295] width 338 height 23
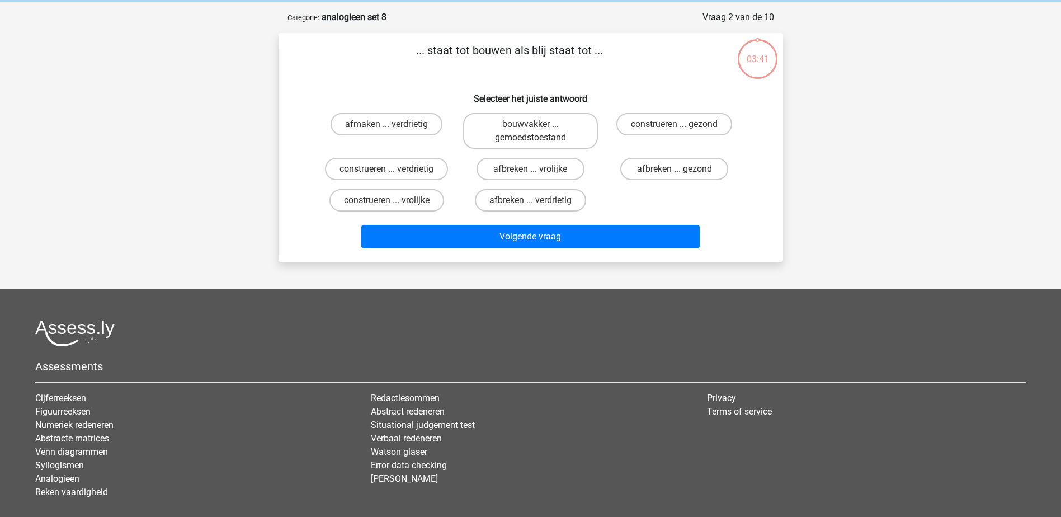
scroll to position [56, 0]
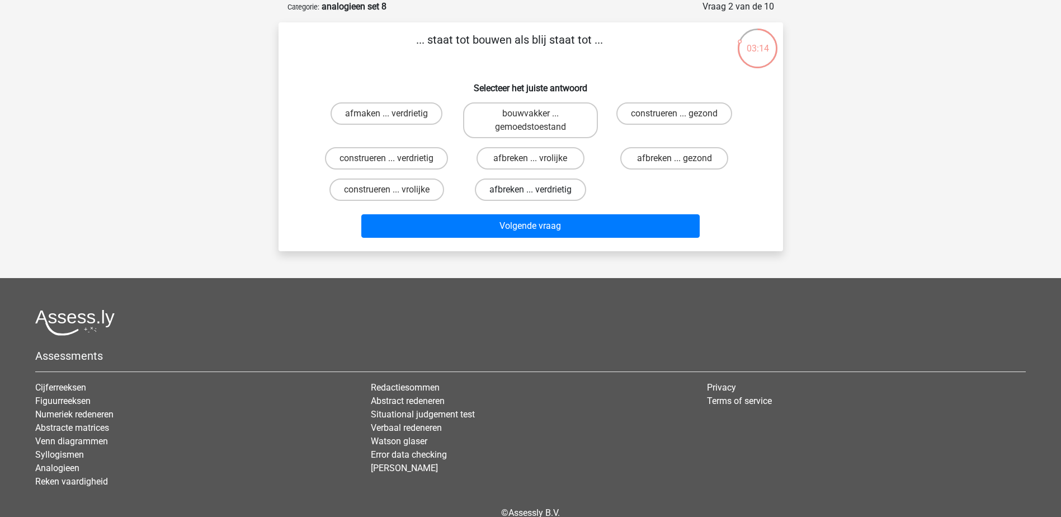
click at [487, 185] on label "afbreken ... verdrietig" at bounding box center [530, 189] width 111 height 22
click at [530, 190] on input "afbreken ... verdrietig" at bounding box center [533, 193] width 7 height 7
radio input "true"
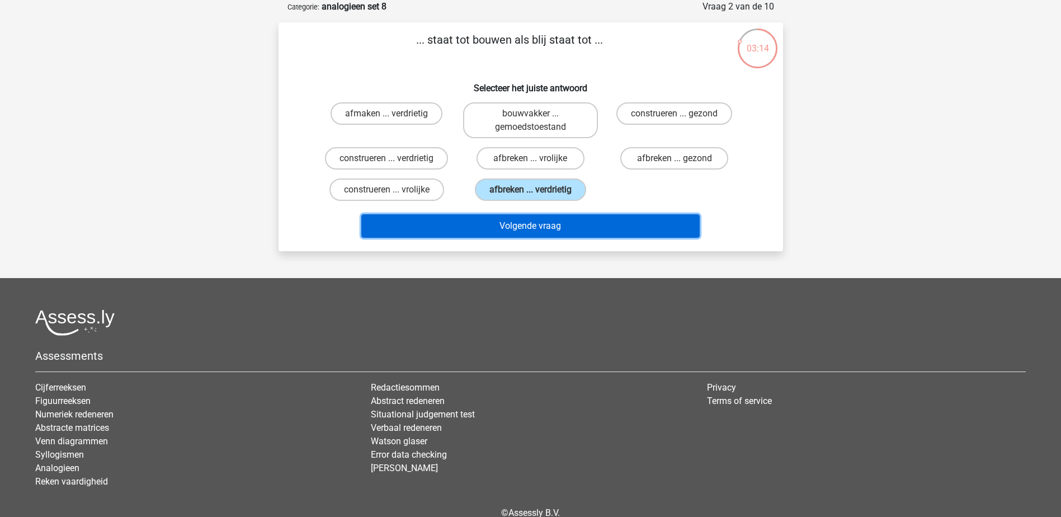
click at [484, 219] on button "Volgende vraag" at bounding box center [530, 225] width 338 height 23
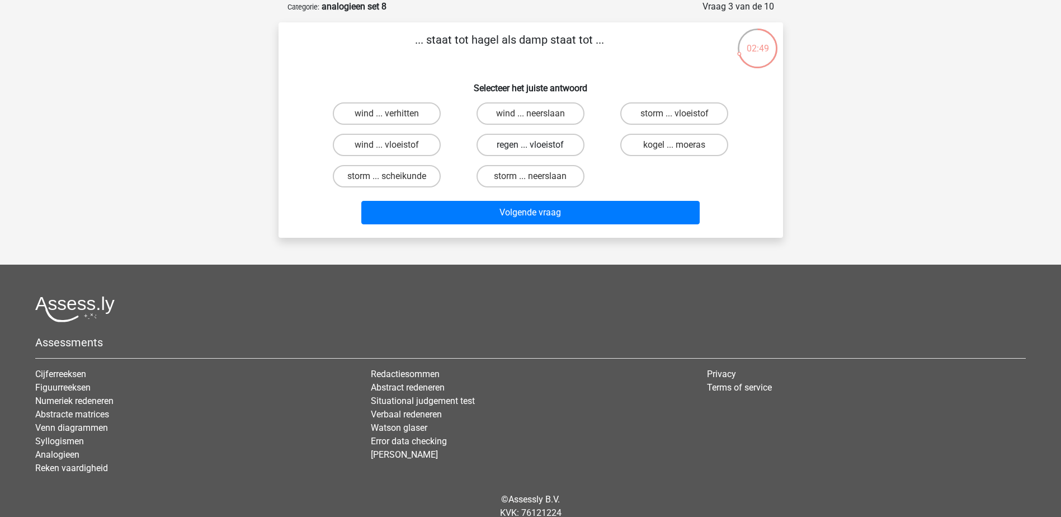
click at [501, 141] on label "regen ... vloeistof" at bounding box center [531, 145] width 108 height 22
click at [530, 145] on input "regen ... vloeistof" at bounding box center [533, 148] width 7 height 7
radio input "true"
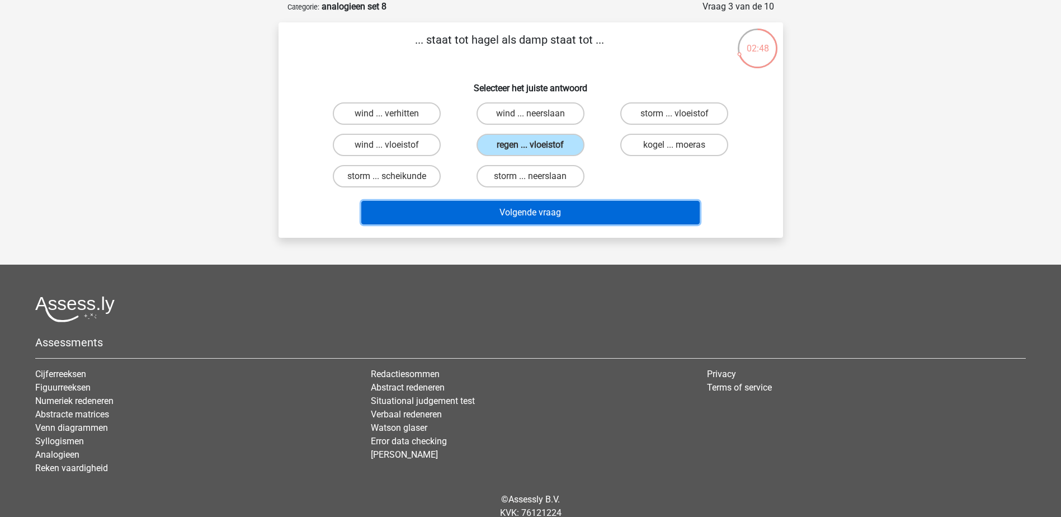
click at [498, 208] on button "Volgende vraag" at bounding box center [530, 212] width 338 height 23
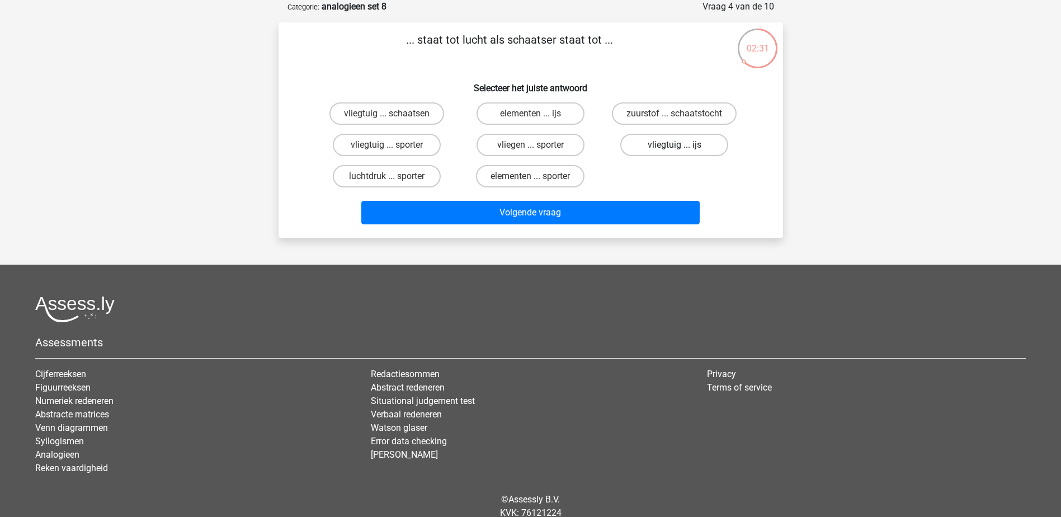
click at [664, 142] on label "vliegtuig ... ijs" at bounding box center [674, 145] width 108 height 22
click at [675, 145] on input "vliegtuig ... ijs" at bounding box center [678, 148] width 7 height 7
radio input "true"
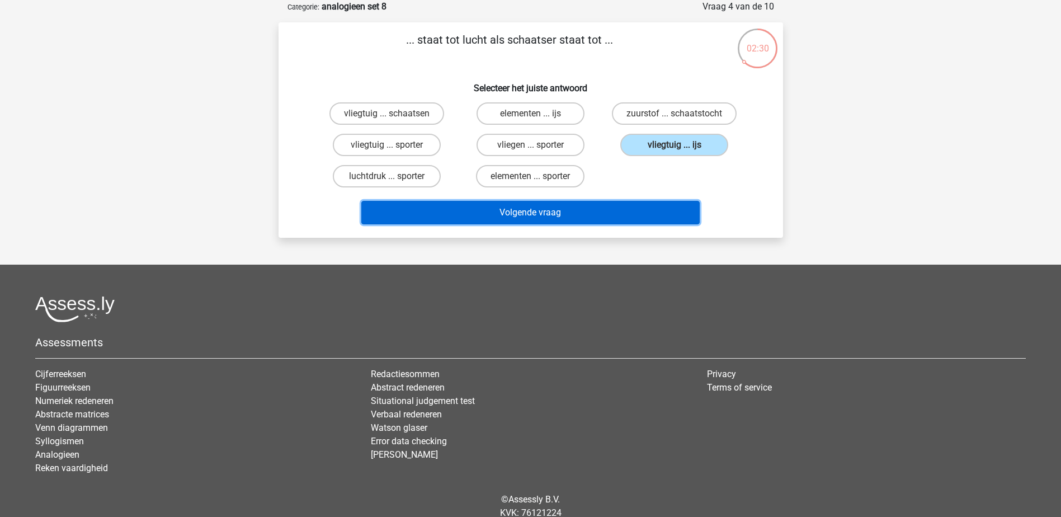
click at [640, 209] on button "Volgende vraag" at bounding box center [530, 212] width 338 height 23
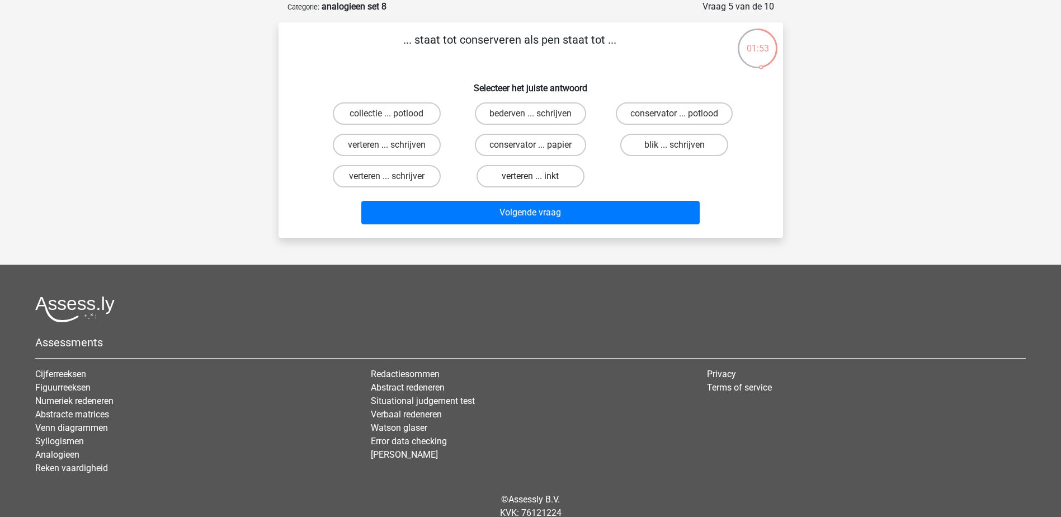
click at [538, 176] on label "verteren ... inkt" at bounding box center [531, 176] width 108 height 22
click at [538, 176] on input "verteren ... inkt" at bounding box center [533, 179] width 7 height 7
radio input "true"
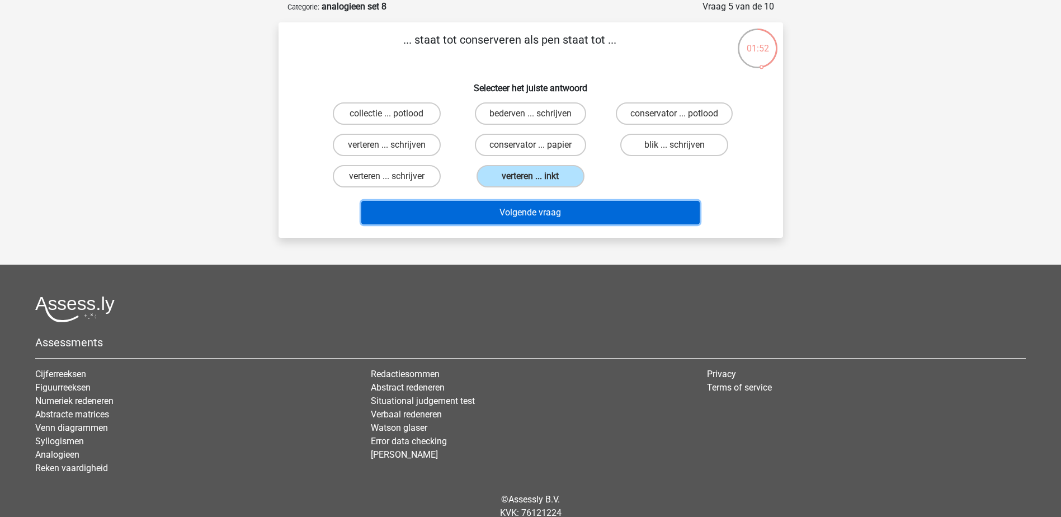
click at [528, 209] on button "Volgende vraag" at bounding box center [530, 212] width 338 height 23
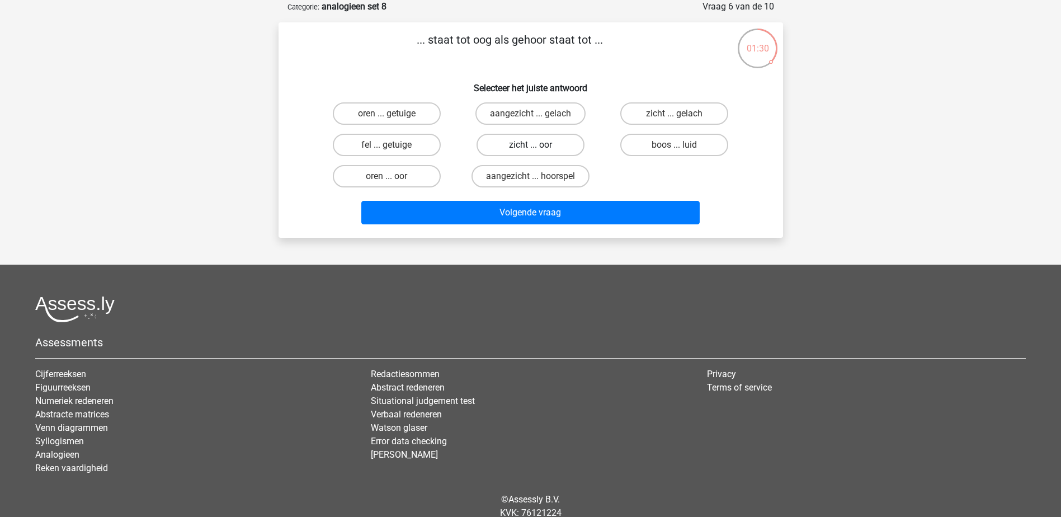
click at [511, 138] on label "zicht ... oor" at bounding box center [531, 145] width 108 height 22
click at [530, 145] on input "zicht ... oor" at bounding box center [533, 148] width 7 height 7
radio input "true"
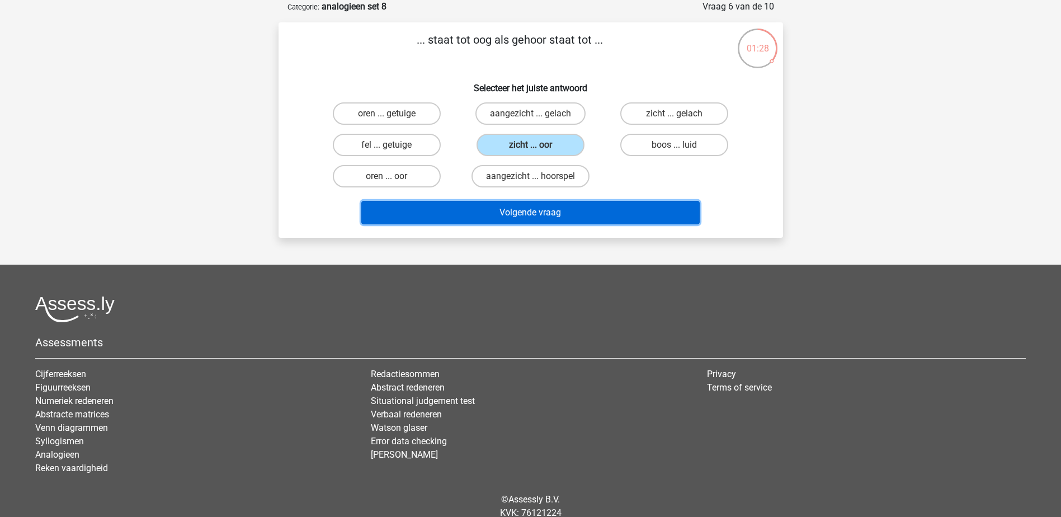
click at [455, 210] on button "Volgende vraag" at bounding box center [530, 212] width 338 height 23
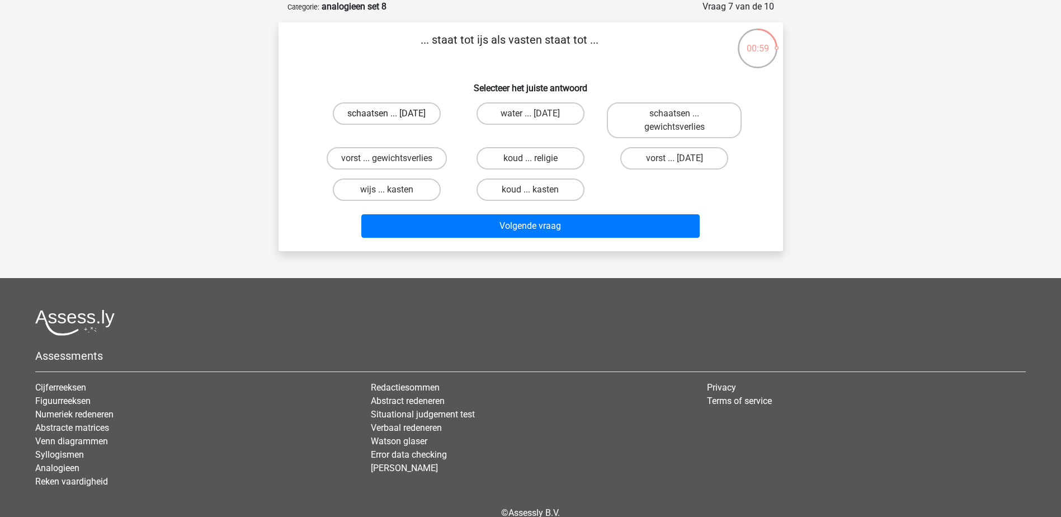
click at [357, 112] on label "schaatsen ... suikerfeest" at bounding box center [387, 113] width 108 height 22
click at [387, 114] on input "schaatsen ... suikerfeest" at bounding box center [390, 117] width 7 height 7
radio input "true"
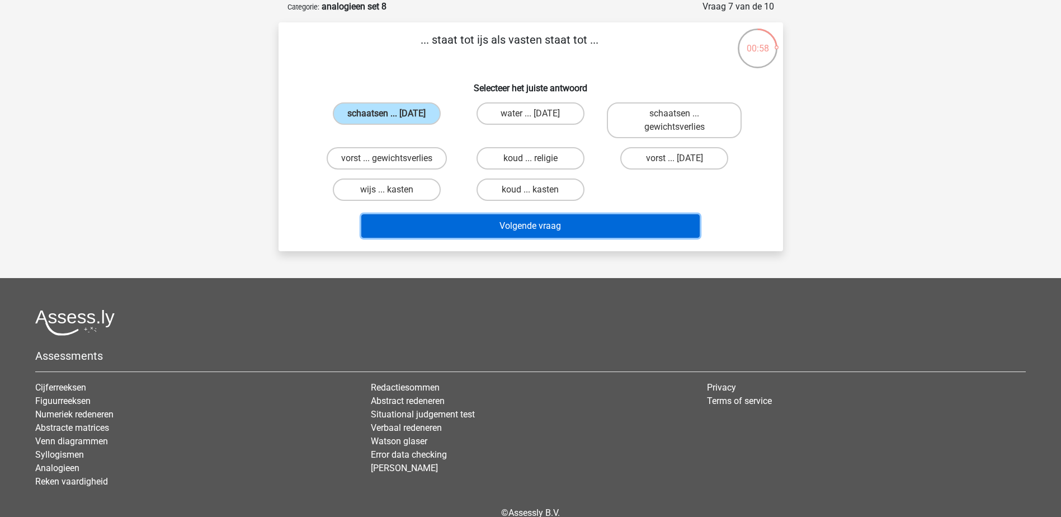
click at [394, 221] on button "Volgende vraag" at bounding box center [530, 225] width 338 height 23
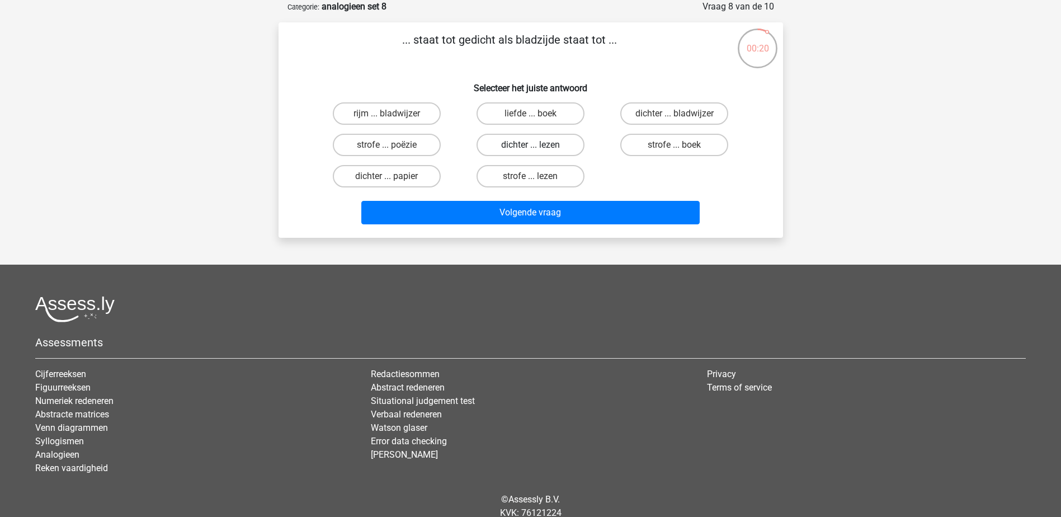
click at [558, 144] on label "dichter ... lezen" at bounding box center [531, 145] width 108 height 22
click at [538, 145] on input "dichter ... lezen" at bounding box center [533, 148] width 7 height 7
radio input "true"
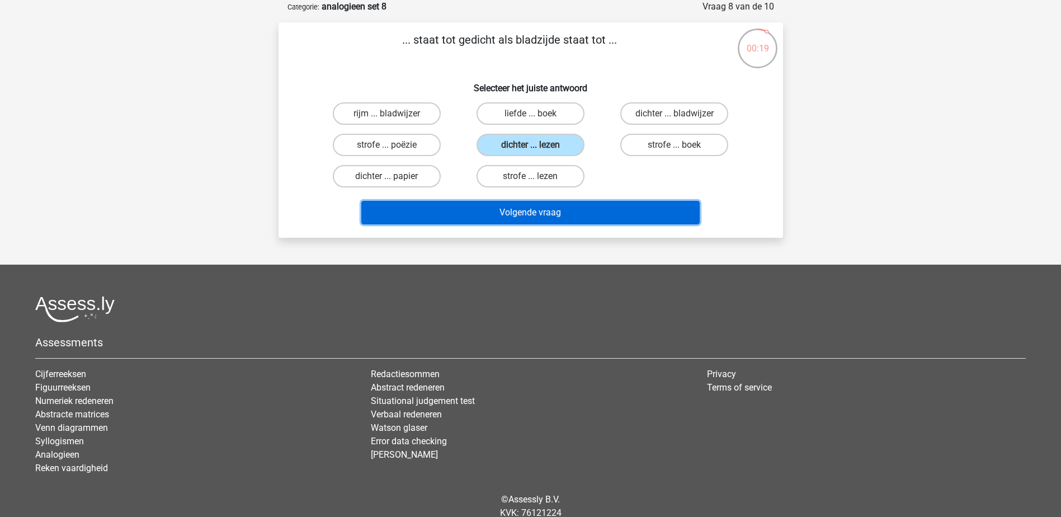
click at [550, 213] on button "Volgende vraag" at bounding box center [530, 212] width 338 height 23
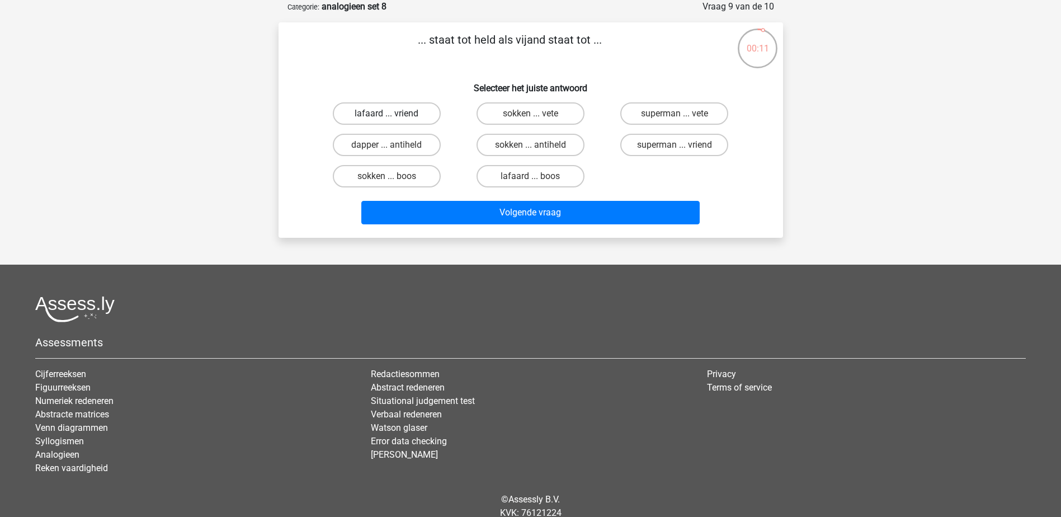
drag, startPoint x: 348, startPoint y: 110, endPoint x: 354, endPoint y: 115, distance: 8.3
click at [349, 109] on label "lafaard ... vriend" at bounding box center [387, 113] width 108 height 22
click at [387, 114] on input "lafaard ... vriend" at bounding box center [390, 117] width 7 height 7
radio input "true"
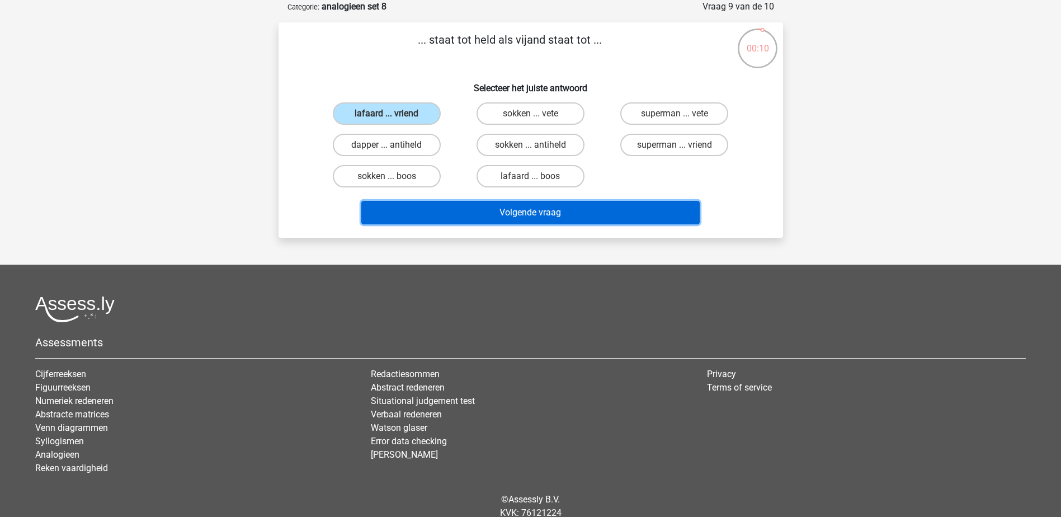
click at [417, 209] on button "Volgende vraag" at bounding box center [530, 212] width 338 height 23
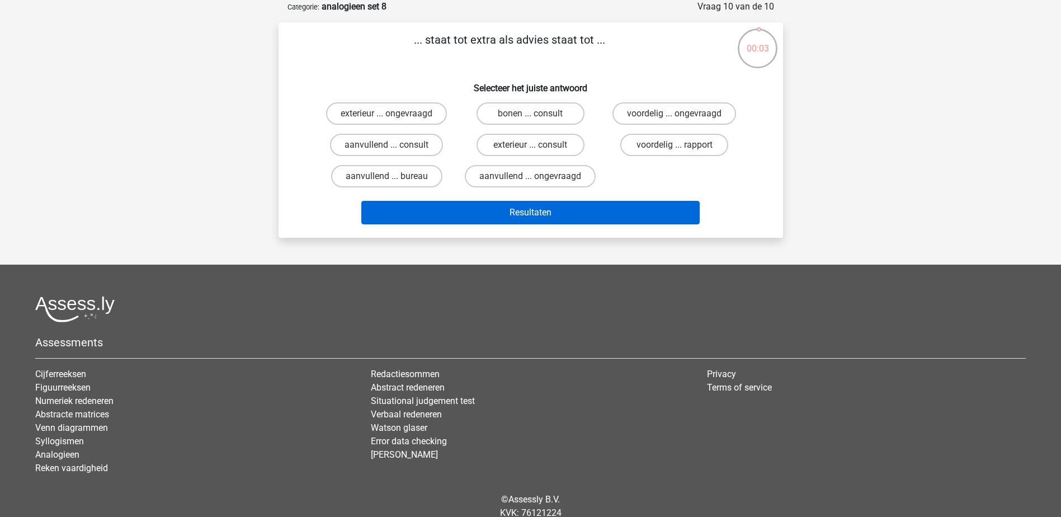
drag, startPoint x: 544, startPoint y: 172, endPoint x: 547, endPoint y: 204, distance: 31.5
click at [545, 174] on label "aanvullend ... ongevraagd" at bounding box center [530, 176] width 131 height 22
click at [538, 176] on input "aanvullend ... ongevraagd" at bounding box center [533, 179] width 7 height 7
radio input "true"
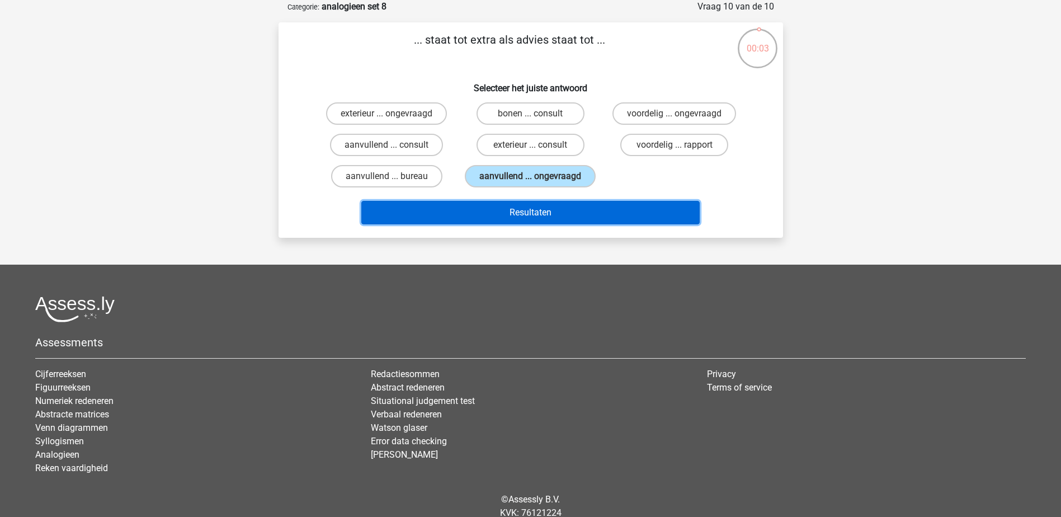
click at [544, 211] on button "Resultaten" at bounding box center [530, 212] width 338 height 23
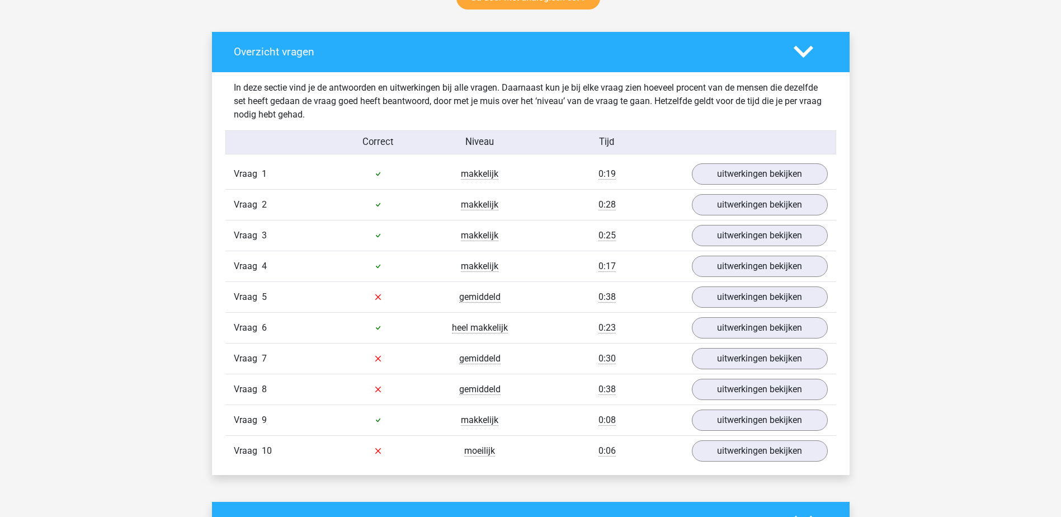
scroll to position [615, 0]
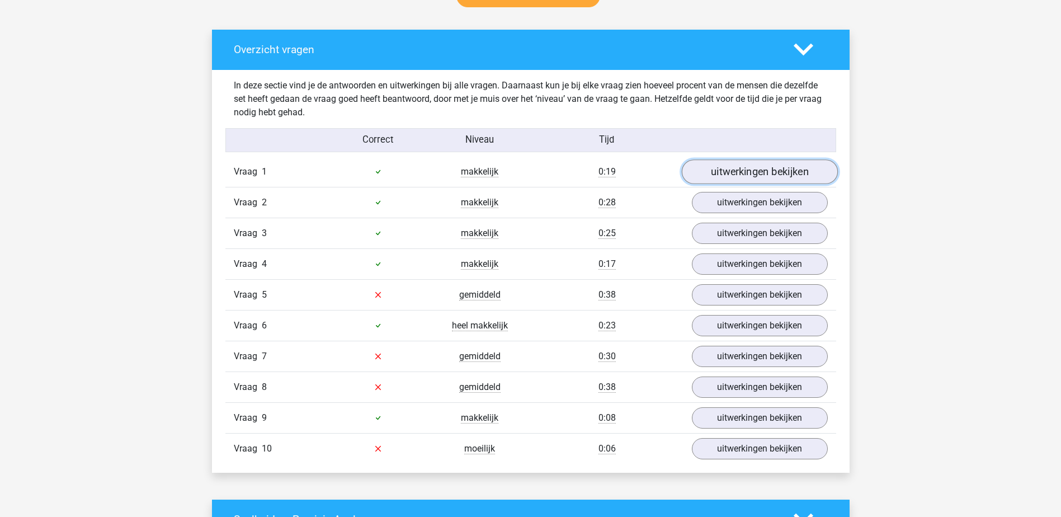
click at [785, 171] on link "uitwerkingen bekijken" at bounding box center [759, 171] width 156 height 25
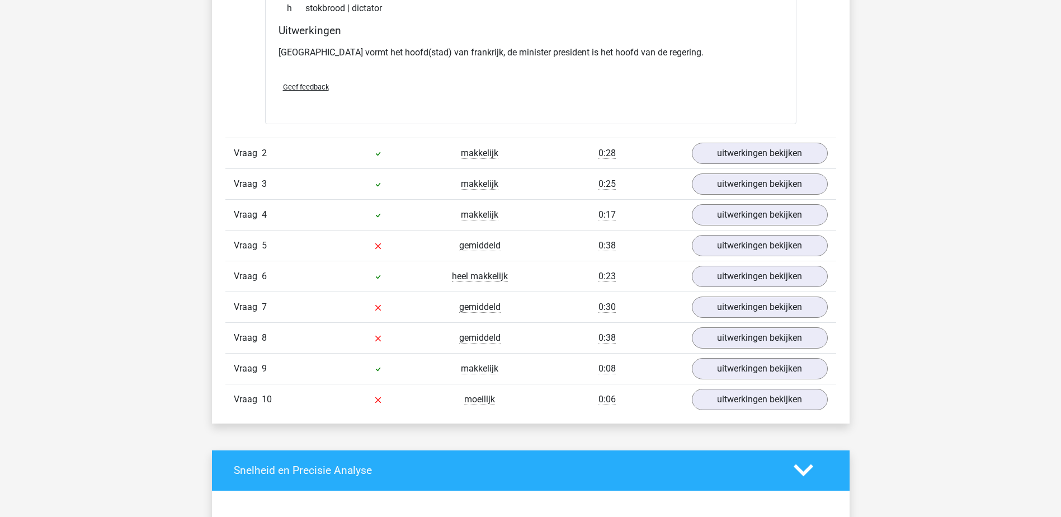
scroll to position [951, 0]
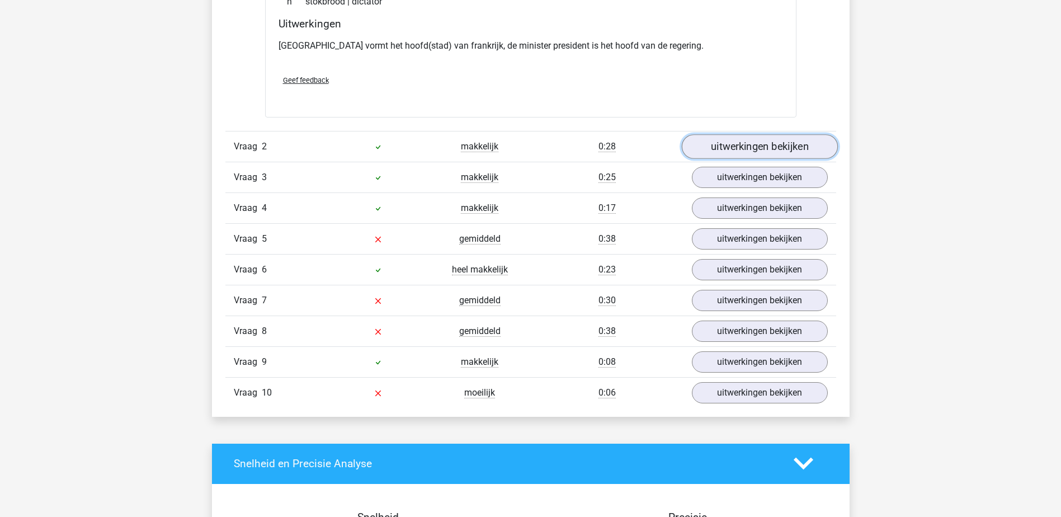
click at [806, 147] on link "uitwerkingen bekijken" at bounding box center [759, 146] width 156 height 25
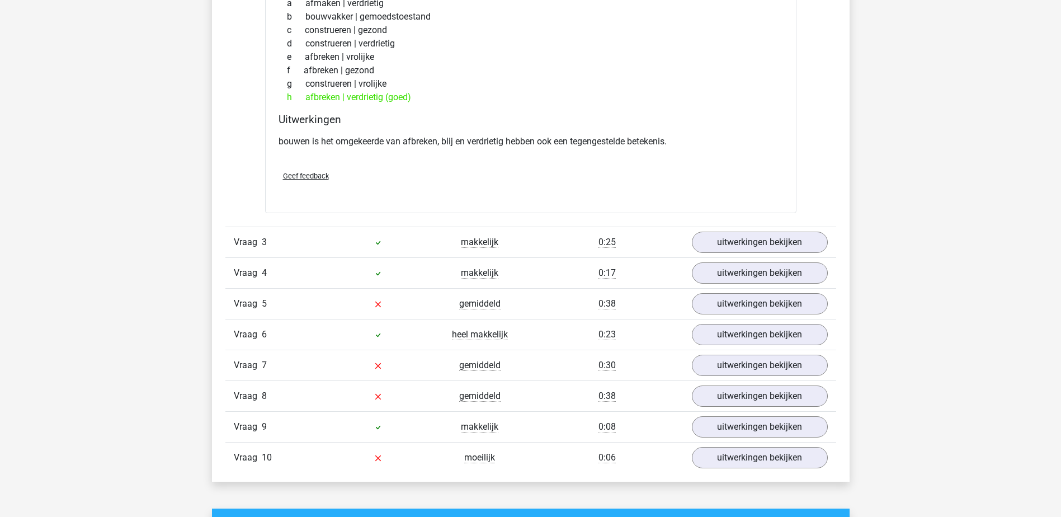
scroll to position [1175, 0]
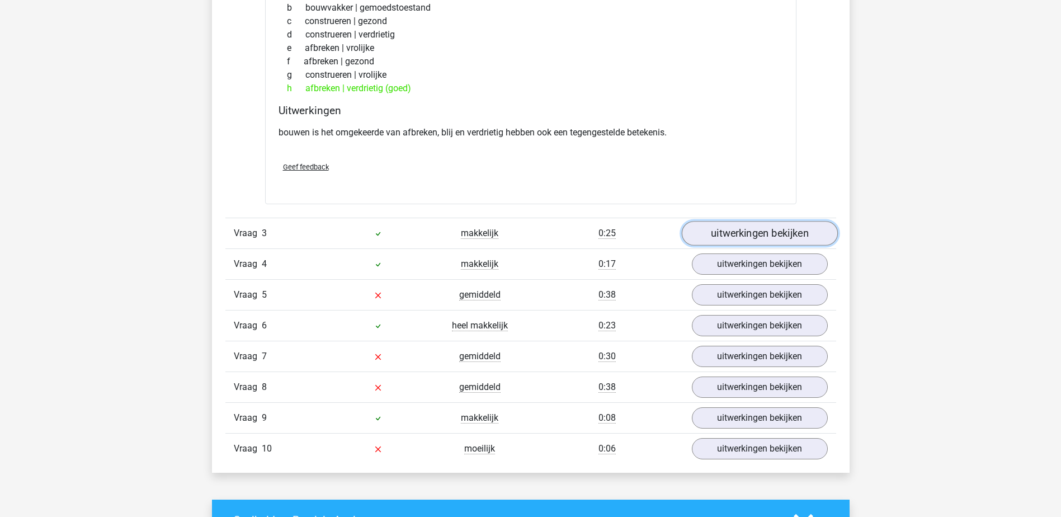
click at [810, 234] on link "uitwerkingen bekijken" at bounding box center [759, 233] width 156 height 25
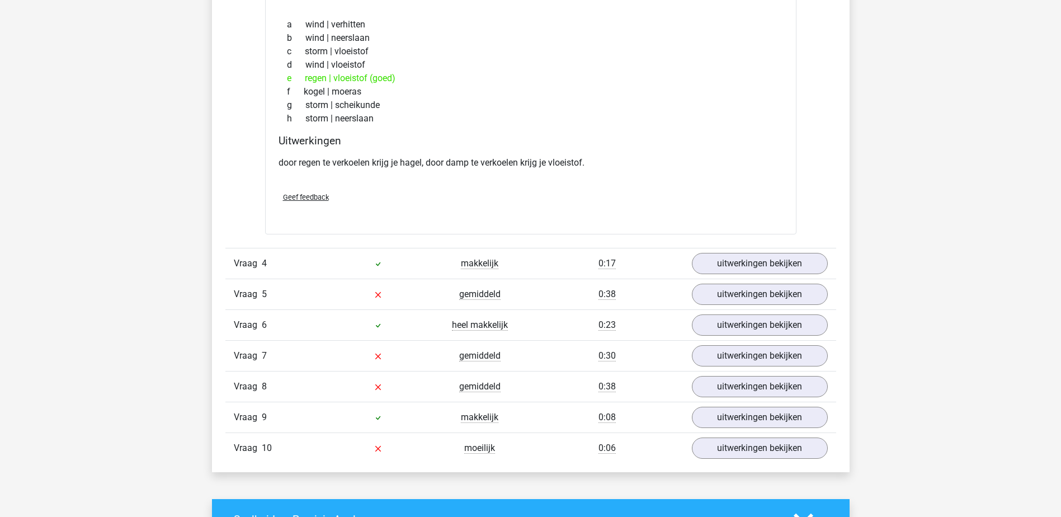
scroll to position [1511, 0]
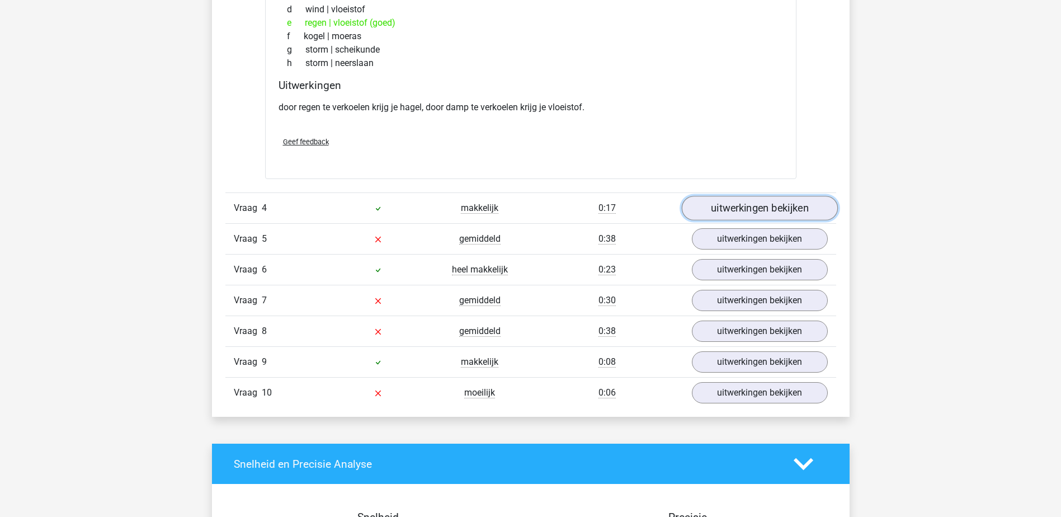
click at [791, 198] on link "uitwerkingen bekijken" at bounding box center [759, 208] width 156 height 25
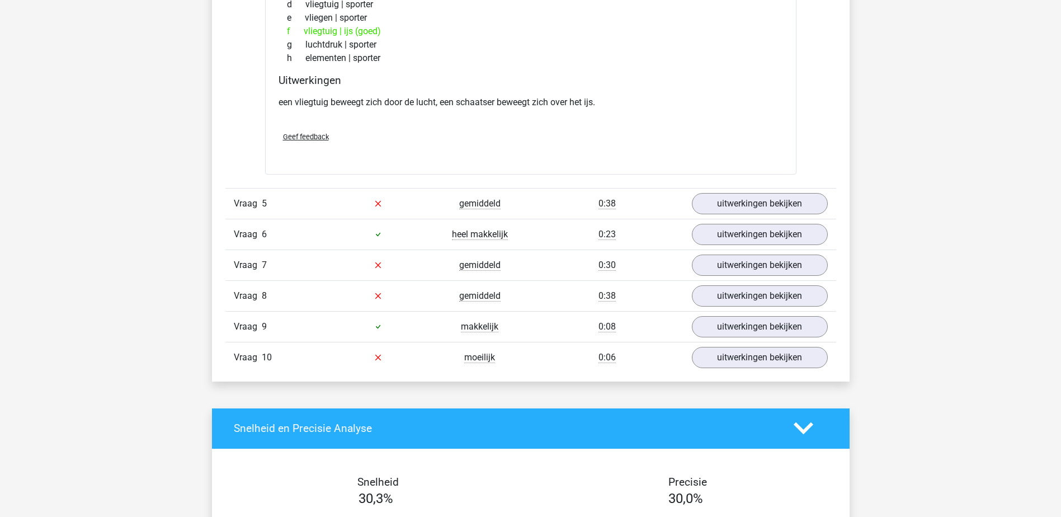
scroll to position [1846, 0]
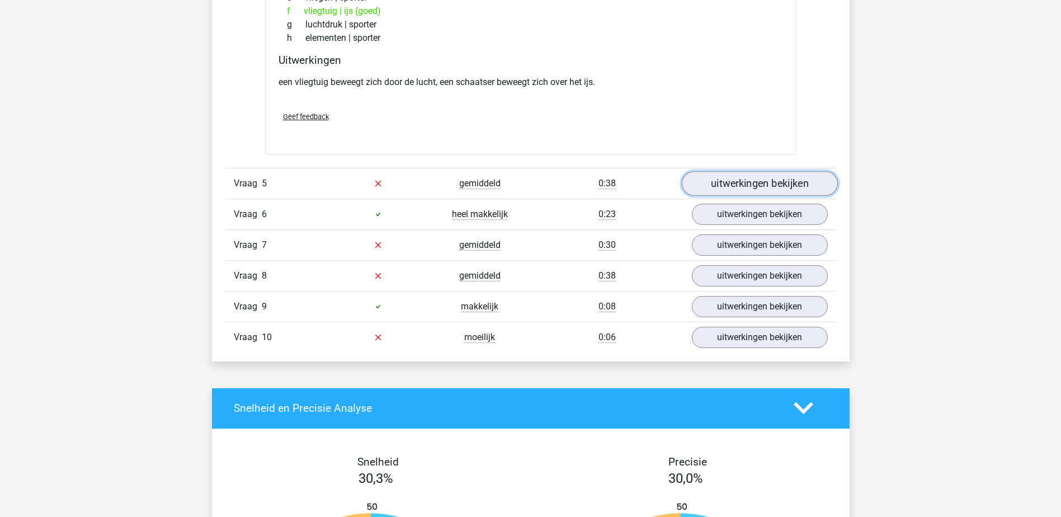
click at [795, 181] on link "uitwerkingen bekijken" at bounding box center [759, 183] width 156 height 25
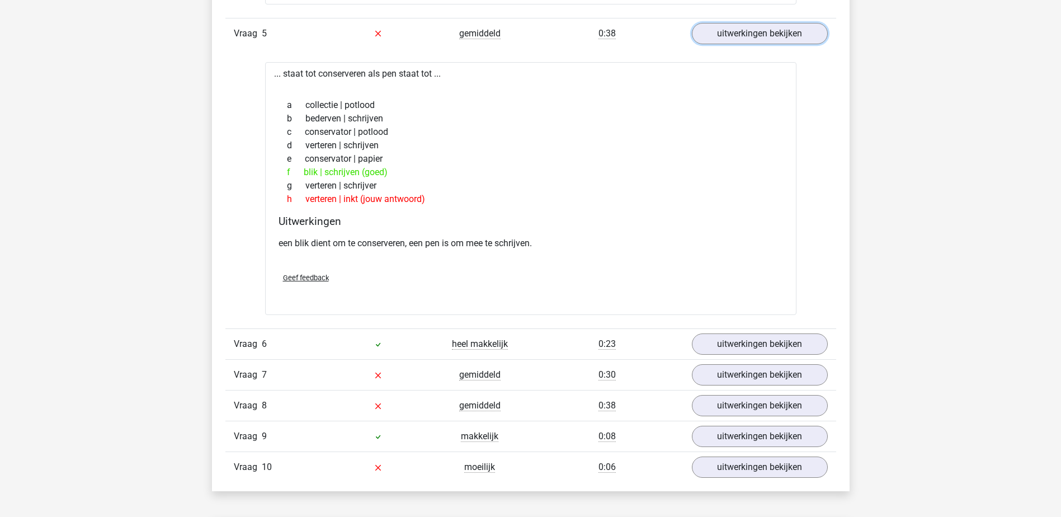
scroll to position [2070, 0]
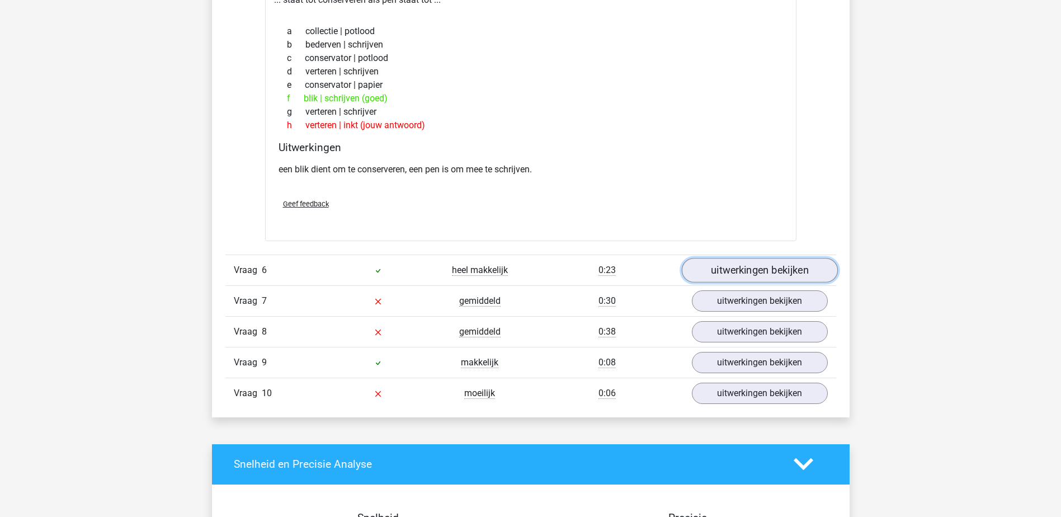
click at [808, 272] on link "uitwerkingen bekijken" at bounding box center [759, 270] width 156 height 25
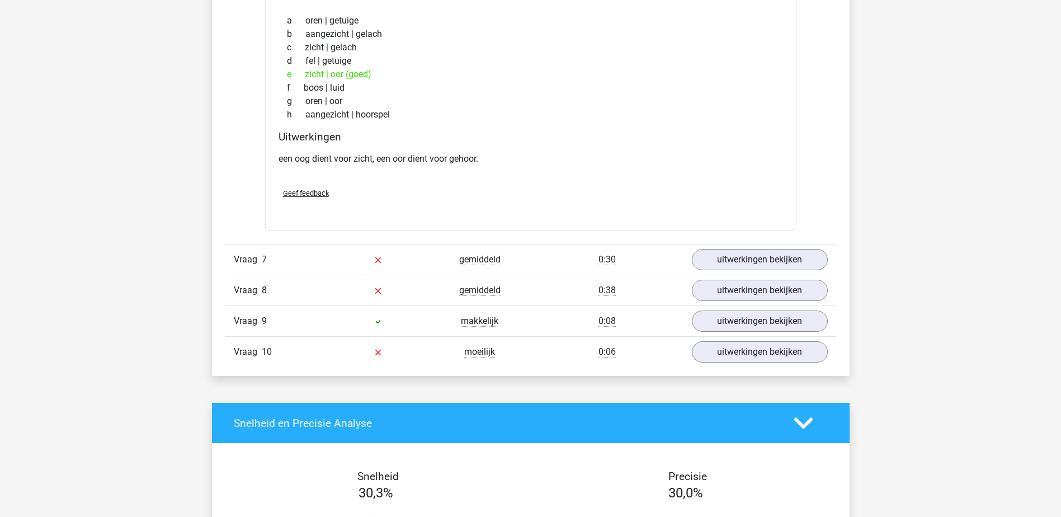
scroll to position [2406, 0]
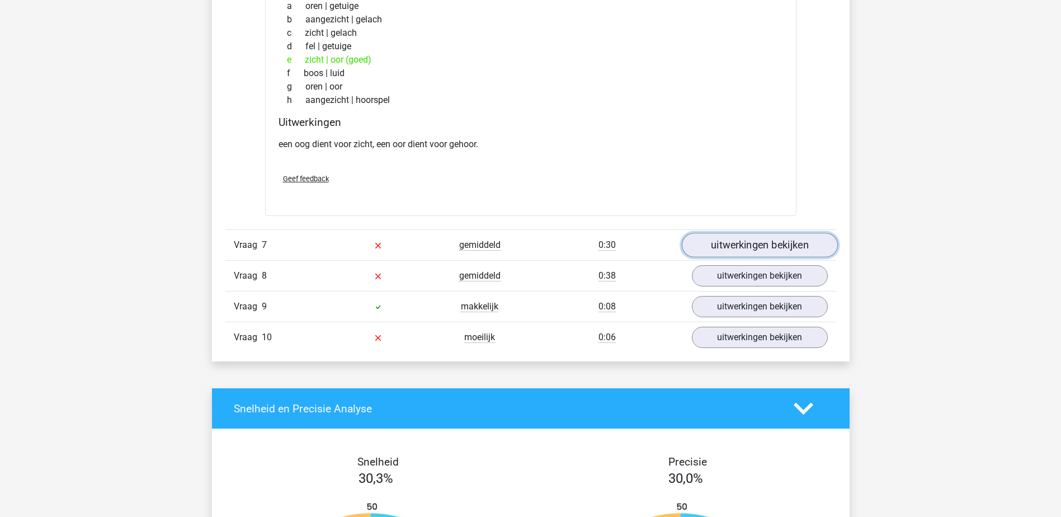
click at [803, 243] on link "uitwerkingen bekijken" at bounding box center [759, 245] width 156 height 25
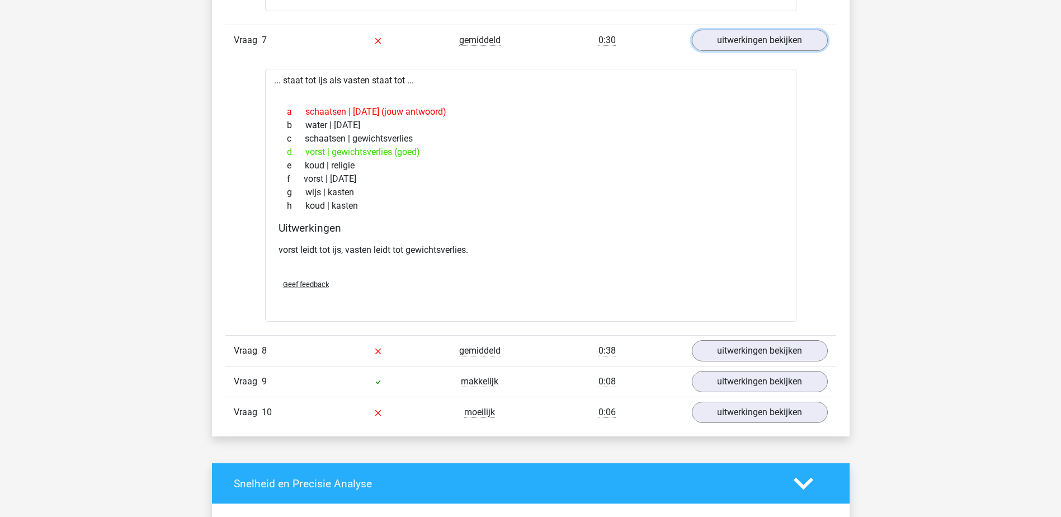
scroll to position [2629, 0]
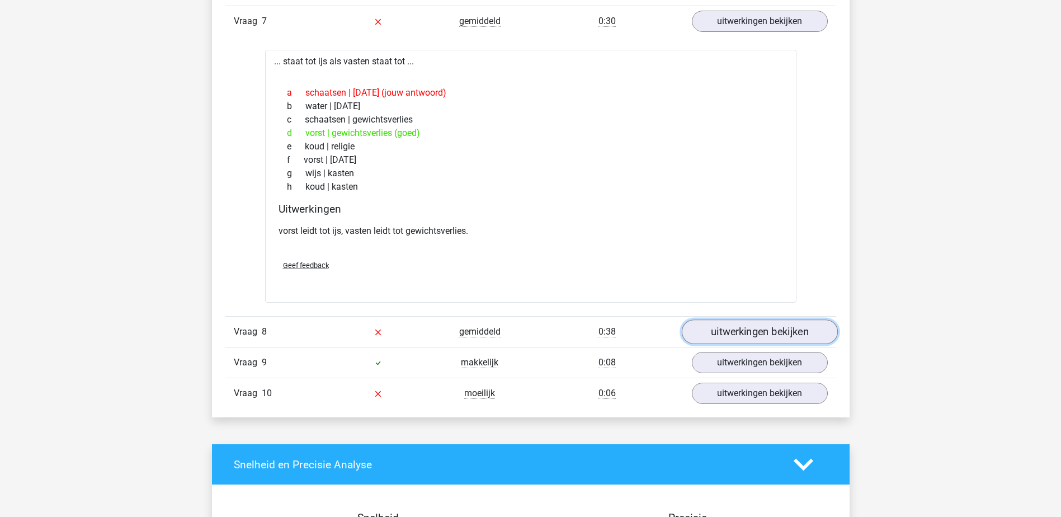
click at [822, 328] on link "uitwerkingen bekijken" at bounding box center [759, 331] width 156 height 25
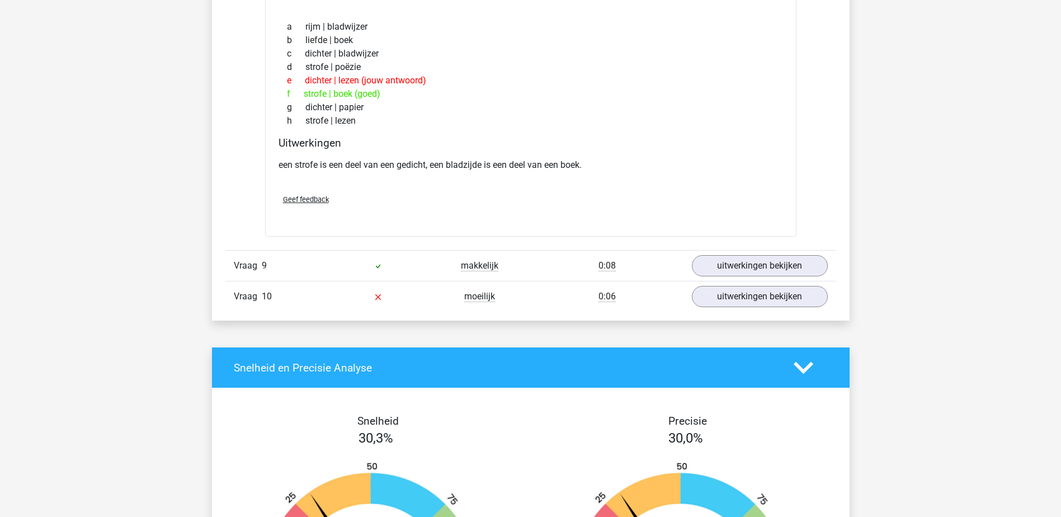
scroll to position [3021, 0]
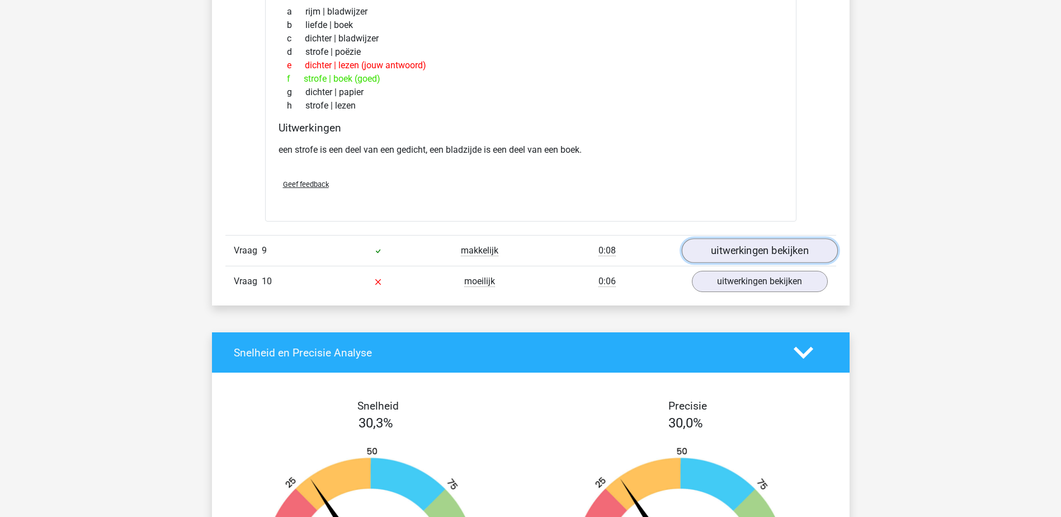
click at [814, 253] on link "uitwerkingen bekijken" at bounding box center [759, 251] width 156 height 25
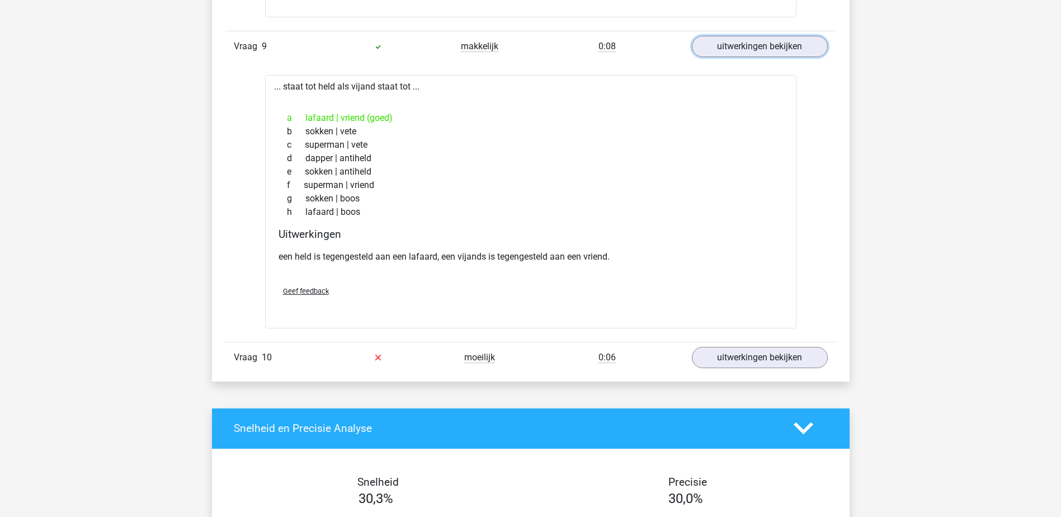
scroll to position [3245, 0]
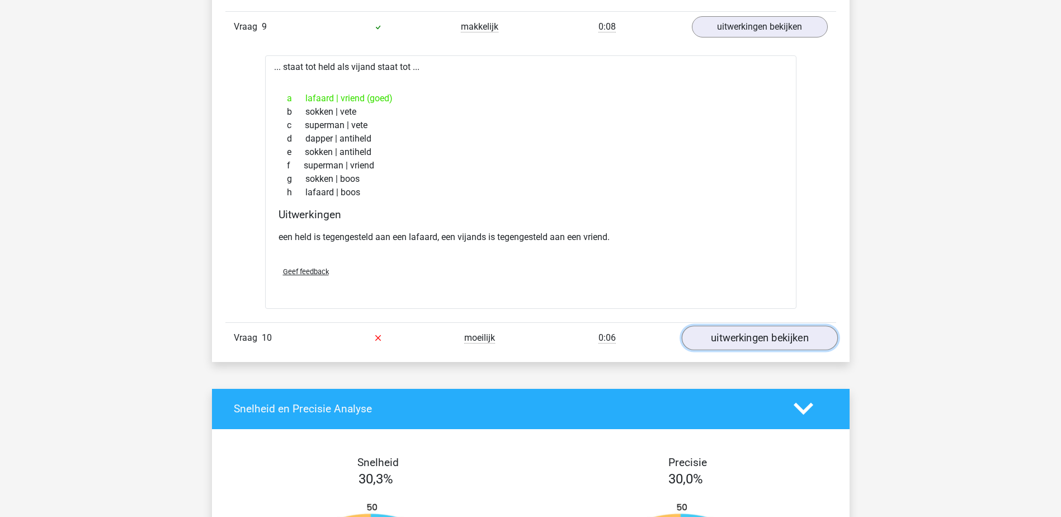
click at [807, 330] on link "uitwerkingen bekijken" at bounding box center [759, 338] width 156 height 25
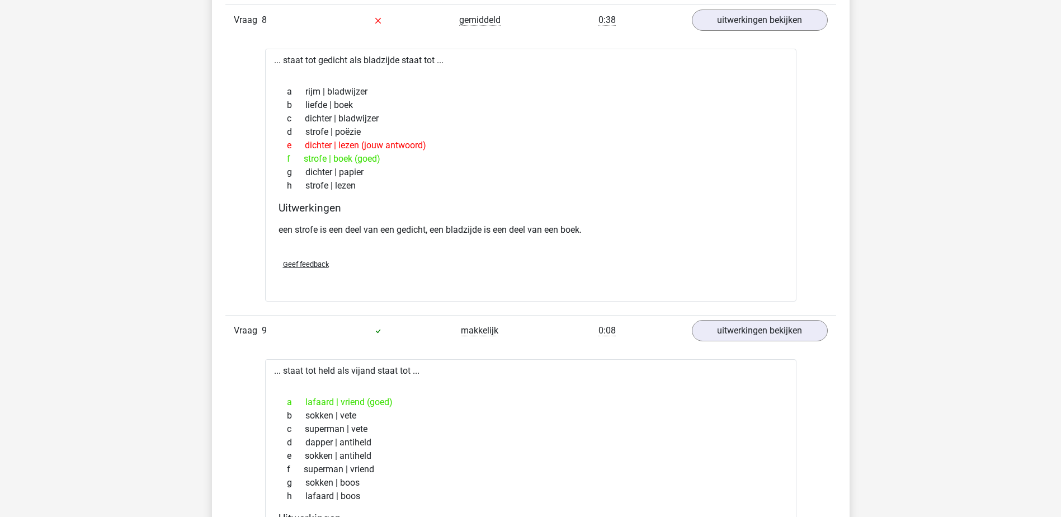
scroll to position [2685, 0]
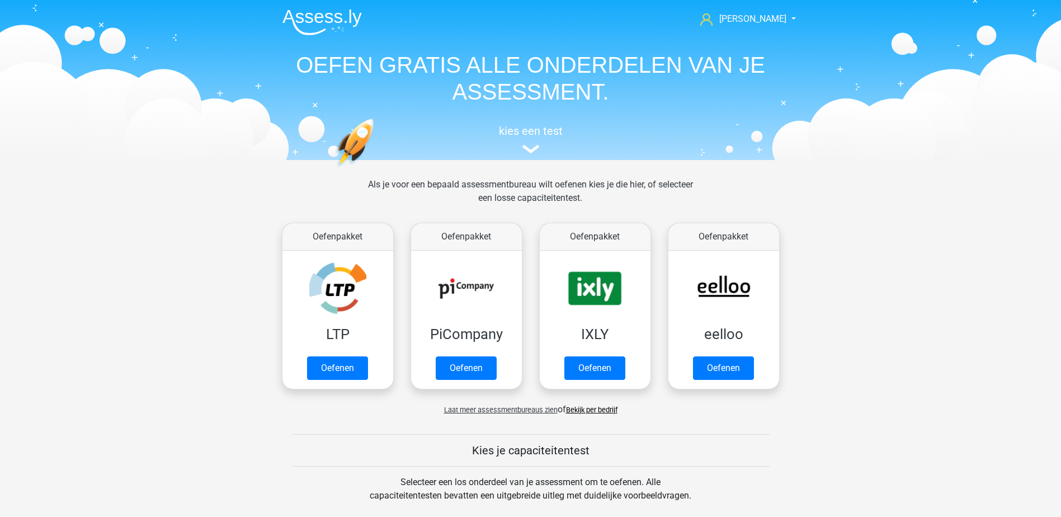
scroll to position [476, 0]
